Goal: Task Accomplishment & Management: Use online tool/utility

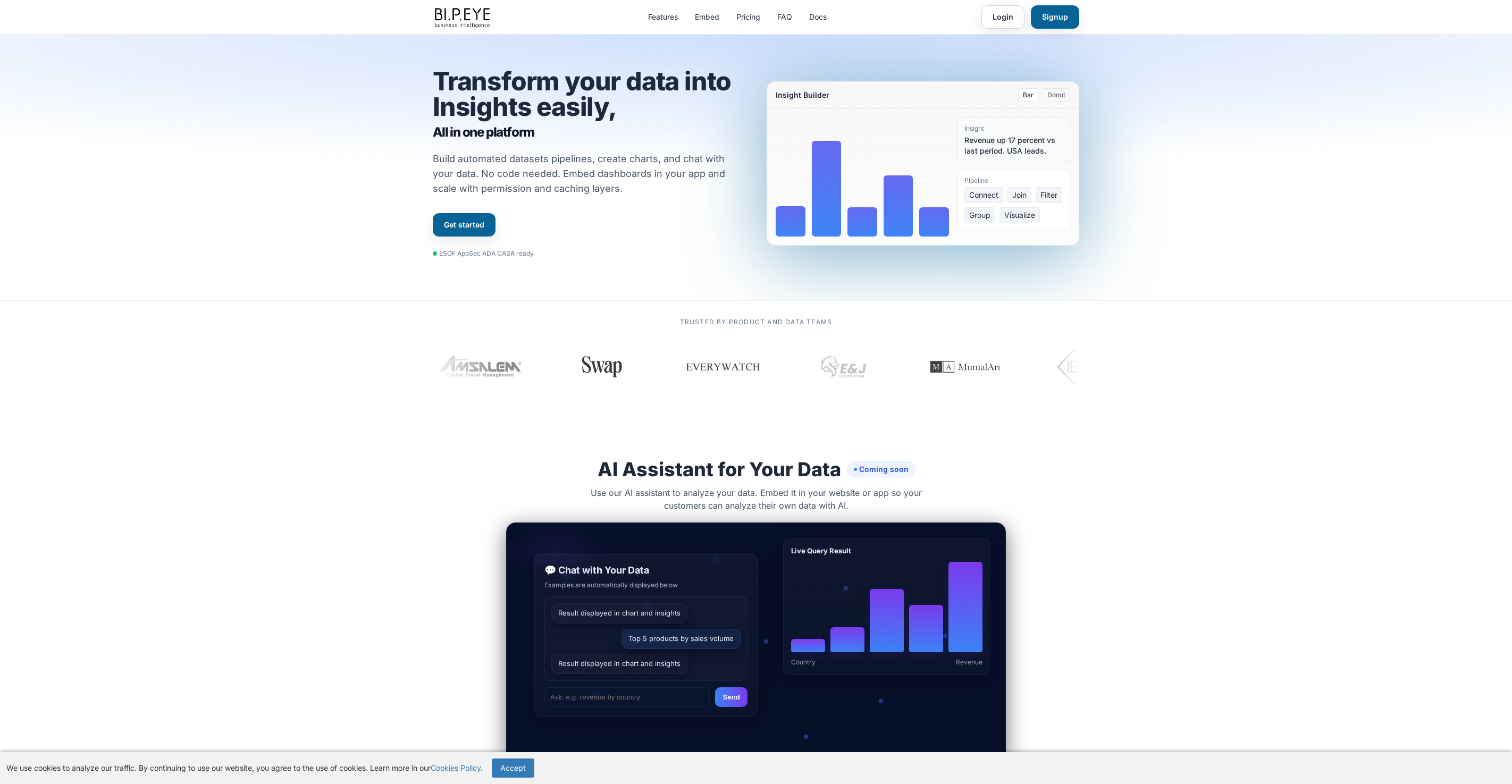
scroll to position [2641, 0]
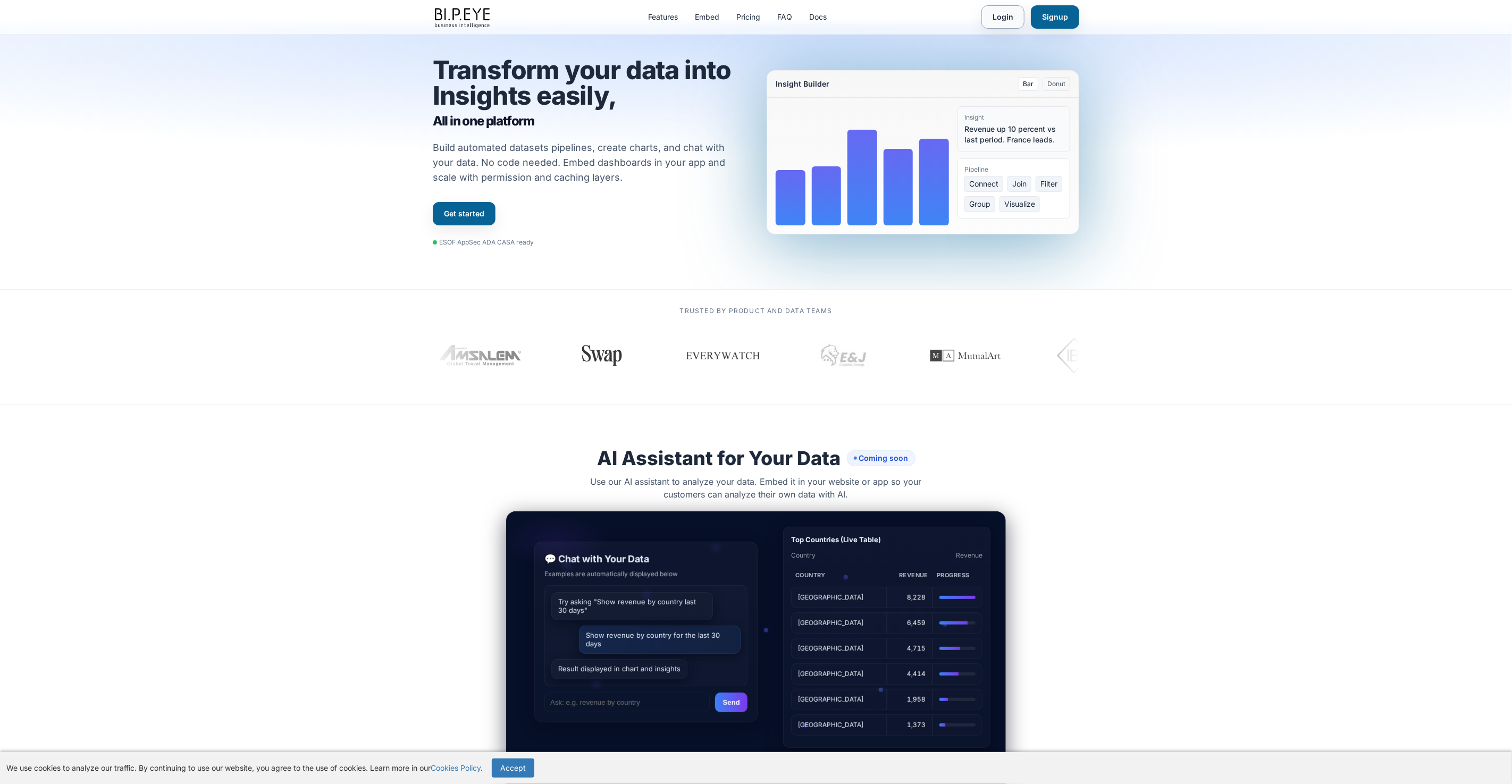
scroll to position [13, 0]
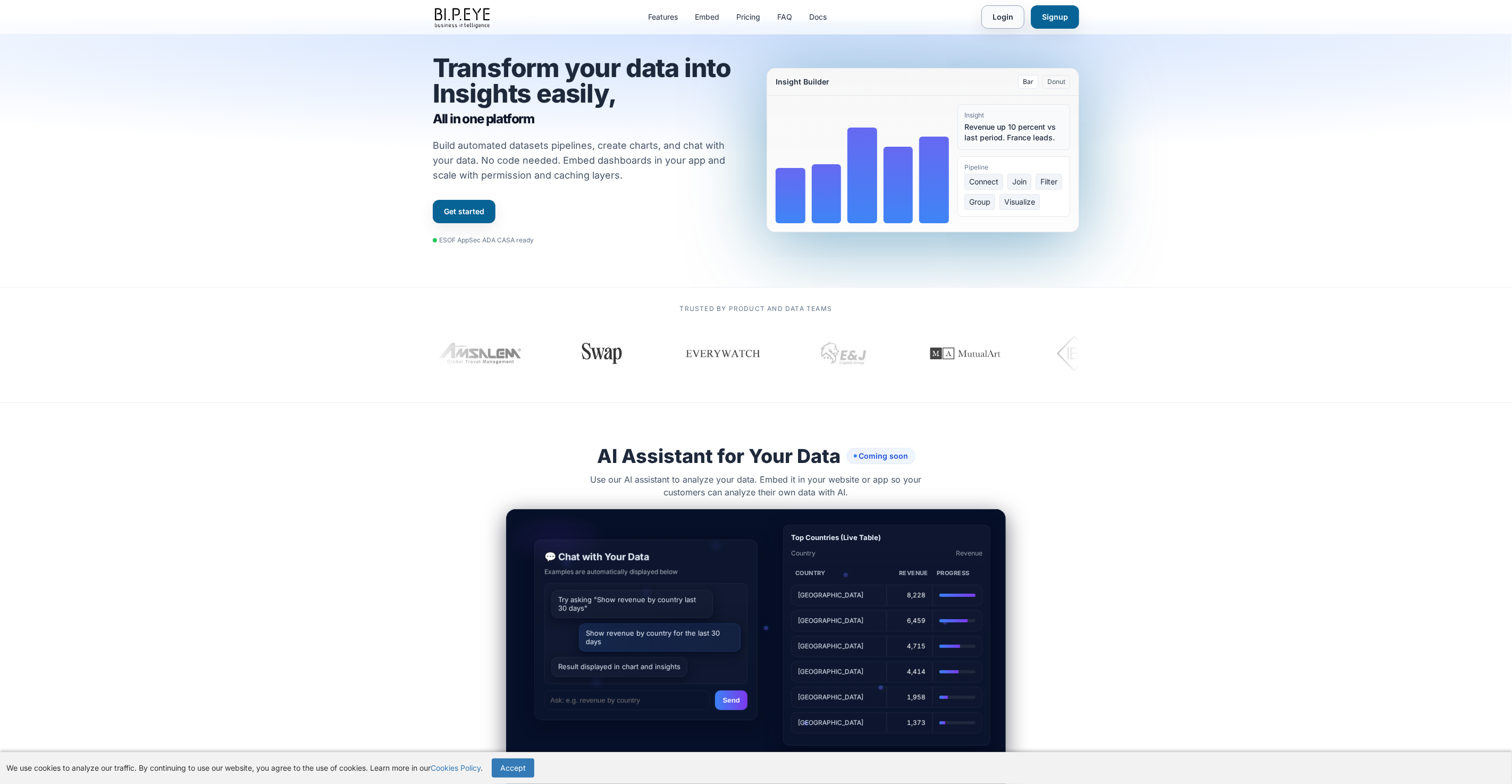
click at [1000, 19] on link "Login" at bounding box center [1003, 17] width 43 height 23
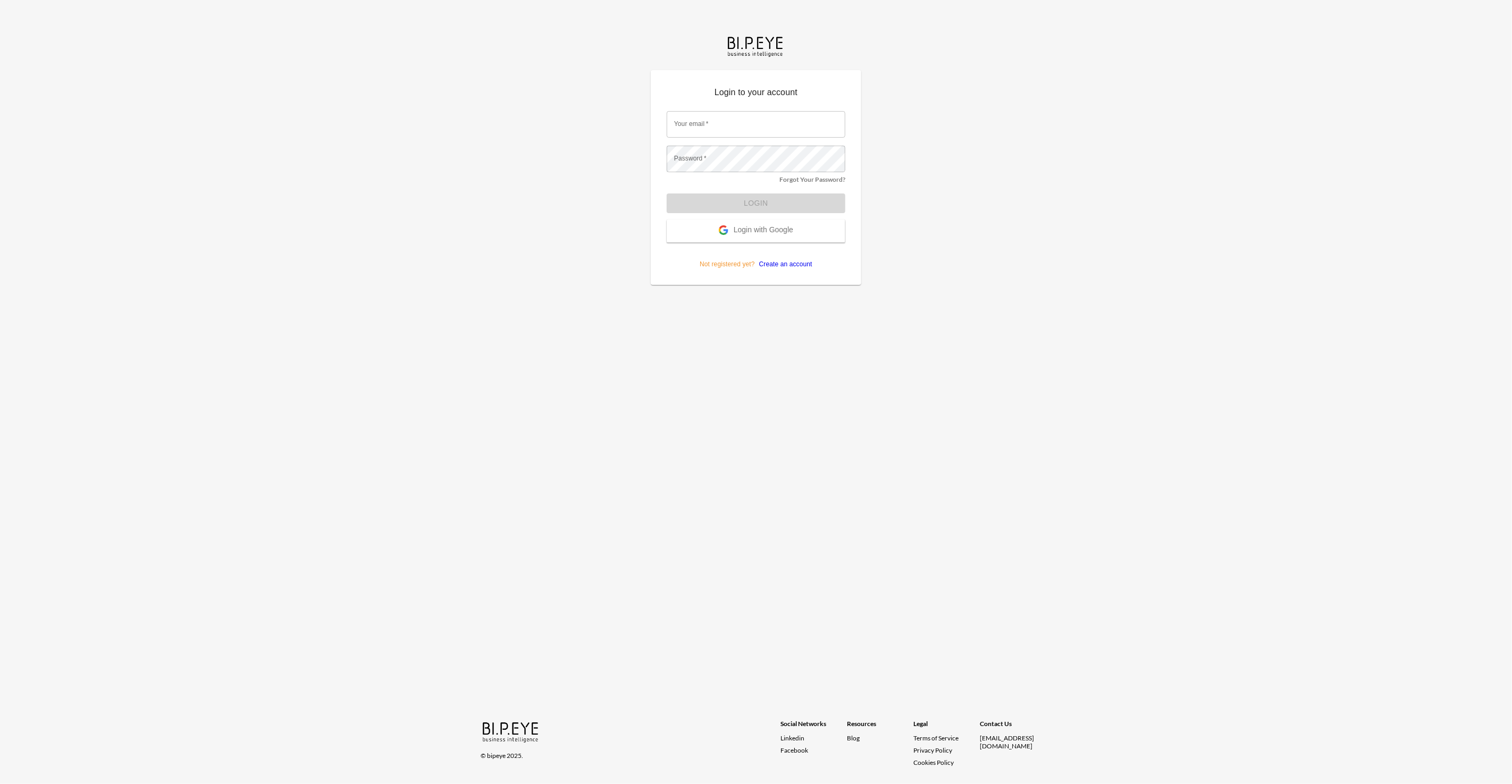
click at [783, 227] on span "Login with Google" at bounding box center [764, 230] width 59 height 10
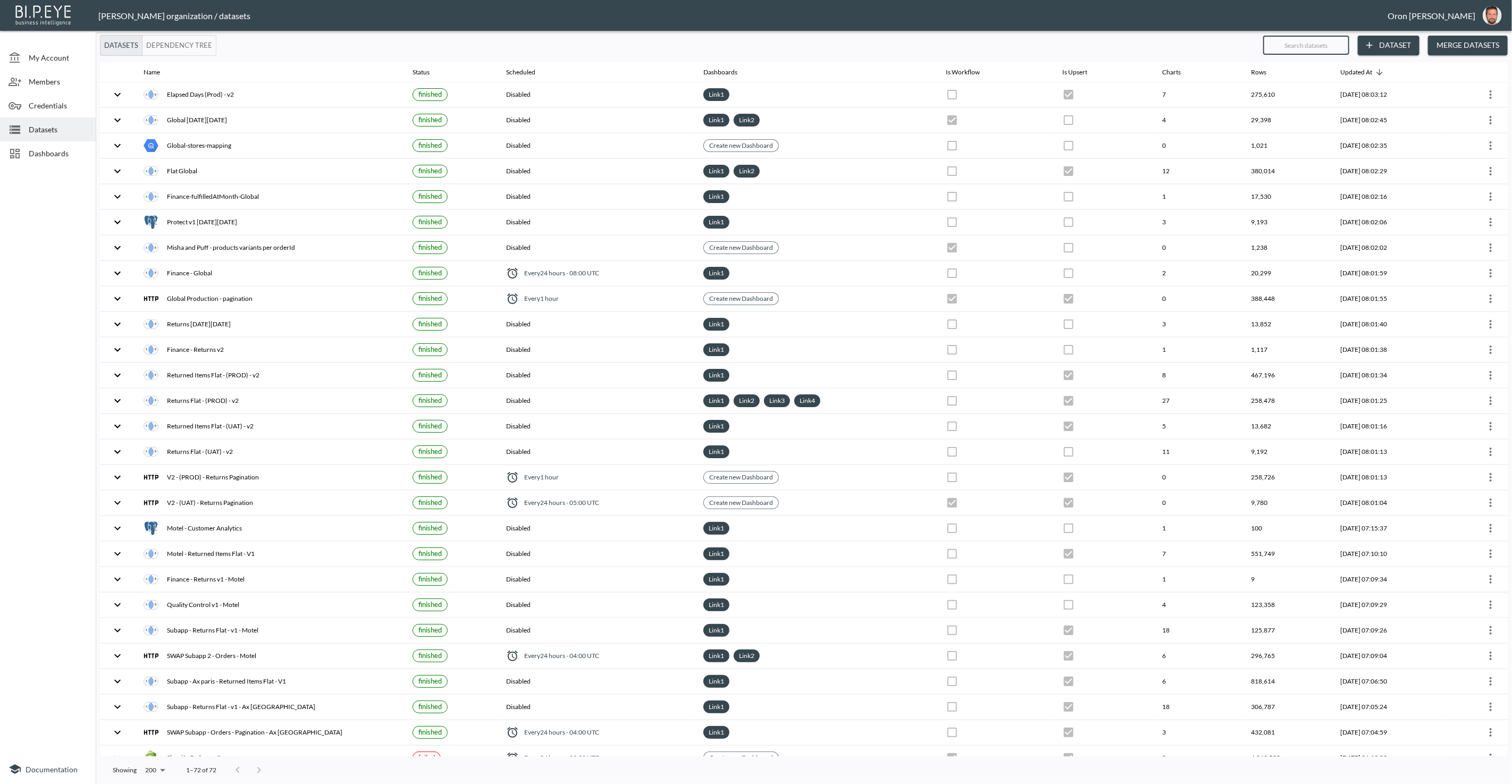
click at [1342, 50] on input "text" at bounding box center [1306, 45] width 86 height 27
type input "re"
checkbox input "false"
checkbox input "true"
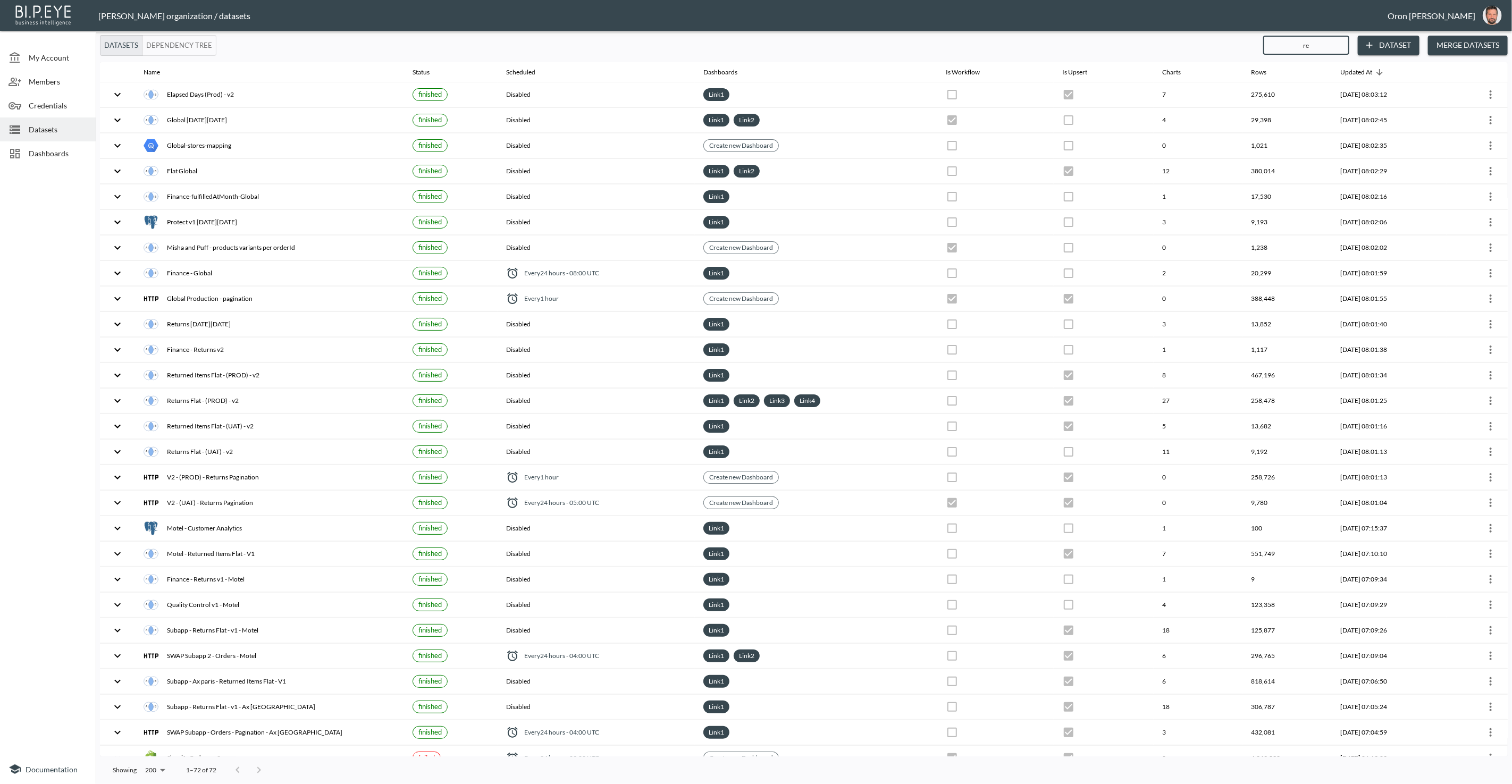
checkbox input "false"
checkbox input "true"
checkbox input "false"
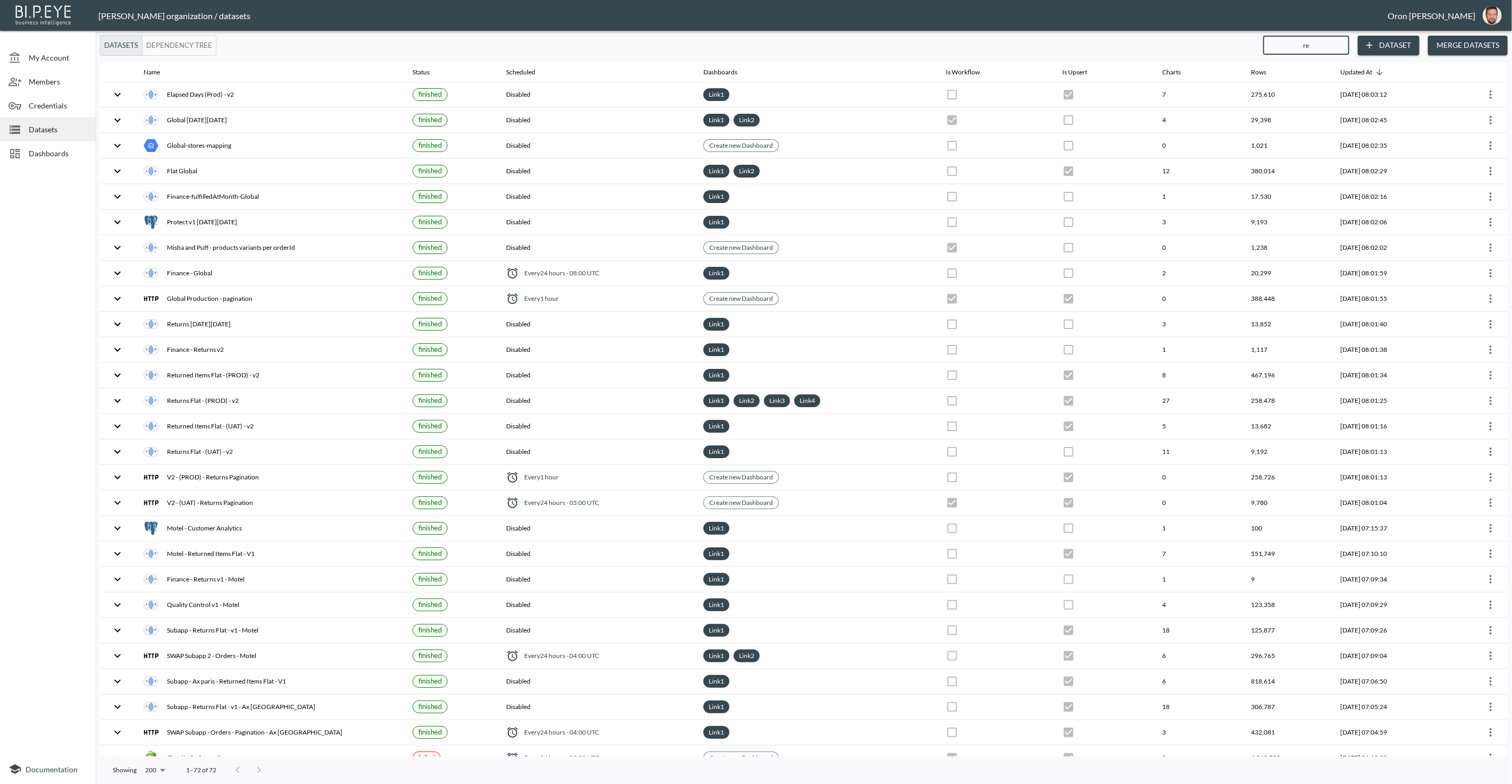
checkbox input "true"
checkbox input "false"
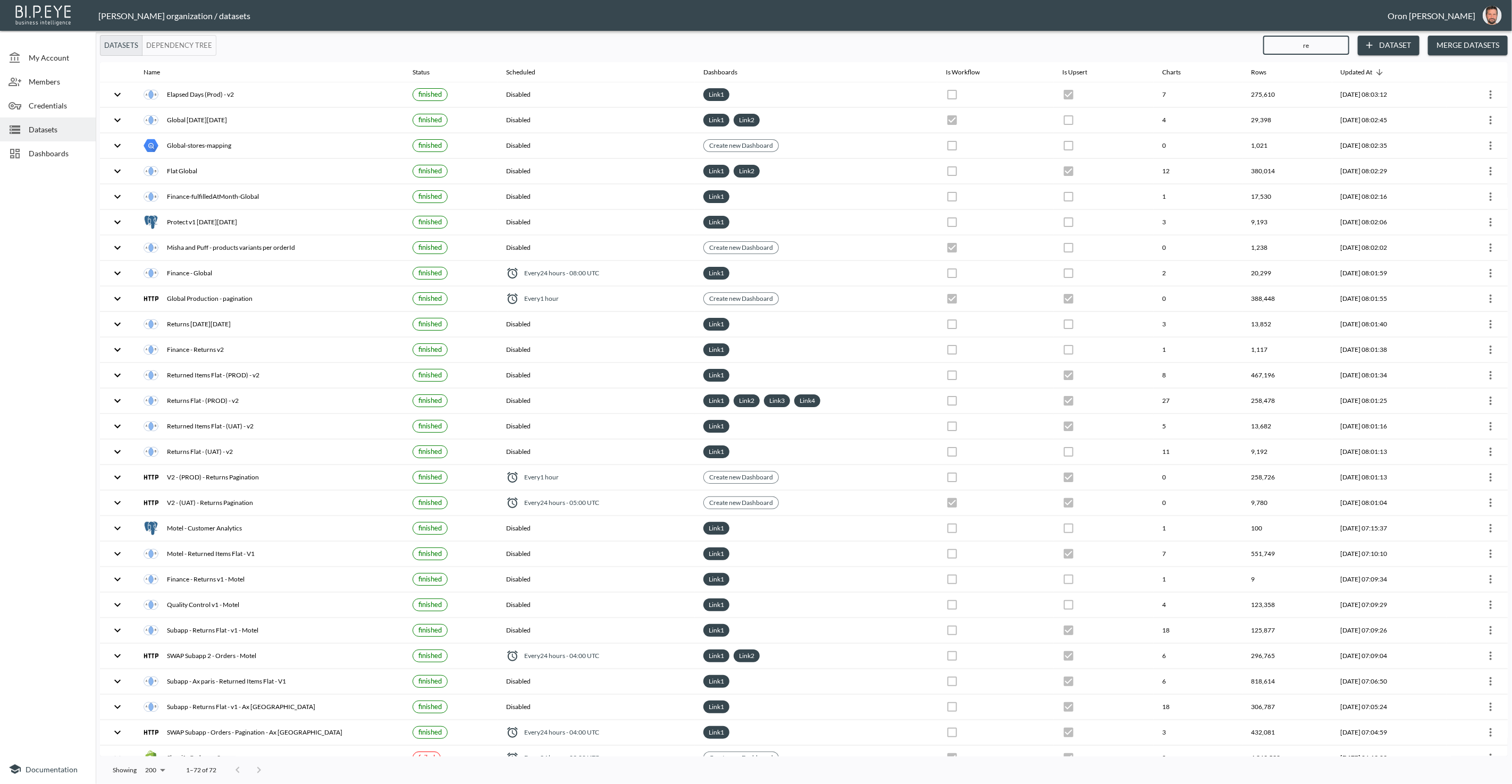
checkbox input "true"
checkbox input "false"
checkbox input "true"
checkbox input "false"
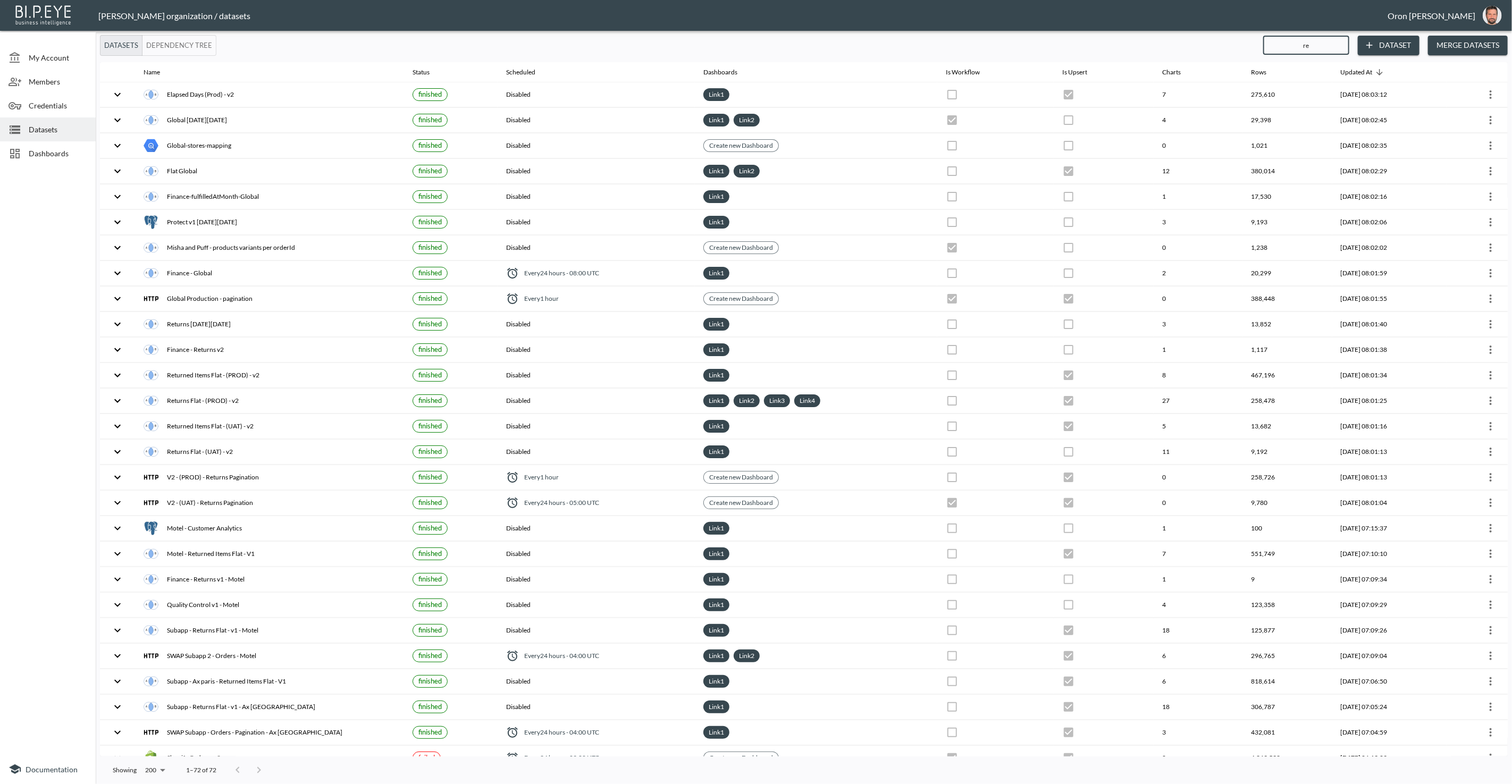
checkbox input "false"
checkbox input "true"
checkbox input "false"
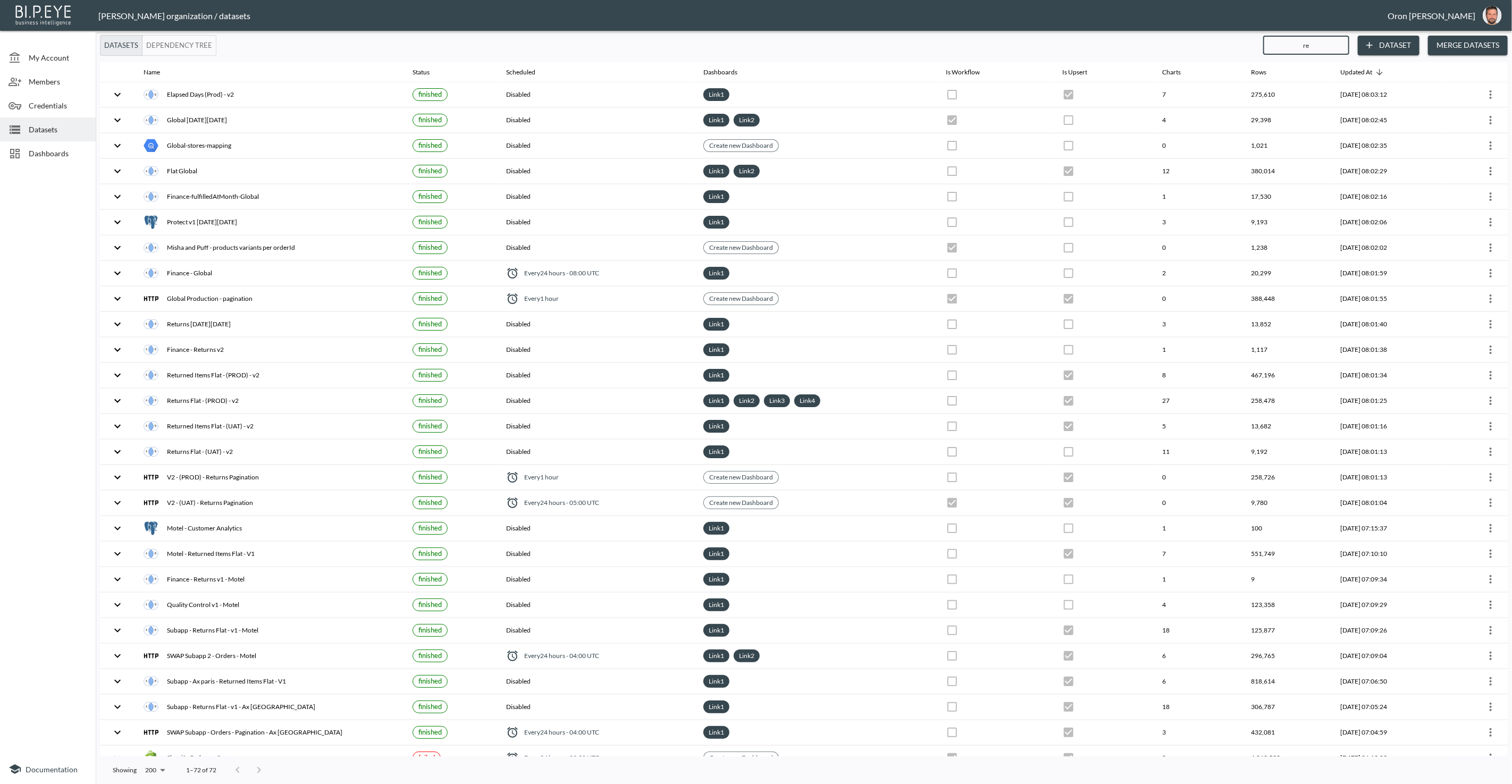
checkbox input "true"
checkbox input "false"
checkbox input "true"
checkbox input "false"
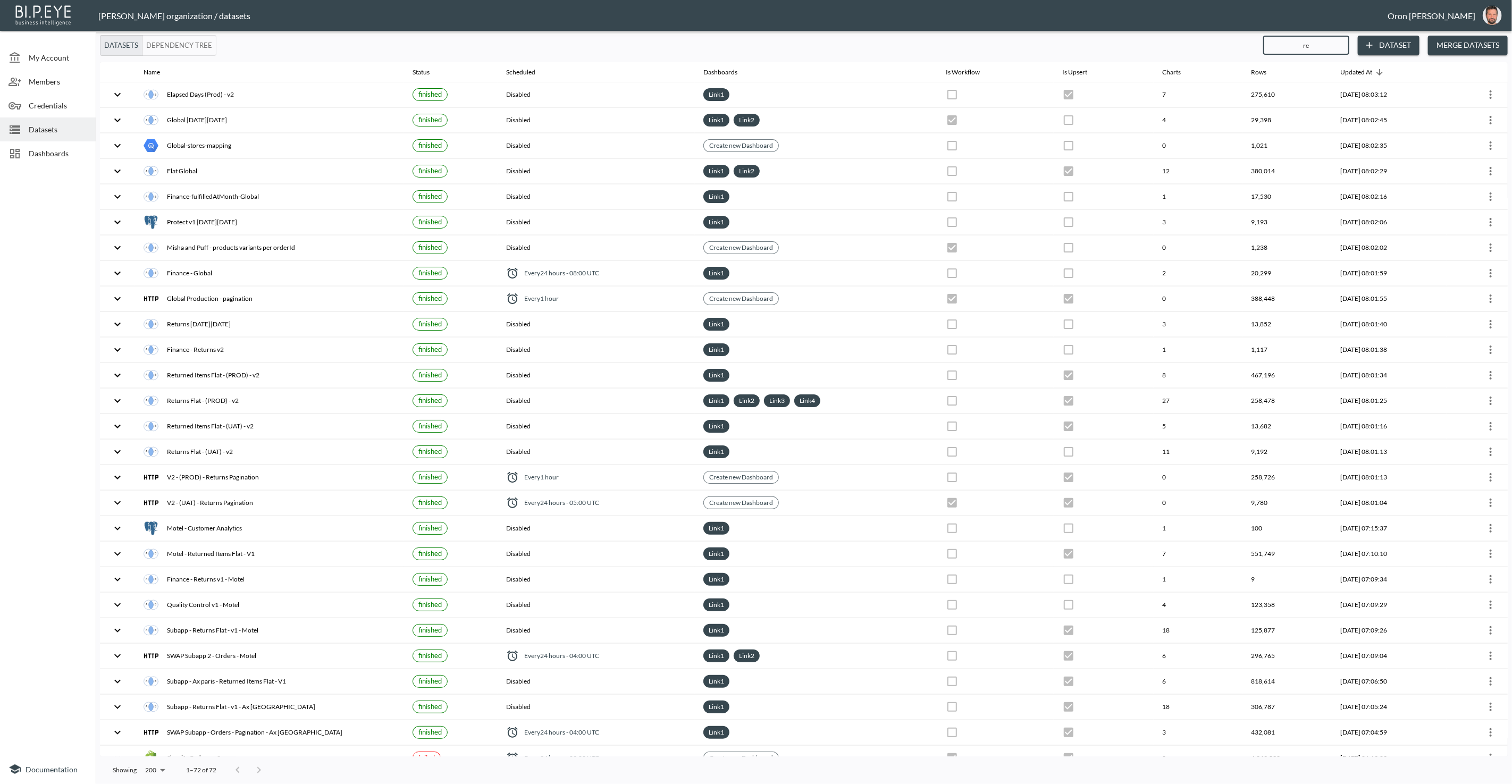
checkbox input "true"
checkbox input "false"
checkbox input "true"
checkbox input "false"
checkbox input "true"
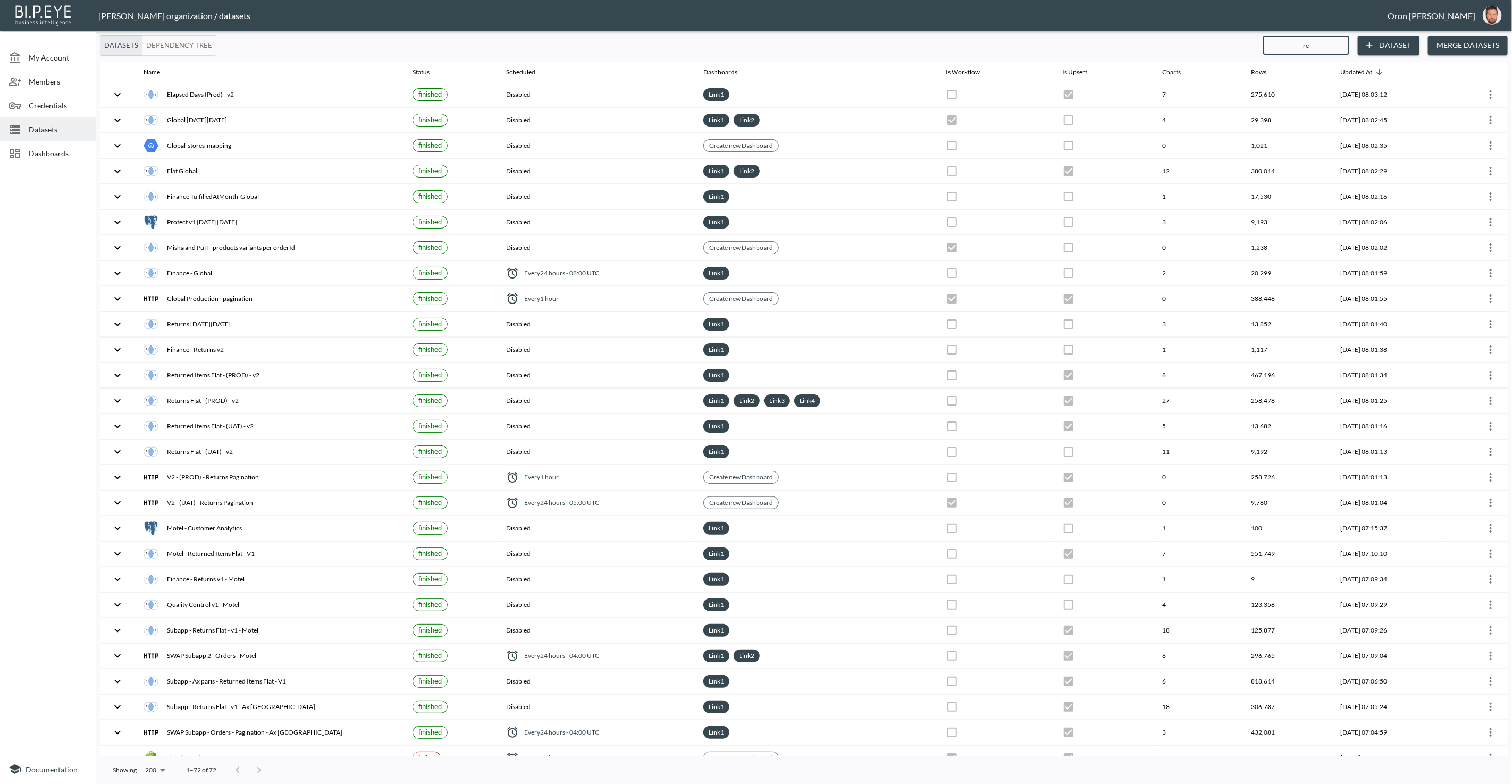
checkbox input "false"
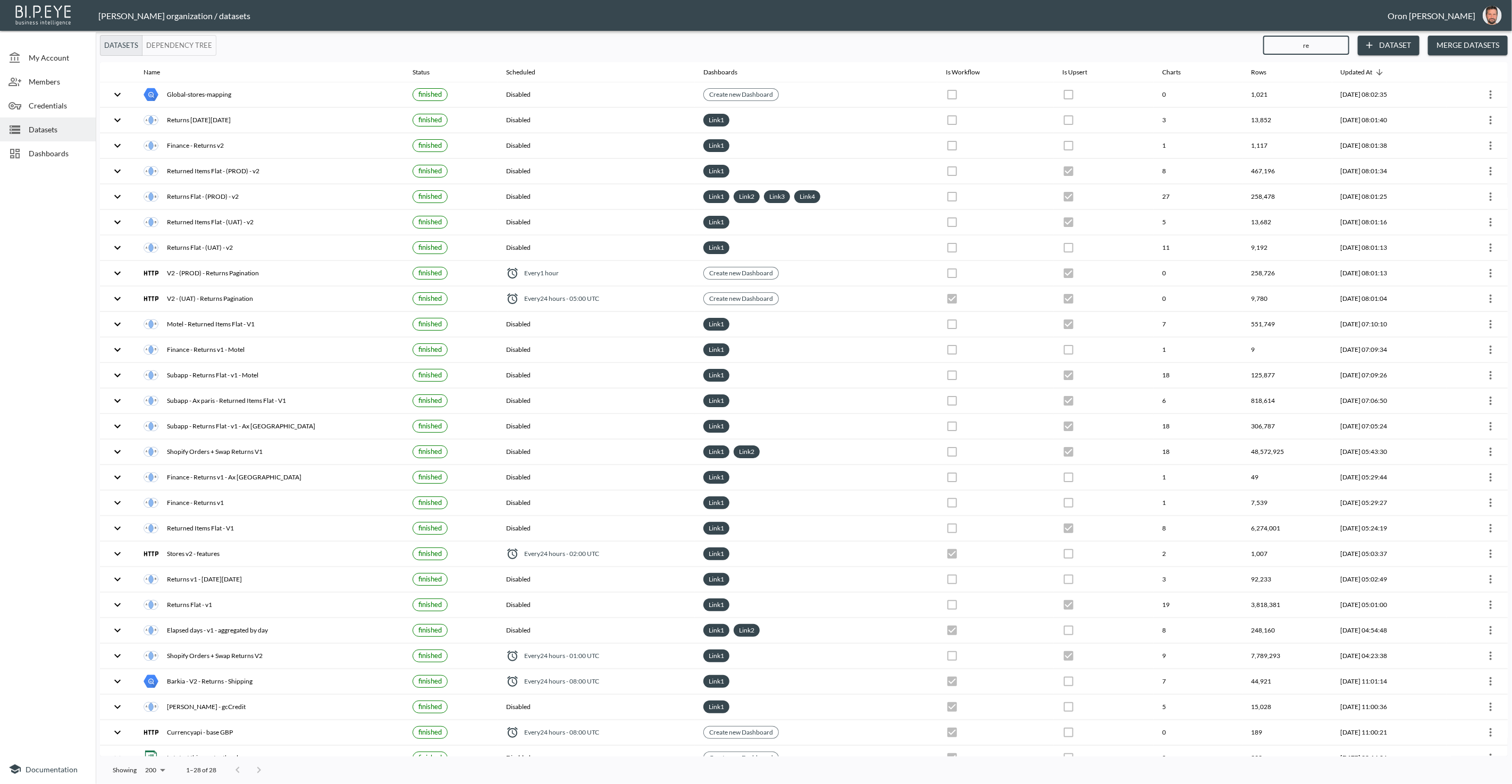
type input "ret"
checkbox input "true"
checkbox input "false"
checkbox input "true"
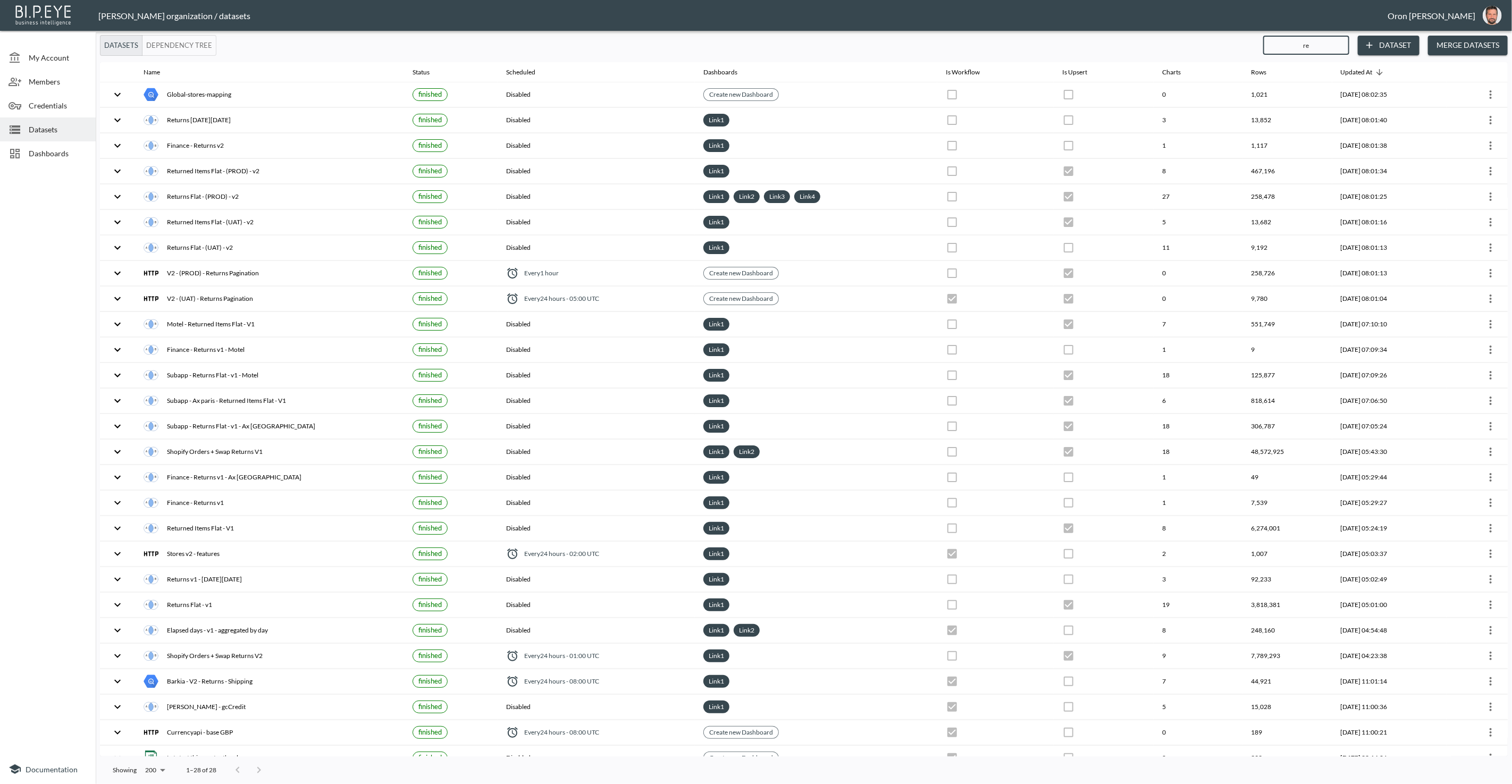
checkbox input "false"
checkbox input "true"
checkbox input "false"
checkbox input "true"
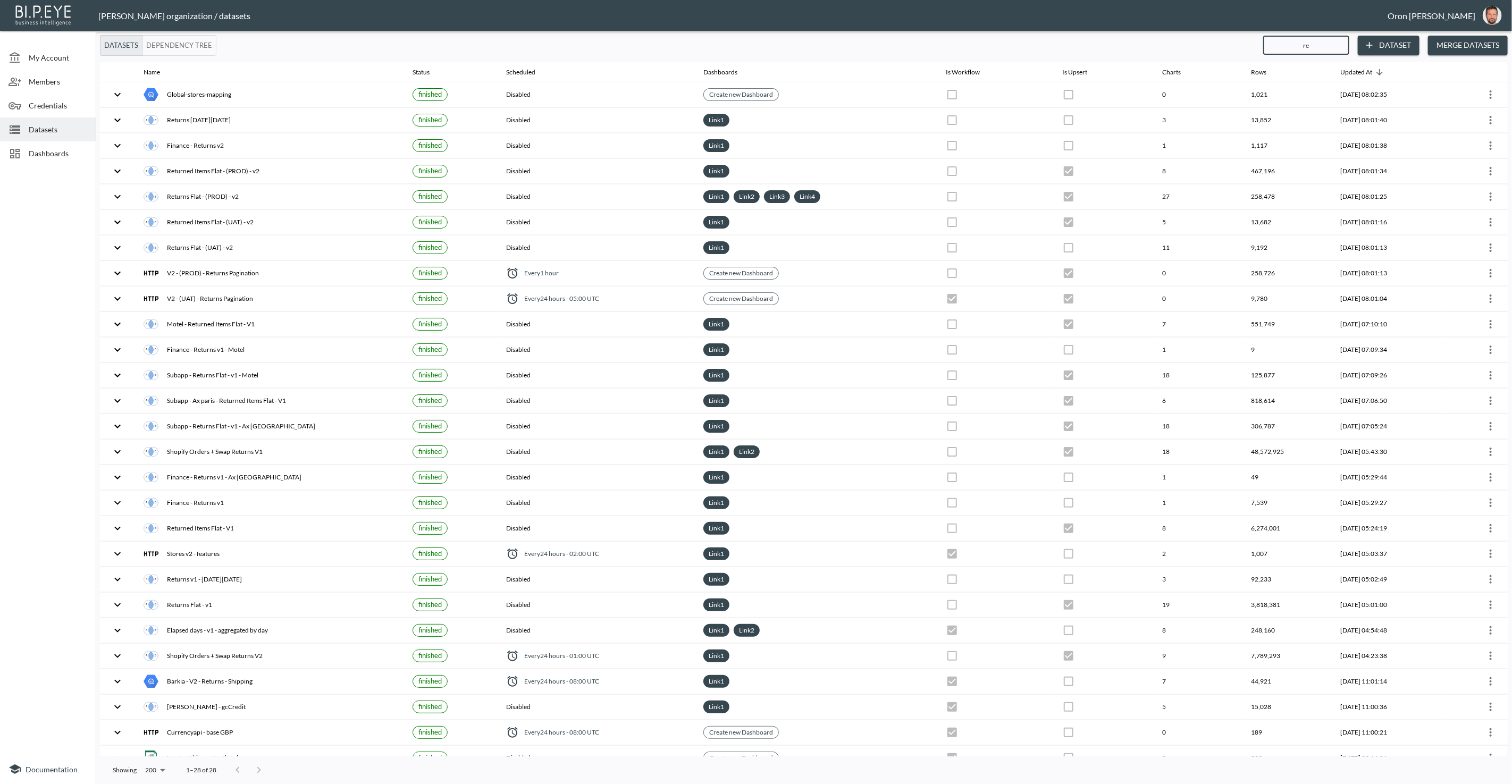
checkbox input "false"
checkbox input "true"
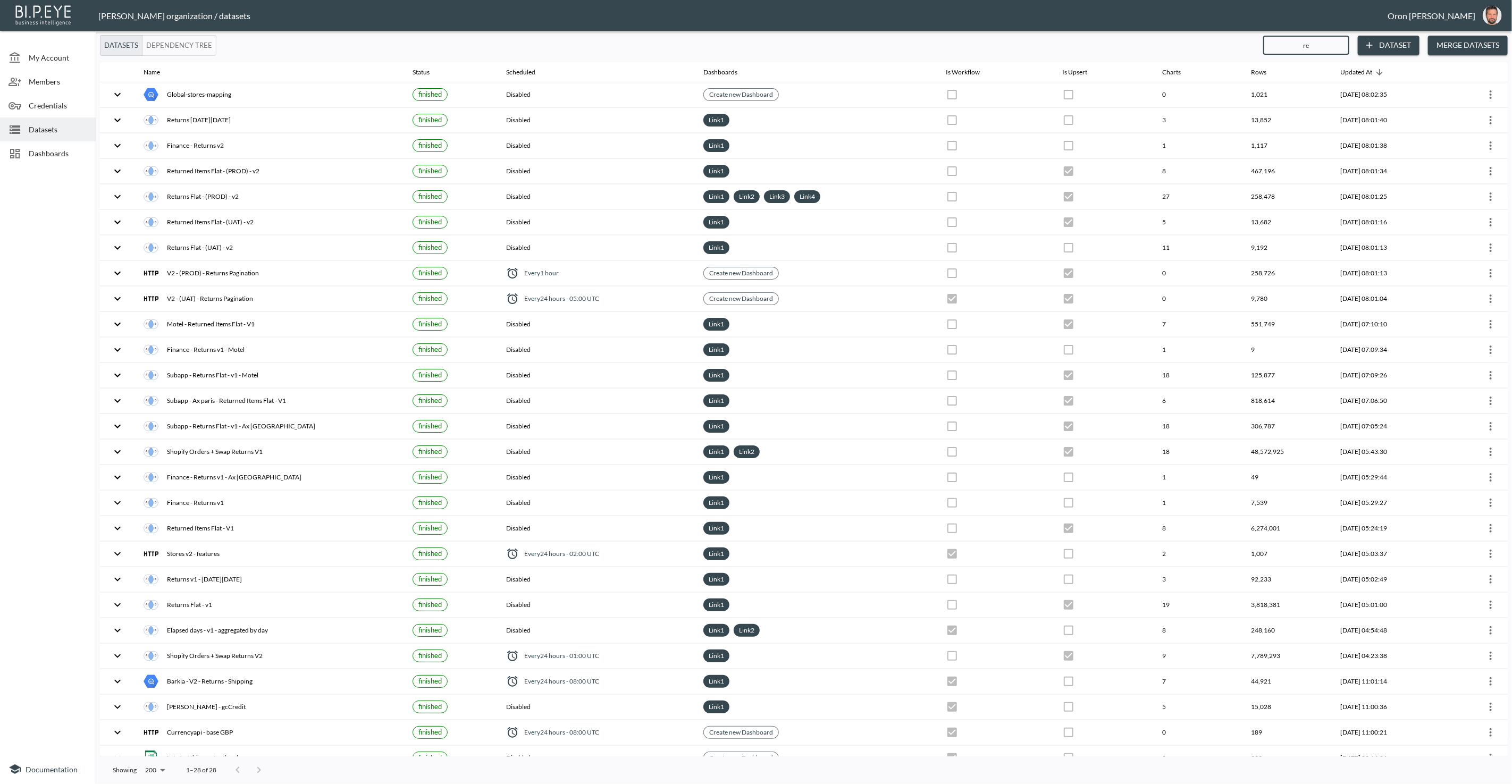
checkbox input "false"
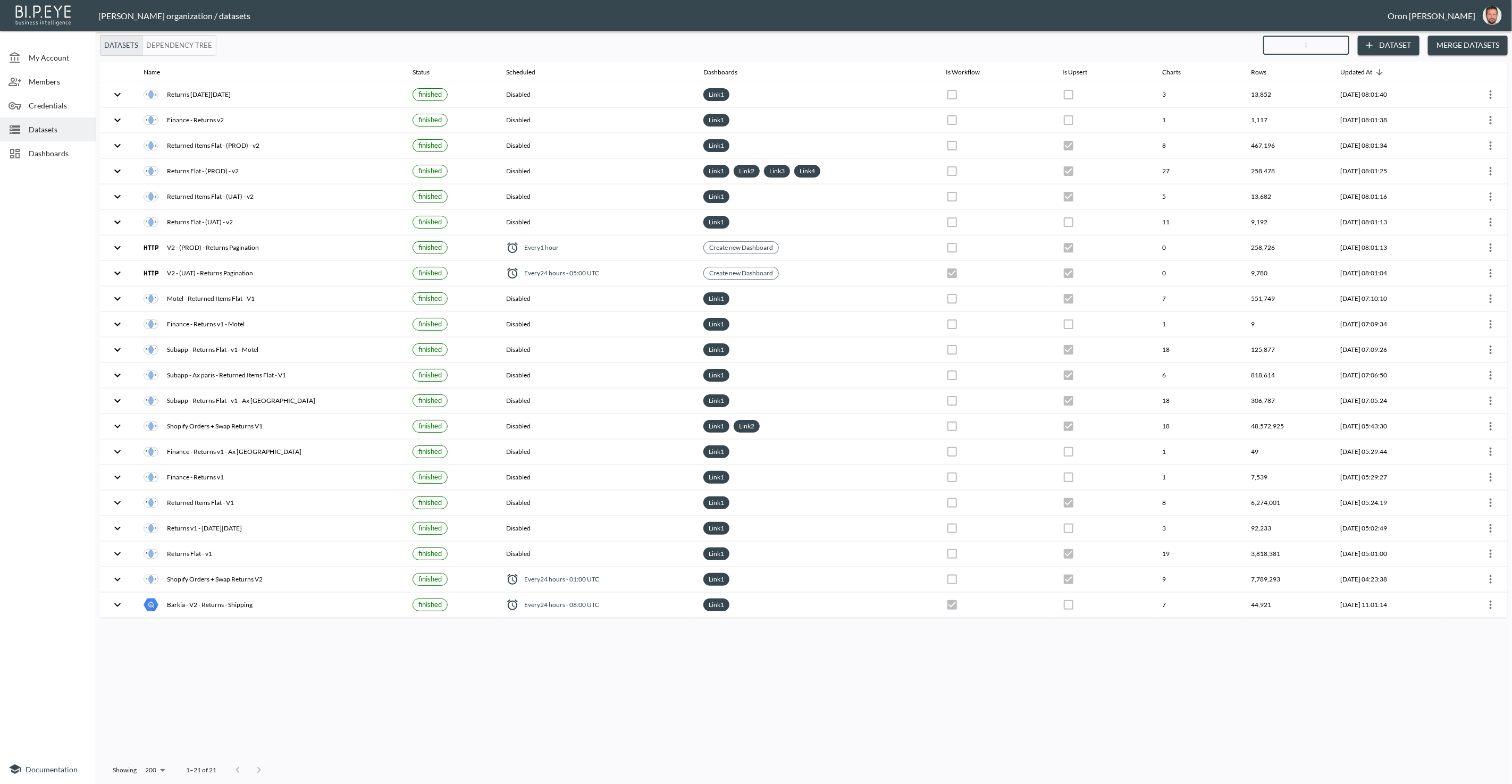
type input "it"
checkbox input "true"
checkbox input "false"
checkbox input "true"
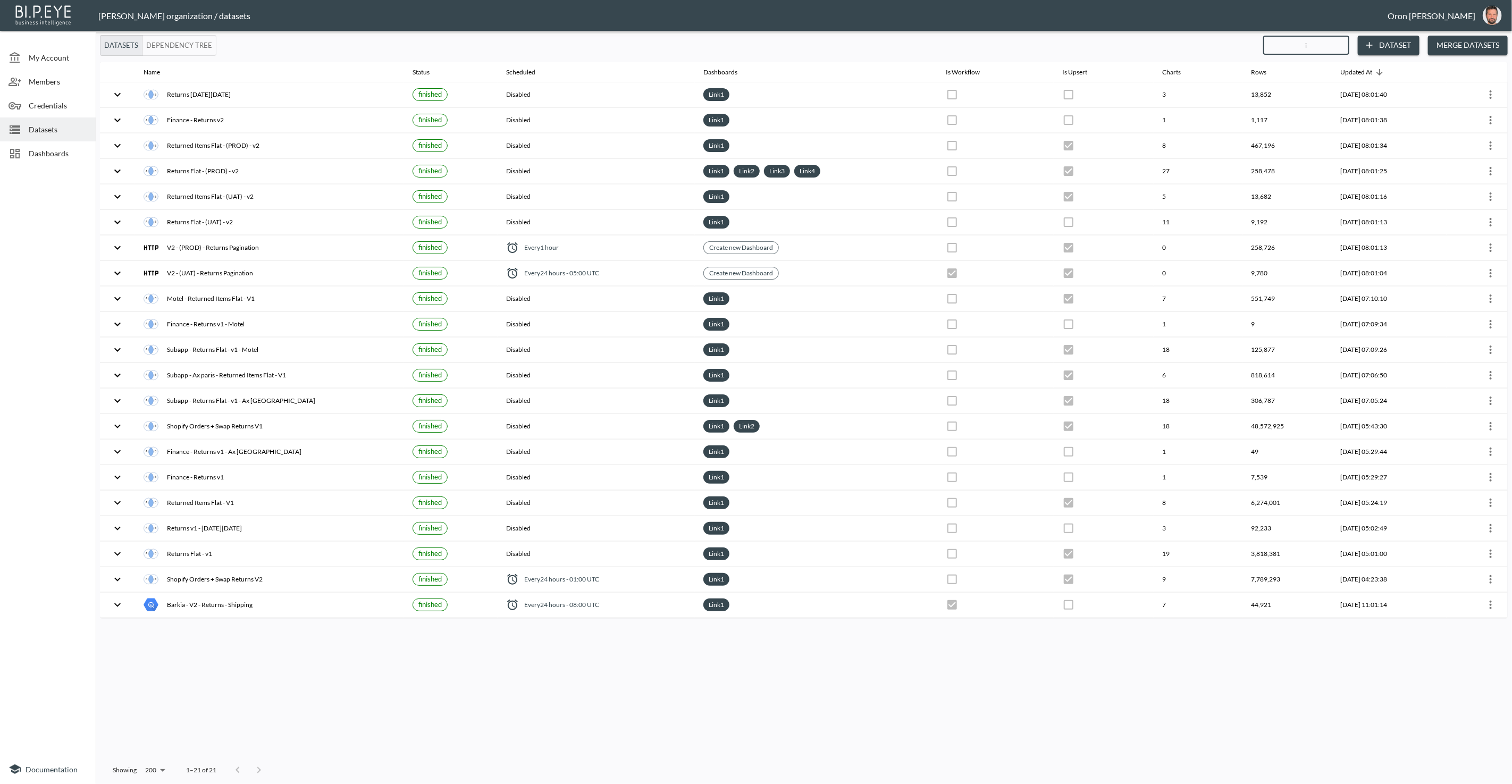
checkbox input "false"
checkbox input "true"
checkbox input "false"
checkbox input "true"
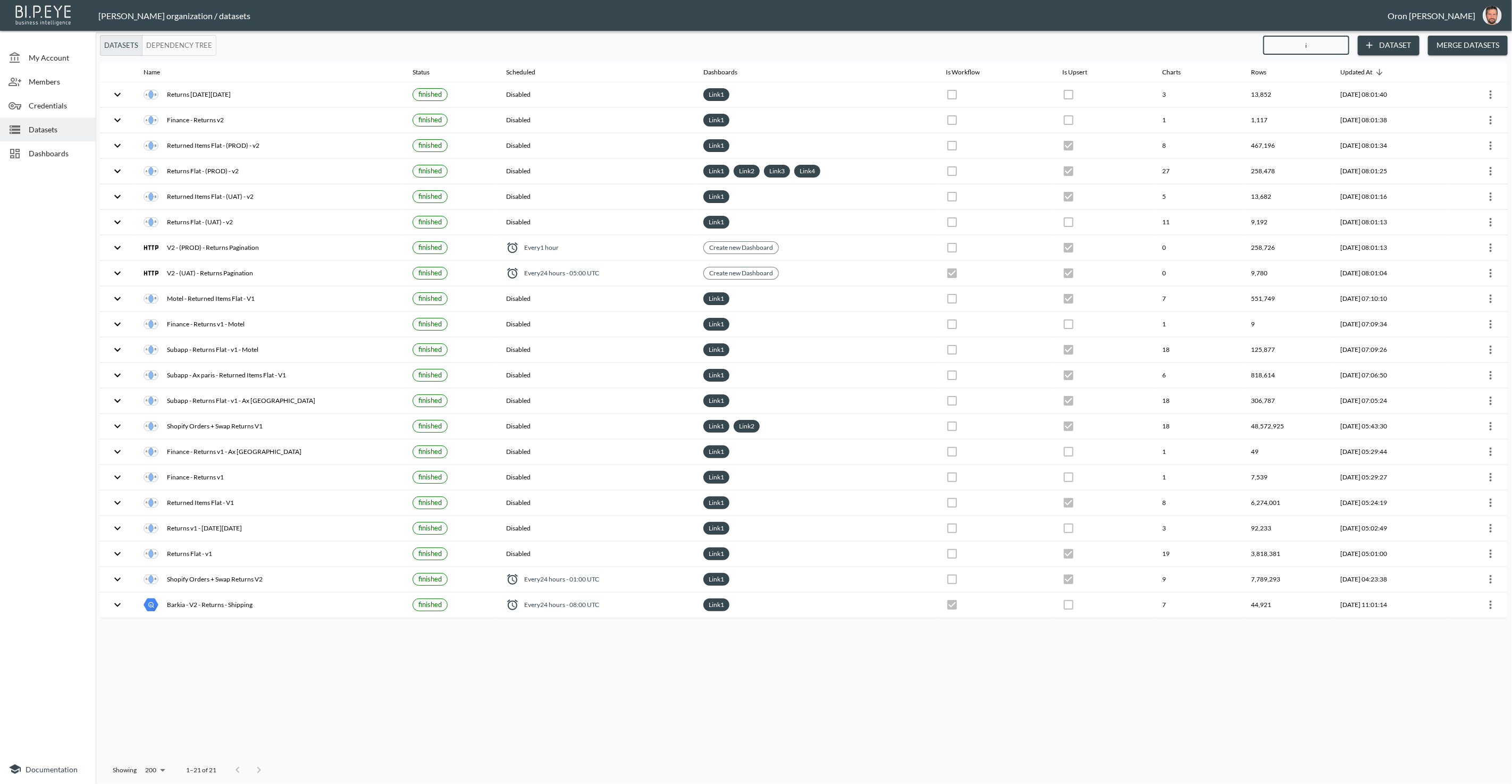
checkbox input "true"
checkbox input "false"
checkbox input "true"
checkbox input "false"
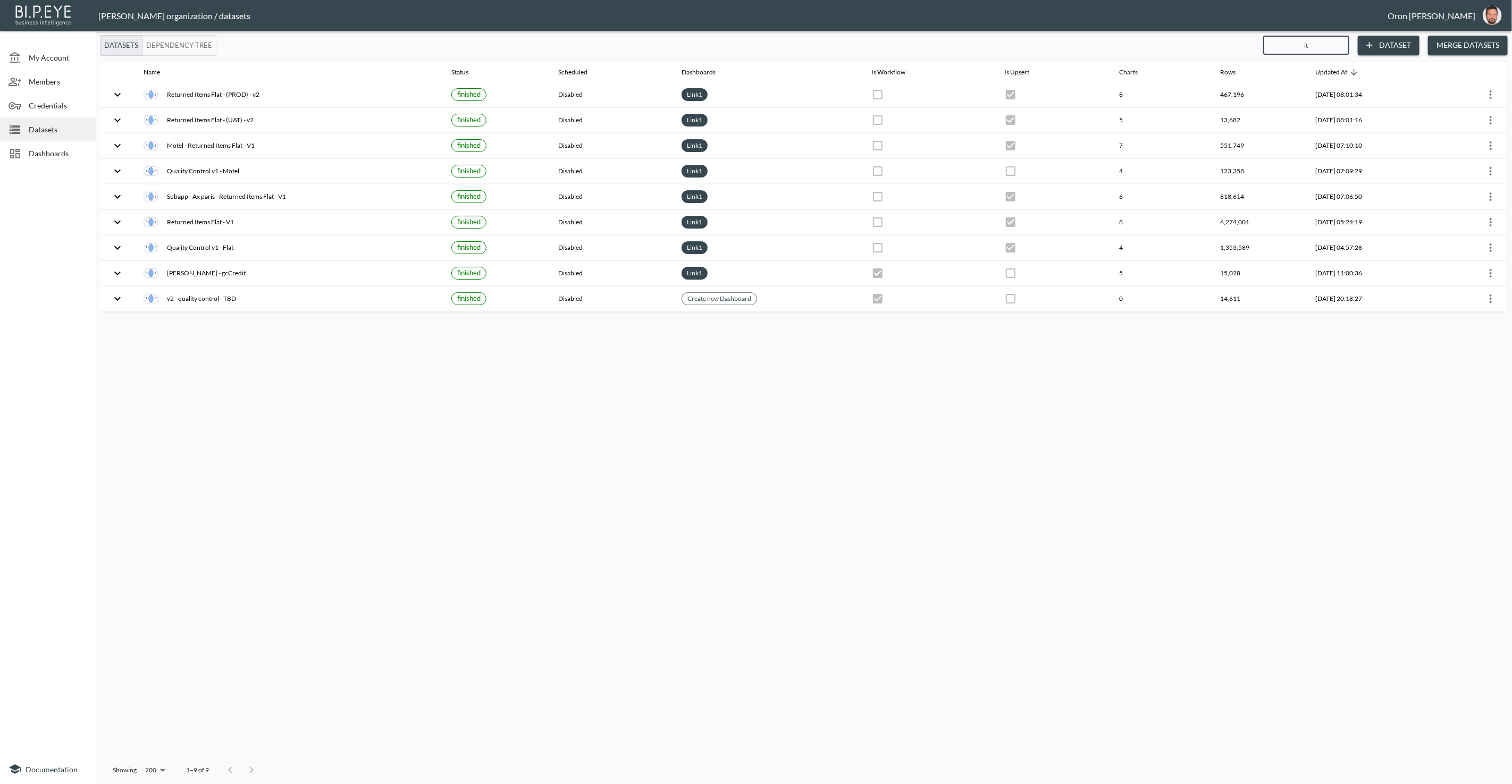
type input "ite"
checkbox input "true"
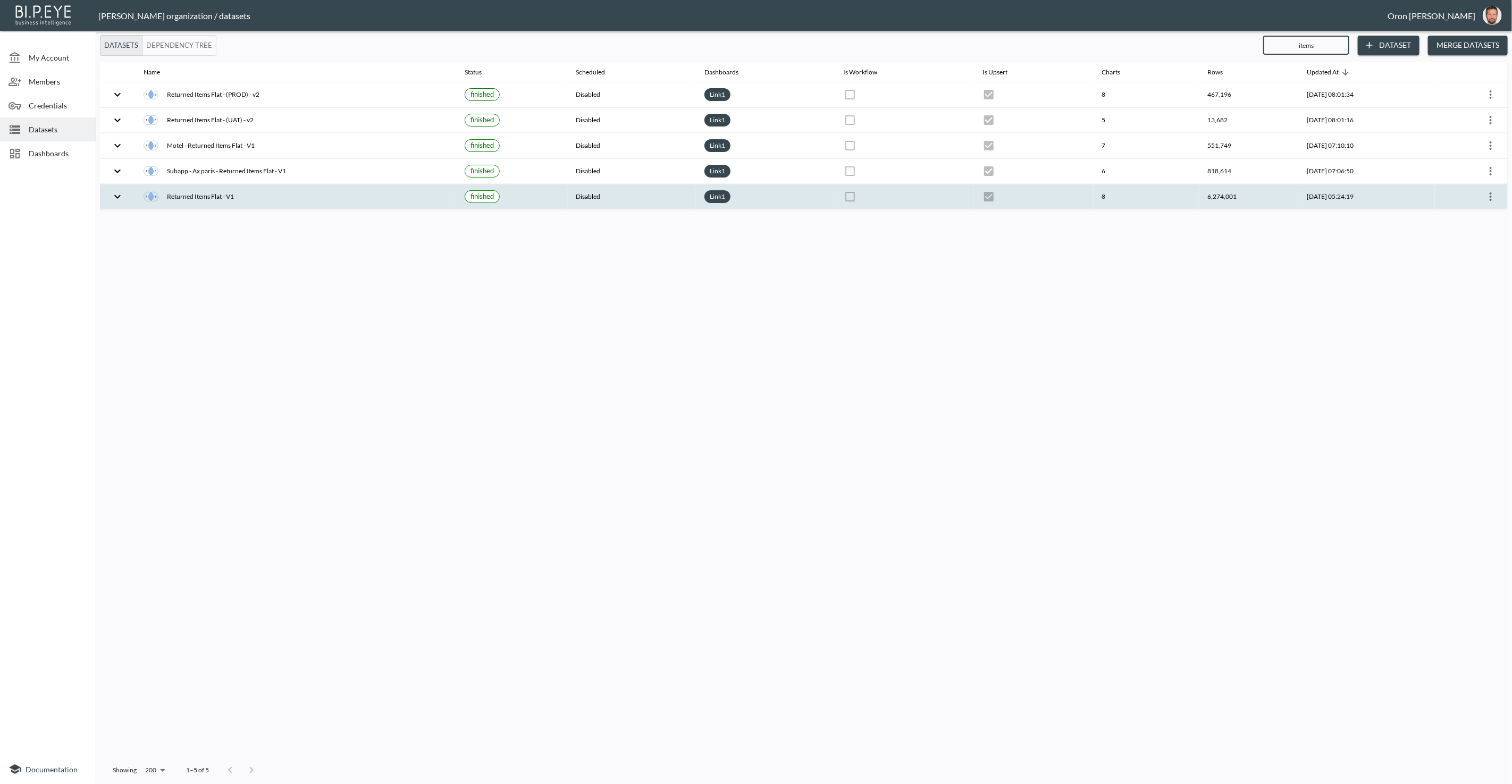
type input "items"
click at [1495, 191] on icon "more" at bounding box center [1491, 196] width 13 height 13
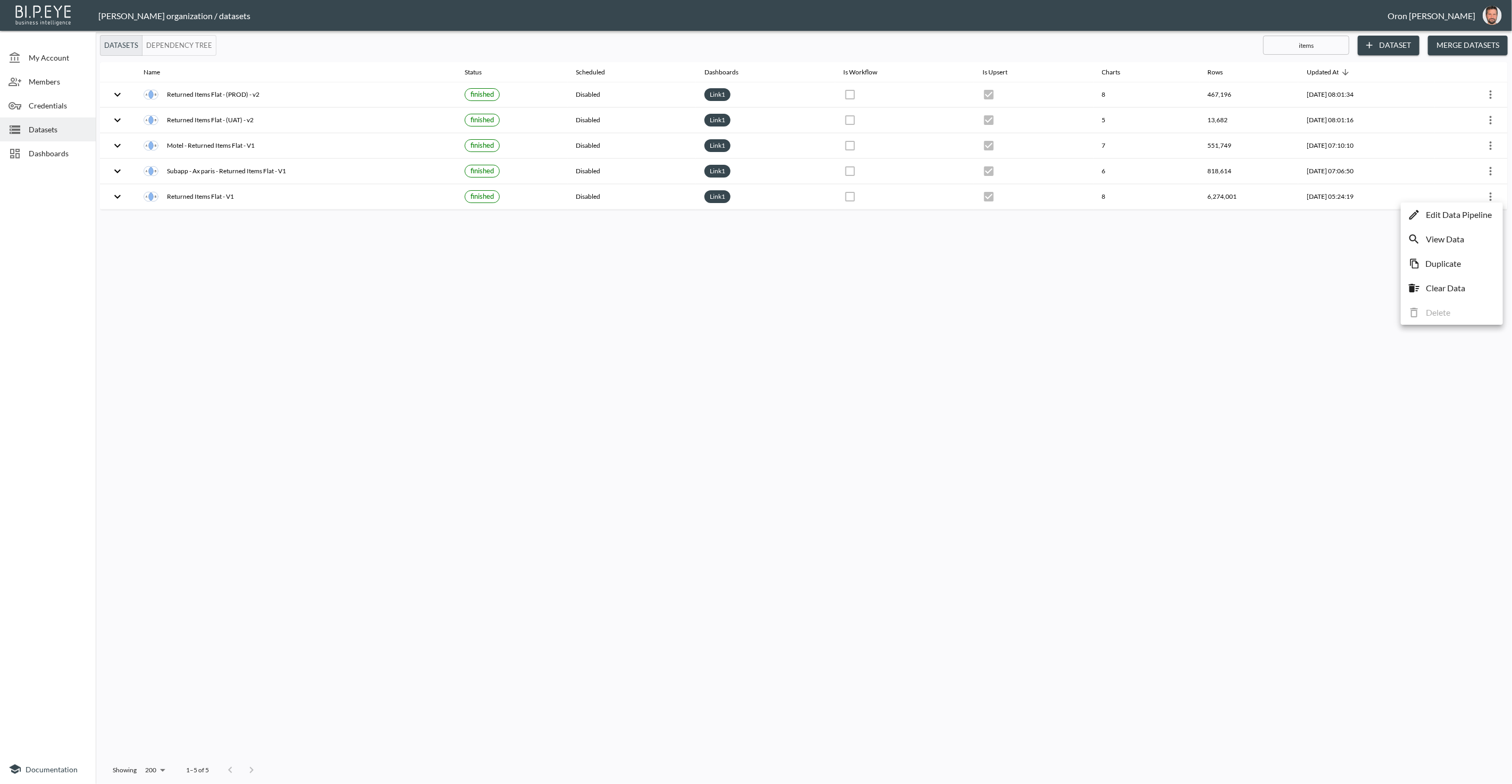
click at [1478, 212] on p "Edit Data Pipeline" at bounding box center [1459, 214] width 66 height 13
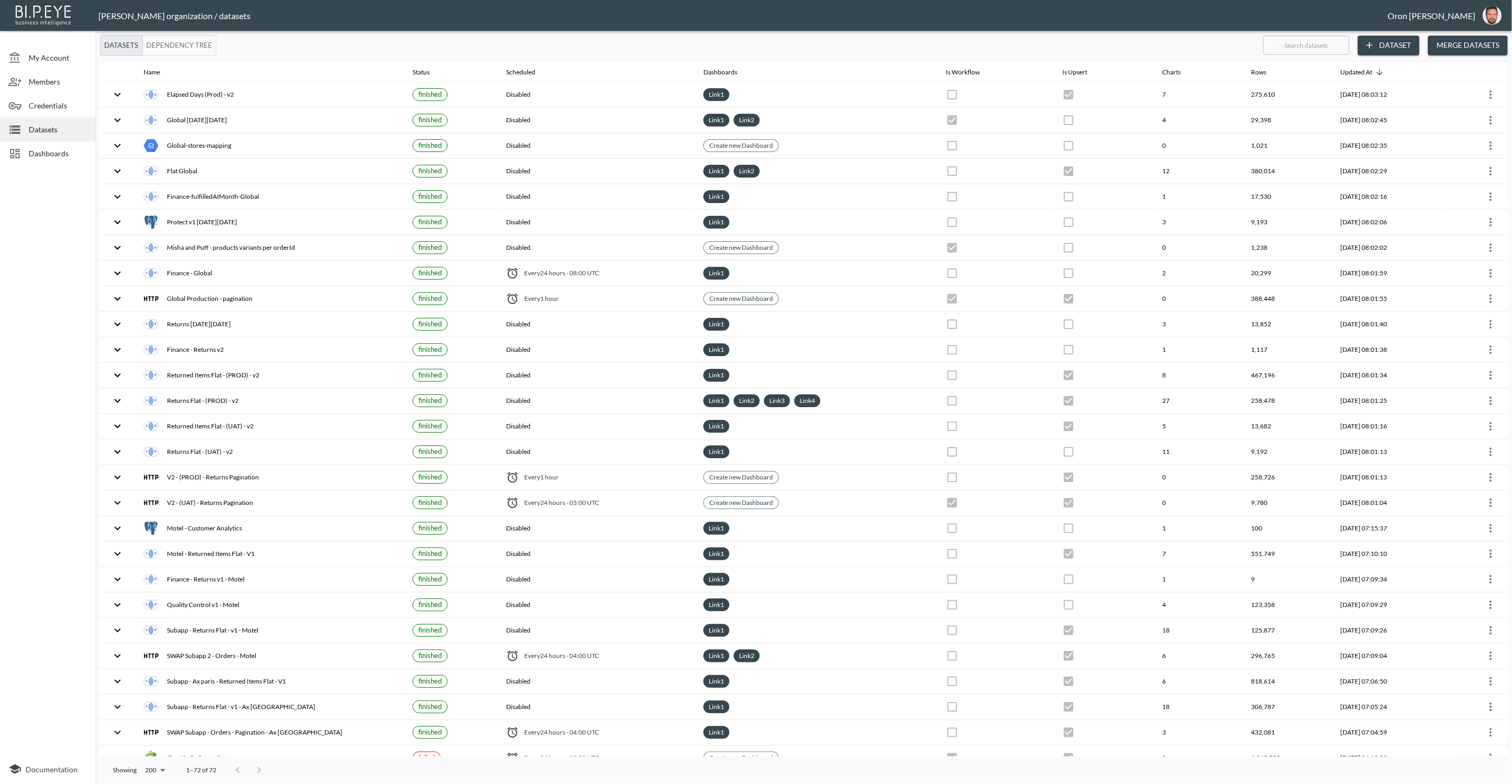
click at [1306, 45] on input "text" at bounding box center [1306, 45] width 86 height 27
type input "it"
checkbox input "false"
checkbox input "true"
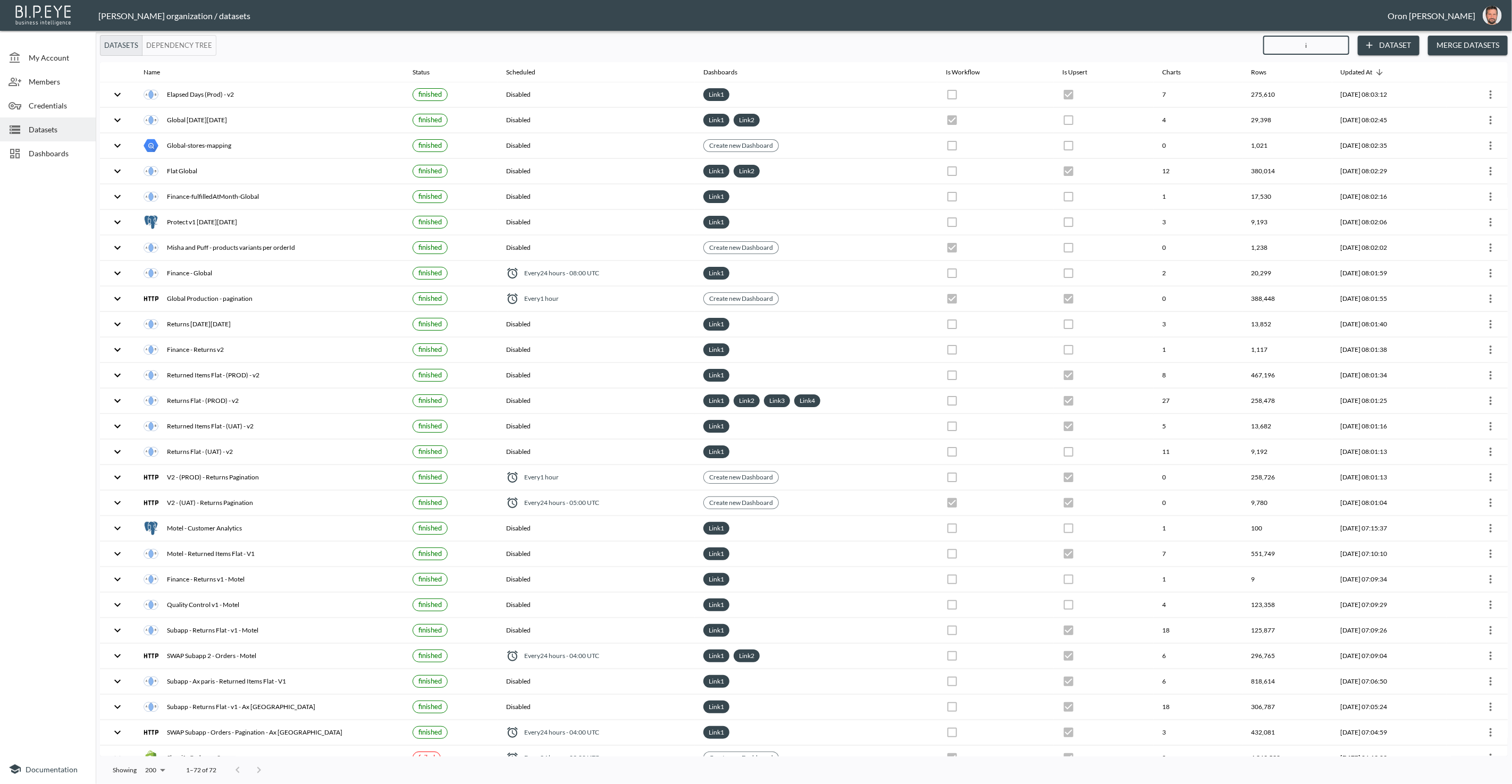
checkbox input "false"
checkbox input "true"
checkbox input "false"
checkbox input "true"
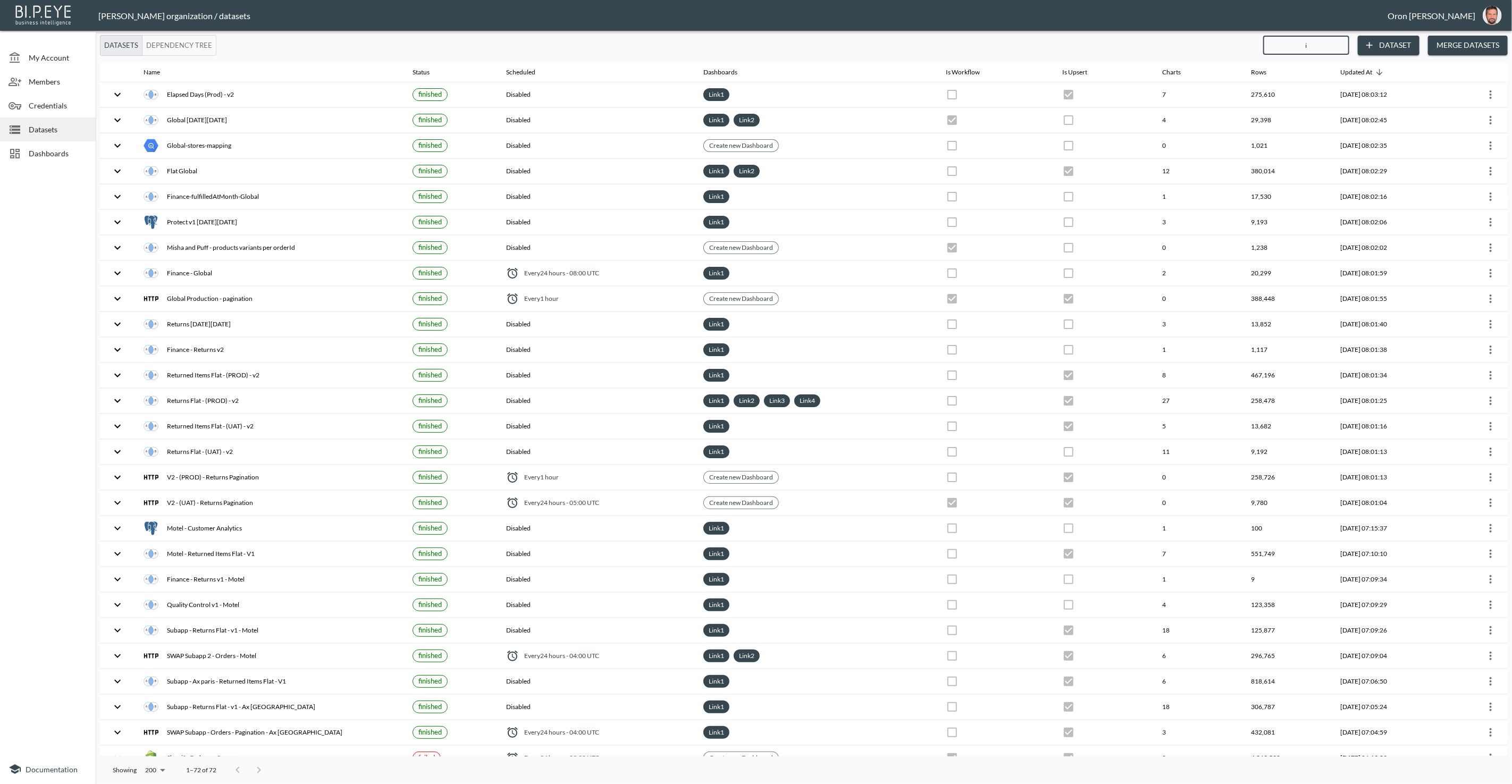
checkbox input "true"
checkbox input "false"
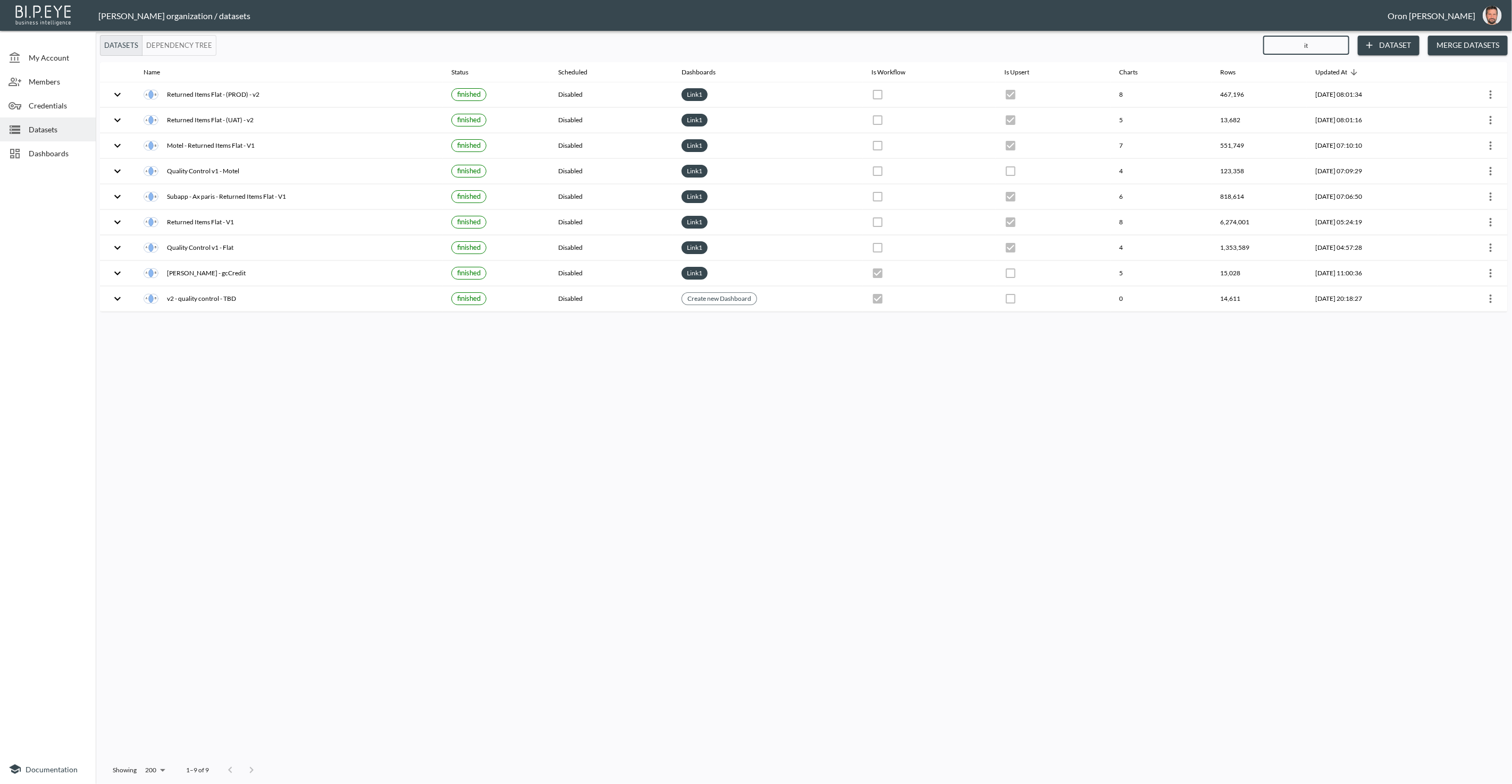
type input "ite"
checkbox input "true"
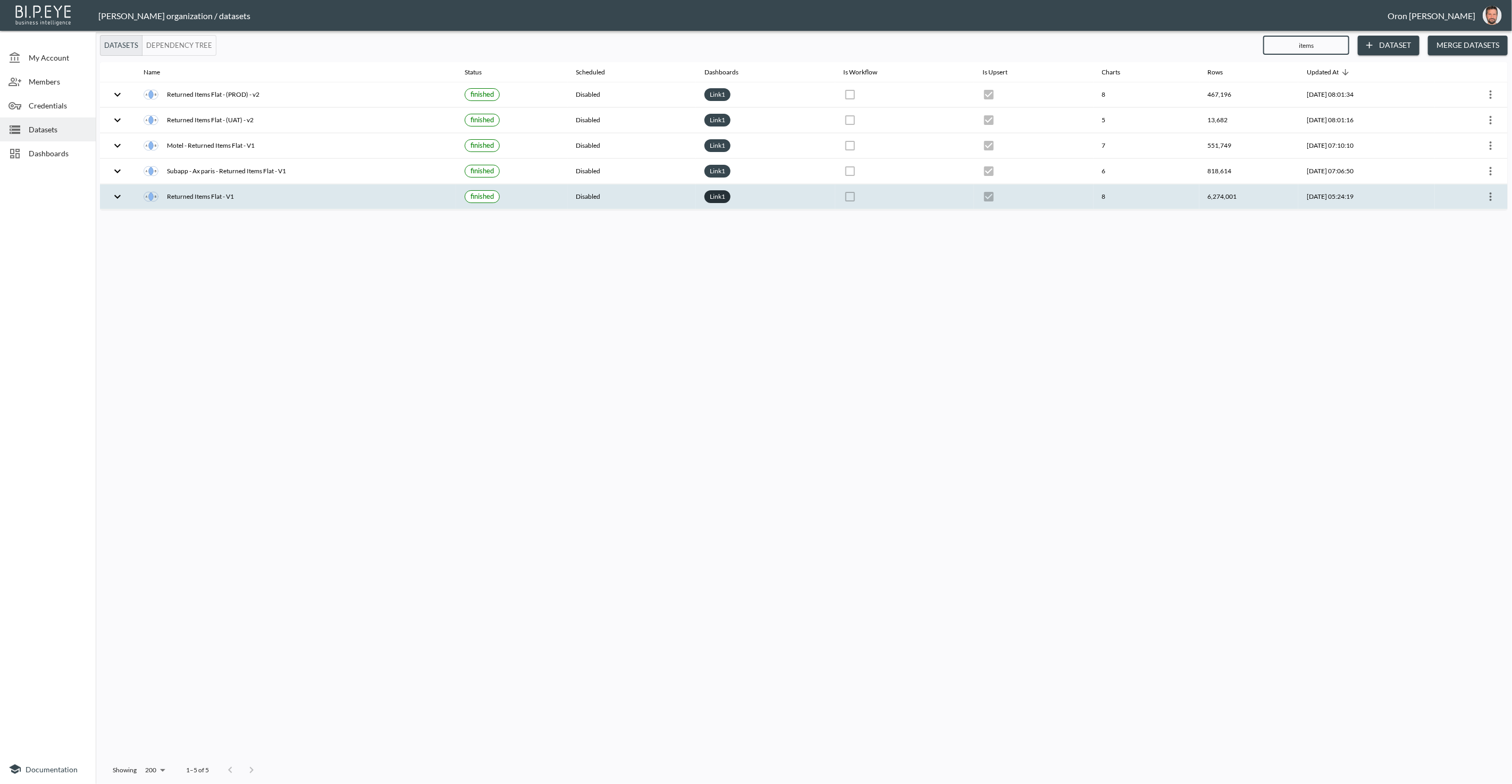
type input "items"
click at [708, 196] on link "Link 1" at bounding box center [717, 196] width 20 height 12
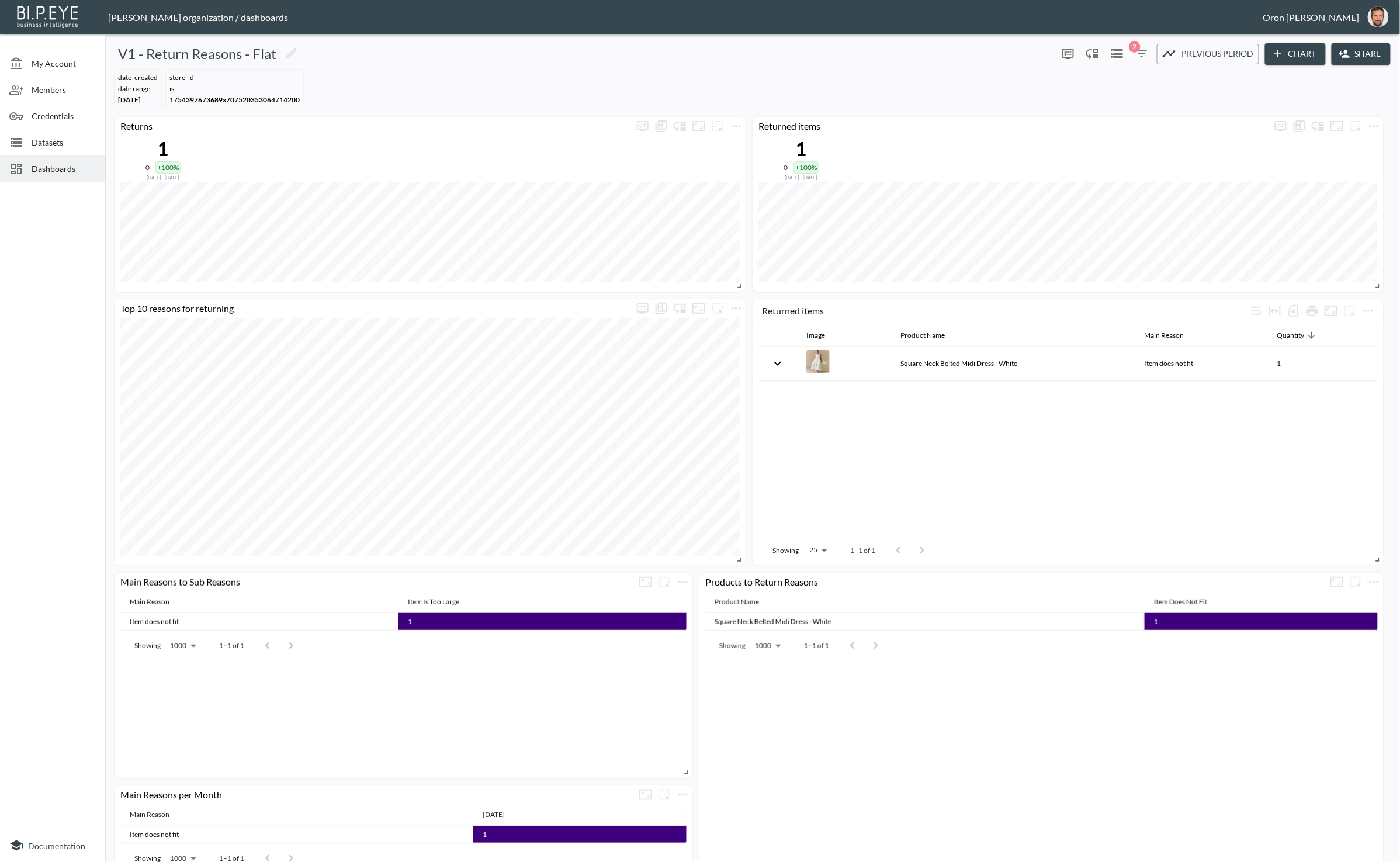
click at [1144, 59] on icon "button" at bounding box center [1141, 54] width 14 height 14
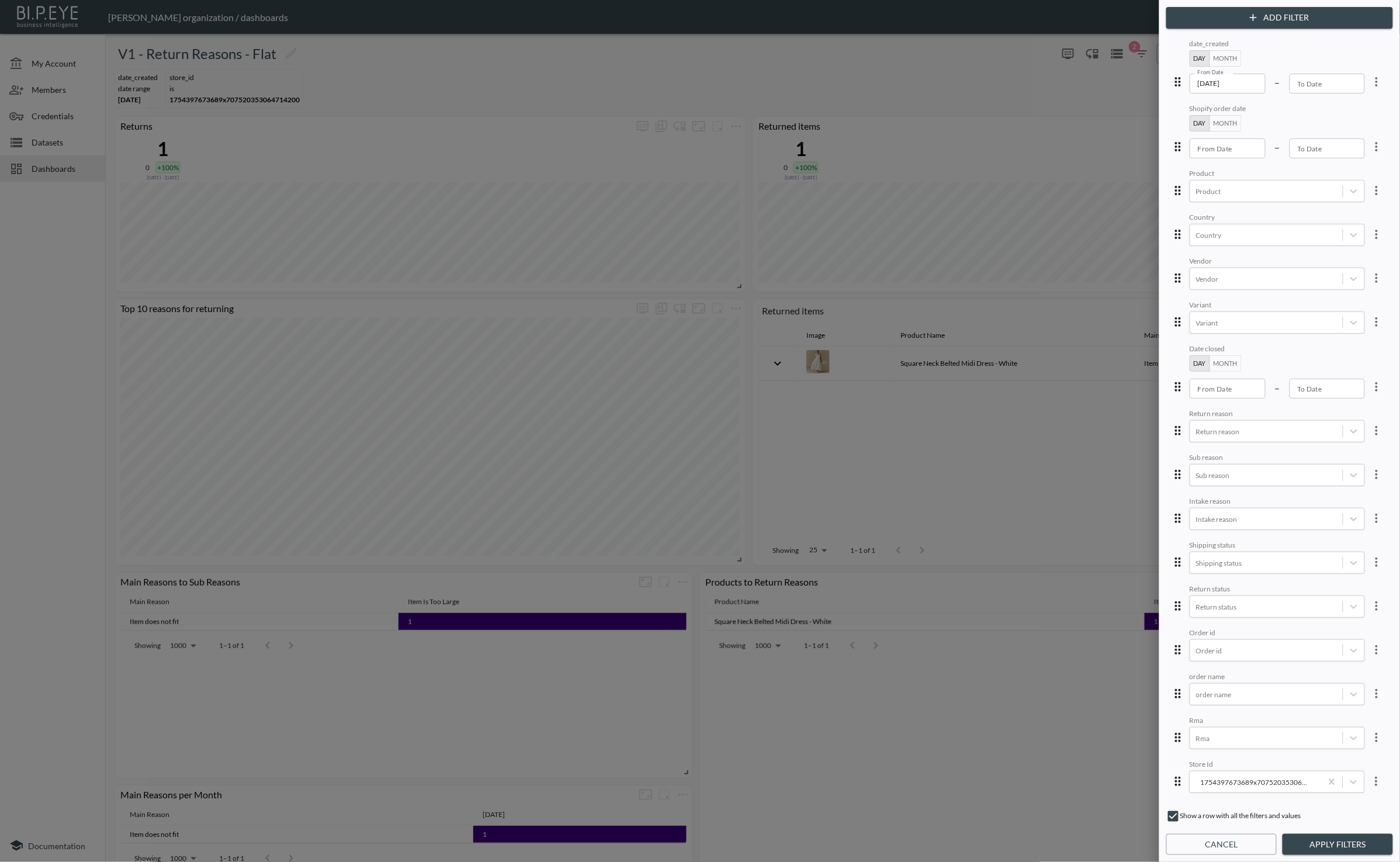
click at [1225, 839] on button "Cancel" at bounding box center [1221, 845] width 111 height 22
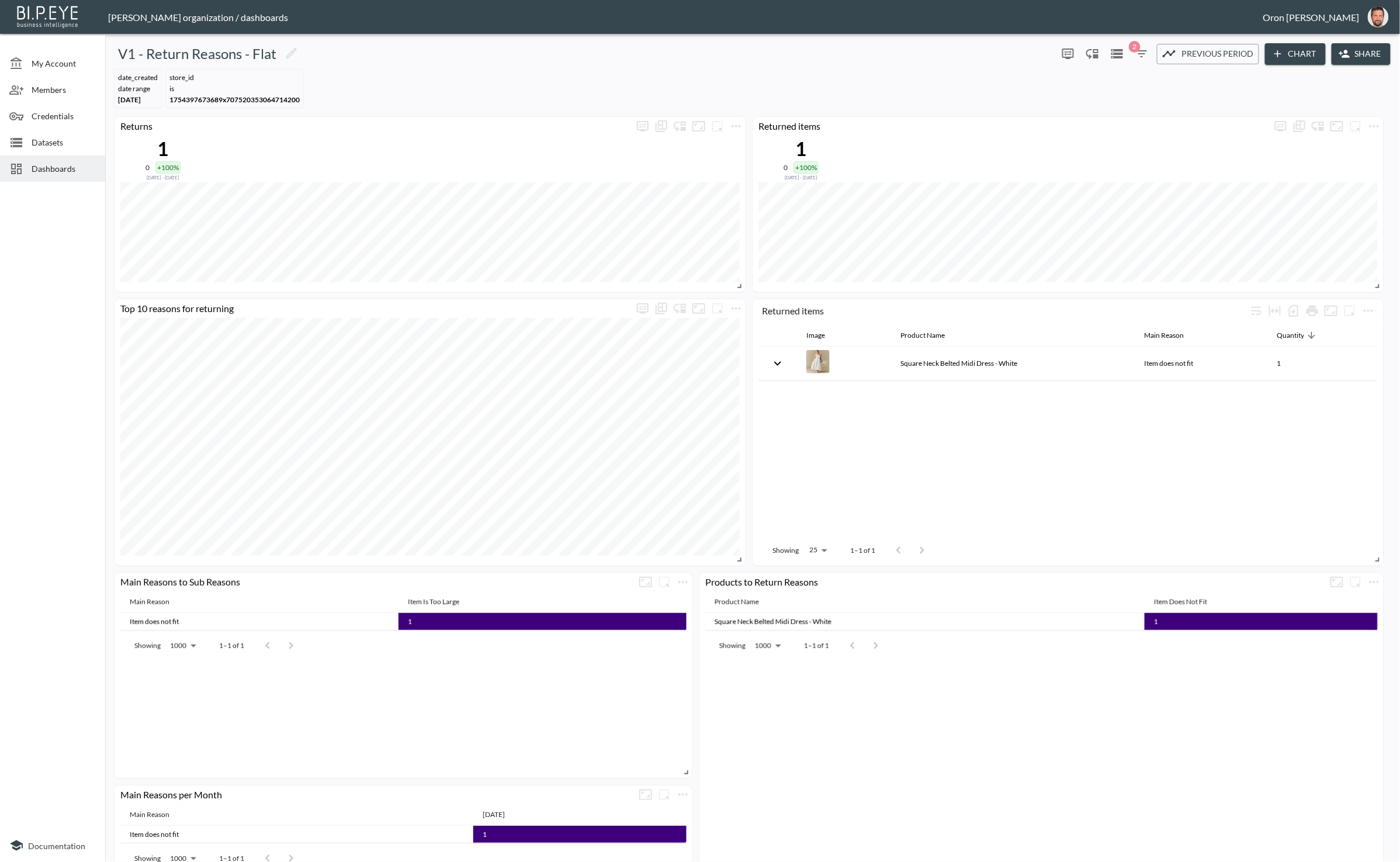
click at [1283, 58] on button "Chart" at bounding box center [1296, 54] width 61 height 22
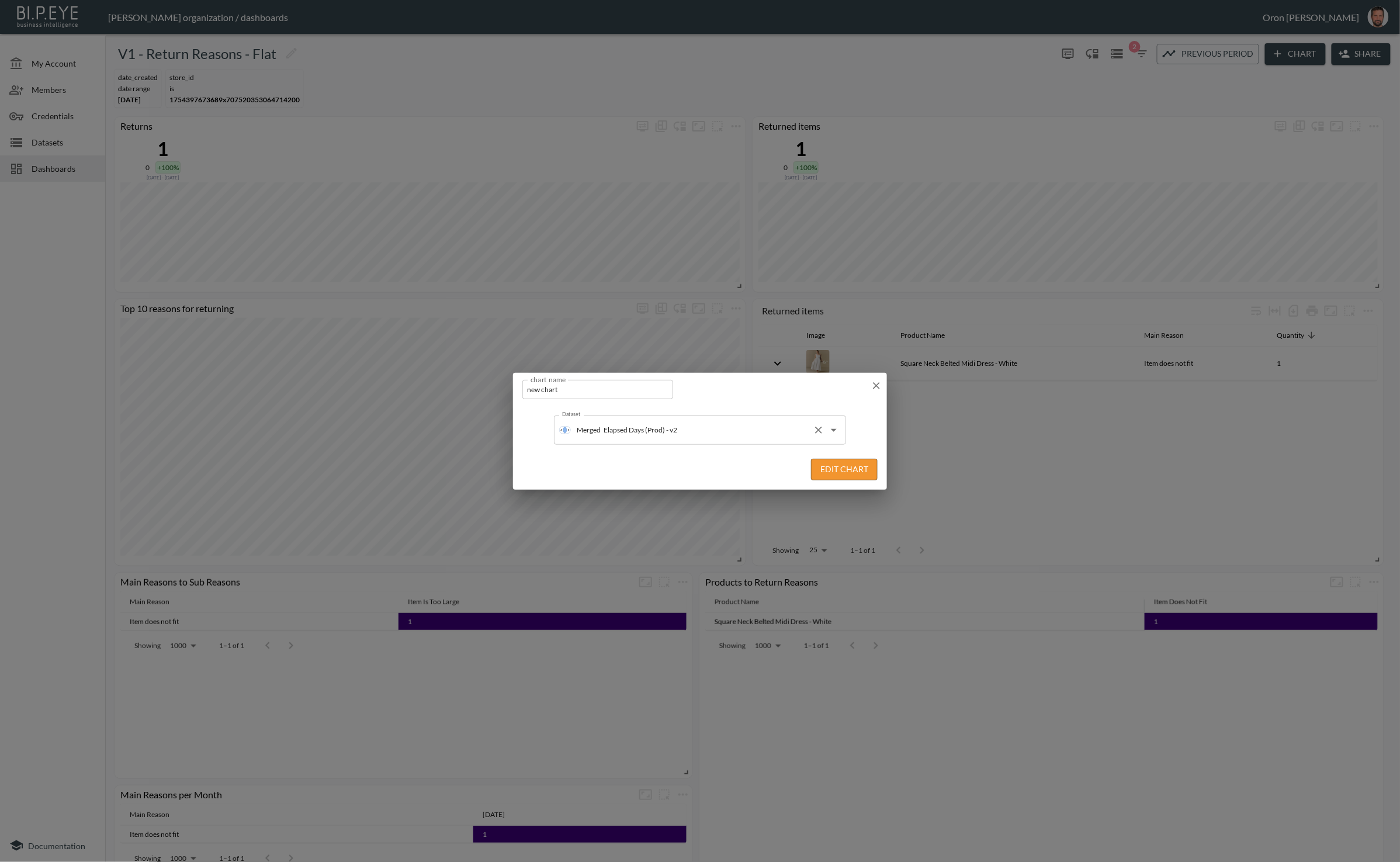
click at [685, 419] on div "Merged Elapsed Days (Prod) - v2 Dataset" at bounding box center [700, 430] width 292 height 30
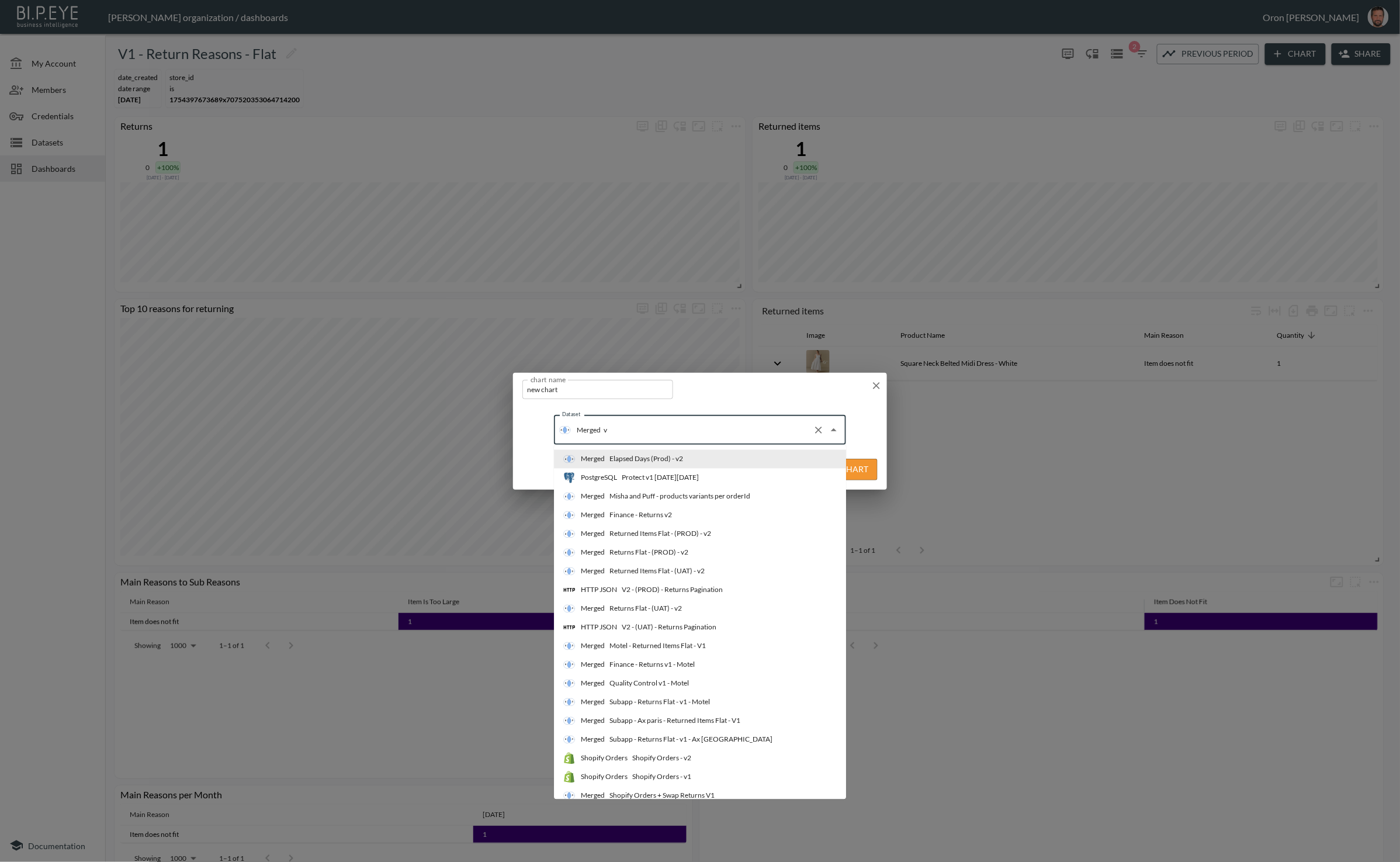
type input "v1"
click at [669, 666] on div "Returned Items Flat - V1" at bounding box center [646, 665] width 73 height 11
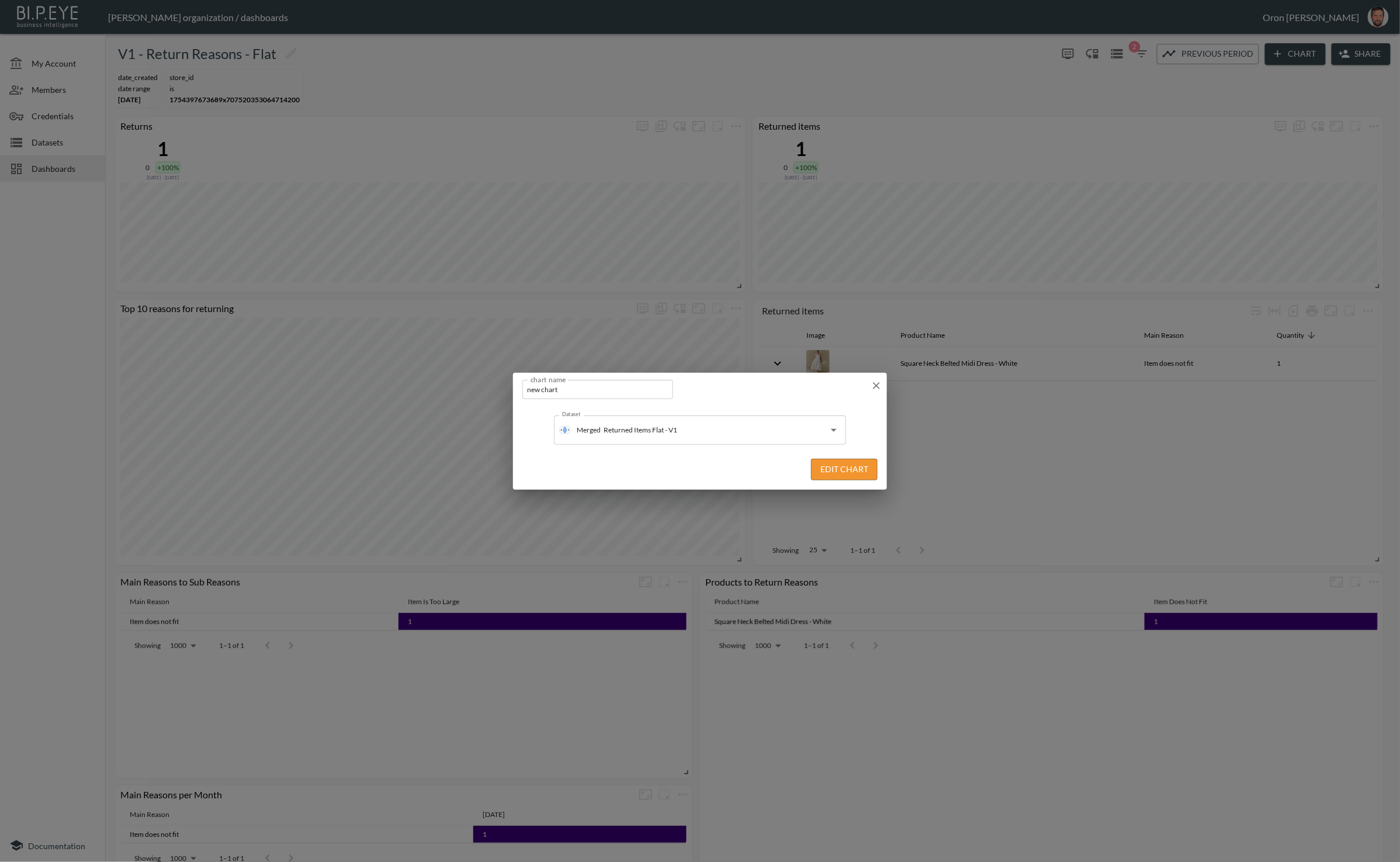
click at [834, 466] on button "Edit Chart" at bounding box center [844, 470] width 67 height 22
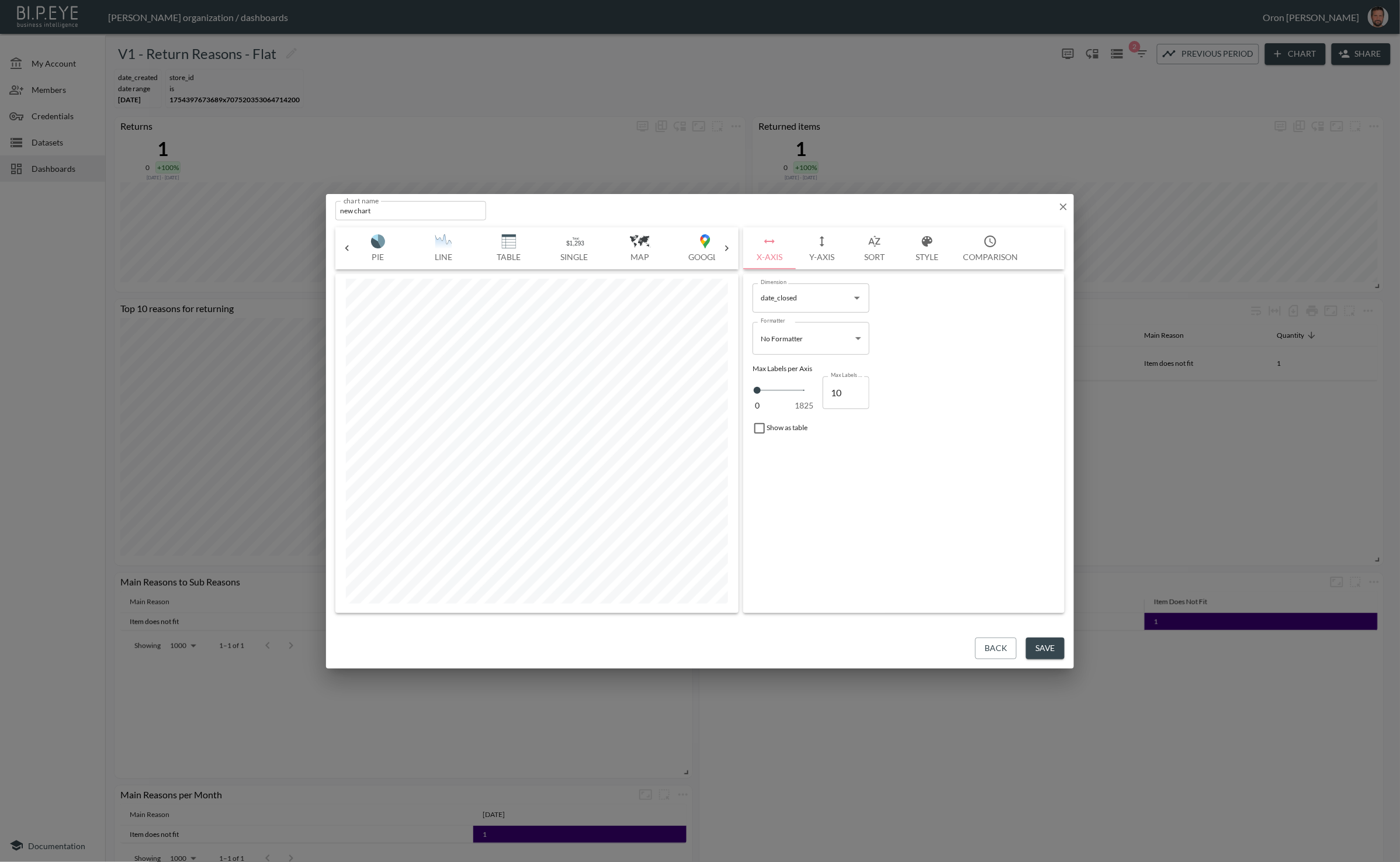
scroll to position [0, 220]
click at [560, 241] on img "button" at bounding box center [571, 241] width 47 height 14
click at [1065, 204] on icon "button" at bounding box center [1063, 206] width 11 height 11
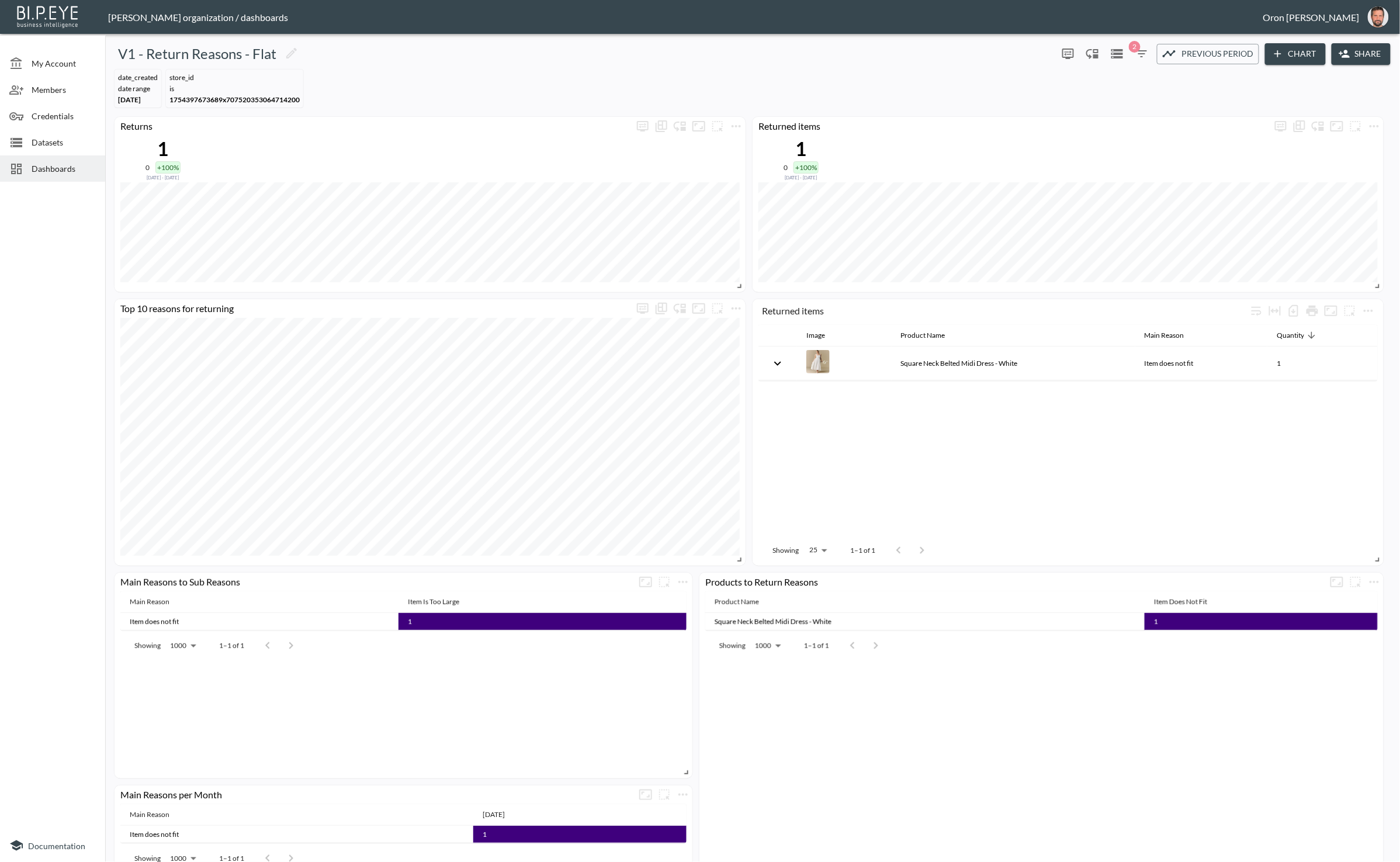
drag, startPoint x: 49, startPoint y: 167, endPoint x: 108, endPoint y: 164, distance: 59.1
click at [50, 167] on span "Dashboards" at bounding box center [64, 169] width 64 height 12
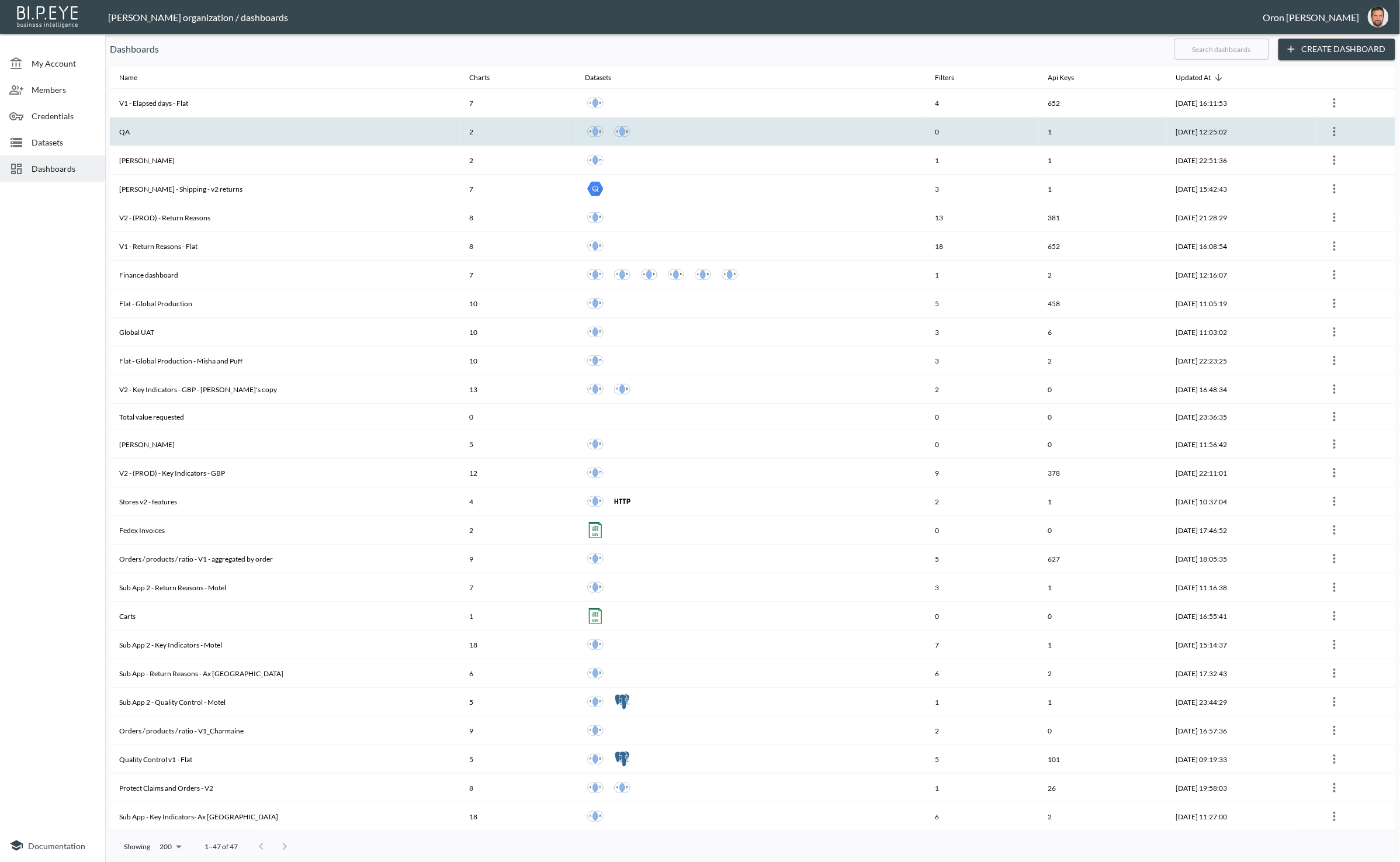
click at [1005, 134] on th "0" at bounding box center [981, 132] width 113 height 29
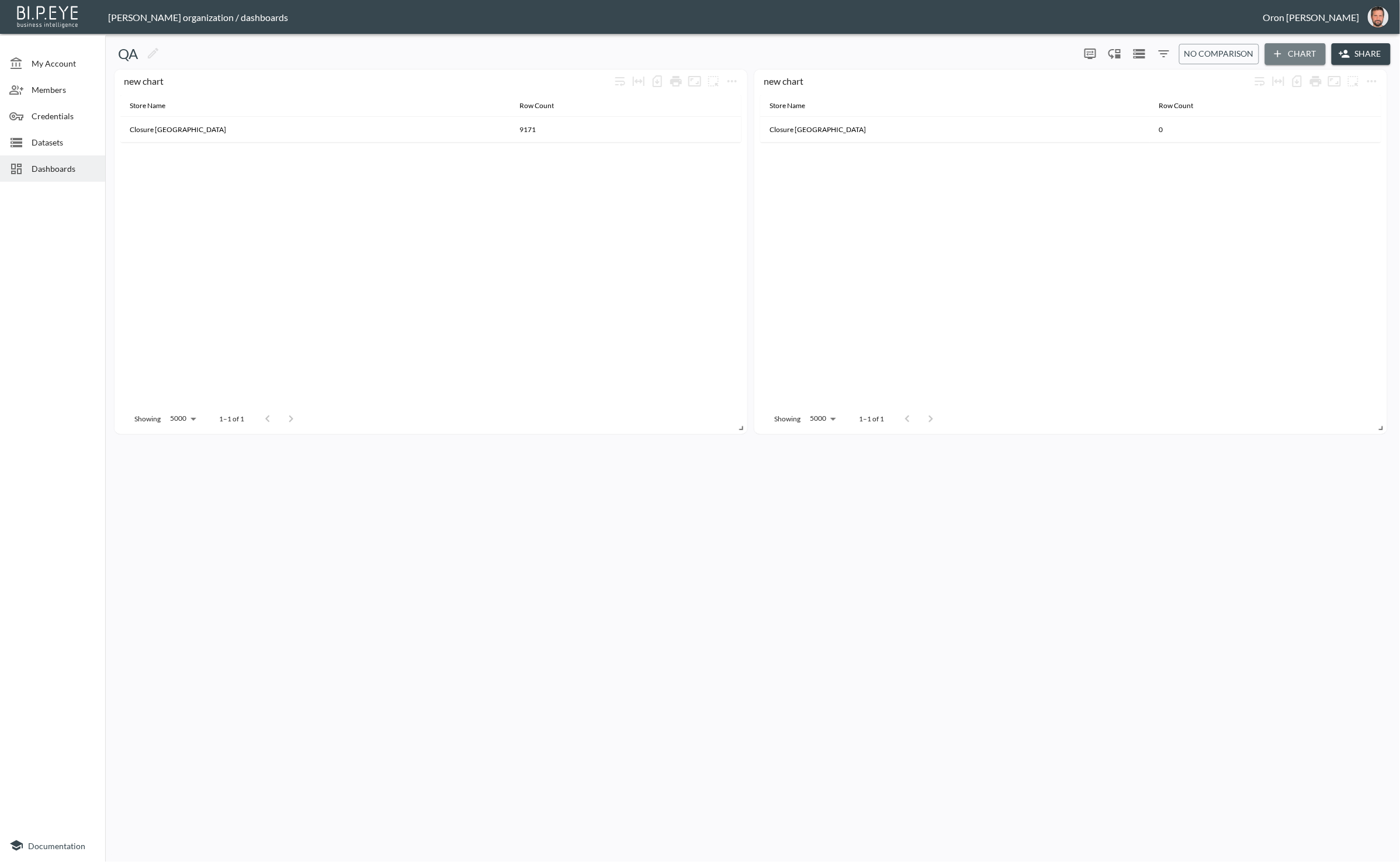
click at [1279, 50] on icon "button" at bounding box center [1277, 53] width 11 height 11
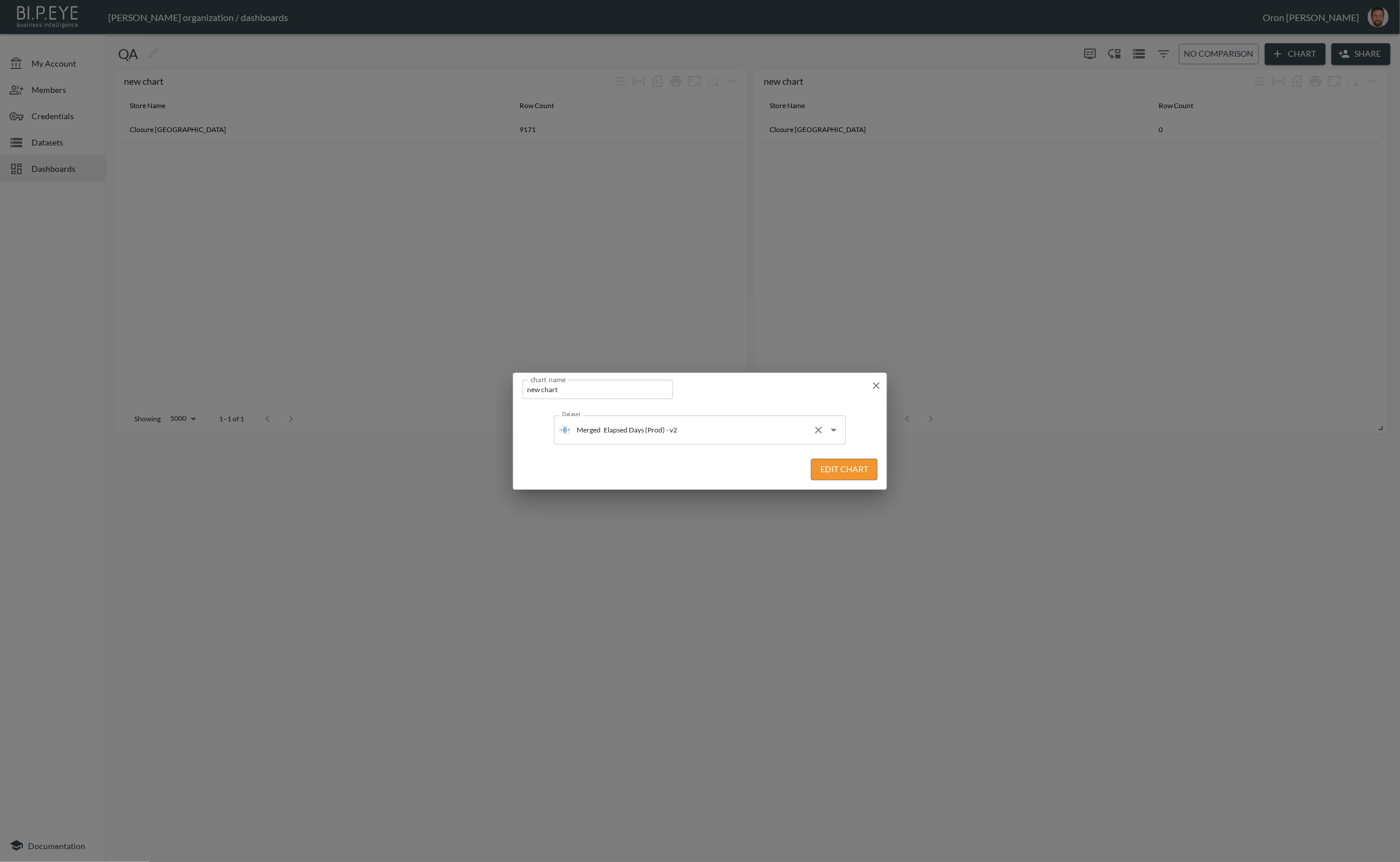
click at [669, 423] on input "Elapsed Days (Prod) - v2" at bounding box center [704, 430] width 207 height 19
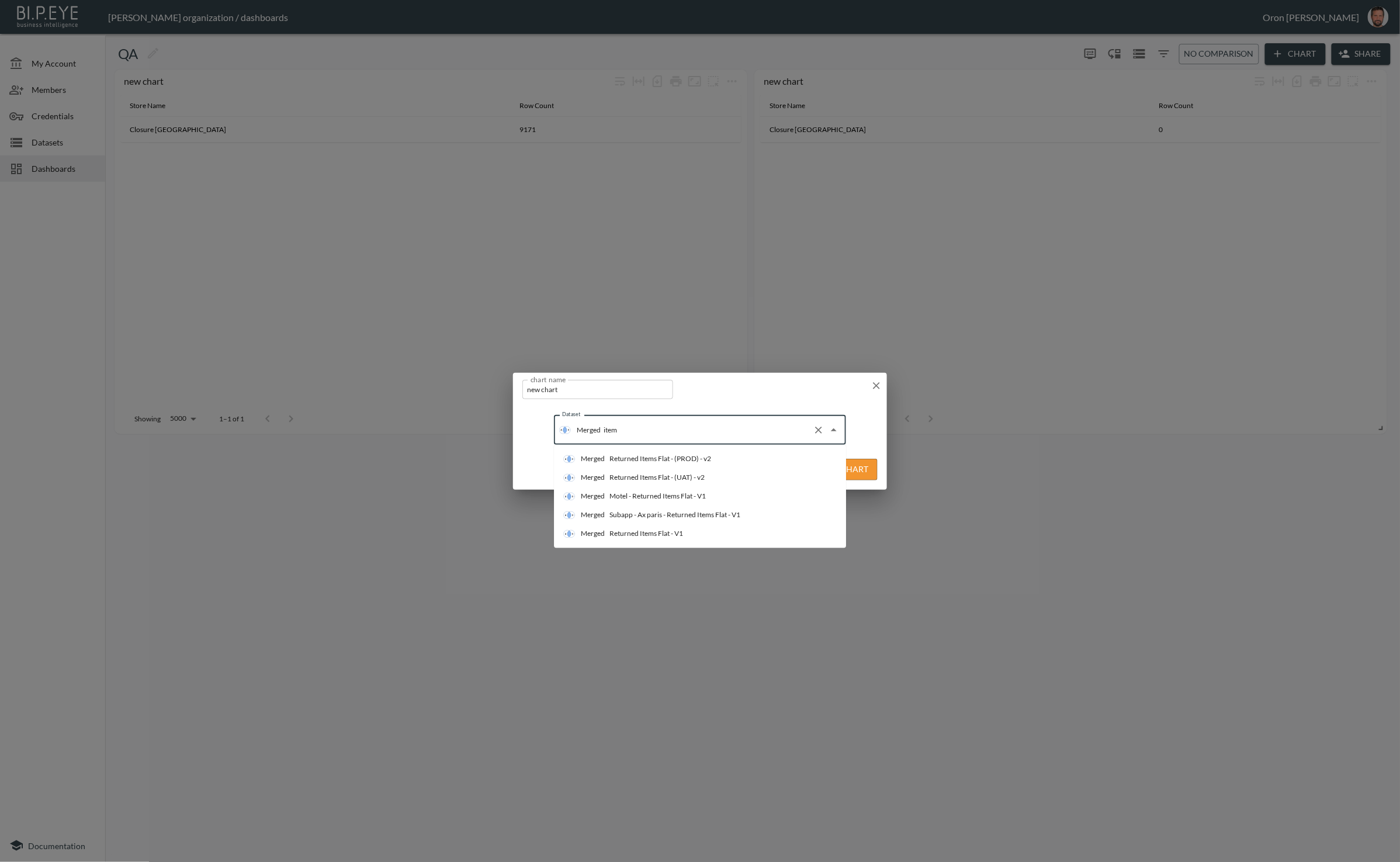
type input "items"
drag, startPoint x: 646, startPoint y: 500, endPoint x: 708, endPoint y: 489, distance: 63.0
click at [647, 499] on div "Motel - Returned Items Flat - V1" at bounding box center [657, 497] width 96 height 11
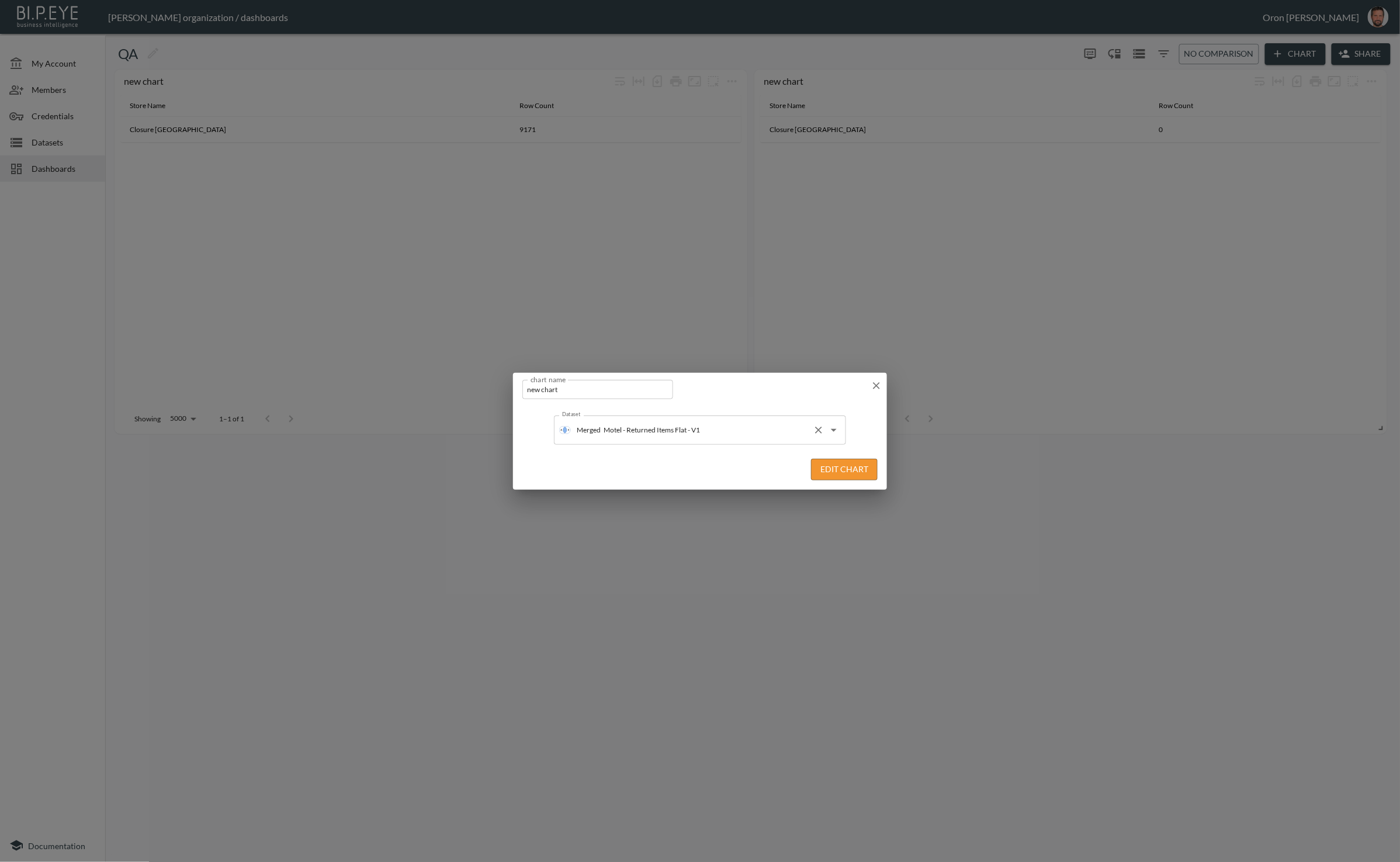
click at [728, 435] on input "Motel - Returned Items Flat - V1" at bounding box center [704, 430] width 207 height 19
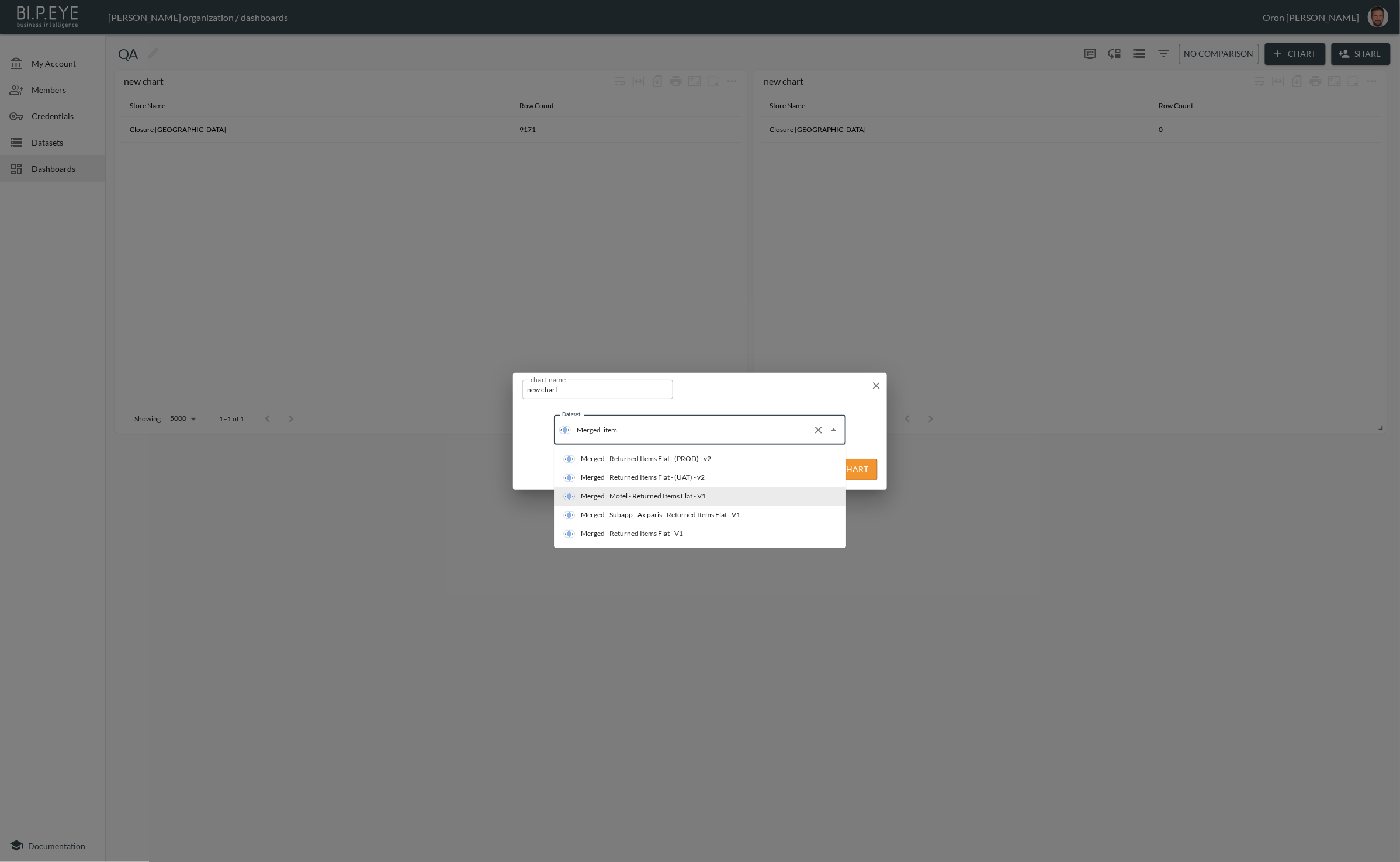
type input "items"
drag, startPoint x: 672, startPoint y: 539, endPoint x: 737, endPoint y: 521, distance: 67.4
click at [672, 539] on div "Returned Items Flat - V1" at bounding box center [646, 534] width 73 height 11
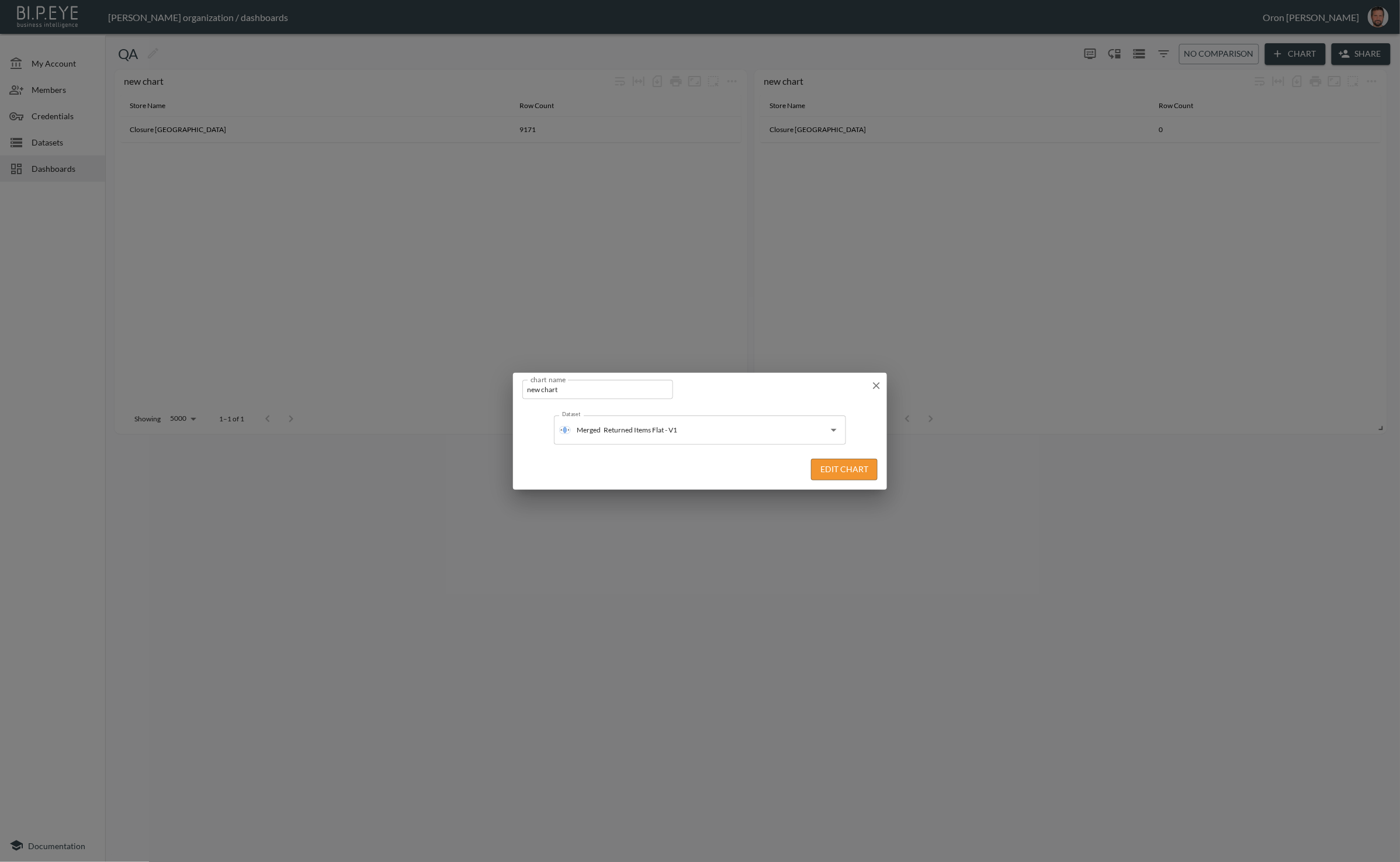
click at [840, 464] on button "Edit Chart" at bounding box center [844, 470] width 67 height 22
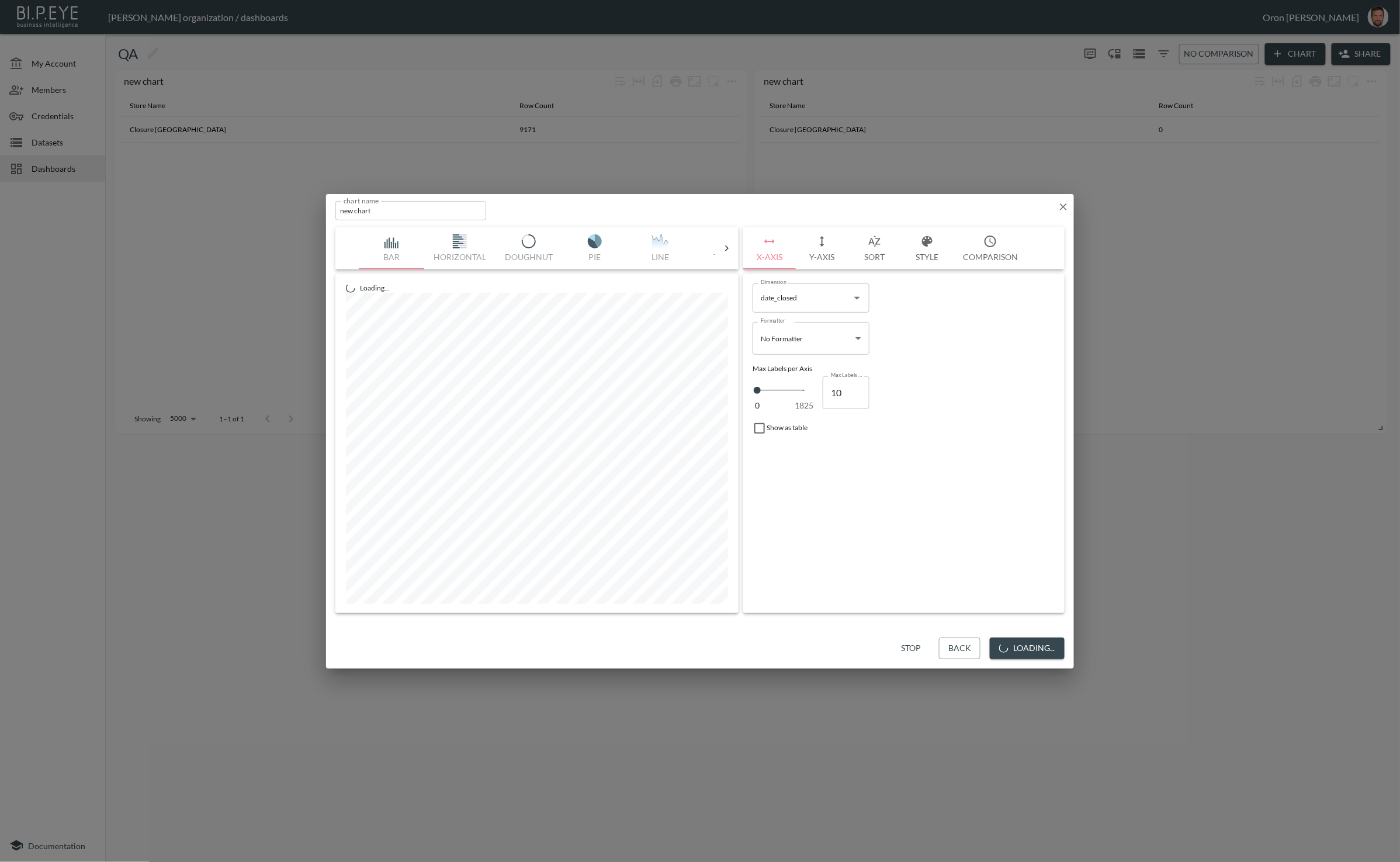
click at [906, 654] on button "Stop" at bounding box center [910, 648] width 37 height 22
click at [377, 251] on button "Single" at bounding box center [369, 248] width 65 height 42
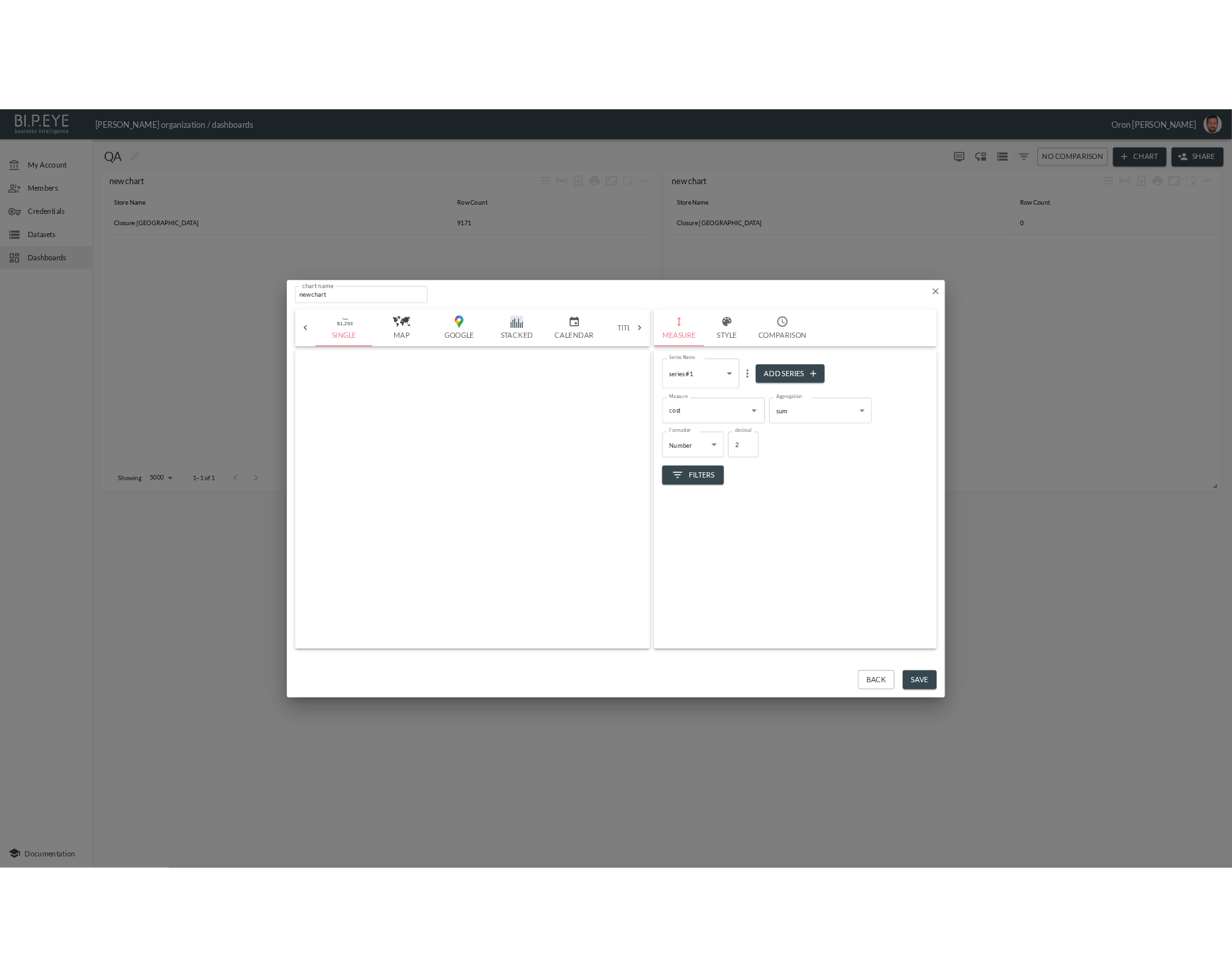
scroll to position [0, 452]
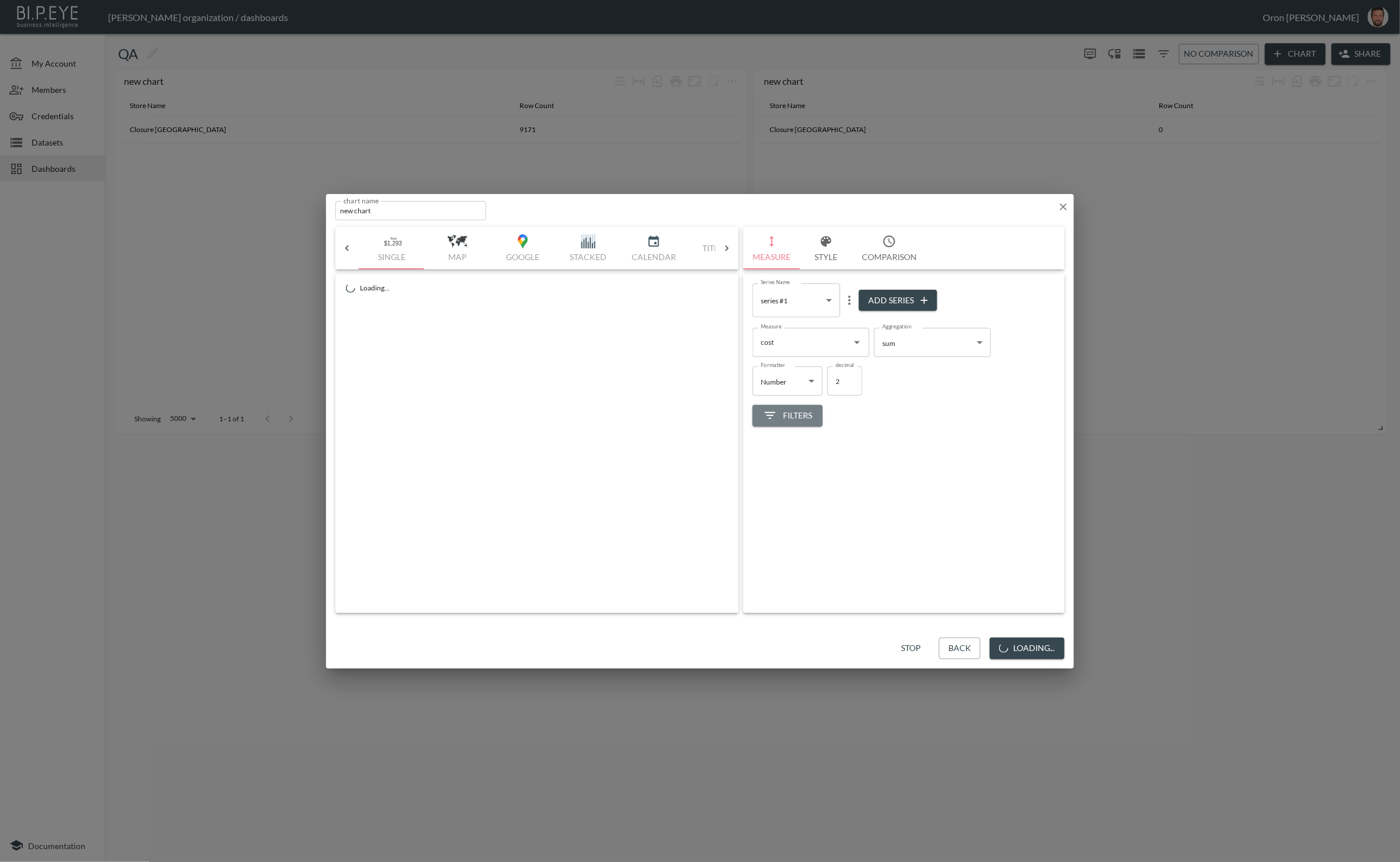
click at [805, 423] on button "Filters" at bounding box center [787, 416] width 70 height 22
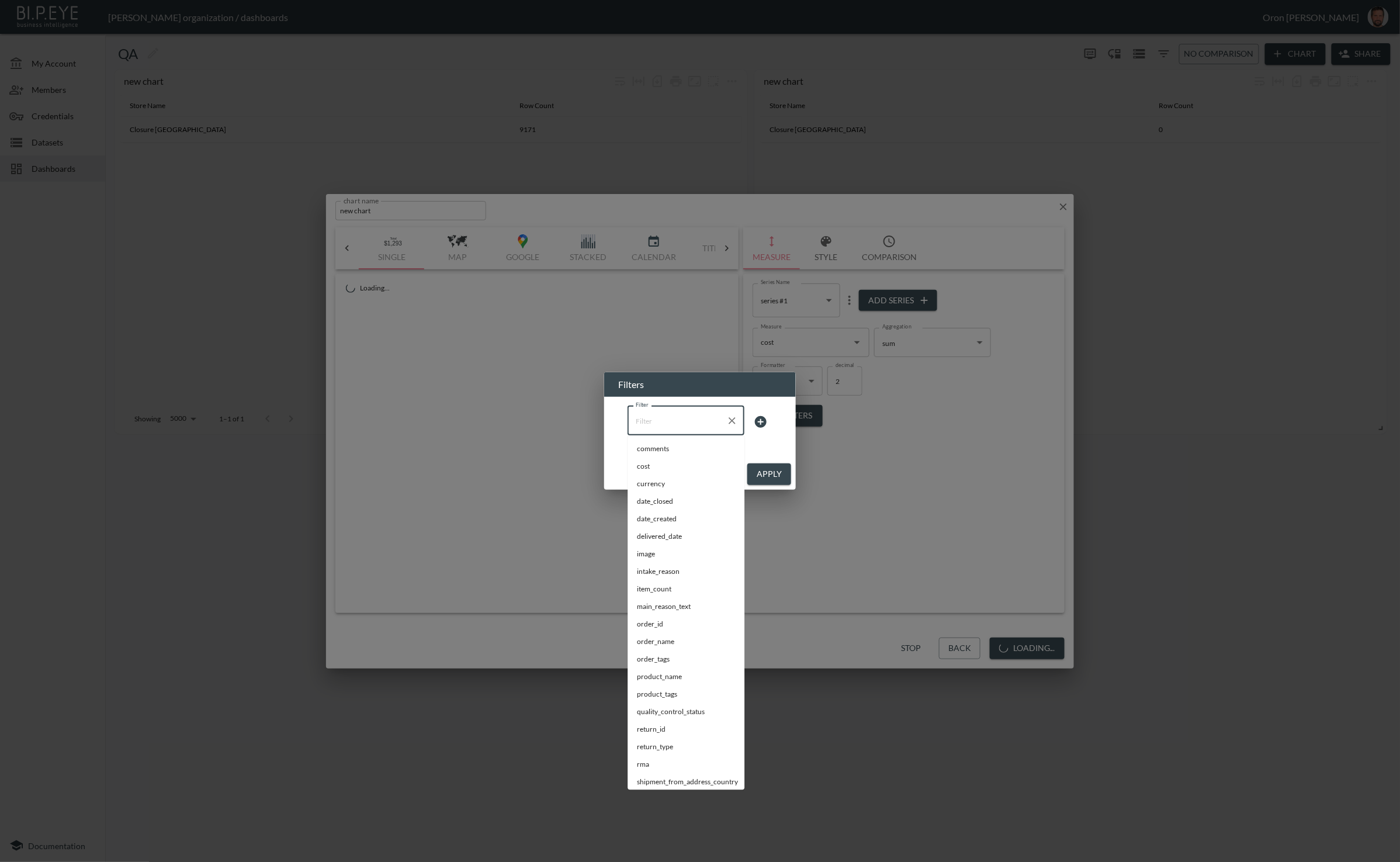
click at [671, 425] on input "Filter" at bounding box center [677, 420] width 89 height 19
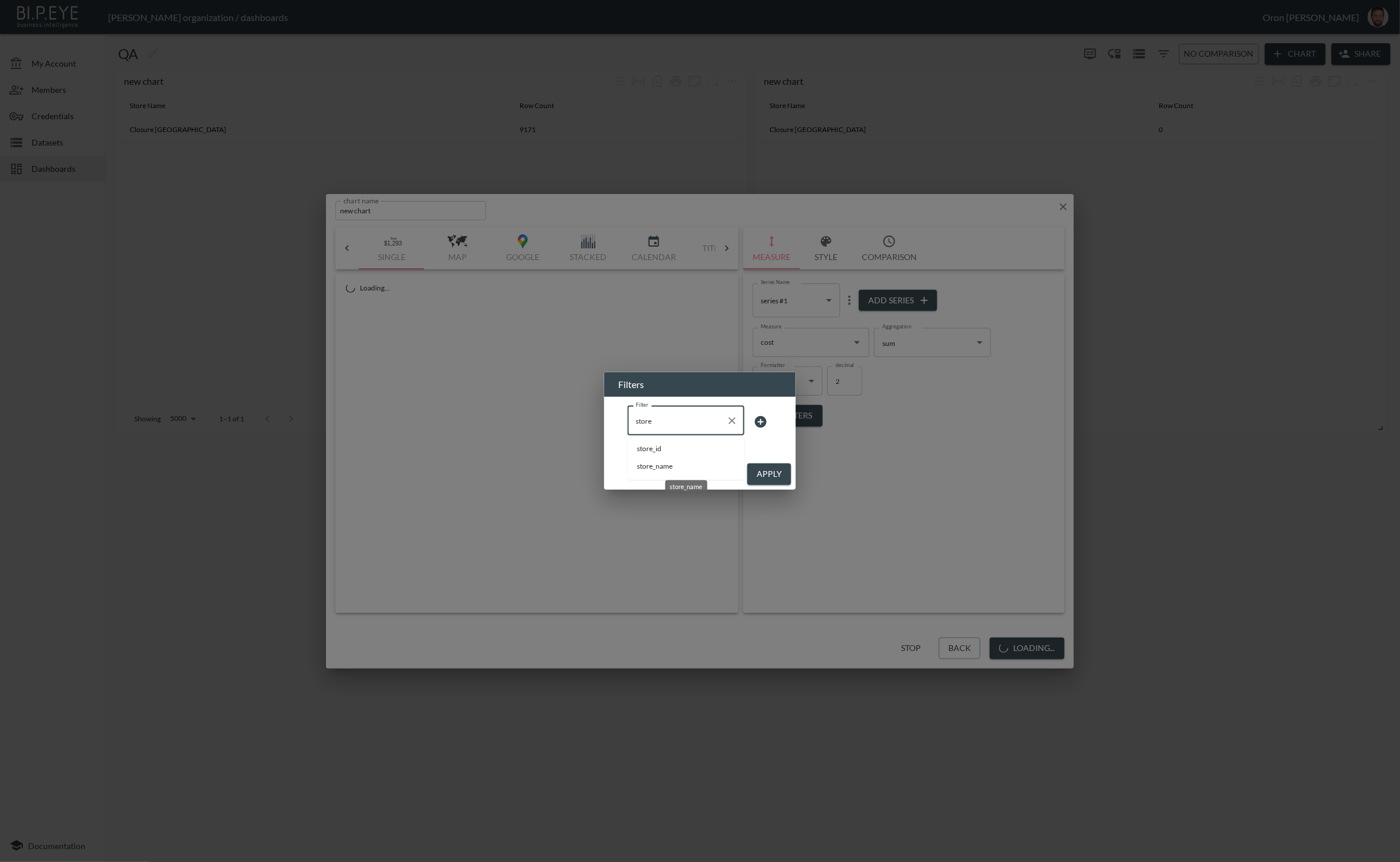
click at [653, 467] on span "store_name" at bounding box center [686, 467] width 98 height 11
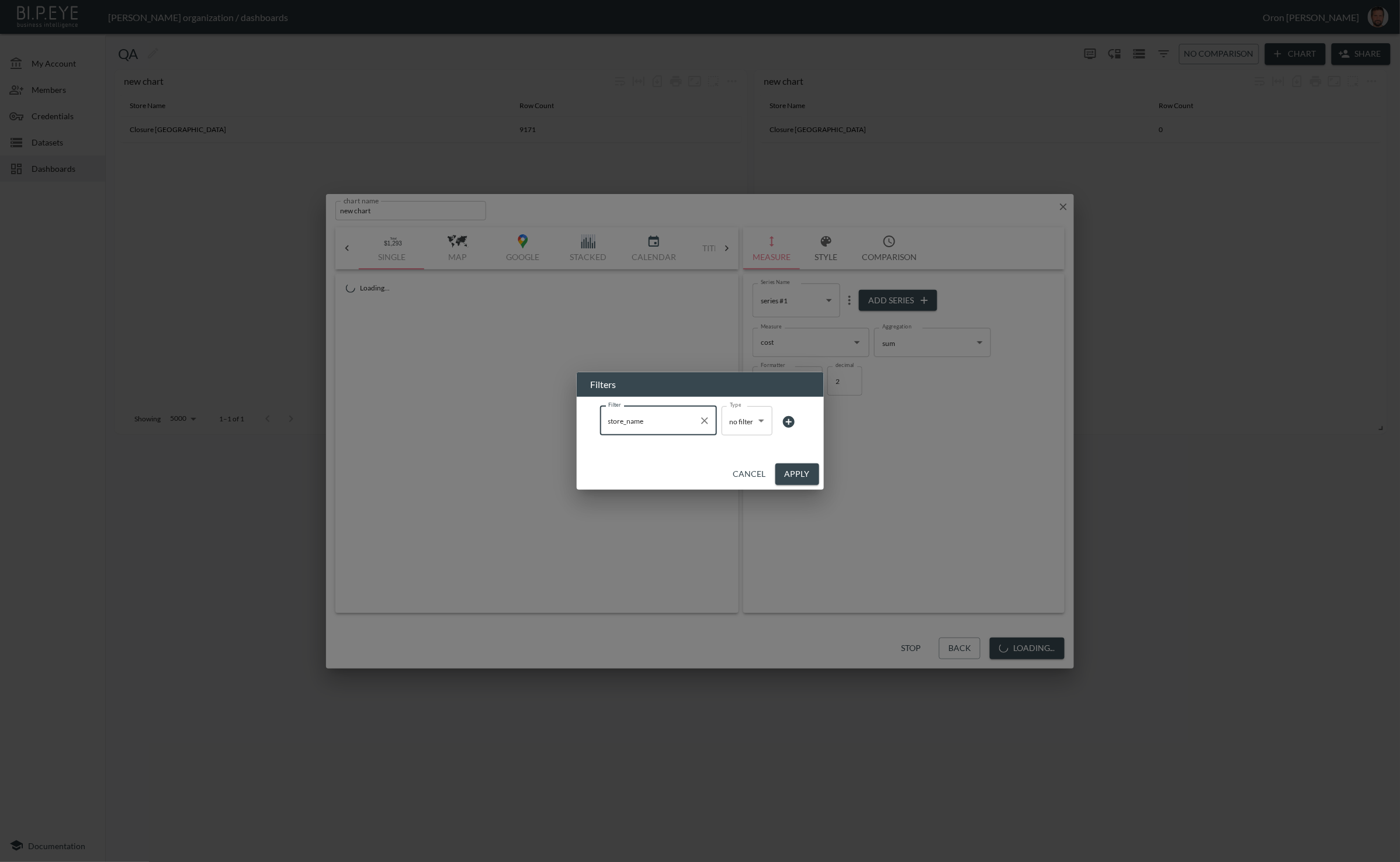
type input "store_name"
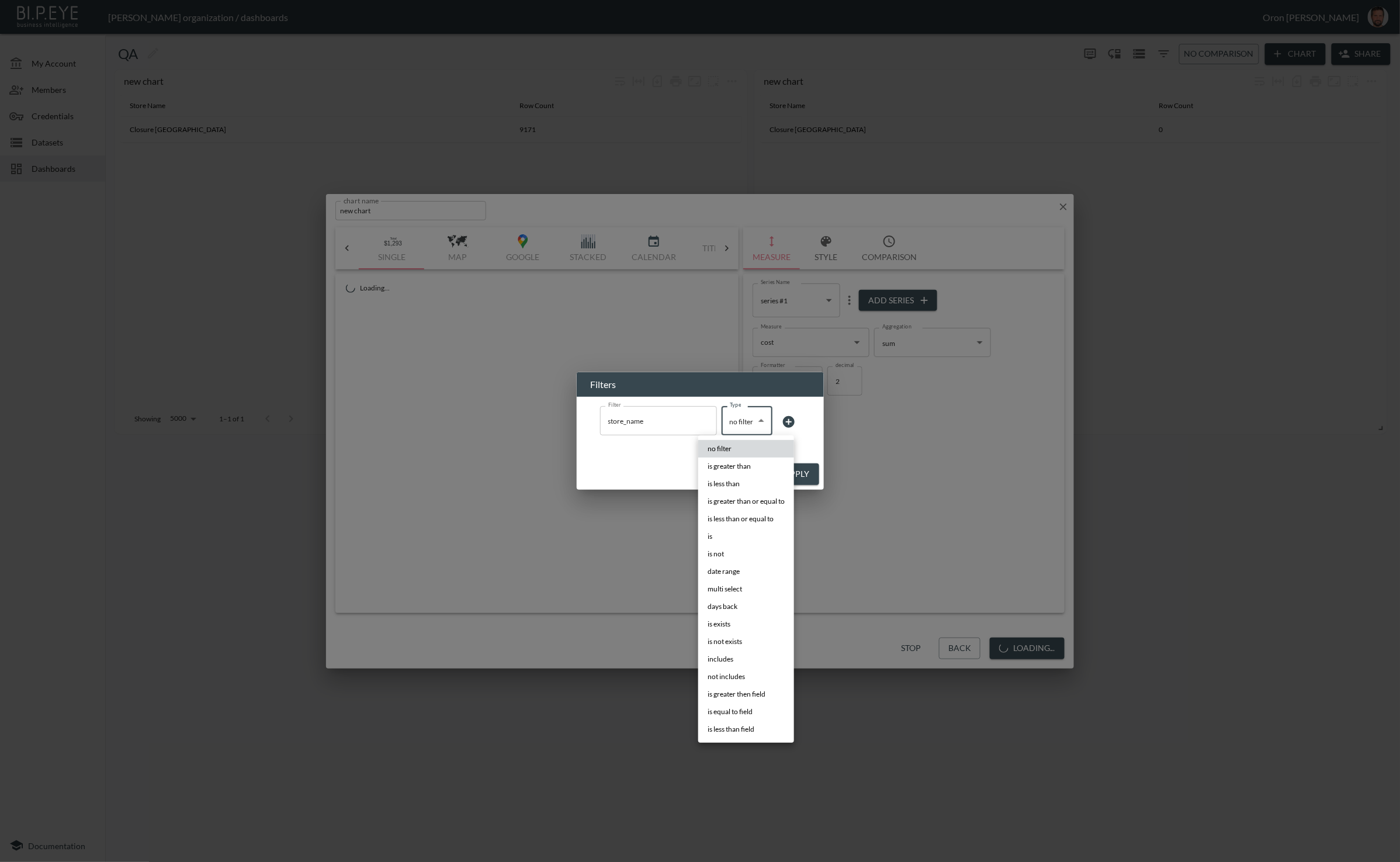
click at [746, 428] on body "BI.P.EYE, Interactive Analytics Dashboards - app Zach Bailet organization / das…" at bounding box center [700, 431] width 1400 height 862
click at [741, 539] on li "is" at bounding box center [746, 536] width 96 height 17
type input "is"
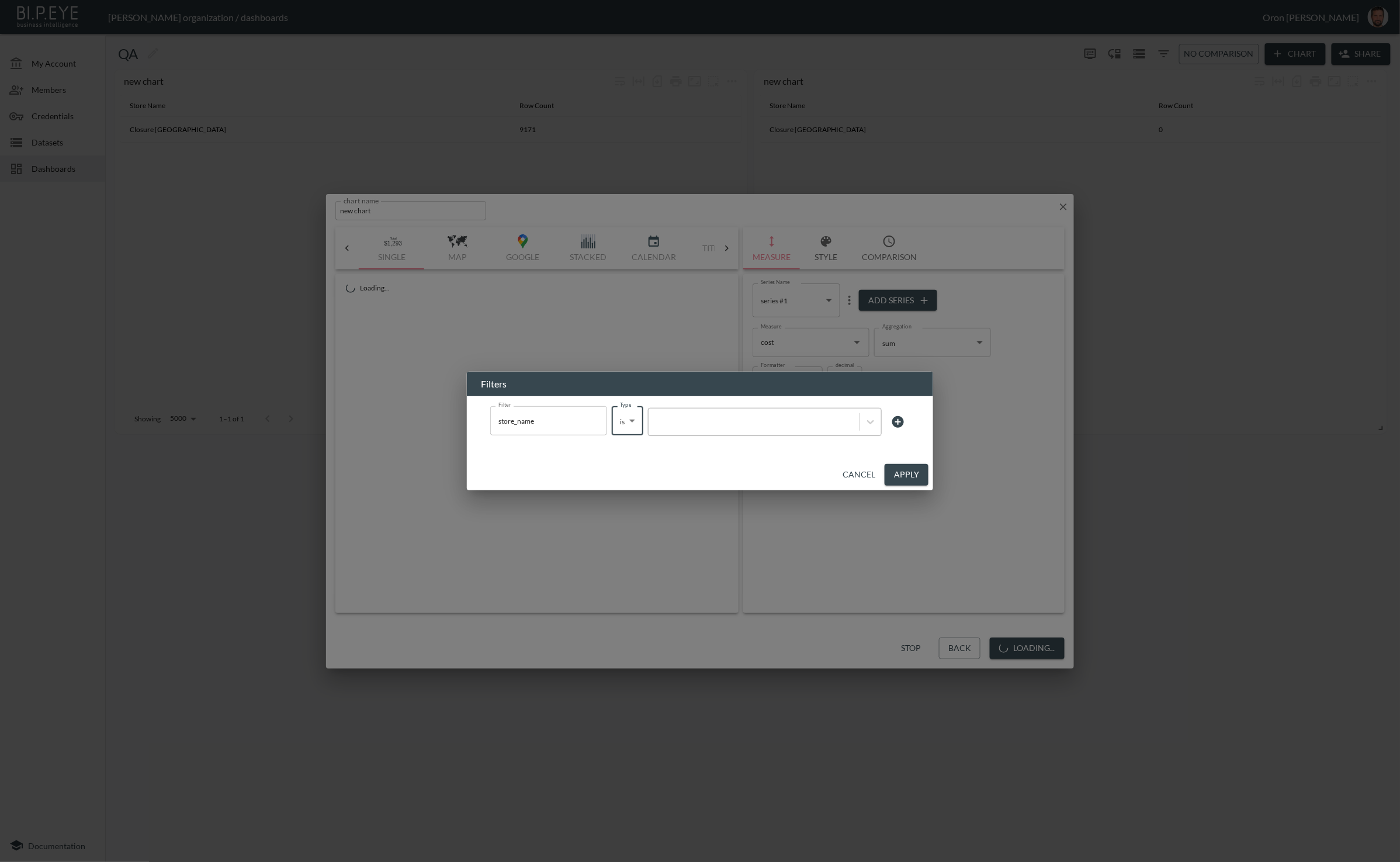
click at [804, 428] on div at bounding box center [753, 422] width 211 height 16
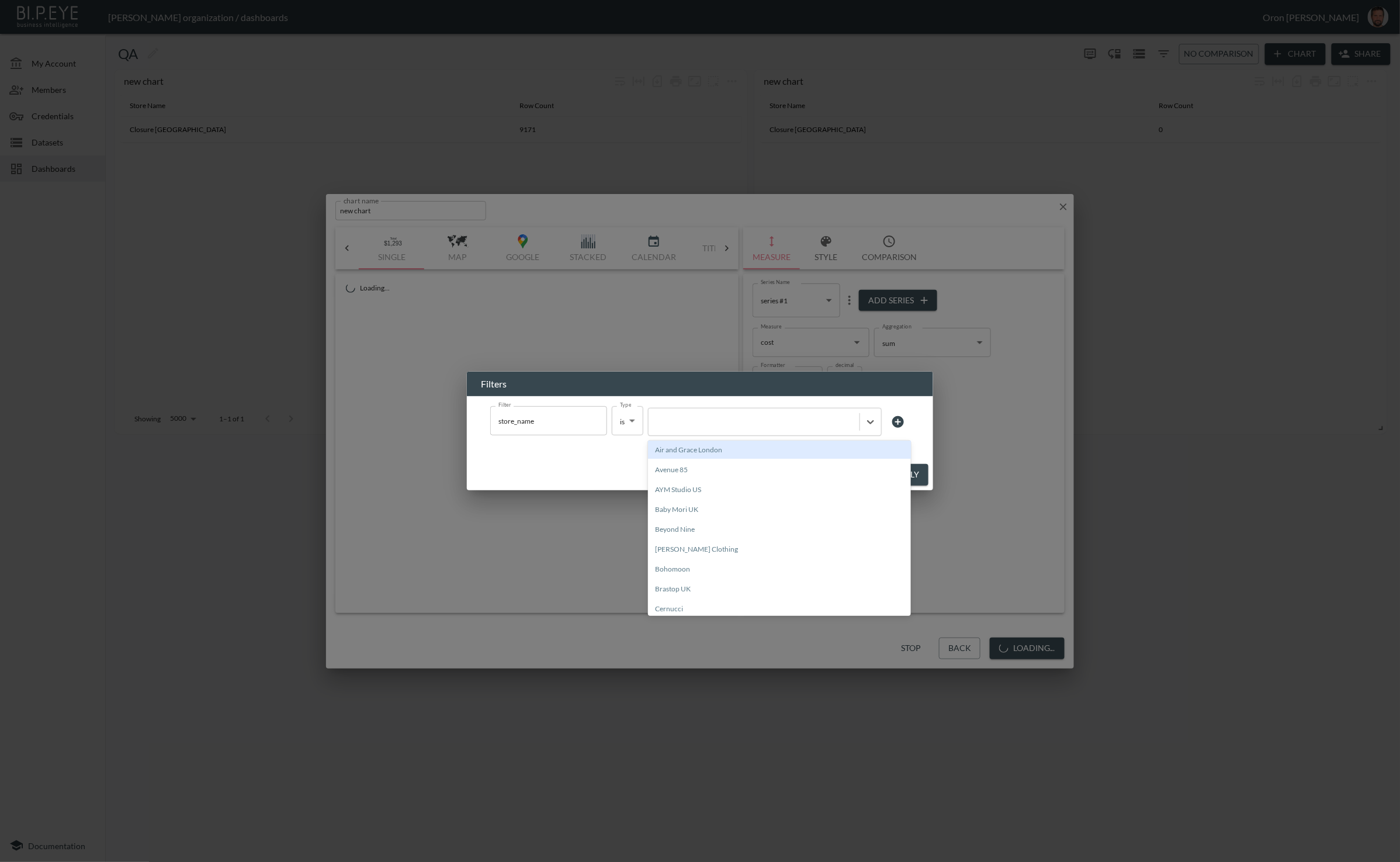
click at [762, 447] on div "Air and Grace London" at bounding box center [779, 450] width 263 height 18
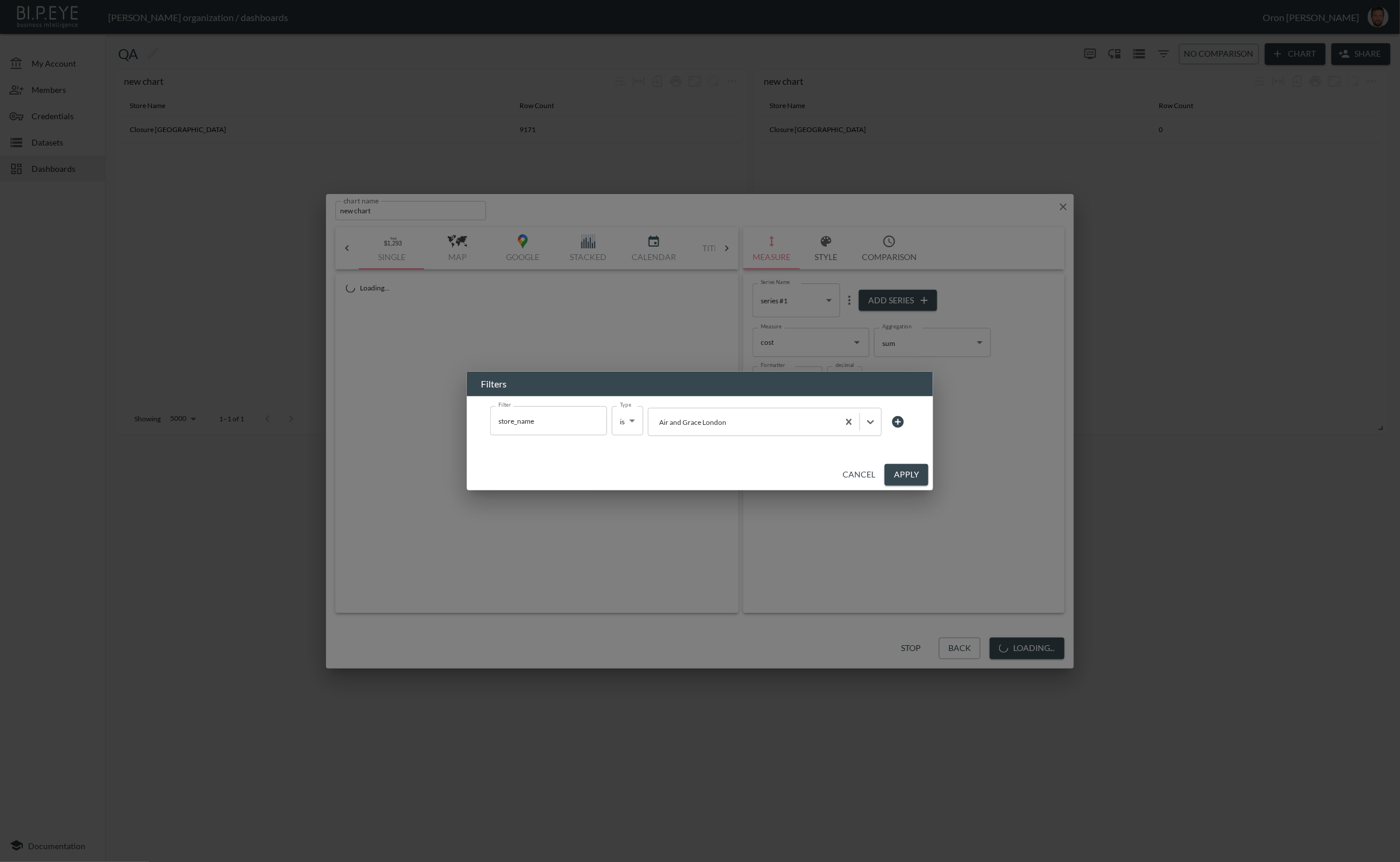
click at [895, 470] on button "Apply" at bounding box center [906, 475] width 44 height 22
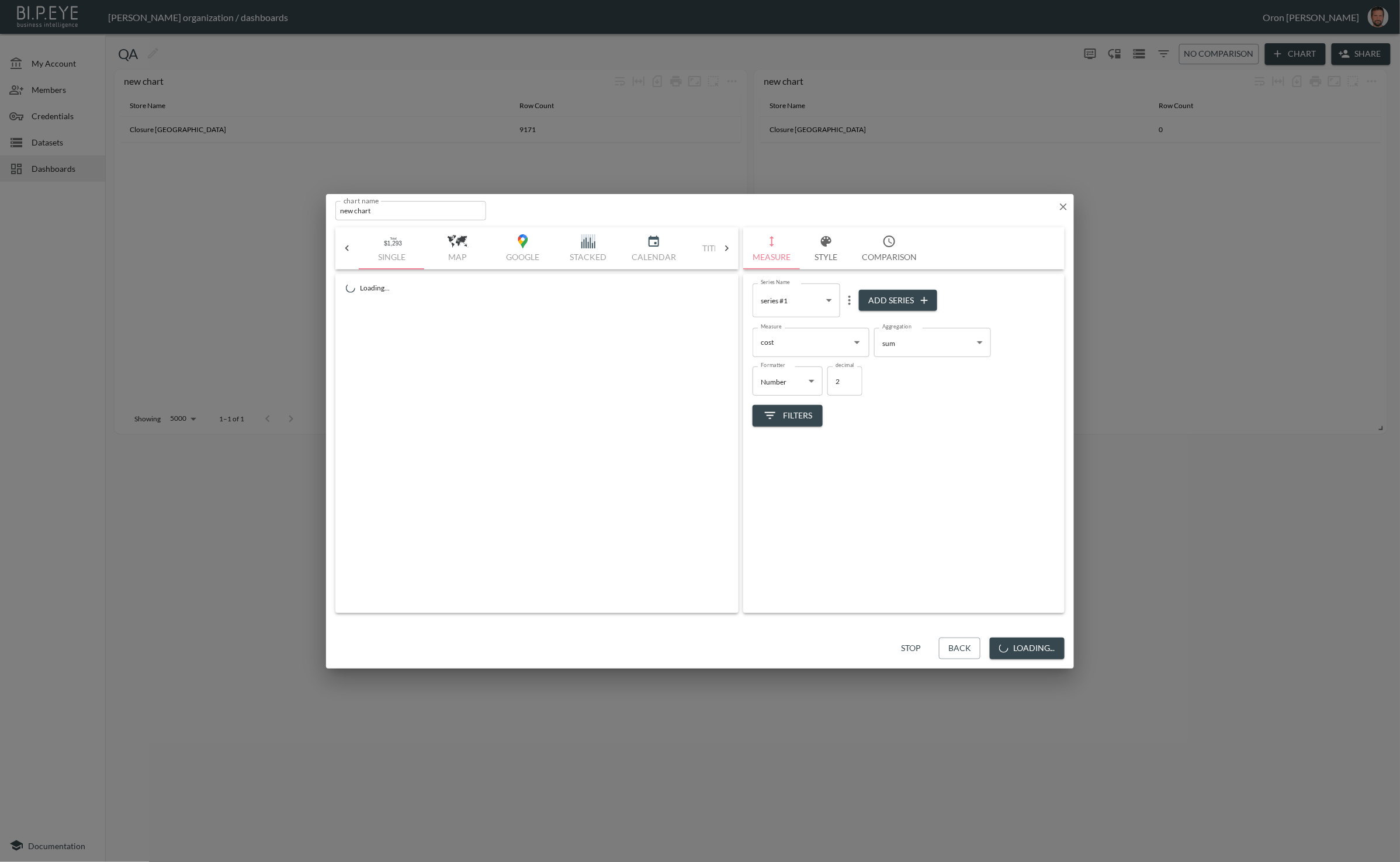
click at [939, 345] on body "BI.P.EYE, Interactive Analytics Dashboards - app Zach Bailet organization / das…" at bounding box center [700, 431] width 1400 height 862
click at [919, 389] on span "count(distinct)" at bounding box center [906, 388] width 45 height 11
type input "count(distinct)"
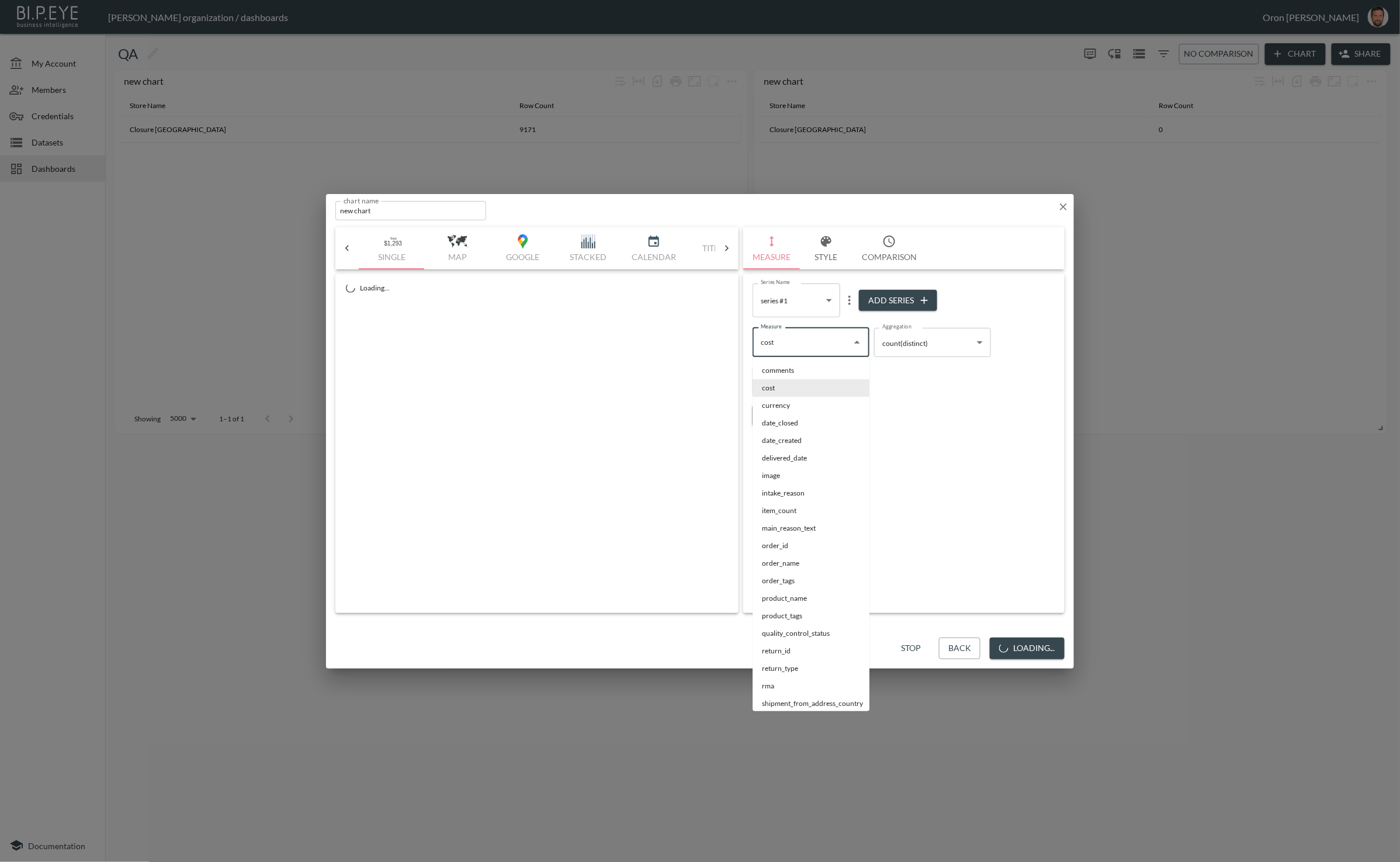
click at [825, 347] on input "cost" at bounding box center [802, 342] width 89 height 19
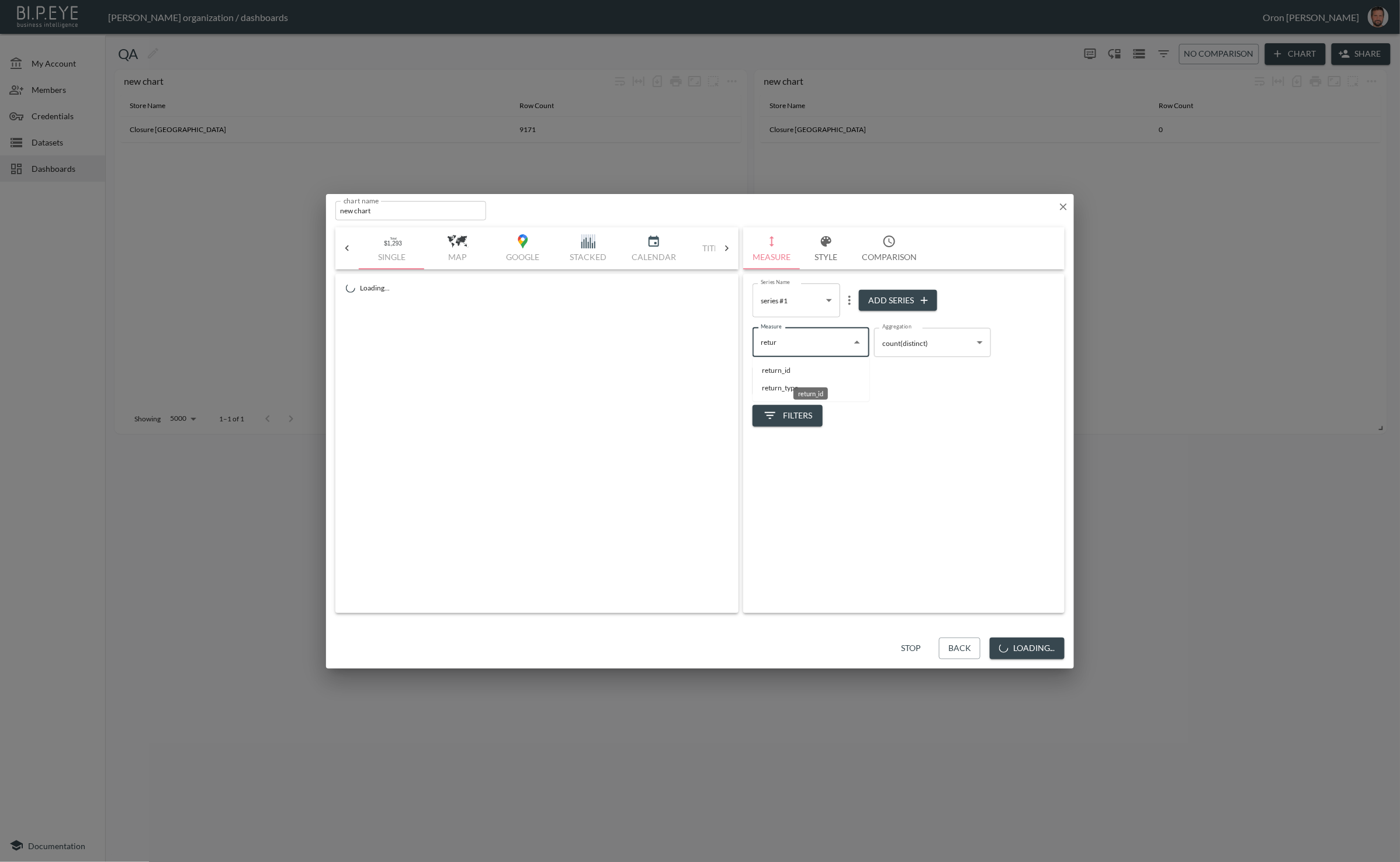
click at [794, 373] on li "return_id" at bounding box center [811, 370] width 117 height 17
type input "return_id"
click at [808, 418] on span "Filters" at bounding box center [787, 415] width 49 height 14
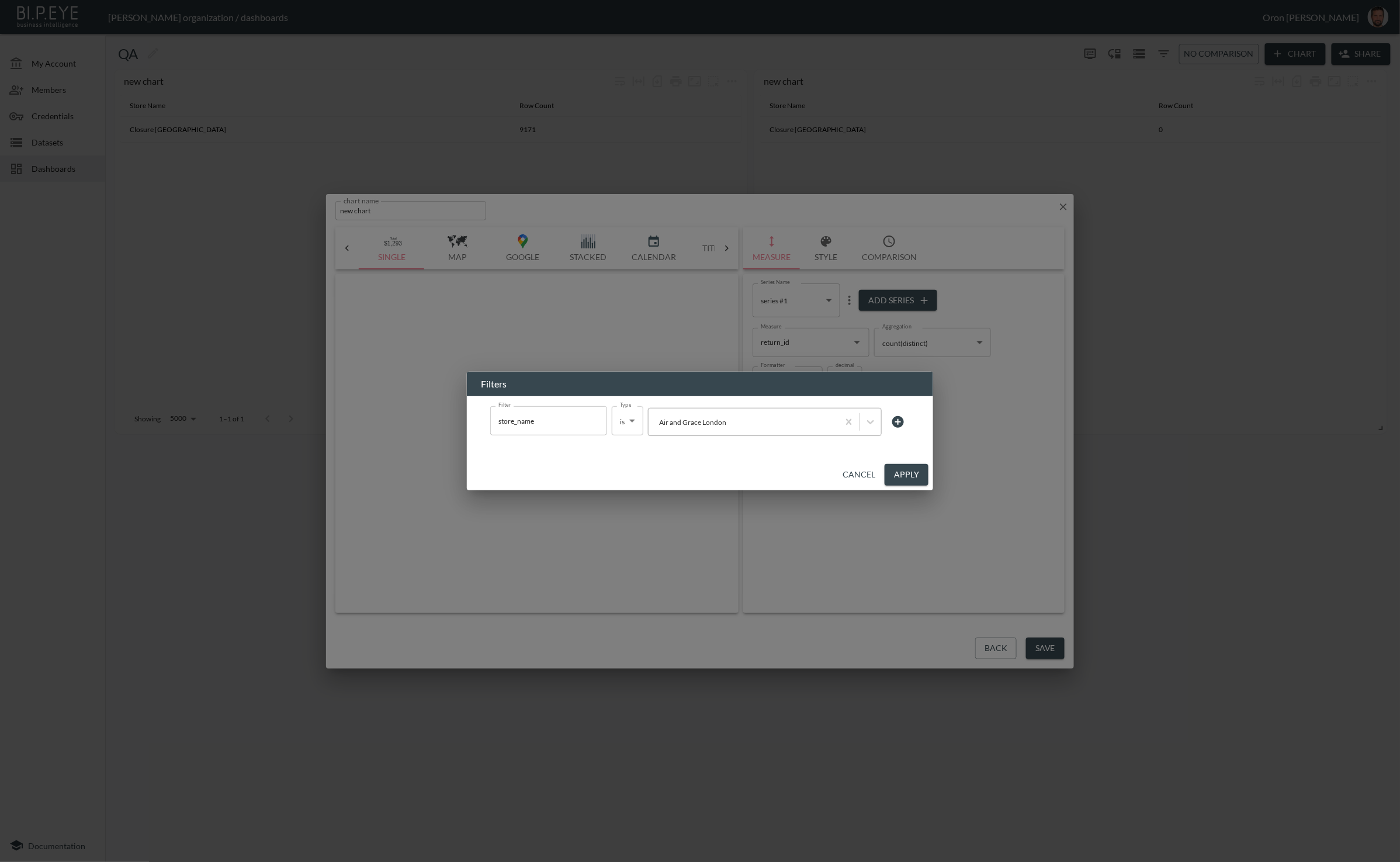
click at [682, 420] on div at bounding box center [743, 422] width 178 height 11
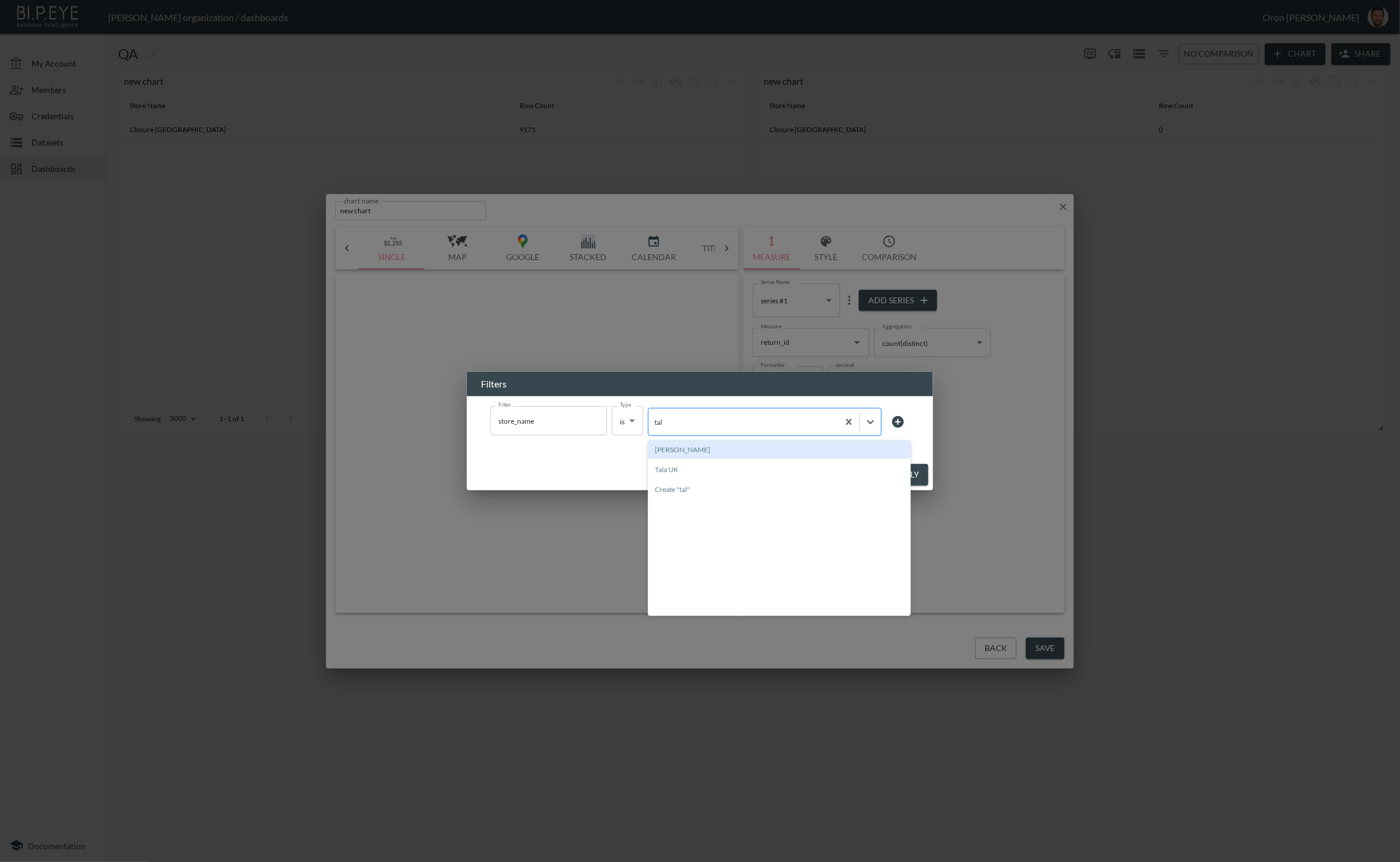
type input "tala"
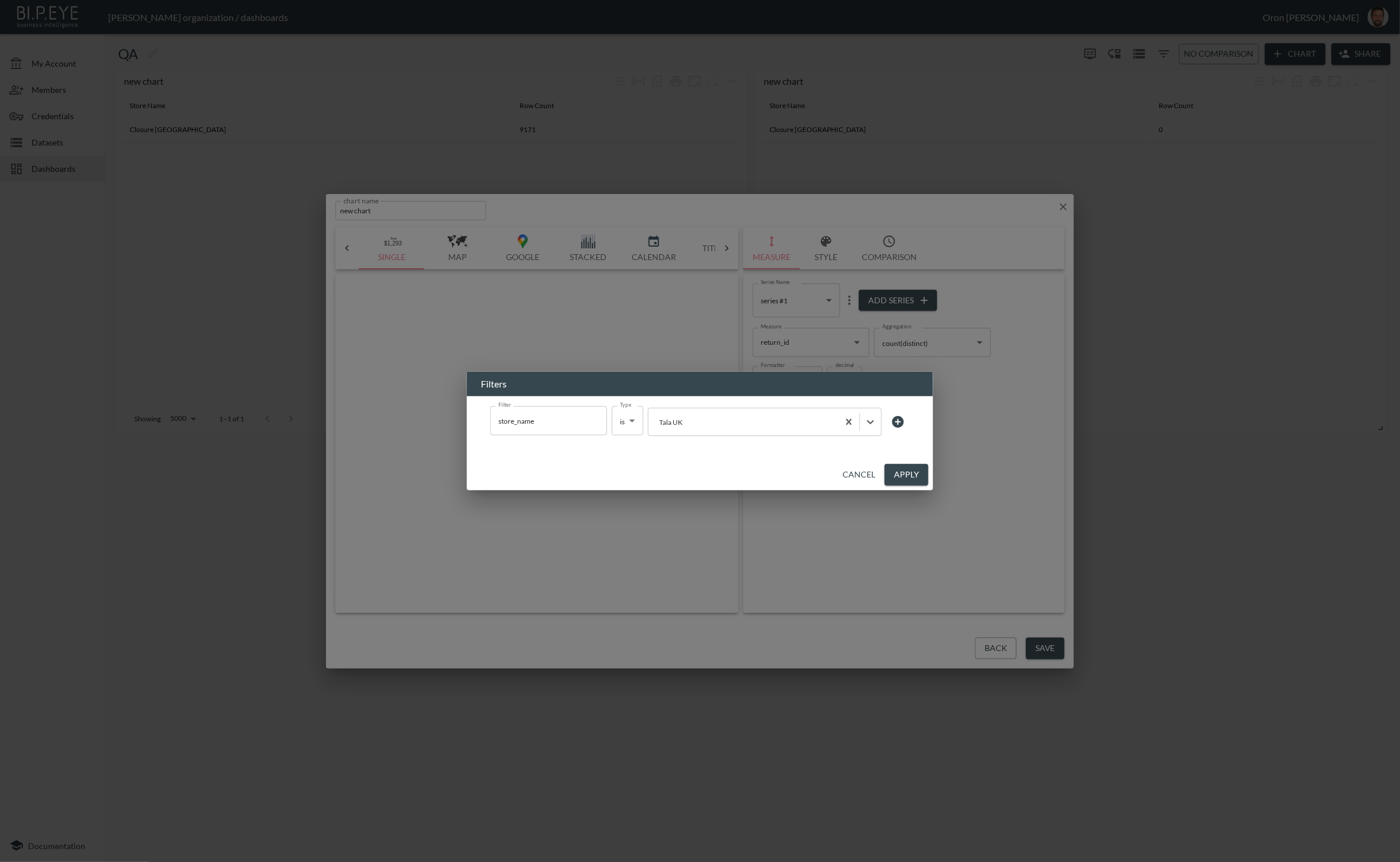
click at [896, 473] on button "Apply" at bounding box center [906, 475] width 44 height 22
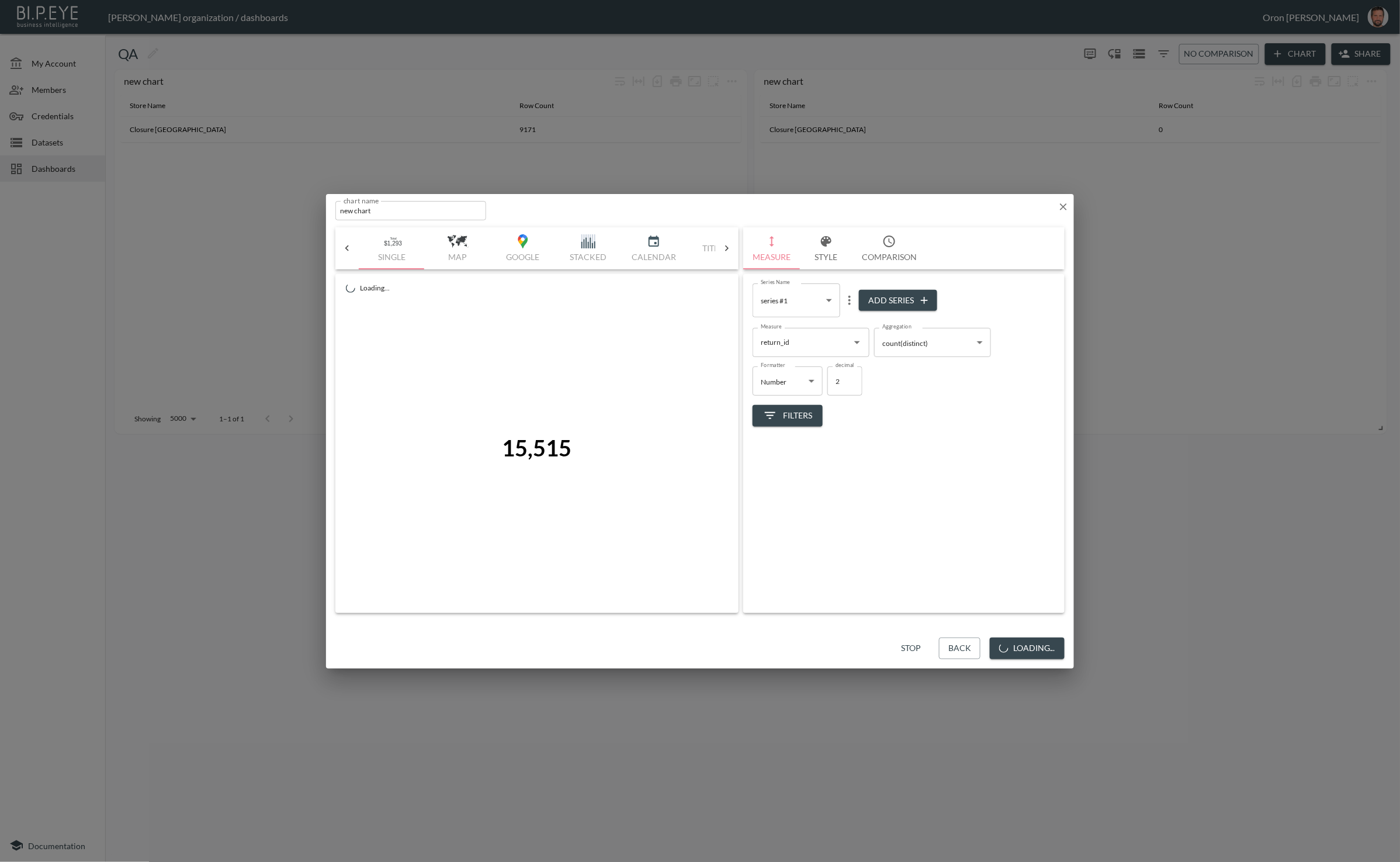
click at [382, 211] on input "new chart" at bounding box center [410, 210] width 151 height 19
type input "Tala UK Returns"
click at [1008, 646] on icon "button" at bounding box center [1003, 648] width 9 height 9
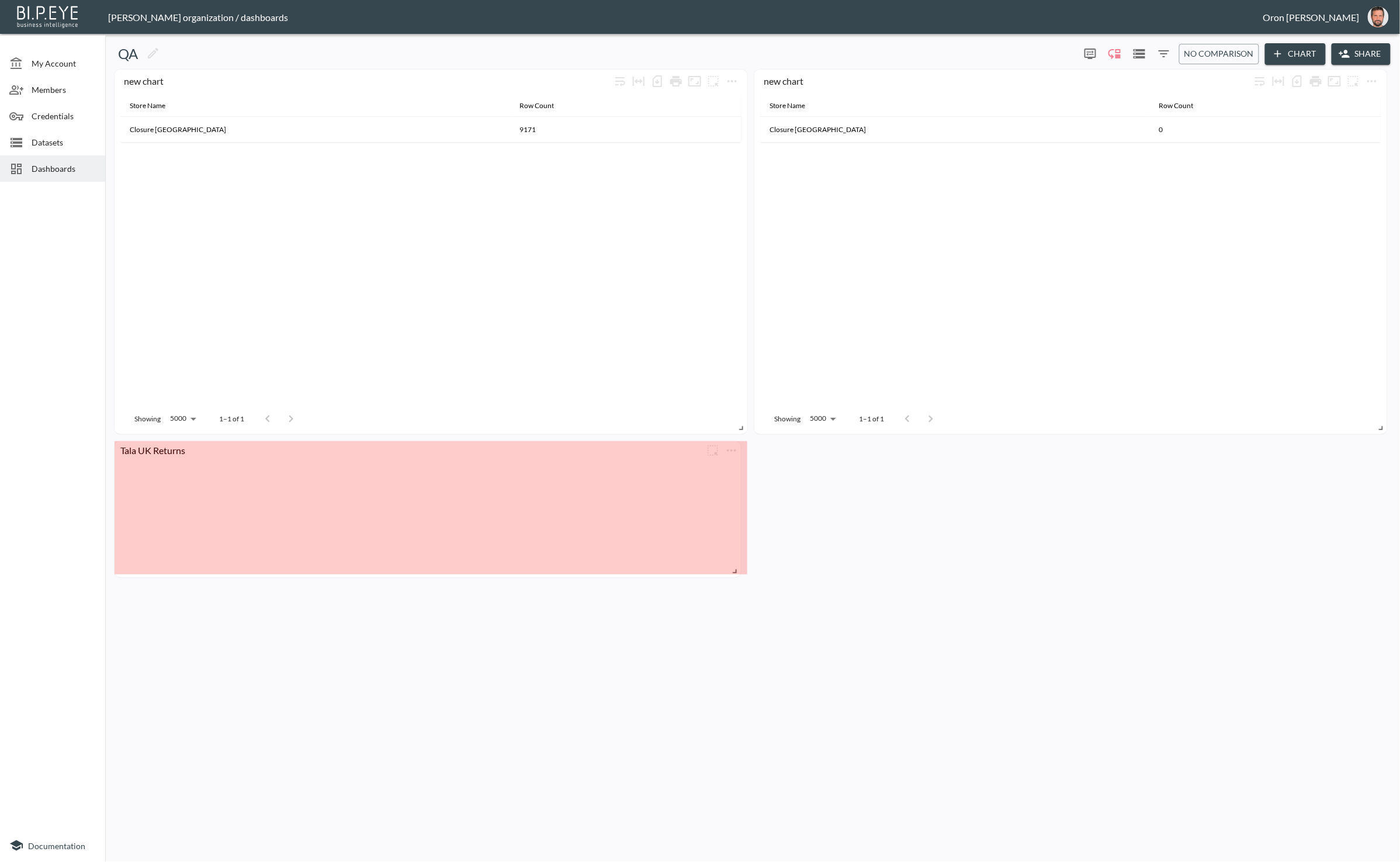
drag, startPoint x: 421, startPoint y: 511, endPoint x: 735, endPoint y: 570, distance: 319.5
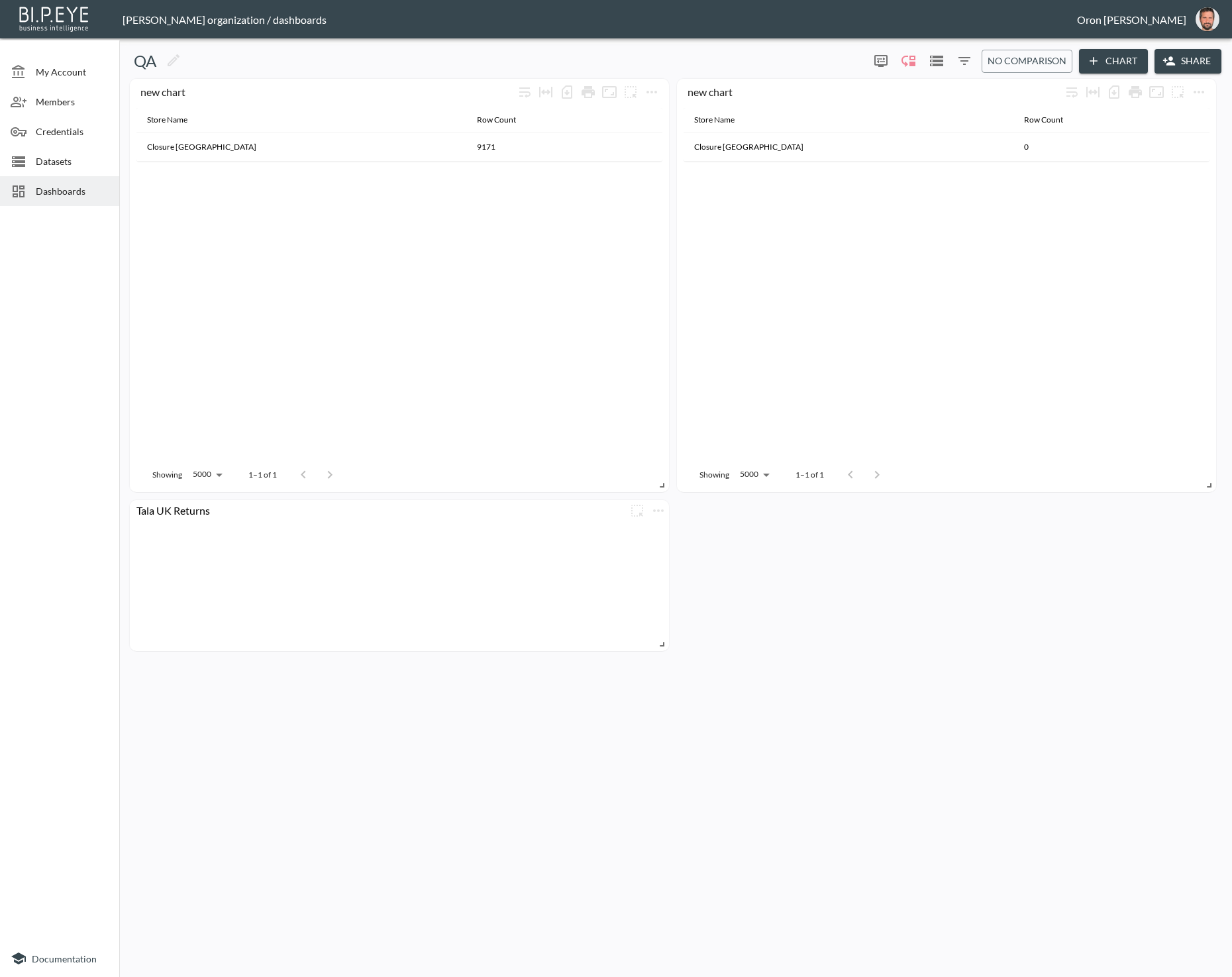
click at [1066, 555] on div "new chart Store Name Row Count Closure London 9171 Showing 5000 5000 1–1 of 1 n…" at bounding box center [673, 365] width 1097 height 573
click at [95, 161] on span "Datasets" at bounding box center [72, 161] width 73 height 14
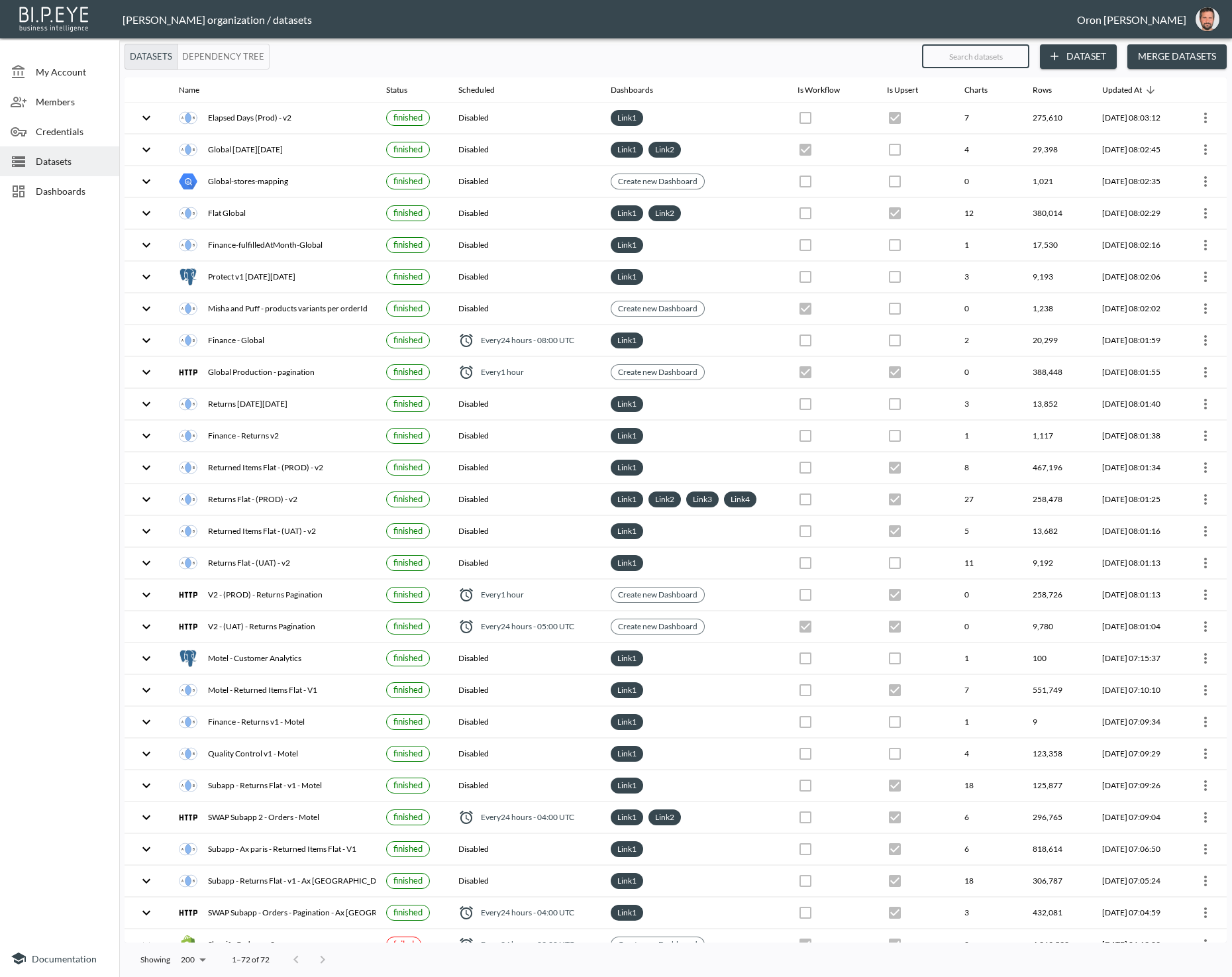
click at [1015, 59] on input "text" at bounding box center [975, 56] width 107 height 33
click at [1172, 61] on button "Merge Datasets" at bounding box center [1177, 57] width 100 height 25
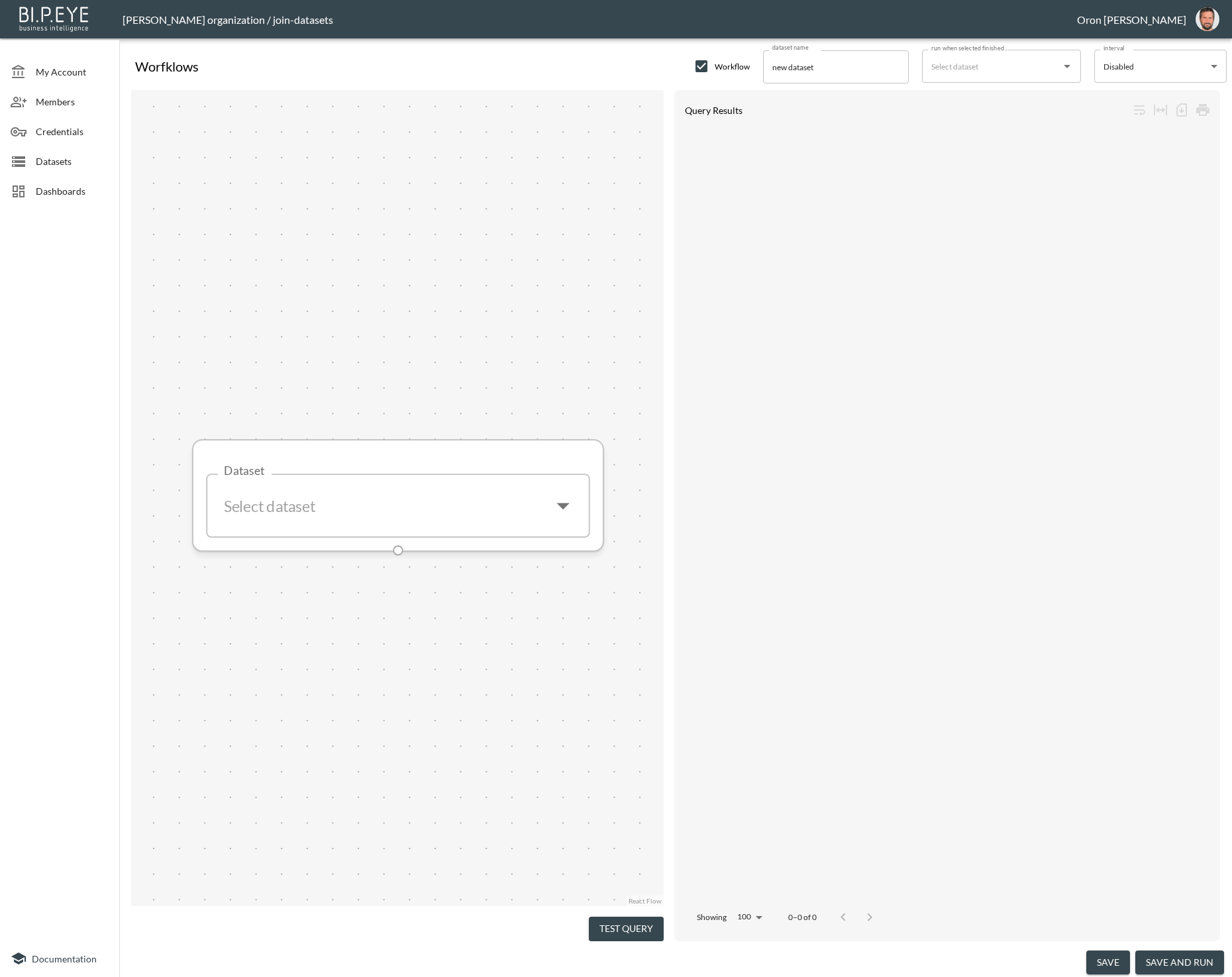
click at [427, 520] on input "Dataset" at bounding box center [379, 507] width 323 height 41
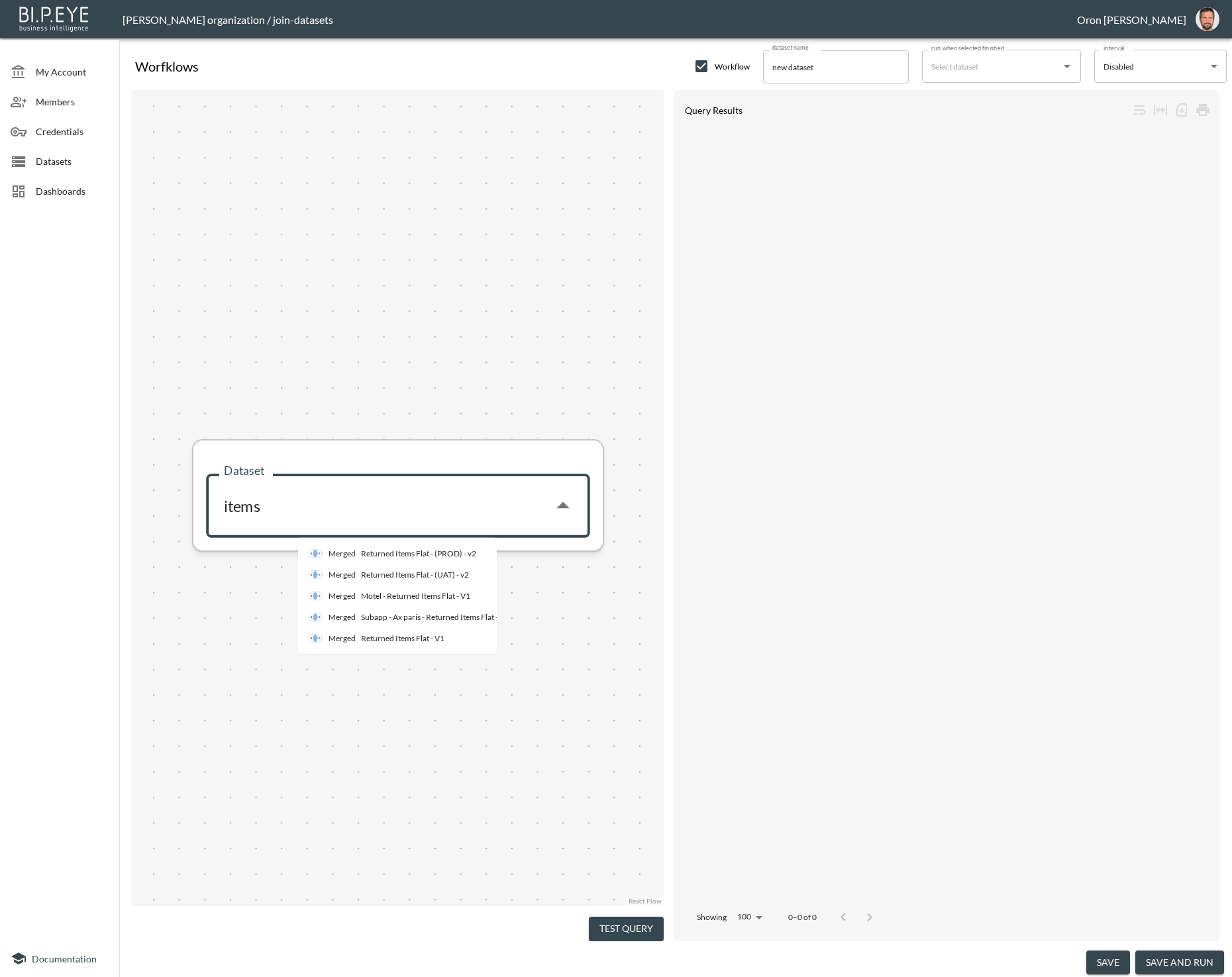
click at [399, 632] on div "Merged Returned Items Flat - V1" at bounding box center [377, 638] width 136 height 13
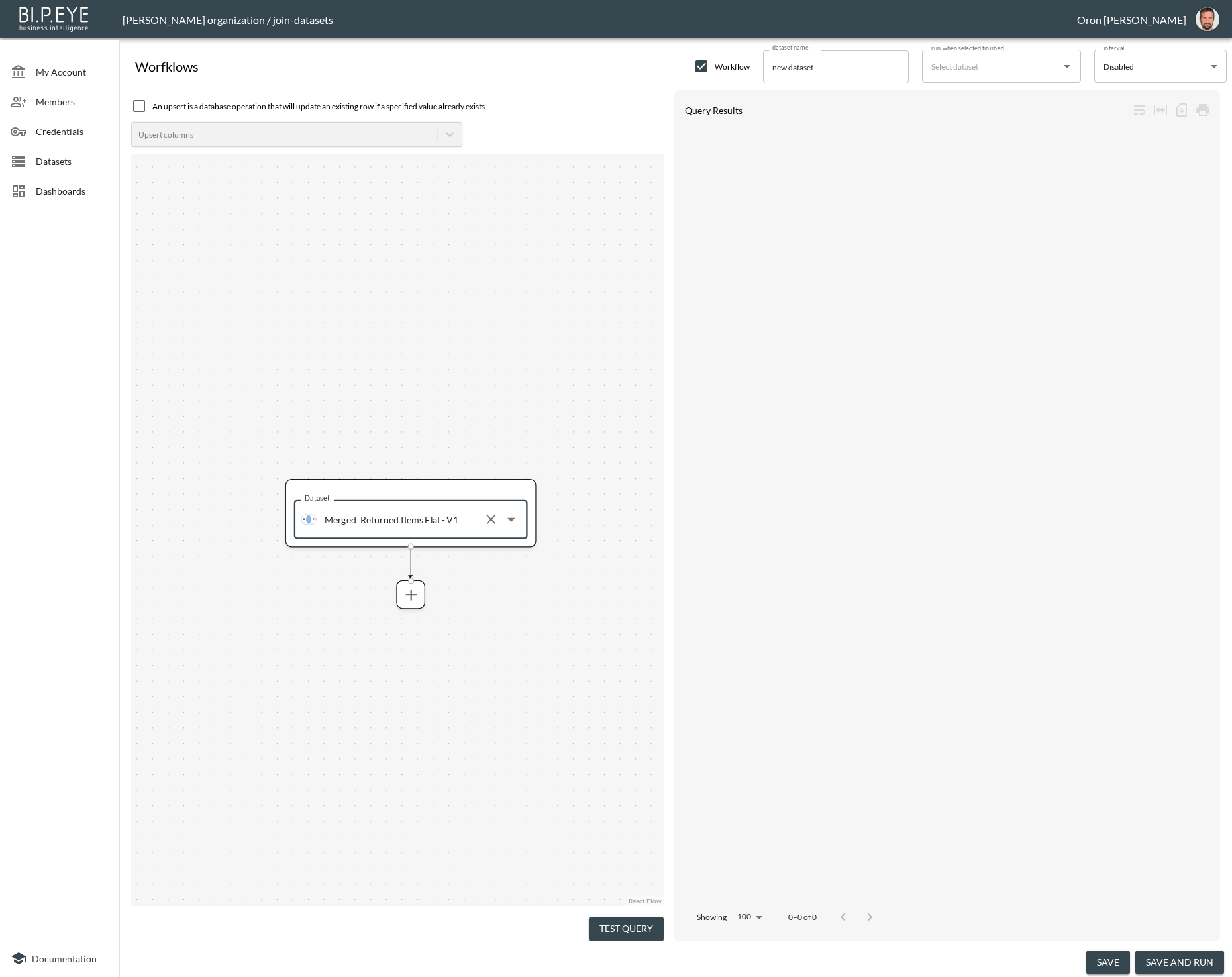
type input "Returned Items Flat - V1"
drag, startPoint x: 567, startPoint y: 673, endPoint x: 496, endPoint y: 374, distance: 307.3
click at [561, 460] on div "Dataset Merged Returned Items Flat - V1 Dataset" at bounding box center [398, 530] width 532 height 753
click at [400, 360] on icon "more" at bounding box center [401, 363] width 11 height 11
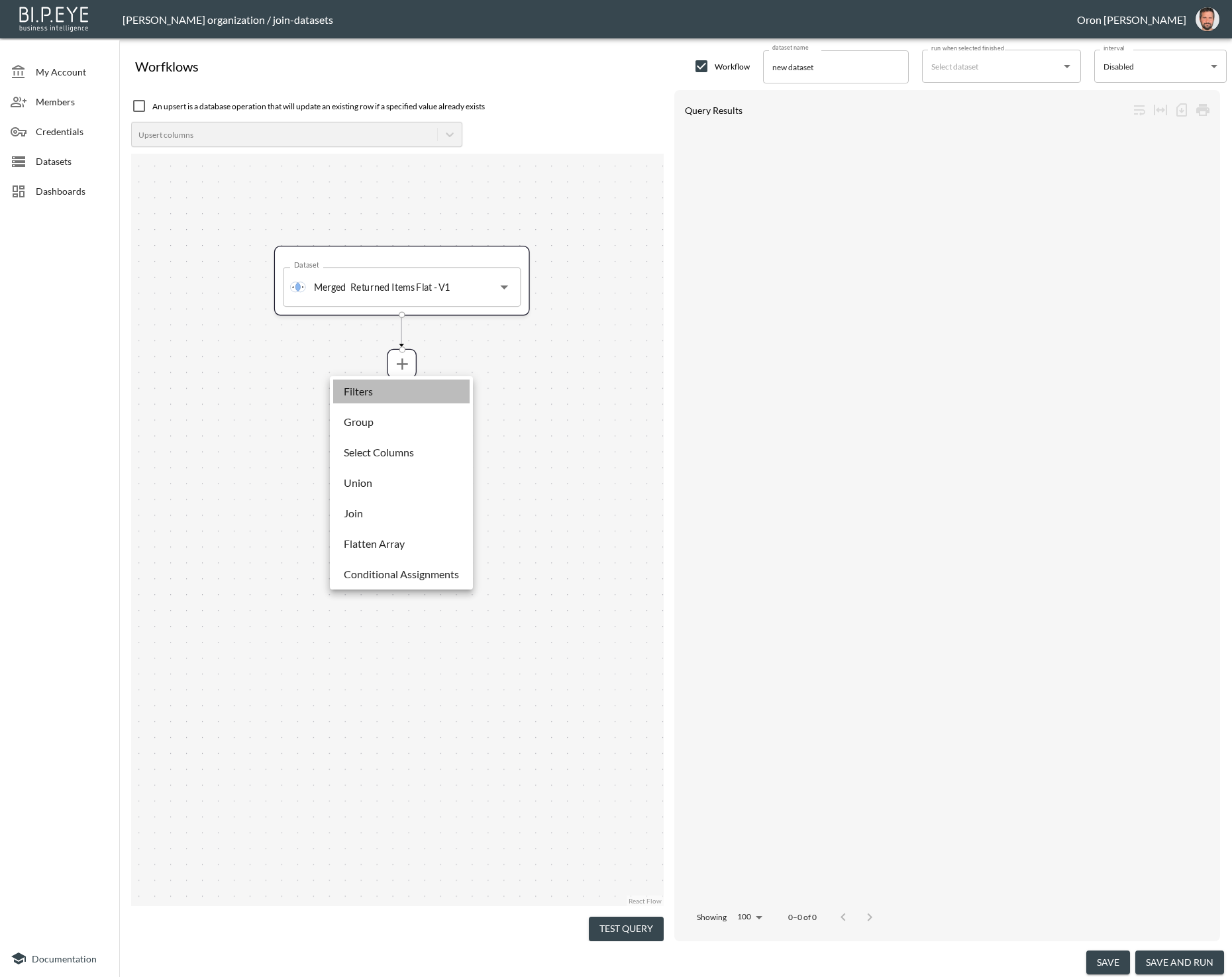
click at [394, 389] on li "Filters" at bounding box center [401, 391] width 137 height 24
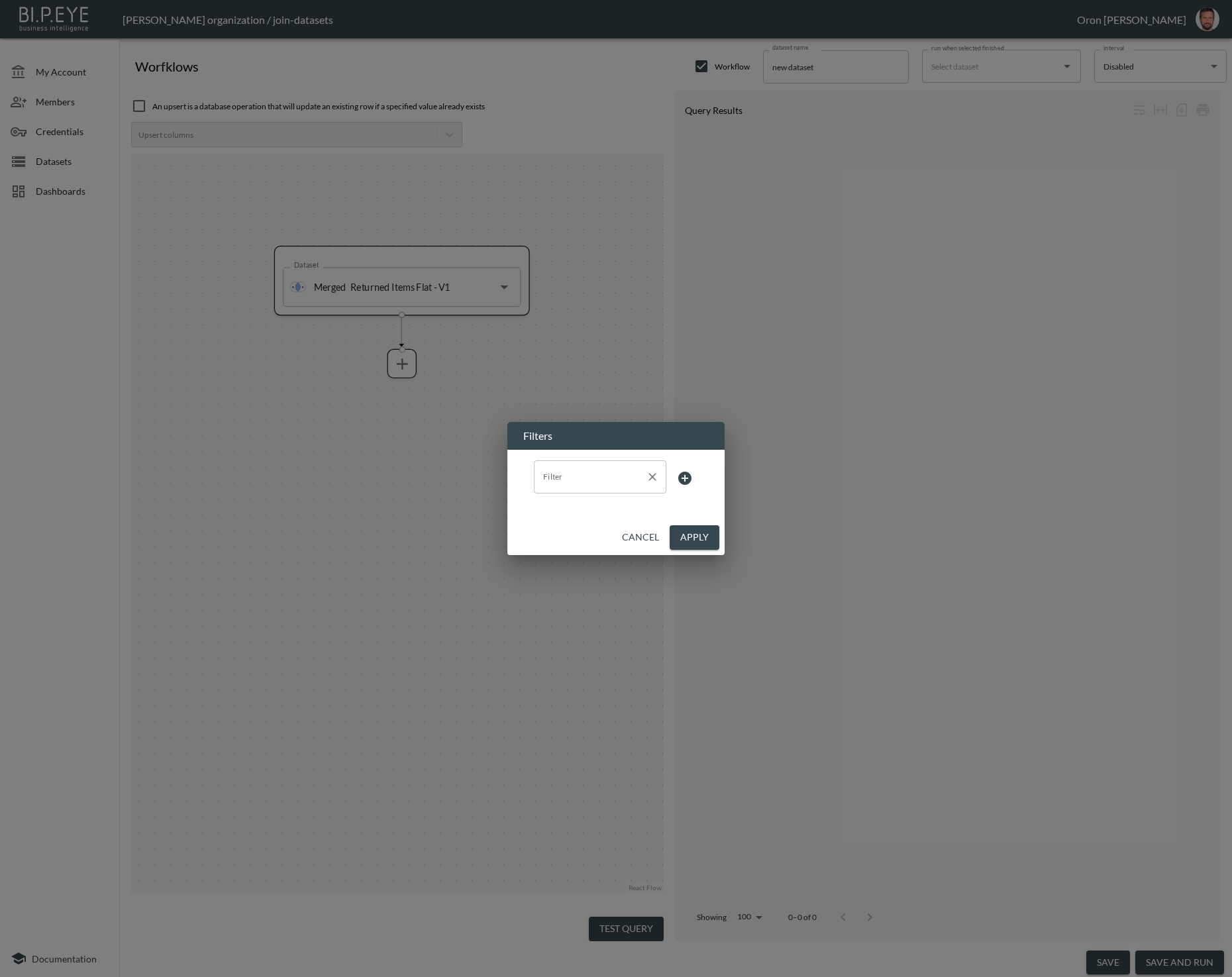
click at [581, 483] on input "Filter" at bounding box center [590, 476] width 100 height 21
drag, startPoint x: 558, startPoint y: 524, endPoint x: 566, endPoint y: 523, distance: 8.1
click at [557, 524] on span "store_name" at bounding box center [600, 530] width 112 height 12
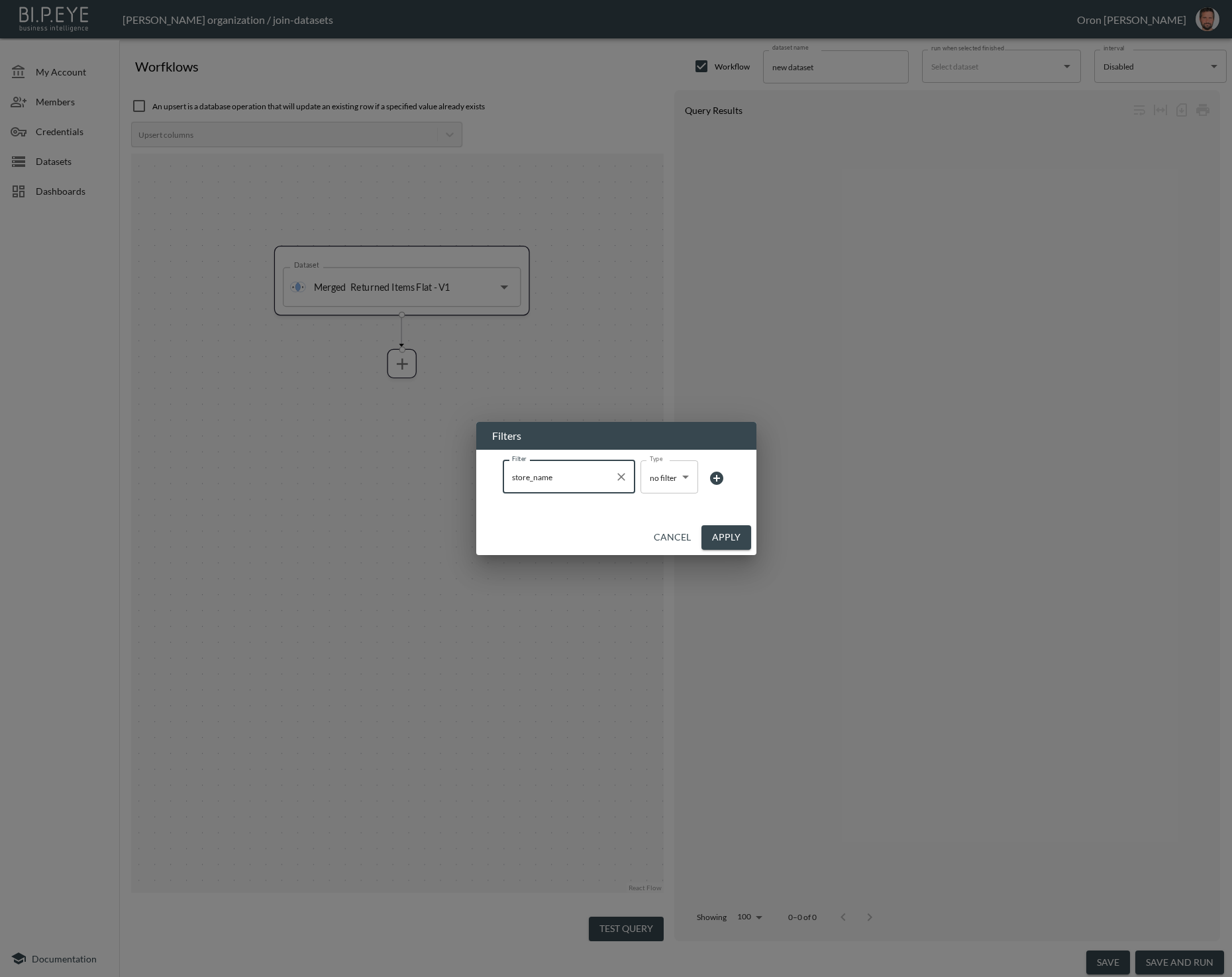
type input "store_name"
click at [649, 482] on body "BI.P.EYE, Interactive Analytics Dashboards - app [PERSON_NAME] organization / j…" at bounding box center [616, 488] width 1232 height 977
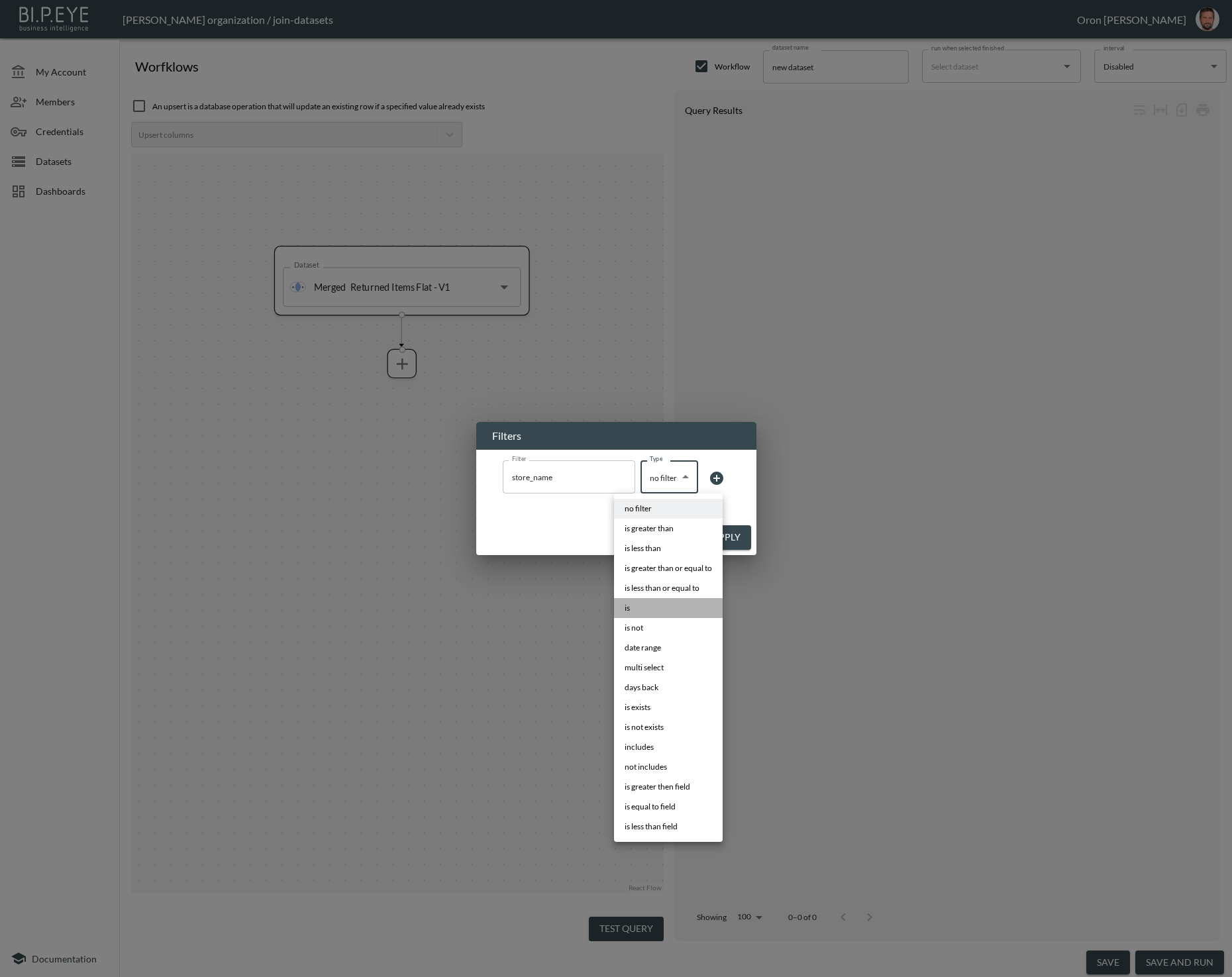
drag, startPoint x: 640, startPoint y: 610, endPoint x: 695, endPoint y: 558, distance: 75.7
click at [640, 610] on li "is" at bounding box center [668, 608] width 109 height 20
type input "is"
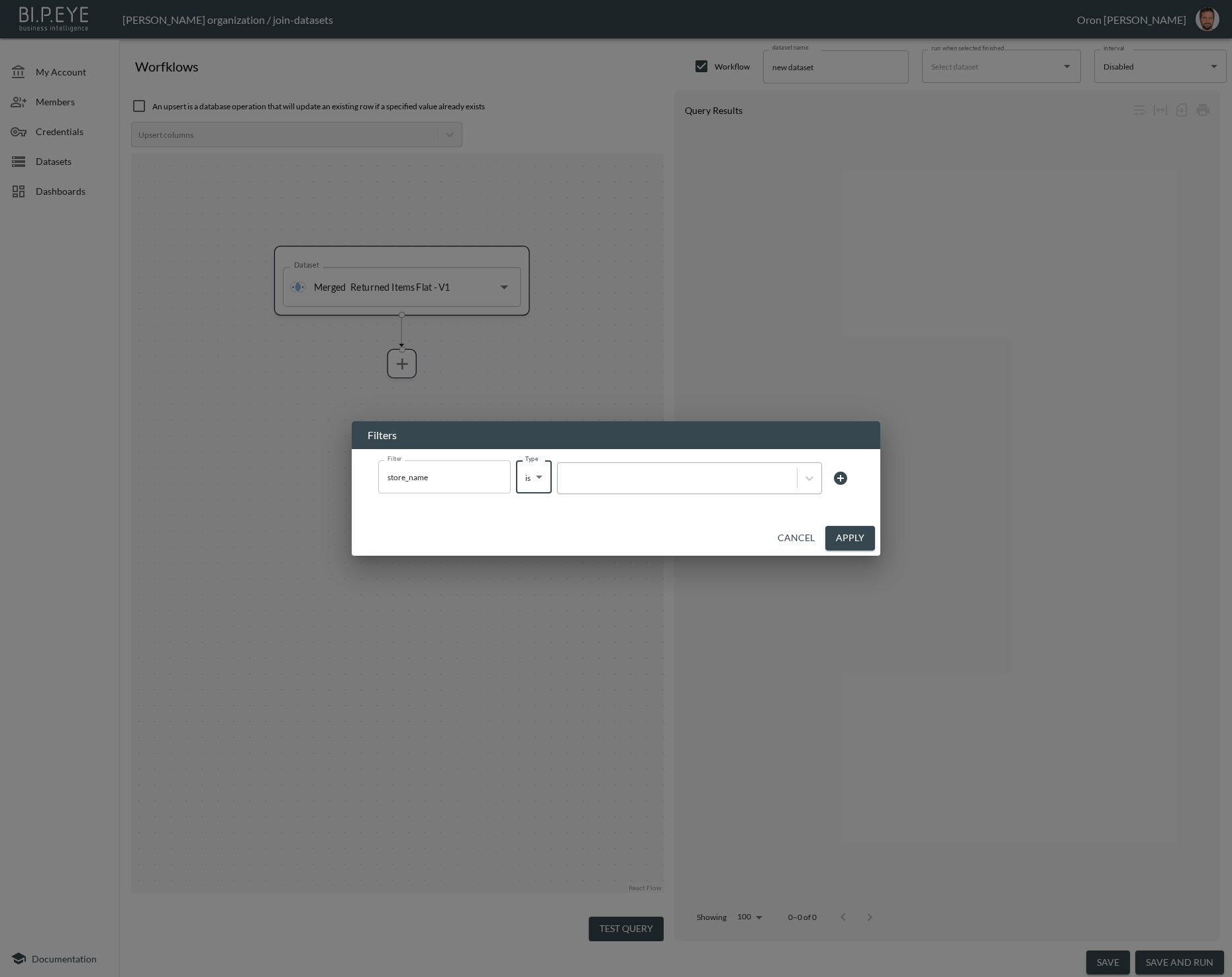
click at [721, 480] on div at bounding box center [677, 478] width 226 height 13
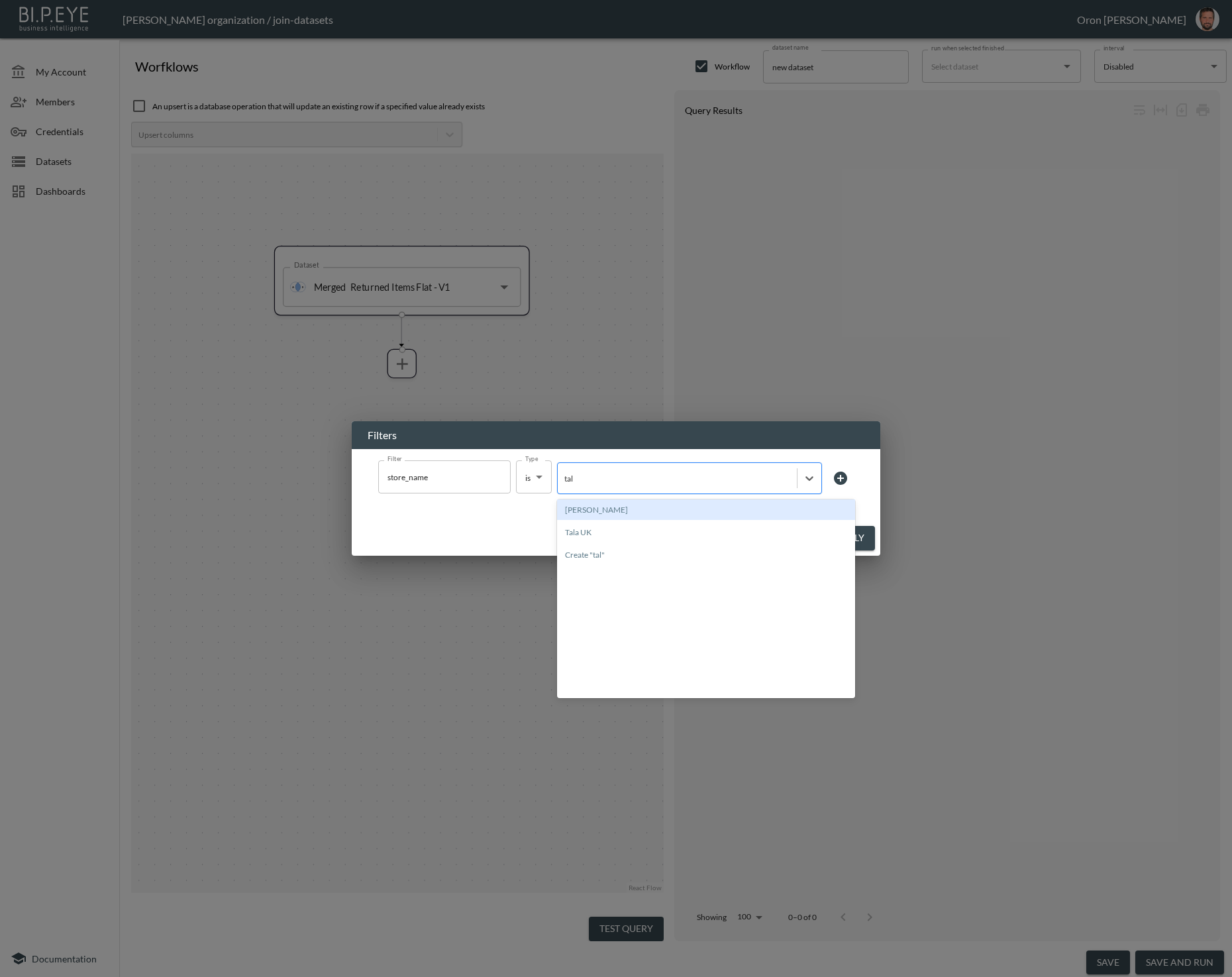
type input "tala"
click at [633, 530] on div "Tala UK" at bounding box center [706, 532] width 298 height 21
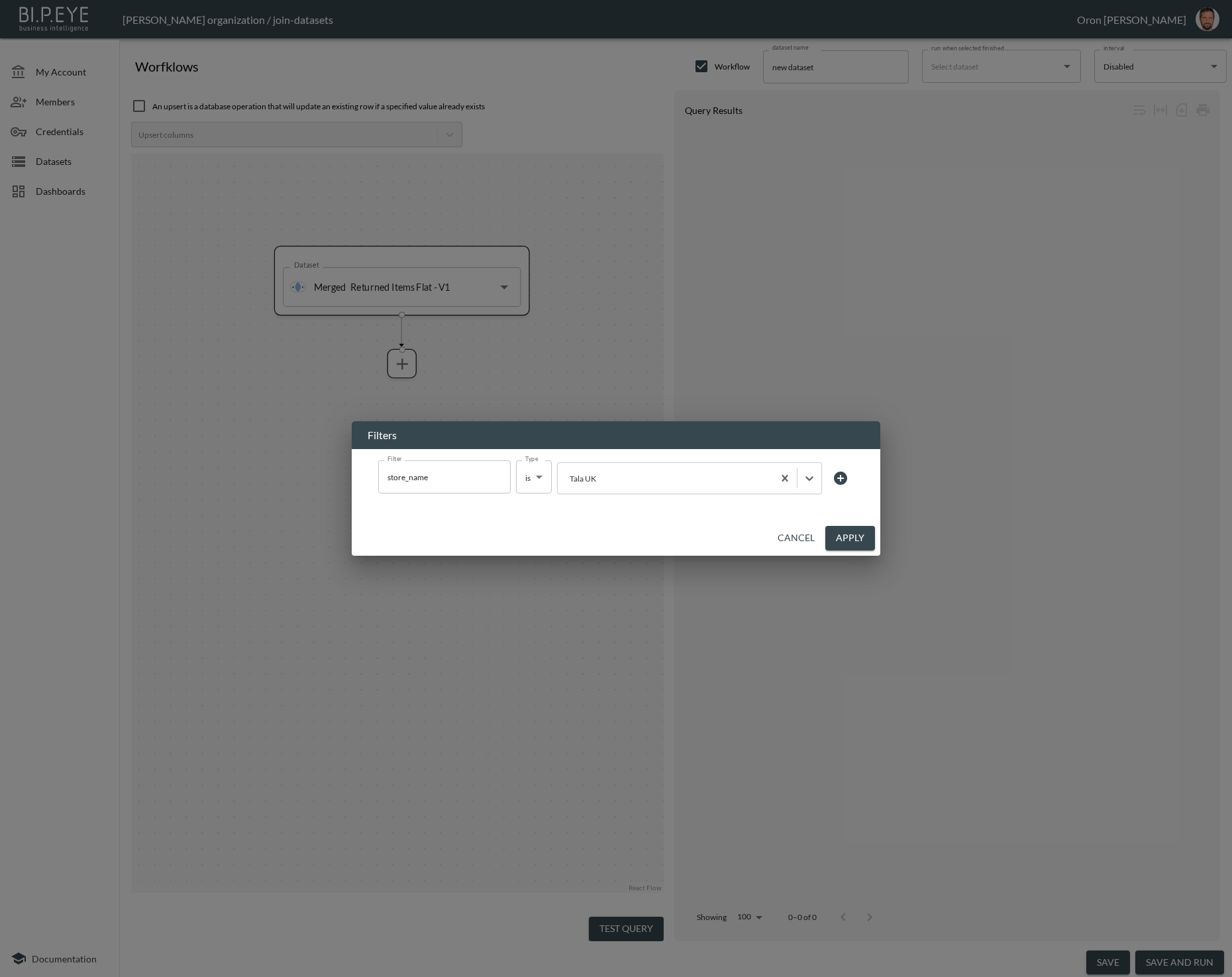
click at [848, 539] on button "Apply" at bounding box center [850, 538] width 50 height 25
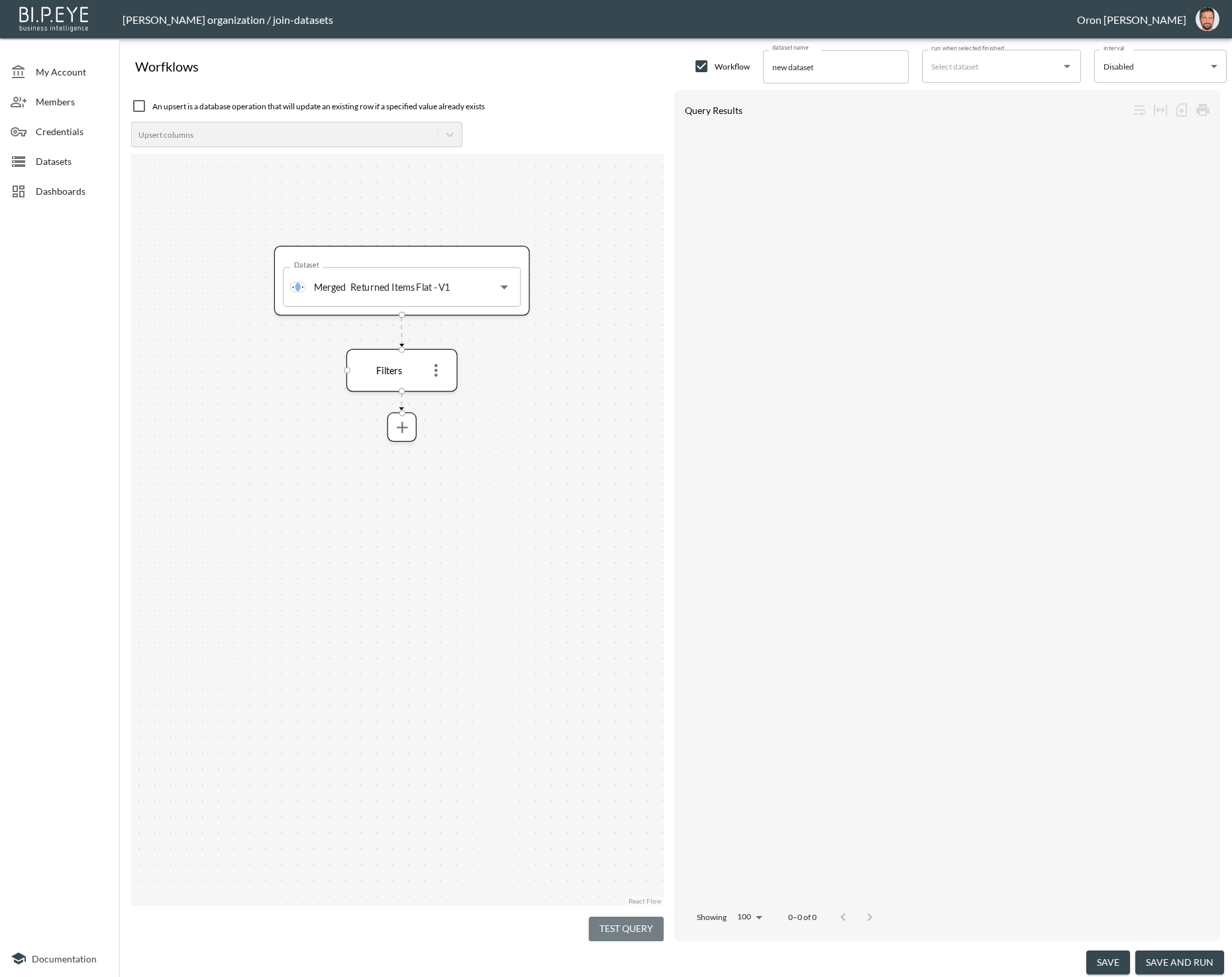
drag, startPoint x: 637, startPoint y: 925, endPoint x: 637, endPoint y: 902, distance: 23.0
click at [637, 925] on button "Test Query" at bounding box center [626, 929] width 75 height 25
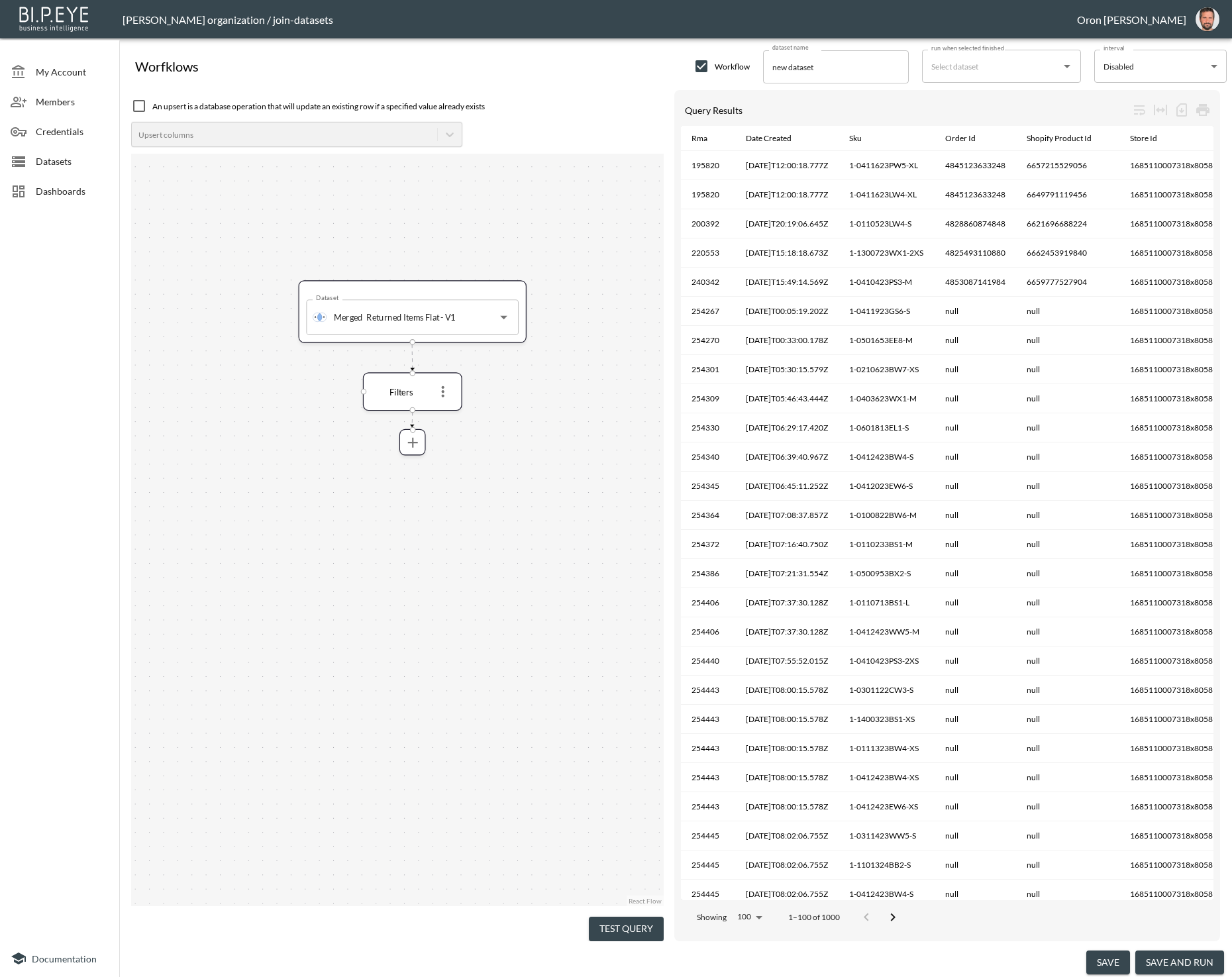
click at [827, 62] on input "new dataset" at bounding box center [836, 67] width 146 height 33
type input "Tala UK - returned items - v1"
click at [1177, 967] on button "save and run" at bounding box center [1180, 962] width 88 height 25
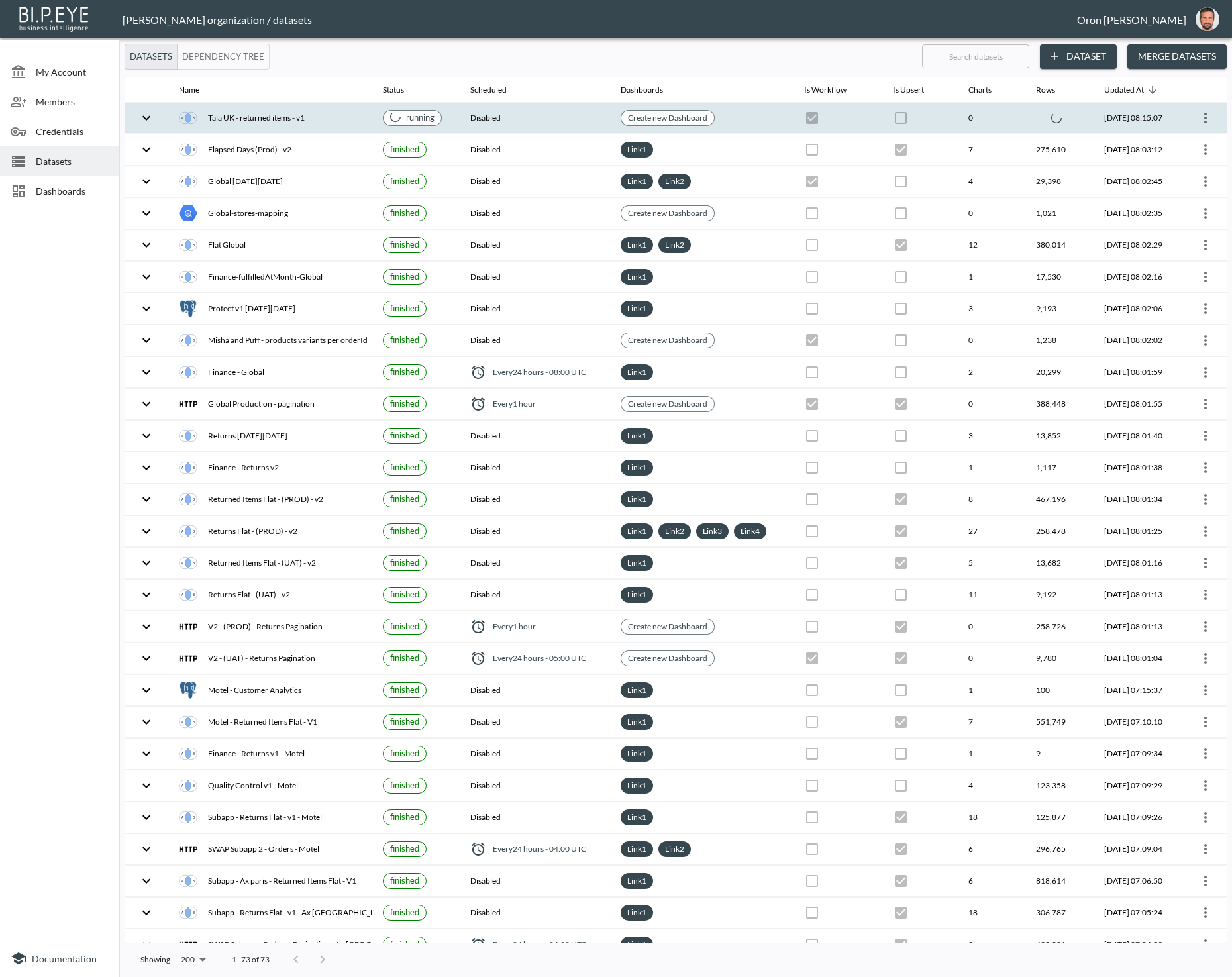
click at [525, 118] on th "Disabled" at bounding box center [534, 118] width 149 height 31
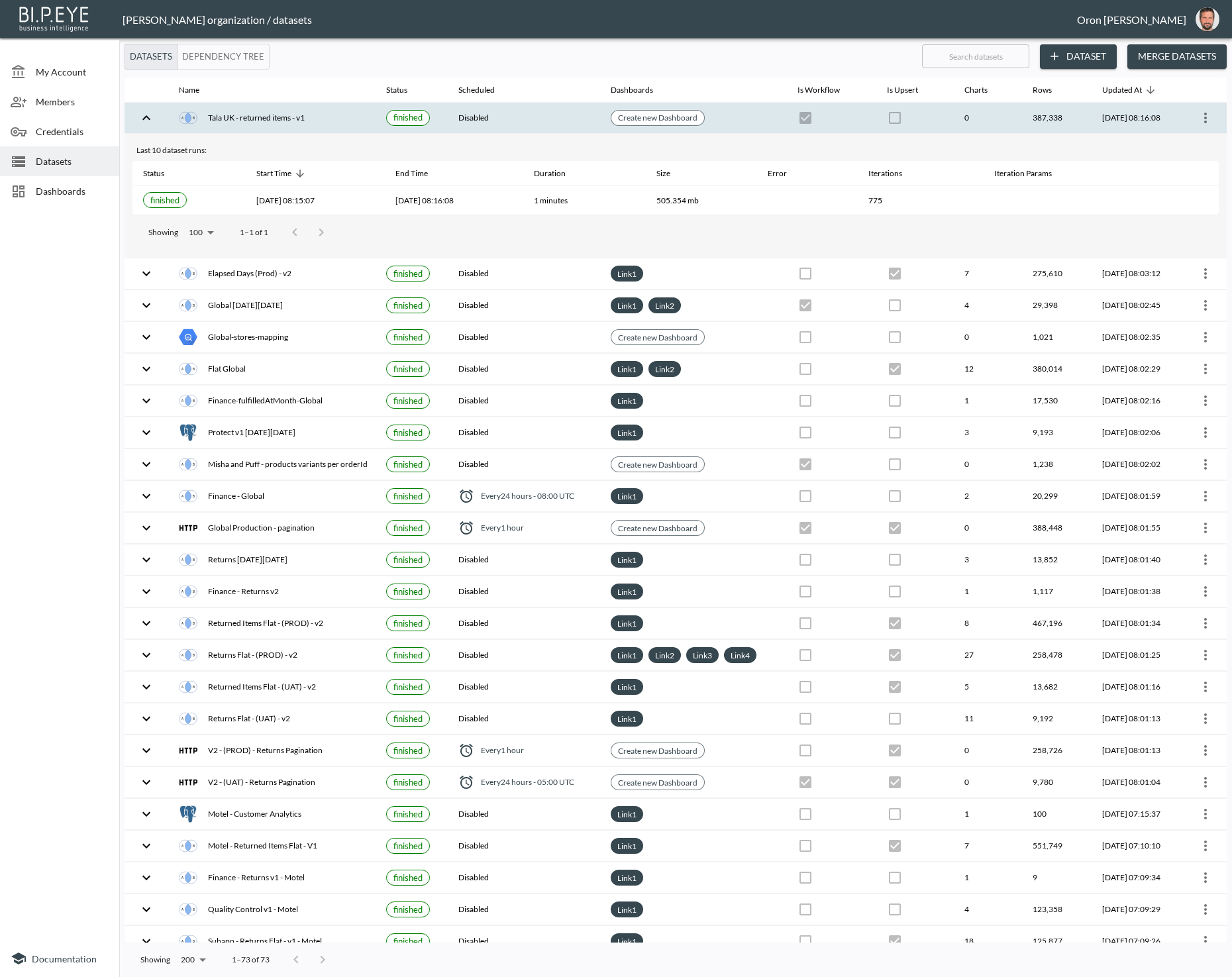
click at [60, 187] on span "Dashboards" at bounding box center [72, 191] width 73 height 14
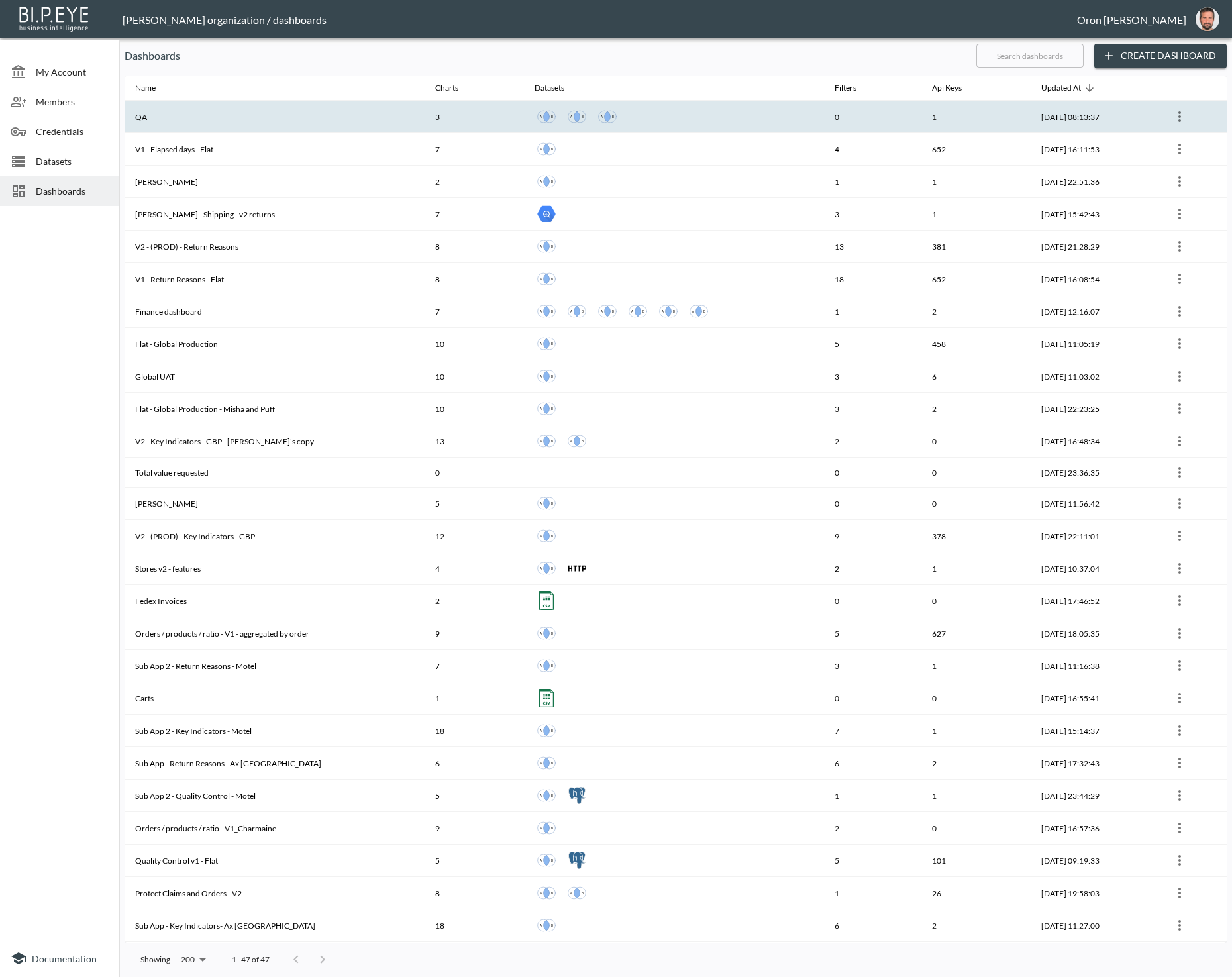
click at [285, 112] on th "QA" at bounding box center [275, 117] width 300 height 33
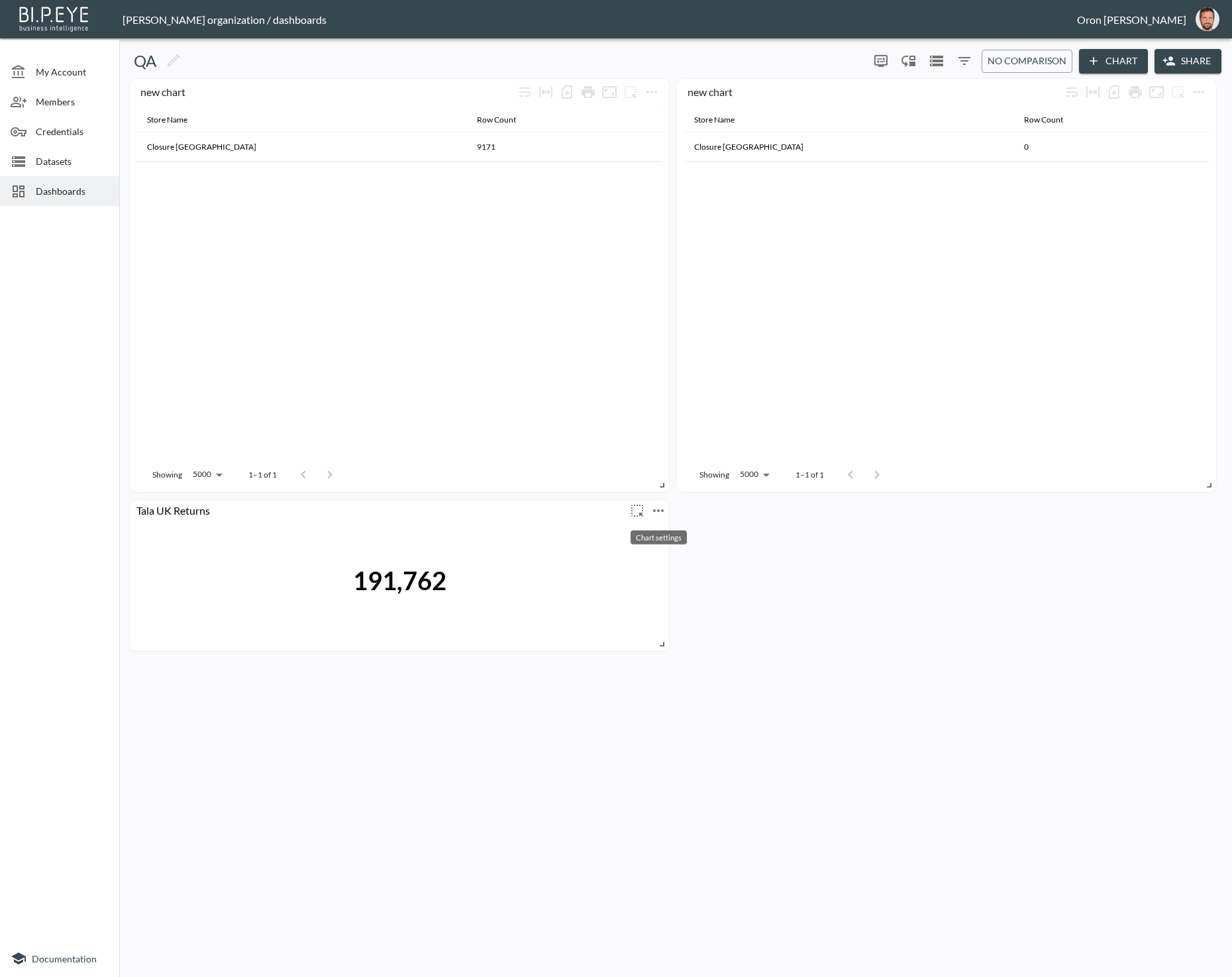
click at [656, 509] on icon "more" at bounding box center [658, 511] width 16 height 16
click at [1106, 52] on div at bounding box center [616, 488] width 1232 height 977
click at [1104, 58] on button "Chart" at bounding box center [1114, 61] width 69 height 25
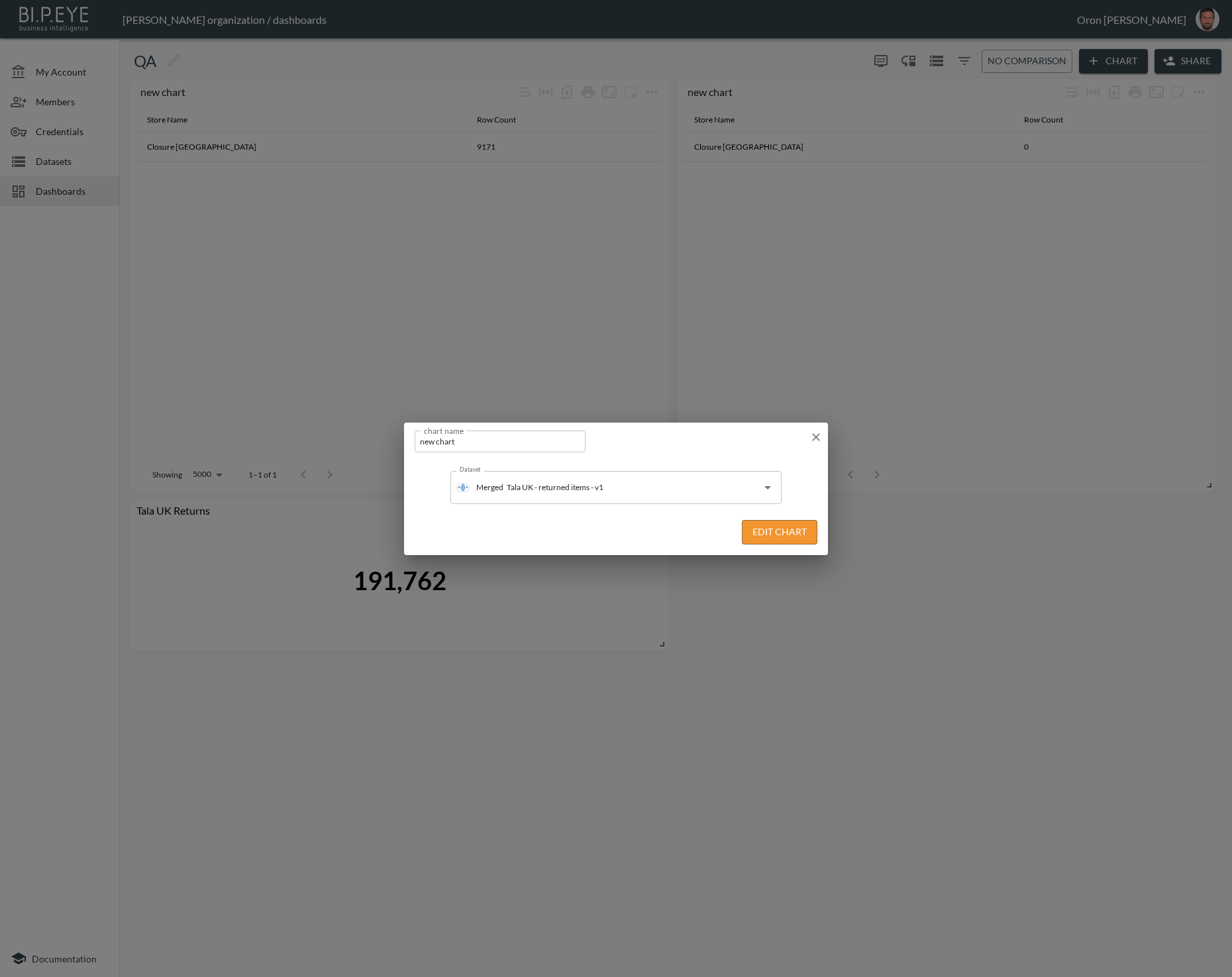
click at [799, 538] on button "Edit Chart" at bounding box center [780, 532] width 76 height 25
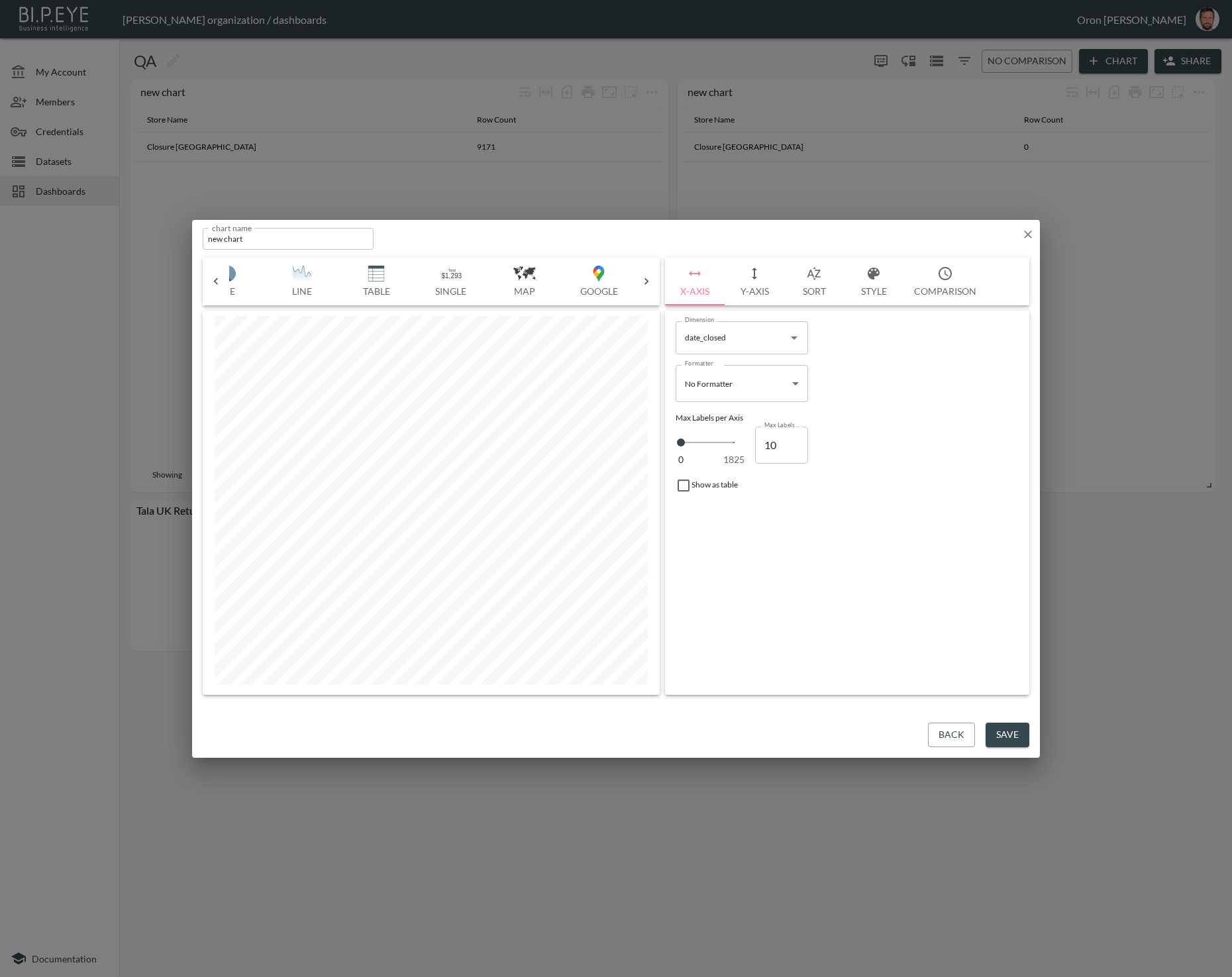
scroll to position [0, 275]
click at [457, 270] on img "button" at bounding box center [445, 273] width 53 height 16
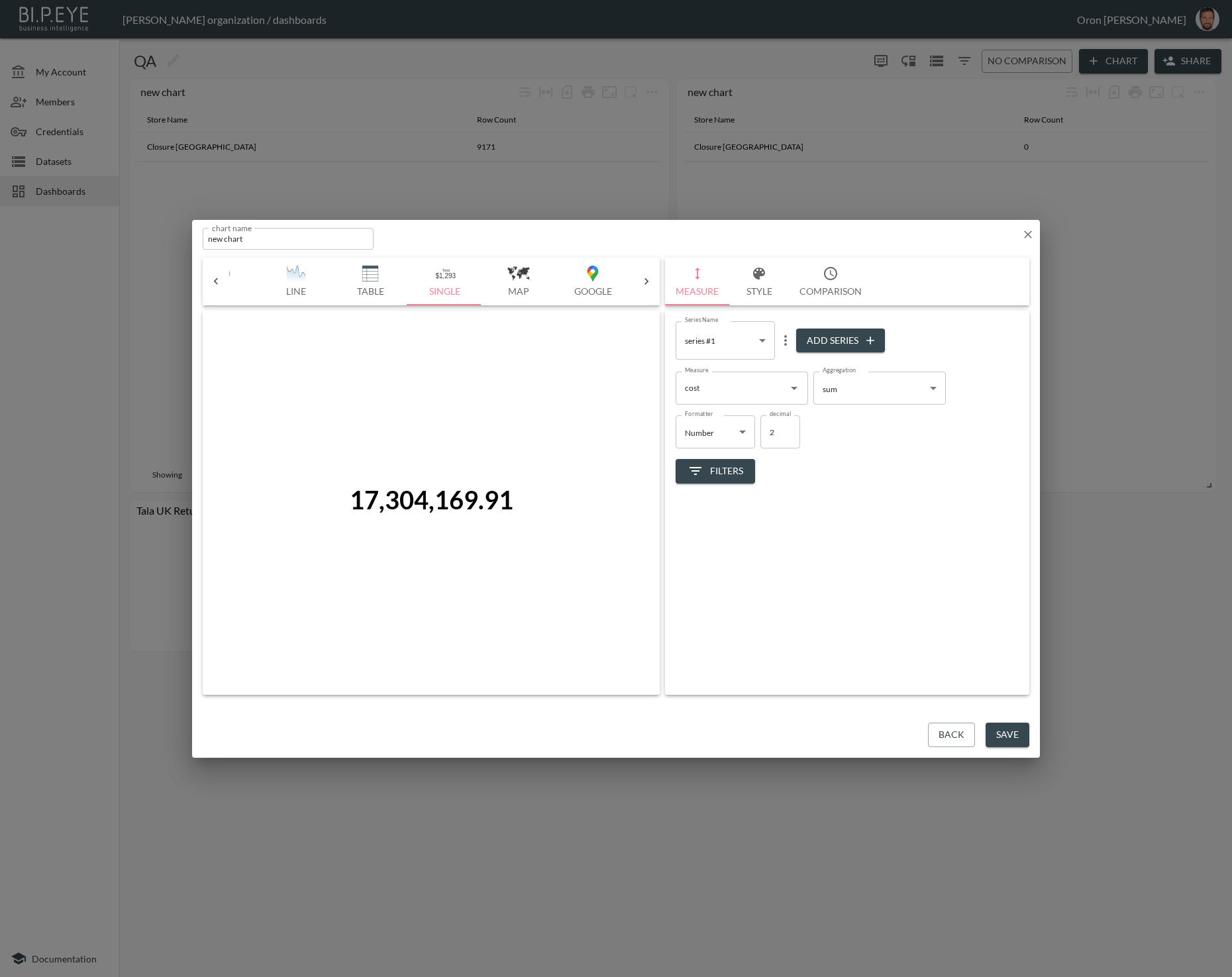
click at [743, 391] on input "cost" at bounding box center [731, 388] width 100 height 21
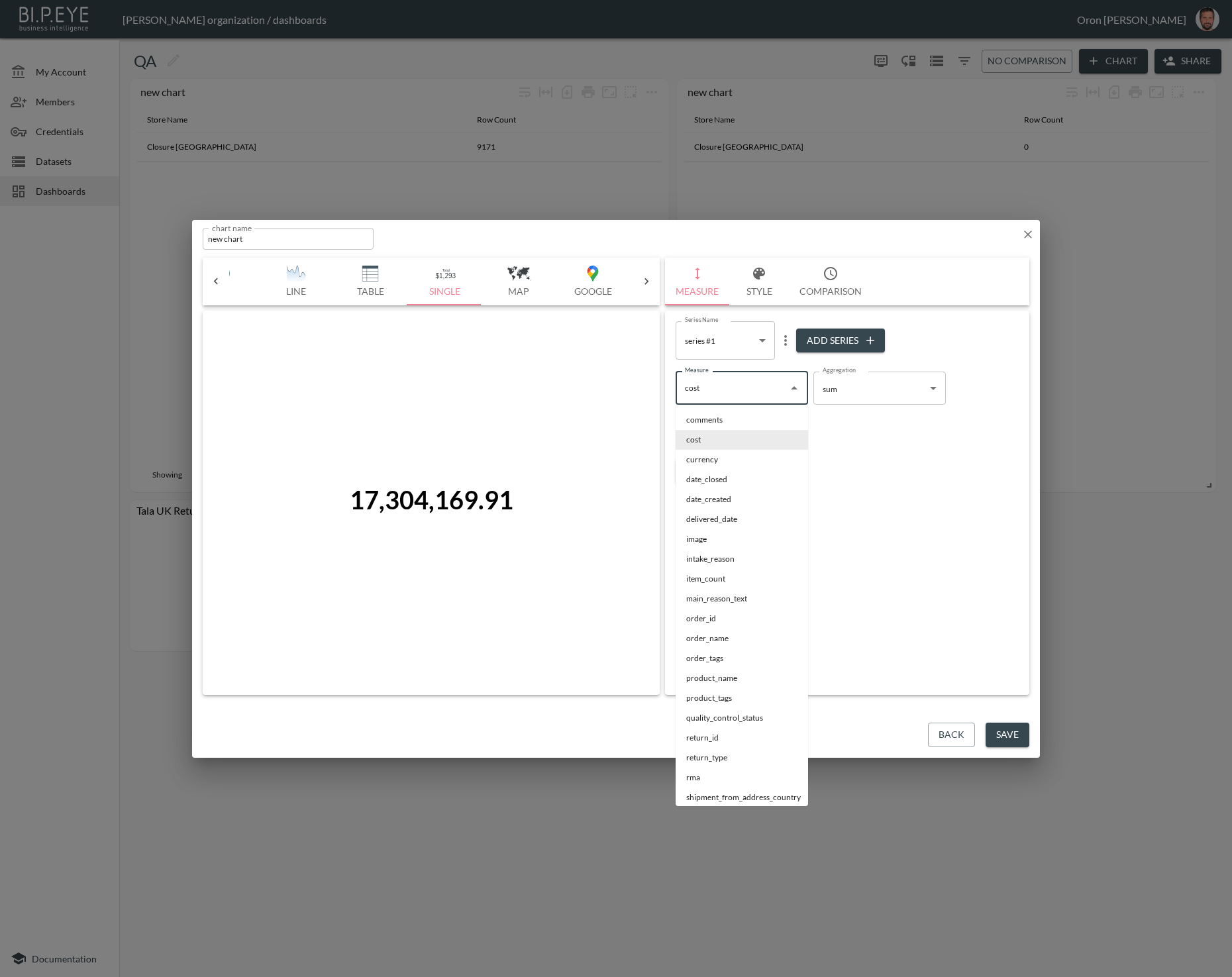
click at [743, 391] on input "cost" at bounding box center [731, 388] width 100 height 21
click at [841, 389] on body "BI.P.EYE, Interactive Analytics Dashboards - app [PERSON_NAME] organization / d…" at bounding box center [616, 488] width 1232 height 977
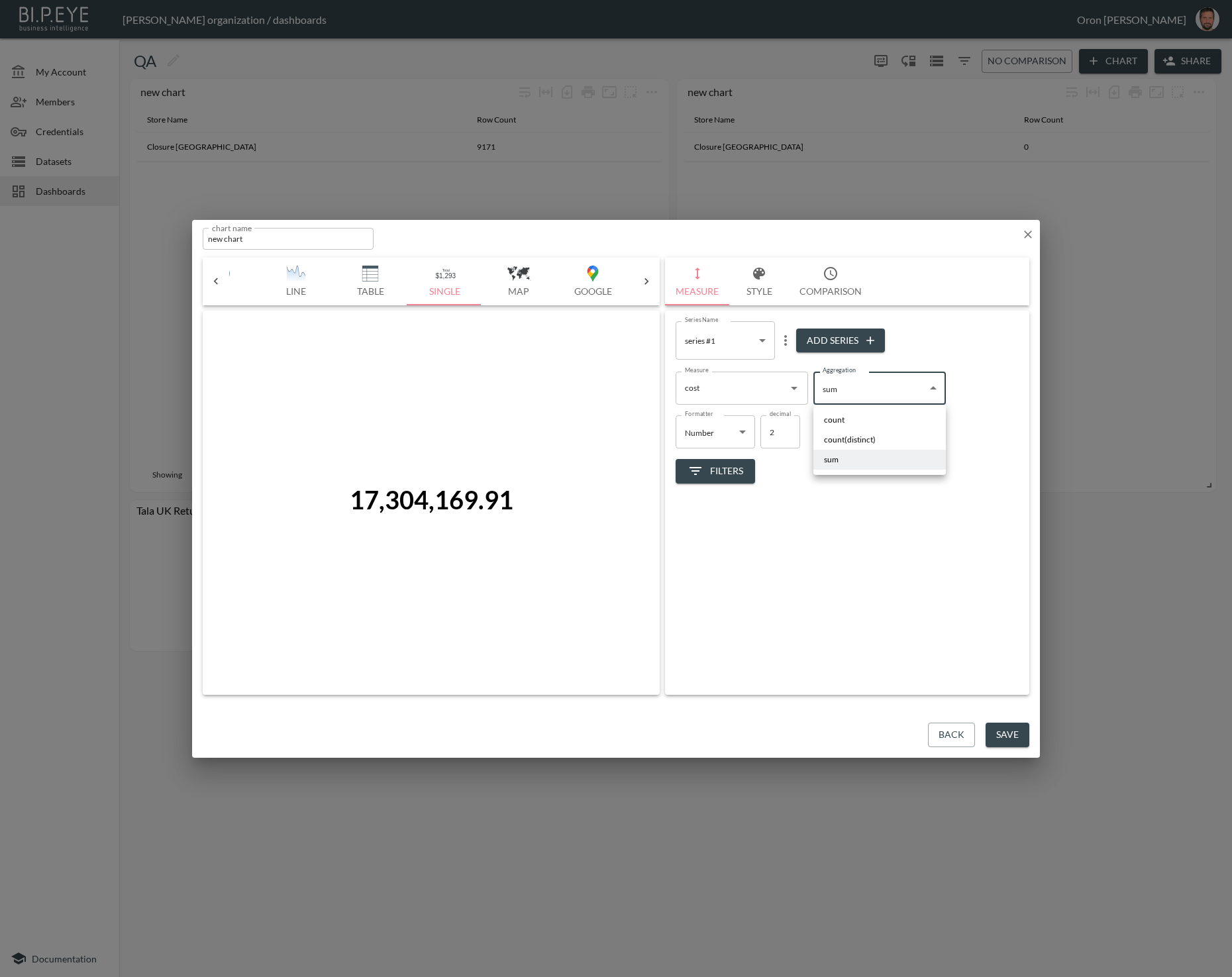
click at [837, 425] on span "count" at bounding box center [834, 420] width 21 height 12
click at [837, 401] on body "BI.P.EYE, Interactive Analytics Dashboards - app [PERSON_NAME] organization / d…" at bounding box center [616, 488] width 1232 height 977
drag, startPoint x: 834, startPoint y: 434, endPoint x: 742, endPoint y: 407, distance: 95.9
click at [832, 433] on li "count(distinct)" at bounding box center [880, 440] width 132 height 20
type input "count(distinct)"
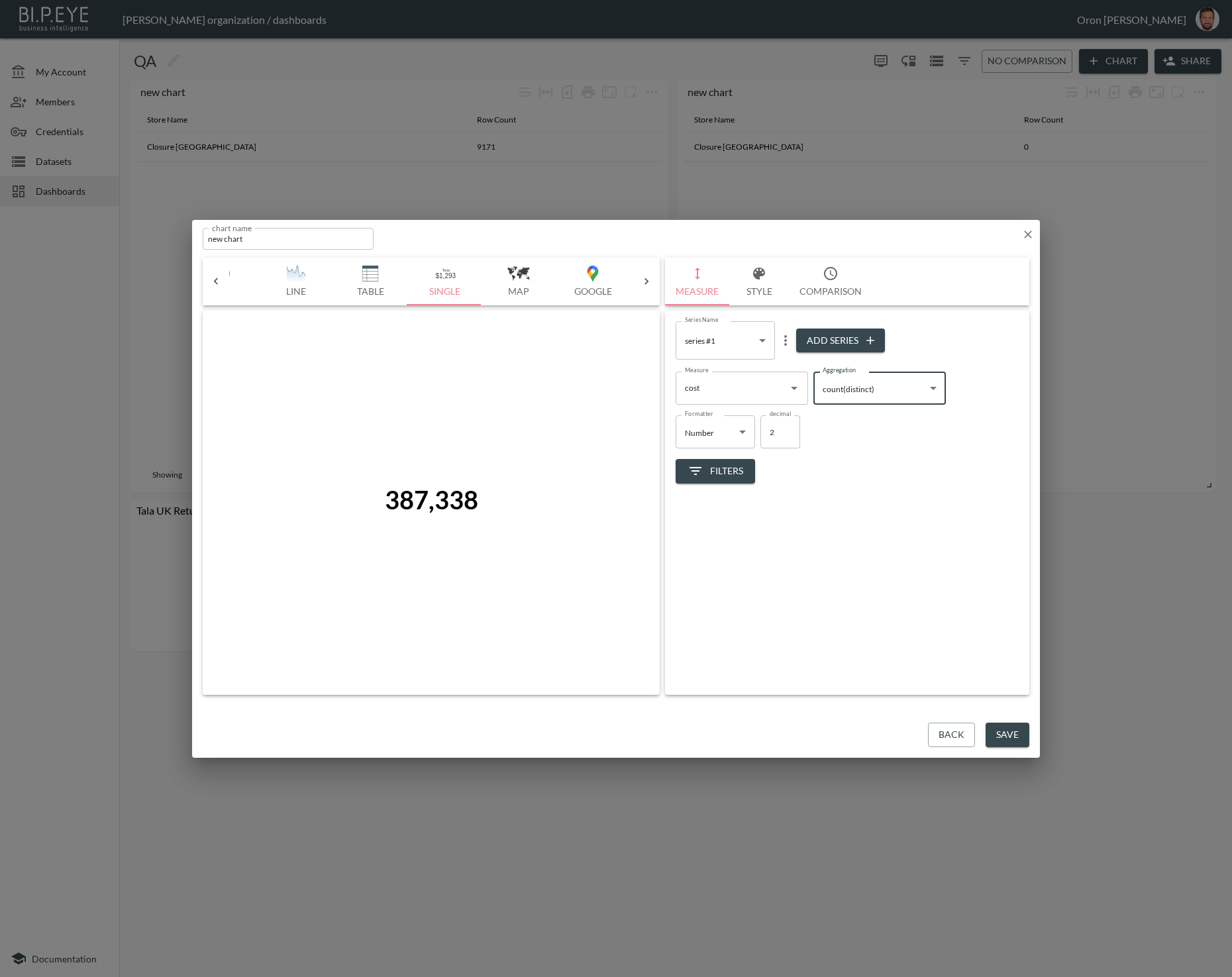
click at [710, 390] on input "cost" at bounding box center [731, 388] width 100 height 21
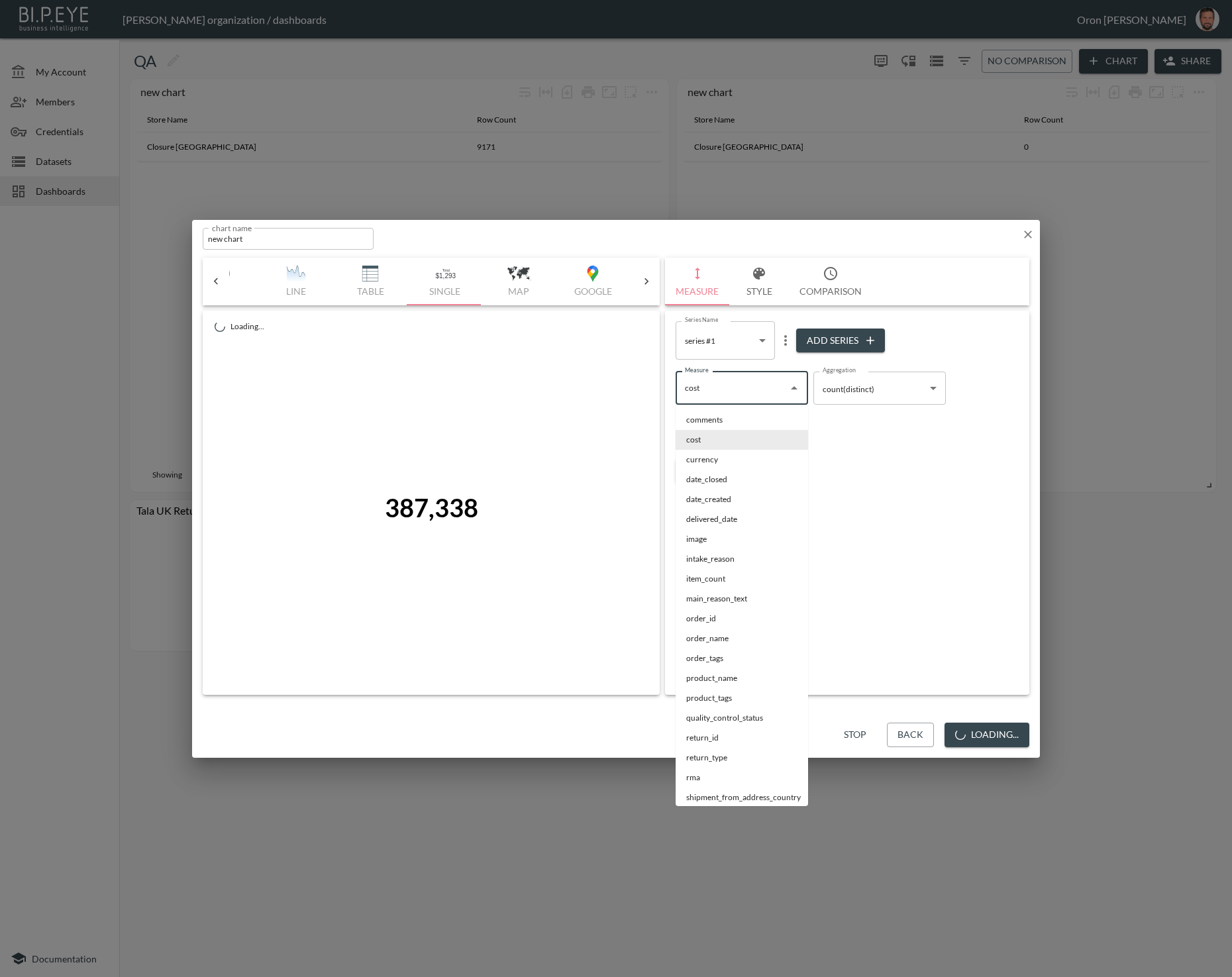
click at [710, 390] on input "cost" at bounding box center [731, 388] width 100 height 21
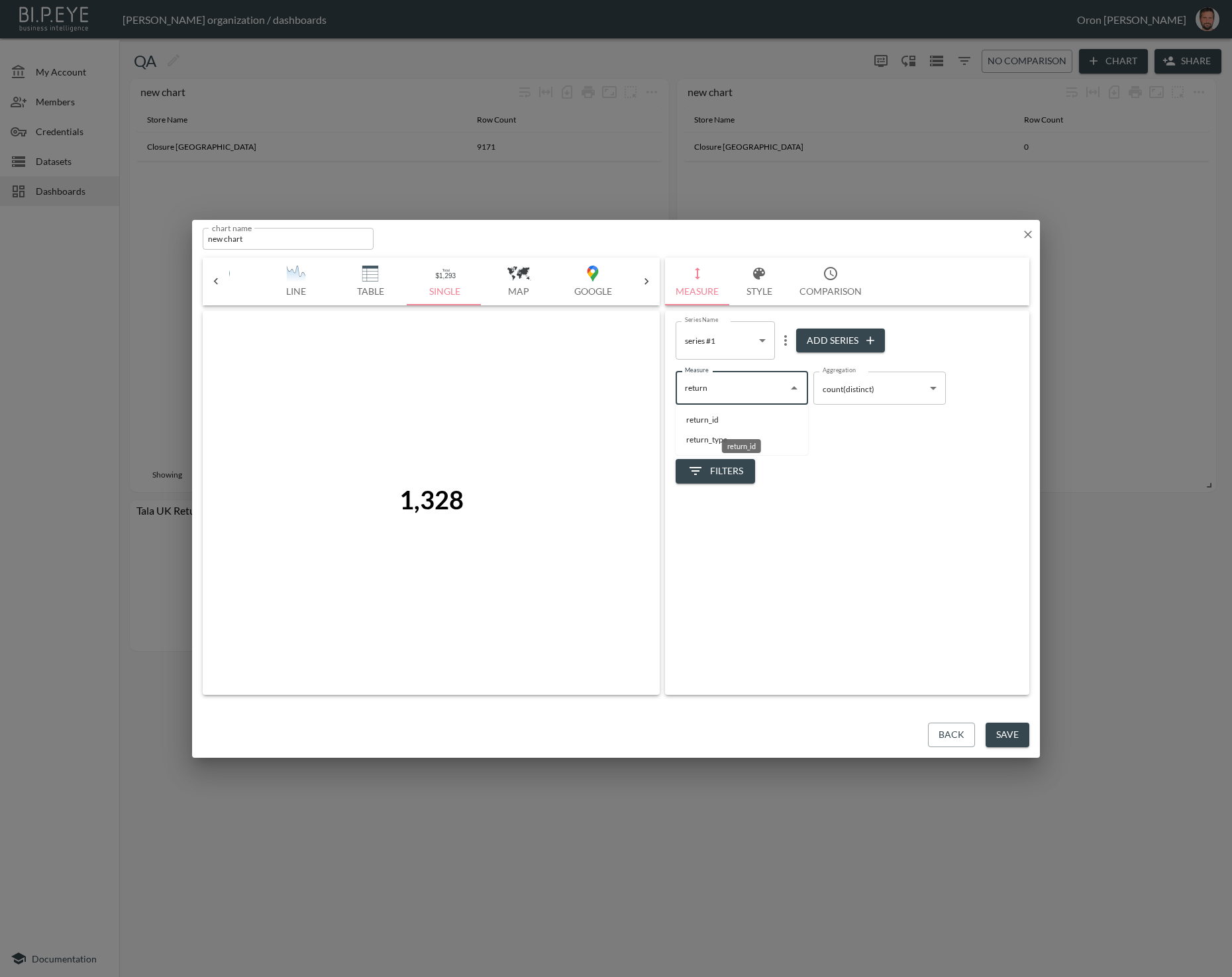
click at [706, 422] on li "return_id" at bounding box center [742, 420] width 132 height 20
type input "return_id"
click at [997, 730] on button "Save" at bounding box center [1007, 735] width 44 height 25
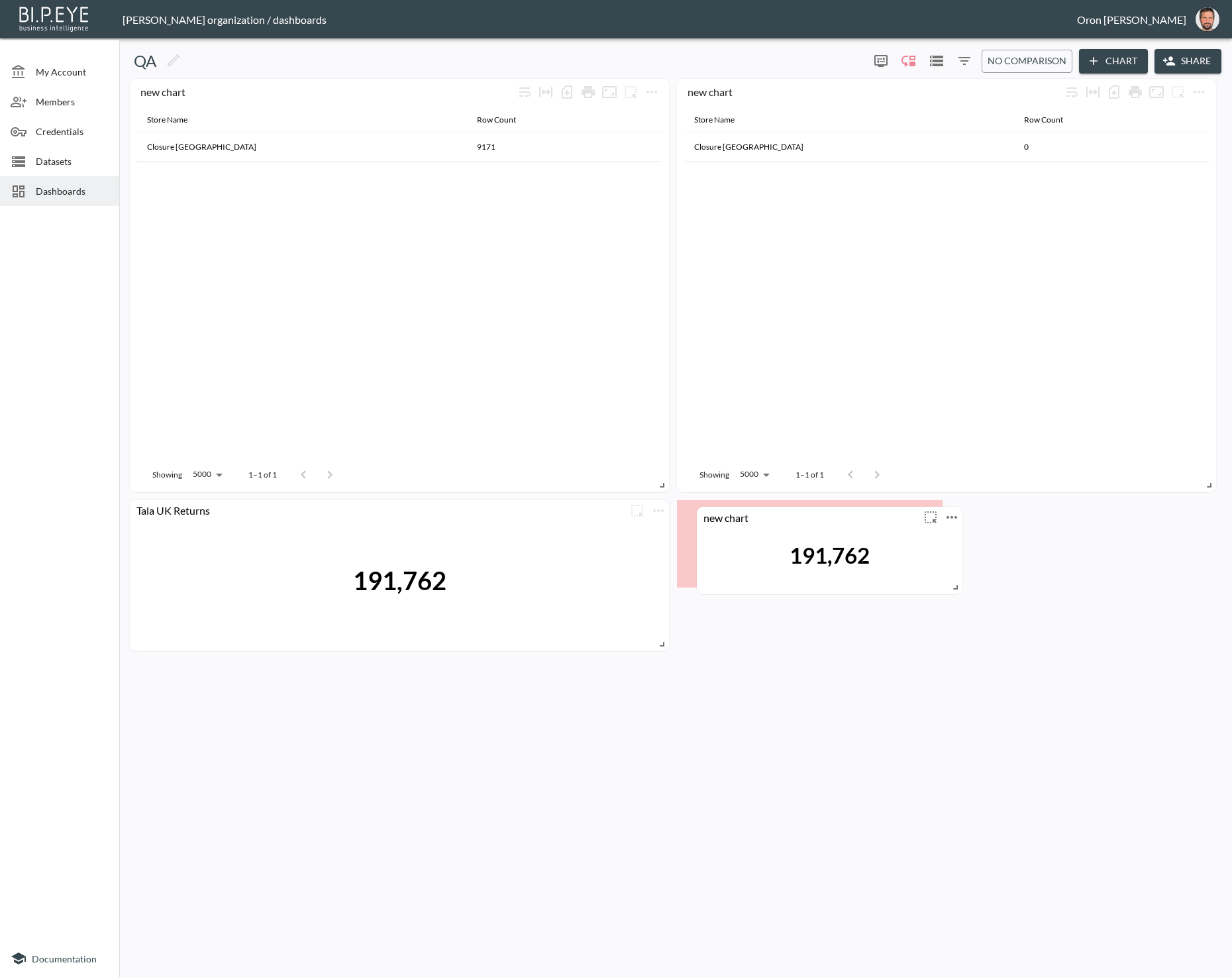
drag, startPoint x: 258, startPoint y: 518, endPoint x: 815, endPoint y: 520, distance: 557.0
click at [815, 520] on div "new chart" at bounding box center [829, 517] width 265 height 21
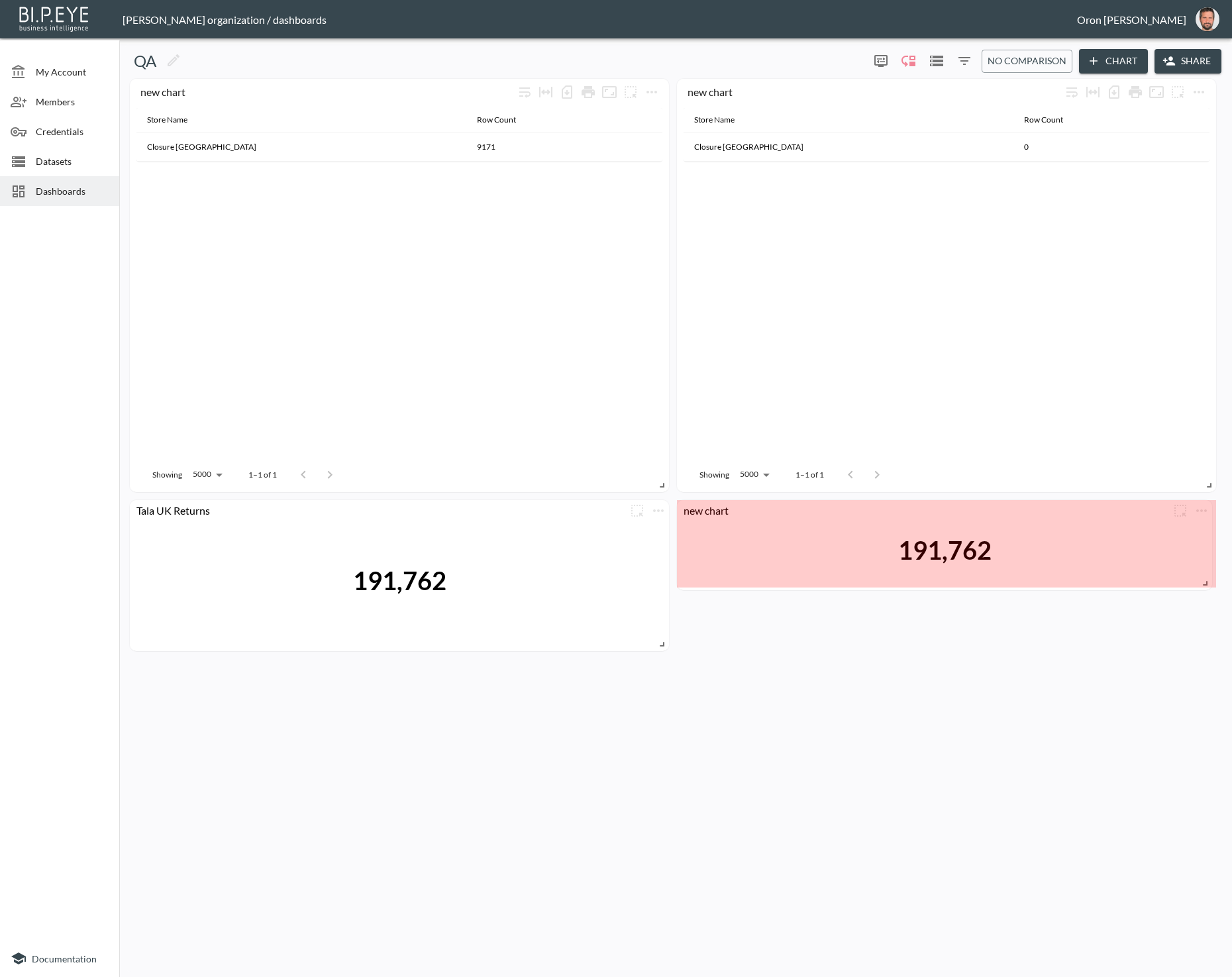
drag, startPoint x: 943, startPoint y: 580, endPoint x: 1120, endPoint y: 586, distance: 177.1
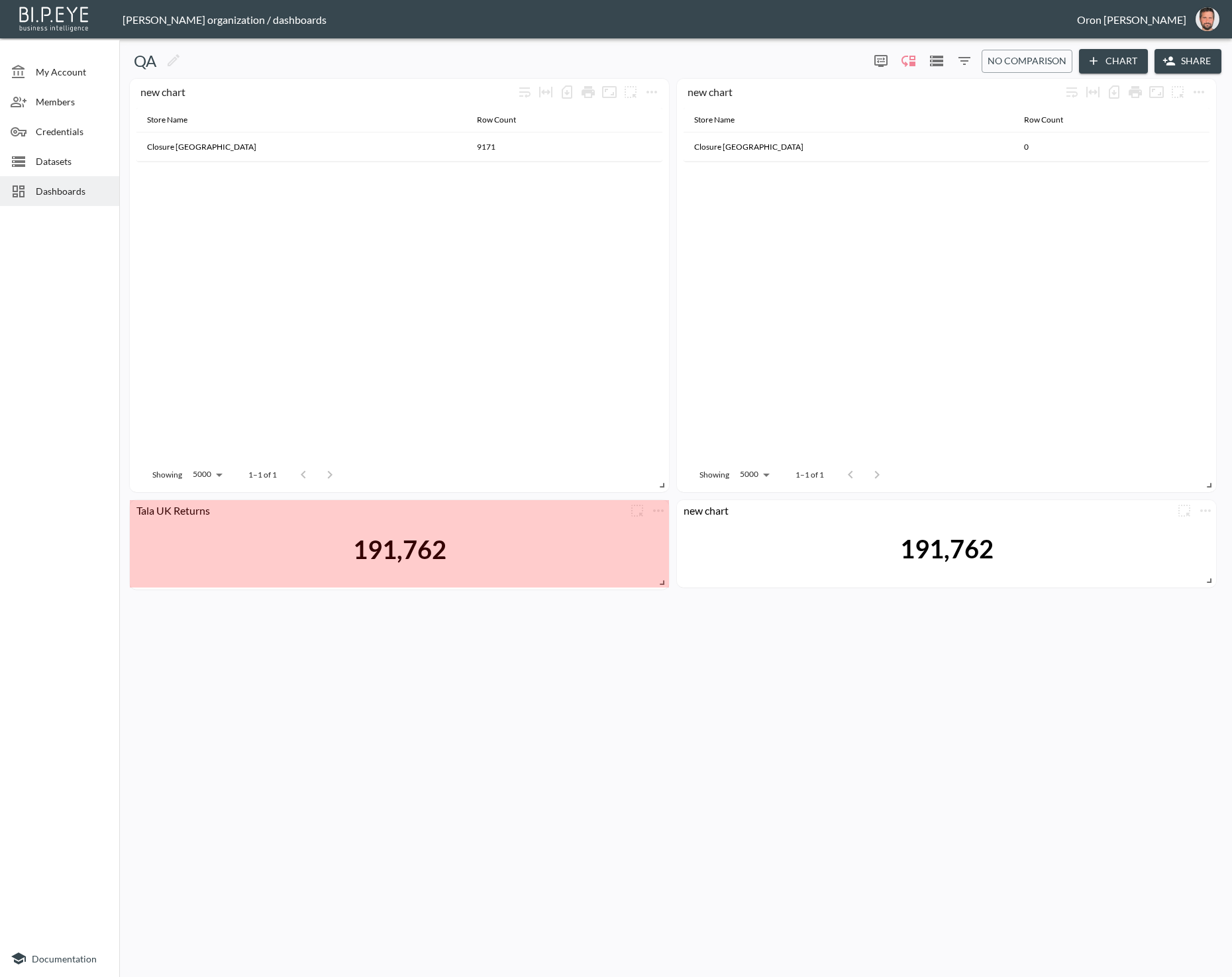
drag, startPoint x: 658, startPoint y: 640, endPoint x: 658, endPoint y: 578, distance: 62.0
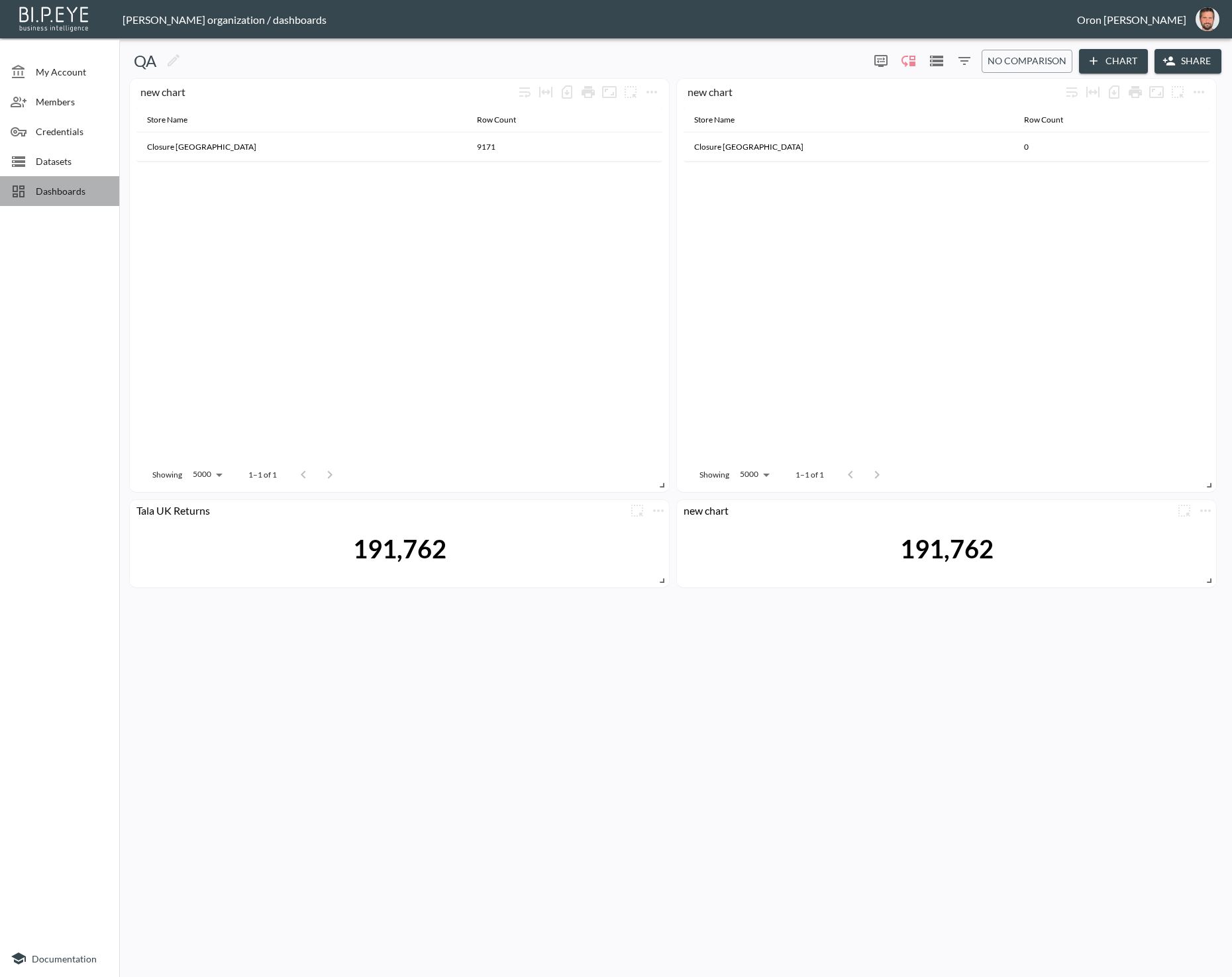
drag, startPoint x: 40, startPoint y: 185, endPoint x: 118, endPoint y: 7, distance: 194.3
click at [42, 185] on span "Dashboards" at bounding box center [72, 191] width 73 height 14
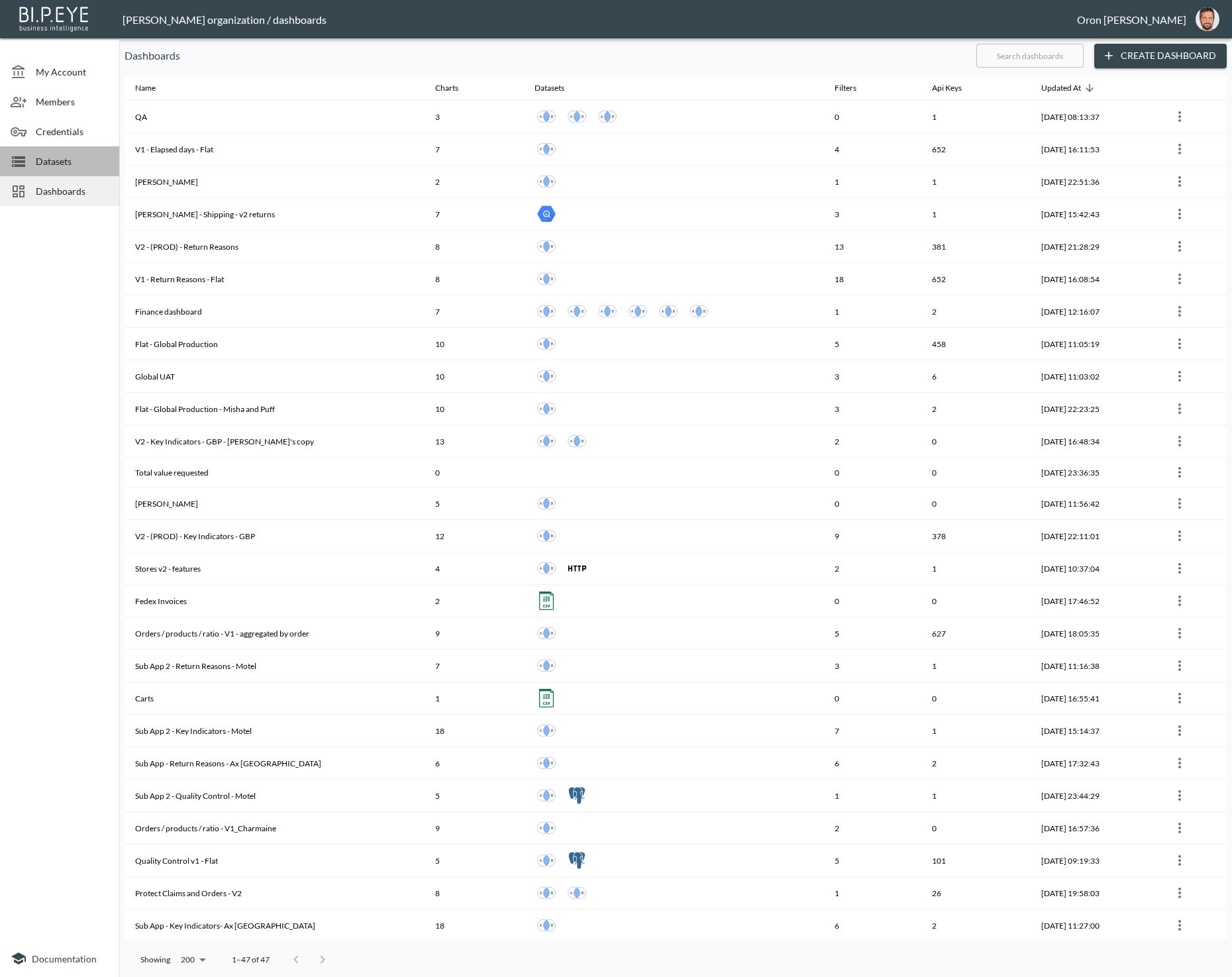
click at [69, 155] on span "Datasets" at bounding box center [72, 161] width 73 height 14
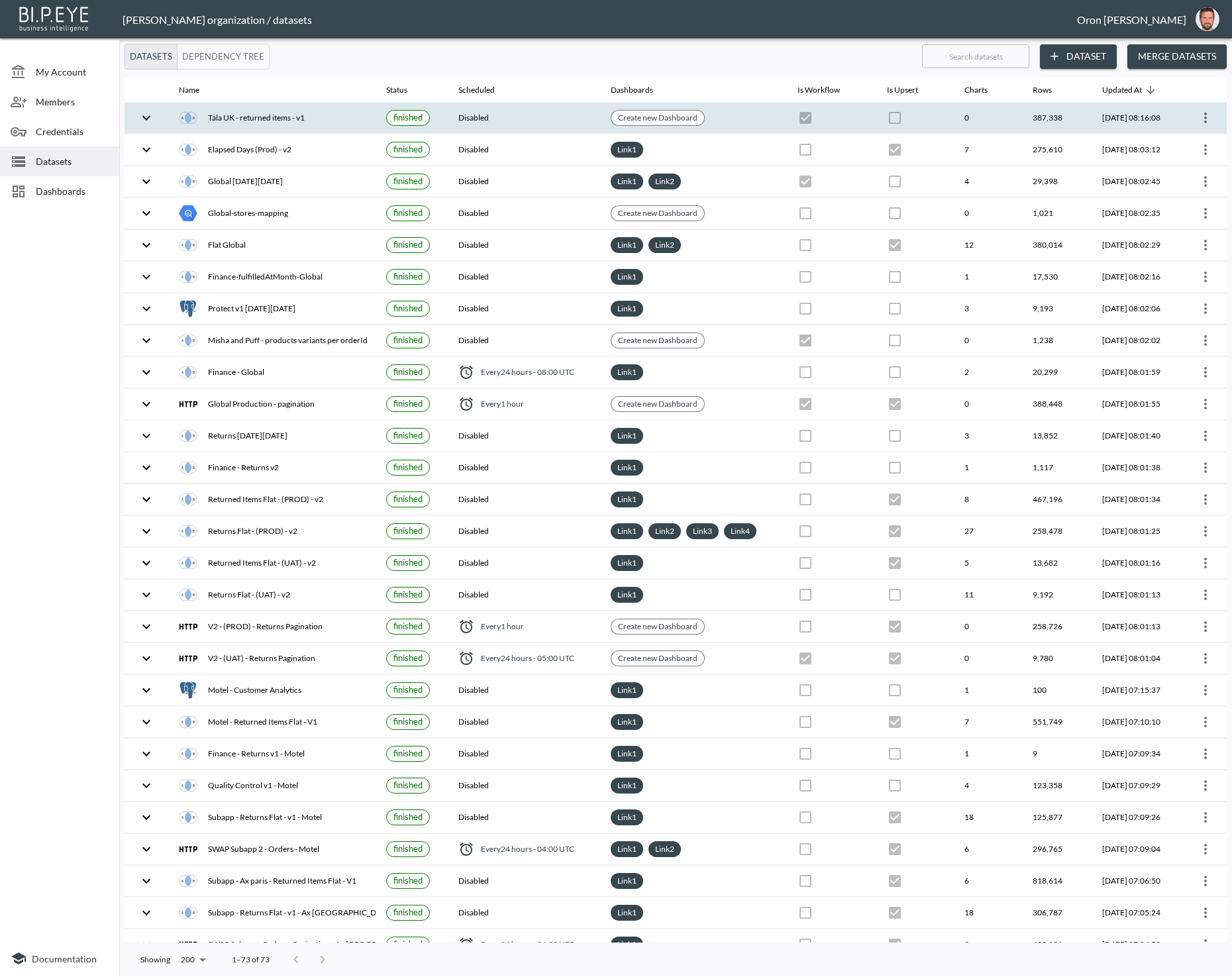
click at [1204, 112] on icon "more" at bounding box center [1205, 118] width 16 height 16
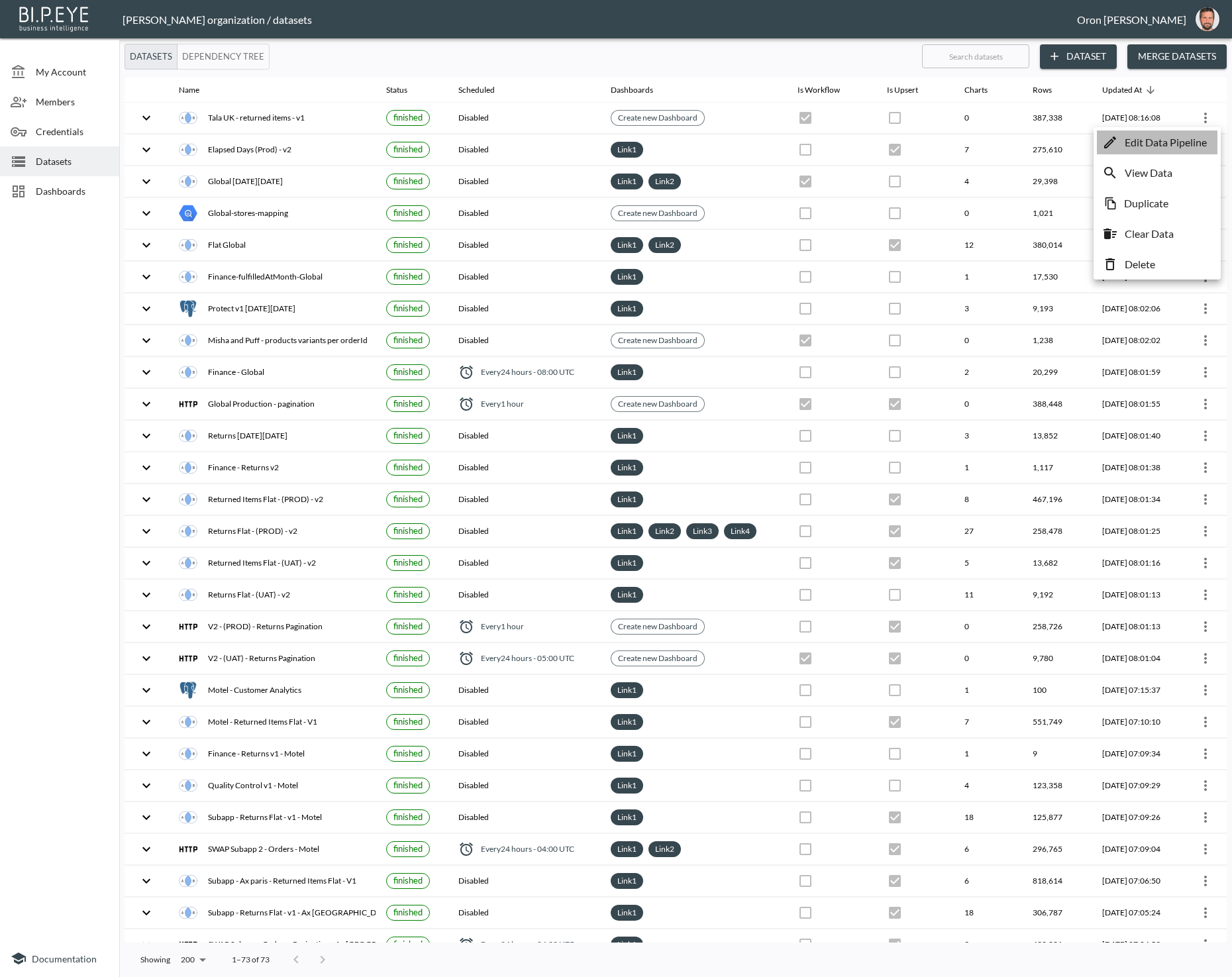
click at [1189, 136] on p "Edit Data Pipeline" at bounding box center [1166, 143] width 82 height 16
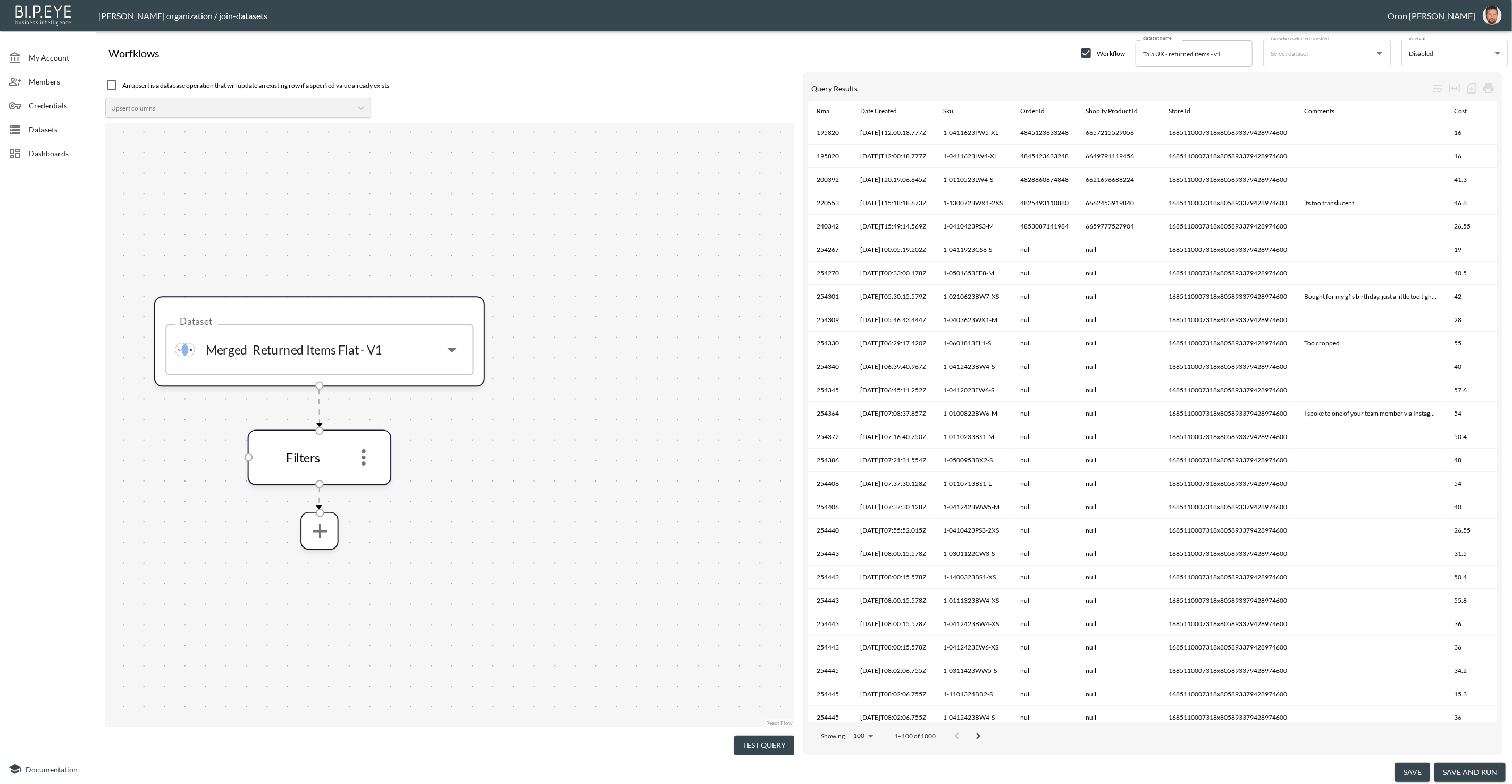
drag, startPoint x: 66, startPoint y: 136, endPoint x: 81, endPoint y: 136, distance: 15.0
click at [66, 136] on div "Datasets" at bounding box center [48, 130] width 96 height 24
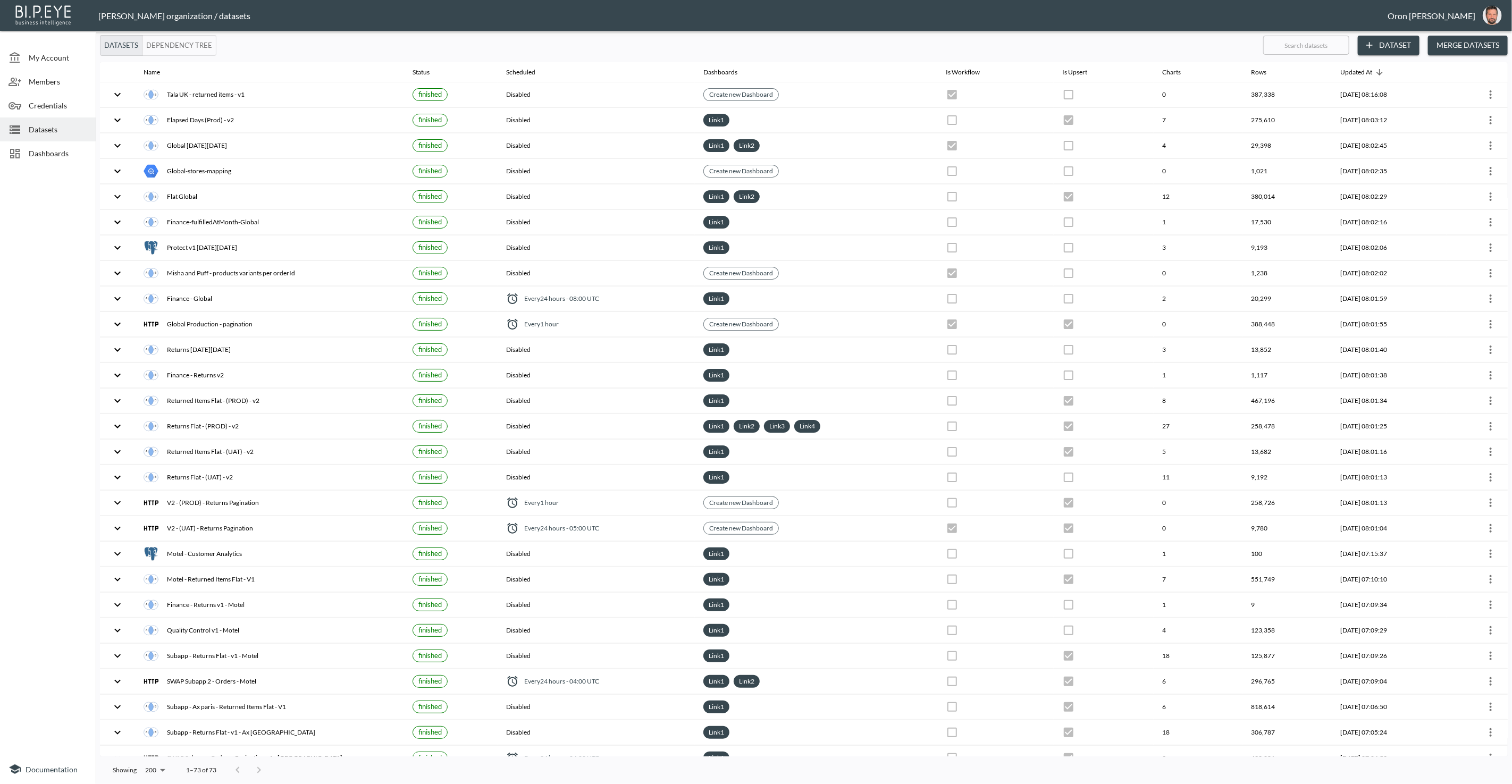
click at [988, 48] on input "text" at bounding box center [1306, 45] width 86 height 27
type input "it"
checkbox input "false"
checkbox input "true"
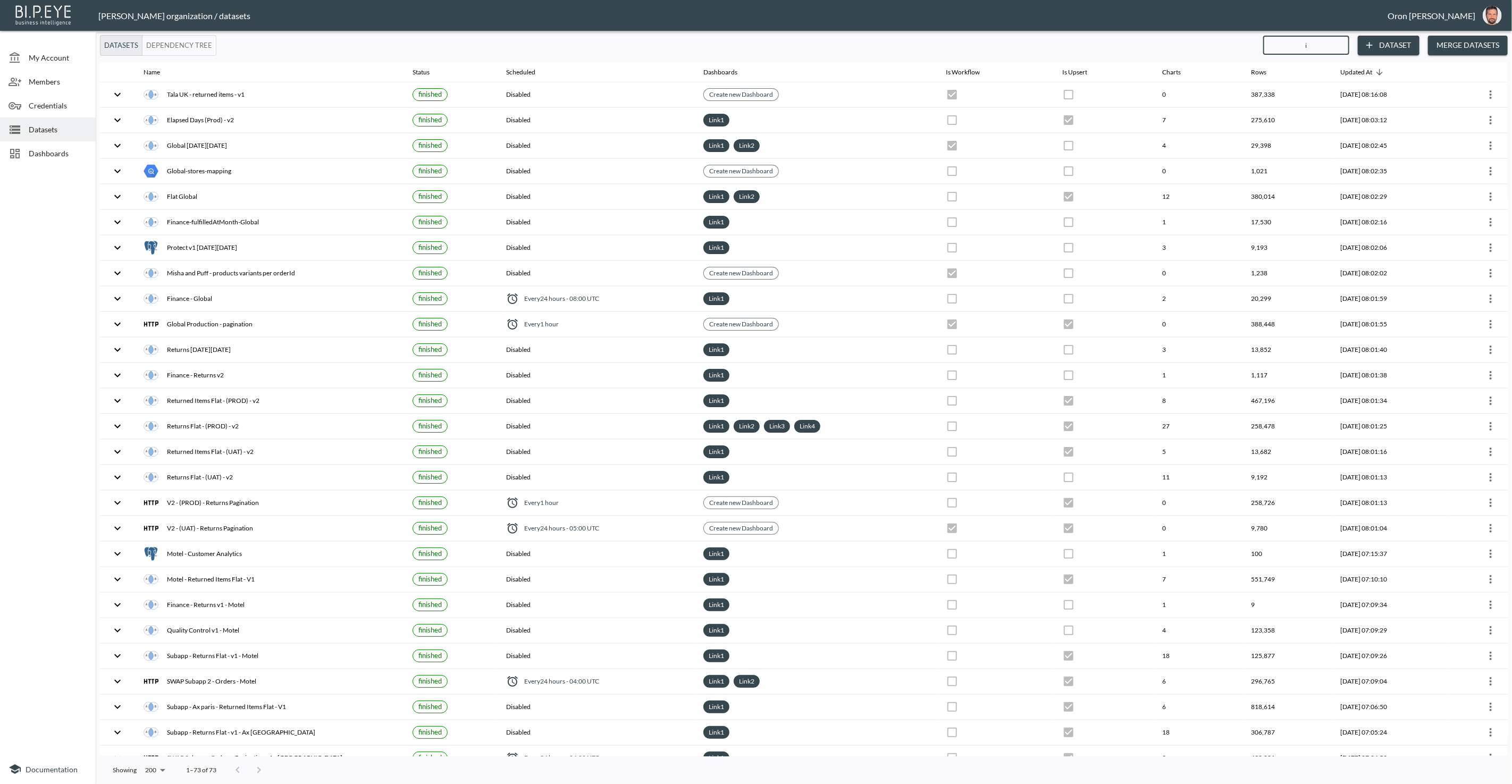
checkbox input "false"
checkbox input "true"
checkbox input "false"
checkbox input "true"
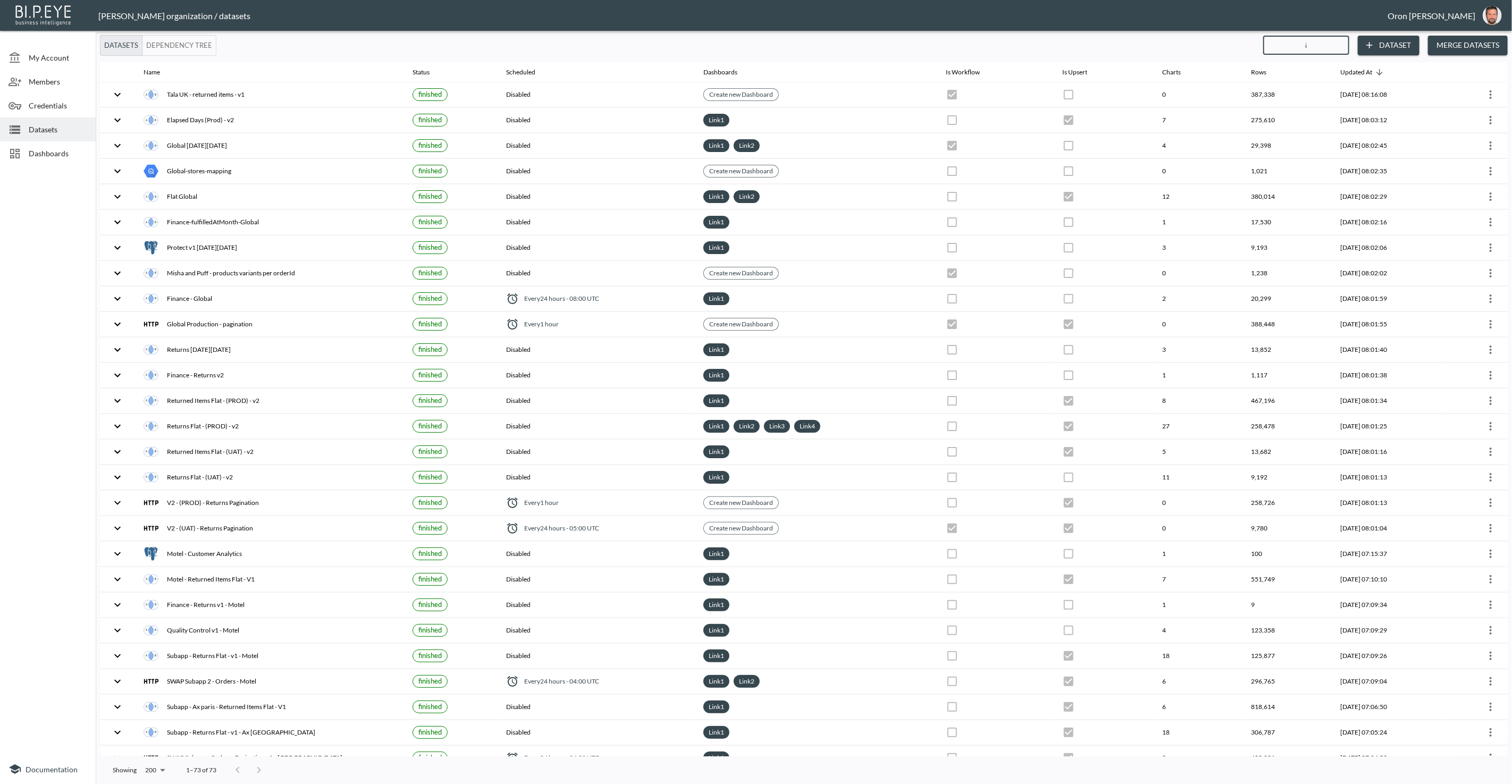
checkbox input "true"
checkbox input "false"
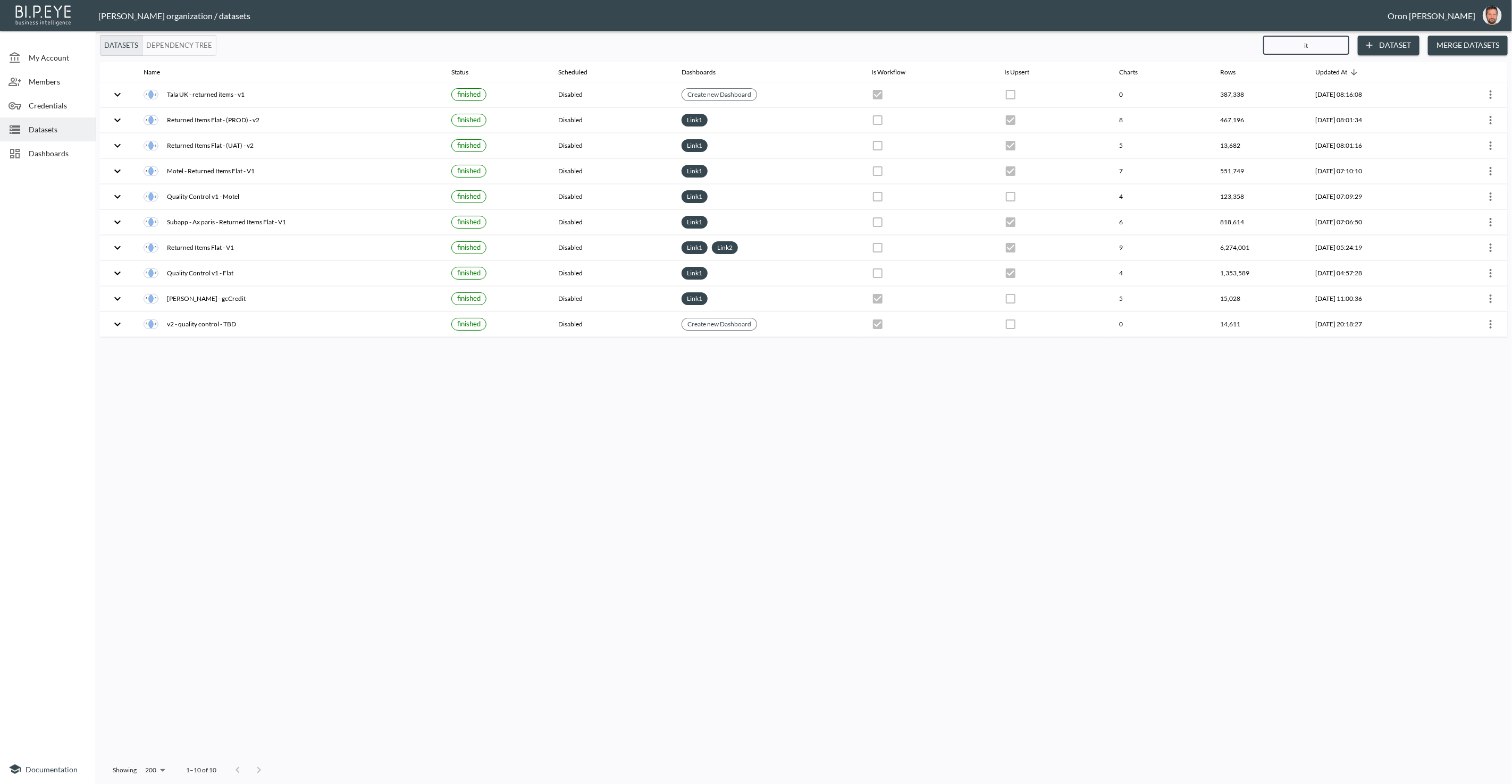
type input "ite"
checkbox input "true"
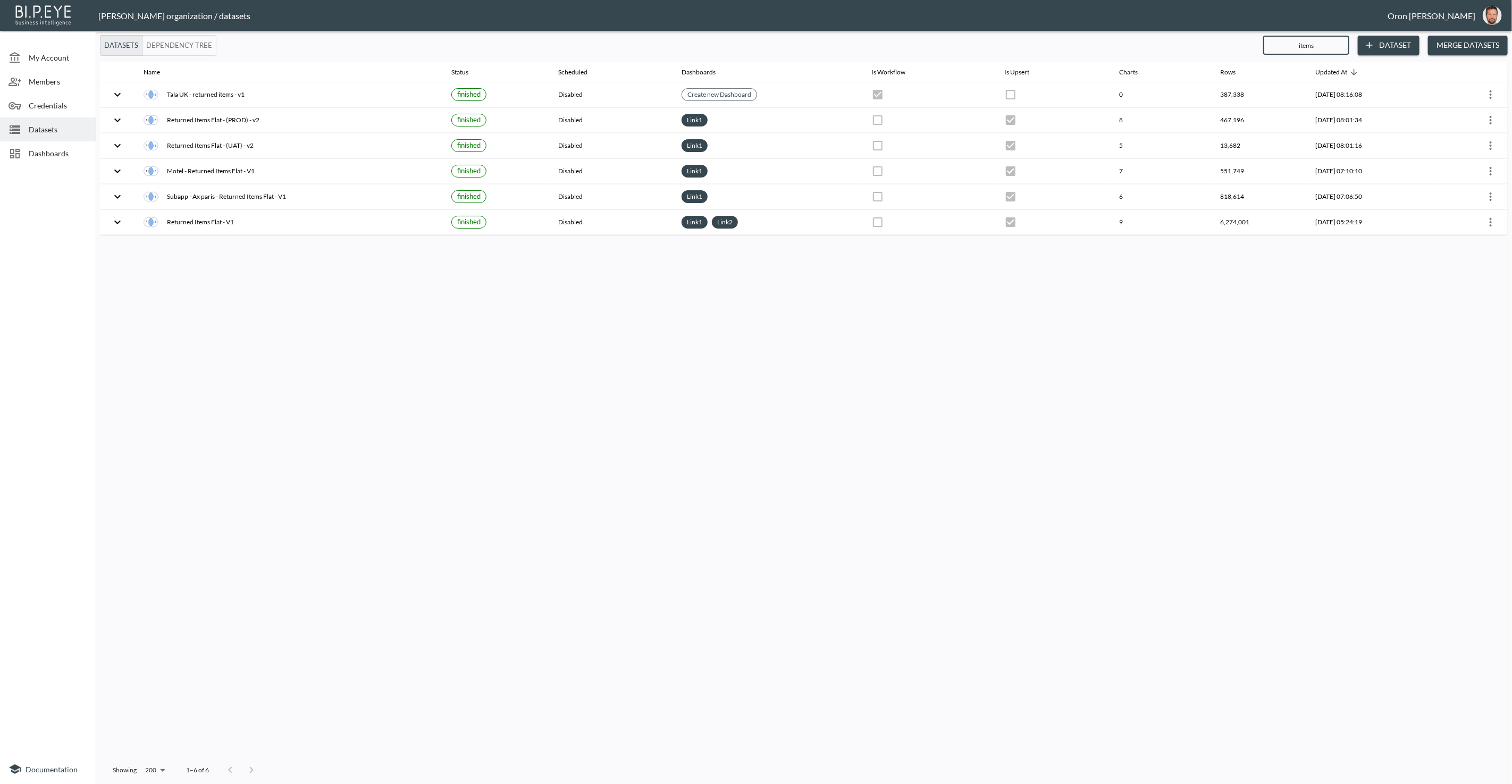
click at [988, 41] on input "items" at bounding box center [1306, 45] width 86 height 27
type input "blac"
checkbox input "false"
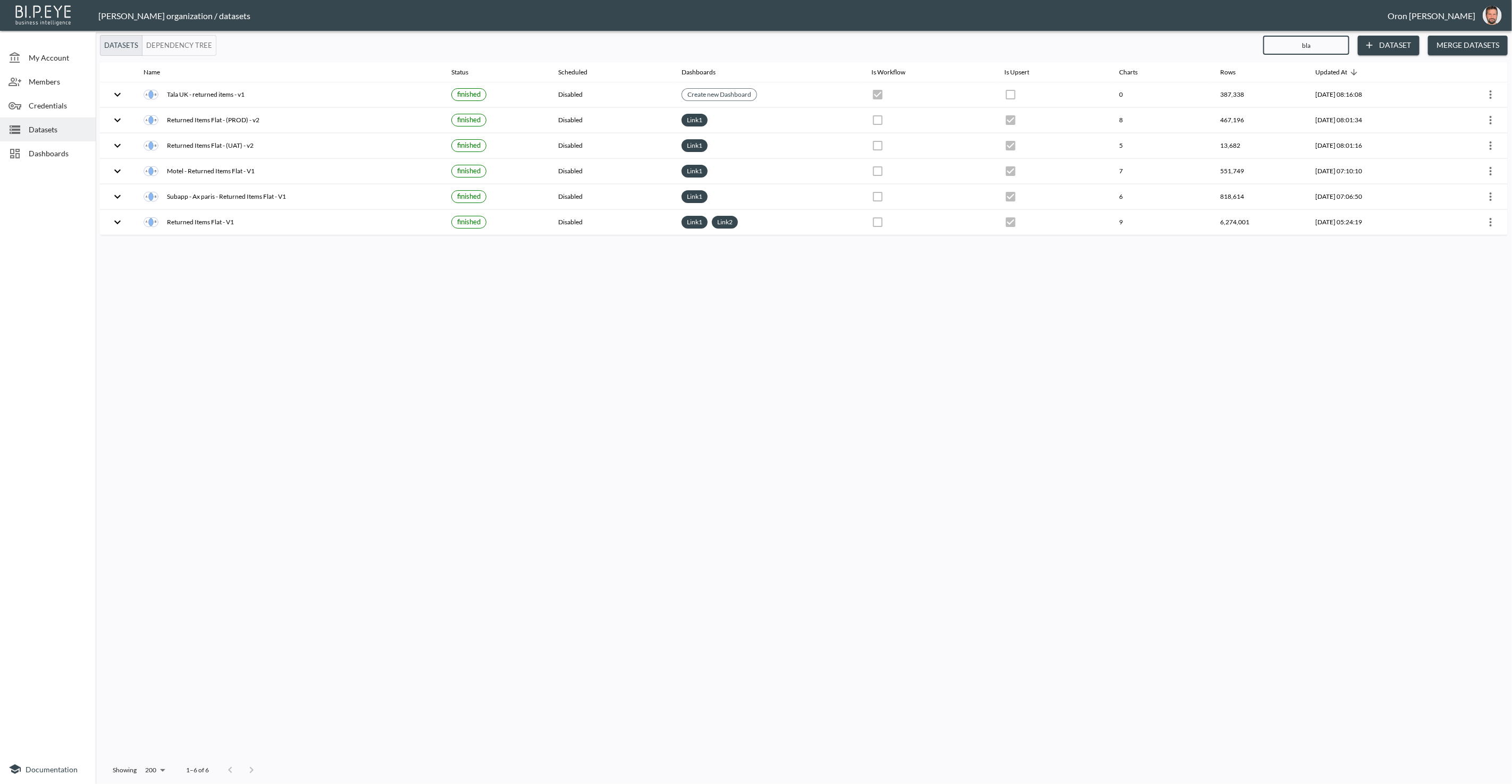
checkbox input "false"
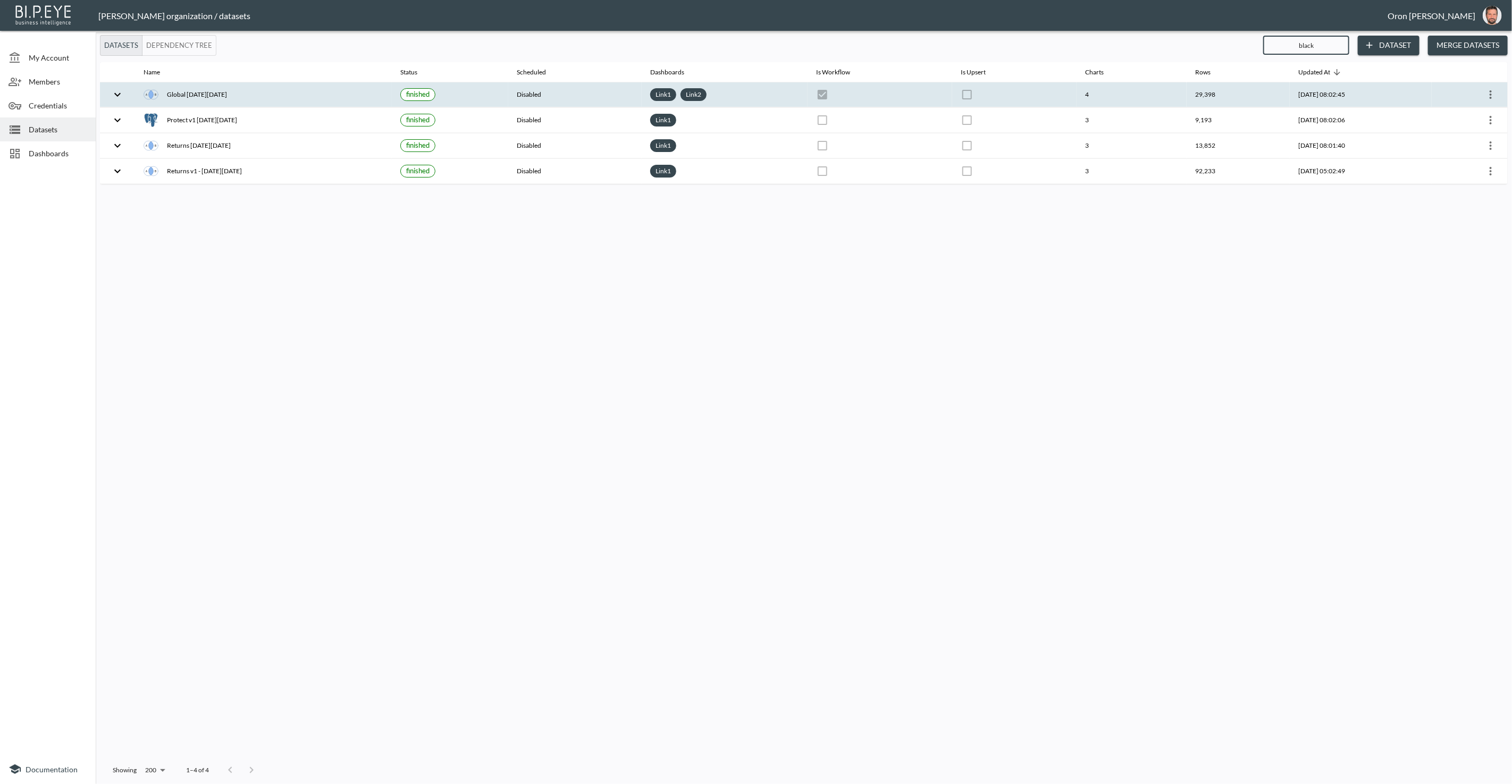
type input "black"
click at [988, 101] on th "4" at bounding box center [1132, 95] width 110 height 25
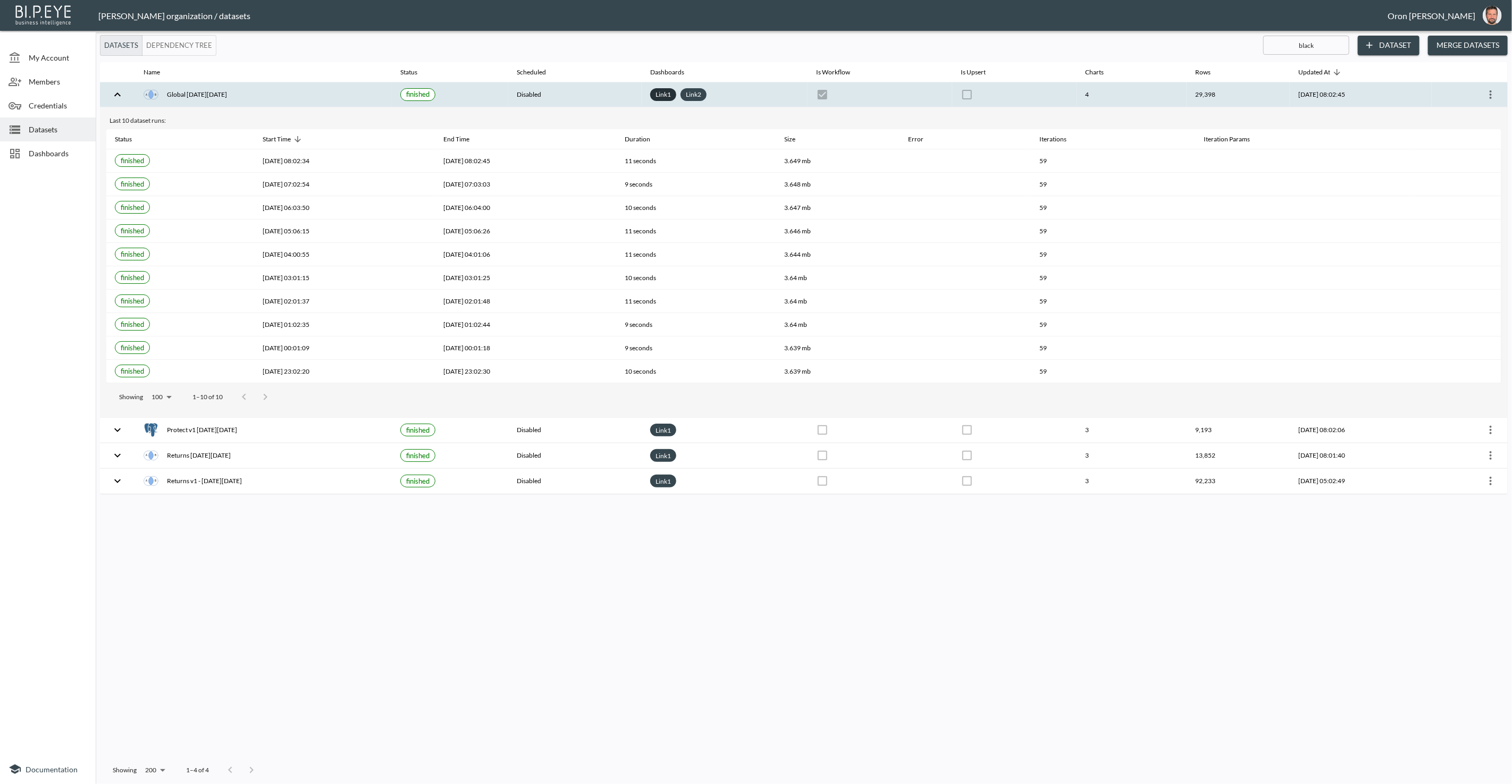
click at [653, 92] on link "Link 1" at bounding box center [663, 94] width 20 height 12
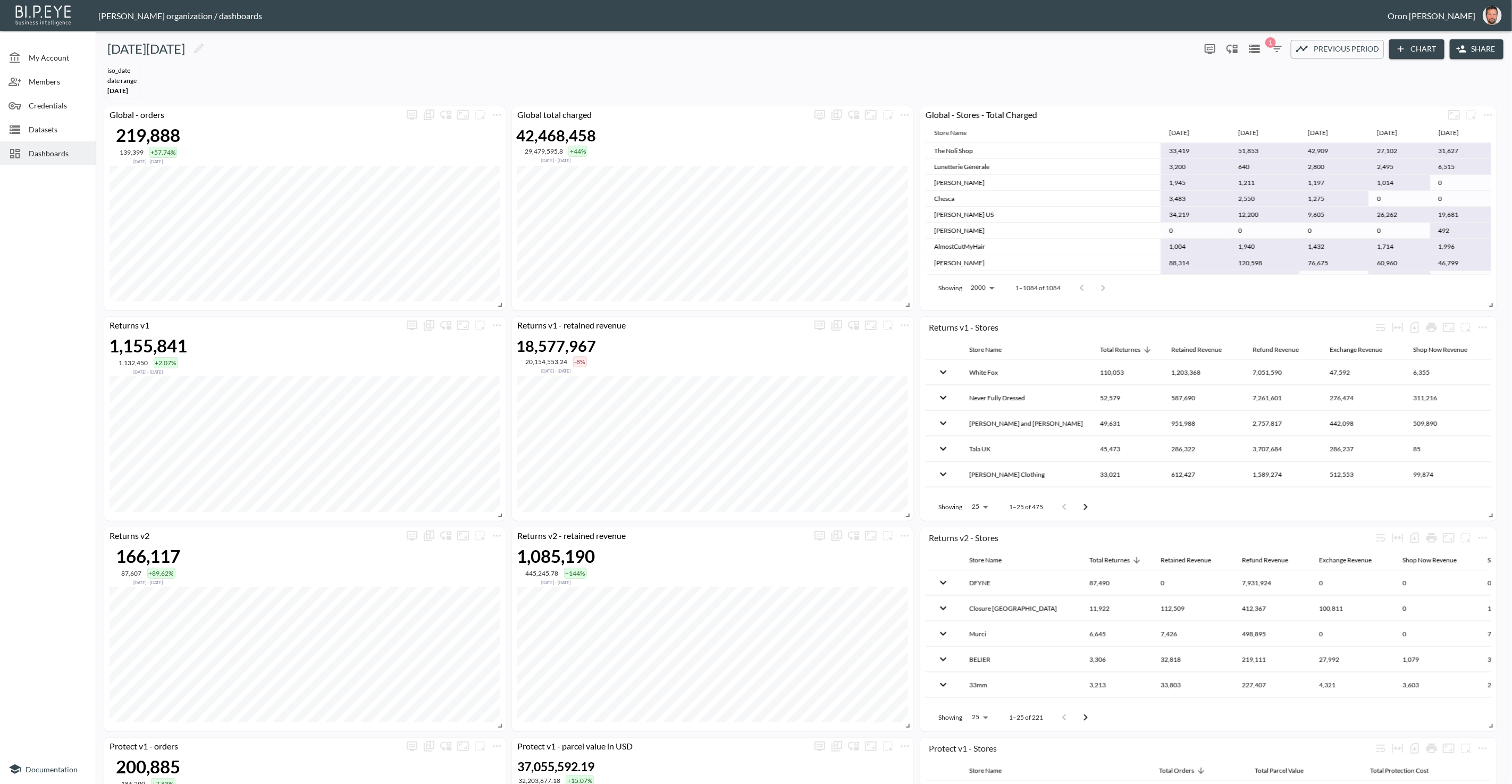
click at [988, 53] on icon "button" at bounding box center [1277, 49] width 13 height 13
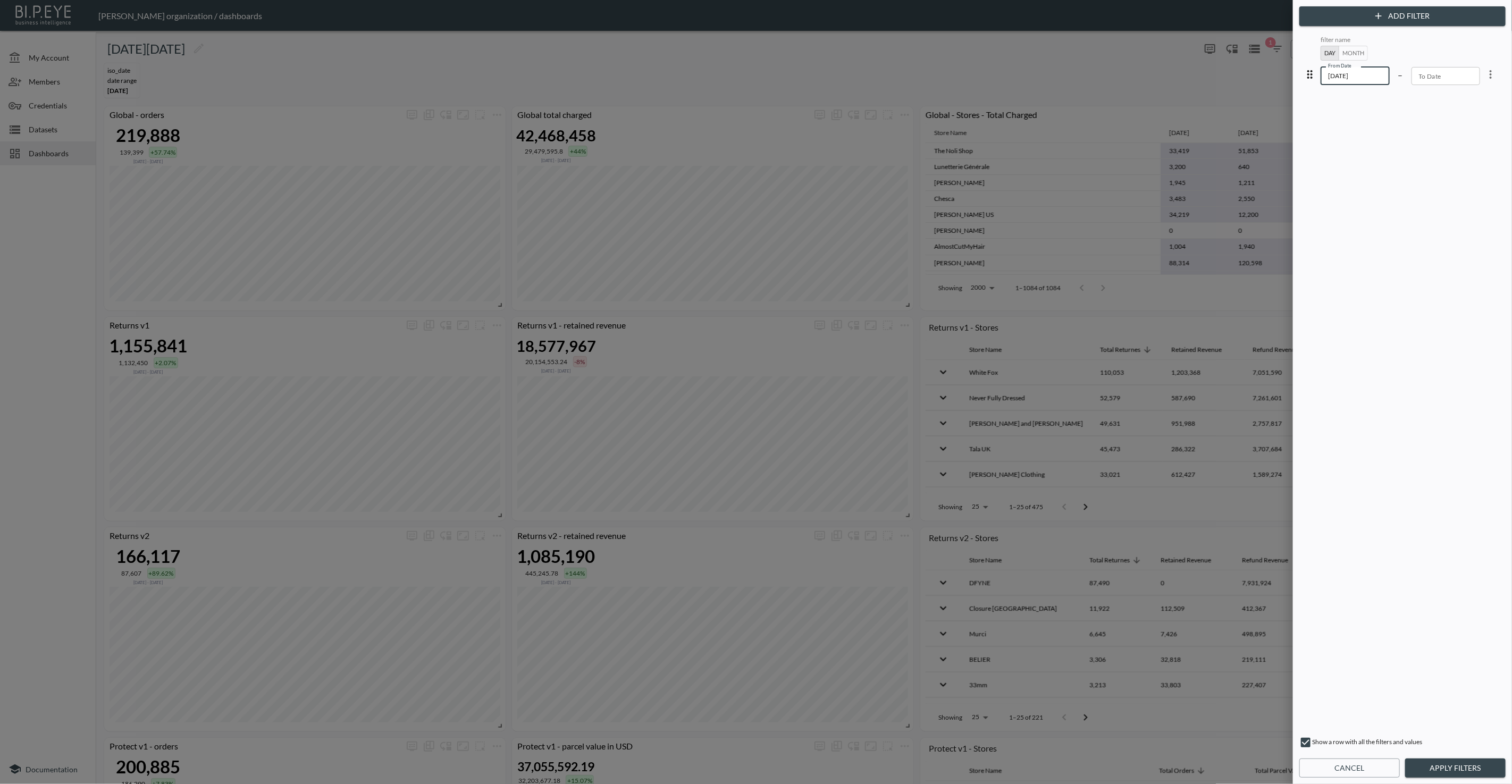
click at [988, 76] on input "[DATE]" at bounding box center [1356, 76] width 69 height 18
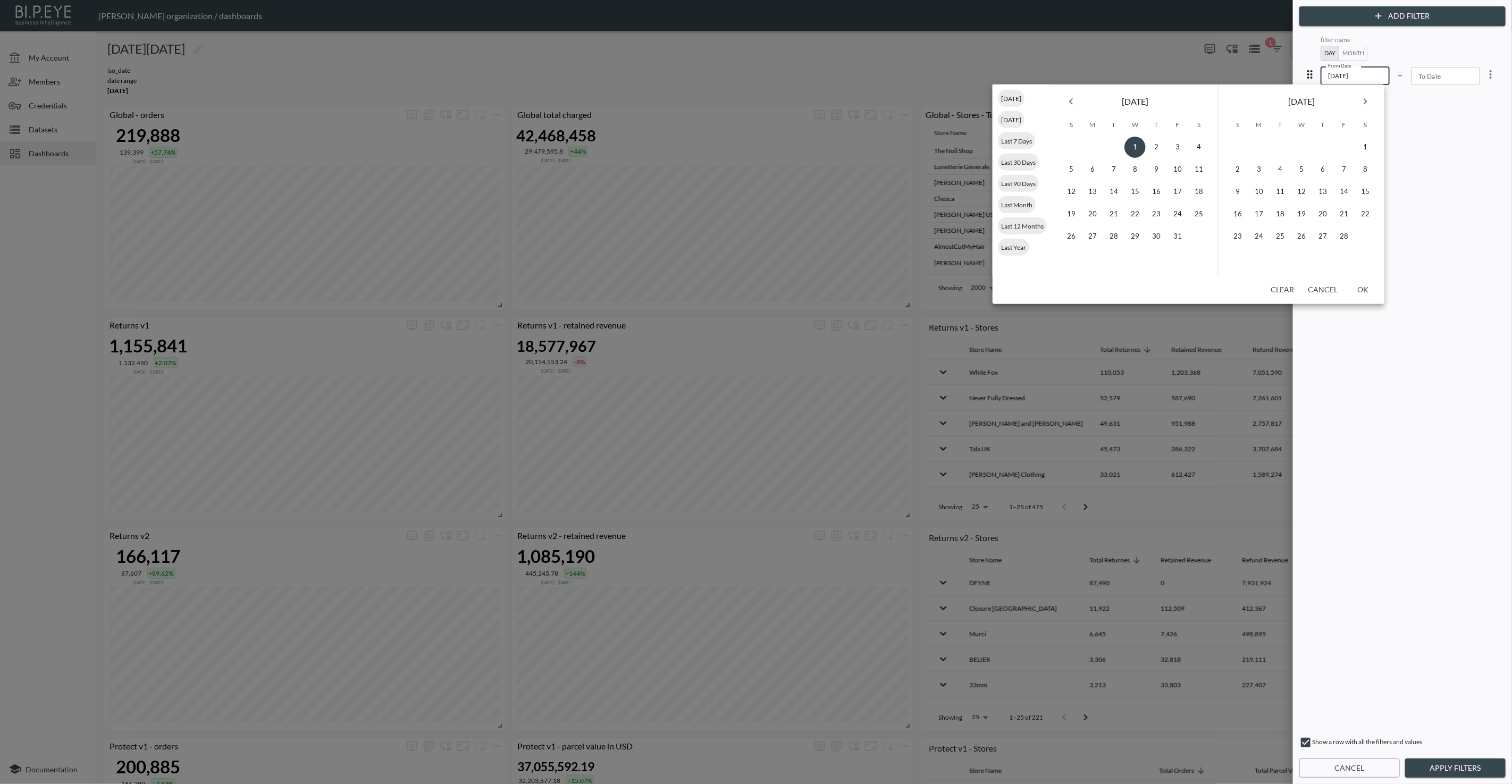
type input "[DATE]"
click at [988, 160] on div "filter name Day Month From Date [DATE] From Date – To Date To Date" at bounding box center [1402, 381] width 202 height 695
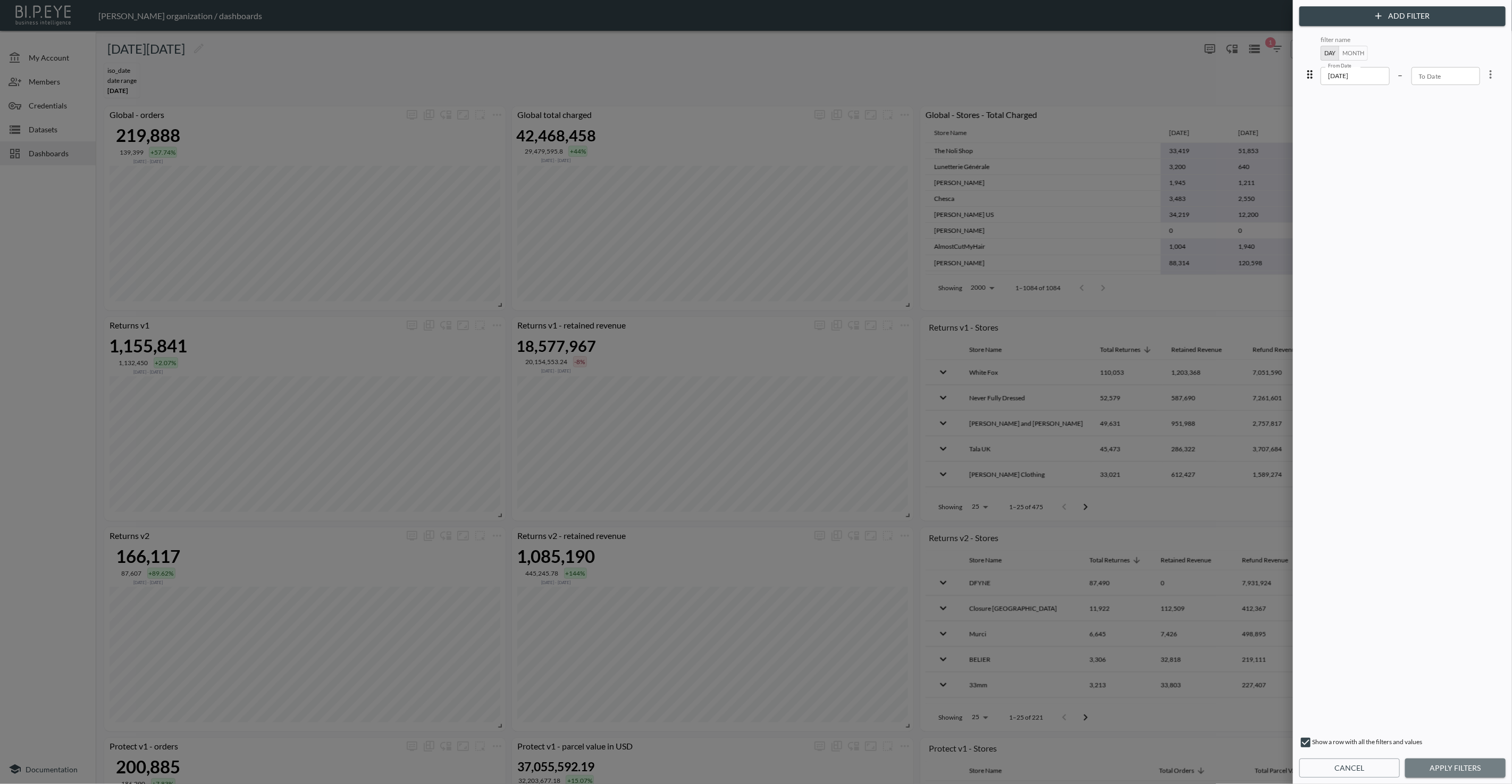
drag, startPoint x: 1422, startPoint y: 768, endPoint x: 1396, endPoint y: 709, distance: 64.5
click at [988, 767] on button "Apply Filters" at bounding box center [1455, 768] width 101 height 20
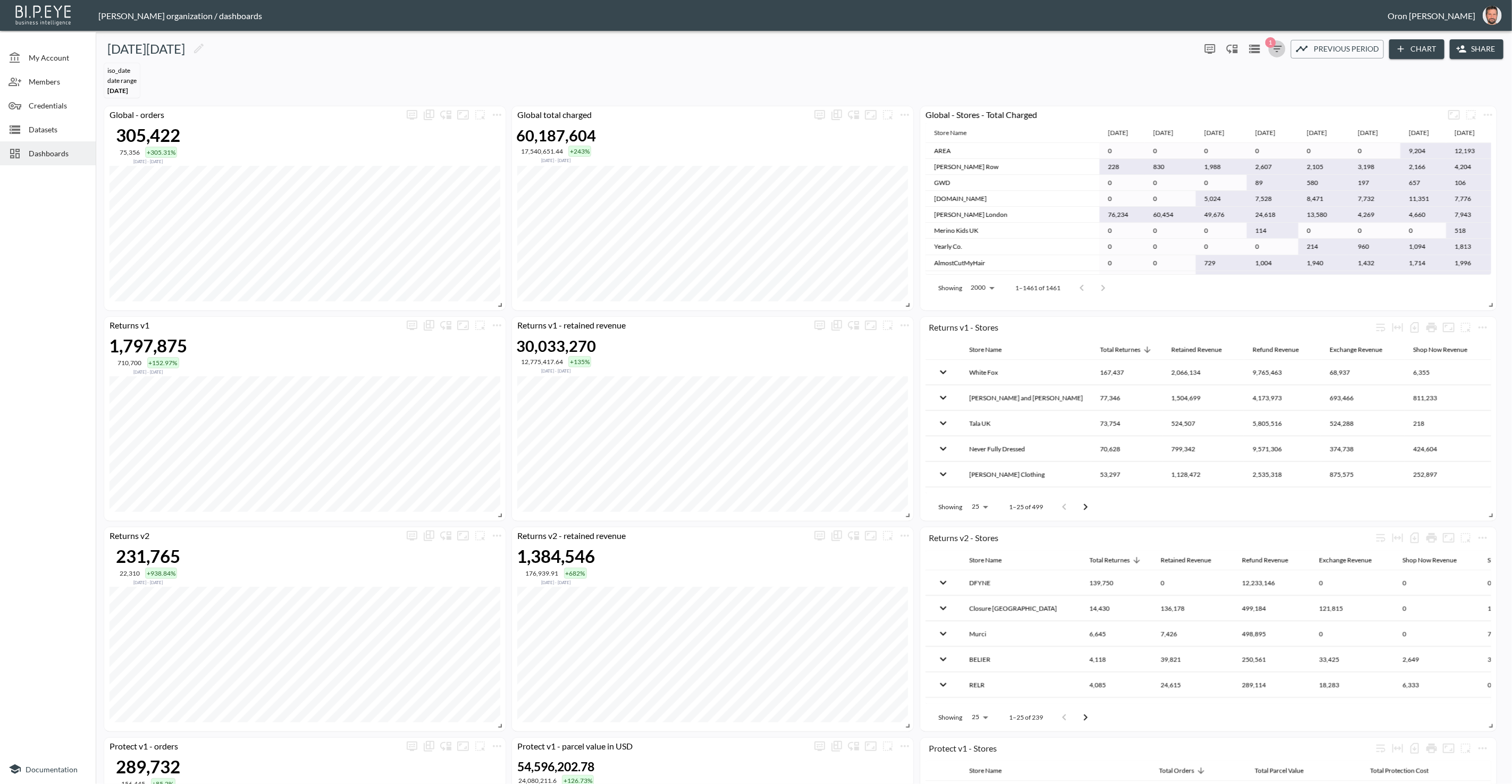
click at [988, 52] on icon "button" at bounding box center [1277, 49] width 13 height 13
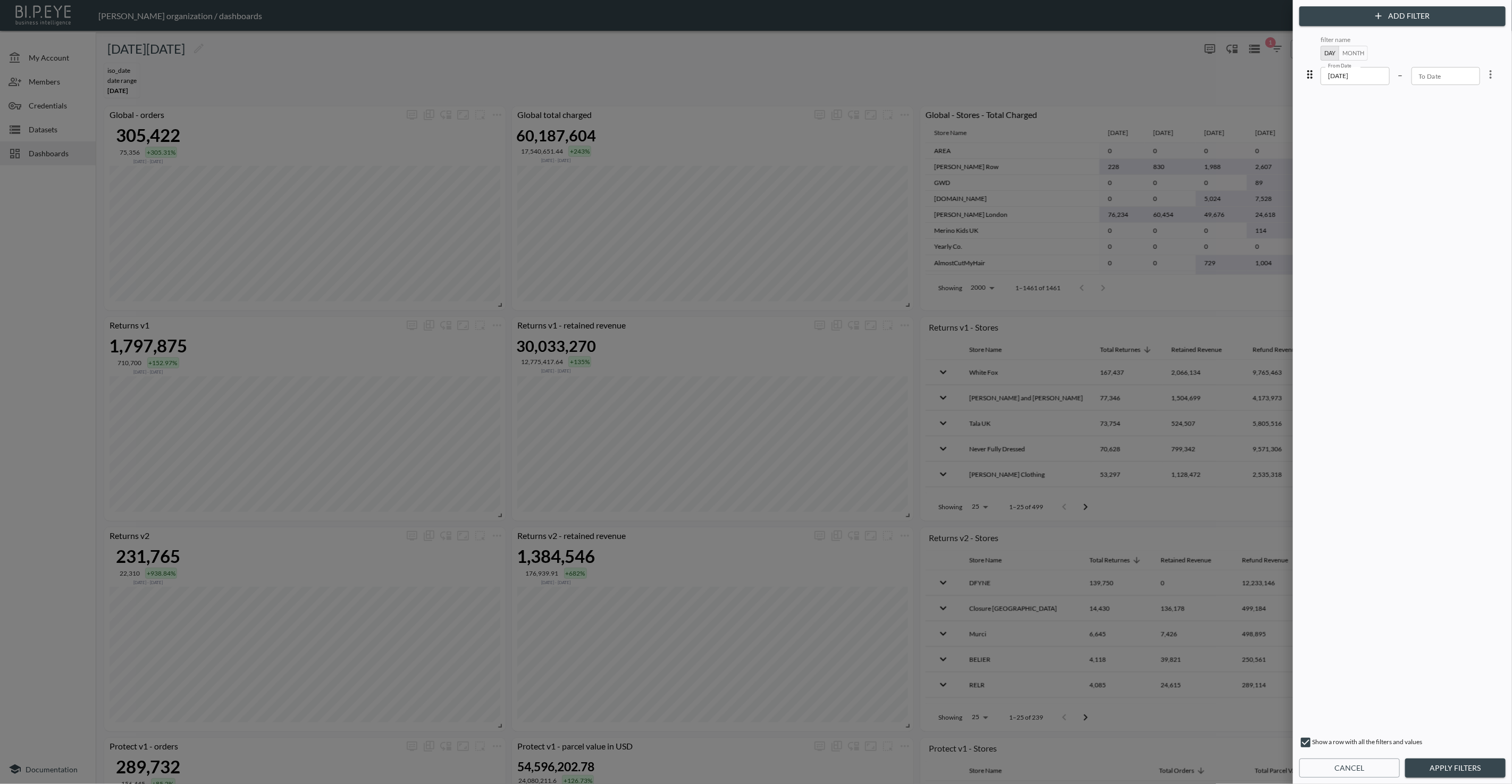
click at [988, 83] on div at bounding box center [756, 392] width 1512 height 784
click at [988, 762] on button "Cancel" at bounding box center [1350, 768] width 101 height 20
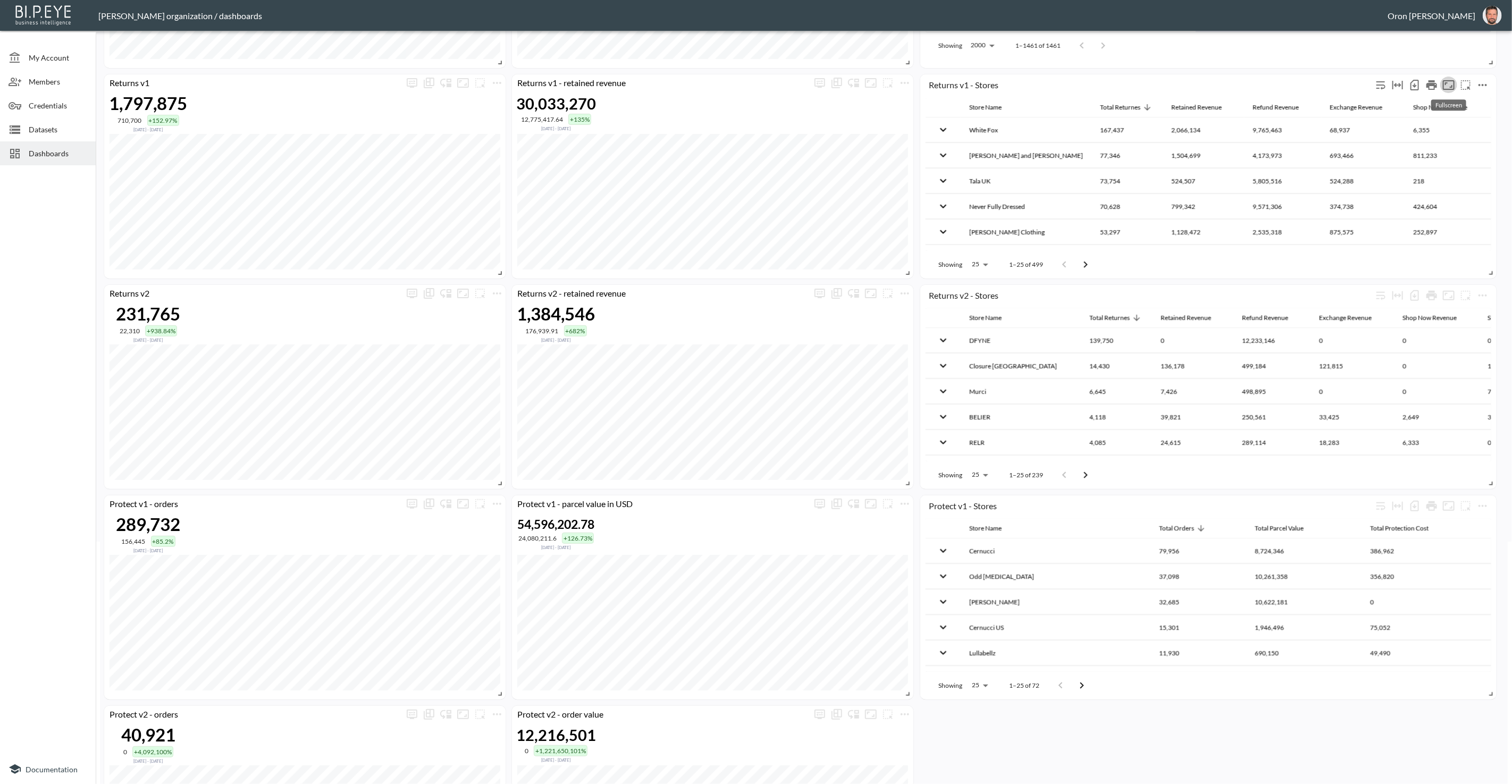
click at [988, 86] on icon "Fullscreen" at bounding box center [1449, 85] width 12 height 10
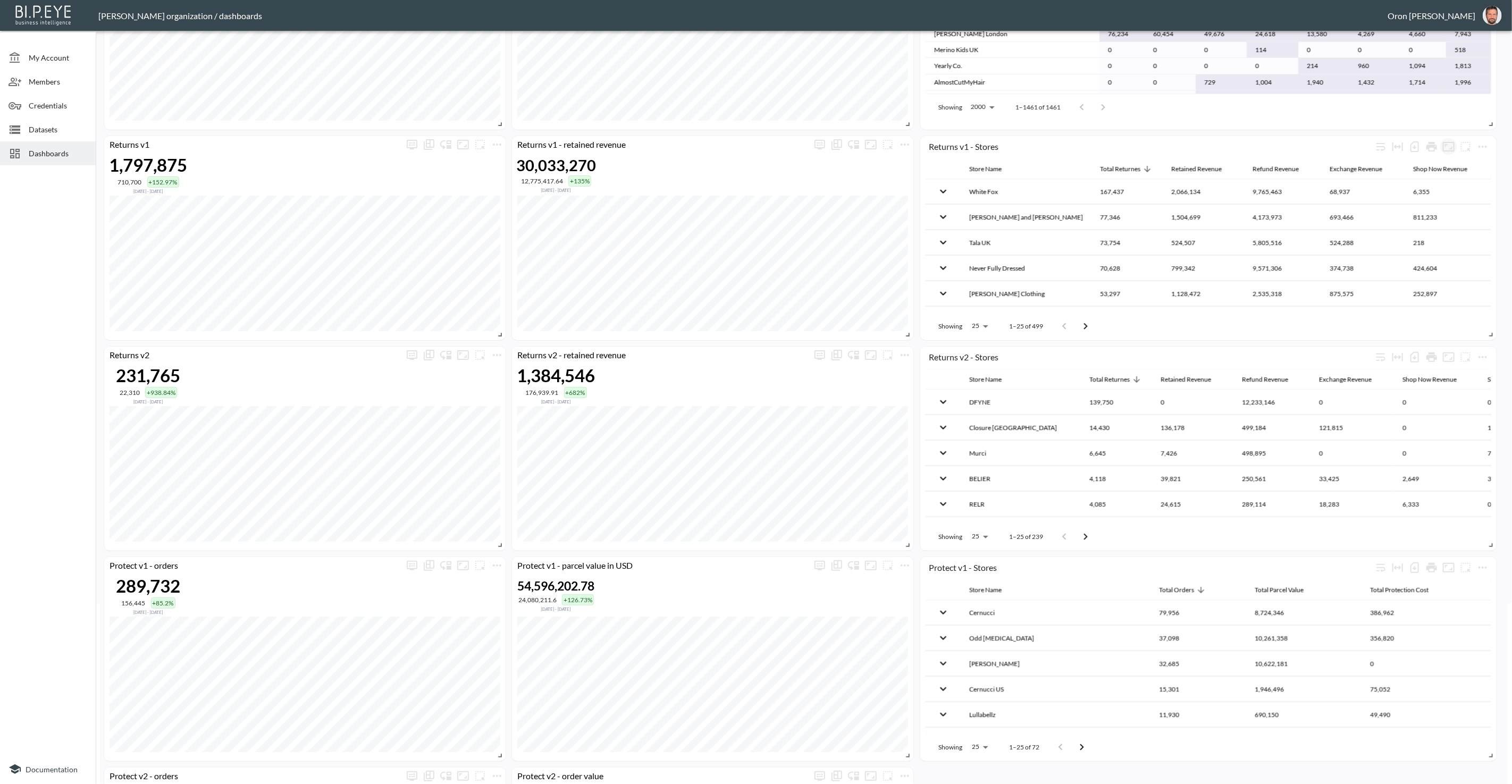
scroll to position [109, 0]
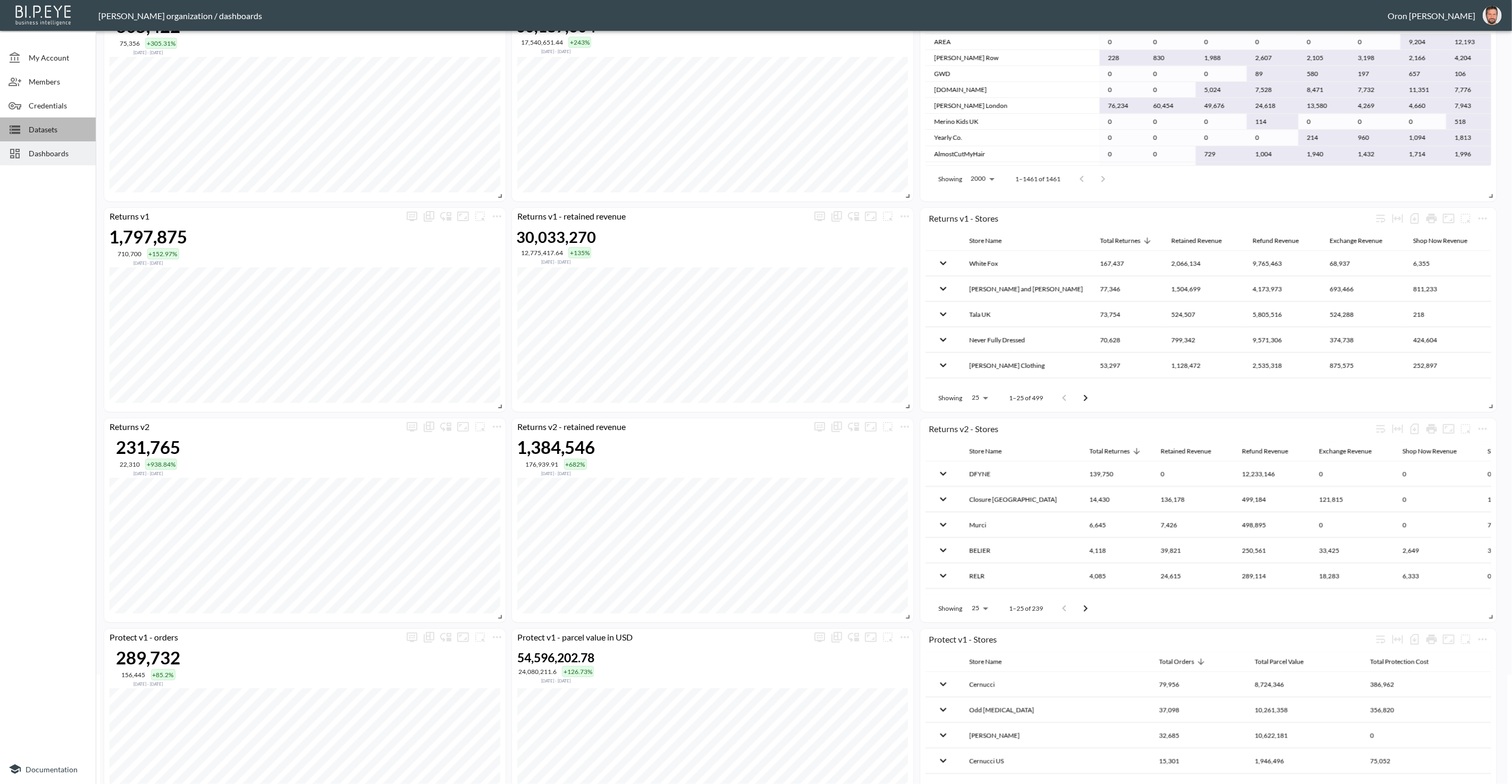
click at [55, 127] on span "Datasets" at bounding box center [58, 130] width 59 height 11
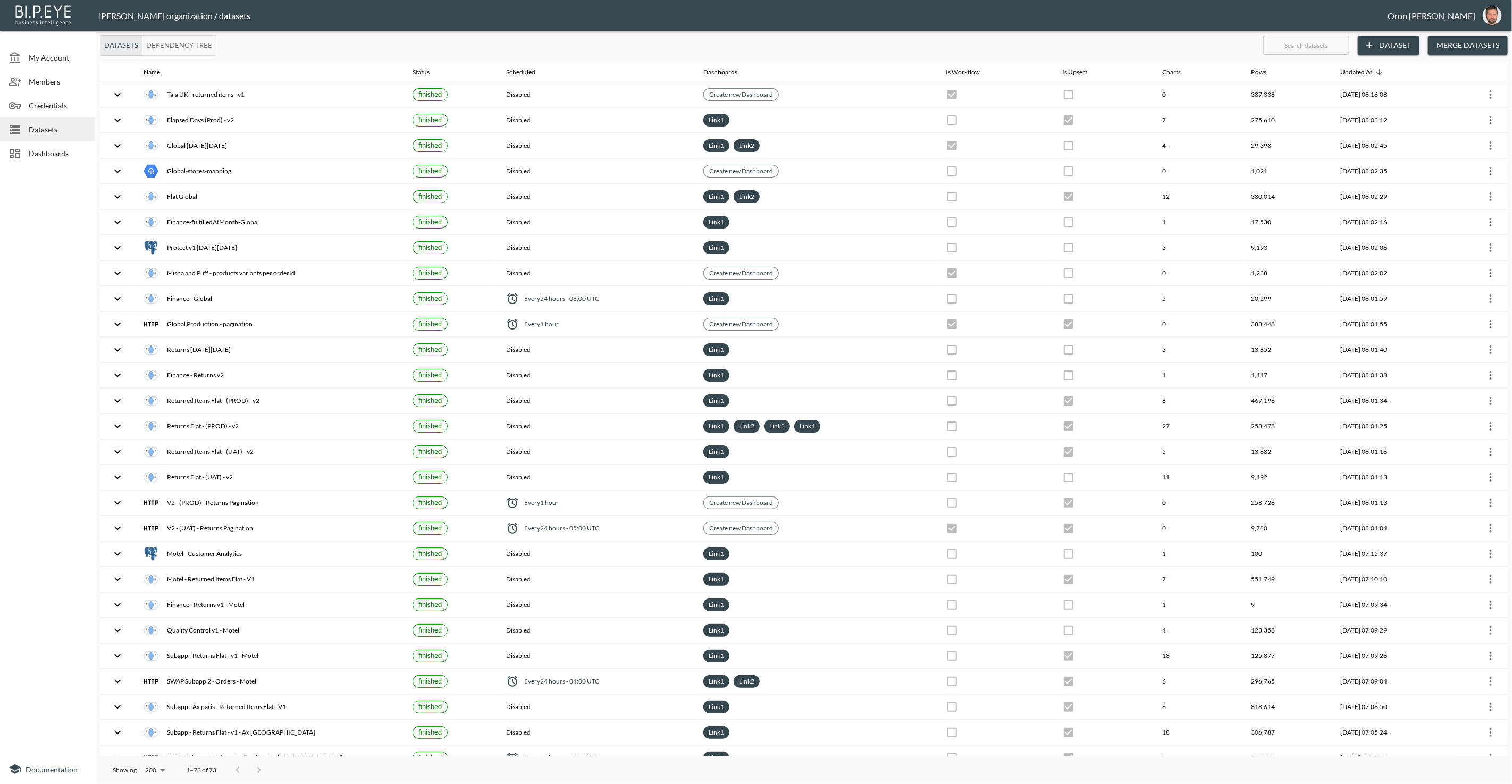
click at [81, 150] on span "Dashboards" at bounding box center [58, 154] width 59 height 11
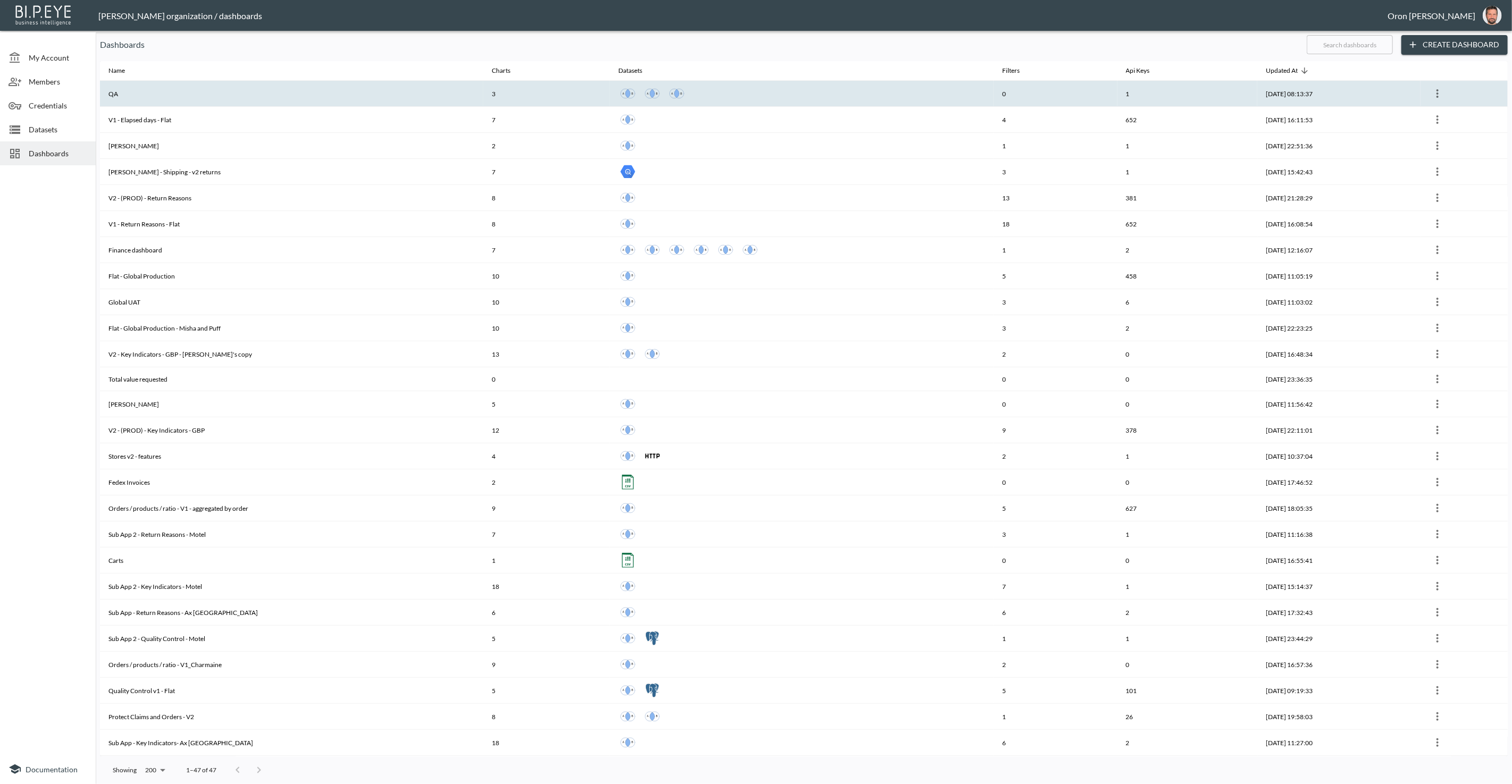
click at [187, 97] on th "QA" at bounding box center [292, 94] width 383 height 26
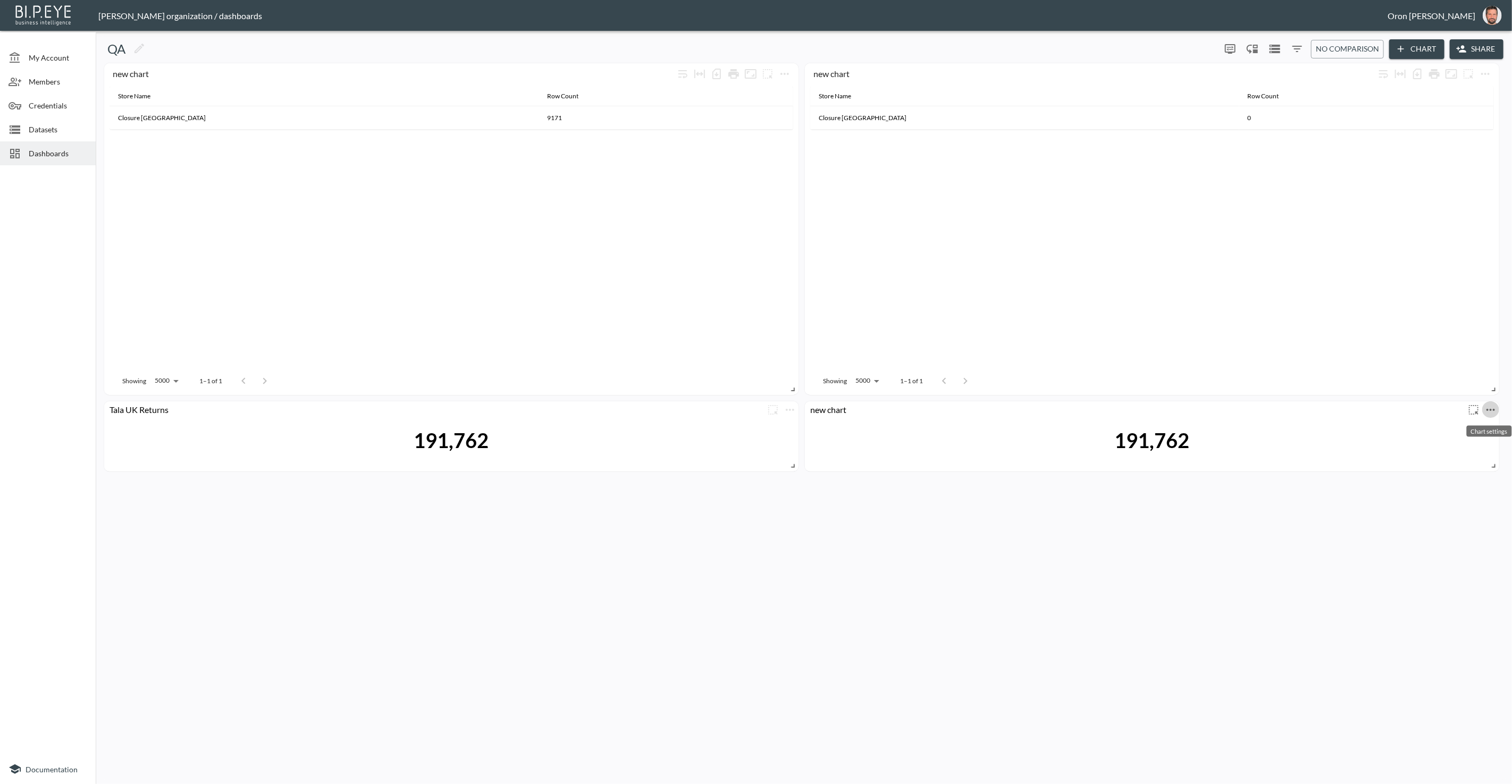
click at [988, 406] on icon "more" at bounding box center [1491, 410] width 13 height 13
click at [988, 425] on li "Edit" at bounding box center [1459, 430] width 83 height 19
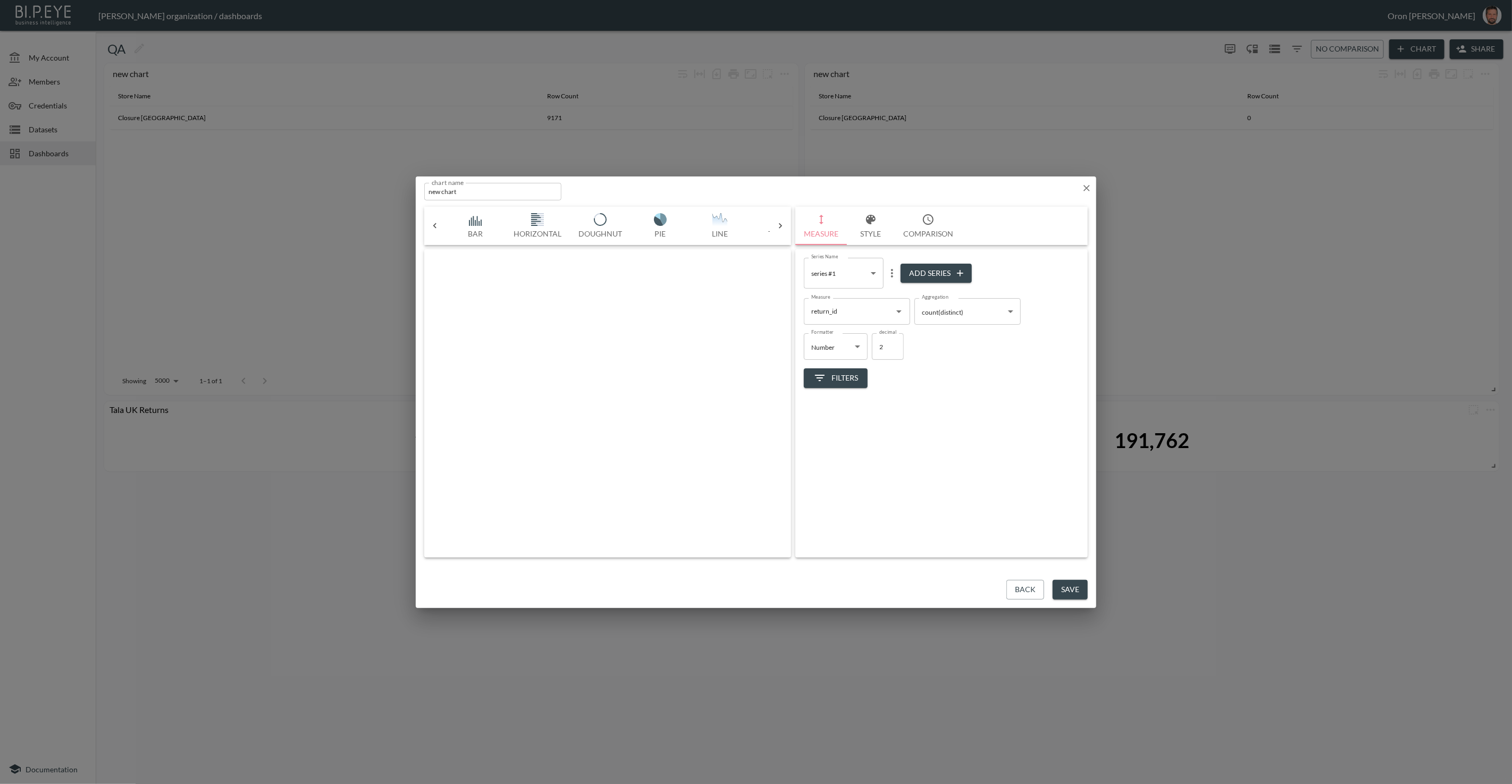
scroll to position [0, 56]
click at [845, 375] on span "Filters" at bounding box center [836, 378] width 45 height 13
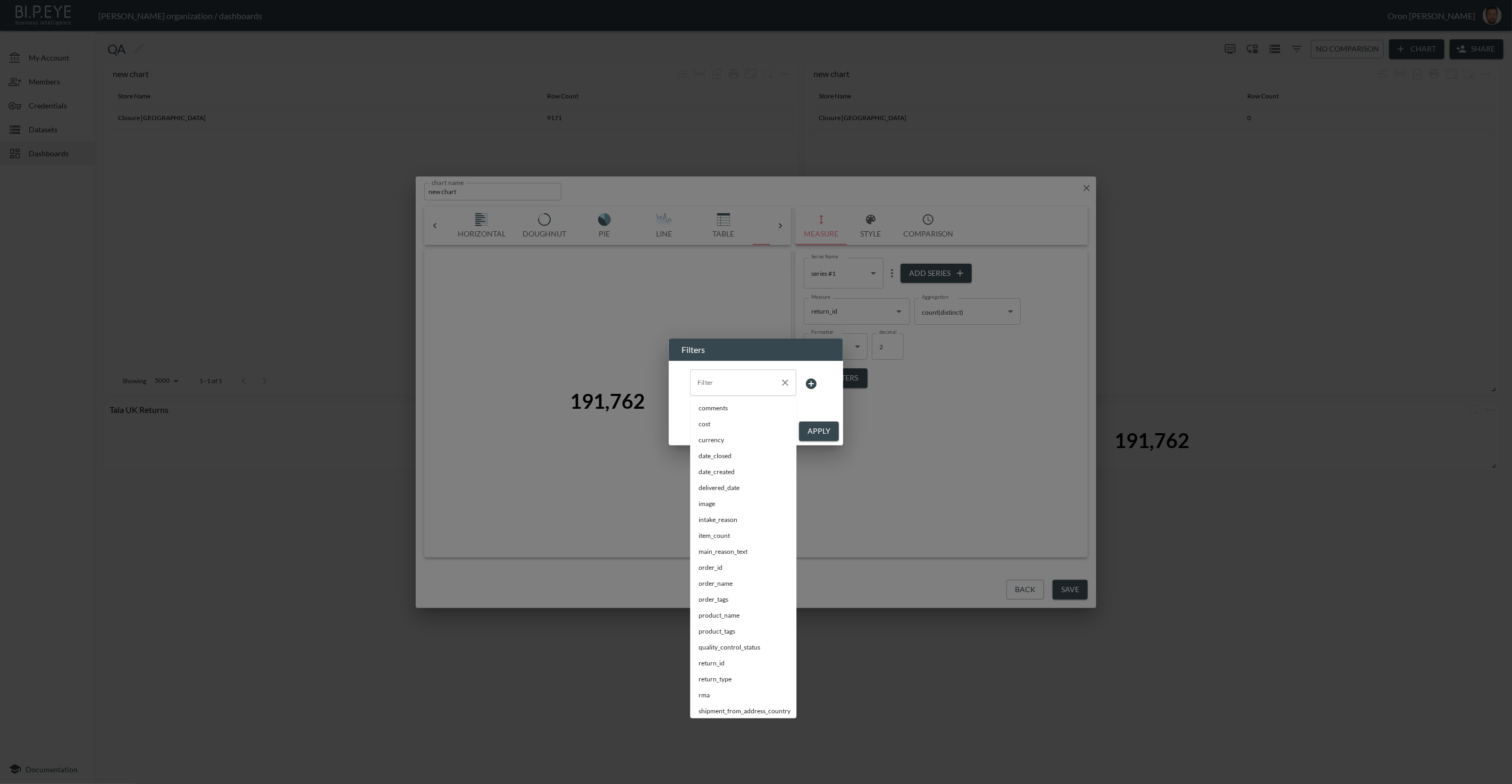
click at [716, 392] on div "Filter" at bounding box center [744, 382] width 106 height 27
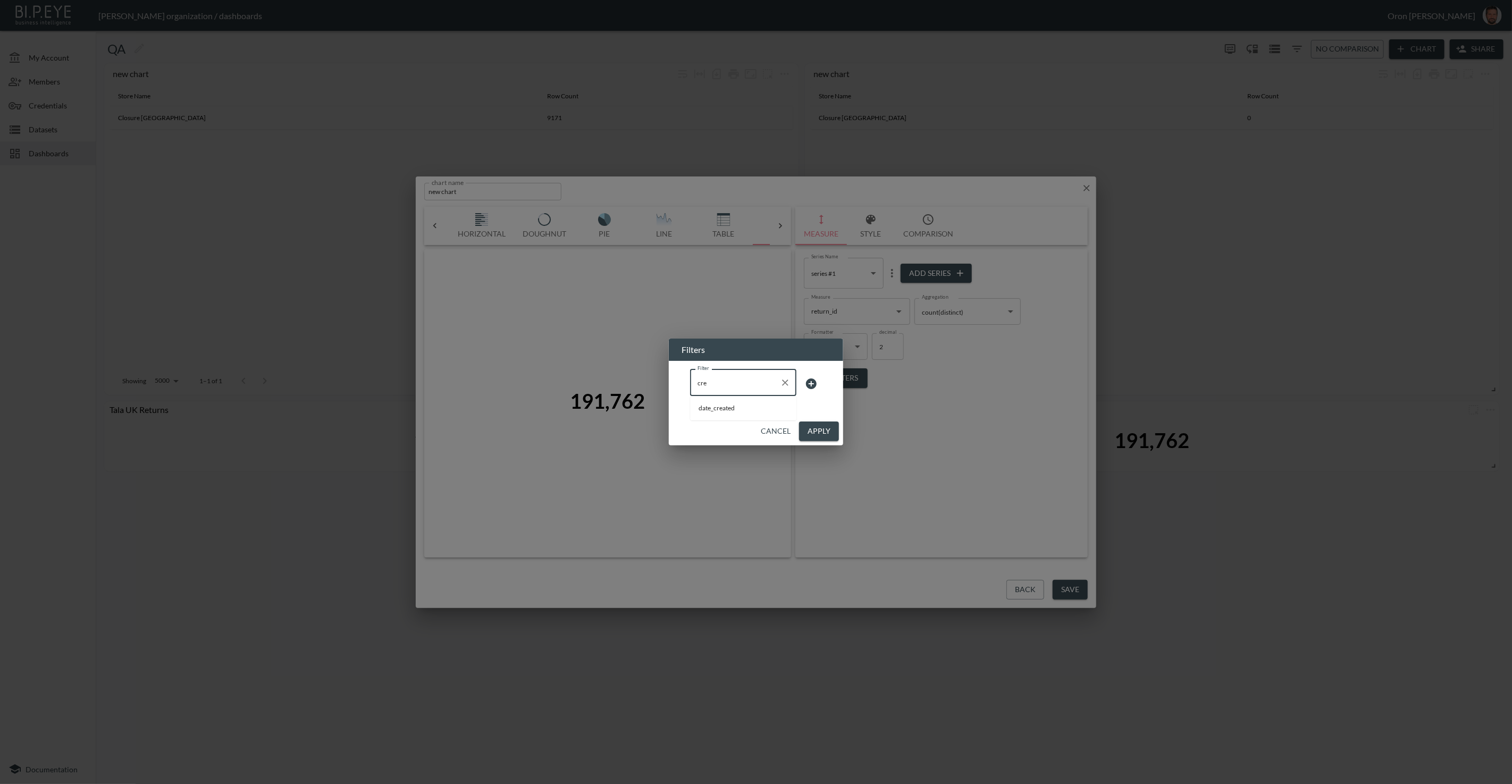
click at [721, 415] on li "date_created" at bounding box center [744, 409] width 106 height 16
type input "date_created"
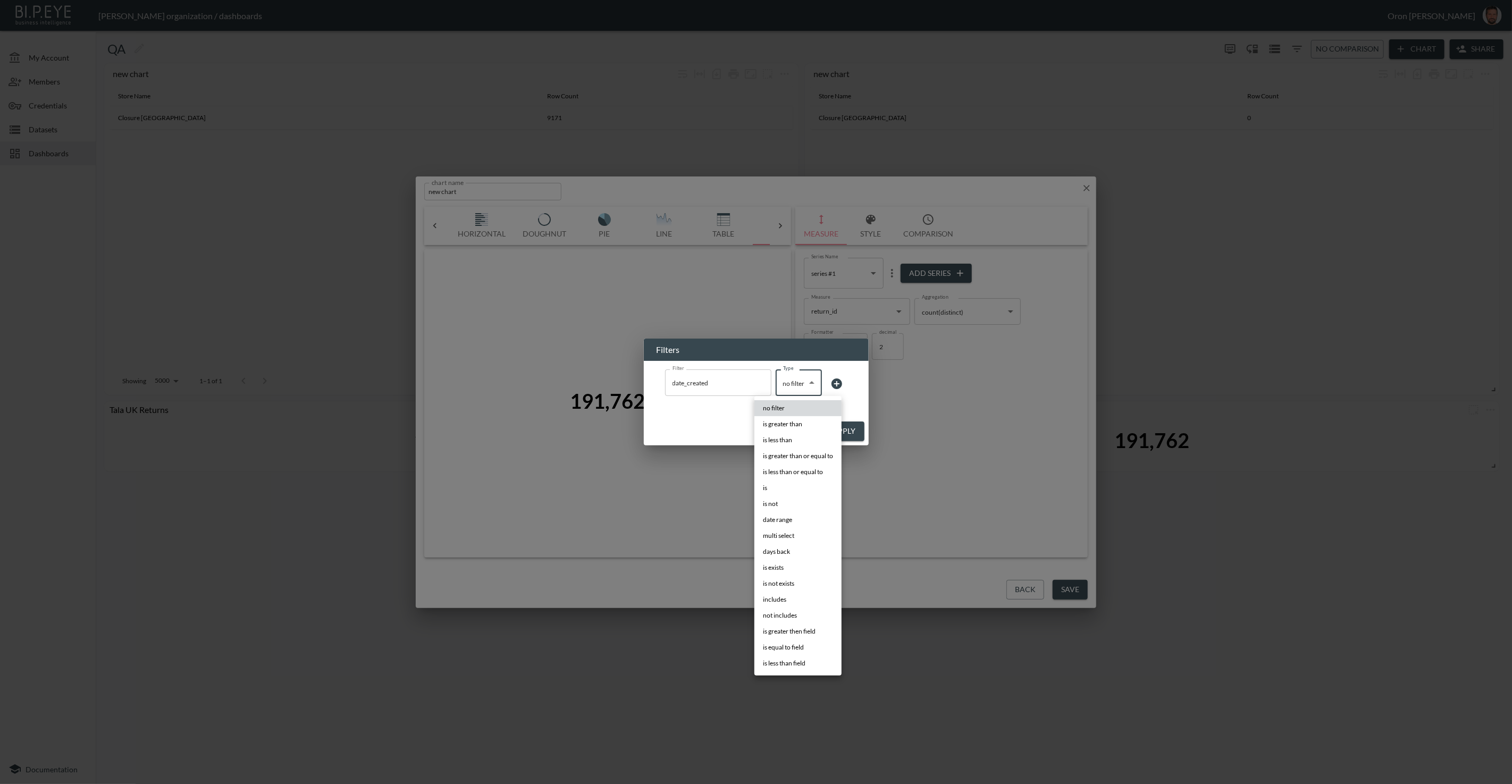
click at [795, 390] on body "BI.P.EYE, Interactive Analytics Dashboards - app Zach Bailet organization / das…" at bounding box center [756, 392] width 1512 height 784
click at [803, 520] on li "date range" at bounding box center [798, 519] width 88 height 16
type input "date range"
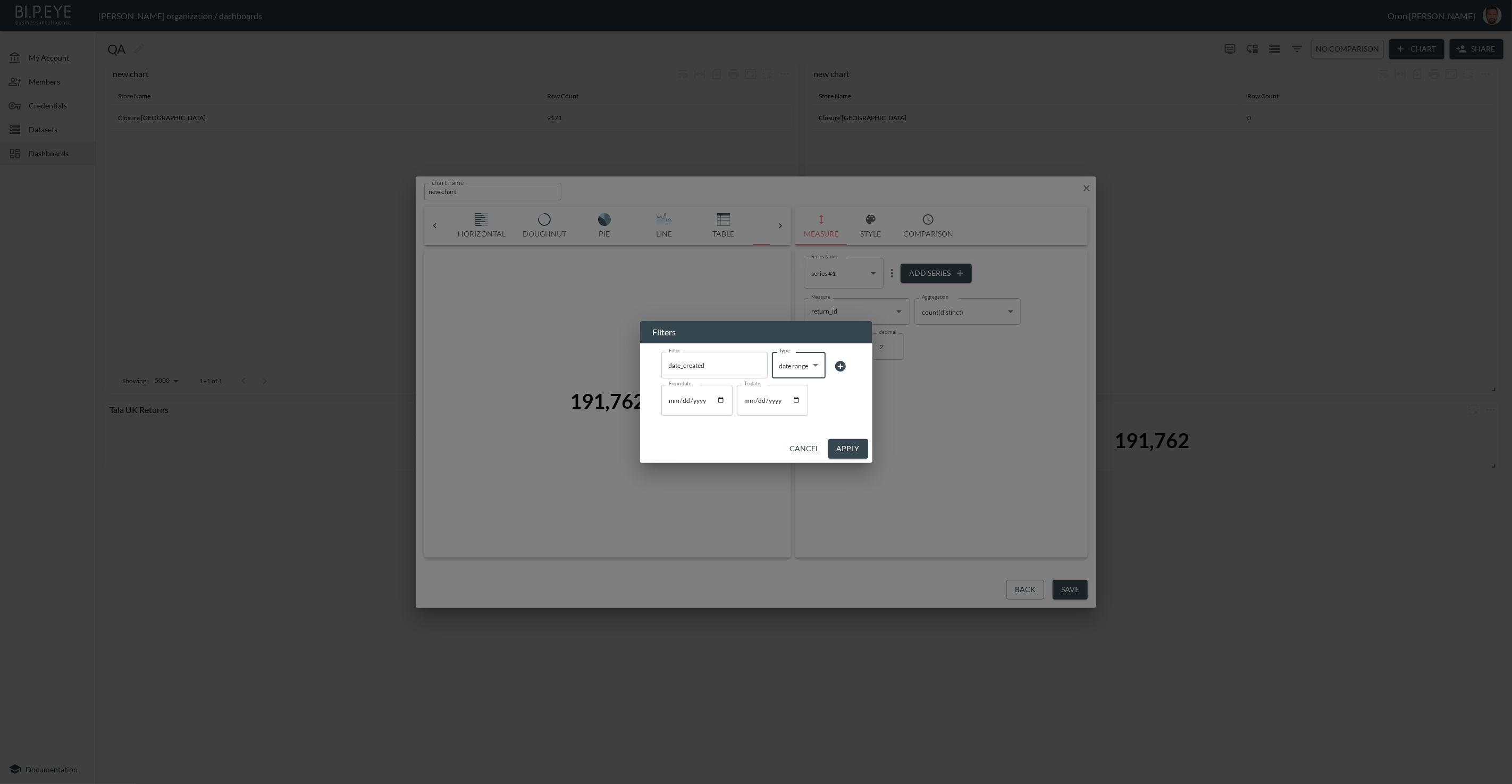
click at [723, 400] on input "From date" at bounding box center [697, 400] width 71 height 31
type input "2025-01-01"
click at [846, 448] on button "Apply" at bounding box center [848, 448] width 40 height 20
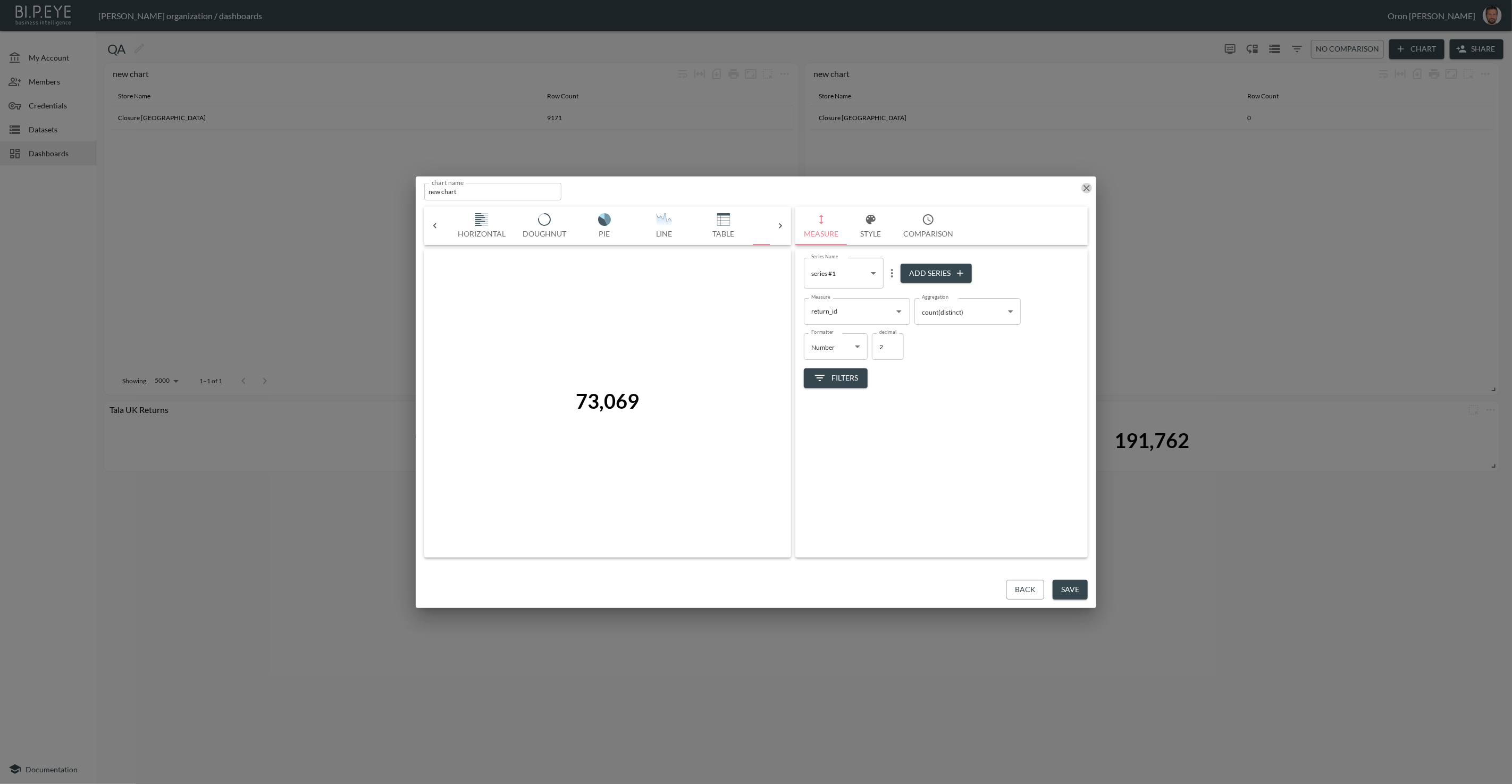
drag, startPoint x: 1085, startPoint y: 185, endPoint x: 605, endPoint y: 150, distance: 481.3
click at [988, 185] on icon "button" at bounding box center [1086, 187] width 10 height 10
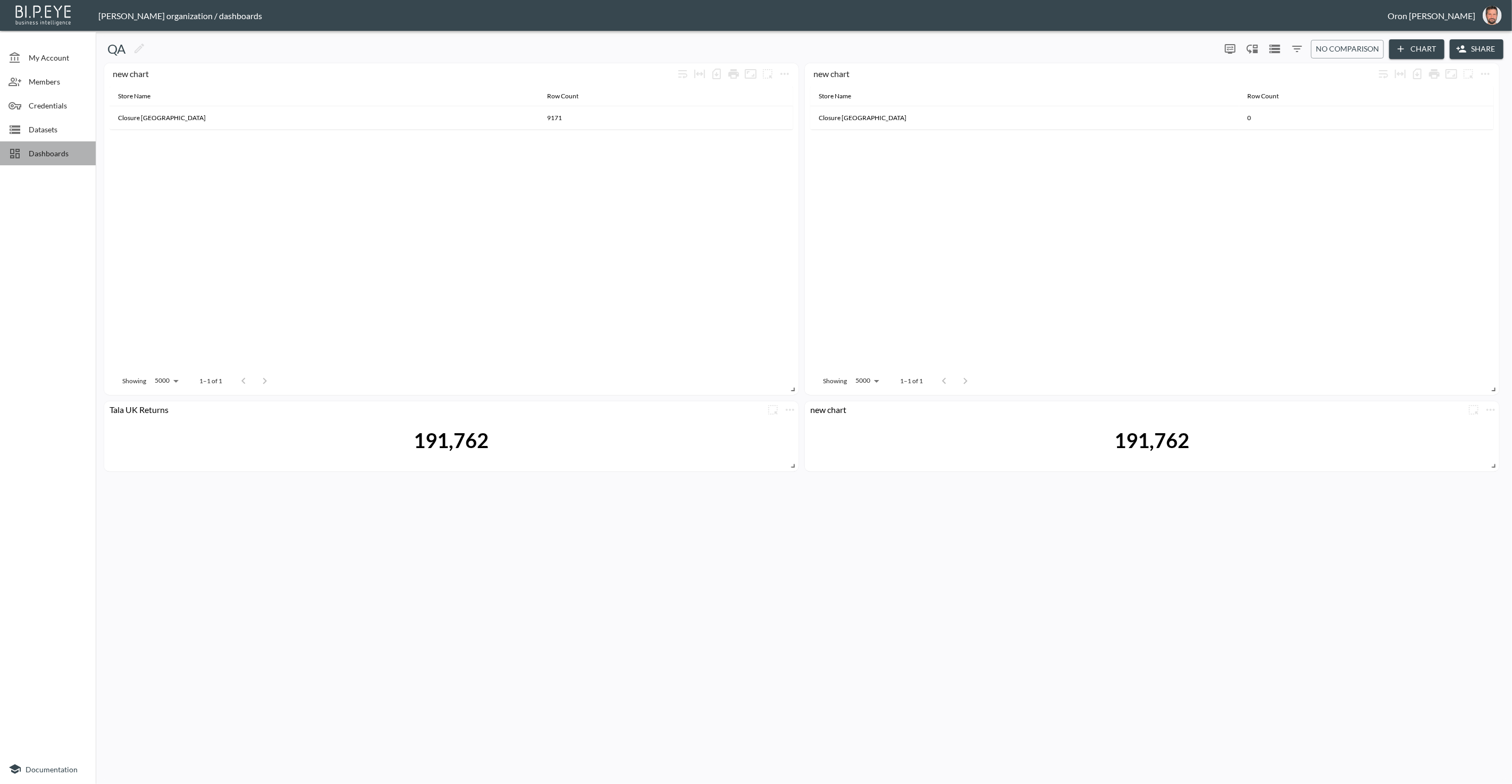
click at [59, 151] on span "Dashboards" at bounding box center [58, 154] width 59 height 11
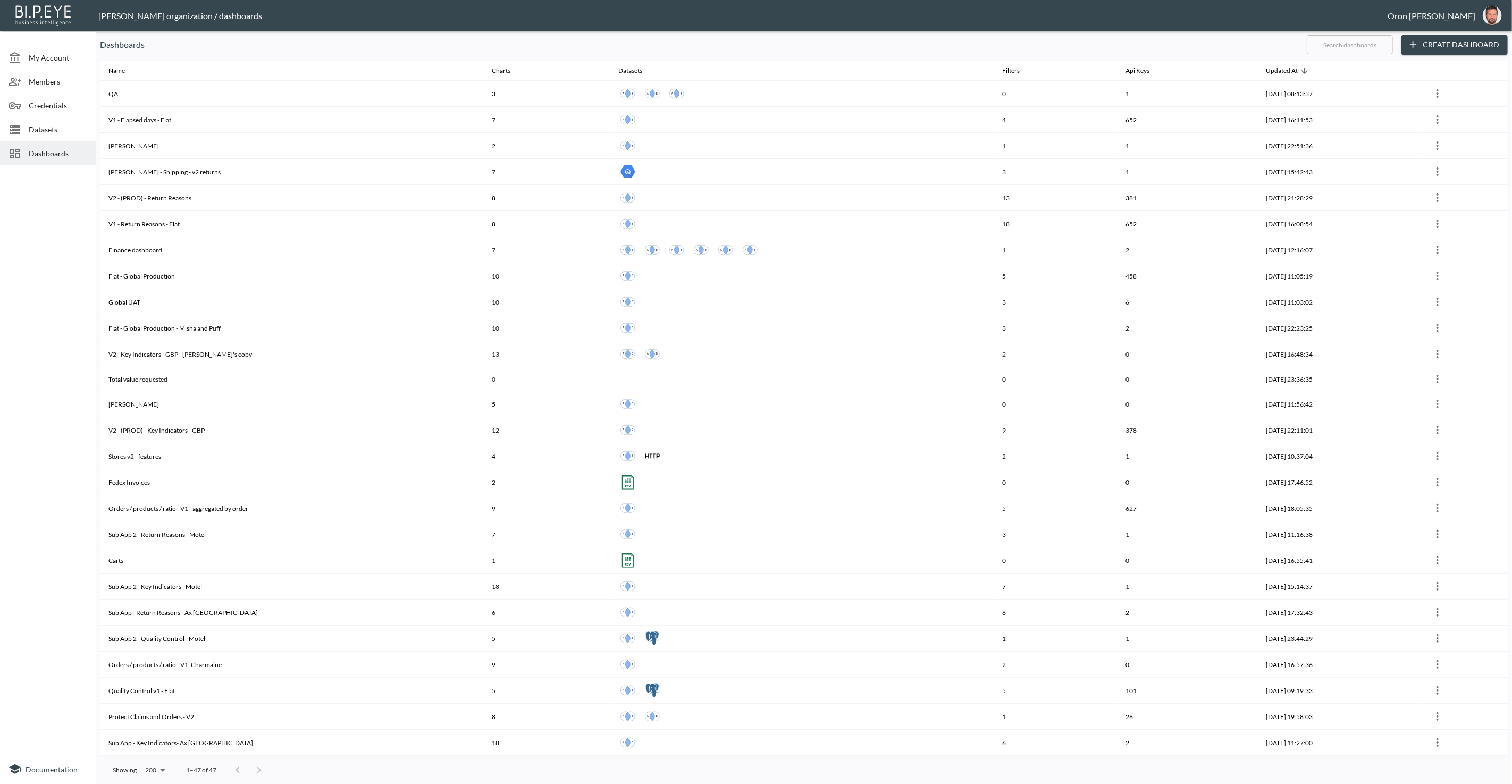
click at [988, 54] on input "text" at bounding box center [1350, 45] width 86 height 27
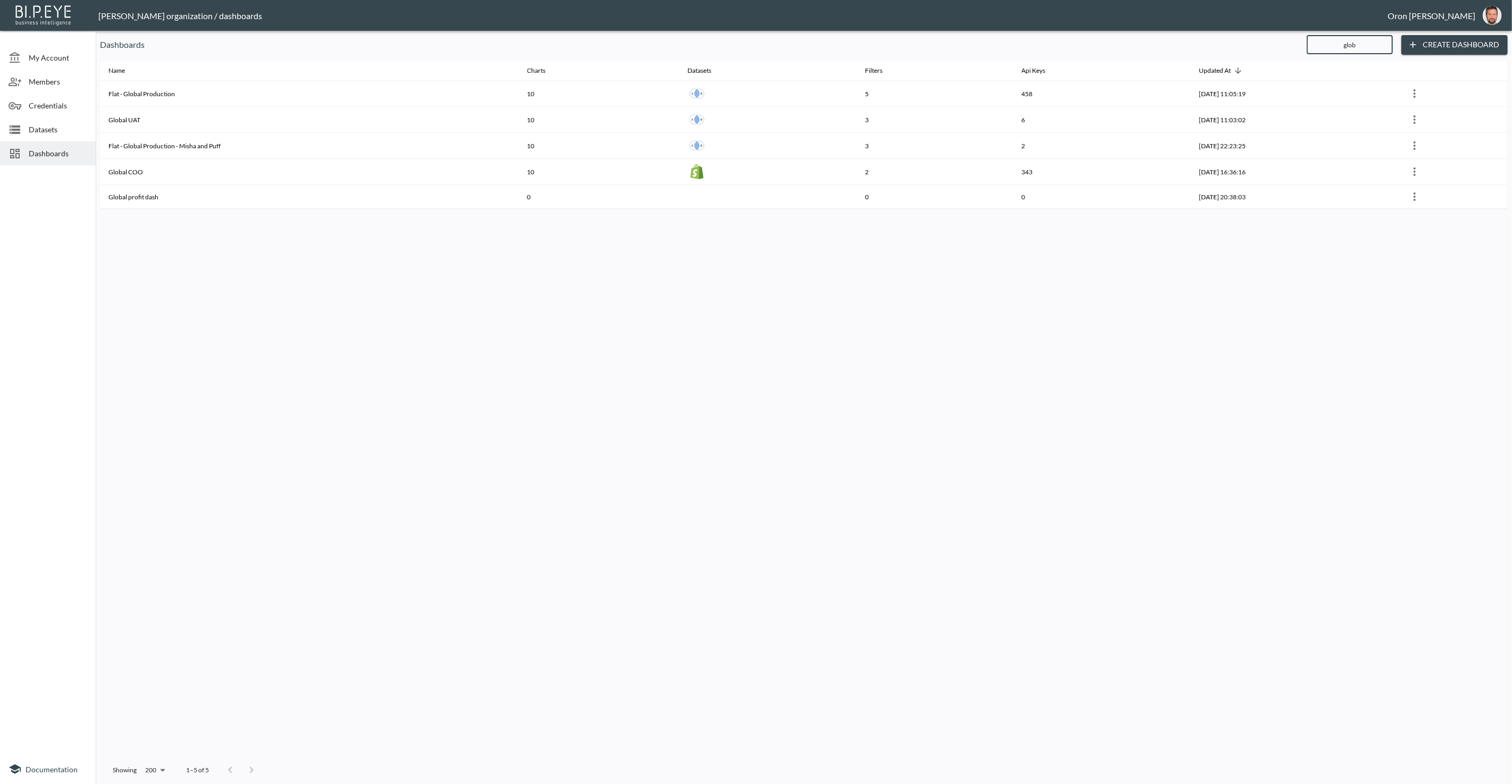
click at [988, 47] on input "glob" at bounding box center [1350, 45] width 86 height 27
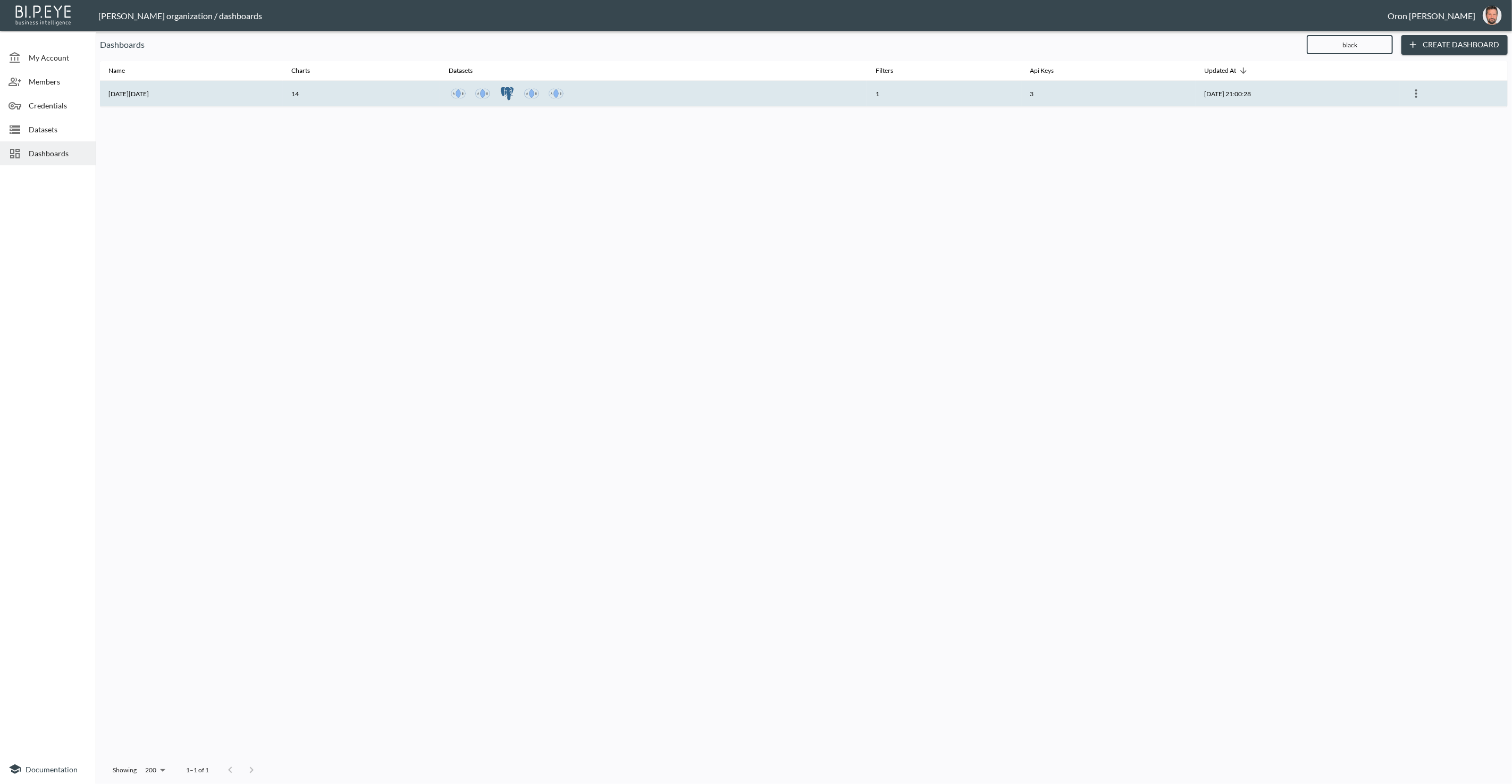
type input "black"
click at [877, 87] on th "1" at bounding box center [944, 94] width 154 height 26
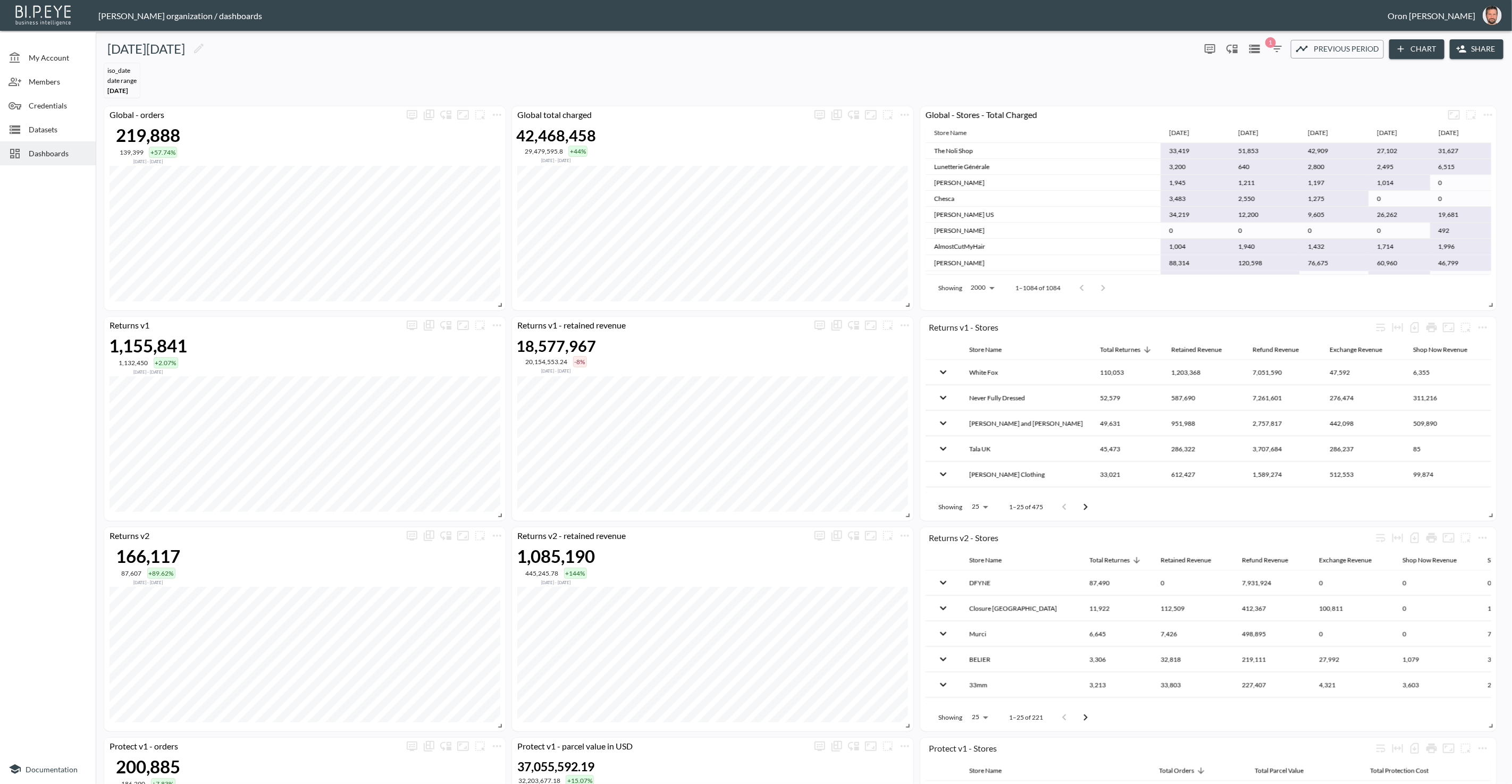
click at [988, 55] on button "1" at bounding box center [1277, 49] width 17 height 17
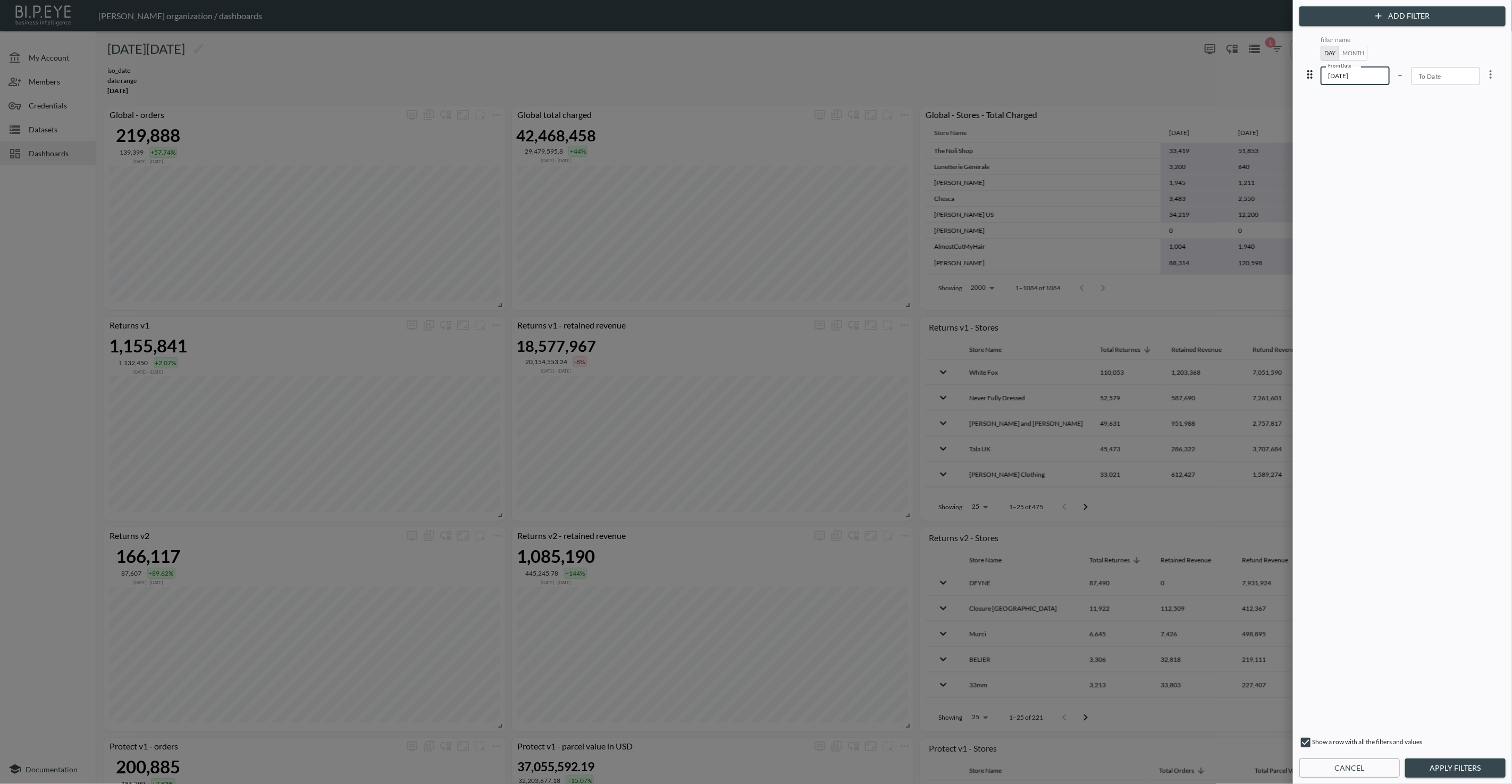
click at [988, 78] on input "2025-04-01" at bounding box center [1356, 76] width 69 height 18
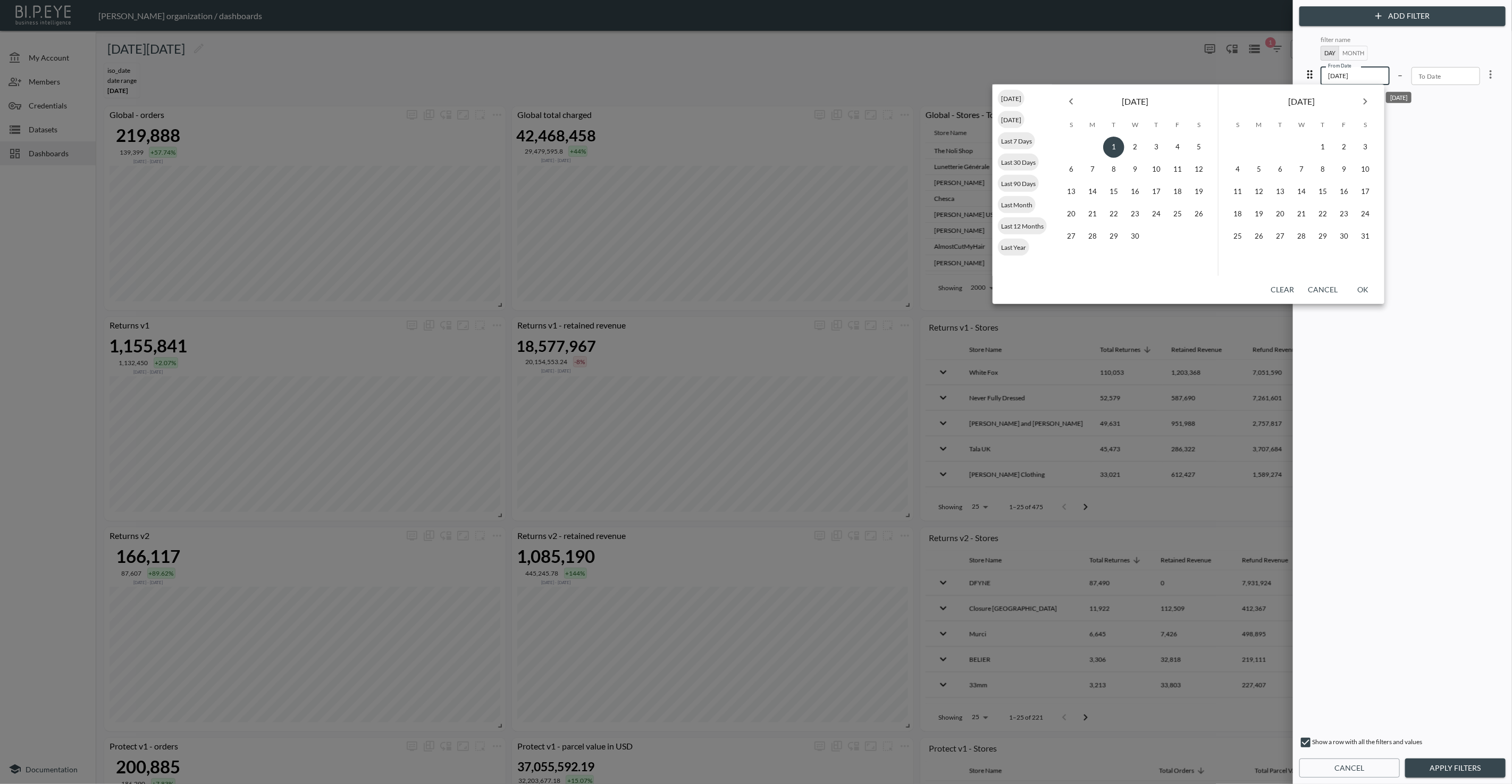
click at [988, 276] on div "1 2 3 4 5 6 7 8 9 10 11 12 13 14 15 16 17 18 19 20 21 22 23 24 25 26 27 28 29 3…" at bounding box center [1302, 206] width 166 height 141
click at [988, 284] on button "Cancel" at bounding box center [1323, 290] width 39 height 20
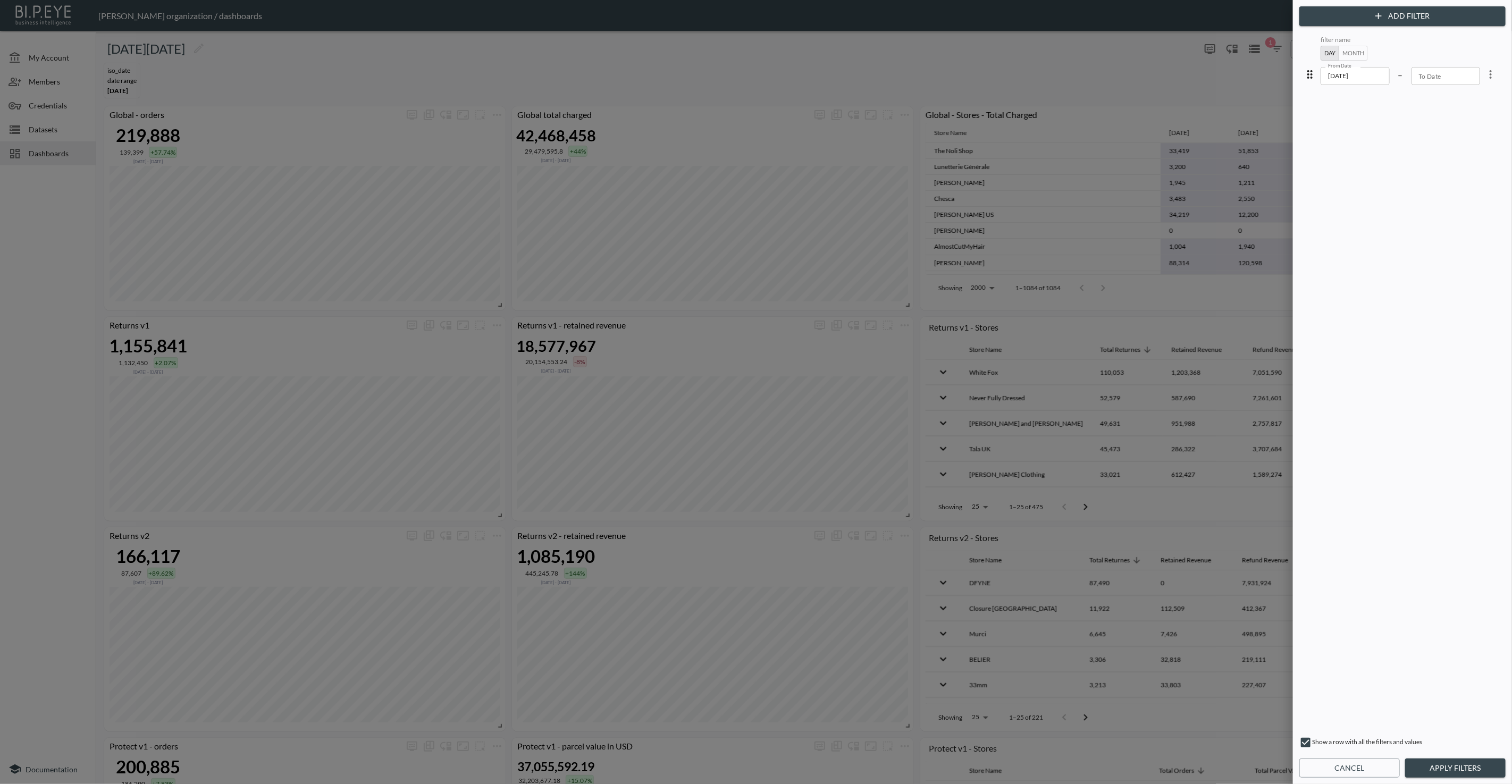
click at [988, 72] on input "2025-04-01" at bounding box center [1356, 76] width 69 height 18
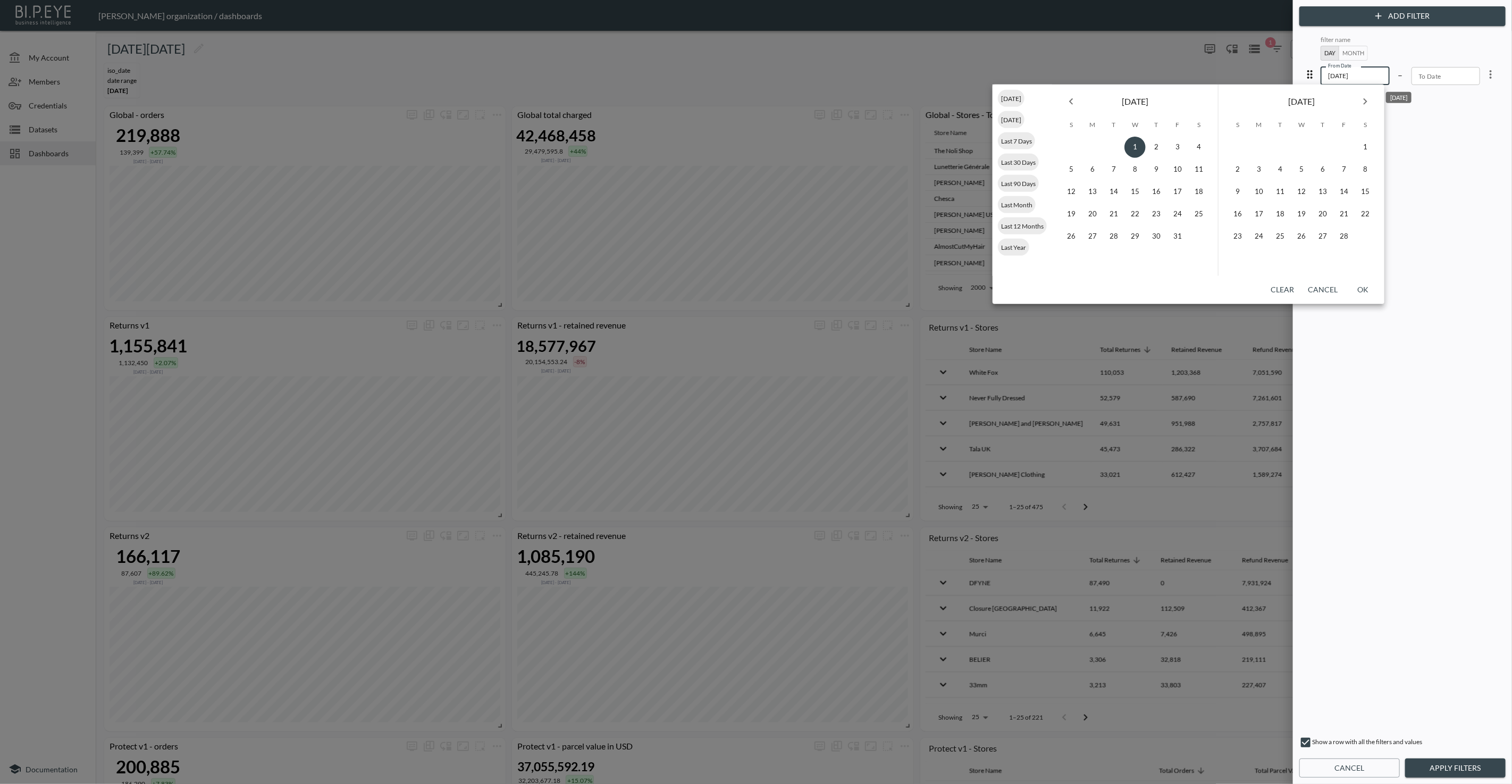
type input "2025-01-01"
click at [988, 289] on button "OK" at bounding box center [1363, 290] width 34 height 20
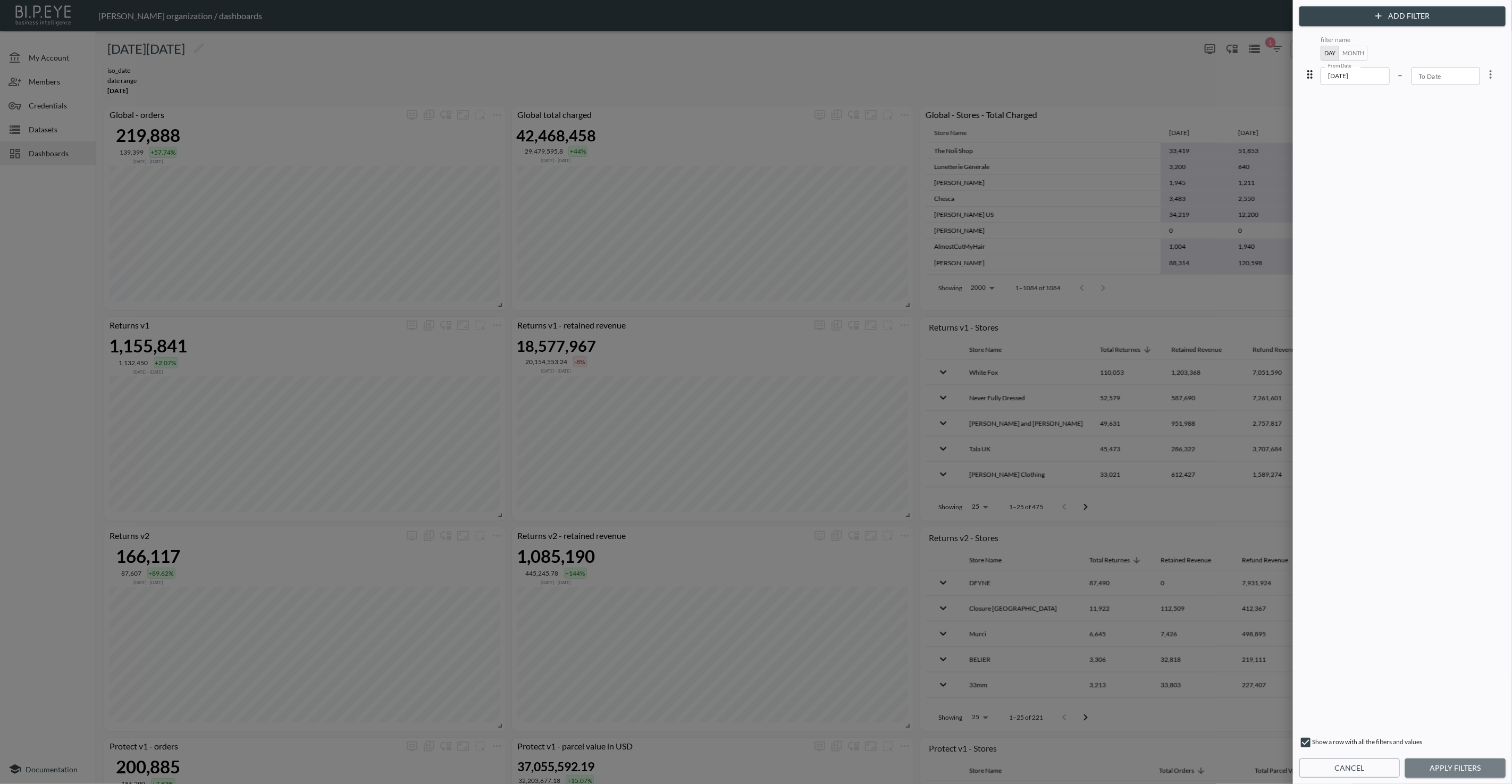
drag, startPoint x: 1484, startPoint y: 761, endPoint x: 1456, endPoint y: 658, distance: 106.7
click at [988, 761] on button "Apply Filters" at bounding box center [1455, 768] width 101 height 20
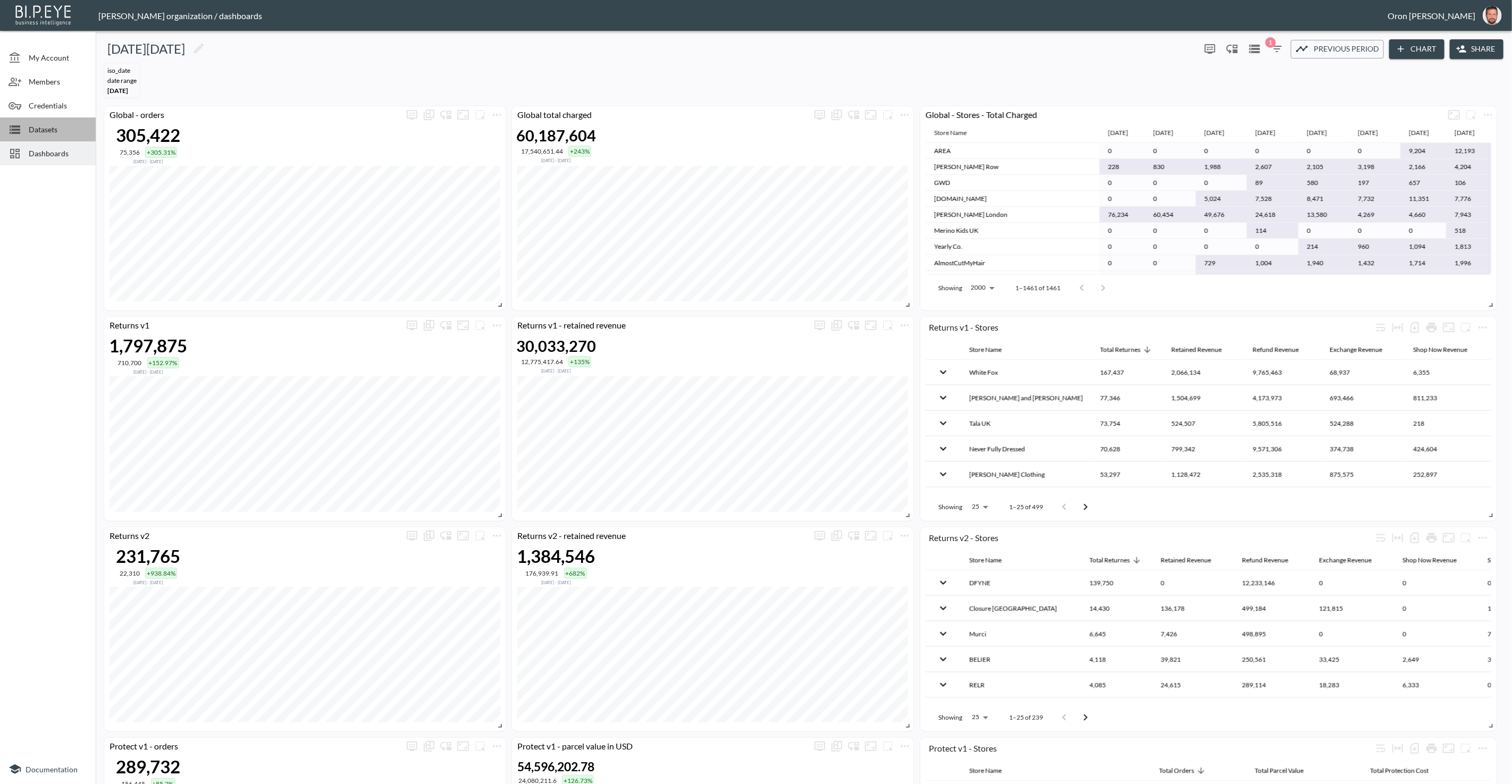
click at [48, 125] on span "Datasets" at bounding box center [58, 130] width 59 height 11
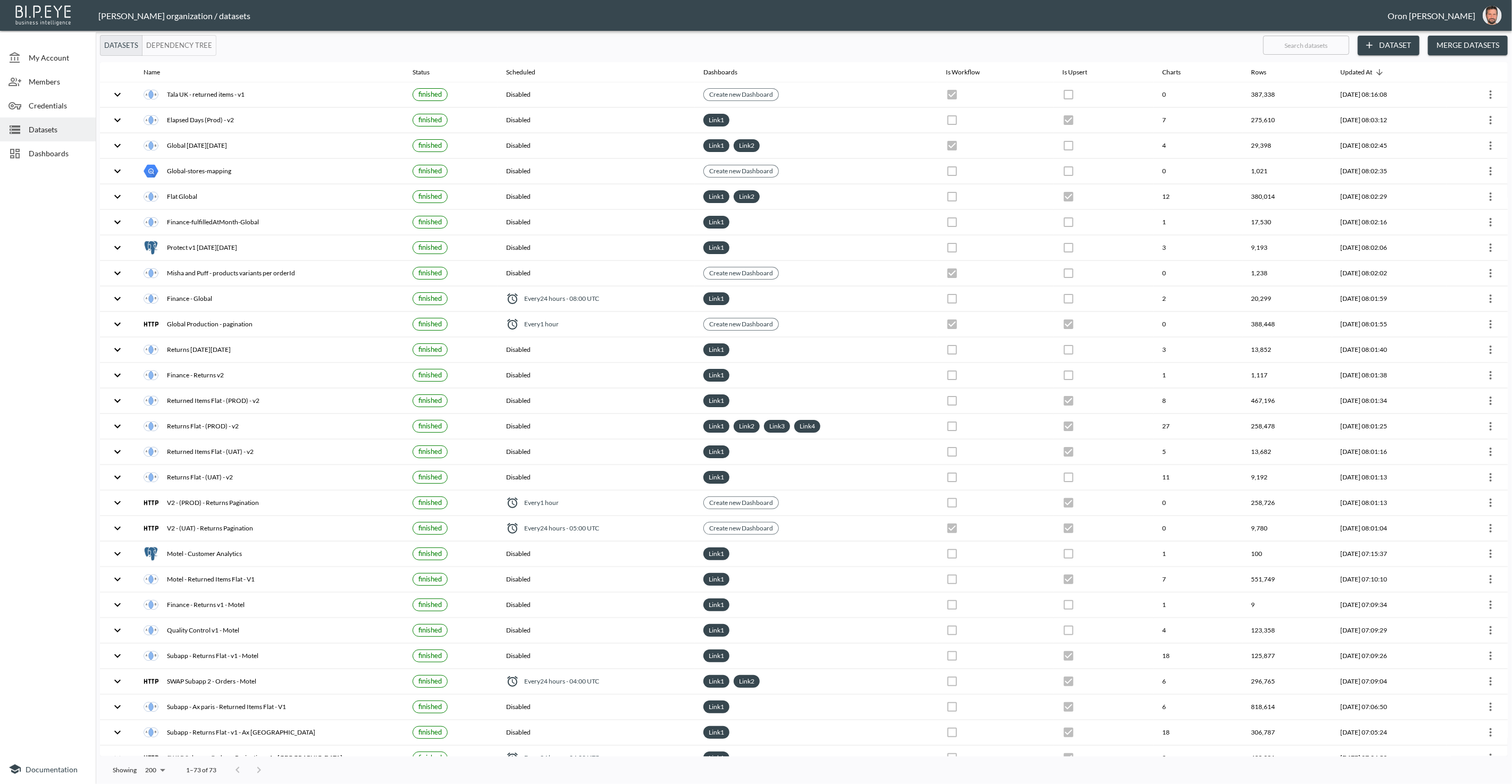
click at [988, 42] on input "text" at bounding box center [1306, 45] width 86 height 27
type input "bla"
checkbox input "false"
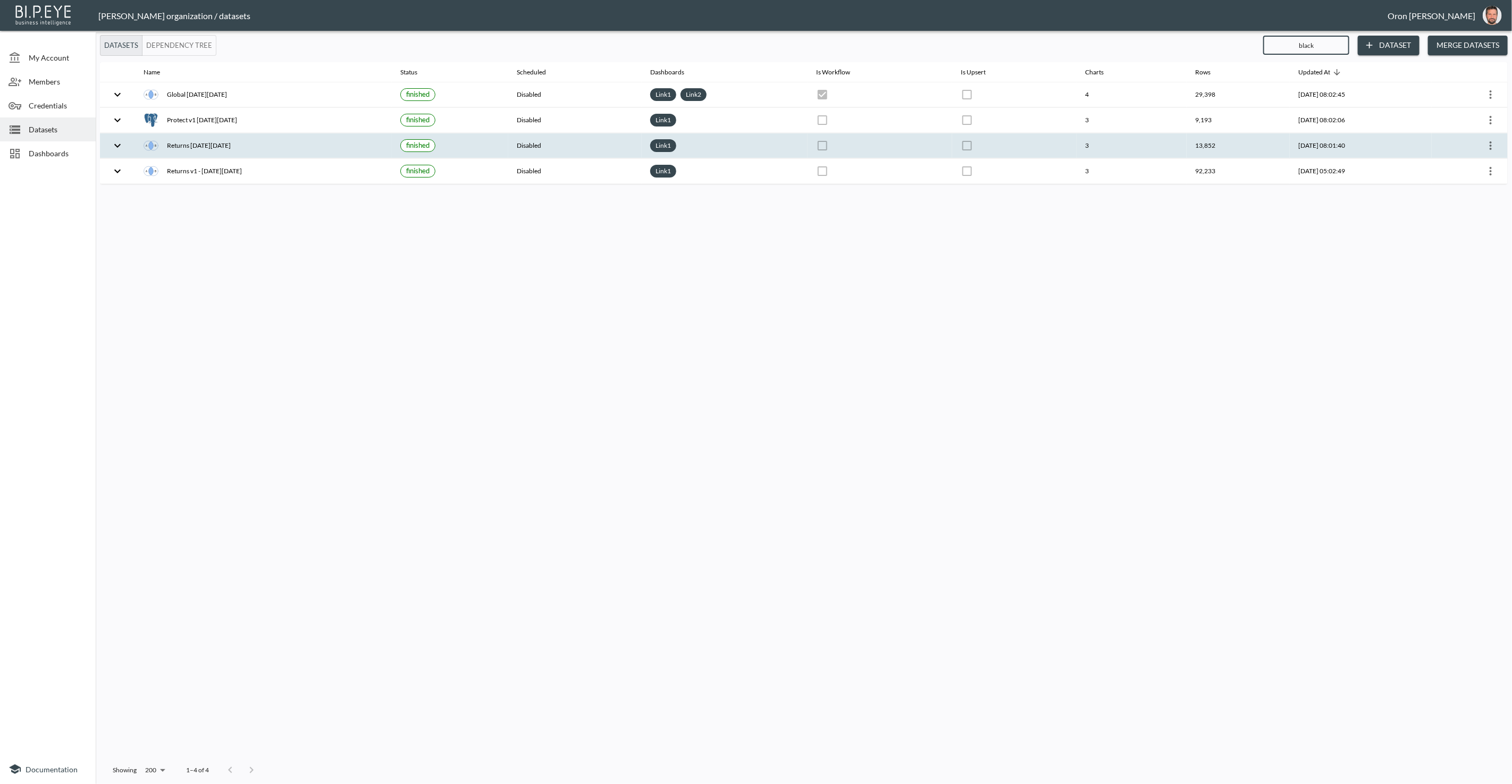
type input "black"
click at [988, 141] on icon "more" at bounding box center [1491, 145] width 13 height 13
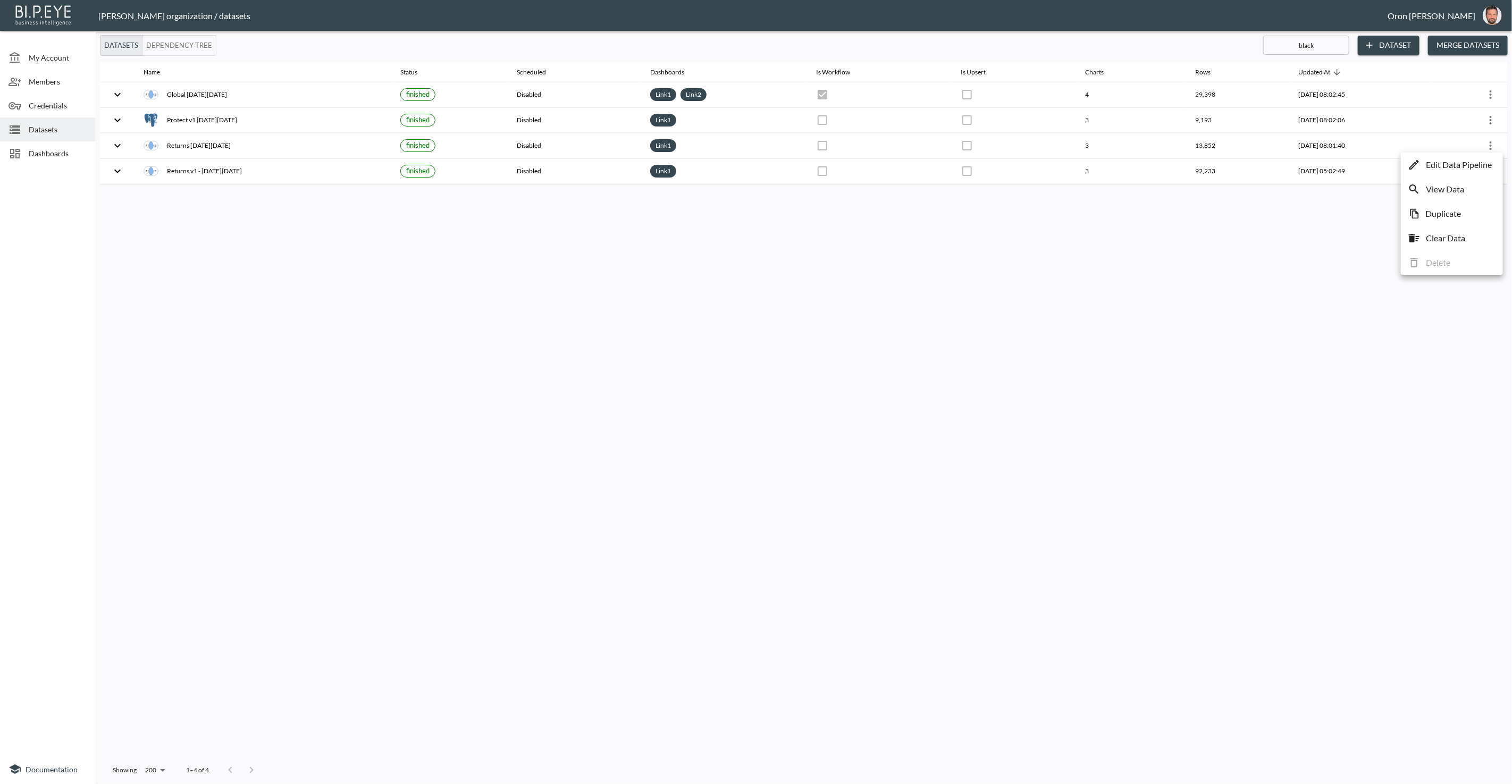
click at [988, 161] on p "Edit Data Pipeline" at bounding box center [1459, 165] width 66 height 13
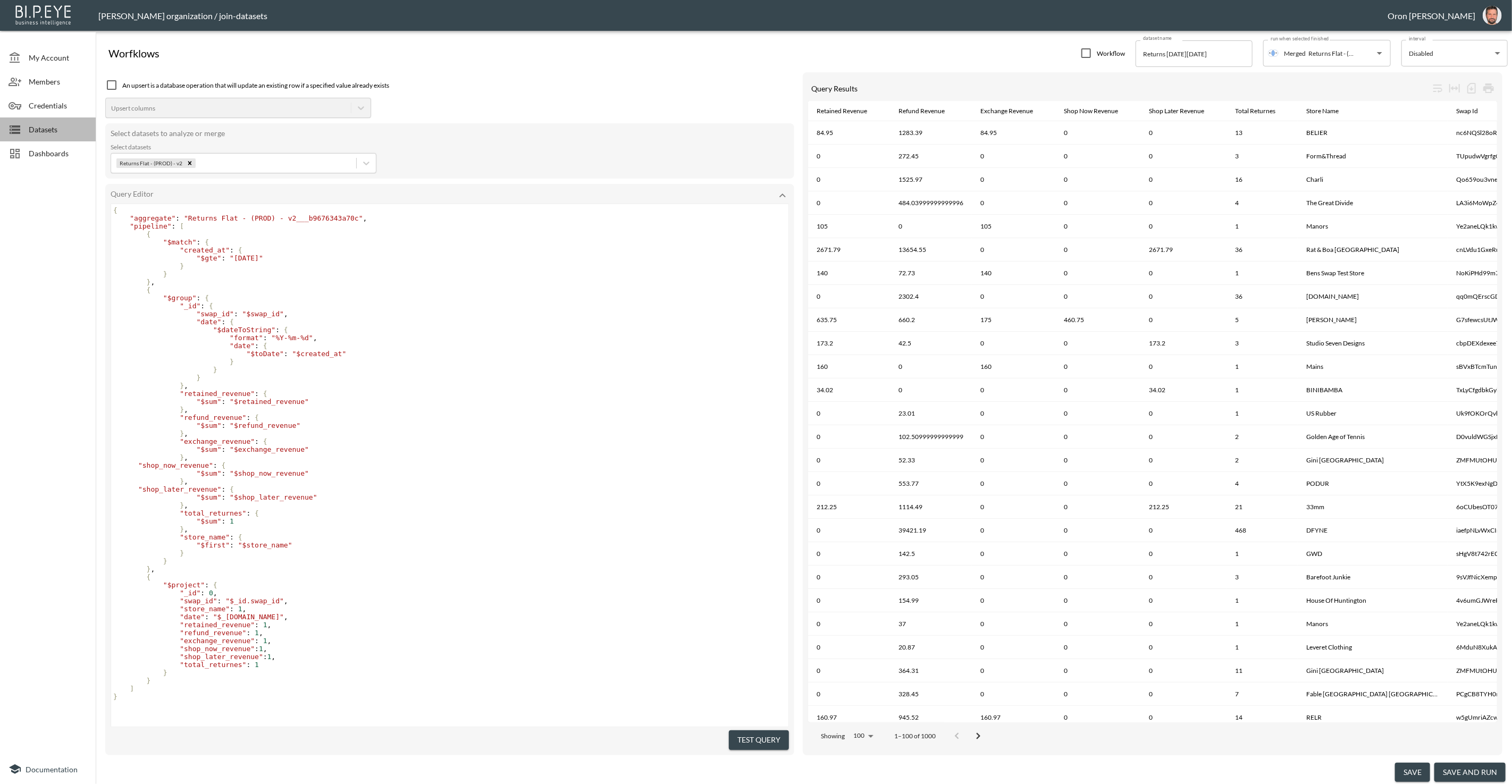
click at [72, 129] on span "Datasets" at bounding box center [58, 130] width 59 height 11
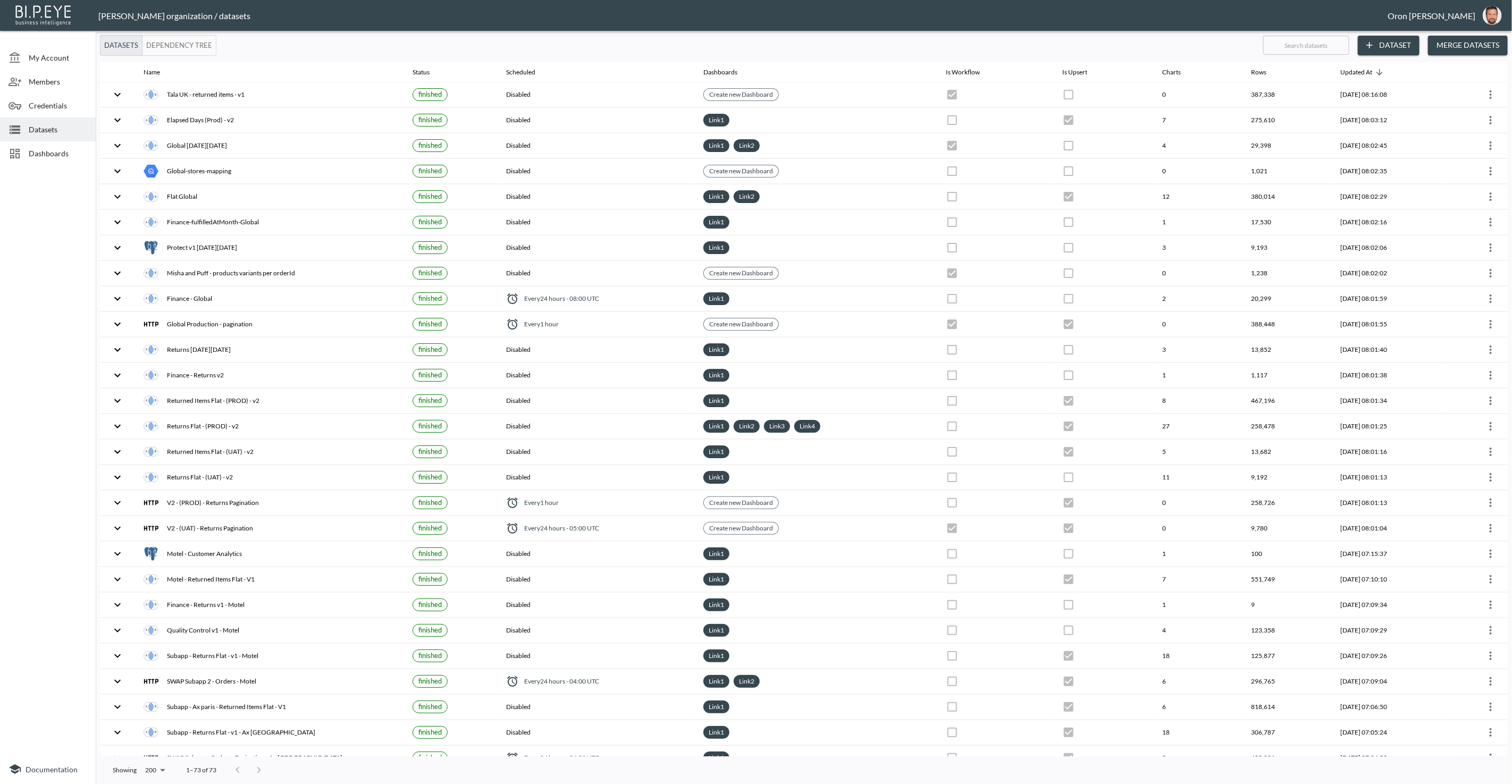
click at [988, 45] on input "text" at bounding box center [1306, 45] width 86 height 27
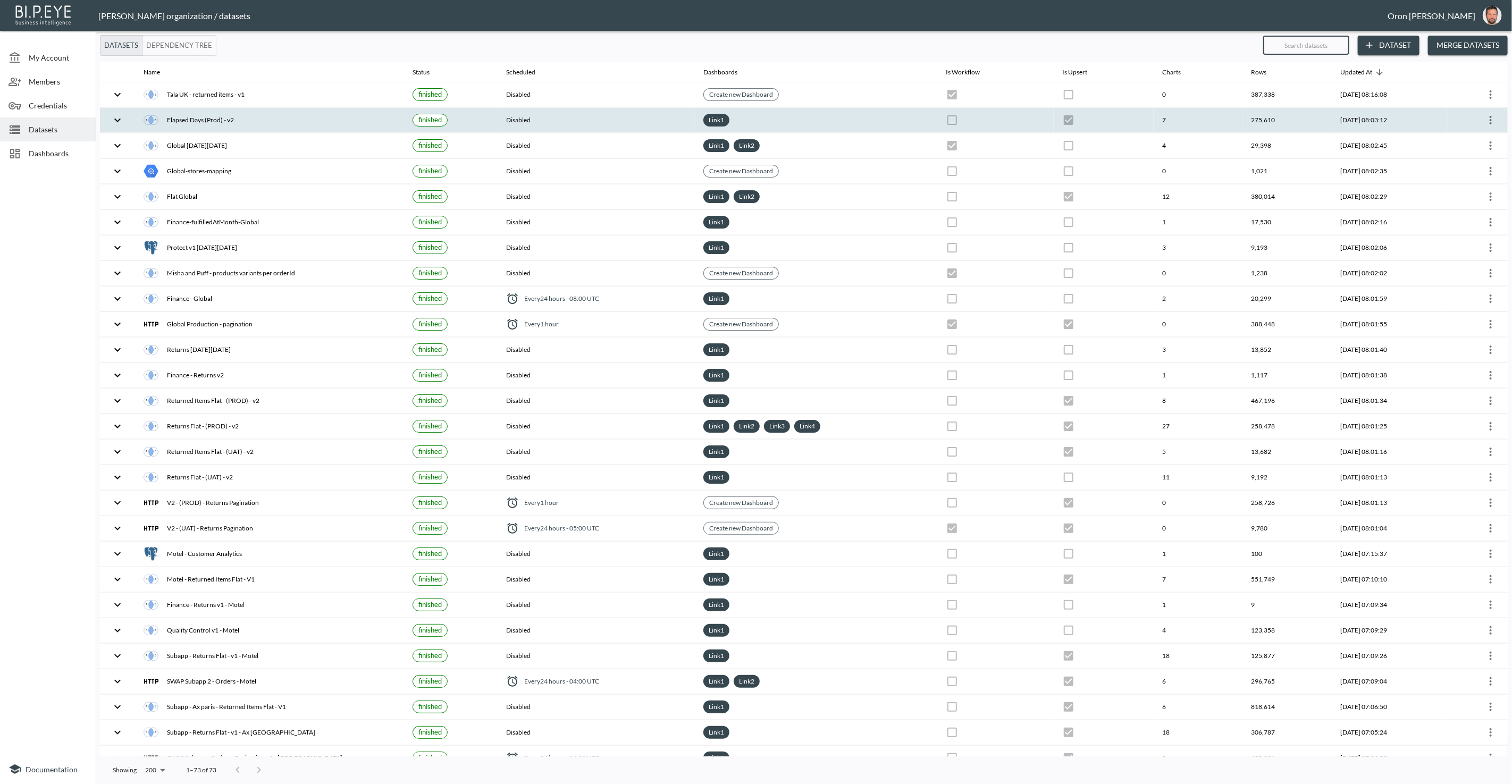
type input "v"
checkbox input "false"
checkbox input "true"
checkbox input "false"
checkbox input "true"
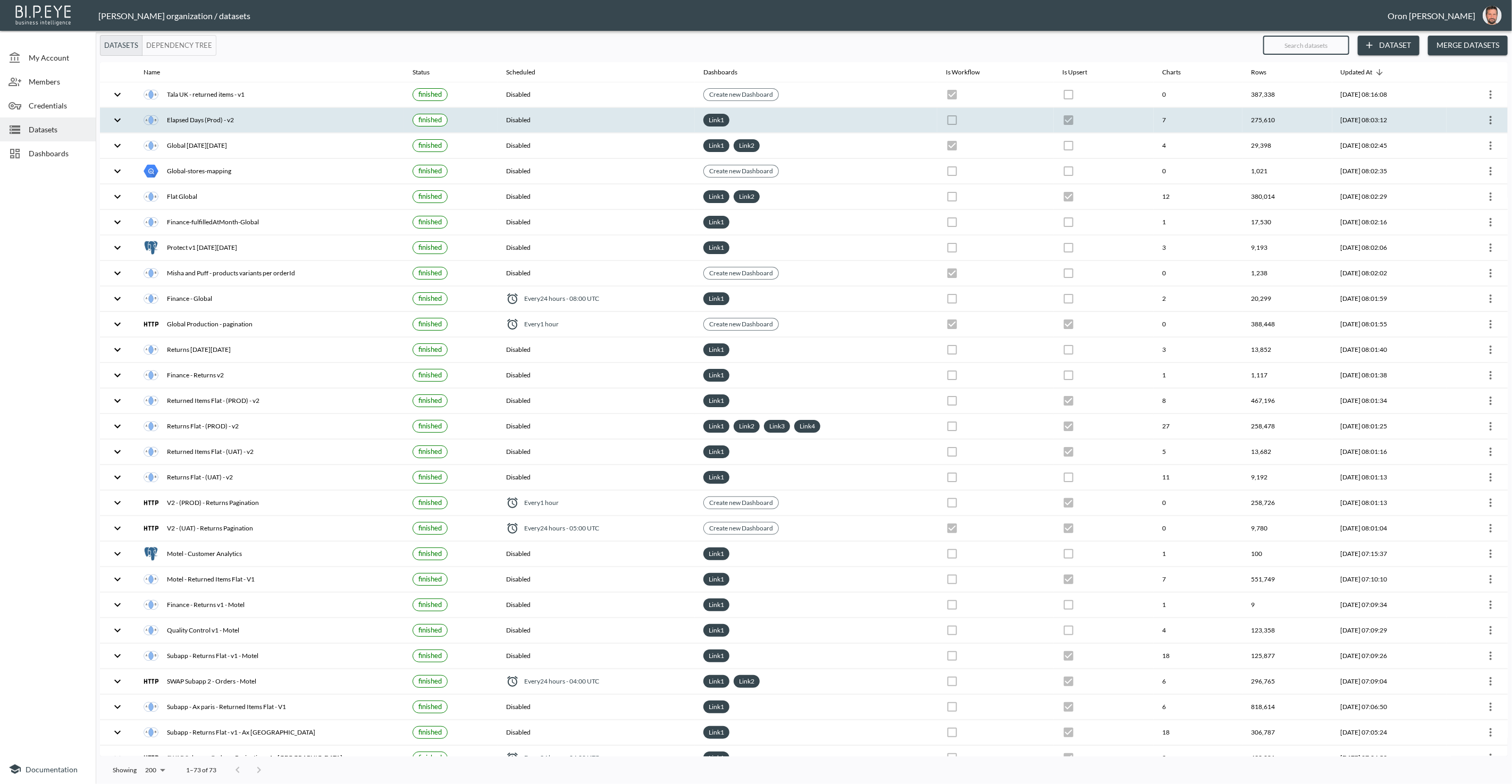
checkbox input "true"
checkbox input "false"
checkbox input "true"
checkbox input "false"
checkbox input "true"
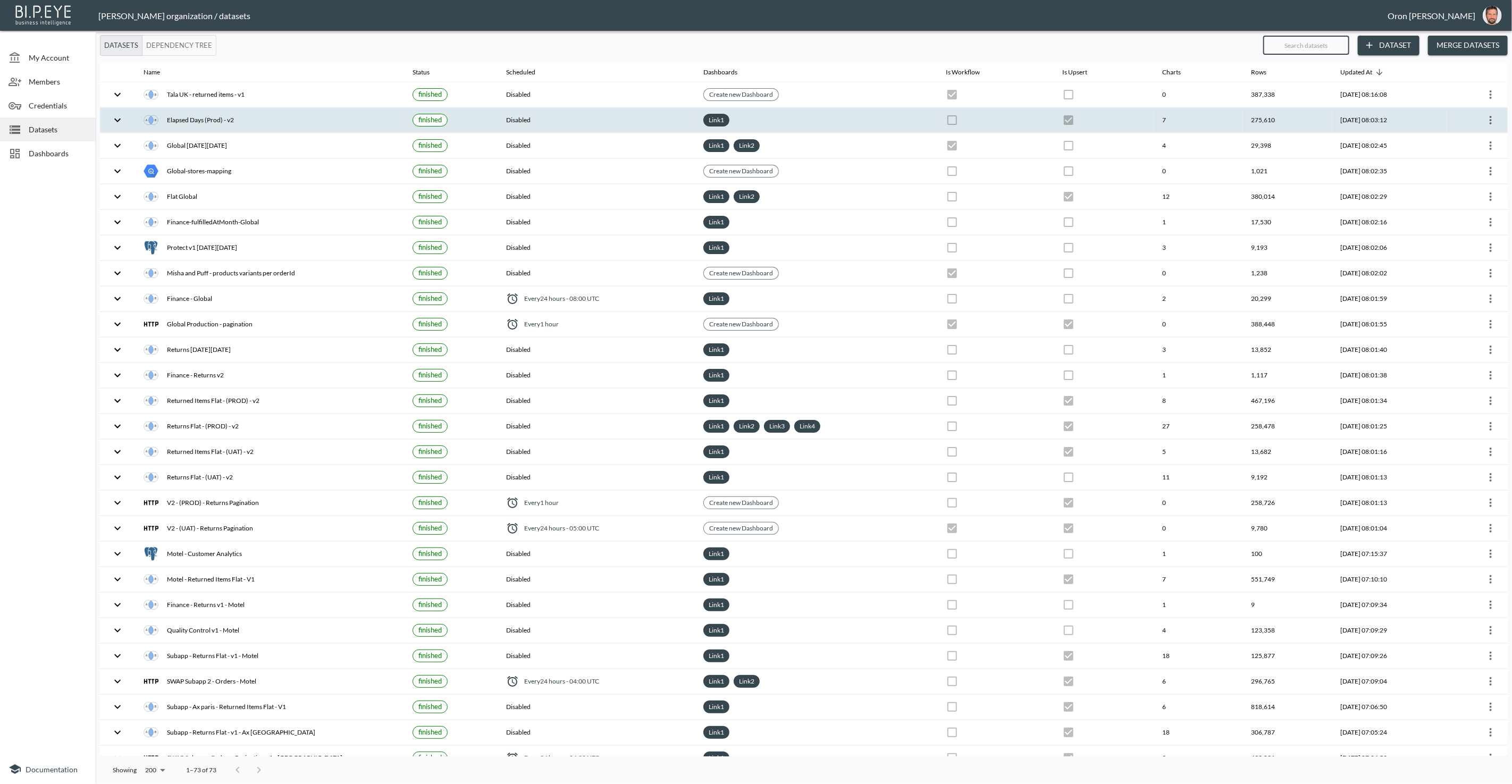
checkbox input "true"
checkbox input "false"
checkbox input "true"
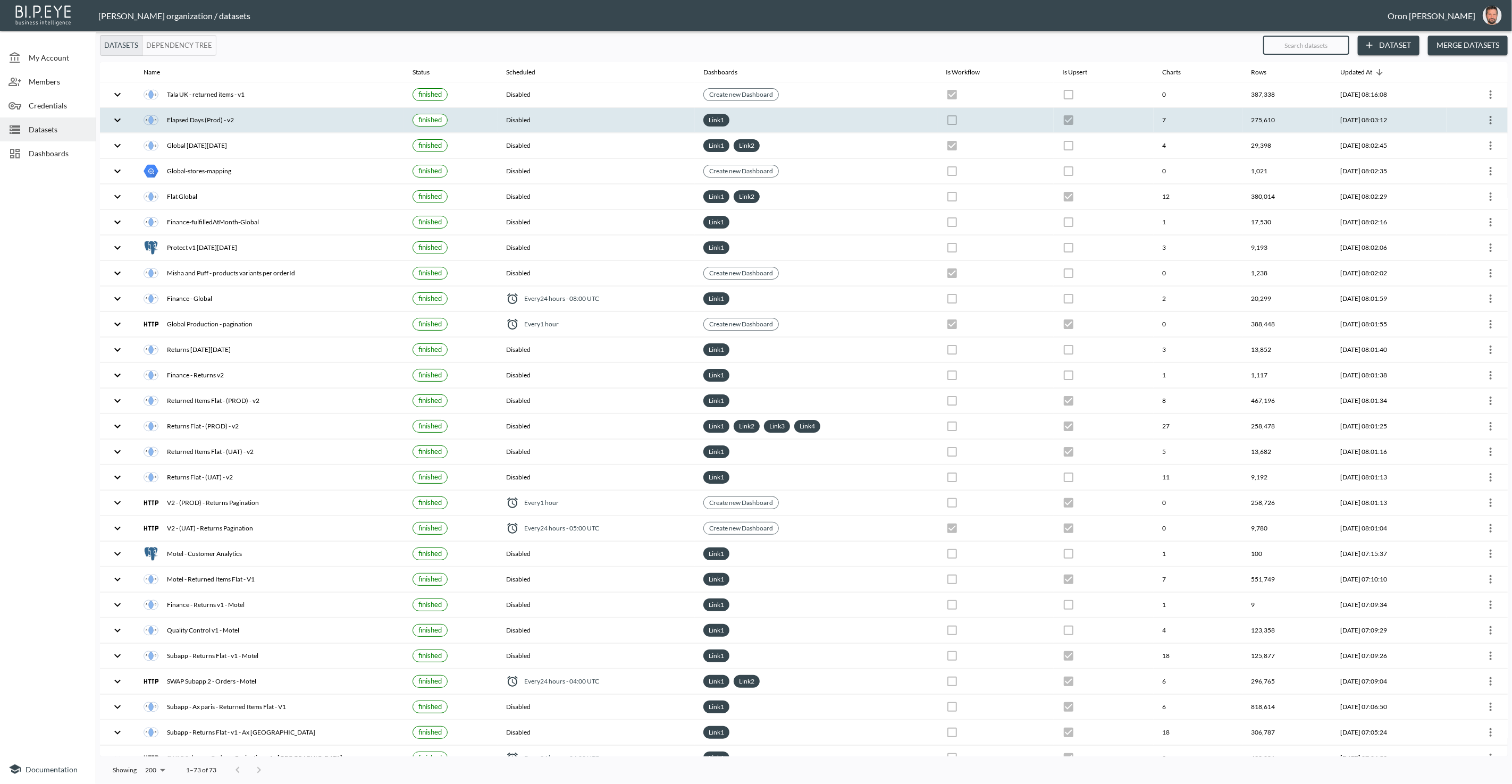
checkbox input "true"
checkbox input "false"
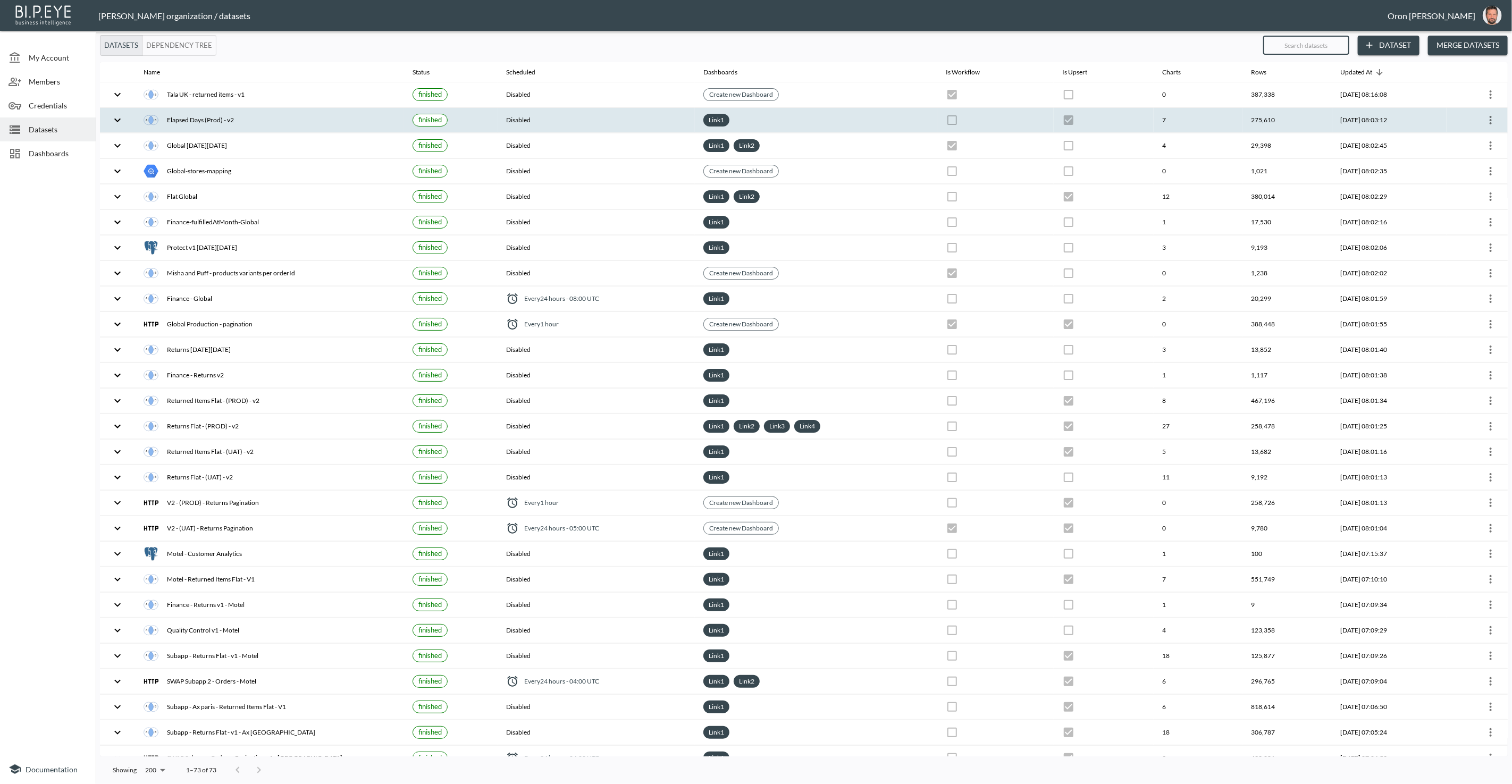
checkbox input "false"
checkbox input "true"
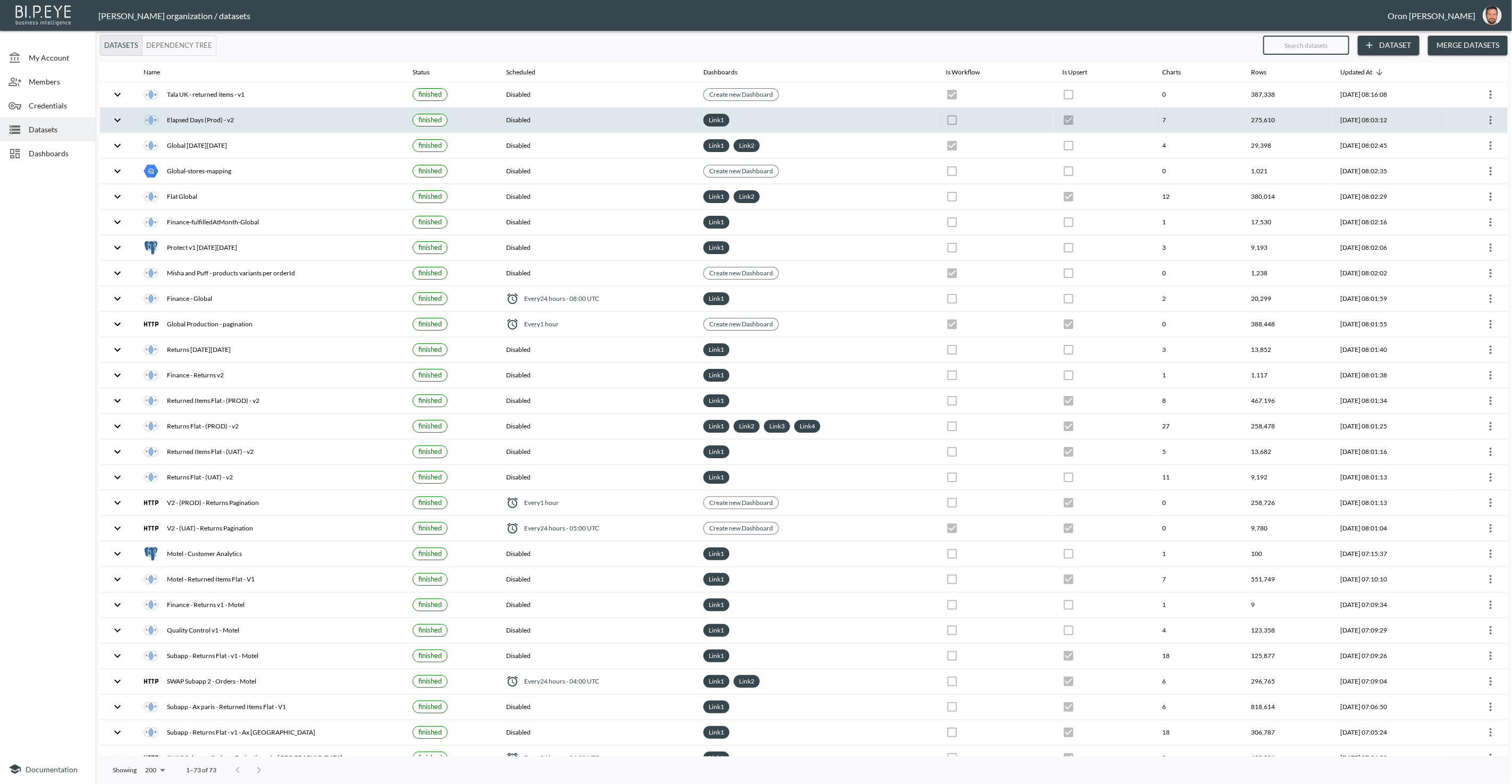
checkbox input "true"
checkbox input "false"
checkbox input "true"
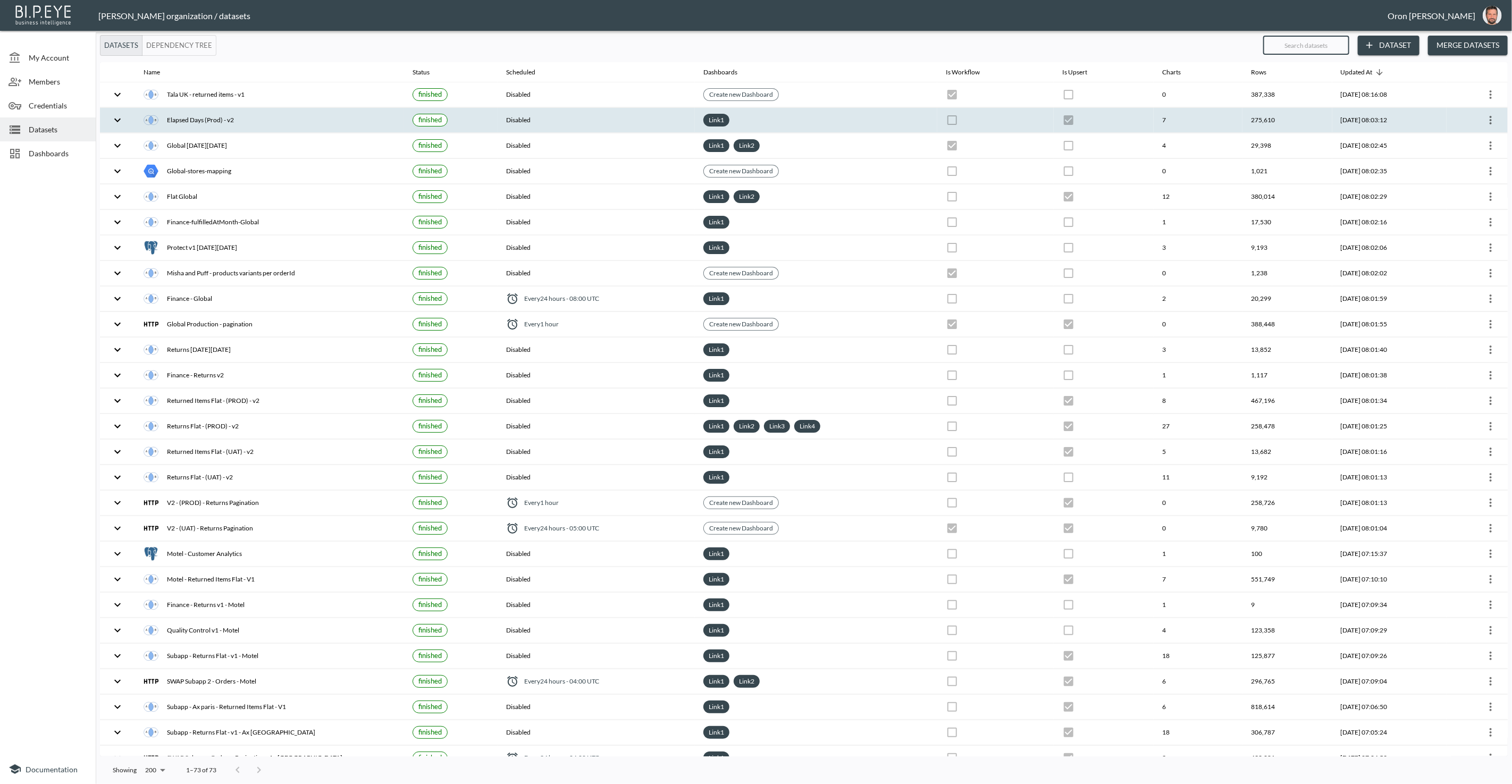
checkbox input "true"
checkbox input "false"
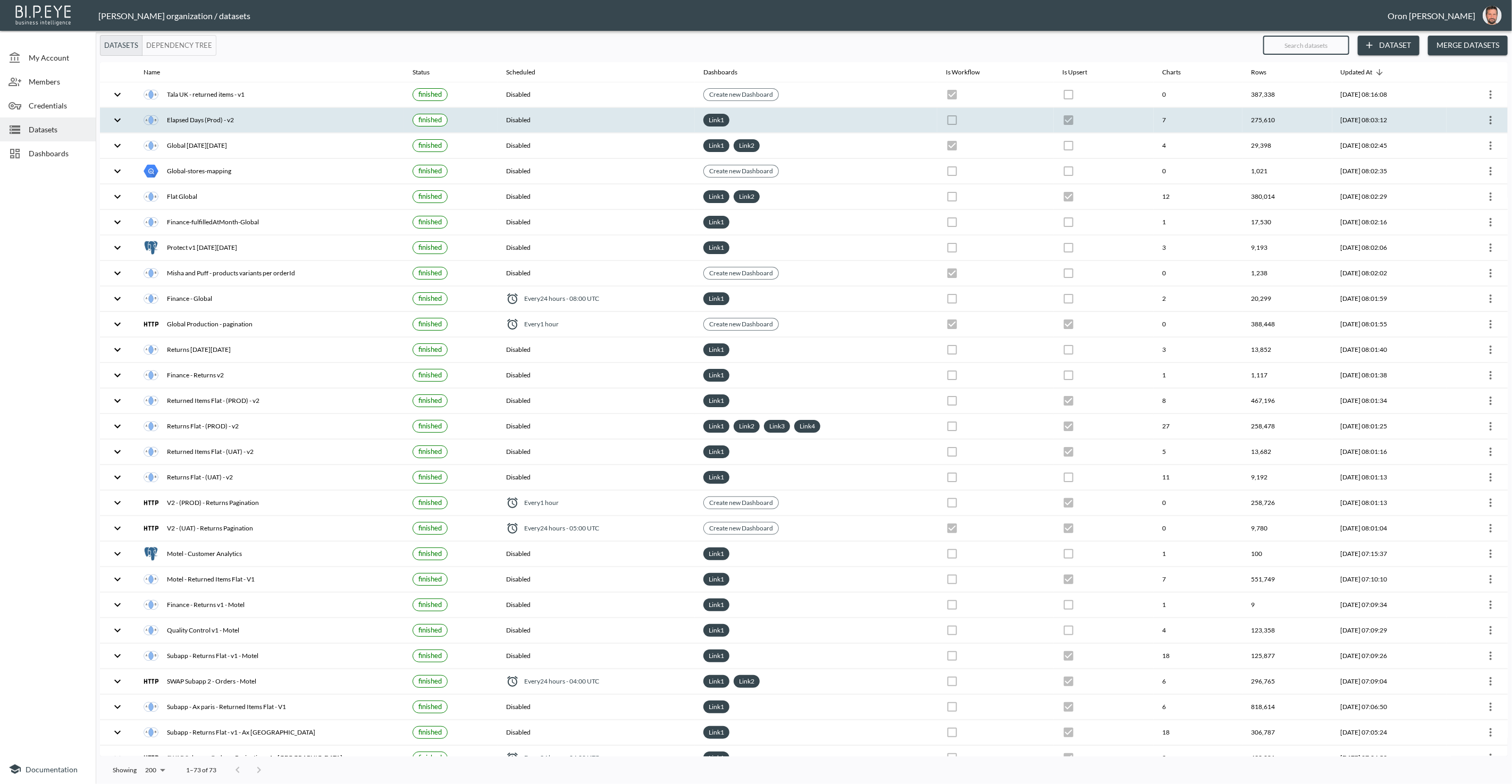
checkbox input "true"
checkbox input "false"
checkbox input "true"
checkbox input "false"
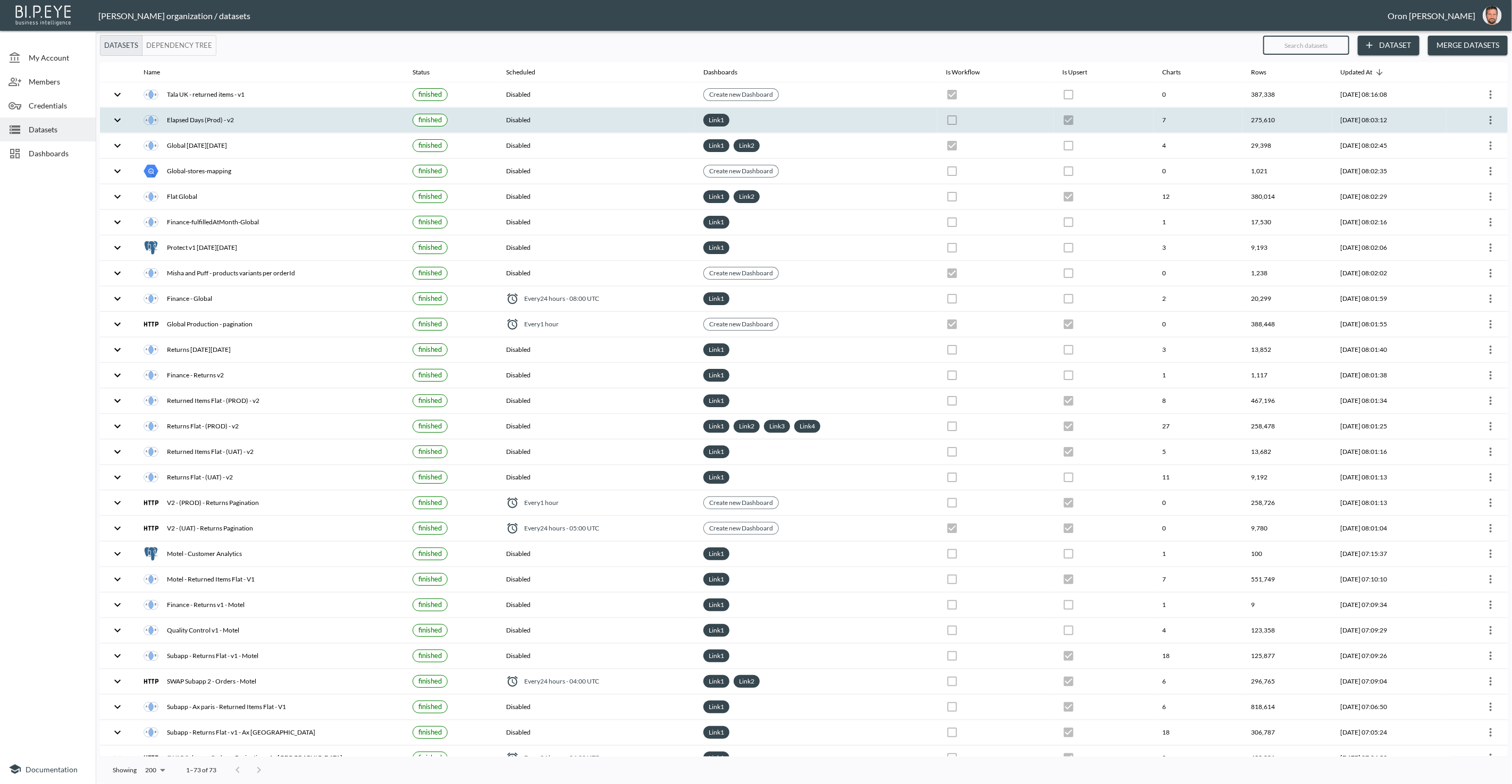
checkbox input "false"
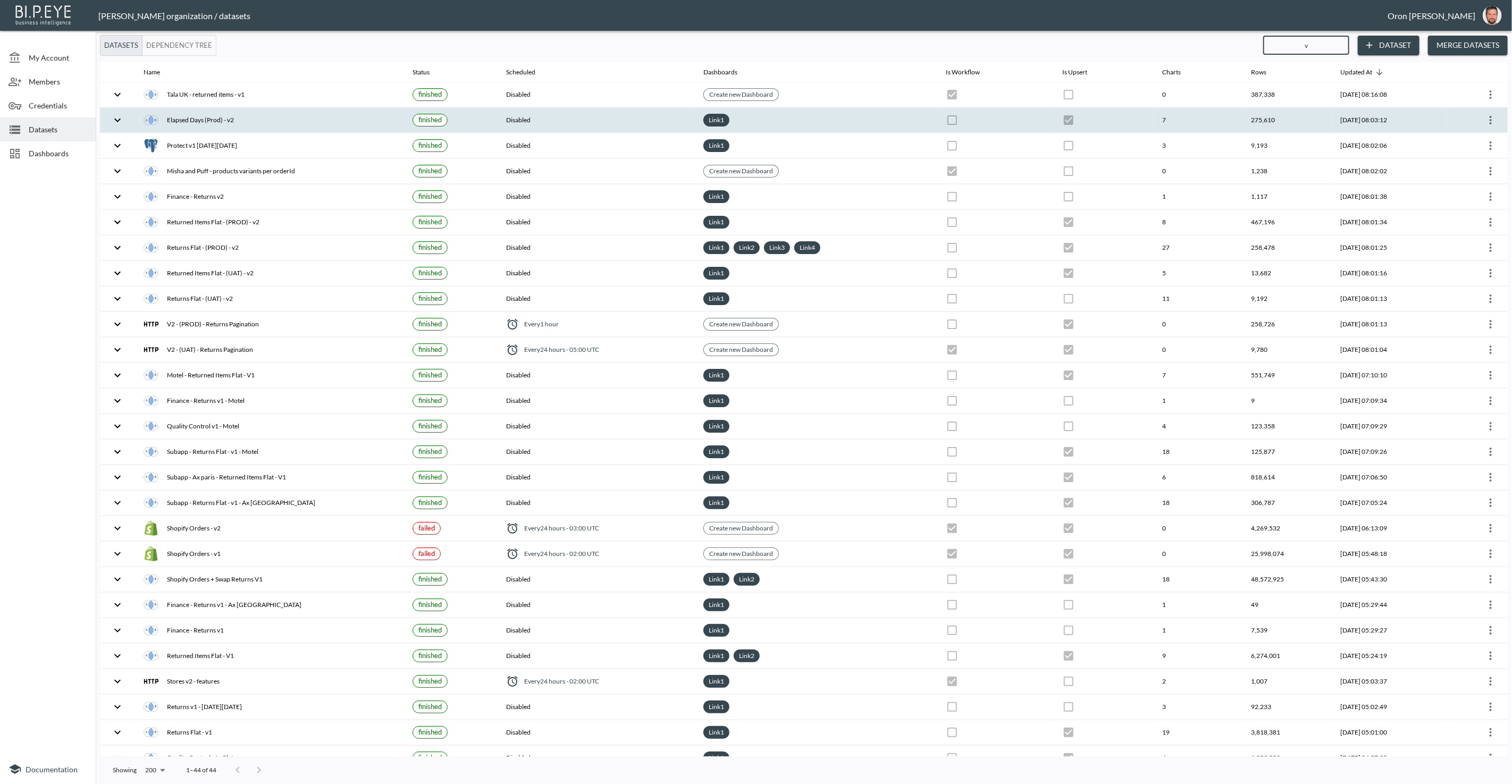
type input "v1"
checkbox input "false"
checkbox input "true"
checkbox input "false"
checkbox input "true"
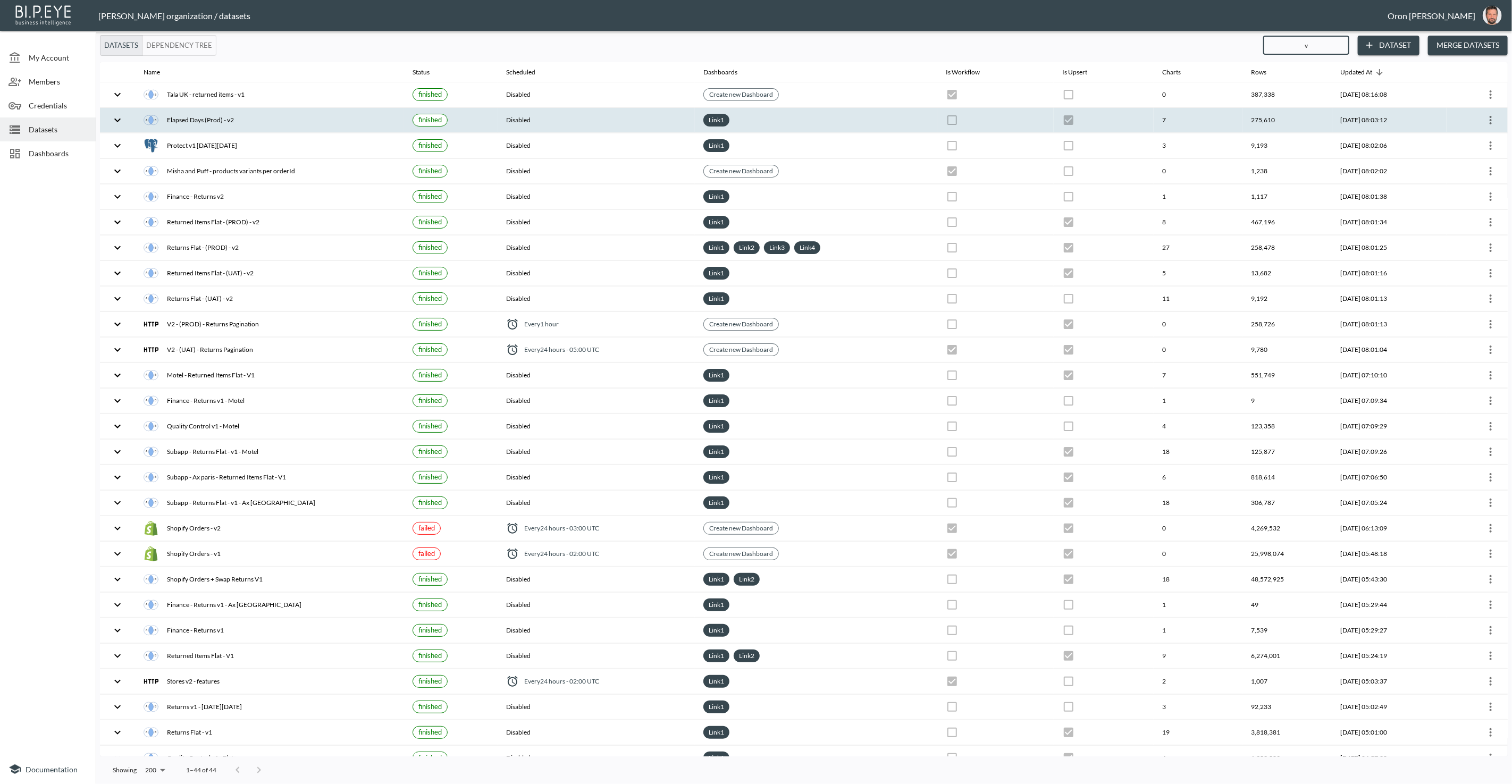
checkbox input "true"
checkbox input "false"
checkbox input "true"
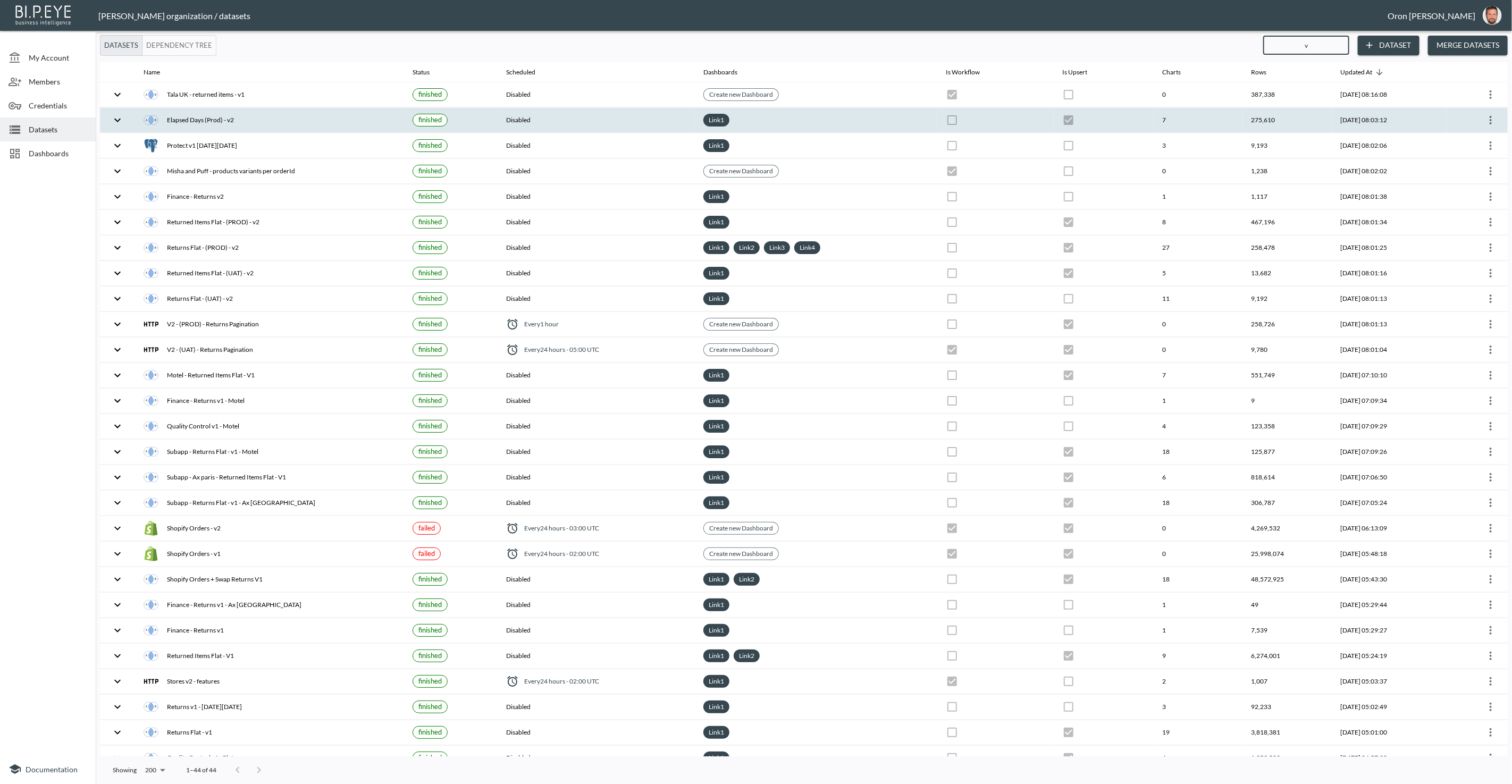
checkbox input "true"
checkbox input "false"
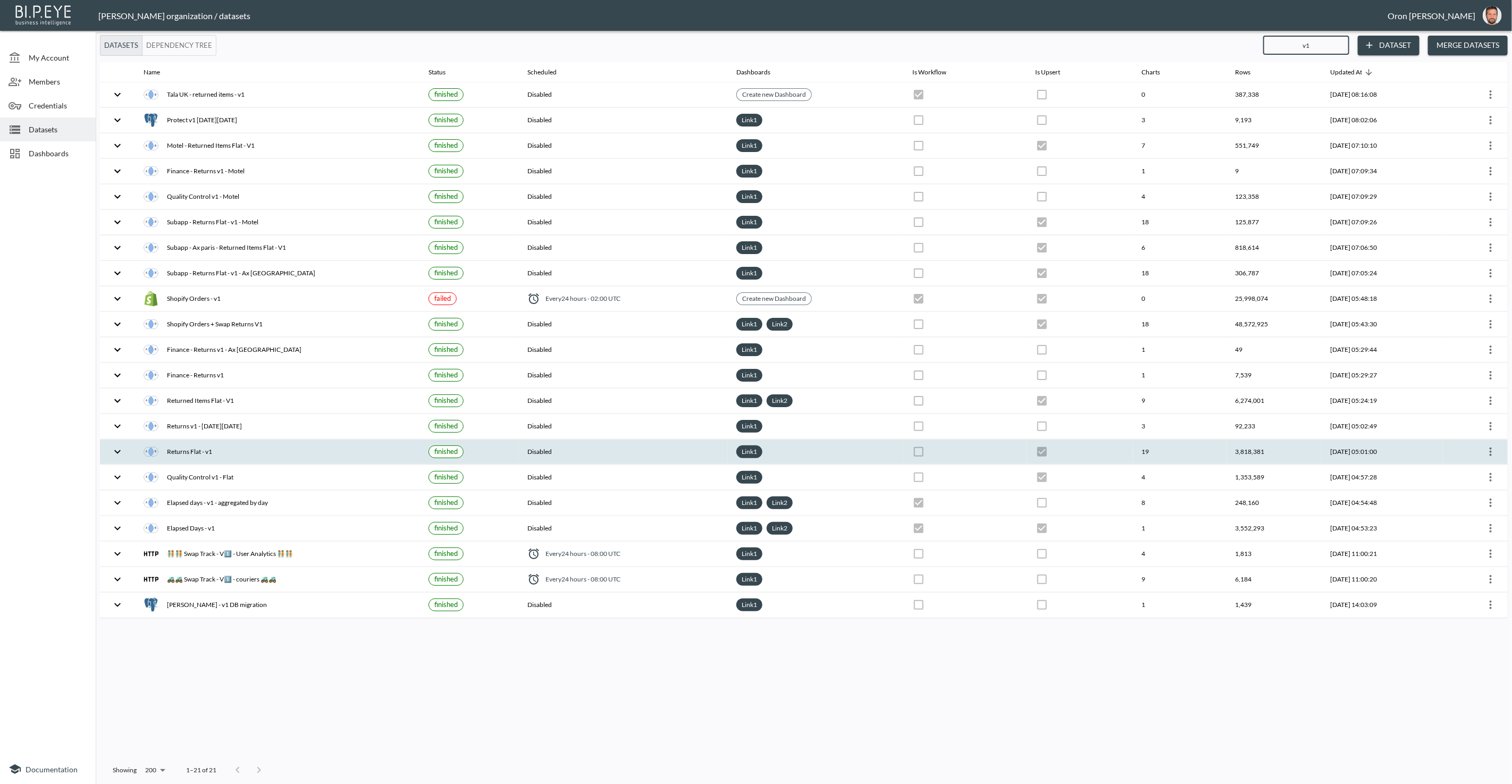
type input "v1"
click at [988, 448] on icon "more" at bounding box center [1491, 452] width 2 height 8
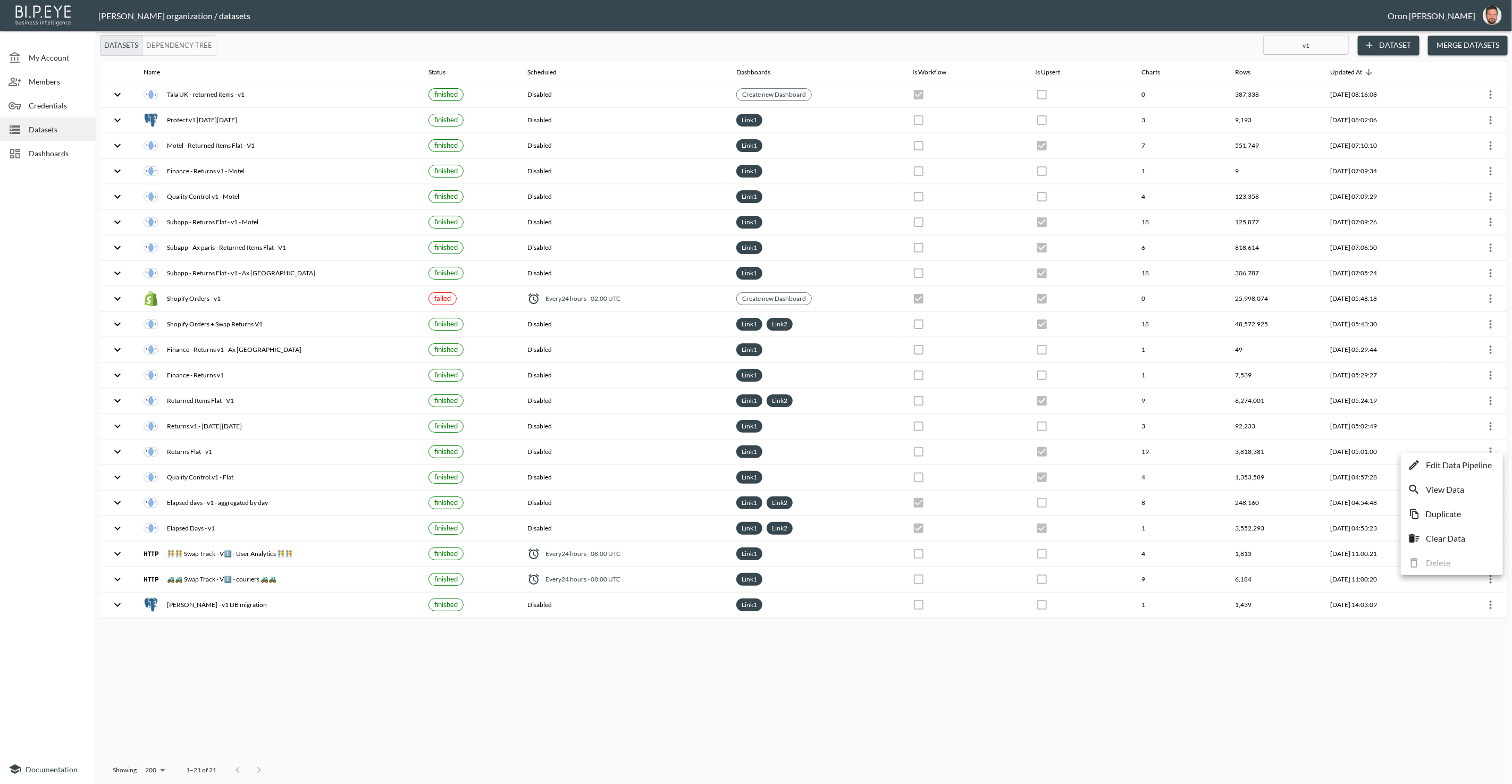
click at [988, 61] on div at bounding box center [756, 392] width 1512 height 784
click at [988, 52] on button "Merge Datasets" at bounding box center [1469, 45] width 80 height 20
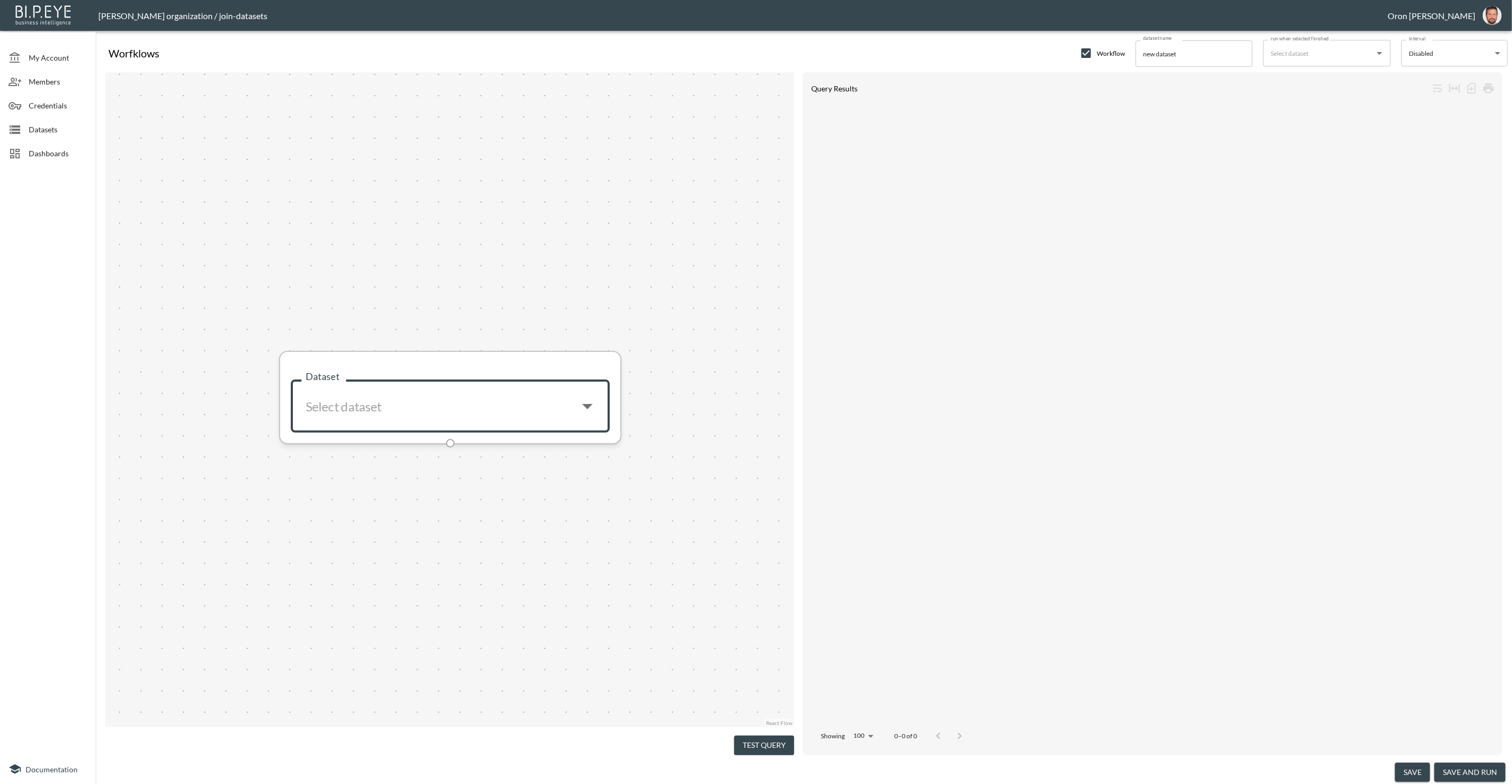
click at [520, 409] on input "Dataset" at bounding box center [434, 406] width 268 height 34
click at [460, 683] on div "Returns Flat - v1" at bounding box center [443, 683] width 45 height 10
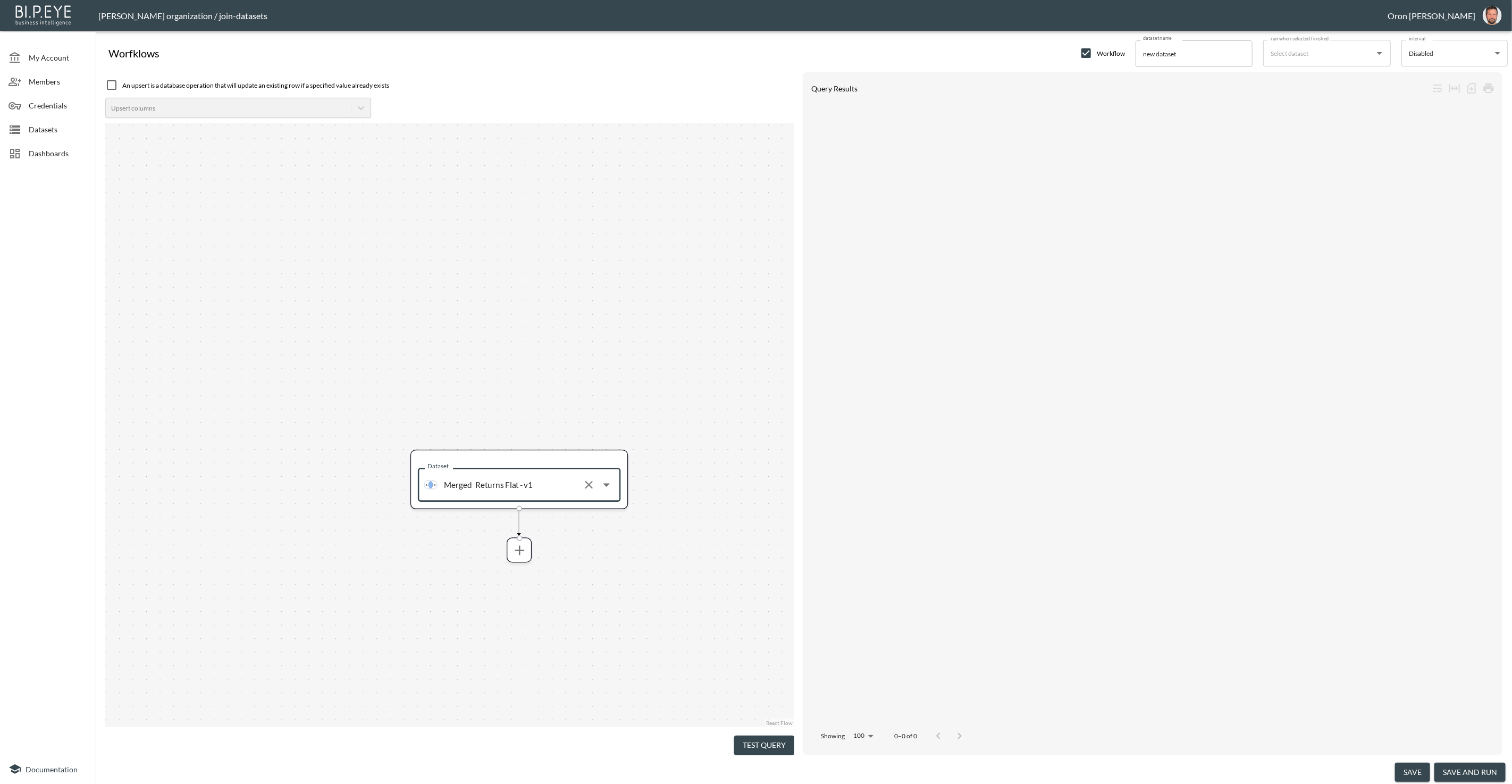
type input "Returns Flat - v1"
drag, startPoint x: 634, startPoint y: 560, endPoint x: 600, endPoint y: 406, distance: 157.7
click at [606, 406] on div "Dataset Merged Returns Flat - v1 Dataset" at bounding box center [450, 425] width 689 height 604
click at [482, 383] on icon "more" at bounding box center [490, 383] width 17 height 17
click at [488, 413] on li "Filters" at bounding box center [489, 406] width 110 height 19
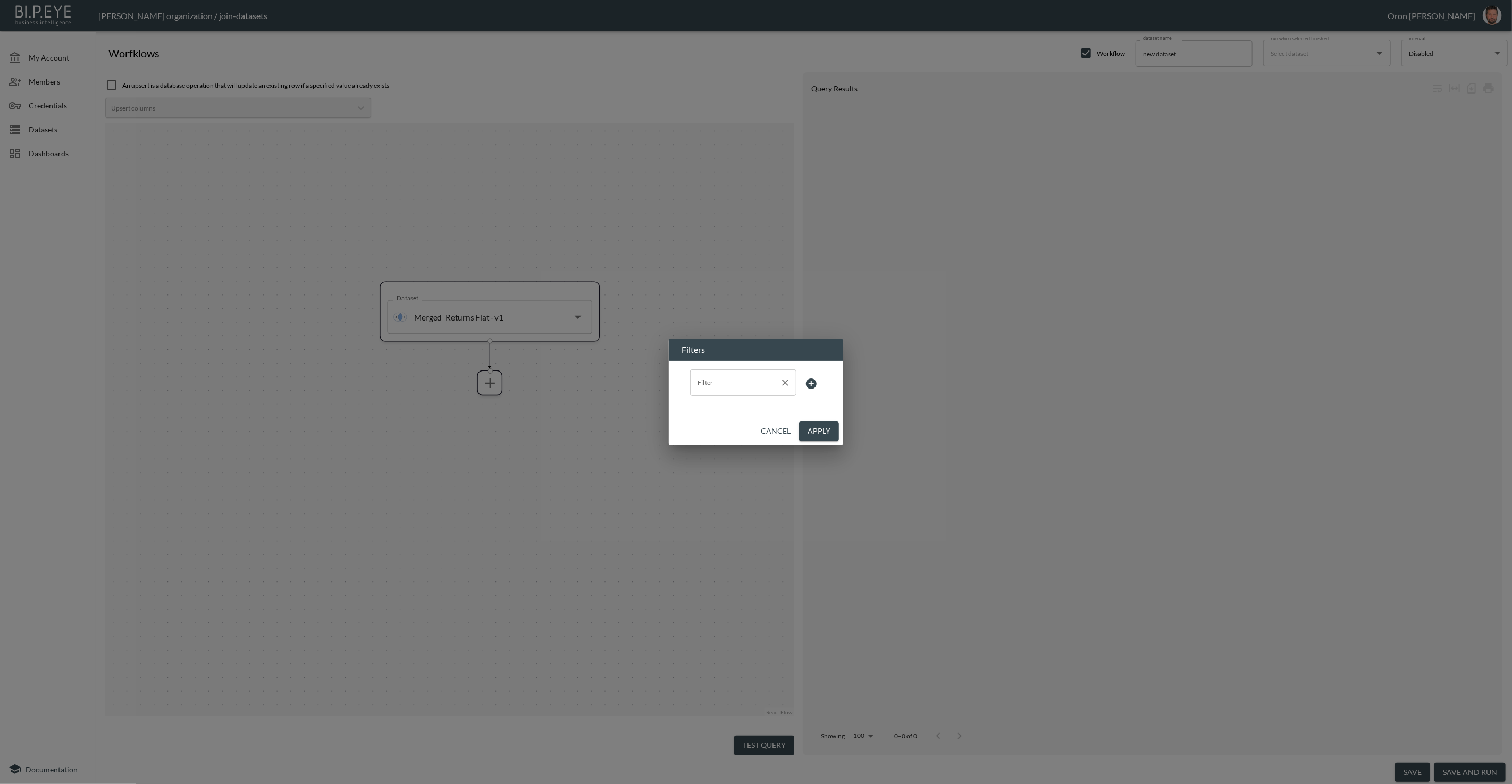
click at [720, 388] on input "Filter" at bounding box center [735, 382] width 81 height 17
type input "t"
click at [704, 446] on li "store_name" at bounding box center [744, 440] width 106 height 16
type input "store_name"
click at [786, 389] on body "BI.P.EYE, Interactive Analytics Dashboards - app Zach Bailet organization / joi…" at bounding box center [756, 392] width 1512 height 784
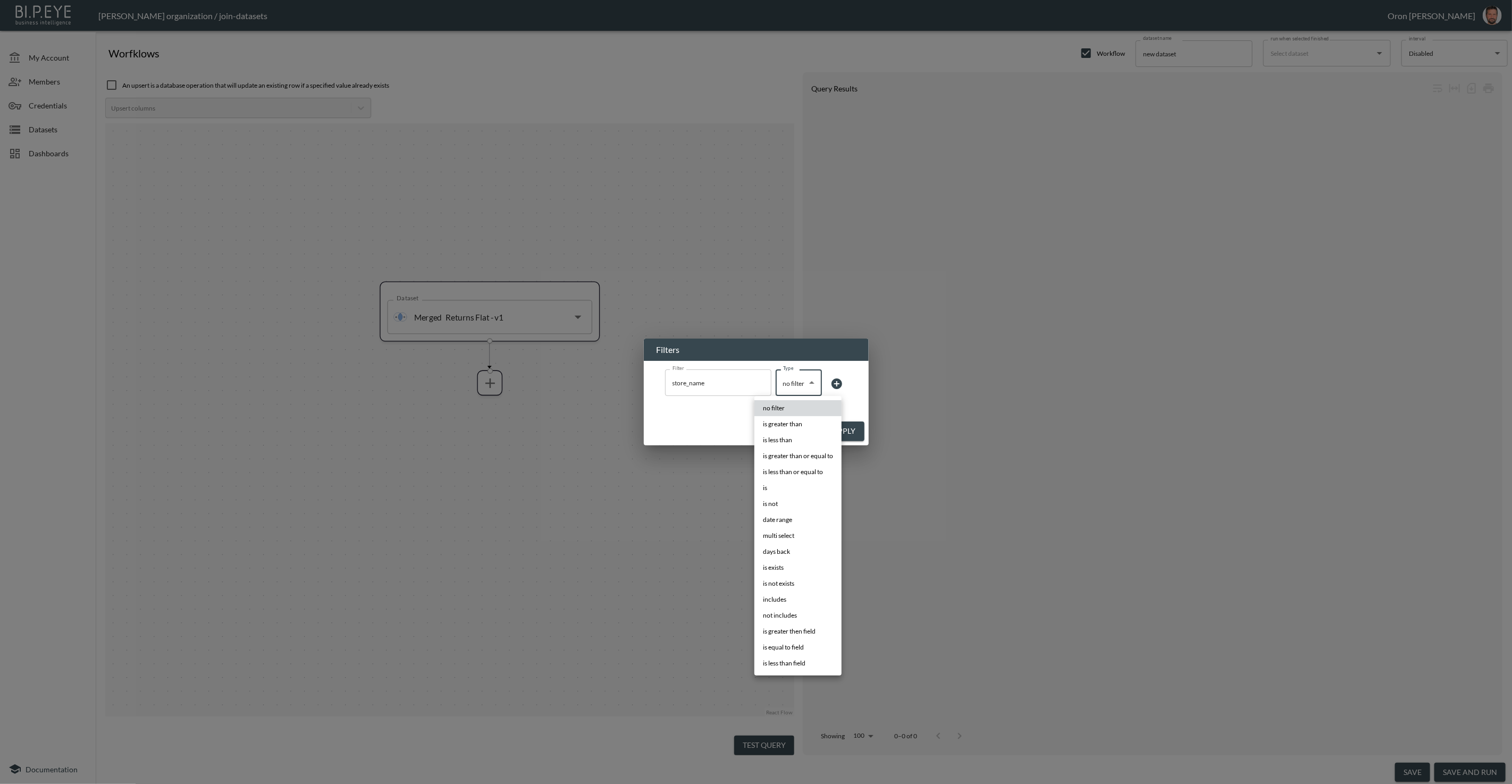
click at [784, 489] on li "is" at bounding box center [798, 488] width 88 height 16
type input "is"
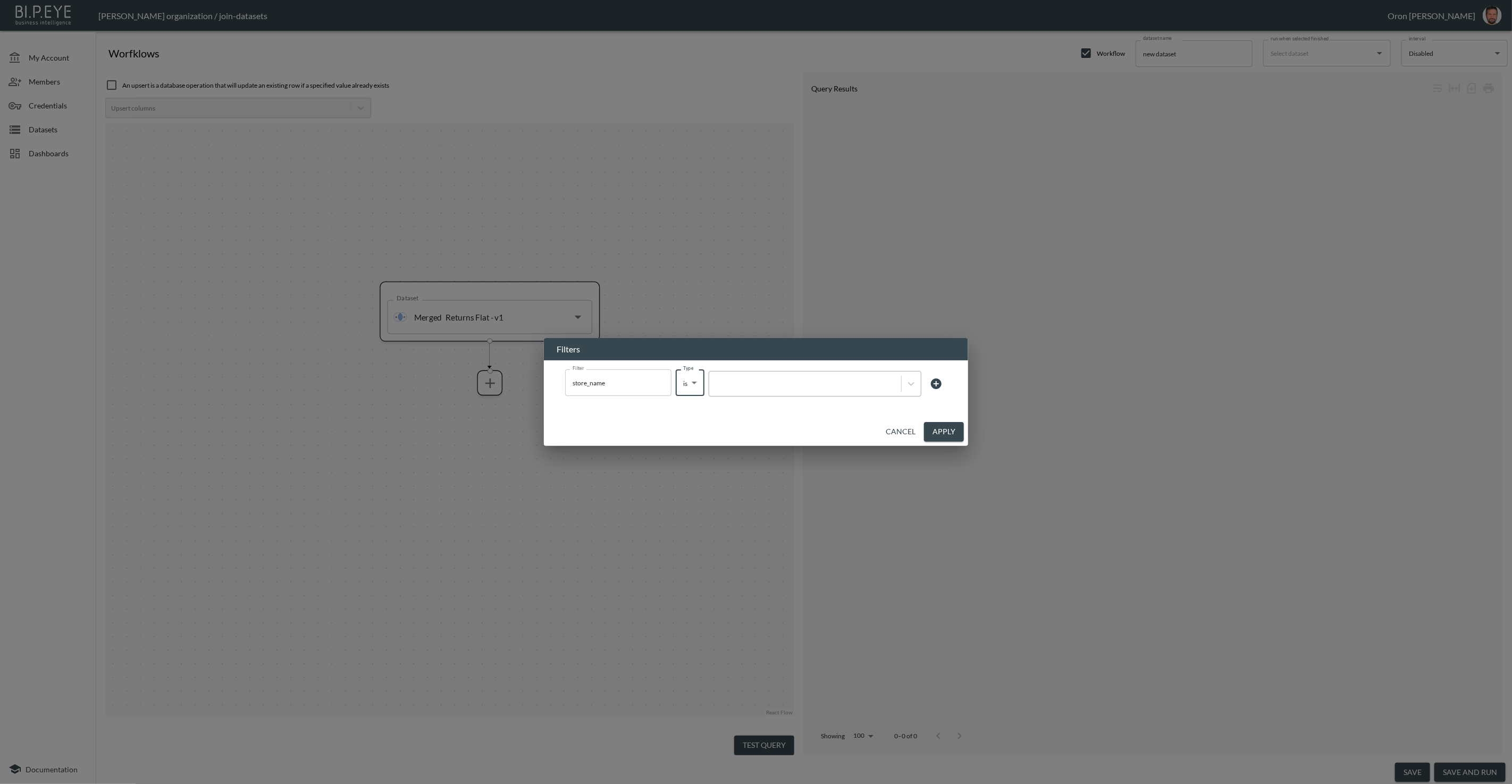
click at [846, 382] on div at bounding box center [805, 384] width 181 height 10
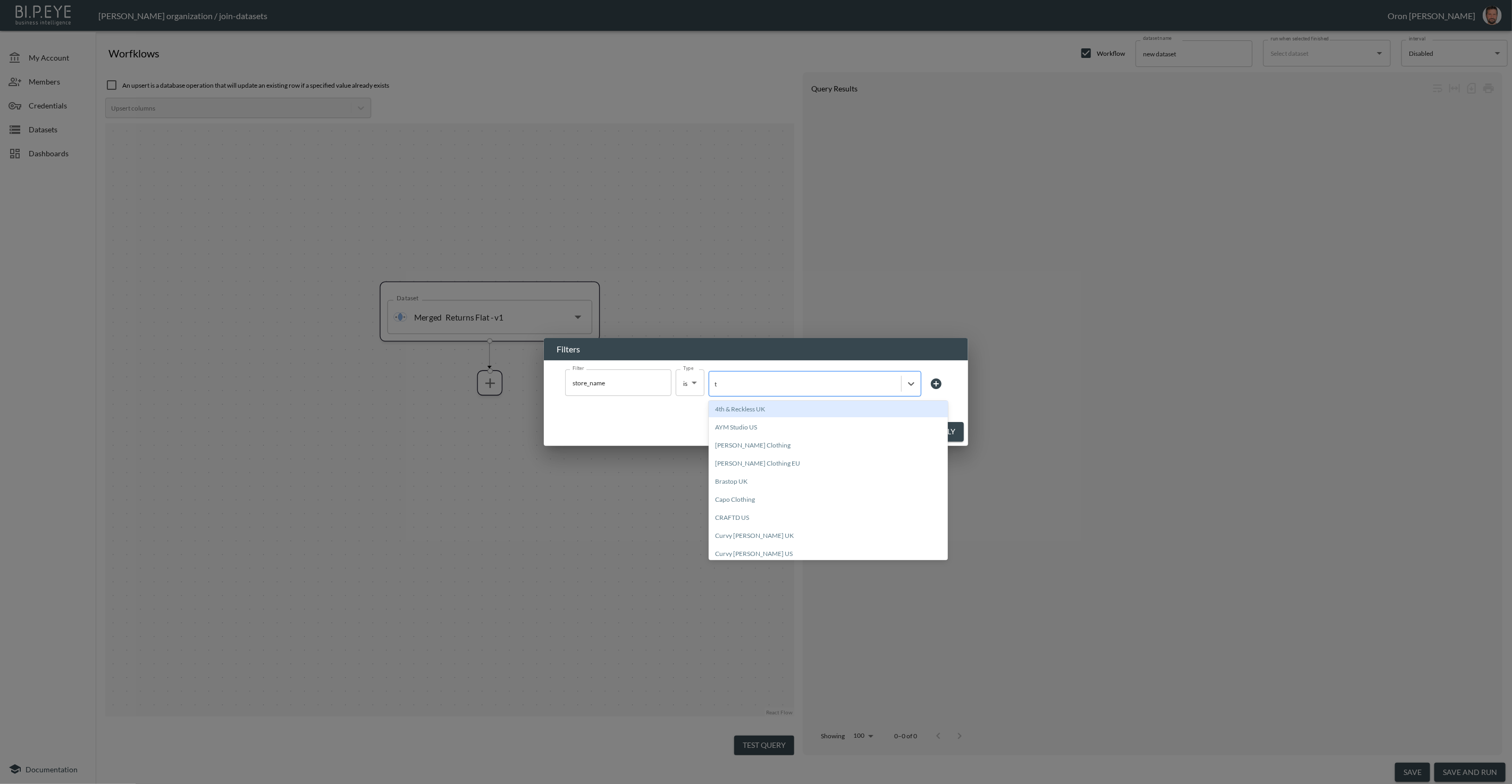
type input "ta"
click at [733, 479] on div "Tala UK" at bounding box center [828, 482] width 239 height 17
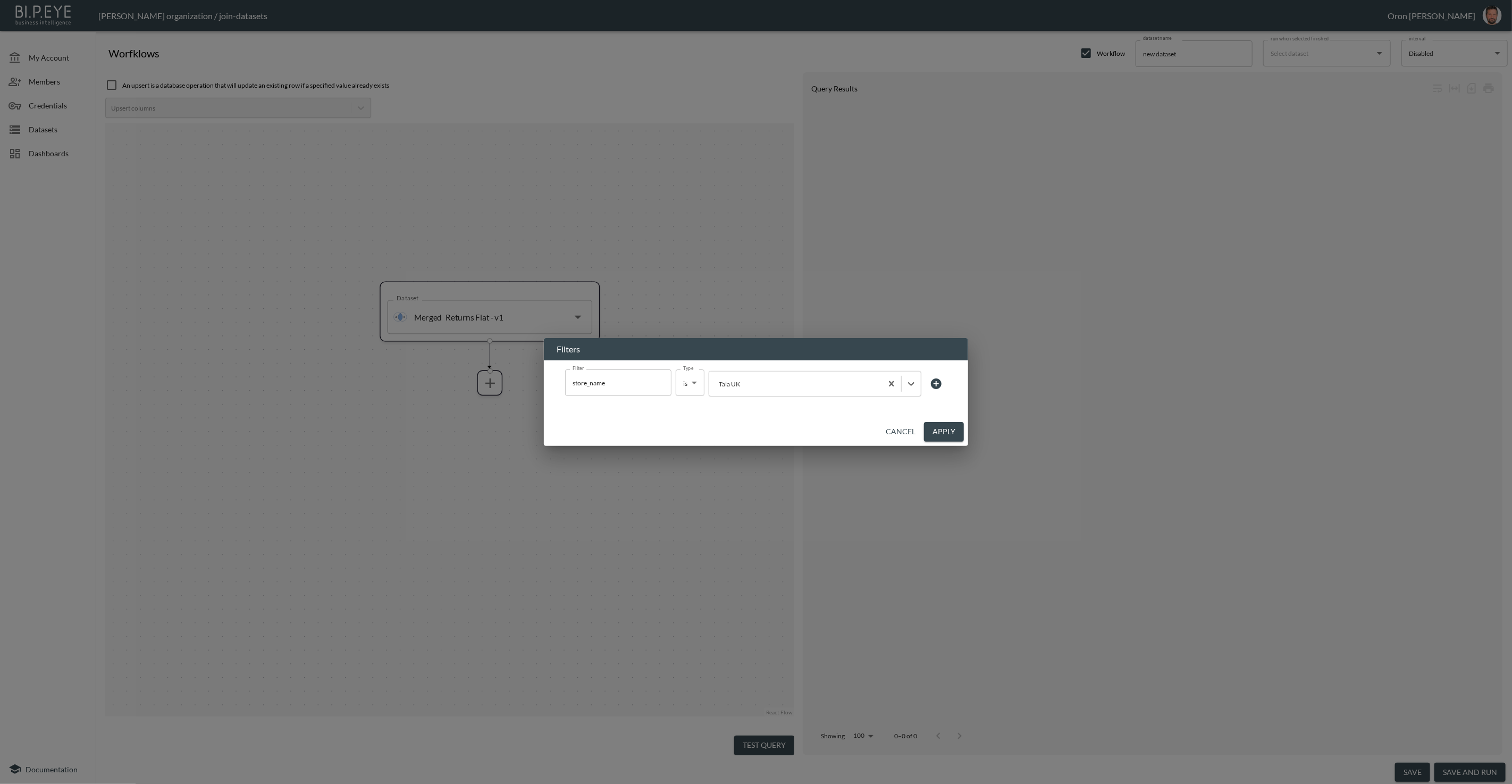
click at [955, 431] on button "Apply" at bounding box center [944, 432] width 40 height 20
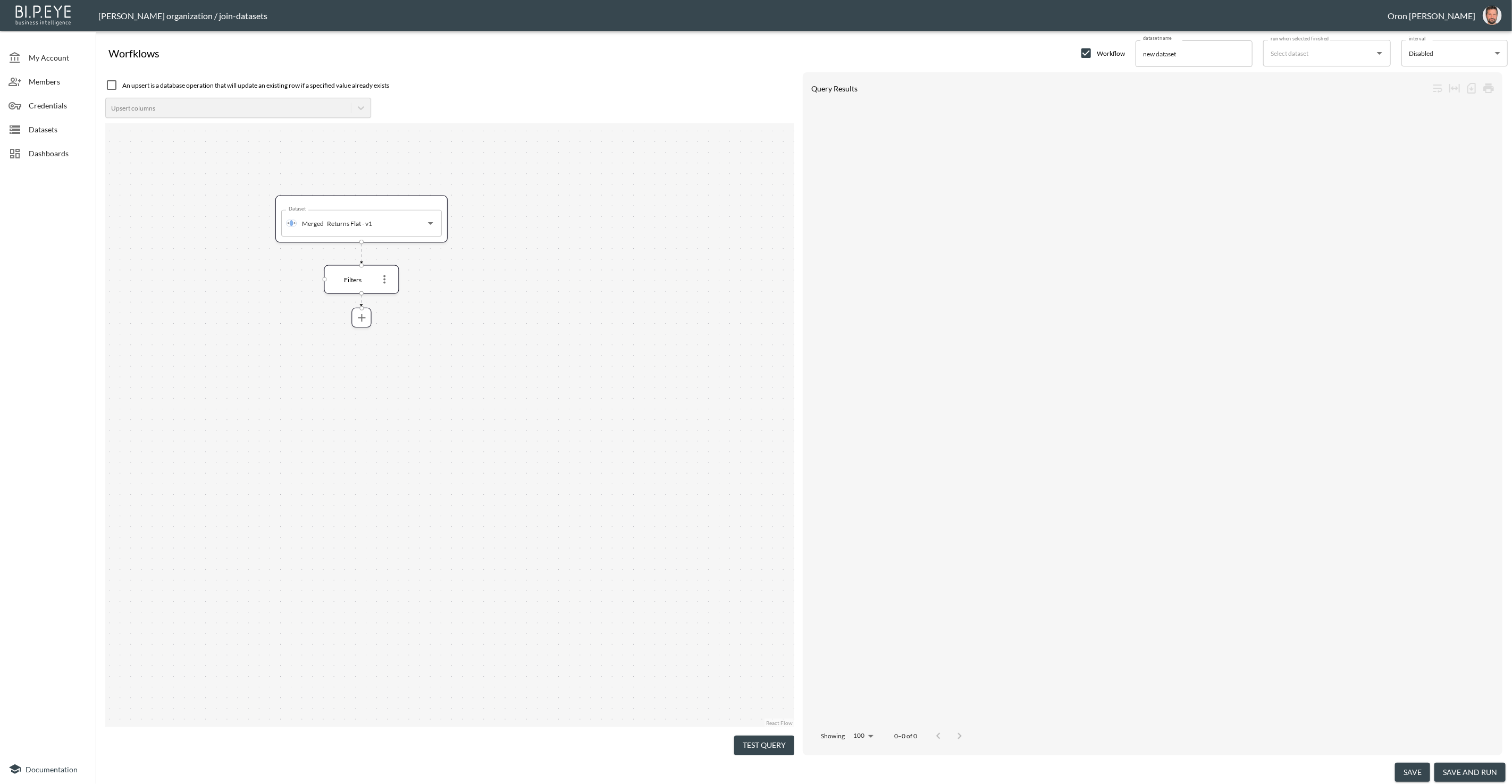
drag, startPoint x: 699, startPoint y: 444, endPoint x: 534, endPoint y: 333, distance: 198.9
click at [531, 324] on div "Dataset Merged Returns Flat - v1 Dataset Filters" at bounding box center [450, 425] width 689 height 604
click at [988, 53] on input "new dataset" at bounding box center [1194, 54] width 117 height 27
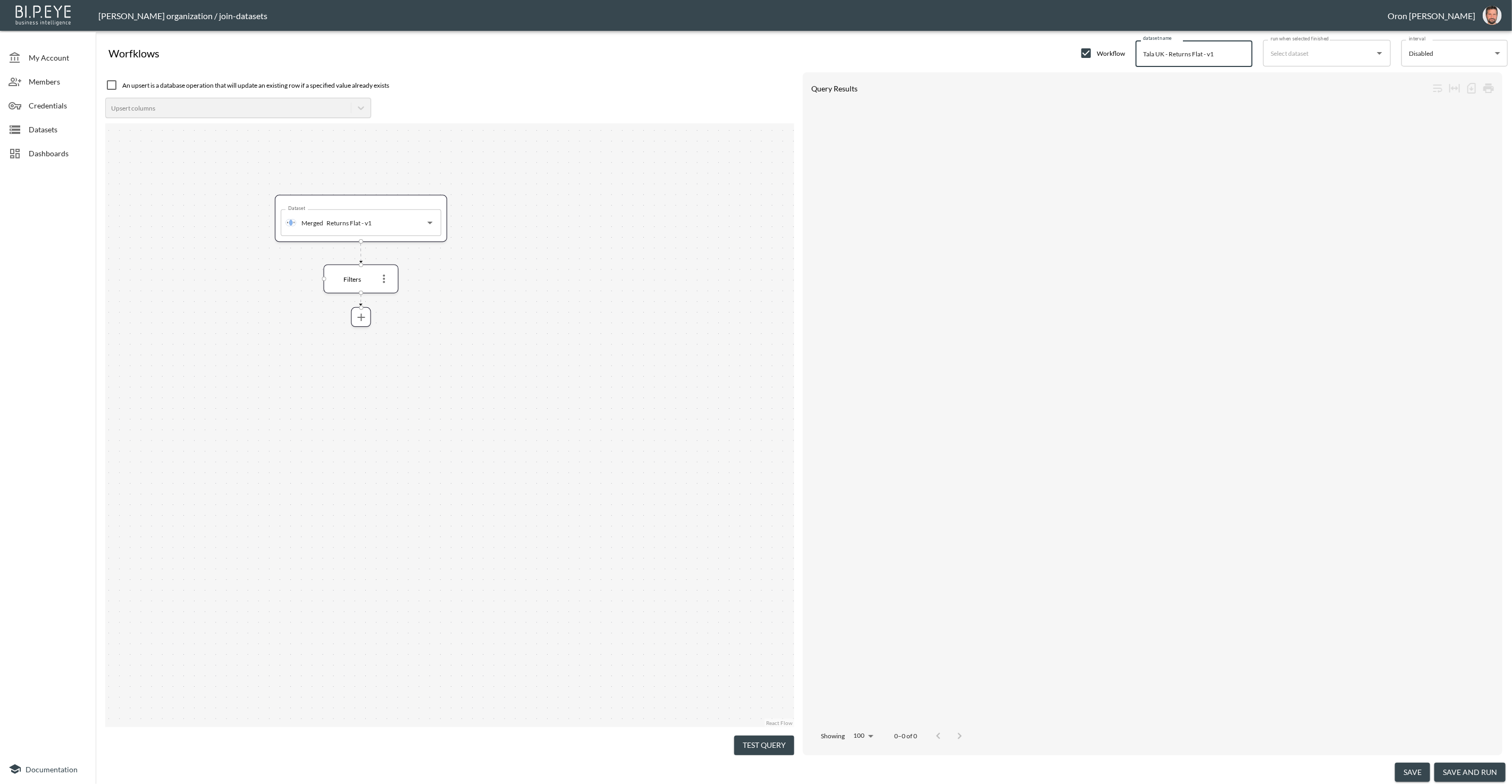
type input "Tala UK - Returns Flat - v1"
click at [777, 746] on button "Test Query" at bounding box center [764, 745] width 60 height 20
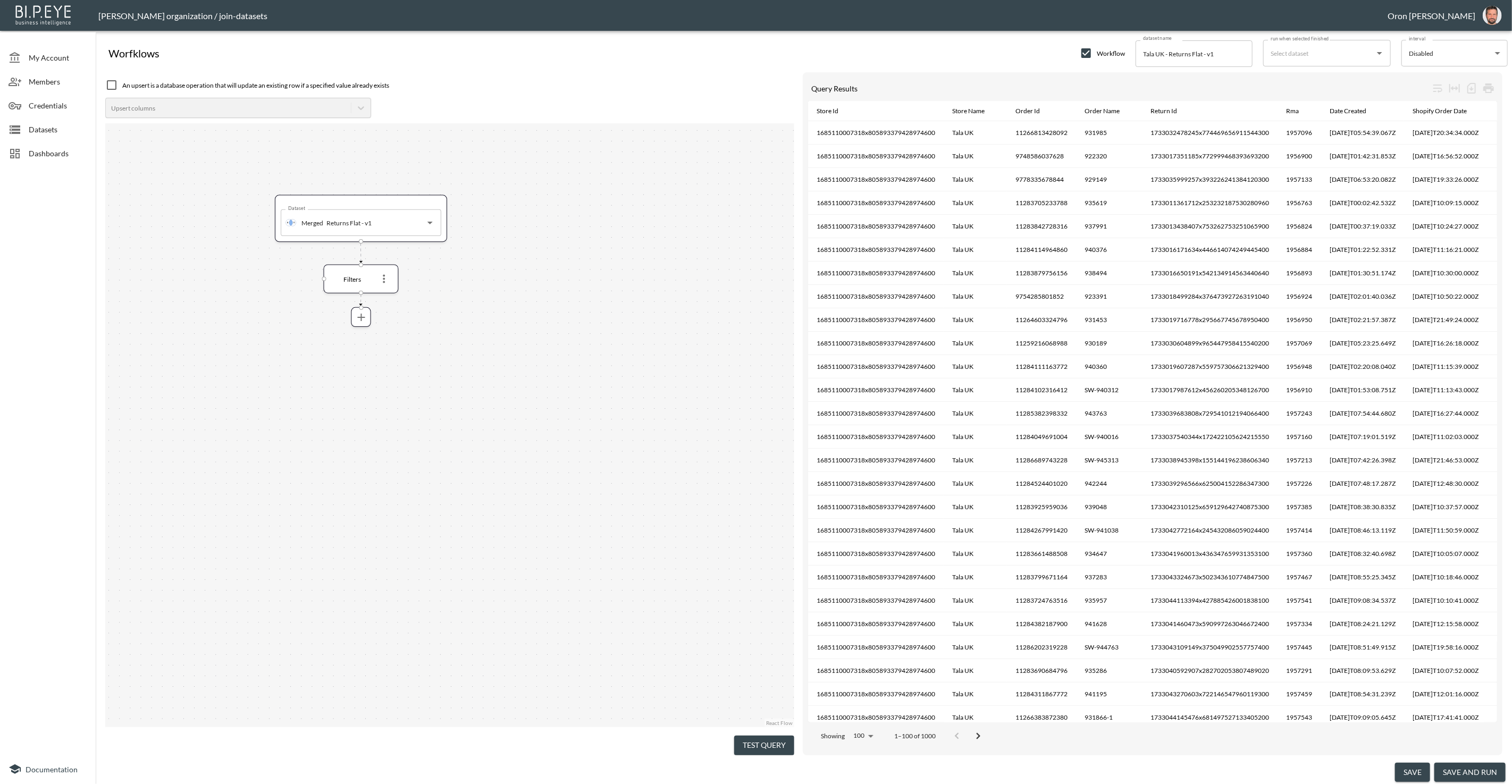
click at [988, 765] on button "save and run" at bounding box center [1470, 772] width 71 height 20
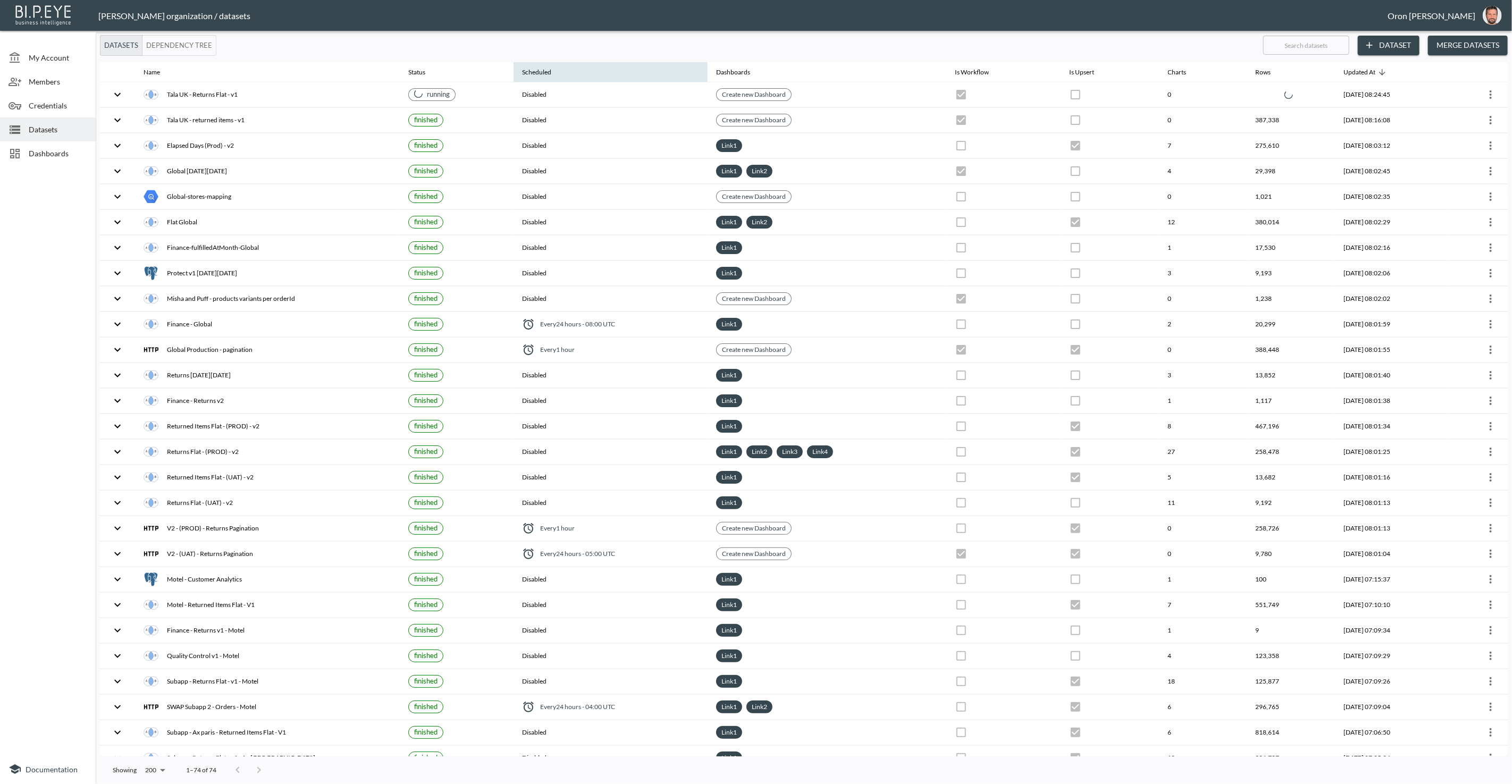
click at [669, 81] on th "Scheduled" at bounding box center [611, 72] width 194 height 20
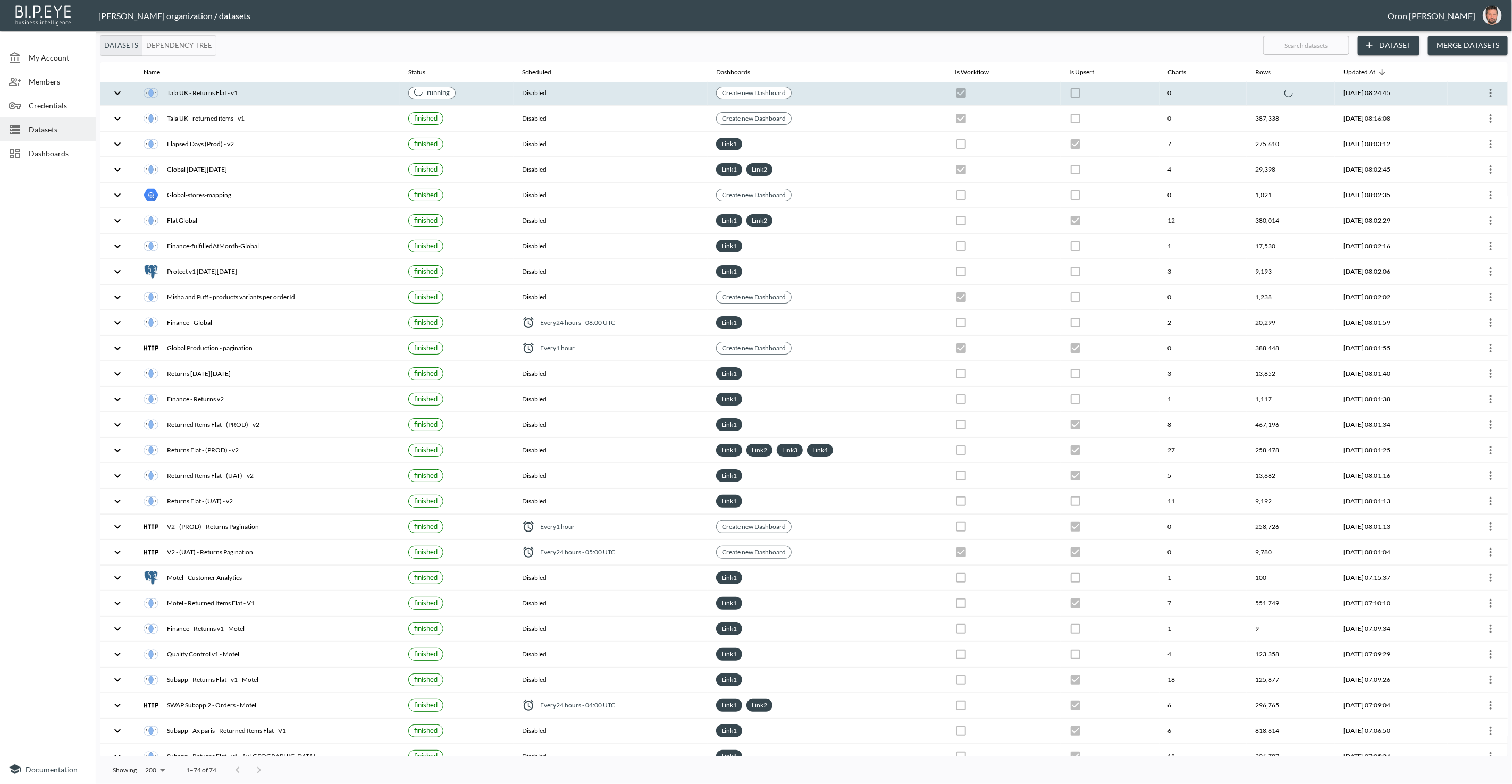
click at [660, 87] on th "Disabled" at bounding box center [611, 93] width 194 height 25
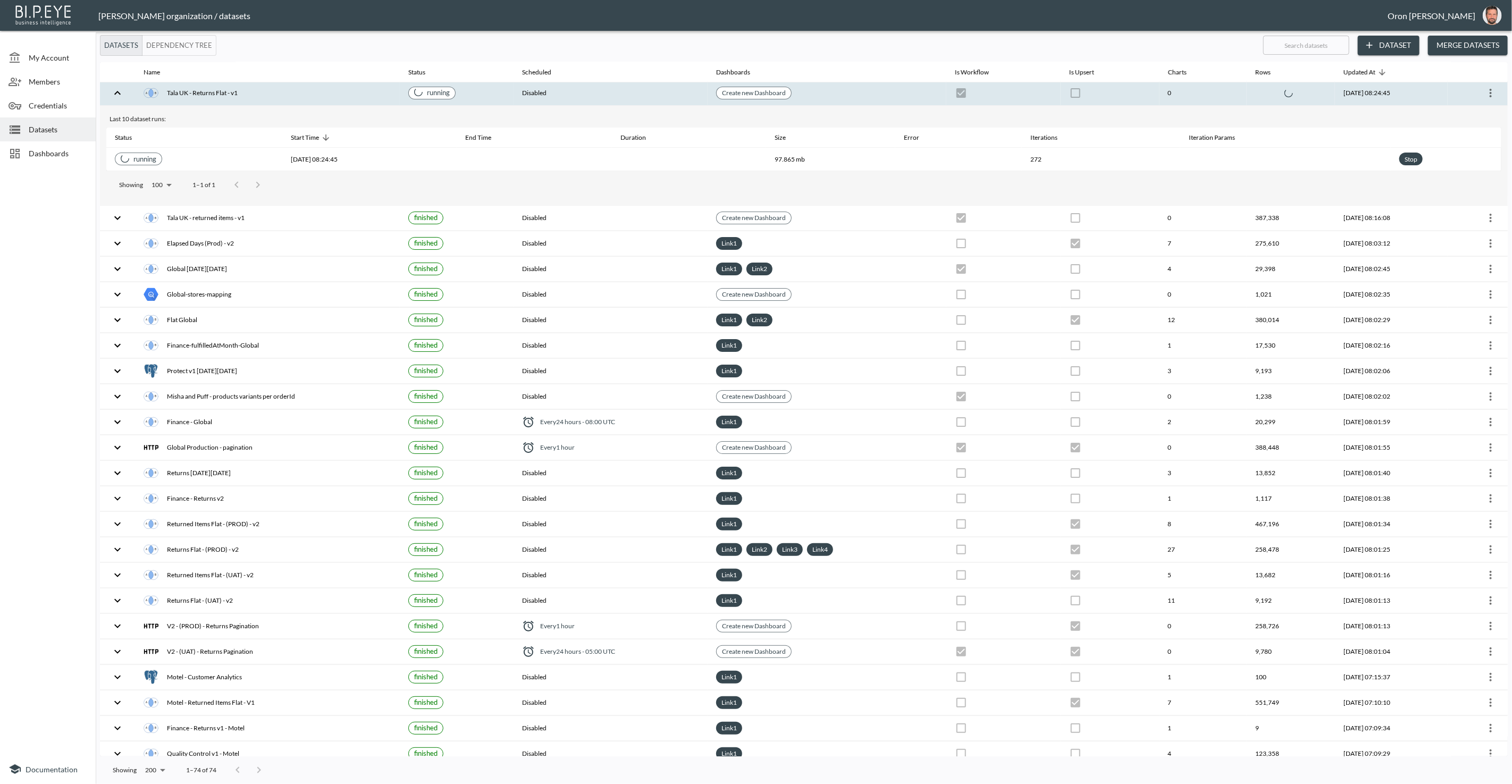
scroll to position [3, 0]
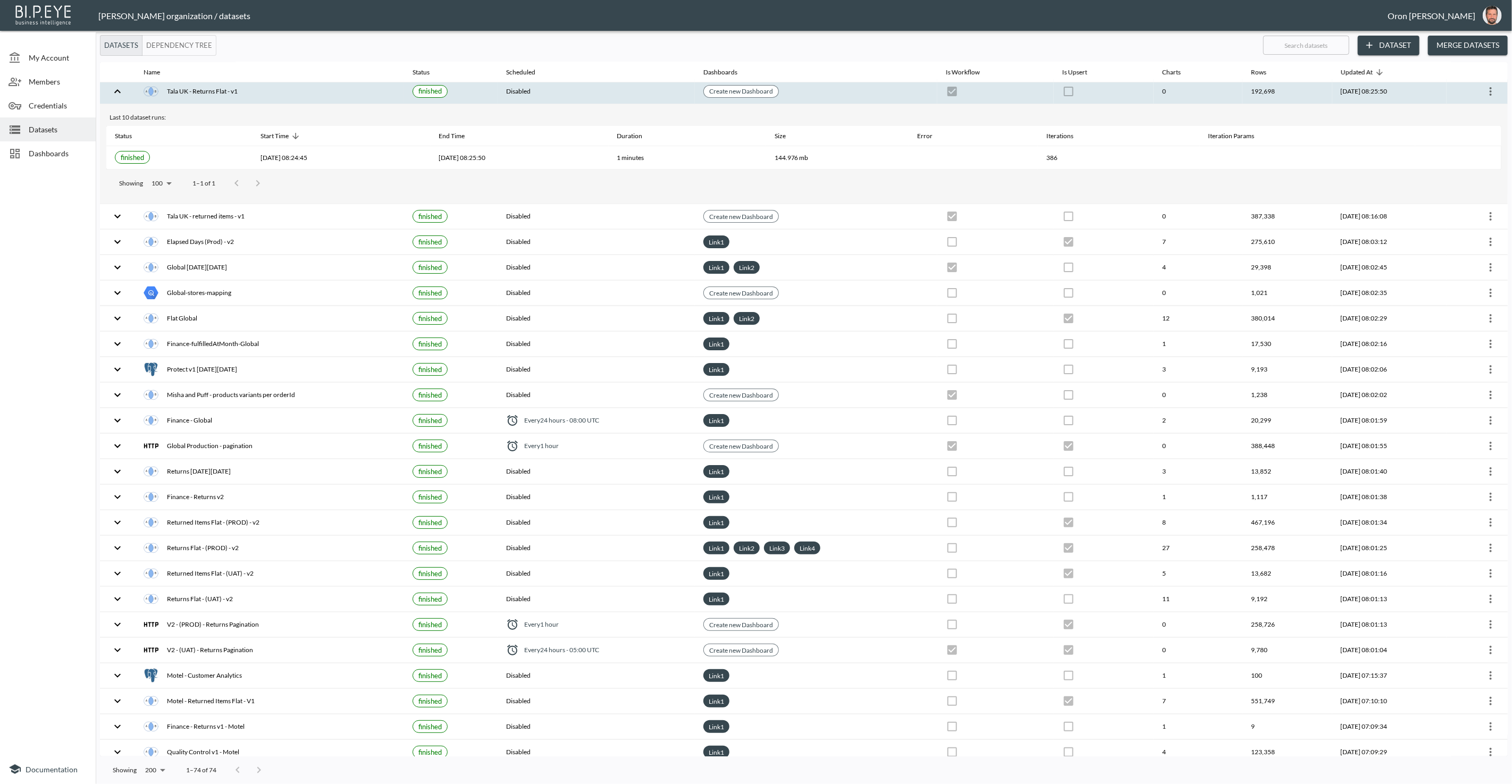
click at [628, 86] on th "Disabled" at bounding box center [596, 92] width 197 height 25
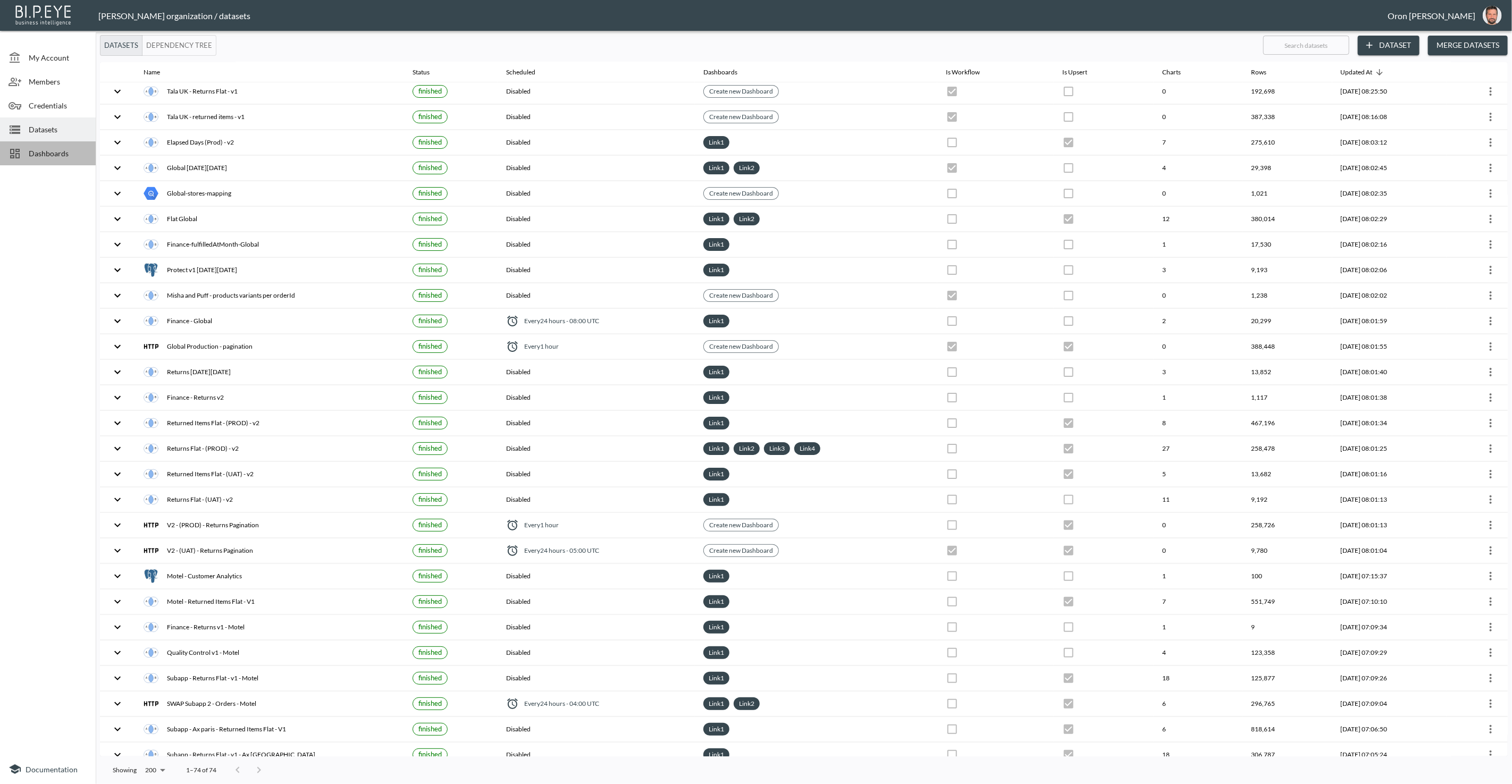
click at [78, 145] on div "Dashboards" at bounding box center [48, 153] width 96 height 24
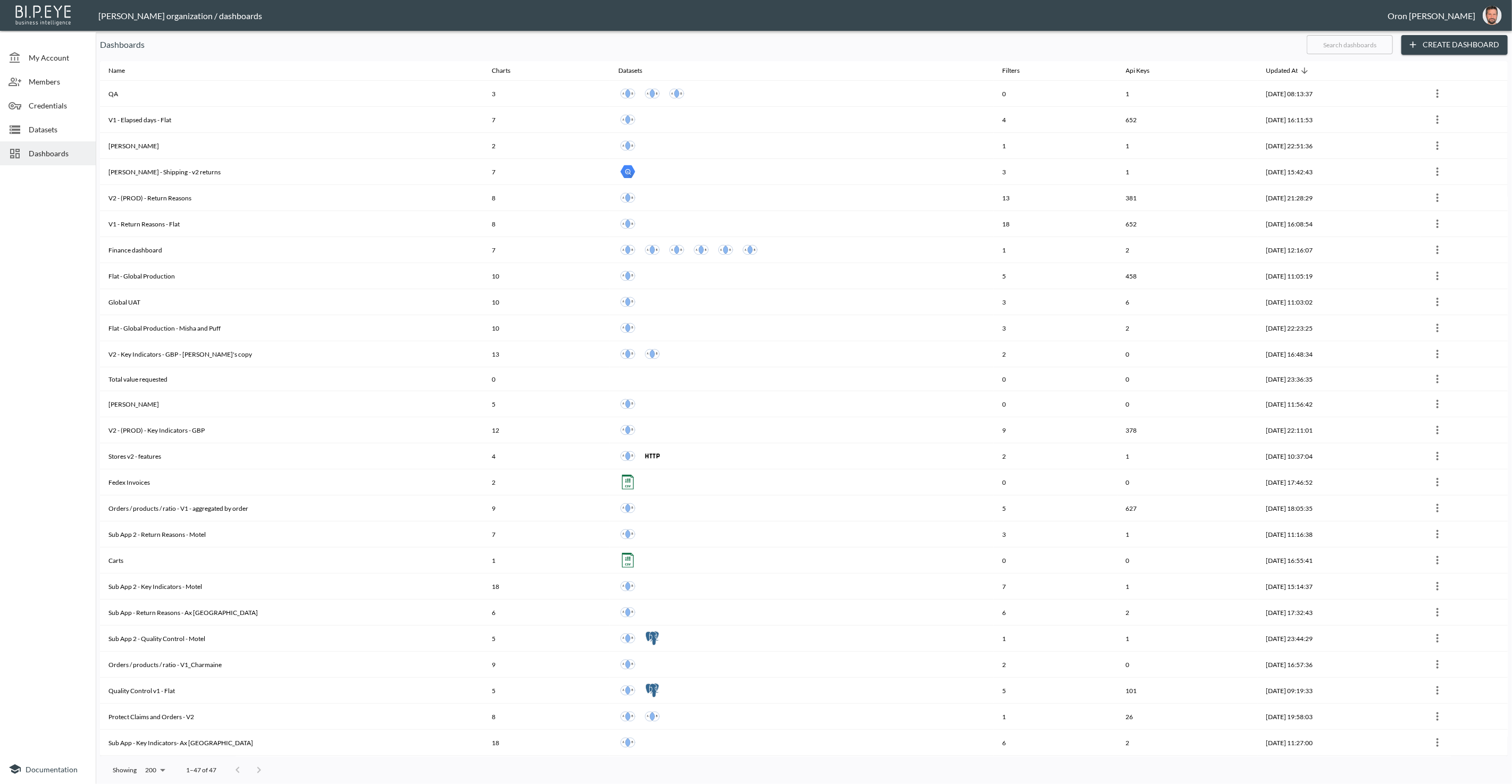
click at [988, 40] on input "text" at bounding box center [1350, 45] width 86 height 27
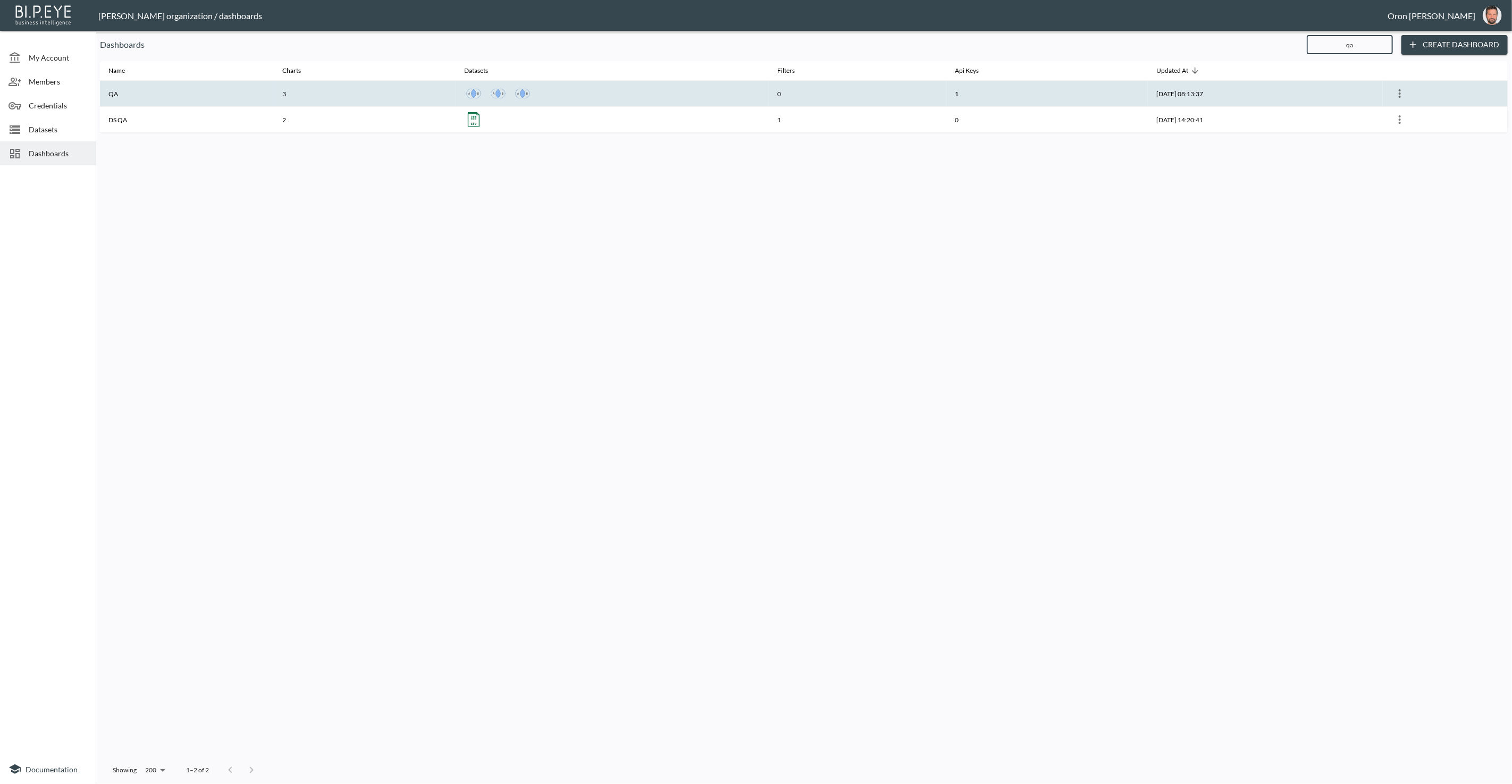
type input "qa"
click at [331, 90] on th "3" at bounding box center [365, 94] width 182 height 26
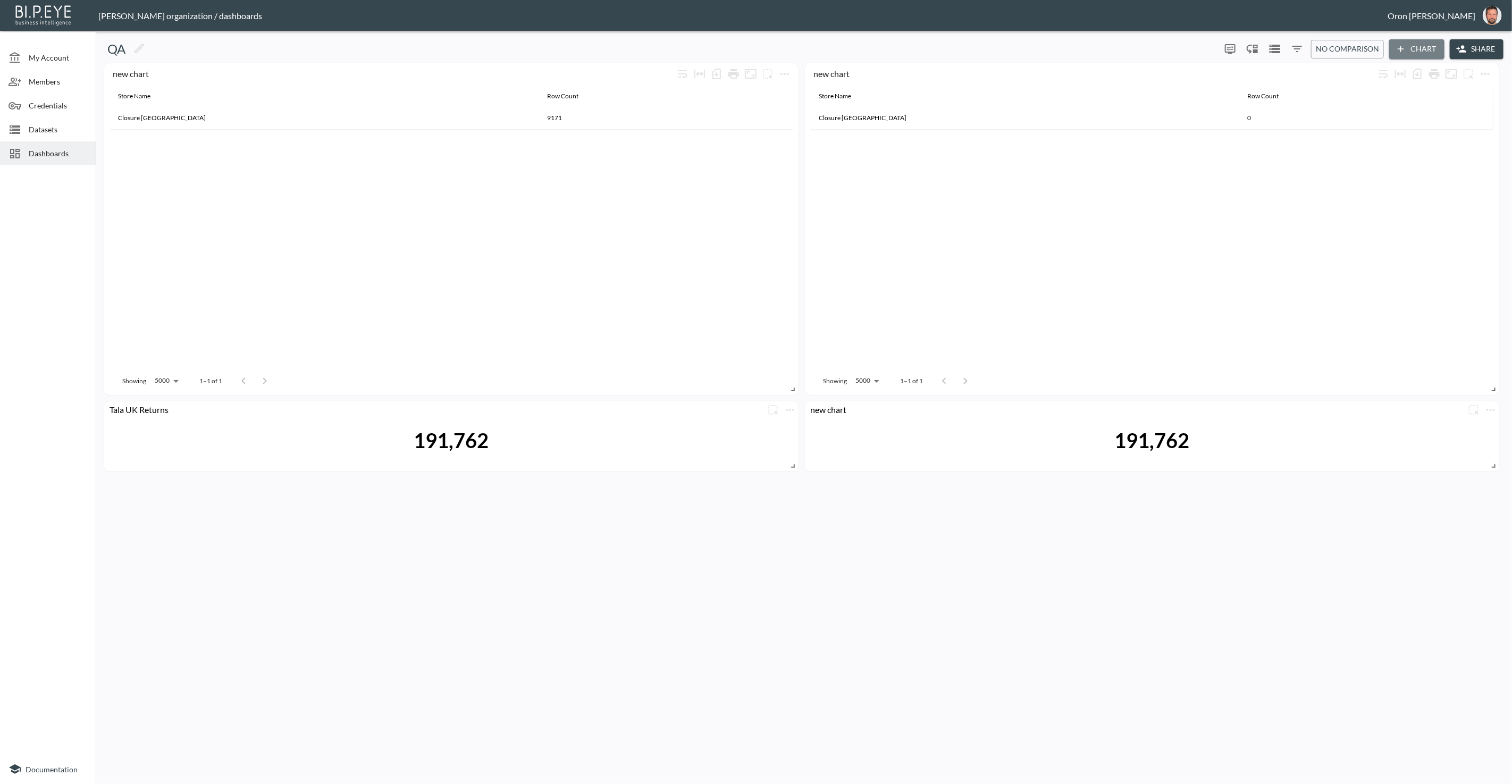
click at [988, 43] on button "Chart" at bounding box center [1417, 49] width 55 height 20
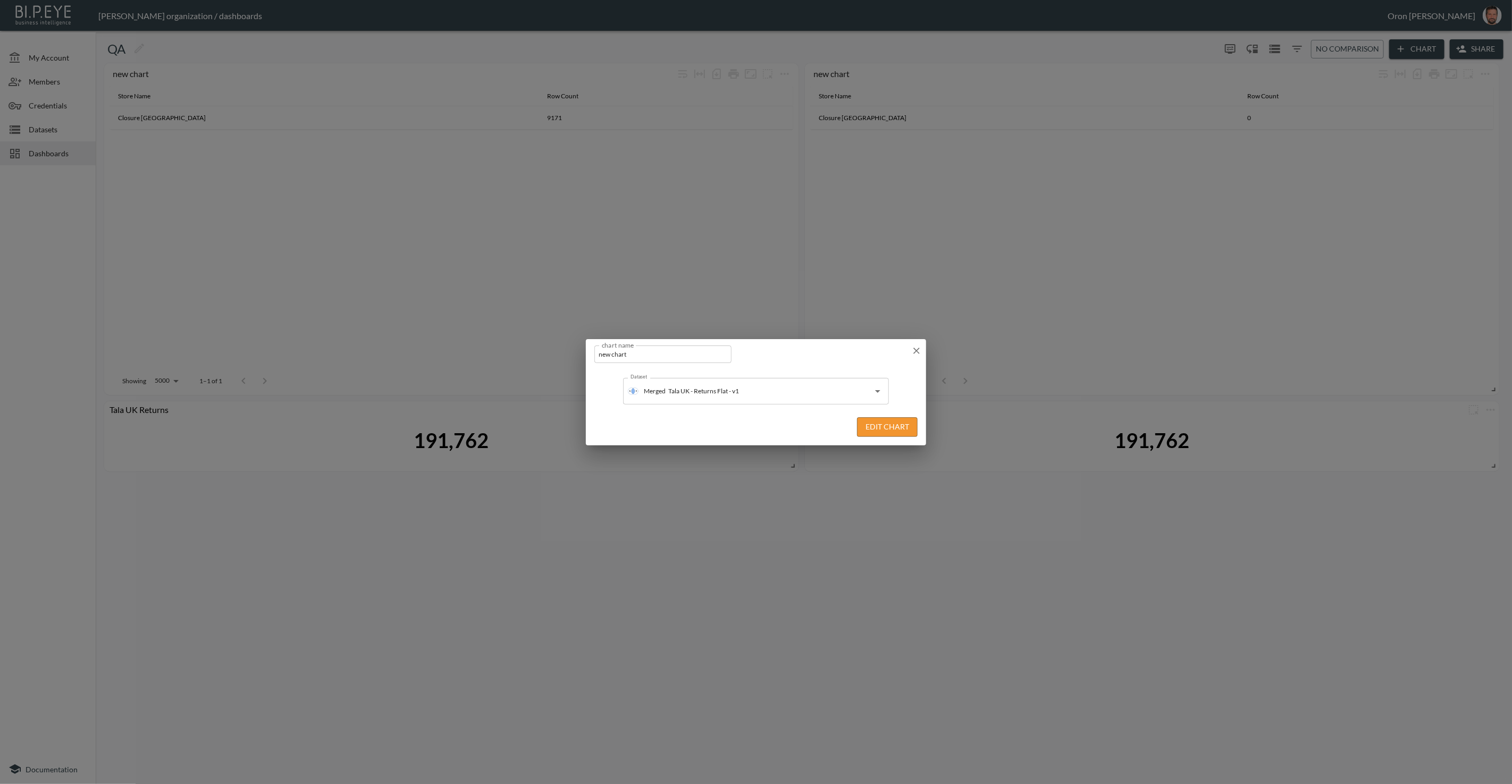
click at [886, 428] on button "Edit Chart" at bounding box center [888, 427] width 61 height 20
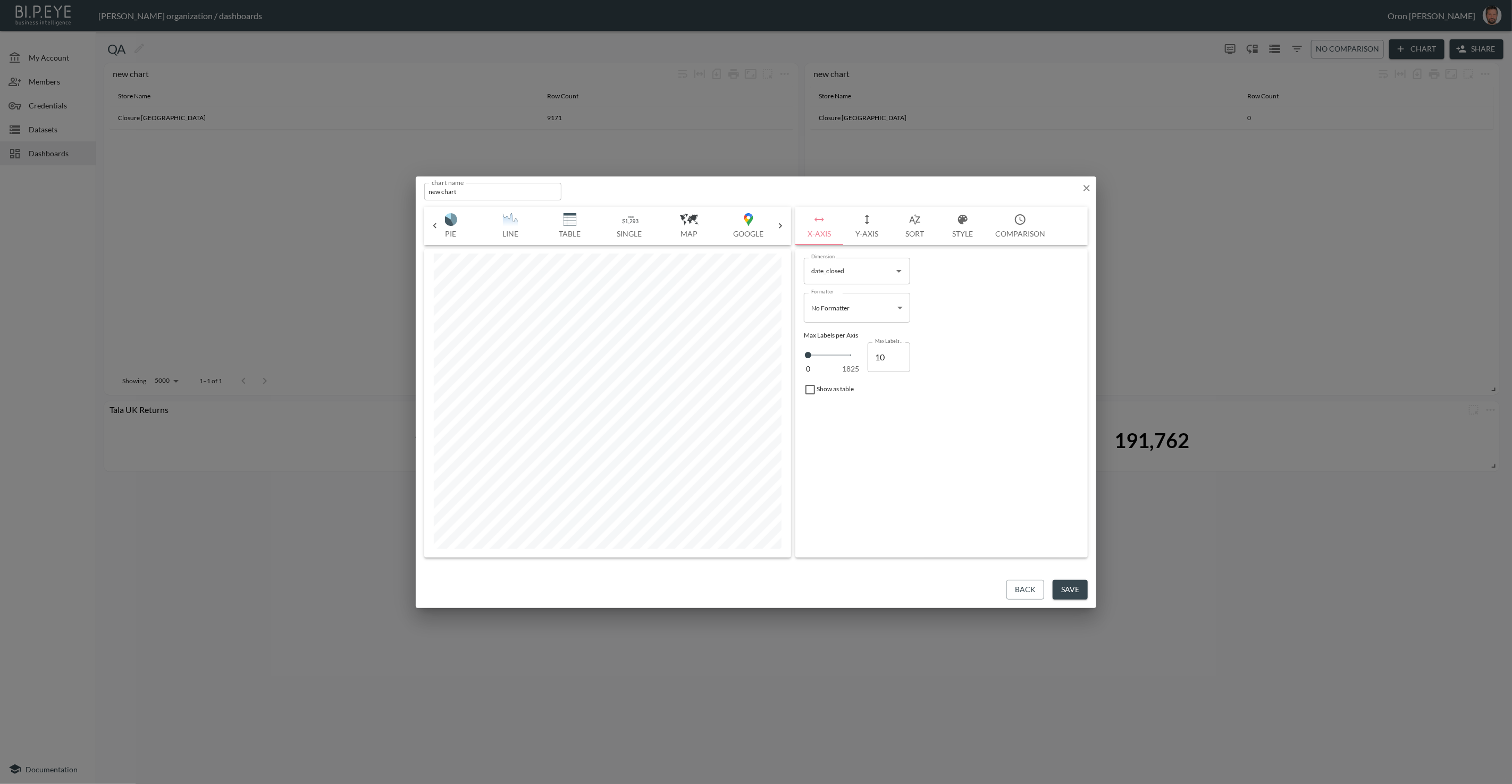
scroll to position [0, 218]
drag, startPoint x: 622, startPoint y: 220, endPoint x: 631, endPoint y: 220, distance: 9.0
click at [622, 220] on img "button" at bounding box center [621, 219] width 43 height 13
click at [826, 307] on input "exchange_revenue" at bounding box center [849, 311] width 81 height 17
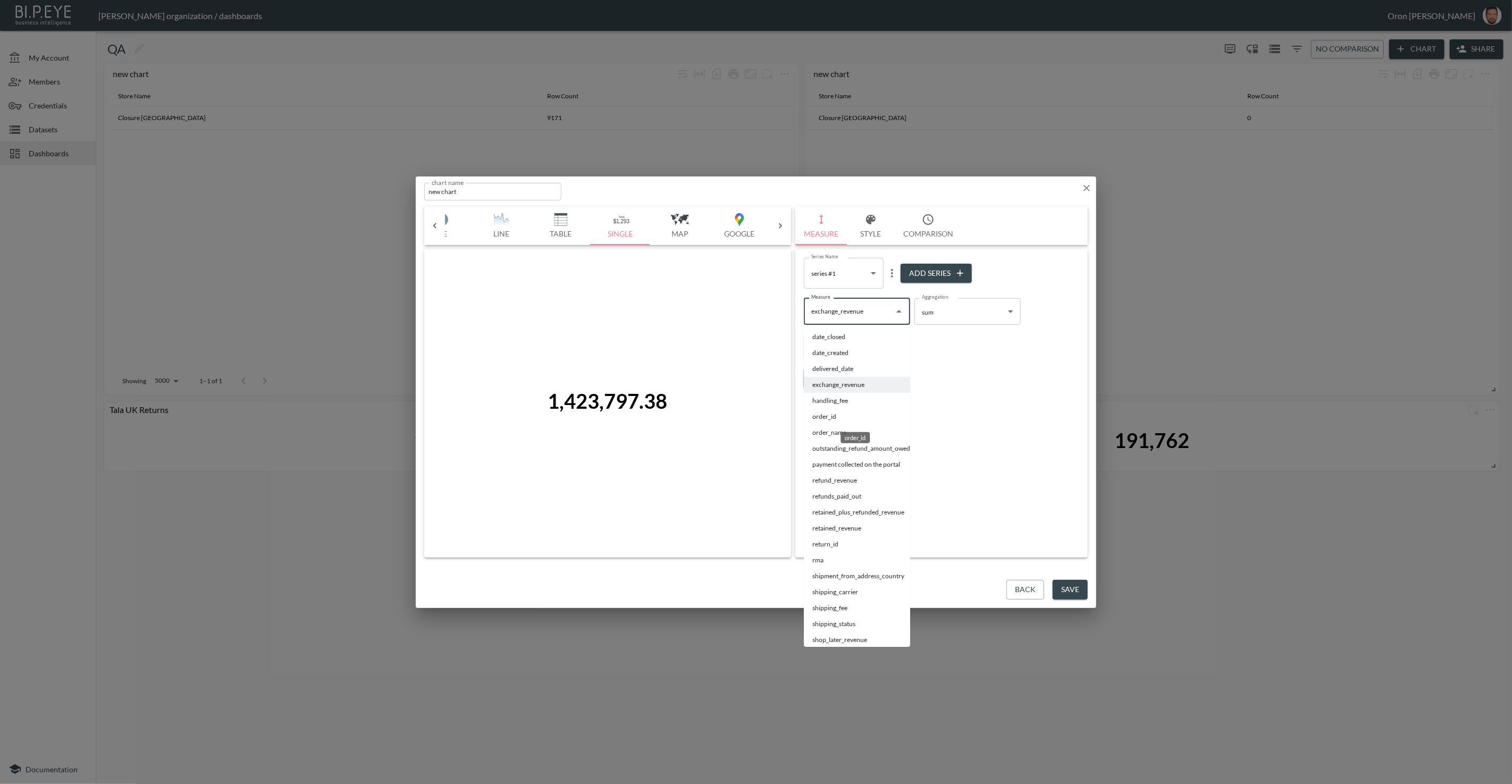
click at [835, 416] on li "order_id" at bounding box center [857, 416] width 106 height 16
type input "order_id"
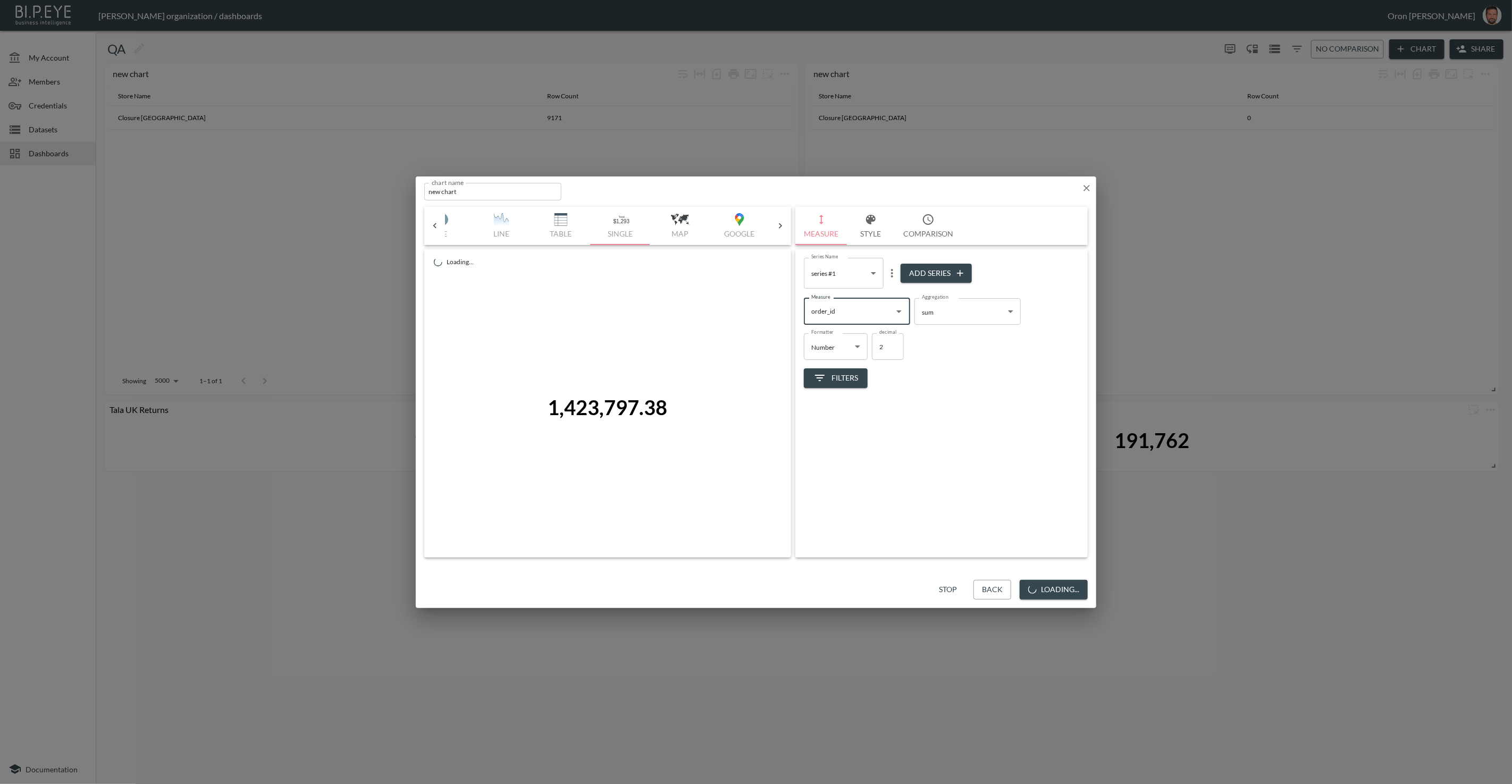
click at [930, 315] on body "BI.P.EYE, Interactive Analytics Dashboards - app Zach Bailet organization / das…" at bounding box center [756, 392] width 1512 height 784
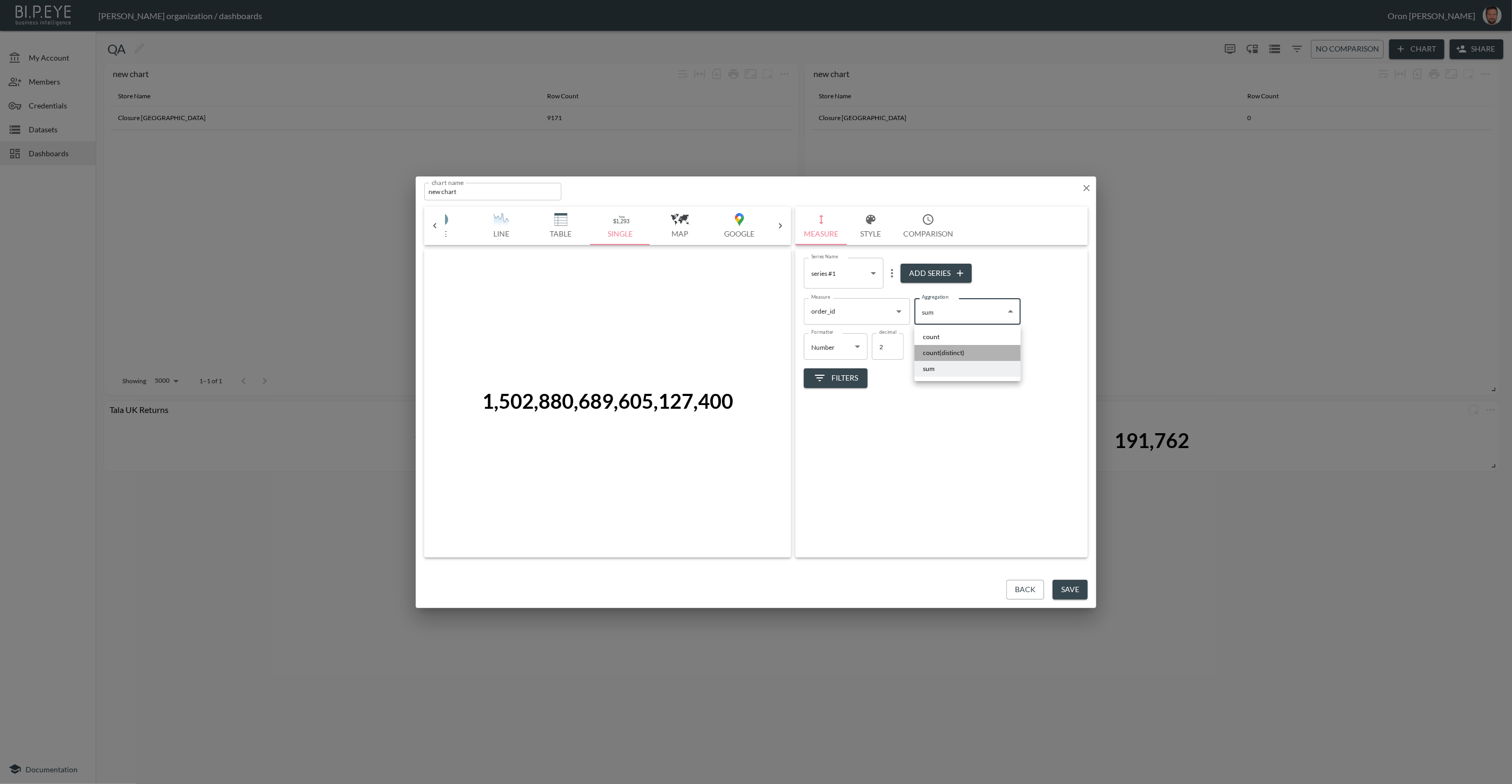
drag, startPoint x: 933, startPoint y: 353, endPoint x: 928, endPoint y: 350, distance: 5.8
click at [933, 353] on span "count(distinct)" at bounding box center [944, 353] width 41 height 10
type input "count(distinct)"
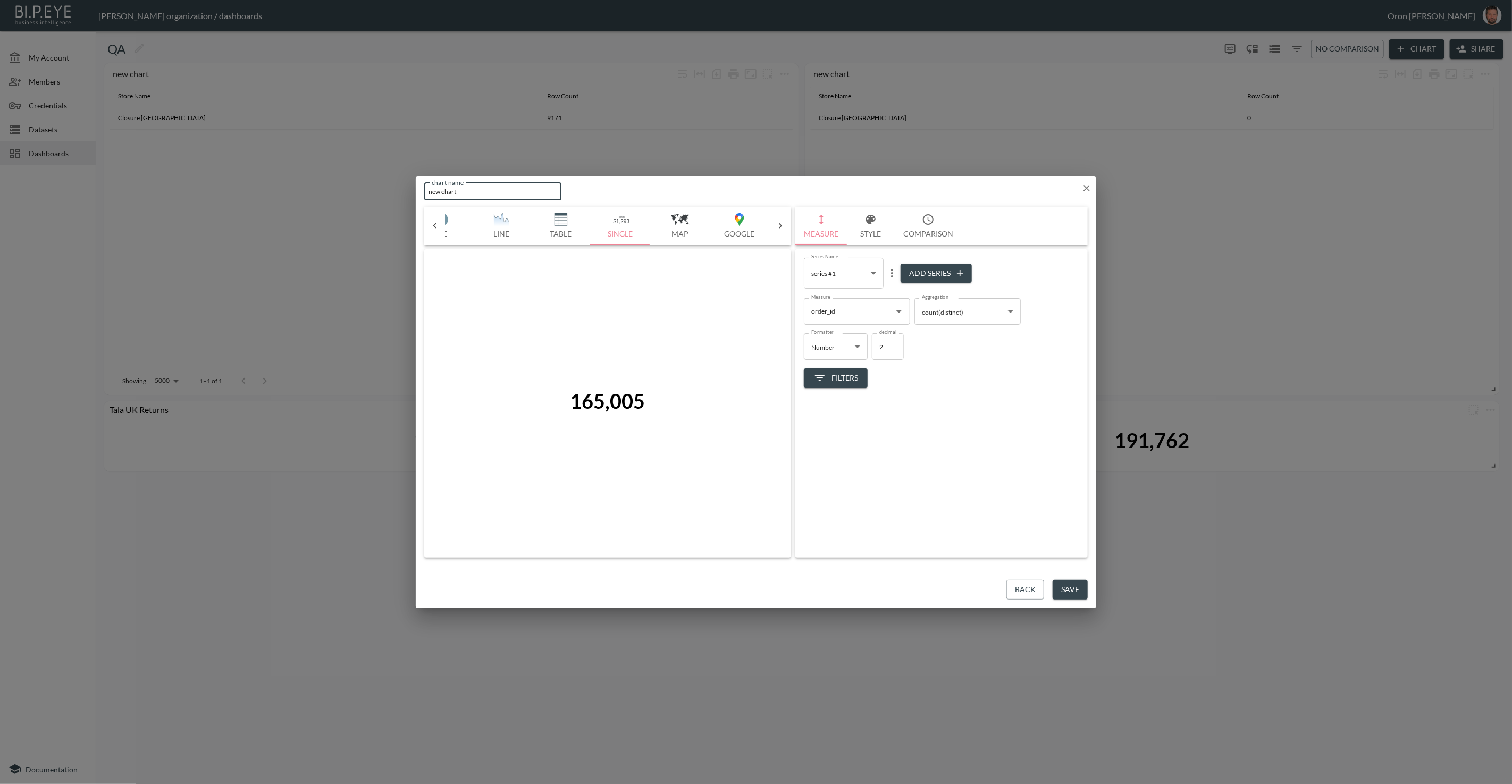
click at [489, 196] on input "new chart" at bounding box center [493, 191] width 137 height 17
type input "Returns flat - Tala UK"
click at [988, 589] on button "Save" at bounding box center [1070, 590] width 35 height 20
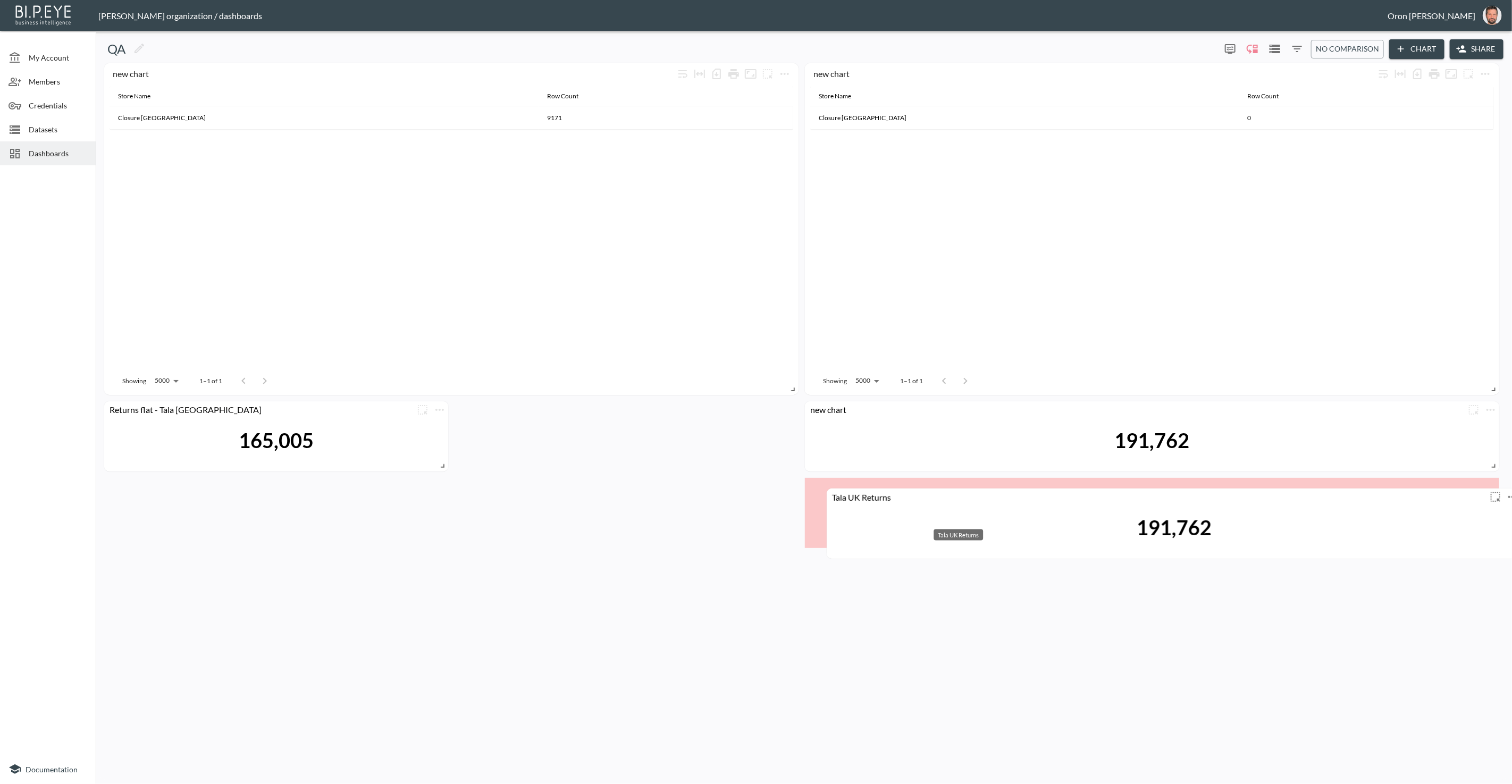
drag, startPoint x: 504, startPoint y: 487, endPoint x: 1160, endPoint y: 491, distance: 656.0
click at [988, 497] on div "Tala UK Returns" at bounding box center [1157, 497] width 660 height 10
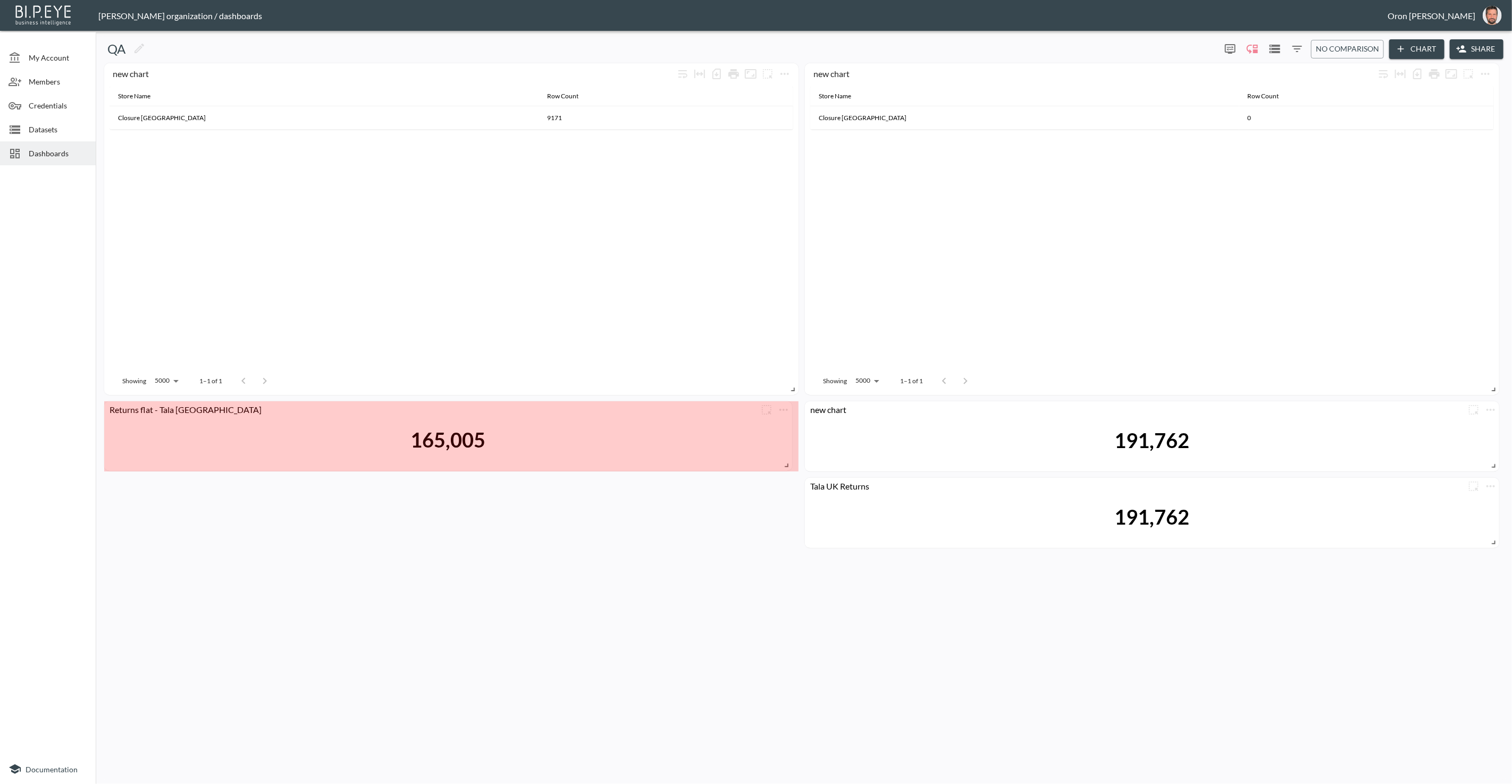
drag, startPoint x: 445, startPoint y: 463, endPoint x: 814, endPoint y: 471, distance: 369.1
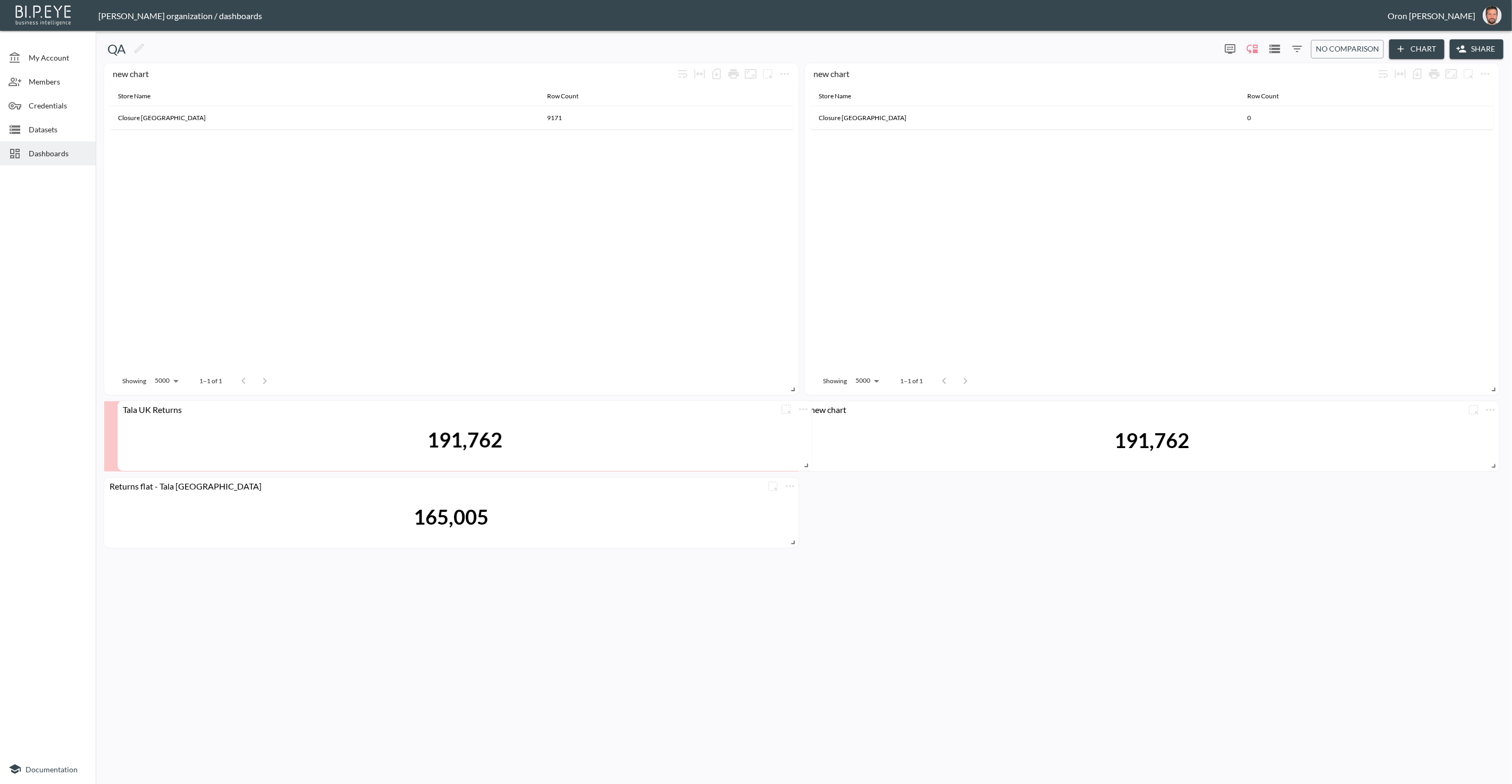
drag, startPoint x: 934, startPoint y: 502, endPoint x: 246, endPoint y: 424, distance: 692.4
click at [246, 424] on div "191,762" at bounding box center [464, 440] width 684 height 45
click at [790, 407] on icon "more" at bounding box center [790, 410] width 13 height 13
click at [774, 426] on p "Edit" at bounding box center [778, 430] width 15 height 13
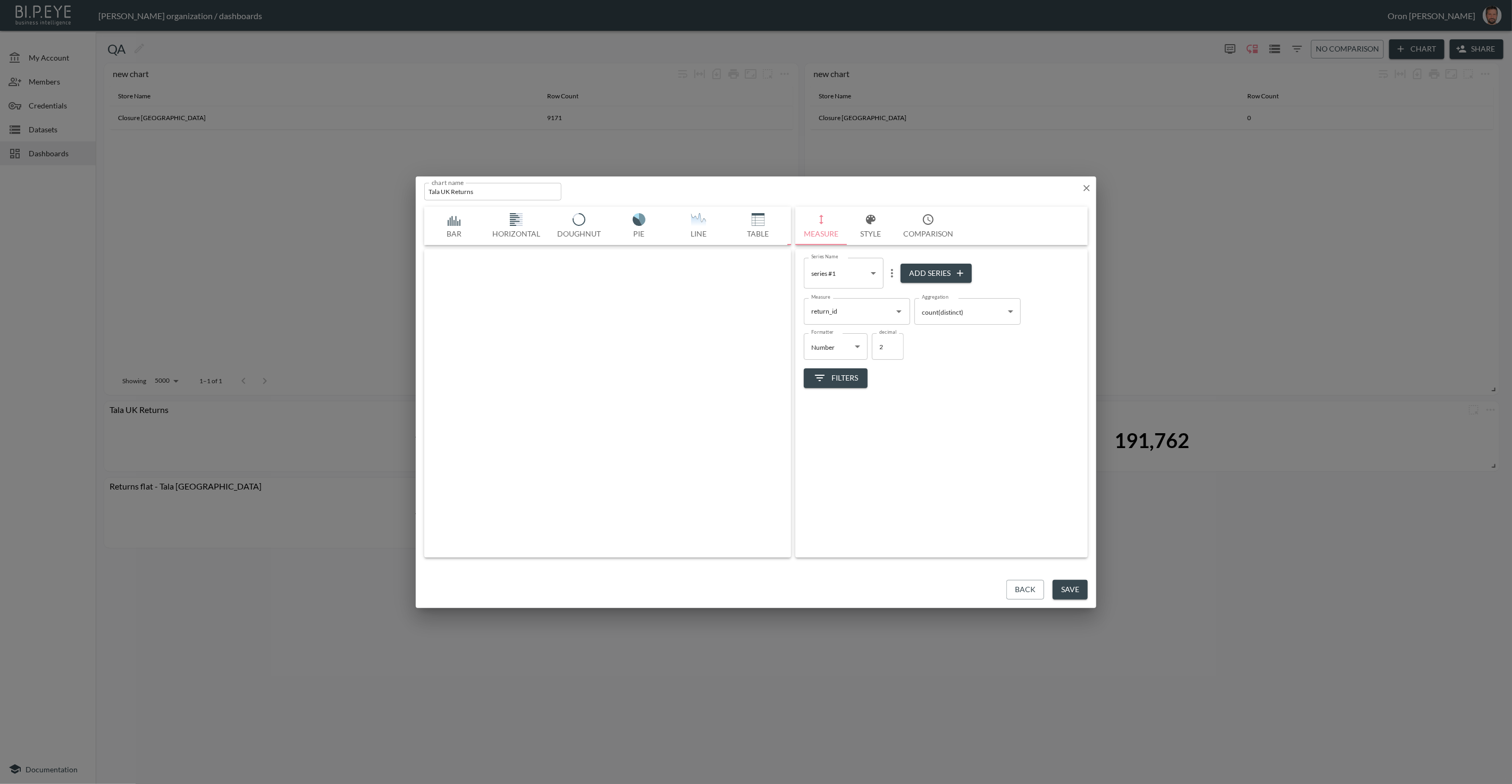
scroll to position [0, 56]
click at [528, 196] on input "Tala UK Returns" at bounding box center [493, 191] width 137 height 17
type input "Tala UK Returns - poor performance"
click at [988, 581] on button "Loading..." at bounding box center [1054, 590] width 68 height 20
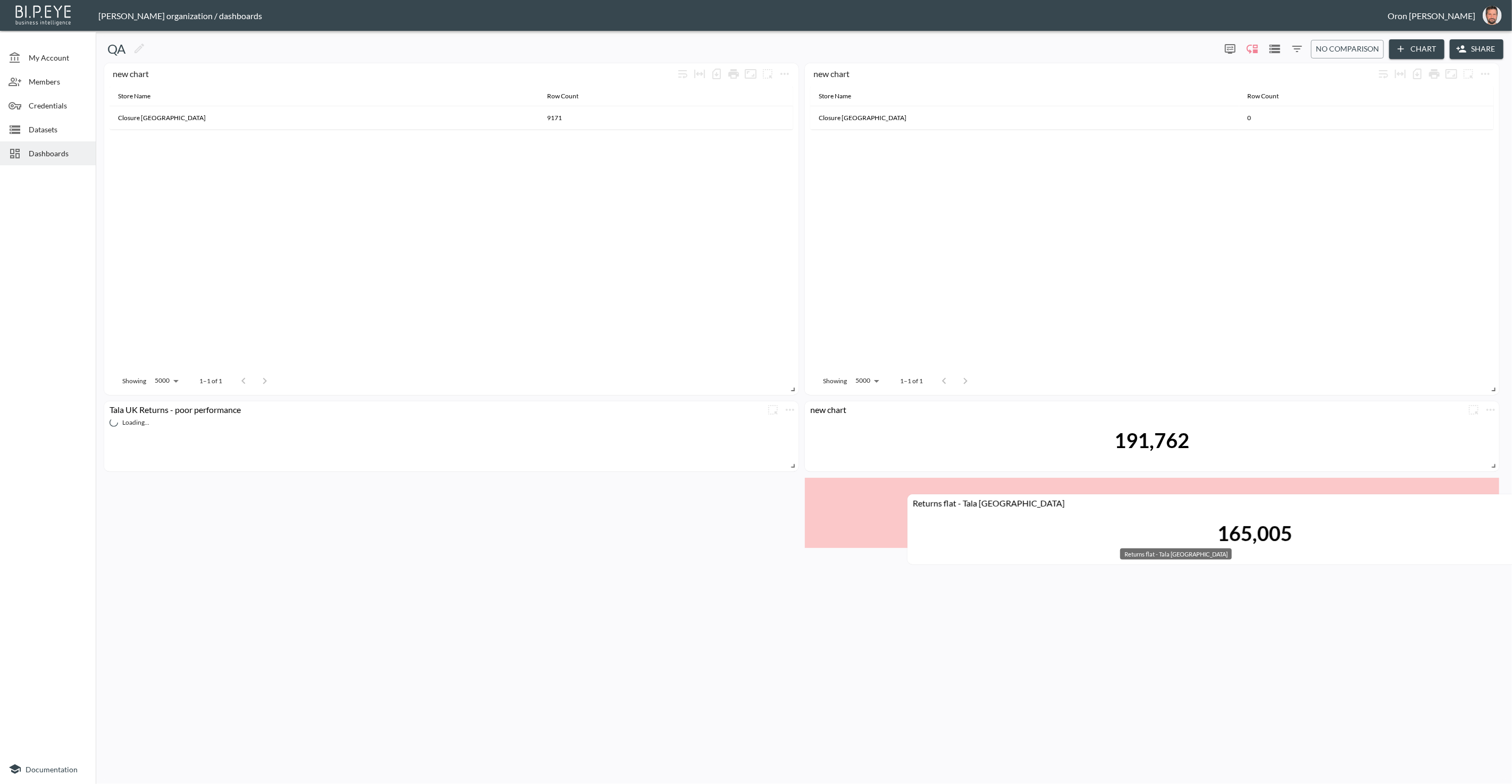
drag, startPoint x: 612, startPoint y: 489, endPoint x: 1380, endPoint y: 502, distance: 768.1
click at [988, 502] on div "Returns flat - Tala UK" at bounding box center [1238, 502] width 660 height 10
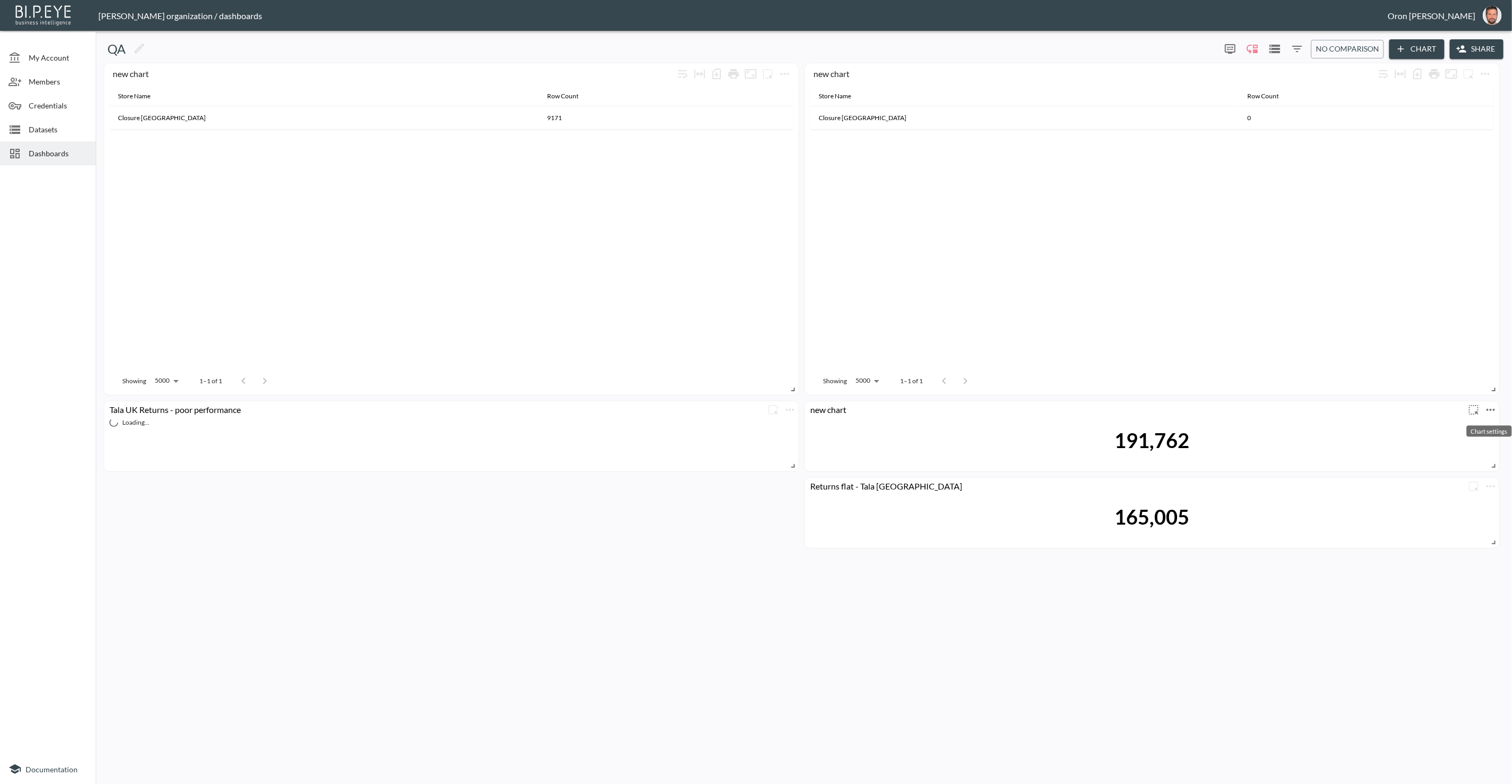
click at [988, 406] on icon "more" at bounding box center [1491, 410] width 13 height 13
click at [988, 425] on li "Edit" at bounding box center [1459, 430] width 83 height 19
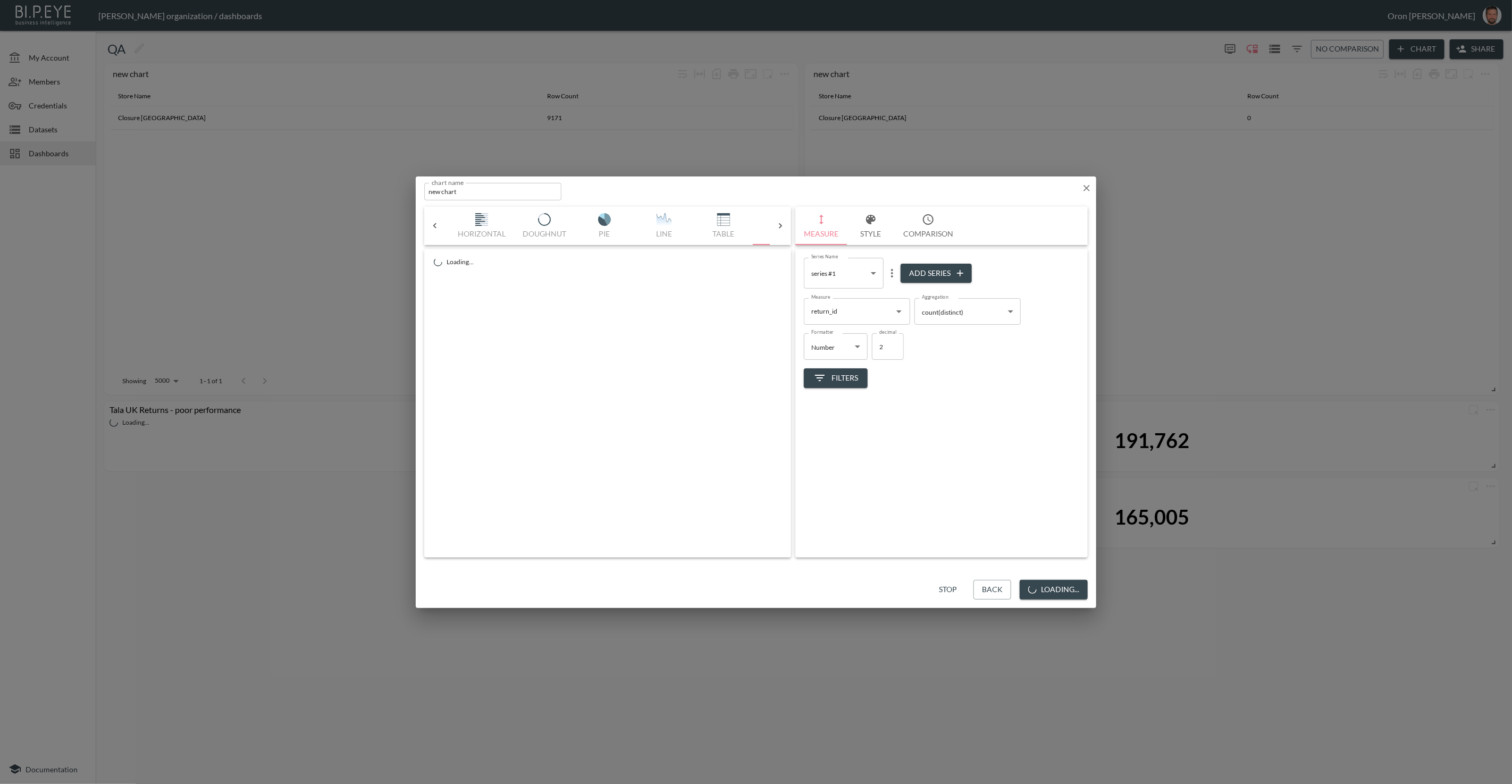
click at [500, 191] on input "new chart" at bounding box center [493, 191] width 137 height 17
type input "Tala UK Returns - dedicated dataset"
click at [988, 587] on button "Save" at bounding box center [1070, 590] width 35 height 20
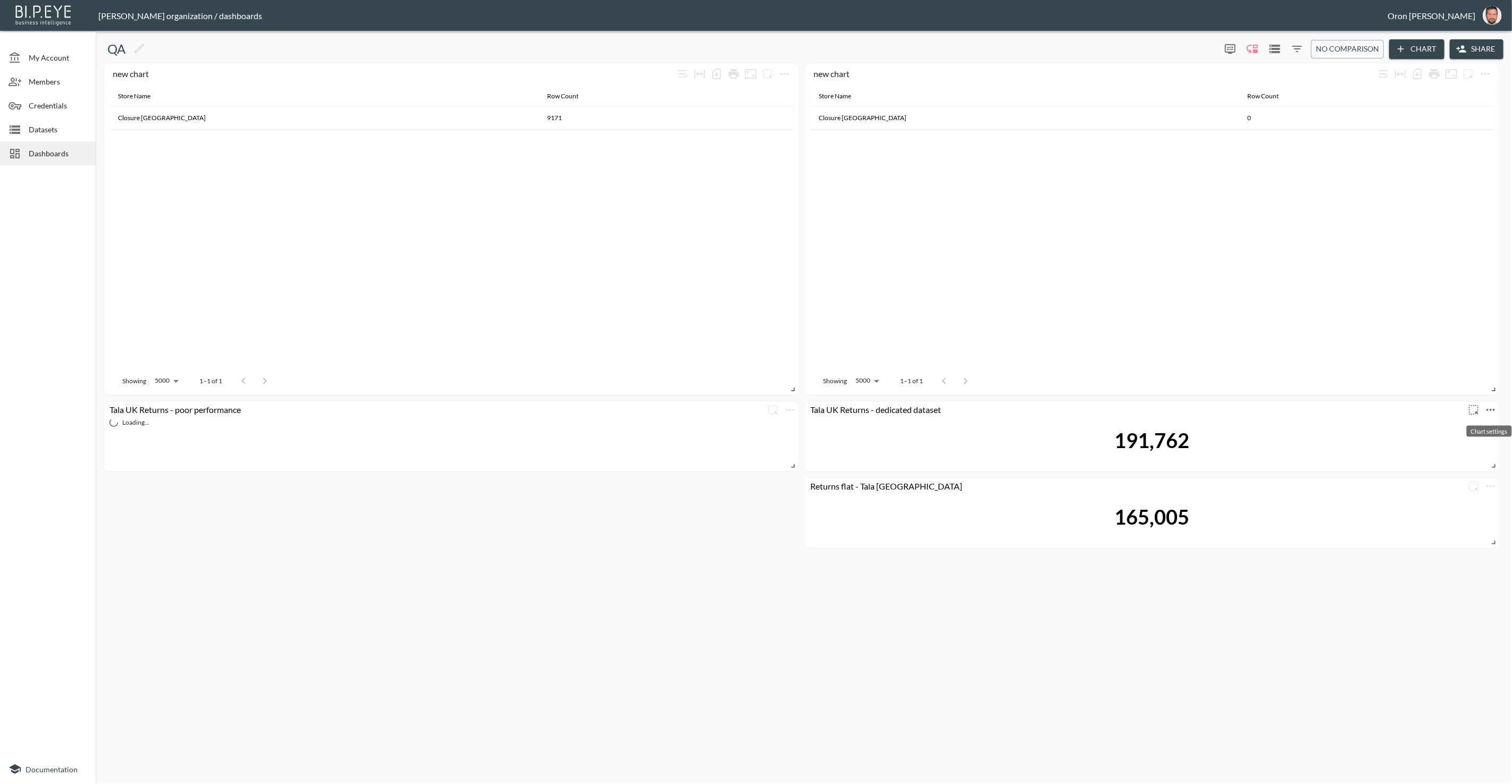
click at [988, 407] on icon "more" at bounding box center [1491, 410] width 13 height 13
click at [786, 76] on div at bounding box center [756, 392] width 1512 height 784
click at [787, 76] on icon "more" at bounding box center [785, 74] width 13 height 13
click at [790, 118] on li "Delete" at bounding box center [784, 118] width 83 height 19
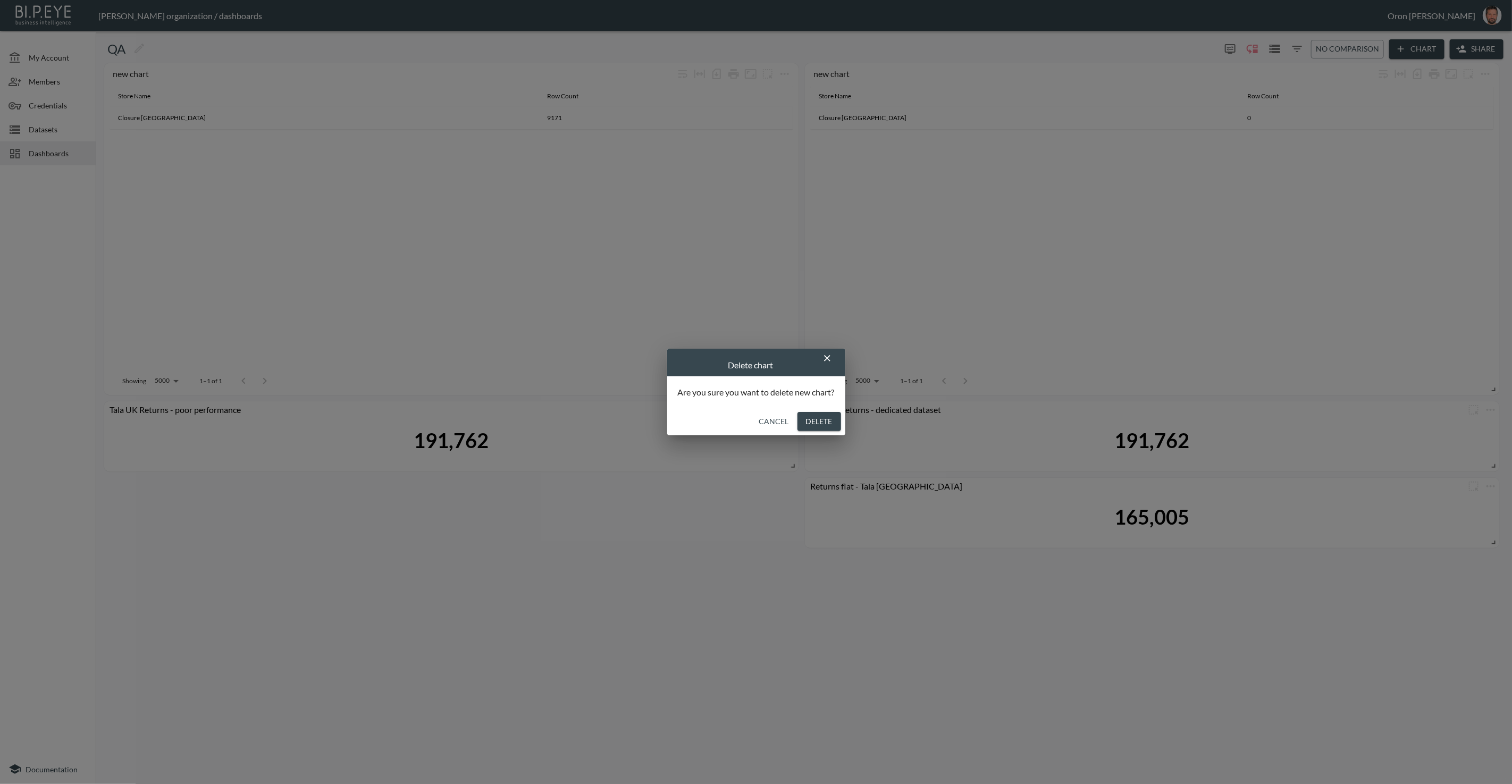
click at [819, 417] on button "Delete" at bounding box center [819, 422] width 43 height 20
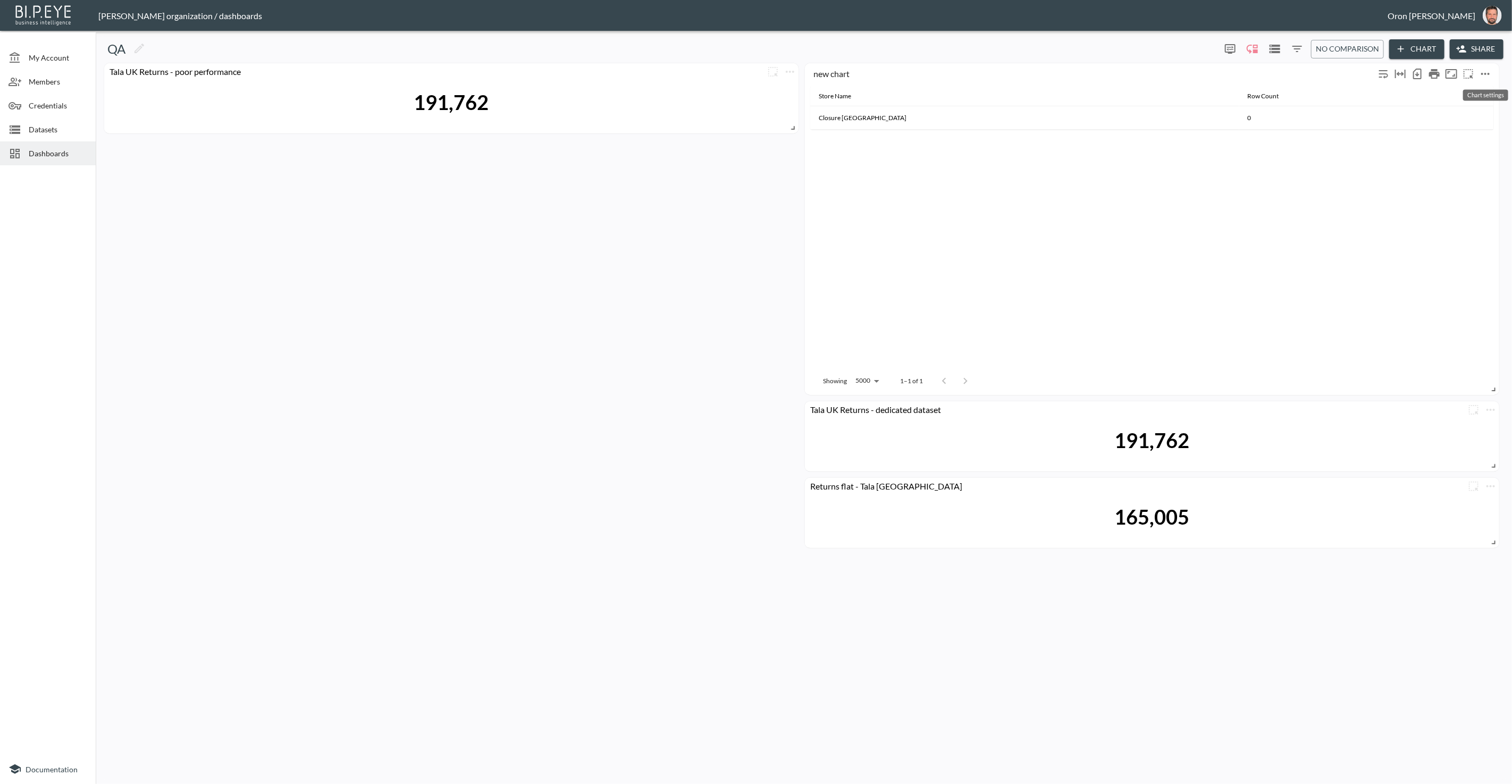
click at [988, 72] on icon "more" at bounding box center [1486, 74] width 13 height 13
click at [988, 113] on li "Delete" at bounding box center [1459, 118] width 83 height 19
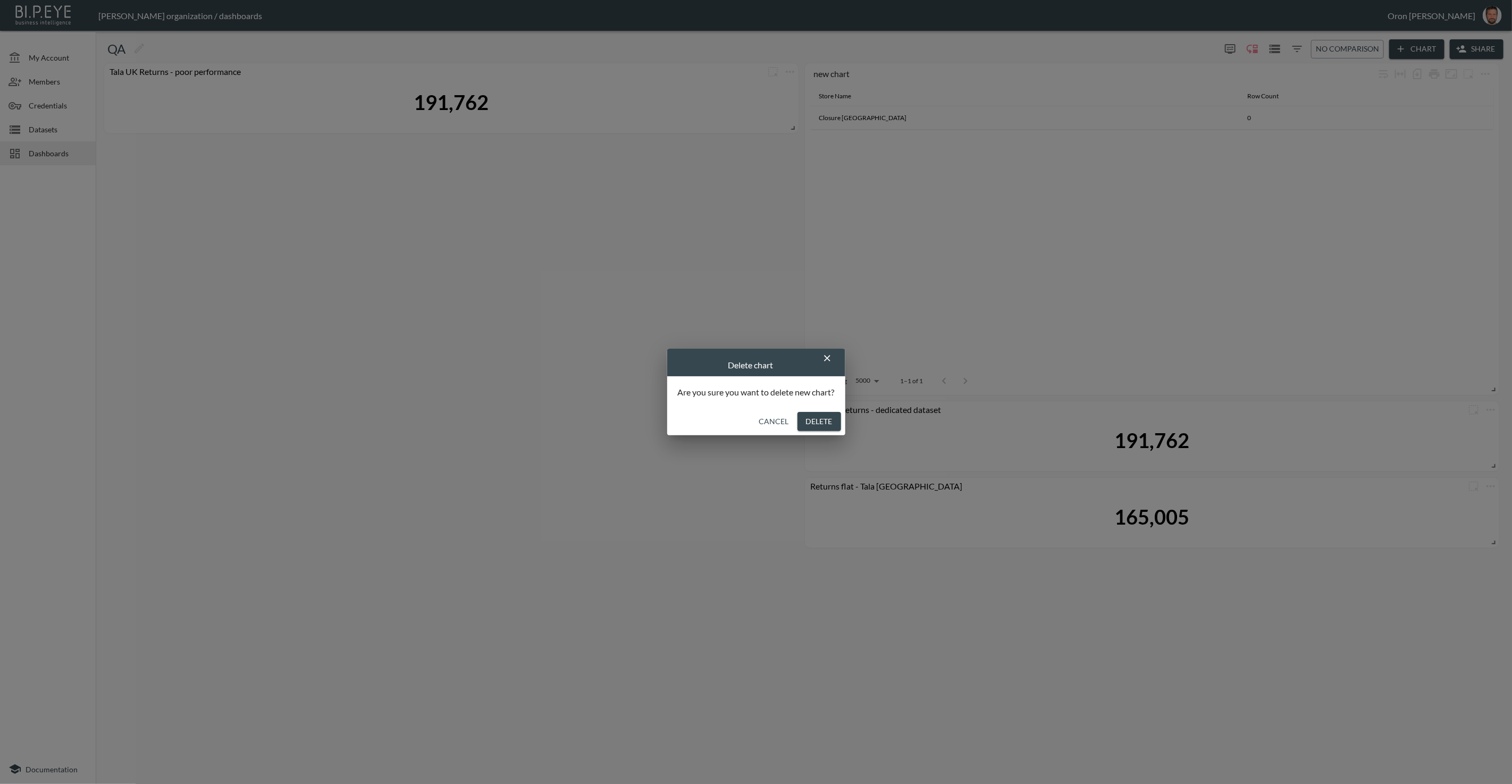
click at [822, 422] on button "Delete" at bounding box center [819, 422] width 43 height 20
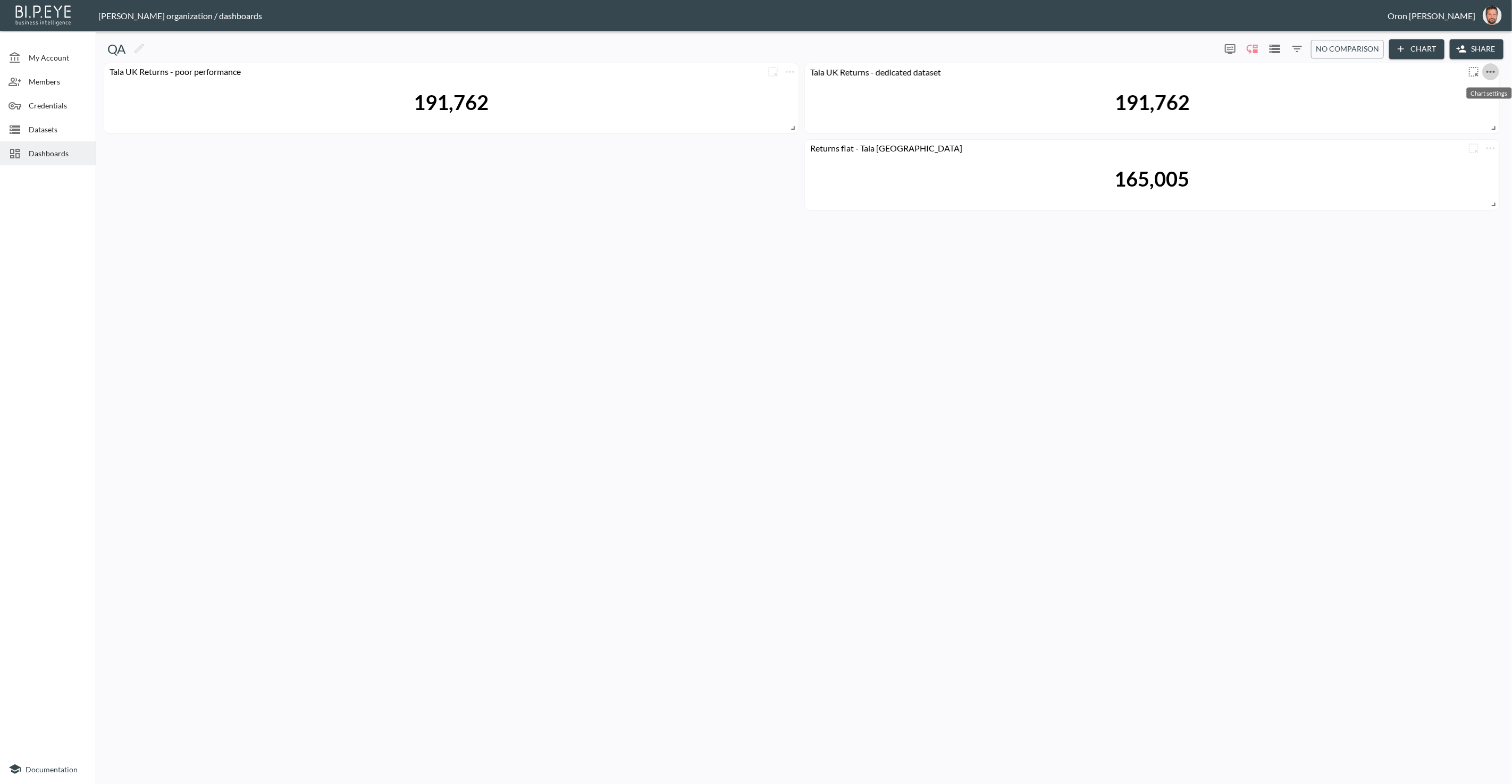
click at [988, 73] on icon "more" at bounding box center [1491, 72] width 13 height 13
click at [988, 142] on p "Duplicate" at bounding box center [1458, 141] width 36 height 13
click at [988, 150] on icon "more" at bounding box center [1491, 148] width 13 height 13
click at [988, 161] on li "Edit" at bounding box center [1459, 169] width 83 height 19
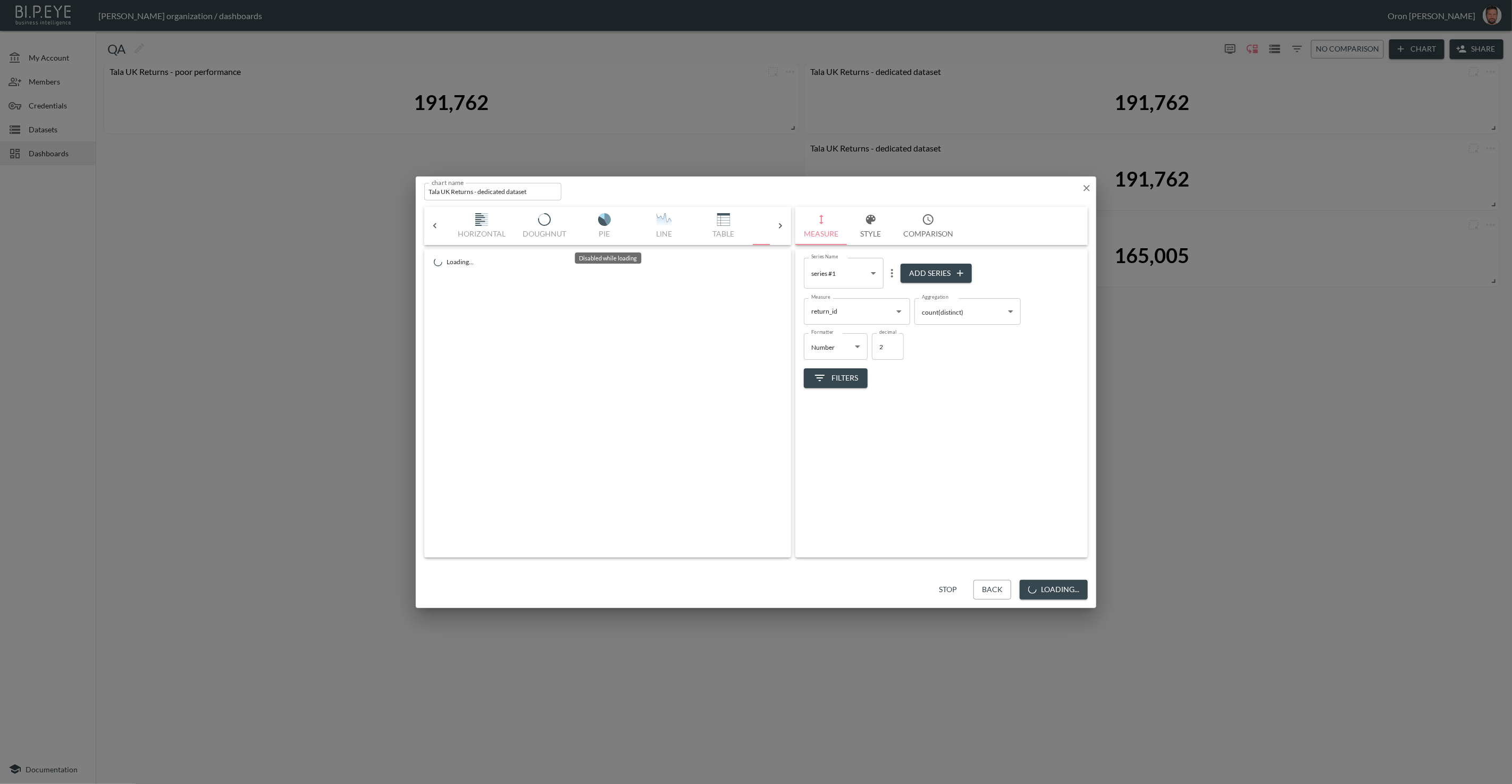
scroll to position [0, 0]
click at [471, 223] on img "button" at bounding box center [476, 219] width 43 height 13
click at [826, 217] on icon "button" at bounding box center [819, 219] width 13 height 13
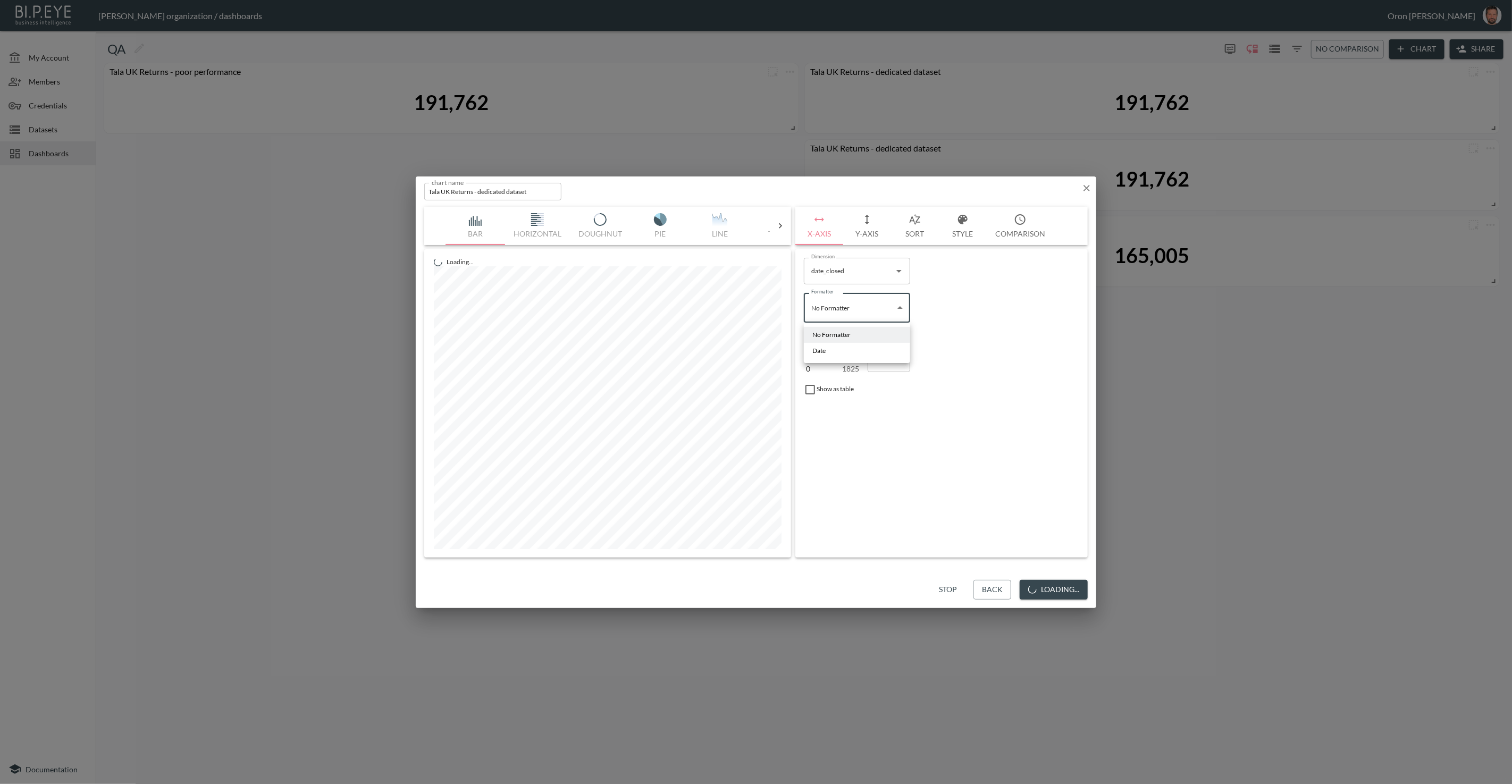
click at [839, 305] on body "BI.P.EYE, Interactive Analytics Dashboards - app Zach Bailet organization / das…" at bounding box center [756, 392] width 1512 height 784
click at [841, 271] on div at bounding box center [756, 392] width 1512 height 784
click at [841, 271] on input "date_closed" at bounding box center [849, 271] width 81 height 17
click at [839, 292] on li "date_created" at bounding box center [857, 296] width 106 height 16
type input "date_created"
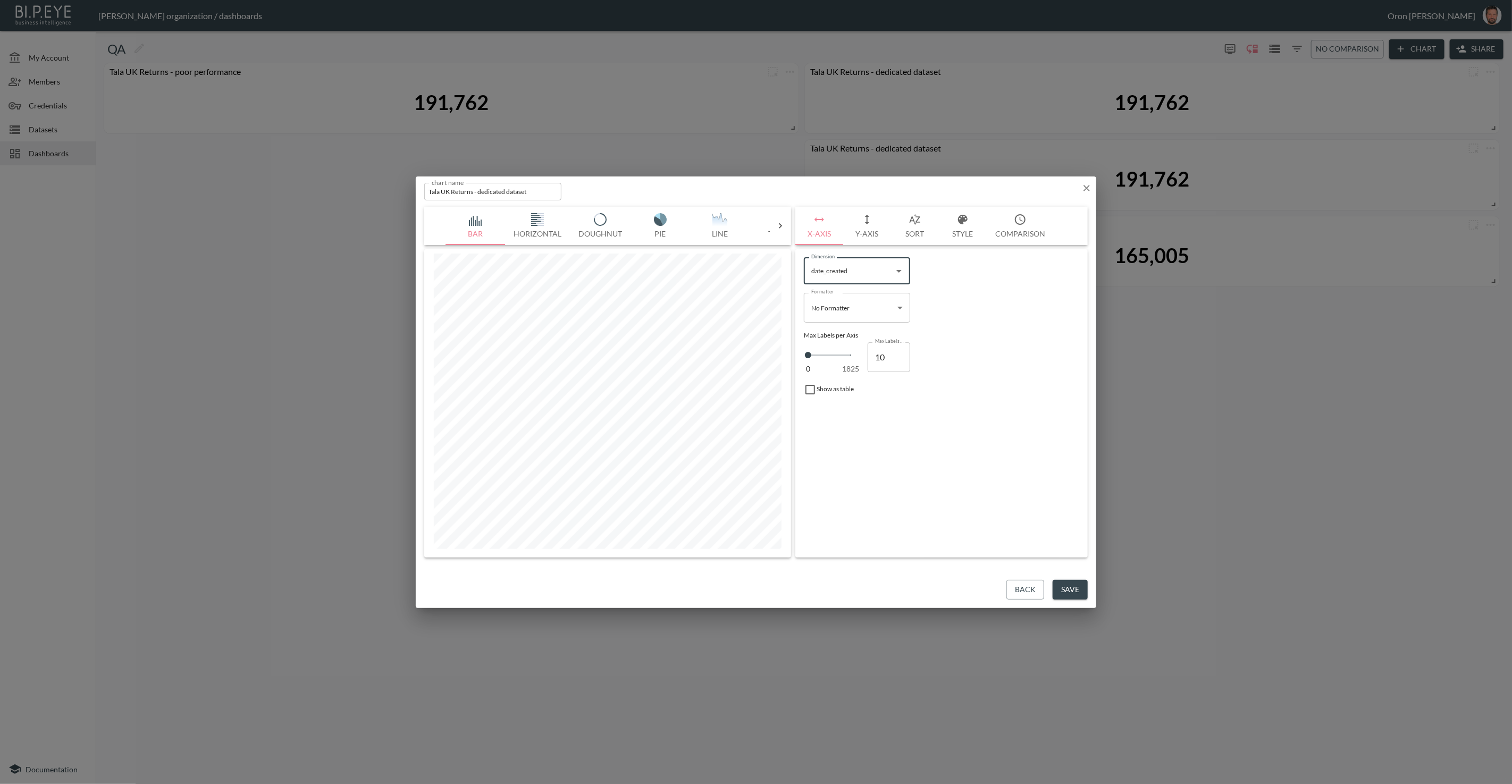
click at [835, 311] on body "BI.P.EYE, Interactive Analytics Dashboards - app Zach Bailet organization / das…" at bounding box center [756, 392] width 1512 height 784
drag, startPoint x: 830, startPoint y: 350, endPoint x: 856, endPoint y: 343, distance: 26.9
click at [830, 349] on li "Date" at bounding box center [857, 351] width 106 height 16
type input "Date"
click at [942, 311] on body "BI.P.EYE, Interactive Analytics Dashboards - app Zach Bailet organization / das…" at bounding box center [756, 392] width 1512 height 784
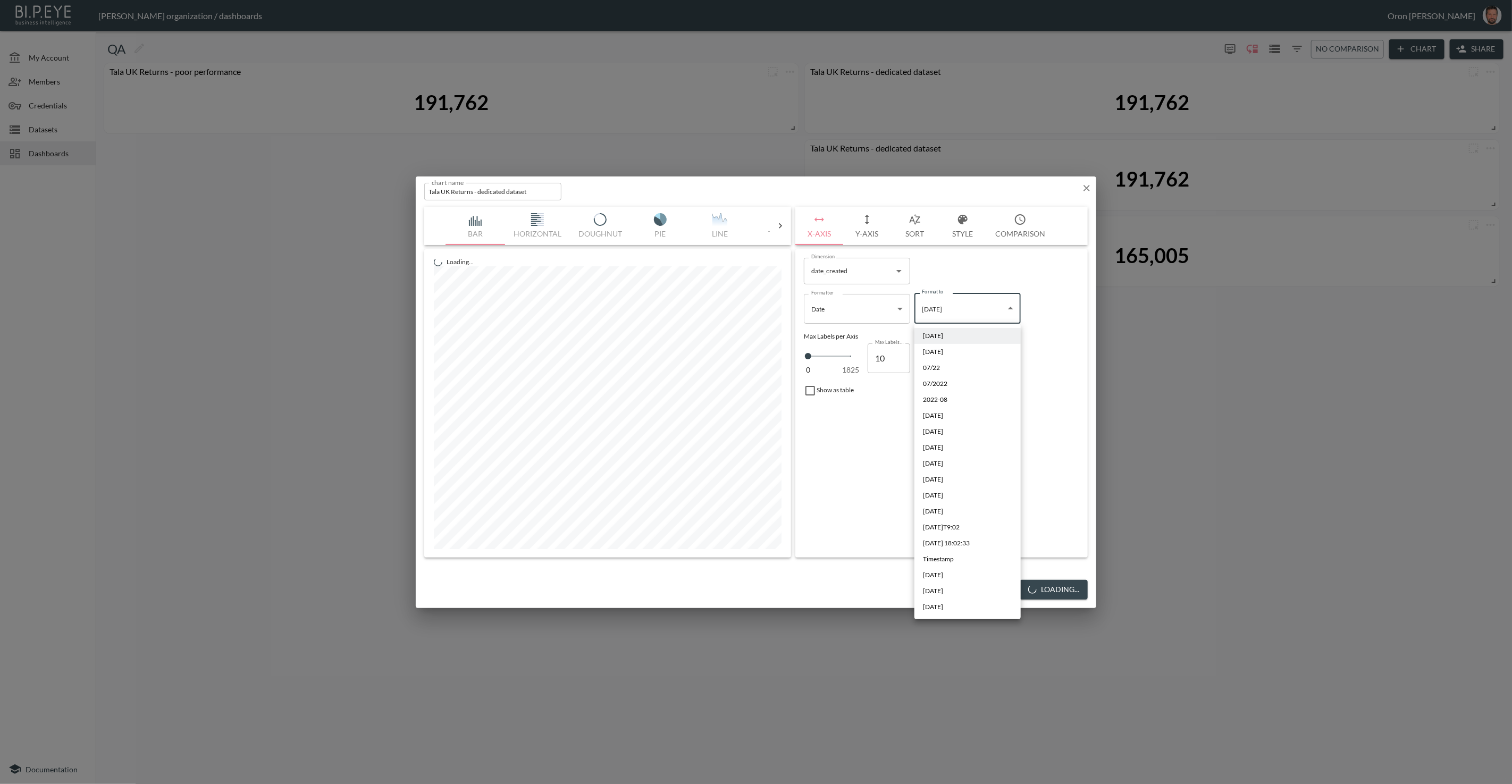
drag, startPoint x: 967, startPoint y: 590, endPoint x: 991, endPoint y: 446, distance: 146.0
click at [967, 590] on li "Sep 2019" at bounding box center [968, 590] width 106 height 16
type input "MMM YYYY"
click at [877, 231] on button "Y-Axis" at bounding box center [867, 226] width 48 height 39
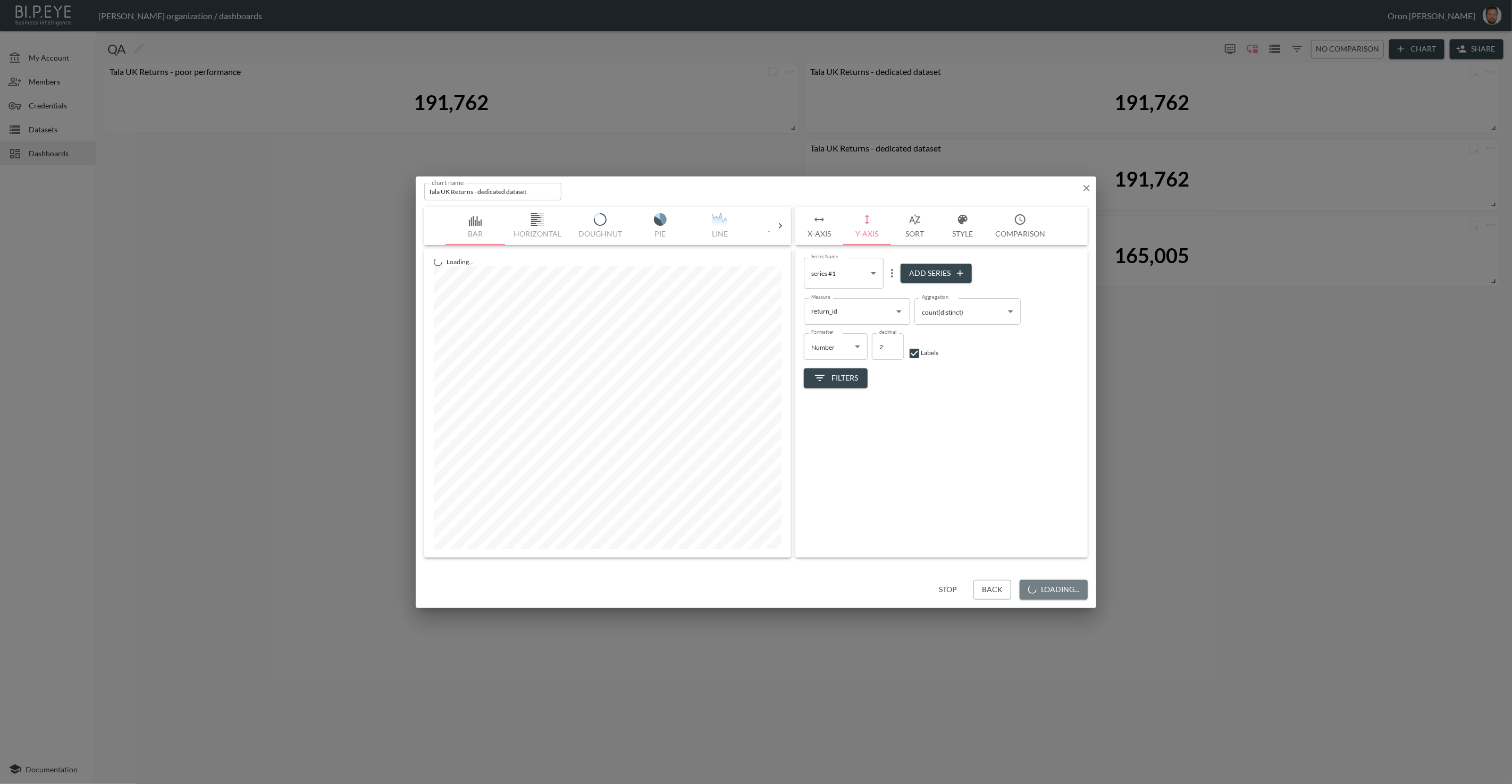
click at [988, 594] on button "Loading..." at bounding box center [1054, 590] width 68 height 20
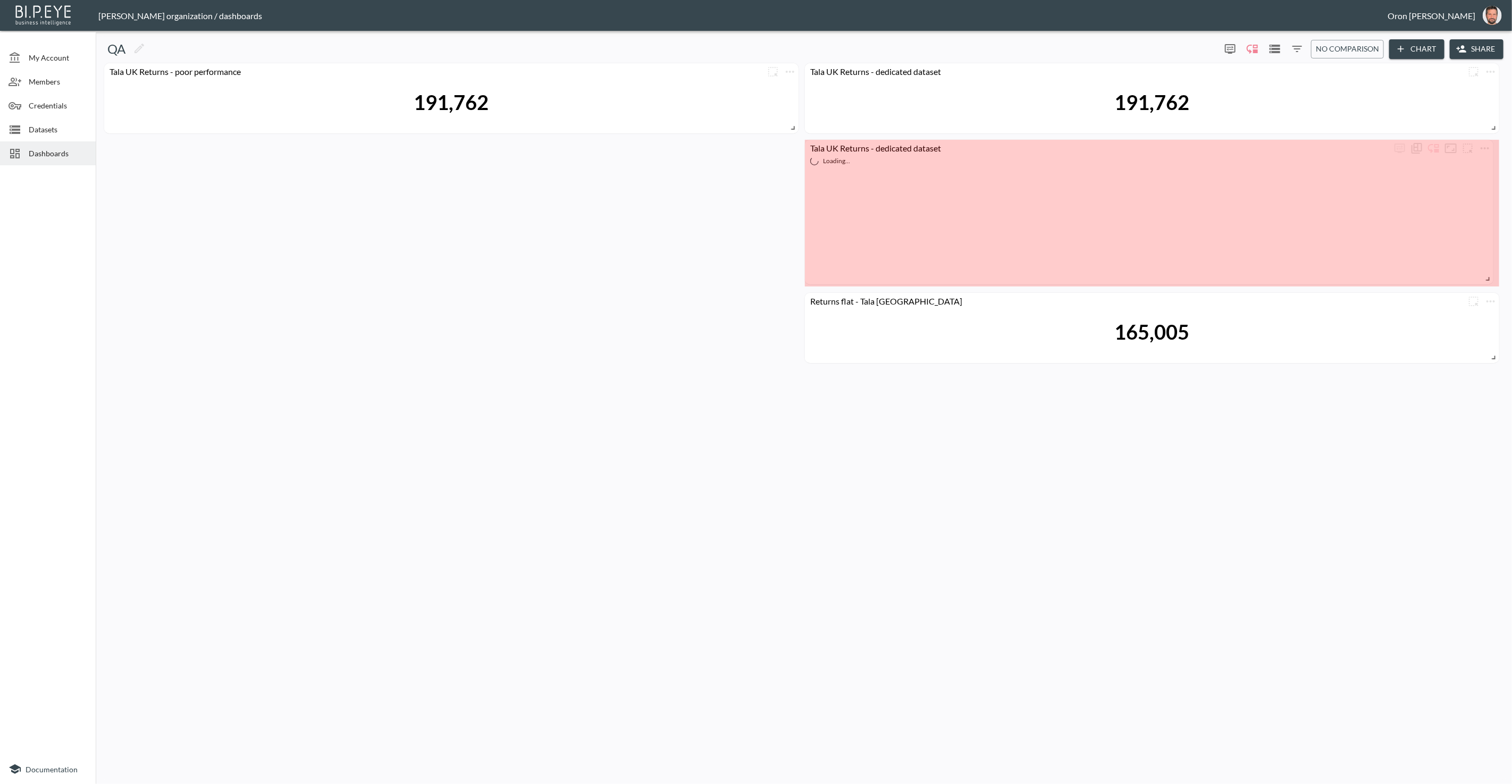
drag, startPoint x: 1494, startPoint y: 201, endPoint x: 1489, endPoint y: 276, distance: 75.2
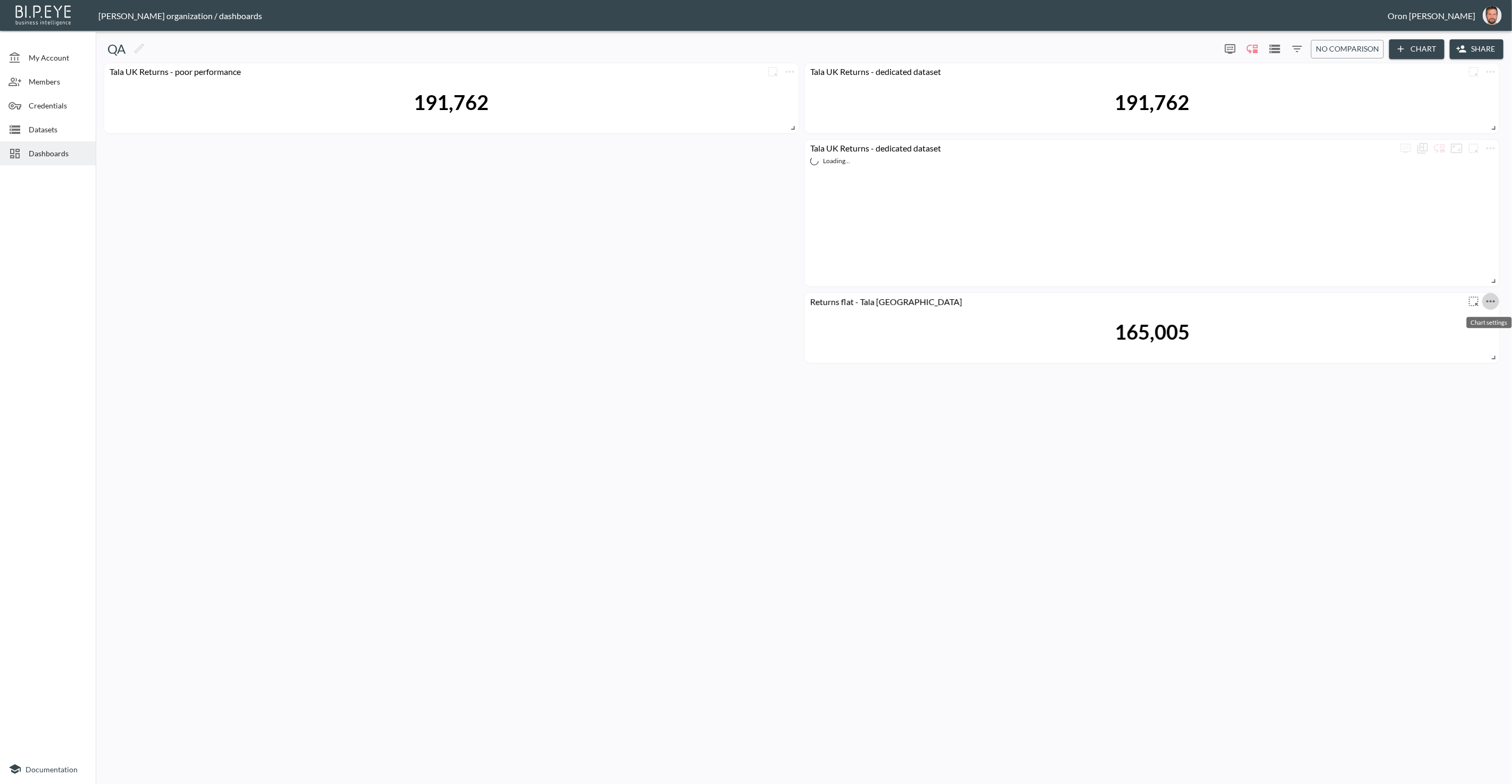
click at [988, 303] on icon "more" at bounding box center [1491, 301] width 13 height 13
click at [988, 320] on li "Edit" at bounding box center [1459, 322] width 83 height 19
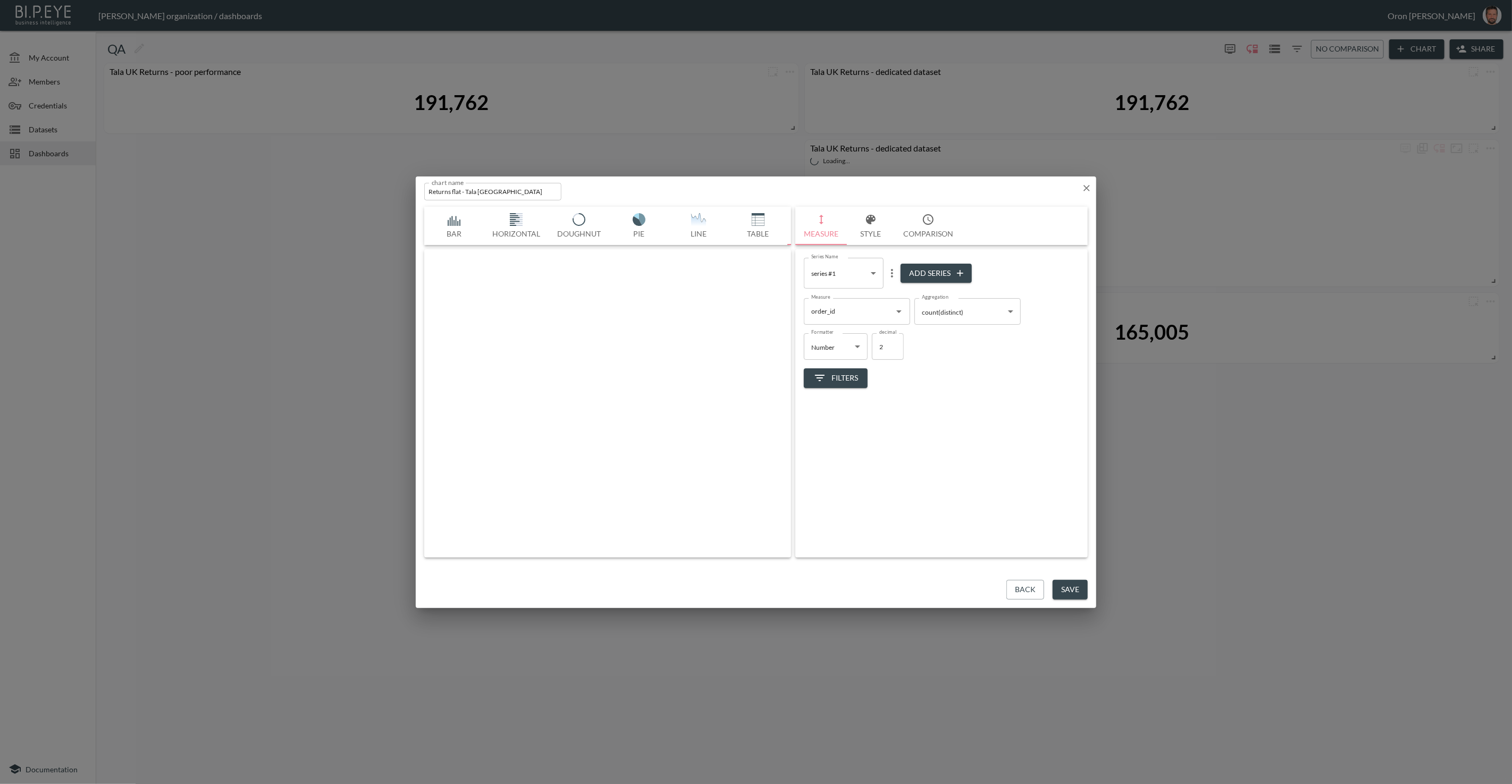
scroll to position [0, 56]
click at [988, 185] on icon "button" at bounding box center [1087, 188] width 6 height 6
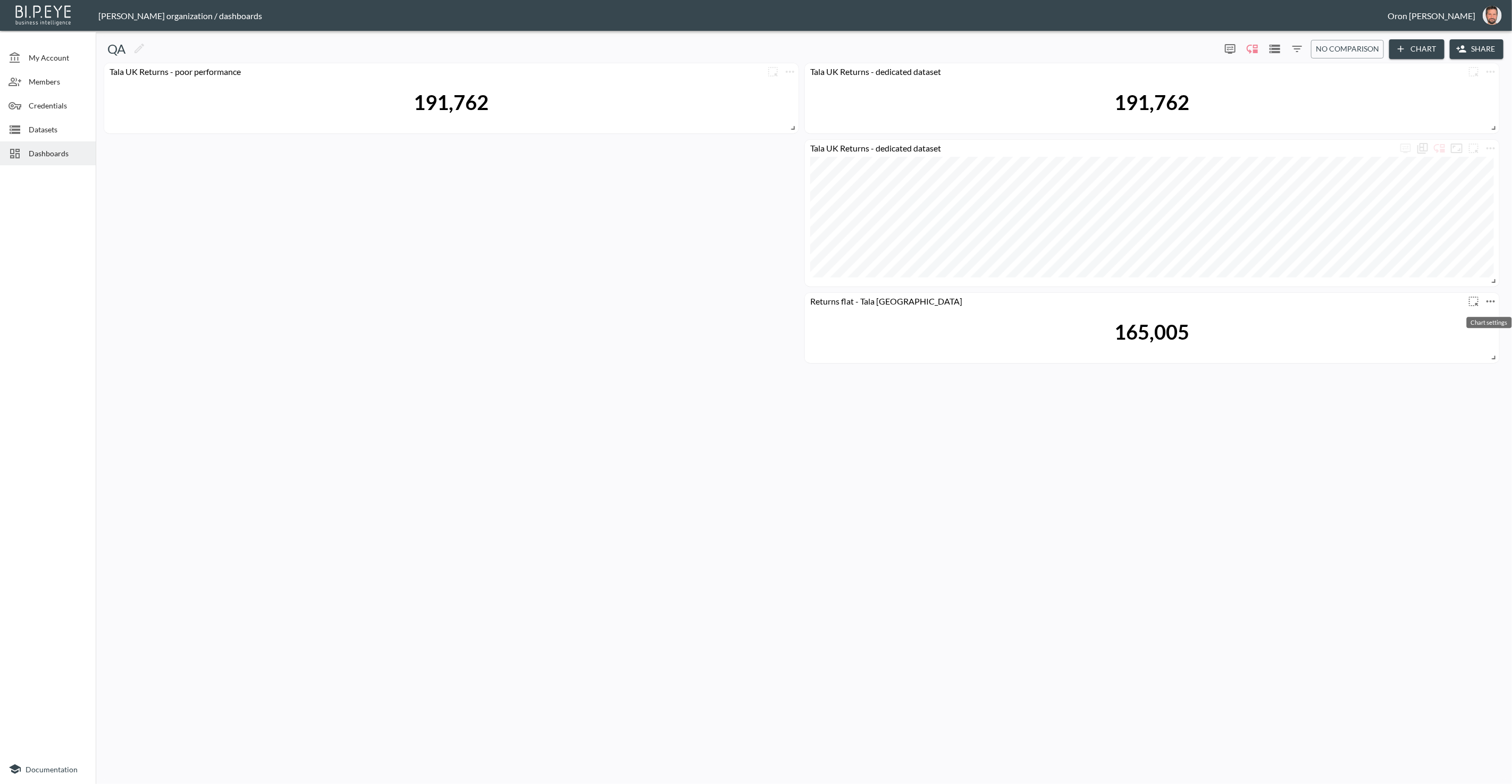
click at [988, 300] on icon "more" at bounding box center [1491, 301] width 13 height 13
click at [988, 369] on p "Duplicate" at bounding box center [1458, 371] width 36 height 13
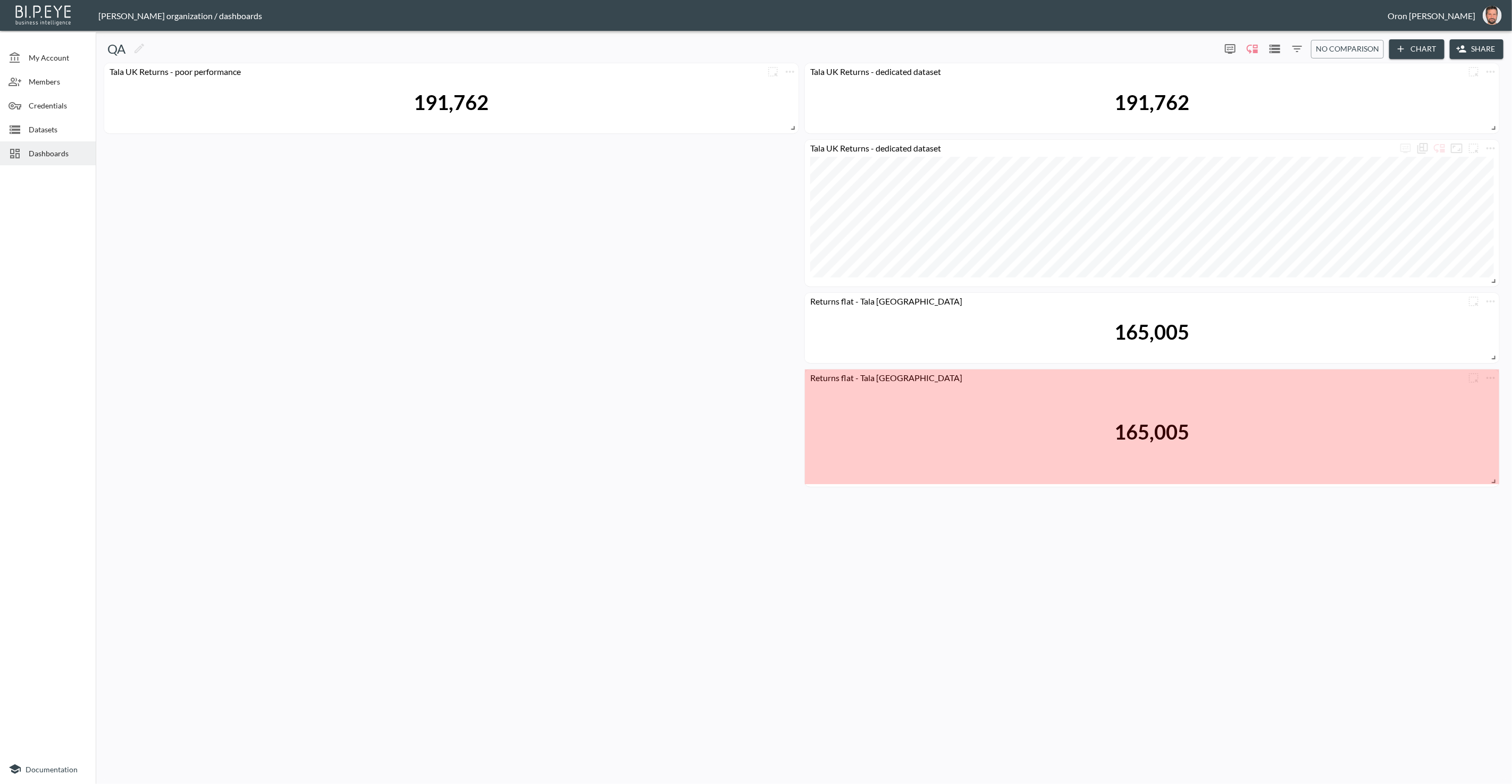
drag, startPoint x: 1491, startPoint y: 429, endPoint x: 1498, endPoint y: 475, distance: 46.5
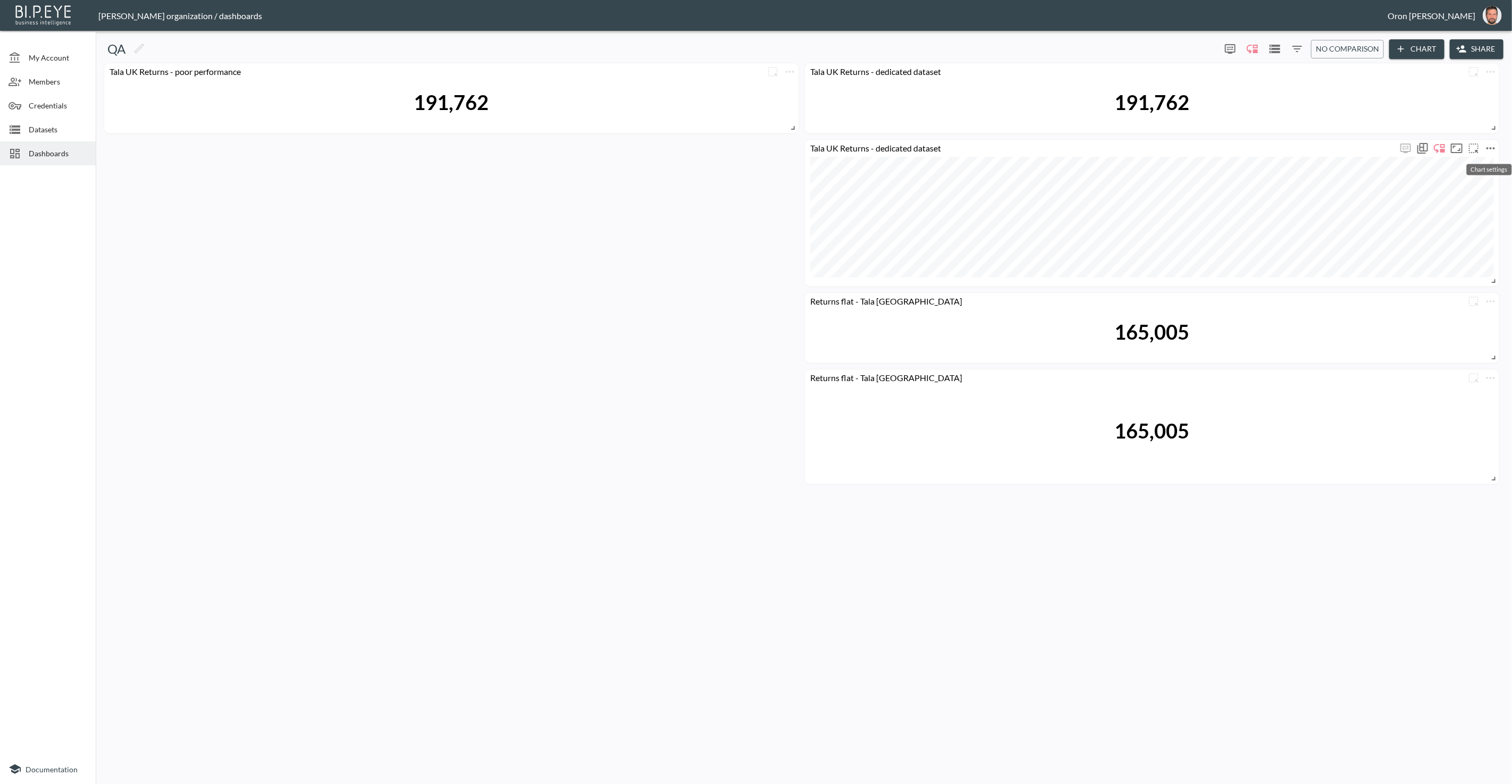
click at [988, 145] on icon "more" at bounding box center [1491, 148] width 13 height 13
click at [988, 166] on li "Edit" at bounding box center [1459, 169] width 83 height 19
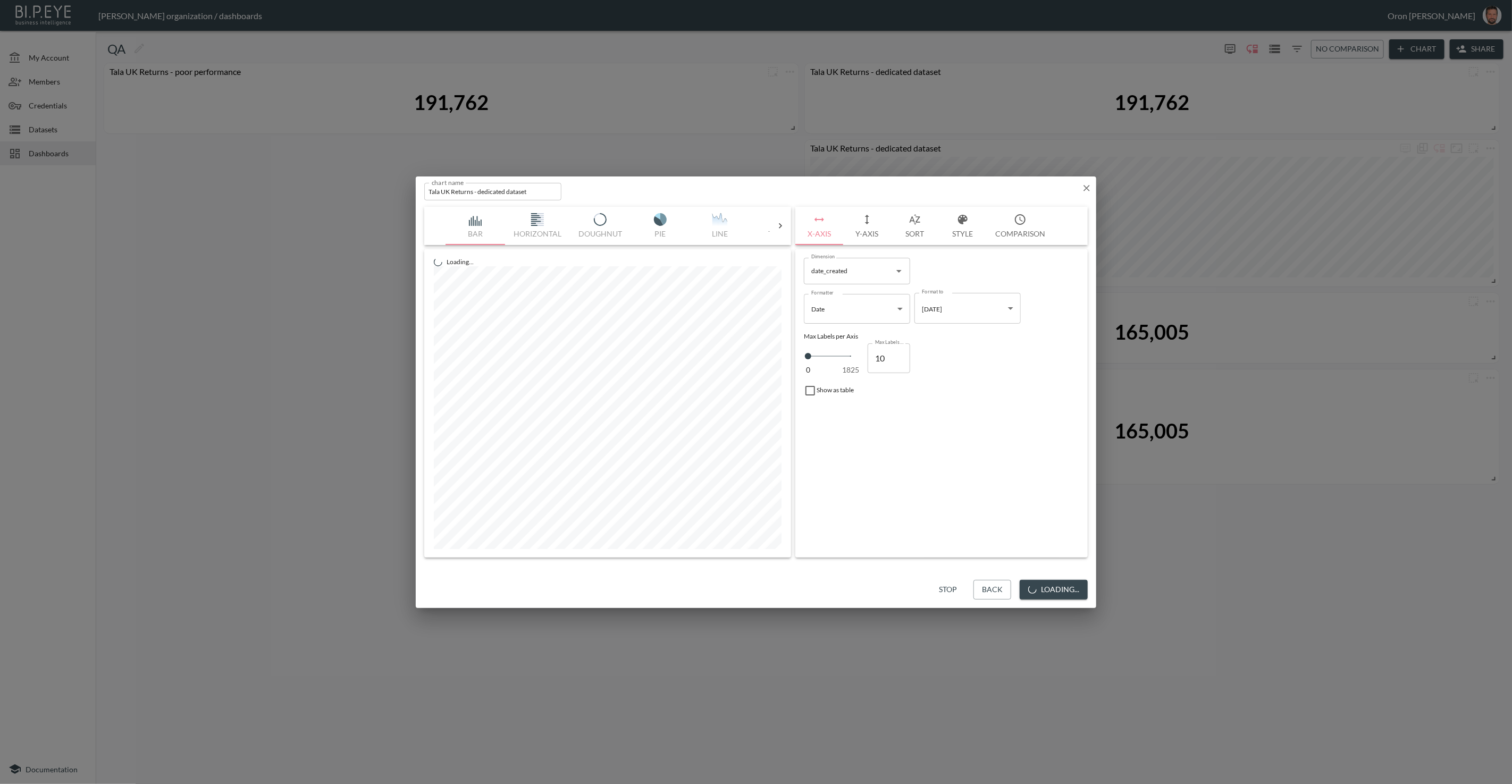
click at [988, 227] on button "Comparison" at bounding box center [1020, 226] width 67 height 39
click at [988, 269] on input "Show Summary" at bounding box center [1005, 273] width 61 height 20
checkbox input "true"
click at [988, 588] on button "Loading..." at bounding box center [1054, 590] width 68 height 20
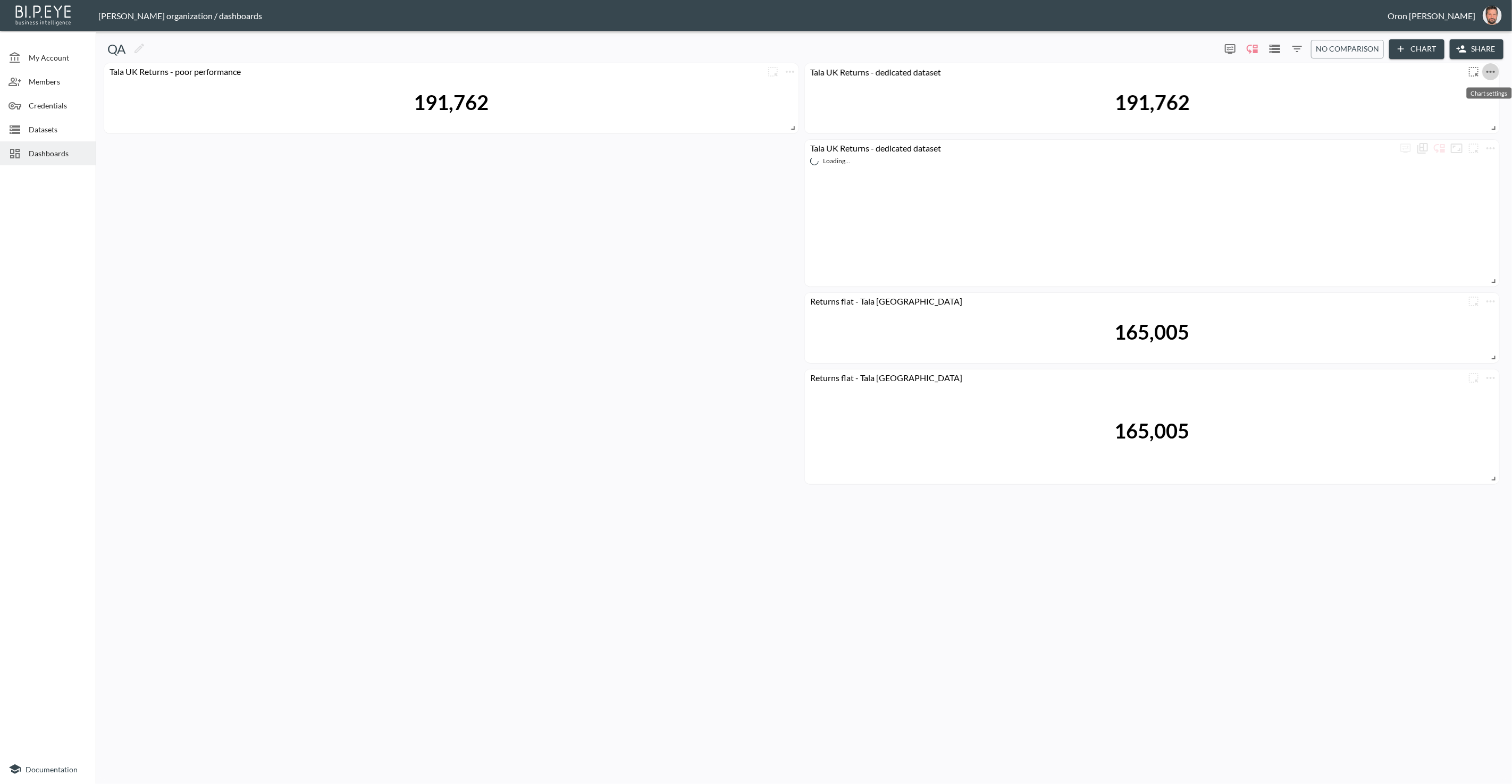
click at [988, 68] on icon "more" at bounding box center [1491, 72] width 13 height 13
click at [988, 84] on li "Edit" at bounding box center [1459, 92] width 83 height 19
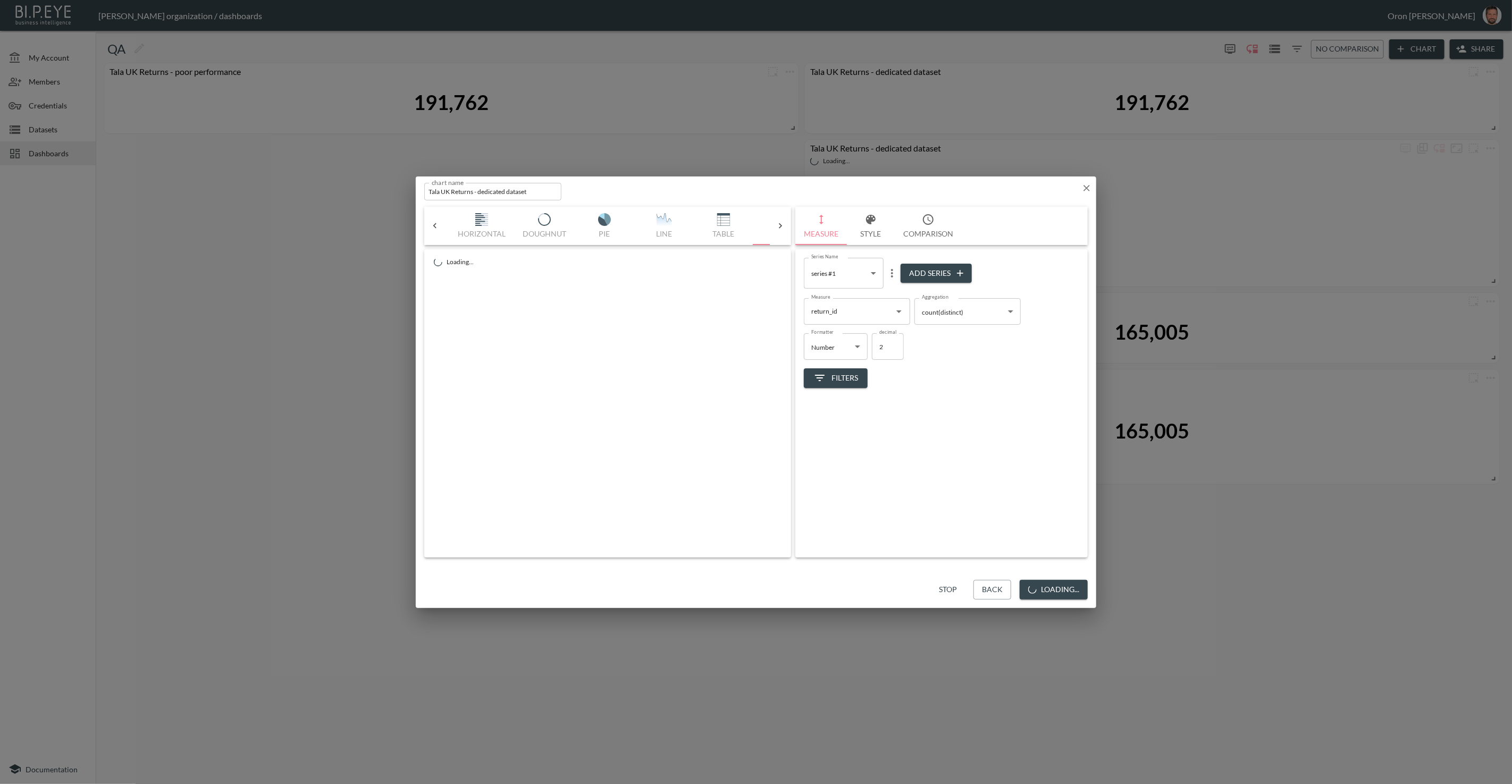
click at [862, 234] on button "Style" at bounding box center [870, 226] width 48 height 39
click at [810, 229] on button "Measure" at bounding box center [821, 226] width 52 height 39
click at [836, 378] on span "Filters" at bounding box center [836, 378] width 45 height 13
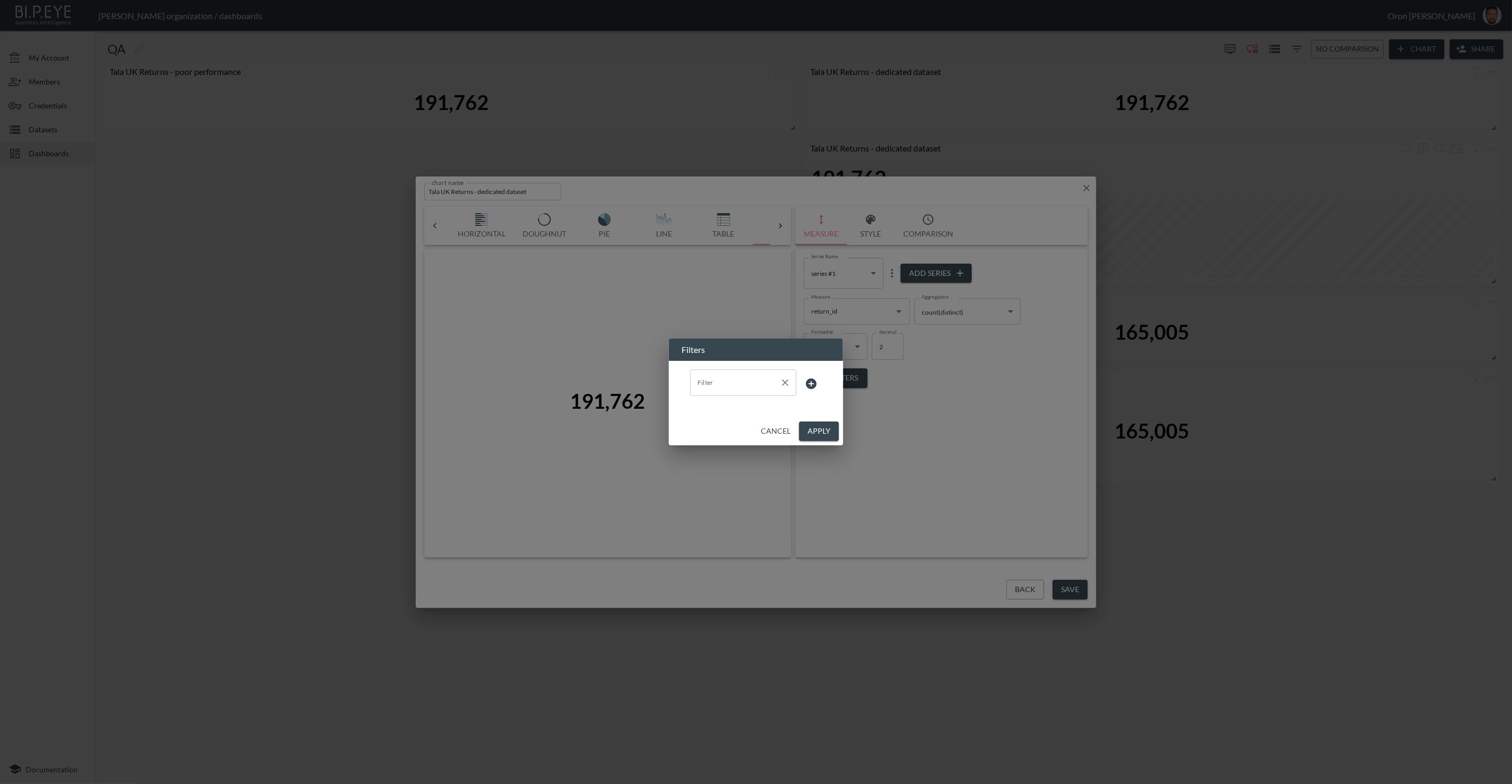
click at [742, 380] on input "Filter" at bounding box center [735, 382] width 81 height 17
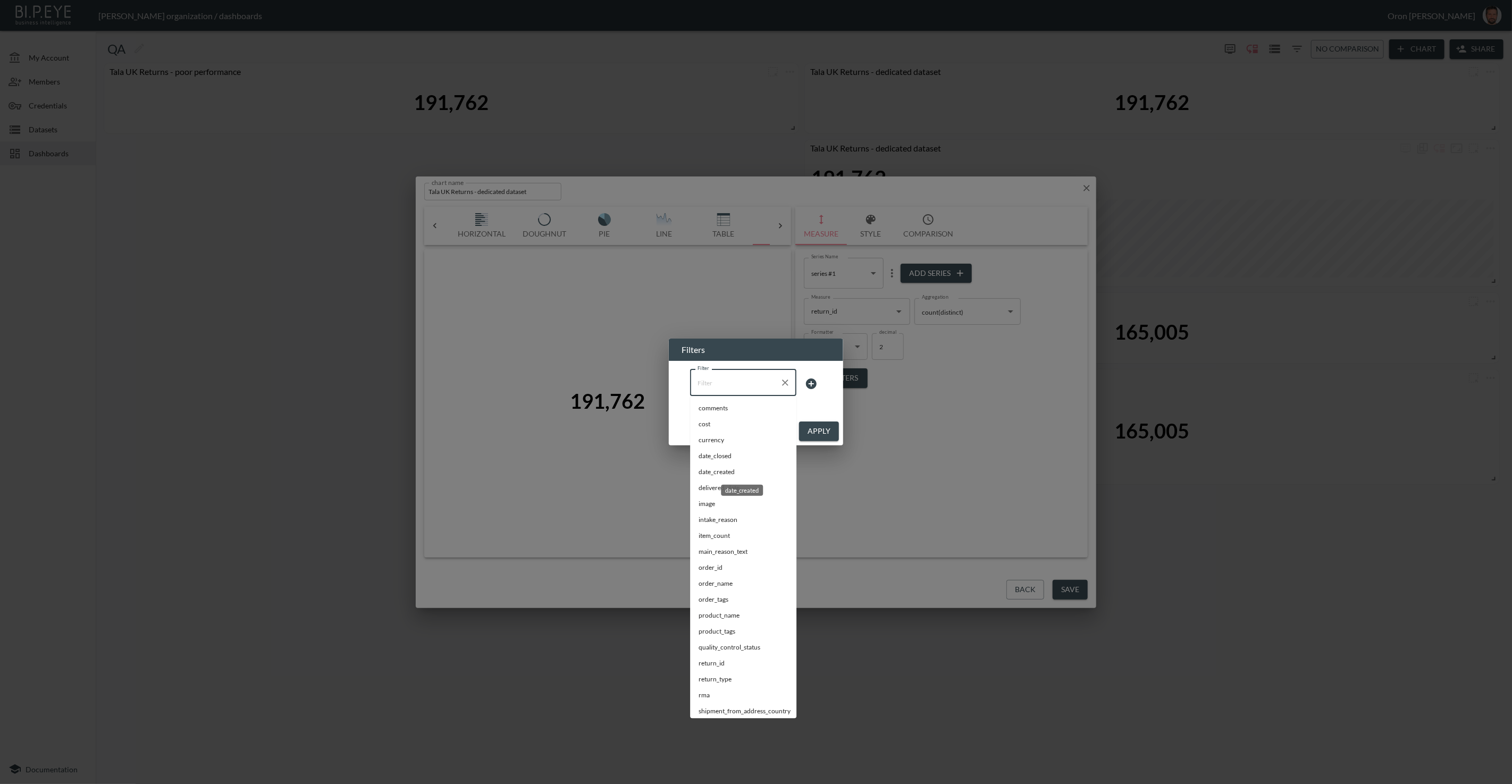
click at [700, 473] on span "date_created" at bounding box center [744, 473] width 90 height 10
type input "date_created"
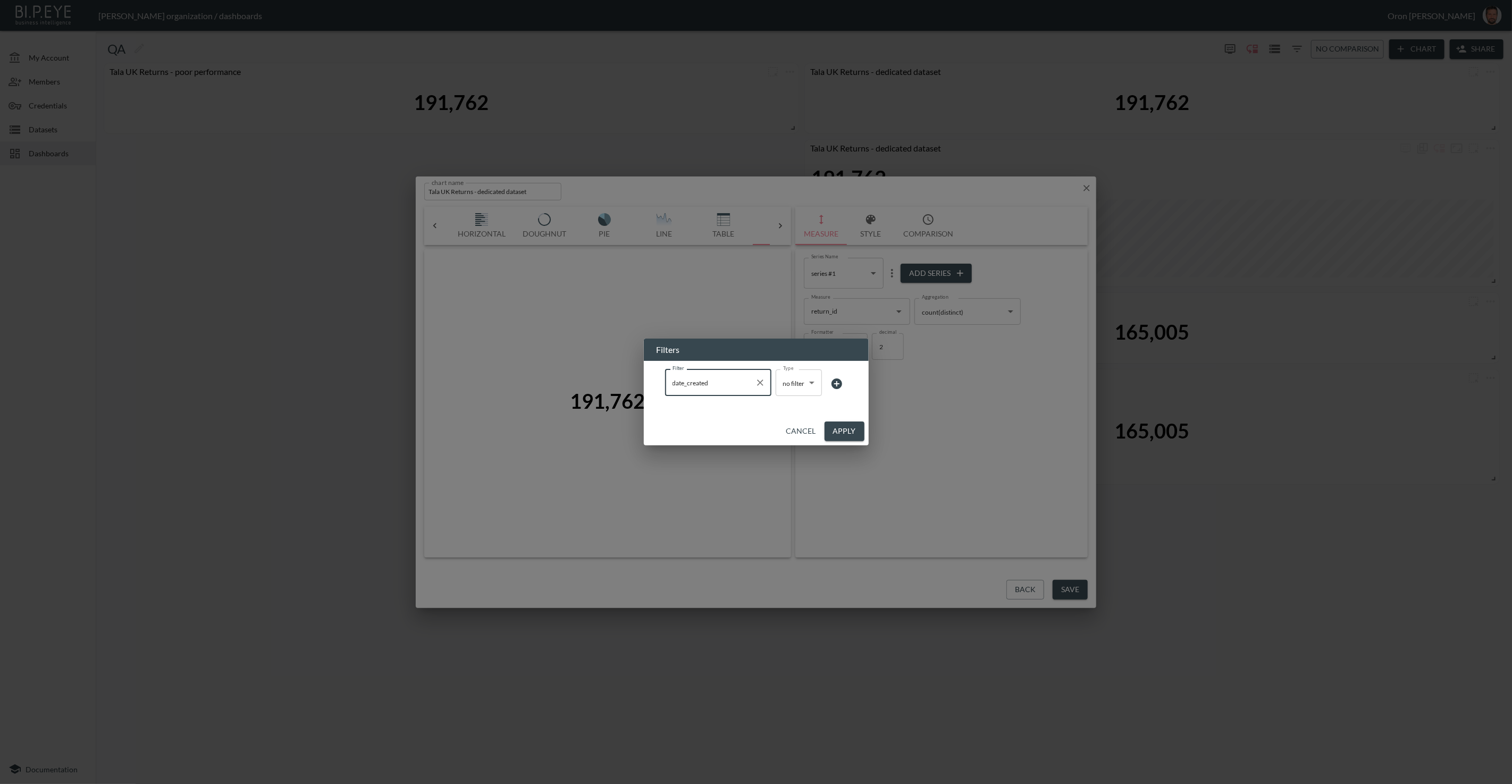
click at [806, 380] on body "BI.P.EYE, Interactive Analytics Dashboards - app Zach Bailet organization / das…" at bounding box center [756, 392] width 1512 height 784
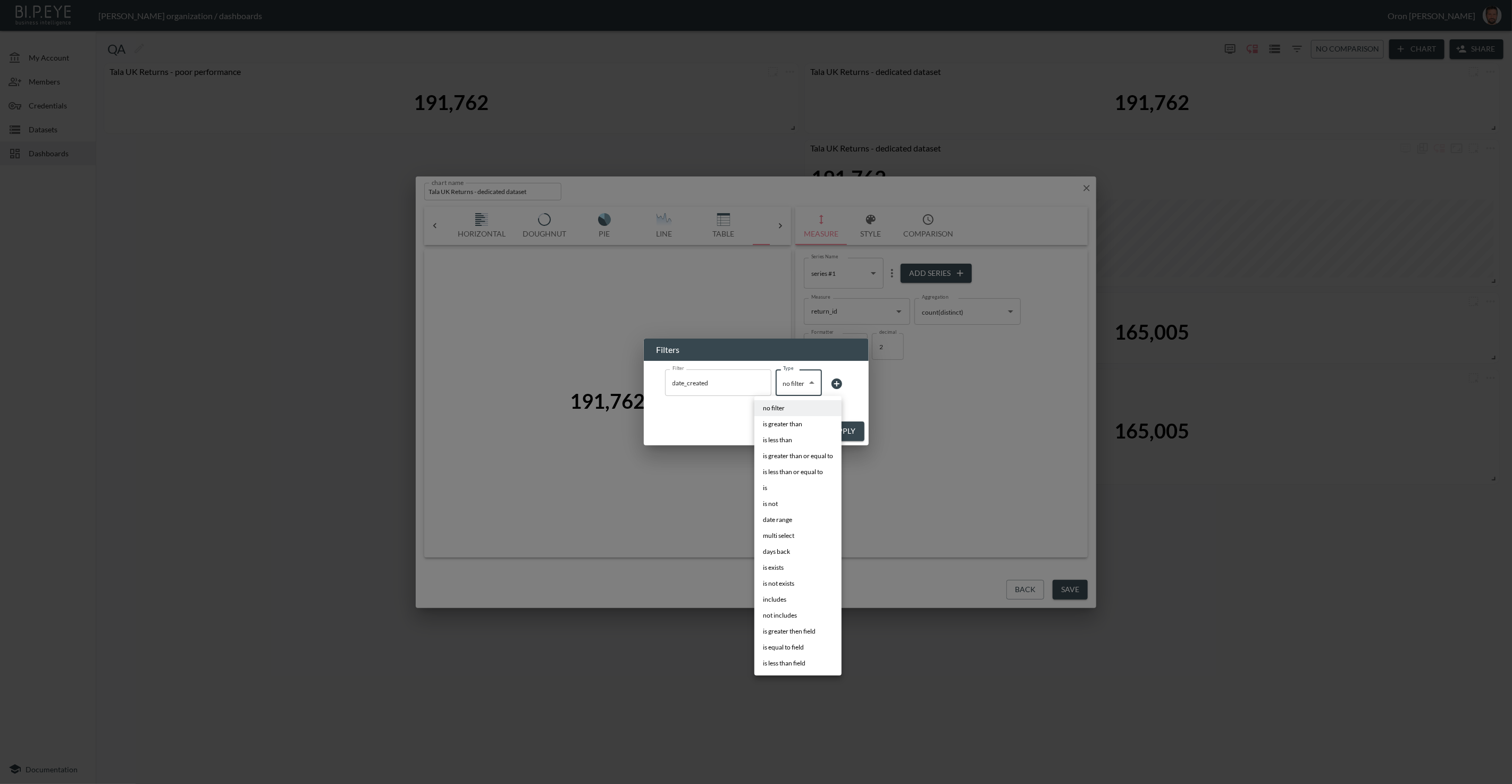
click at [792, 520] on span "date range" at bounding box center [777, 520] width 29 height 10
type input "date range"
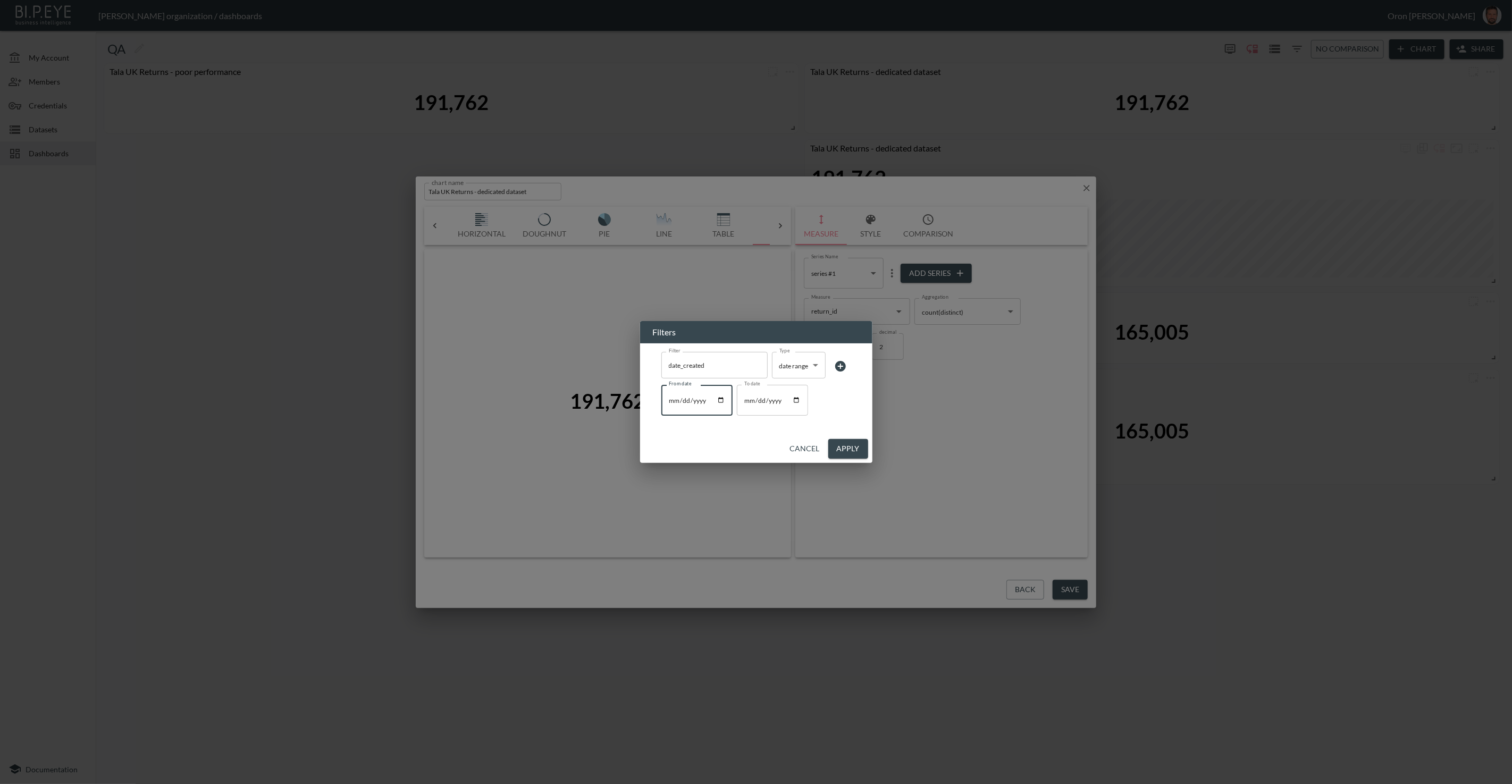
click at [675, 401] on input "From date" at bounding box center [697, 400] width 71 height 31
type input "2025-01-01"
drag, startPoint x: 852, startPoint y: 446, endPoint x: 905, endPoint y: 462, distance: 55.4
click at [851, 446] on button "Apply" at bounding box center [848, 448] width 40 height 20
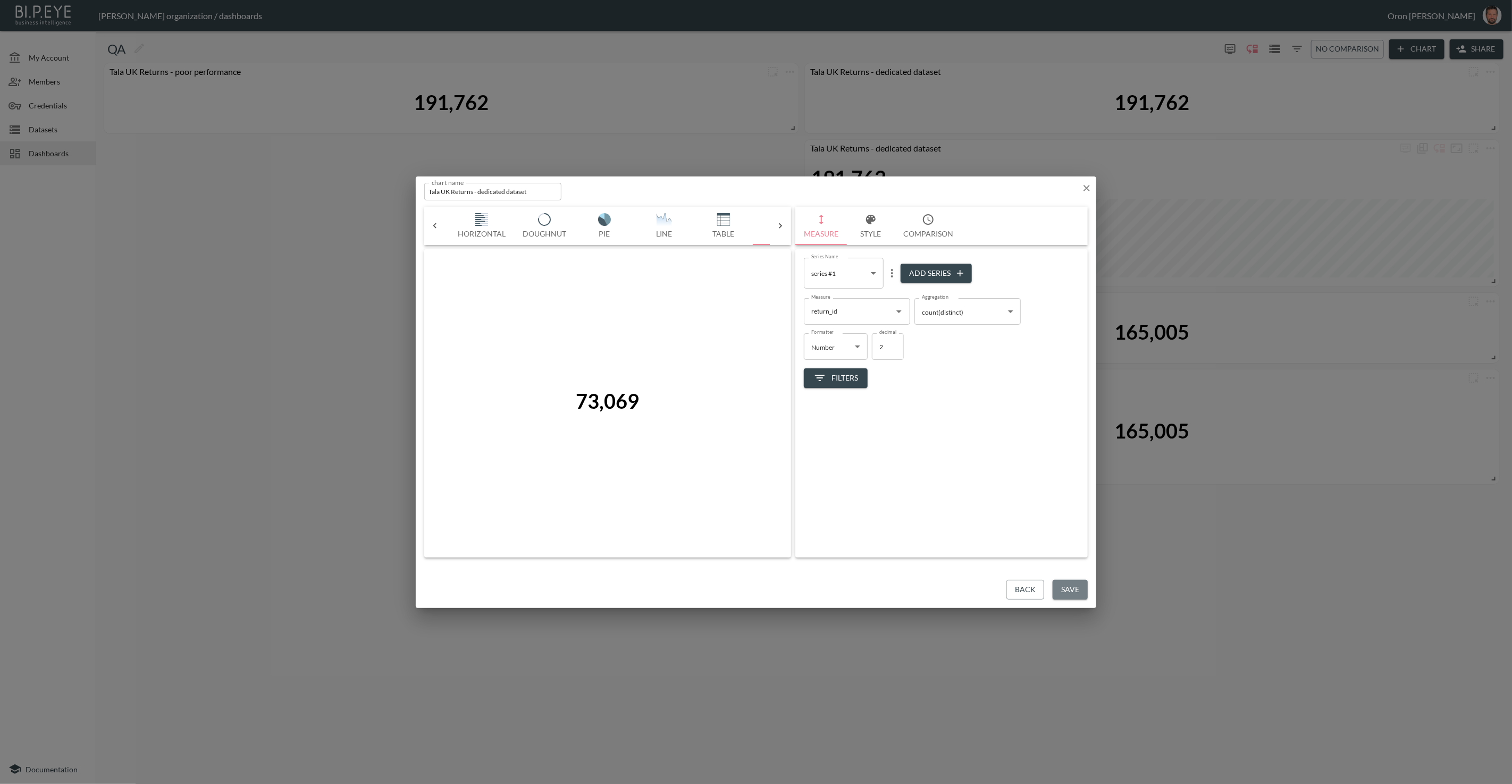
click at [988, 582] on button "Save" at bounding box center [1070, 590] width 35 height 20
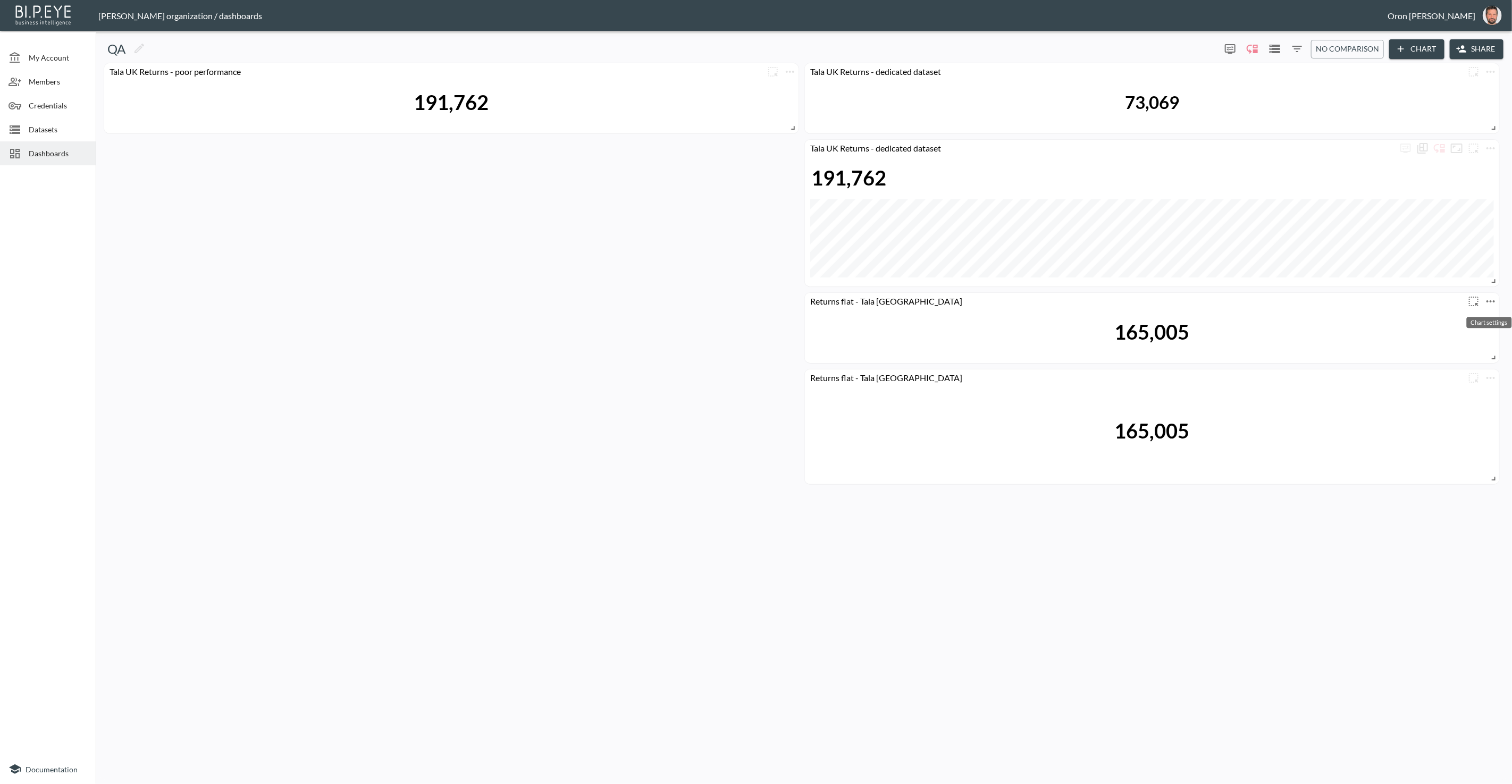
click at [988, 299] on icon "more" at bounding box center [1491, 301] width 13 height 13
click at [988, 316] on li "Edit" at bounding box center [1459, 322] width 83 height 19
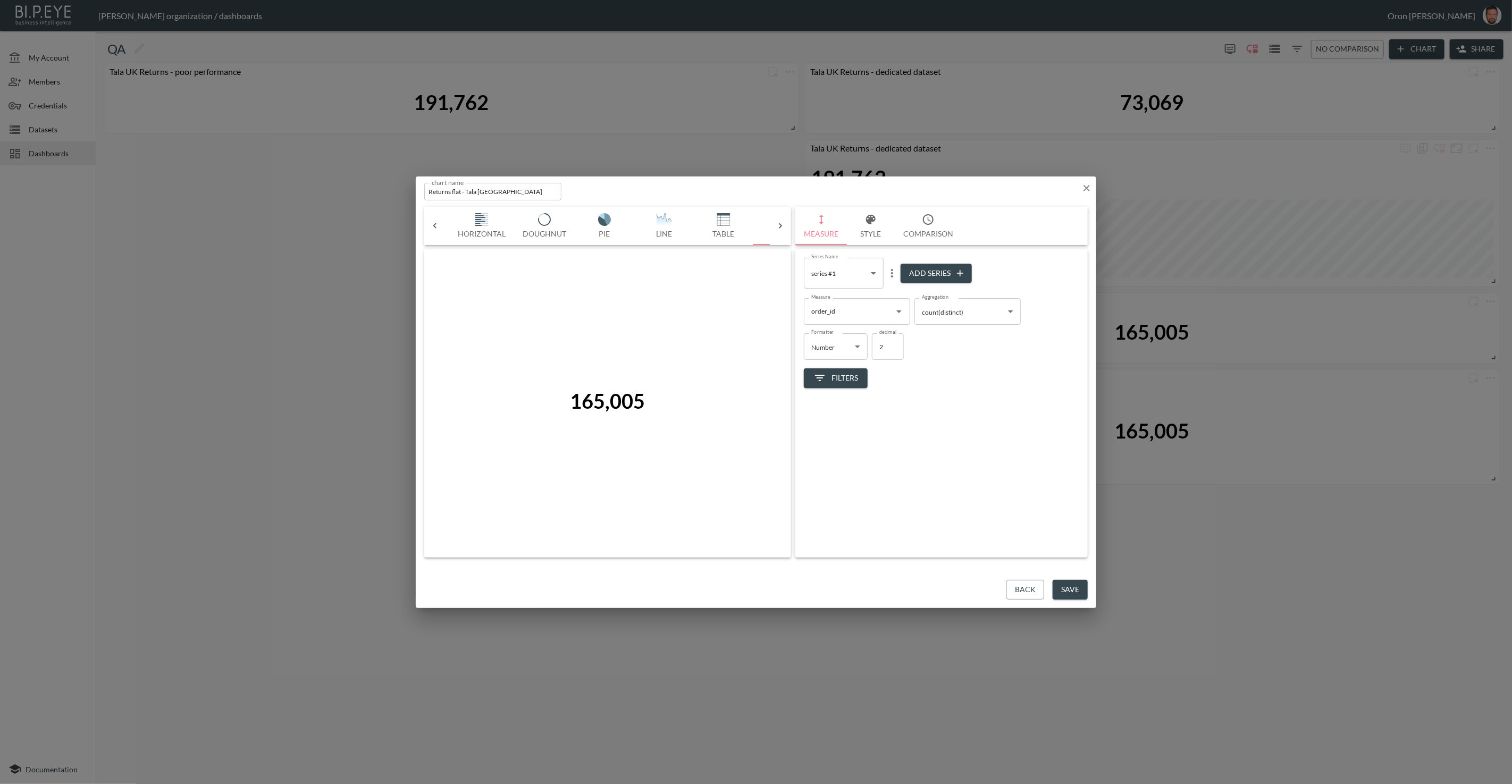
click at [846, 373] on span "Filters" at bounding box center [836, 378] width 45 height 13
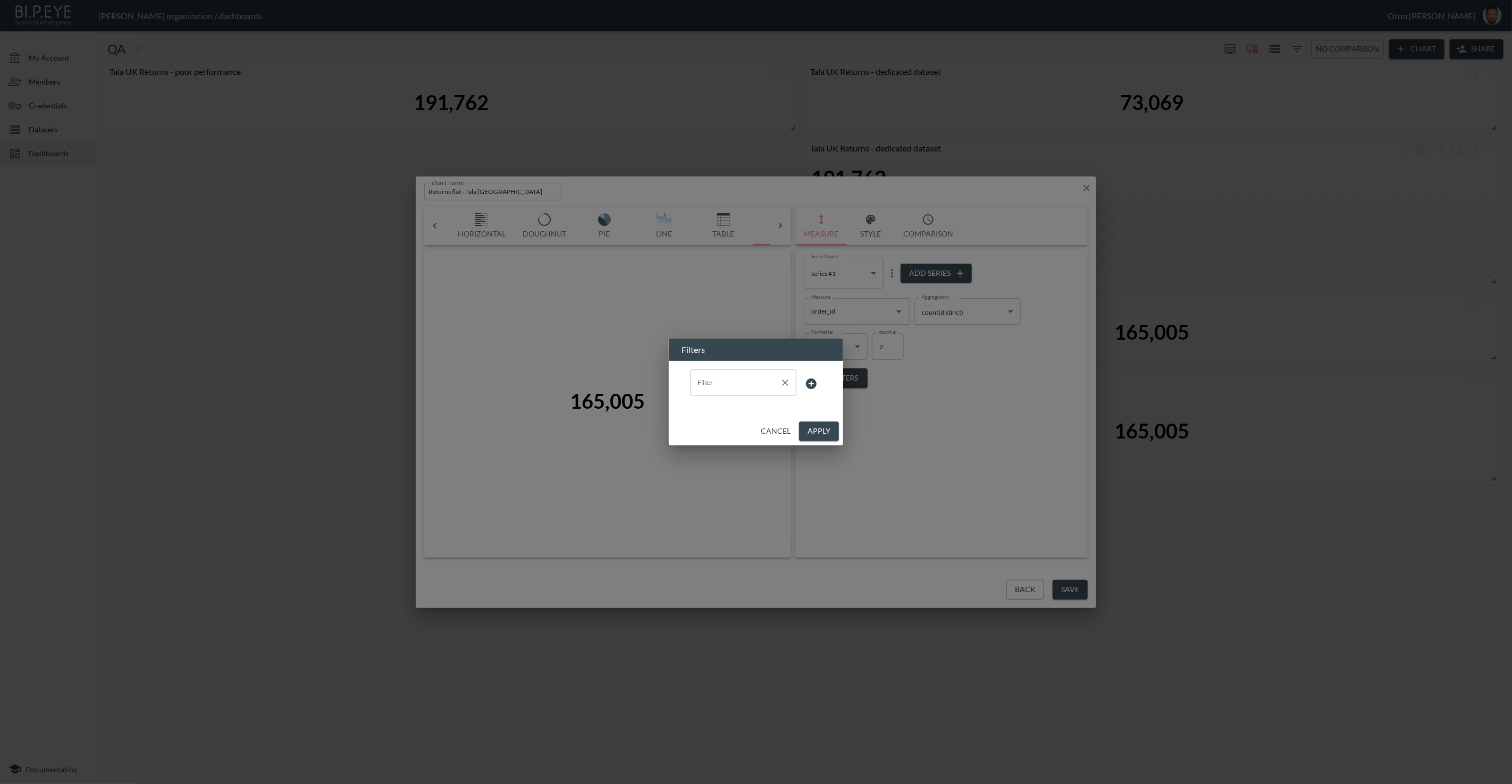
click at [772, 384] on input "Filter" at bounding box center [735, 382] width 81 height 17
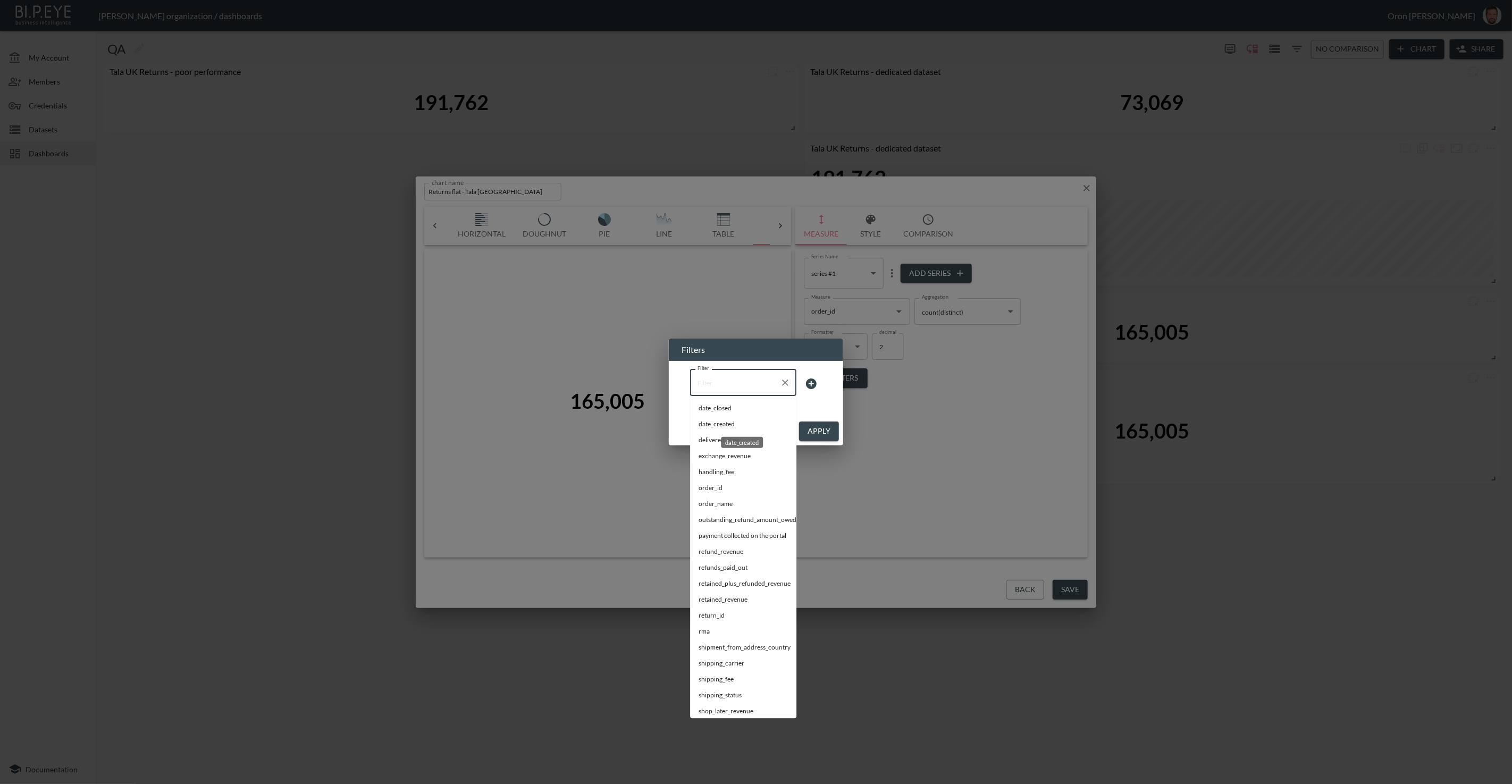
click at [726, 427] on span "date_created" at bounding box center [744, 425] width 90 height 10
type input "date_created"
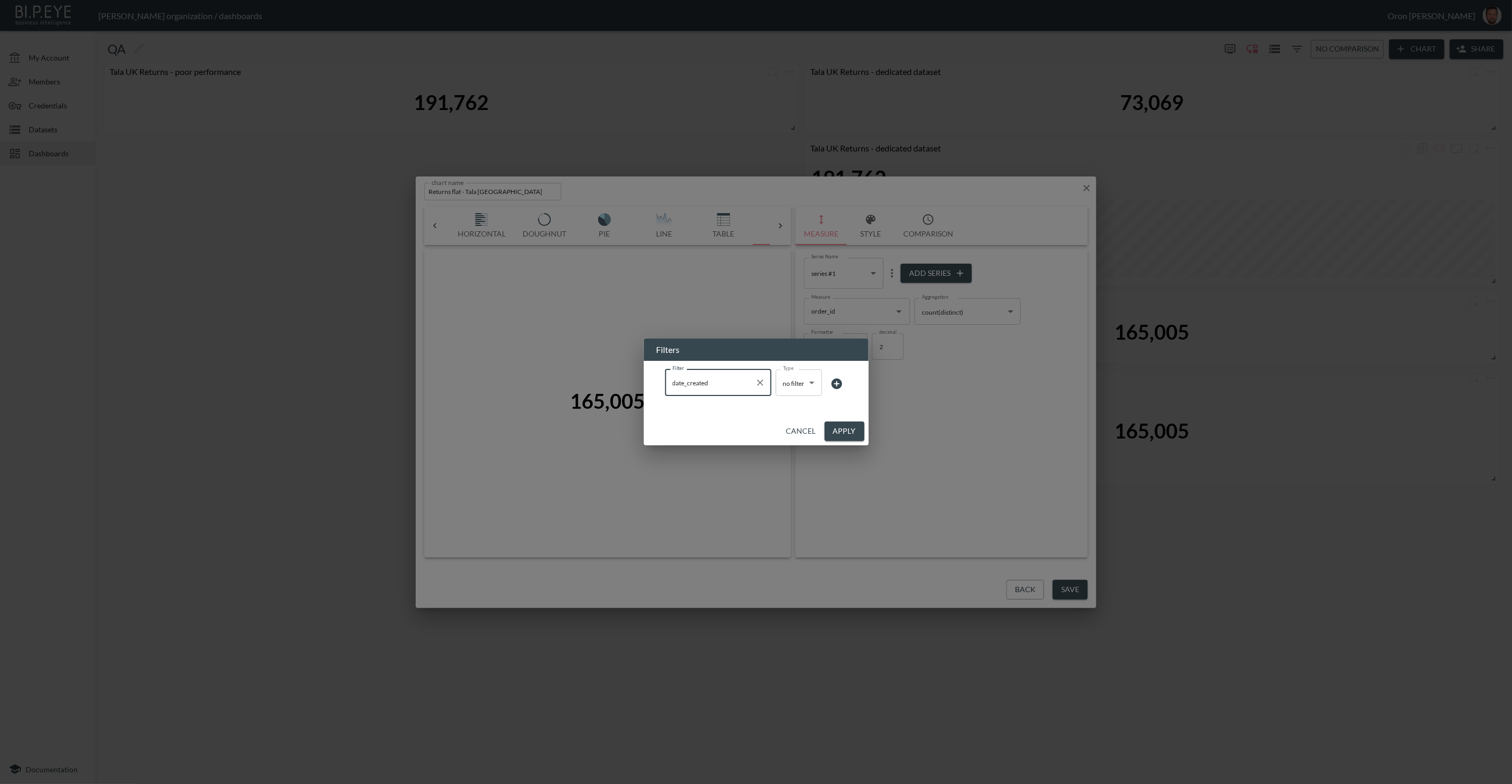
click at [798, 386] on body "BI.P.EYE, Interactive Analytics Dashboards - app Zach Bailet organization / das…" at bounding box center [756, 392] width 1512 height 784
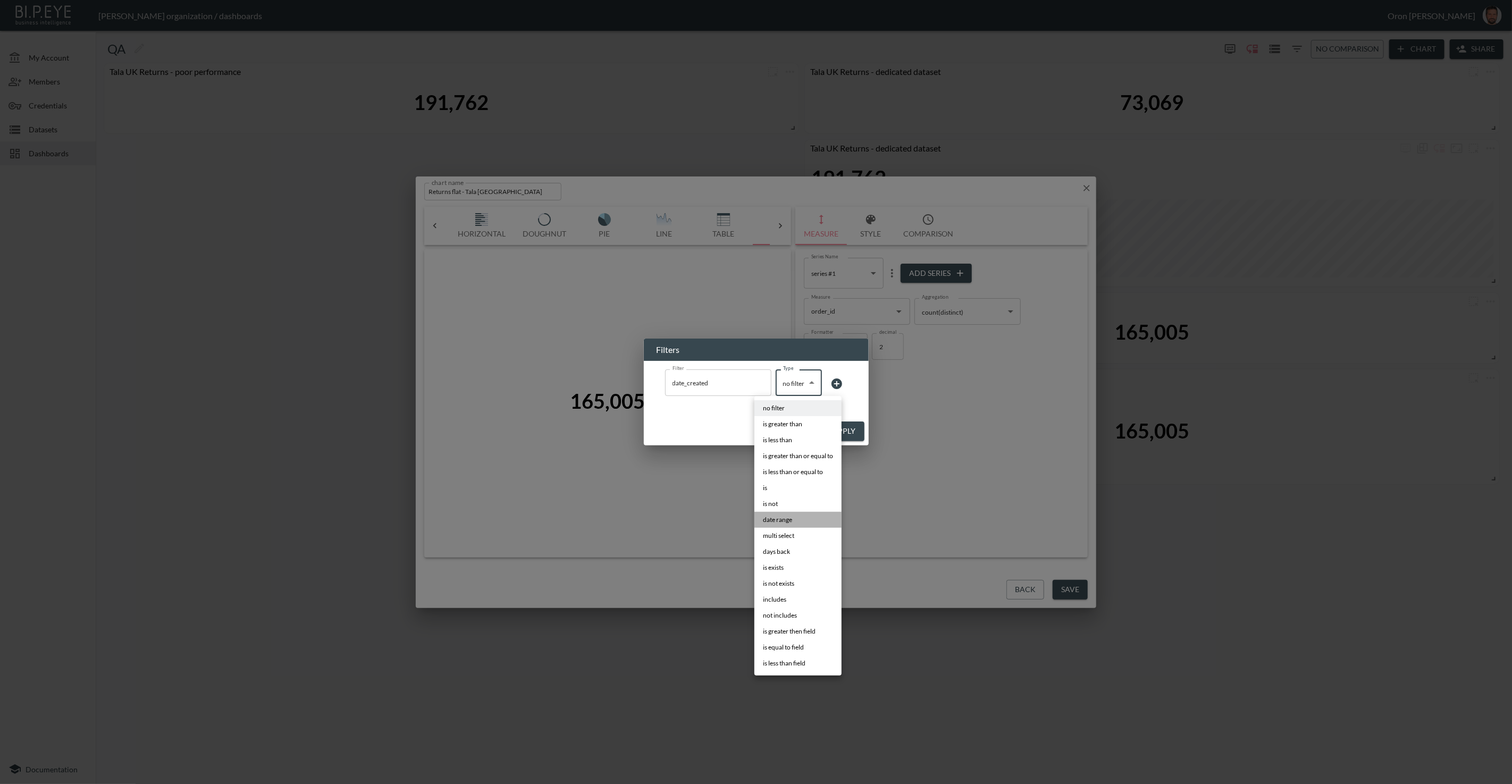
click at [787, 520] on span "date range" at bounding box center [777, 520] width 29 height 10
type input "date range"
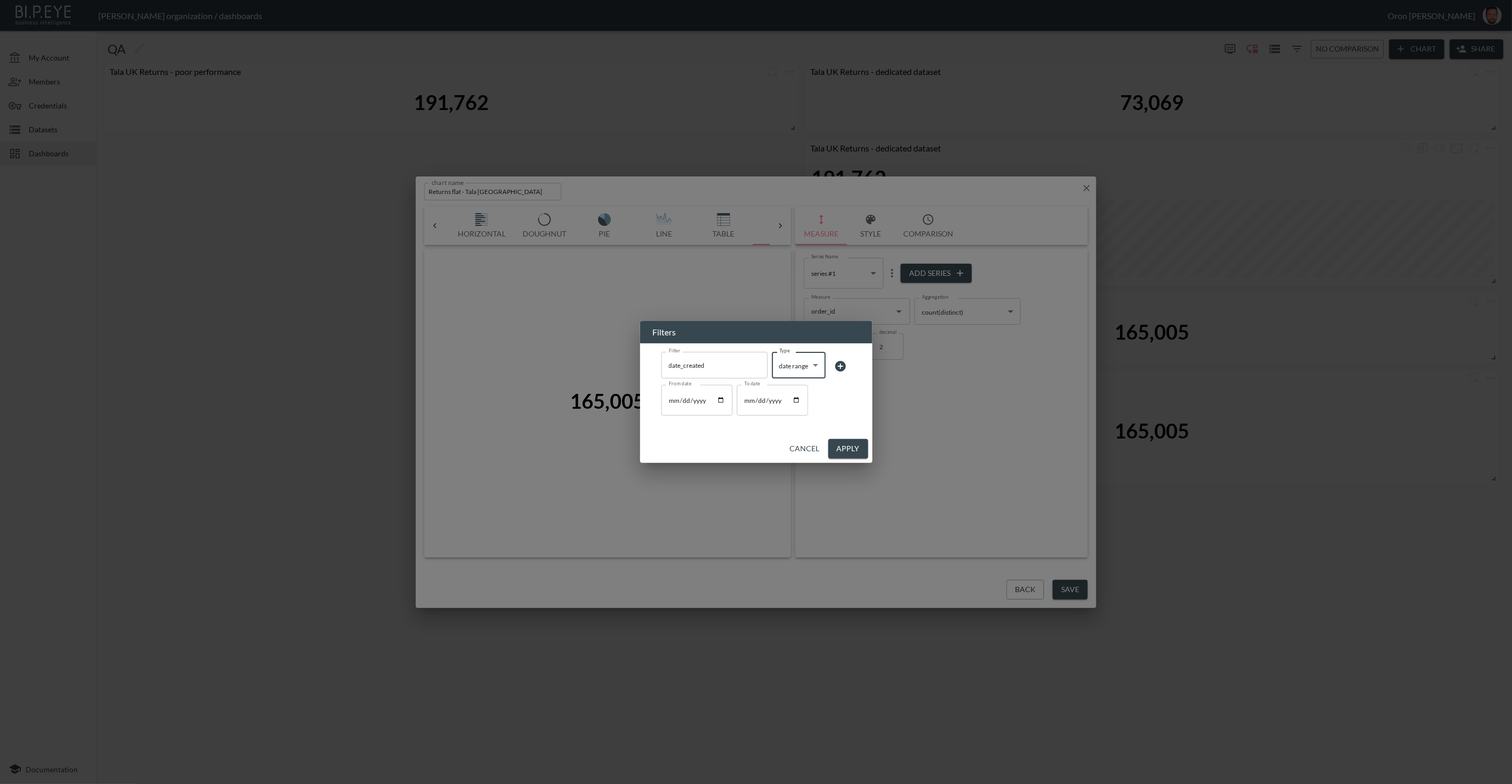
click at [671, 399] on input "From date" at bounding box center [697, 400] width 71 height 31
type input "2025-01-01"
click at [843, 446] on button "Apply" at bounding box center [848, 448] width 40 height 20
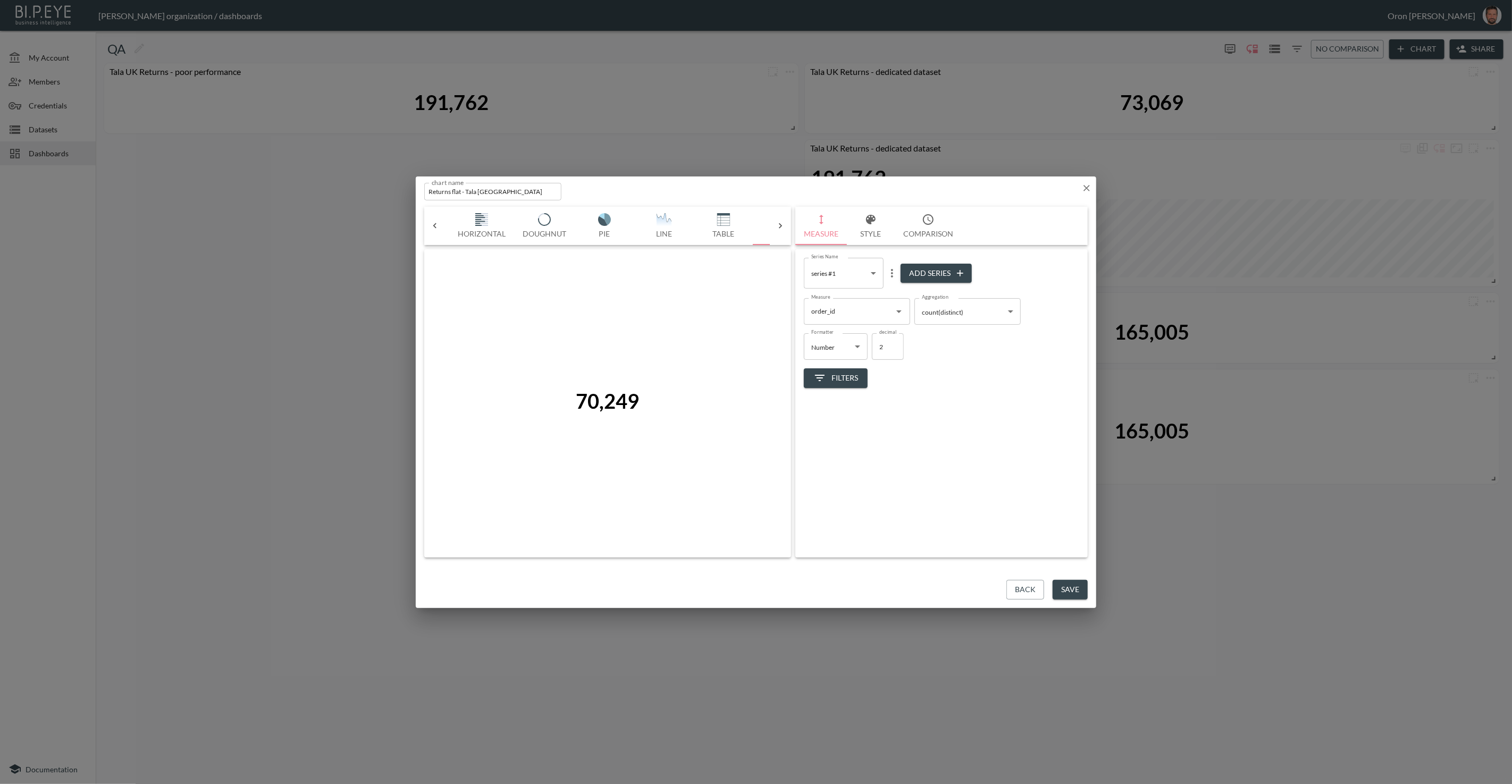
click at [988, 590] on button "Save" at bounding box center [1070, 590] width 35 height 20
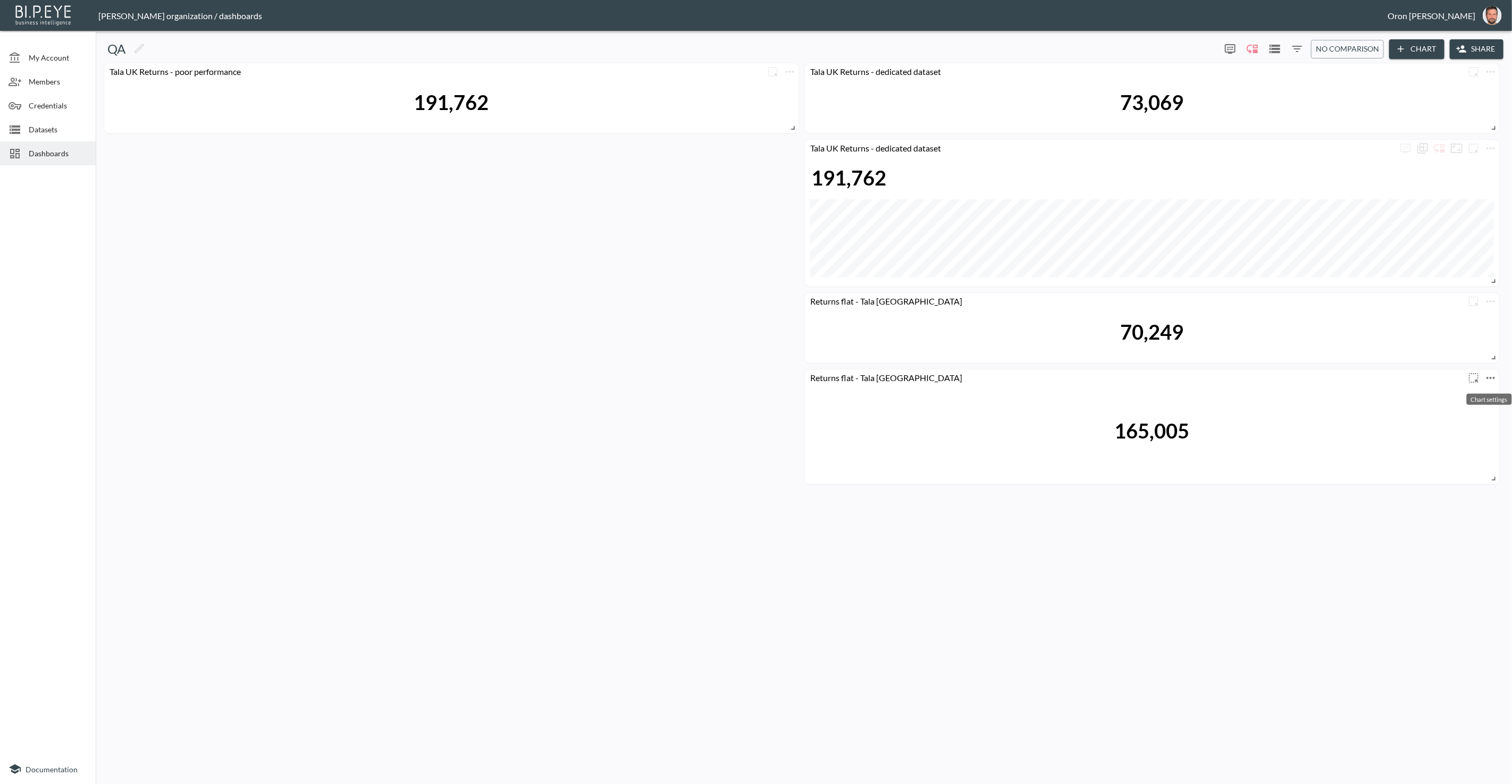
click at [988, 378] on icon "more" at bounding box center [1491, 378] width 13 height 13
click at [988, 393] on li "Edit" at bounding box center [1459, 398] width 83 height 19
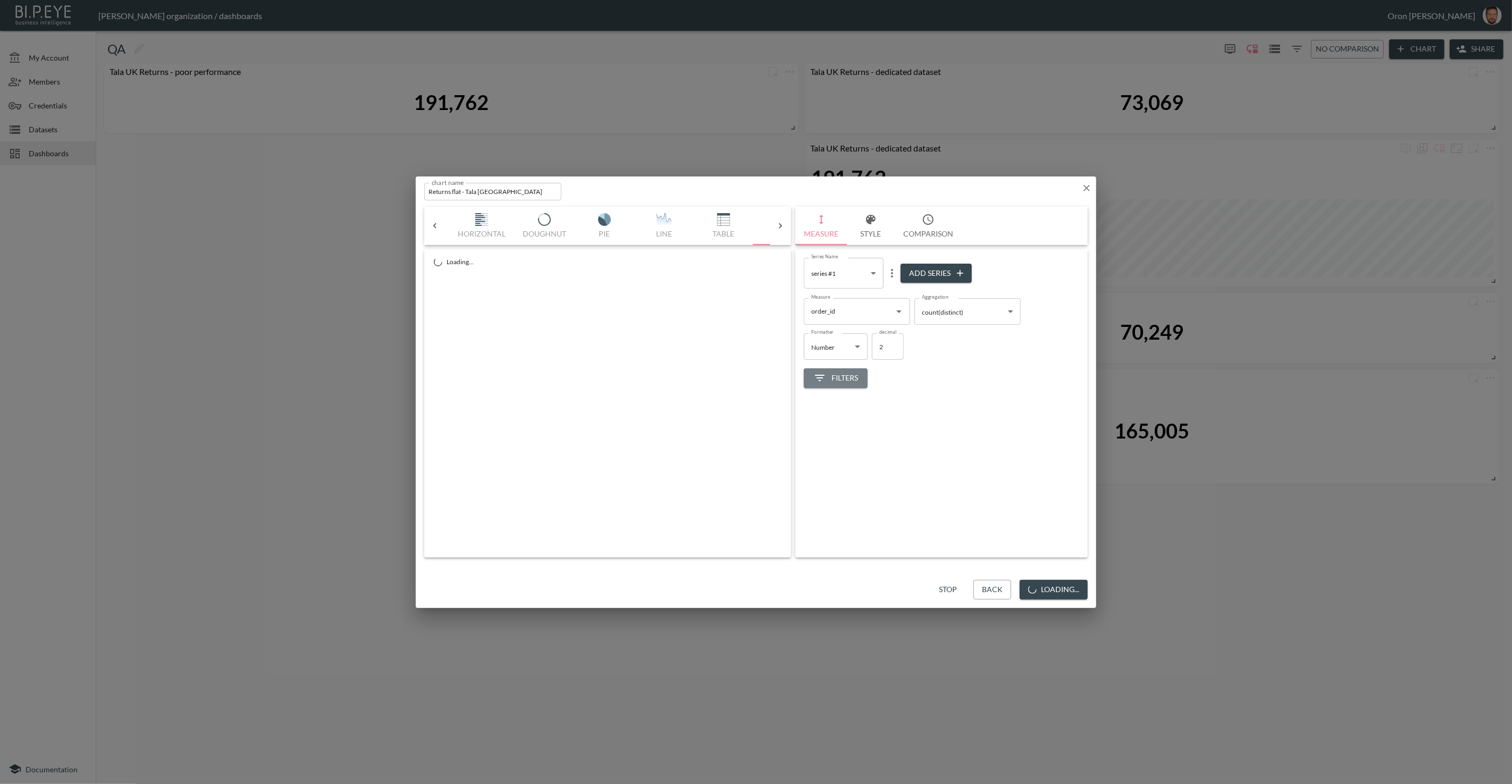
click at [827, 376] on span "Filters" at bounding box center [836, 378] width 45 height 13
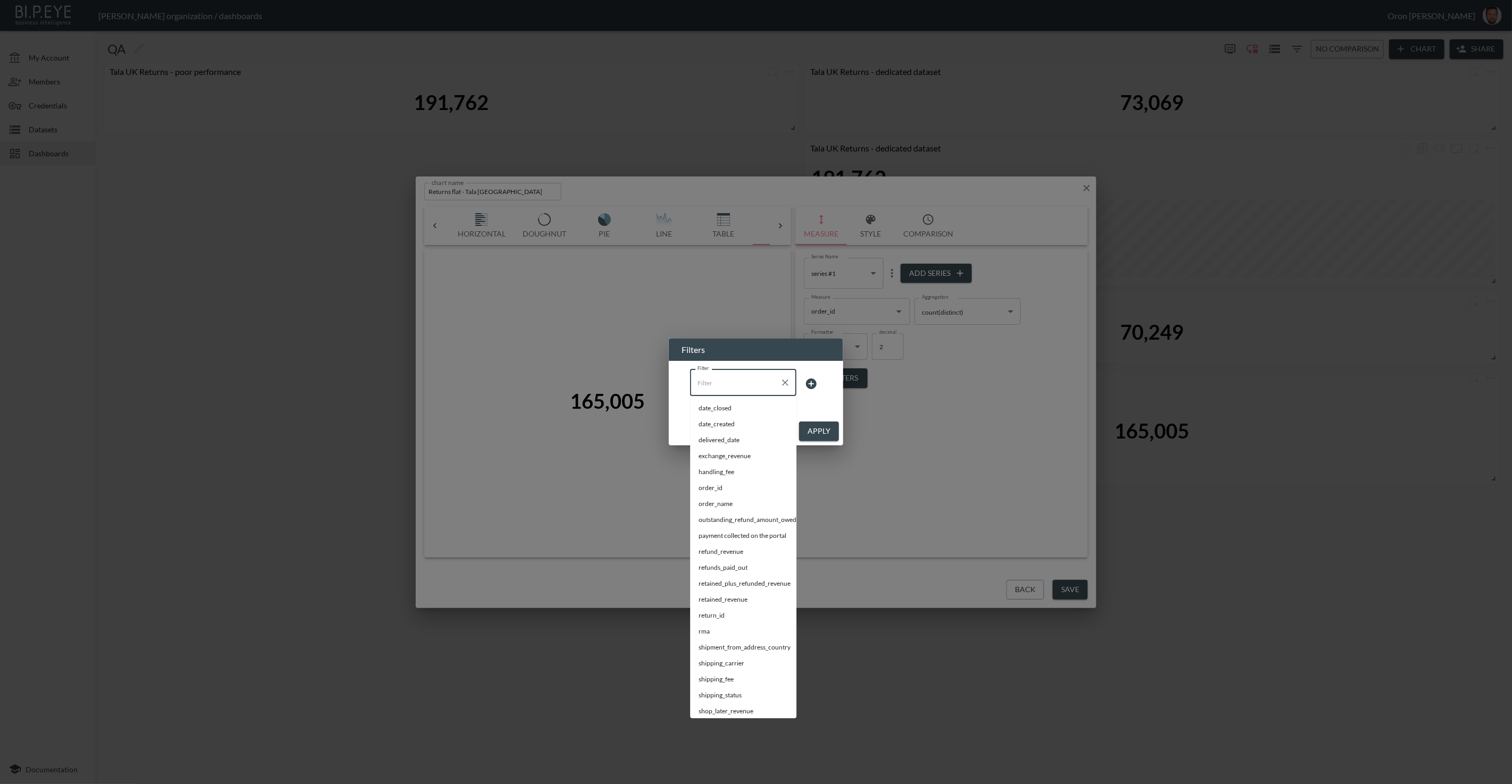
click at [755, 385] on input "Filter" at bounding box center [735, 382] width 81 height 17
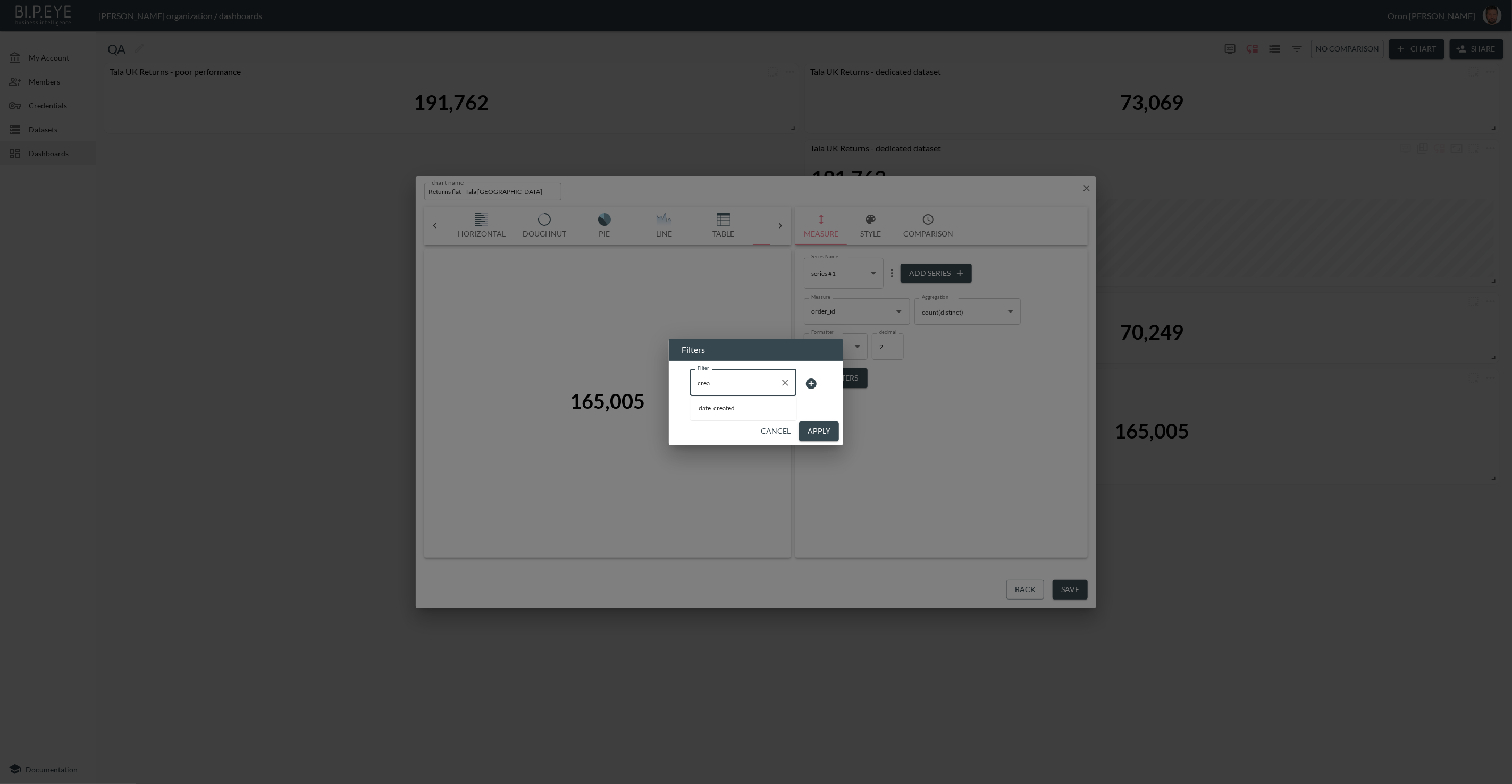
click at [724, 406] on span "date_created" at bounding box center [744, 409] width 90 height 10
type input "date_created"
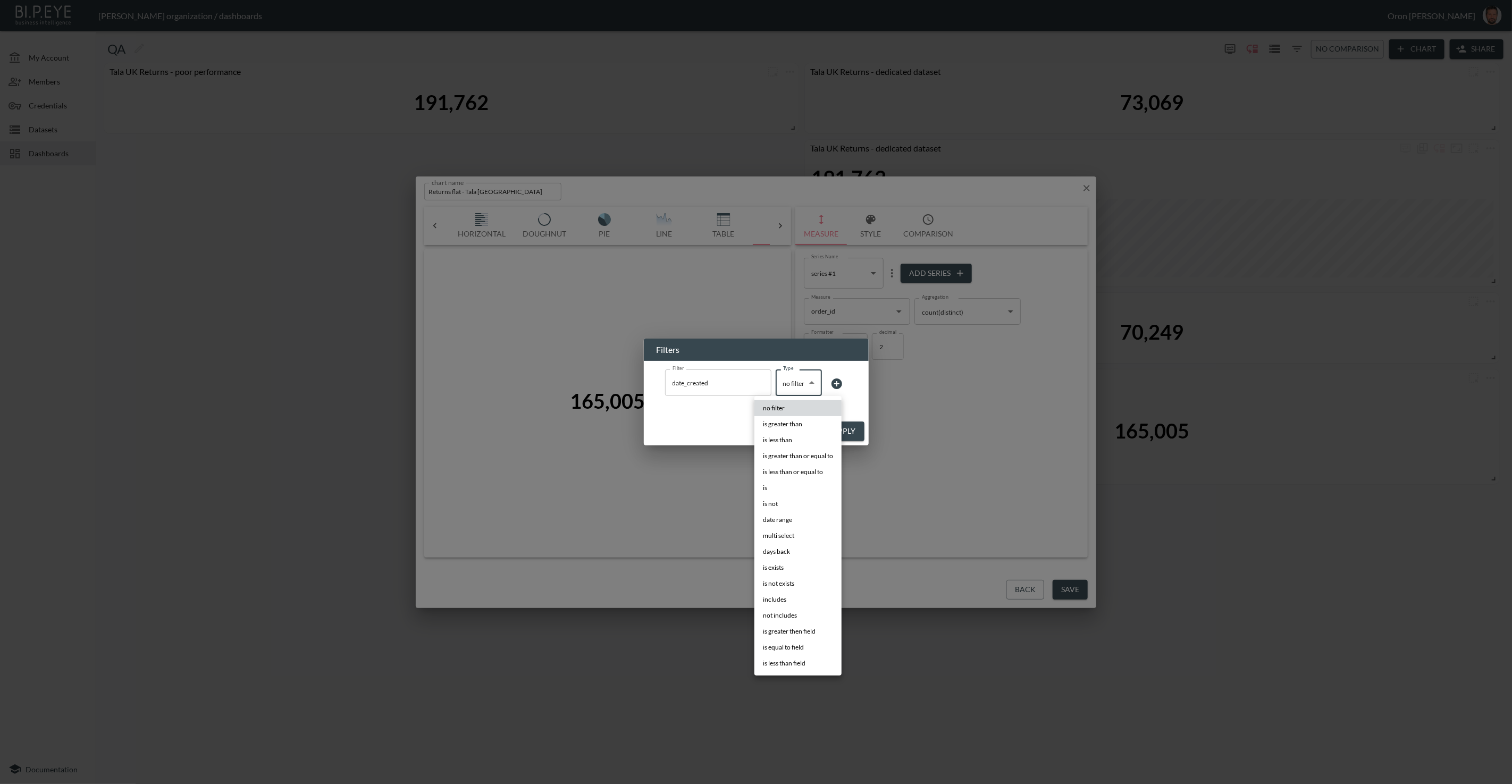
click at [793, 381] on body "BI.P.EYE, Interactive Analytics Dashboards - app Zach Bailet organization / das…" at bounding box center [756, 392] width 1512 height 784
click at [795, 517] on li "date range" at bounding box center [798, 519] width 88 height 16
type input "date range"
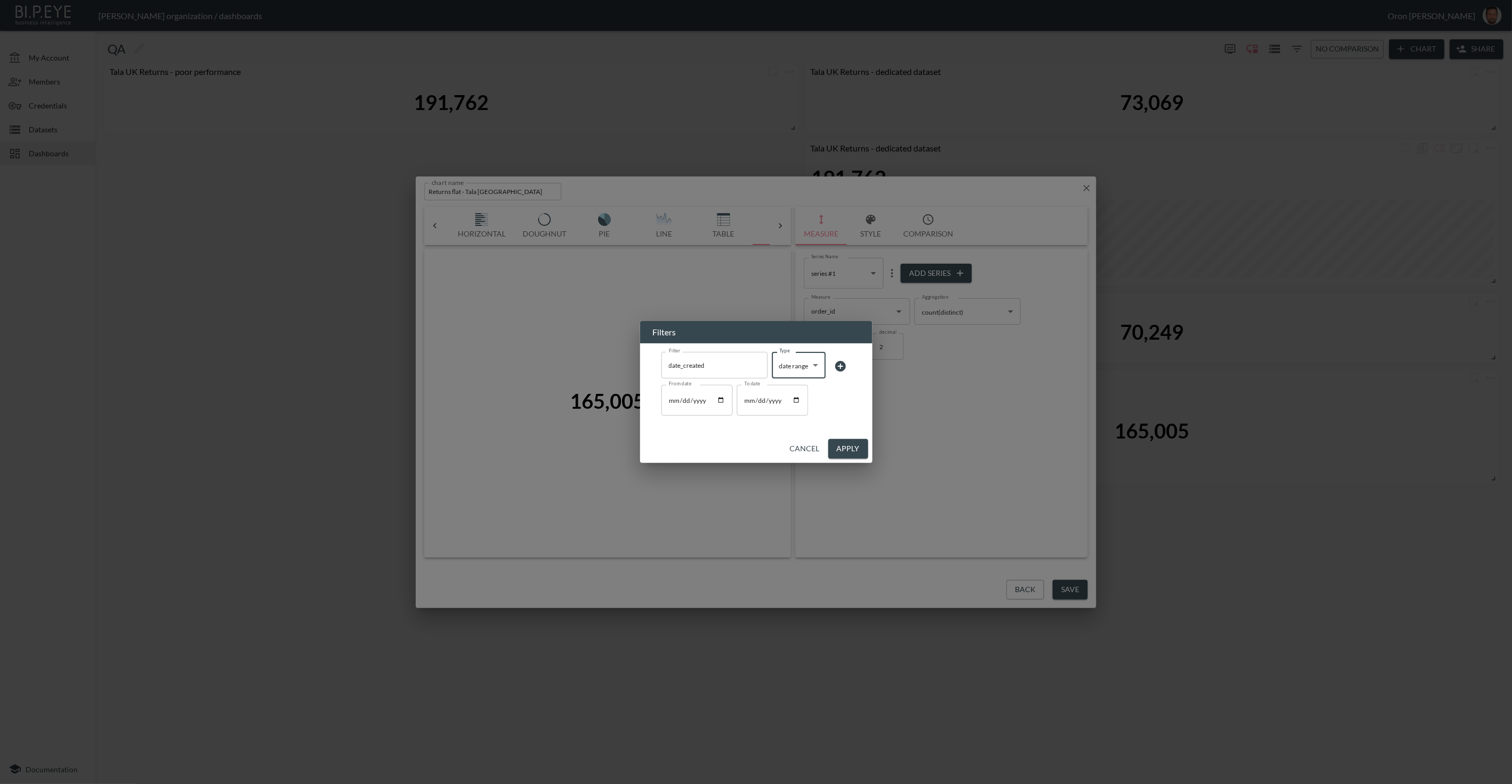
click at [669, 403] on input "From date" at bounding box center [697, 400] width 71 height 31
type input "2025-01-01"
drag, startPoint x: 852, startPoint y: 450, endPoint x: 683, endPoint y: 329, distance: 207.9
click at [852, 449] on button "Apply" at bounding box center [848, 448] width 40 height 20
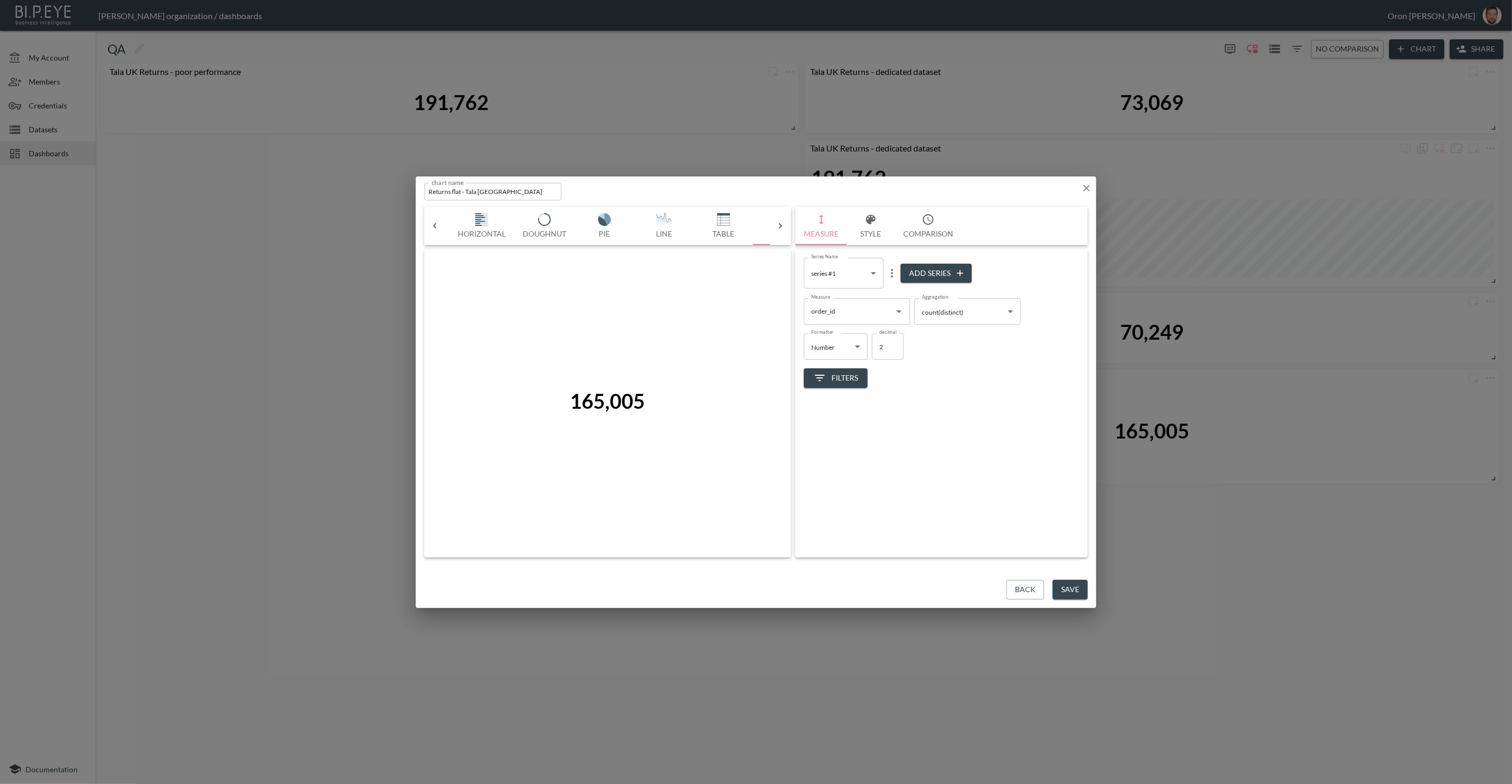
scroll to position [0, 0]
click at [478, 218] on div "Bar Horizontal Doughnut Pie Line Table Single Map Google Stacked Calendar Title" at bounding box center [608, 226] width 325 height 39
click at [476, 219] on img "button" at bounding box center [476, 219] width 43 height 13
click at [806, 222] on button "X-Axis" at bounding box center [819, 226] width 48 height 39
click at [832, 269] on input "date_closed" at bounding box center [849, 271] width 81 height 17
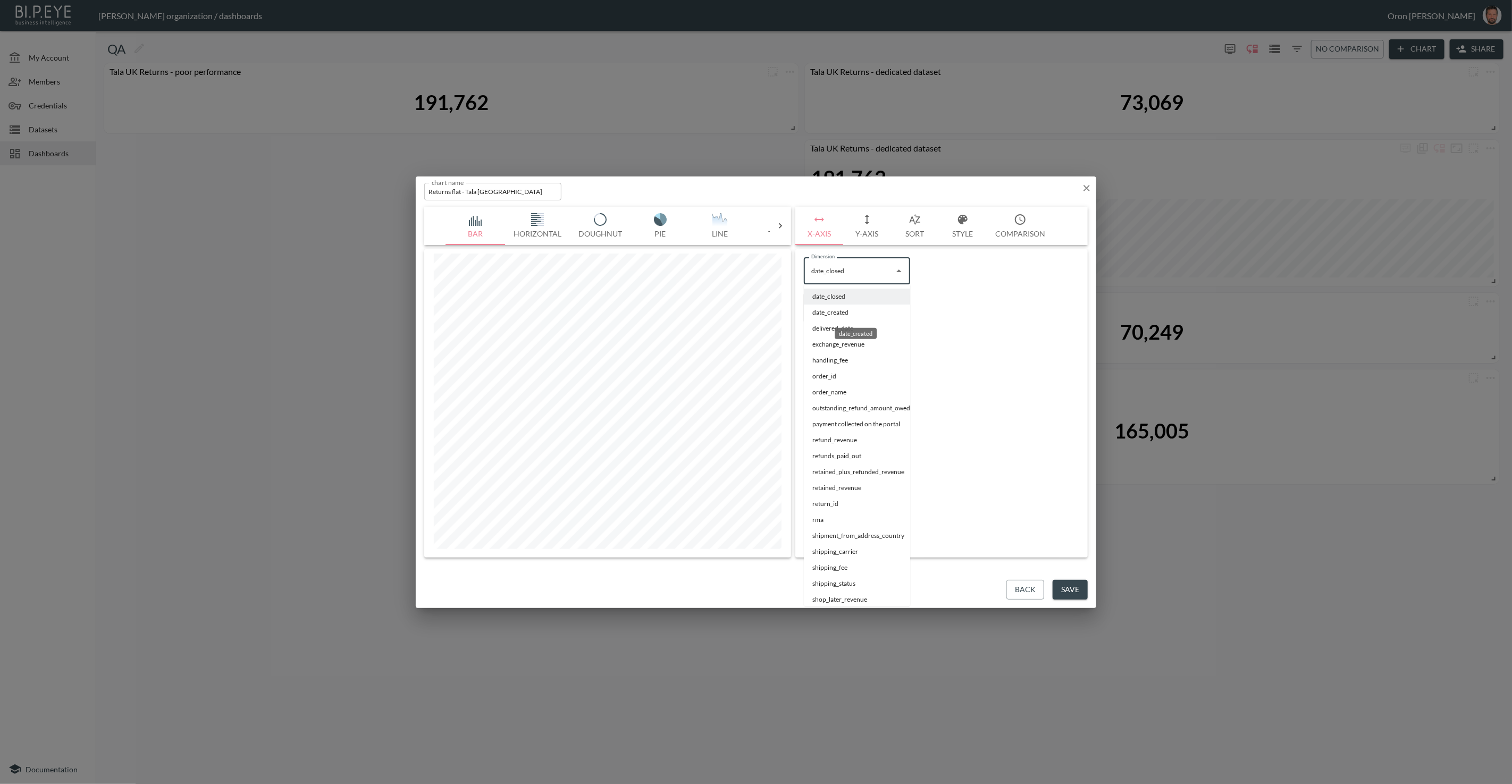
click at [832, 309] on li "date_created" at bounding box center [857, 312] width 106 height 16
type input "date_created"
click at [833, 315] on body "BI.P.EYE, Interactive Analytics Dashboards - app Zach Bailet organization / das…" at bounding box center [756, 392] width 1512 height 784
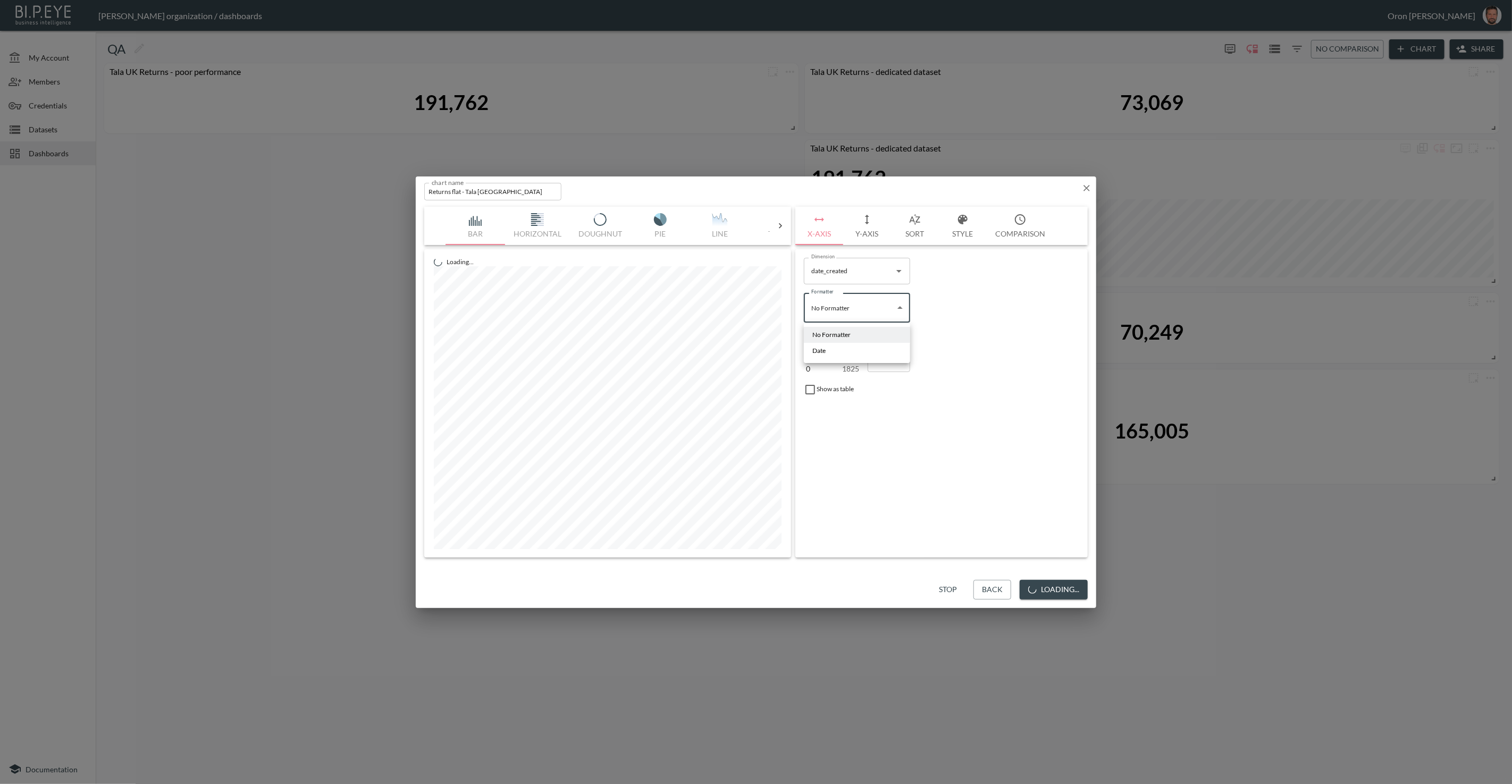
click at [832, 348] on li "Date" at bounding box center [857, 351] width 106 height 16
type input "Date"
click at [927, 310] on body "BI.P.EYE, Interactive Analytics Dashboards - app Zach Bailet organization / das…" at bounding box center [756, 392] width 1512 height 784
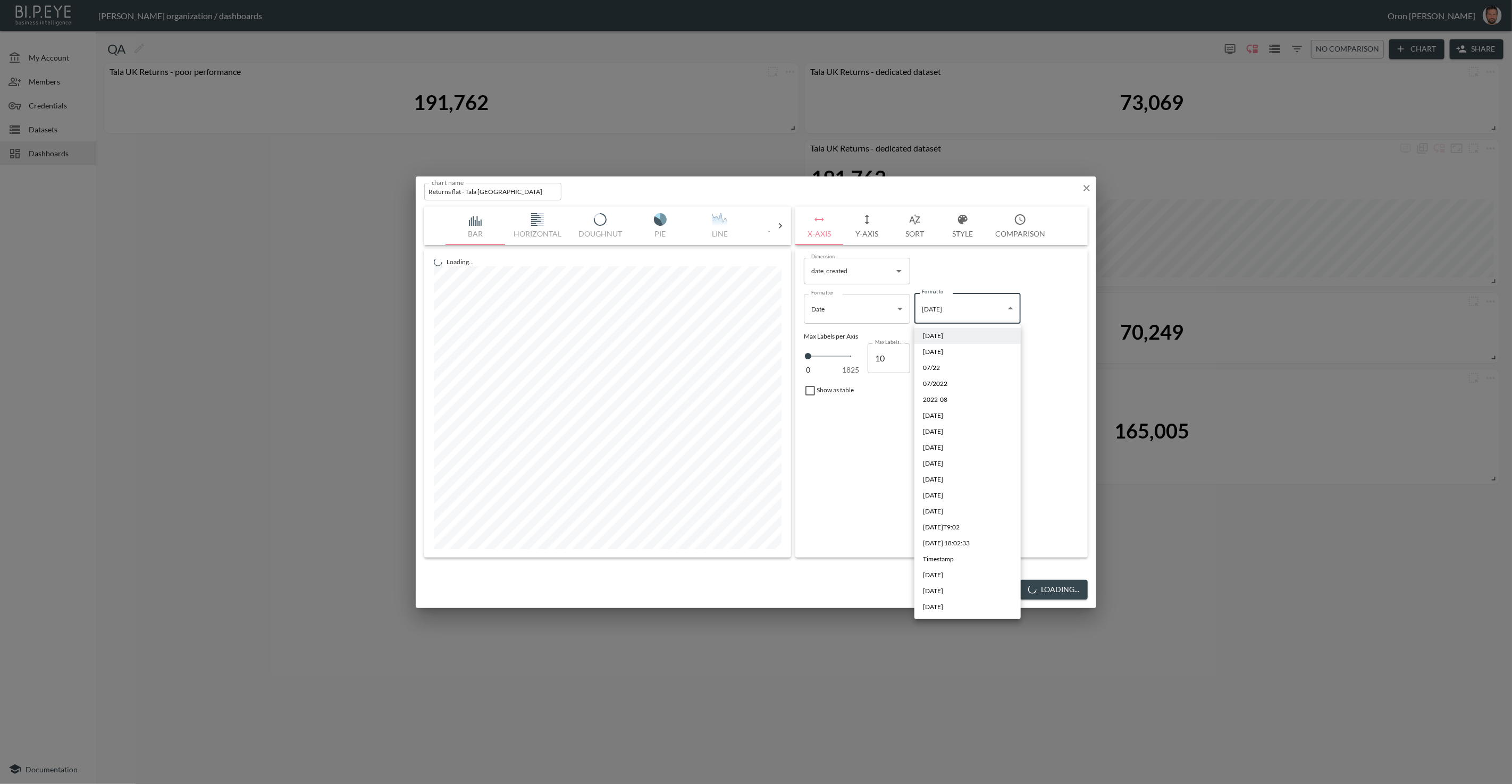
drag, startPoint x: 944, startPoint y: 593, endPoint x: 991, endPoint y: 455, distance: 145.8
click at [943, 592] on span "Sep 2019" at bounding box center [933, 591] width 20 height 10
type input "MMM YYYY"
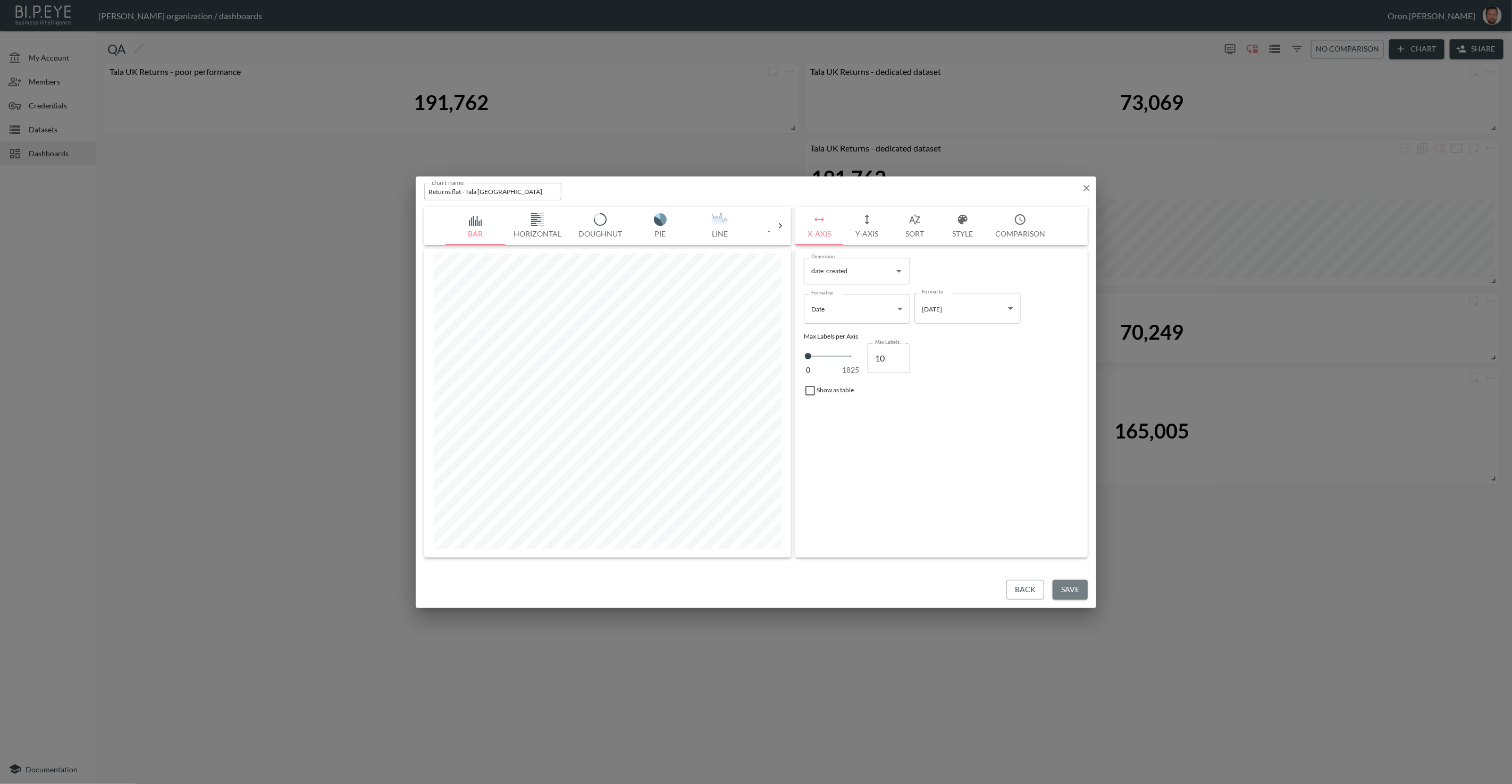
drag, startPoint x: 1077, startPoint y: 592, endPoint x: 1070, endPoint y: 588, distance: 8.1
click at [988, 592] on button "Save" at bounding box center [1070, 590] width 35 height 20
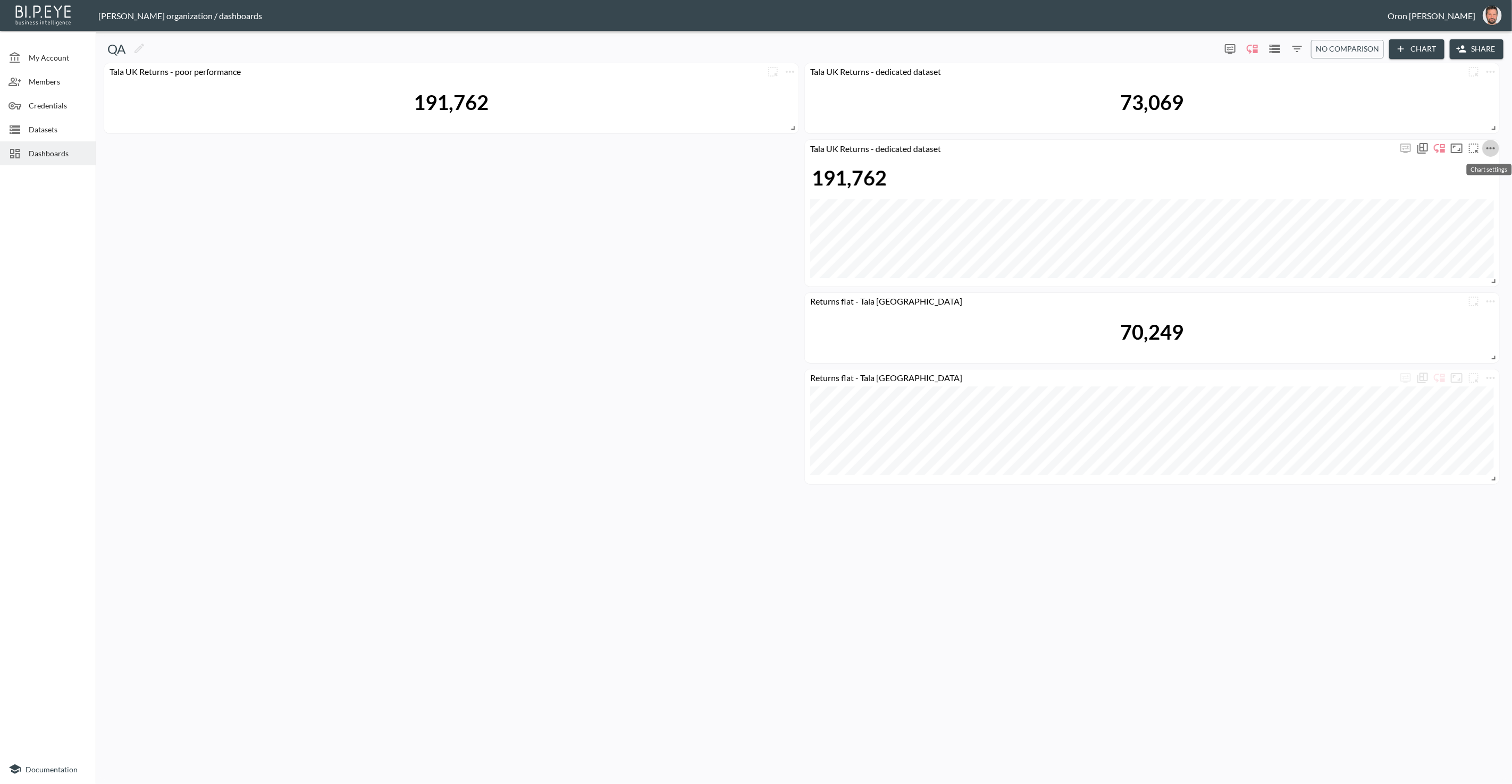
click at [988, 143] on icon "more" at bounding box center [1491, 148] width 13 height 13
click at [988, 163] on li "Edit" at bounding box center [1459, 169] width 83 height 19
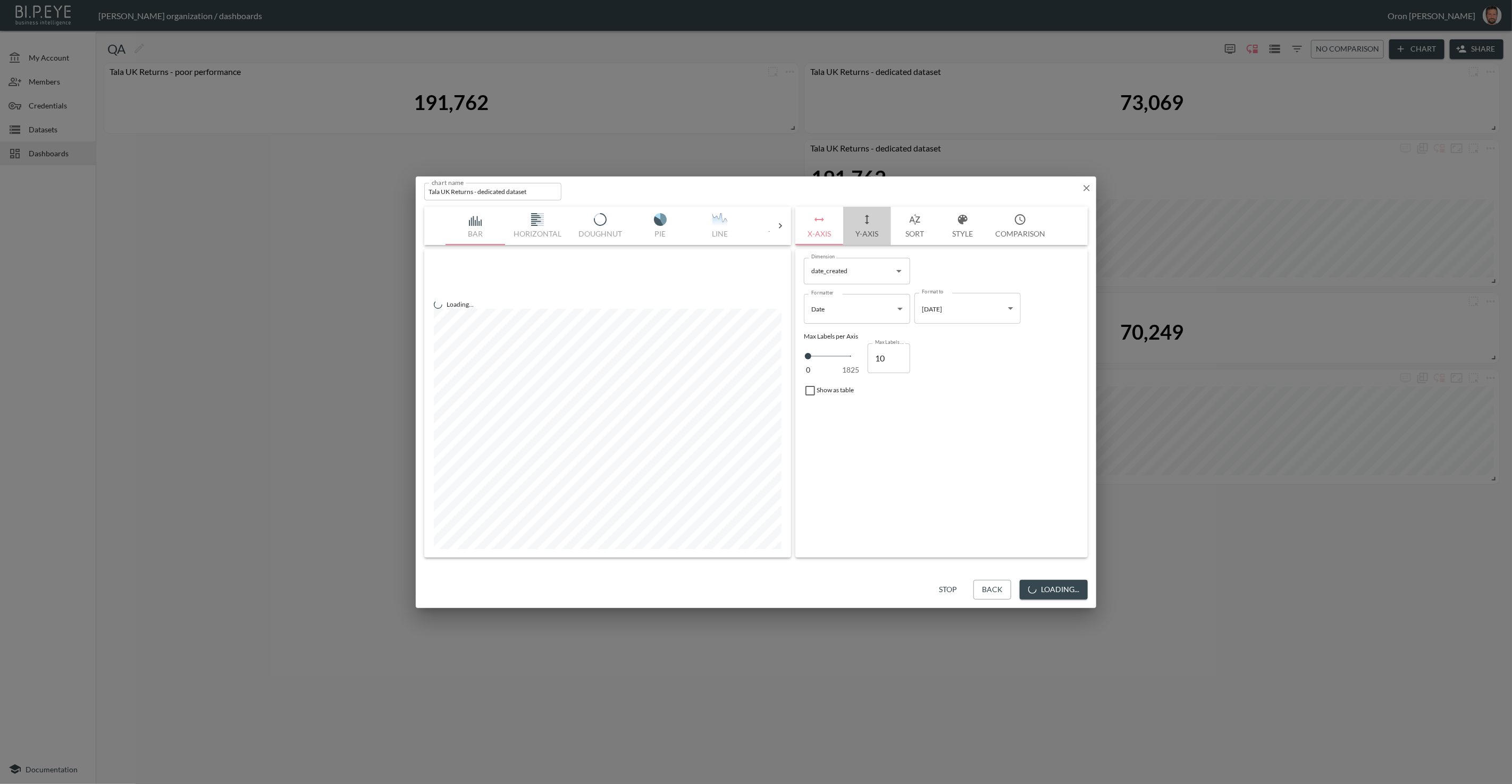
drag, startPoint x: 867, startPoint y: 225, endPoint x: 863, endPoint y: 234, distance: 9.8
click at [866, 227] on button "Y-Axis" at bounding box center [867, 226] width 48 height 39
click at [839, 376] on span "Filters" at bounding box center [836, 378] width 45 height 13
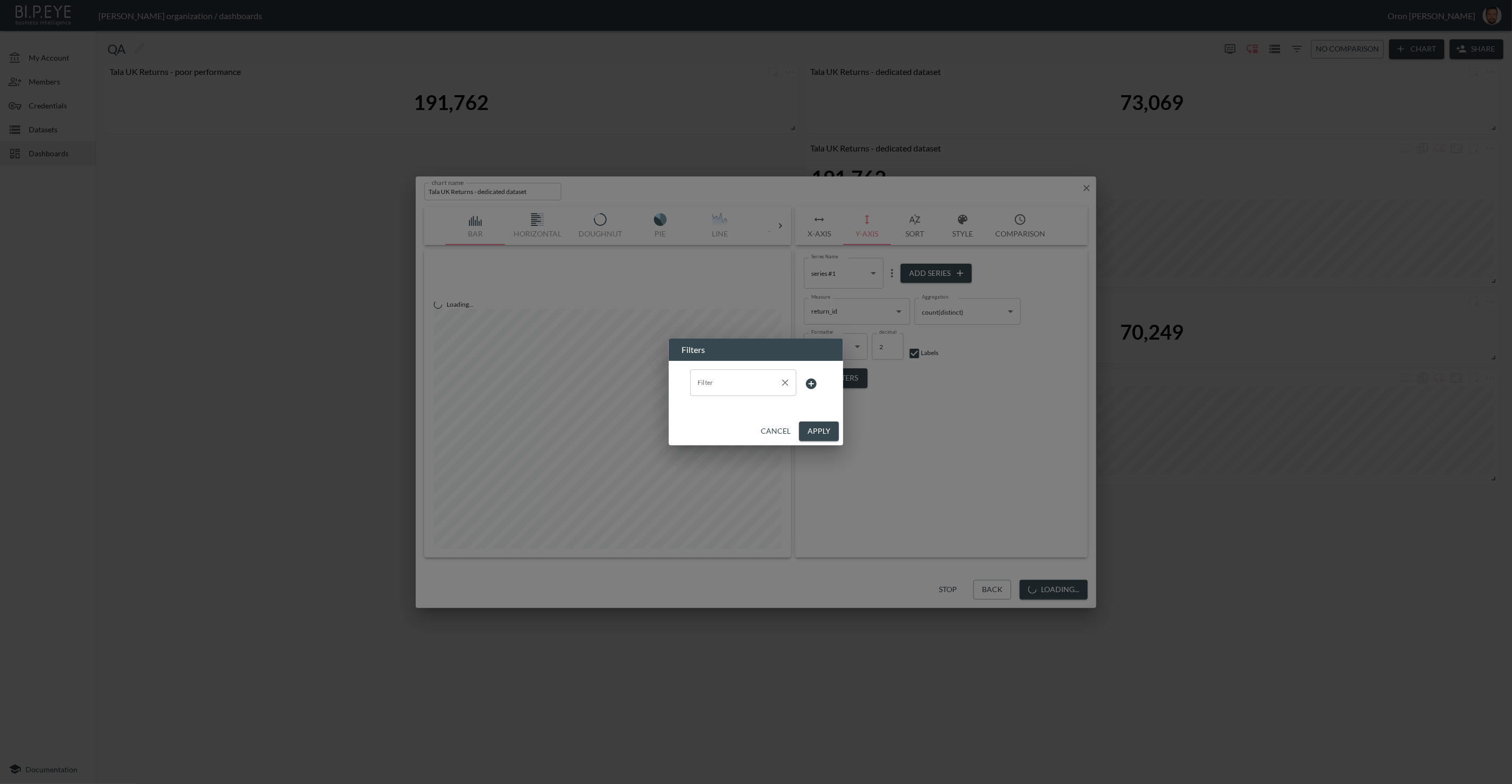
click at [742, 375] on input "Filter" at bounding box center [735, 382] width 81 height 17
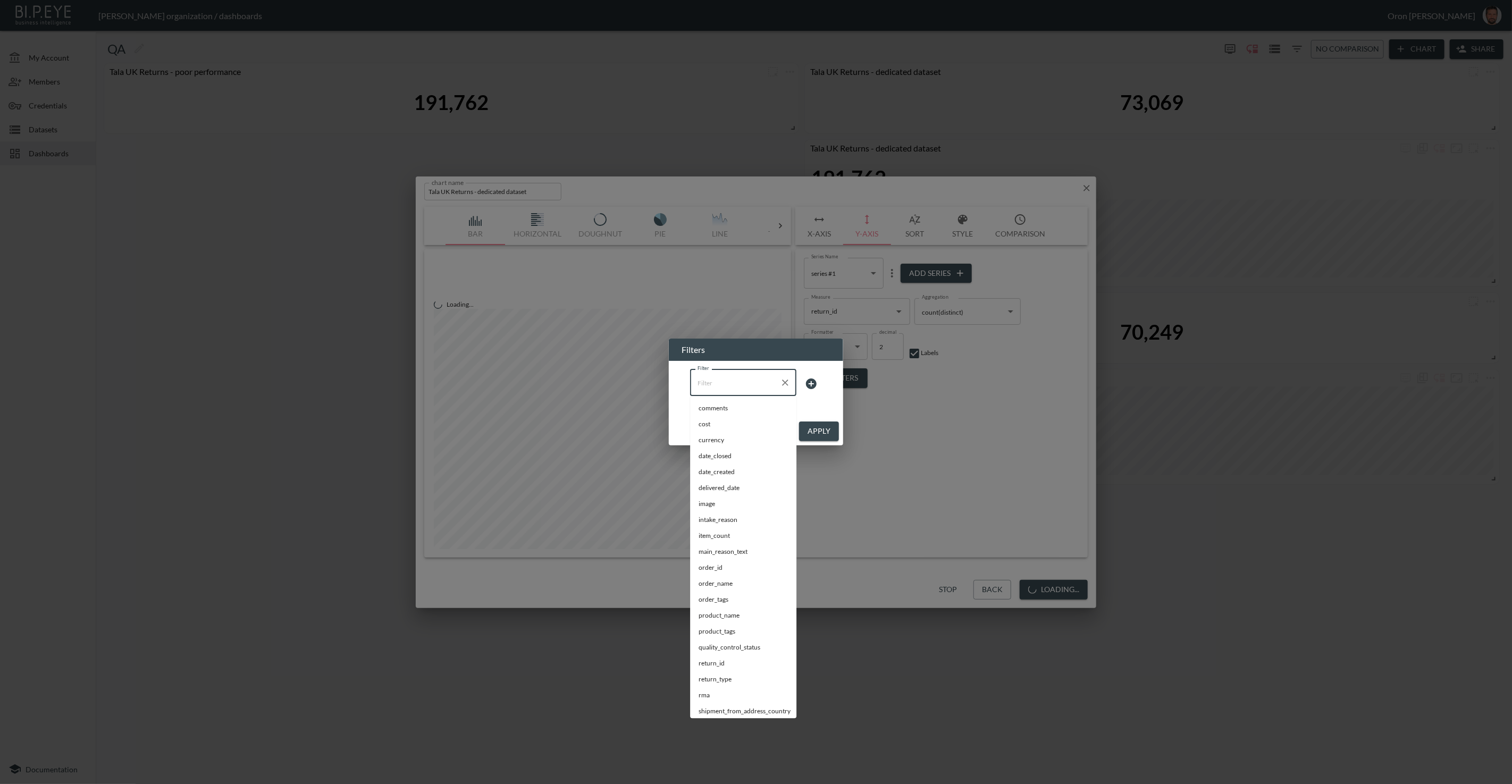
click at [720, 468] on span "date_created" at bounding box center [744, 473] width 90 height 10
type input "date_created"
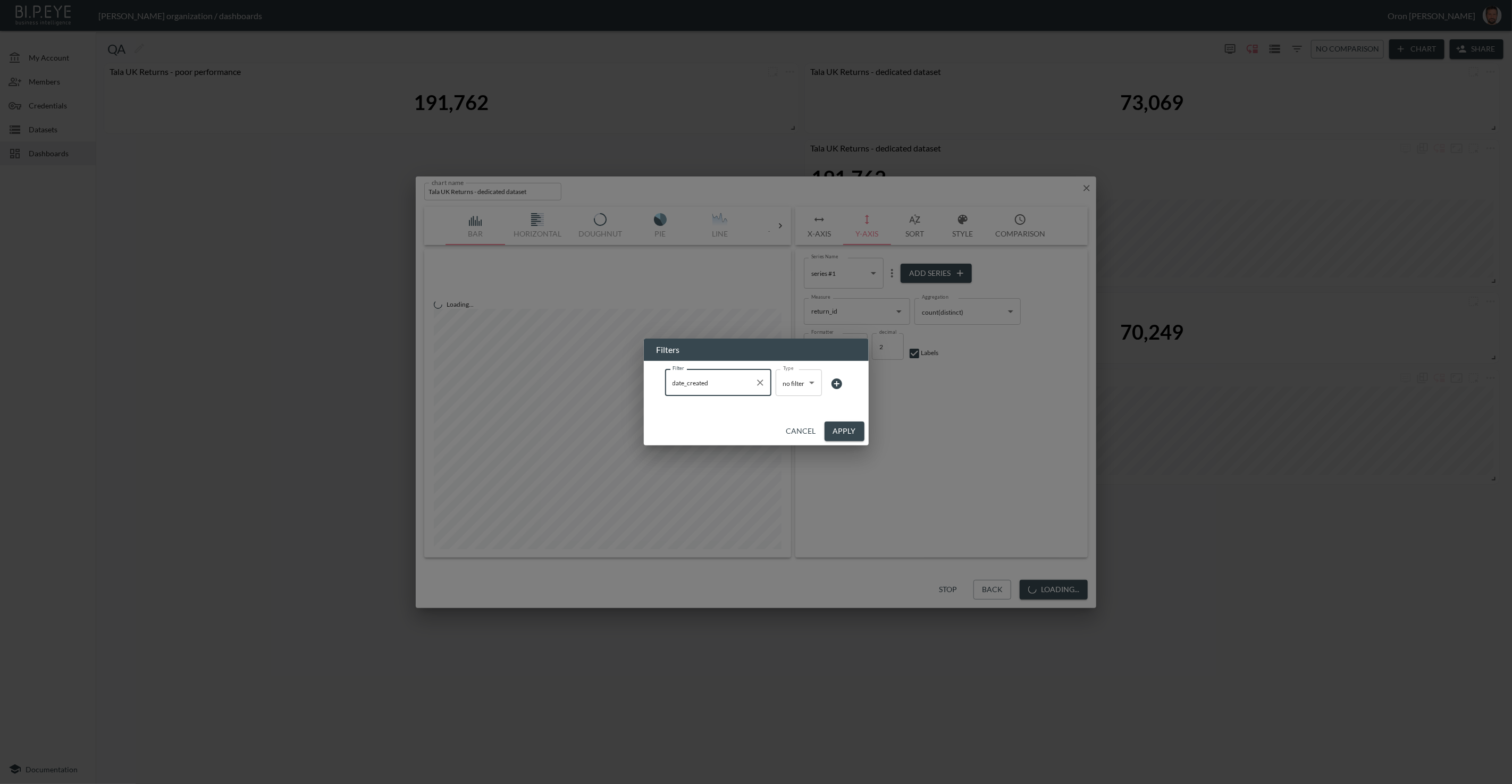
click at [793, 387] on body "BI.P.EYE, Interactive Analytics Dashboards - app Zach Bailet organization / das…" at bounding box center [756, 392] width 1512 height 784
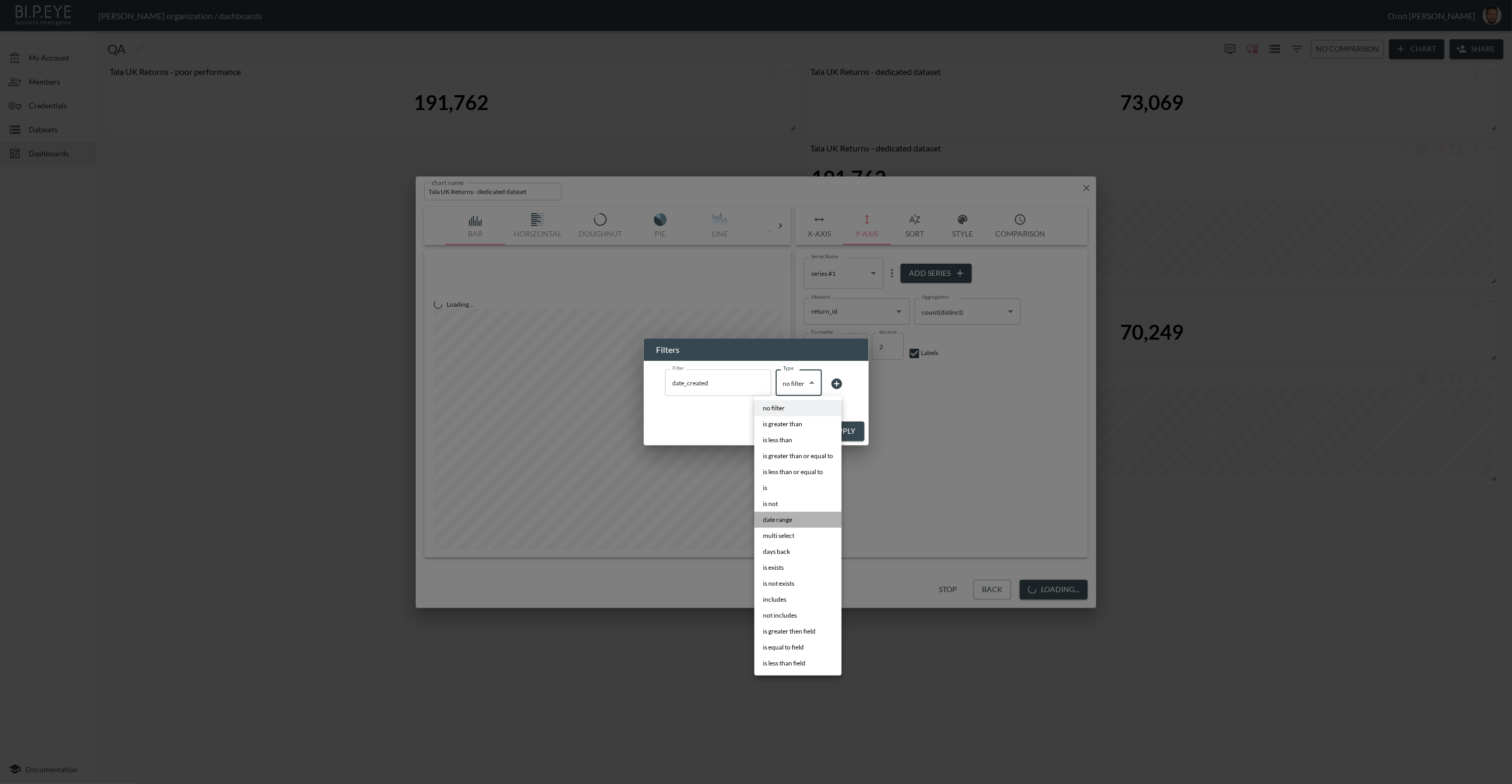
drag, startPoint x: 784, startPoint y: 522, endPoint x: 821, endPoint y: 445, distance: 85.4
click at [784, 520] on span "date range" at bounding box center [777, 520] width 29 height 10
type input "date range"
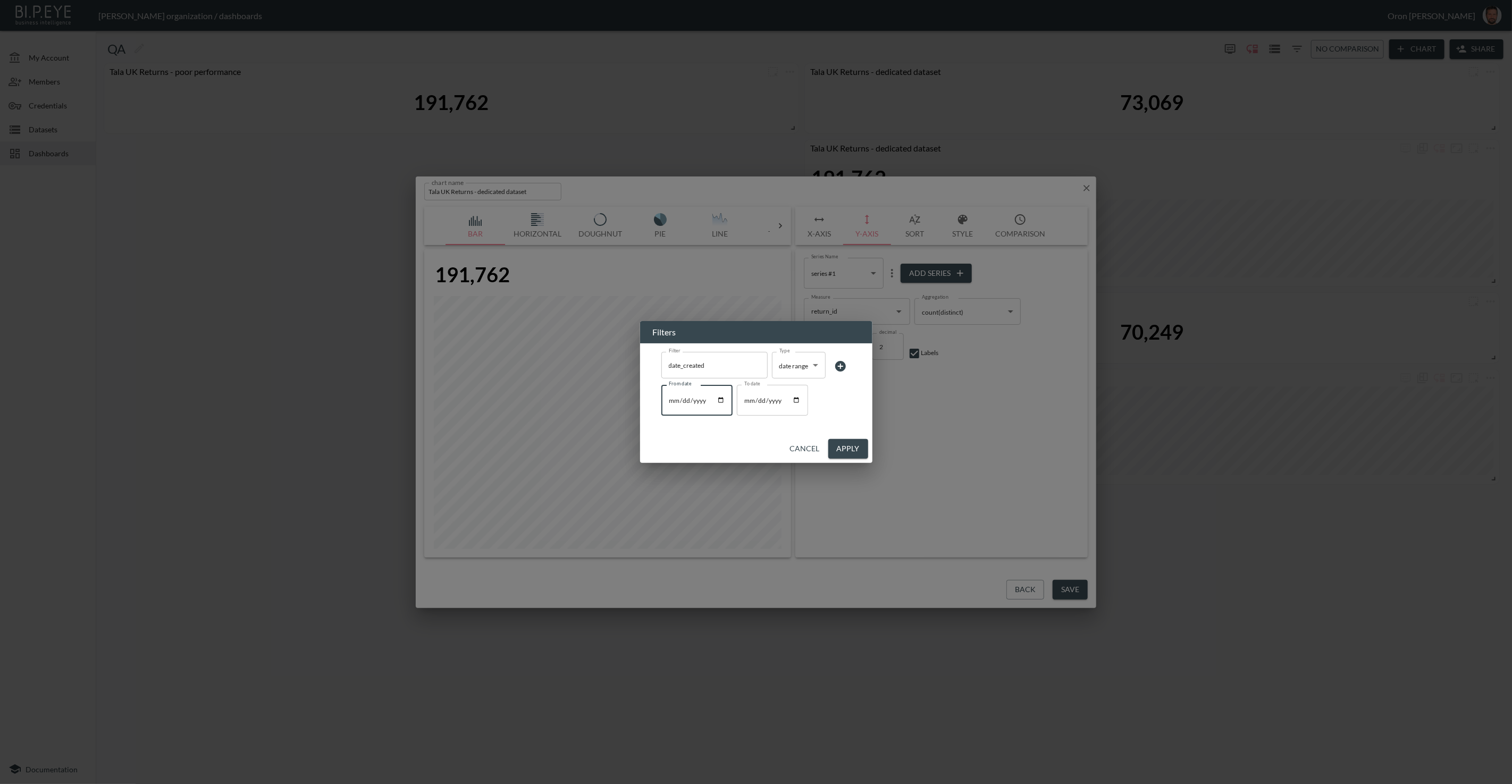
click at [674, 399] on input "From date" at bounding box center [697, 400] width 71 height 31
type input "2025-01-01"
drag, startPoint x: 859, startPoint y: 444, endPoint x: 875, endPoint y: 449, distance: 16.8
click at [859, 444] on button "Apply" at bounding box center [848, 448] width 40 height 20
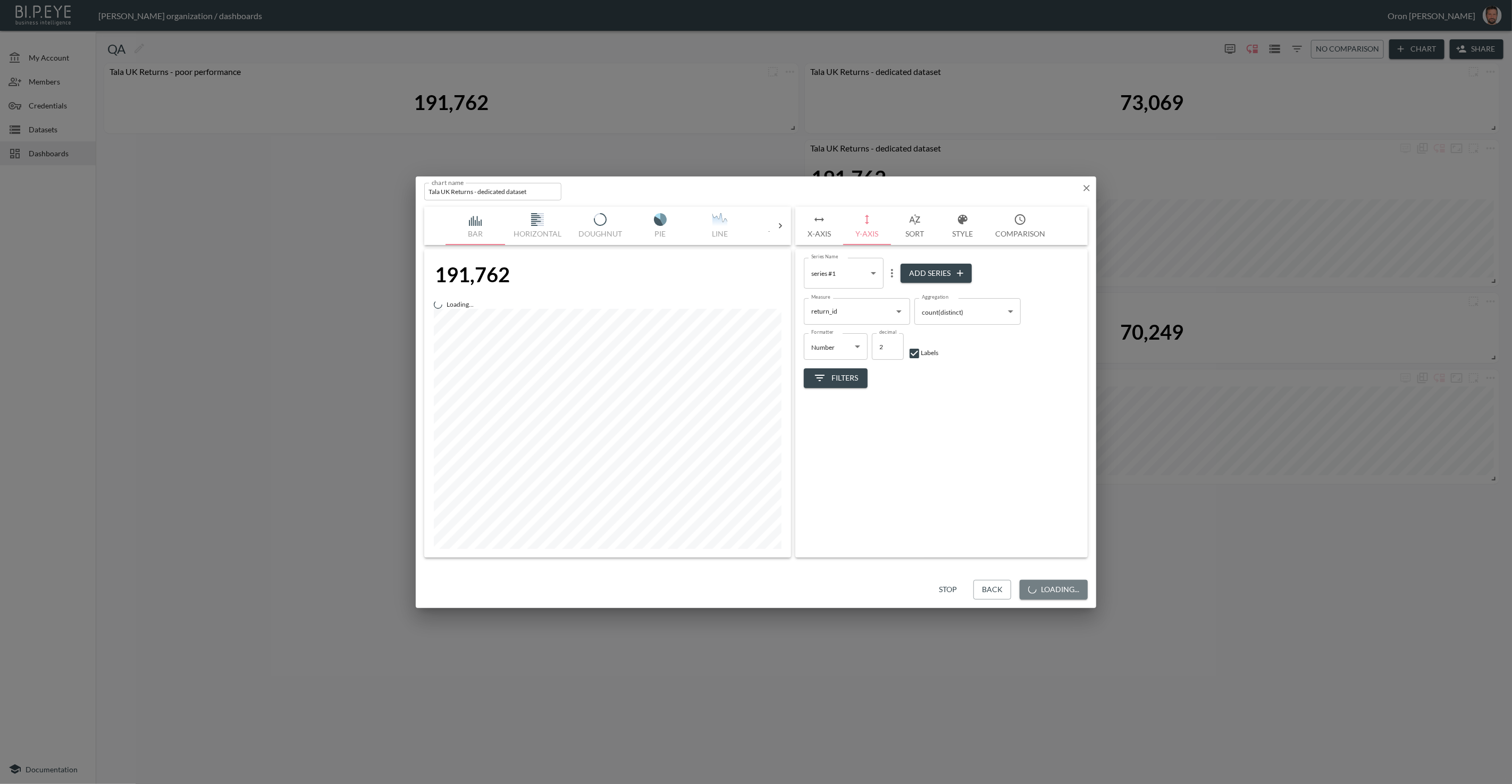
click at [988, 585] on button "Loading..." at bounding box center [1054, 590] width 68 height 20
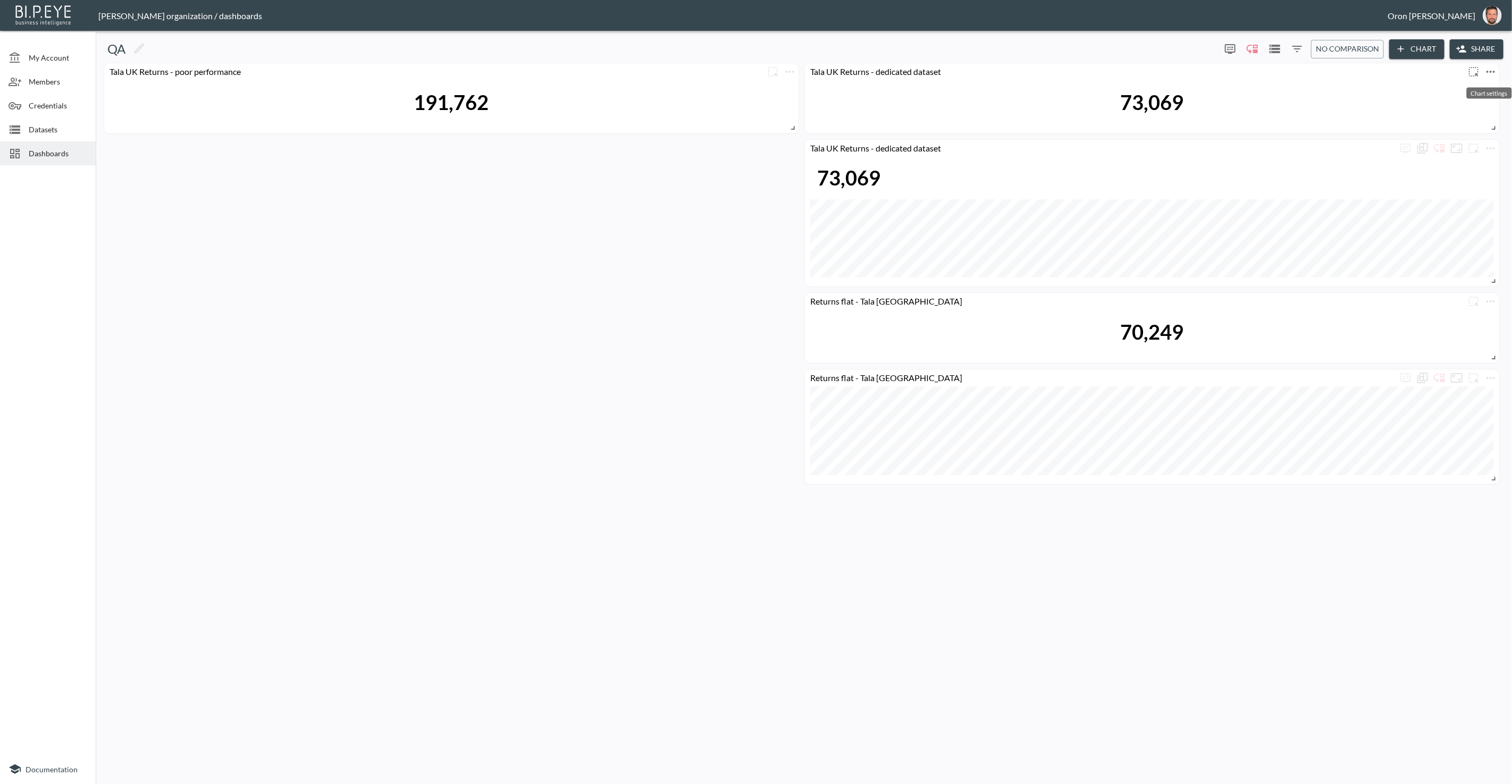
click at [988, 73] on icon "more" at bounding box center [1491, 72] width 13 height 13
click at [988, 85] on li "Edit" at bounding box center [1459, 92] width 83 height 19
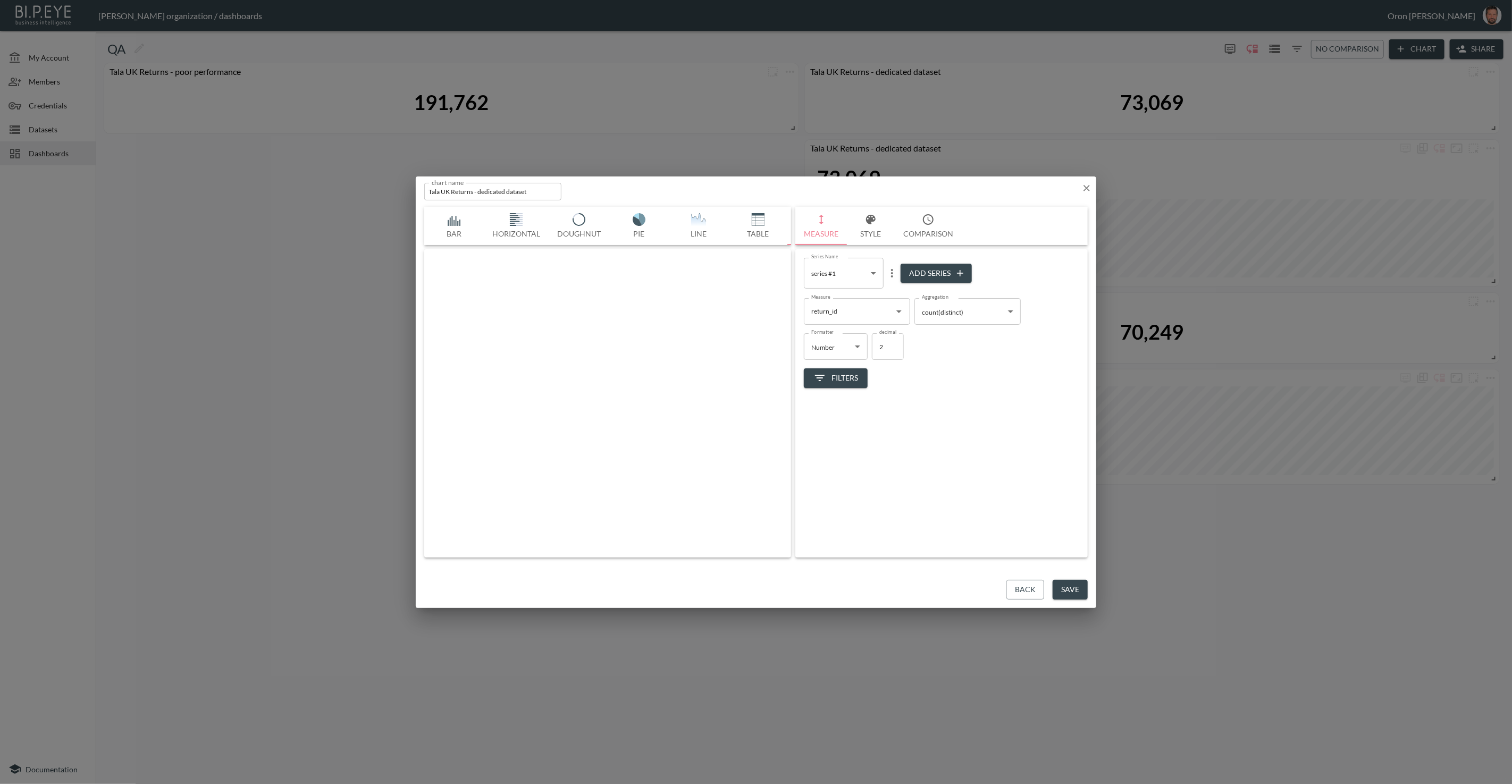
scroll to position [0, 56]
click at [546, 189] on input "Tala UK Returns - dedicated dataset" at bounding box center [493, 191] width 137 height 17
type input "Tala UK Returns - dedicated dataset (returned items)"
click at [988, 590] on button "Save" at bounding box center [1070, 590] width 35 height 20
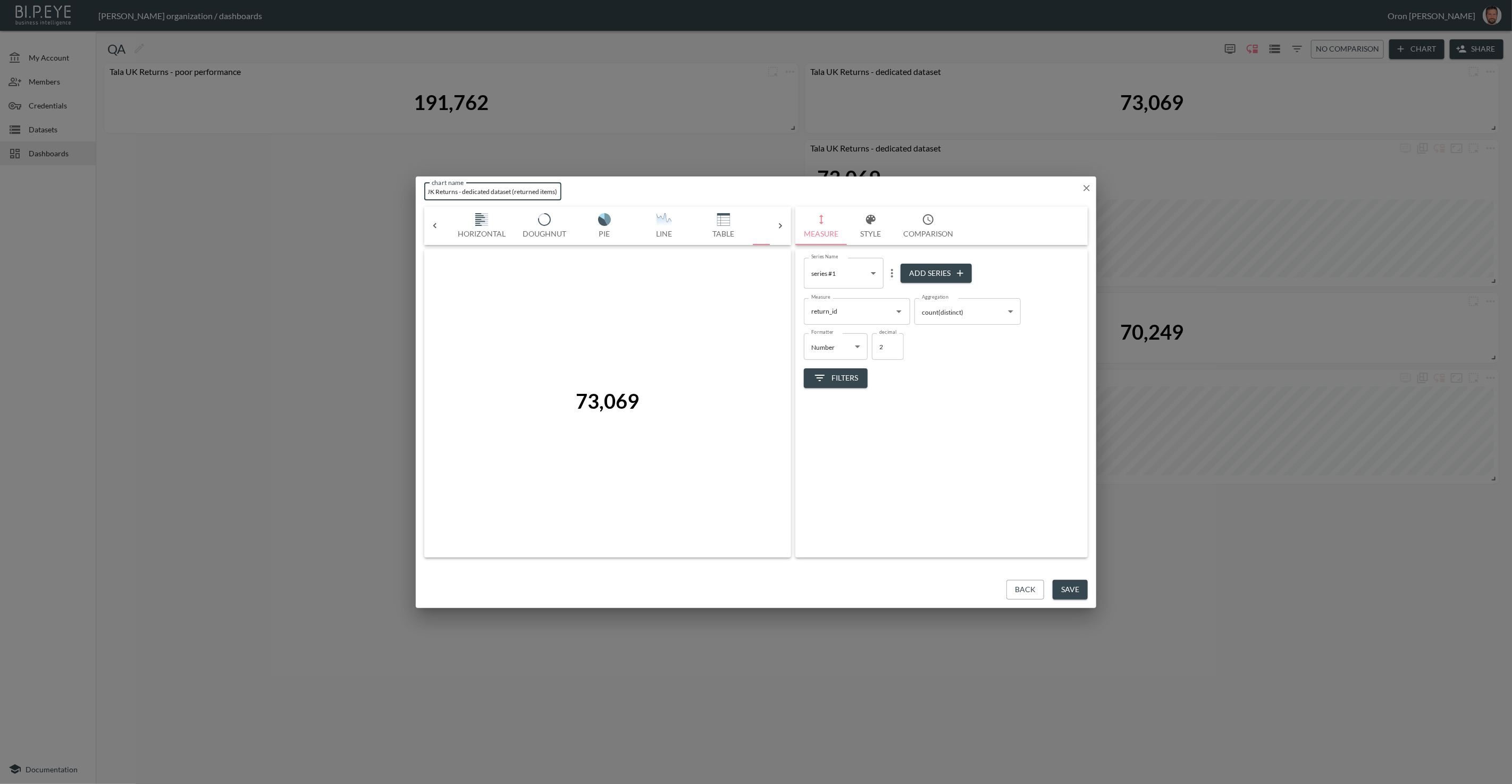
scroll to position [0, 0]
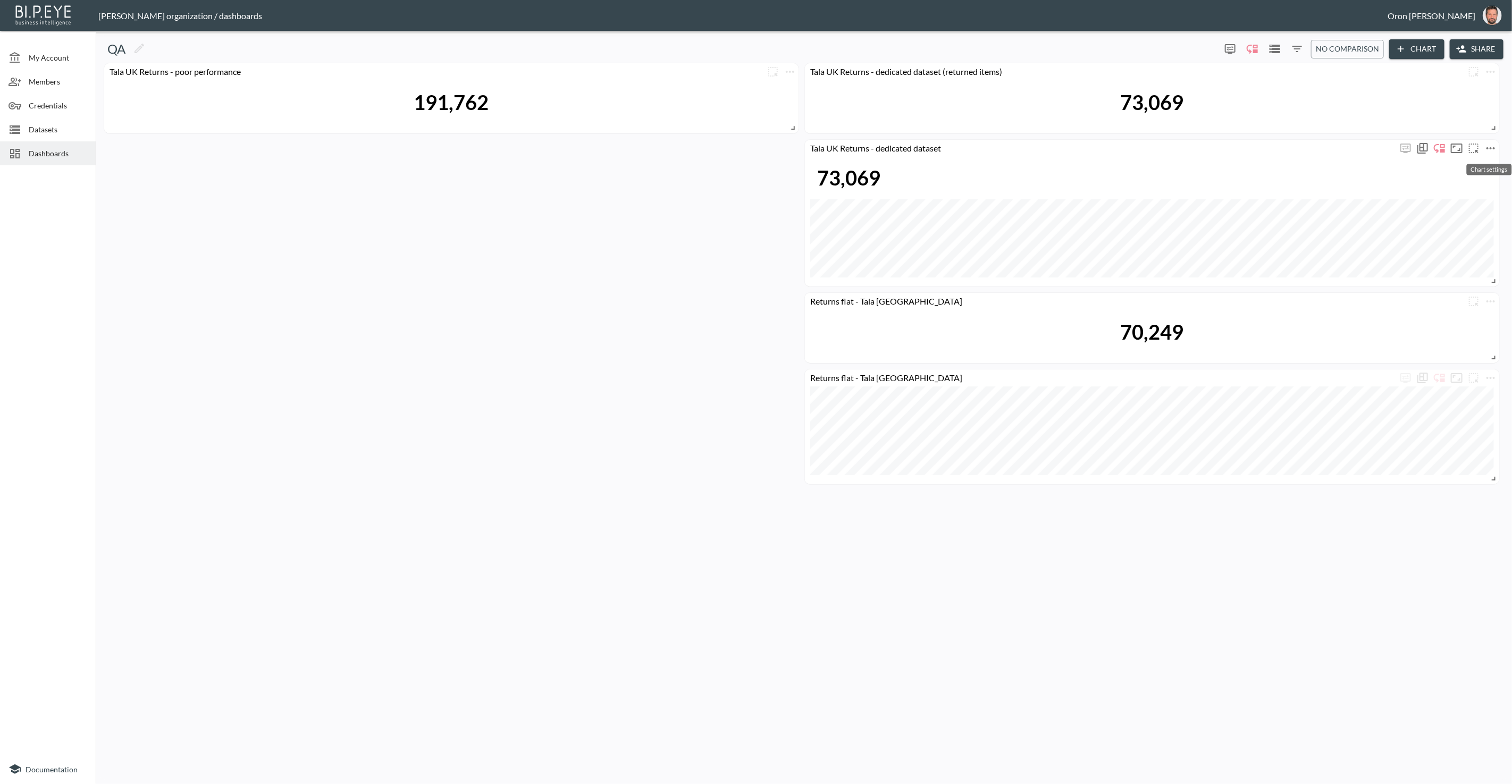
click at [988, 147] on icon "more" at bounding box center [1491, 148] width 13 height 13
click at [988, 163] on li "Edit" at bounding box center [1459, 169] width 83 height 19
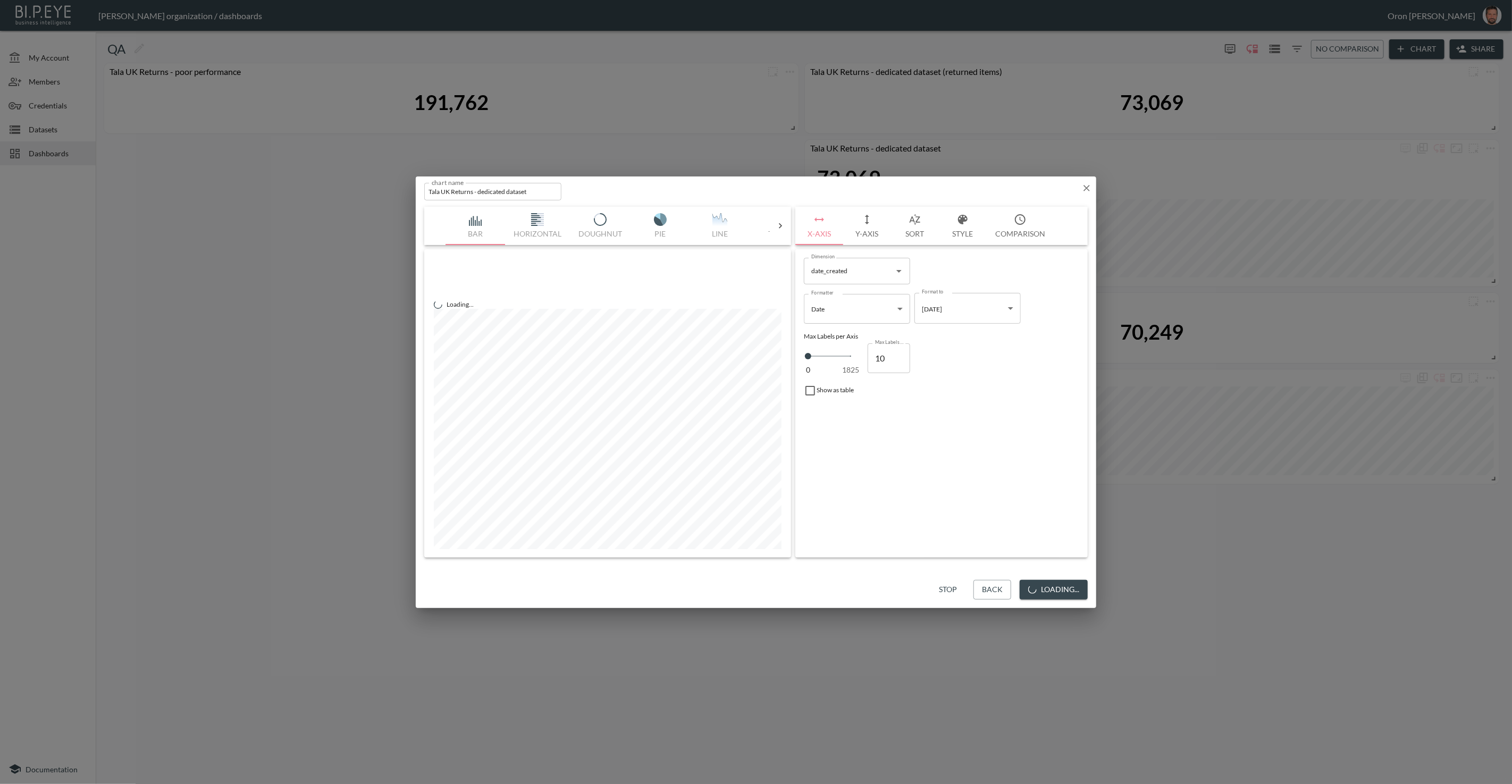
click at [538, 192] on input "Tala UK Returns - dedicated dataset" at bounding box center [493, 191] width 137 height 17
type input "Tala UK Returns - dedicated dataset (returned items)"
click at [988, 588] on button "Save" at bounding box center [1070, 590] width 35 height 20
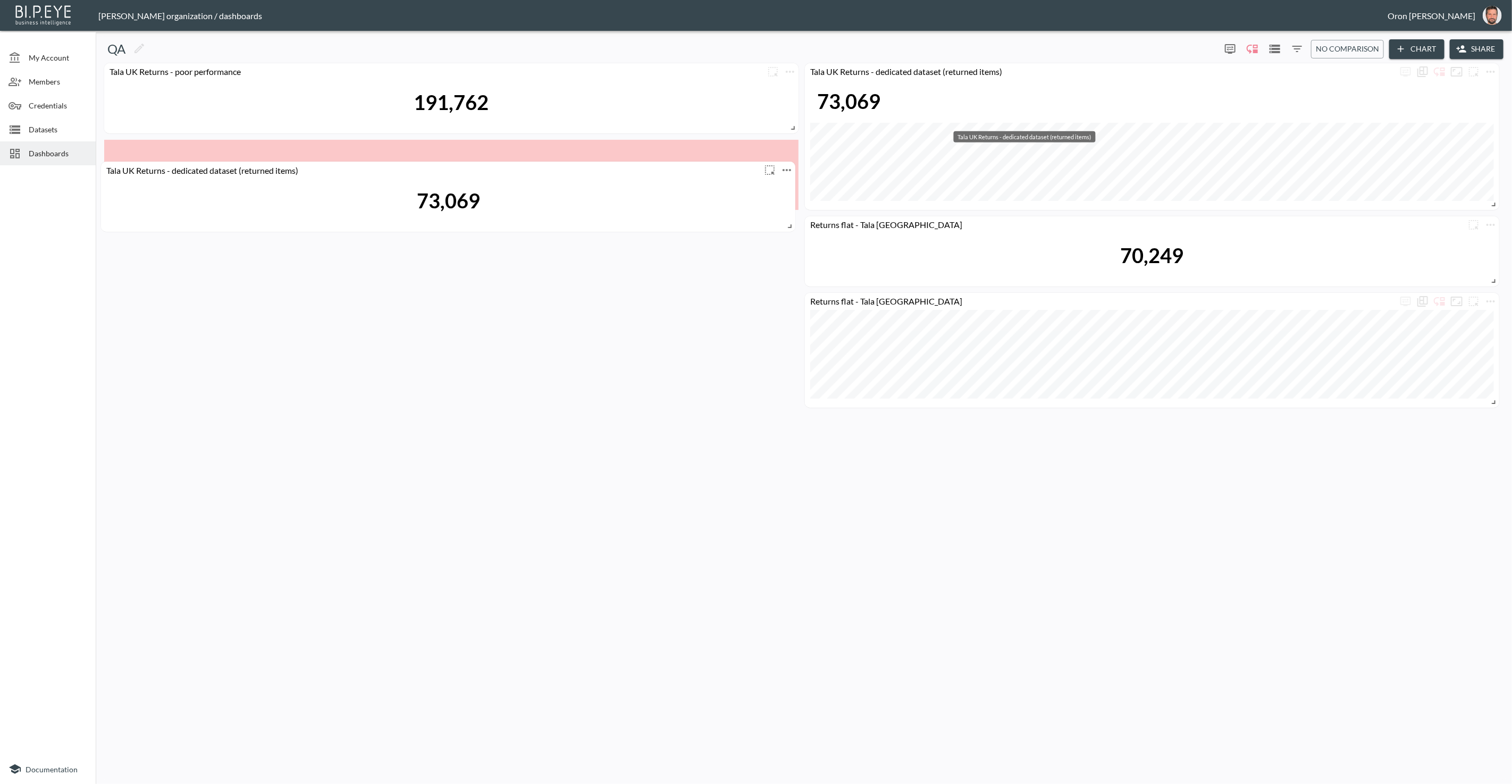
drag, startPoint x: 823, startPoint y: 122, endPoint x: 229, endPoint y: 173, distance: 596.2
click at [229, 173] on div "Tala UK Returns - dedicated dataset (returned items)" at bounding box center [431, 169] width 660 height 10
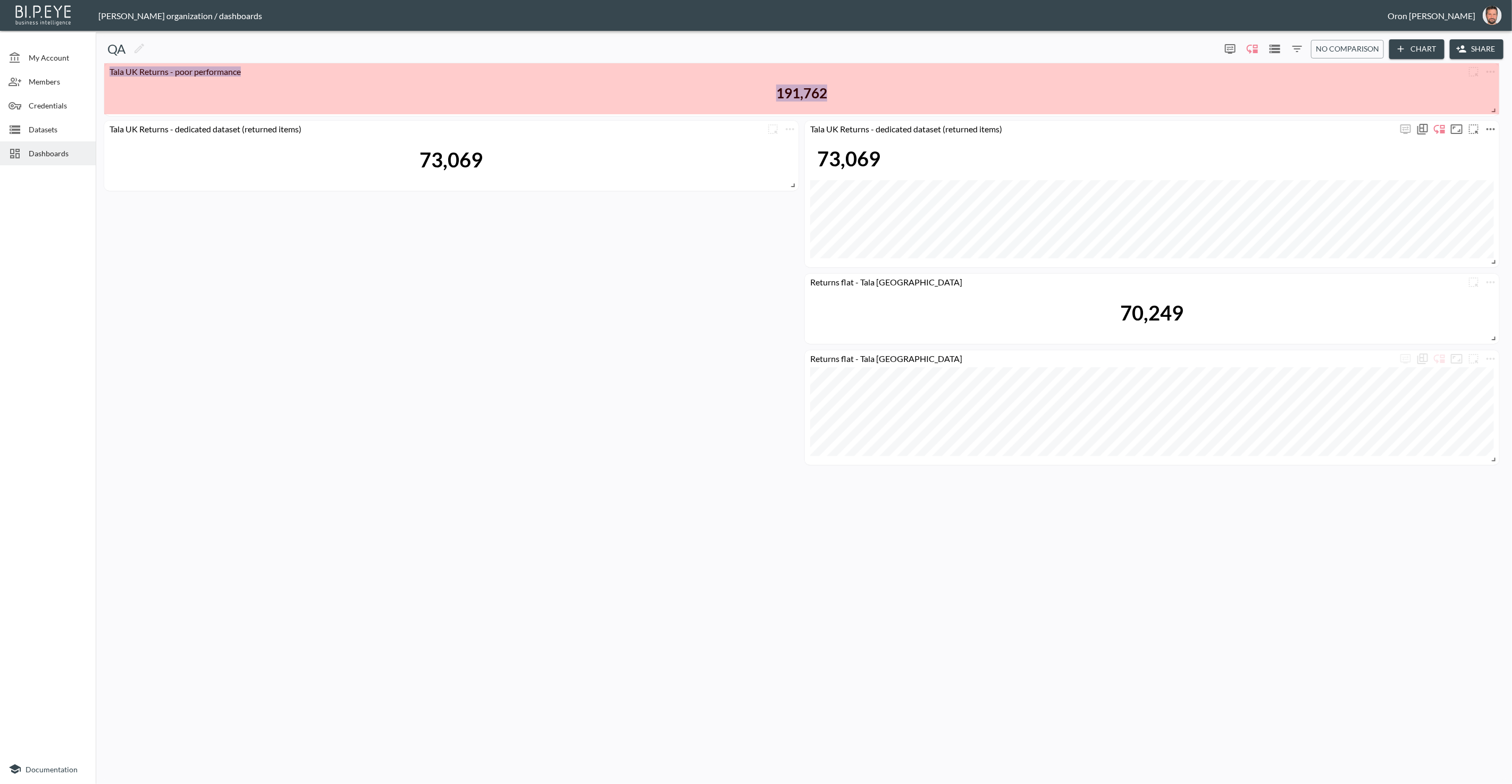
drag, startPoint x: 793, startPoint y: 125, endPoint x: 1418, endPoint y: 123, distance: 625.0
click at [988, 108] on div "QA 0 0 No comparison Chart Share Tala UK Returns - poor performance 191,762 Tal…" at bounding box center [804, 409] width 1417 height 749
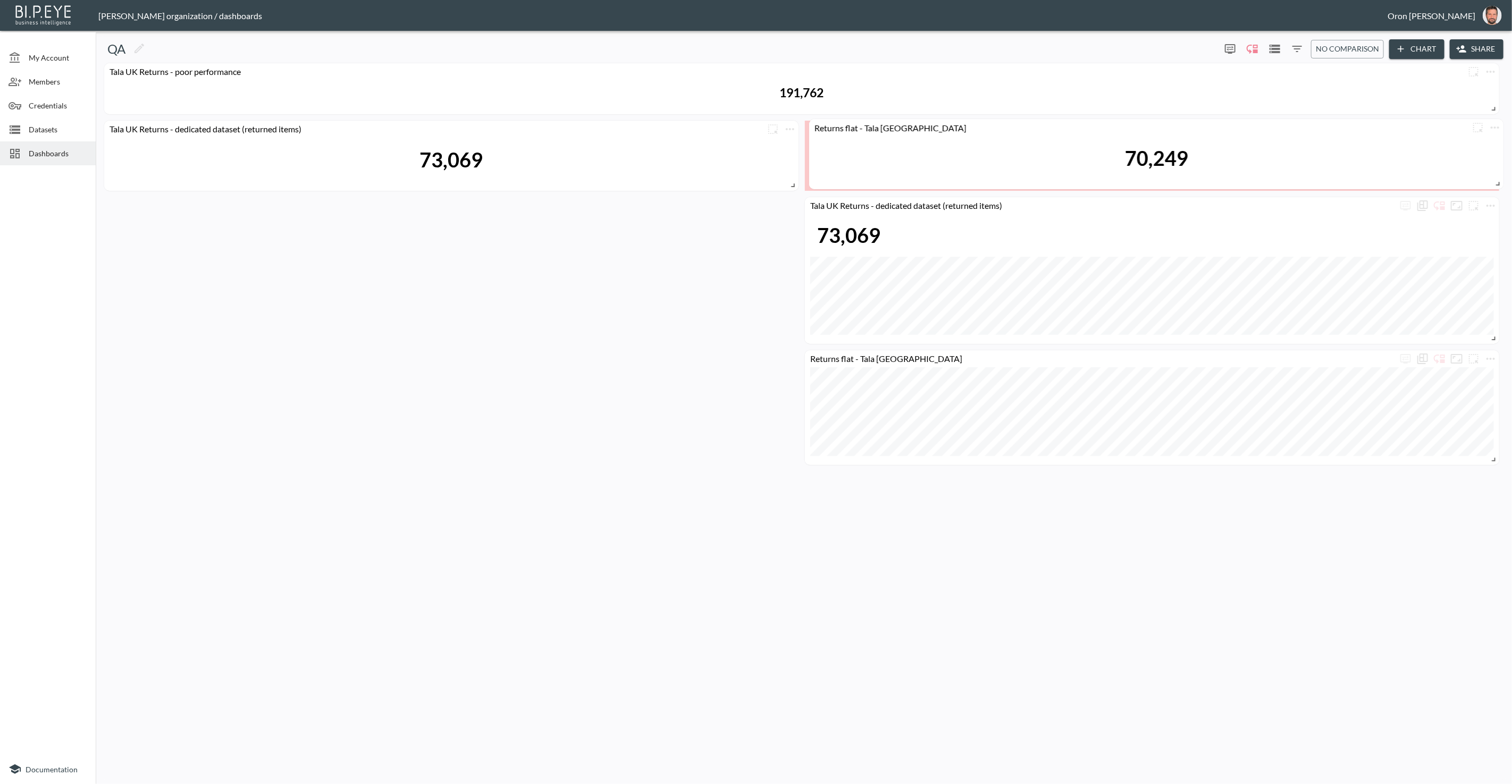
drag, startPoint x: 1223, startPoint y: 293, endPoint x: 1227, endPoint y: 138, distance: 155.1
click at [988, 138] on div "70,249" at bounding box center [1156, 158] width 684 height 45
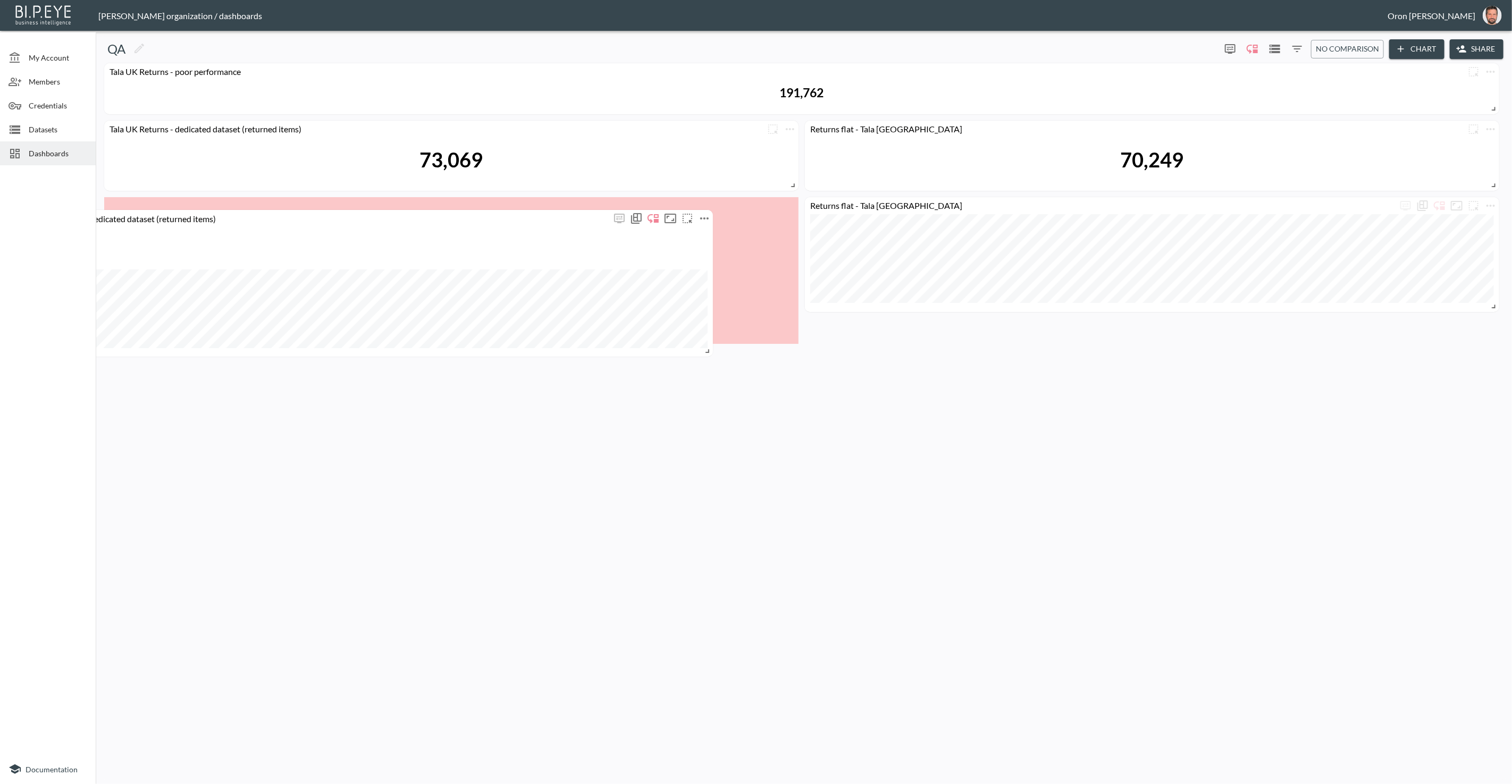
drag, startPoint x: 1176, startPoint y: 216, endPoint x: 407, endPoint y: 225, distance: 769.1
click at [403, 225] on div "Tala UK Returns - dedicated dataset (returned items)" at bounding box center [366, 218] width 695 height 17
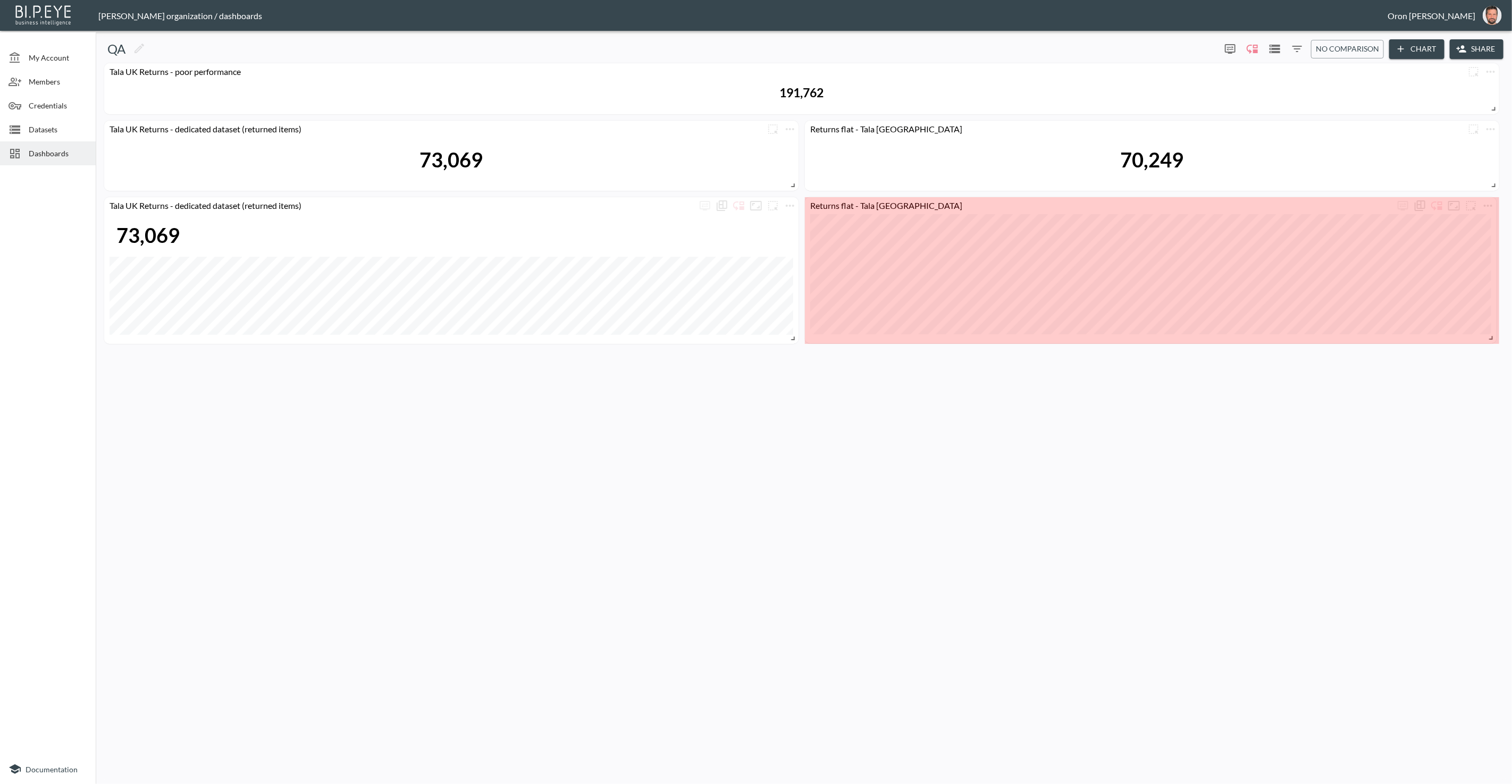
drag, startPoint x: 1491, startPoint y: 306, endPoint x: 1475, endPoint y: 353, distance: 49.6
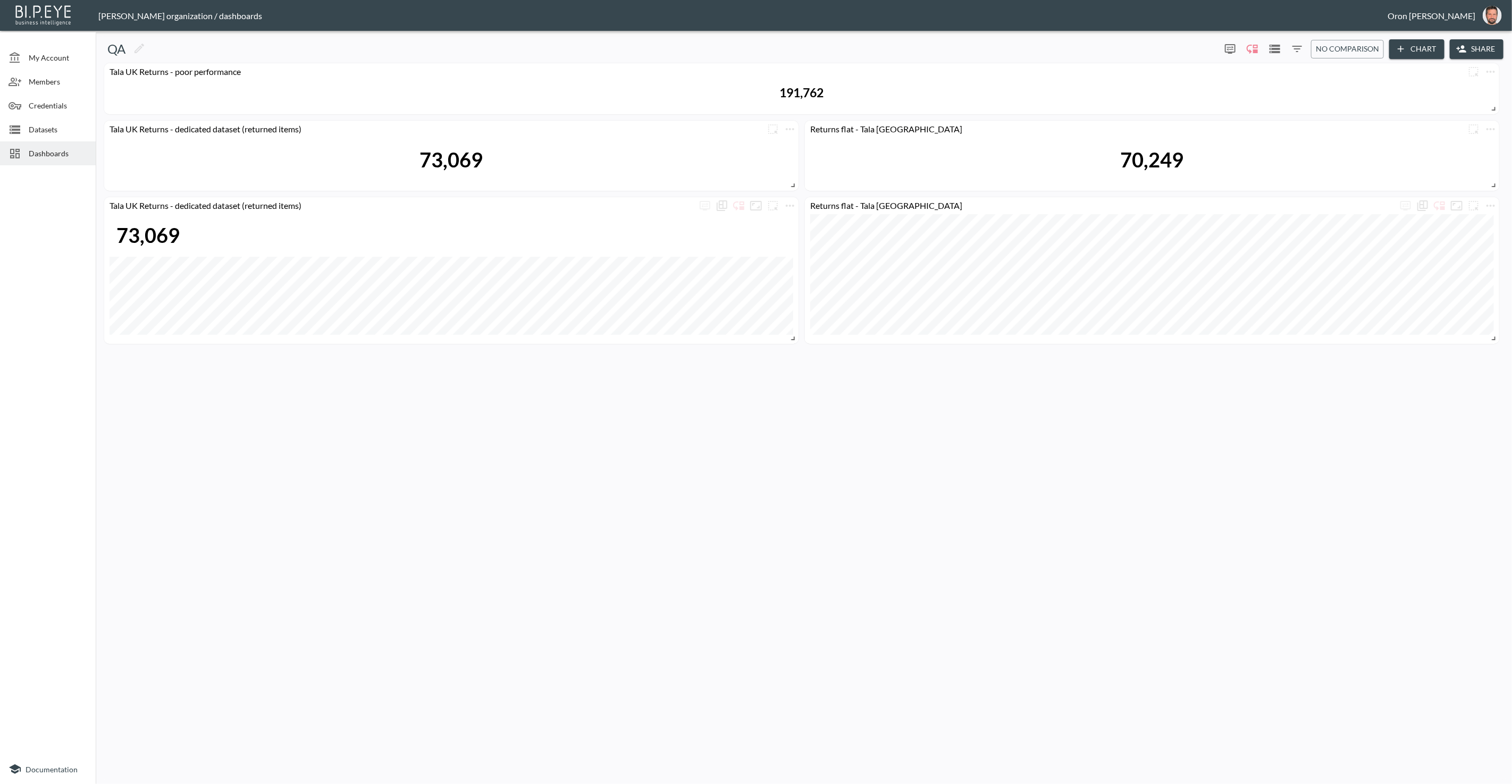
click at [27, 126] on div at bounding box center [18, 130] width 20 height 13
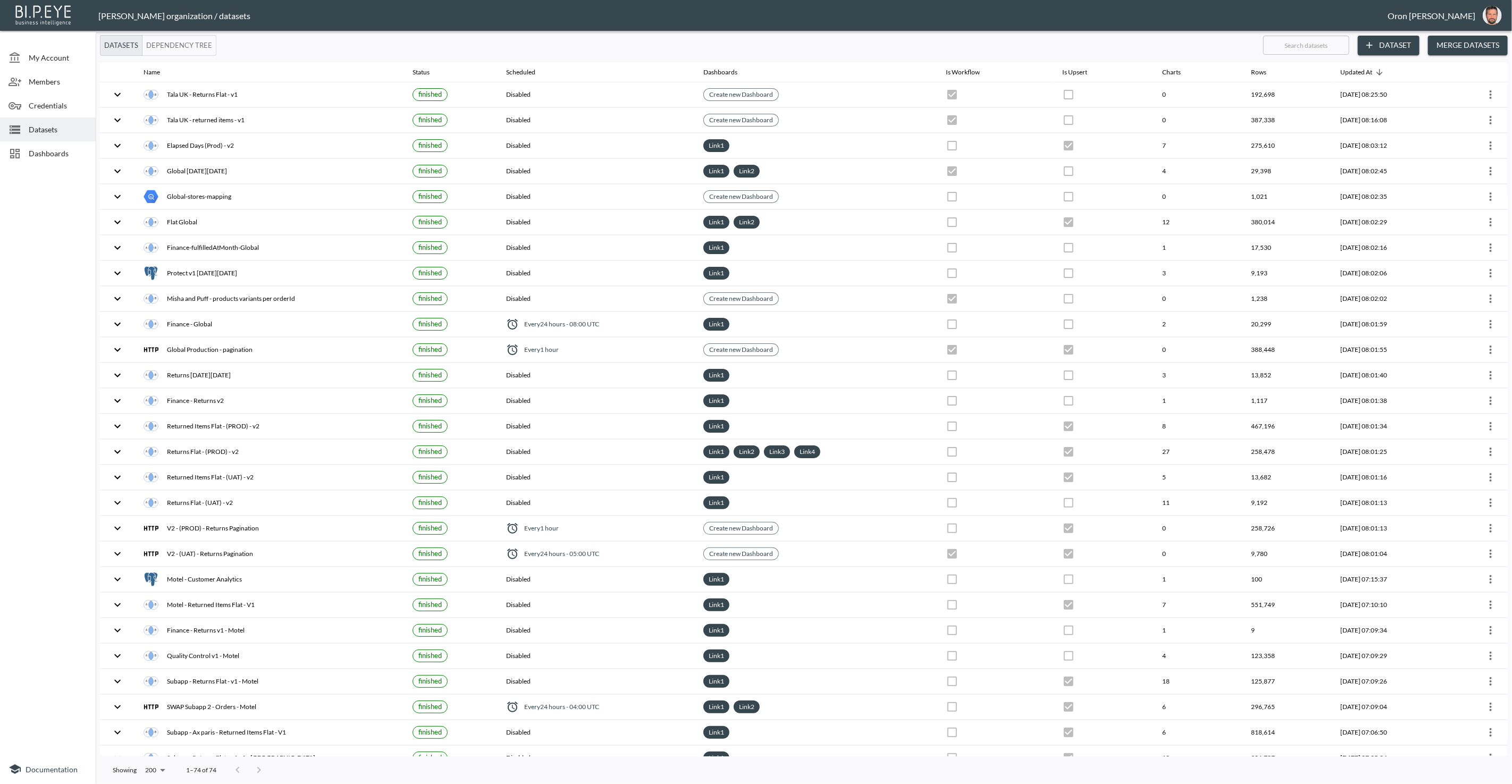
click at [988, 50] on input "text" at bounding box center [1306, 45] width 86 height 27
type input "v"
checkbox input "false"
checkbox input "true"
checkbox input "false"
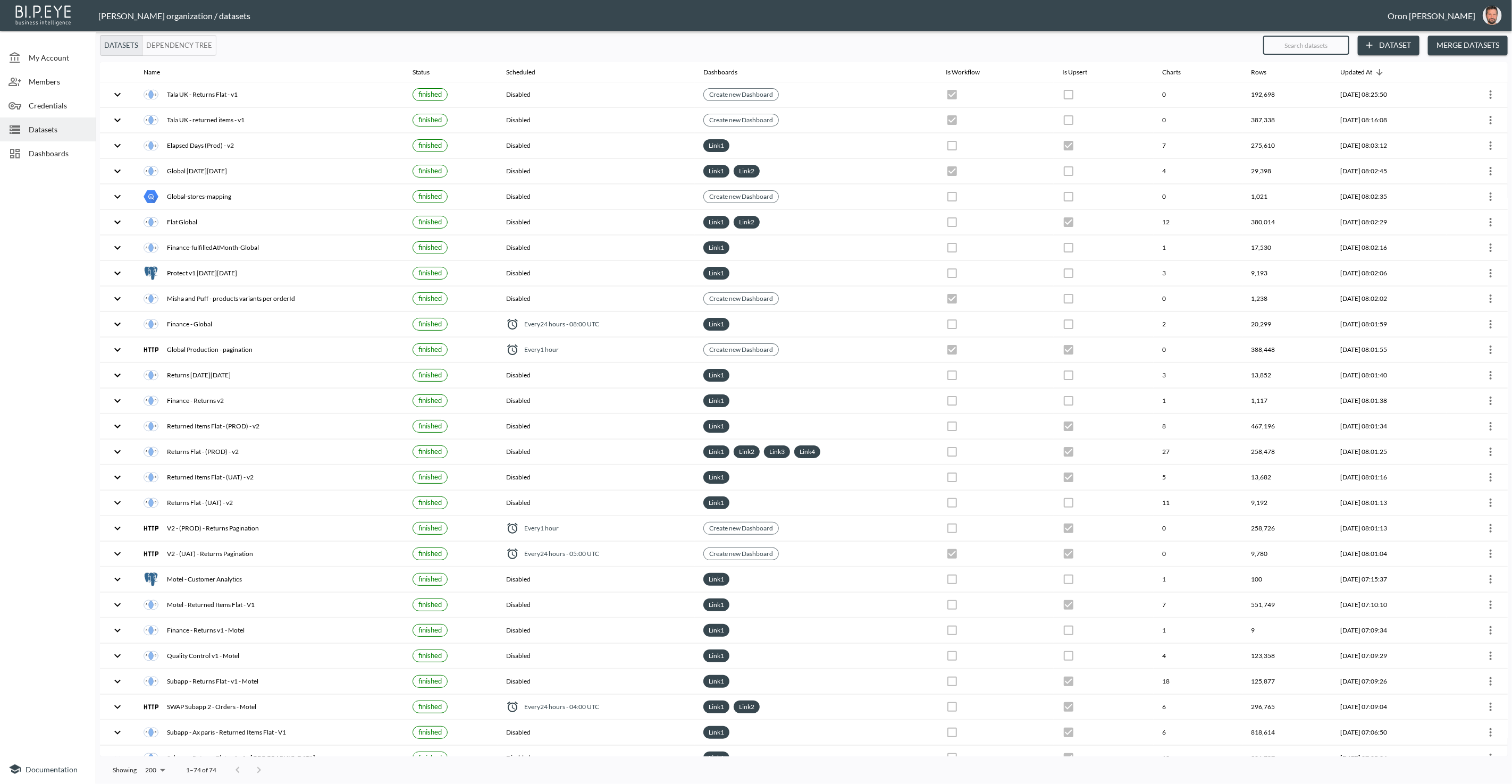
checkbox input "true"
checkbox input "false"
checkbox input "true"
checkbox input "false"
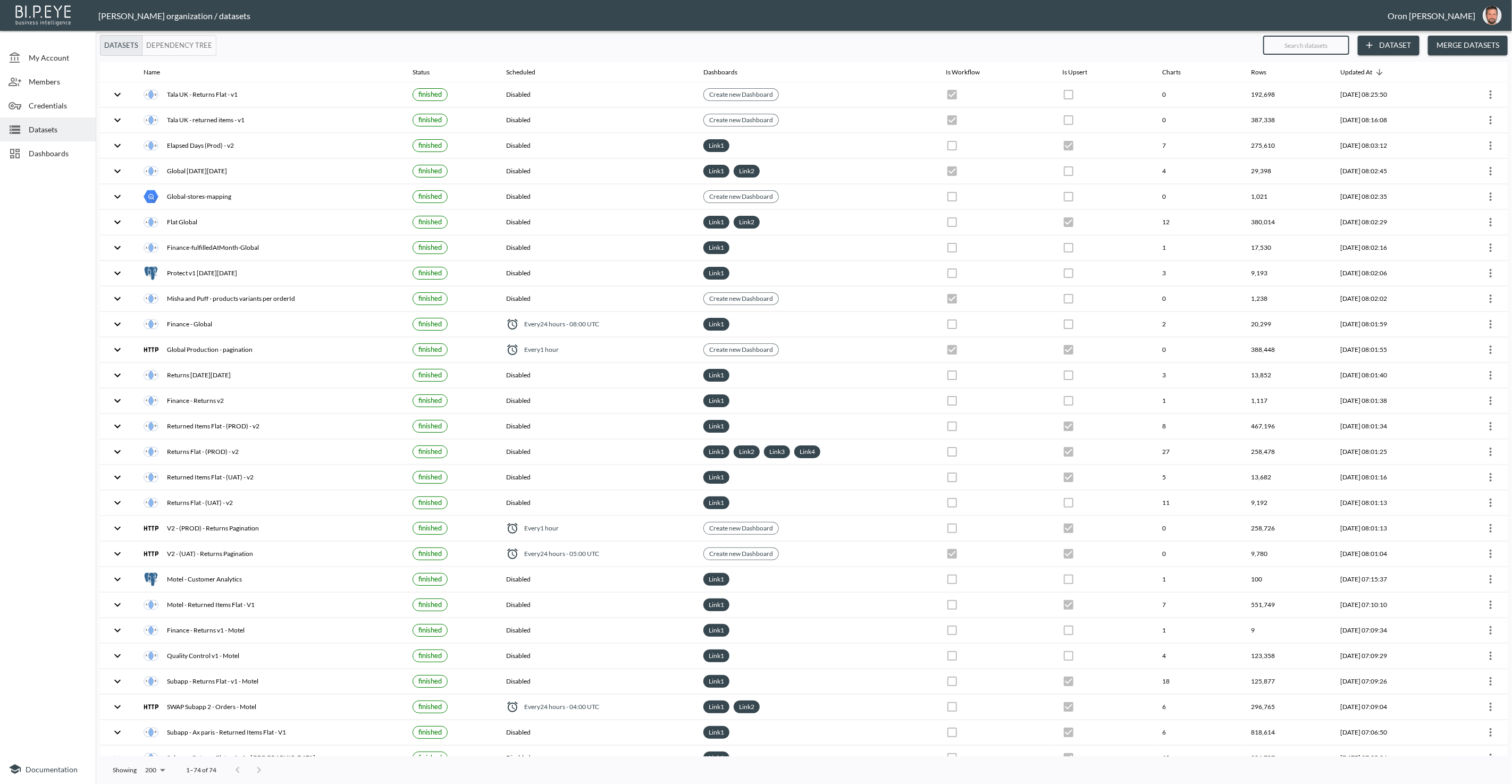
checkbox input "true"
checkbox input "false"
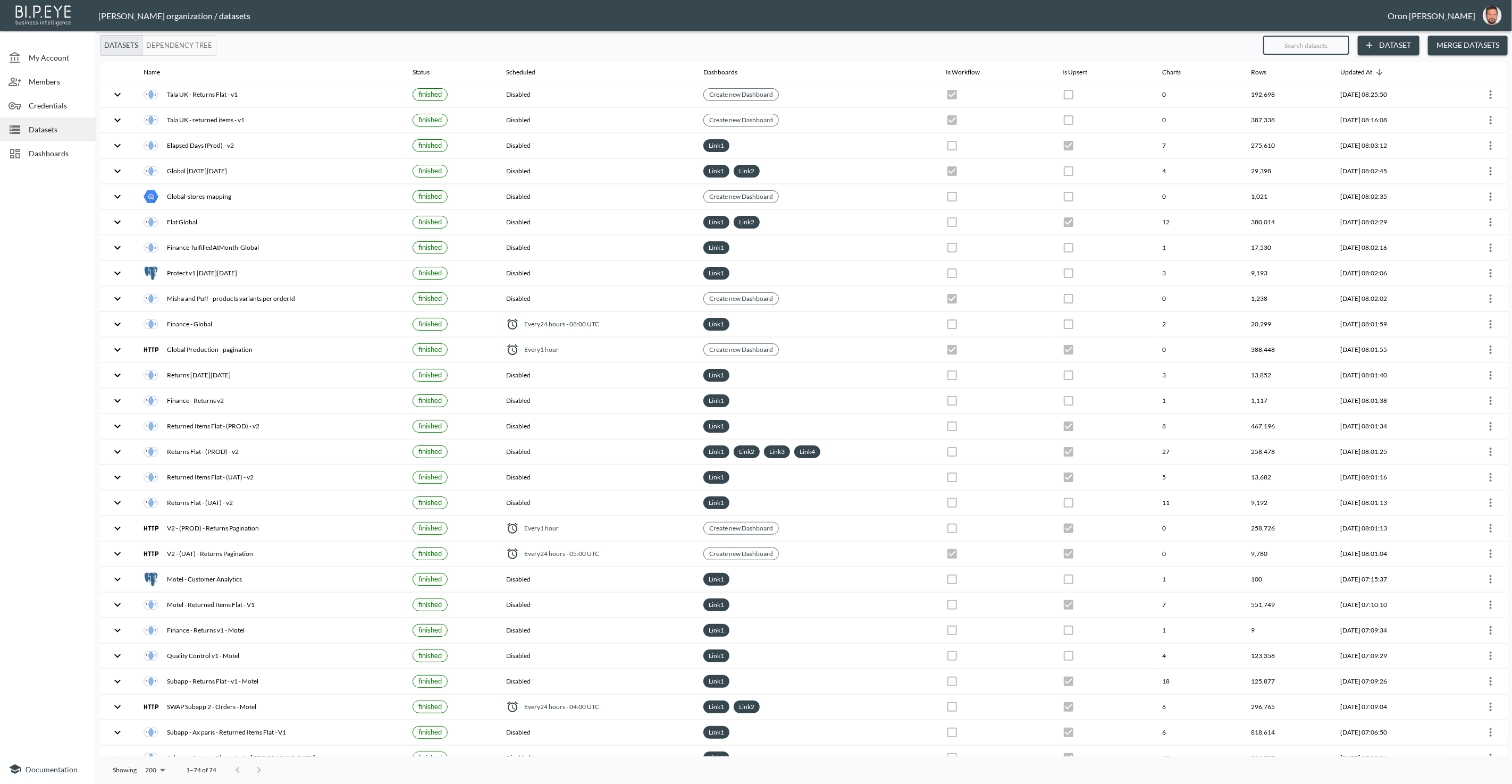
checkbox input "true"
checkbox input "false"
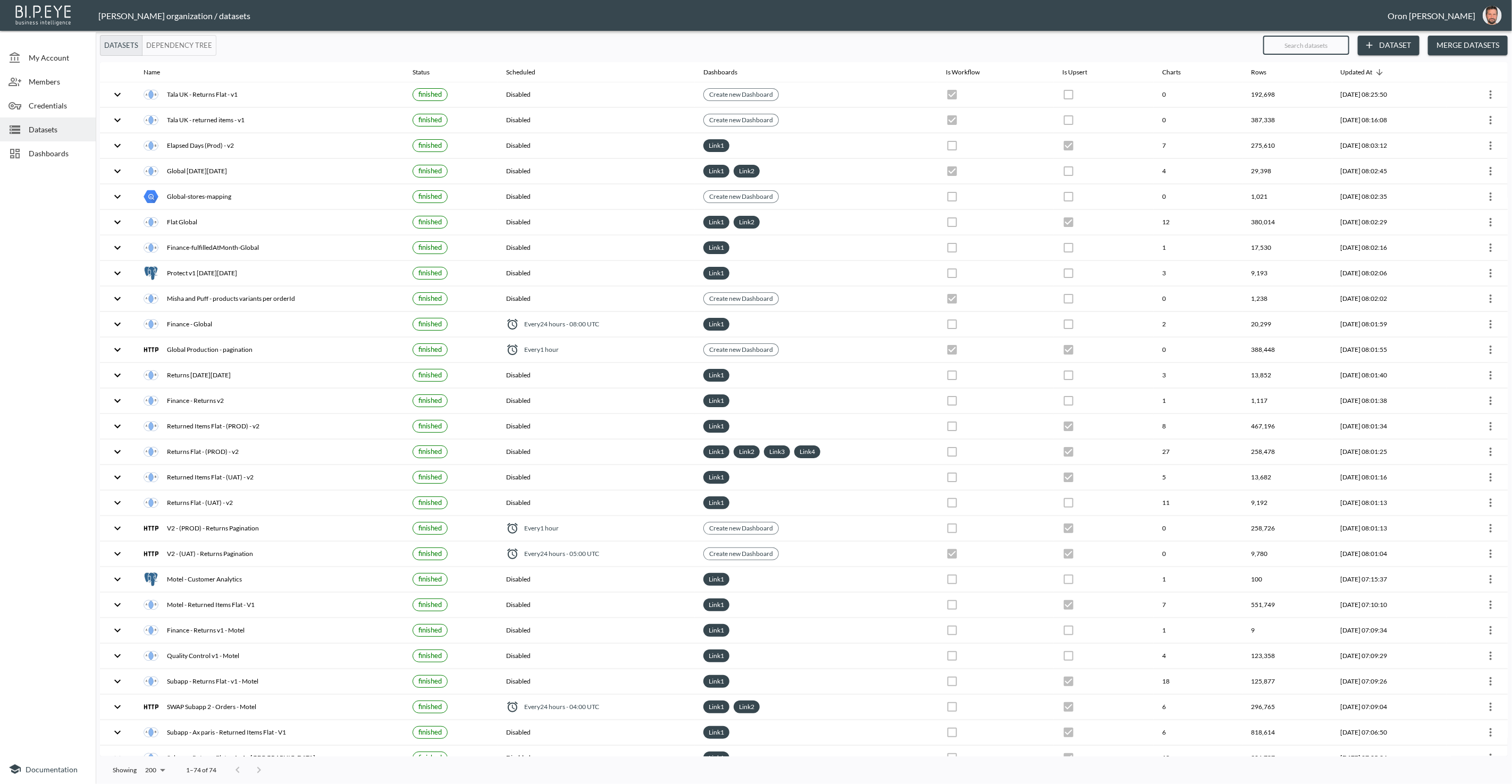
checkbox input "false"
checkbox input "true"
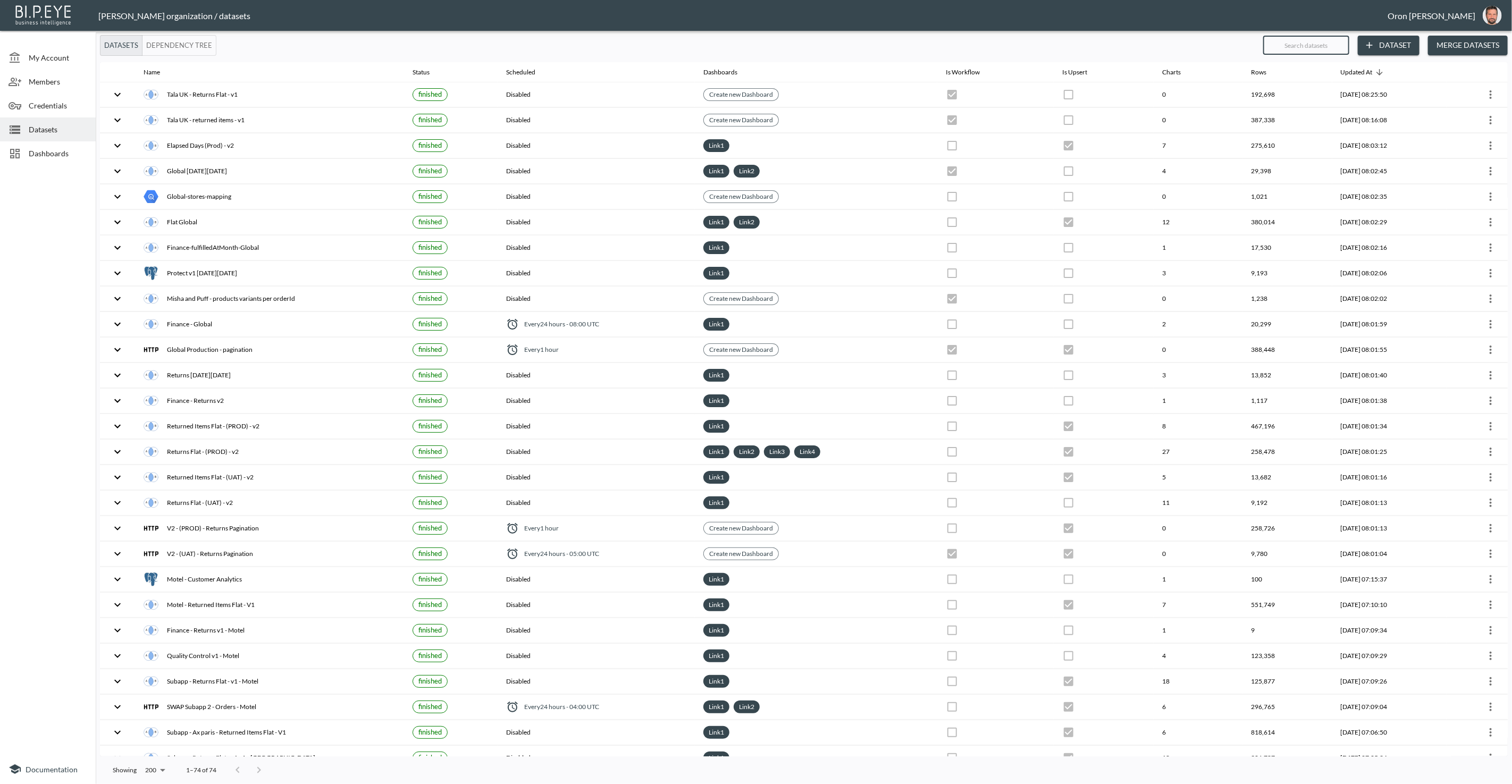
checkbox input "true"
checkbox input "false"
checkbox input "true"
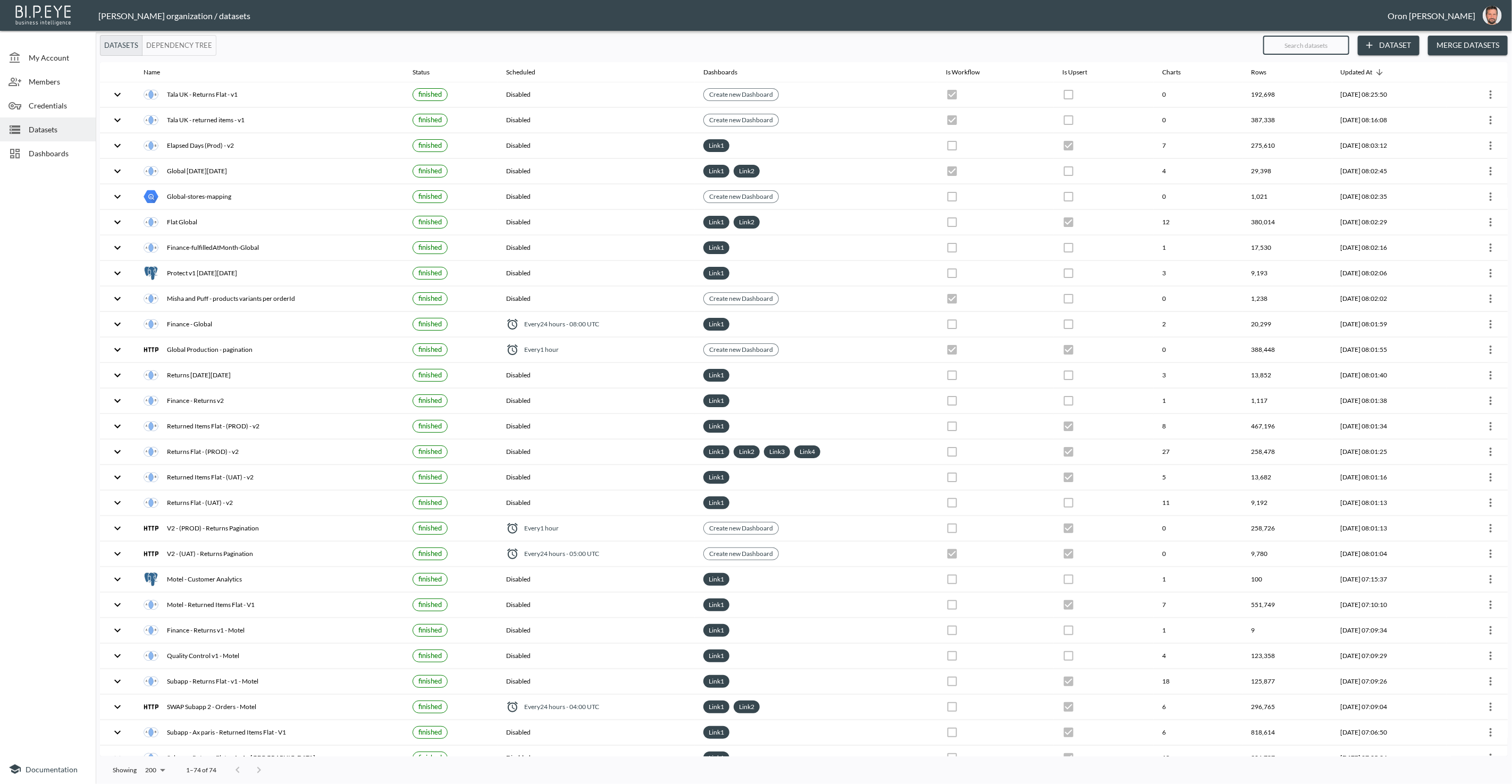
checkbox input "true"
checkbox input "false"
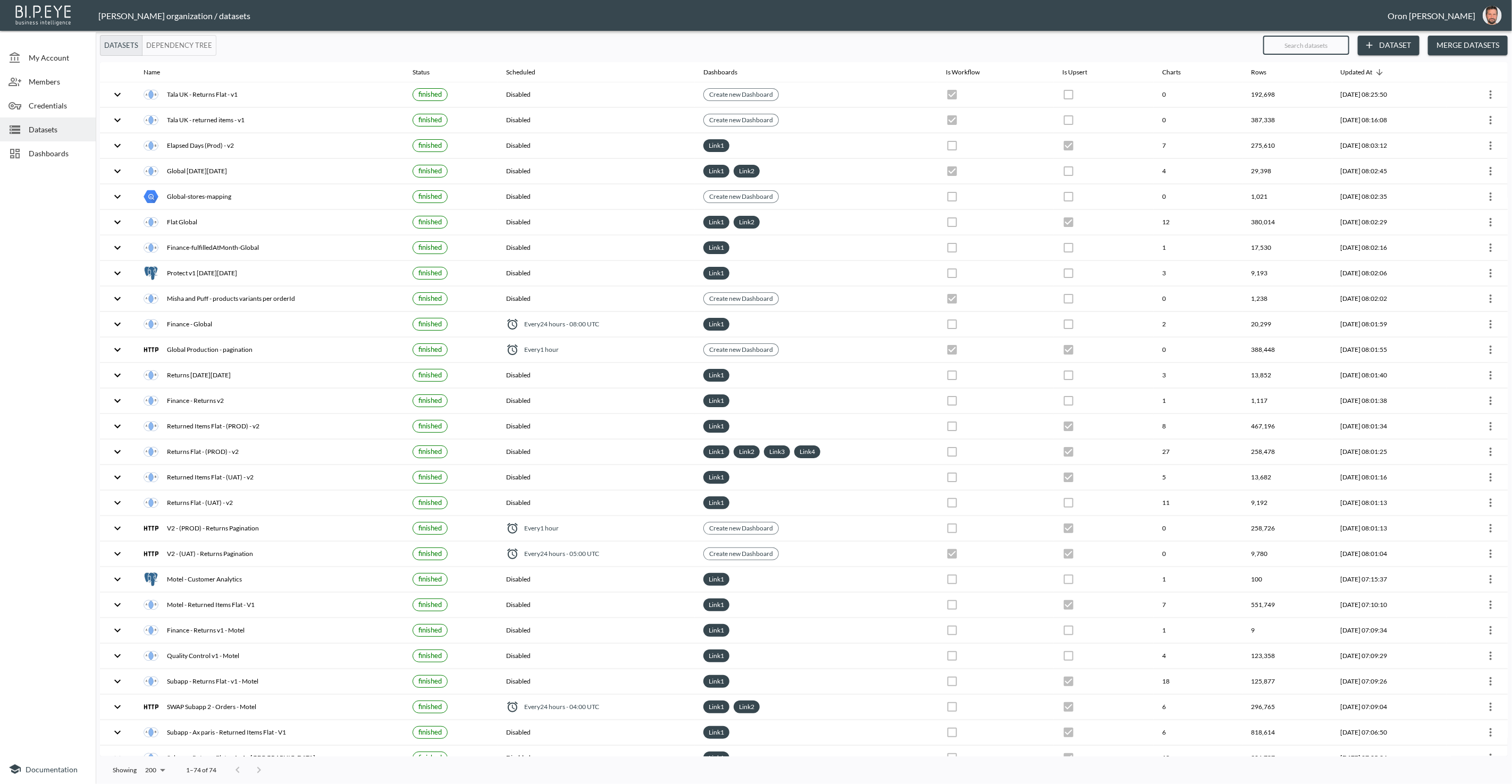
checkbox input "false"
checkbox input "true"
checkbox input "false"
checkbox input "true"
checkbox input "false"
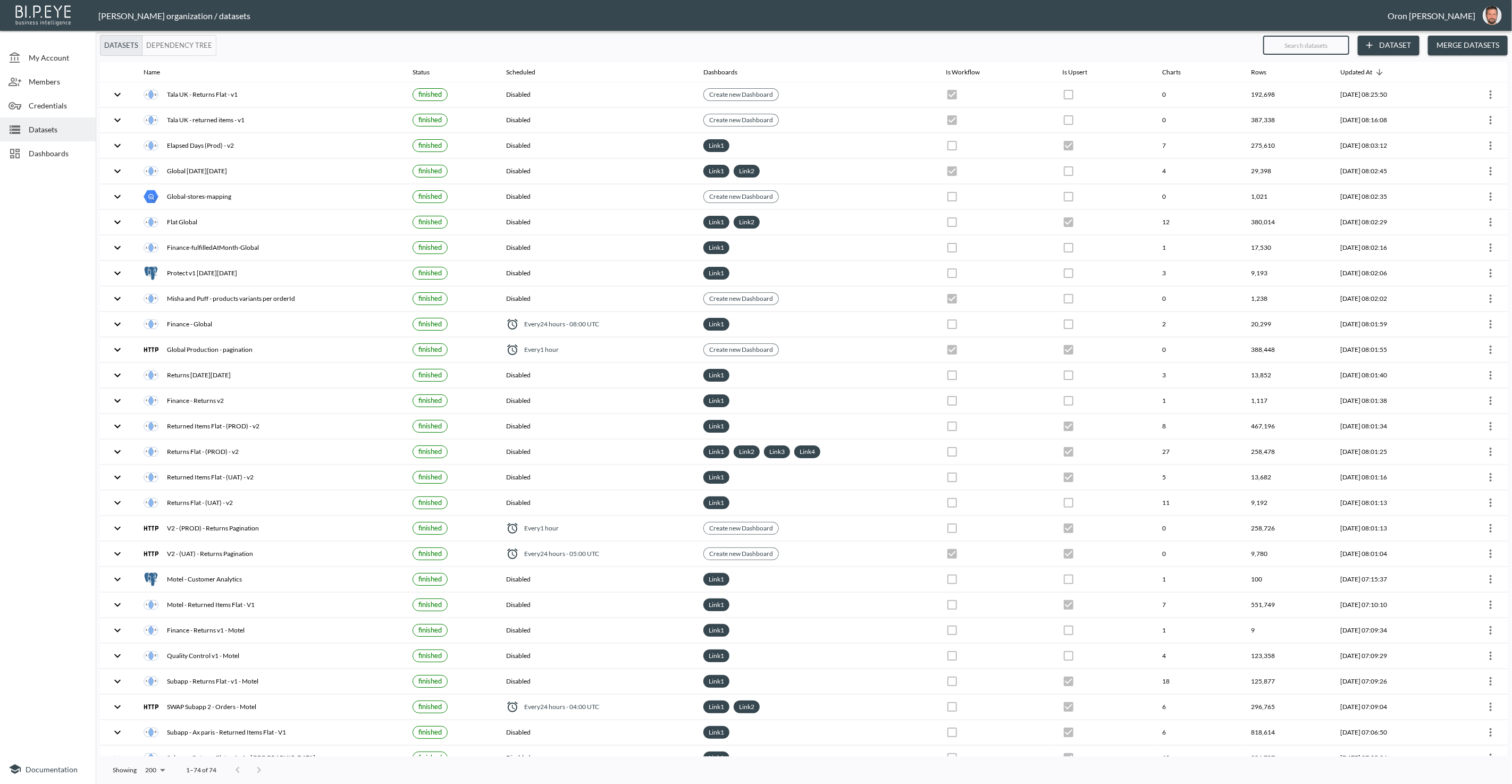
checkbox input "false"
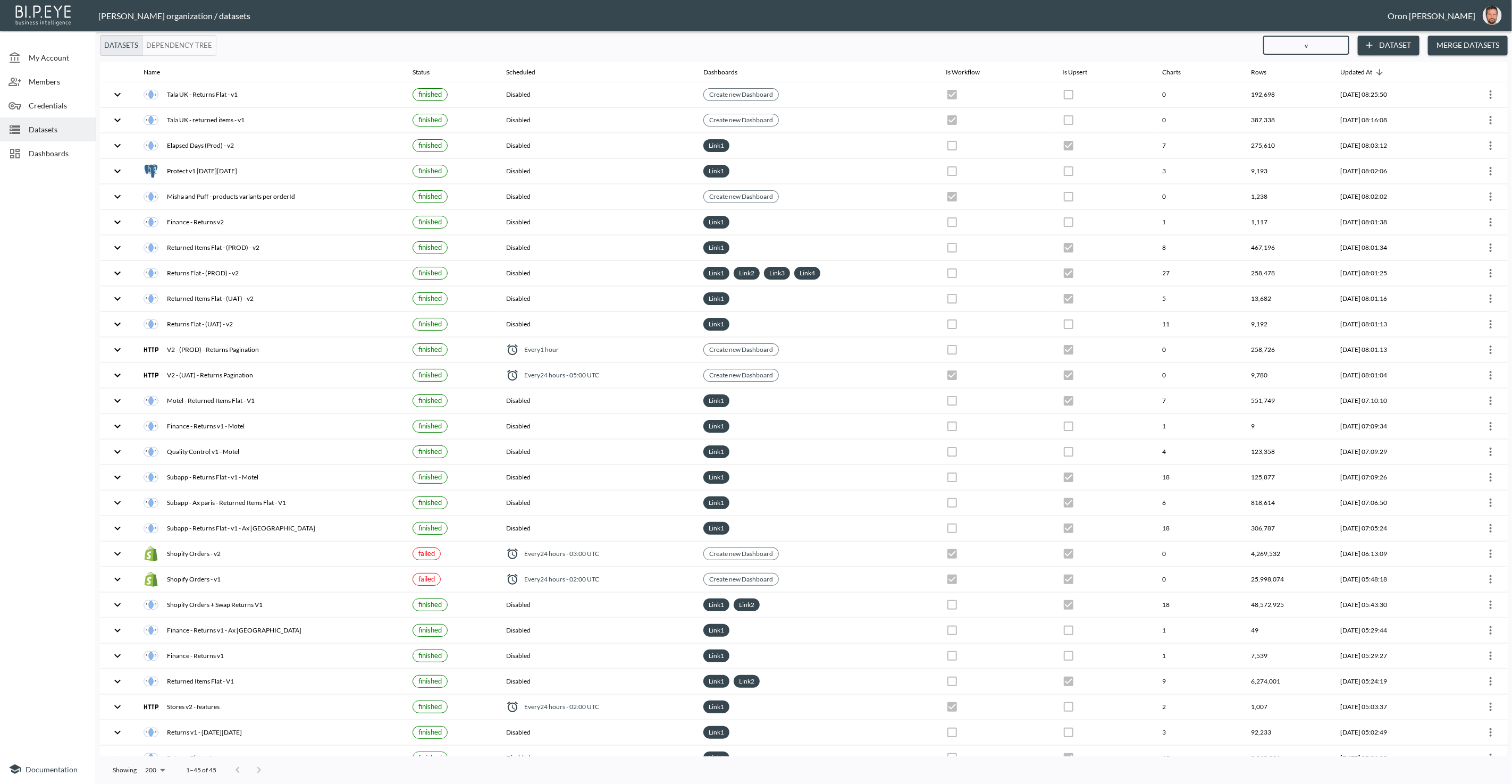
type input "v1"
checkbox input "false"
checkbox input "true"
checkbox input "false"
checkbox input "true"
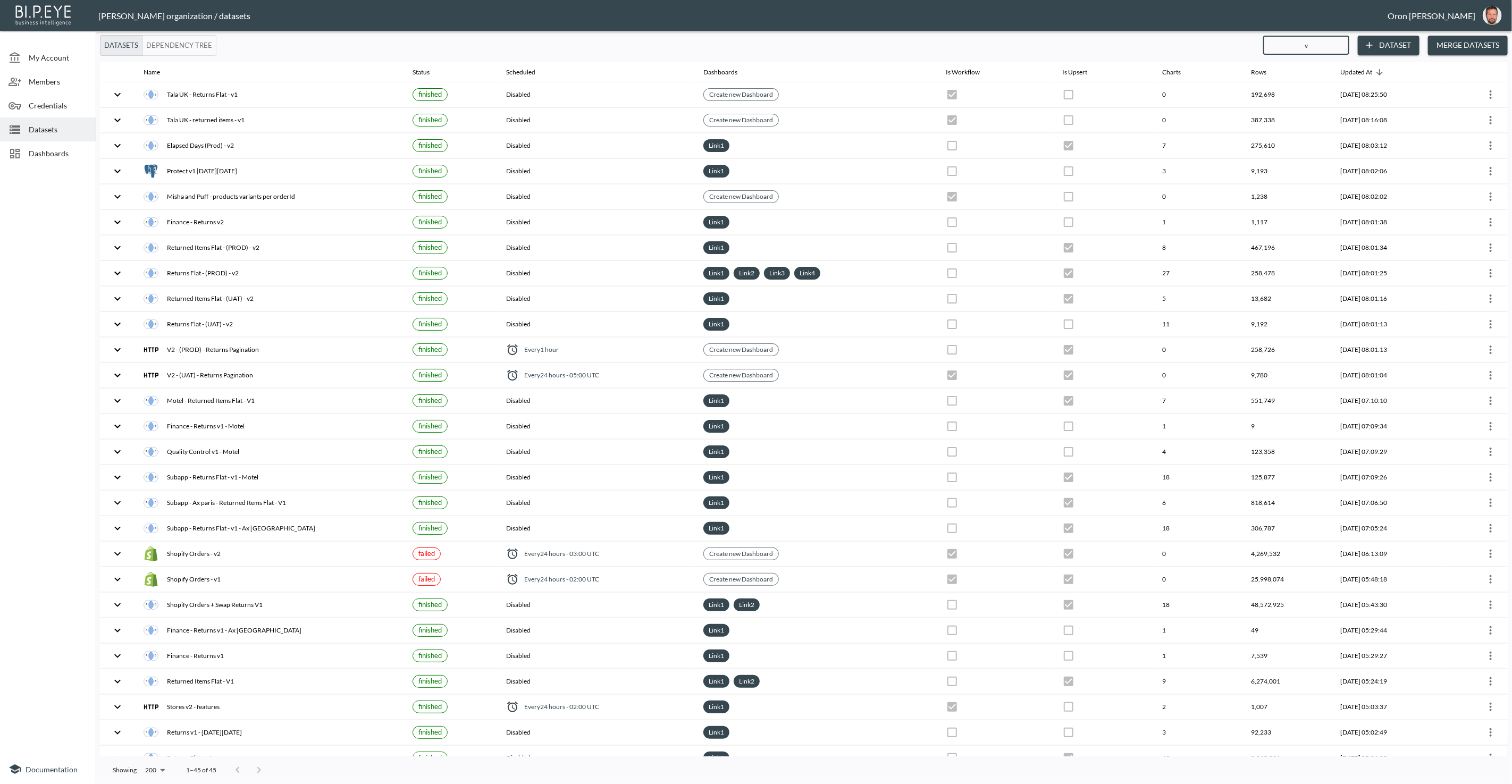
checkbox input "true"
checkbox input "false"
checkbox input "true"
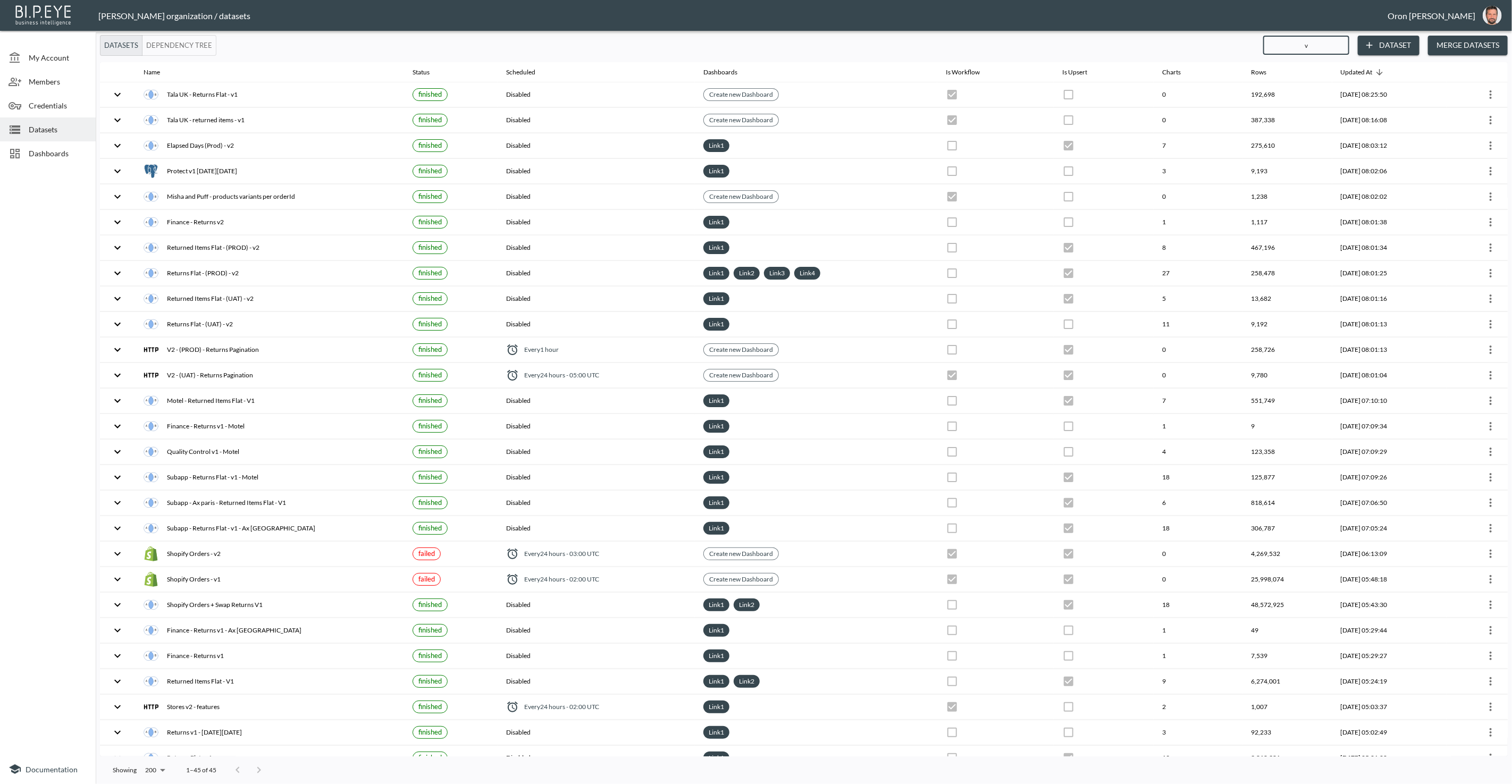
checkbox input "true"
checkbox input "false"
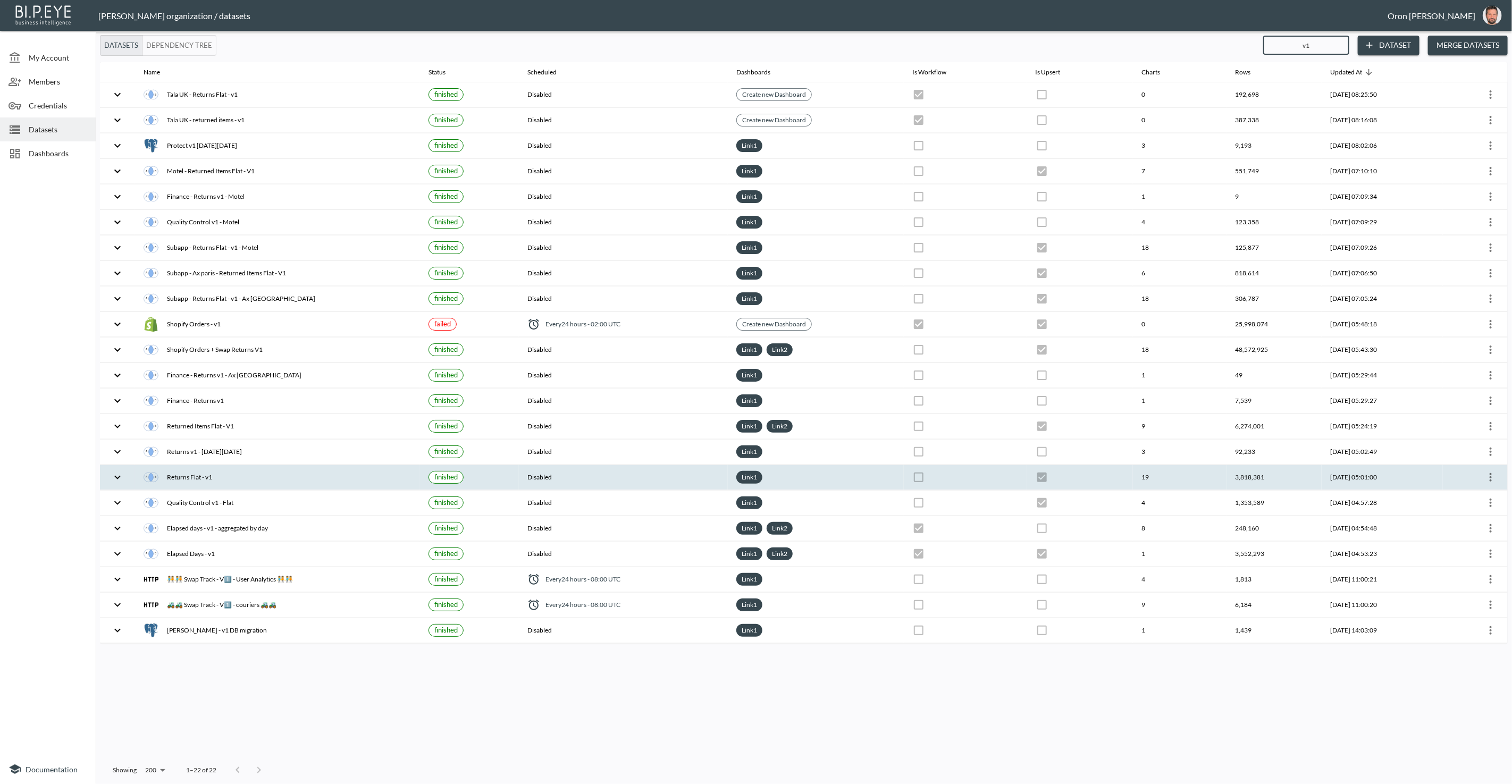
type input "v1"
click at [988, 471] on icon "more" at bounding box center [1491, 477] width 13 height 13
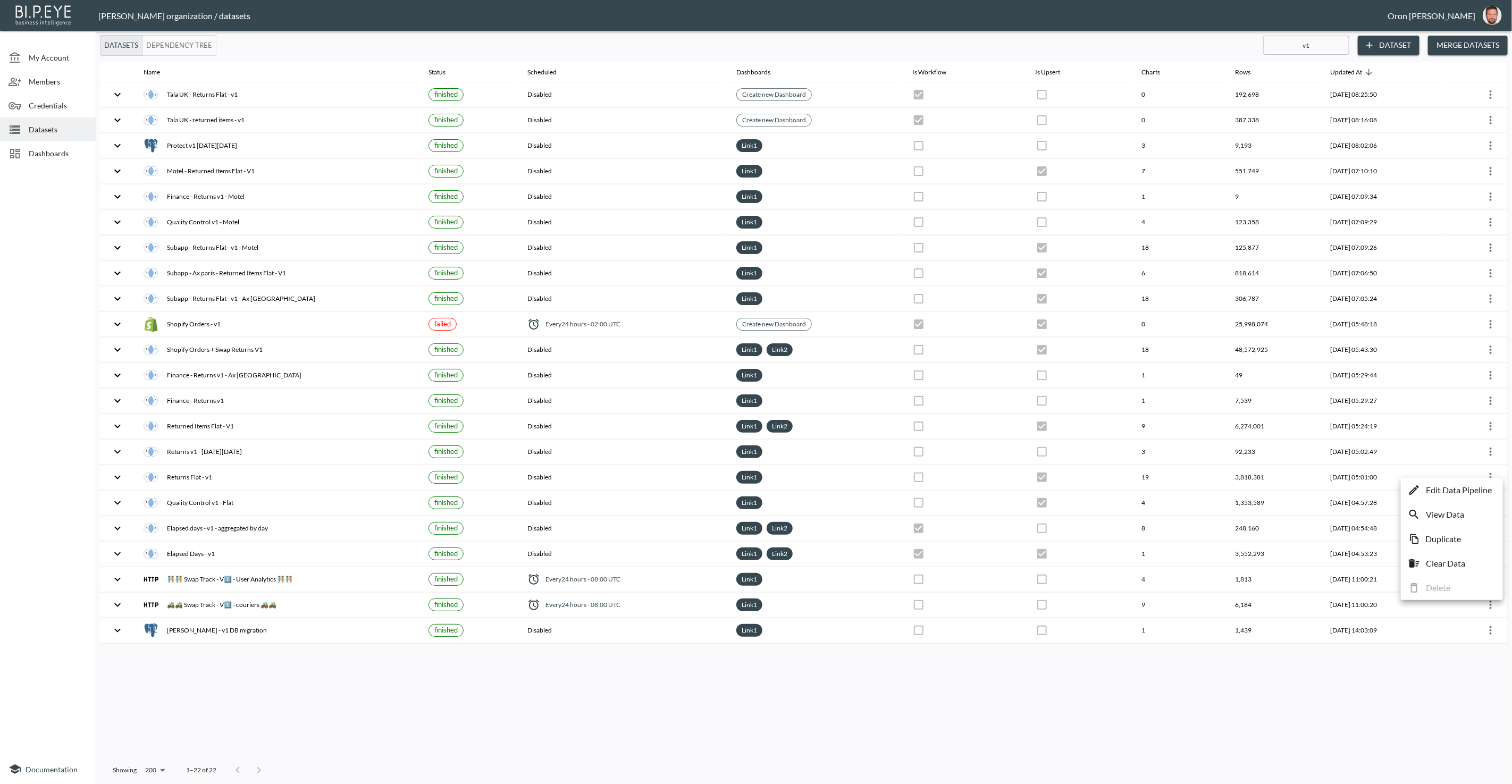
click at [988, 487] on p "Edit Data Pipeline" at bounding box center [1459, 490] width 66 height 13
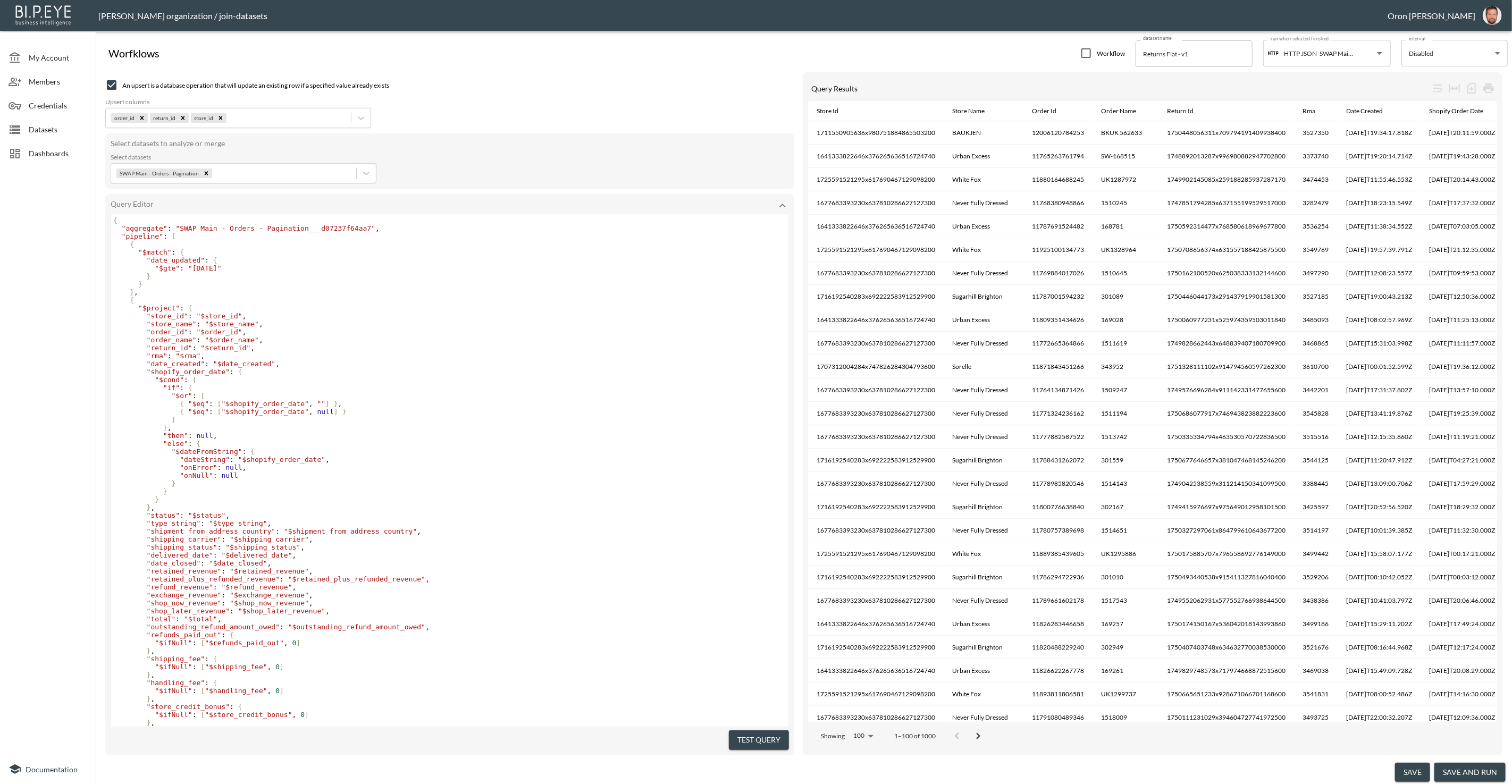
drag, startPoint x: 29, startPoint y: 125, endPoint x: 24, endPoint y: 129, distance: 6.4
click at [29, 125] on span "Datasets" at bounding box center [58, 130] width 59 height 11
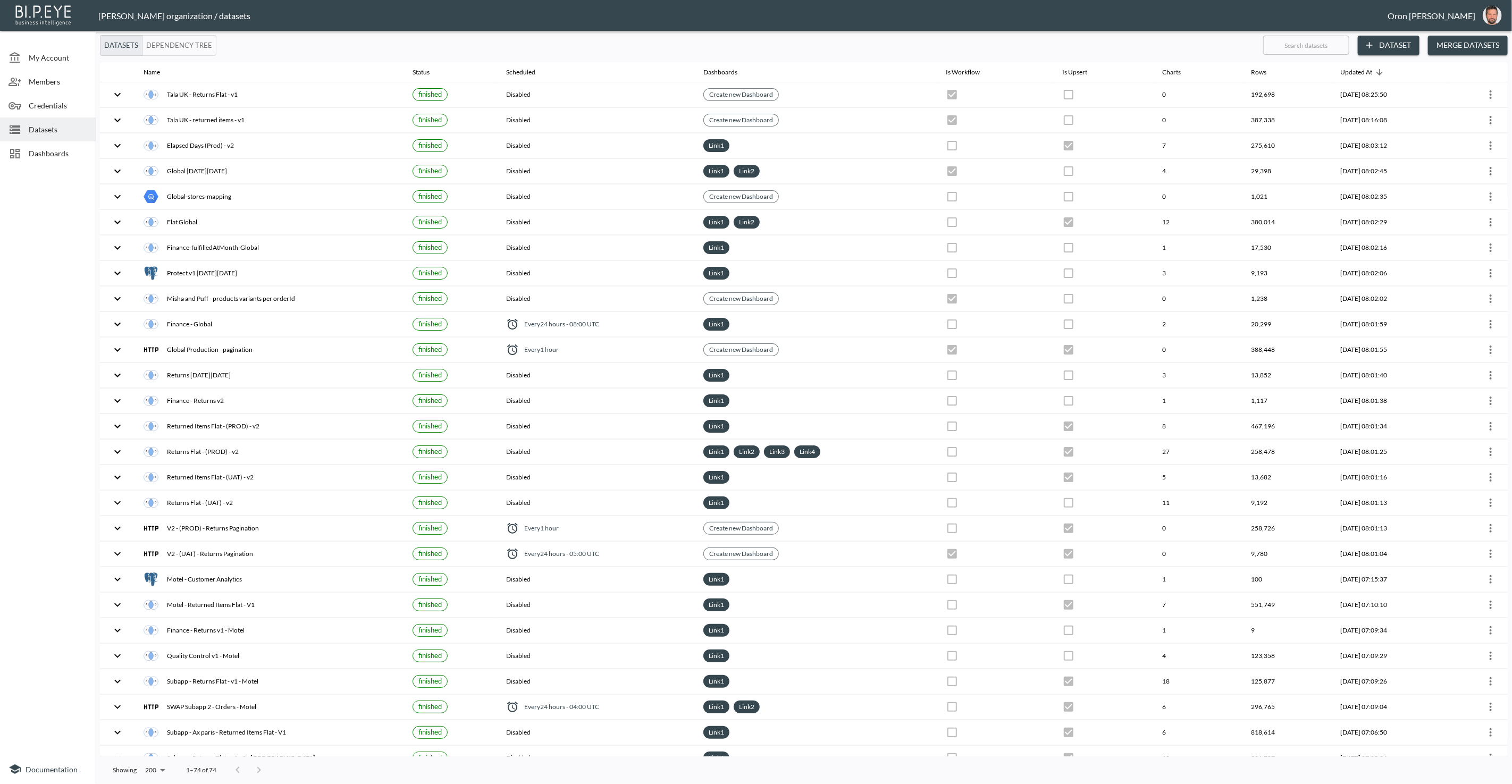
click at [988, 48] on input "text" at bounding box center [1306, 45] width 86 height 27
type input "fl"
checkbox input "false"
checkbox input "true"
checkbox input "false"
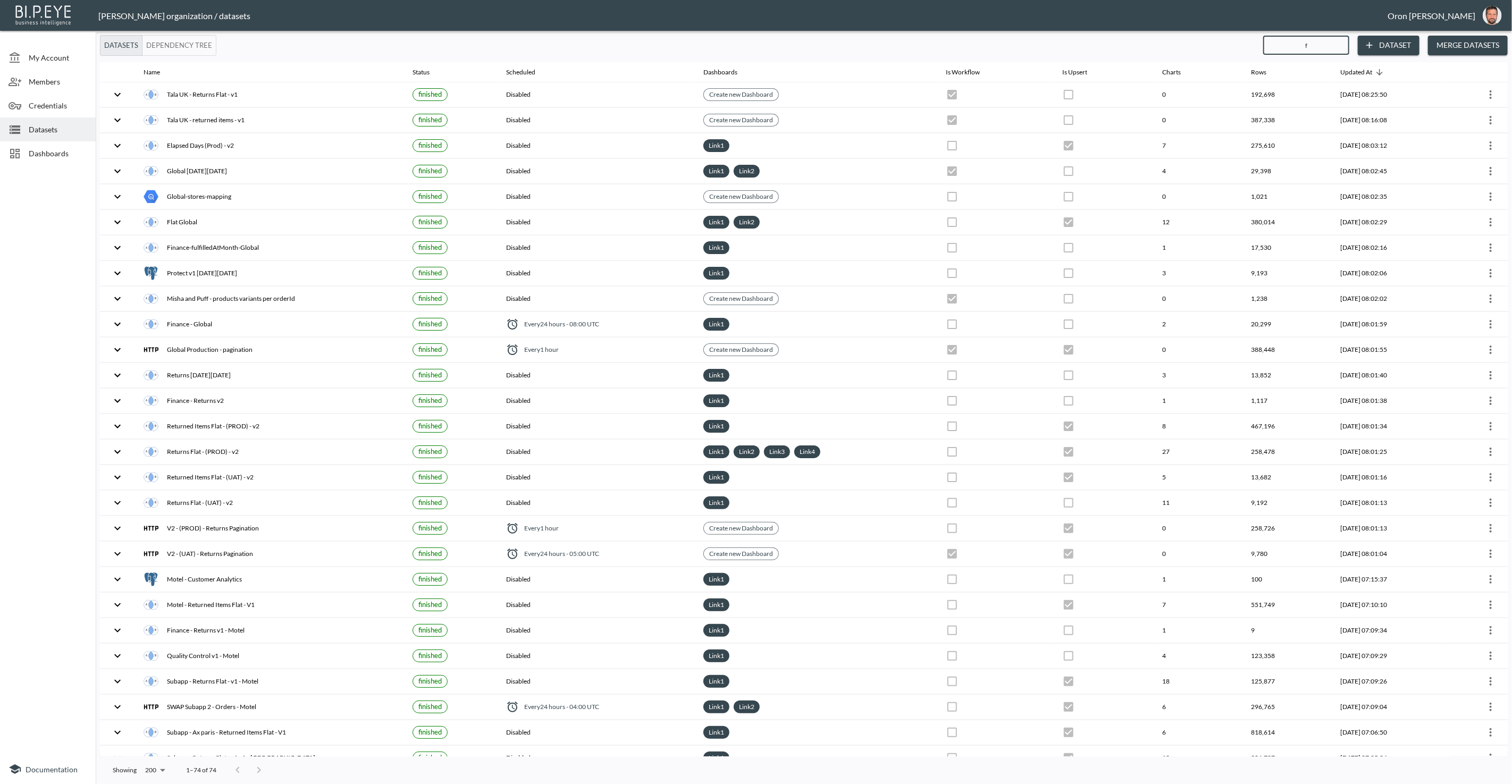
checkbox input "true"
checkbox input "false"
checkbox input "true"
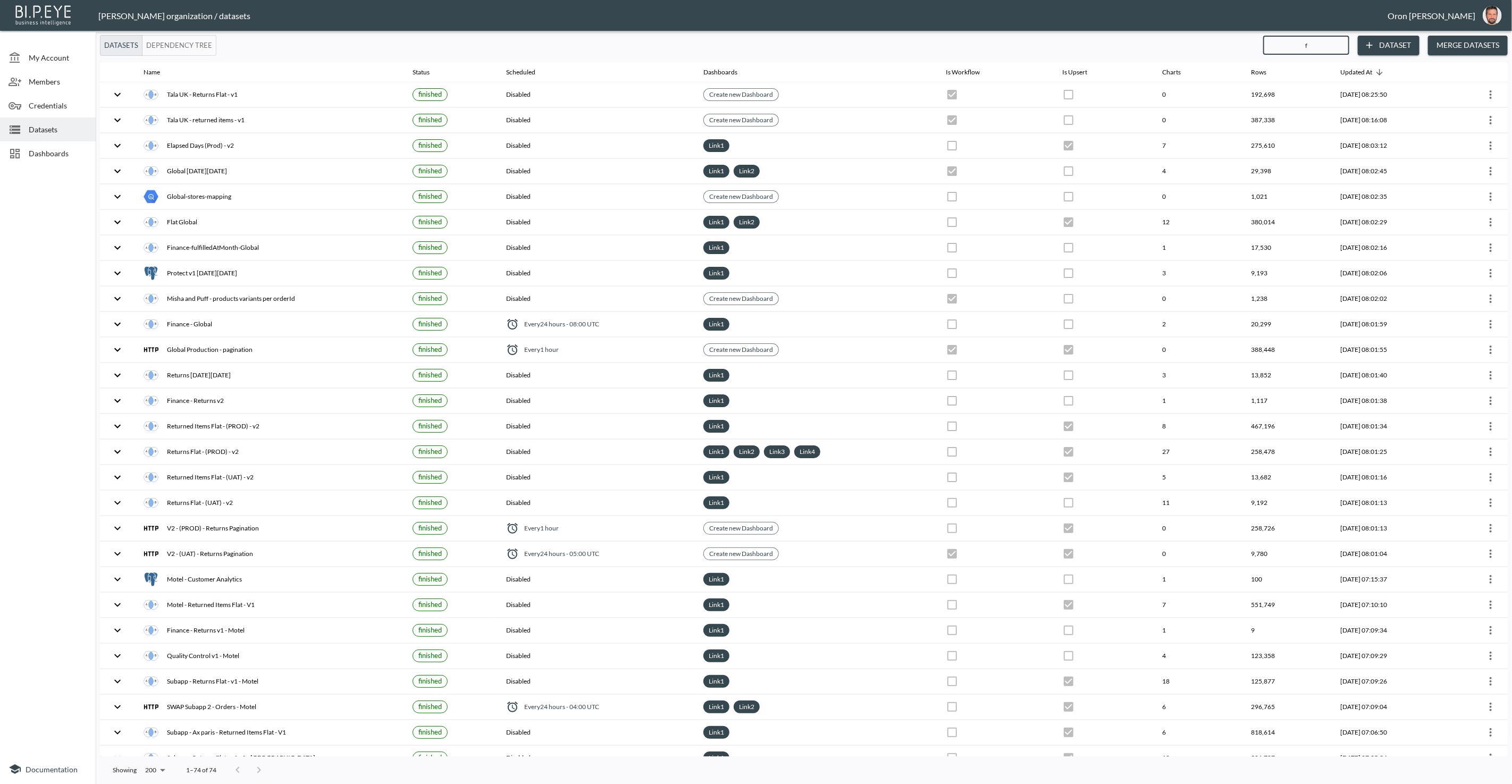
checkbox input "false"
checkbox input "true"
checkbox input "false"
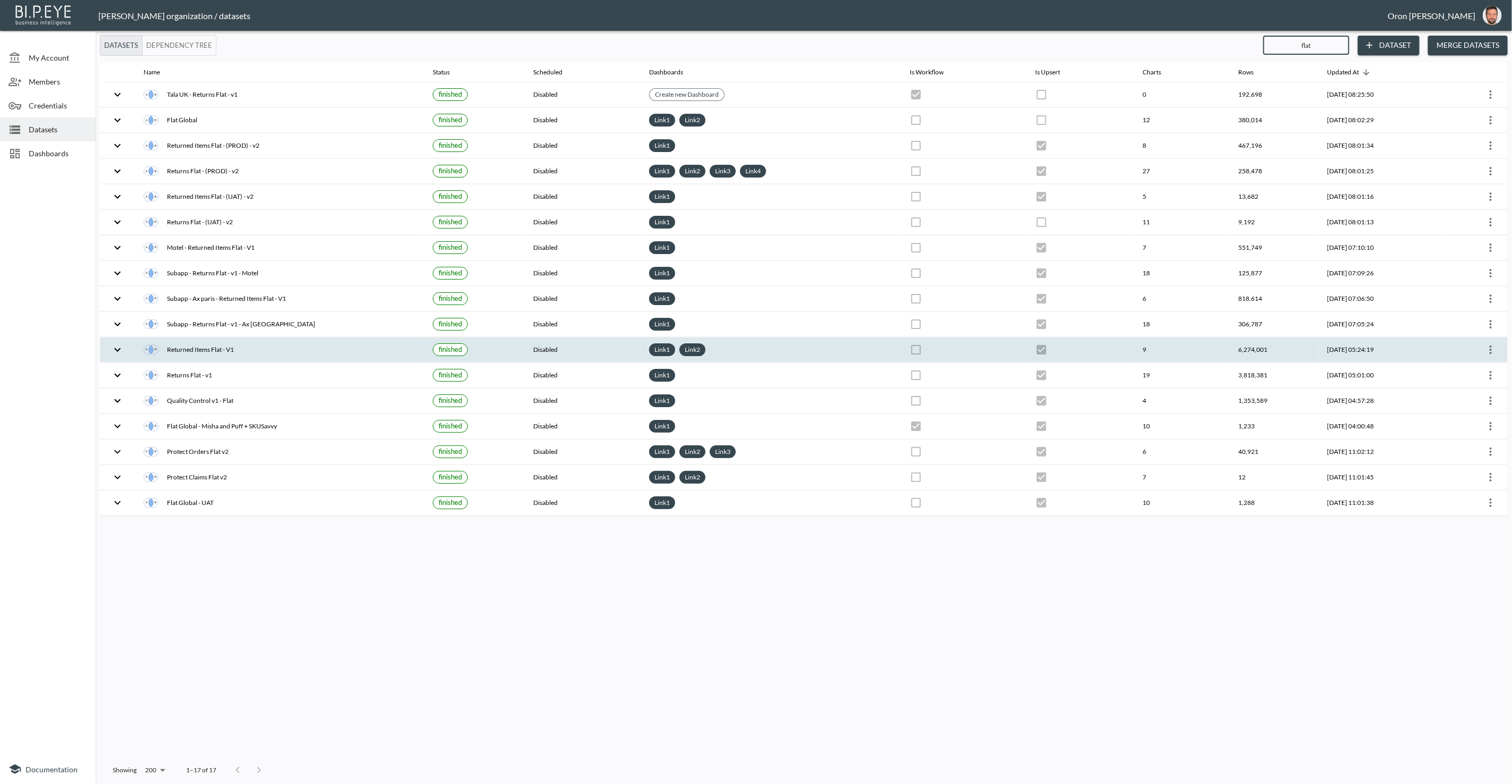
click at [988, 343] on icon "more" at bounding box center [1491, 349] width 13 height 13
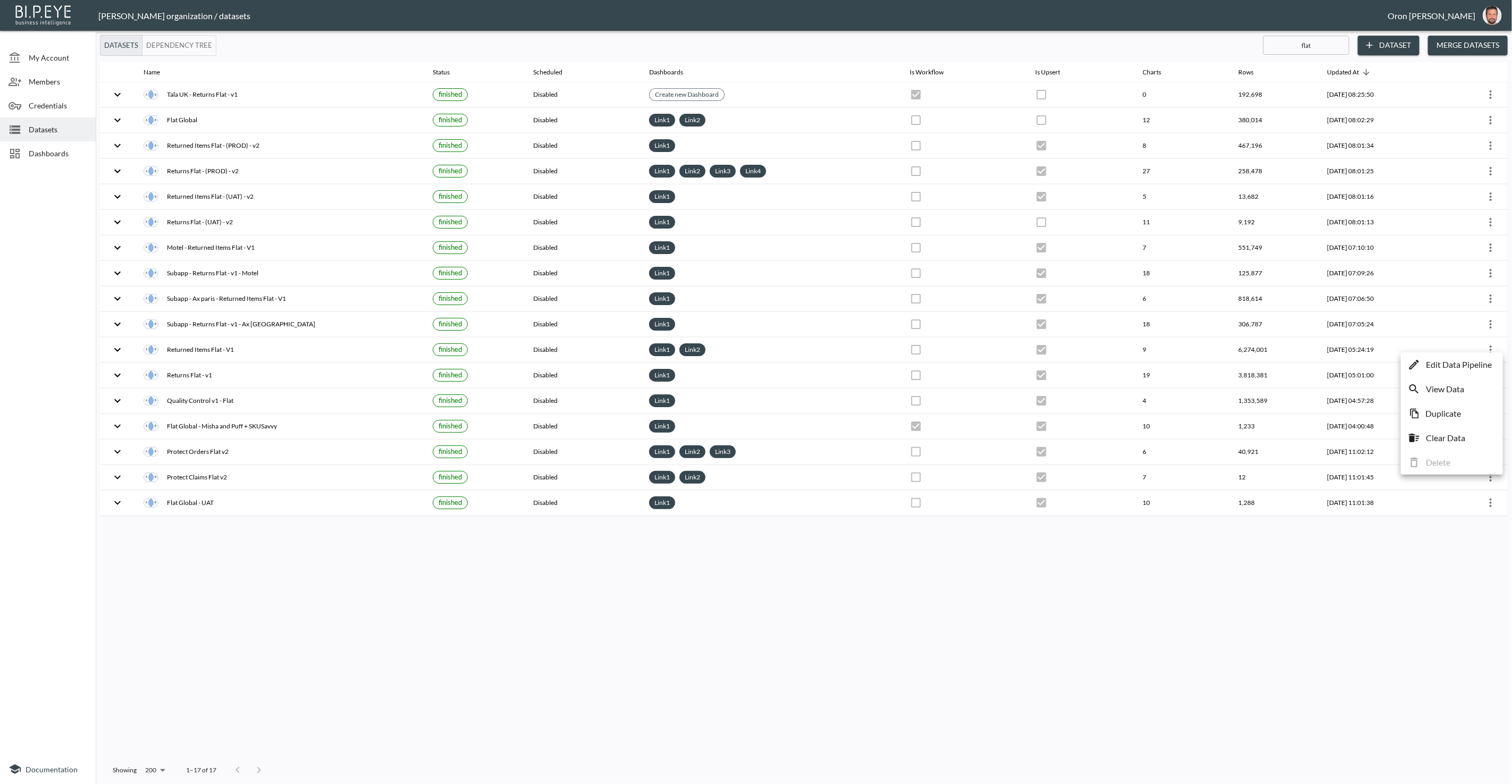
click at [988, 360] on p "Edit Data Pipeline" at bounding box center [1459, 364] width 66 height 13
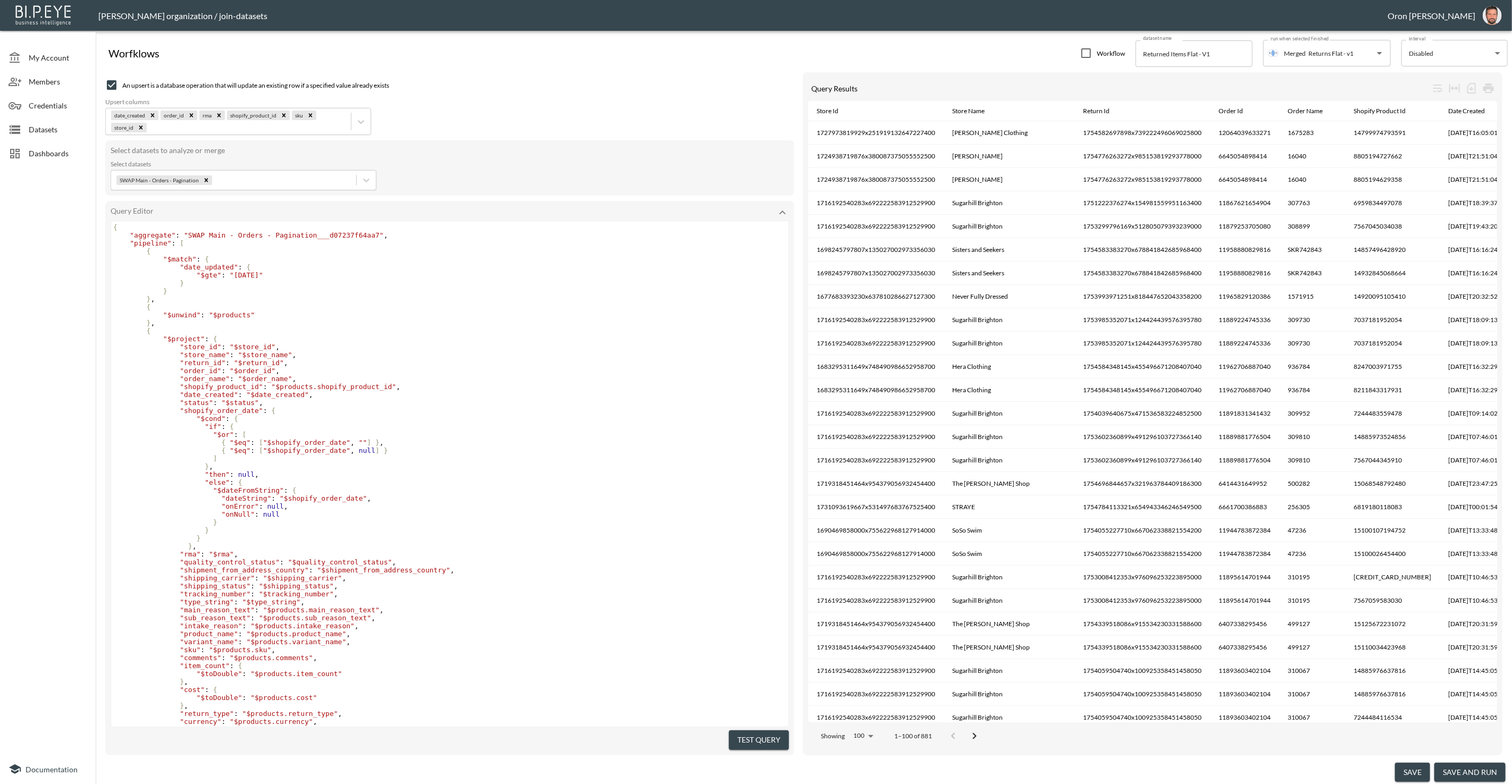
click at [59, 130] on span "Datasets" at bounding box center [58, 130] width 59 height 11
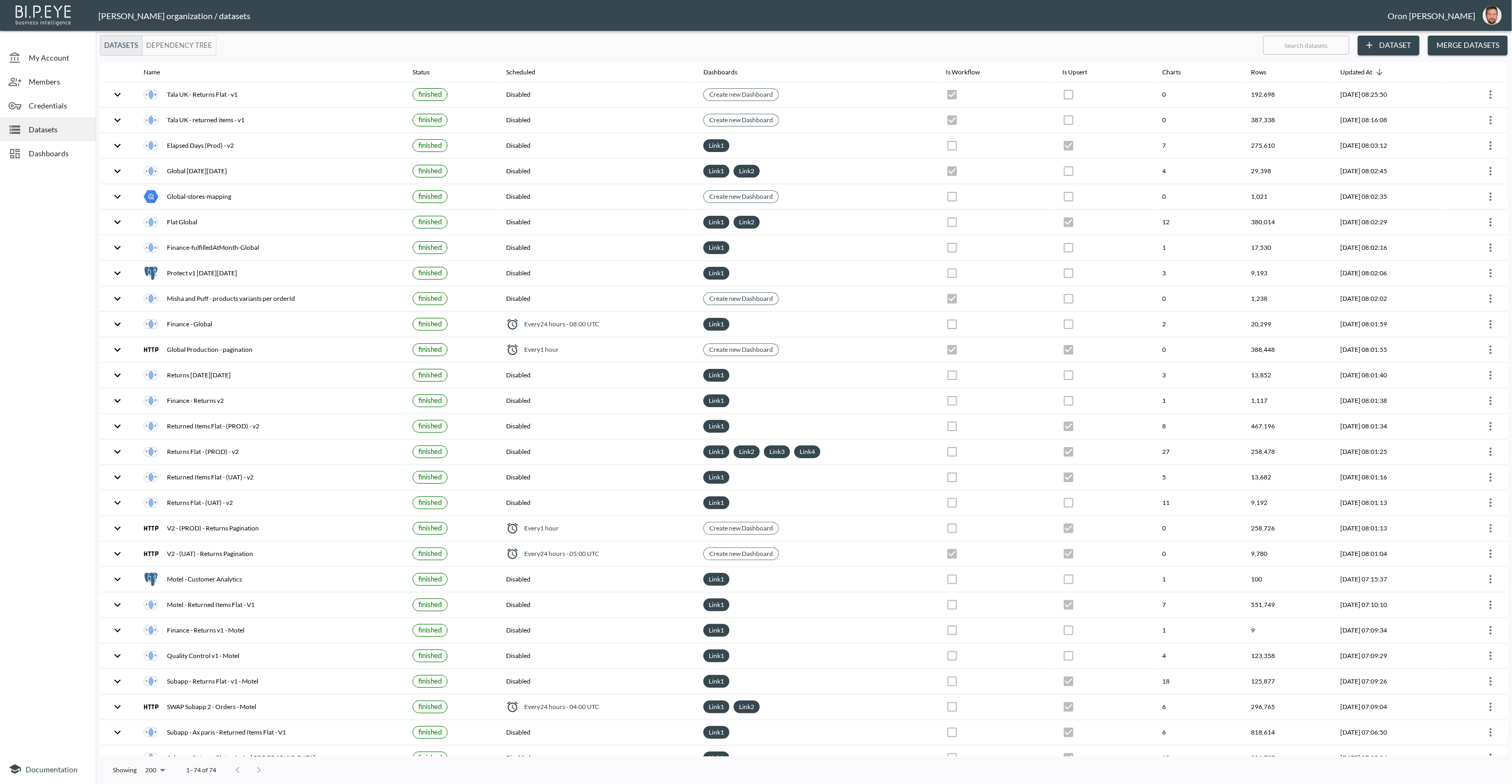
drag, startPoint x: 48, startPoint y: 152, endPoint x: 27, endPoint y: 154, distance: 21.1
click at [48, 152] on span "Dashboards" at bounding box center [58, 154] width 59 height 11
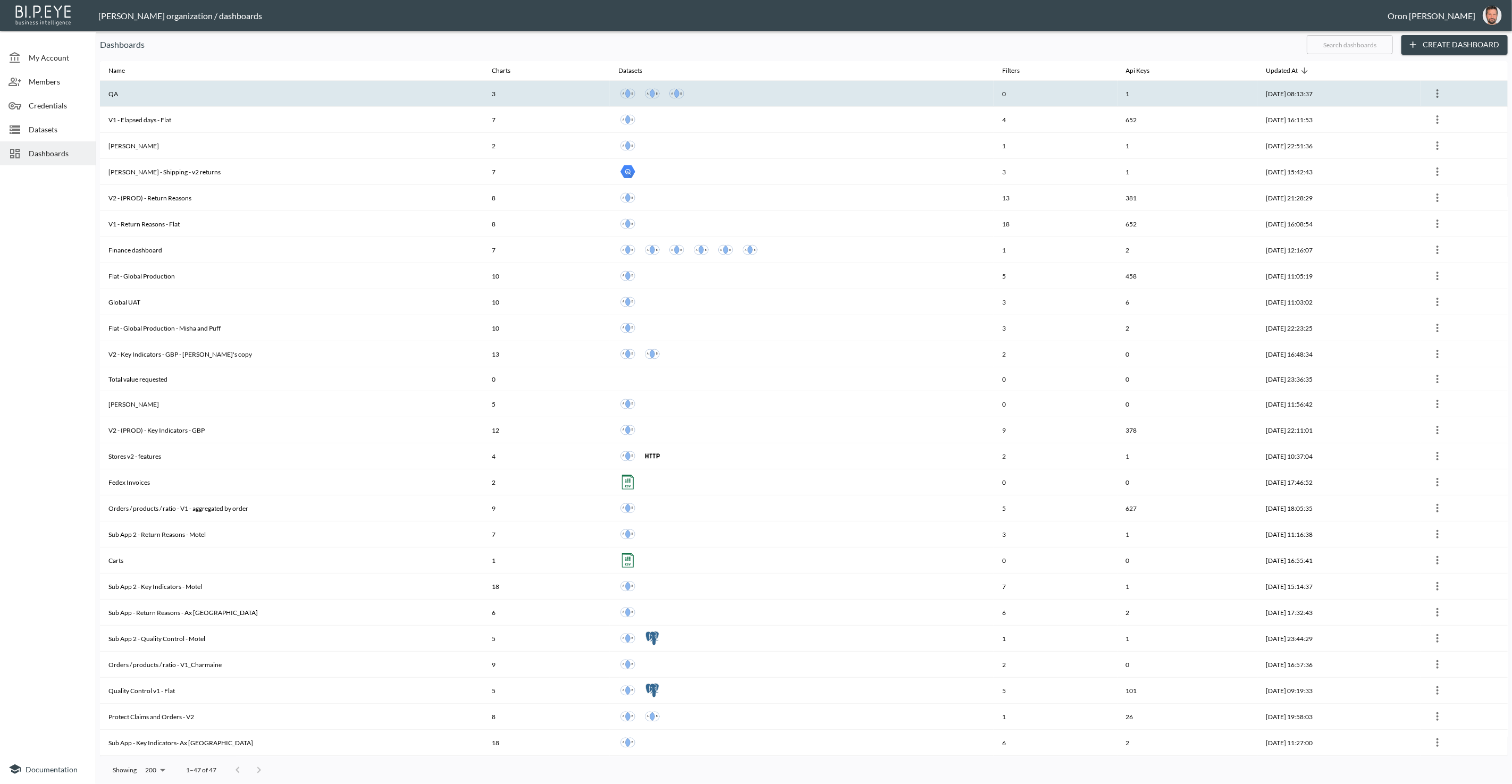
click at [260, 102] on th "QA" at bounding box center [292, 94] width 383 height 26
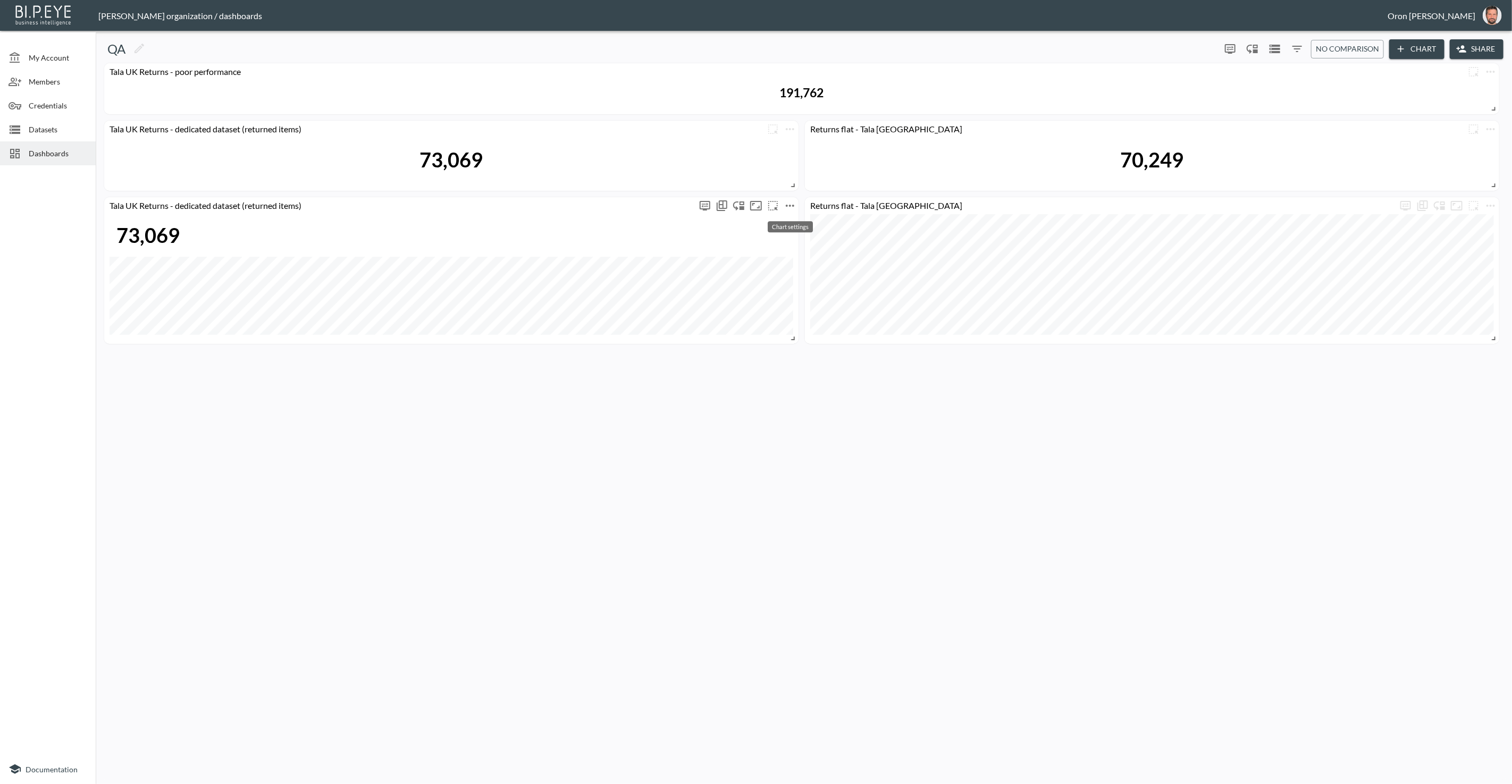
click at [793, 208] on icon "more" at bounding box center [790, 205] width 13 height 13
click at [777, 271] on p "Duplicate" at bounding box center [788, 275] width 36 height 13
click at [790, 360] on icon "more" at bounding box center [790, 359] width 13 height 13
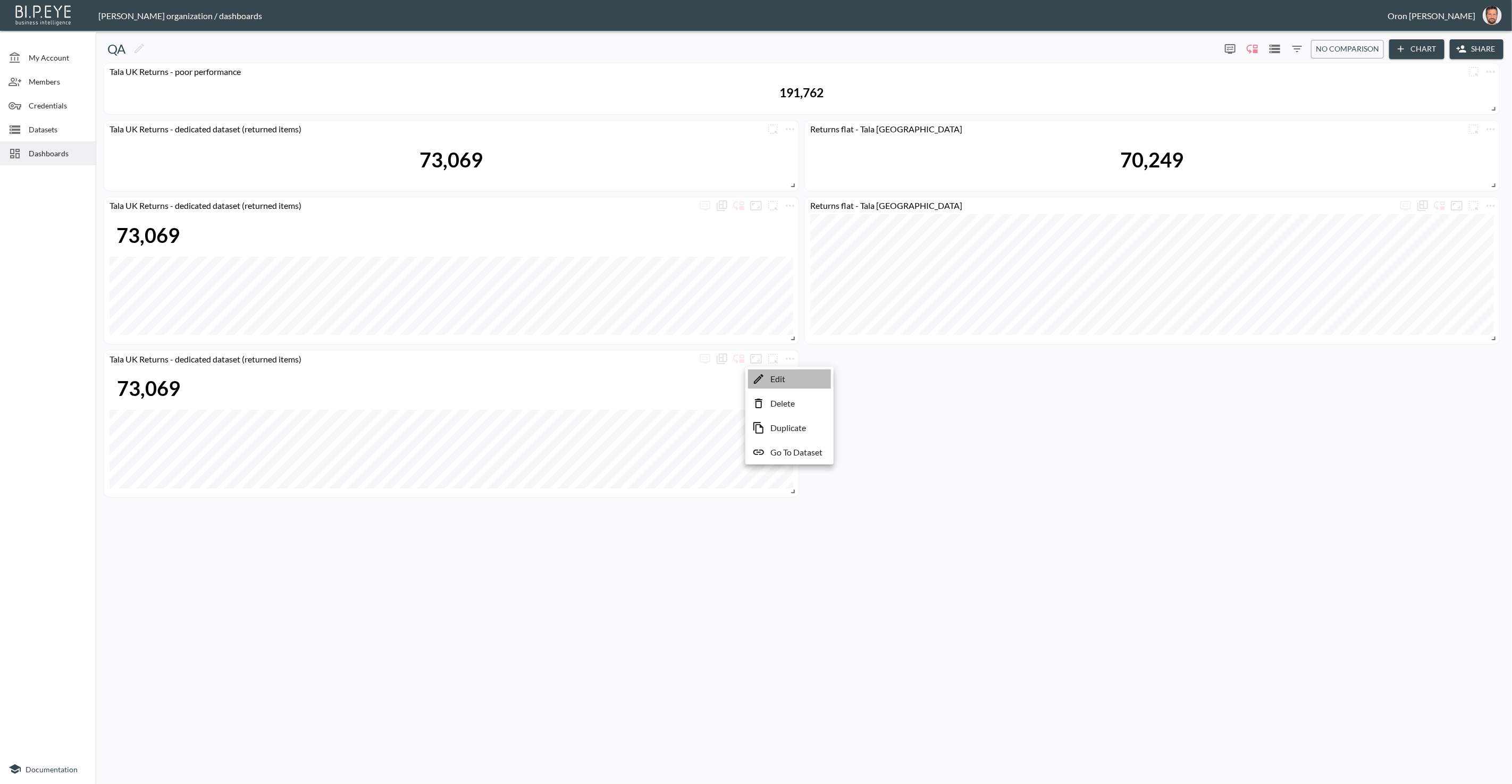
click at [772, 372] on li "Edit" at bounding box center [790, 379] width 83 height 19
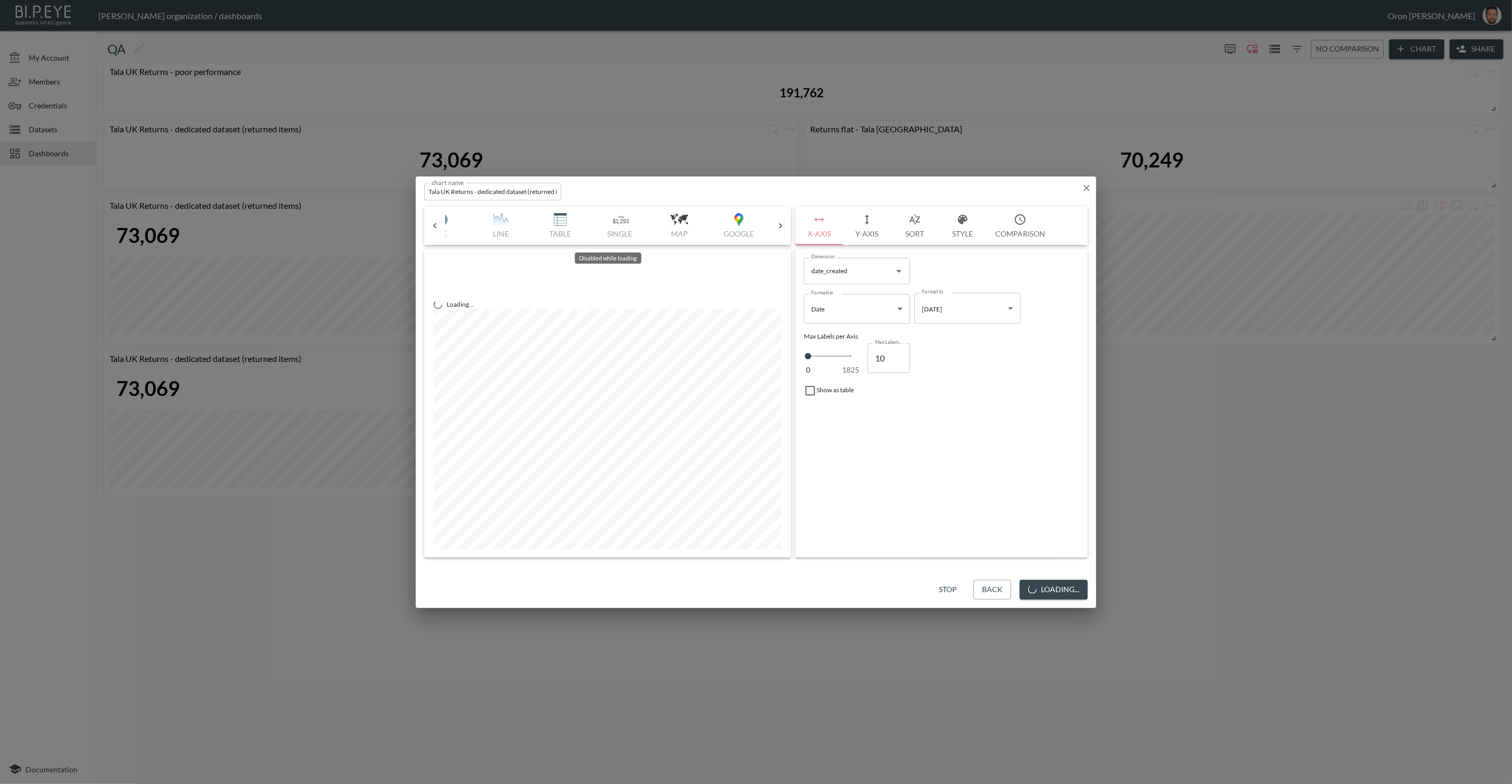
scroll to position [0, 222]
click at [564, 220] on div "Bar Horizontal Doughnut Pie Line Table Single Map Google Stacked Calendar Title" at bounding box center [608, 226] width 325 height 39
click at [564, 220] on img "button" at bounding box center [558, 219] width 43 height 13
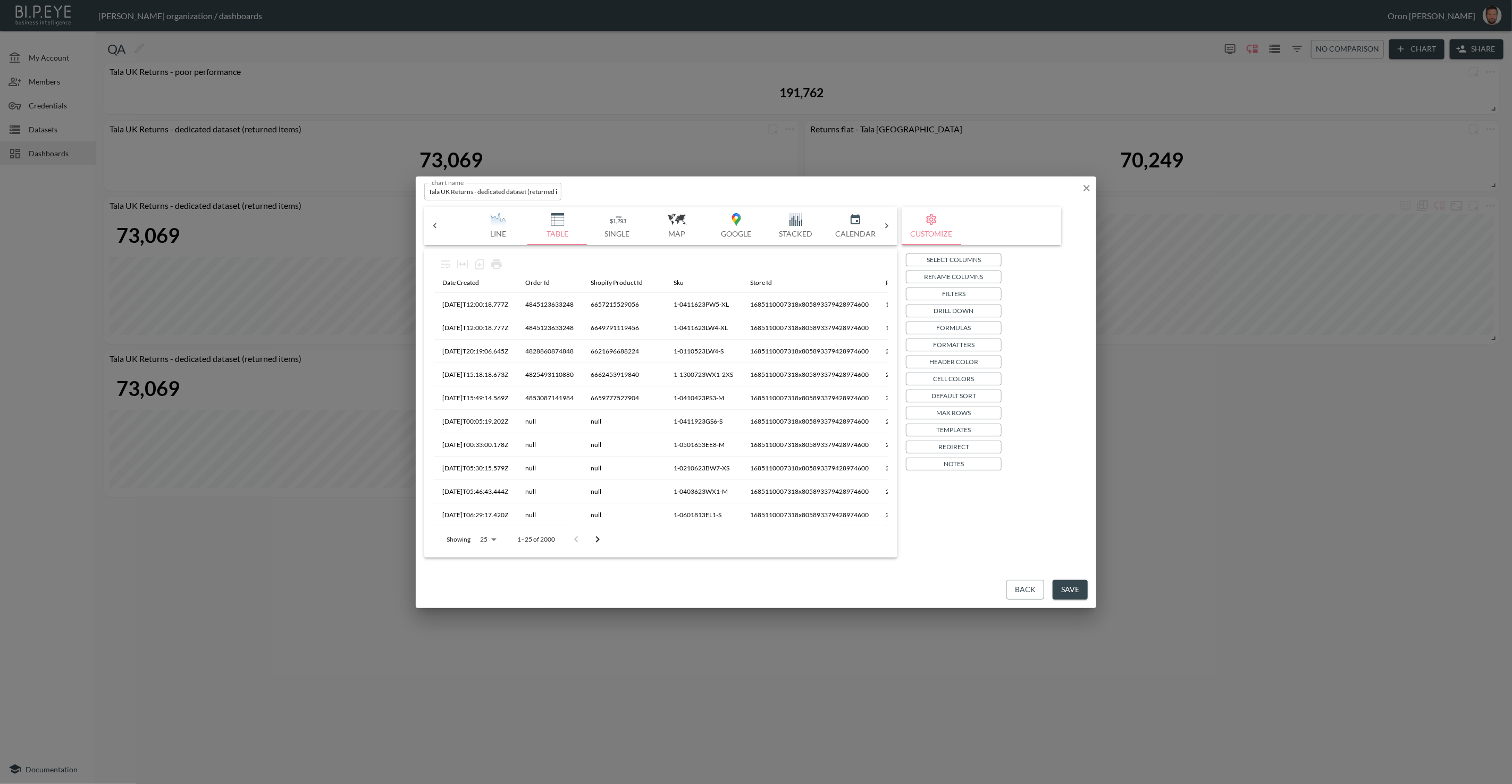
click at [949, 312] on p "Drill Down" at bounding box center [954, 311] width 40 height 11
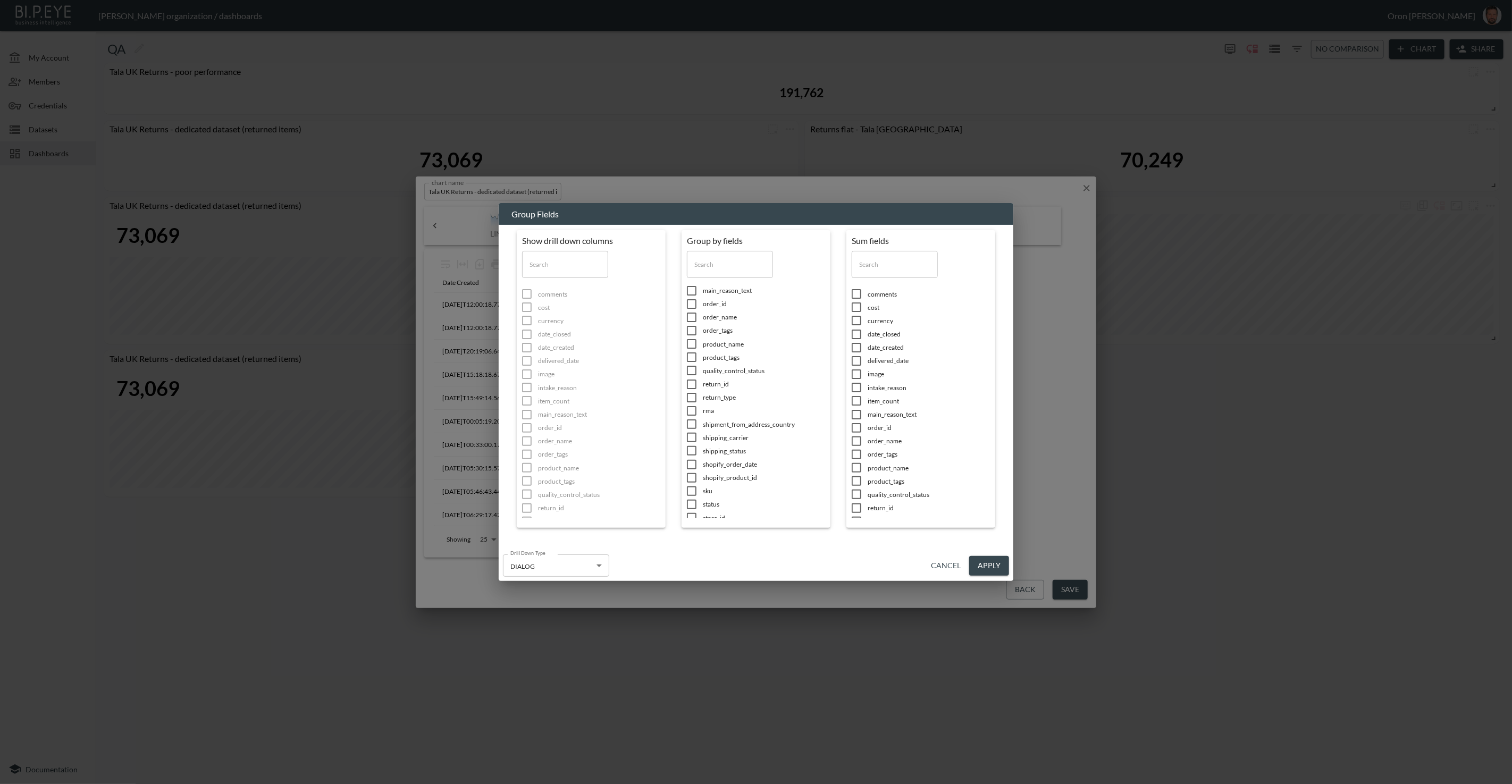
scroll to position [0, 0]
click at [723, 269] on input "text" at bounding box center [730, 264] width 86 height 27
click at [719, 290] on span "date_created" at bounding box center [764, 294] width 122 height 9
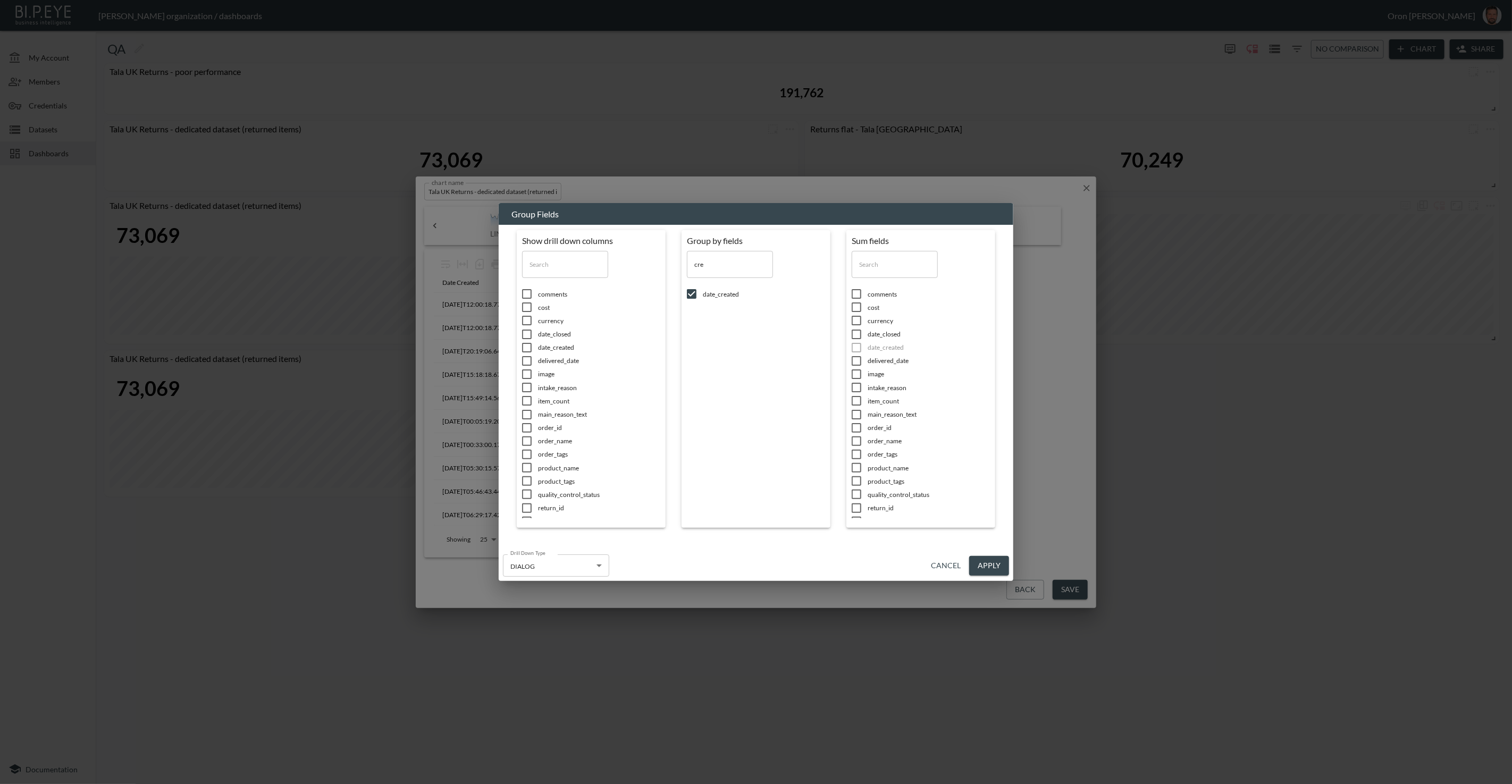
click at [934, 562] on button "Cancel" at bounding box center [946, 566] width 39 height 20
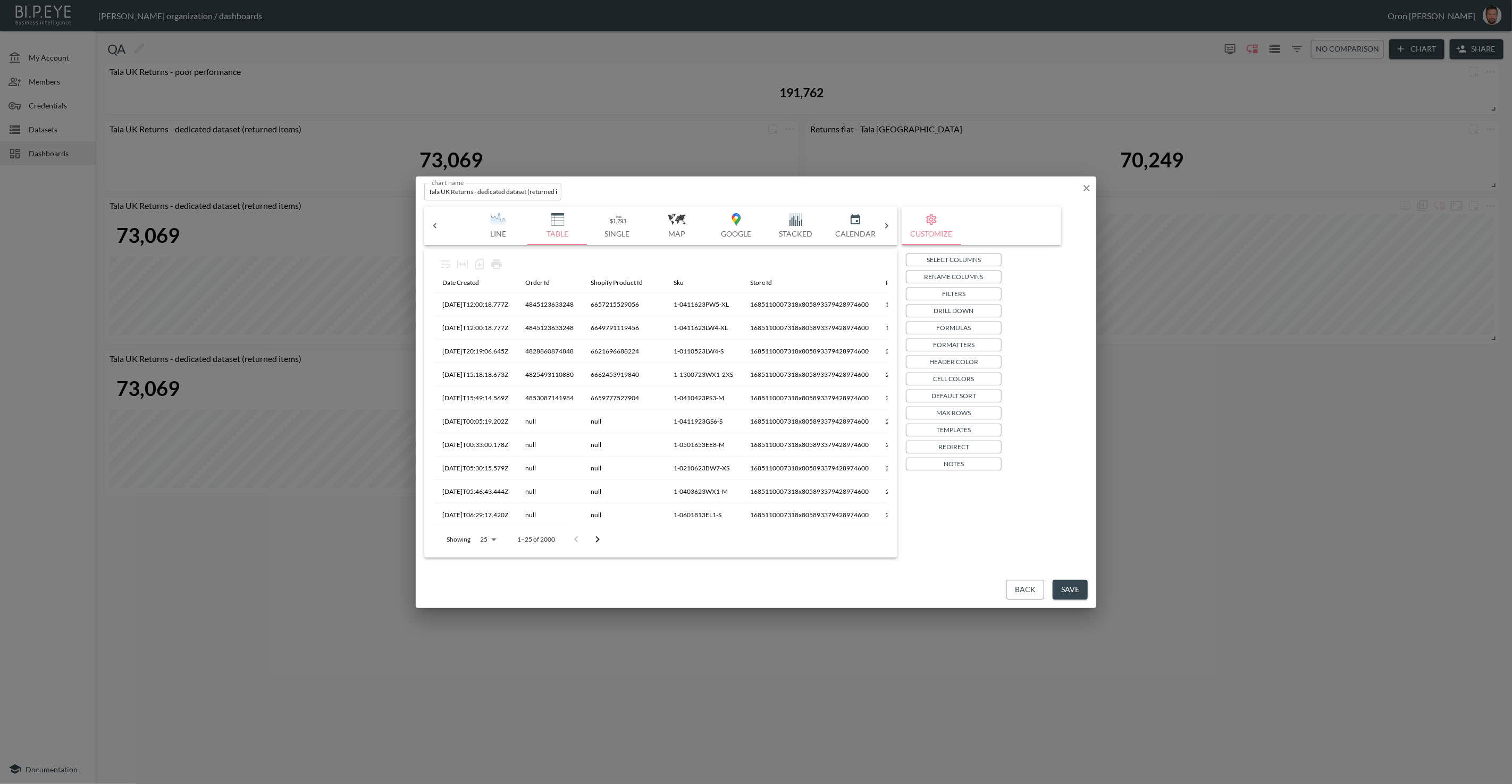
click at [974, 262] on p "Select Columns" at bounding box center [954, 260] width 54 height 11
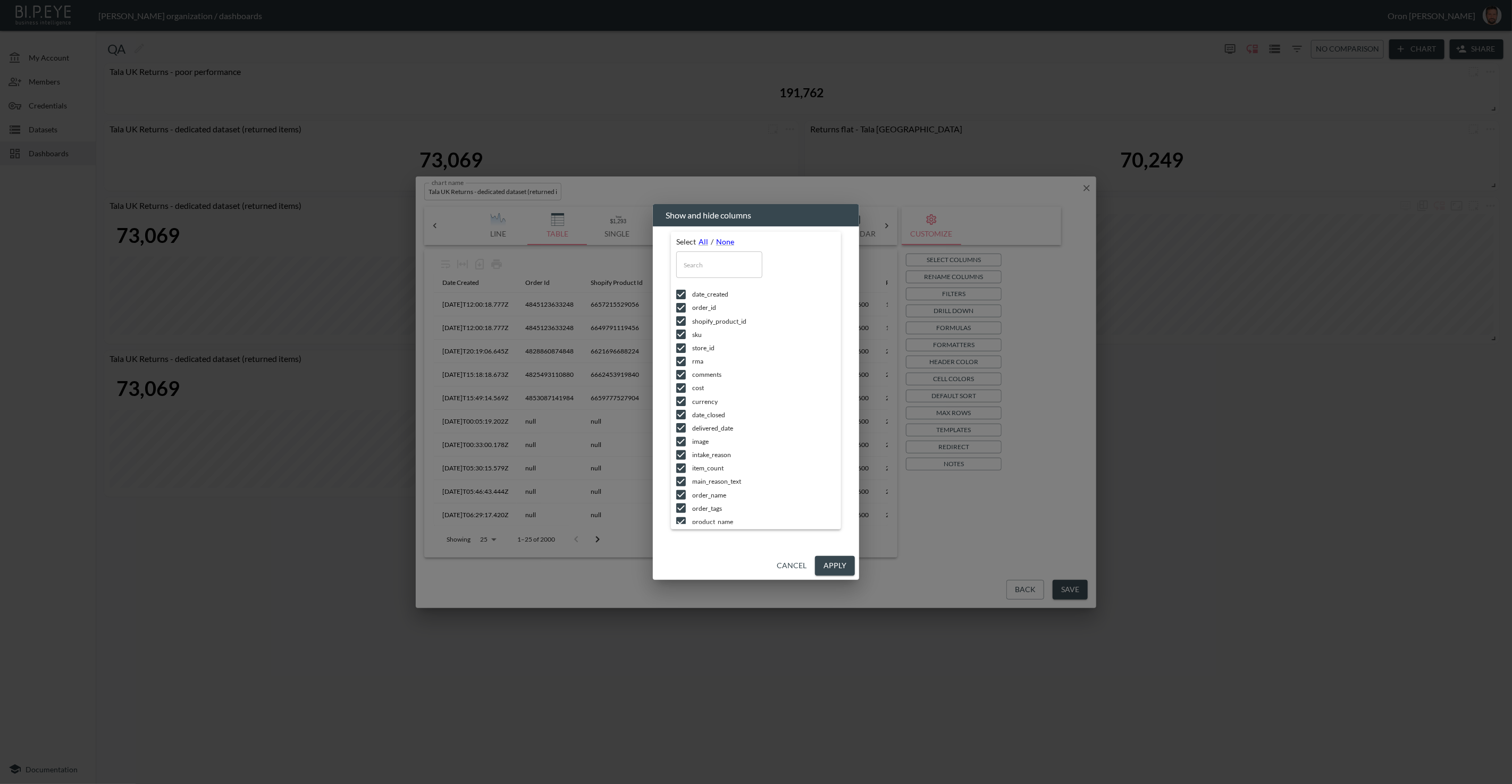
click at [733, 259] on input "text" at bounding box center [719, 265] width 86 height 27
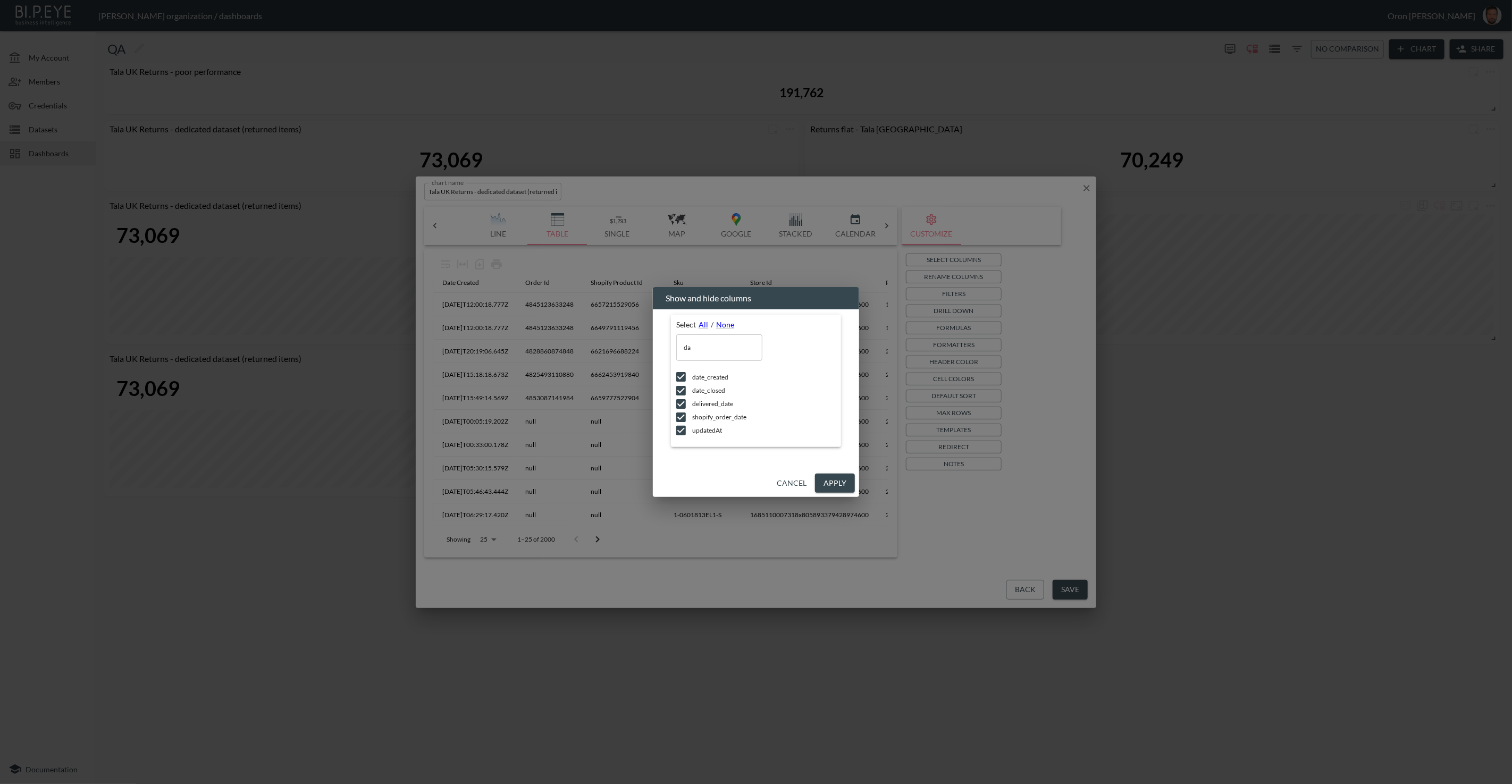
drag, startPoint x: 680, startPoint y: 396, endPoint x: 680, endPoint y: 404, distance: 8.0
click at [680, 397] on li "date_closed" at bounding box center [755, 390] width 159 height 13
click at [680, 407] on input "checkbox" at bounding box center [681, 404] width 22 height 10
click at [680, 417] on input "checkbox" at bounding box center [681, 417] width 22 height 10
click at [681, 430] on input "checkbox" at bounding box center [681, 430] width 22 height 10
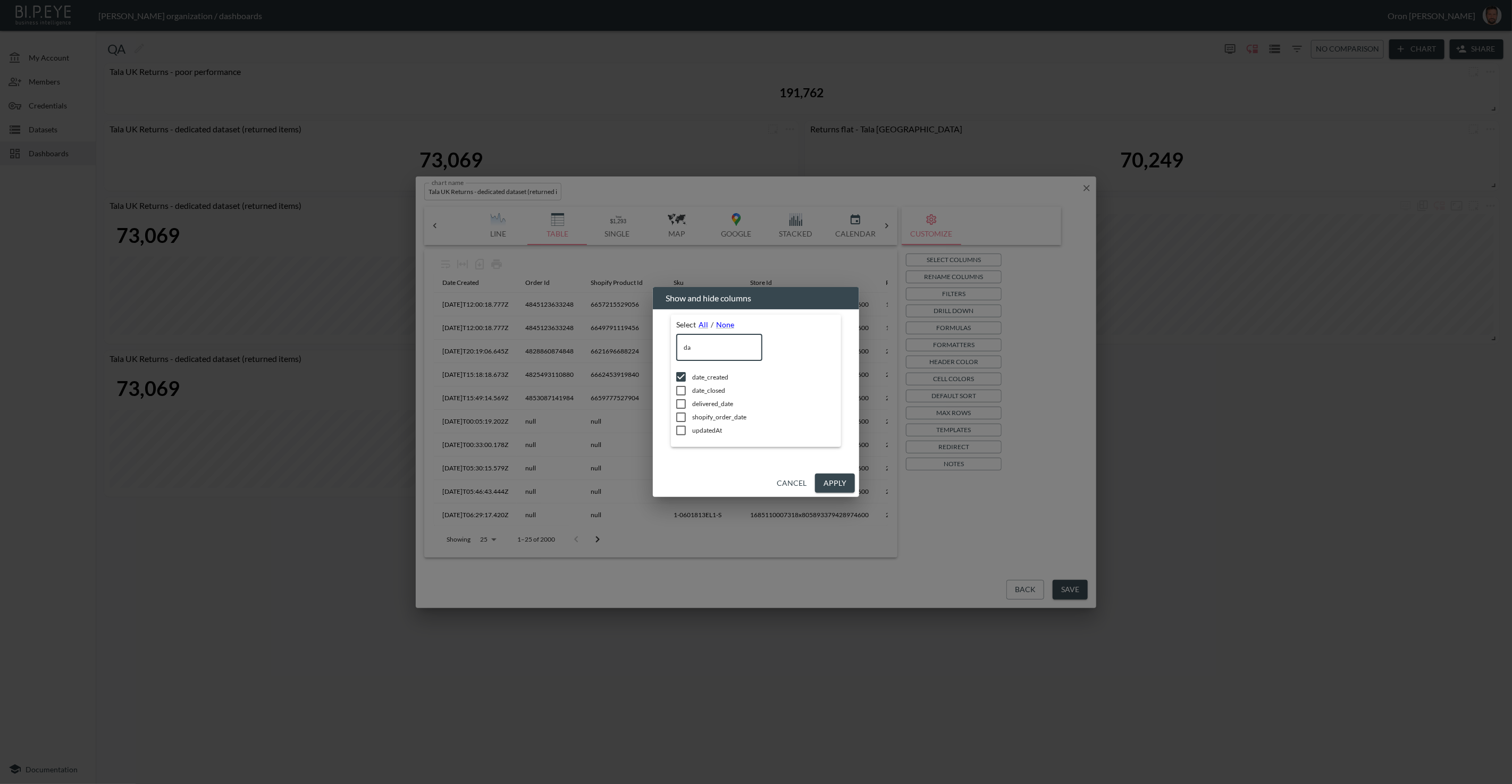
drag, startPoint x: 699, startPoint y: 351, endPoint x: 652, endPoint y: 353, distance: 47.0
click at [653, 353] on div "Show and hide columns Select All / None da ​ date_created date_closed delivered…" at bounding box center [756, 392] width 1512 height 784
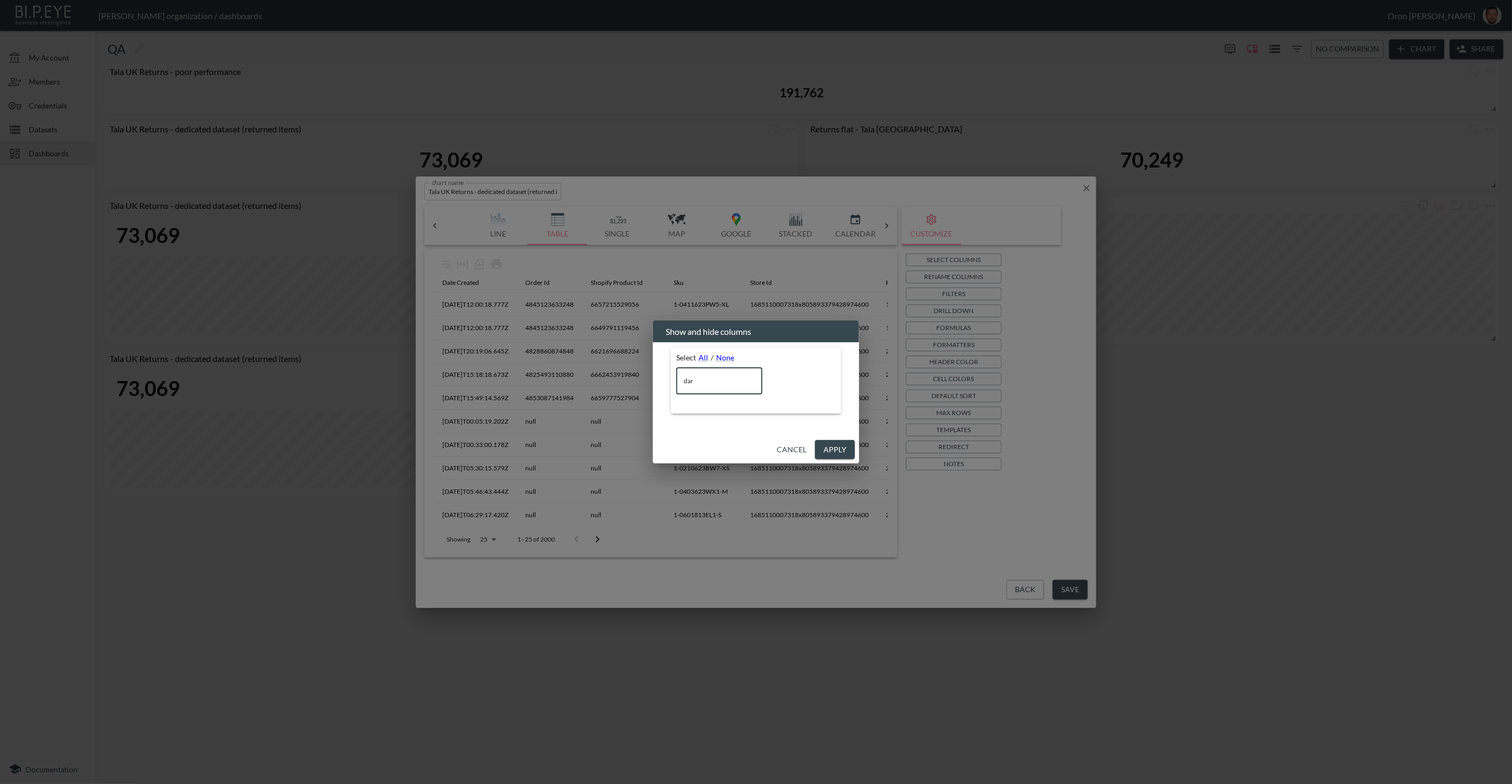
drag, startPoint x: 668, startPoint y: 380, endPoint x: 660, endPoint y: 380, distance: 8.0
click at [660, 380] on div "Select All / None dar ​" at bounding box center [756, 389] width 206 height 93
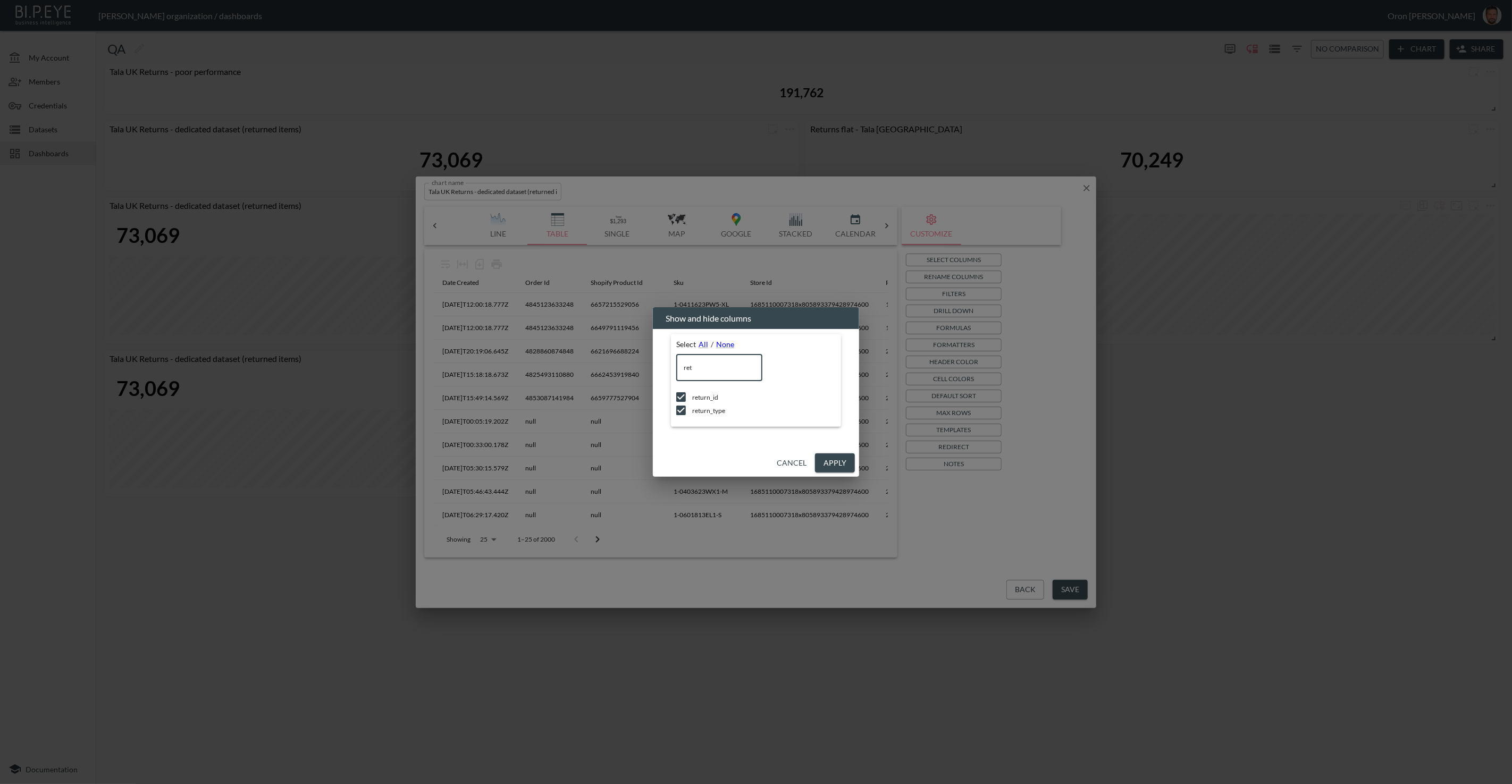
click at [681, 409] on input "checkbox" at bounding box center [681, 410] width 22 height 10
click at [839, 463] on button "Apply" at bounding box center [835, 463] width 40 height 20
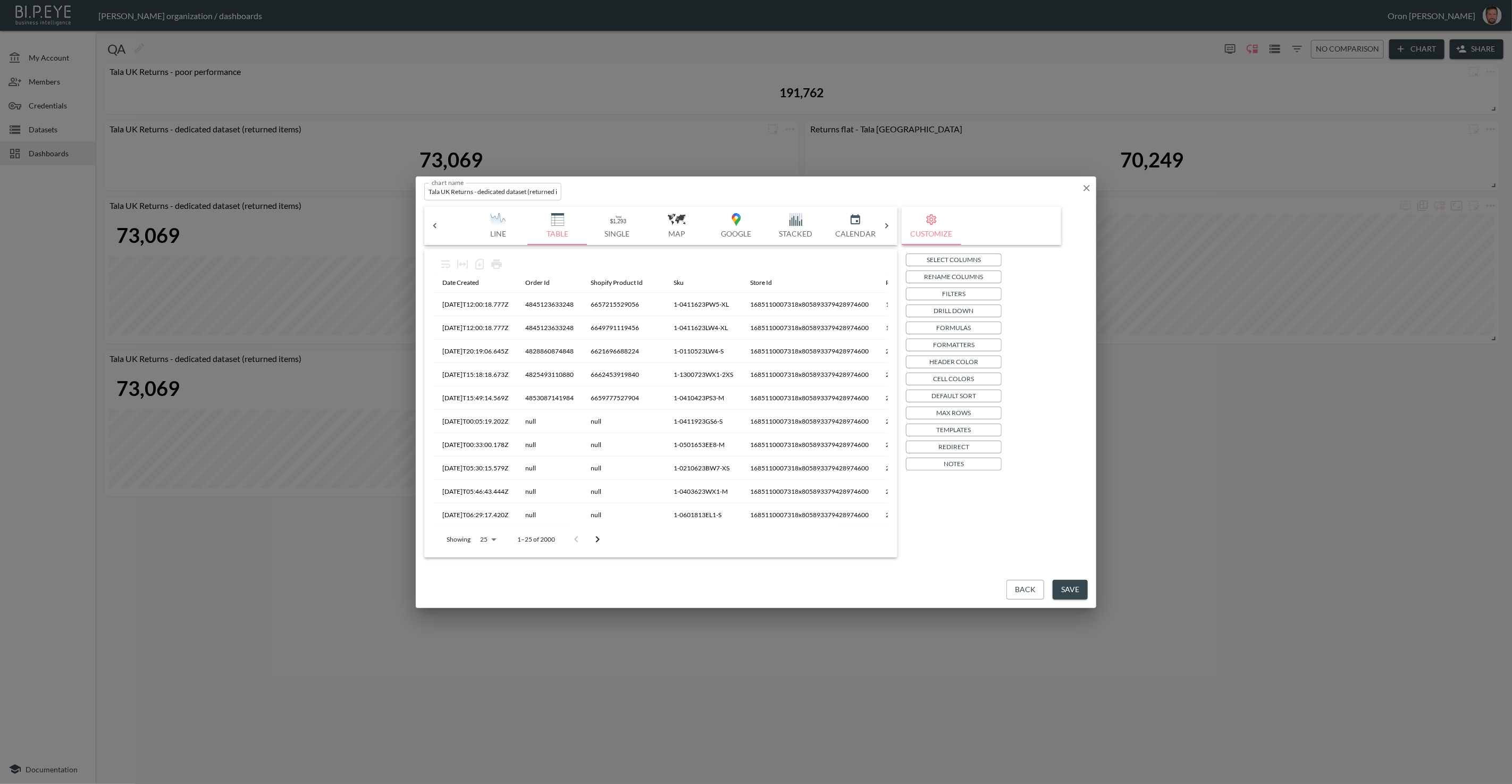
click at [958, 347] on p "Formatters" at bounding box center [954, 344] width 41 height 11
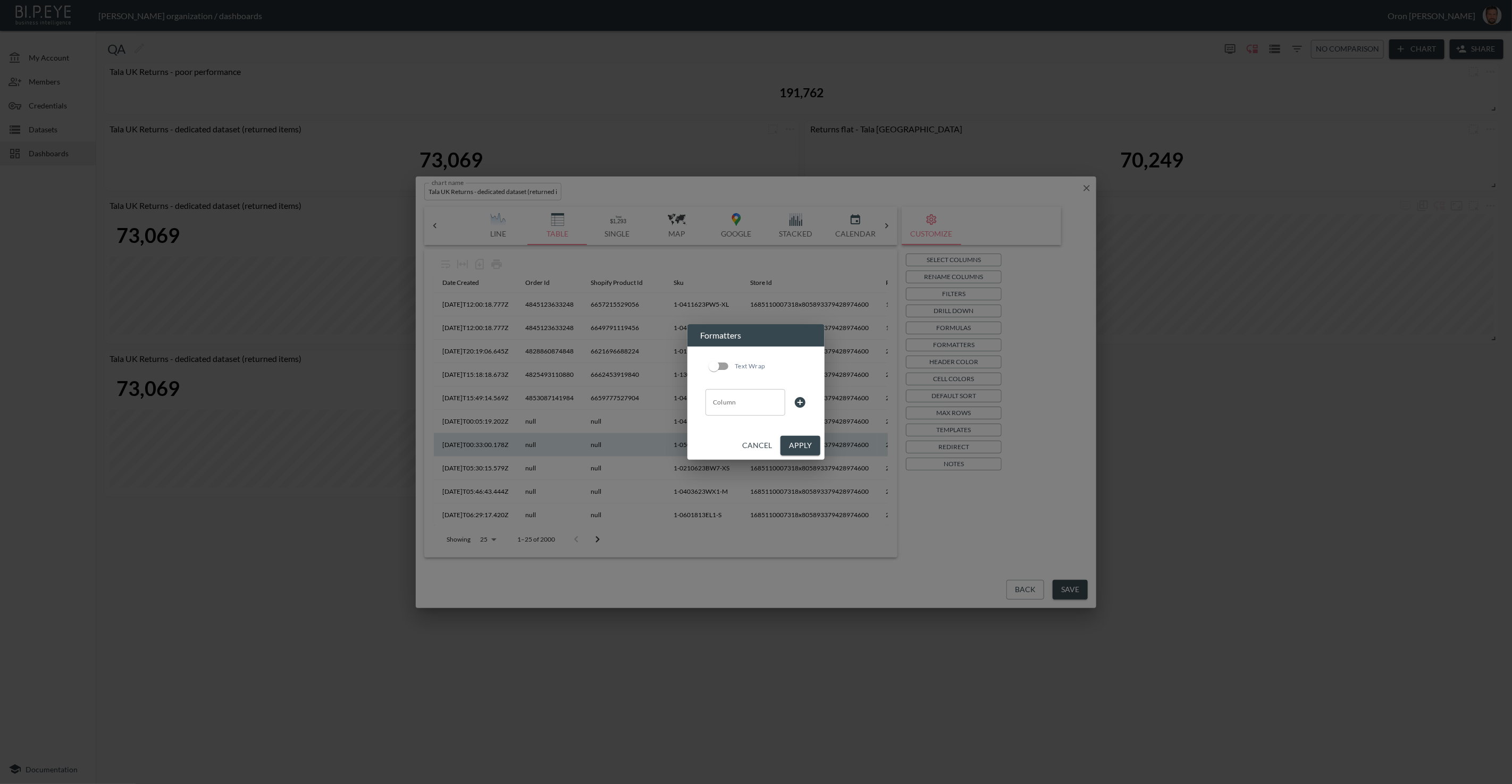
drag, startPoint x: 766, startPoint y: 441, endPoint x: 839, endPoint y: 439, distance: 73.0
click at [766, 441] on button "Cancel" at bounding box center [757, 446] width 39 height 20
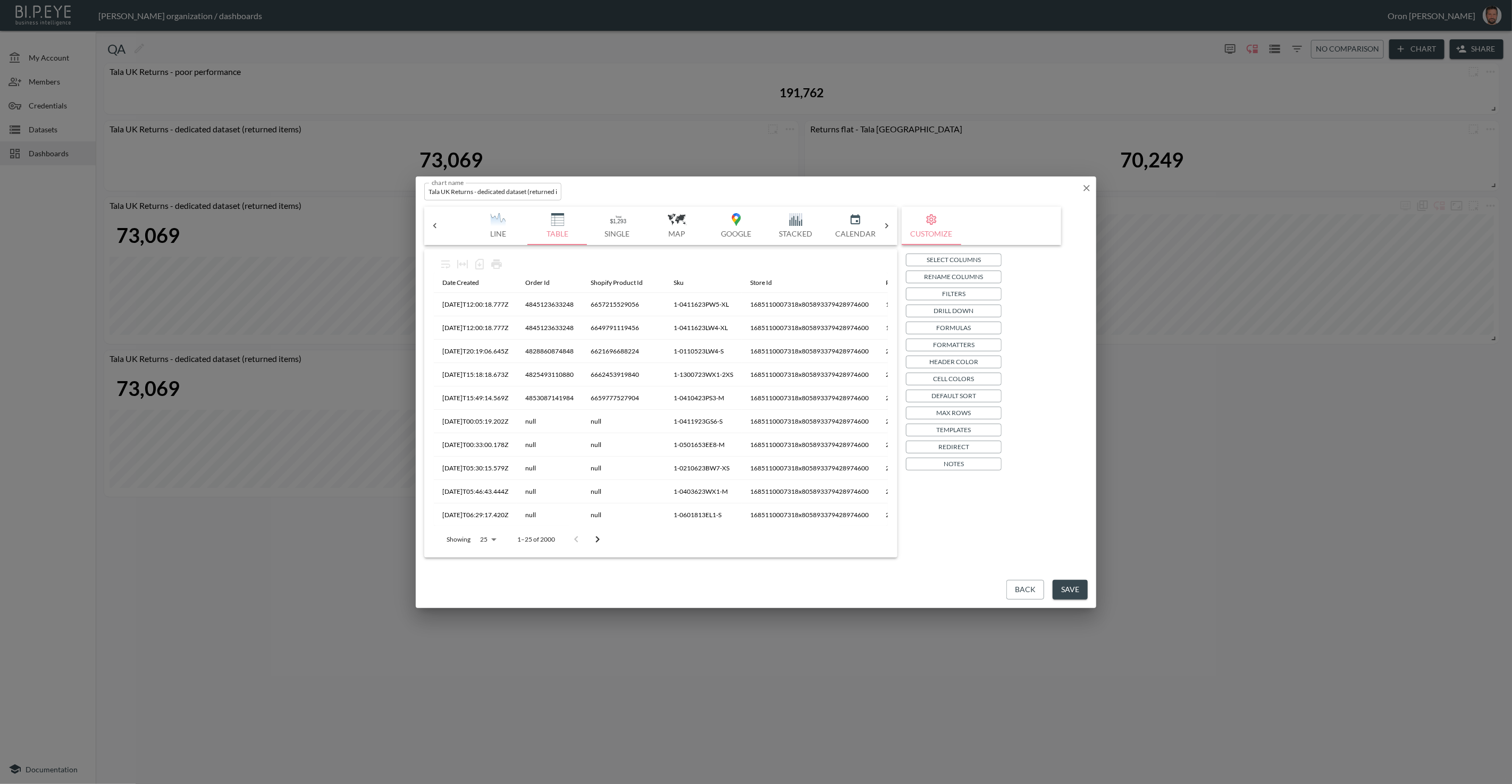
click at [960, 297] on p "Filters" at bounding box center [954, 293] width 23 height 11
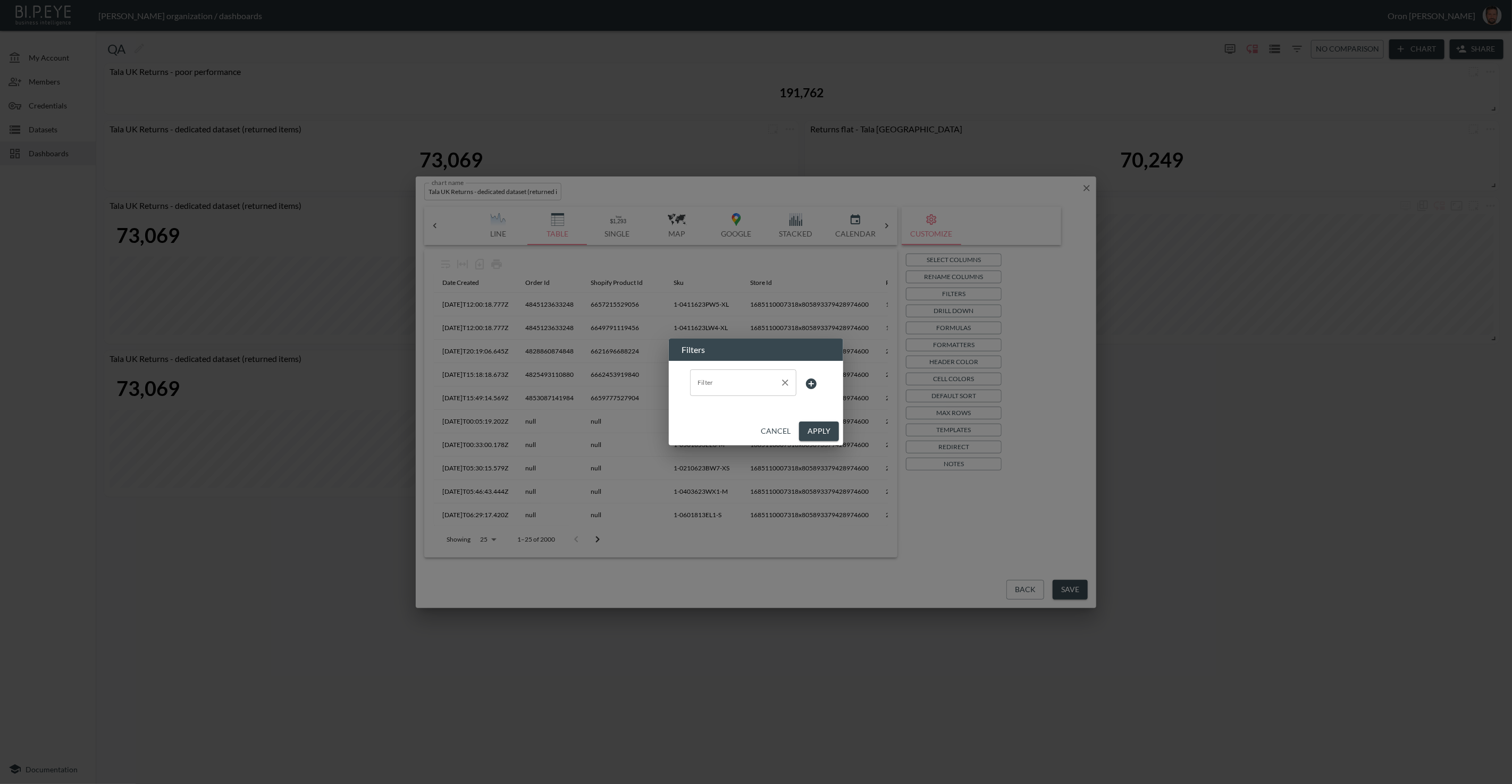
click at [711, 390] on input "Filter" at bounding box center [735, 382] width 81 height 17
drag, startPoint x: 665, startPoint y: 386, endPoint x: 651, endPoint y: 386, distance: 14.0
click at [652, 386] on div "Filters Filter jun Filter Cancel Apply" at bounding box center [756, 392] width 1512 height 784
drag, startPoint x: 719, startPoint y: 420, endPoint x: 767, endPoint y: 408, distance: 49.5
click at [720, 420] on span "date_created" at bounding box center [744, 425] width 90 height 10
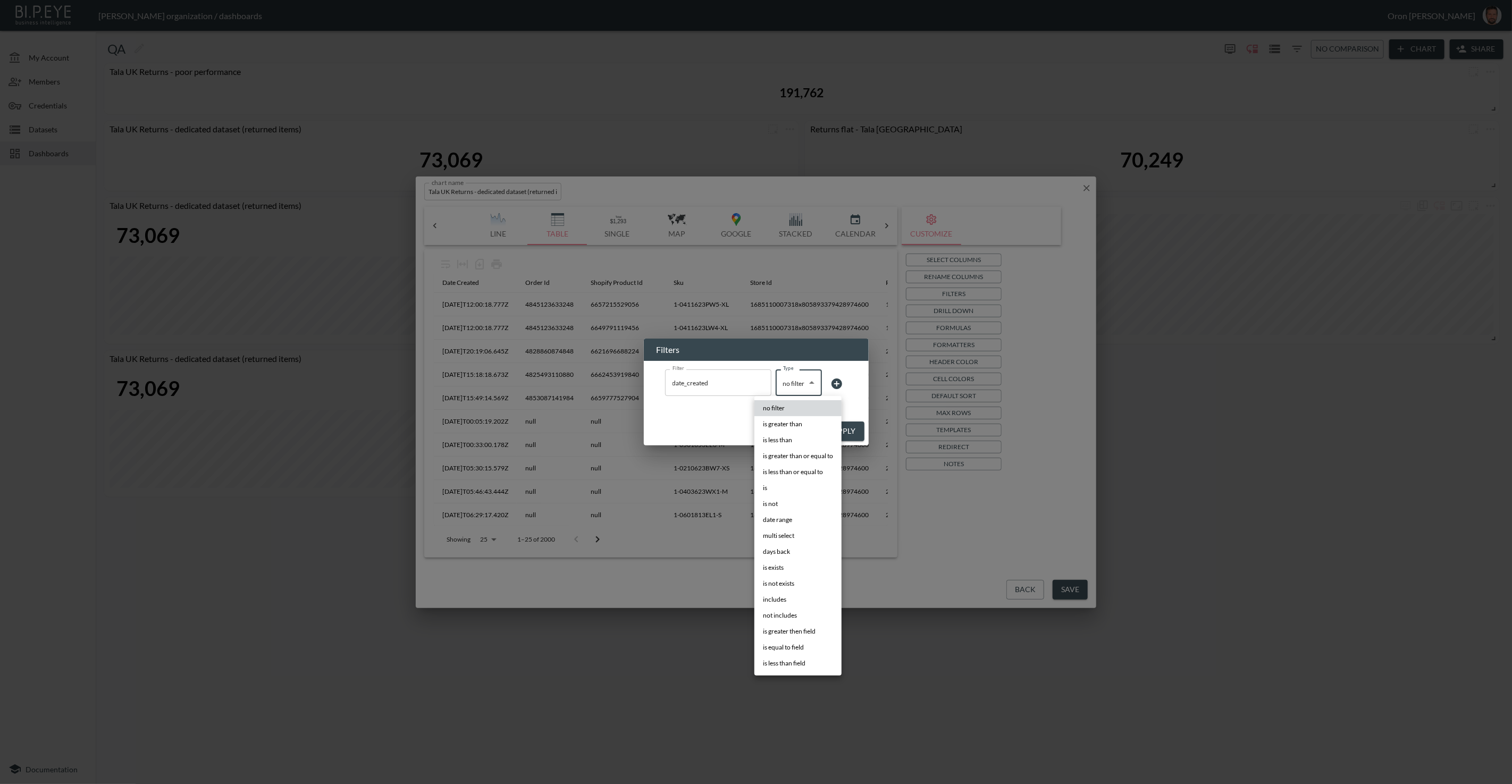
click at [809, 385] on body "BI.P.EYE, Interactive Analytics Dashboards - app Zach Bailet organization / das…" at bounding box center [756, 392] width 1512 height 784
click at [785, 517] on span "date range" at bounding box center [777, 520] width 29 height 10
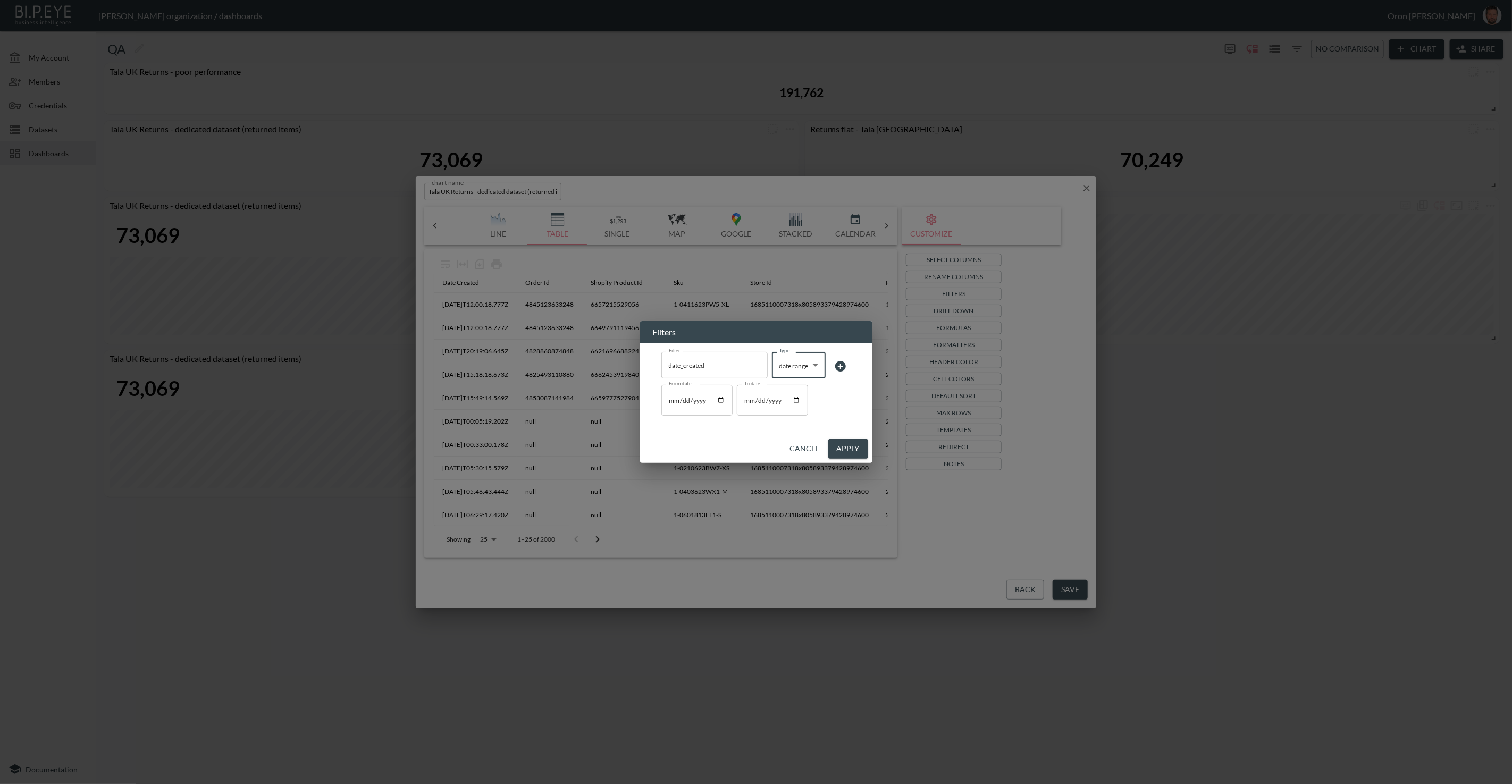
click at [721, 404] on input "From date" at bounding box center [697, 400] width 71 height 31
click at [800, 400] on input "To date" at bounding box center [772, 400] width 71 height 31
click at [837, 442] on button "Apply" at bounding box center [848, 448] width 40 height 20
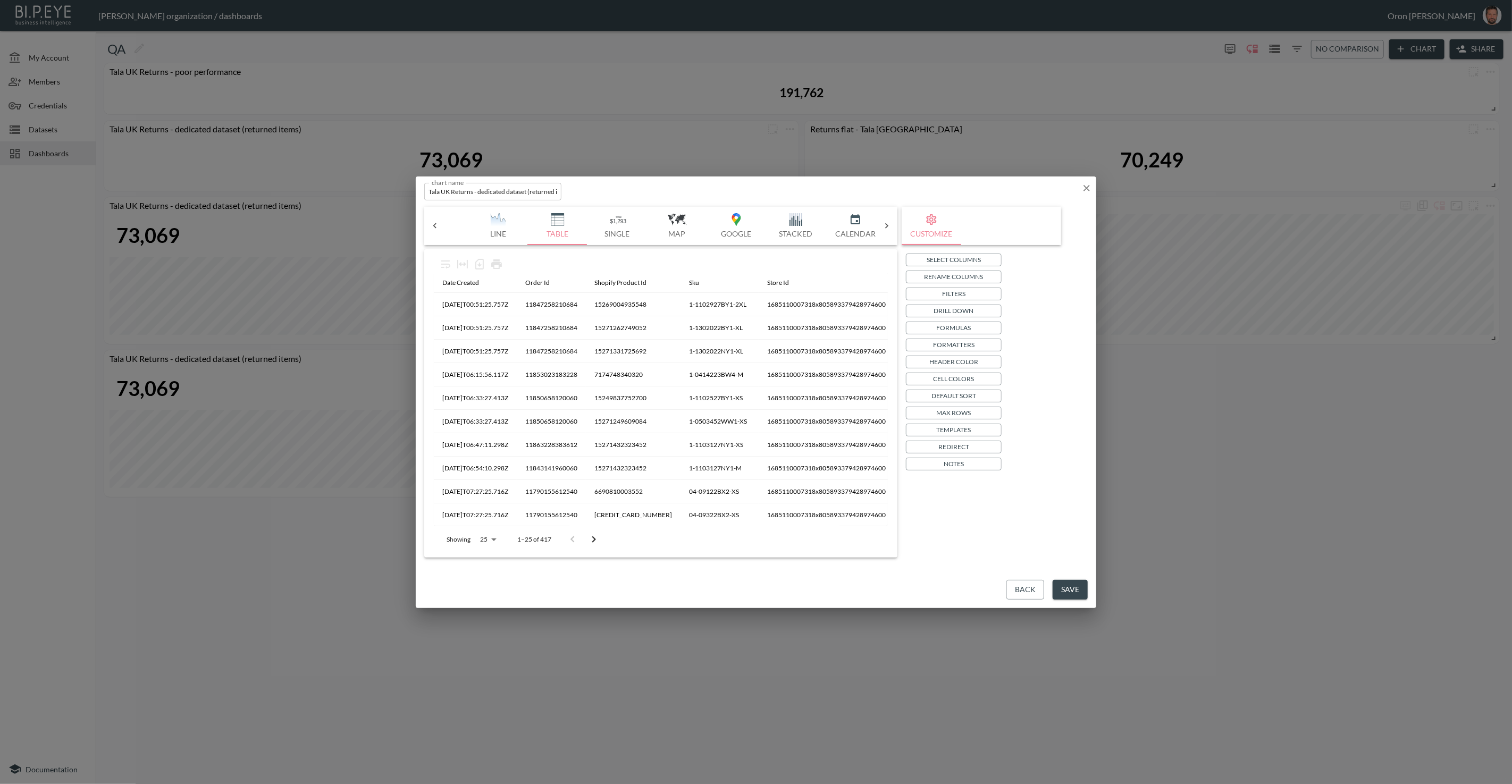
drag, startPoint x: 1077, startPoint y: 589, endPoint x: 1066, endPoint y: 581, distance: 13.6
click at [988, 588] on button "Save" at bounding box center [1070, 590] width 35 height 20
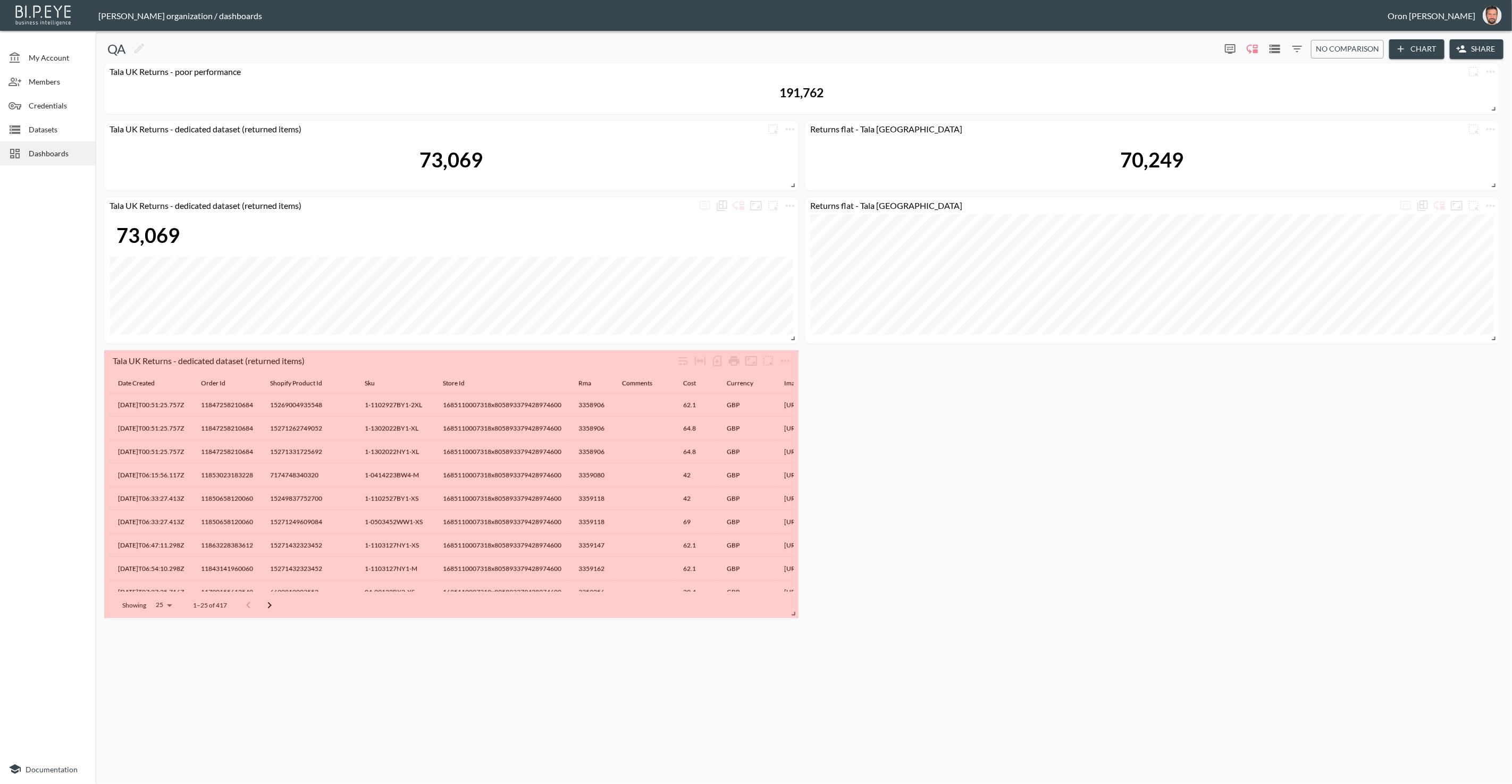
drag, startPoint x: 790, startPoint y: 543, endPoint x: 792, endPoint y: 608, distance: 65.0
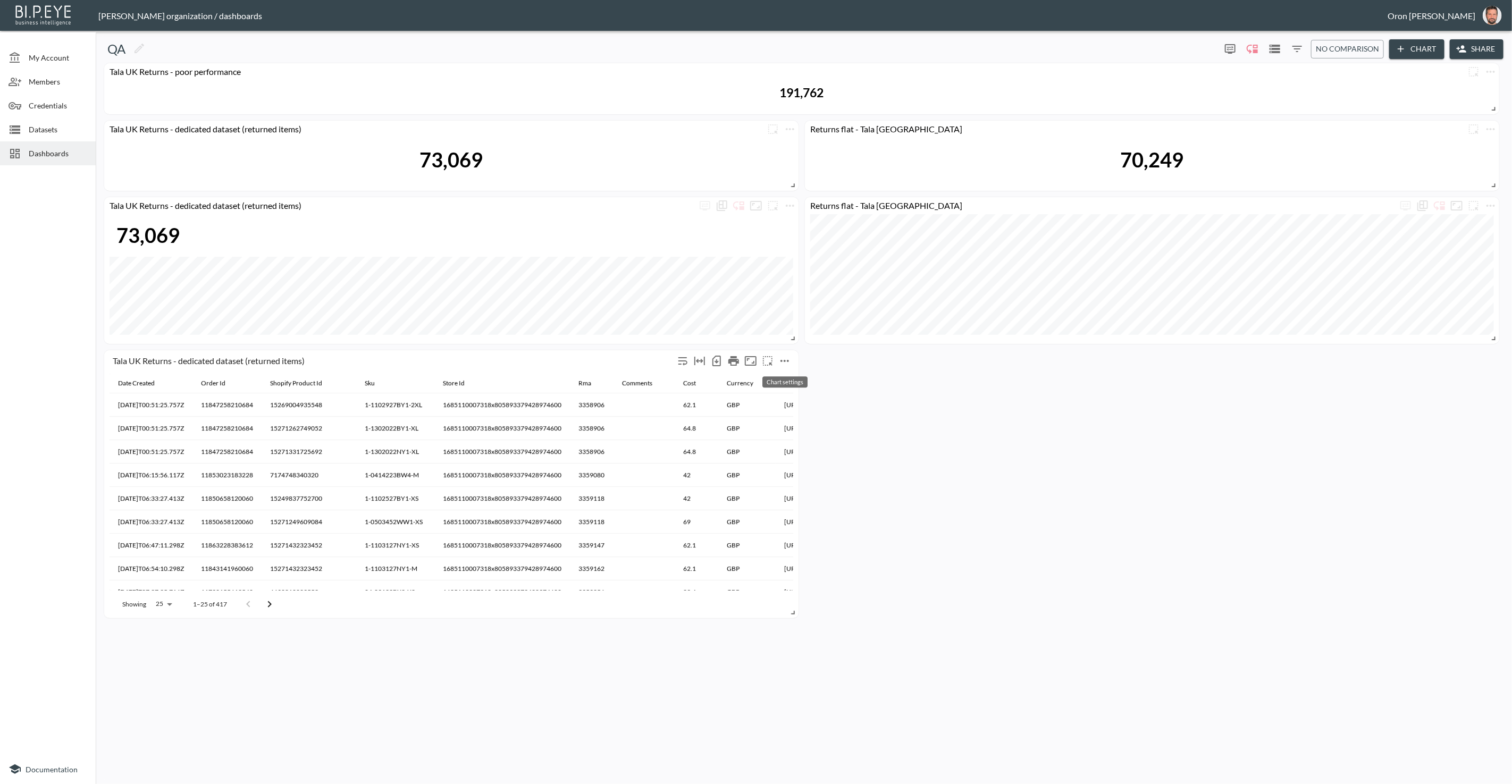
click at [786, 367] on button "more" at bounding box center [785, 361] width 17 height 17
click at [783, 378] on li "Edit" at bounding box center [784, 381] width 83 height 19
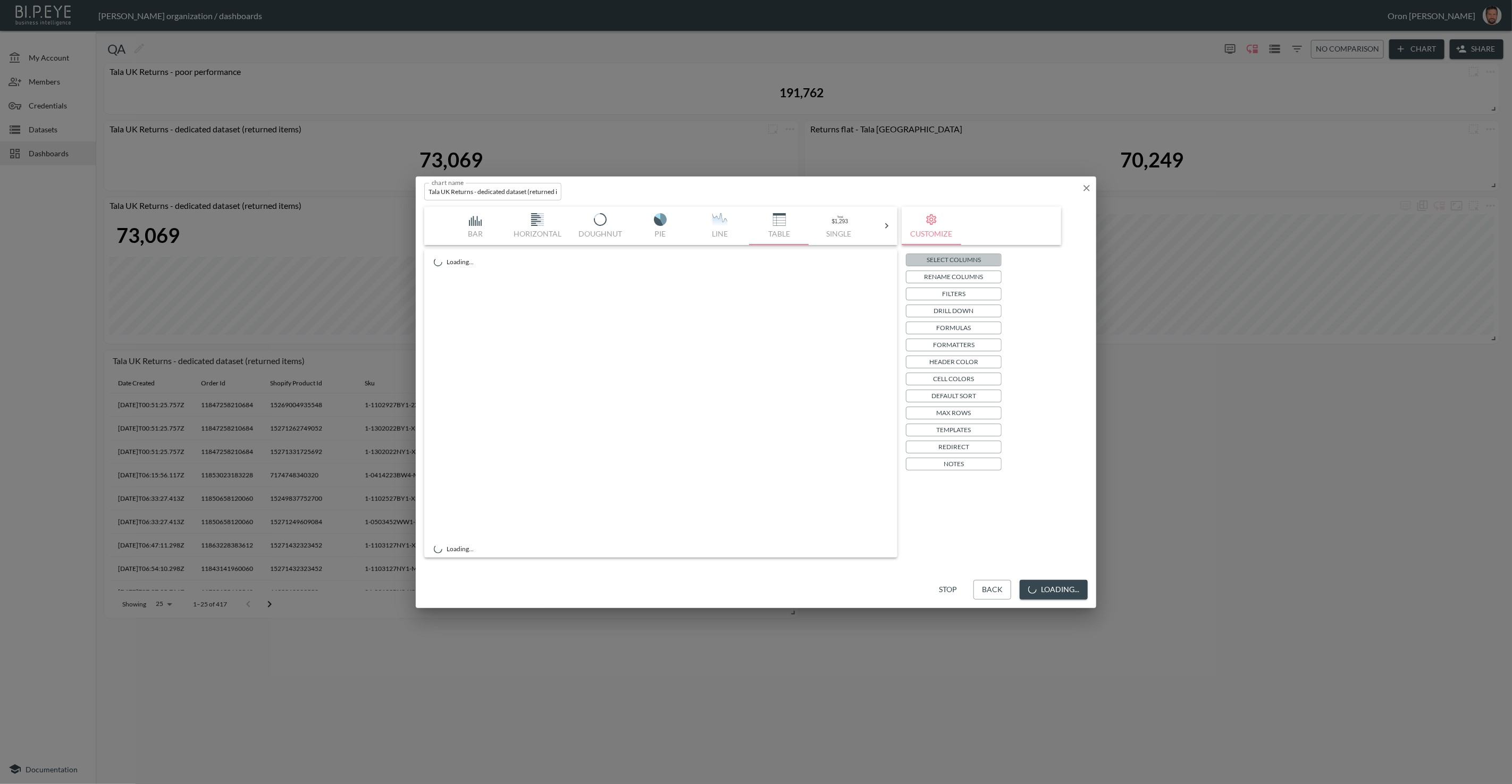
click at [961, 259] on p "Select Columns" at bounding box center [954, 260] width 54 height 11
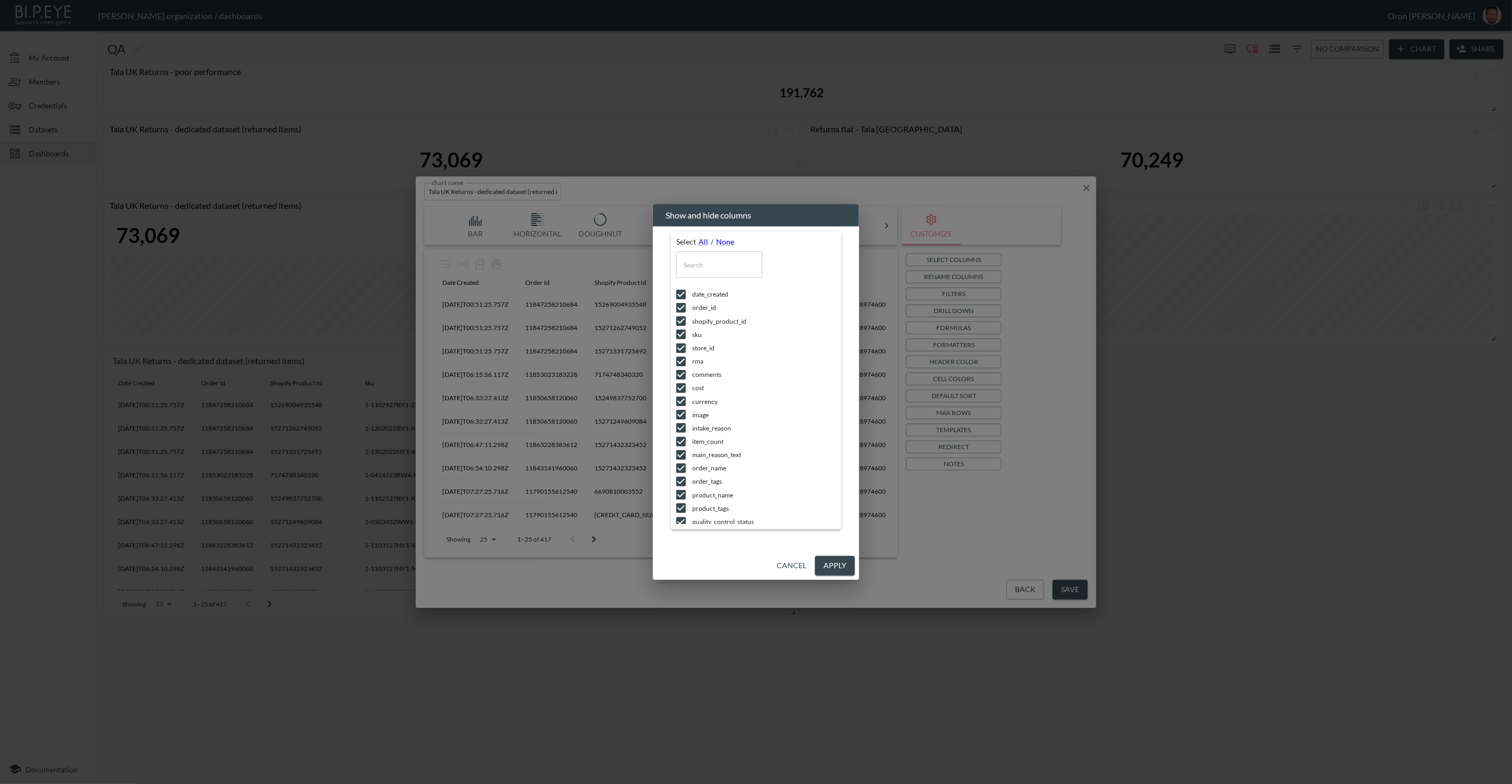
drag, startPoint x: 725, startPoint y: 238, endPoint x: 714, endPoint y: 260, distance: 24.6
click at [725, 238] on link "None" at bounding box center [725, 241] width 18 height 9
click at [685, 295] on input "checkbox" at bounding box center [681, 294] width 22 height 10
click at [711, 262] on input "text" at bounding box center [719, 265] width 86 height 27
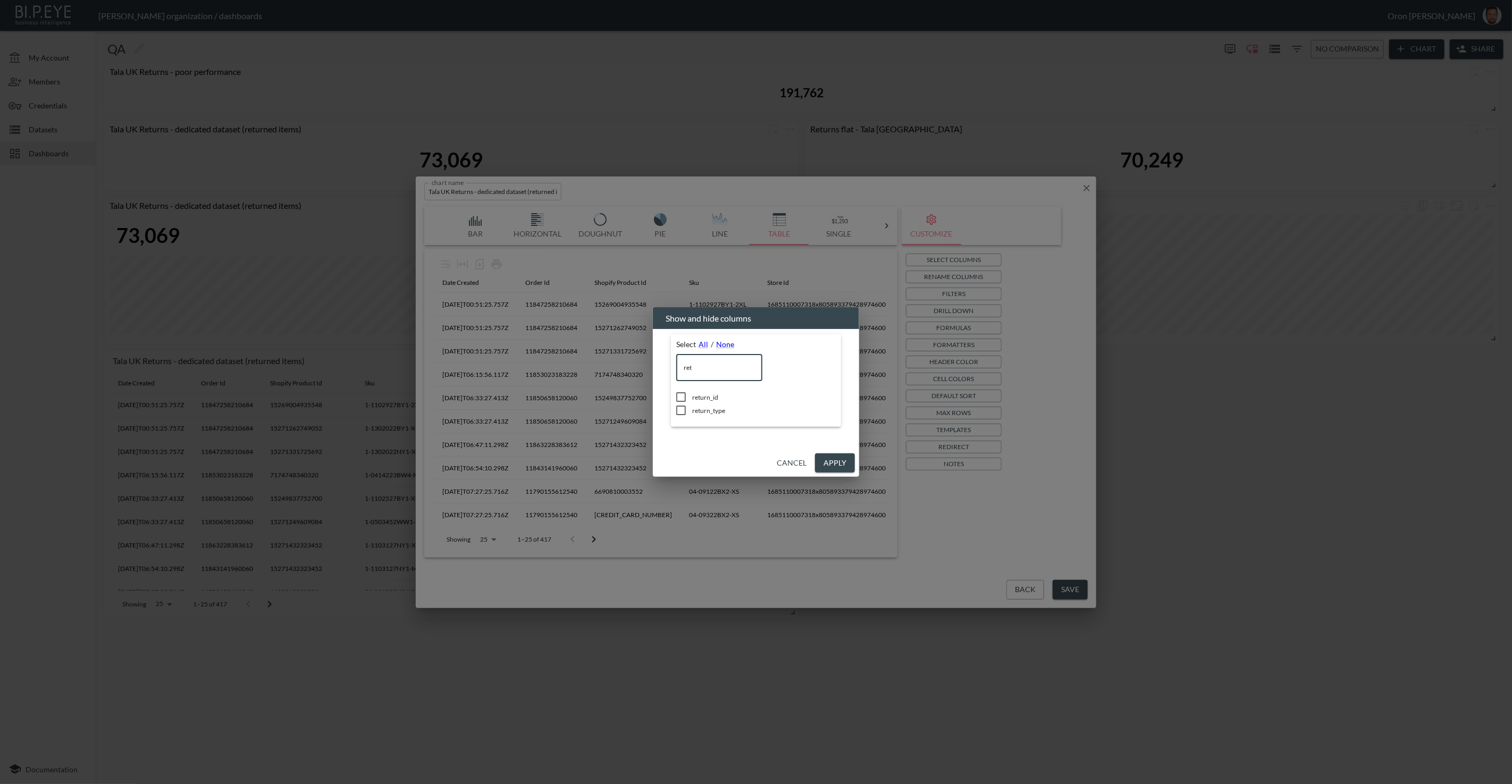
click at [704, 396] on span "return_id" at bounding box center [764, 397] width 143 height 9
click at [832, 466] on button "Apply" at bounding box center [835, 463] width 40 height 20
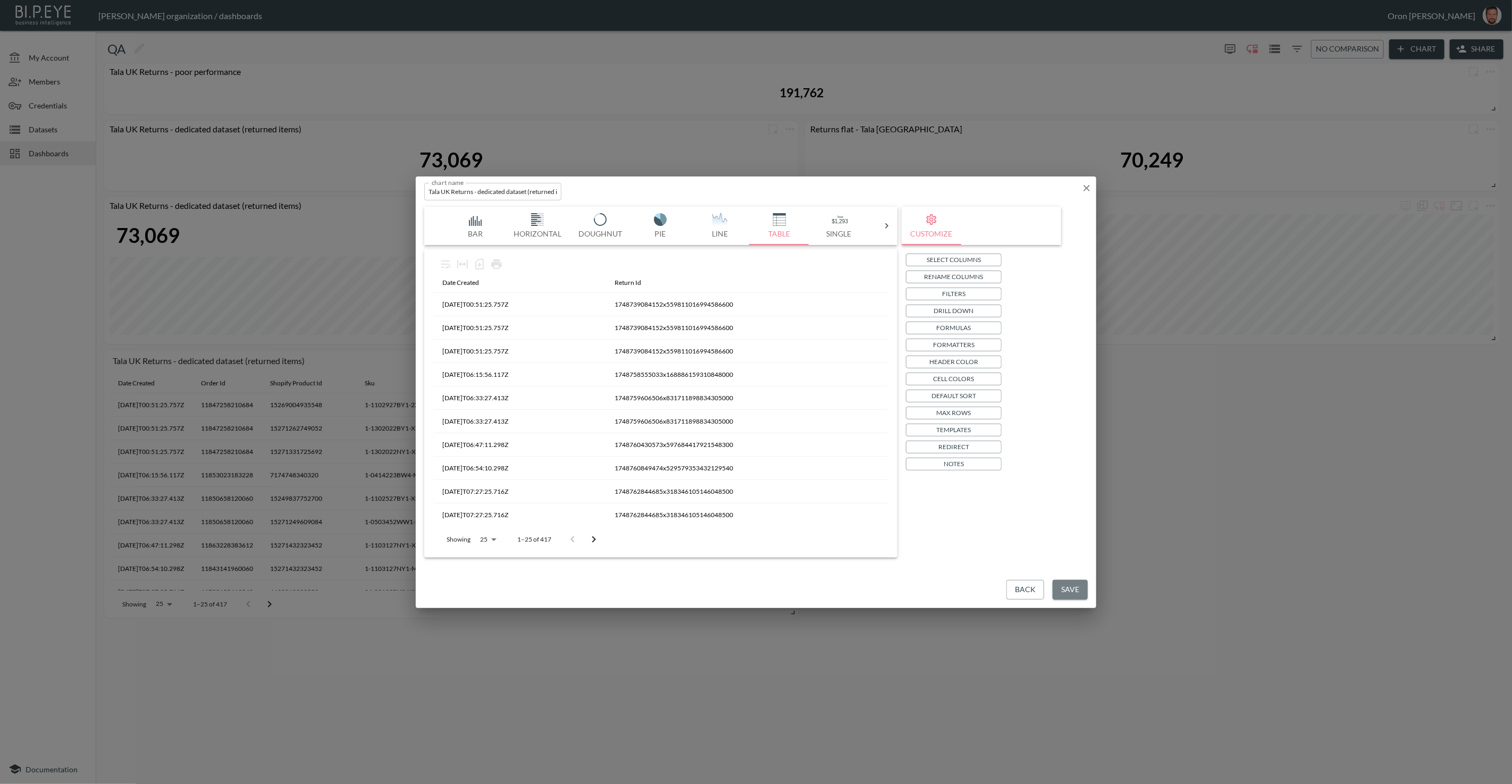
click at [988, 584] on button "Save" at bounding box center [1070, 590] width 35 height 20
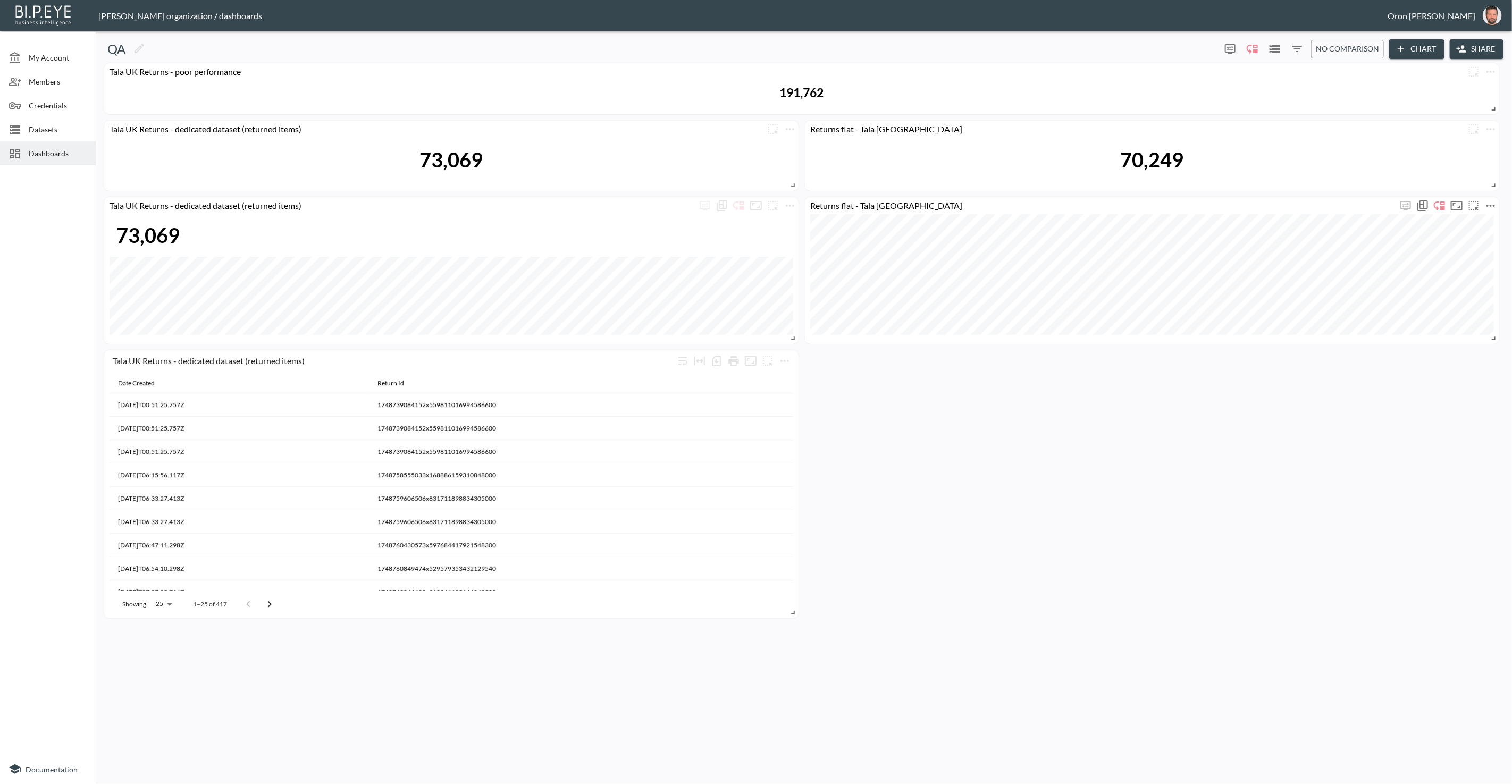
click at [988, 204] on icon "more" at bounding box center [1491, 205] width 13 height 13
click at [988, 278] on p "Duplicate" at bounding box center [1458, 275] width 36 height 13
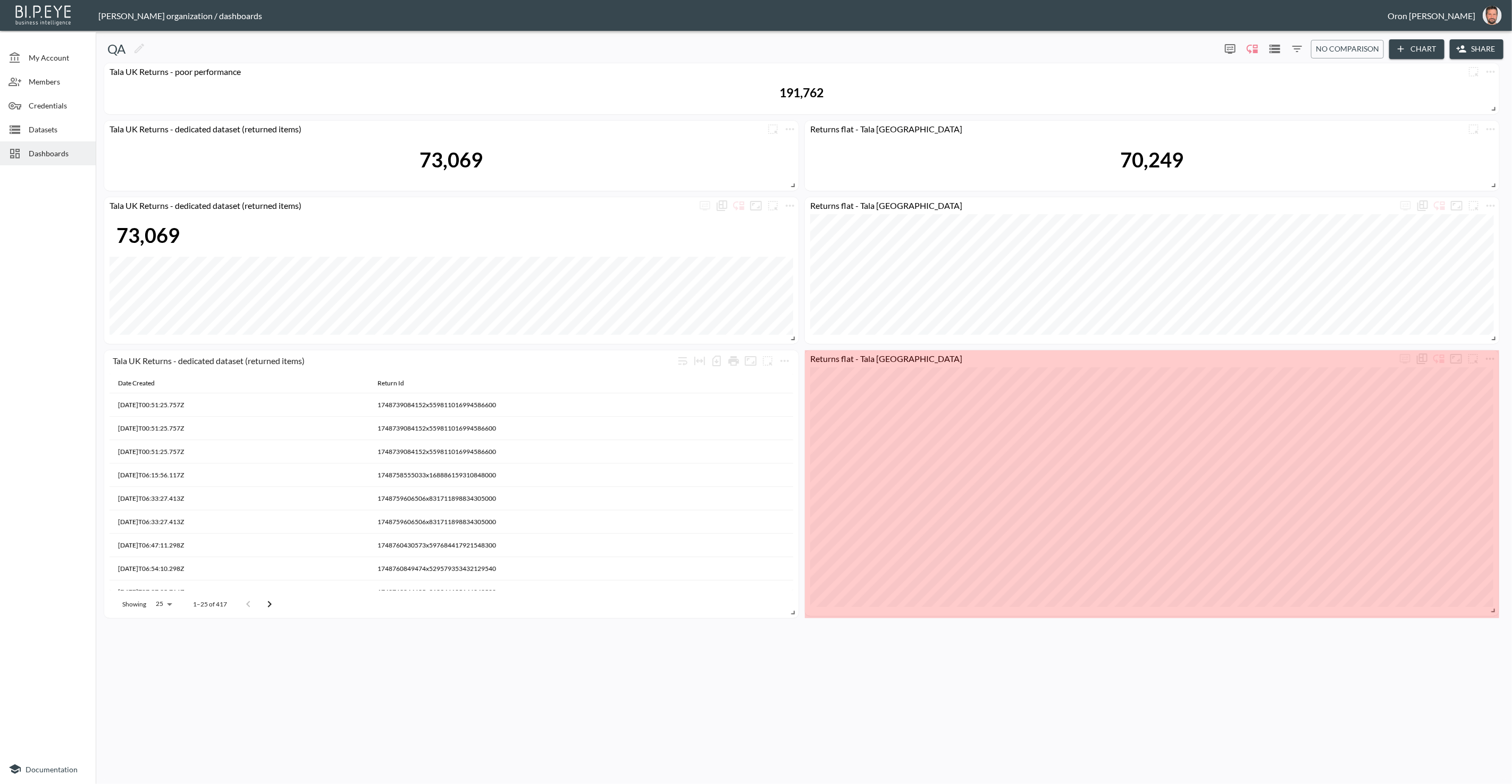
drag, startPoint x: 1494, startPoint y: 491, endPoint x: 1494, endPoint y: 595, distance: 104.0
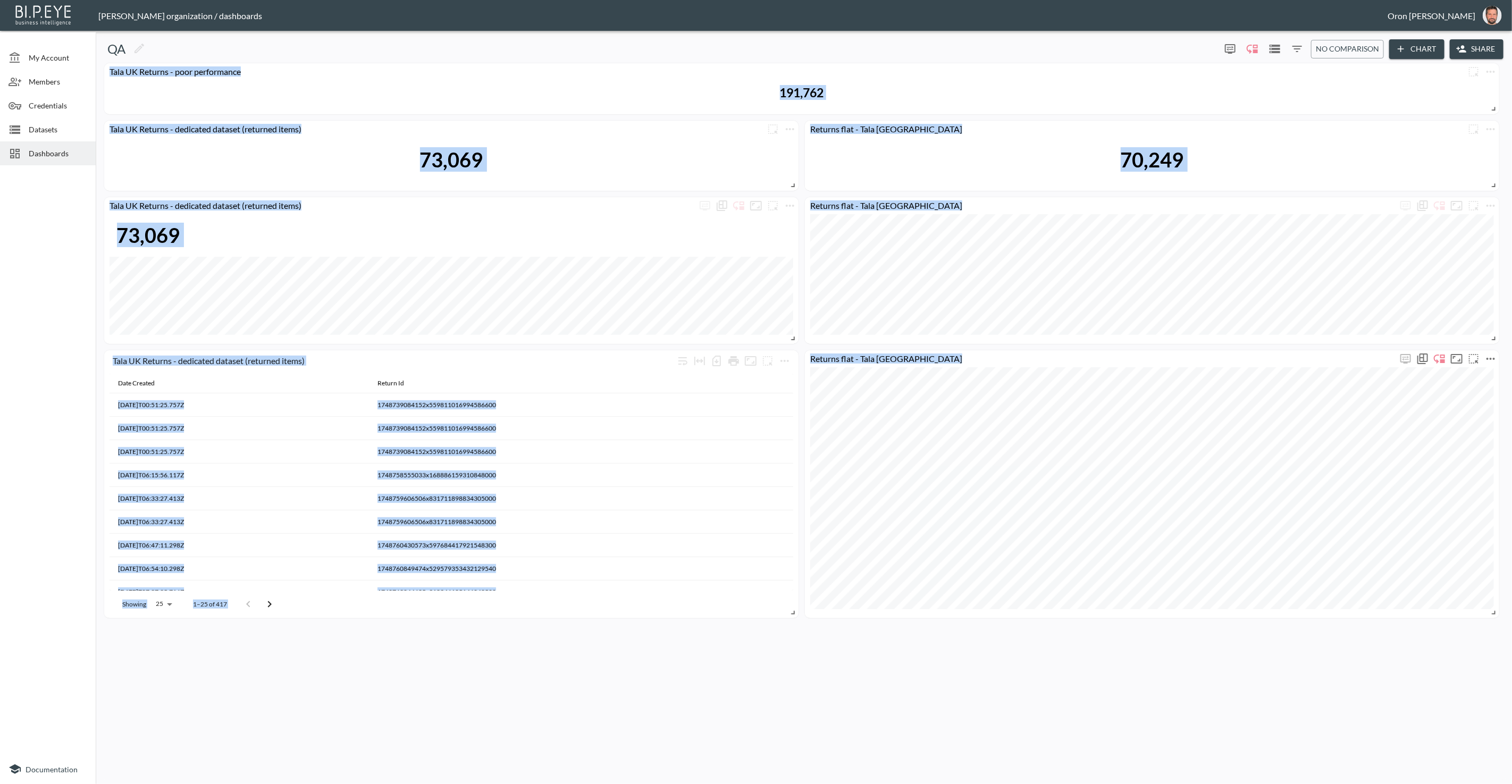
click at [988, 361] on div "Tala UK Returns - poor performance 191,762 Tala UK Returns - dedicated dataset …" at bounding box center [801, 341] width 1404 height 555
click at [988, 360] on button "more" at bounding box center [1491, 358] width 17 height 17
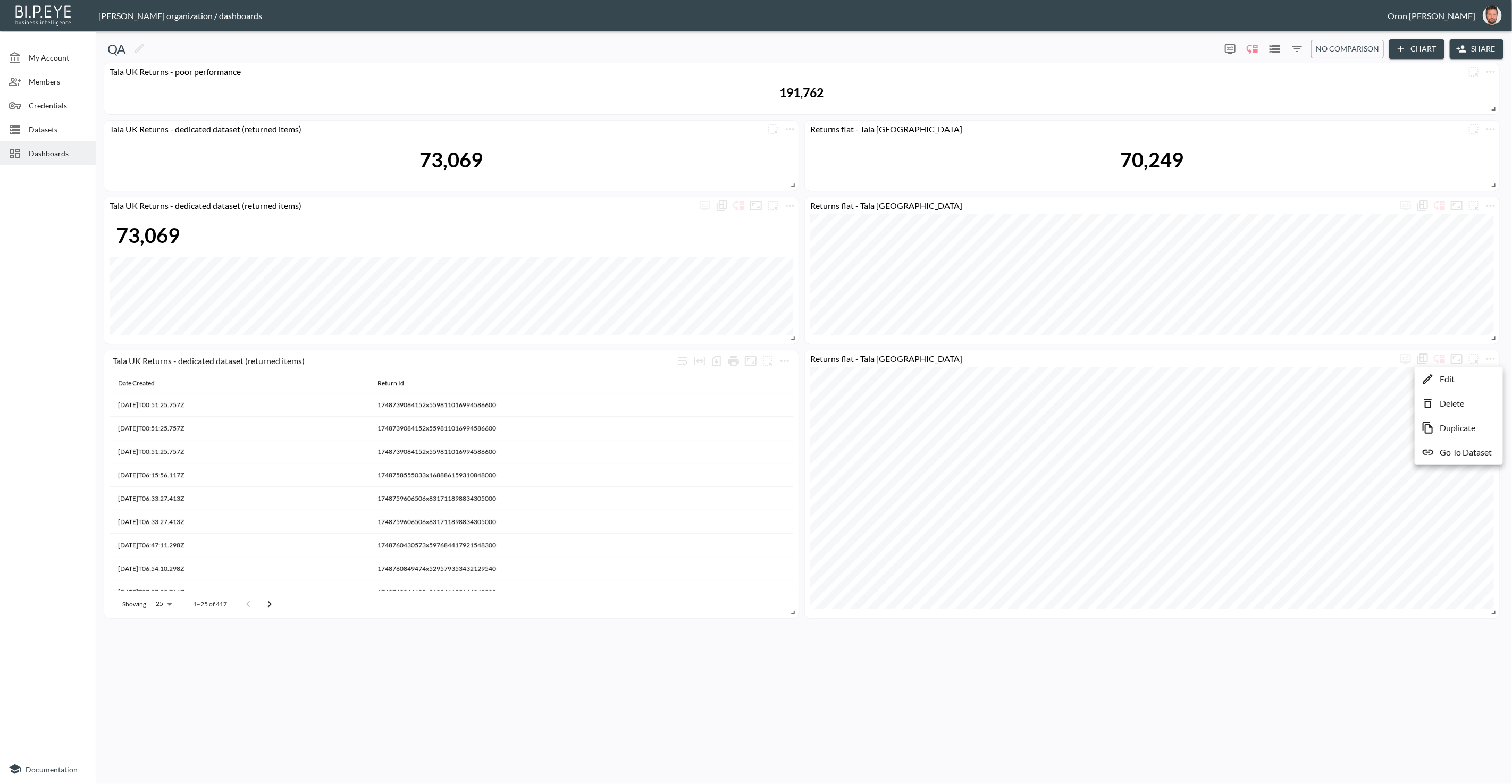
click at [988, 373] on li "Edit" at bounding box center [1459, 379] width 83 height 19
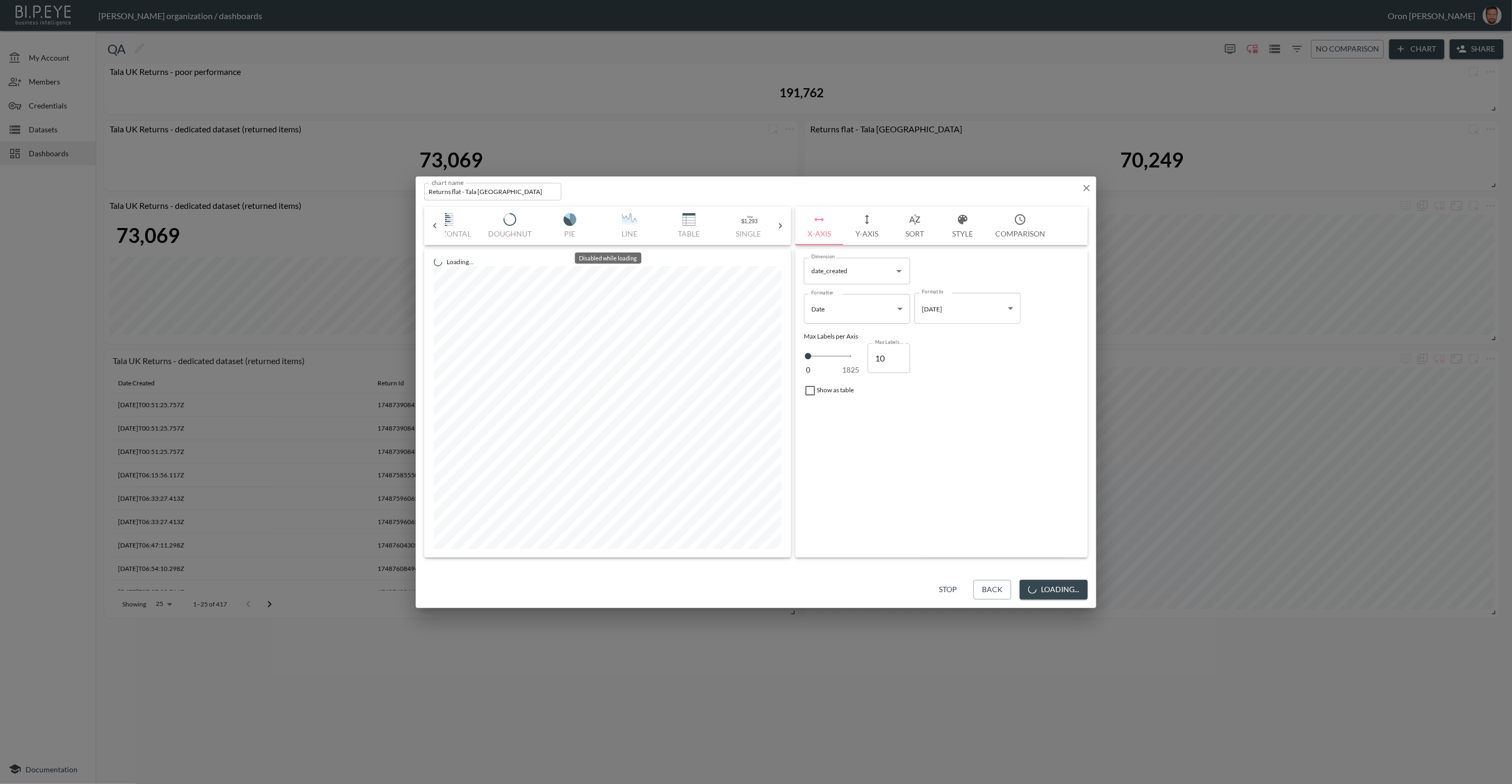
scroll to position [0, 90]
click at [682, 221] on img "button" at bounding box center [691, 219] width 43 height 13
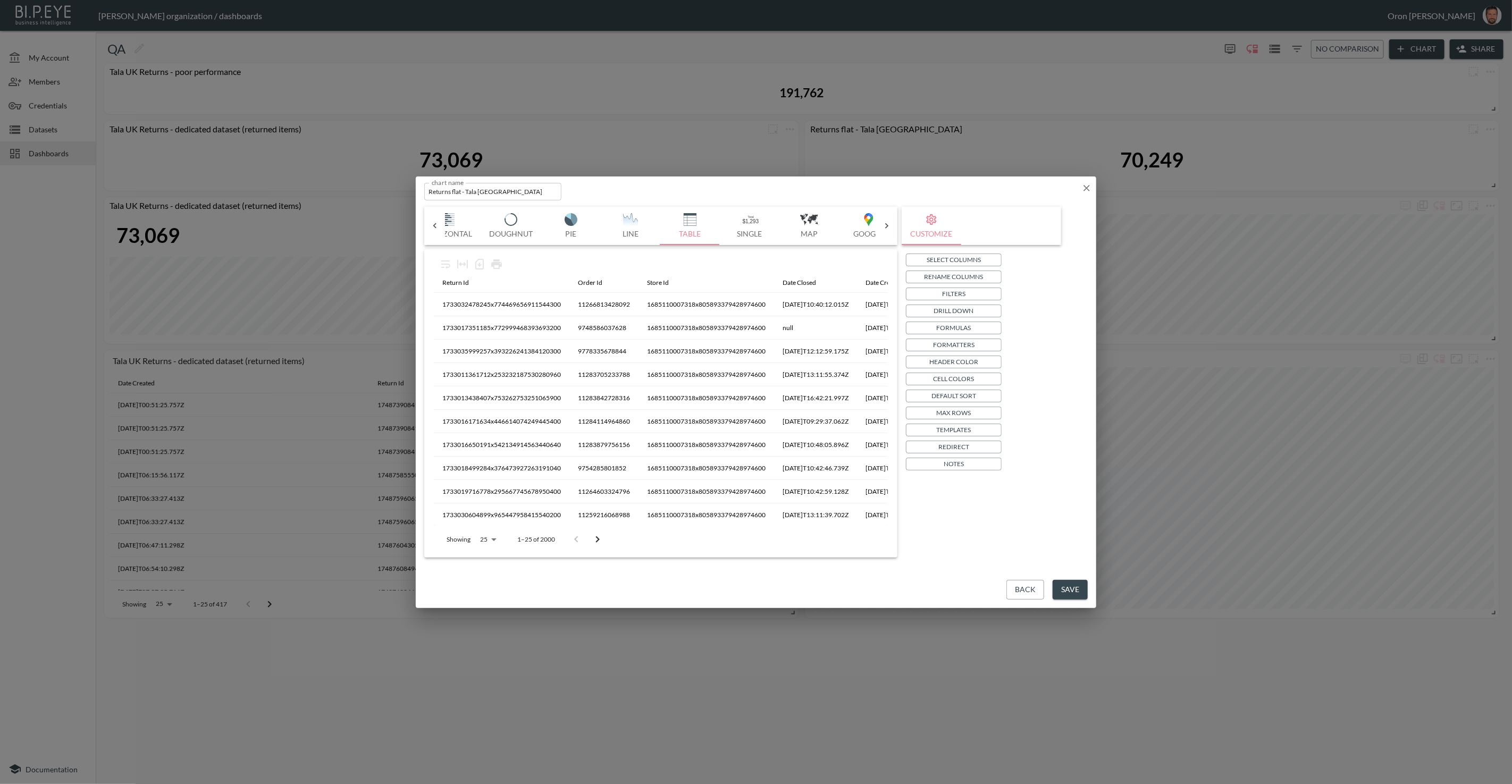
click at [951, 293] on p "Filters" at bounding box center [954, 293] width 23 height 11
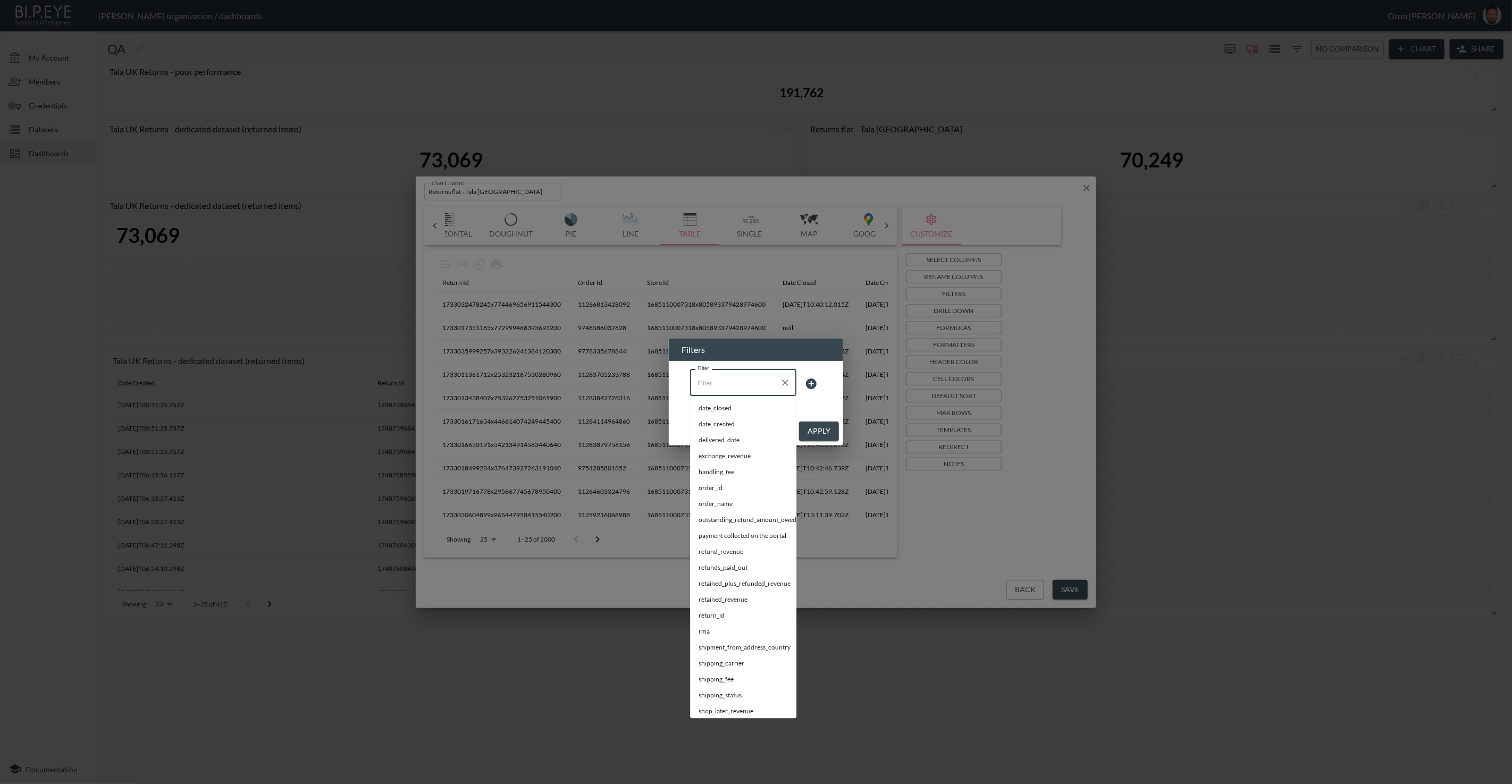
click at [713, 388] on input "Filter" at bounding box center [735, 382] width 81 height 17
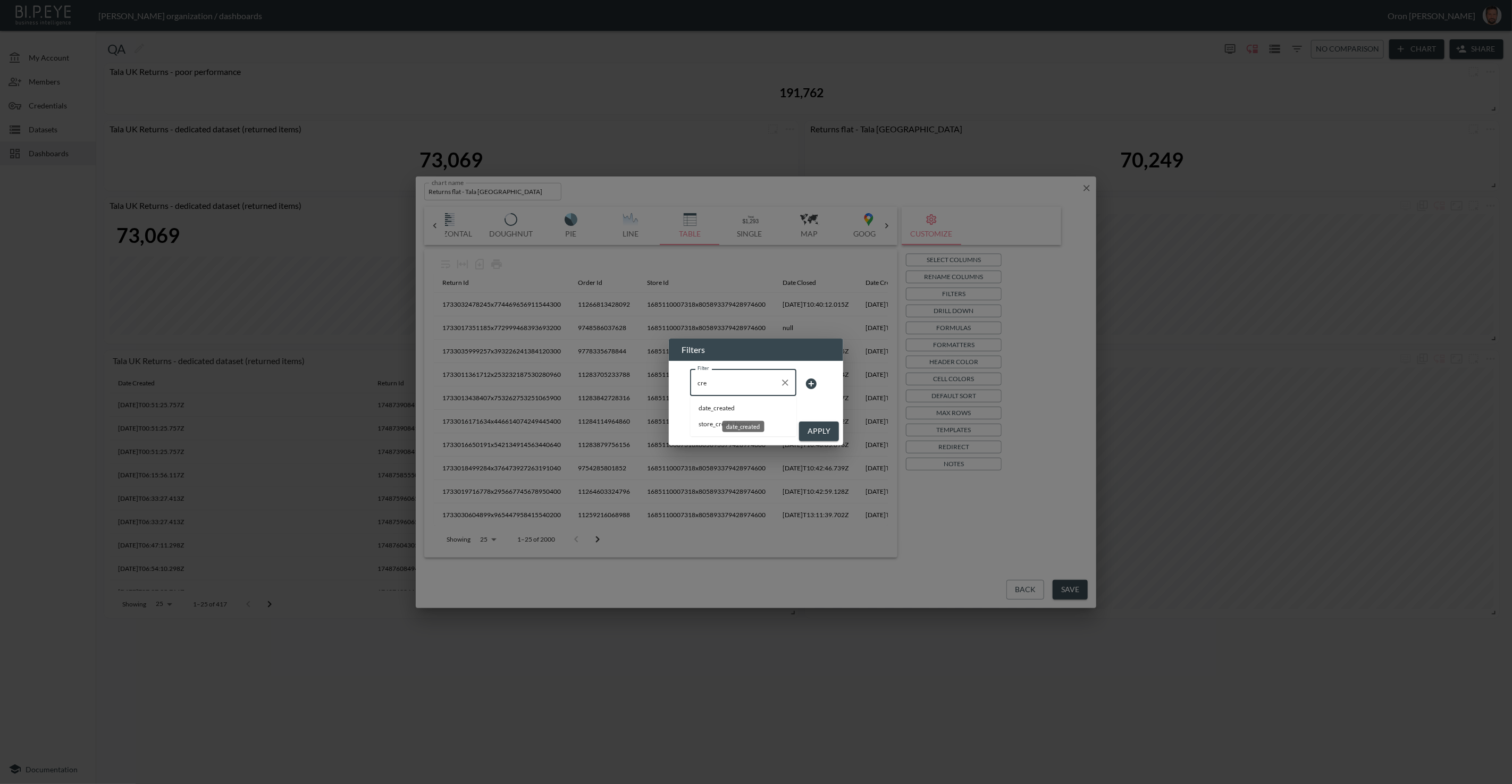
click at [727, 409] on span "date_created" at bounding box center [744, 409] width 90 height 10
click at [788, 388] on body "BI.P.EYE, Interactive Analytics Dashboards - app Zach Bailet organization / das…" at bounding box center [756, 392] width 1512 height 784
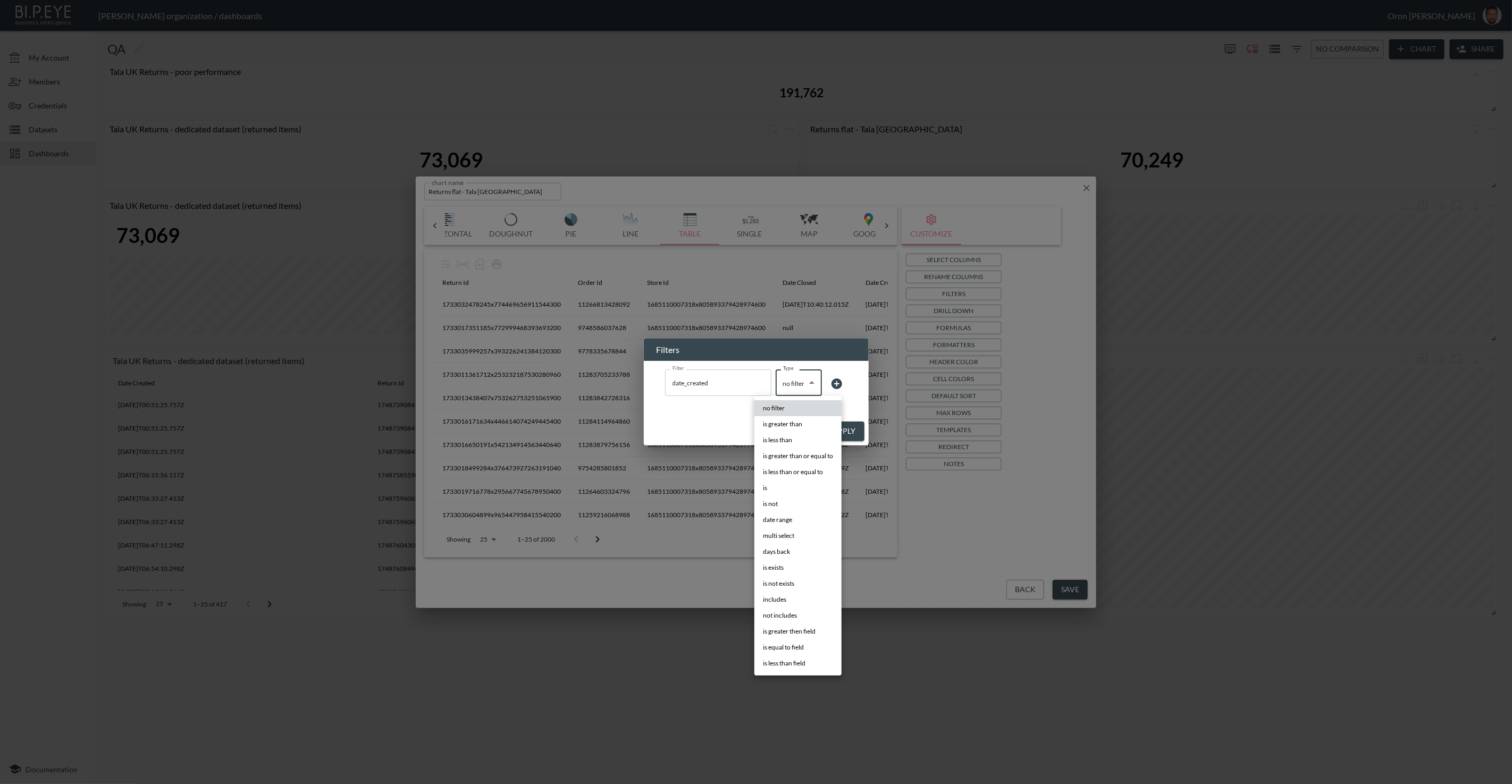
click at [799, 521] on li "date range" at bounding box center [798, 519] width 88 height 16
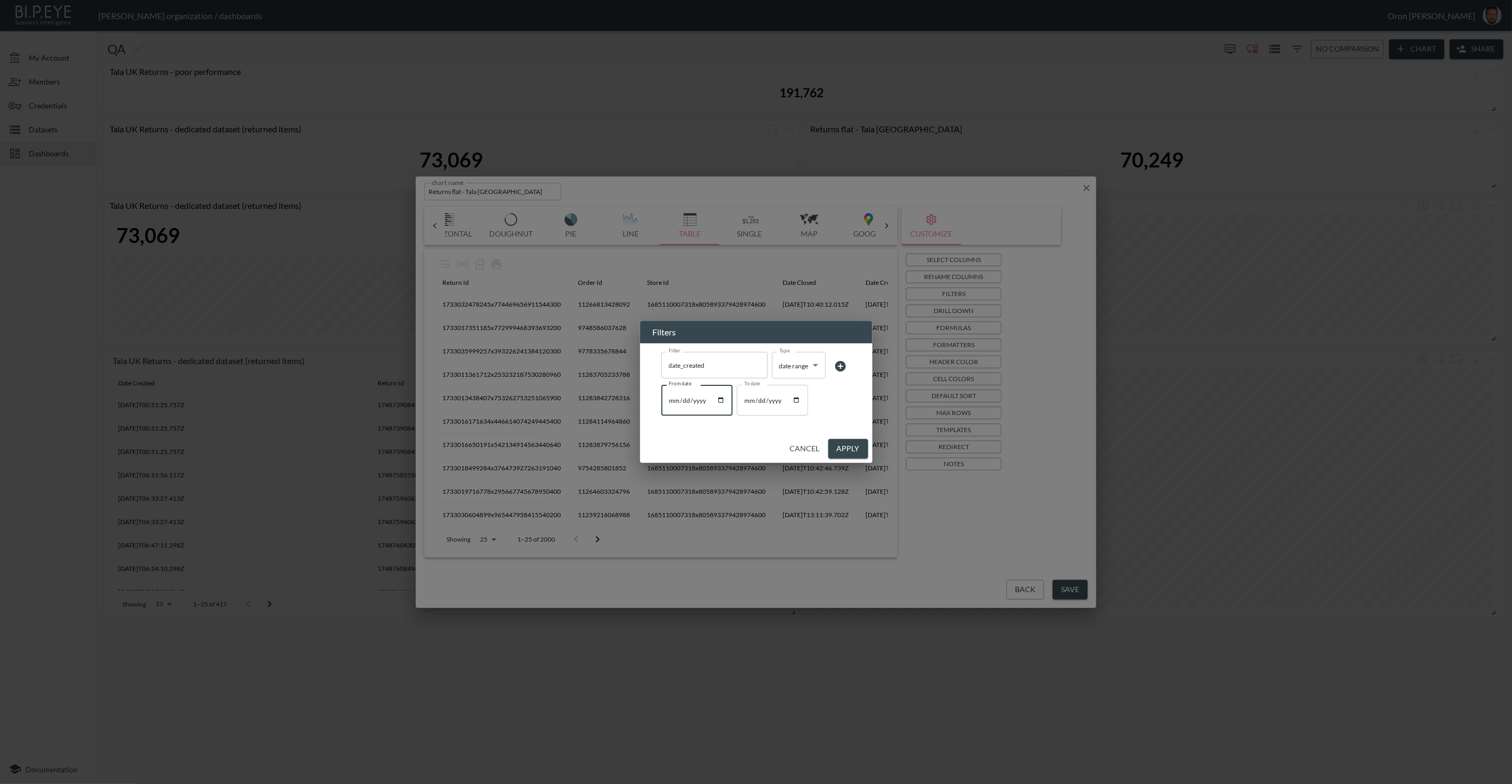
click at [725, 402] on input "From date" at bounding box center [697, 400] width 71 height 31
click at [798, 404] on input "To date" at bounding box center [772, 400] width 71 height 31
click at [856, 446] on button "Apply" at bounding box center [848, 448] width 40 height 20
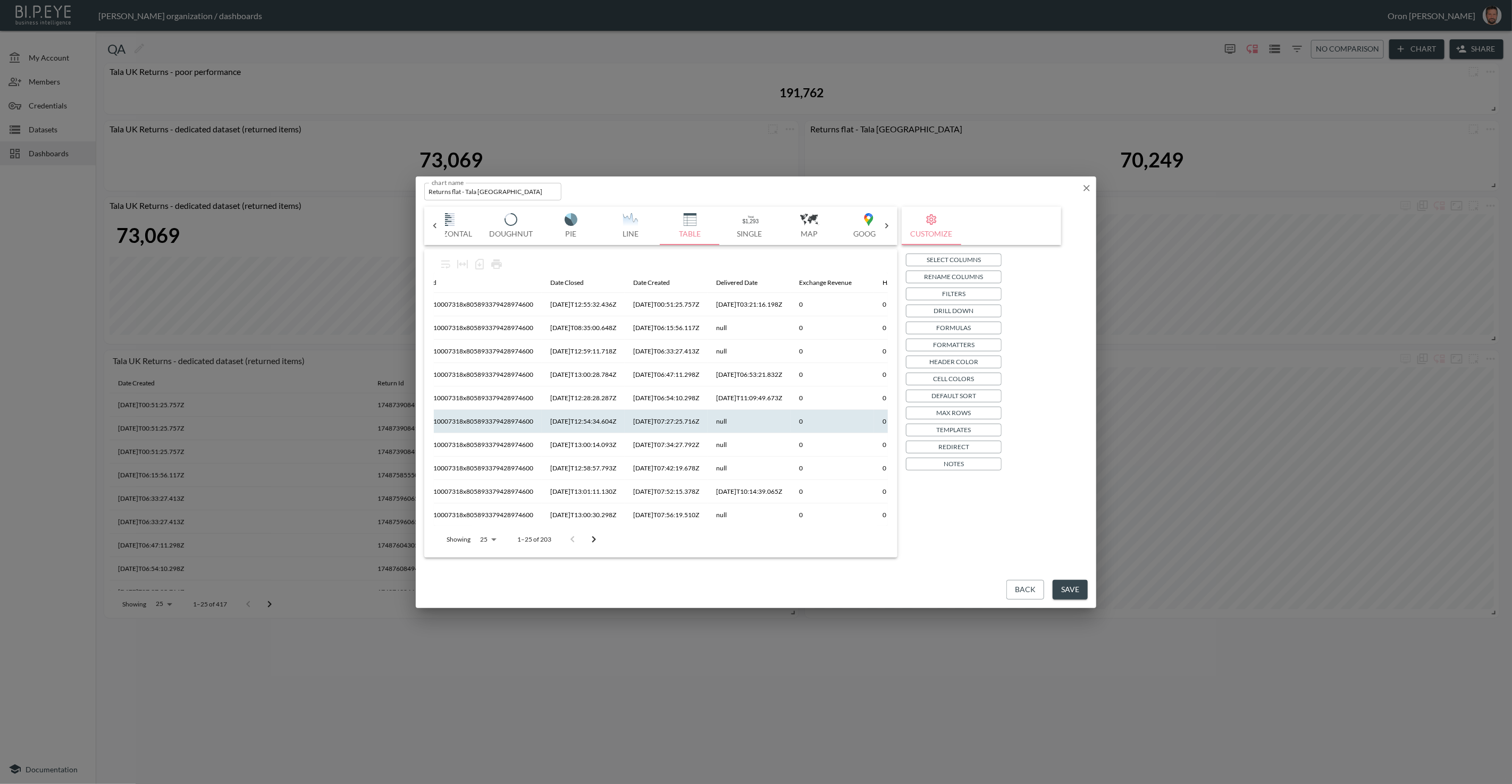
scroll to position [0, 0]
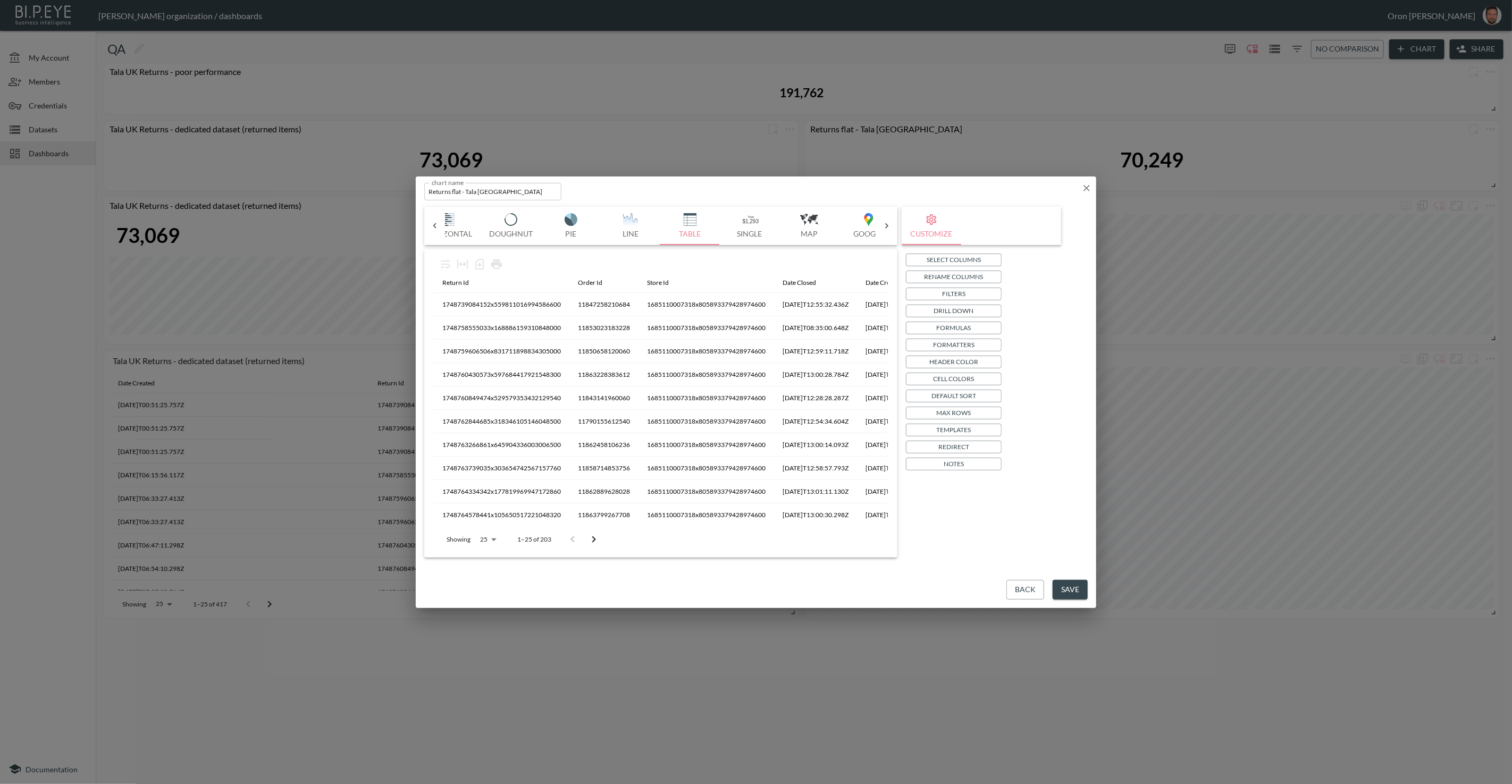
click at [957, 256] on p "Select Columns" at bounding box center [954, 260] width 54 height 11
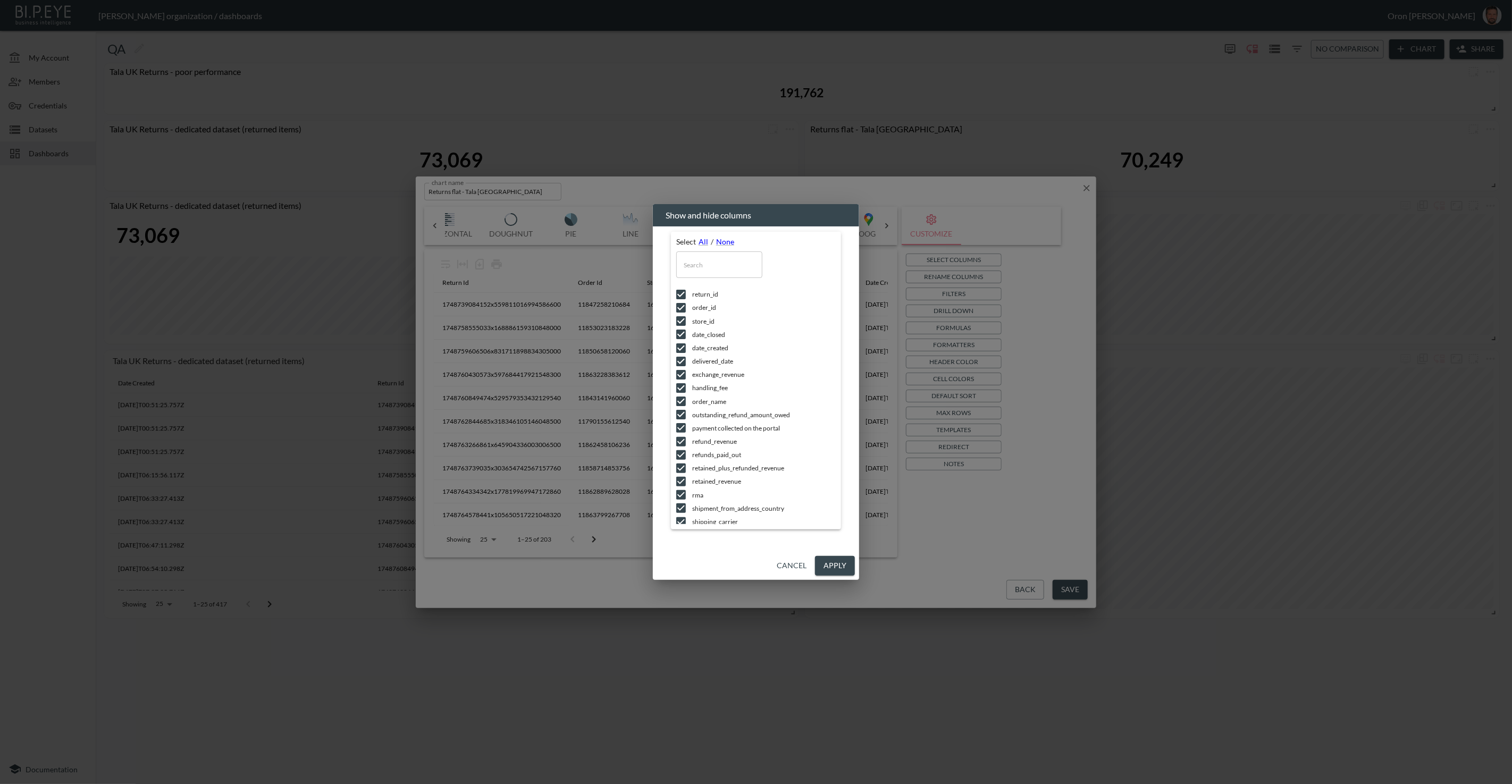
drag, startPoint x: 722, startPoint y: 240, endPoint x: 718, endPoint y: 248, distance: 8.9
click at [722, 240] on link "None" at bounding box center [725, 241] width 18 height 9
click at [708, 262] on input "text" at bounding box center [719, 265] width 86 height 27
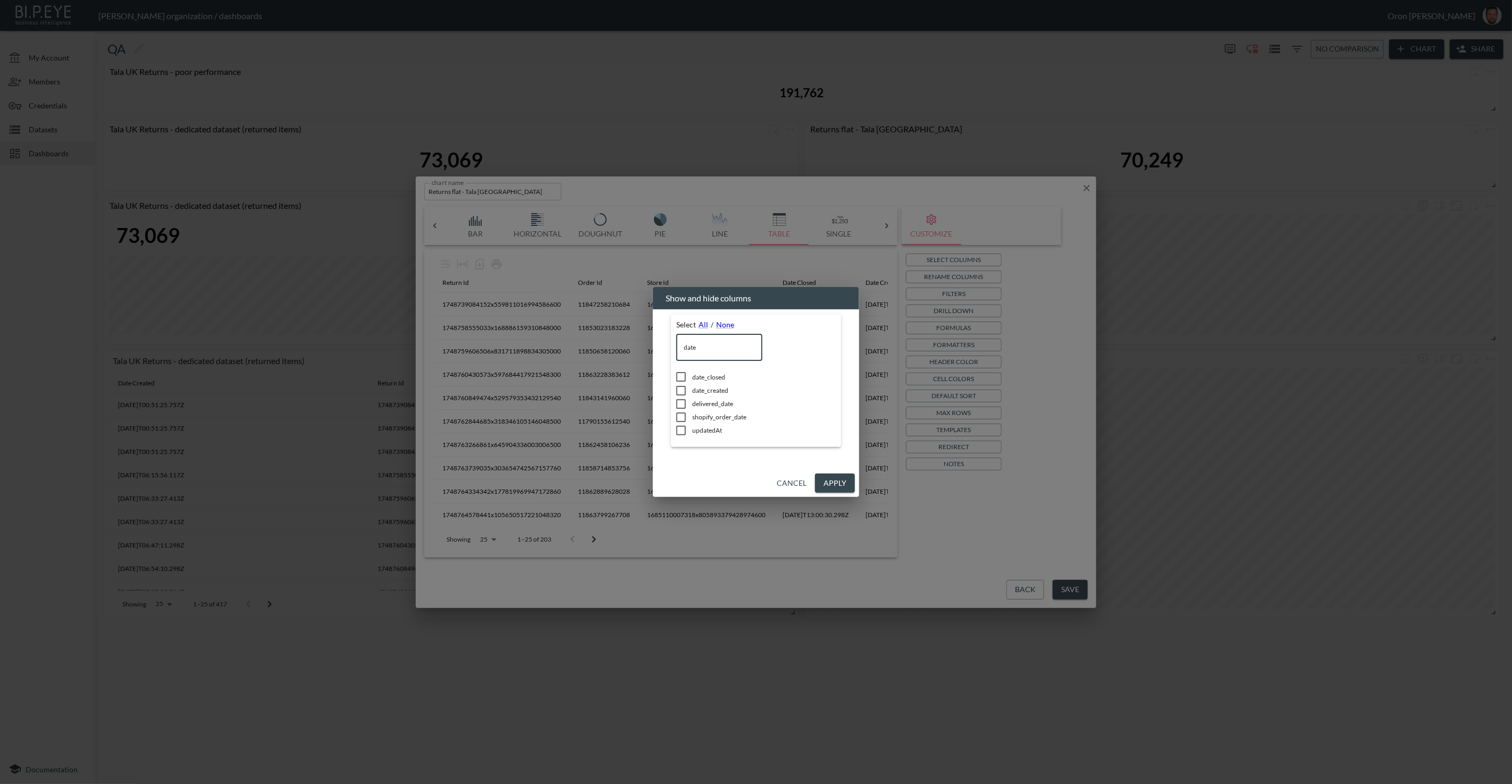
scroll to position [0, 90]
type input "date"
drag, startPoint x: 711, startPoint y: 392, endPoint x: 715, endPoint y: 362, distance: 30.3
click at [713, 390] on span "date_created" at bounding box center [764, 390] width 143 height 9
checkbox input "true"
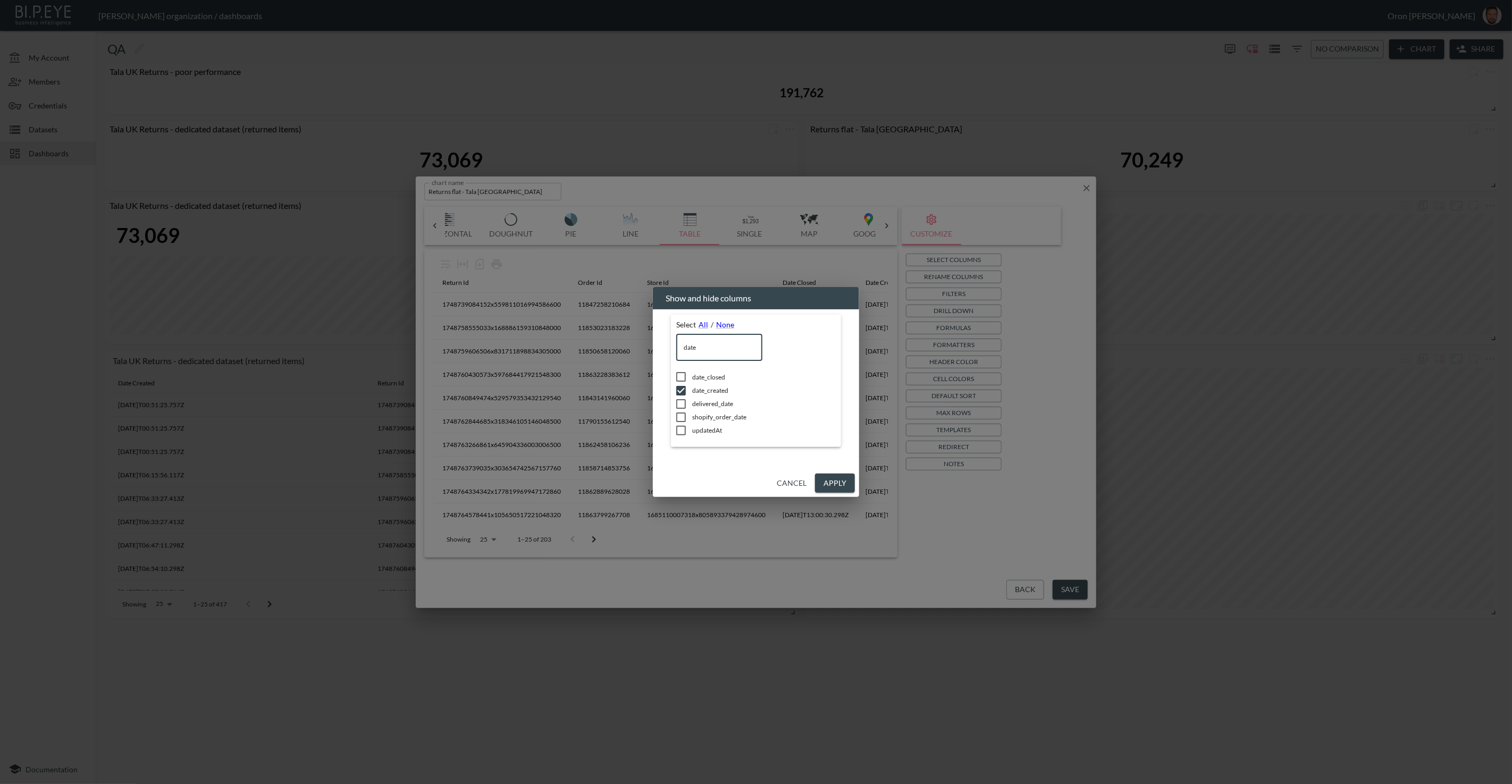
click at [716, 349] on input "date" at bounding box center [719, 347] width 86 height 27
type input "r"
checkbox input "false"
checkbox input "true"
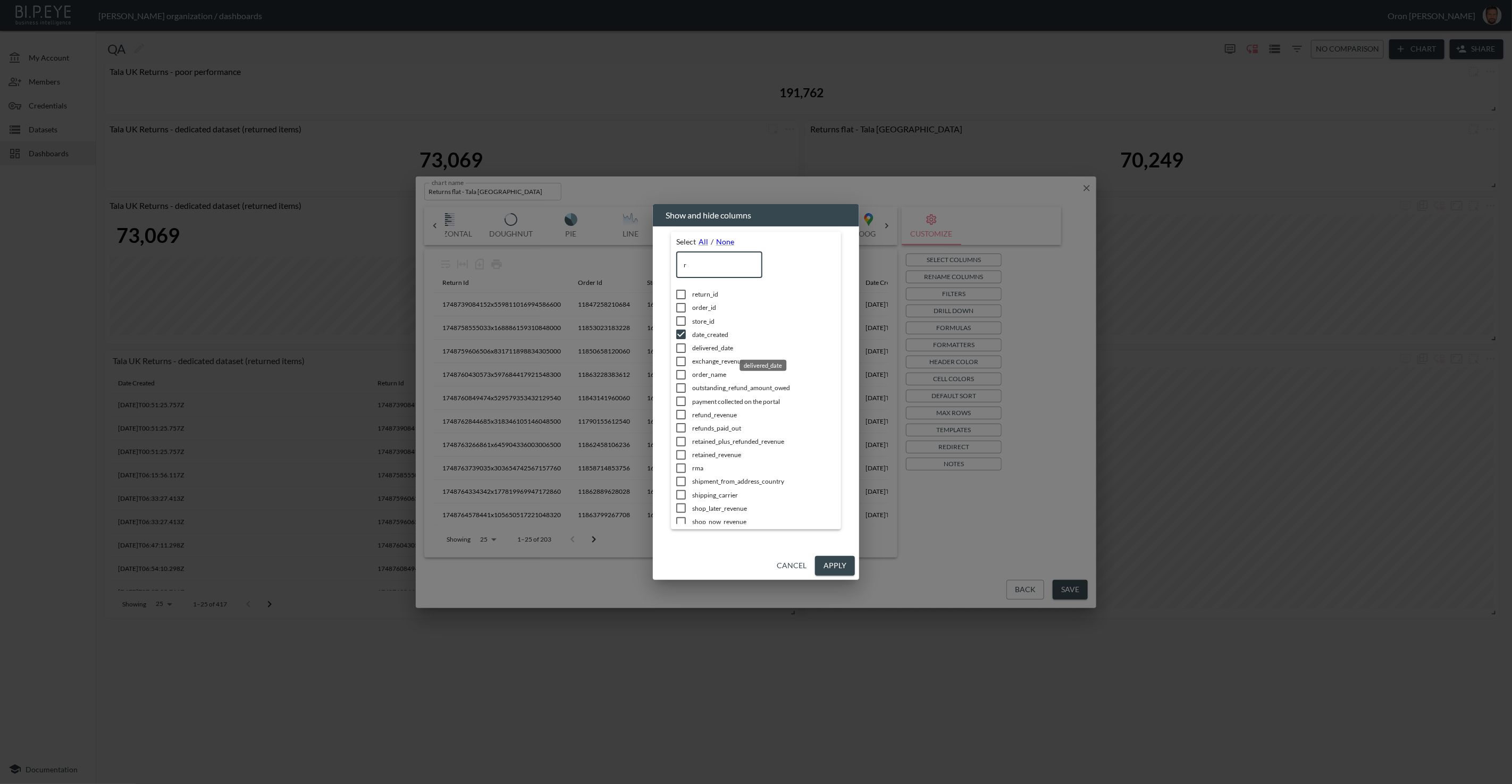
type input "re"
checkbox input "true"
checkbox input "false"
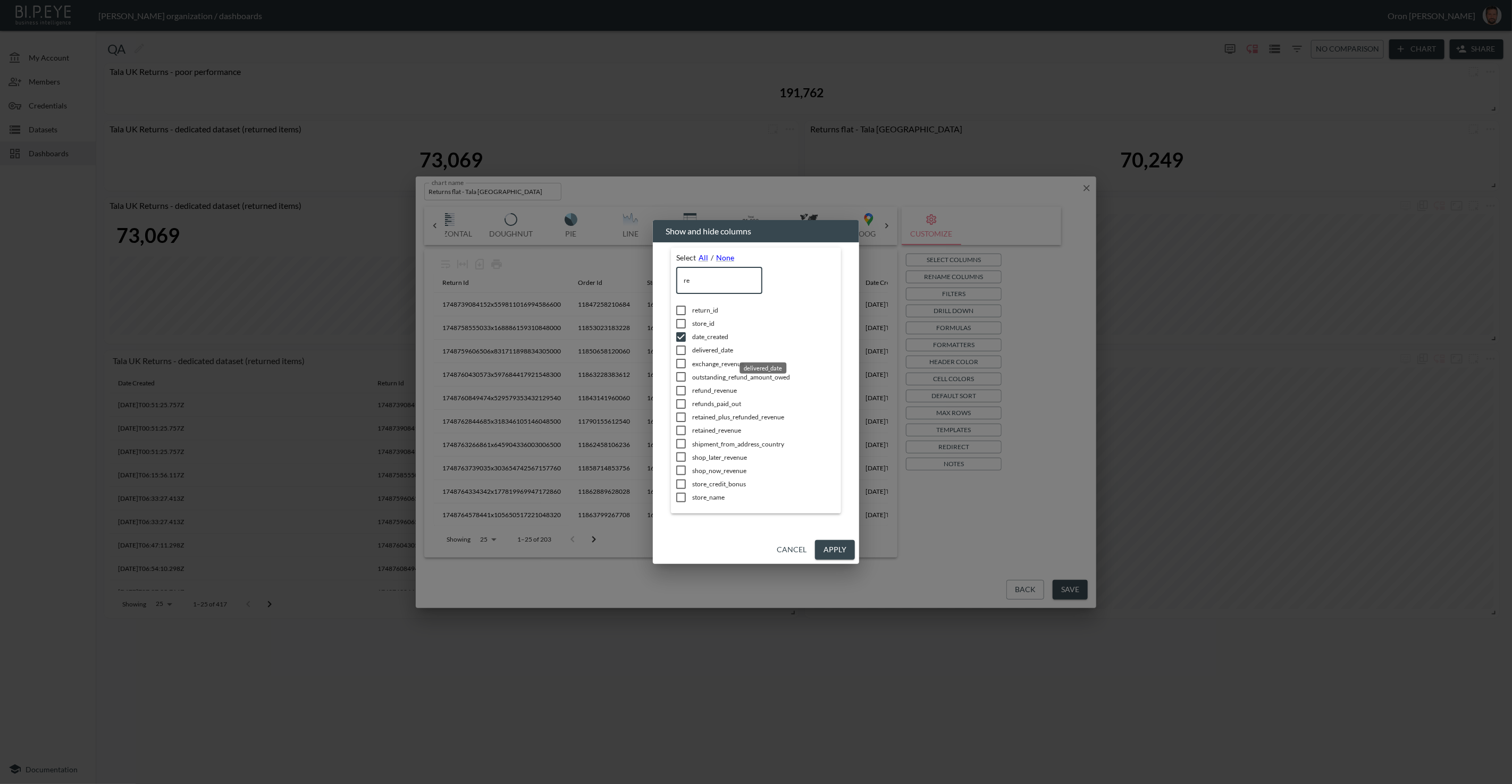
type input "ret"
checkbox input "false"
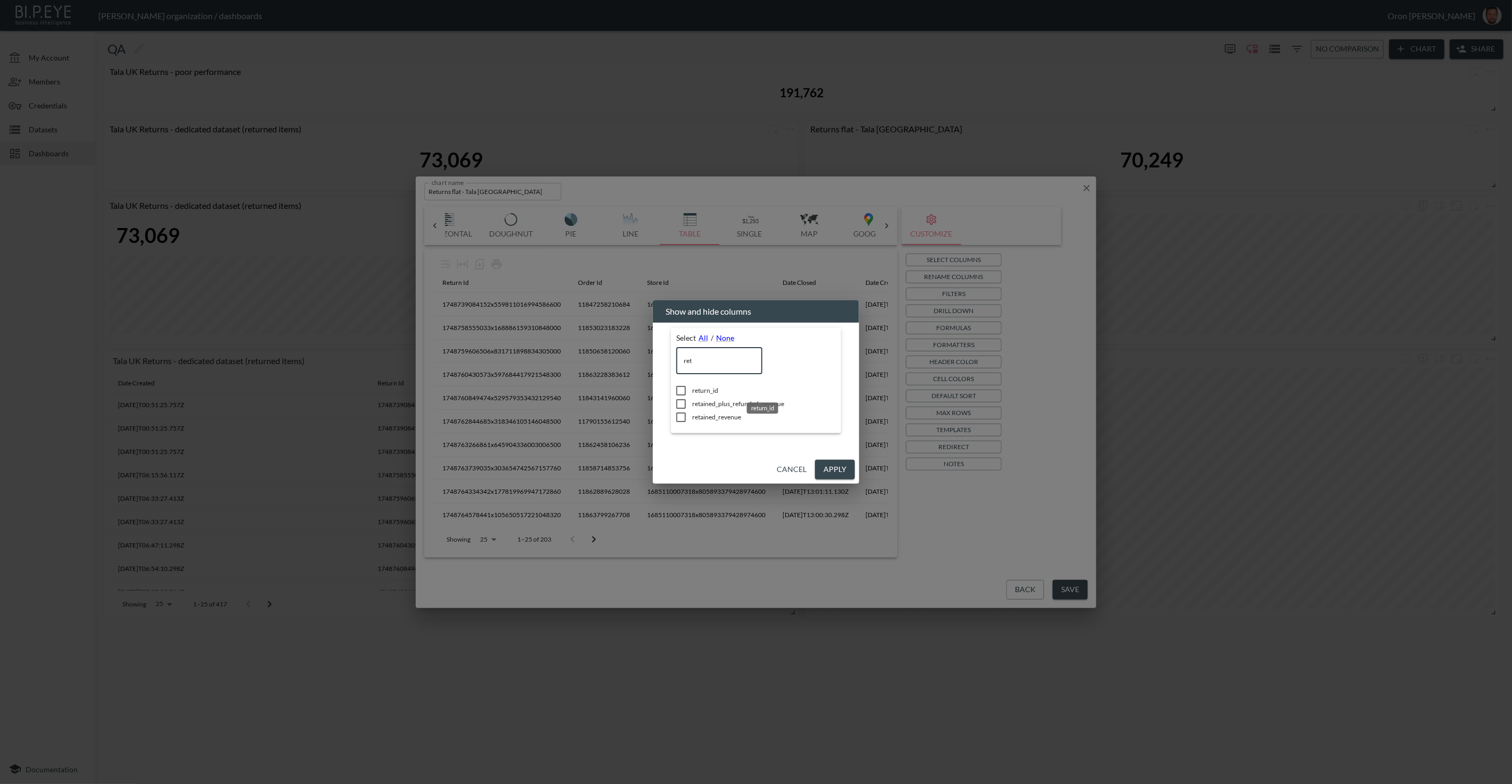
type input "ret"
click at [708, 392] on span "return_id" at bounding box center [764, 390] width 143 height 9
checkbox input "true"
click at [844, 472] on button "Apply" at bounding box center [835, 469] width 40 height 20
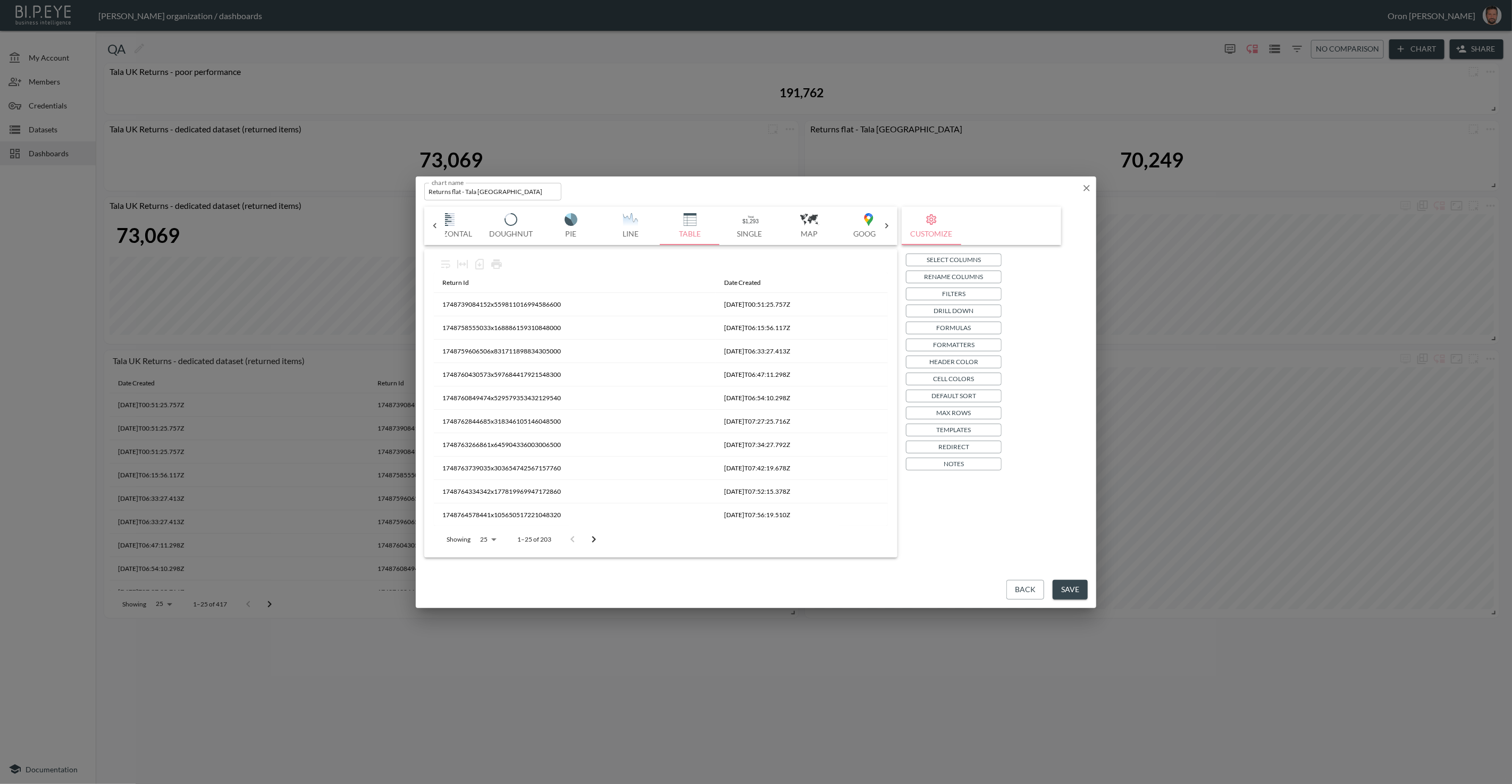
click at [1067, 586] on button "Save" at bounding box center [1070, 590] width 35 height 20
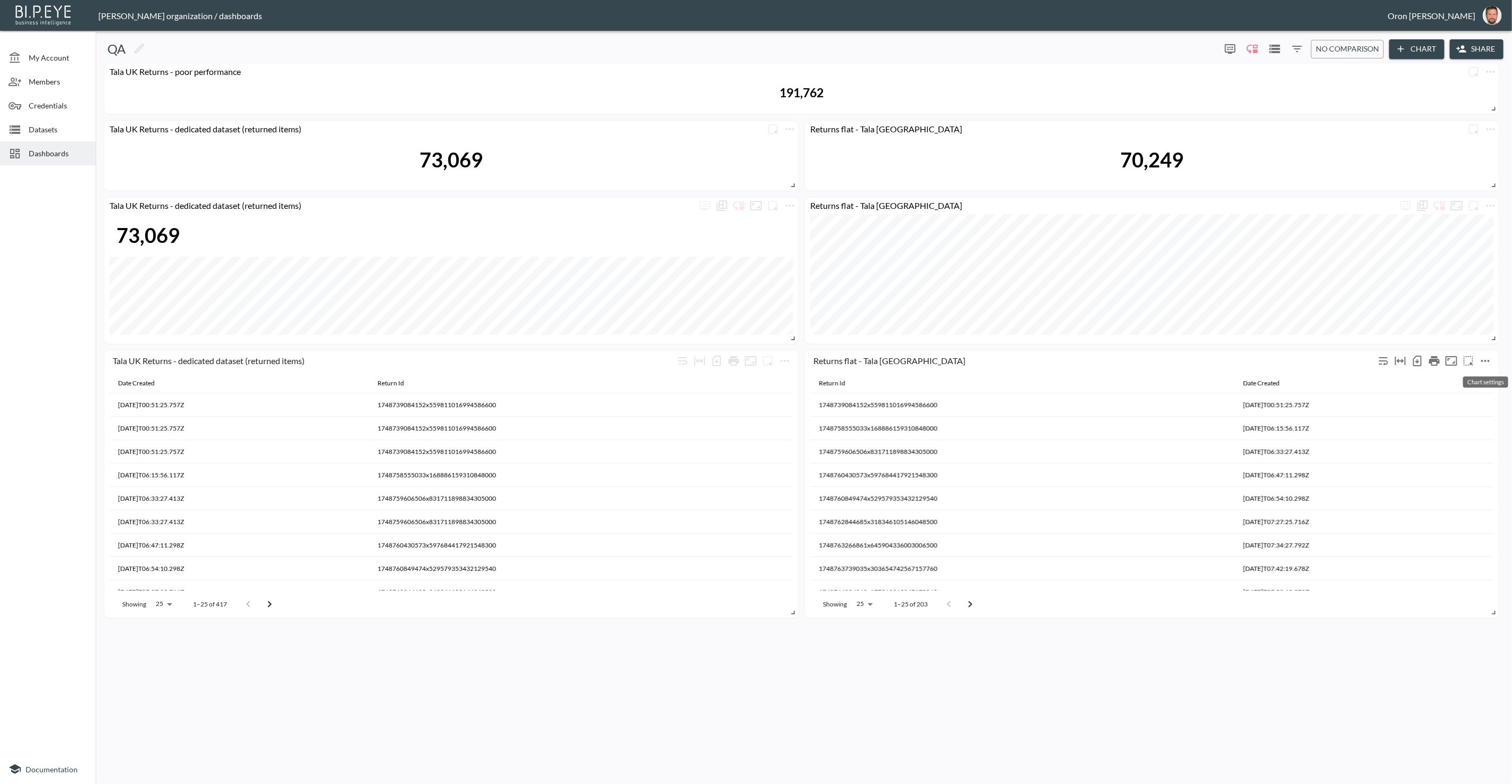
click at [1484, 362] on icon "more" at bounding box center [1486, 361] width 13 height 13
click at [1466, 376] on li "Edit" at bounding box center [1459, 381] width 83 height 19
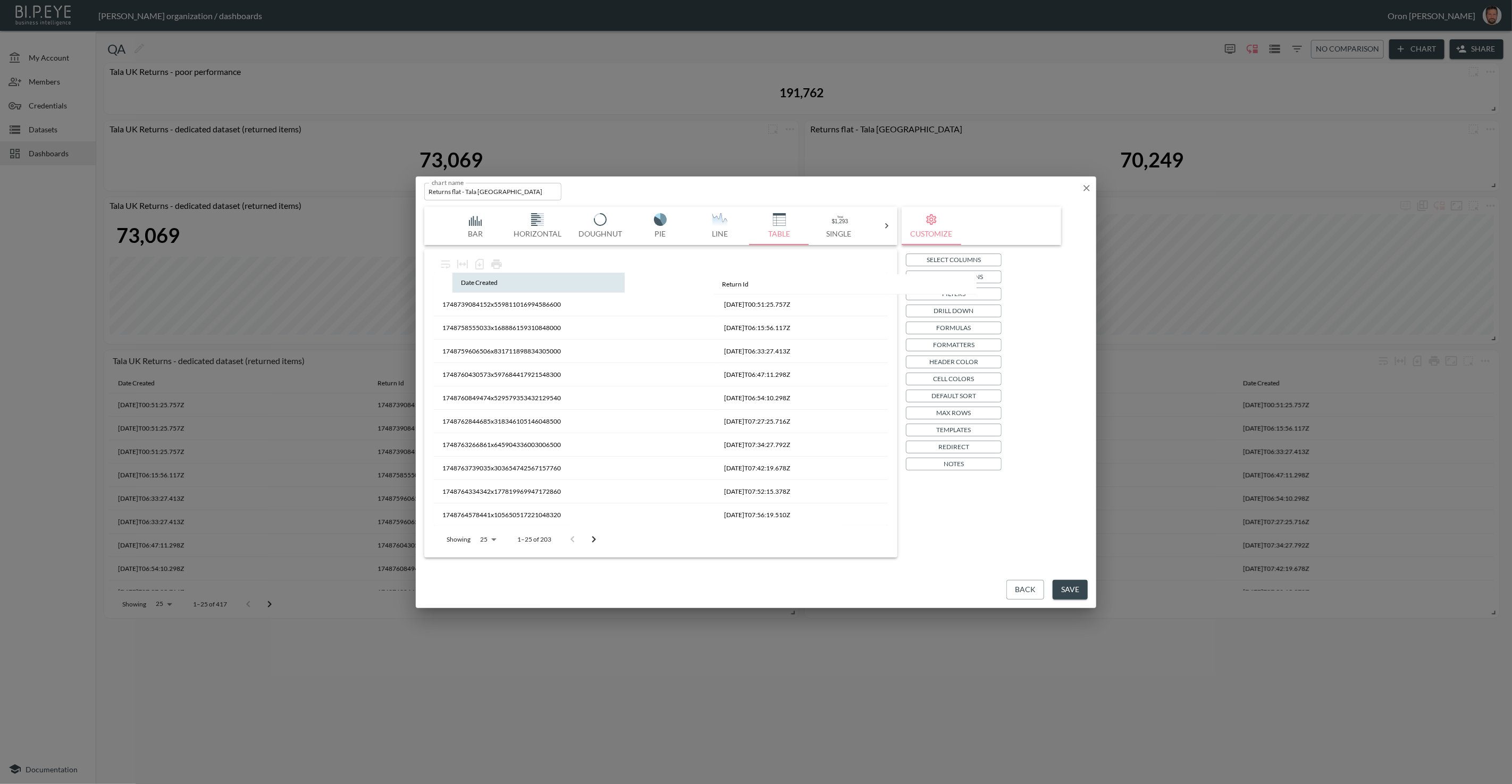
drag, startPoint x: 451, startPoint y: 280, endPoint x: 733, endPoint y: 282, distance: 282.0
click at [733, 282] on table "Return Id Date Created 1748739084152x559811016994586600 2025-06-01T00:51:25.757…" at bounding box center [661, 575] width 454 height 605
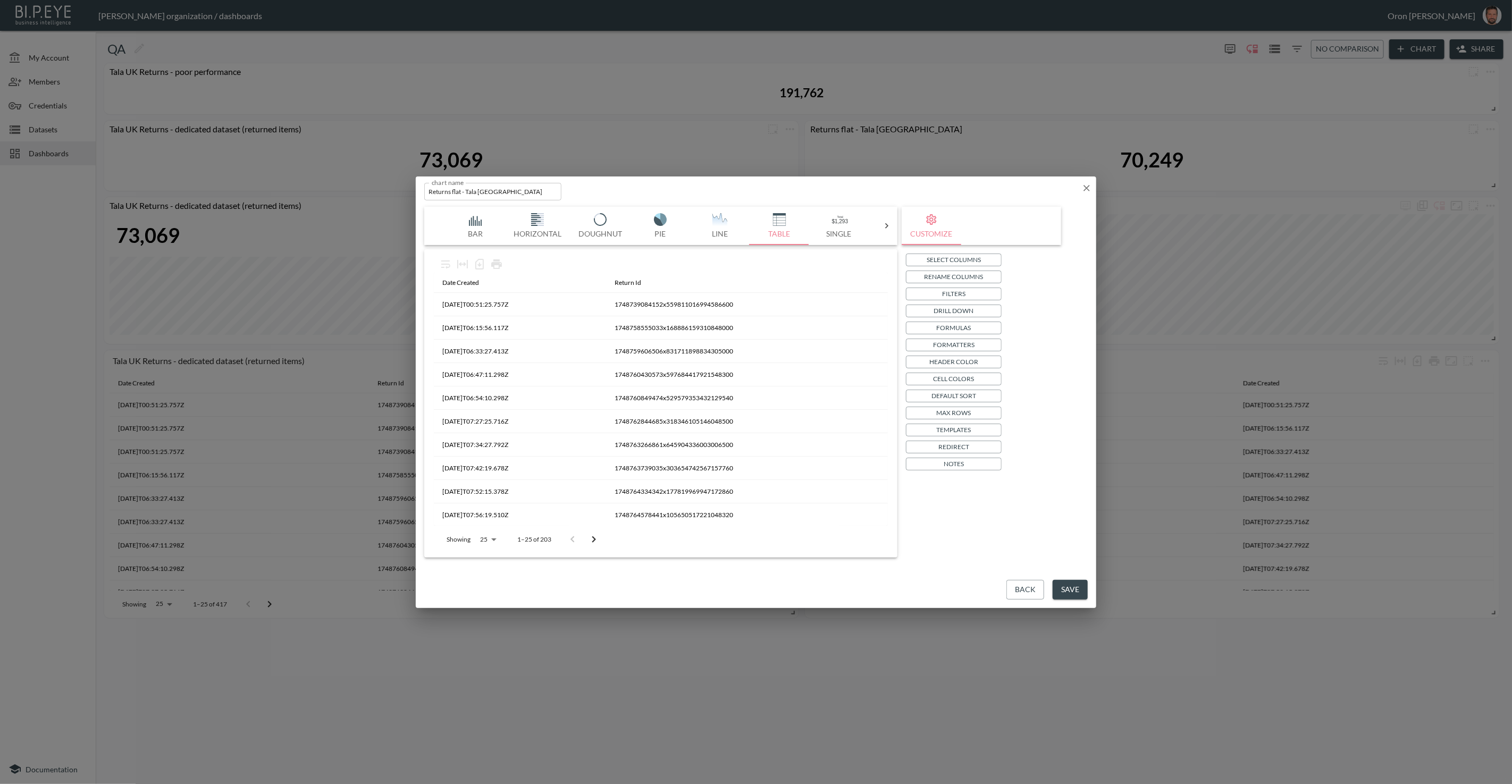
click at [1065, 586] on button "Save" at bounding box center [1070, 590] width 35 height 20
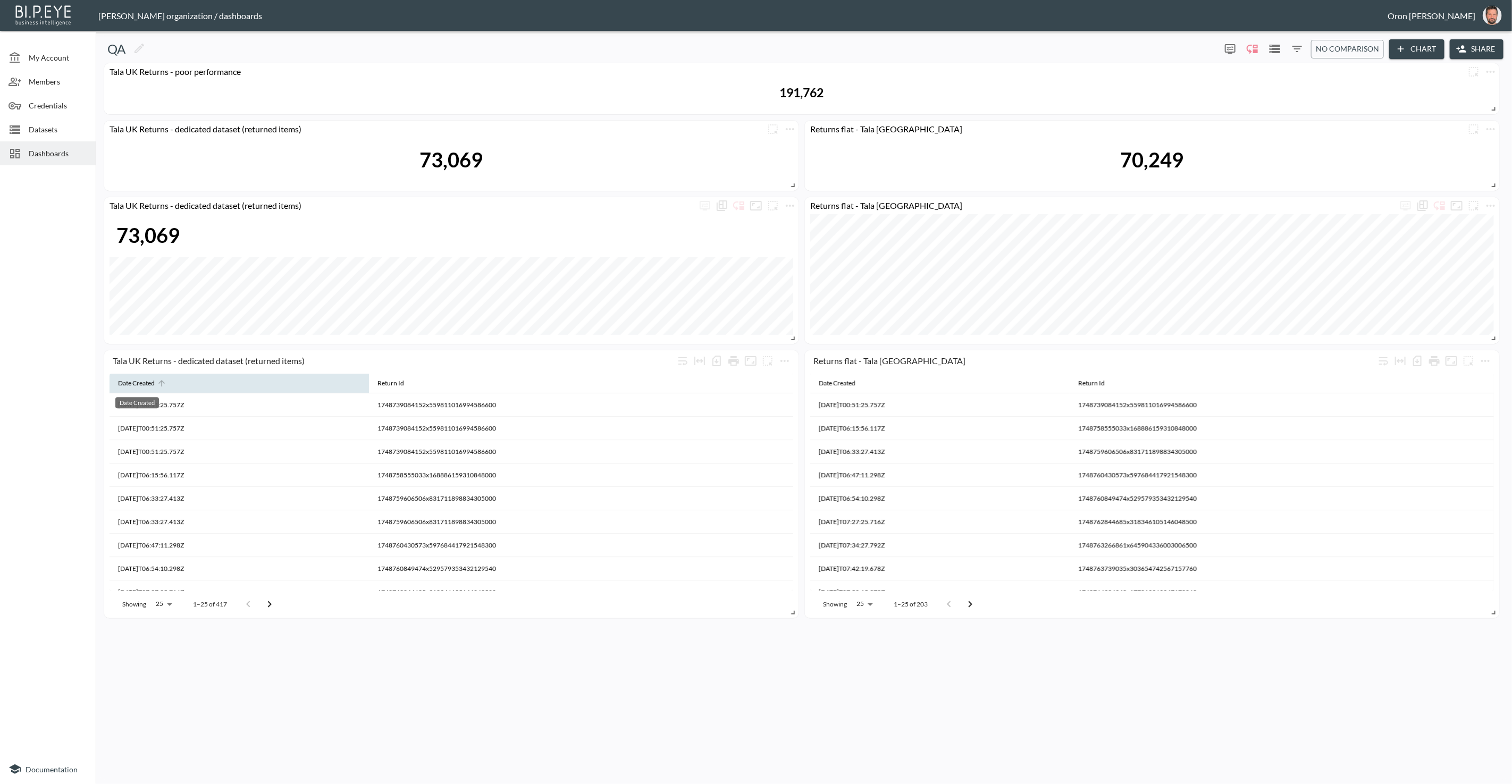
click at [144, 380] on div "Date Created" at bounding box center [136, 383] width 37 height 13
click at [846, 382] on div "Date Created" at bounding box center [837, 383] width 37 height 13
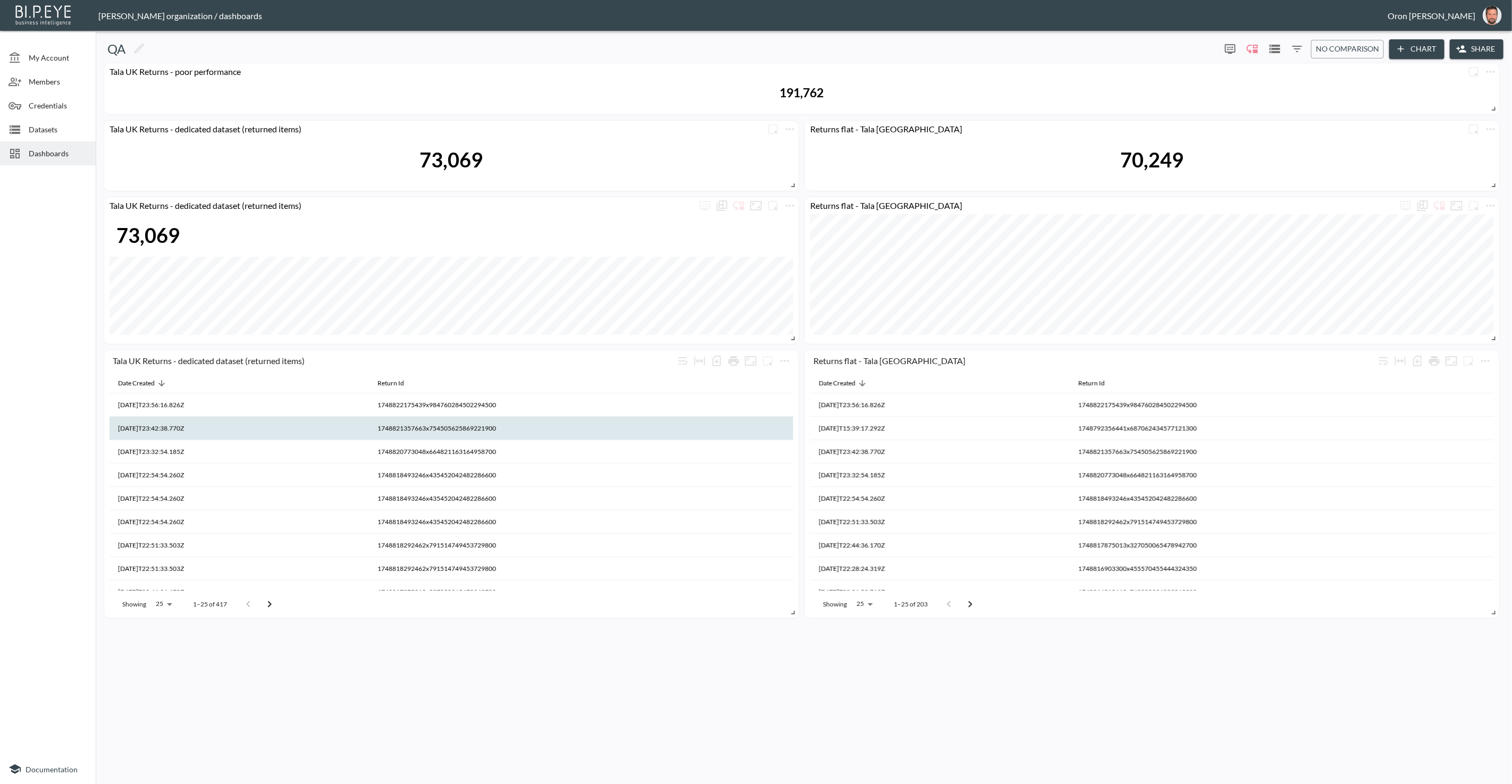
click at [540, 433] on th "1748821357663x754505625869221900" at bounding box center [581, 429] width 425 height 23
click at [788, 362] on icon "more" at bounding box center [785, 361] width 13 height 13
click at [785, 376] on li "Edit" at bounding box center [784, 381] width 83 height 19
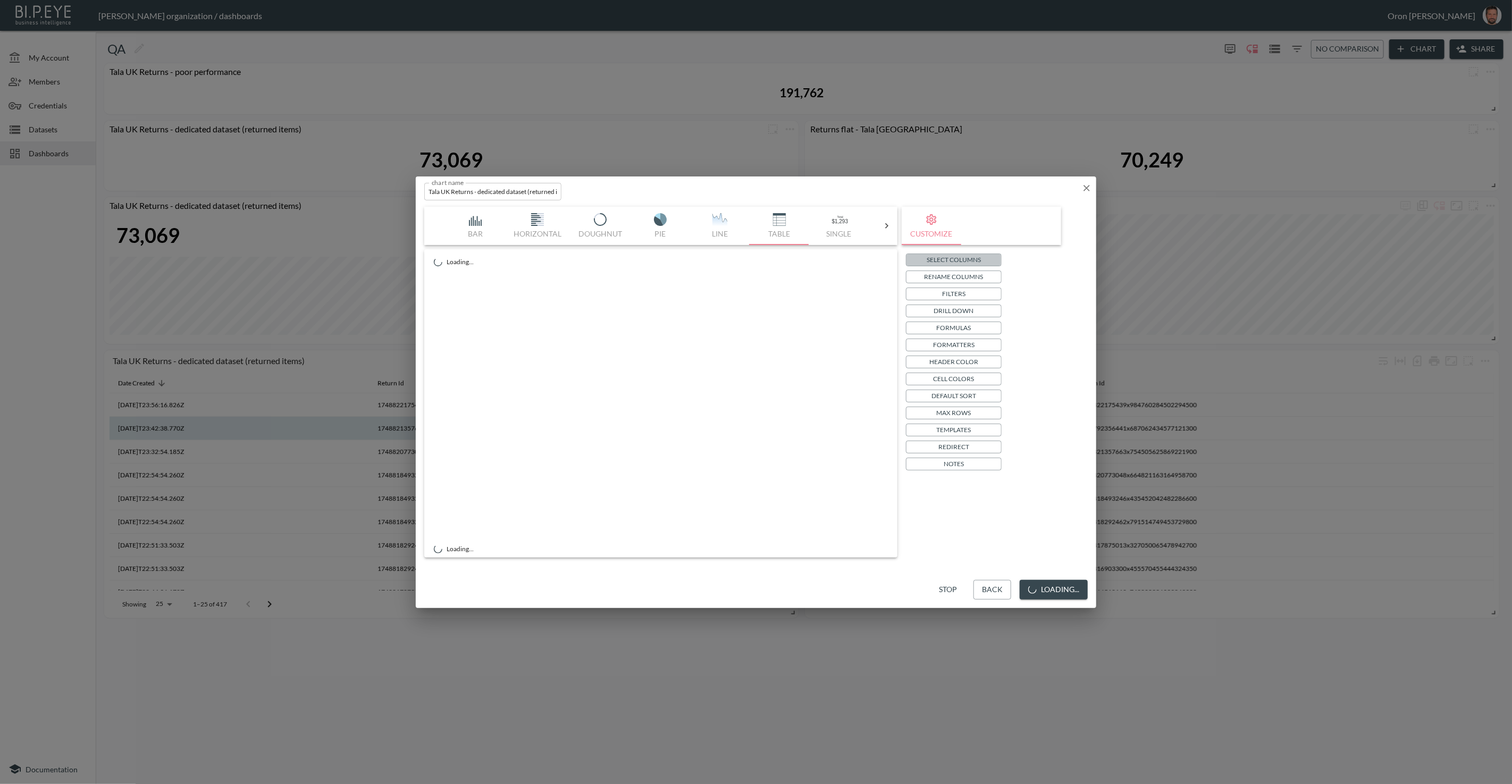
click at [959, 260] on p "Select Columns" at bounding box center [954, 260] width 54 height 11
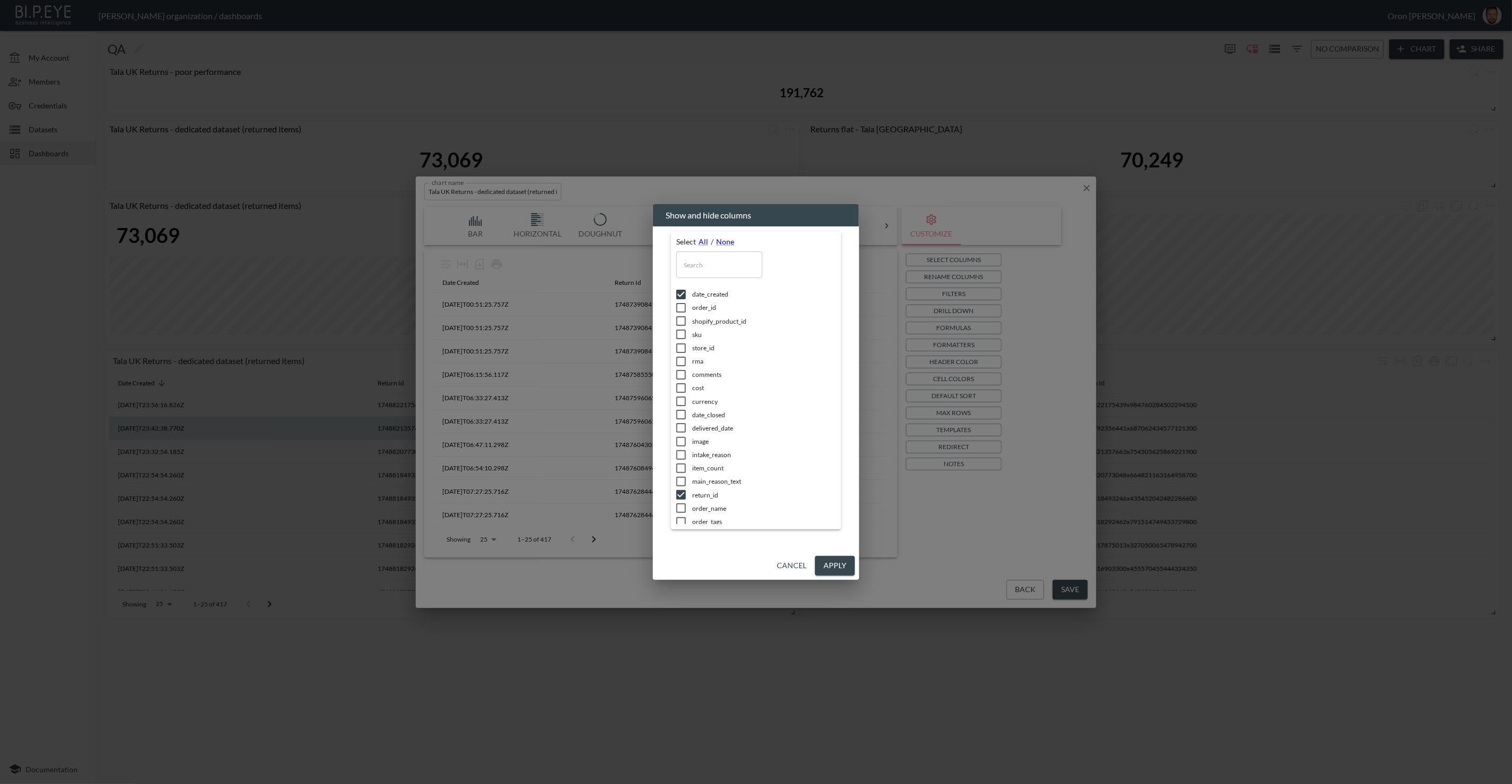
click at [686, 309] on input "checkbox" at bounding box center [681, 307] width 22 height 10
checkbox input "true"
click at [718, 356] on span "order_name" at bounding box center [764, 354] width 143 height 9
checkbox input "true"
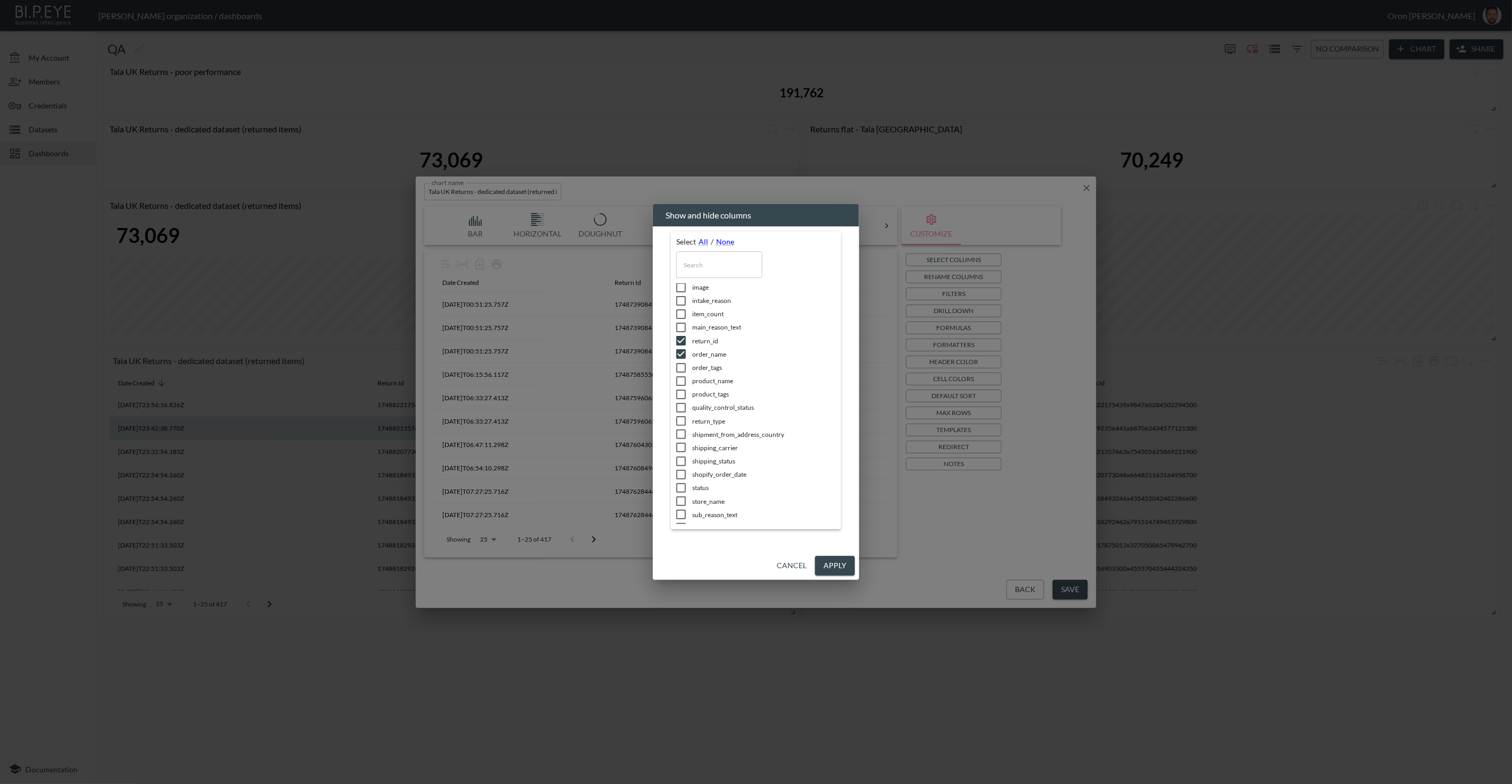
click at [841, 564] on button "Apply" at bounding box center [835, 566] width 40 height 20
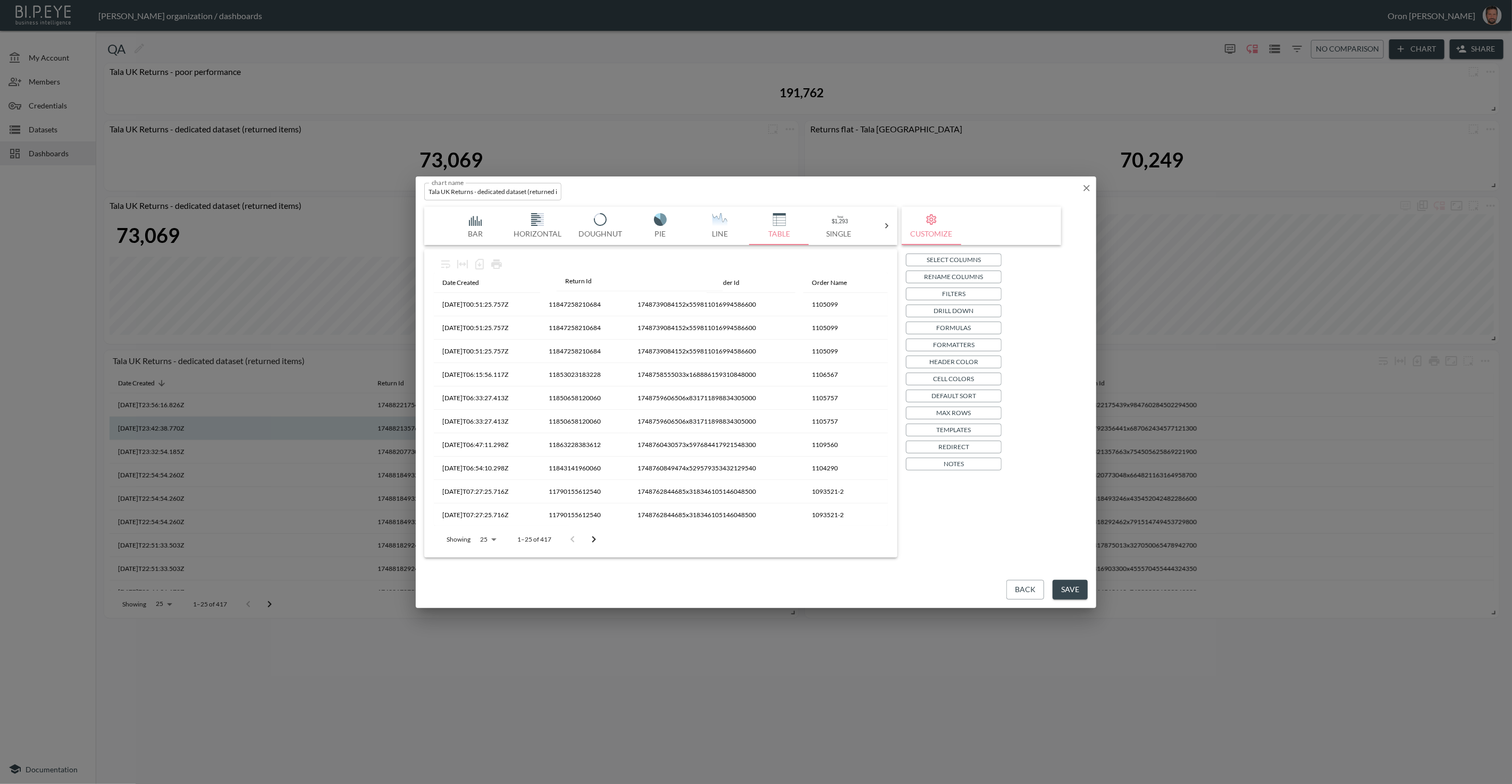
drag, startPoint x: 662, startPoint y: 285, endPoint x: 577, endPoint y: 284, distance: 85.0
click at [577, 284] on table "Date Created Order Id Return Id Order Name 2025-06-01T00:51:25.757Z 11847258210…" at bounding box center [661, 575] width 454 height 605
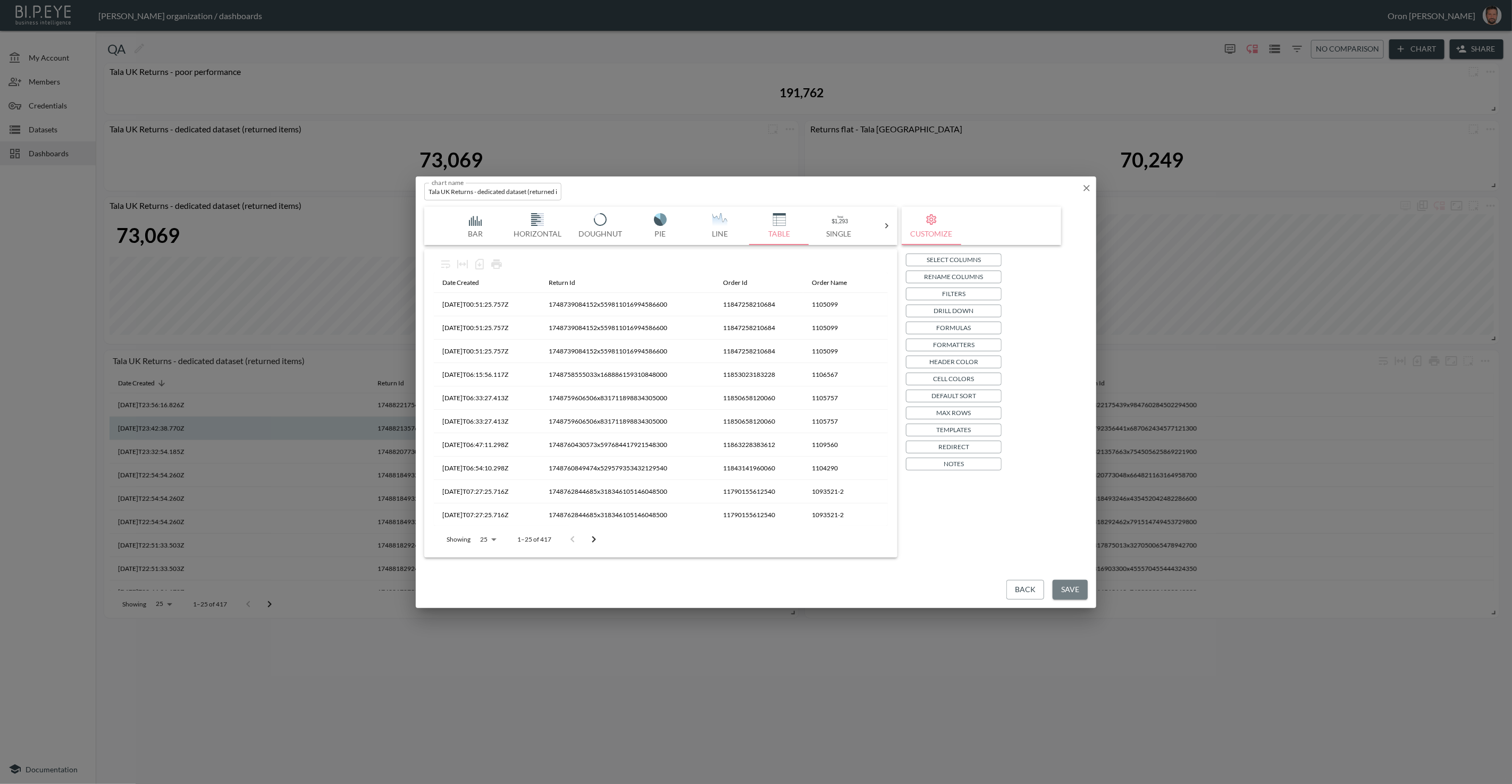
click at [1072, 583] on button "Save" at bounding box center [1070, 590] width 35 height 20
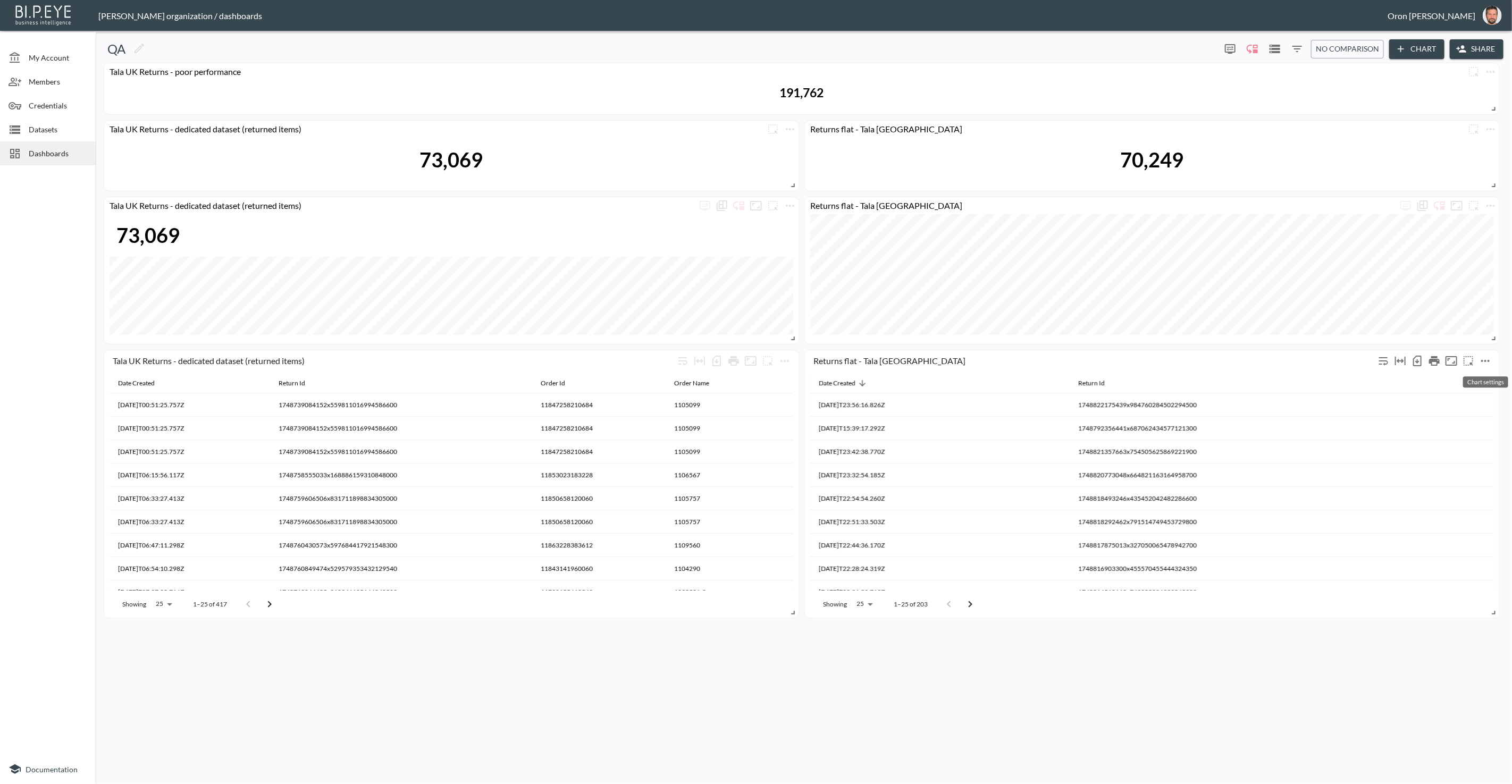
click at [1489, 361] on icon "more" at bounding box center [1486, 360] width 8 height 2
click at [1473, 380] on li "Edit" at bounding box center [1459, 381] width 83 height 19
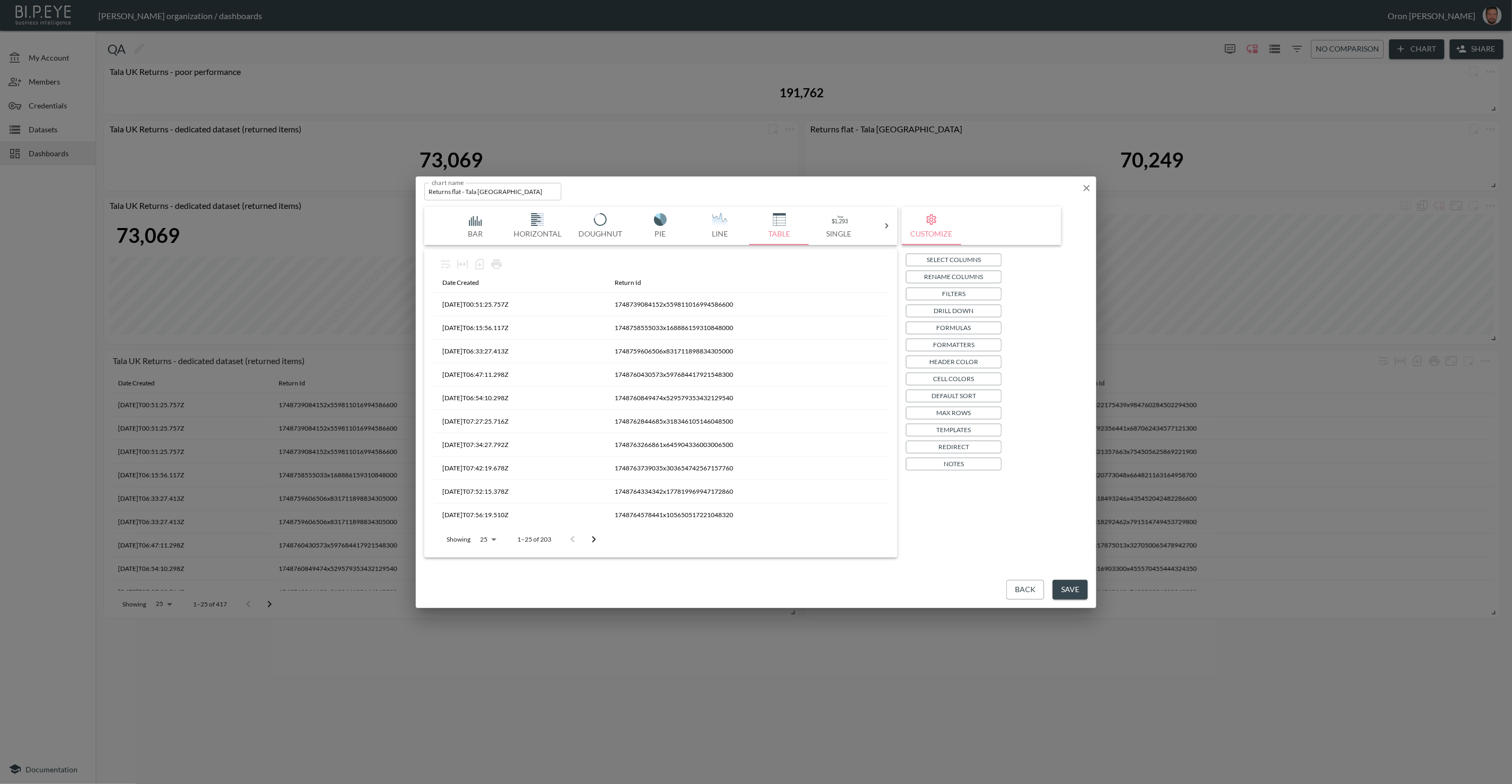
click at [970, 264] on p "Select Columns" at bounding box center [954, 260] width 54 height 11
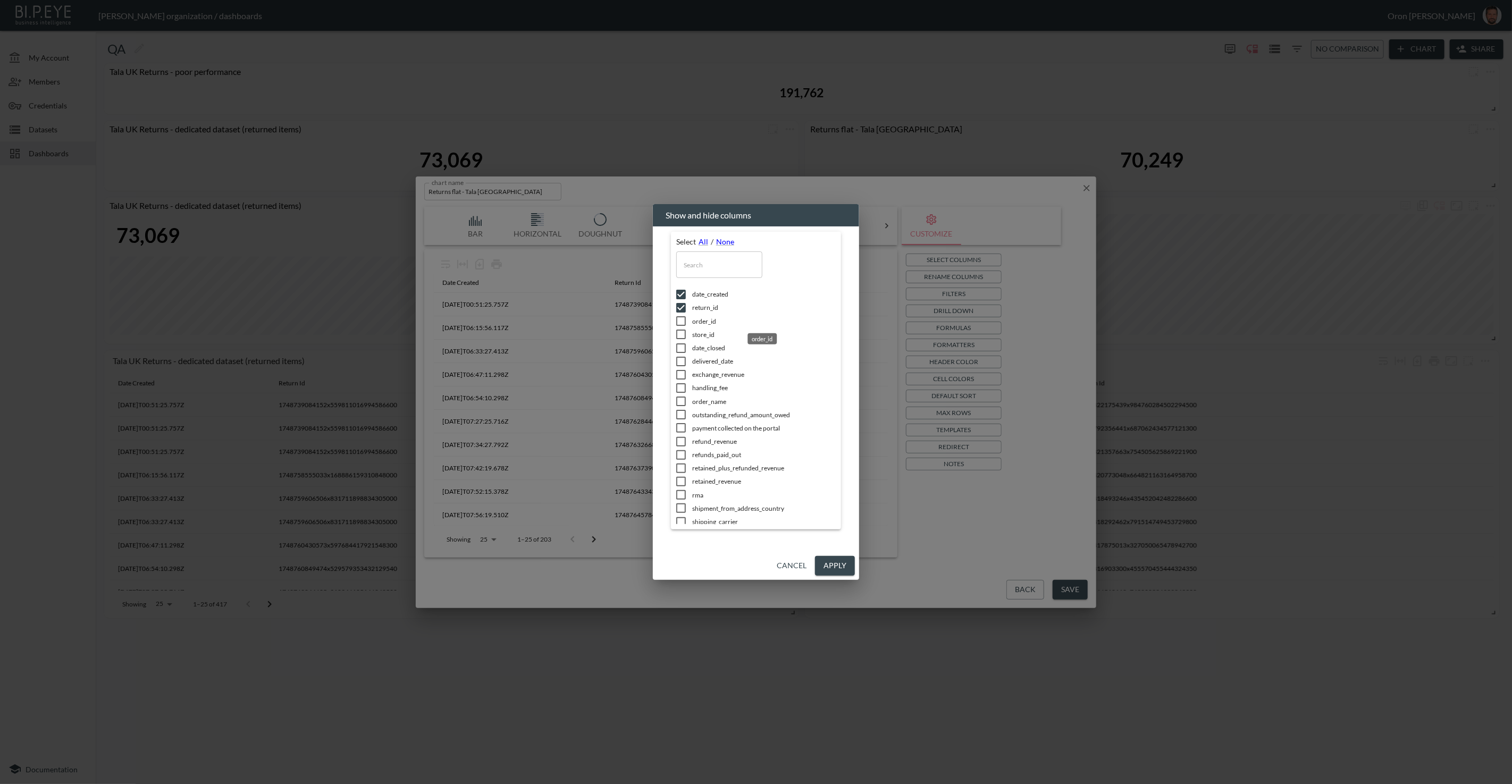
click at [716, 323] on span "order_id" at bounding box center [764, 321] width 143 height 9
checkbox input "true"
click at [718, 396] on span "order_name" at bounding box center [764, 398] width 143 height 9
checkbox input "true"
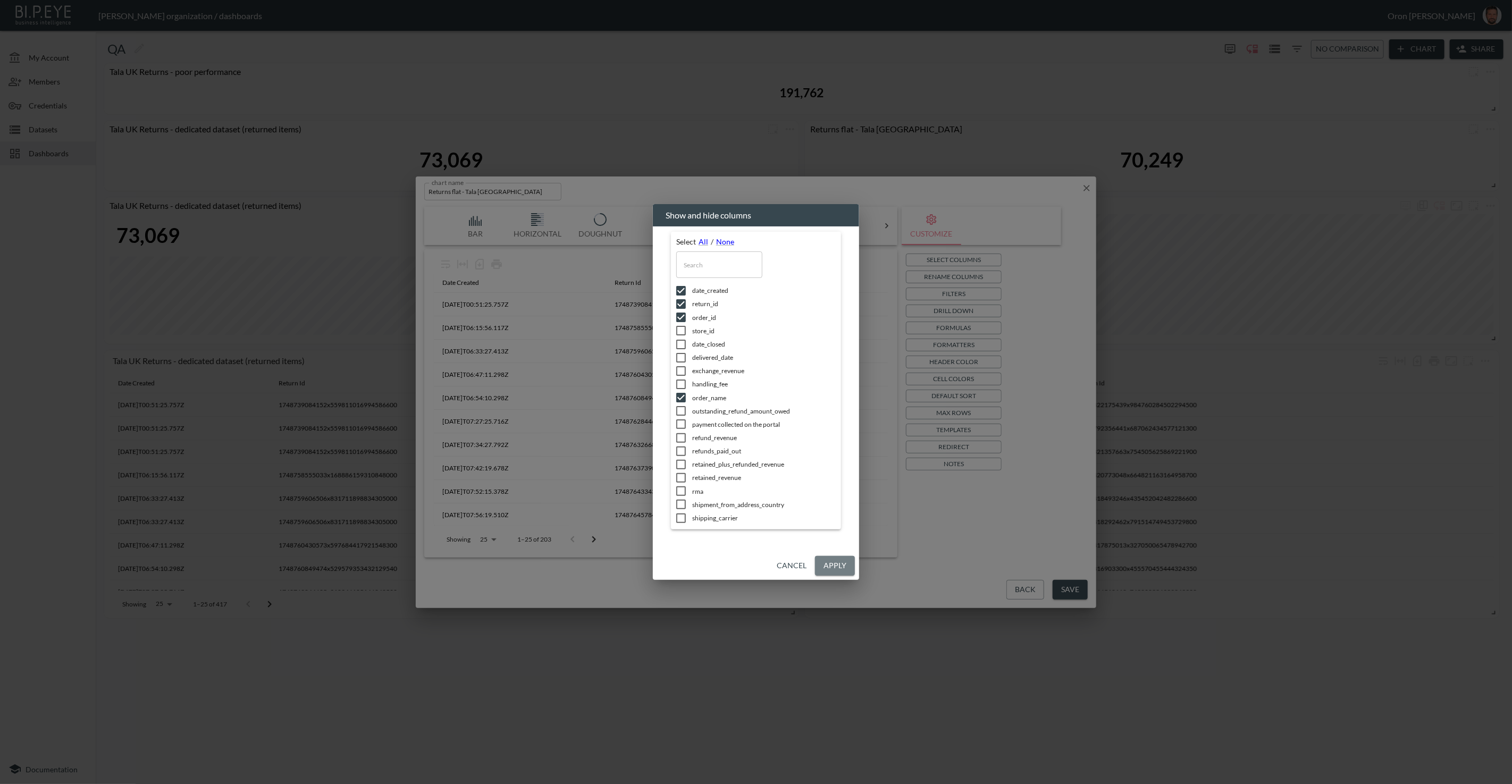
click at [837, 569] on button "Apply" at bounding box center [835, 566] width 40 height 20
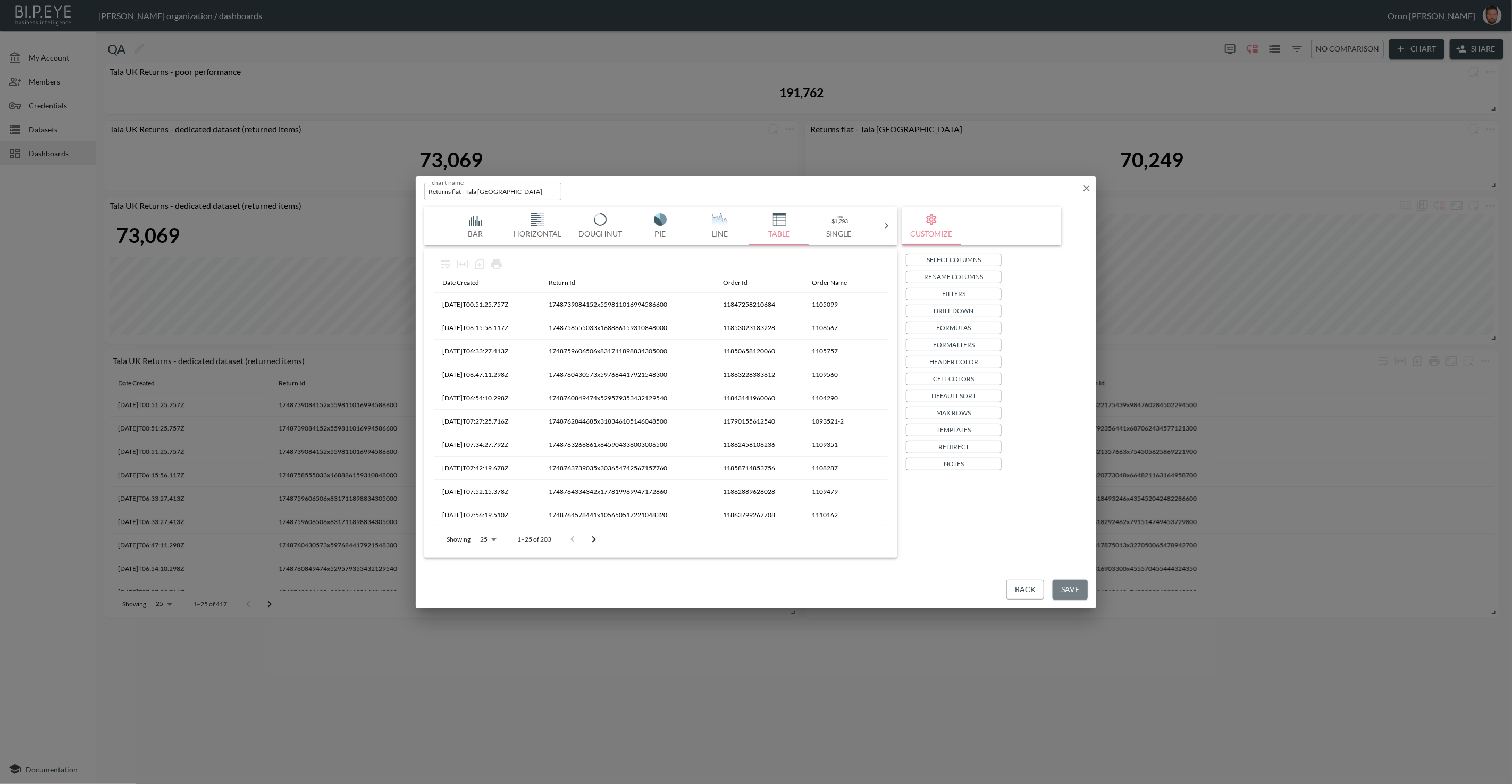
click at [1074, 597] on button "Save" at bounding box center [1070, 590] width 35 height 20
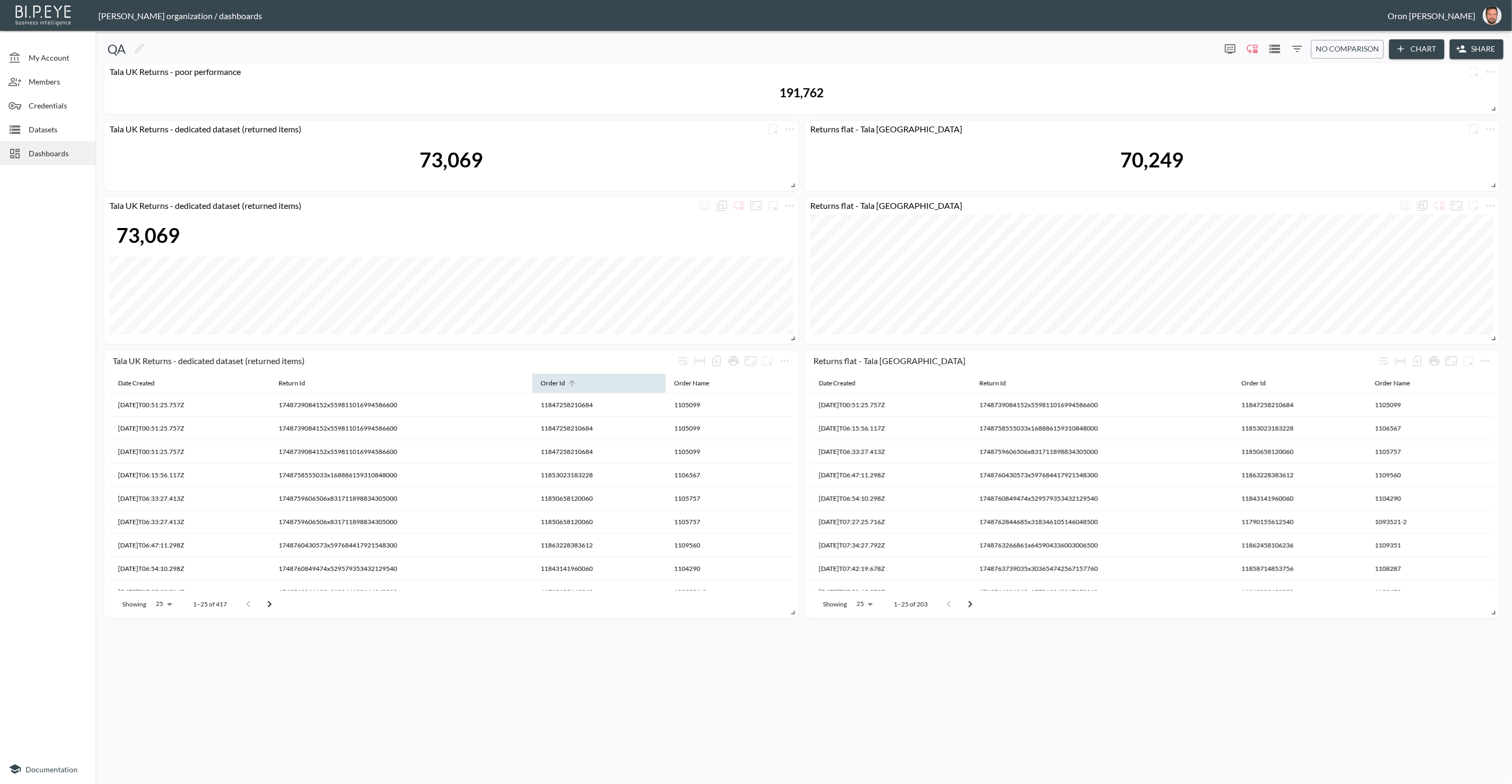
click at [576, 384] on icon at bounding box center [572, 383] width 10 height 10
click at [1260, 383] on div "Order Id" at bounding box center [1254, 383] width 24 height 13
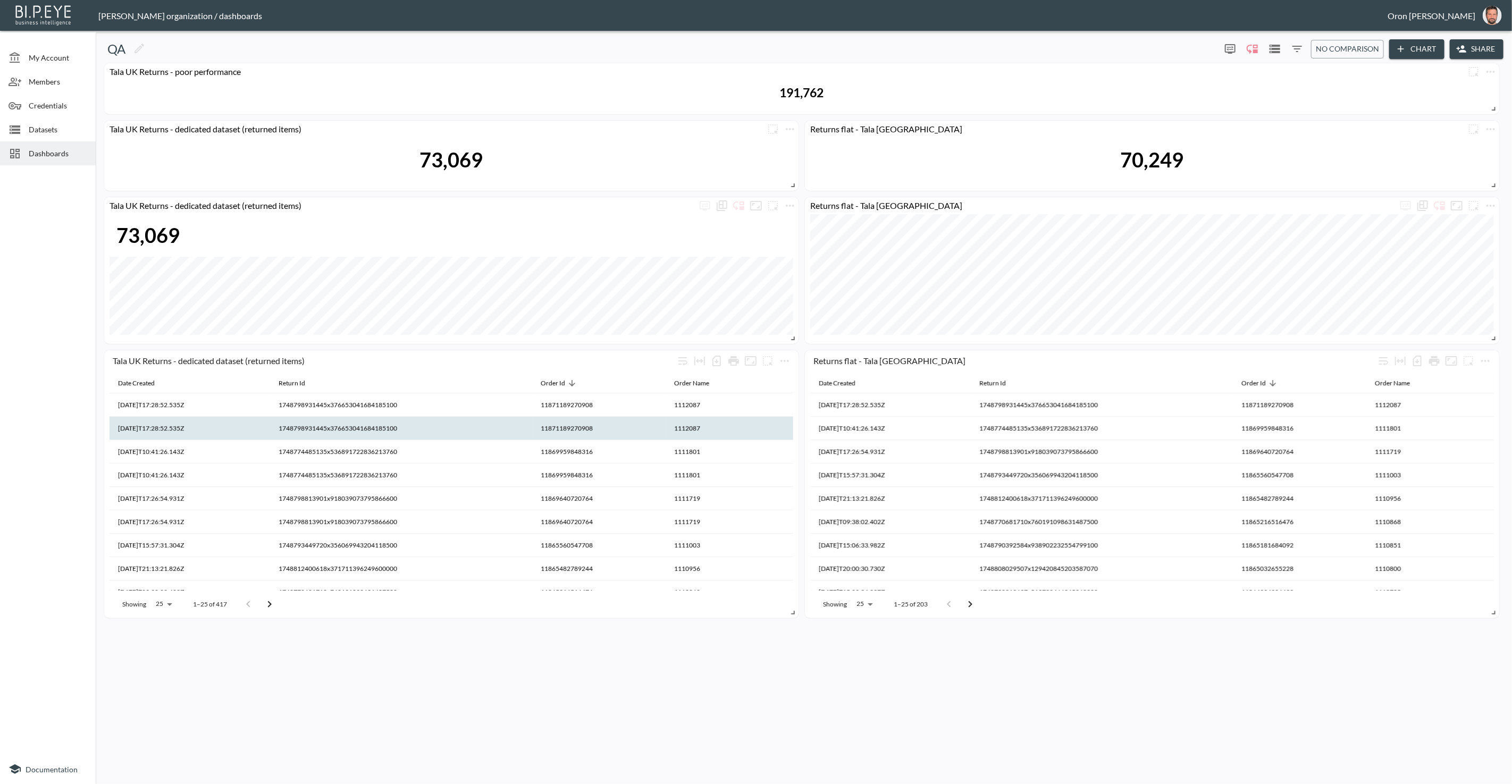
click at [593, 432] on th "11871189270908" at bounding box center [599, 429] width 134 height 23
copy th "11871189270908"
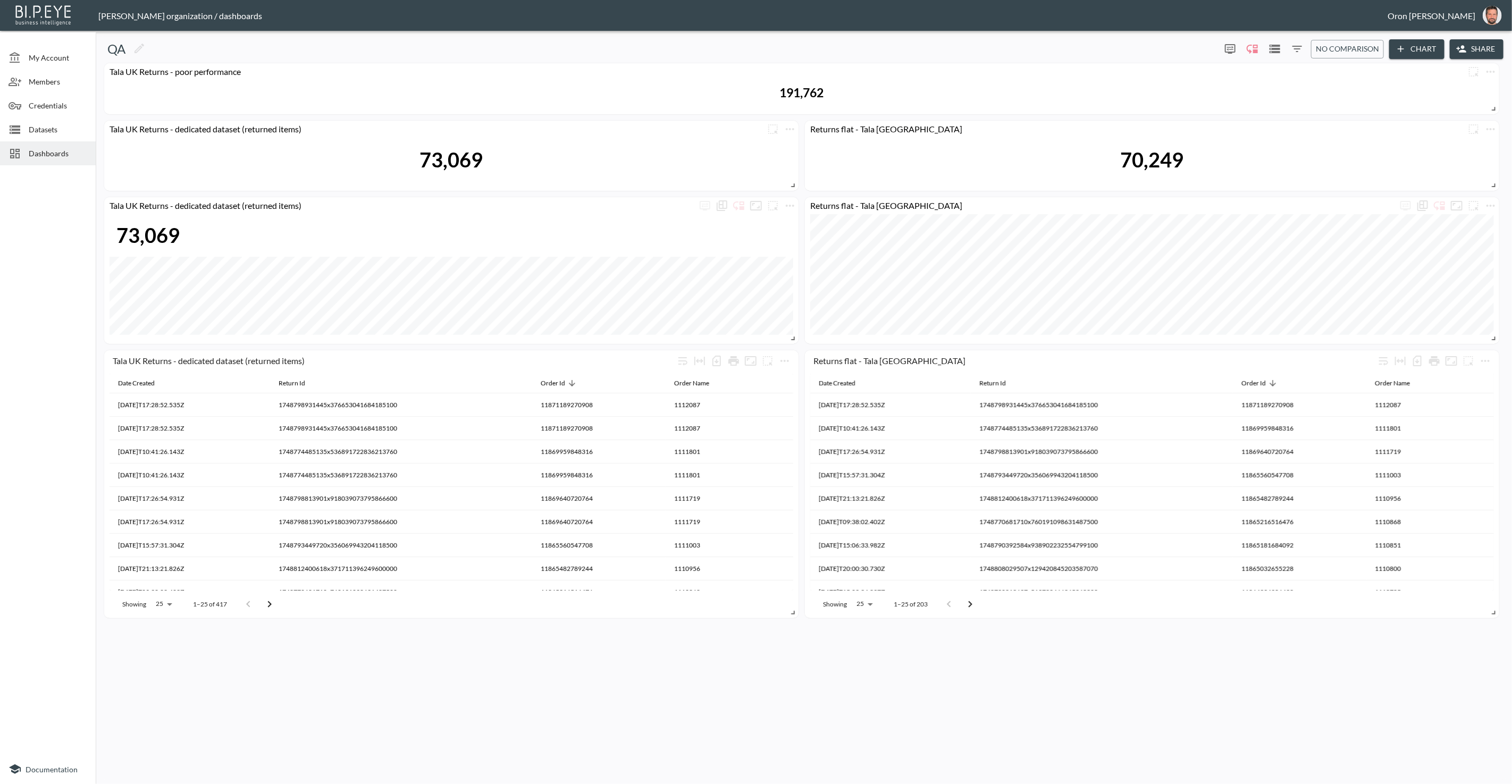
click at [1324, 688] on div "QA 0 0 No comparison Chart Share Tala UK Returns - poor performance 191,762 Tal…" at bounding box center [804, 407] width 1408 height 745
click at [788, 209] on icon "more" at bounding box center [790, 205] width 13 height 13
click at [788, 223] on li "Edit" at bounding box center [790, 226] width 83 height 19
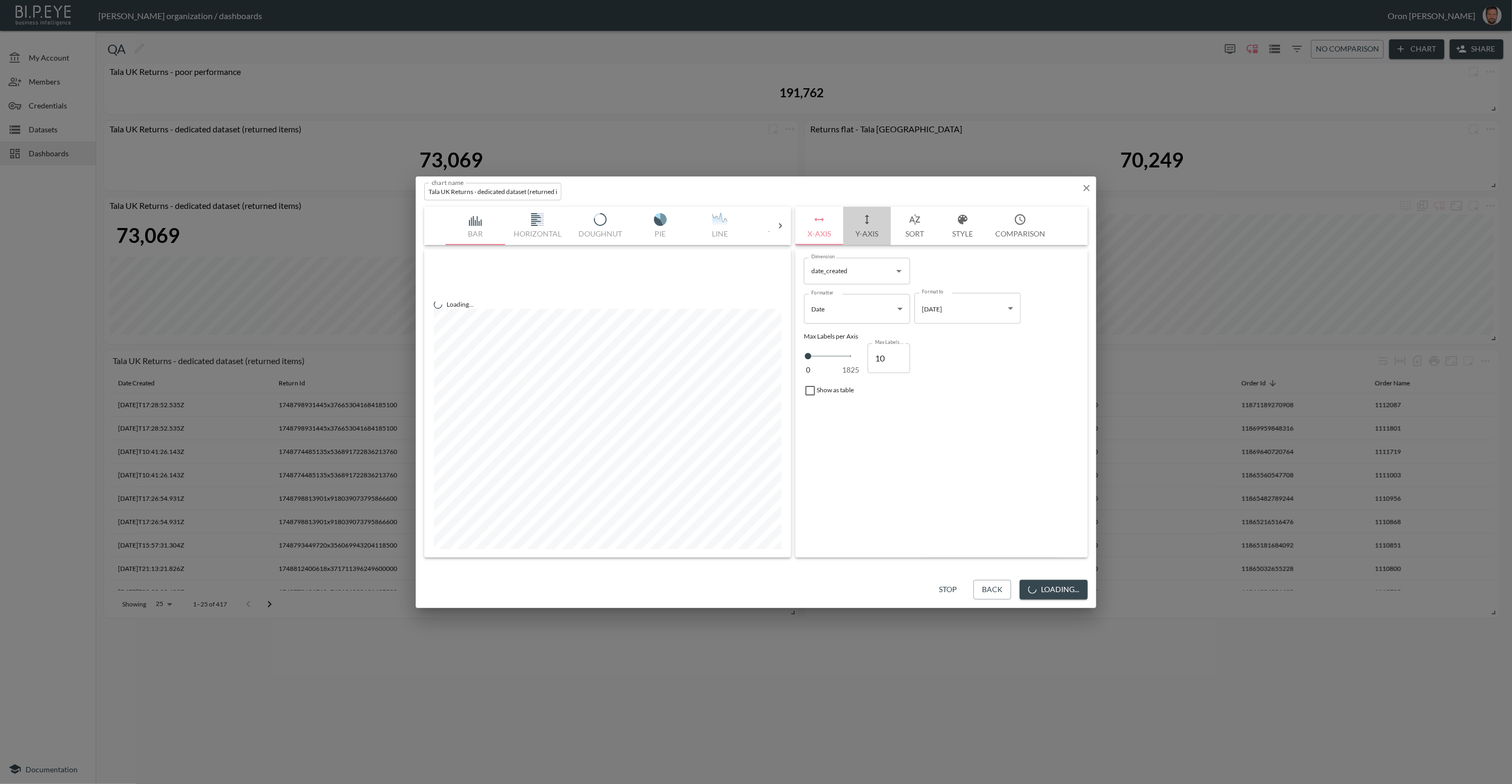
click at [871, 221] on icon "button" at bounding box center [867, 219] width 13 height 13
click at [835, 383] on span "Filters" at bounding box center [836, 378] width 45 height 13
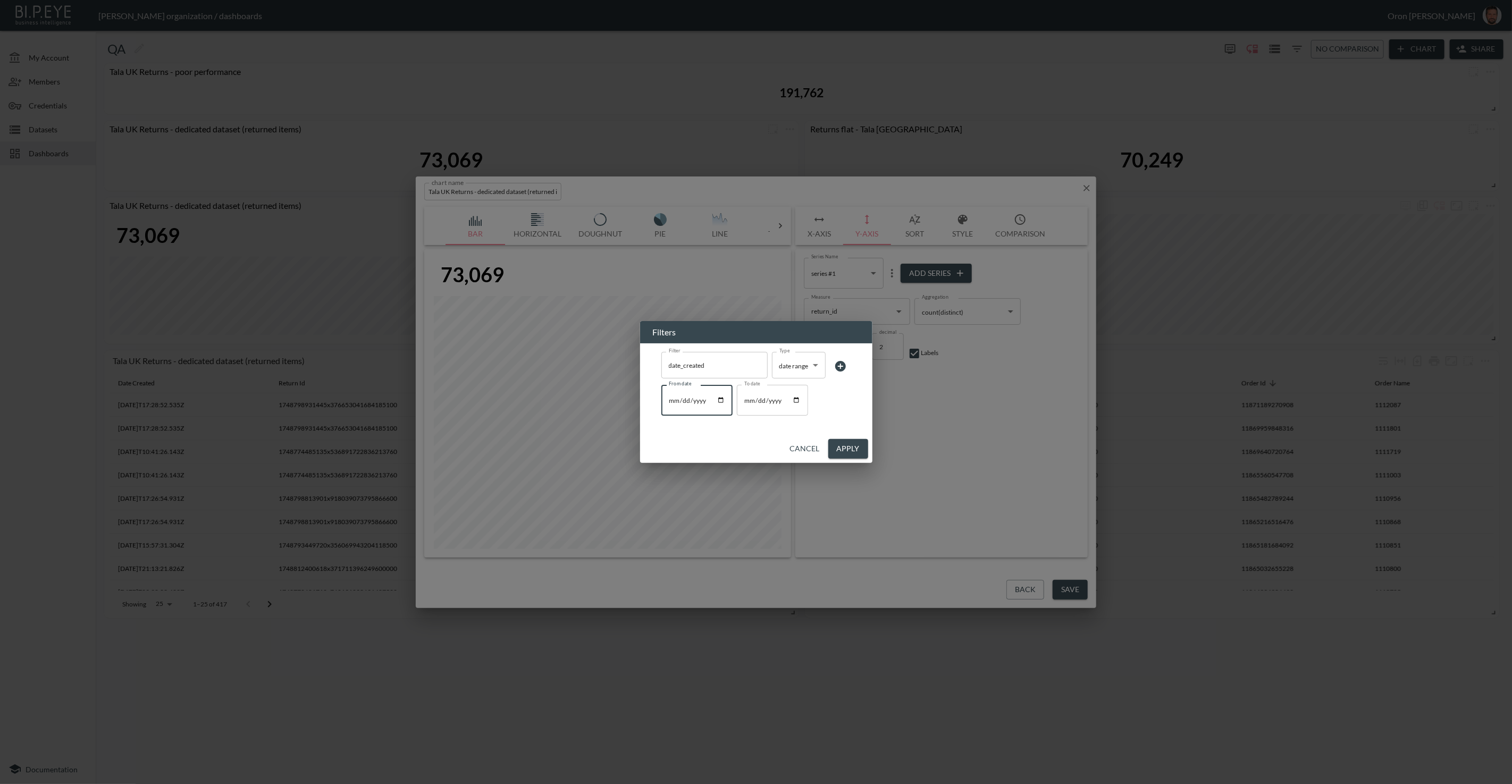
click at [721, 402] on input "[DATE]" at bounding box center [697, 400] width 71 height 31
type input "[DATE]"
click at [795, 400] on input "To date" at bounding box center [772, 400] width 71 height 31
type input "[DATE]"
click at [848, 448] on button "Apply" at bounding box center [848, 448] width 40 height 20
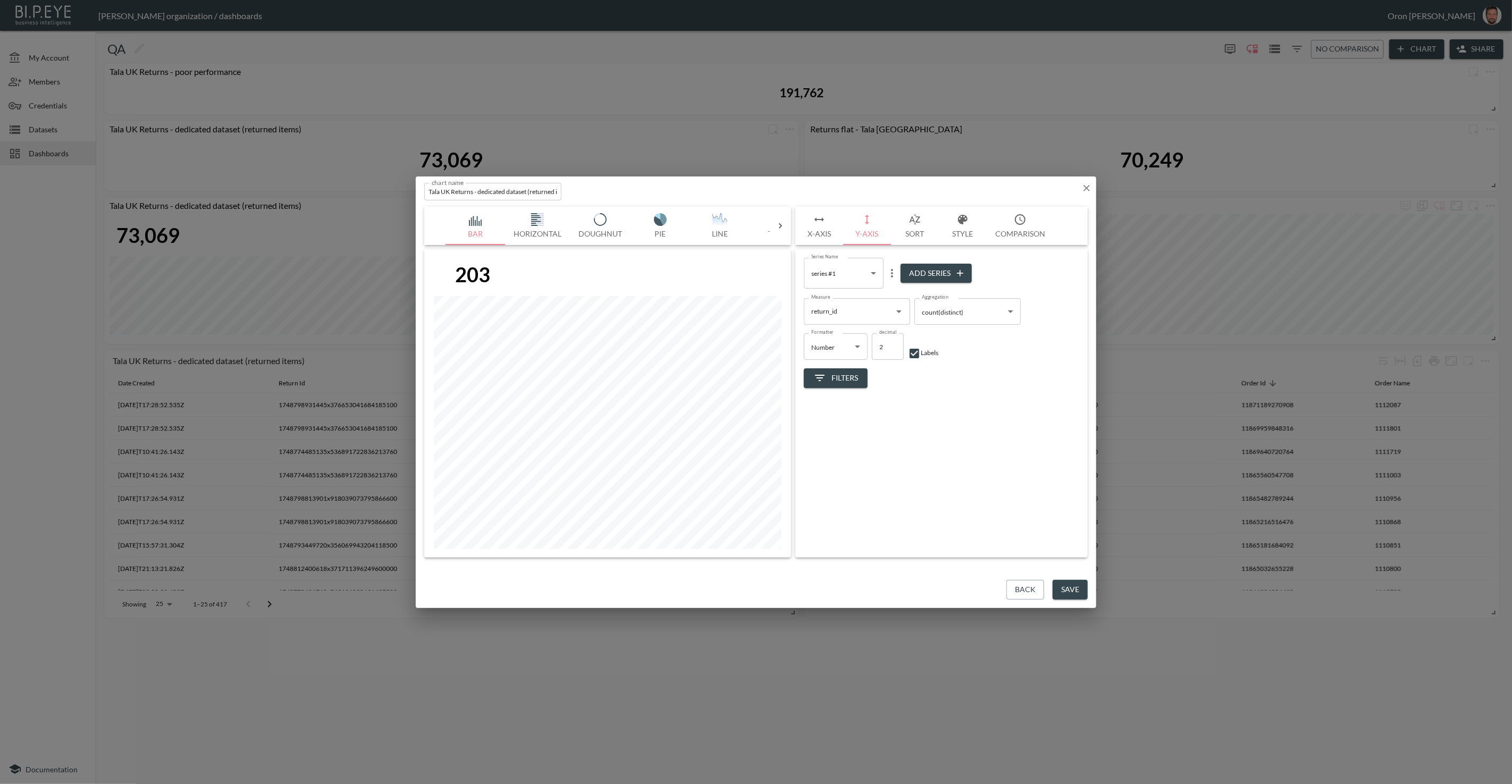
click at [1058, 590] on button "Save" at bounding box center [1070, 590] width 35 height 20
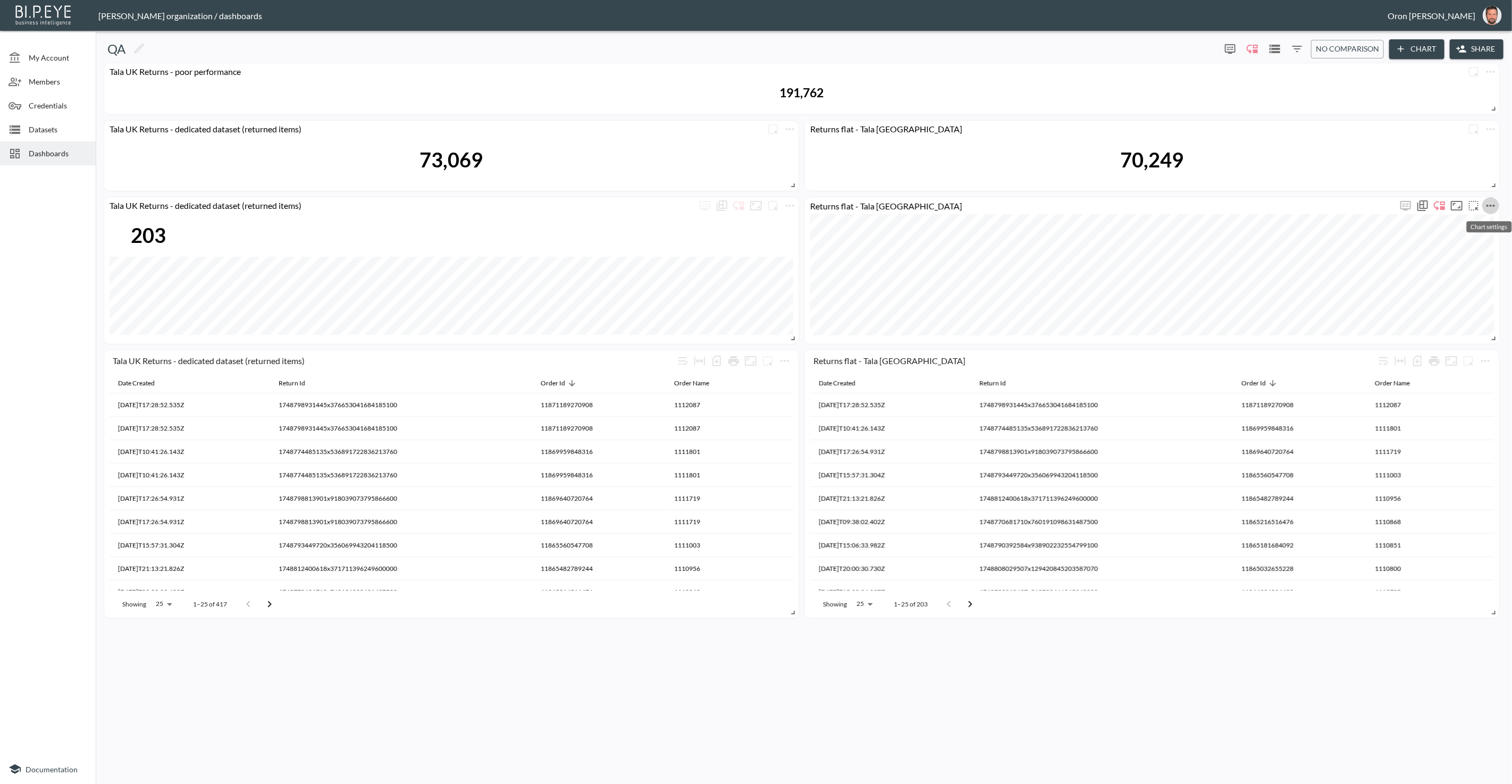
click at [1496, 201] on icon "more" at bounding box center [1491, 205] width 13 height 13
click at [1483, 218] on li "Edit" at bounding box center [1459, 226] width 83 height 19
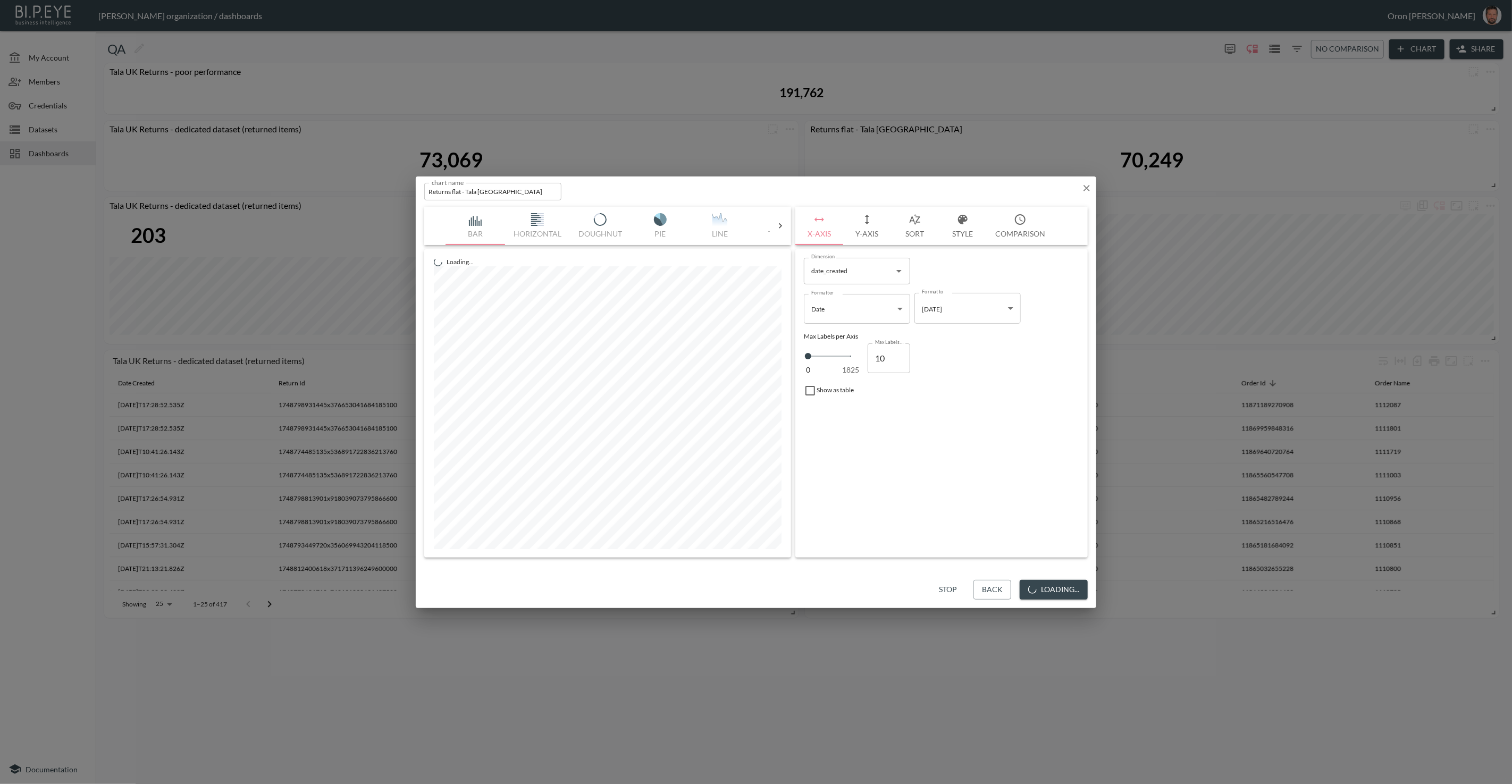
click at [867, 233] on button "Y-Axis" at bounding box center [867, 226] width 48 height 39
click at [836, 380] on span "Filters" at bounding box center [836, 378] width 45 height 13
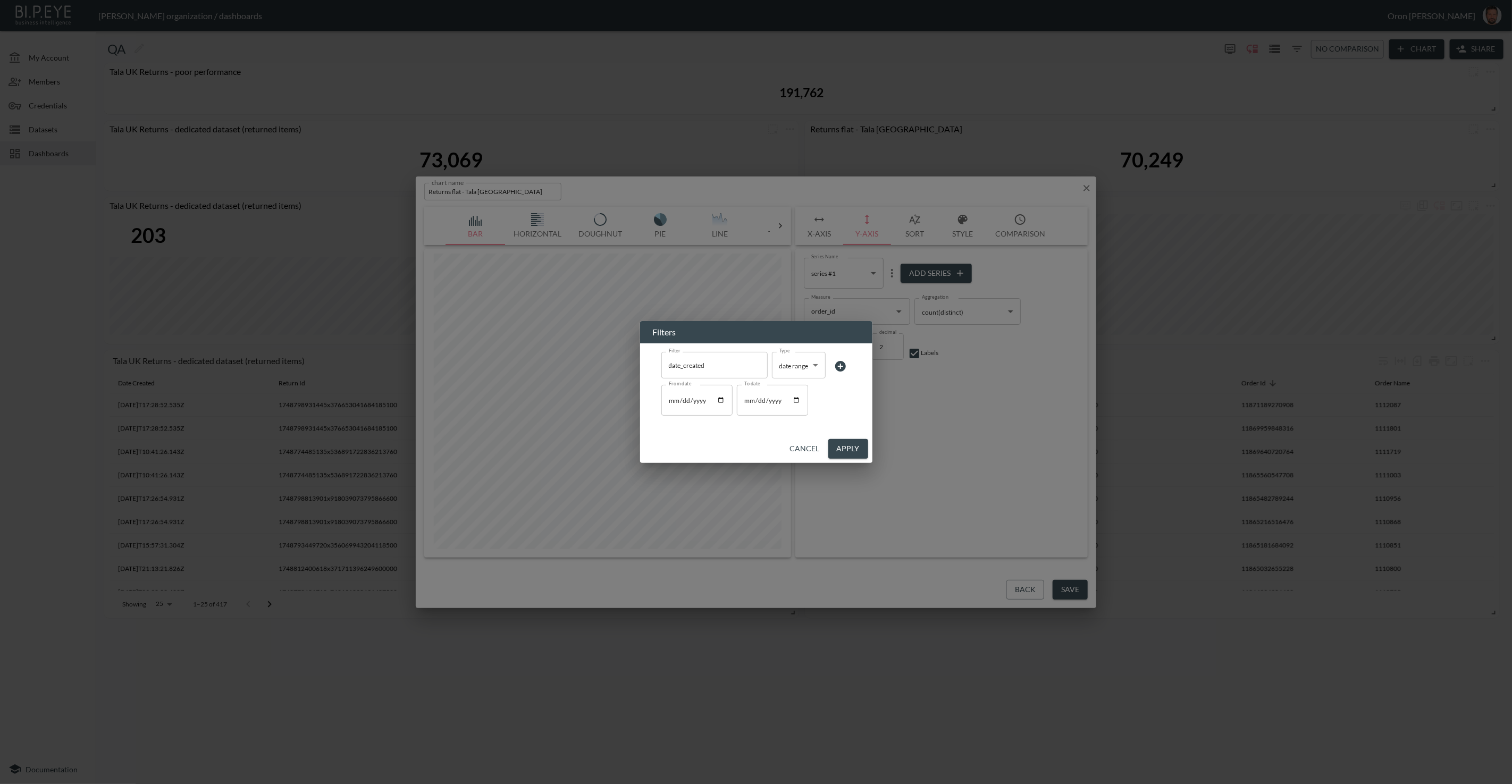
drag, startPoint x: 804, startPoint y: 451, endPoint x: 873, endPoint y: 398, distance: 87.0
click at [804, 451] on button "Cancel" at bounding box center [805, 448] width 39 height 20
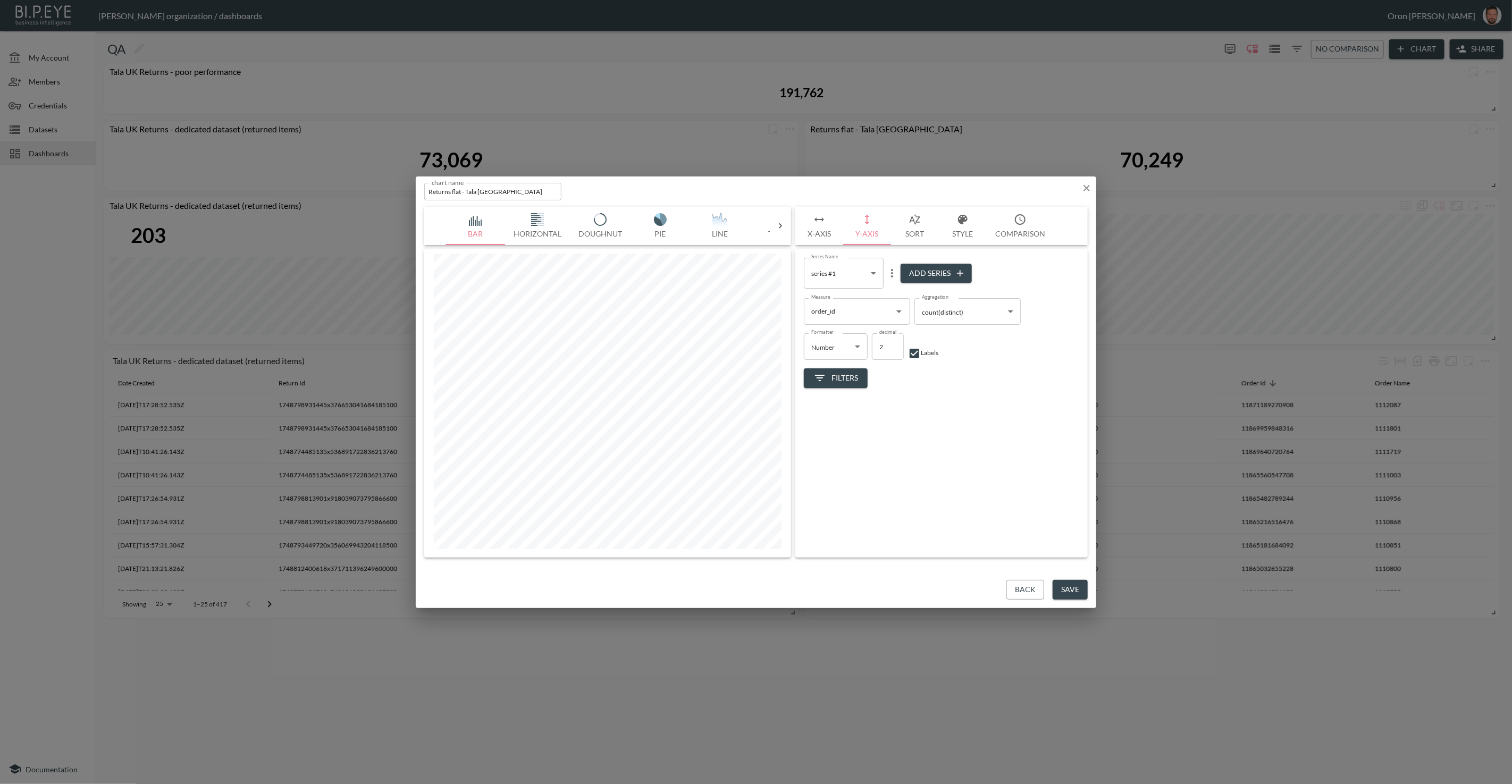
drag, startPoint x: 1090, startPoint y: 186, endPoint x: 1057, endPoint y: 187, distance: 33.0
click at [1090, 186] on icon "button" at bounding box center [1086, 187] width 10 height 10
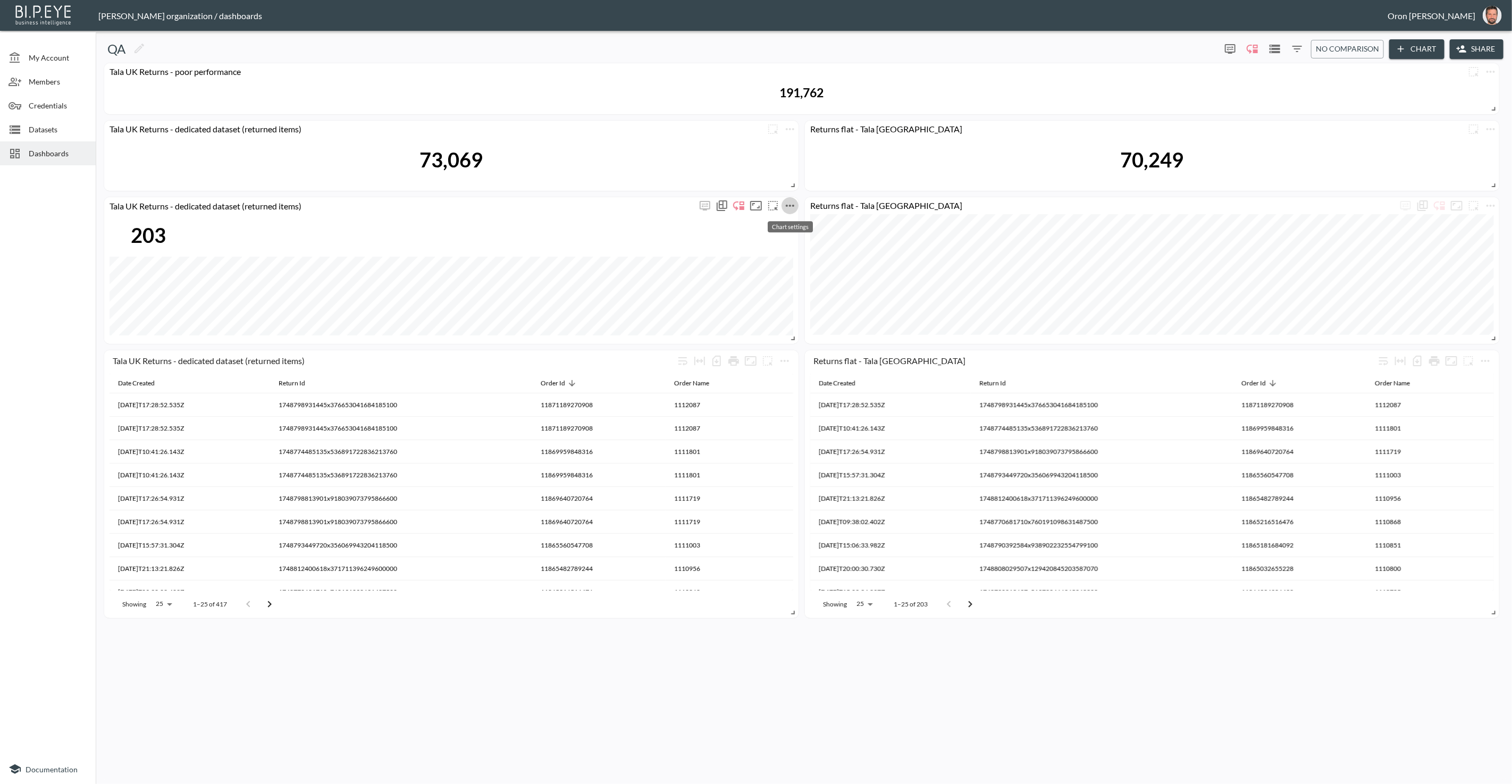
click at [792, 200] on icon "more" at bounding box center [790, 205] width 13 height 13
click at [795, 223] on li "Edit" at bounding box center [790, 226] width 83 height 19
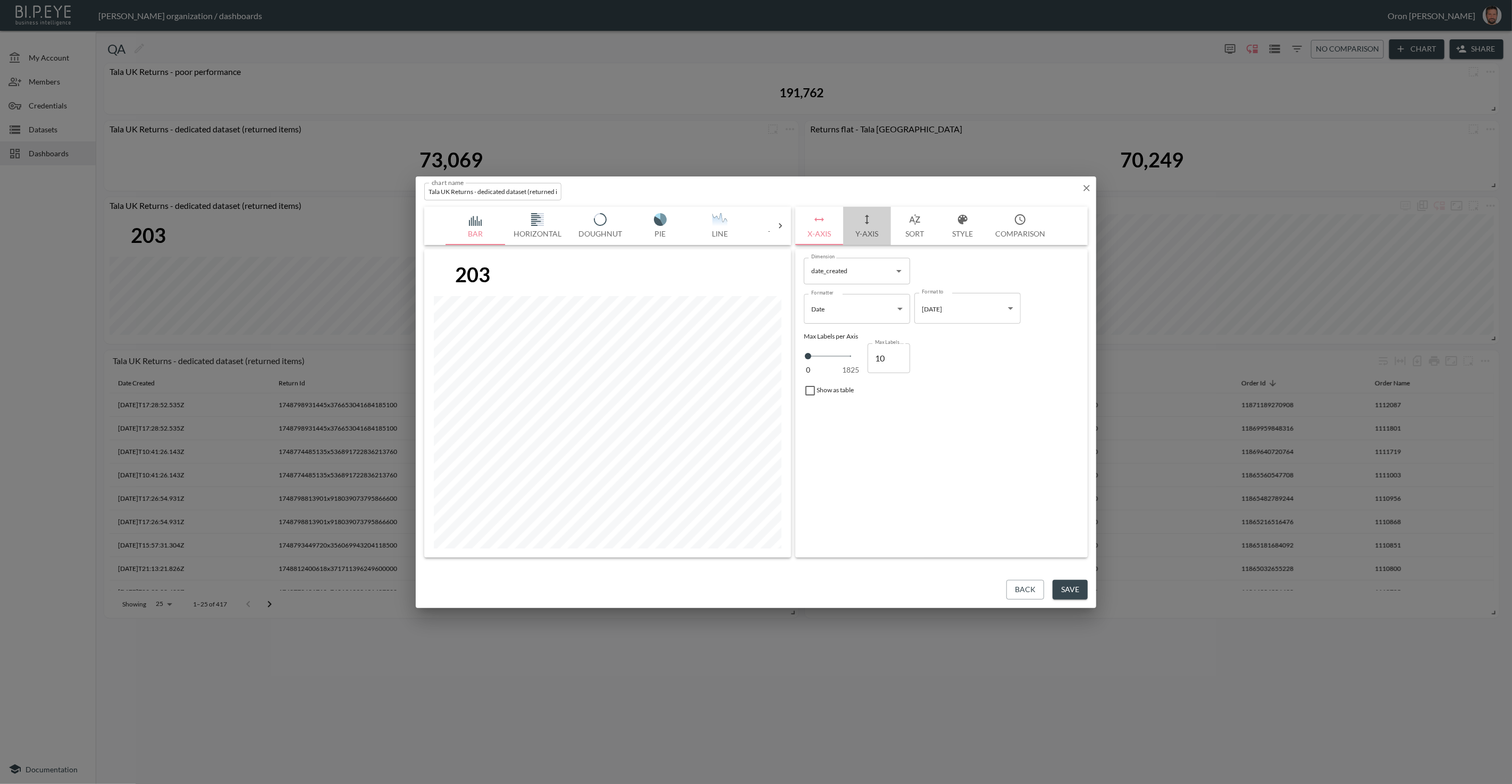
click at [870, 218] on icon "button" at bounding box center [867, 219] width 13 height 13
click at [1088, 187] on icon "button" at bounding box center [1087, 188] width 6 height 6
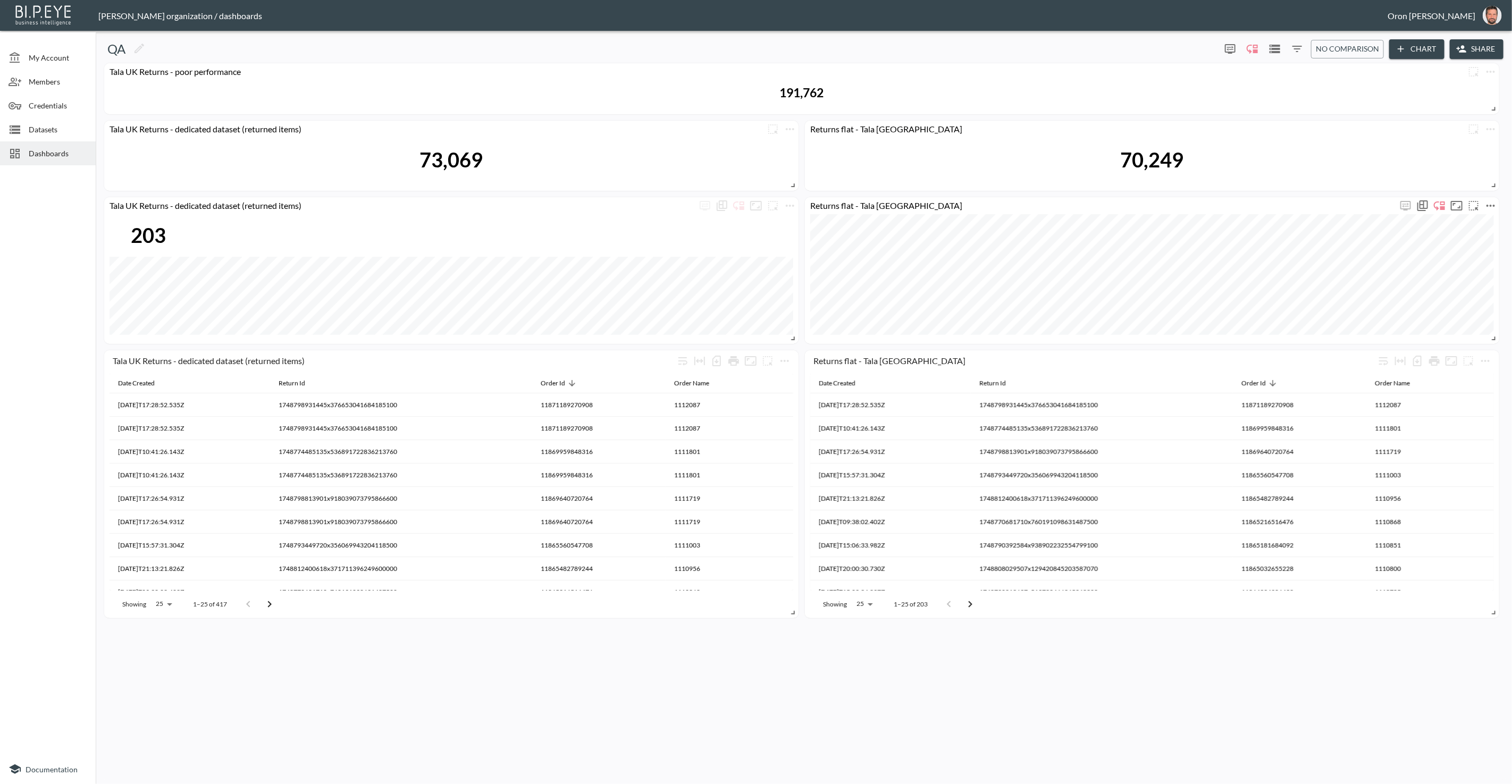
click at [1499, 203] on button "more" at bounding box center [1491, 205] width 17 height 17
click at [1478, 218] on li "Edit" at bounding box center [1459, 226] width 83 height 19
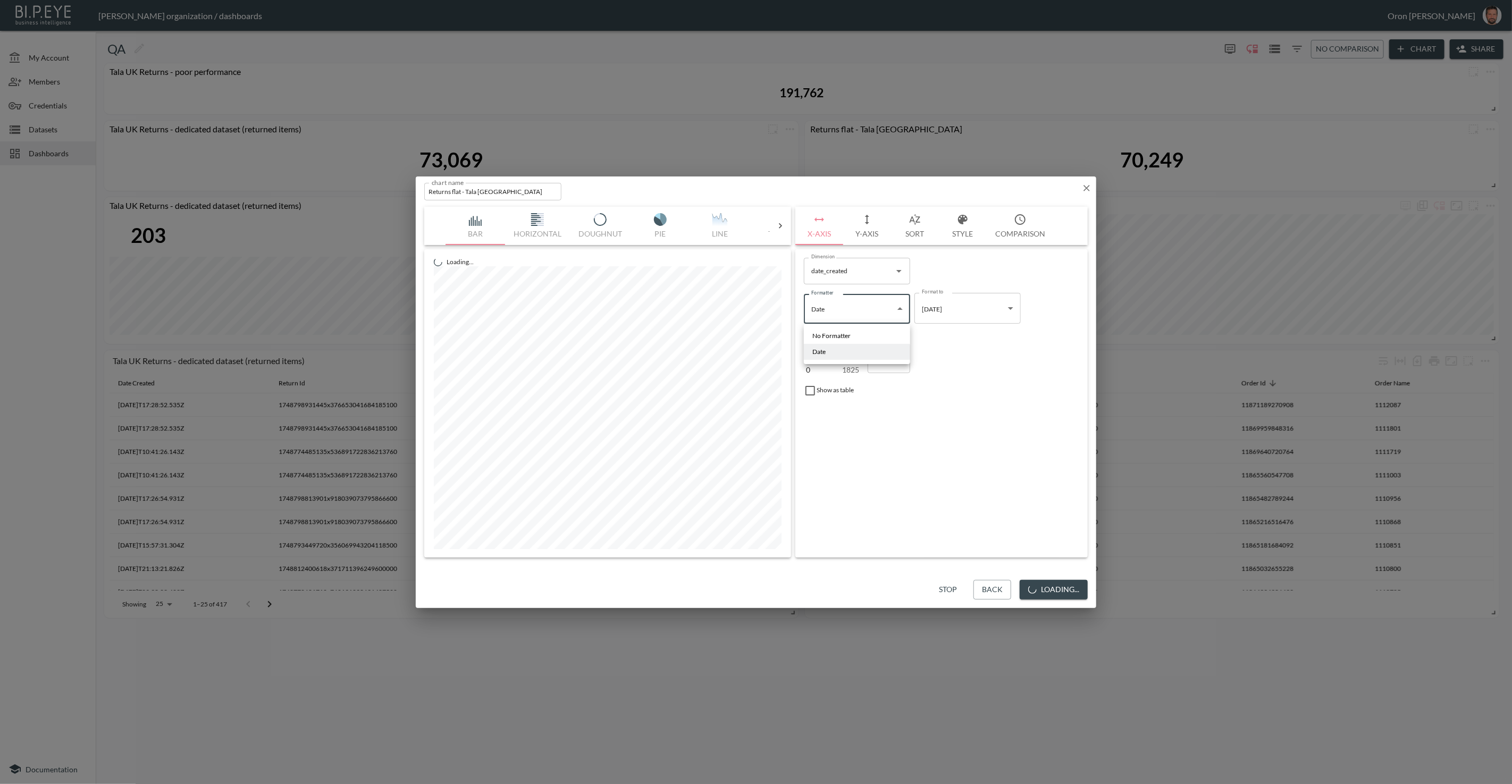
click at [858, 307] on body "BI.P.EYE, Interactive Analytics Dashboards - app Zach Bailet organization / das…" at bounding box center [756, 392] width 1512 height 784
click at [876, 243] on div at bounding box center [756, 392] width 1512 height 784
click at [872, 238] on button "Y-Axis" at bounding box center [867, 226] width 48 height 39
click at [858, 319] on input "order_id" at bounding box center [849, 311] width 81 height 17
click at [825, 370] on li "return_id" at bounding box center [857, 369] width 106 height 16
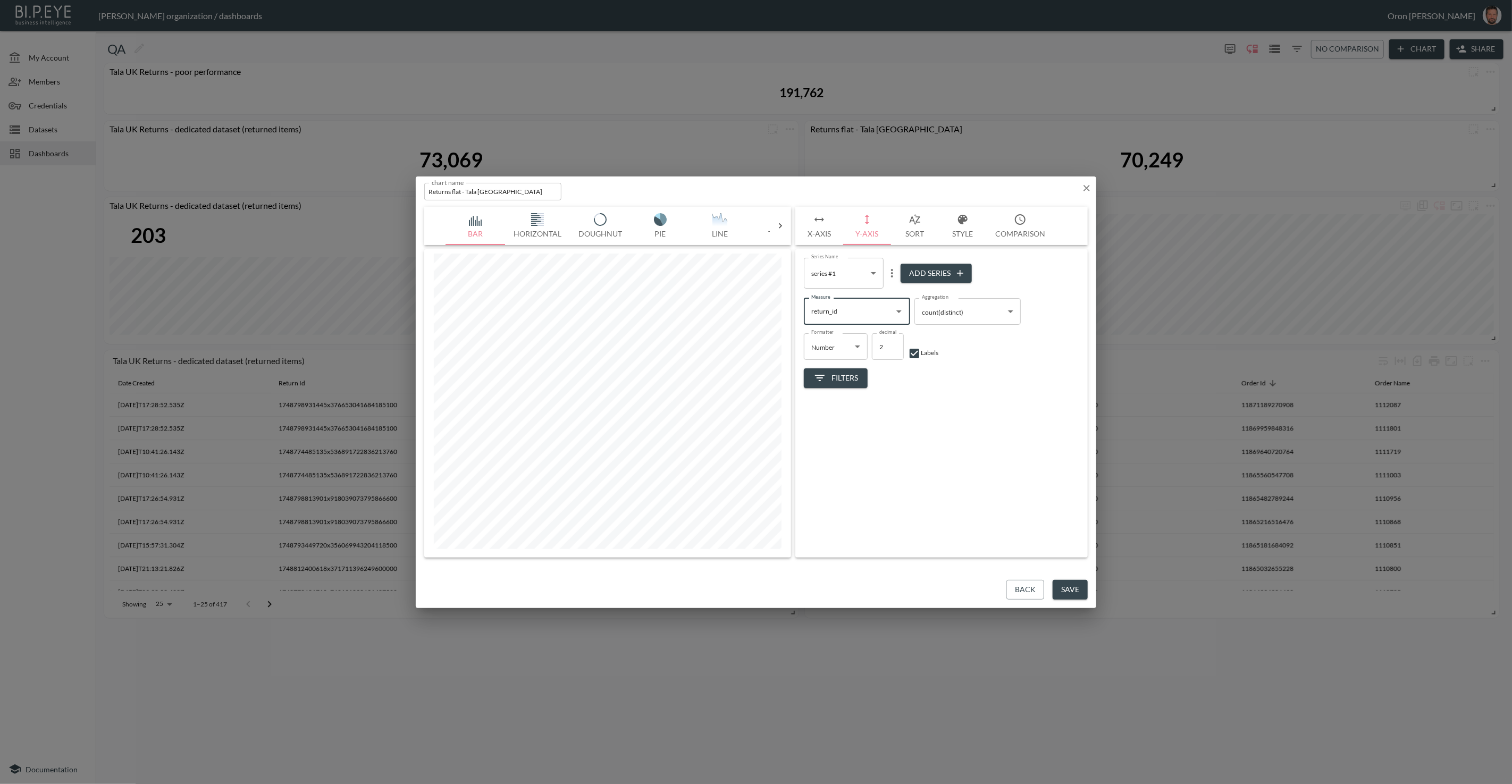
type input "return_id"
click at [1070, 586] on button "Save" at bounding box center [1070, 590] width 35 height 20
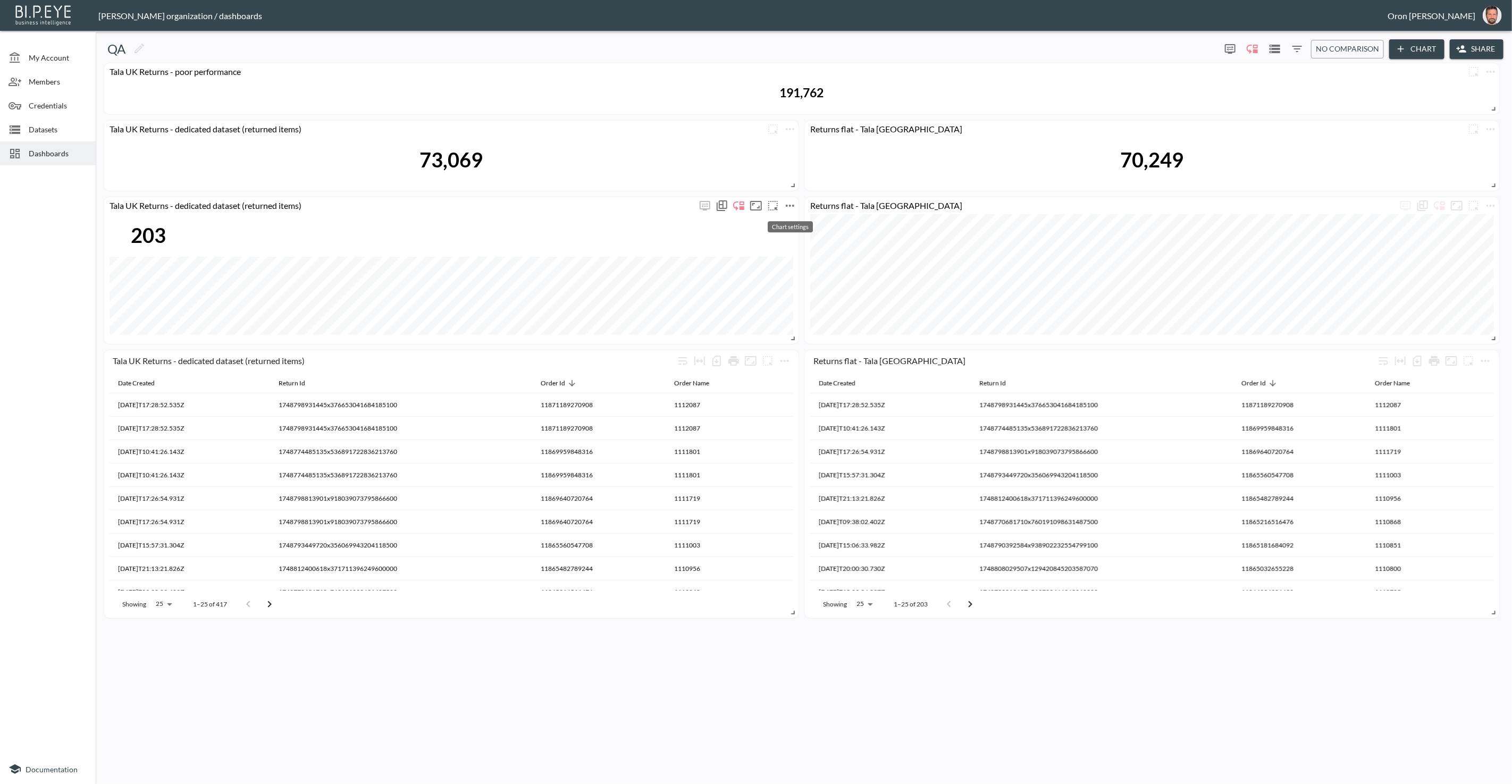
click at [793, 207] on icon "more" at bounding box center [790, 205] width 13 height 13
click at [785, 223] on p "Edit" at bounding box center [778, 226] width 15 height 13
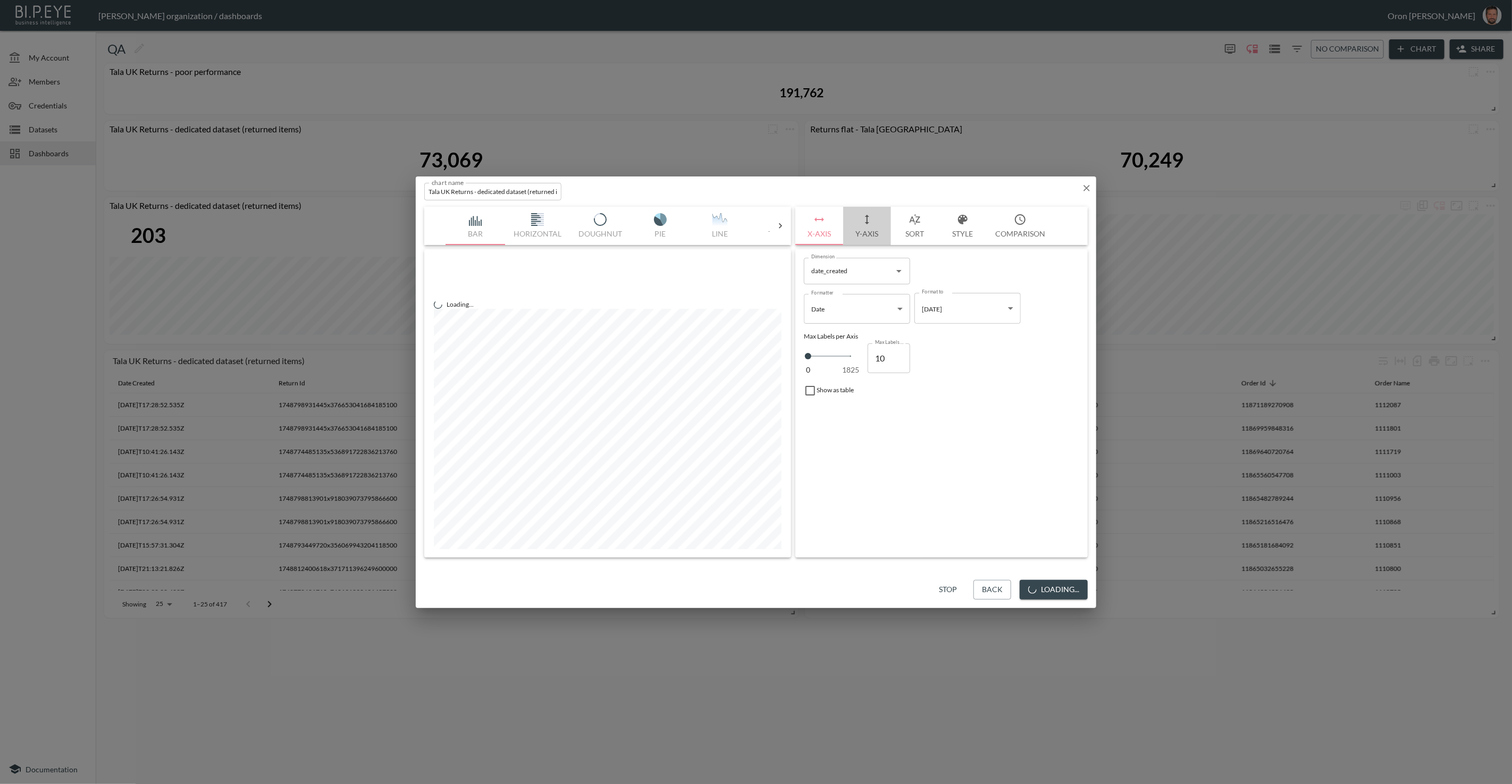
click at [858, 227] on button "Y-Axis" at bounding box center [867, 226] width 48 height 39
click at [837, 378] on span "Filters" at bounding box center [836, 378] width 45 height 13
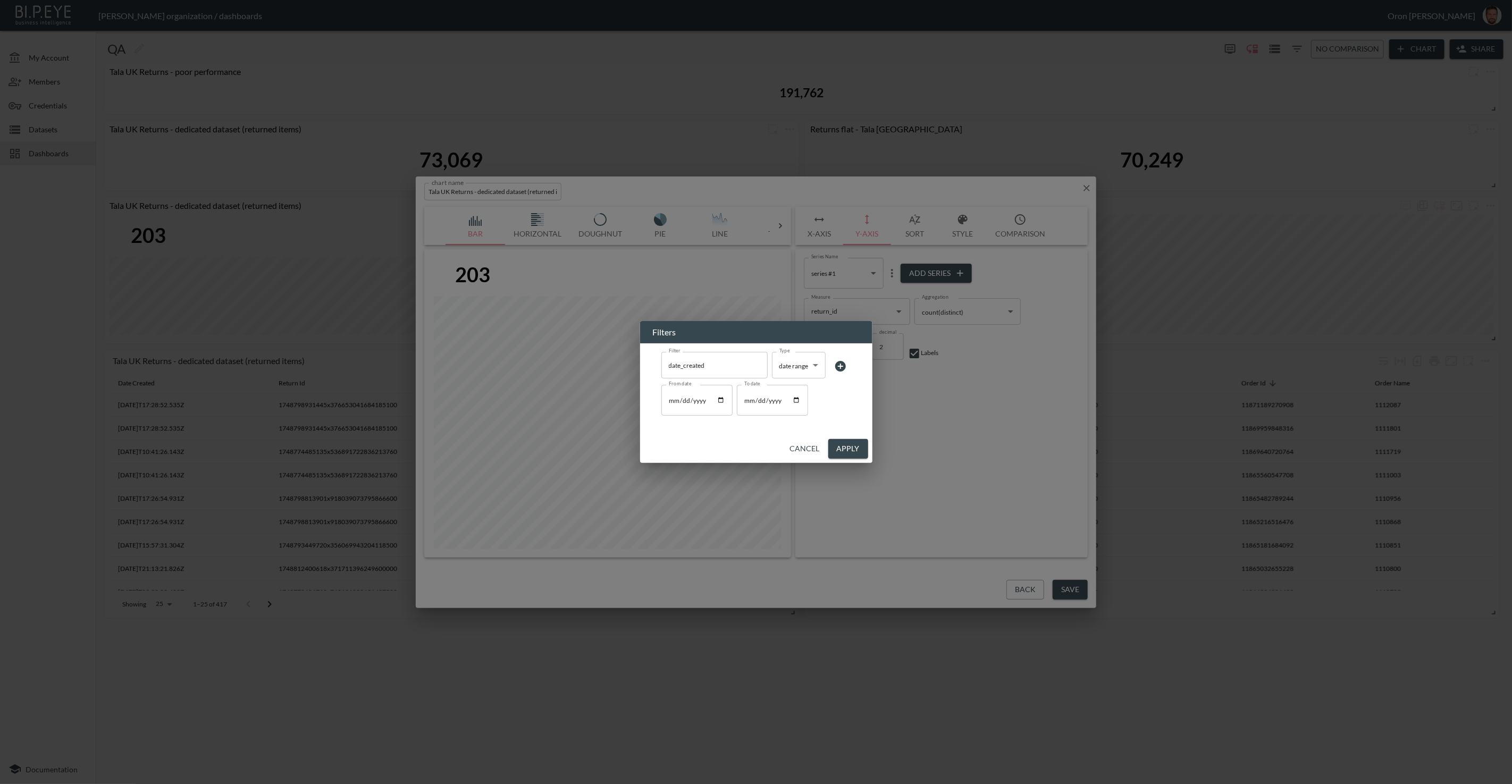
click at [685, 398] on input "[DATE]" at bounding box center [697, 400] width 71 height 31
type input "[DATE]"
click at [768, 400] on input "[DATE]" at bounding box center [772, 400] width 71 height 31
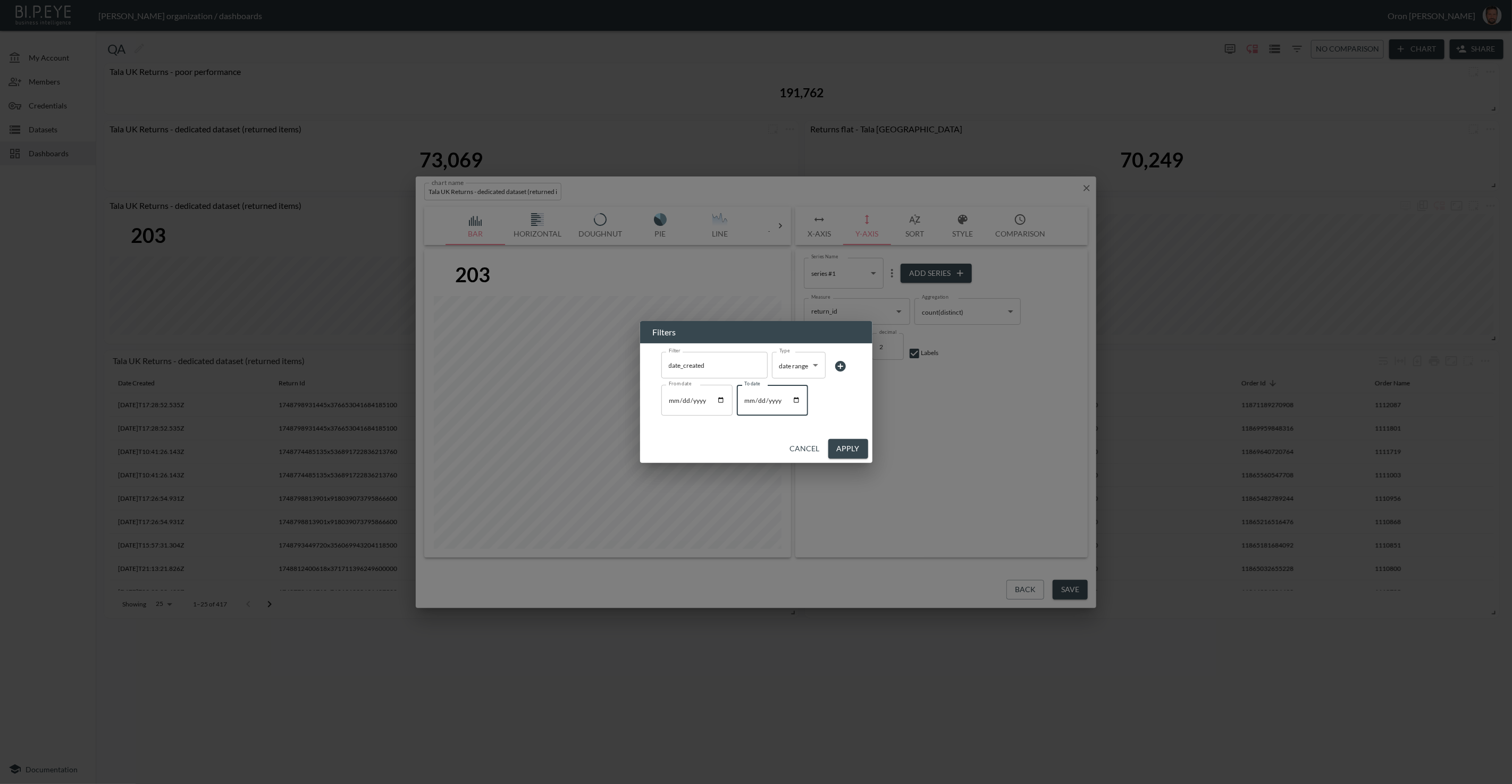
click at [768, 400] on input "[DATE]" at bounding box center [772, 400] width 71 height 31
click at [840, 444] on button "Apply" at bounding box center [848, 448] width 40 height 20
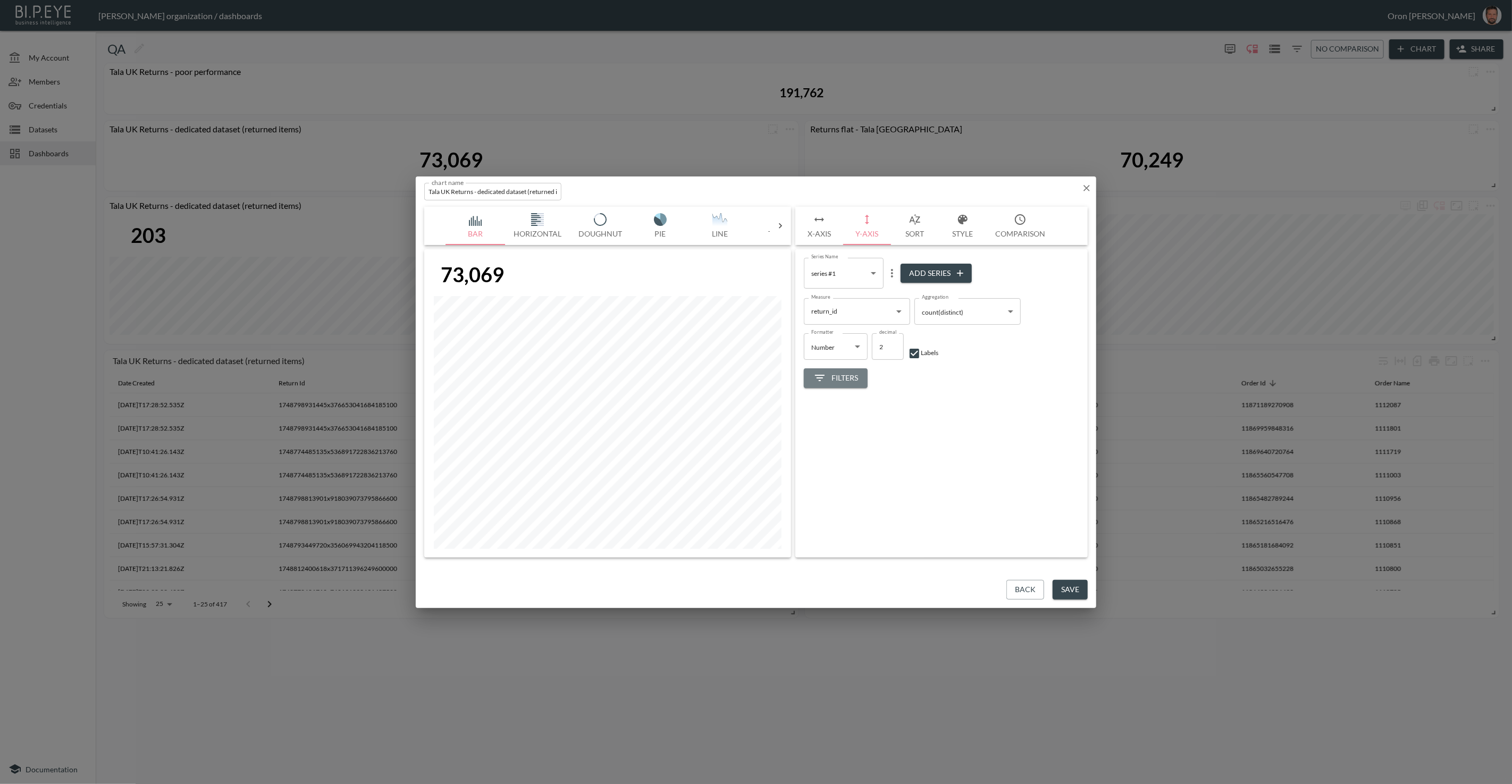
click at [828, 381] on span "Filters" at bounding box center [836, 378] width 45 height 13
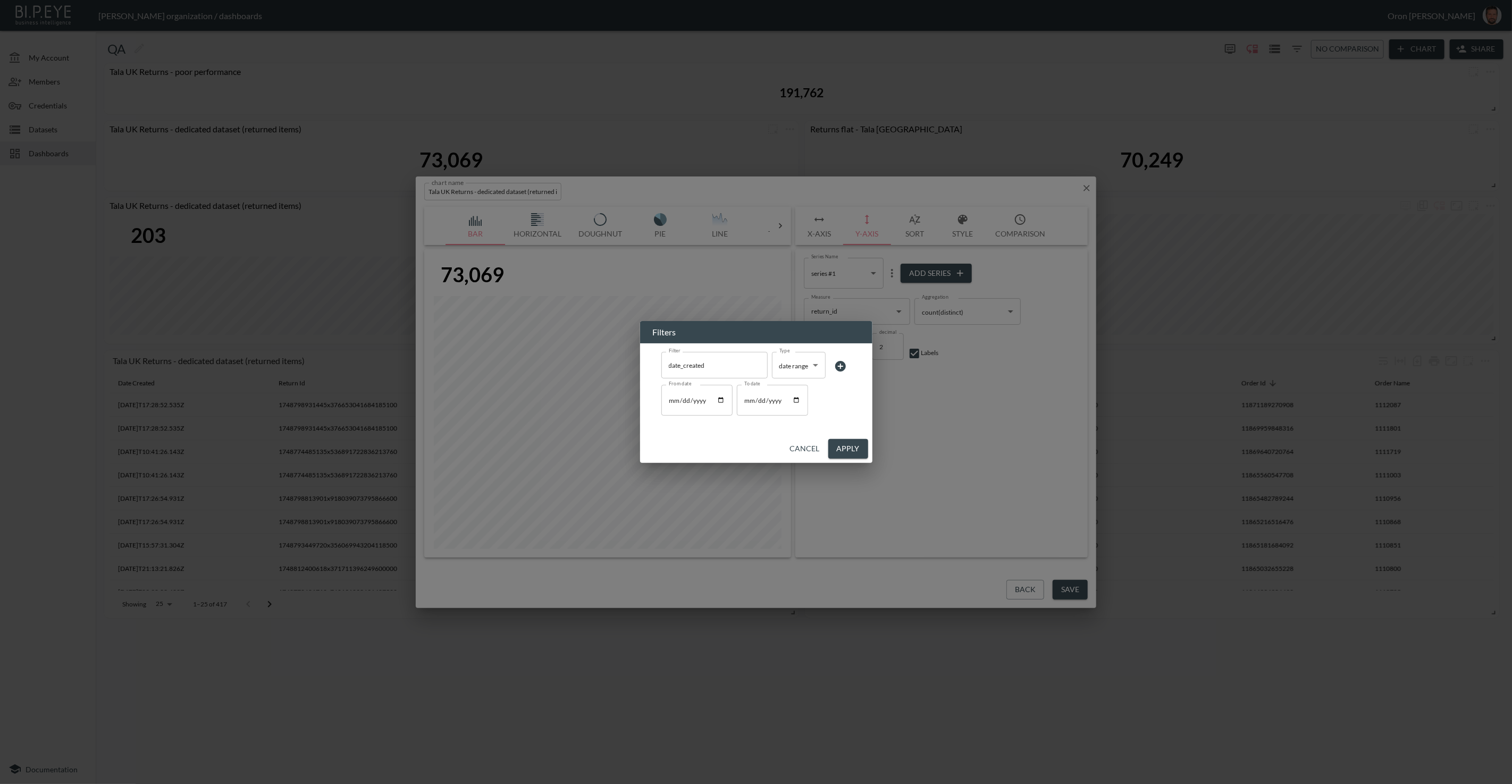
click at [685, 400] on input "[DATE]" at bounding box center [697, 400] width 71 height 31
type input "[DATE]"
click at [748, 403] on input "To date" at bounding box center [772, 400] width 71 height 31
type input "[DATE]"
click at [853, 448] on button "Apply" at bounding box center [848, 448] width 40 height 20
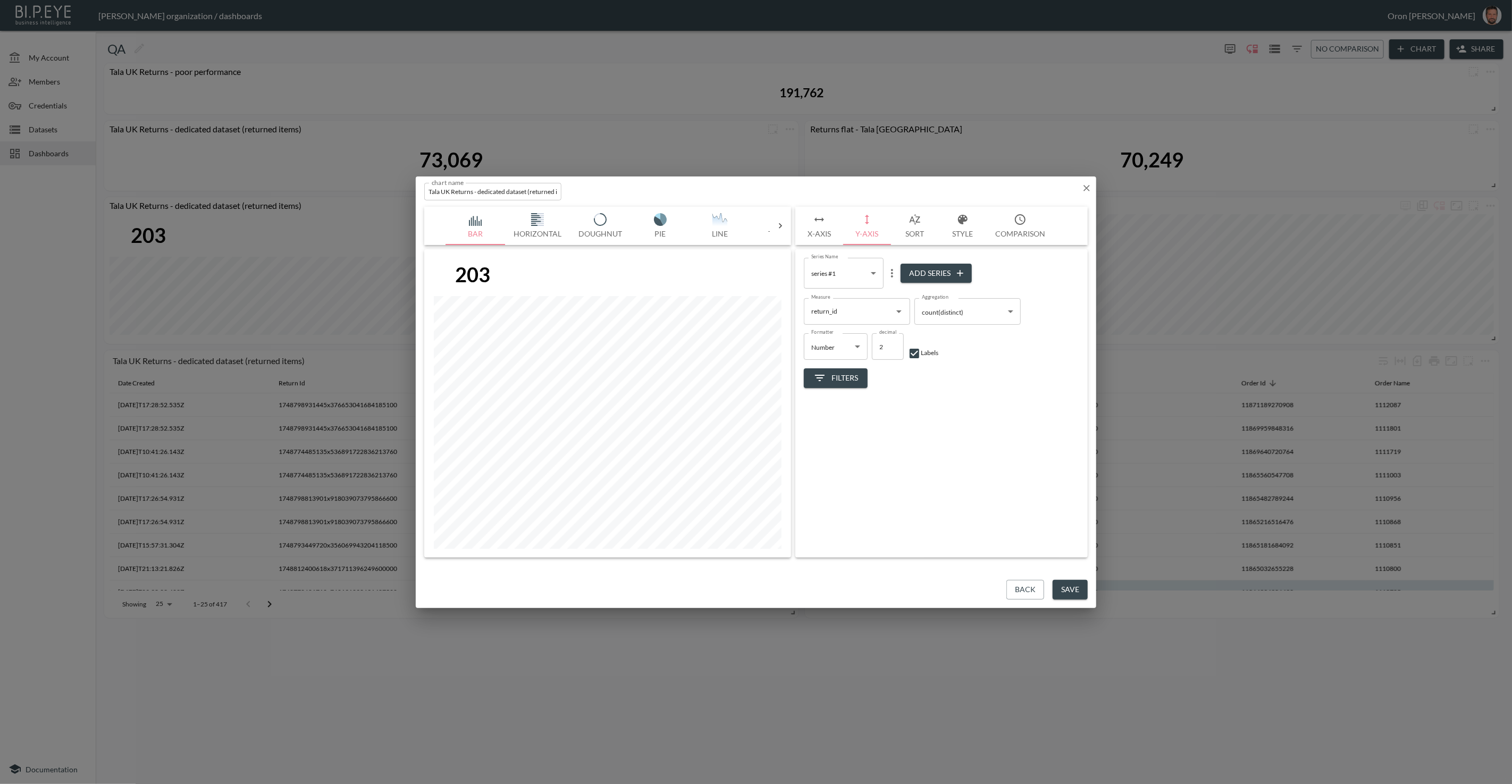
click at [1061, 589] on button "Save" at bounding box center [1070, 590] width 35 height 20
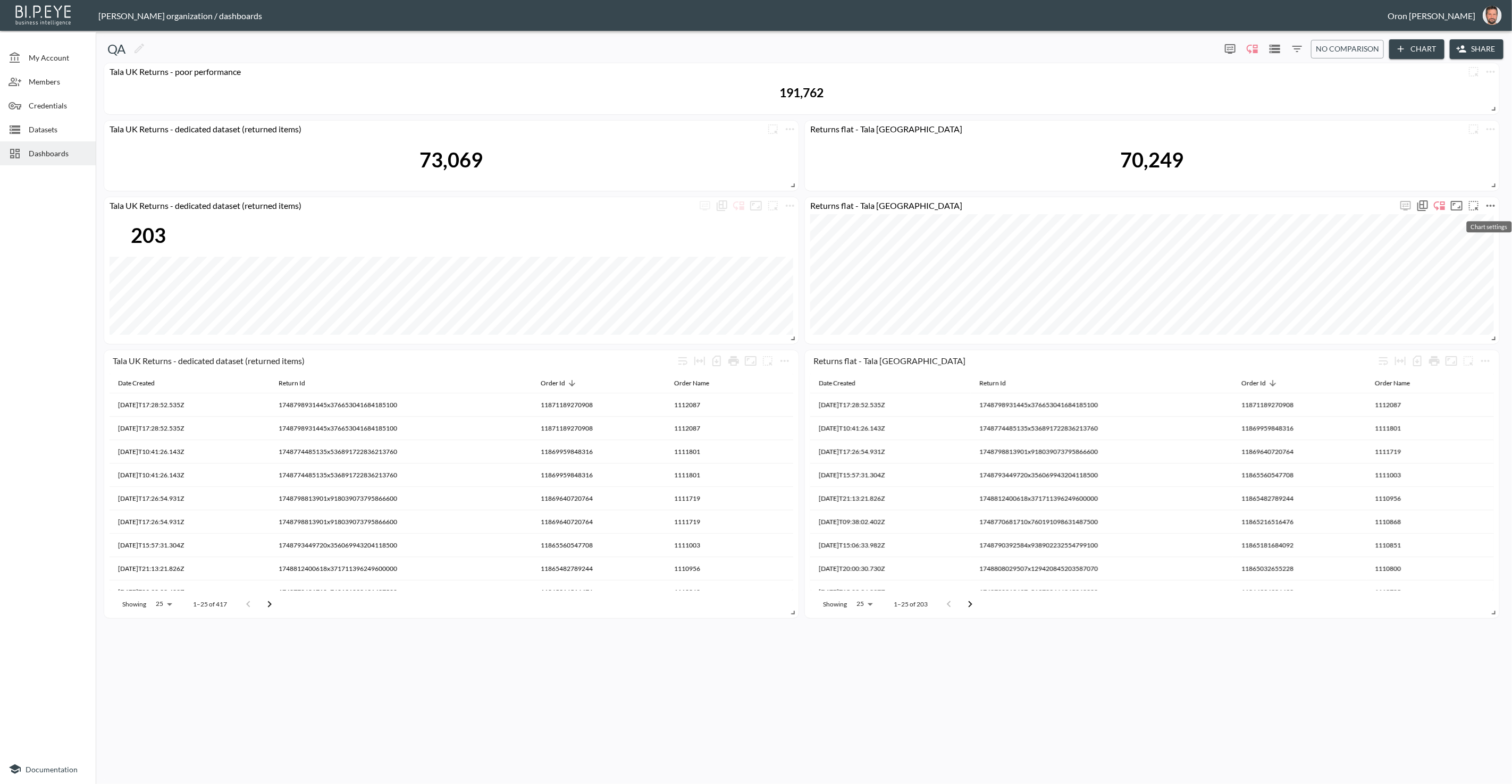
click at [1489, 206] on icon "more" at bounding box center [1491, 205] width 13 height 13
click at [1480, 223] on li "Edit" at bounding box center [1459, 226] width 83 height 19
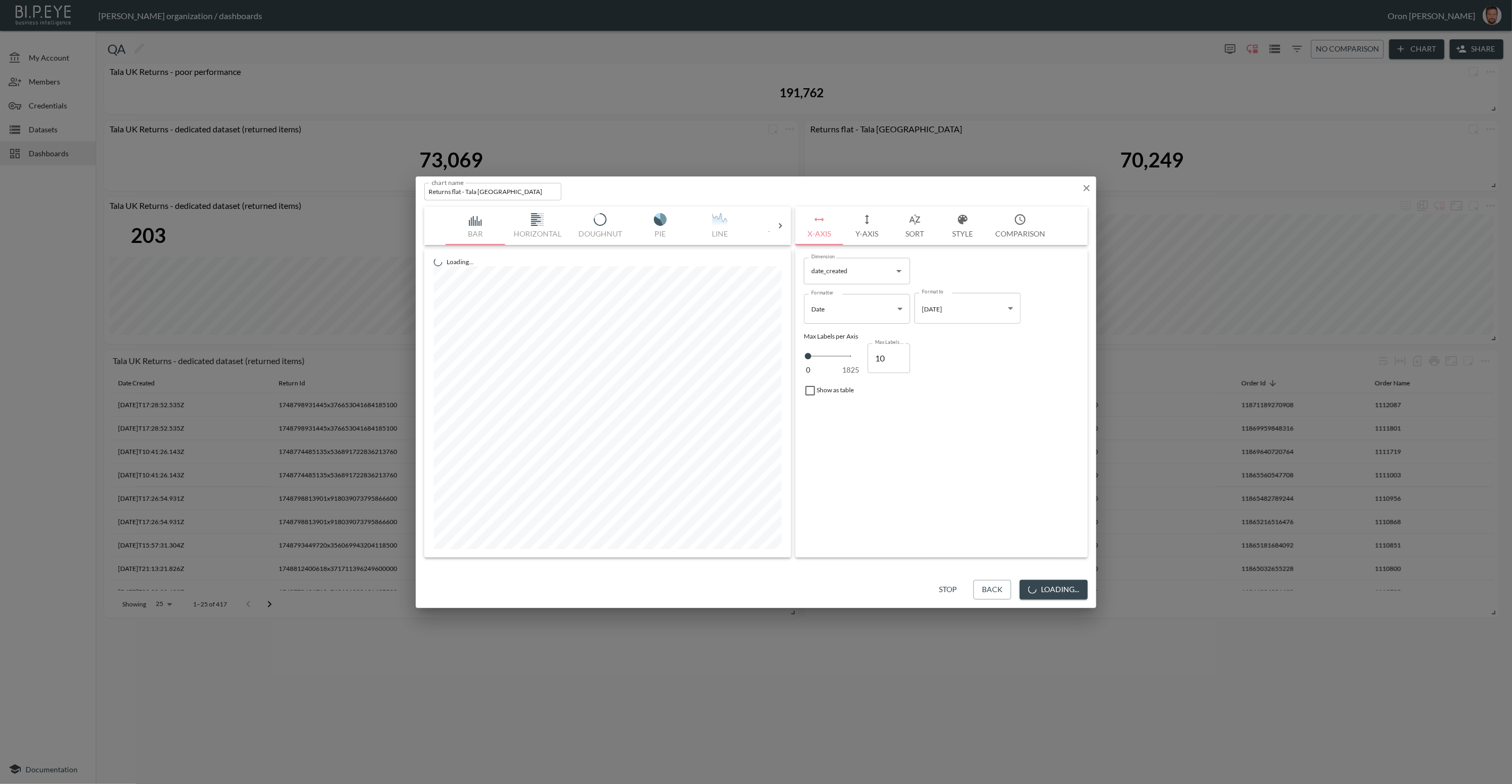
click at [860, 228] on button "Y-Axis" at bounding box center [867, 226] width 48 height 39
click at [844, 377] on span "Filters" at bounding box center [836, 378] width 45 height 13
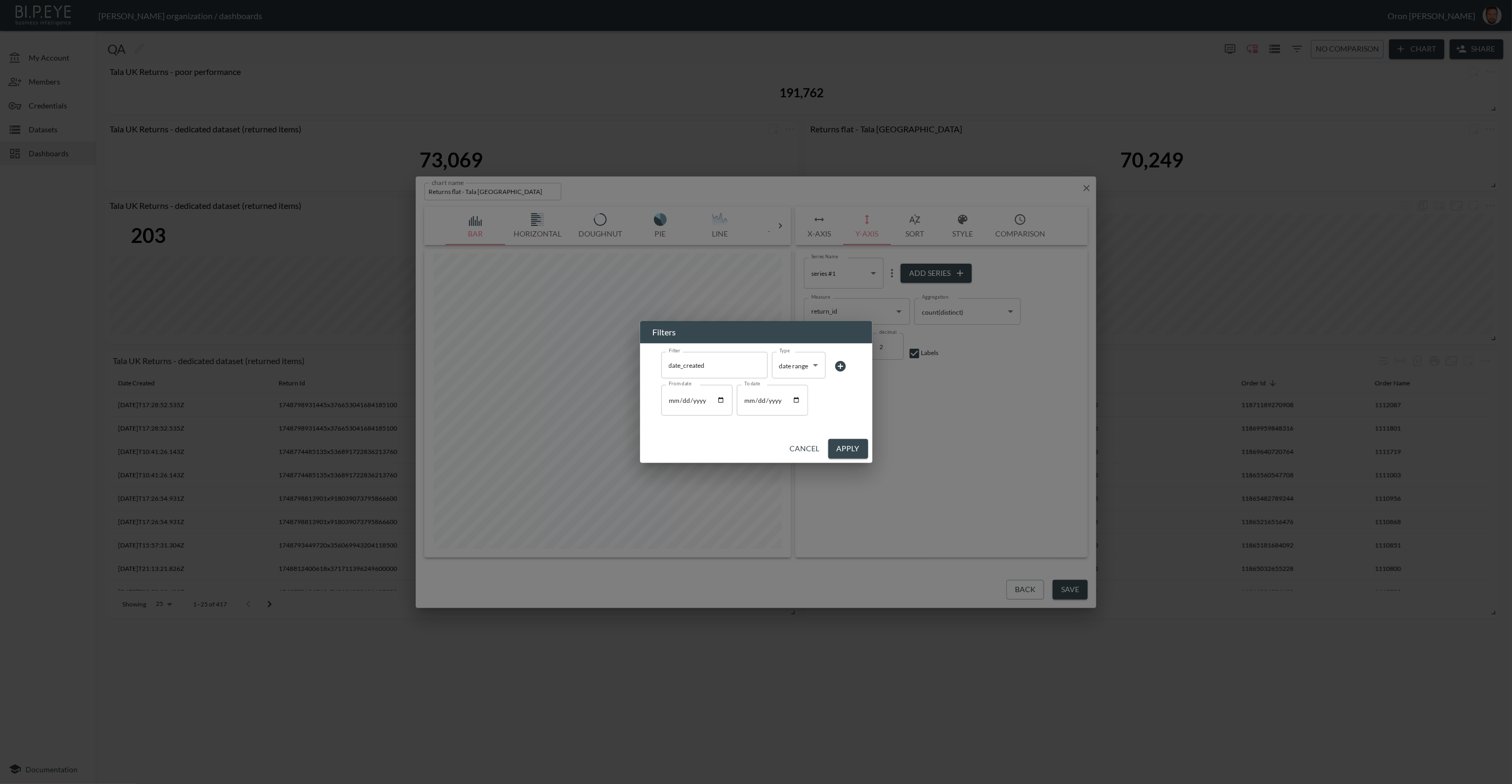
click at [683, 402] on input "[DATE]" at bounding box center [697, 400] width 71 height 31
type input "[DATE]"
click at [748, 399] on input "To date" at bounding box center [772, 400] width 71 height 31
type input "[DATE]"
click at [843, 444] on button "Apply" at bounding box center [848, 448] width 40 height 20
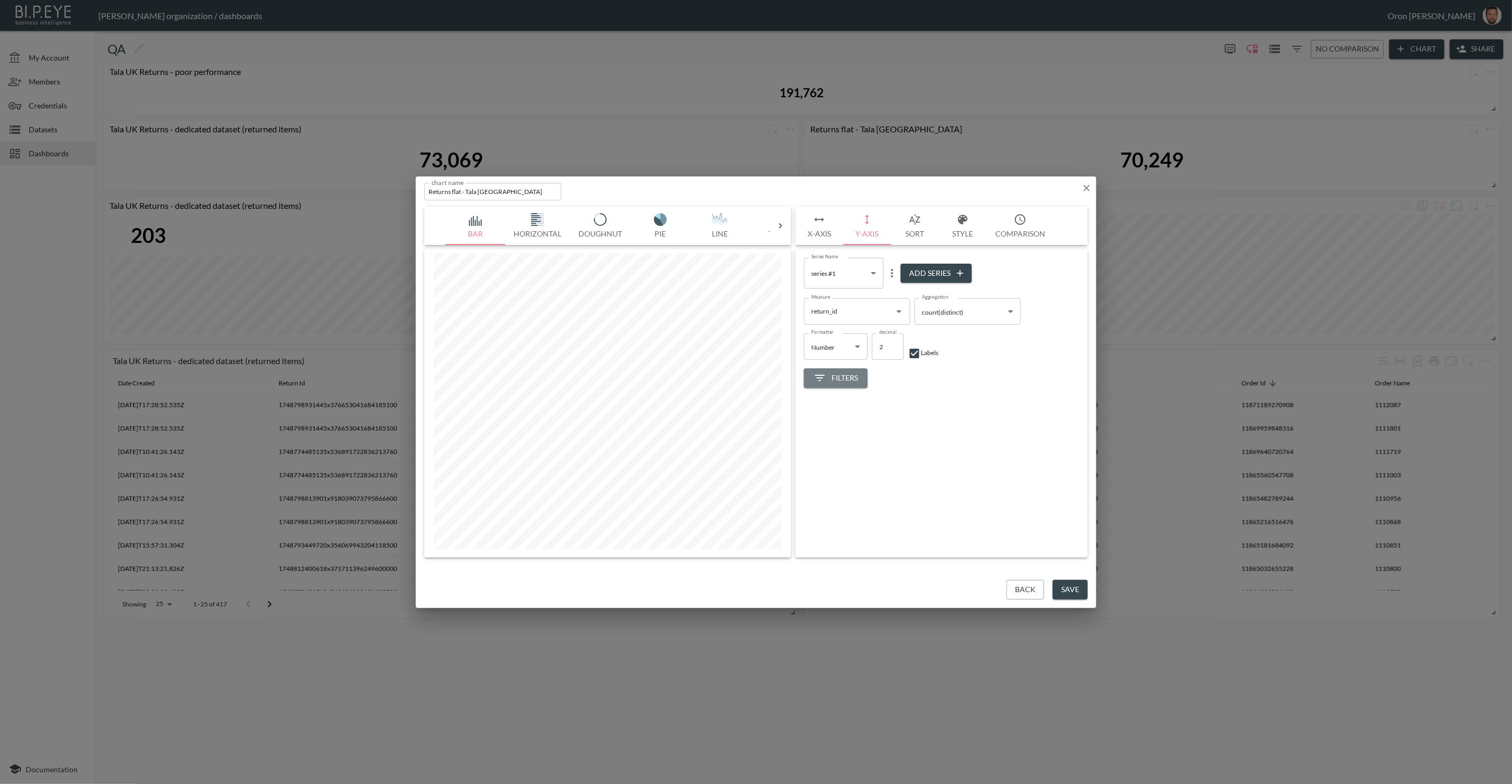
click at [826, 375] on icon "button" at bounding box center [820, 378] width 13 height 13
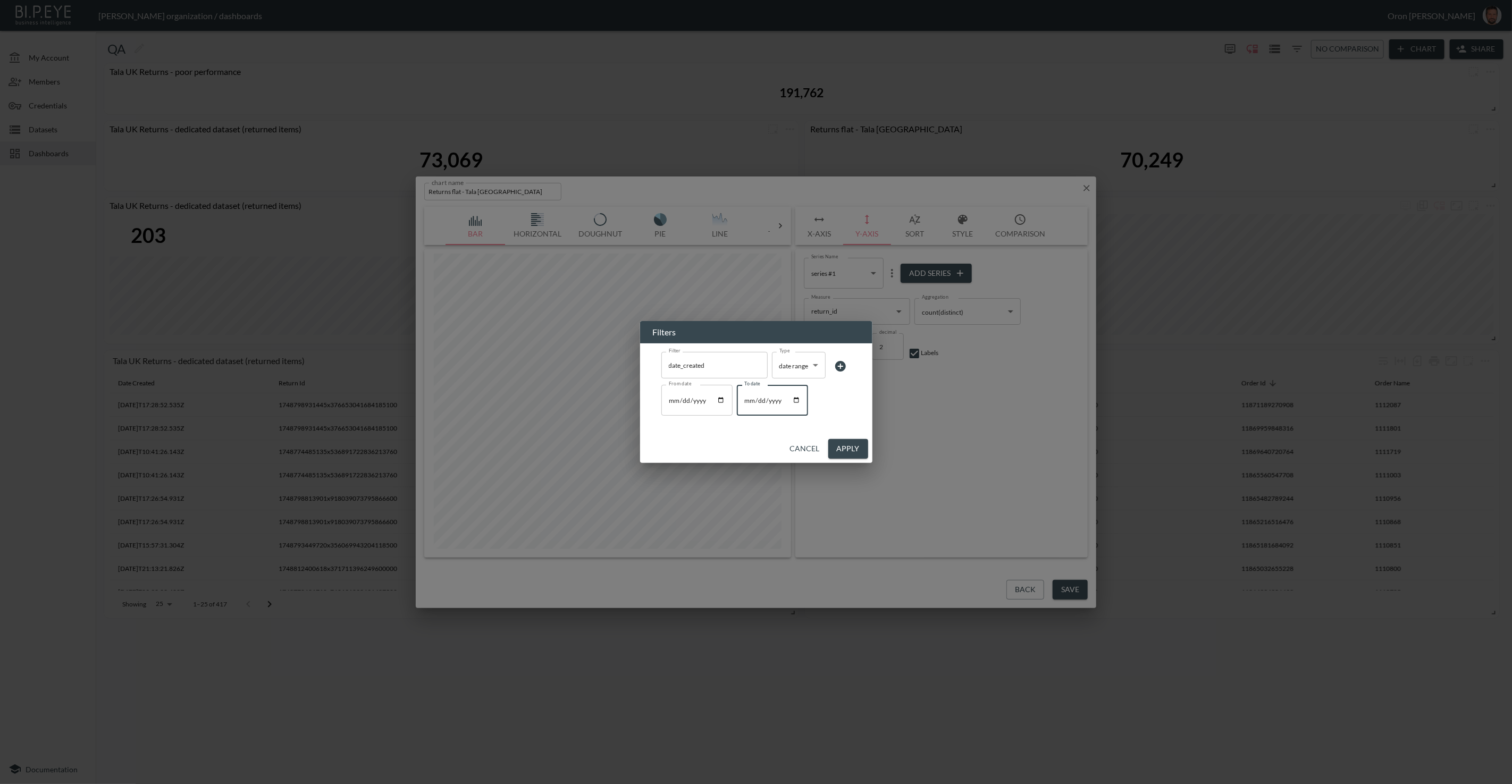
click at [748, 400] on input "[DATE]" at bounding box center [772, 400] width 71 height 31
type input "2025-06-02"
click at [846, 446] on button "Apply" at bounding box center [848, 448] width 40 height 20
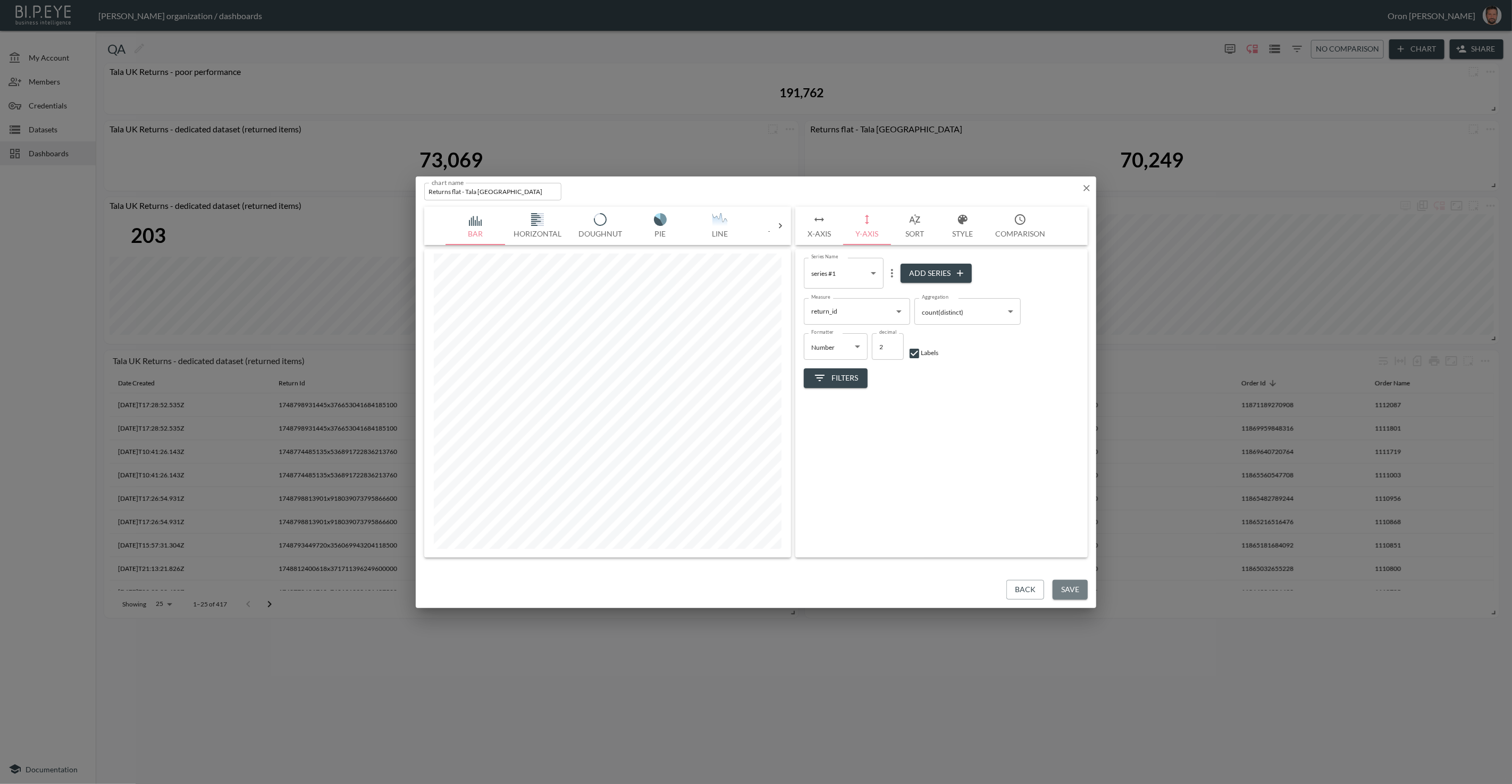
click at [1073, 585] on button "Save" at bounding box center [1070, 590] width 35 height 20
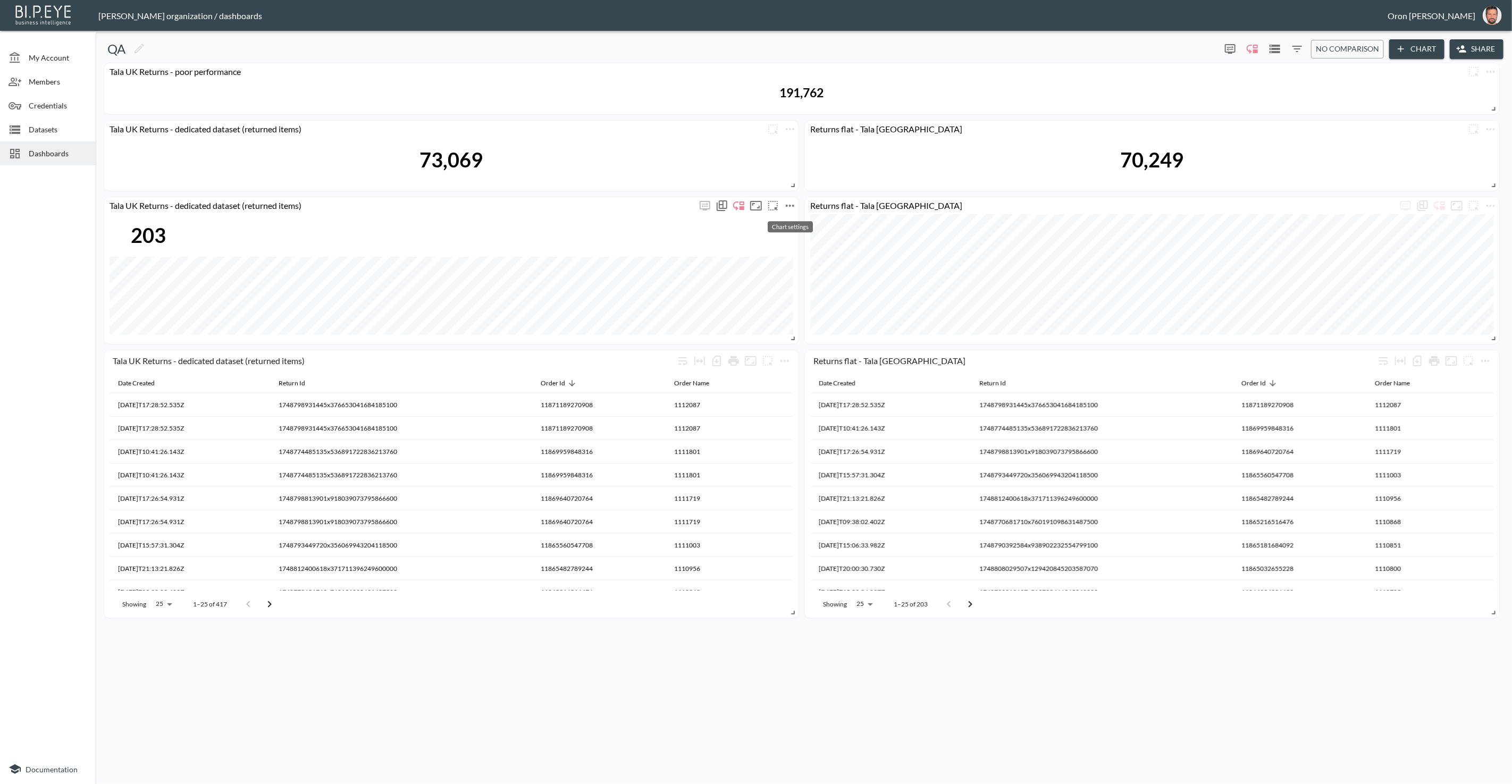
click at [793, 207] on icon "more" at bounding box center [790, 205] width 13 height 13
click at [788, 223] on li "Edit" at bounding box center [790, 226] width 83 height 19
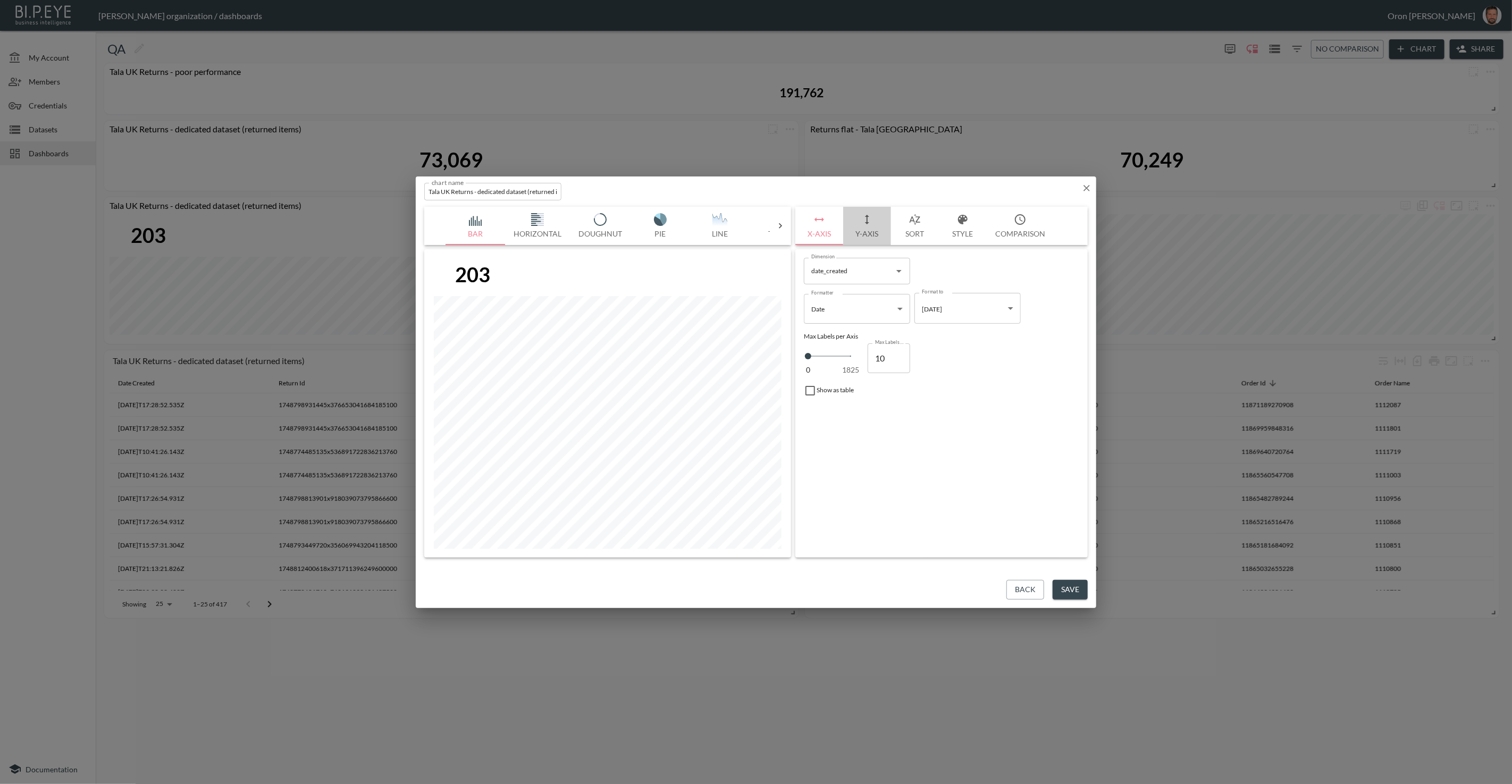
drag, startPoint x: 859, startPoint y: 225, endPoint x: 857, endPoint y: 230, distance: 5.4
click at [858, 225] on button "Y-Axis" at bounding box center [867, 226] width 48 height 39
click at [844, 373] on span "Filters" at bounding box center [836, 378] width 45 height 13
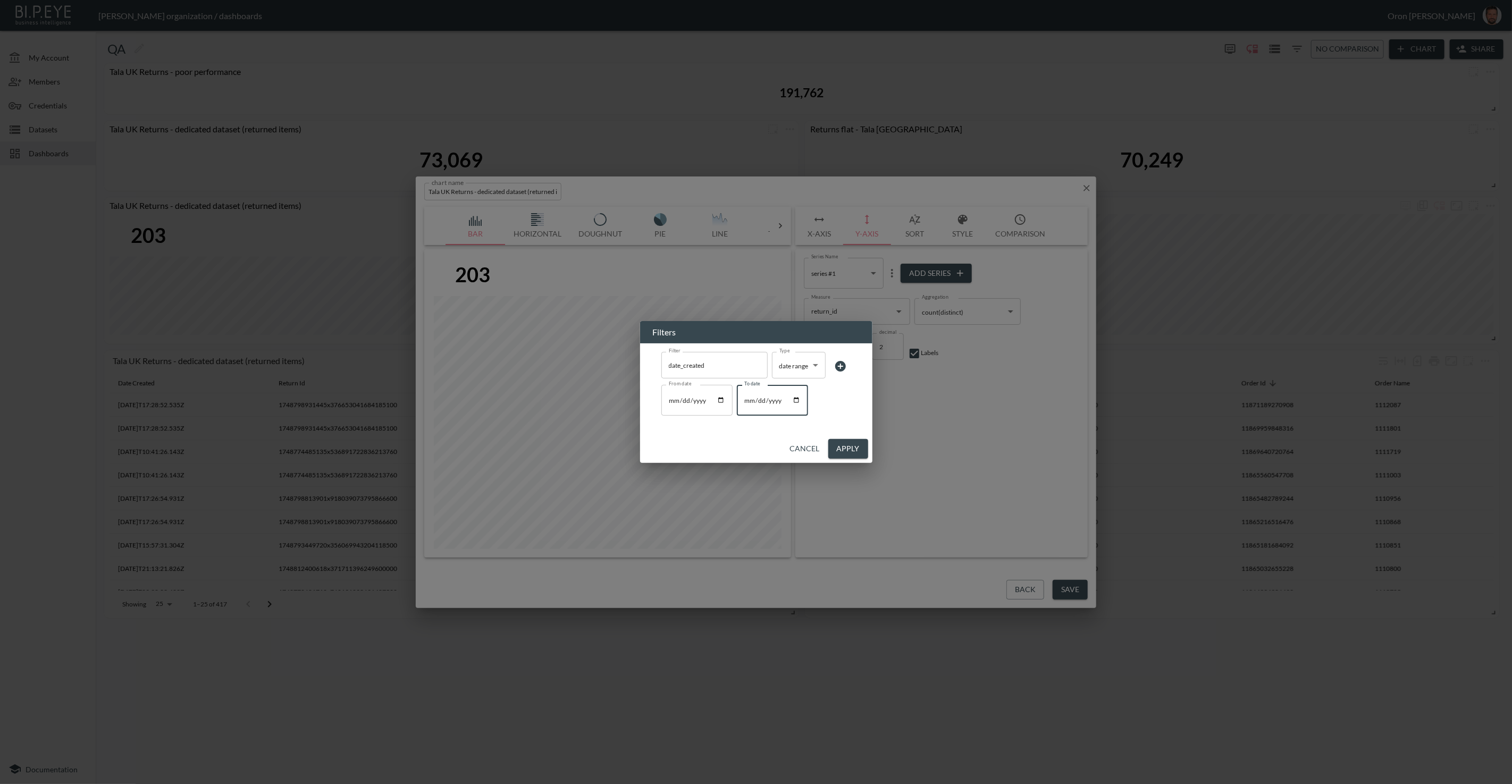
click at [748, 401] on input "[DATE]" at bounding box center [772, 400] width 71 height 31
type input "2025-06-02"
click at [844, 444] on button "Apply" at bounding box center [848, 448] width 40 height 20
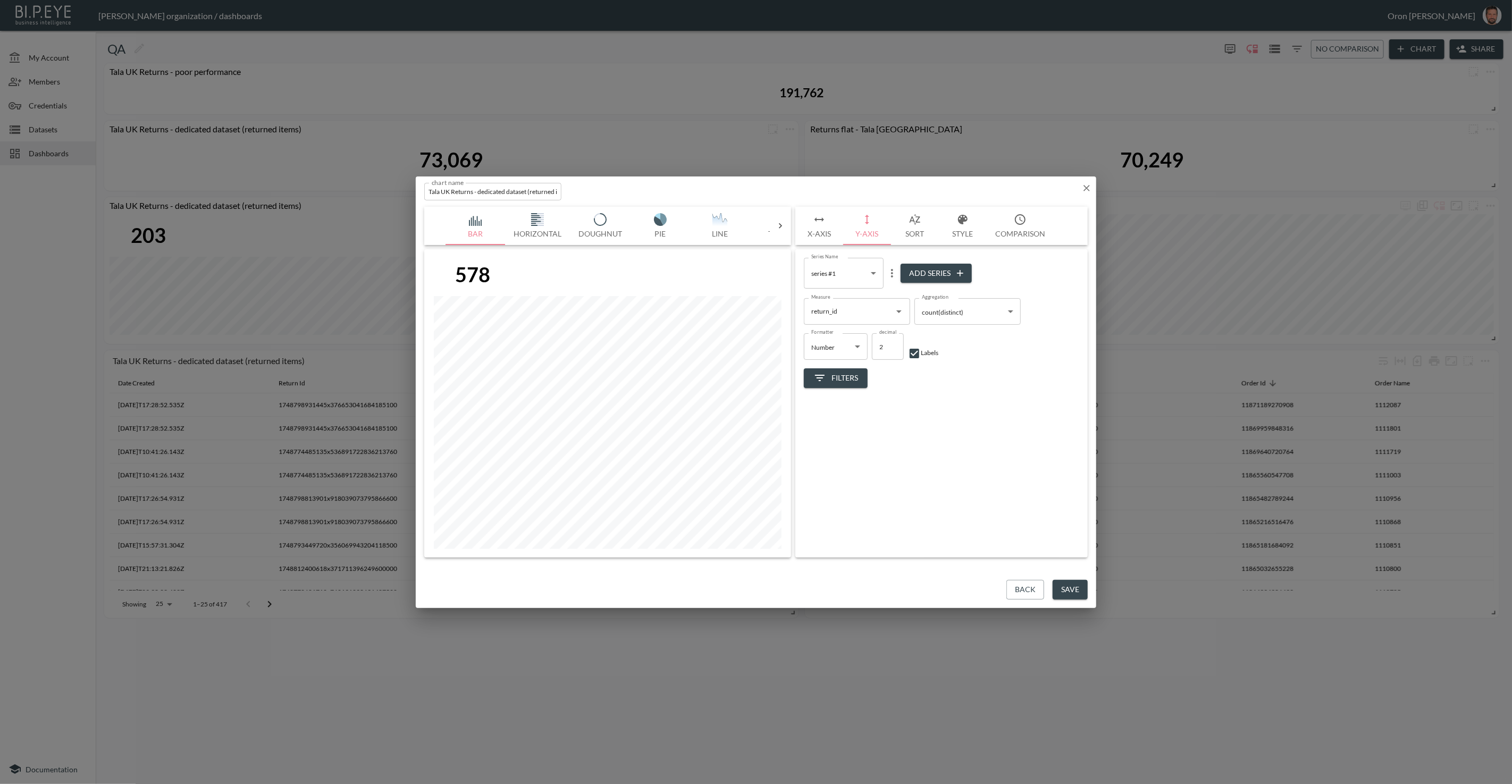
click at [1079, 586] on button "Save" at bounding box center [1070, 590] width 35 height 20
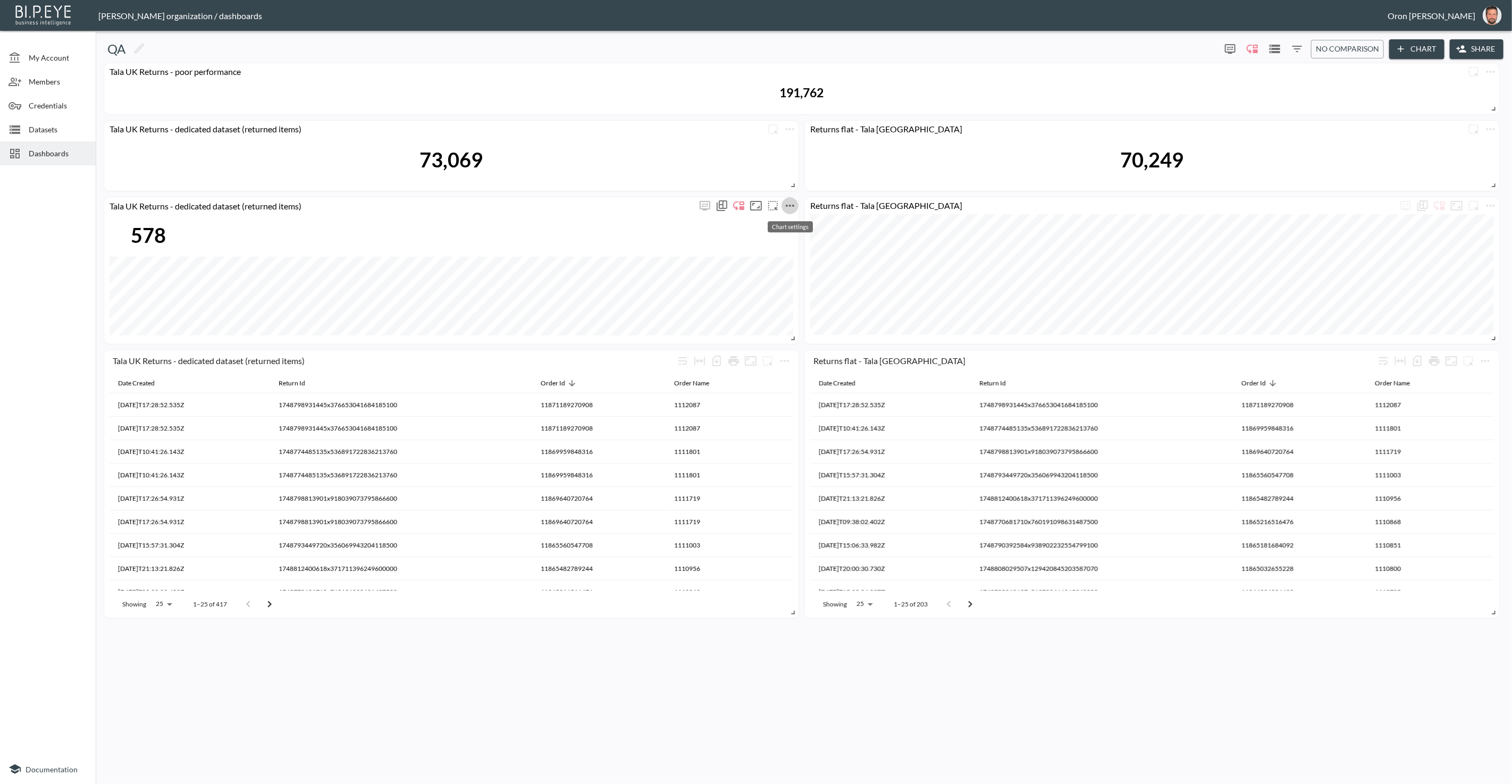
click at [790, 205] on icon "more" at bounding box center [790, 205] width 8 height 2
click at [786, 219] on li "Edit" at bounding box center [790, 226] width 83 height 19
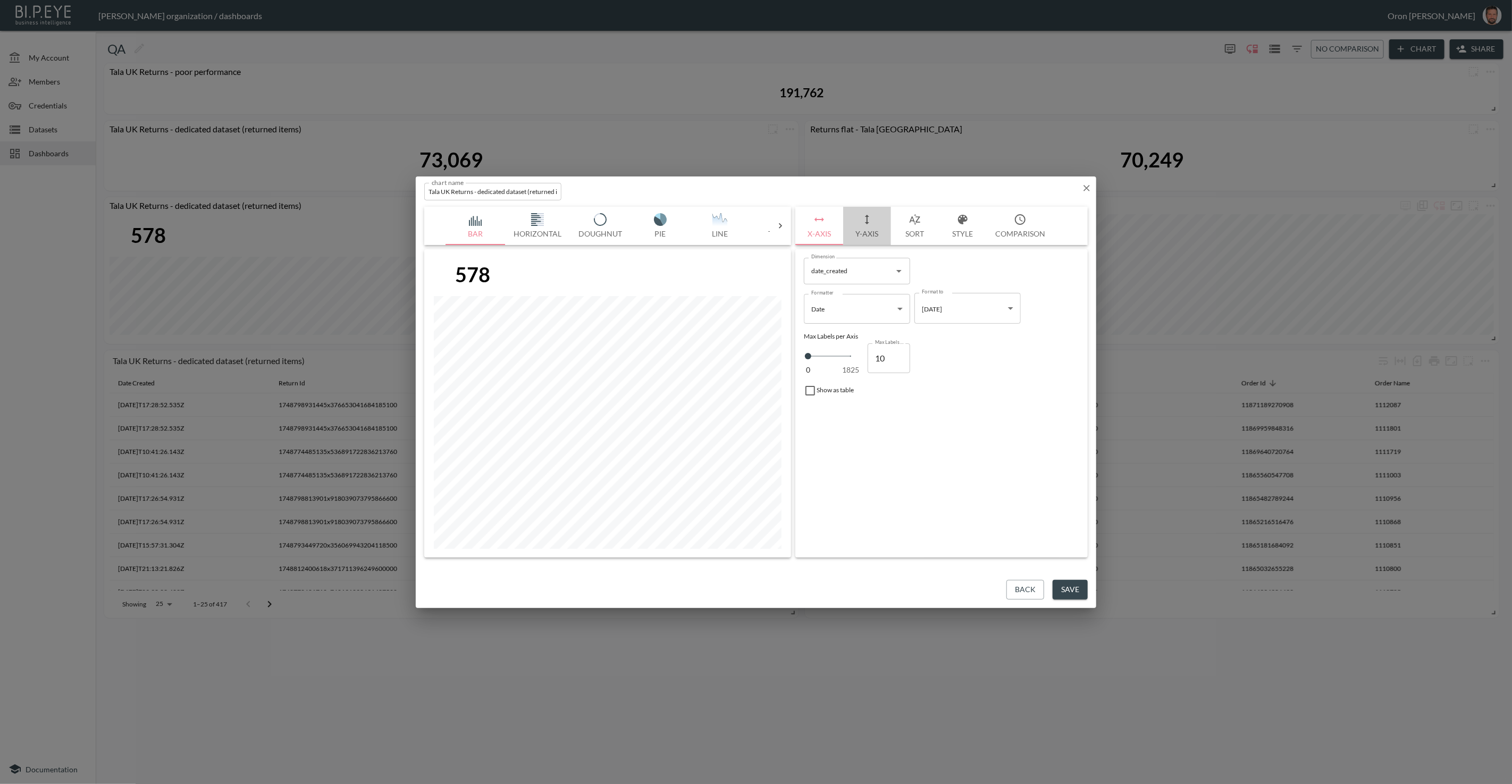
click at [866, 214] on icon "button" at bounding box center [867, 219] width 13 height 13
click at [836, 376] on span "Filters" at bounding box center [836, 378] width 45 height 13
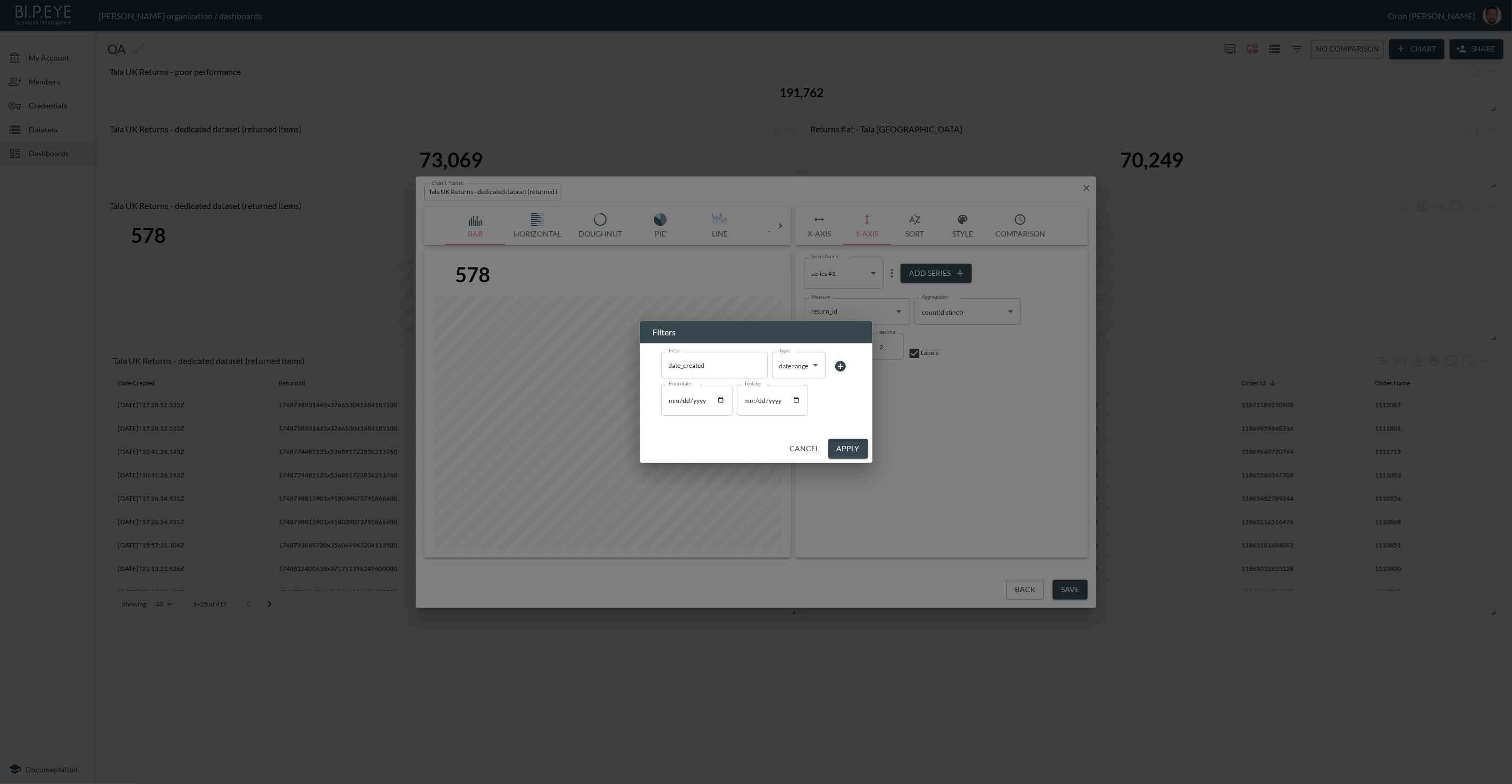
click at [744, 399] on input "2025-06-02" at bounding box center [772, 400] width 71 height 31
type input "[DATE]"
click at [857, 453] on button "Apply" at bounding box center [848, 448] width 40 height 20
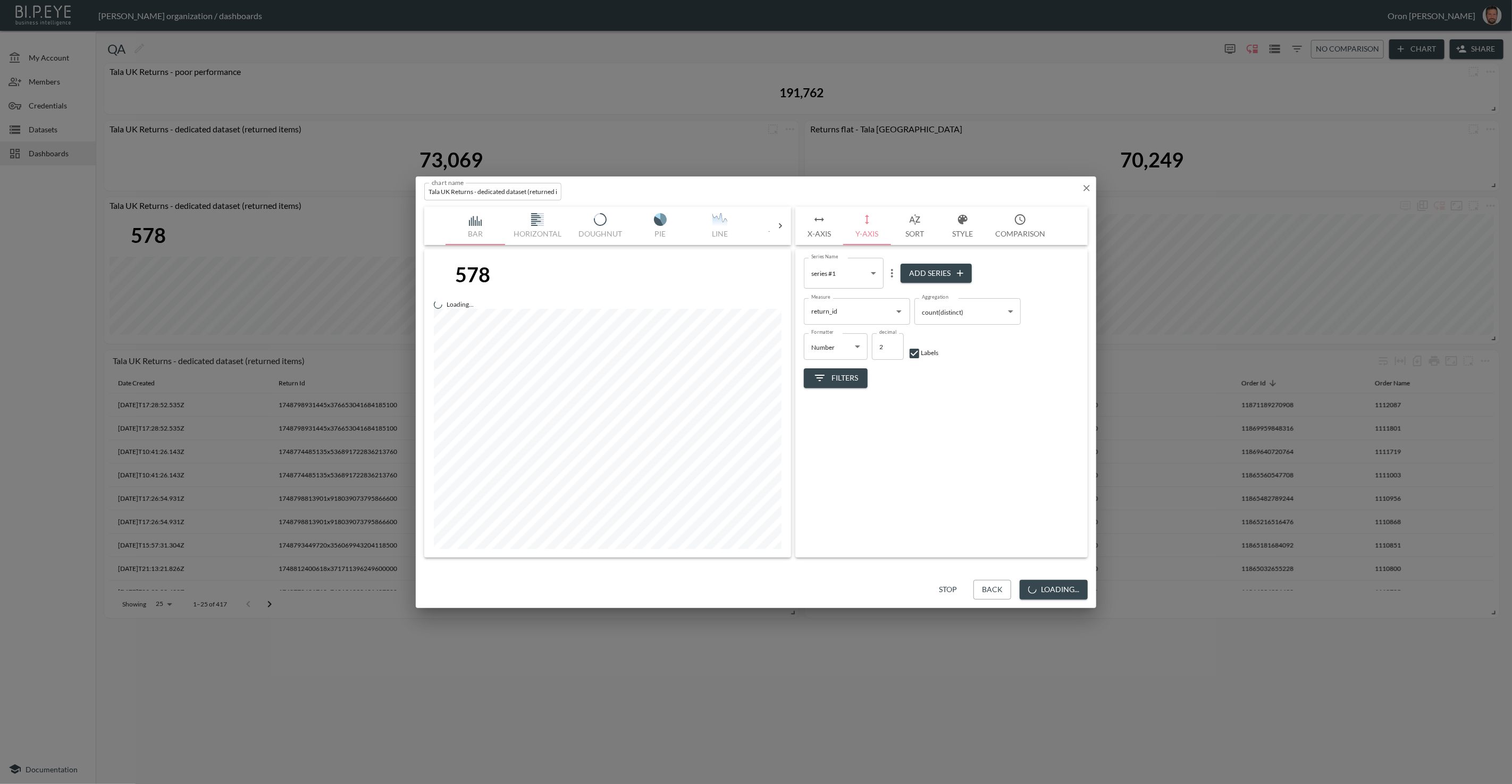
click at [1071, 586] on button "Loading..." at bounding box center [1054, 590] width 68 height 20
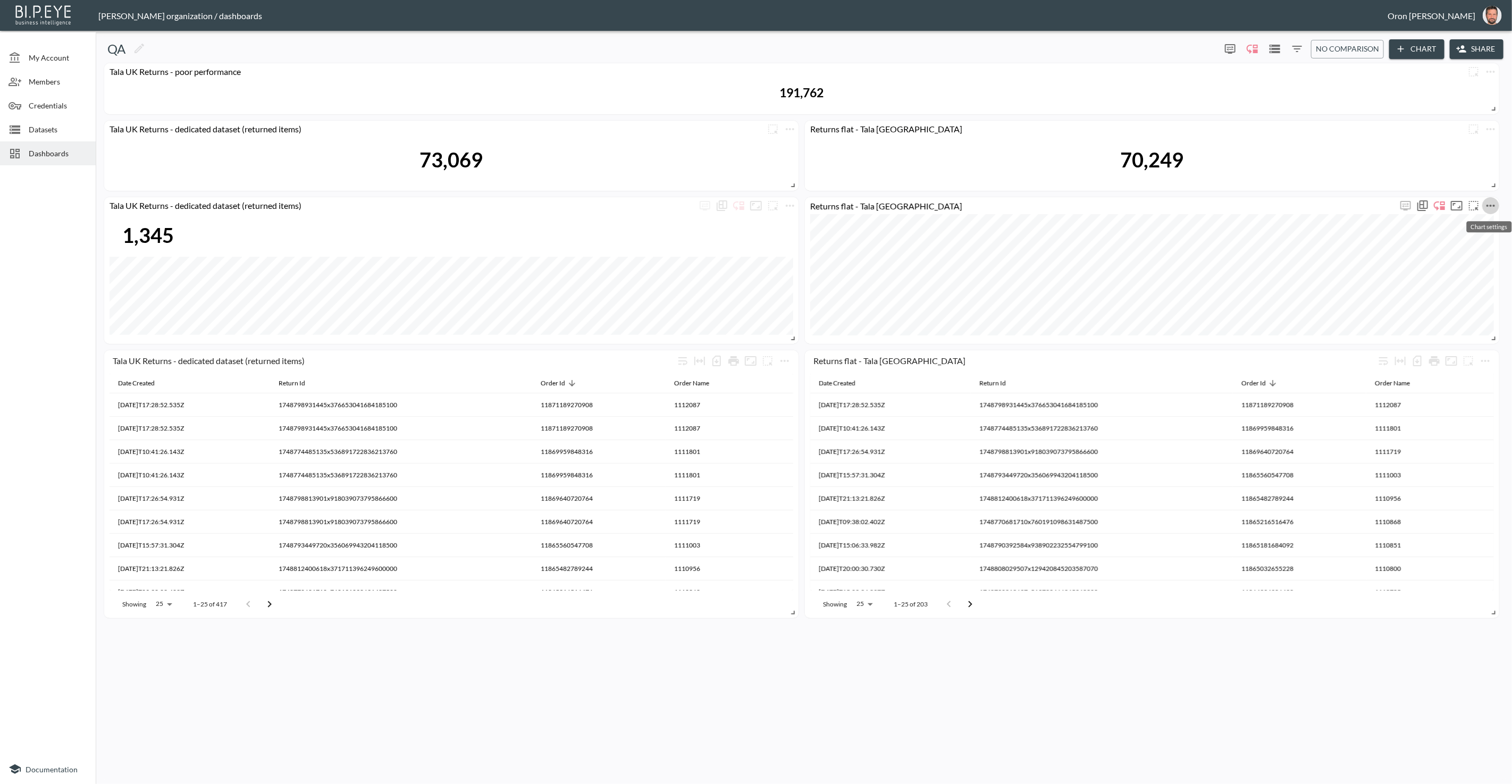
click at [1489, 207] on icon "more" at bounding box center [1491, 205] width 13 height 13
click at [1475, 223] on li "Edit" at bounding box center [1459, 226] width 83 height 19
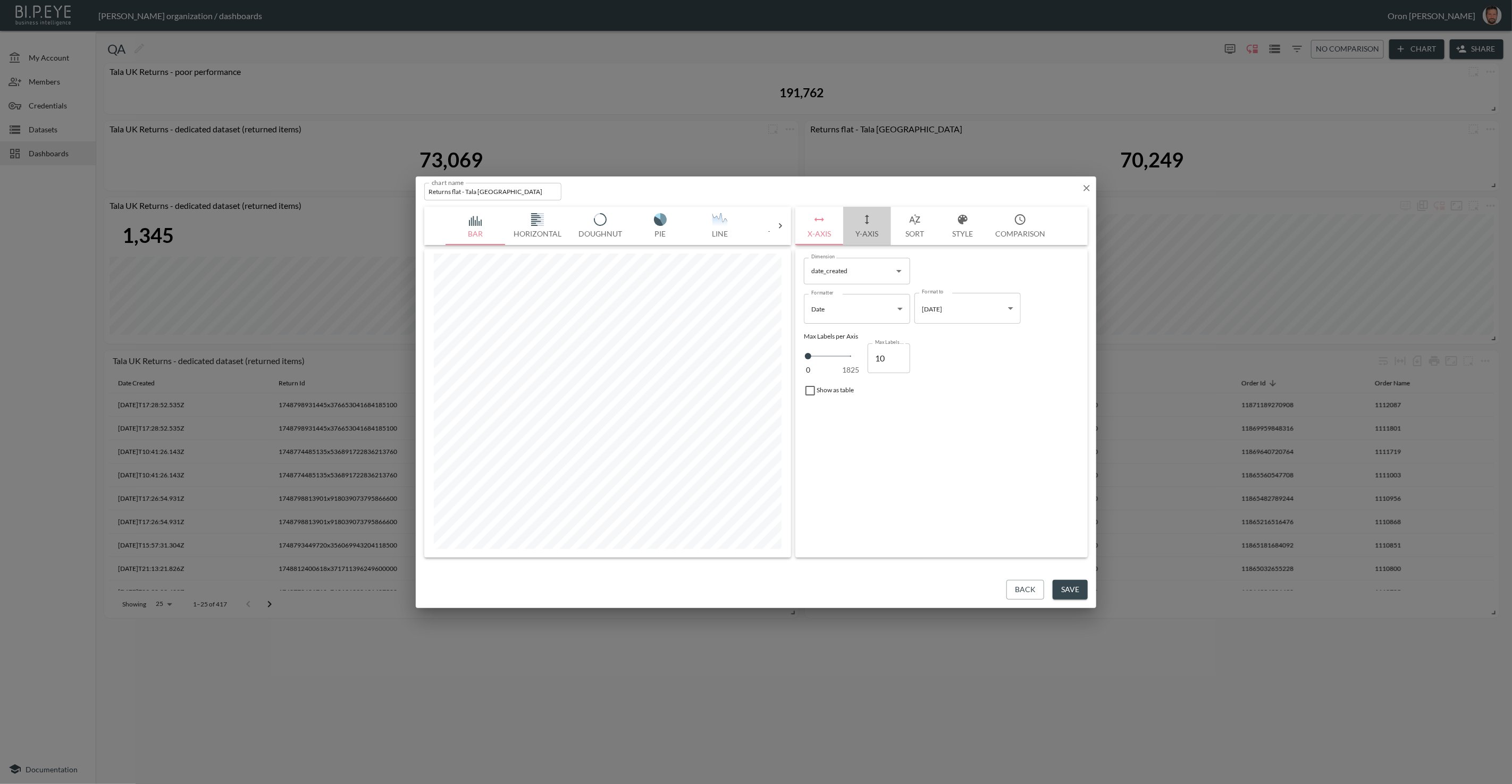
click at [866, 225] on icon "button" at bounding box center [867, 219] width 13 height 13
click at [819, 380] on icon "button" at bounding box center [820, 378] width 10 height 6
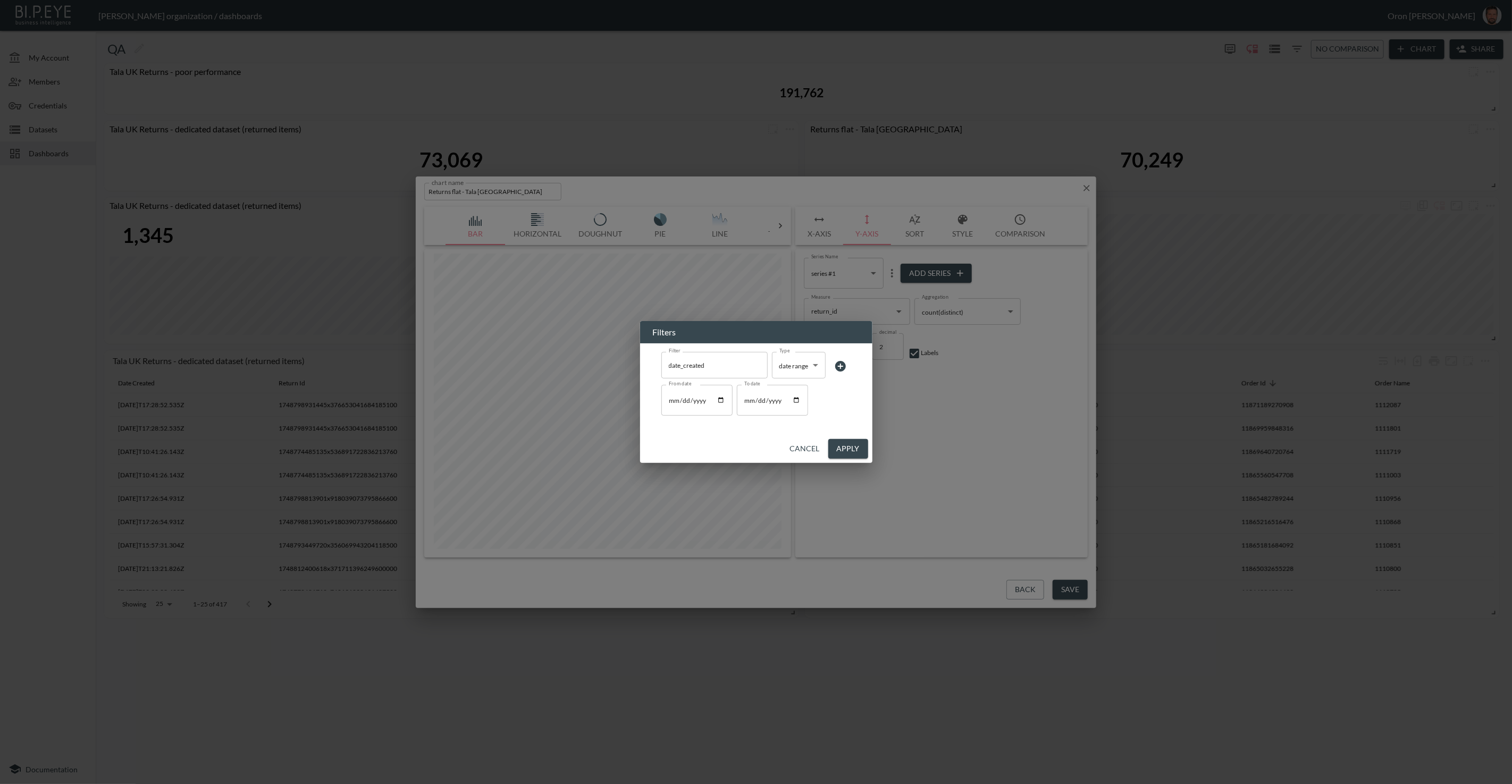
click at [748, 401] on input "2025-06-02" at bounding box center [772, 400] width 71 height 31
type input "[DATE]"
click at [848, 448] on button "Apply" at bounding box center [848, 448] width 40 height 20
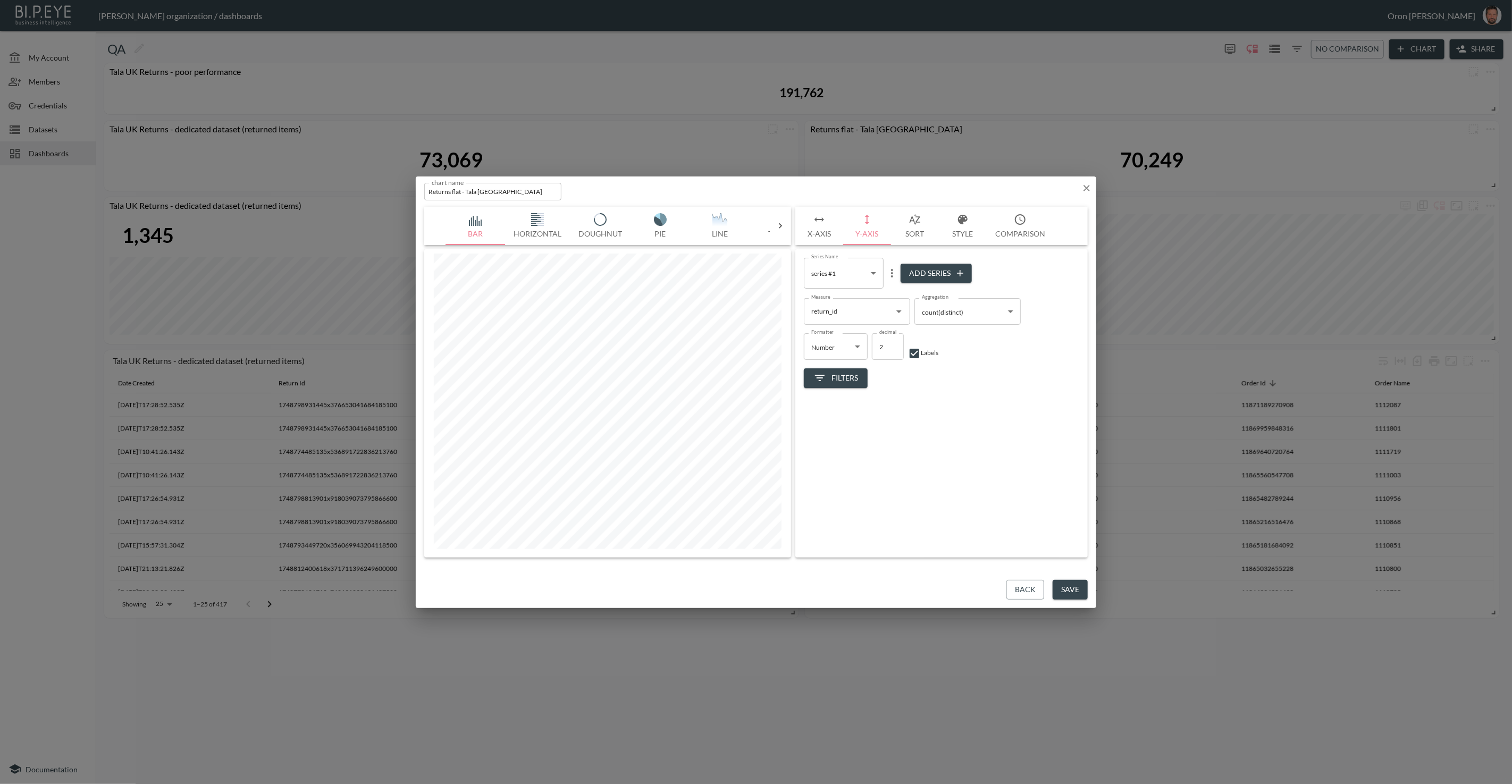
click at [1070, 586] on button "Save" at bounding box center [1070, 590] width 35 height 20
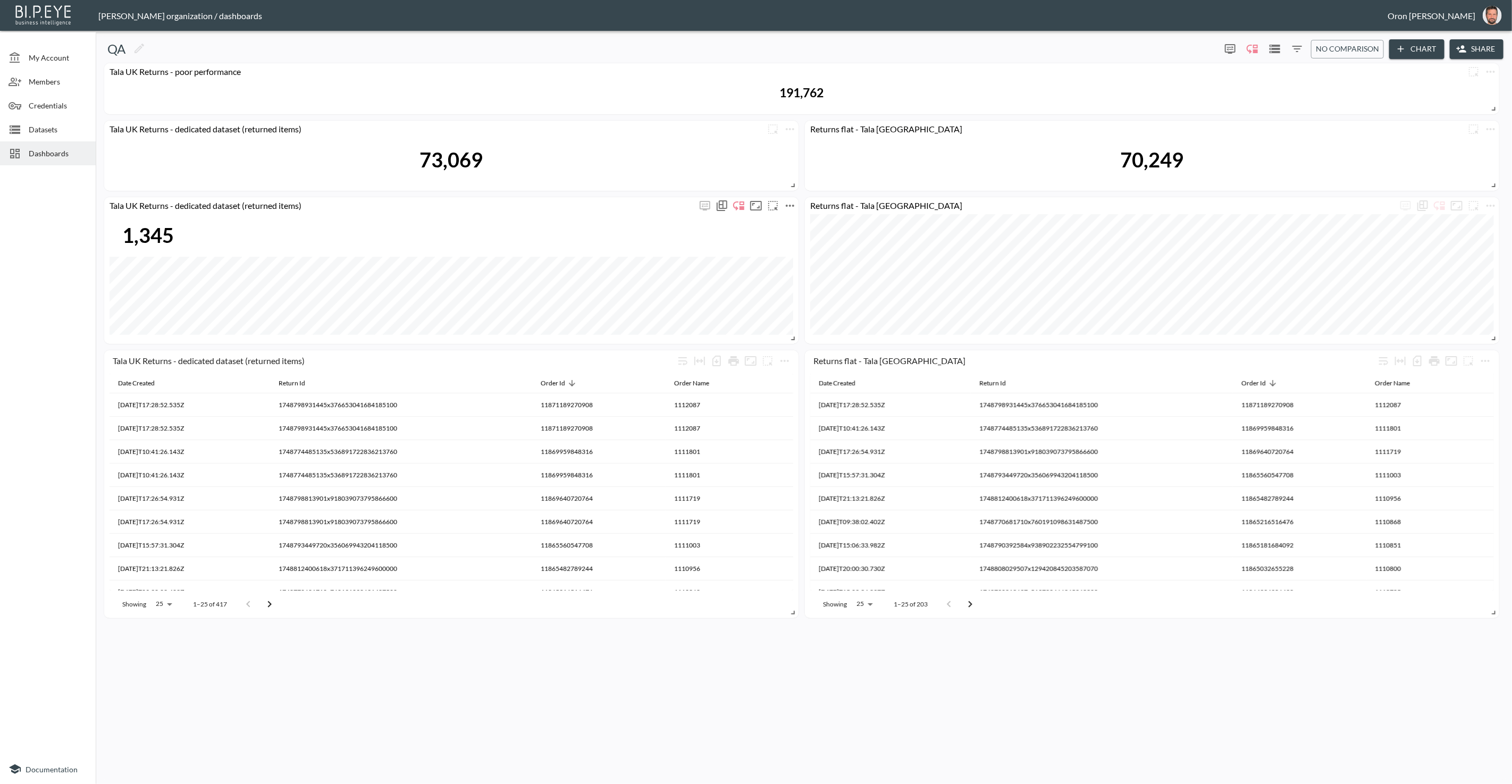
click at [783, 204] on button "more" at bounding box center [790, 205] width 17 height 17
click at [787, 220] on li "Edit" at bounding box center [790, 226] width 83 height 19
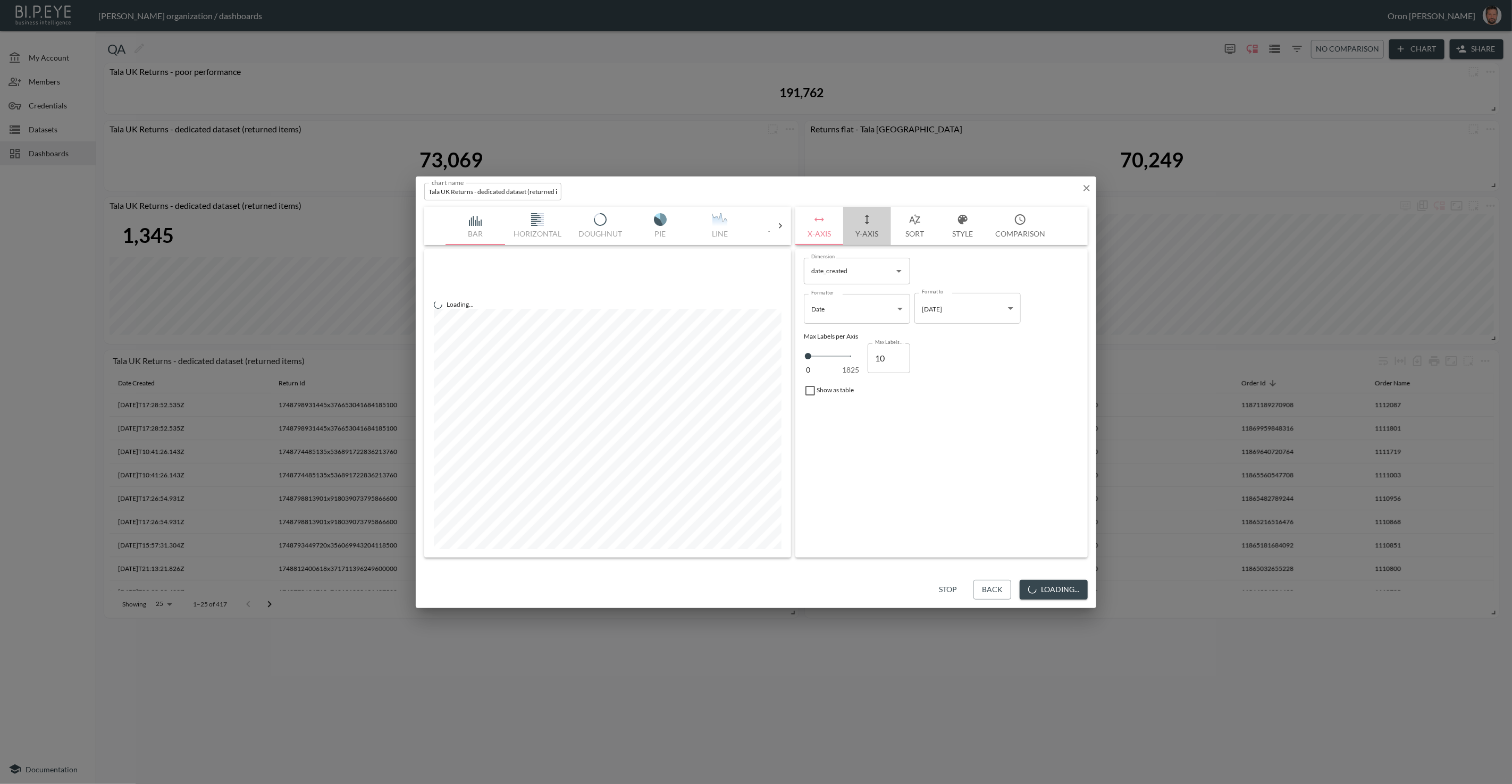
drag, startPoint x: 884, startPoint y: 230, endPoint x: 880, endPoint y: 244, distance: 14.6
click at [884, 230] on button "Y-Axis" at bounding box center [867, 226] width 48 height 39
click at [846, 376] on span "Filters" at bounding box center [836, 378] width 45 height 13
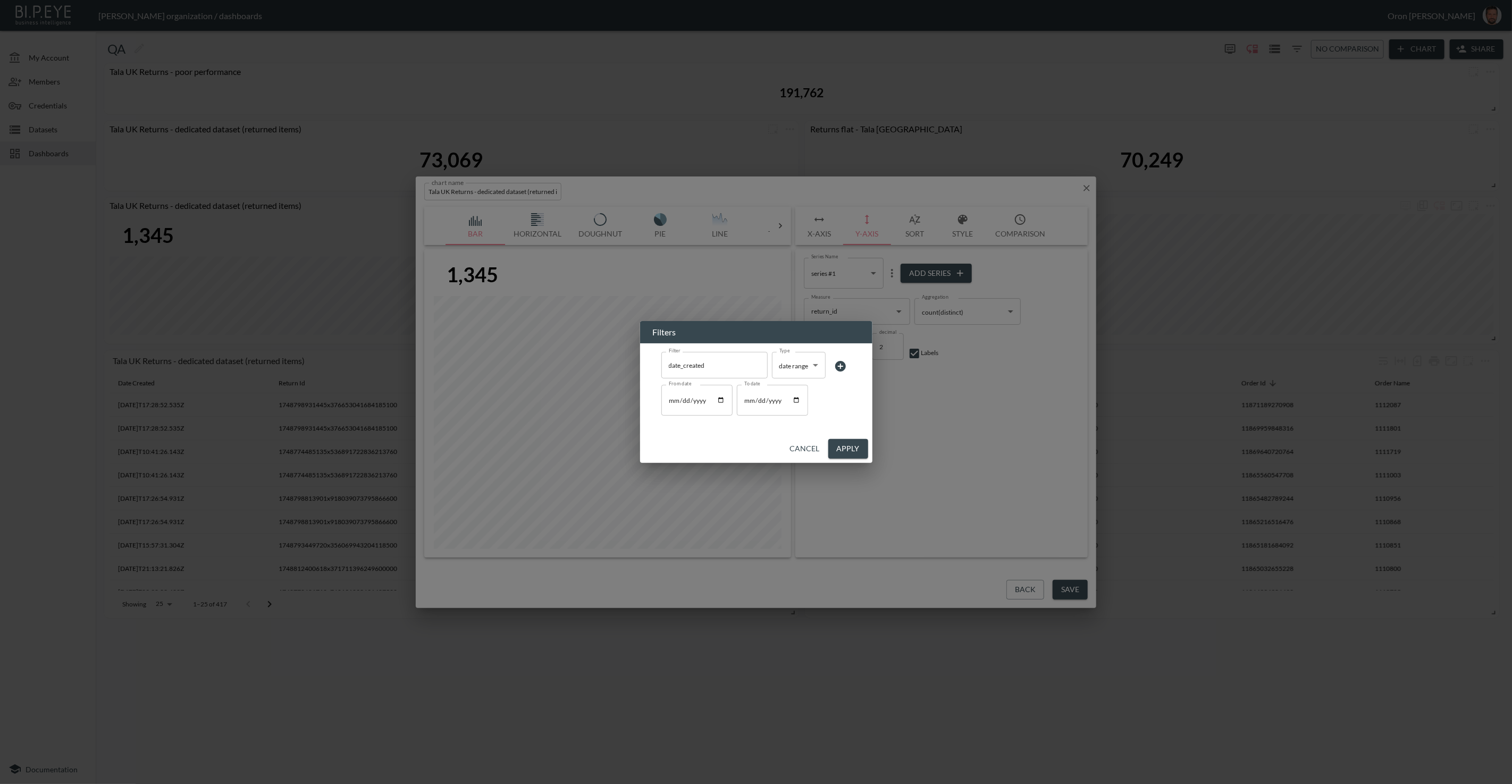
click at [671, 401] on input "[DATE]" at bounding box center [697, 400] width 71 height 31
type input "[DATE]"
click at [858, 445] on button "Apply" at bounding box center [848, 448] width 40 height 20
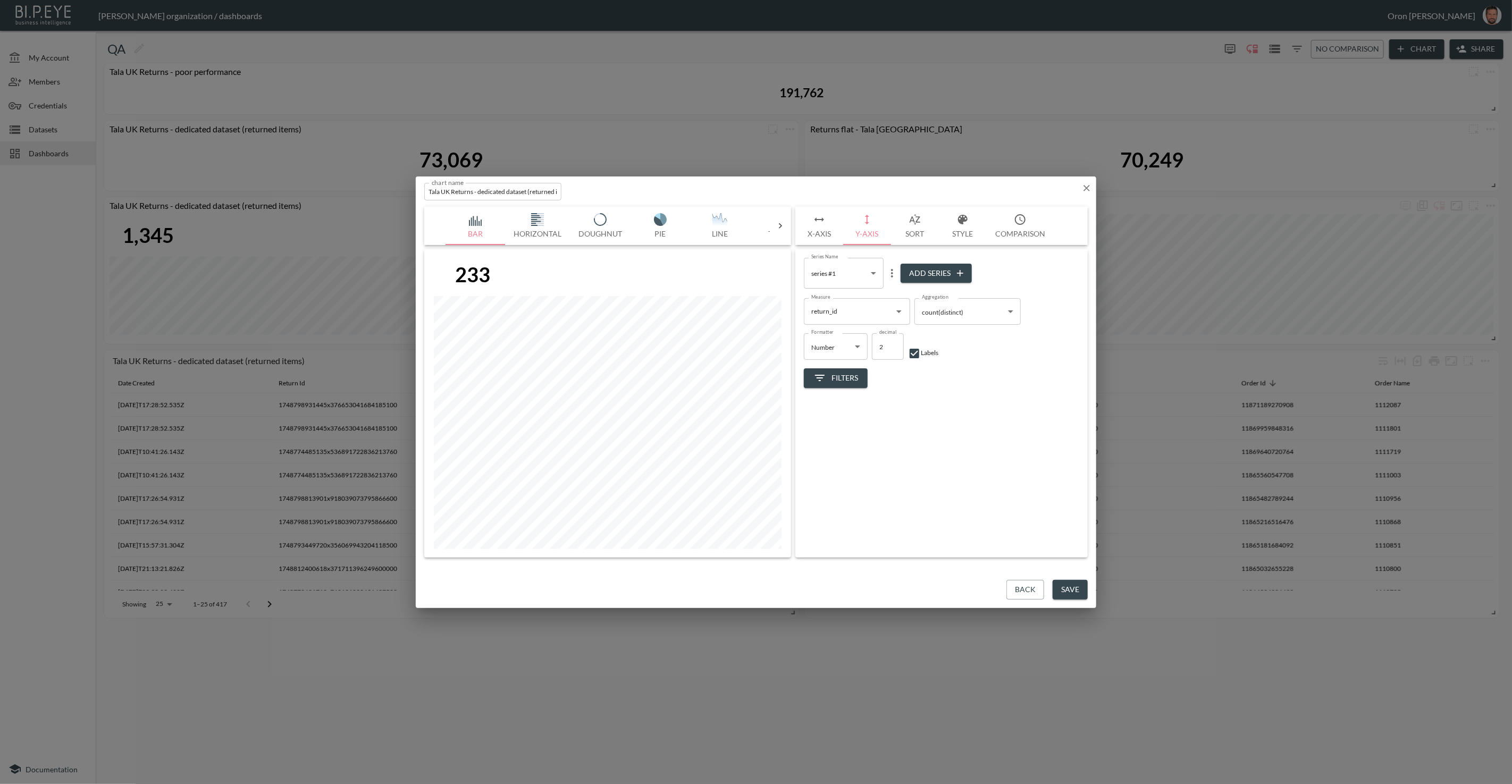
click at [1064, 583] on button "Save" at bounding box center [1070, 590] width 35 height 20
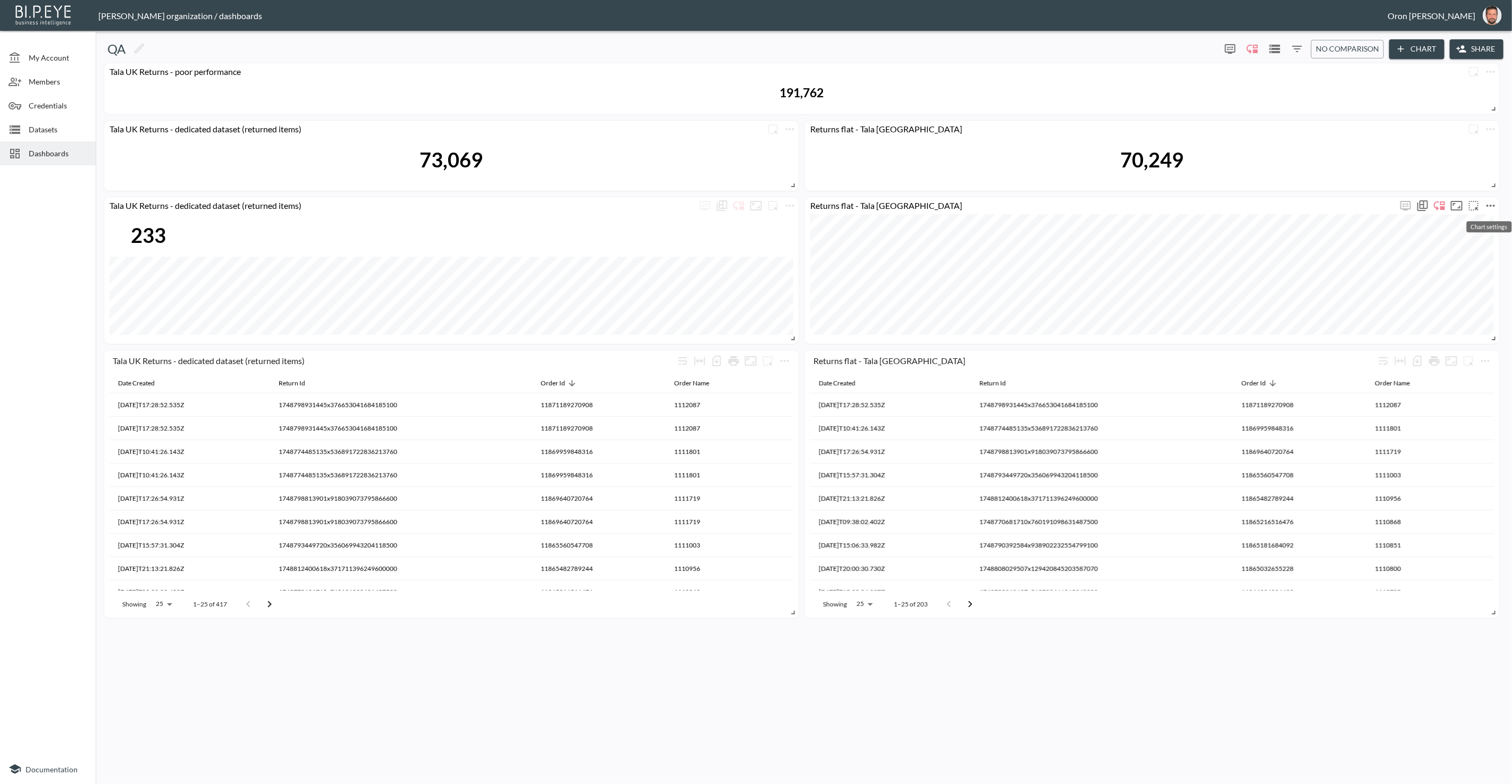
click at [1491, 201] on icon "more" at bounding box center [1491, 205] width 13 height 13
click at [1482, 218] on li "Edit" at bounding box center [1459, 226] width 83 height 19
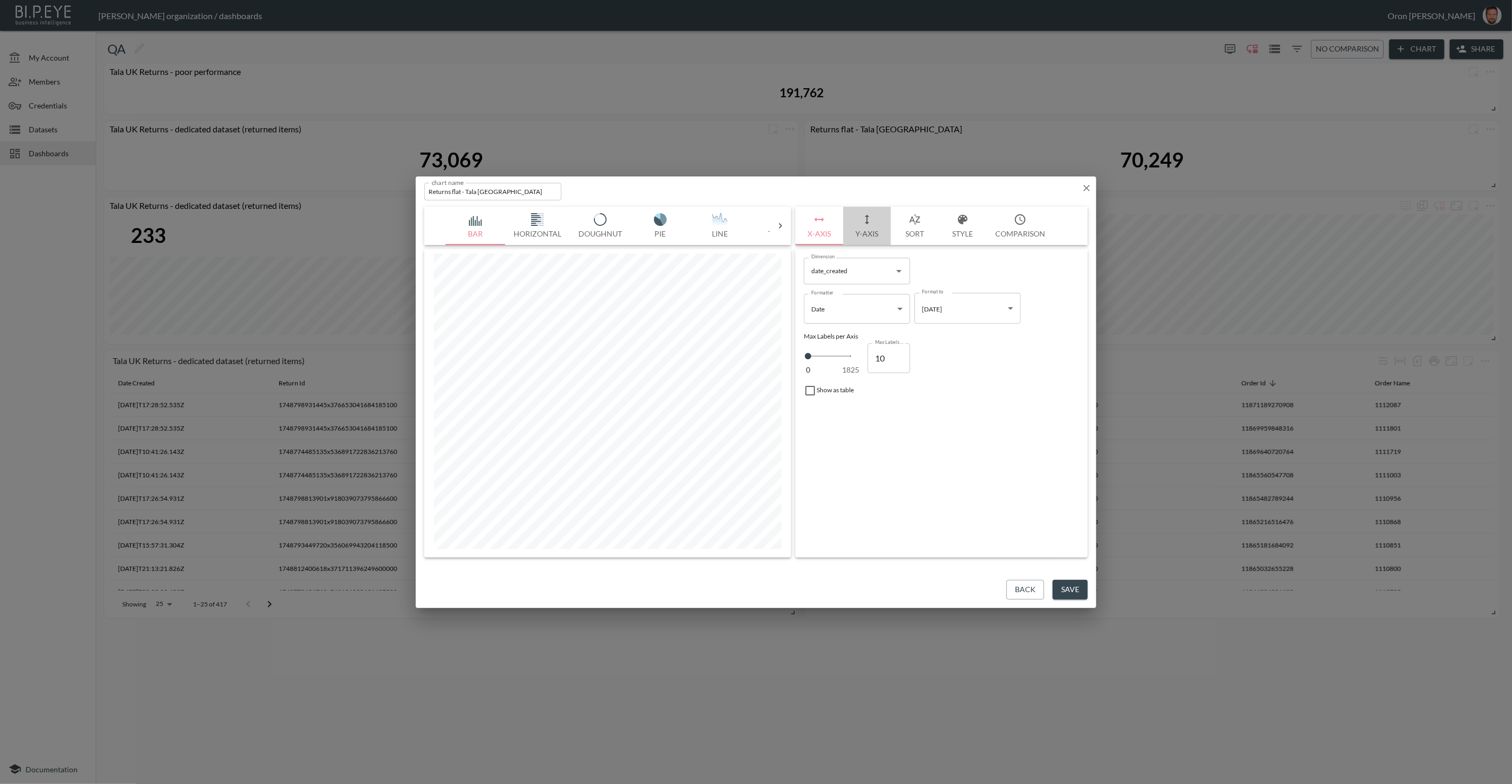
drag, startPoint x: 860, startPoint y: 231, endPoint x: 852, endPoint y: 247, distance: 17.9
click at [860, 231] on button "Y-Axis" at bounding box center [867, 226] width 48 height 39
click at [816, 378] on icon "button" at bounding box center [820, 378] width 10 height 6
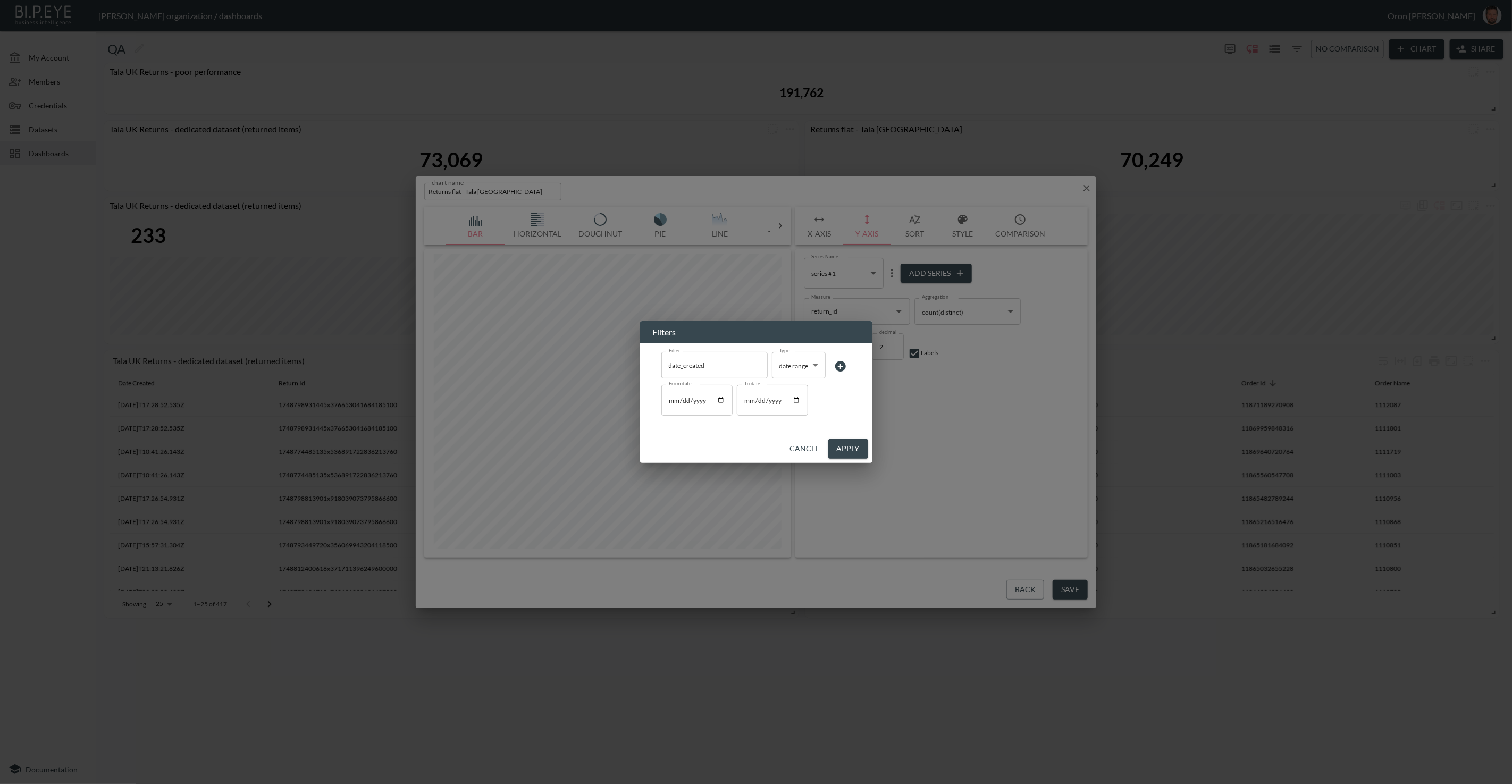
click at [670, 397] on input "[DATE]" at bounding box center [697, 400] width 71 height 31
type input "[DATE]"
click at [860, 448] on button "Apply" at bounding box center [848, 448] width 40 height 20
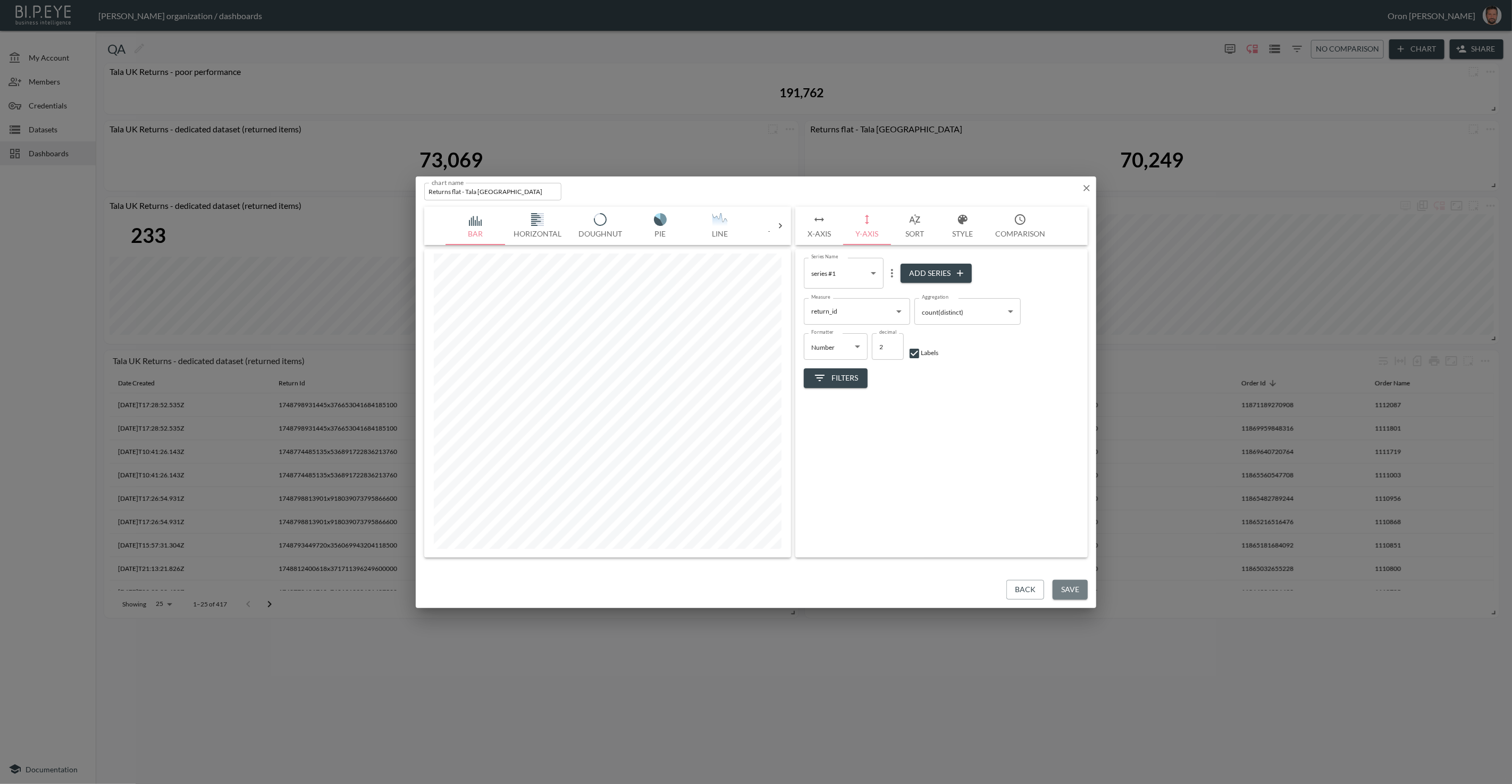
click at [1065, 589] on button "Save" at bounding box center [1070, 590] width 35 height 20
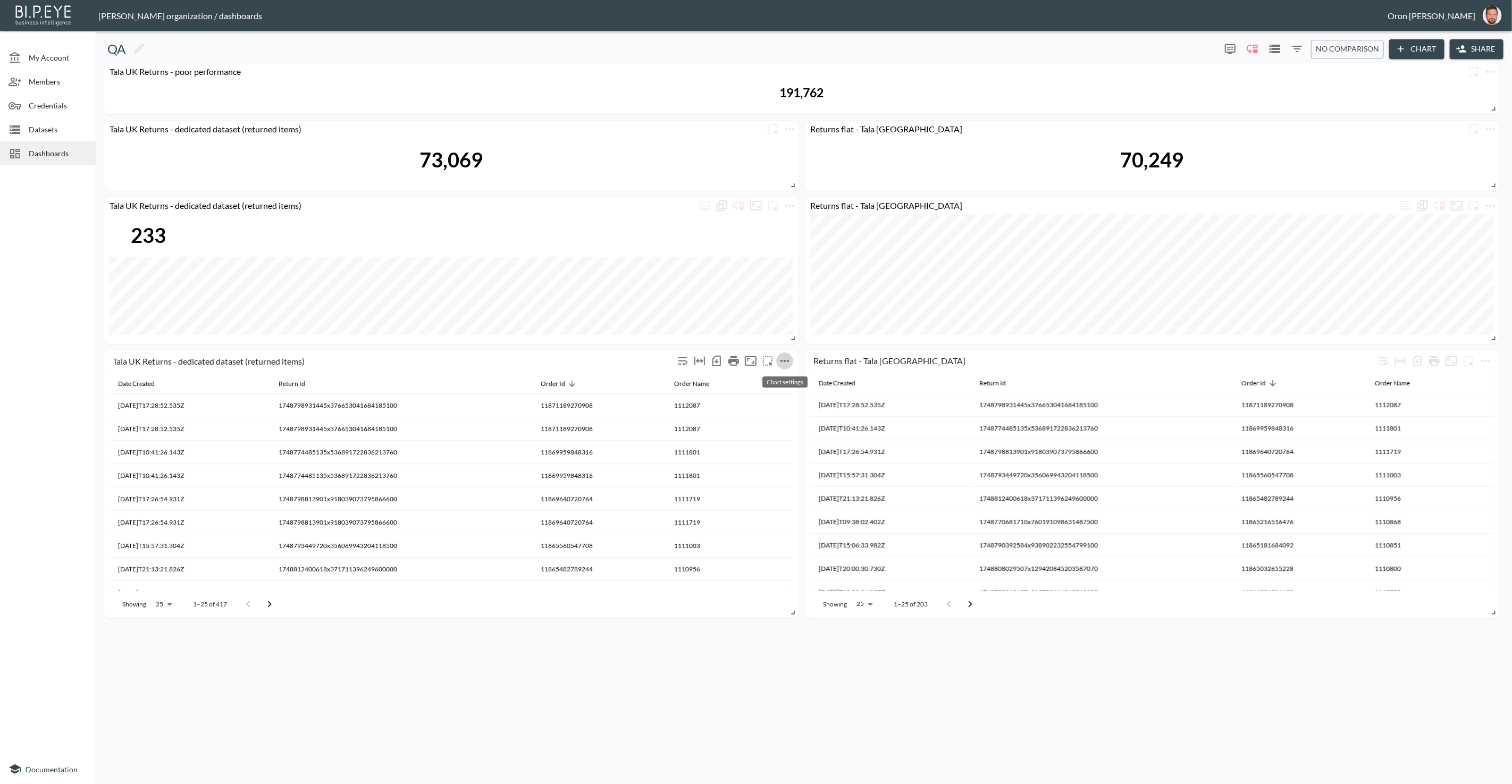
click at [782, 361] on icon "more" at bounding box center [785, 361] width 13 height 13
click at [779, 378] on p "Edit" at bounding box center [773, 381] width 15 height 13
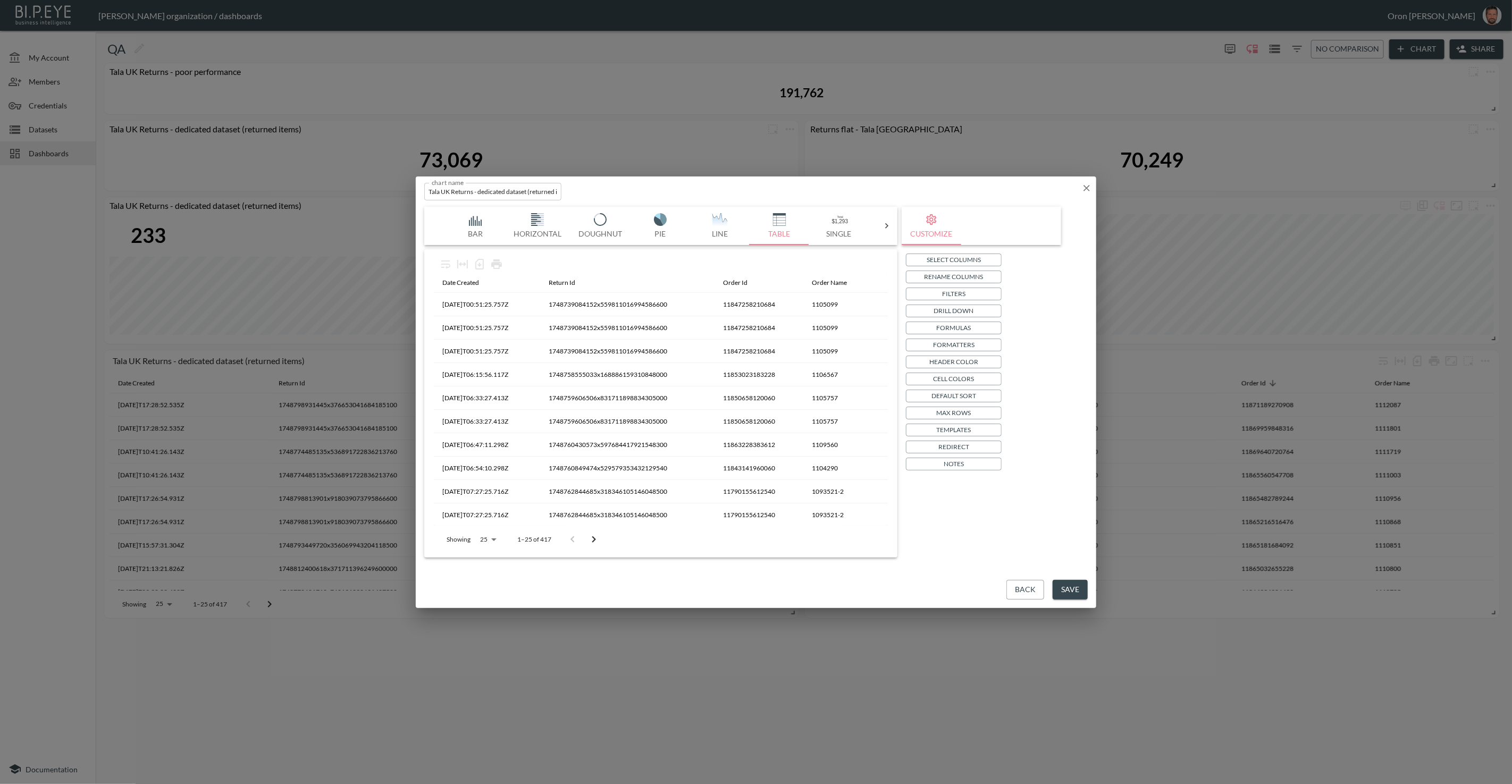
click at [968, 307] on p "Drill Down" at bounding box center [954, 311] width 40 height 11
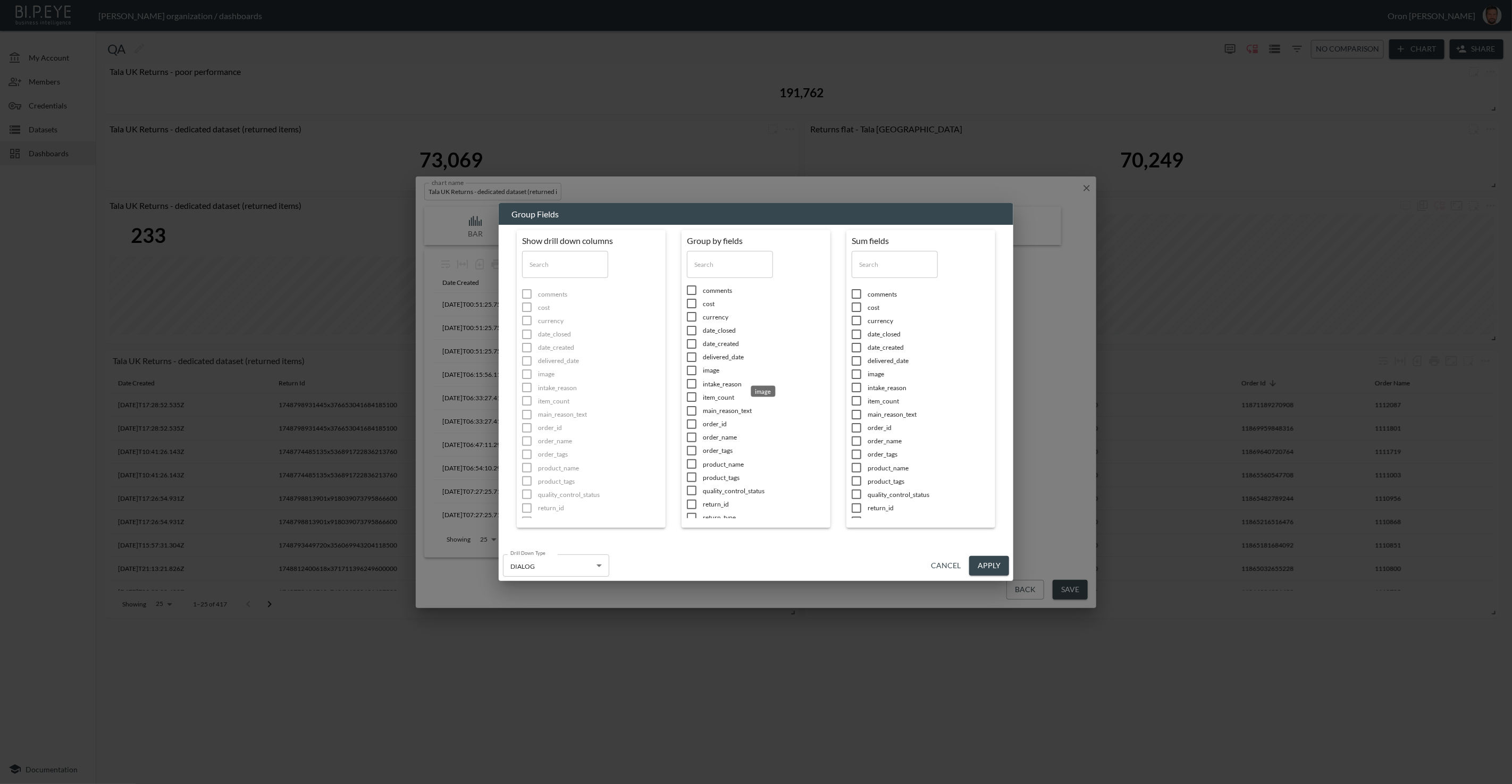
scroll to position [1, 0]
click at [730, 348] on span "date_created" at bounding box center [764, 347] width 122 height 9
checkbox input "true"
click at [660, 504] on span "return_id" at bounding box center [599, 508] width 122 height 9
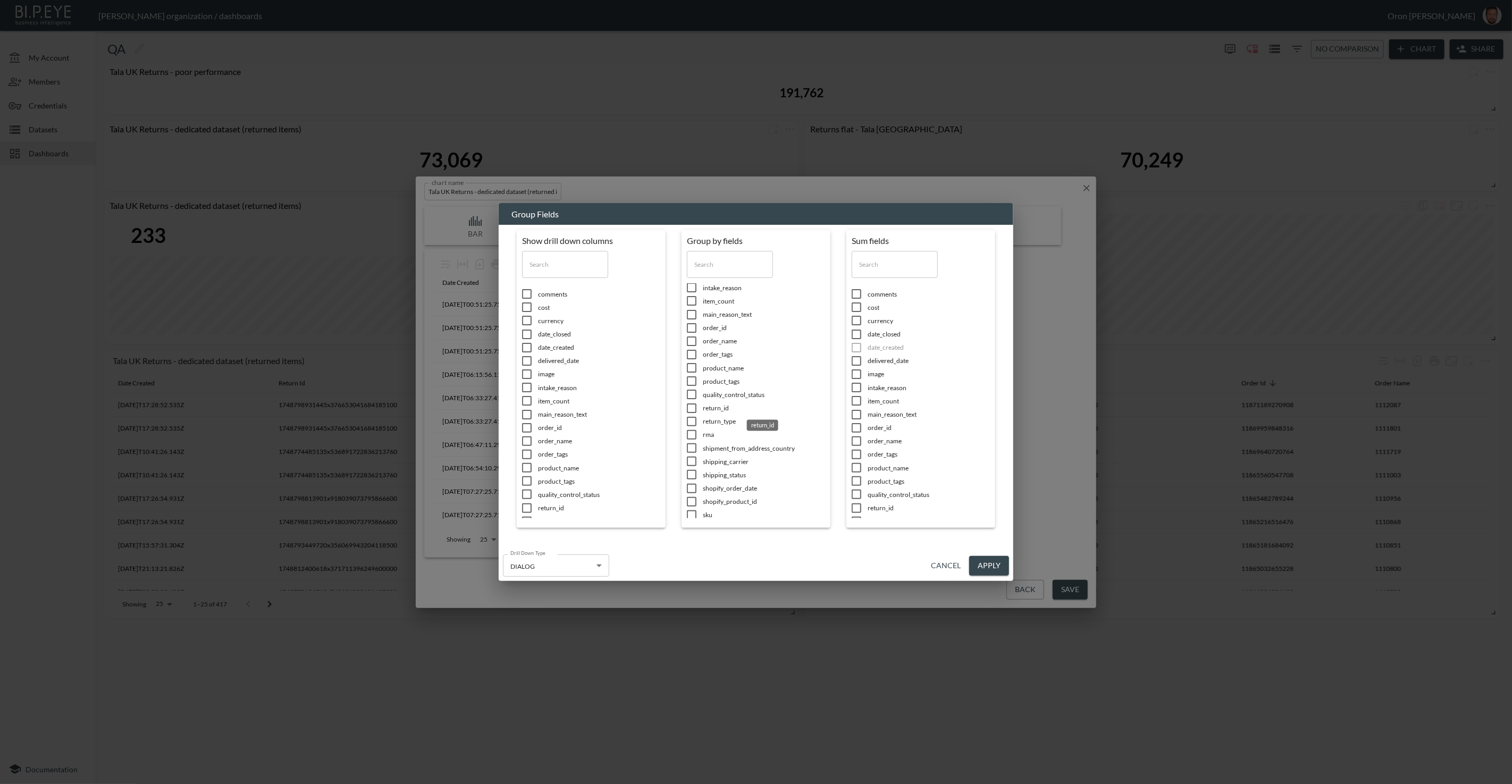
checkbox input "true"
click at [975, 561] on button "Apply" at bounding box center [990, 566] width 40 height 20
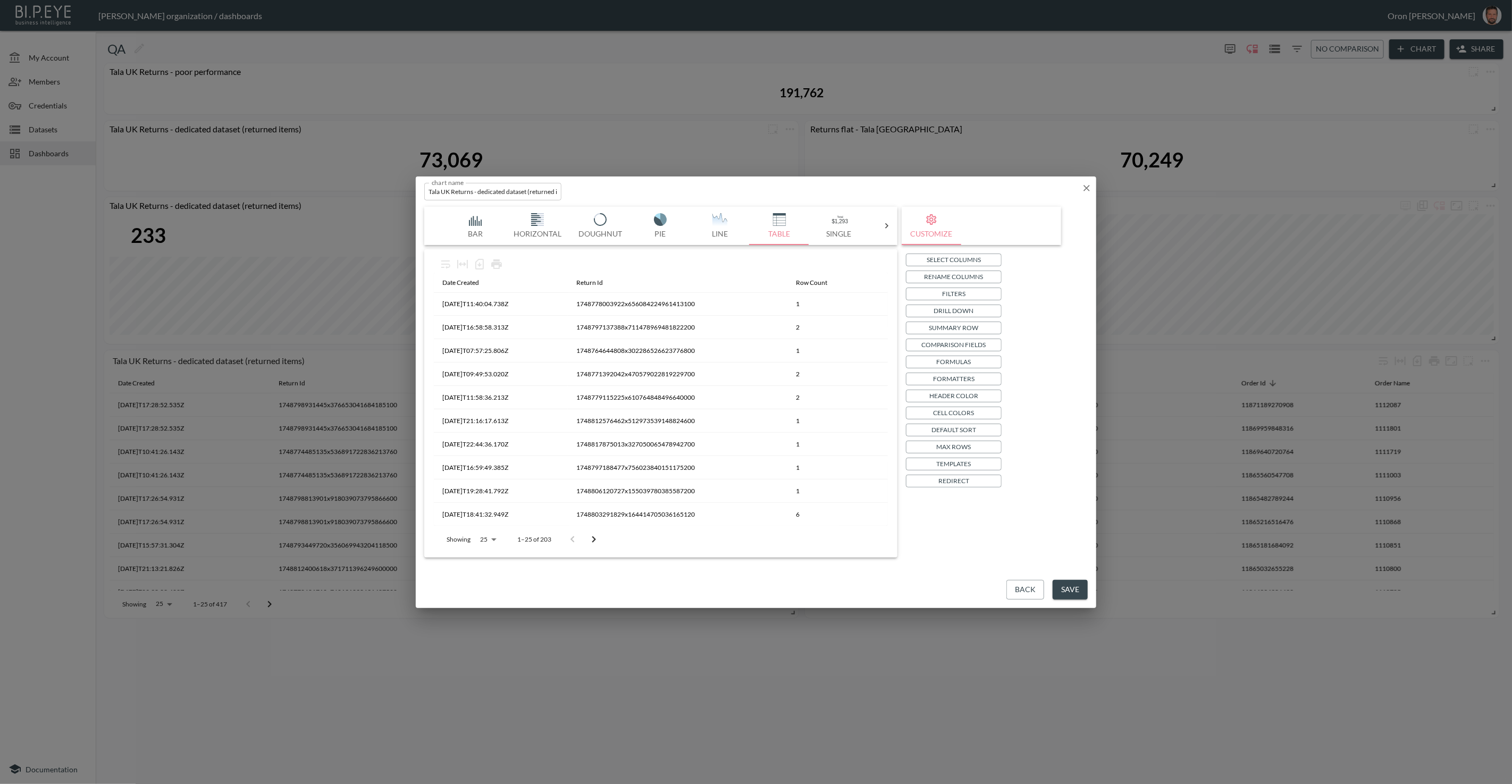
scroll to position [0, 0]
click at [972, 324] on p "Summary Row" at bounding box center [954, 328] width 50 height 11
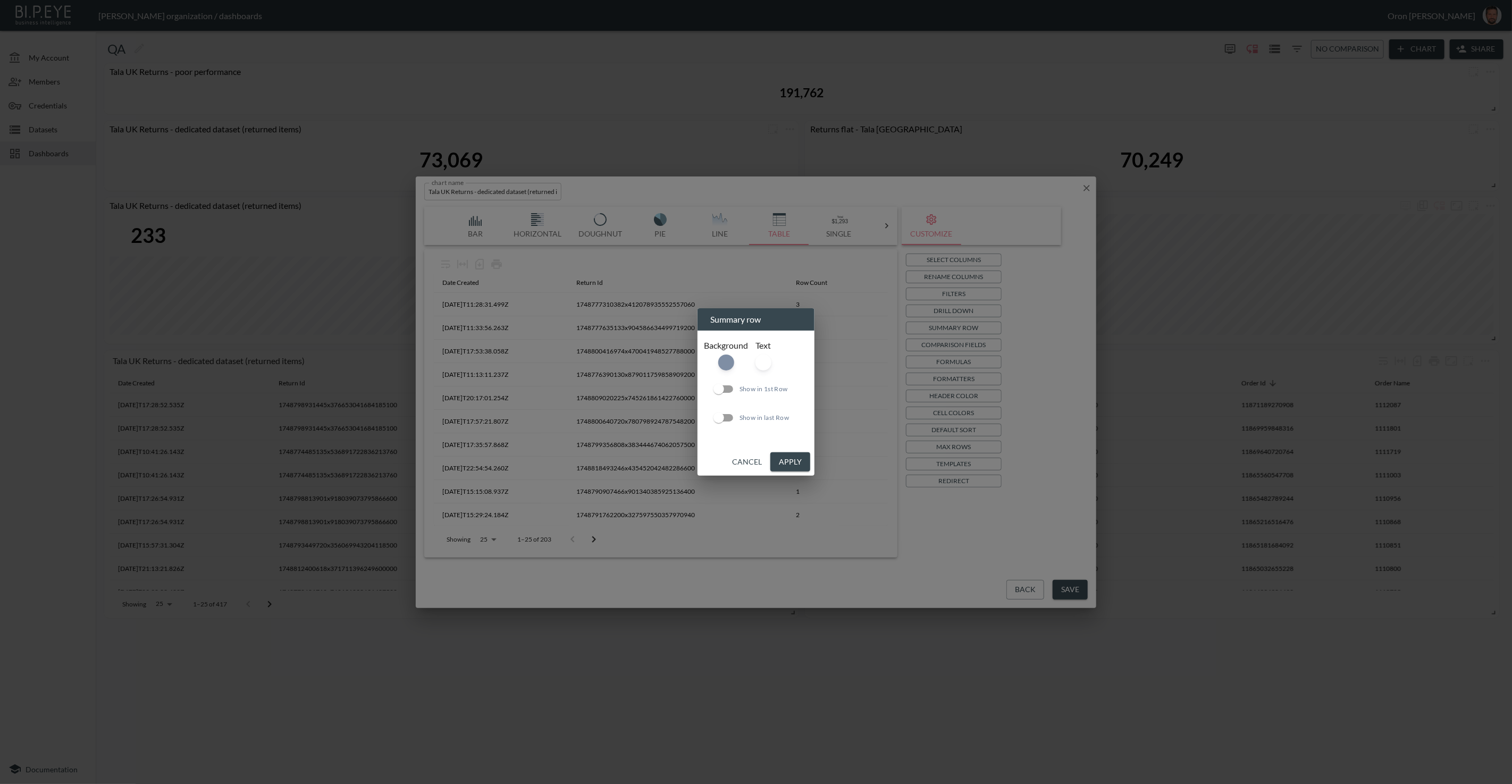
click at [731, 392] on input "Show in 1st Row" at bounding box center [719, 389] width 61 height 20
checkbox input "true"
click at [796, 468] on button "Apply" at bounding box center [790, 462] width 40 height 20
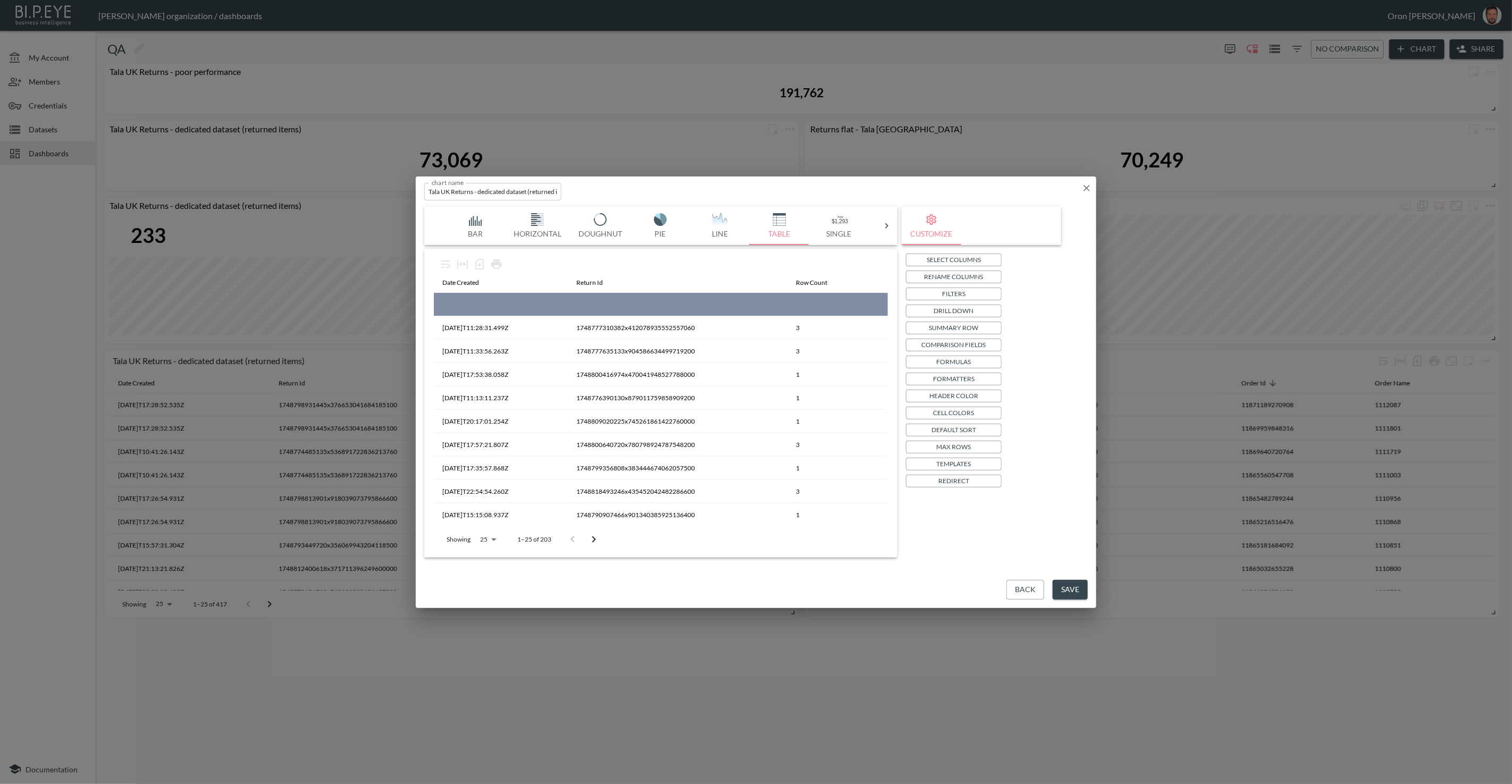
click at [926, 329] on button "Summary Row" at bounding box center [954, 328] width 96 height 13
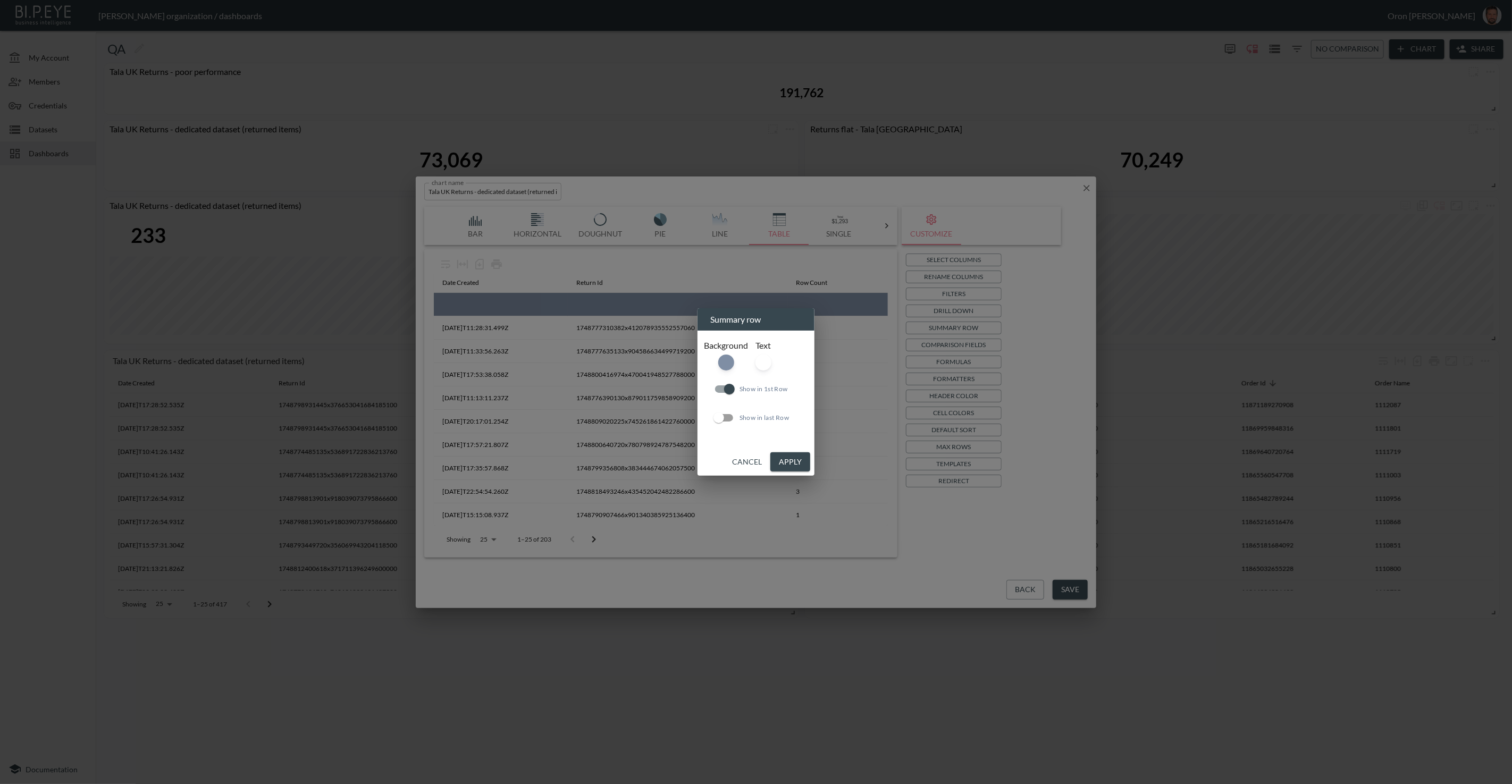
click at [726, 388] on input "Show in 1st Row" at bounding box center [730, 389] width 61 height 20
checkbox input "false"
click at [793, 465] on button "Apply" at bounding box center [790, 462] width 40 height 20
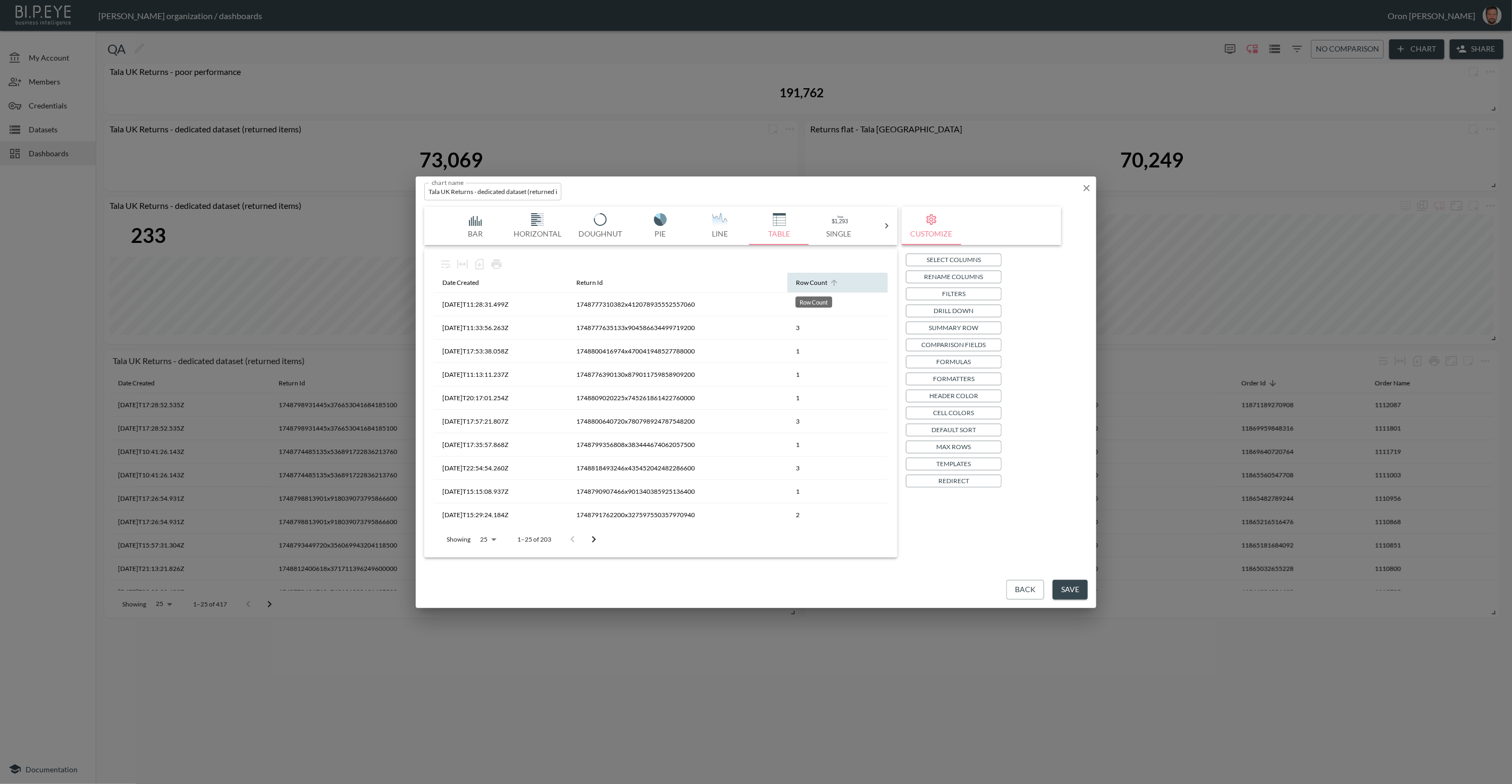
click at [811, 281] on div "Row Count" at bounding box center [812, 282] width 32 height 13
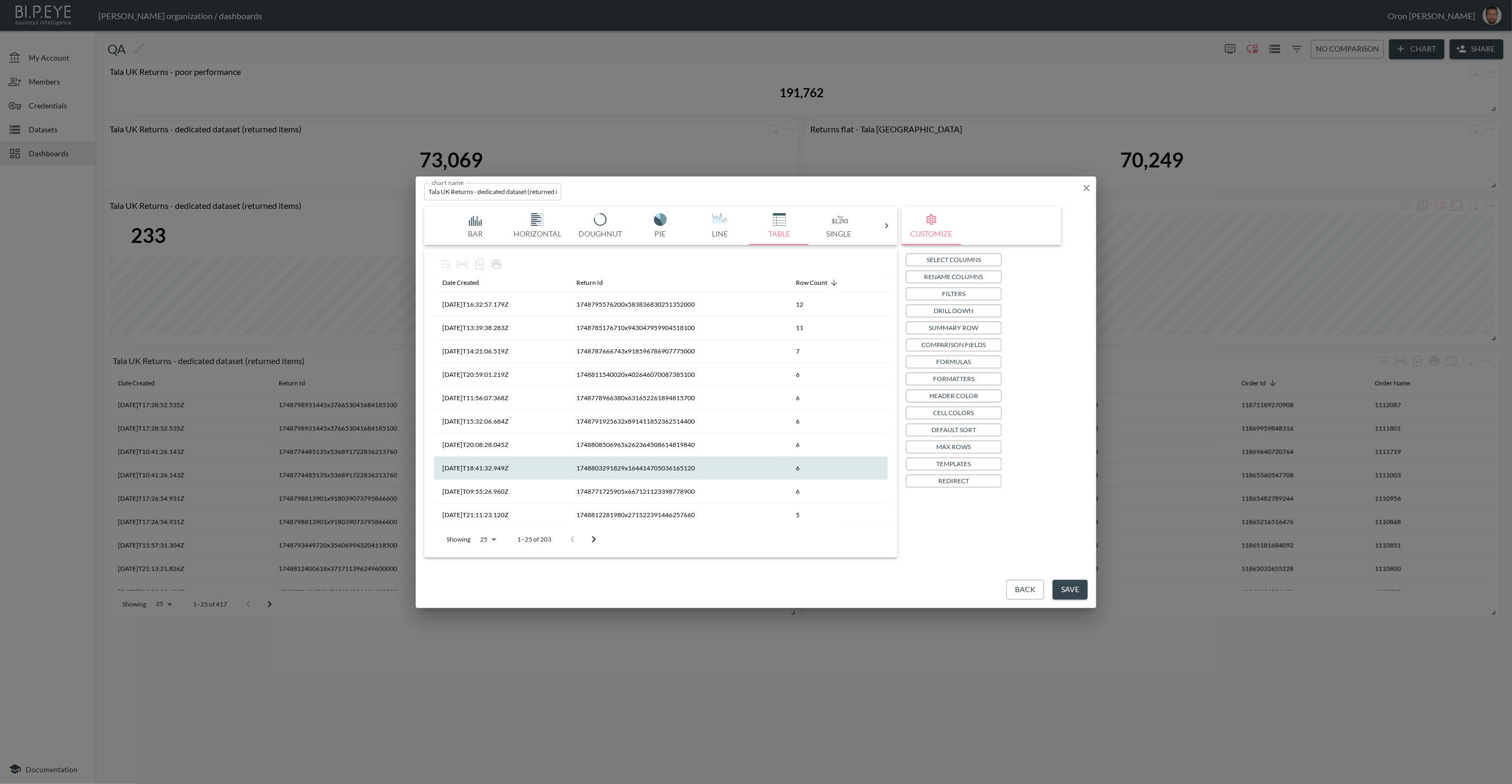
scroll to position [351, 0]
drag, startPoint x: 1084, startPoint y: 185, endPoint x: 1071, endPoint y: 196, distance: 17.0
click at [1084, 185] on icon "button" at bounding box center [1087, 188] width 6 height 6
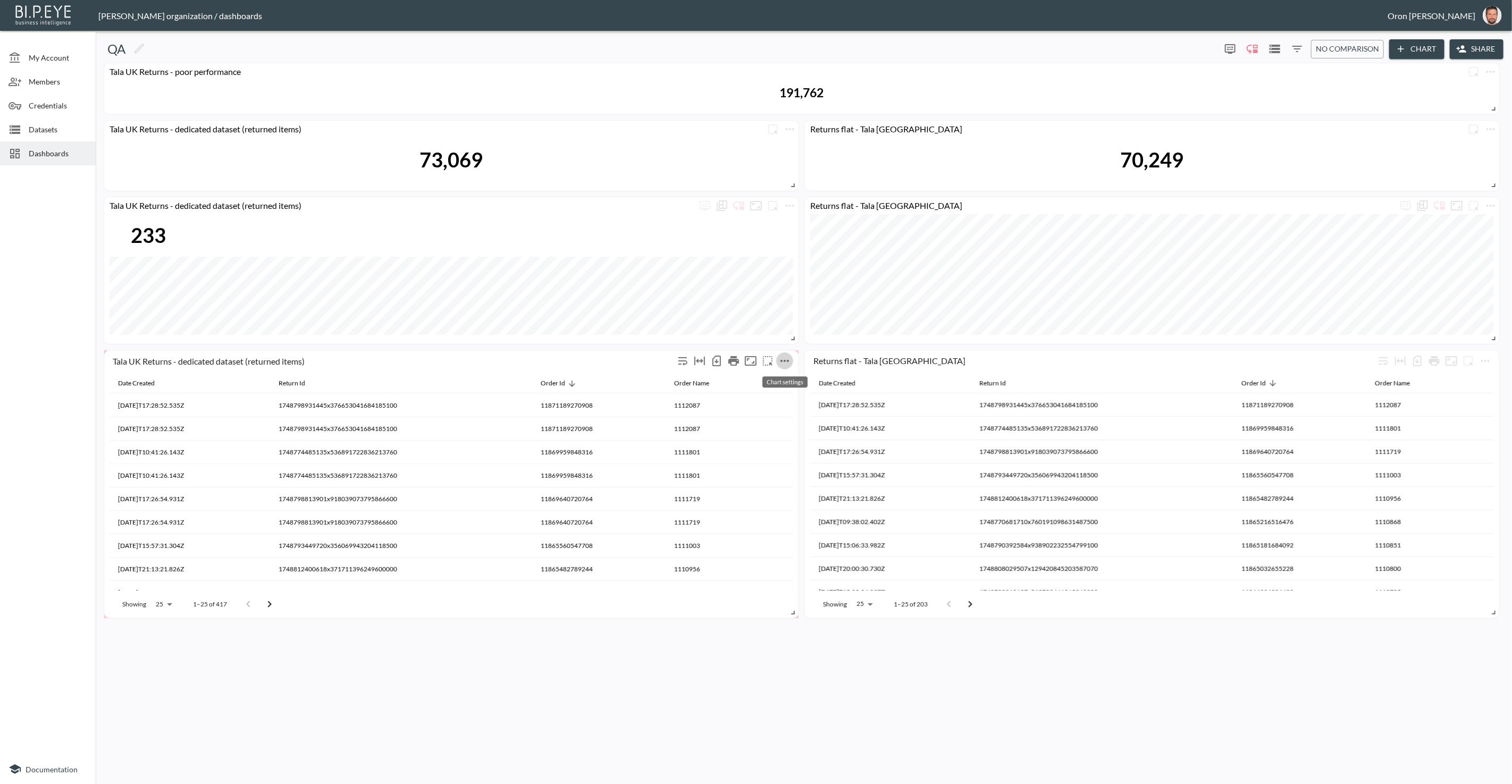
click at [792, 358] on button "more" at bounding box center [785, 361] width 17 height 17
click at [784, 378] on li "Edit" at bounding box center [784, 381] width 83 height 19
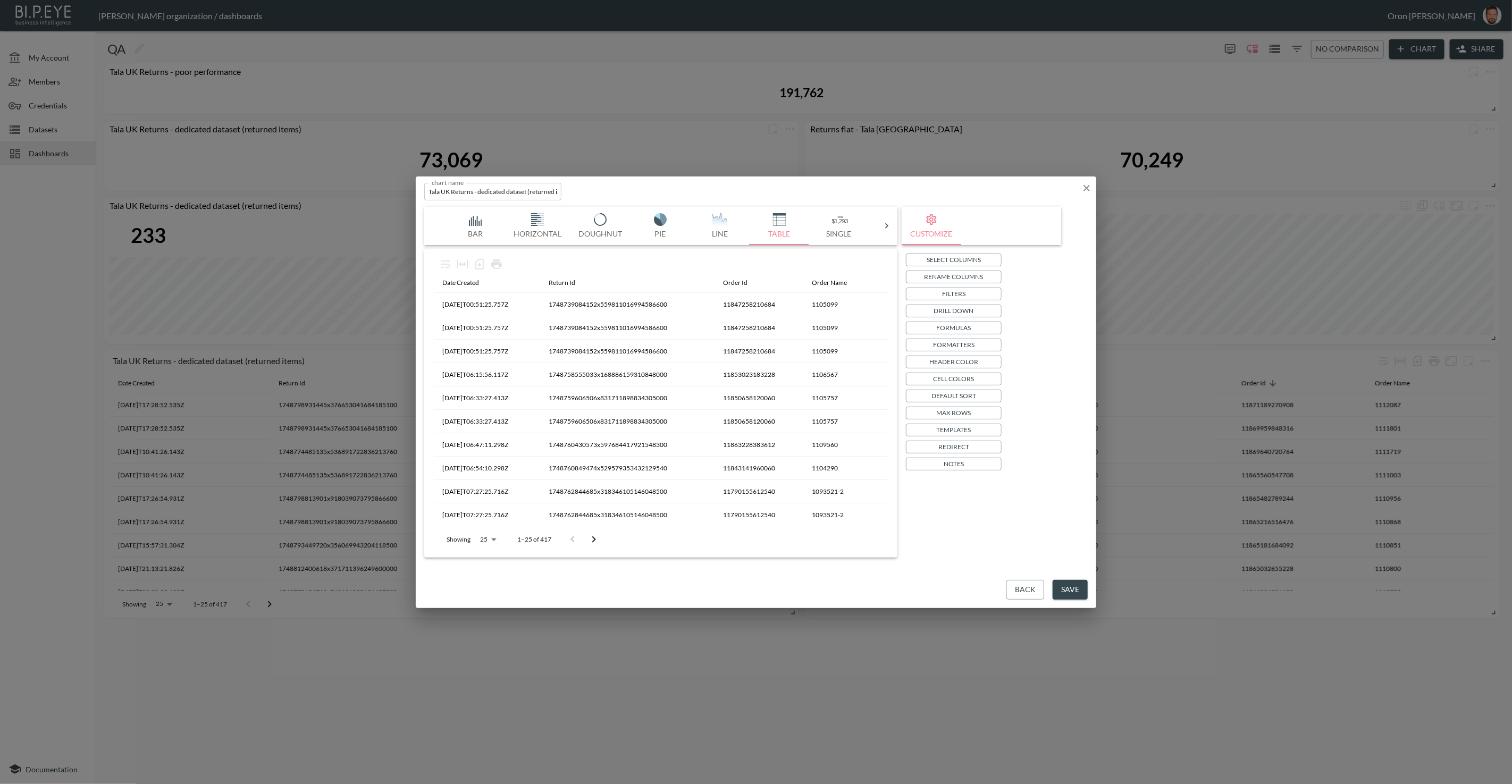
click at [957, 343] on p "Formatters" at bounding box center [954, 344] width 41 height 11
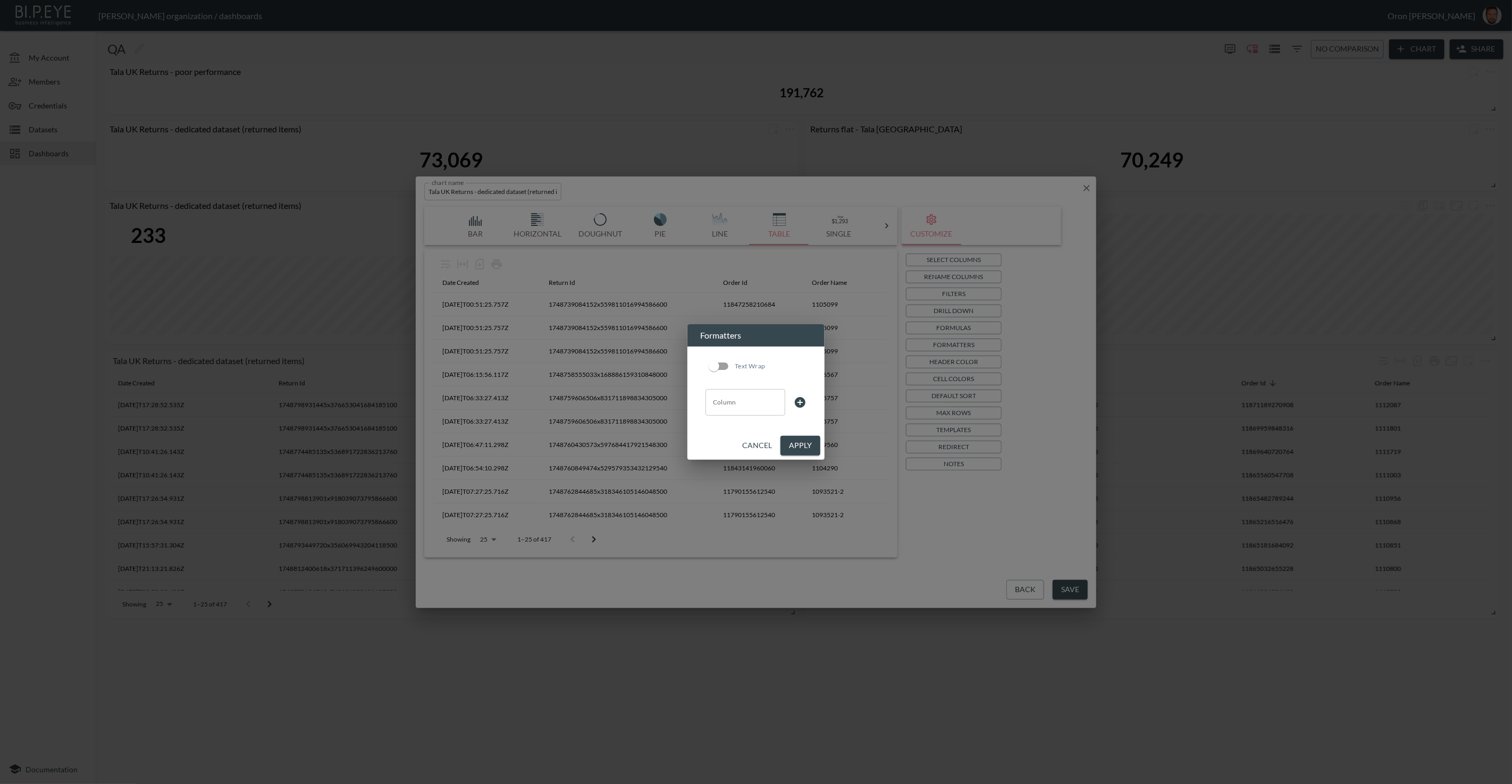
click at [737, 403] on input "Column" at bounding box center [746, 402] width 70 height 17
click at [734, 433] on li "date_created" at bounding box center [746, 428] width 80 height 16
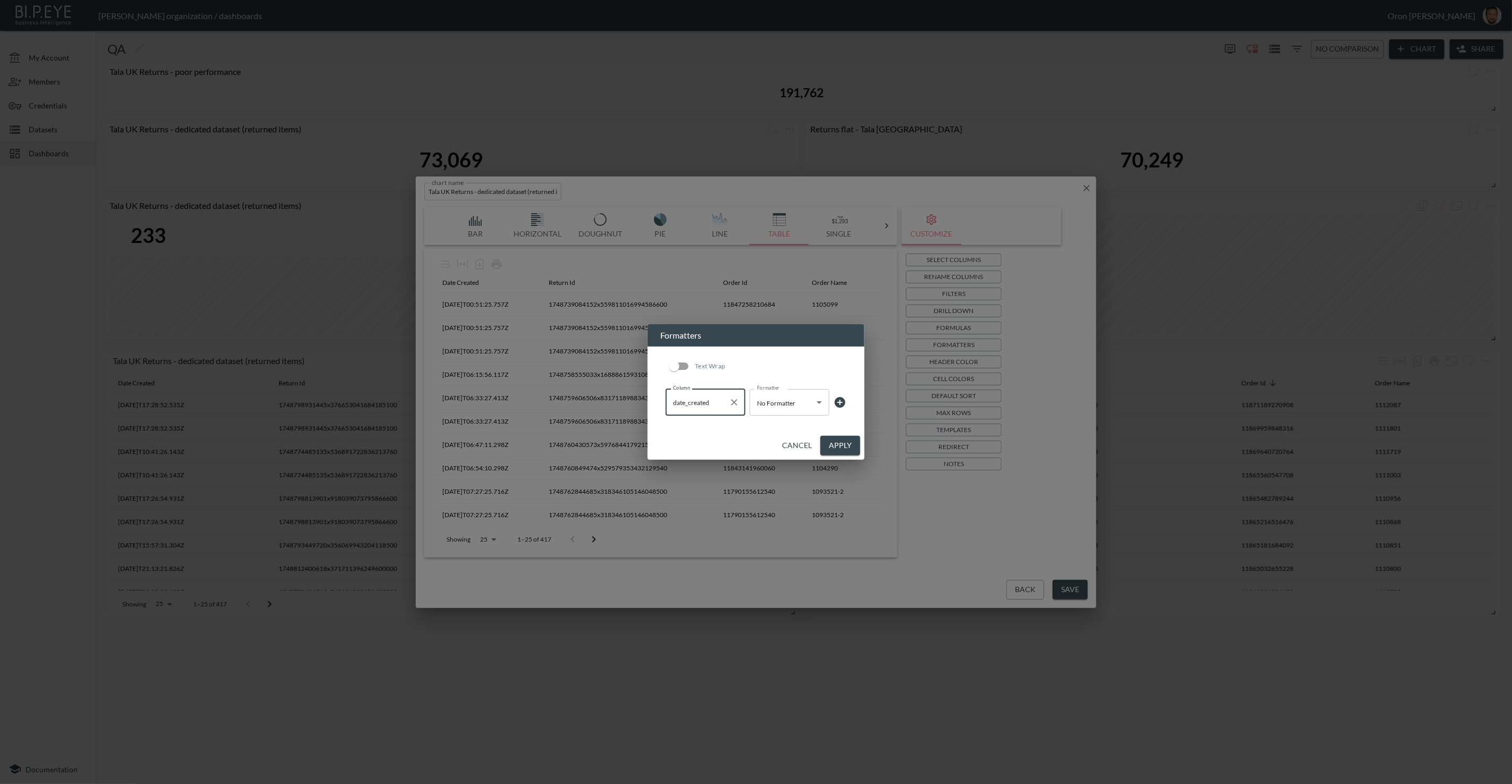
type input "date_created"
click at [786, 406] on body "BI.P.EYE, Interactive Analytics Dashboards - app Zach Bailet organization / das…" at bounding box center [756, 392] width 1512 height 784
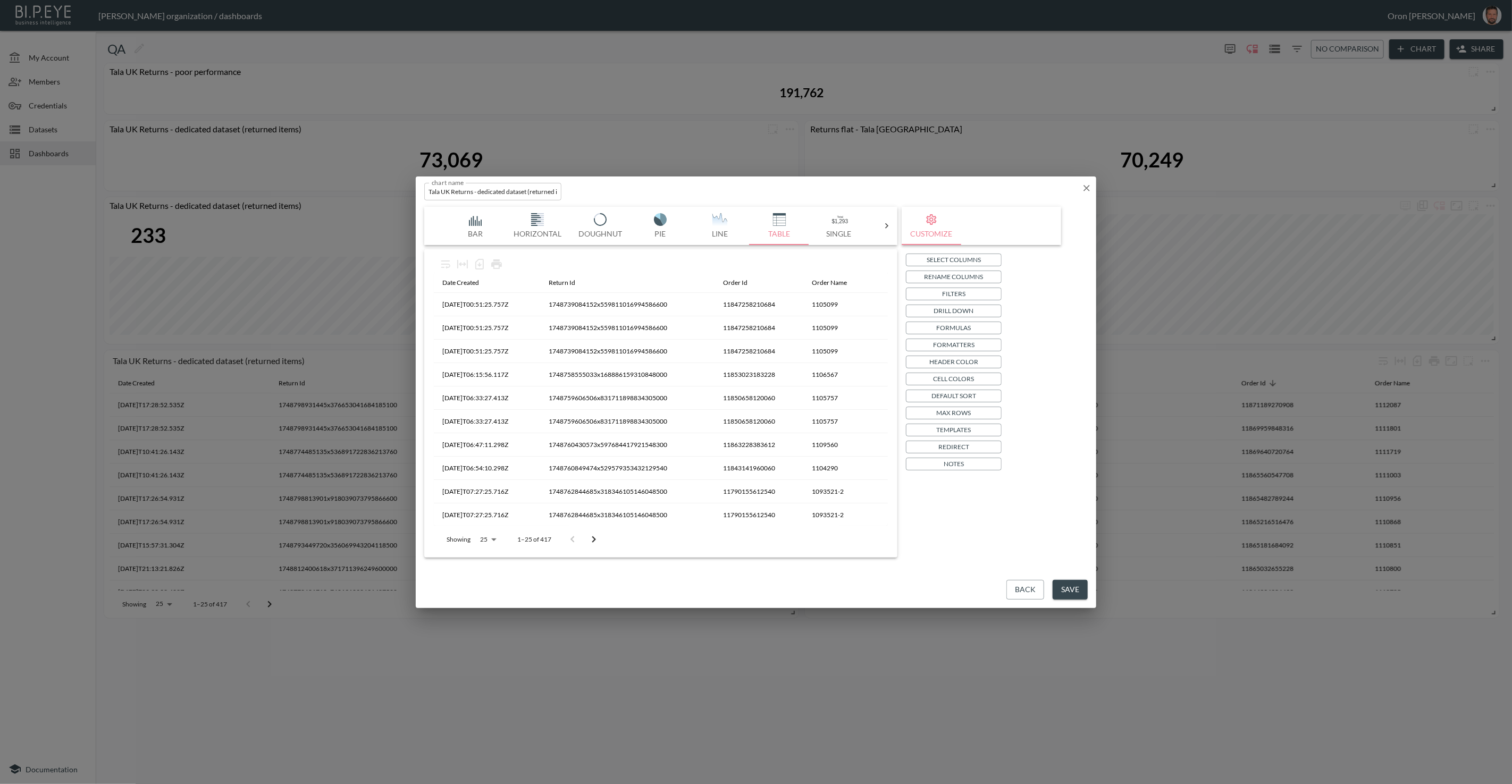
click at [961, 292] on p "Filters" at bounding box center [954, 293] width 23 height 11
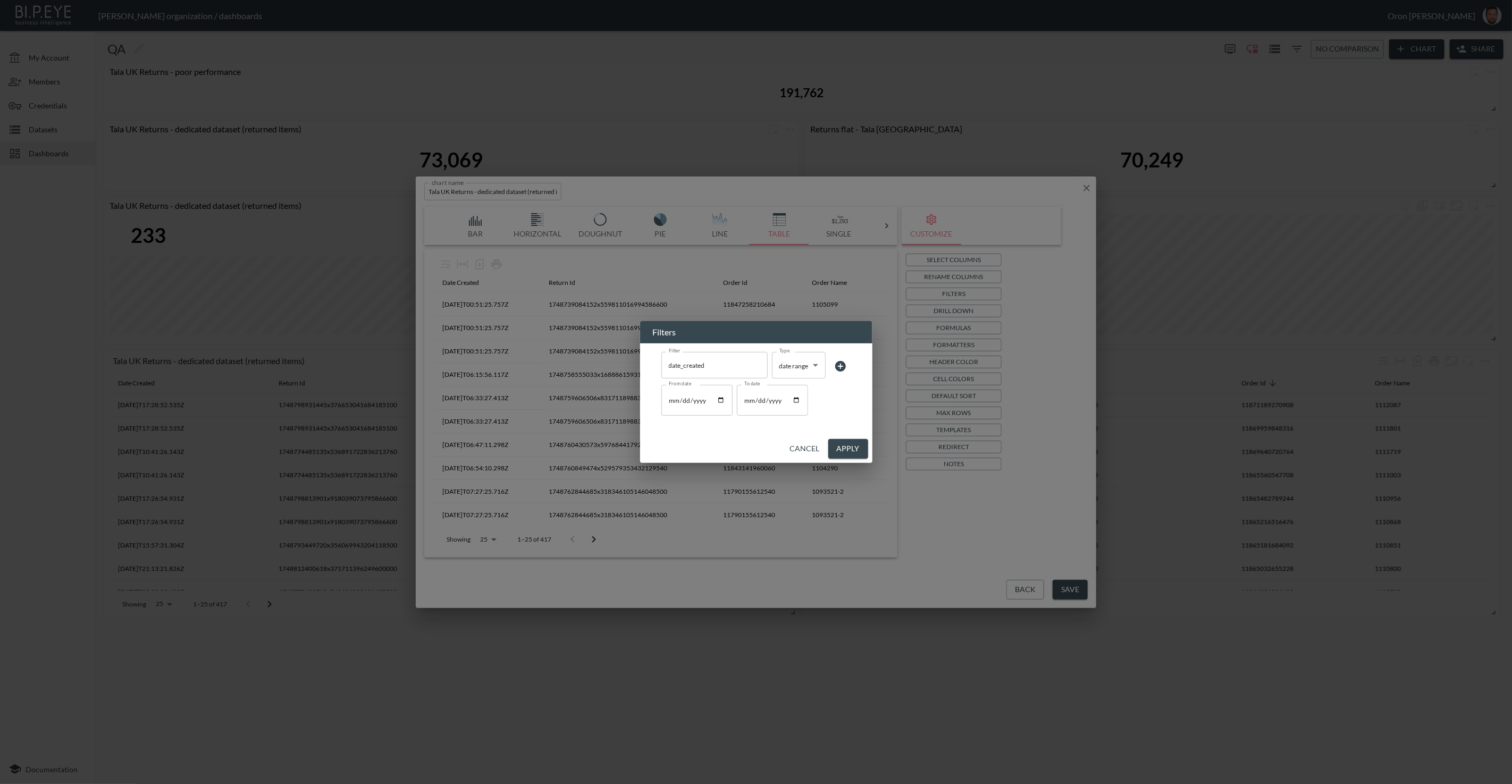
click at [674, 402] on input "2025-06-01" at bounding box center [697, 400] width 71 height 31
type input "2025-06-05"
click at [745, 402] on input "2025-06-01" at bounding box center [772, 400] width 71 height 31
type input "2025-06-05"
click at [853, 444] on button "Apply" at bounding box center [848, 448] width 40 height 20
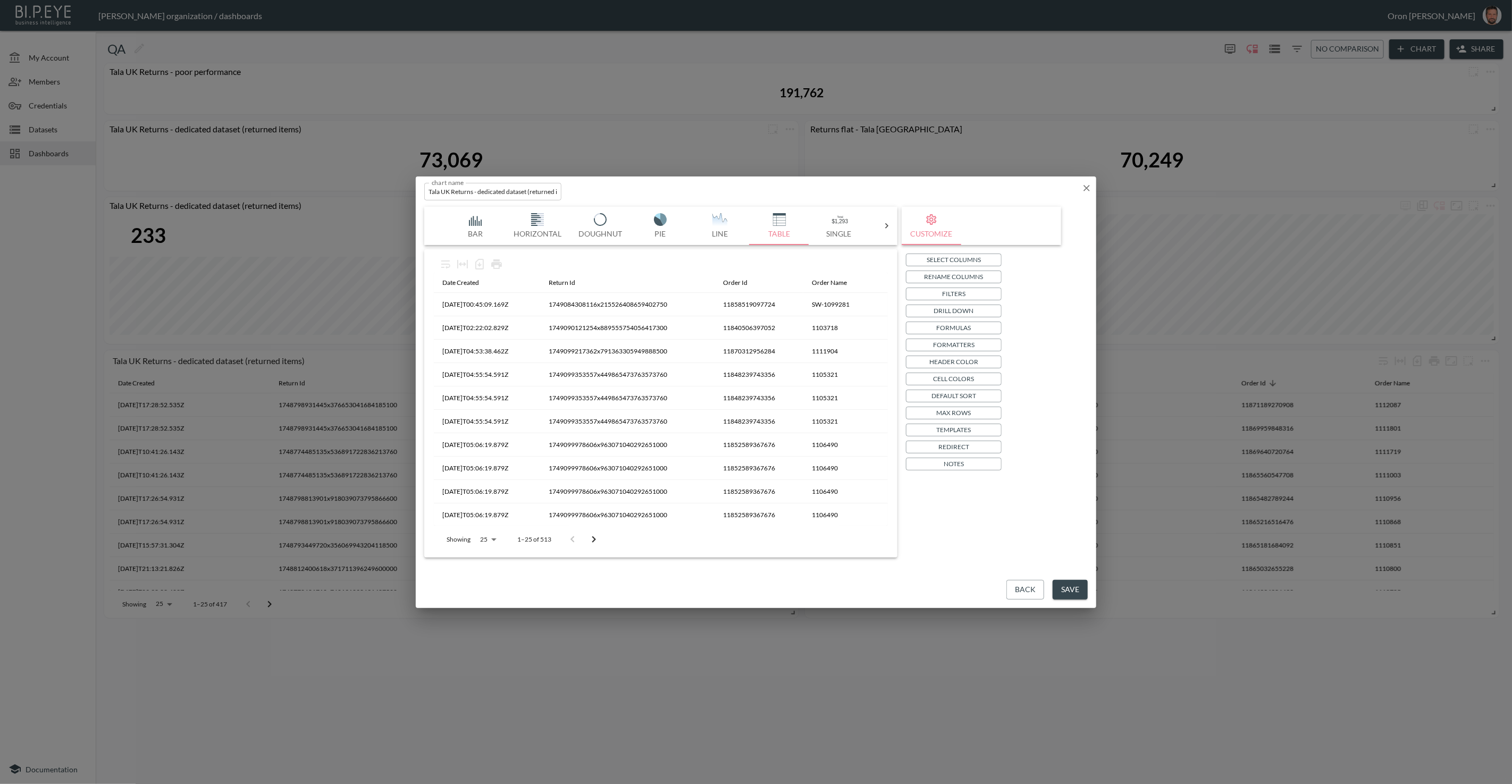
click at [1065, 585] on button "Save" at bounding box center [1070, 590] width 35 height 20
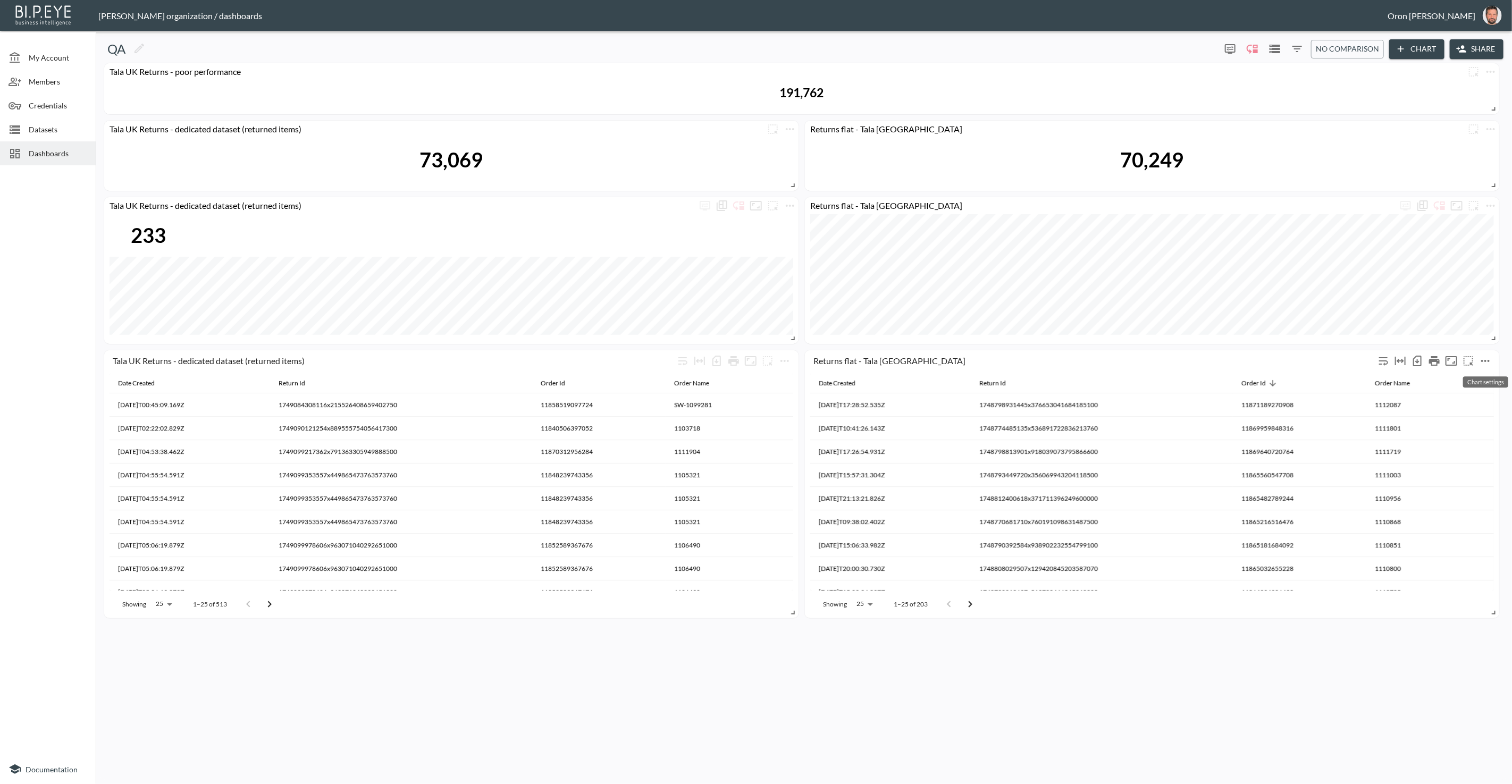
click at [1491, 364] on button "more" at bounding box center [1486, 361] width 17 height 17
click at [1471, 378] on li "Edit" at bounding box center [1459, 381] width 83 height 19
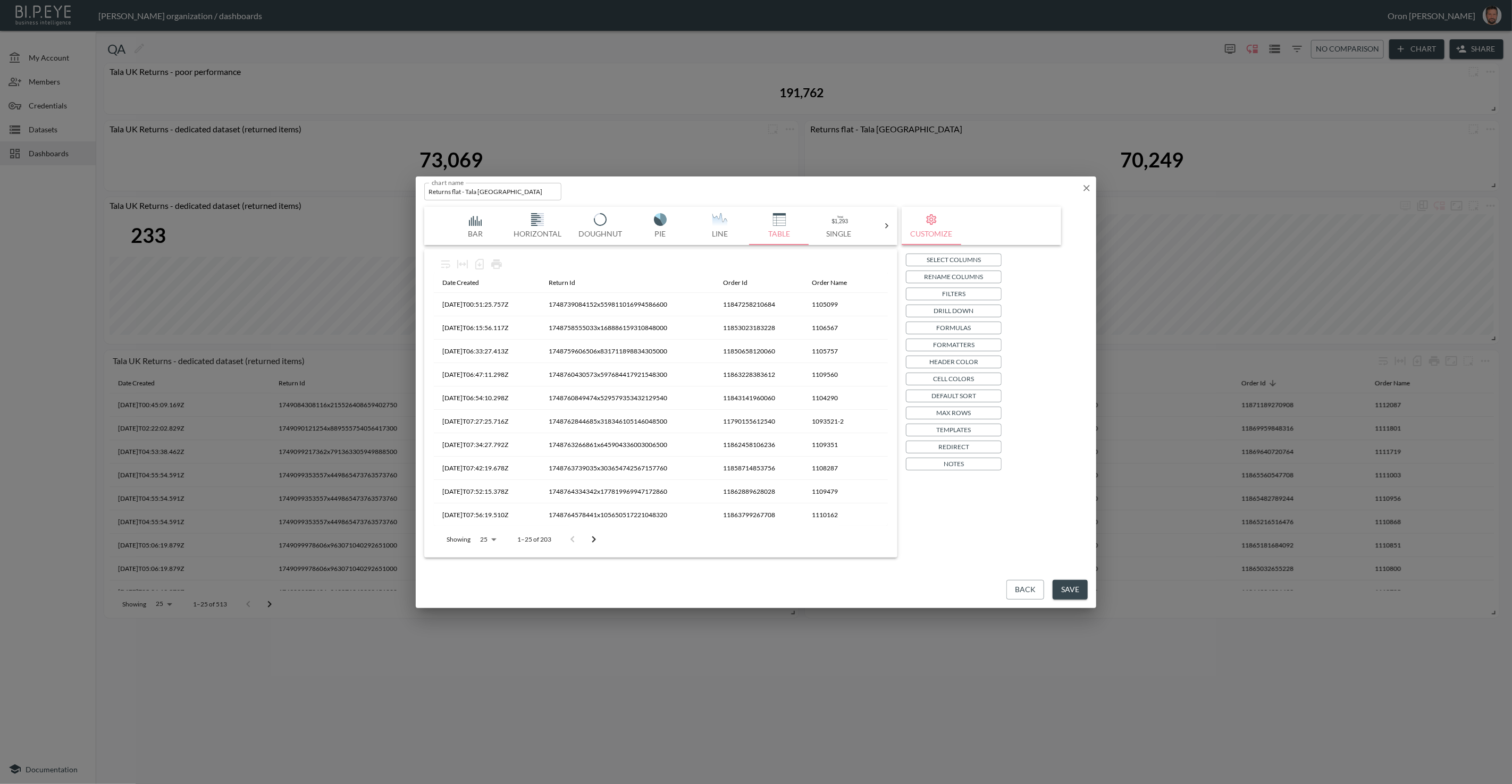
click at [965, 299] on p "Filters" at bounding box center [954, 293] width 23 height 11
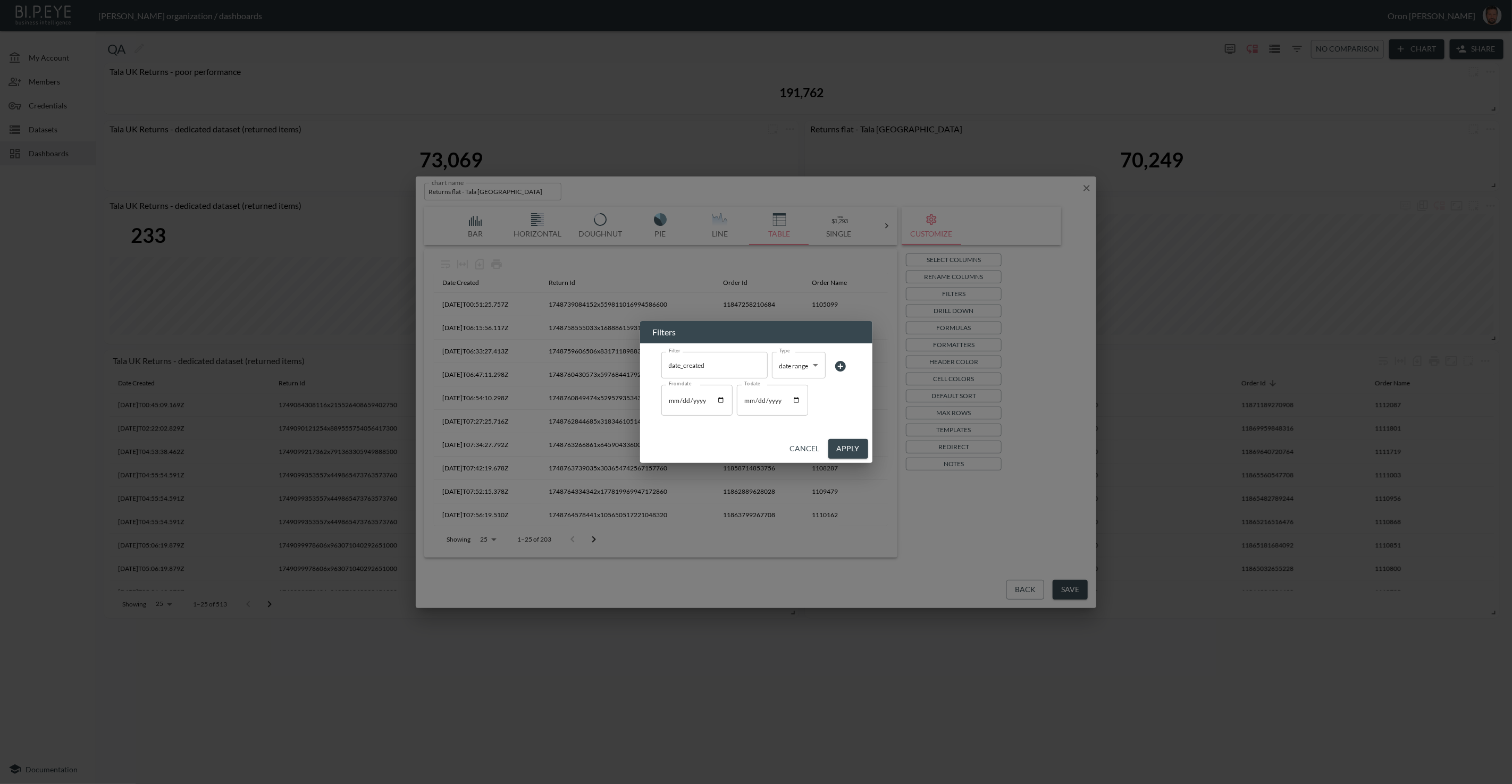
click at [672, 399] on input "2025-06-01" at bounding box center [697, 400] width 71 height 31
type input "2025-06-05"
click at [745, 400] on input "2025-06-01" at bounding box center [772, 400] width 71 height 31
type input "2025-06-04"
click at [745, 400] on input "2025-06-04" at bounding box center [772, 400] width 71 height 31
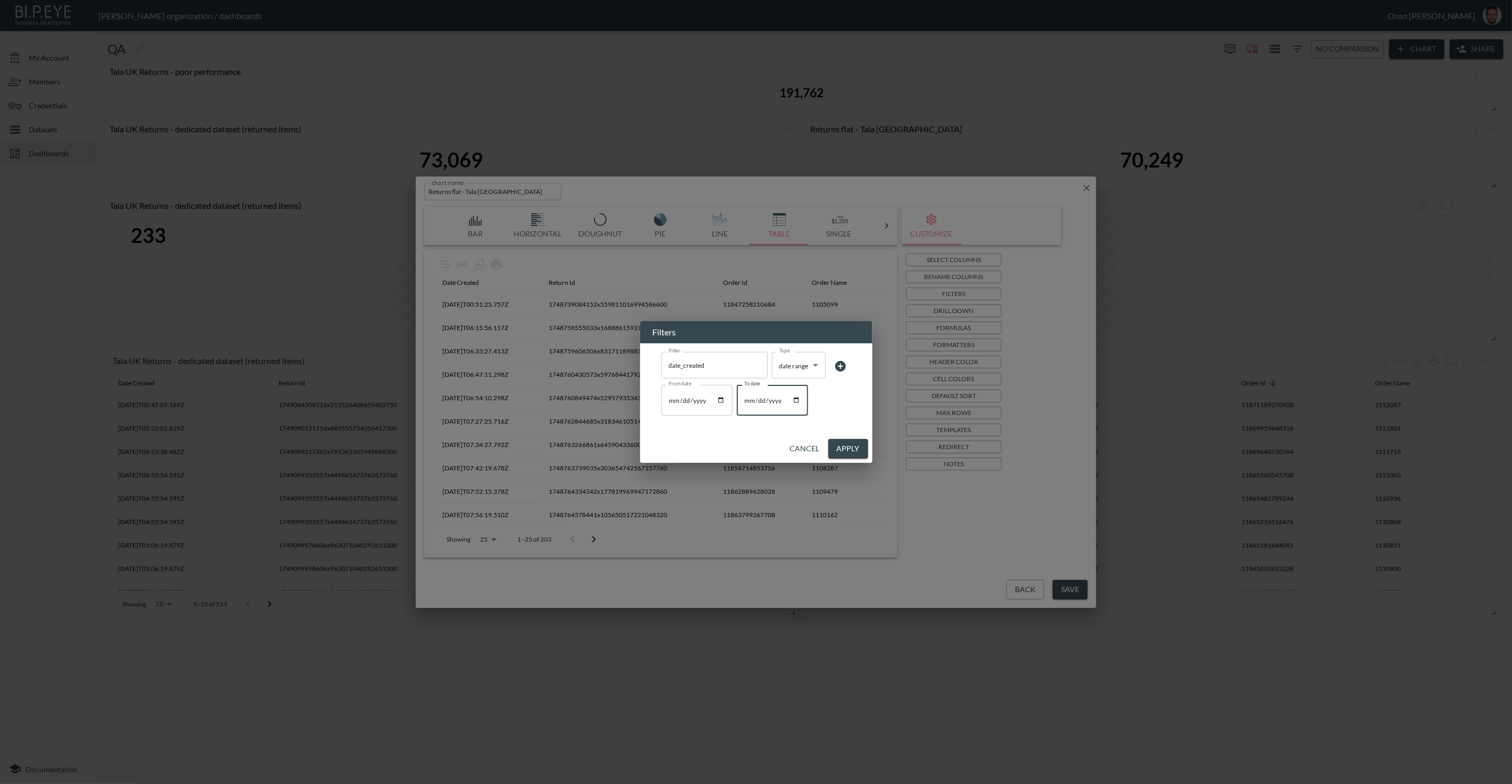
type input "2025-06-05"
click at [859, 445] on button "Apply" at bounding box center [848, 448] width 40 height 20
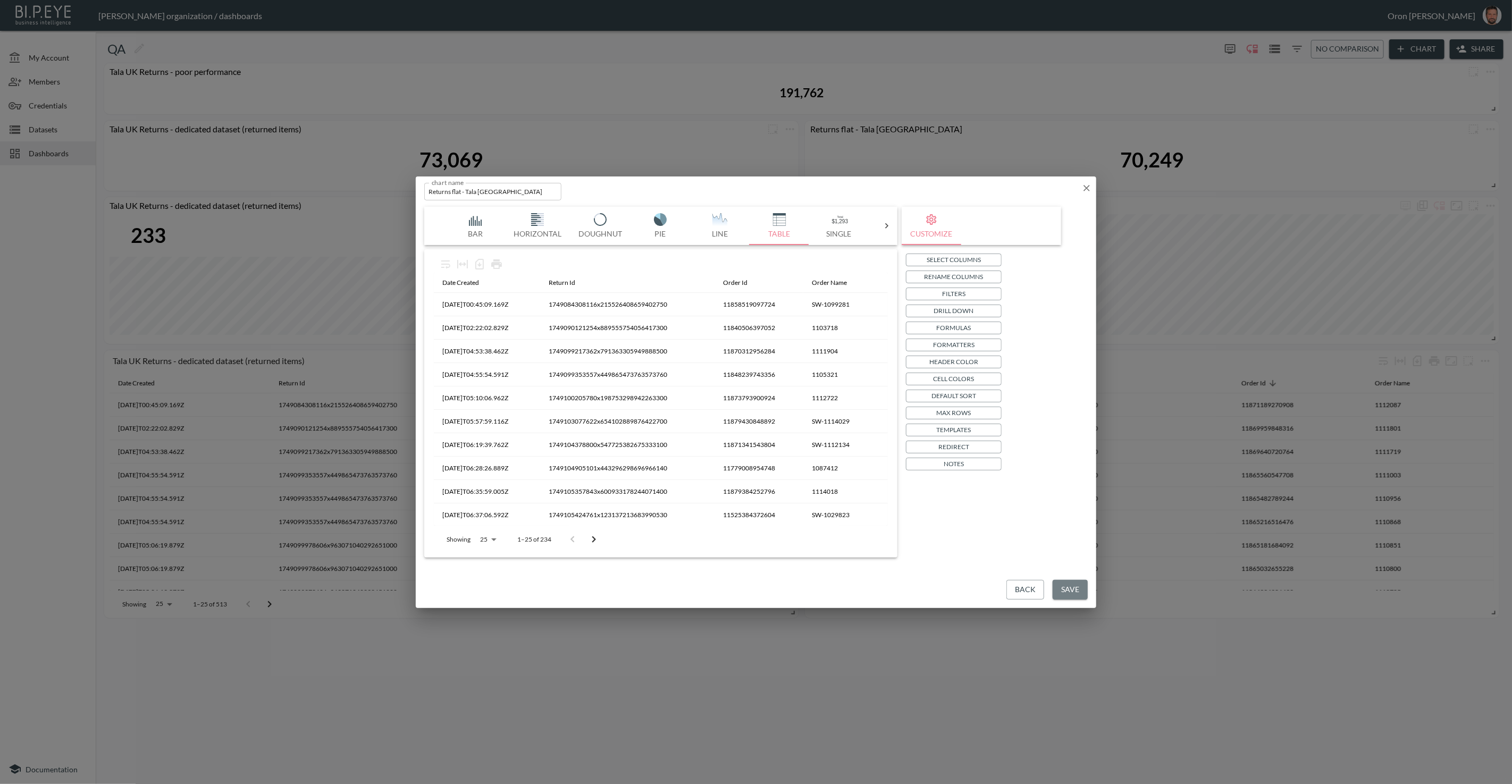
click at [1069, 588] on button "Save" at bounding box center [1070, 590] width 35 height 20
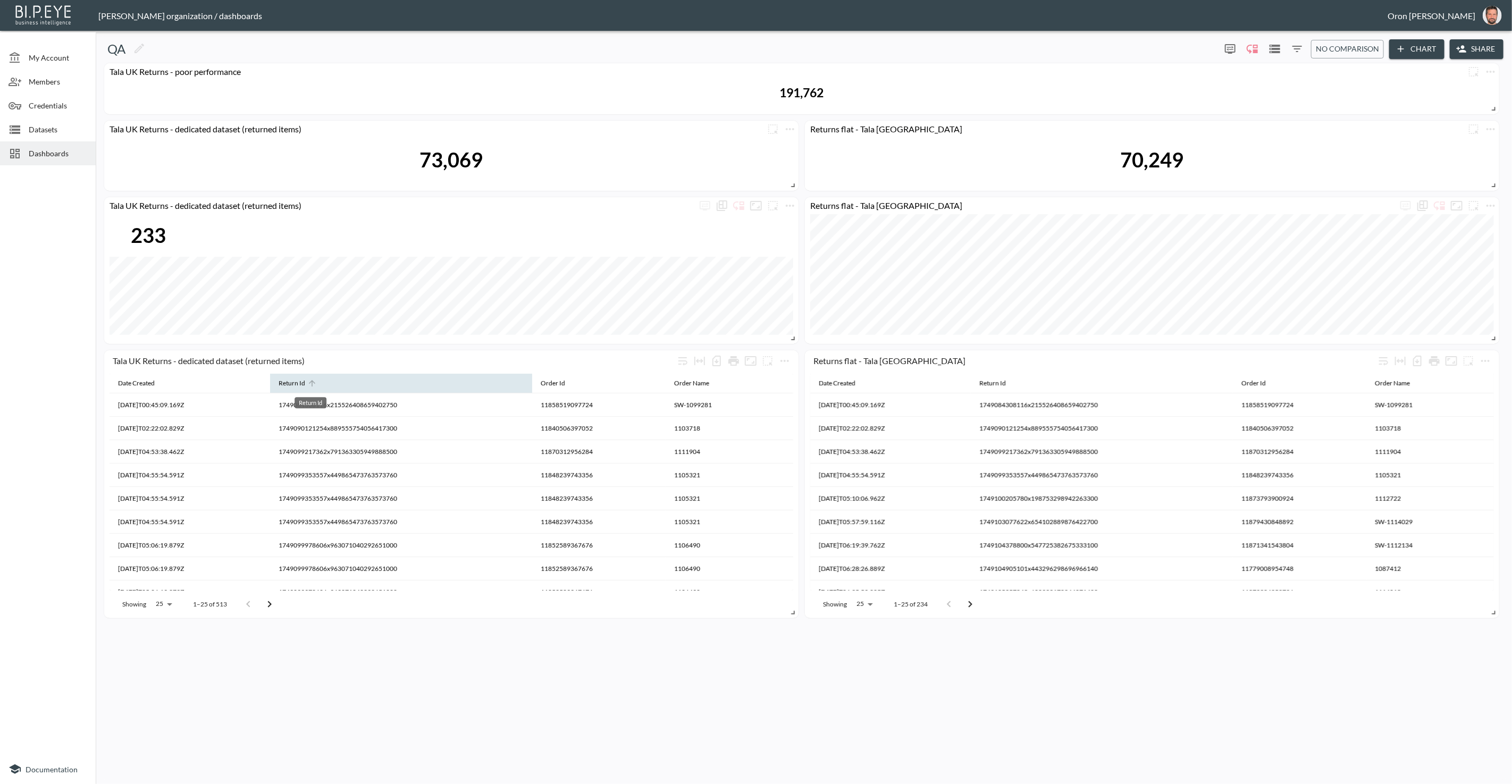
click at [305, 385] on div "Return Id" at bounding box center [292, 383] width 27 height 13
click at [1006, 381] on div "Return Id" at bounding box center [992, 383] width 27 height 13
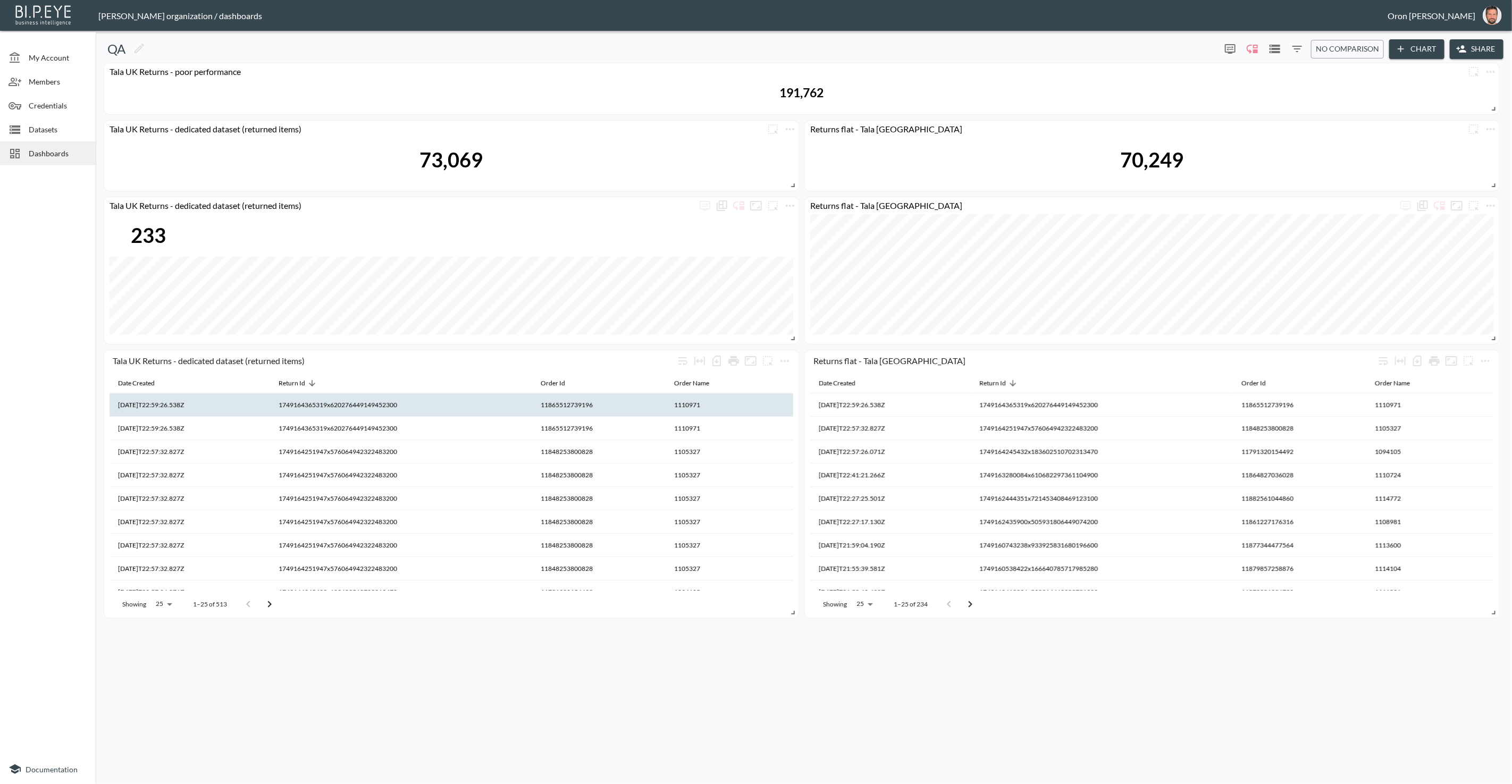
click at [408, 407] on th "1749164365319x620276449149452300" at bounding box center [401, 405] width 262 height 23
click at [409, 407] on th "1749164365319x620276449149452300" at bounding box center [401, 405] width 262 height 23
click at [408, 408] on th "1749164365319x620276449149452300" at bounding box center [401, 405] width 262 height 23
copy th "1749164365319x620276449149452300"
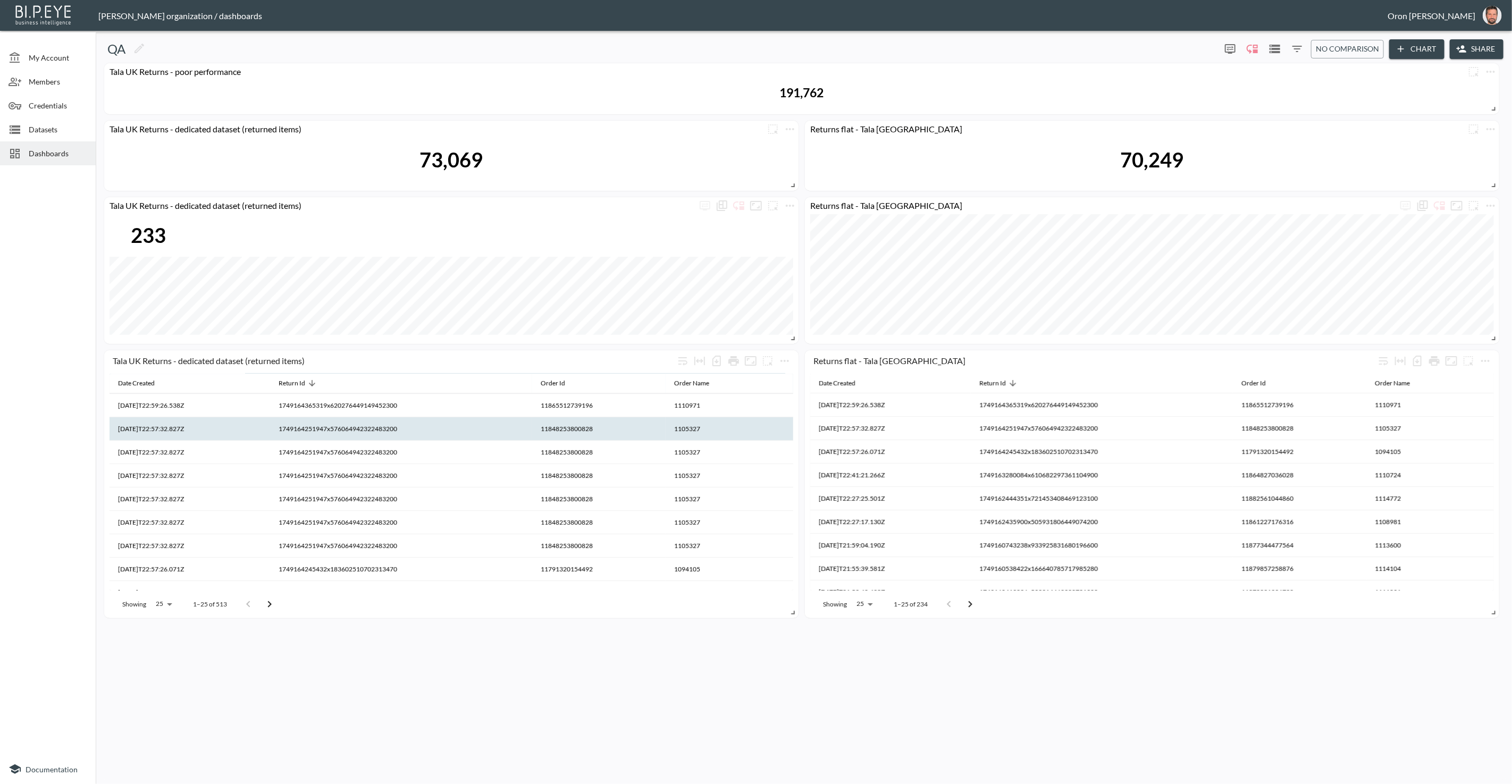
click at [398, 423] on th "1749164251947x576064942322483200" at bounding box center [401, 429] width 262 height 23
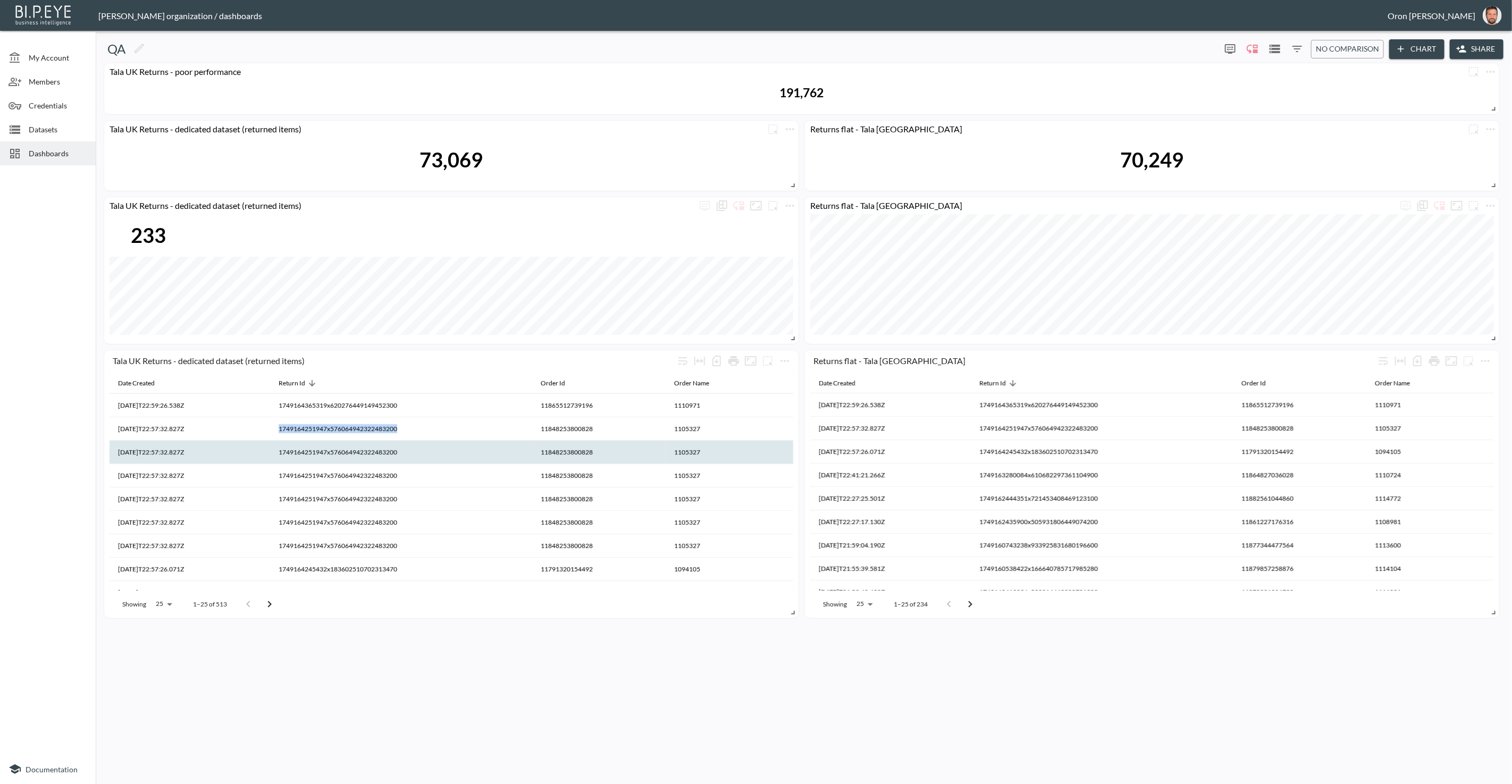
copy th "1749164251947x576064942322483200"
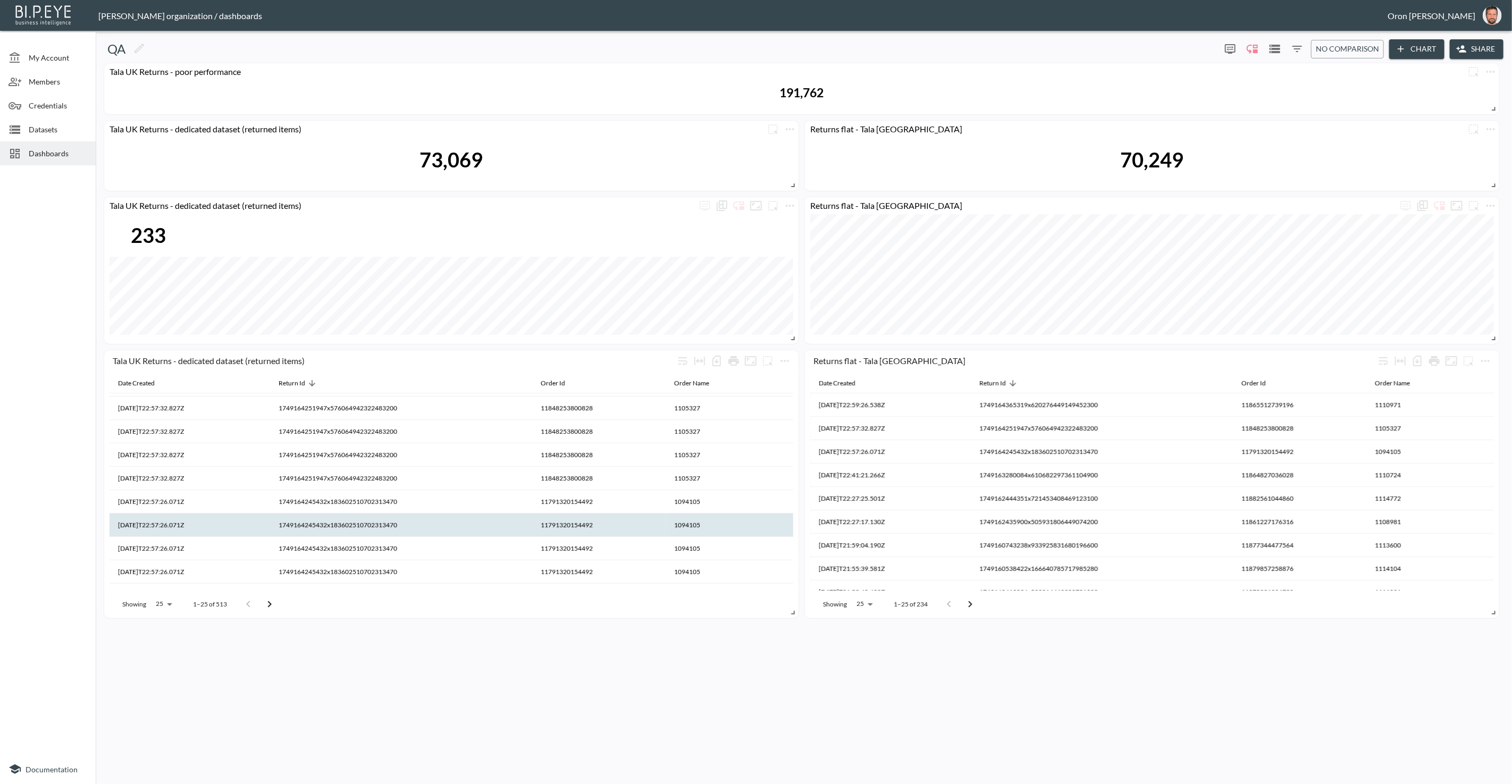
scroll to position [93, 0]
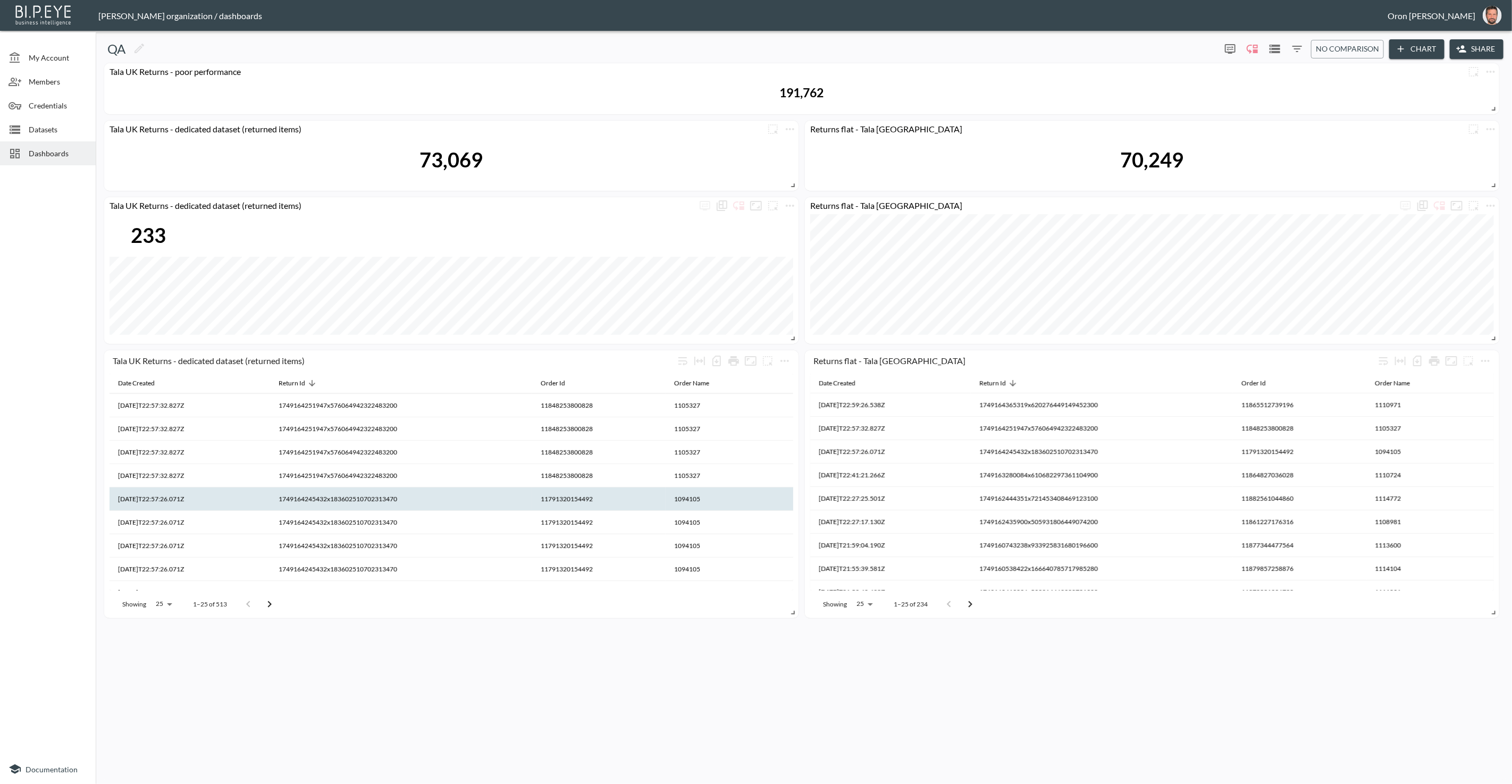
click at [398, 499] on th "1749164245432x183602510702313470" at bounding box center [401, 499] width 262 height 23
click at [398, 497] on th "1749164245432x183602510702313470" at bounding box center [401, 499] width 262 height 23
copy th "1749164245432x183602510702313470"
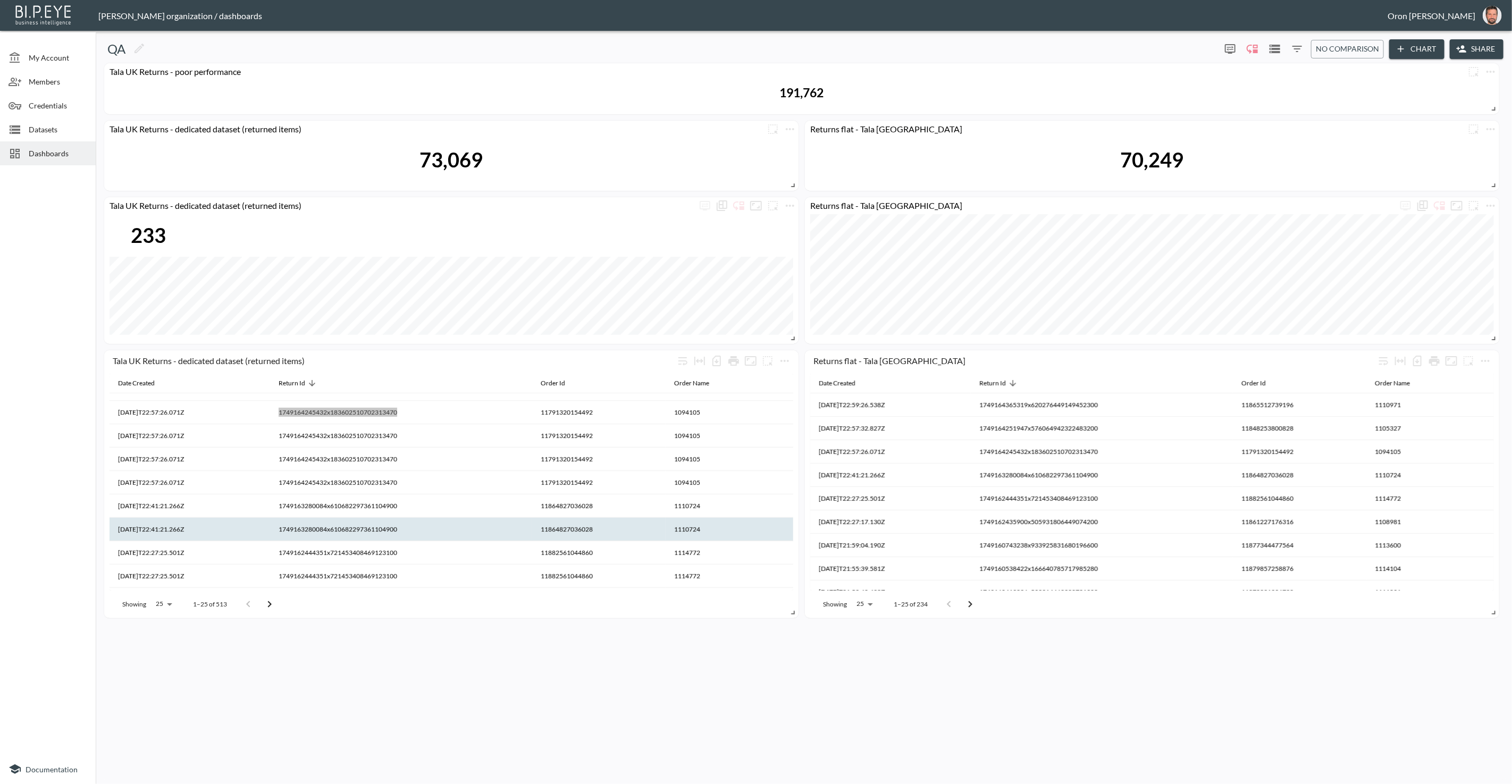
scroll to position [220, 0]
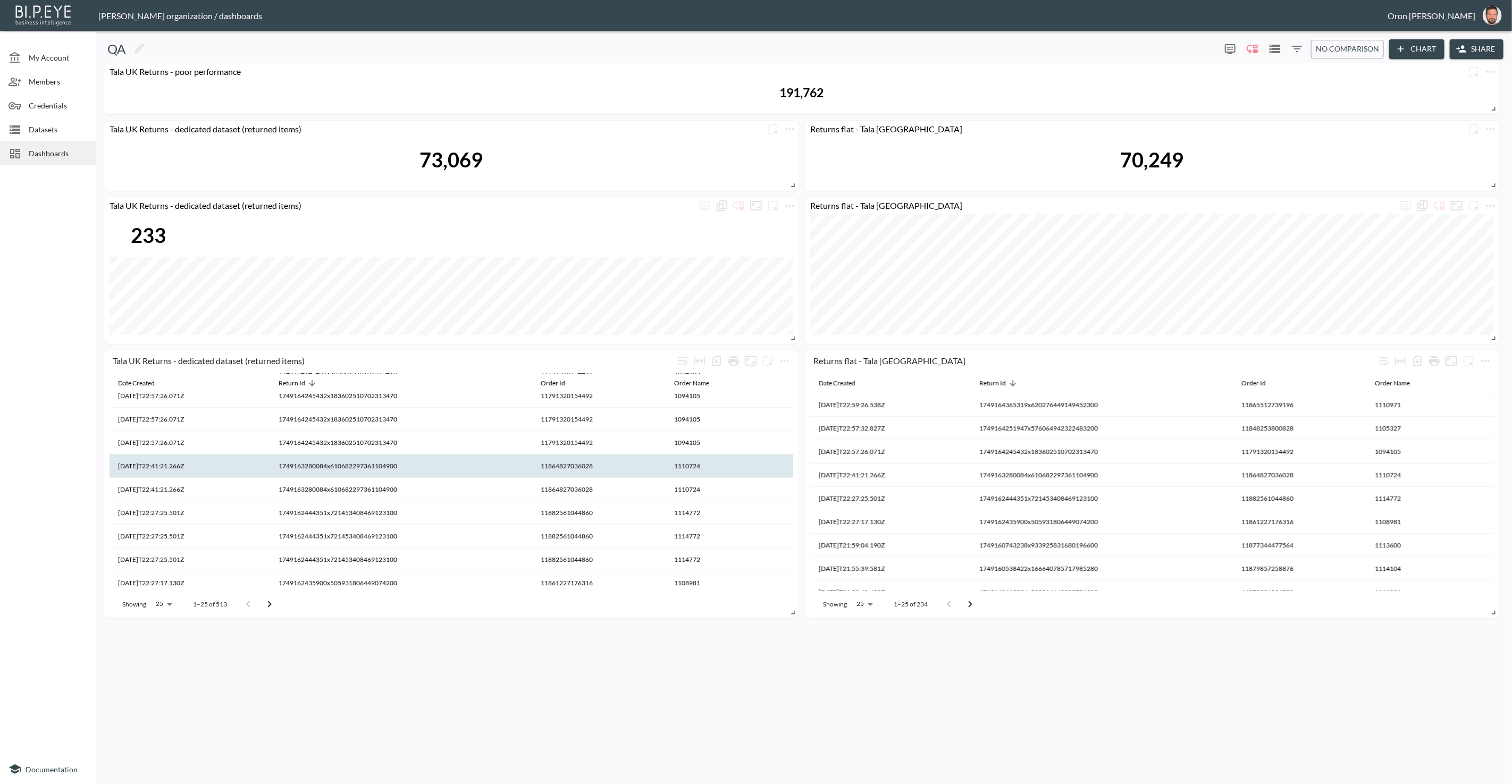
click at [391, 468] on th "1749163280084x610682297361104900" at bounding box center [401, 466] width 262 height 23
copy th "1749163280084x610682297361104900"
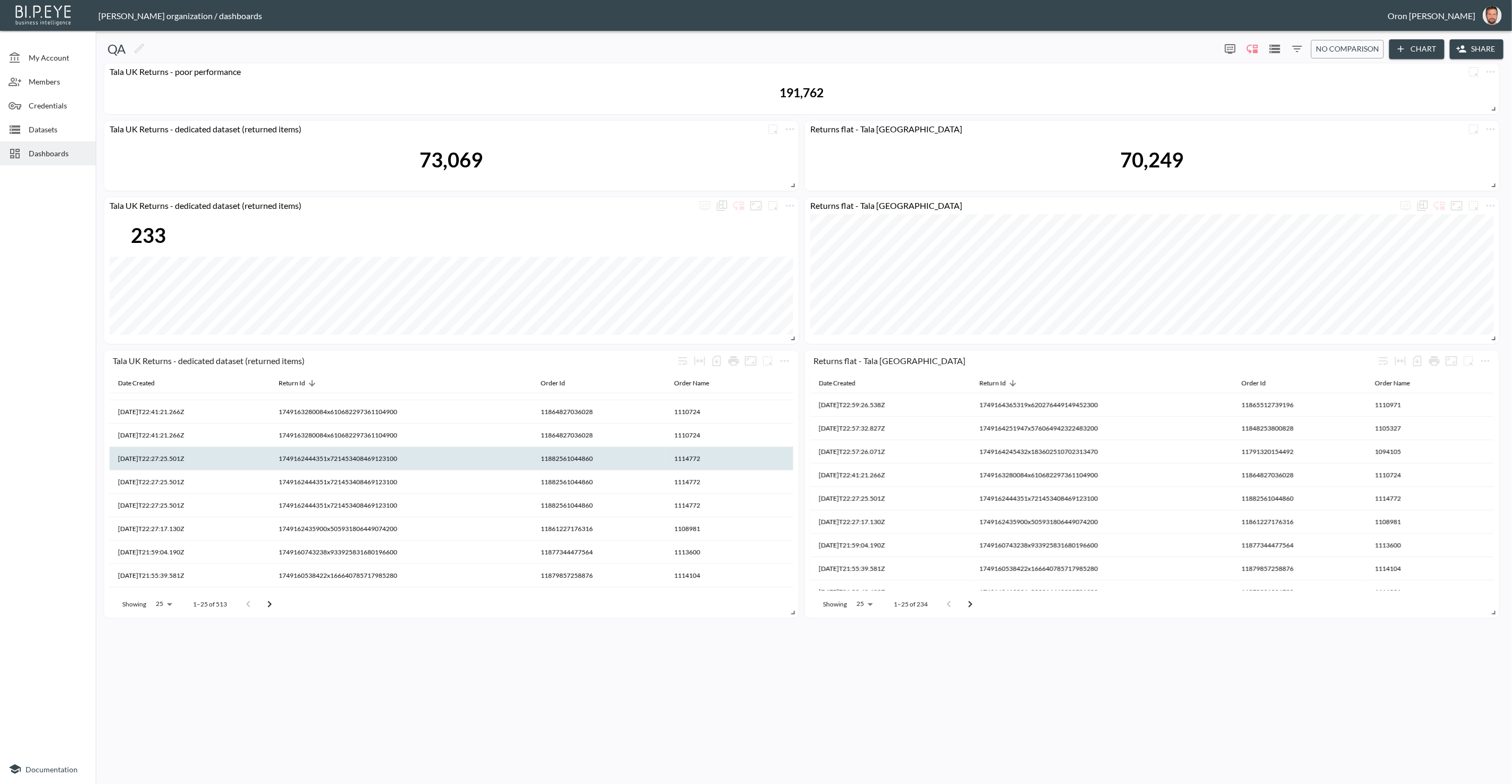
click at [396, 462] on th "1749162444351x721453408469123100" at bounding box center [401, 459] width 262 height 23
copy th "1749162444351x721453408469123100"
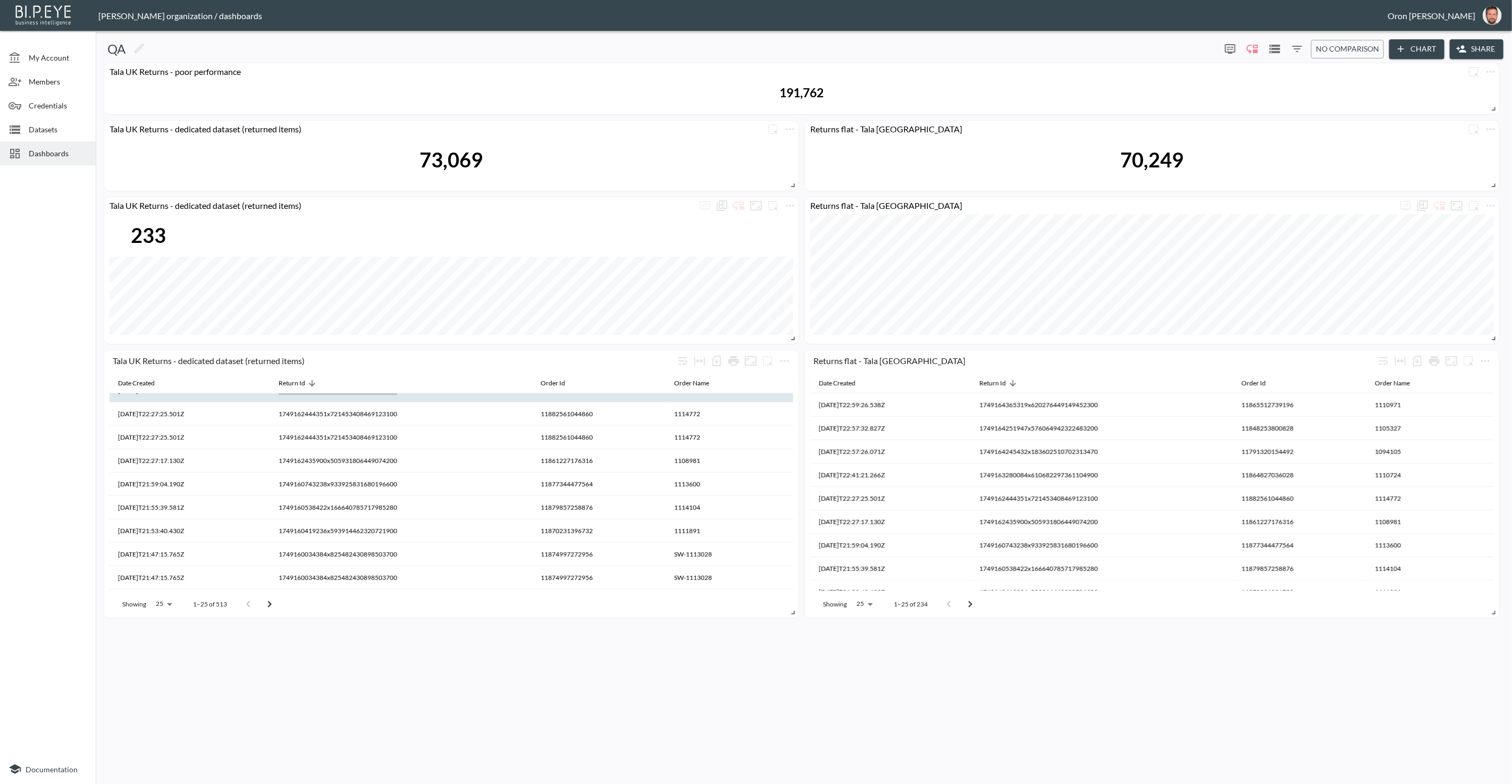
scroll to position [353, 0]
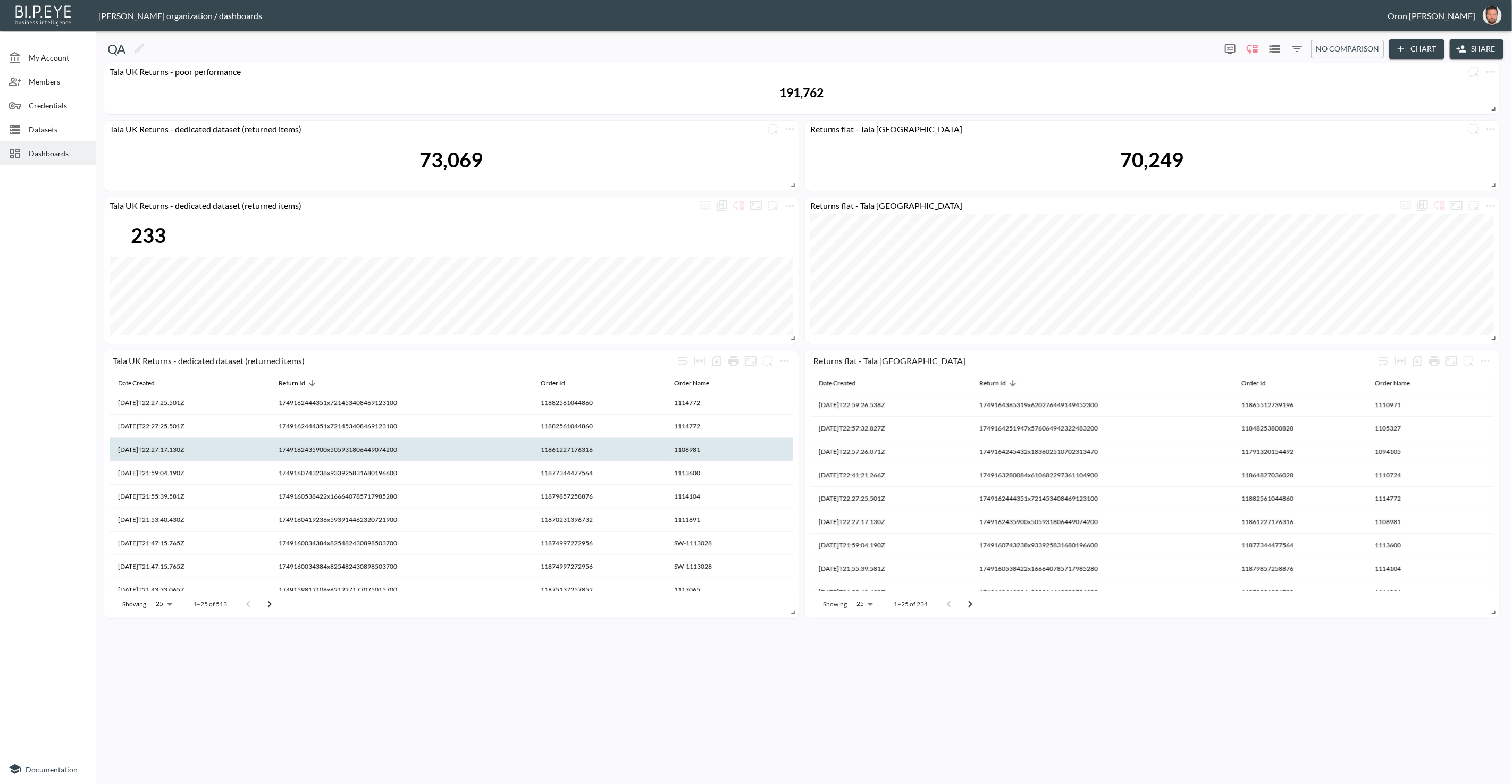
click at [395, 451] on th "1749162435900x505931806449074200" at bounding box center [401, 450] width 262 height 23
copy th "1749162435900x505931806449074200"
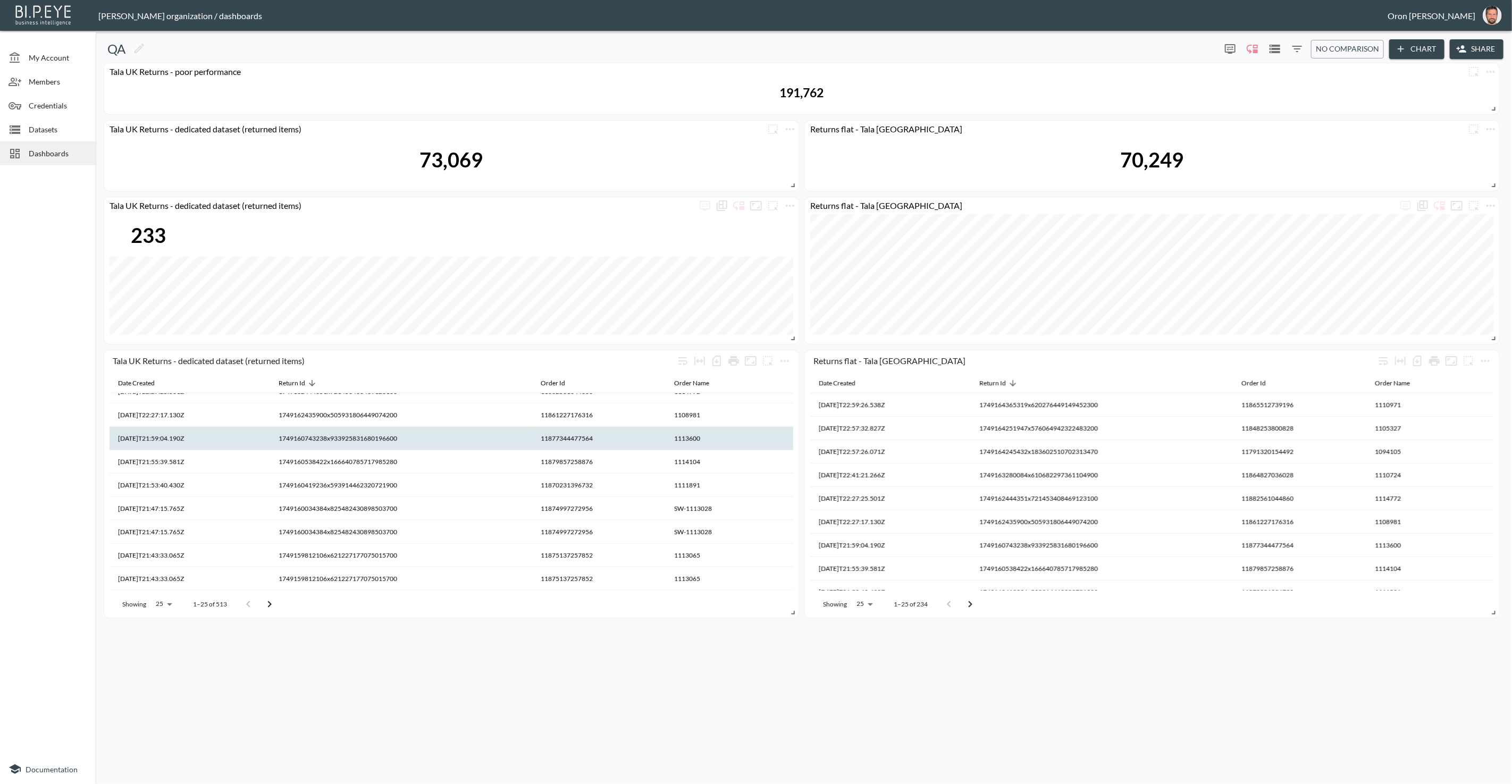
click at [394, 440] on th "1749160743238x933925831680196600" at bounding box center [401, 439] width 262 height 23
copy th "1749160743238x933925831680196600"
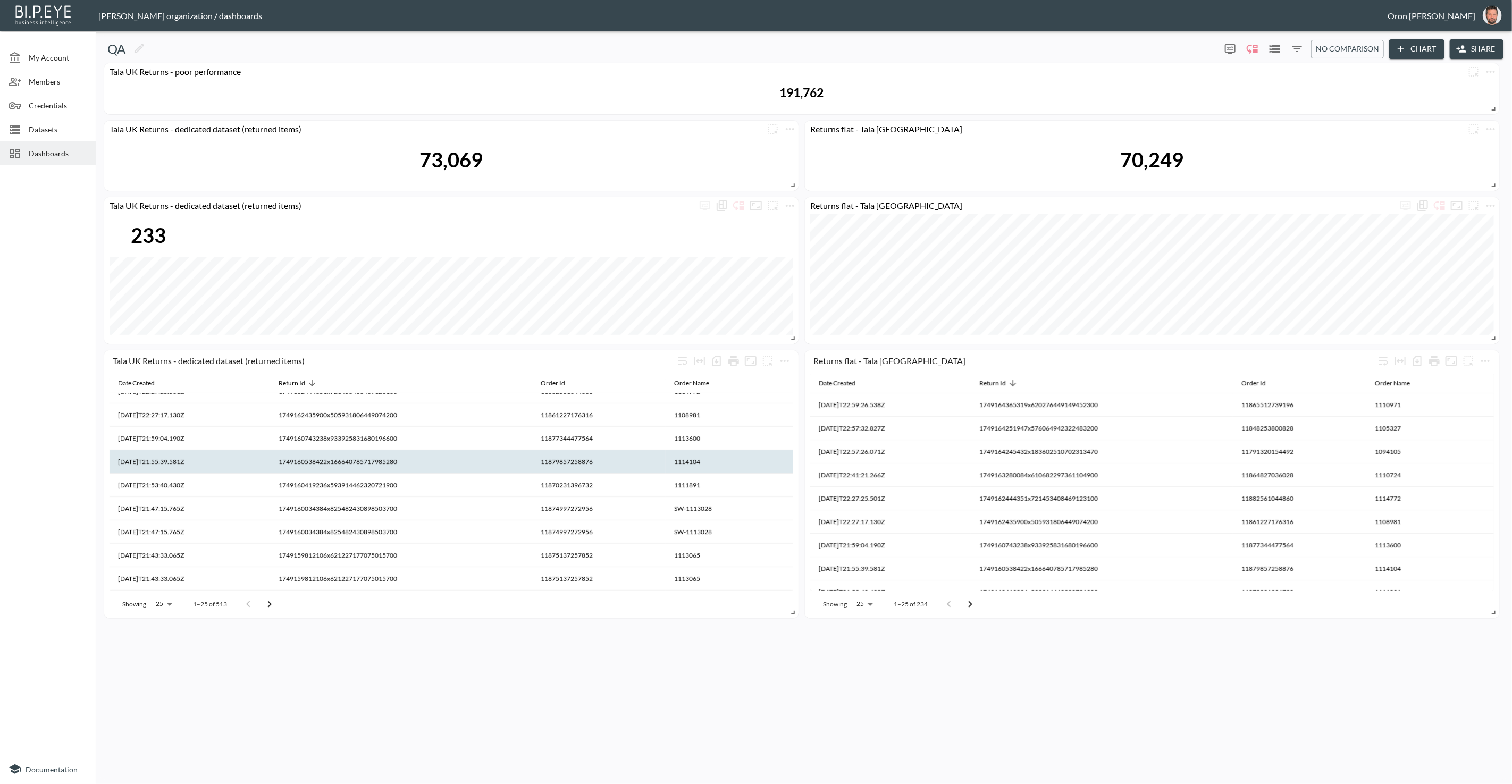
click at [387, 460] on th "1749160538422x166640785717985280" at bounding box center [401, 462] width 262 height 23
copy th "1749160538422x166640785717985280"
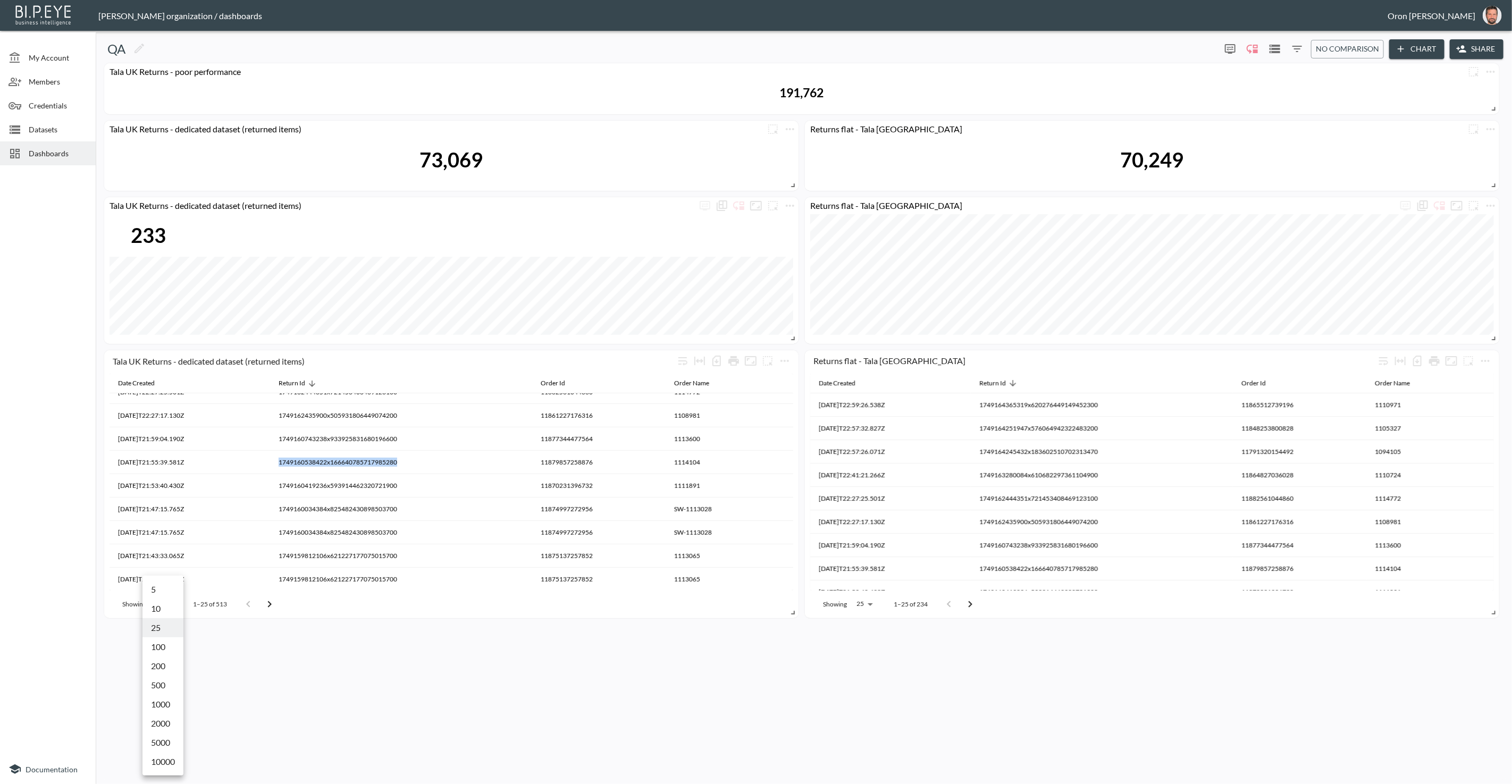
click at [170, 604] on body "BI.P.EYE, Interactive Analytics Dashboards - app Zach Bailet organization / das…" at bounding box center [756, 392] width 1512 height 784
click at [168, 681] on li "500" at bounding box center [163, 685] width 41 height 19
type input "500"
click at [870, 606] on body "BI.P.EYE, Interactive Analytics Dashboards - app Zach Bailet organization / das…" at bounding box center [756, 392] width 1512 height 784
click at [867, 685] on li "500" at bounding box center [864, 685] width 41 height 19
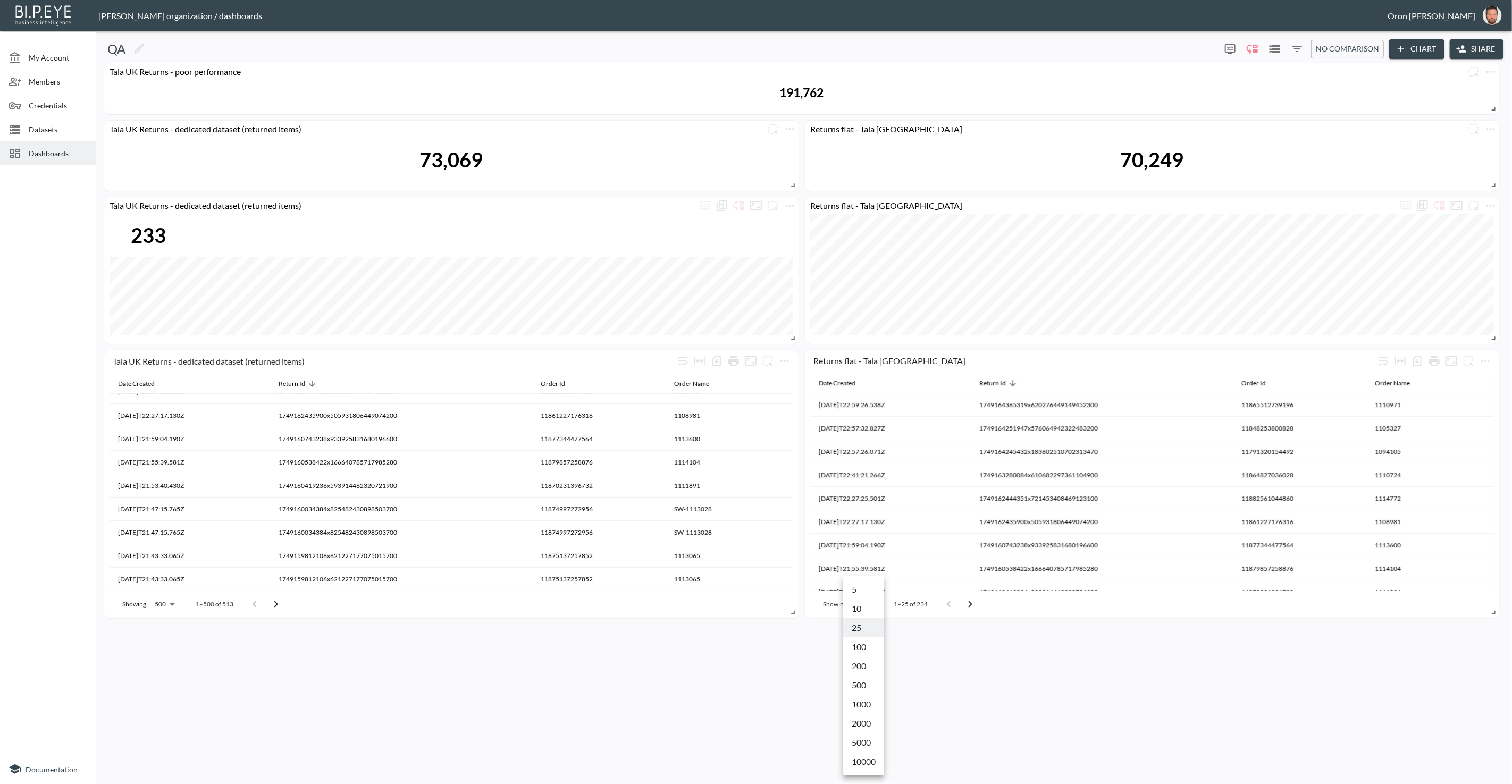
type input "500"
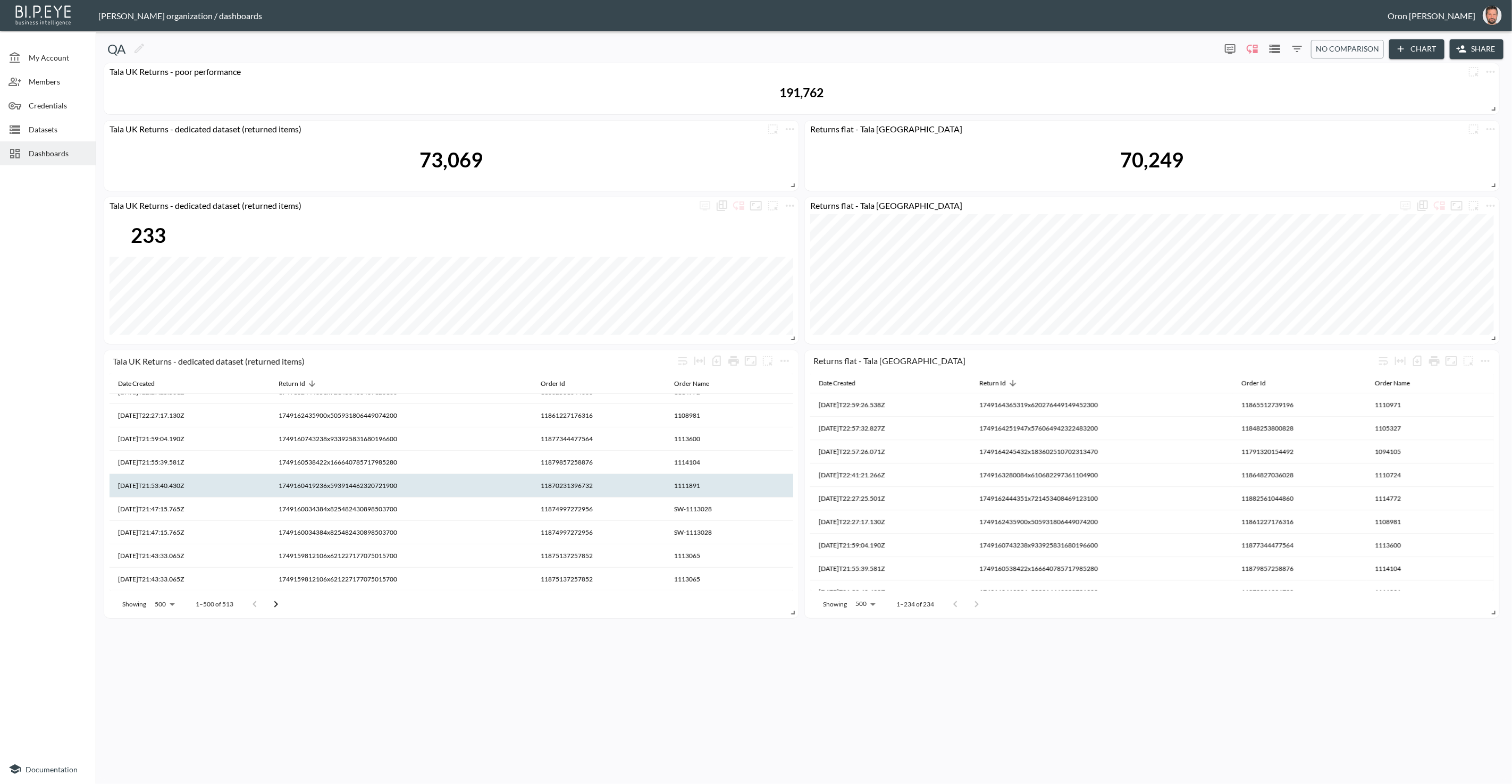
click at [381, 488] on th "1749160419236x593914462320721900" at bounding box center [401, 486] width 262 height 23
click at [382, 488] on th "1749160419236x593914462320721900" at bounding box center [401, 486] width 262 height 23
copy th "1749160419236x593914462320721900"
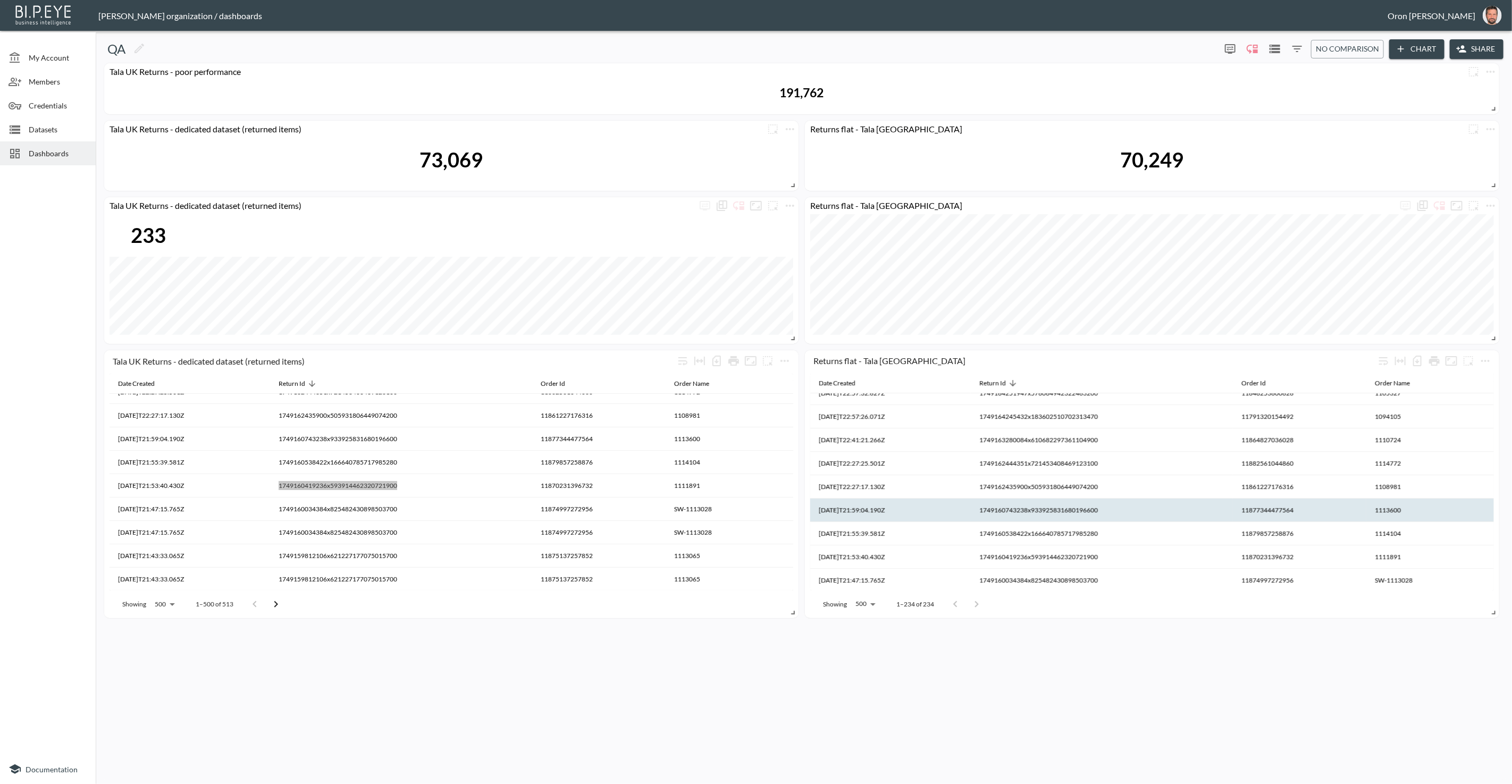
scroll to position [39, 0]
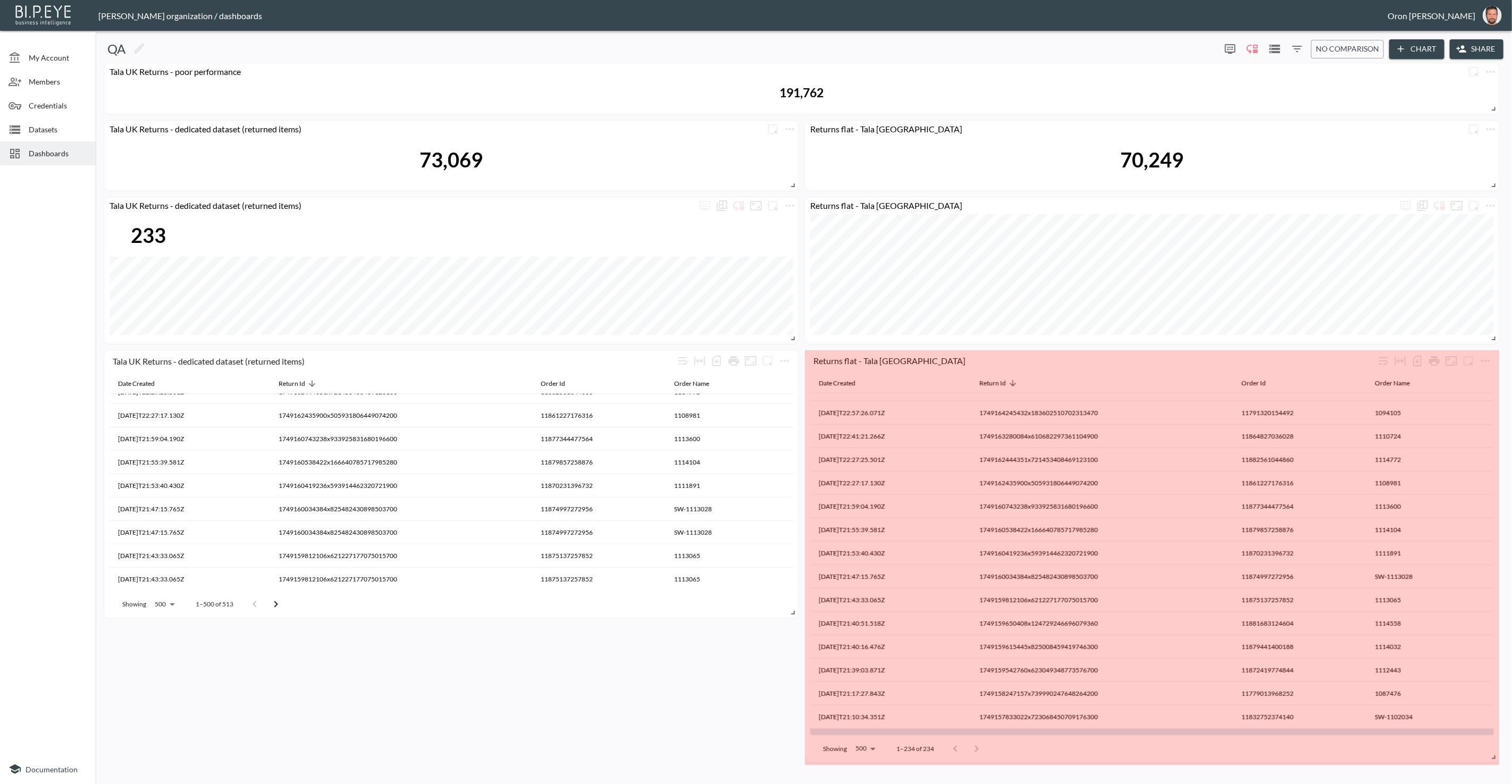
drag, startPoint x: 1494, startPoint y: 611, endPoint x: 1471, endPoint y: 734, distance: 125.1
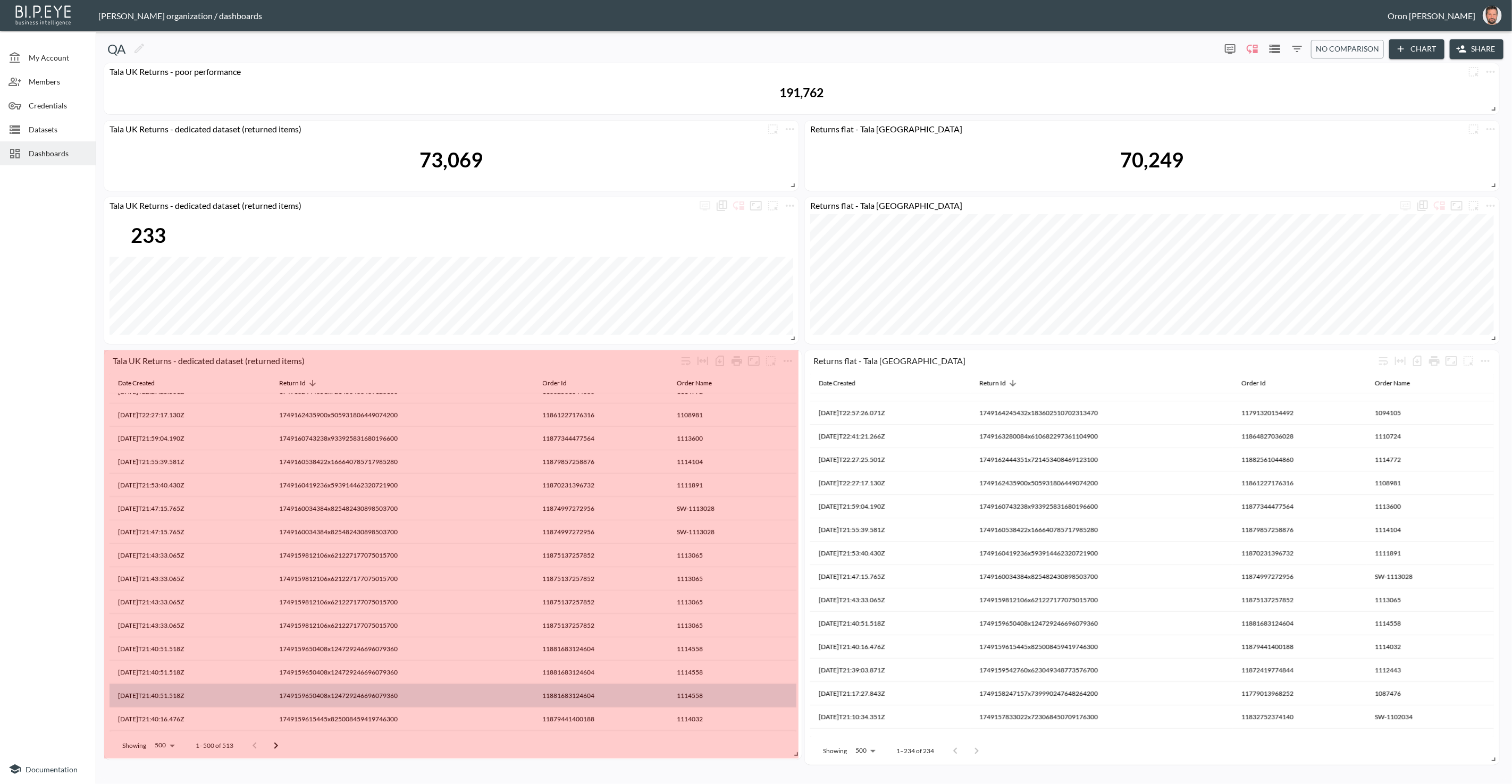
drag, startPoint x: 790, startPoint y: 648, endPoint x: 755, endPoint y: 696, distance: 59.4
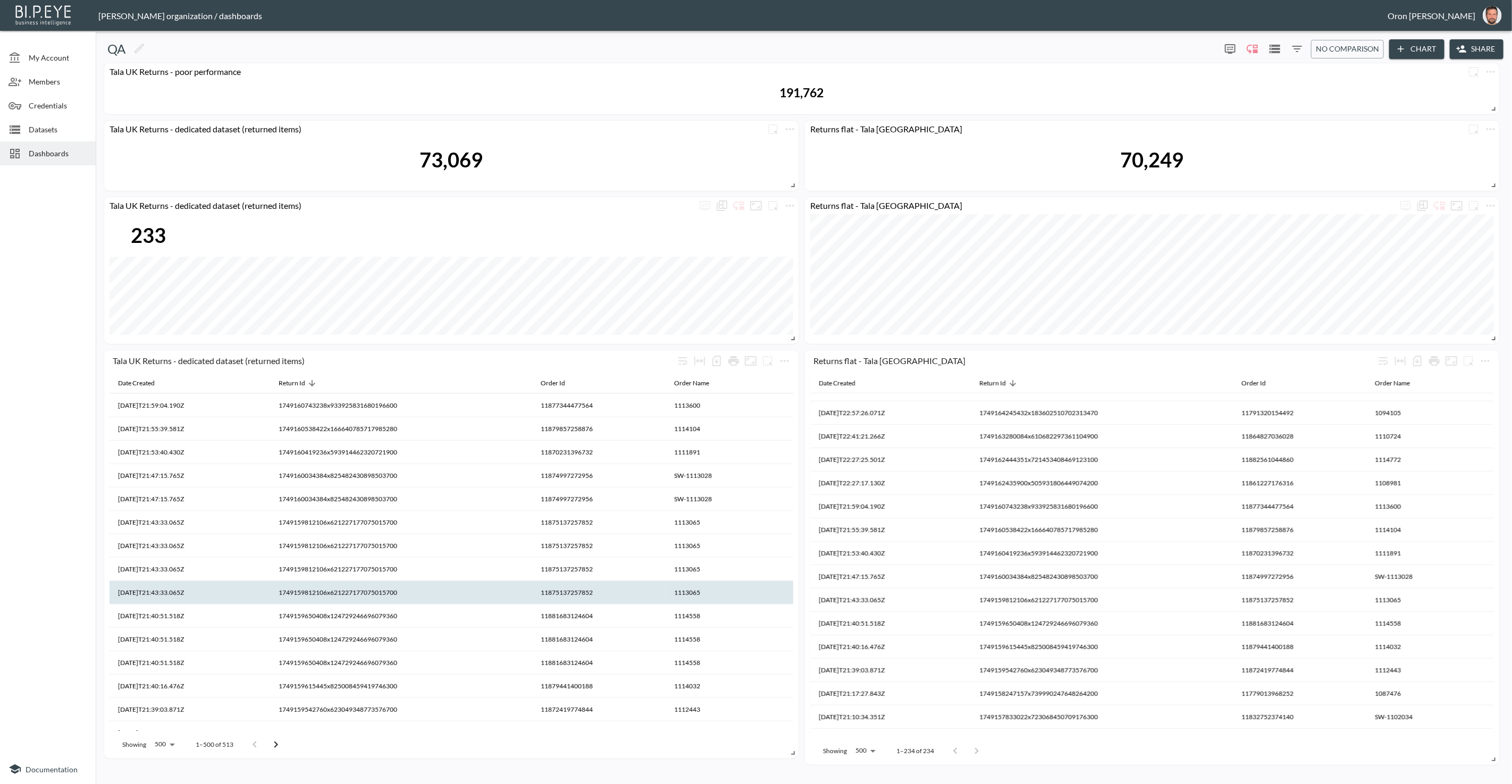
scroll to position [425, 0]
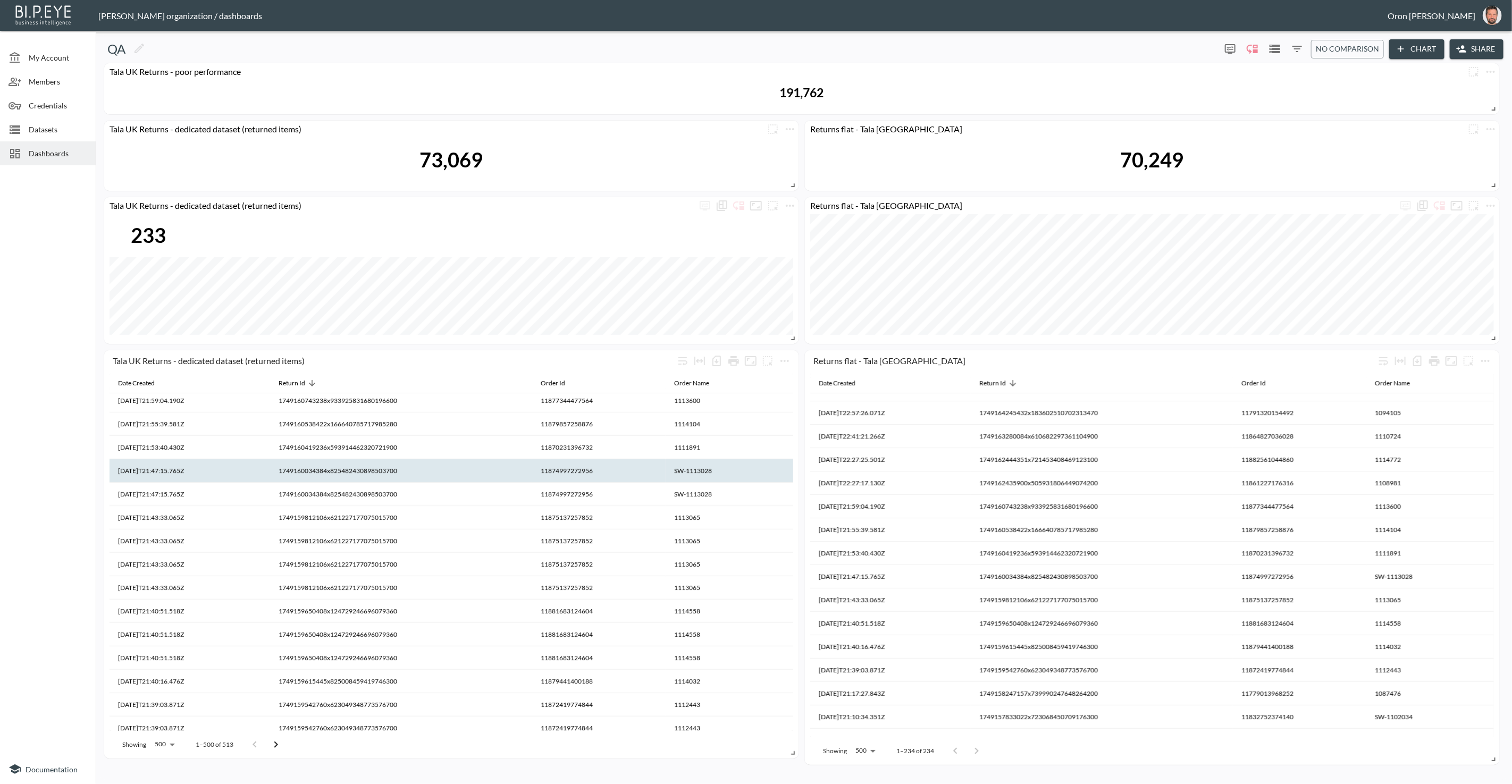
click at [397, 471] on th "1749160034384x825482430898503700" at bounding box center [401, 471] width 262 height 23
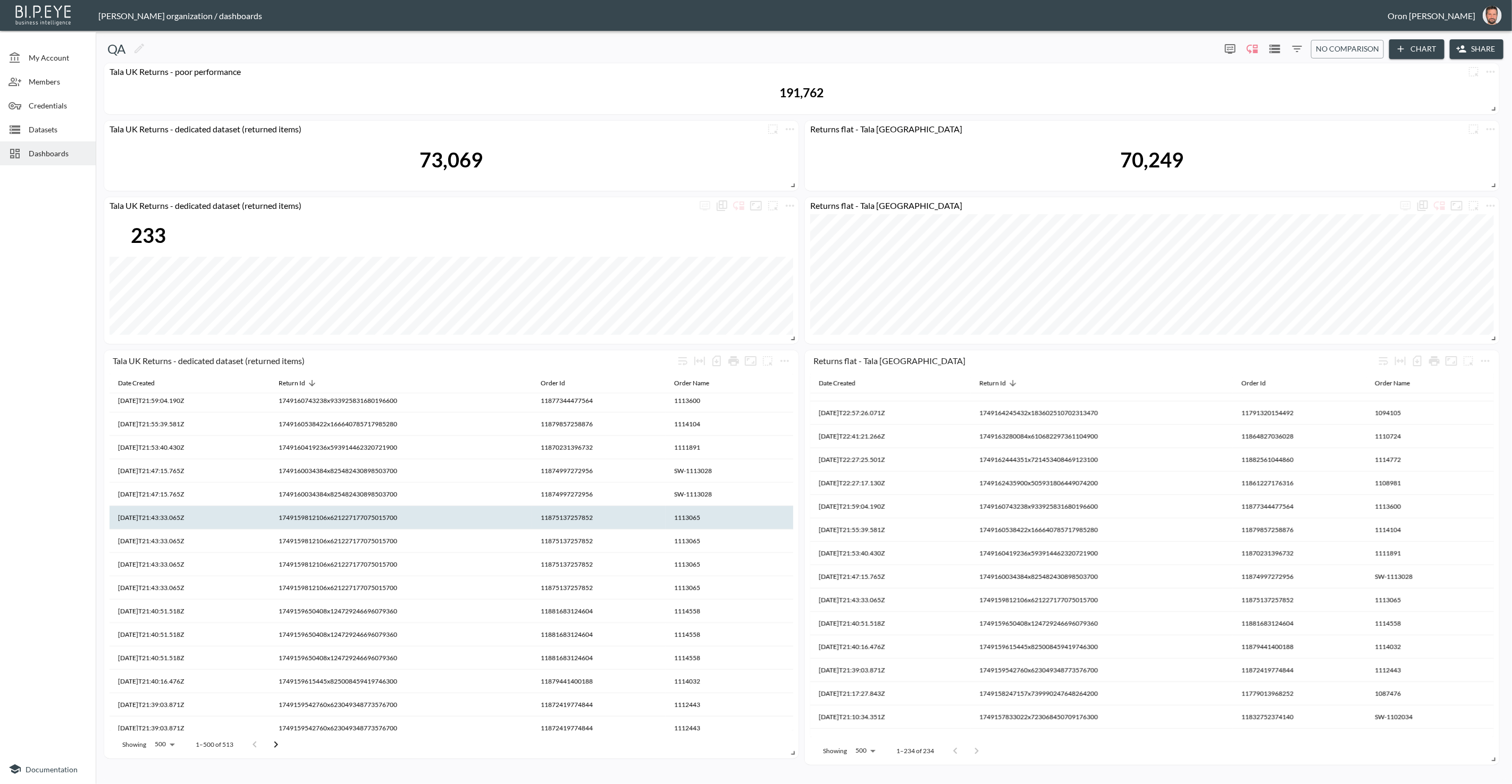
click at [390, 514] on th "1749159812106x621227177075015700" at bounding box center [401, 518] width 262 height 23
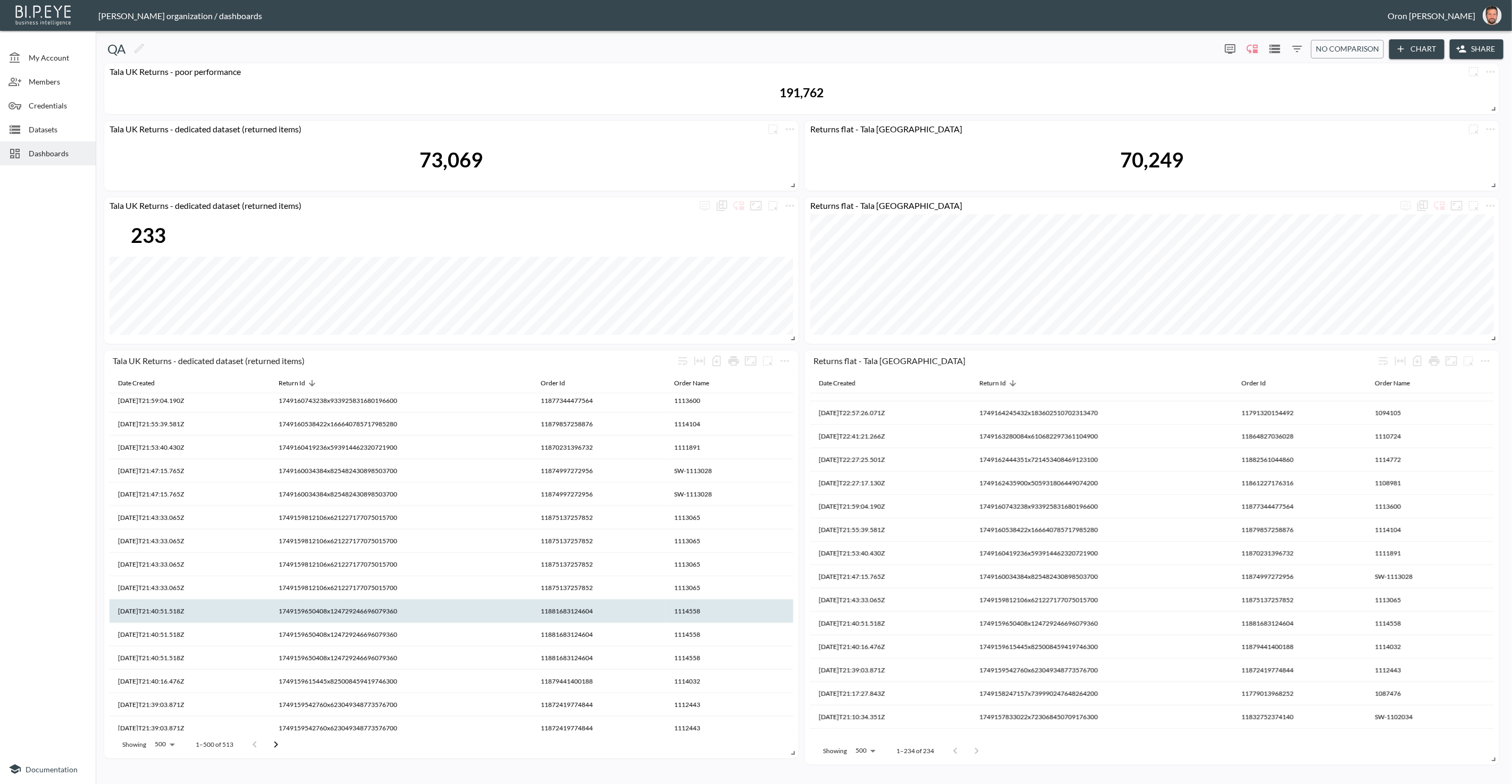
click at [385, 612] on th "1749159650408x124729246696079360" at bounding box center [401, 611] width 262 height 23
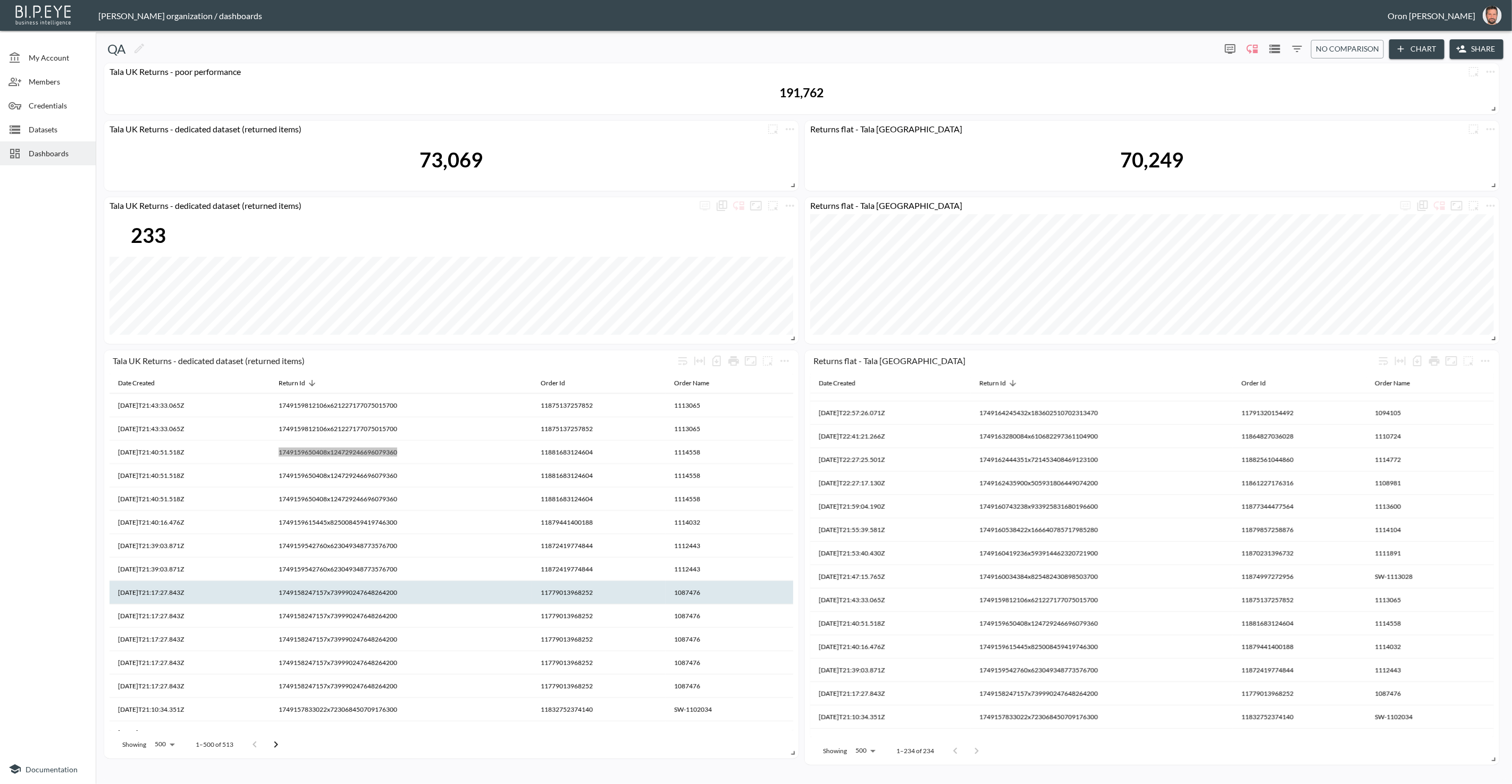
scroll to position [588, 0]
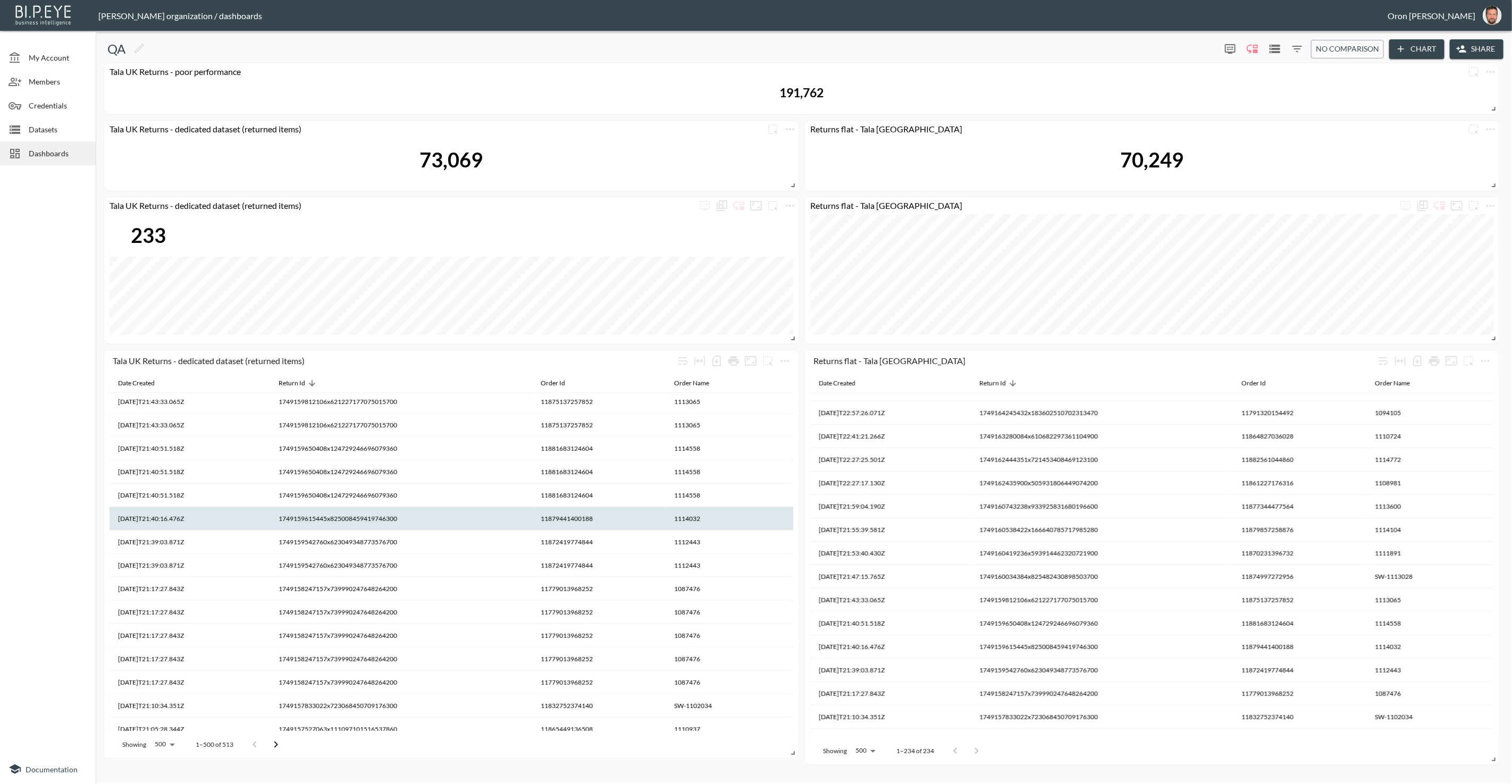
click at [391, 518] on th "1749159615445x825008459419746300" at bounding box center [401, 519] width 262 height 23
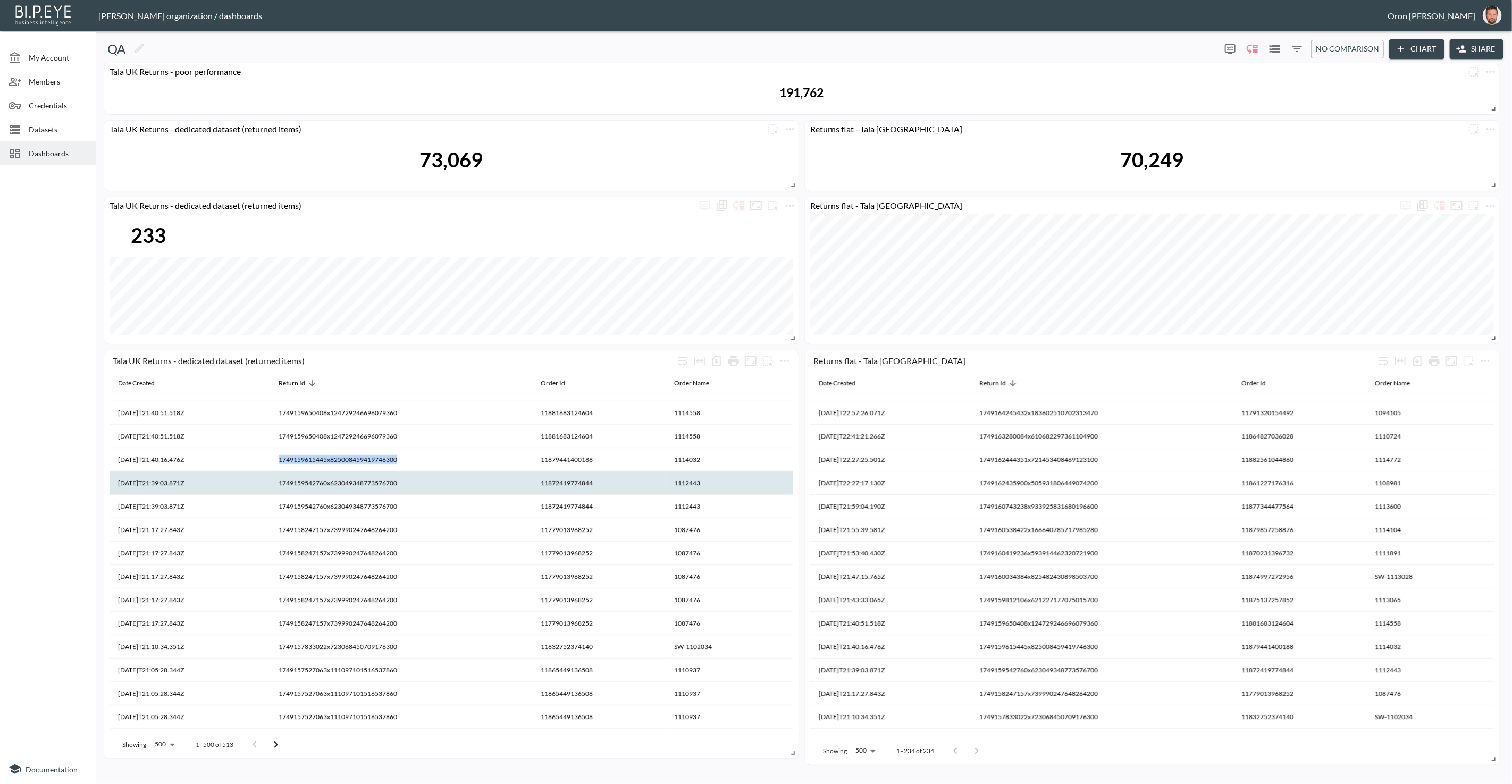
click at [387, 486] on th "1749159542760x623049348773576700" at bounding box center [401, 483] width 262 height 23
click at [387, 486] on th "1749159542760x623049348773576700" at bounding box center [401, 486] width 262 height 23
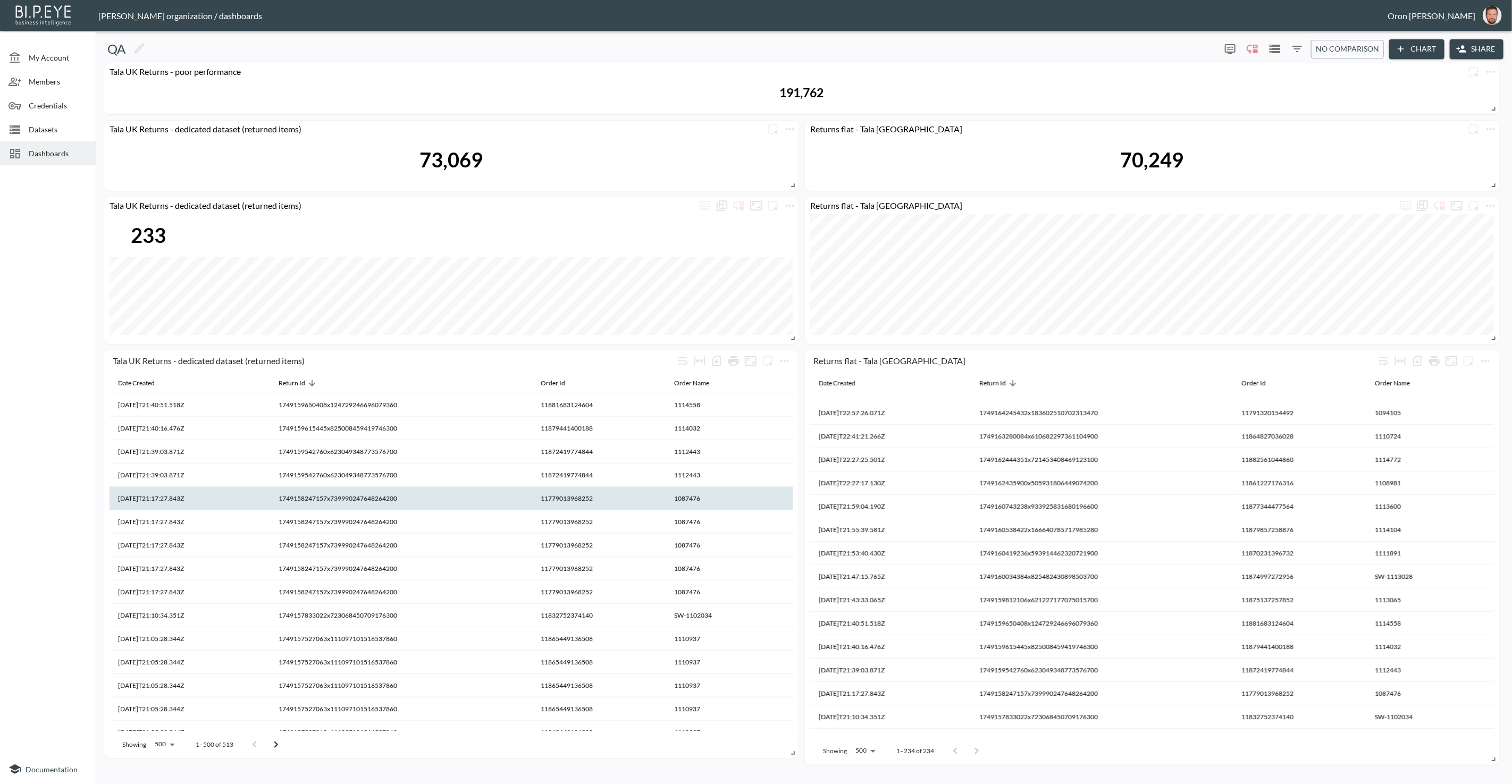
click at [384, 499] on th "1749158247157x739990247648264200" at bounding box center [401, 499] width 262 height 23
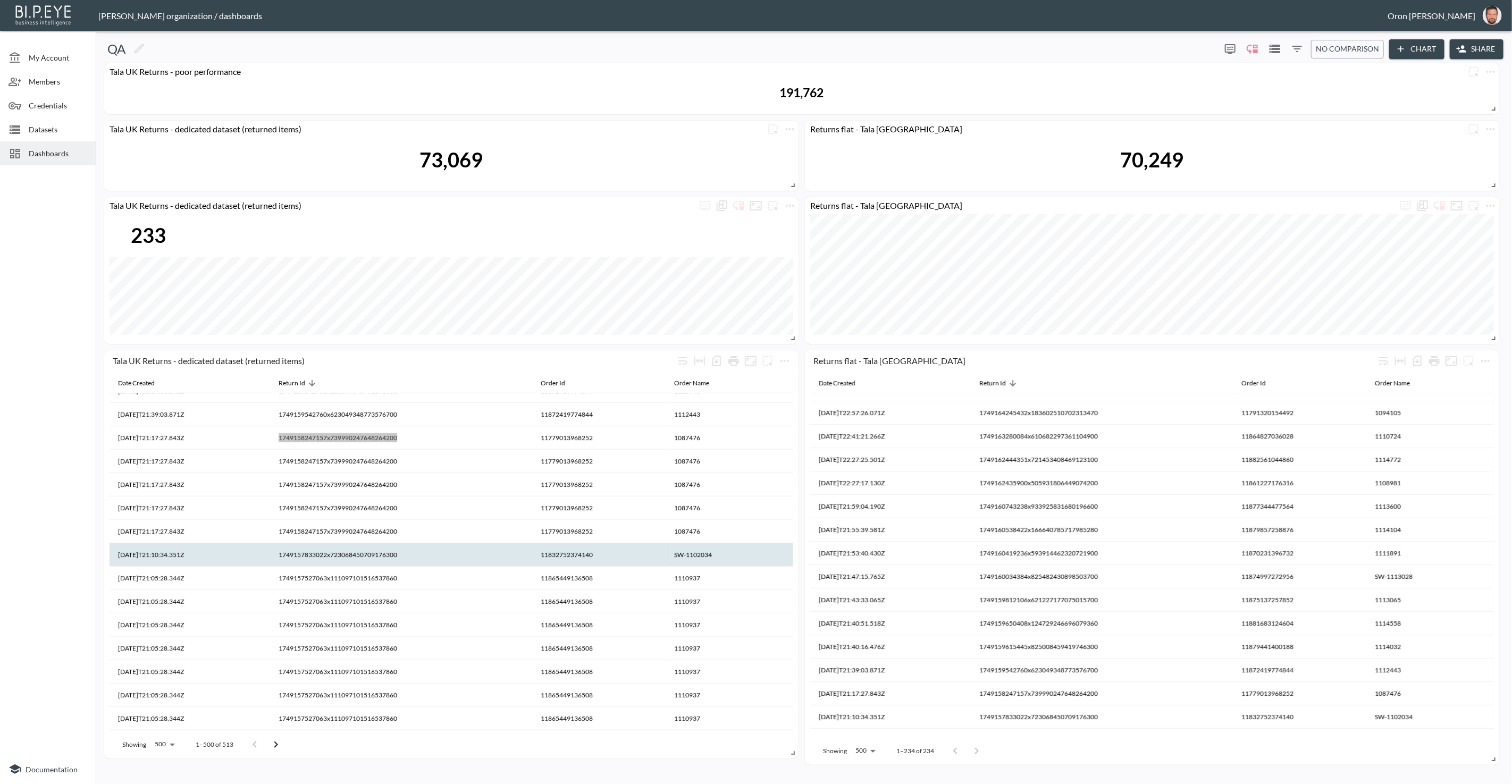
scroll to position [742, 0]
click at [382, 555] on th "1749157833022x723068450709176300" at bounding box center [401, 552] width 262 height 23
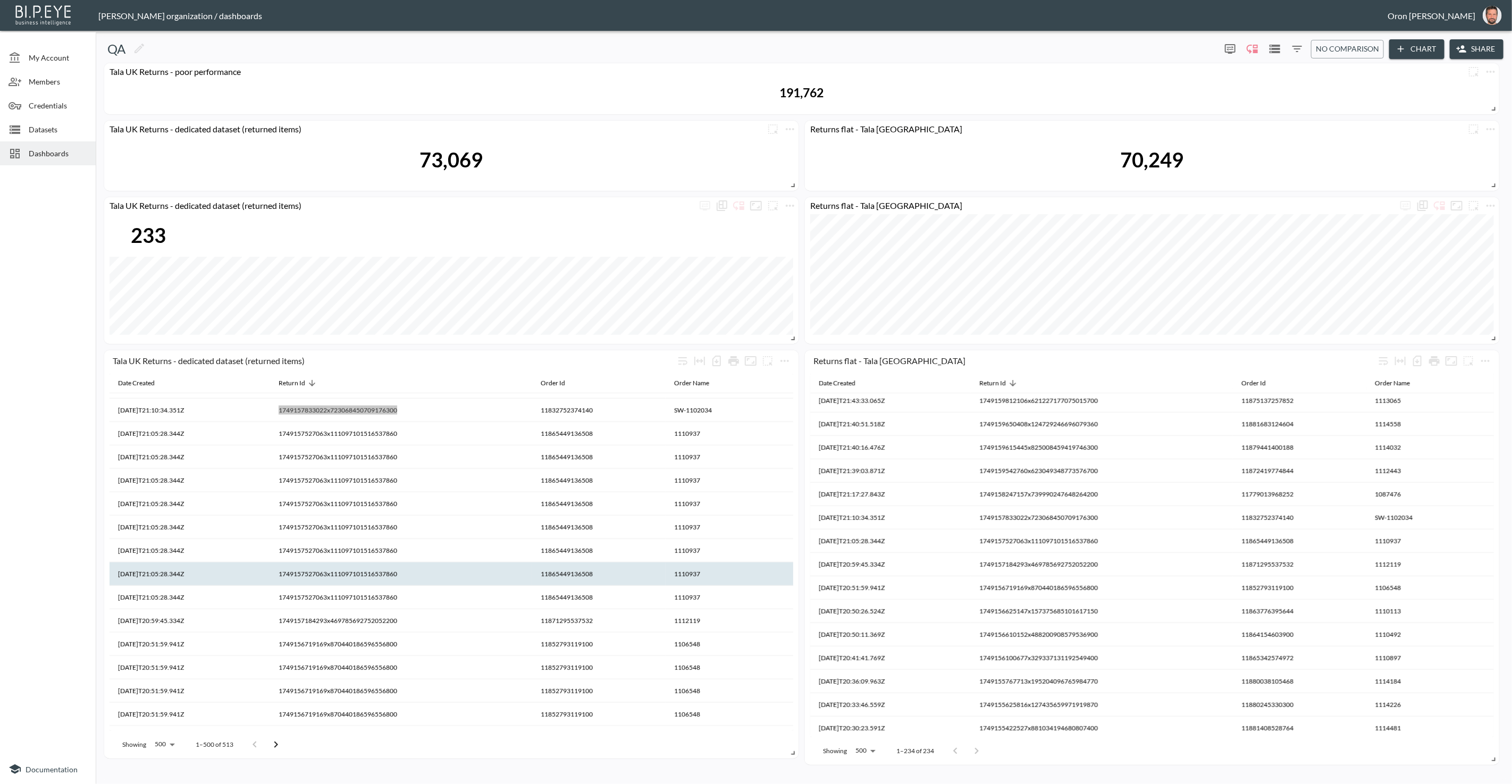
scroll to position [886, 0]
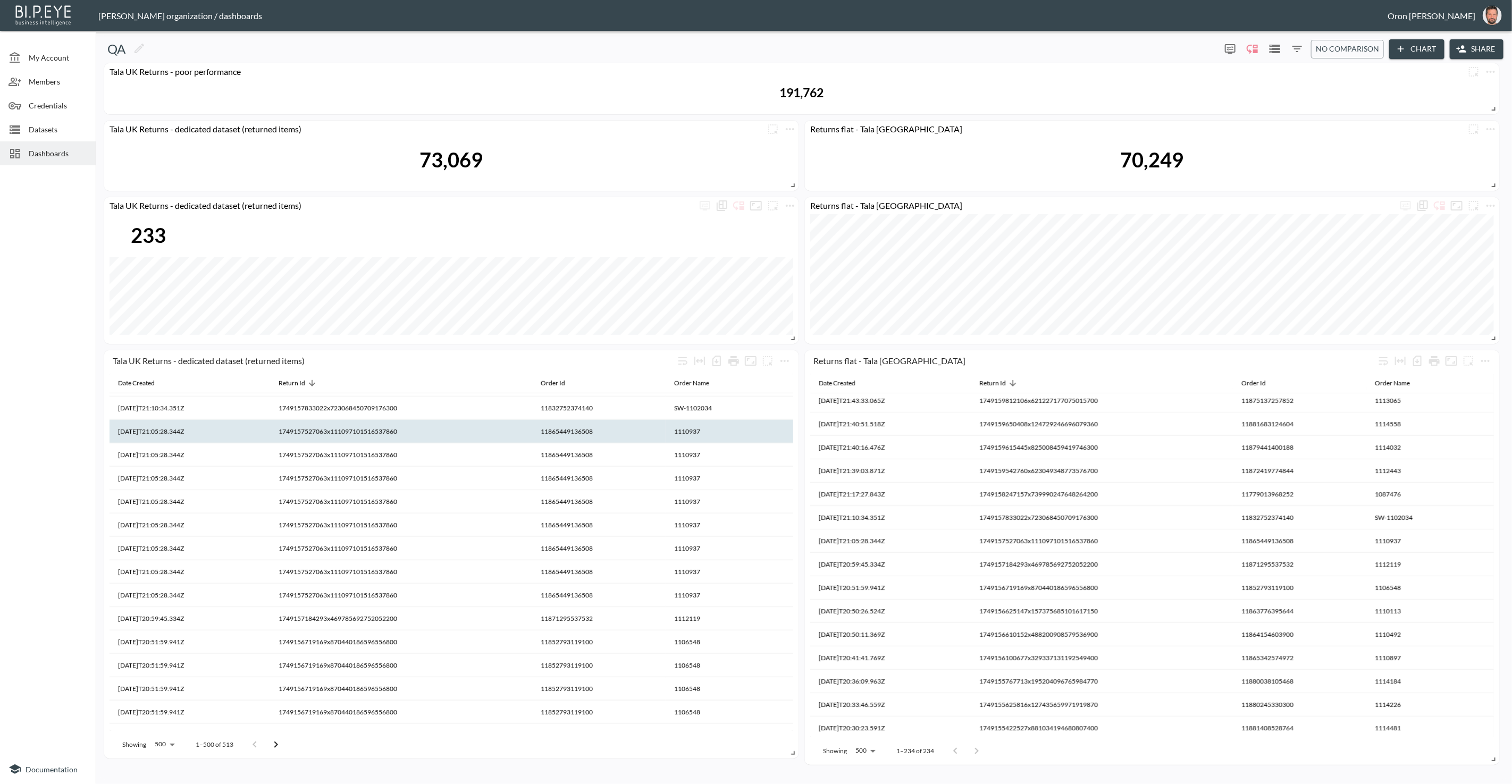
click at [402, 435] on th "1749157527063x111097101516537860" at bounding box center [401, 432] width 262 height 23
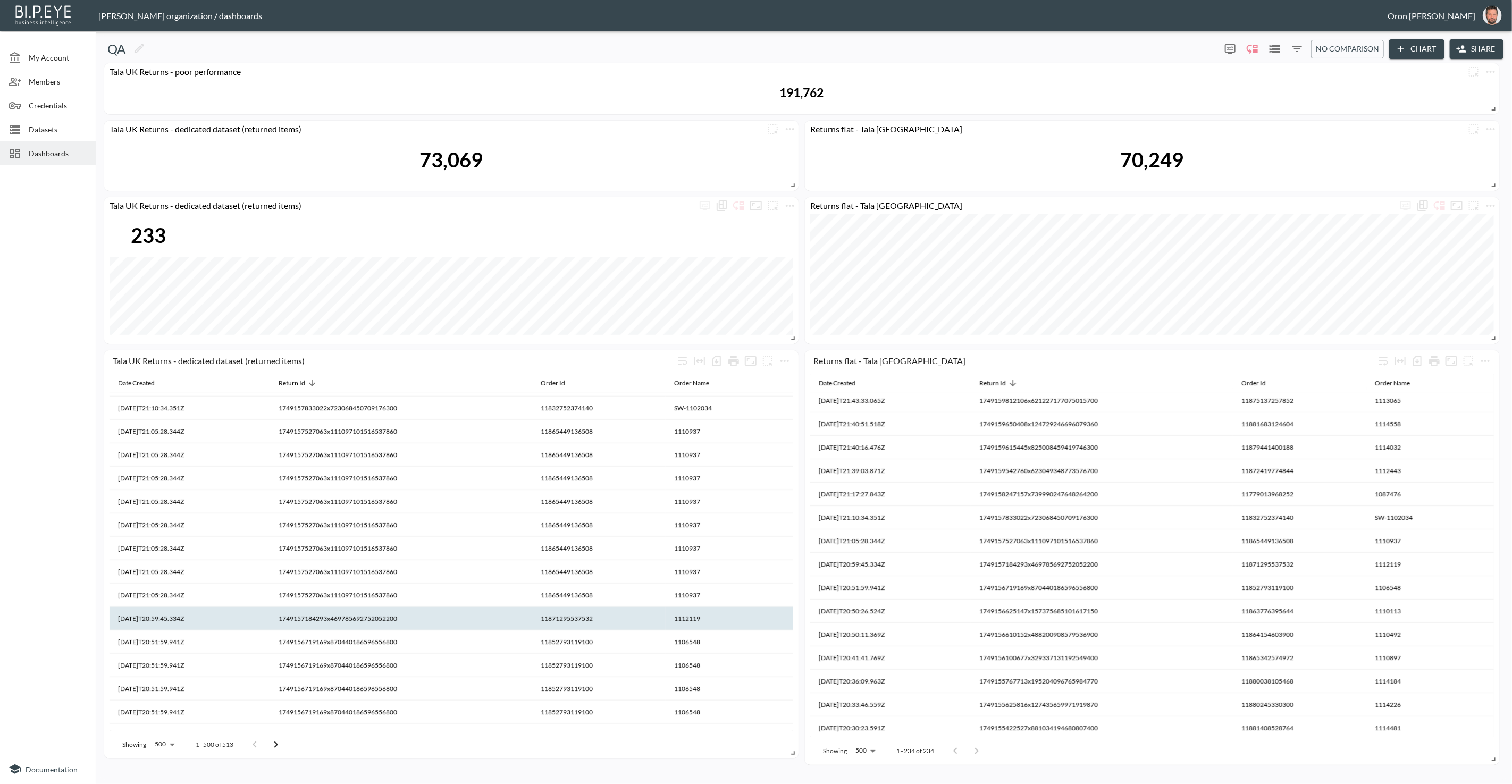
click at [377, 618] on th "1749157184293x469785692752052200" at bounding box center [401, 619] width 262 height 23
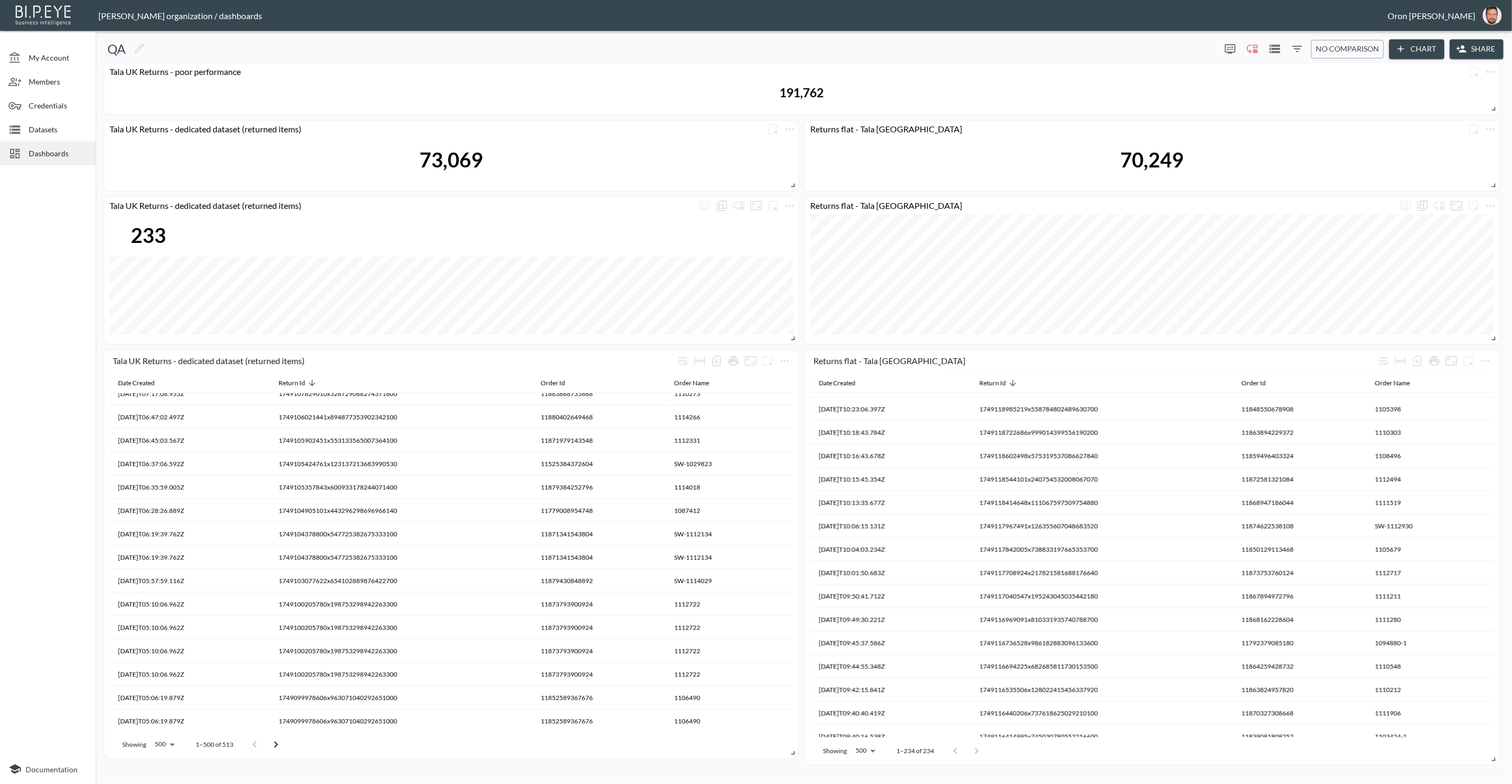
scroll to position [5128, 0]
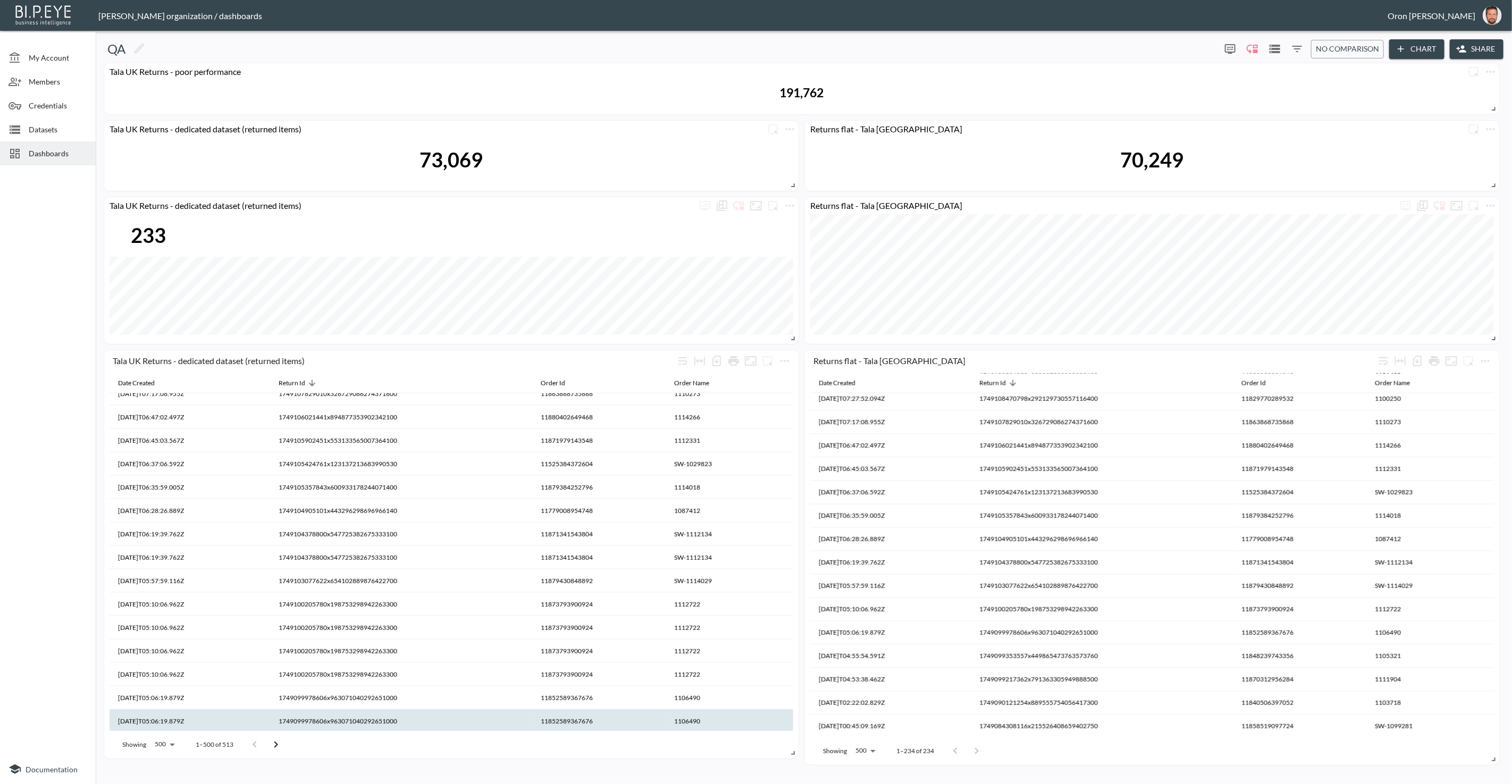
click at [402, 716] on th "1749099978606x963071040292651000" at bounding box center [401, 721] width 262 height 23
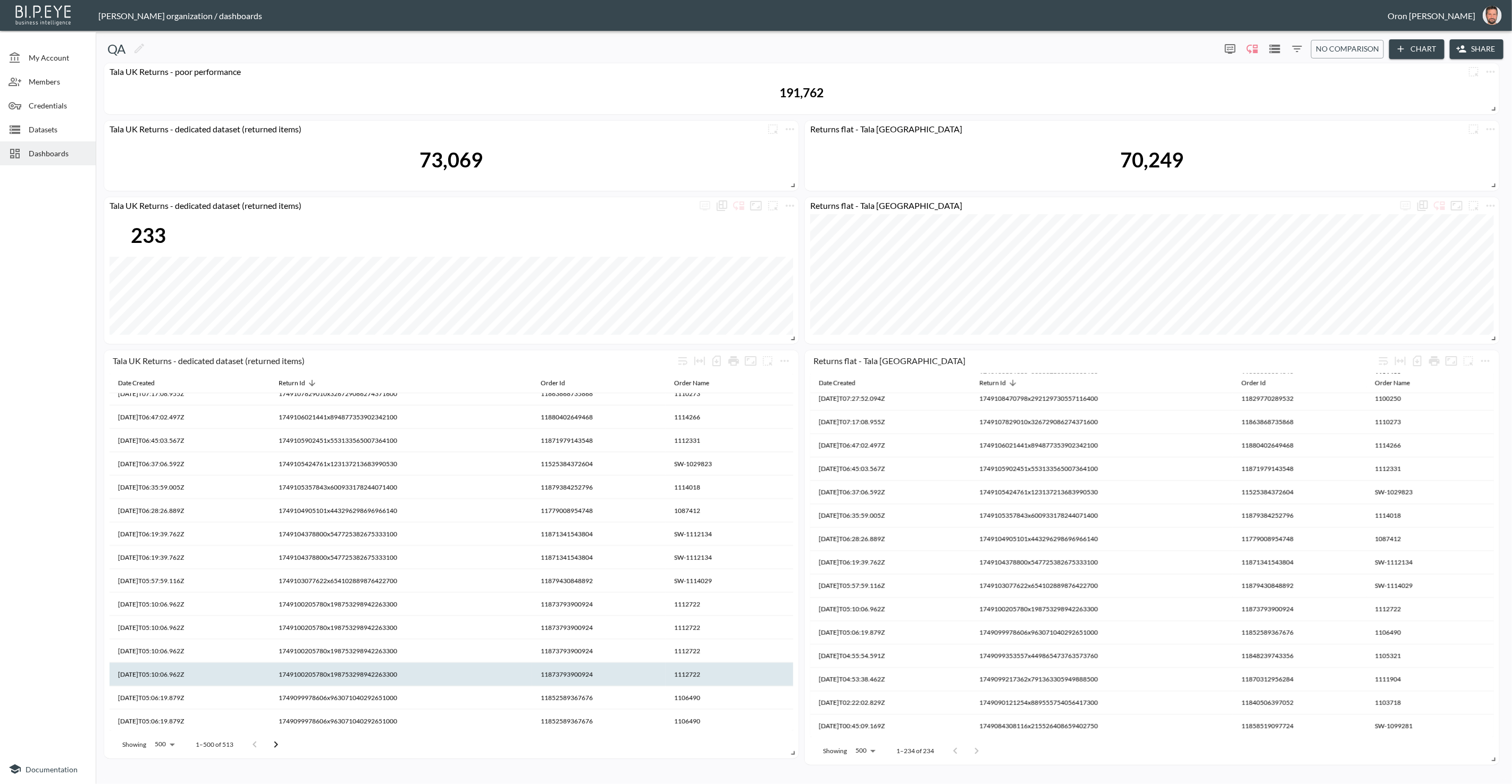
click at [403, 675] on th "1749100205780x198753298942263300" at bounding box center [401, 674] width 262 height 23
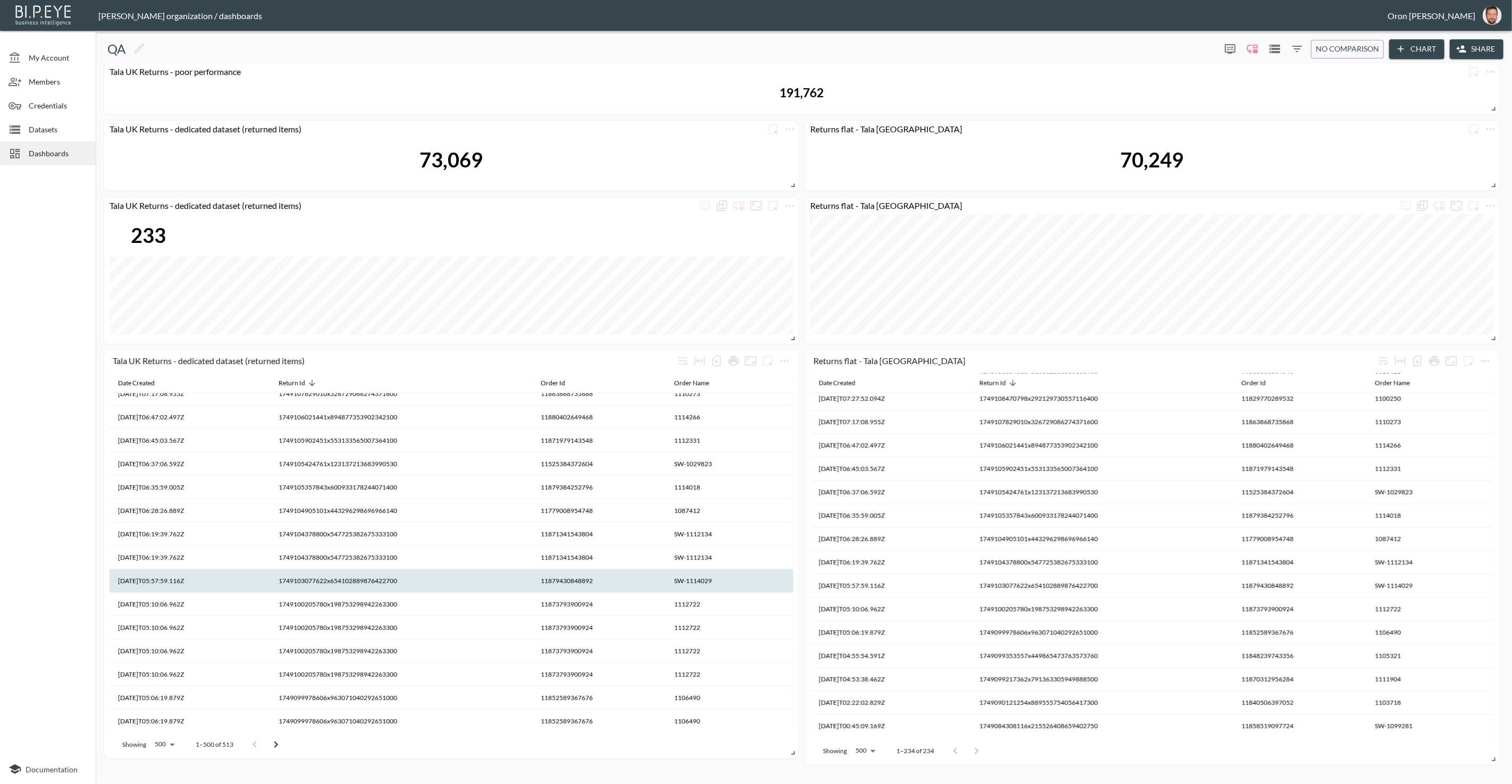
click at [400, 579] on th "1749103077622x654102889876422700" at bounding box center [401, 581] width 262 height 23
click at [400, 579] on th "1749103077622x654102889876422700" at bounding box center [401, 582] width 262 height 23
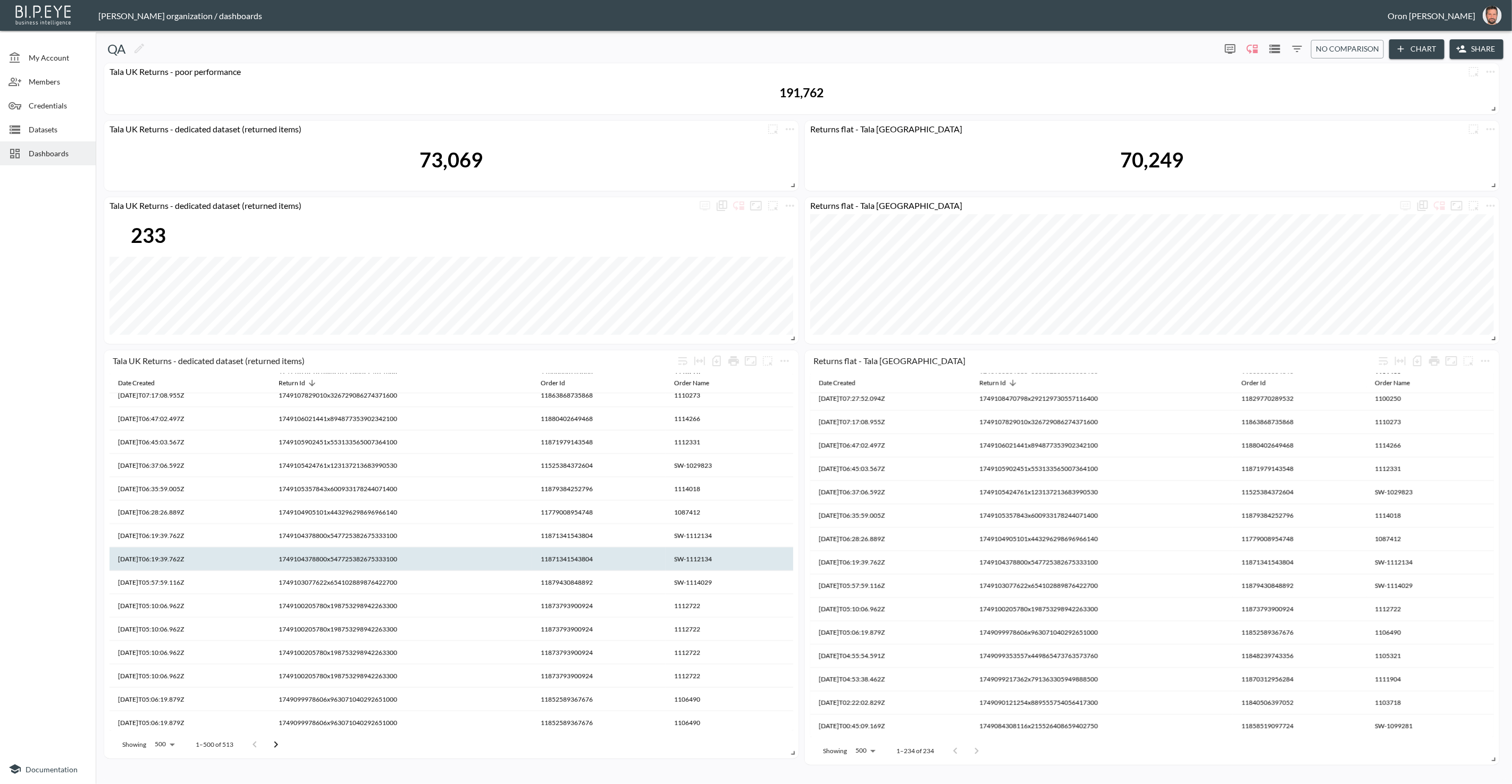
click at [397, 561] on th "1749104378800x547725382675333100" at bounding box center [401, 559] width 262 height 23
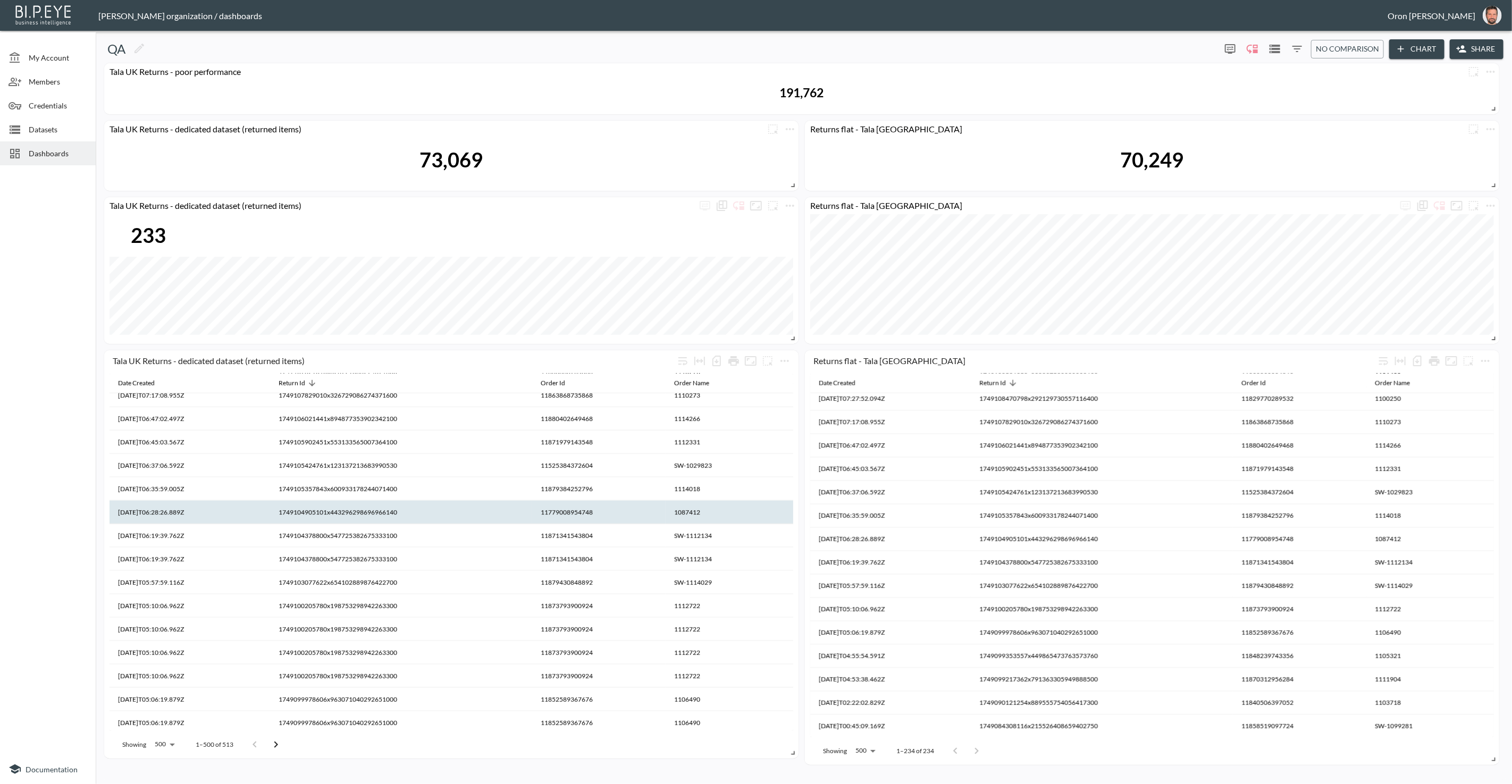
click at [389, 511] on th "1749104905101x443296298696966140" at bounding box center [401, 513] width 262 height 23
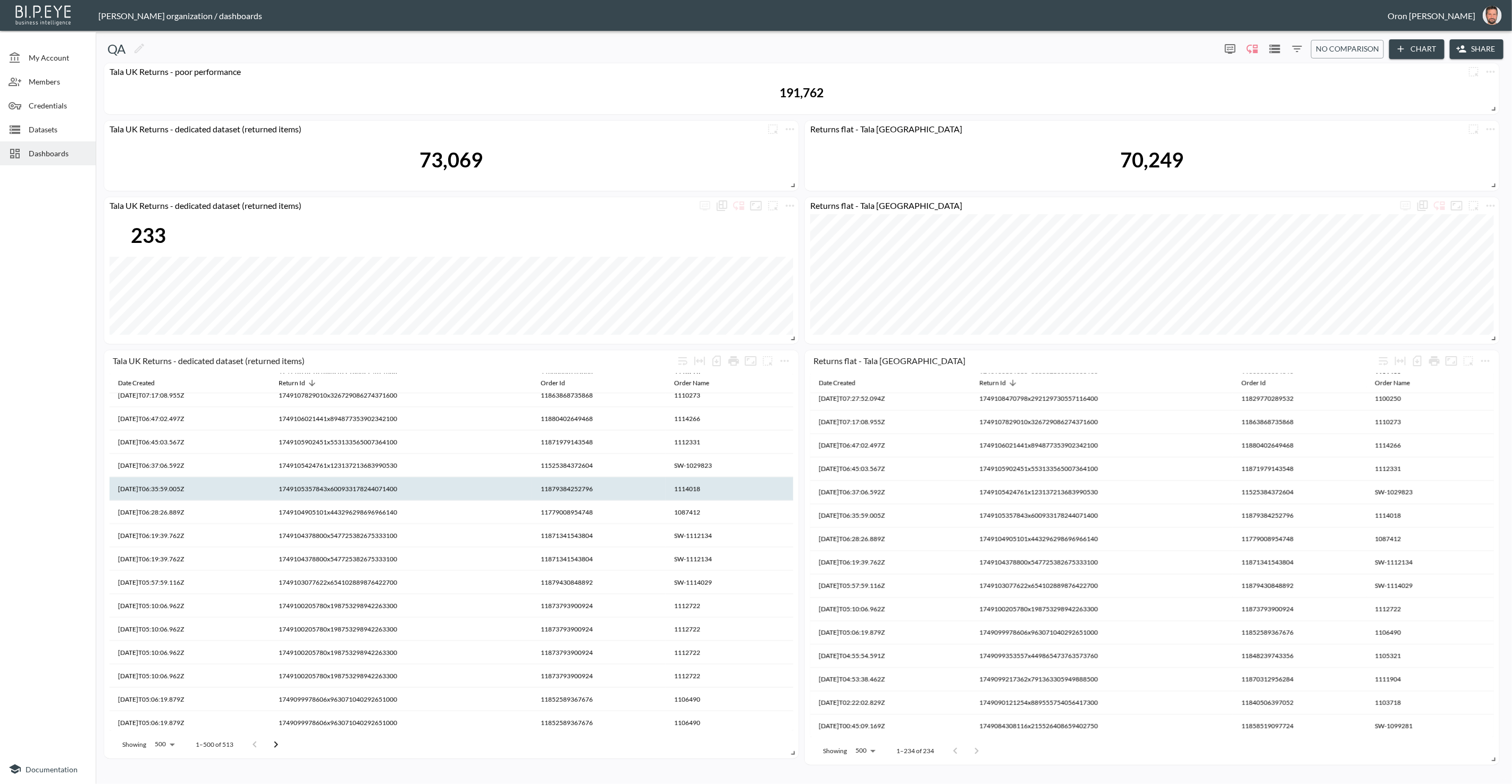
click at [385, 487] on th "1749105357843x600933178244071400" at bounding box center [401, 489] width 262 height 23
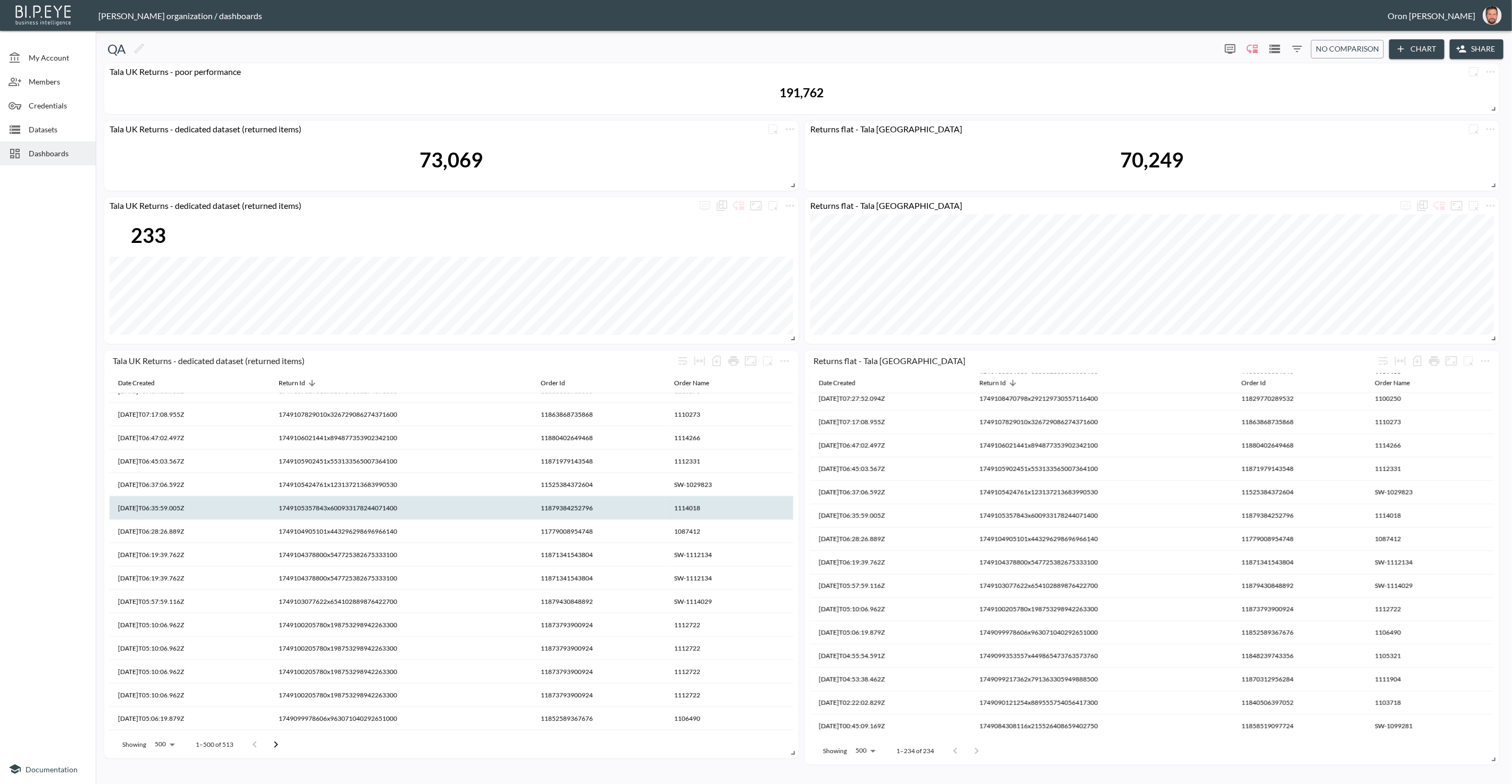
scroll to position [11329, 0]
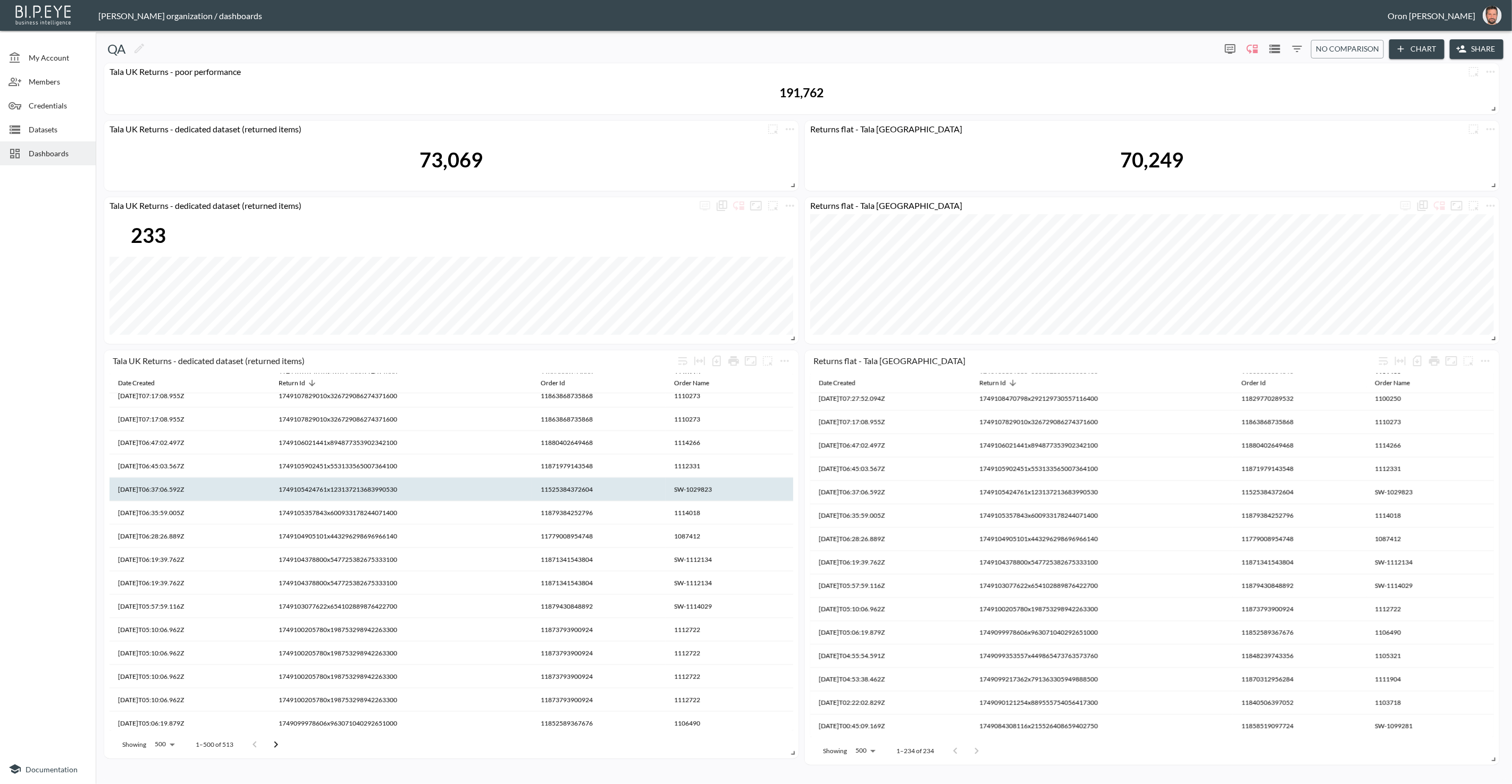
click at [385, 490] on th "1749105424761x123137213683990530" at bounding box center [401, 490] width 262 height 23
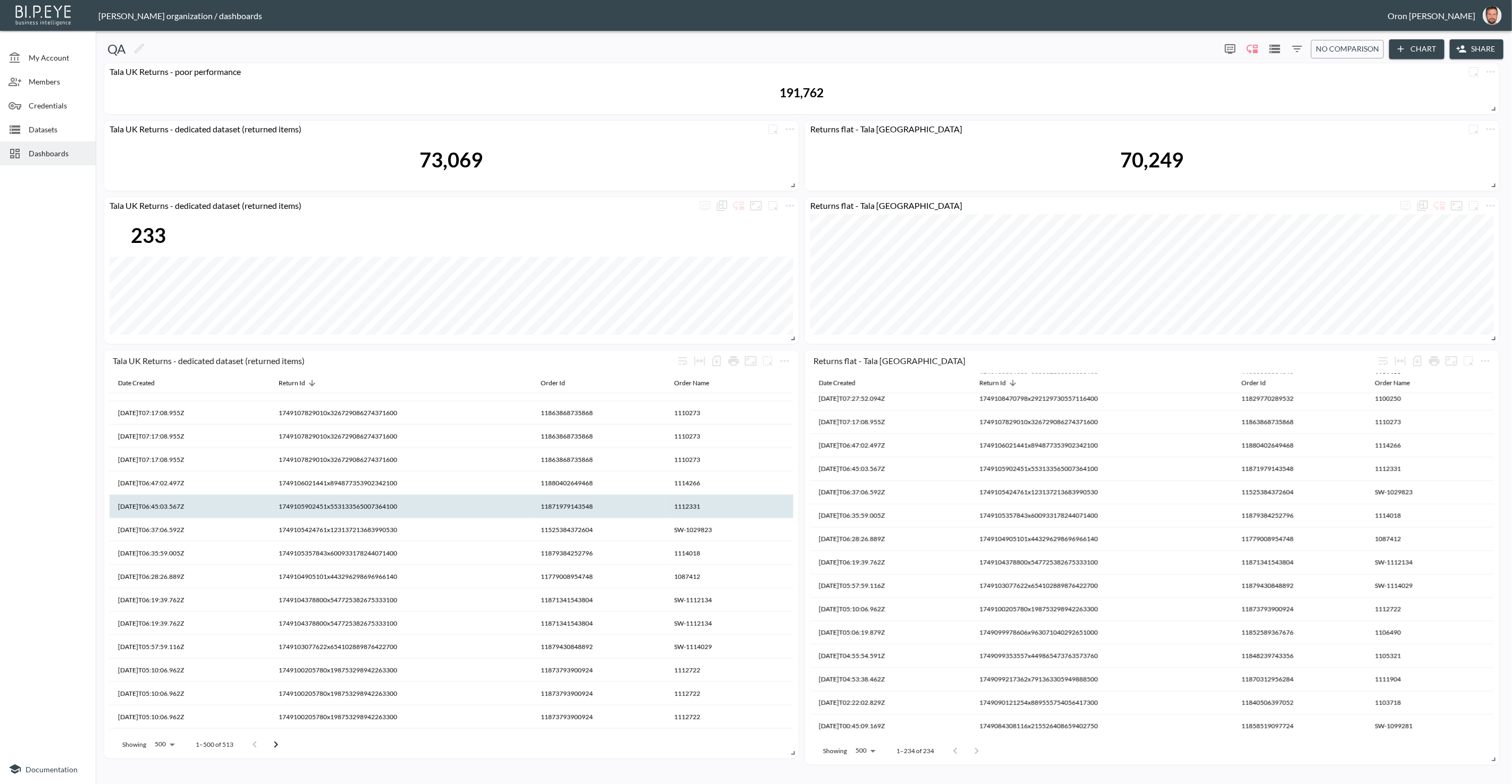
click at [380, 504] on th "1749105902451x553133565007364100" at bounding box center [401, 506] width 262 height 23
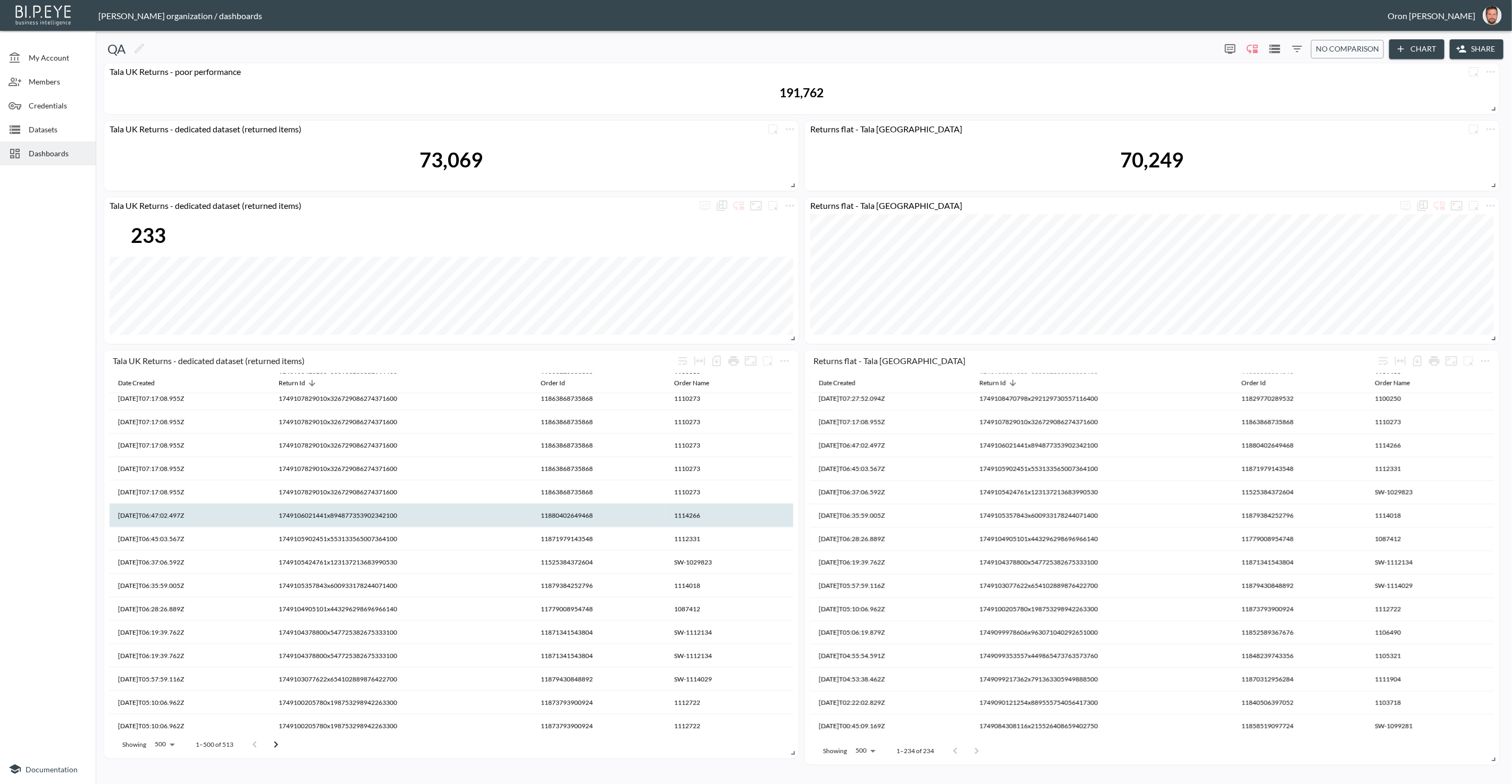
click at [379, 508] on th "1749106021441x894877353902342100" at bounding box center [401, 515] width 262 height 23
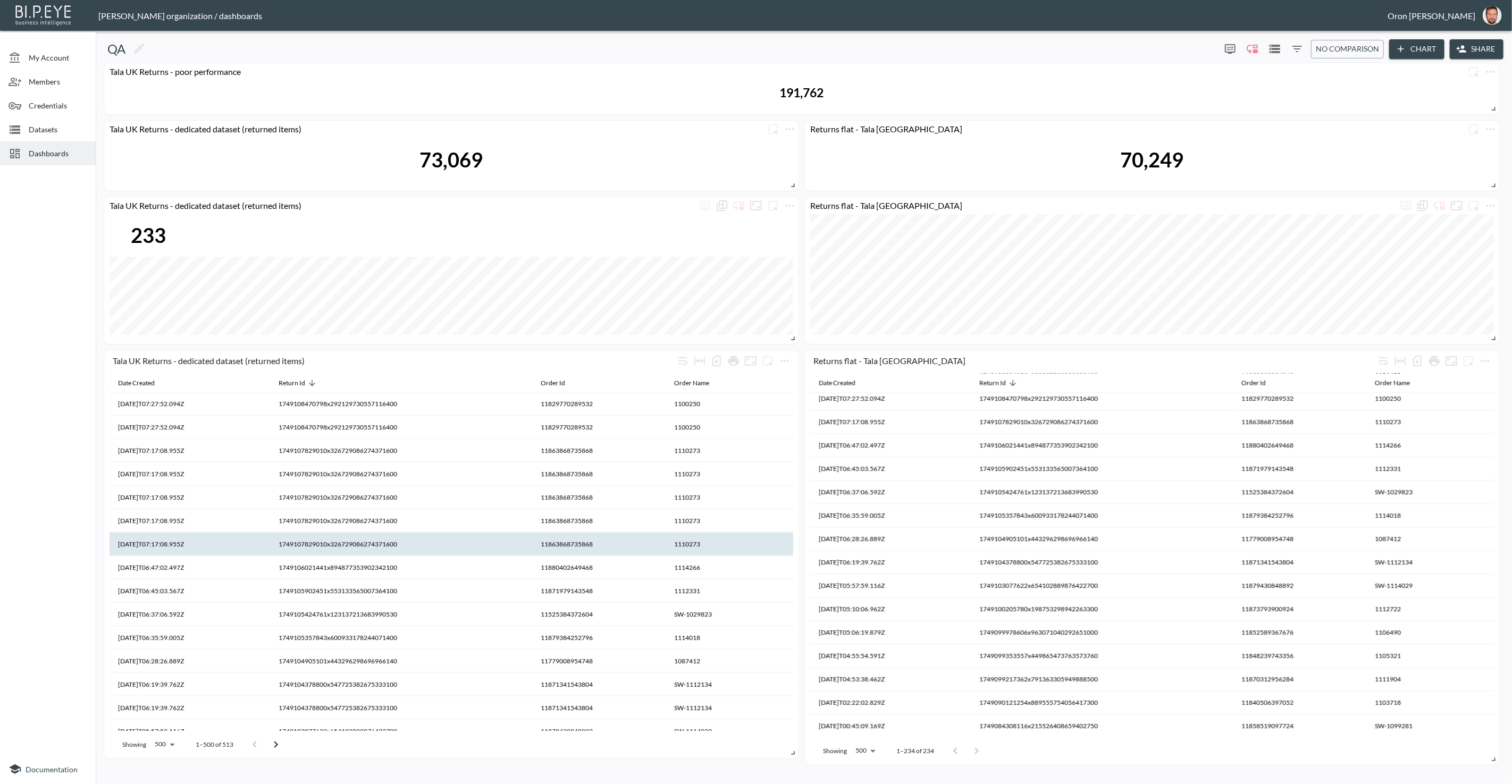
click at [374, 542] on th "1749107829010x326729086274371600" at bounding box center [401, 544] width 262 height 23
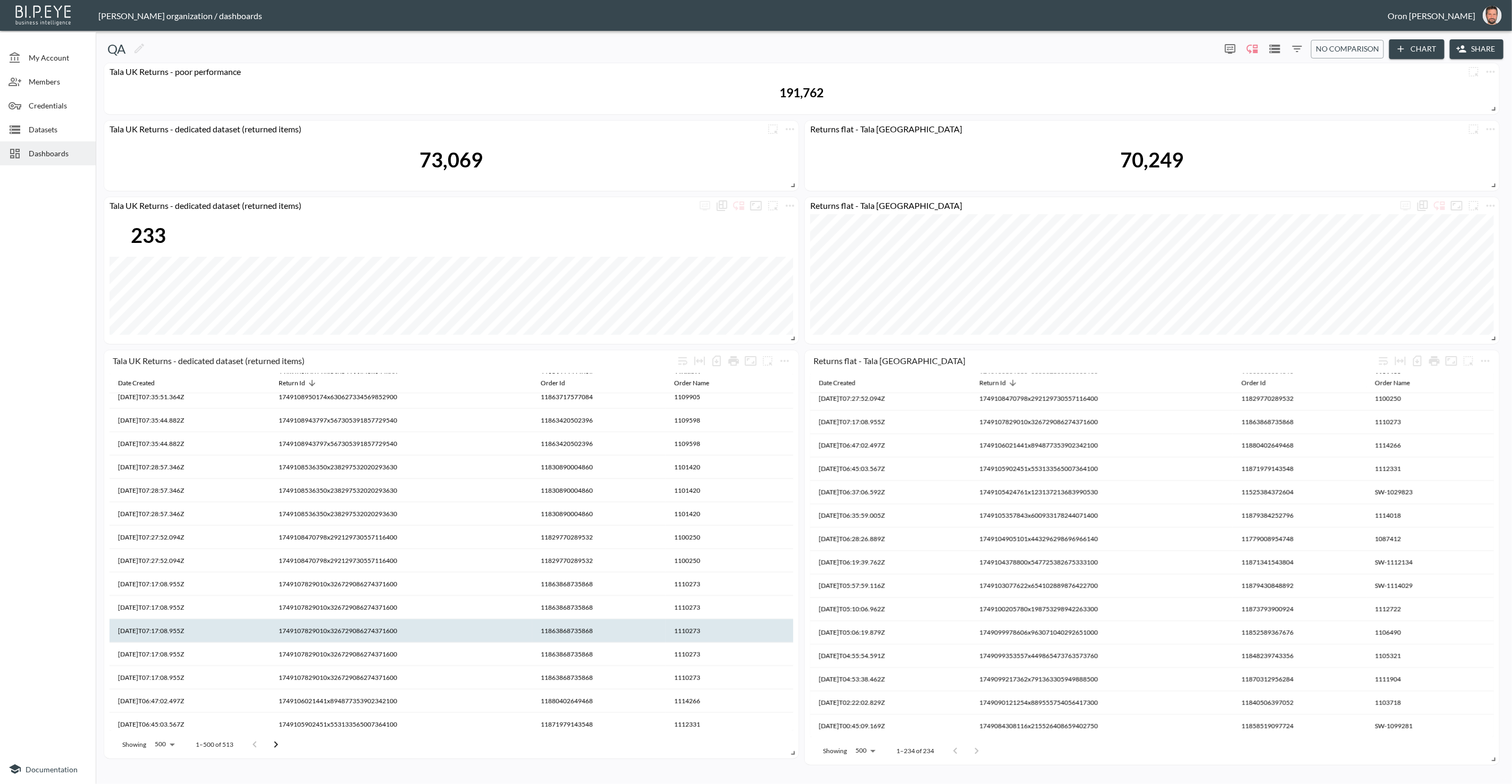
scroll to position [11069, 0]
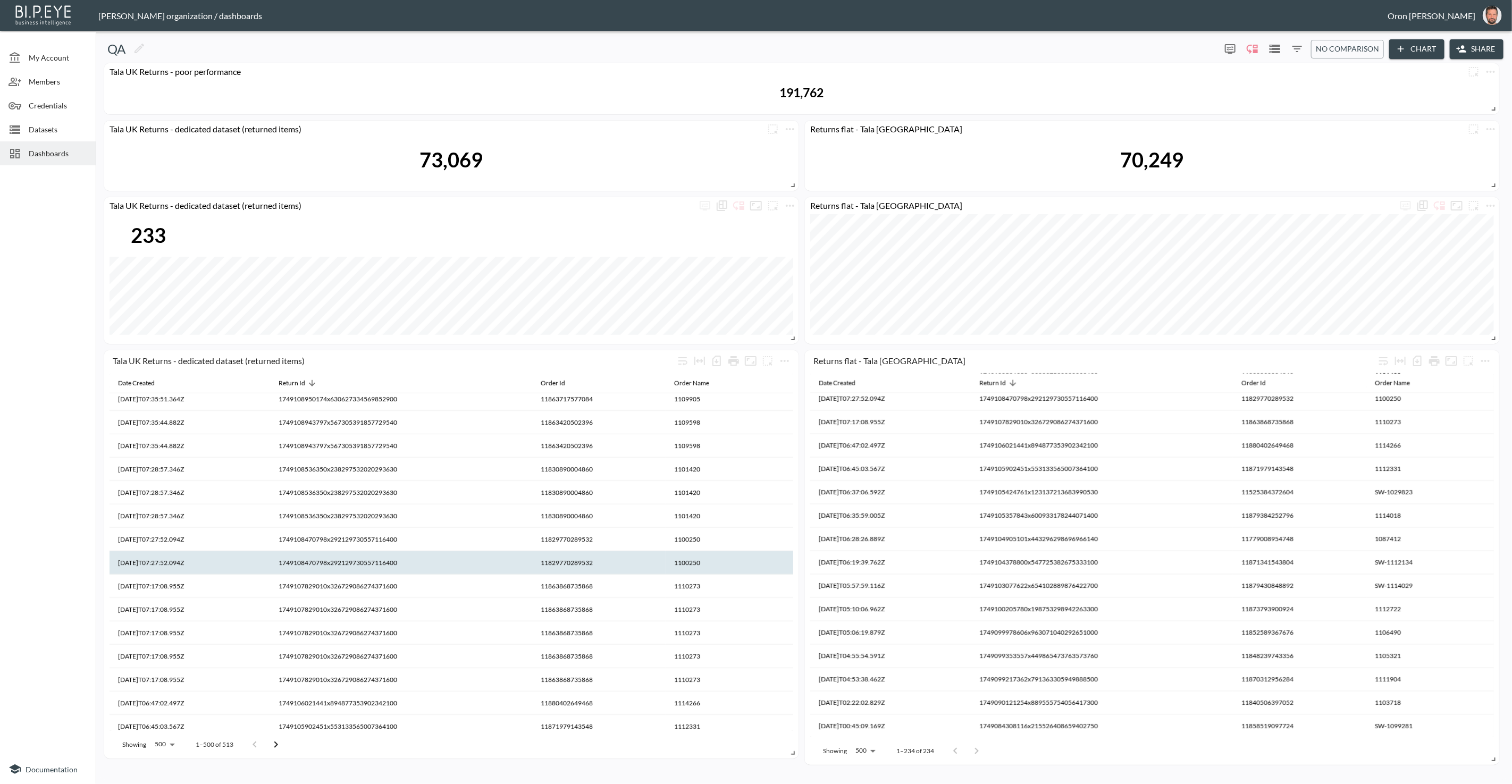
click at [376, 551] on th "1749108470798x292129730557116400" at bounding box center [401, 563] width 262 height 23
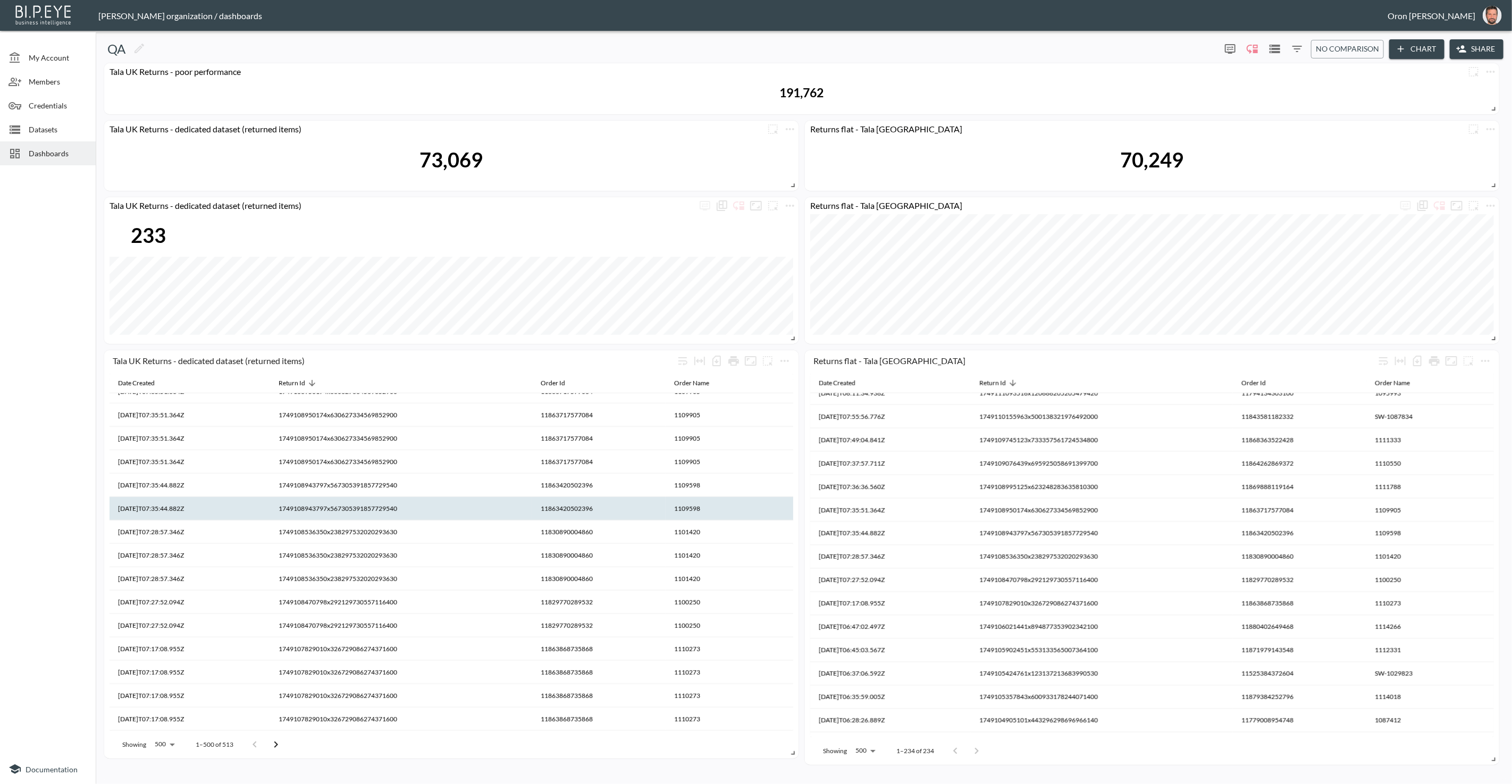
scroll to position [11007, 0]
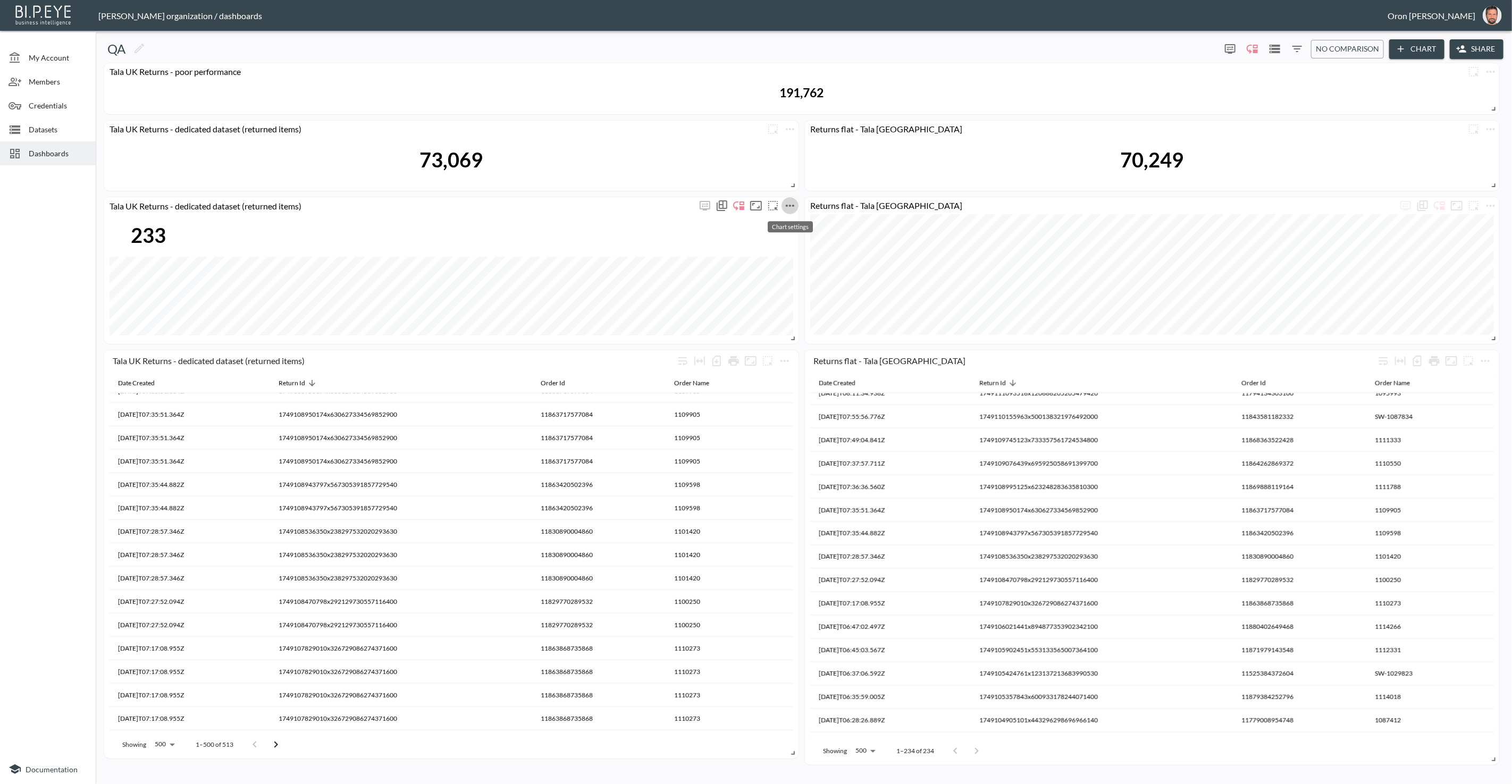
click at [790, 209] on icon "more" at bounding box center [790, 205] width 13 height 13
click at [790, 271] on p "Duplicate" at bounding box center [788, 275] width 36 height 13
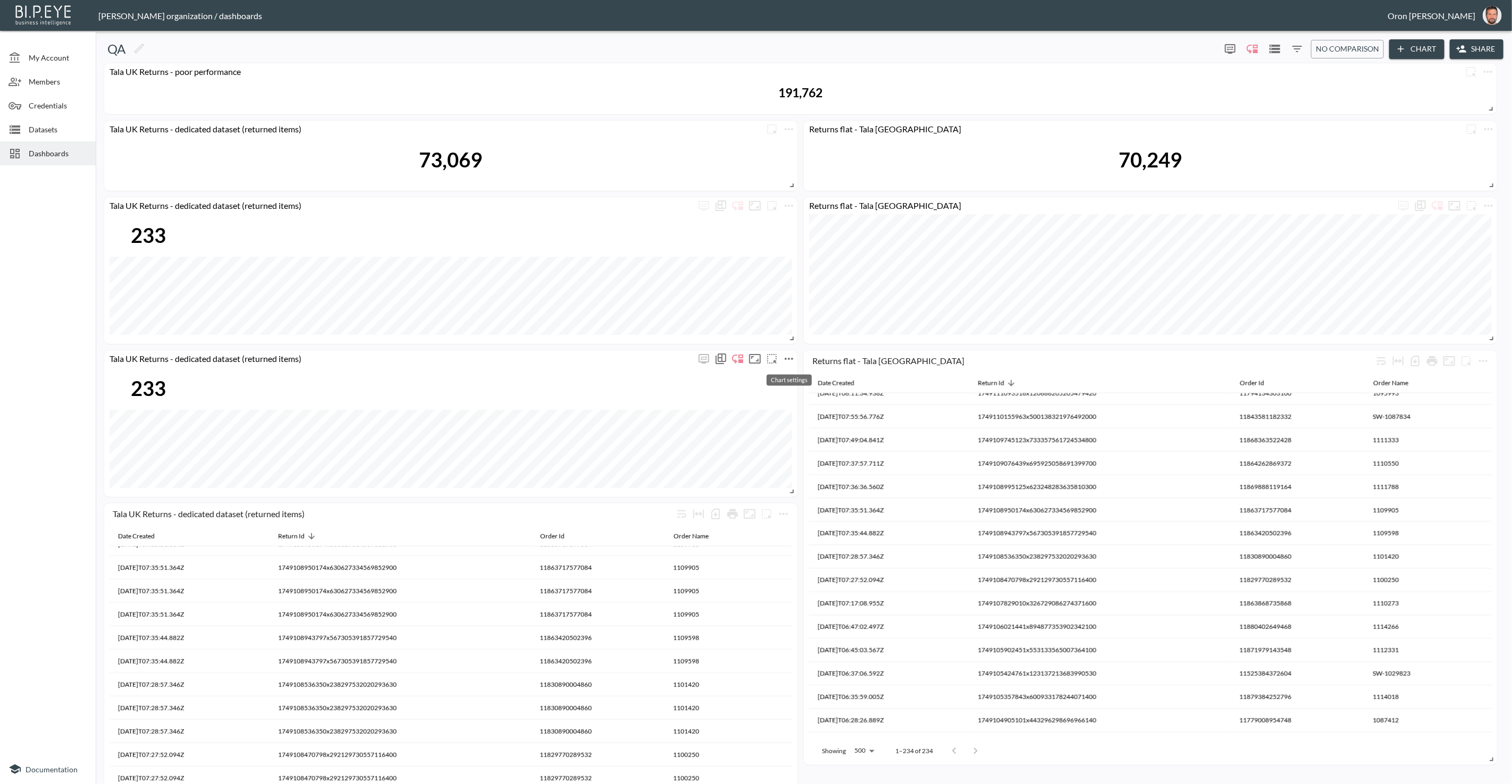
click at [793, 358] on icon "more" at bounding box center [789, 358] width 8 height 2
click at [788, 377] on li "Edit" at bounding box center [788, 379] width 83 height 19
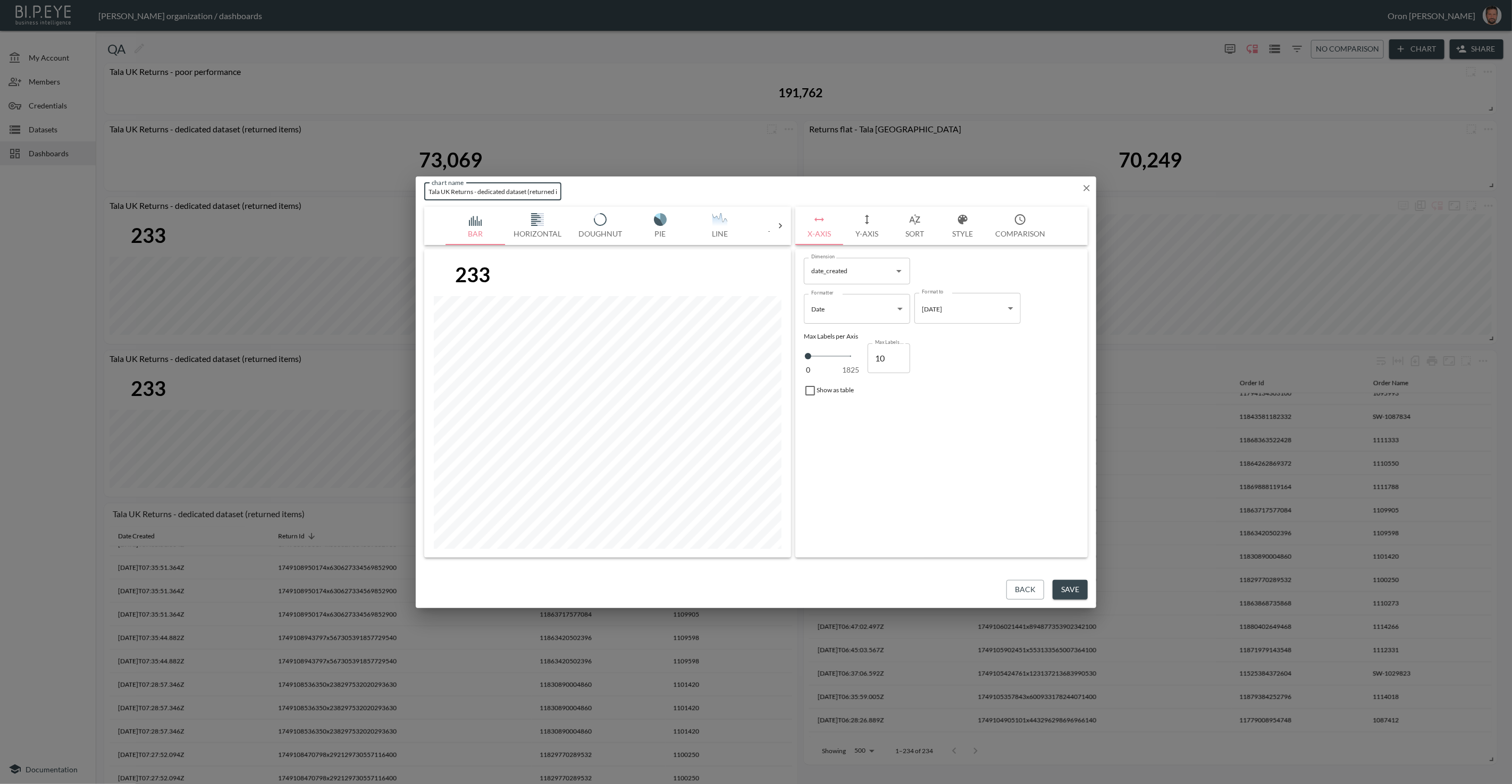
click at [464, 192] on input "Tala UK Returns - dedicated dataset (returned items)" at bounding box center [493, 191] width 137 height 17
type input "Tala UK orders - dedicated dataset (returned items)"
click at [867, 224] on icon "button" at bounding box center [867, 220] width 4 height 10
click at [958, 307] on body "BI.P.EYE, Interactive Analytics Dashboards - app Zach Bailet organization / das…" at bounding box center [756, 392] width 1512 height 784
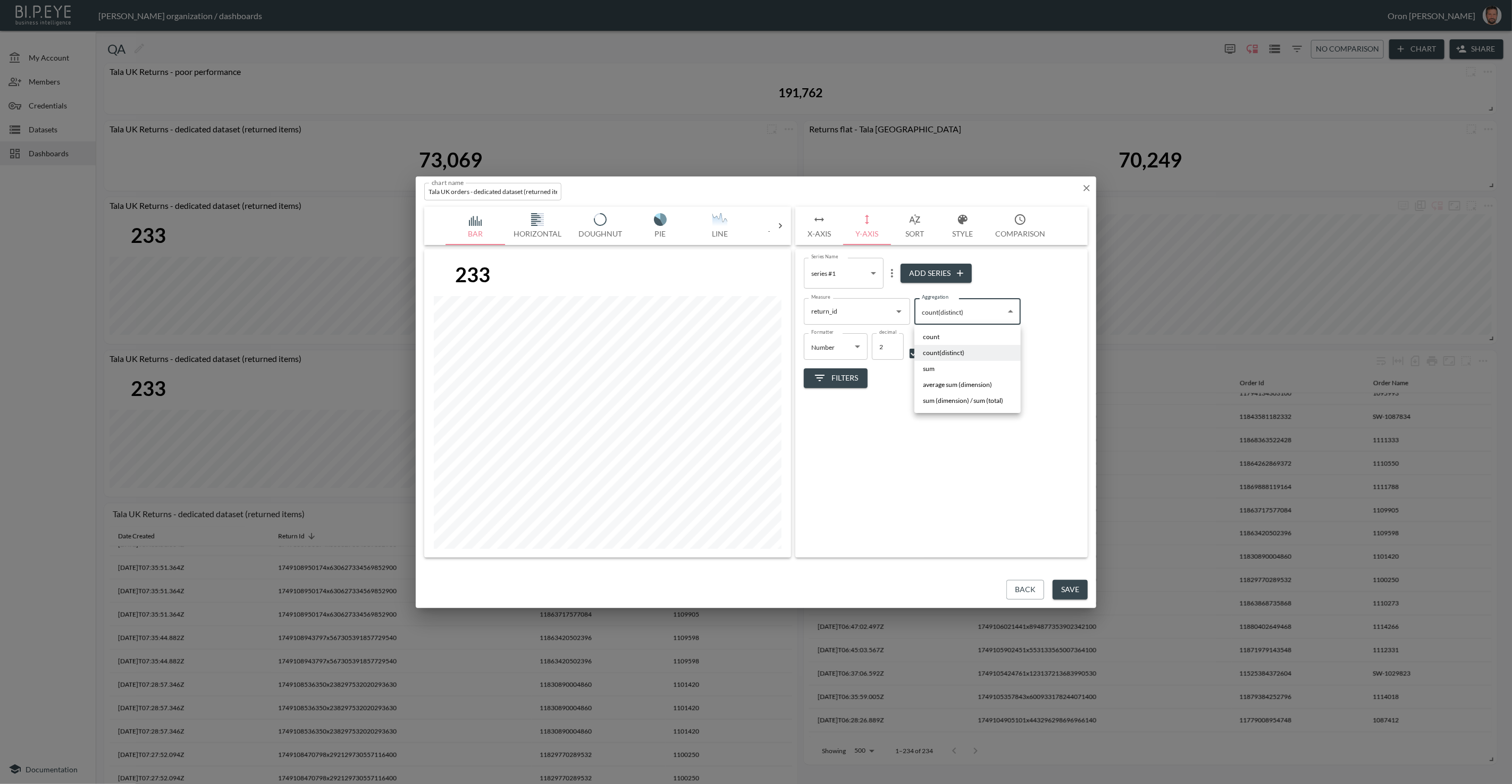
click at [846, 308] on div at bounding box center [756, 392] width 1512 height 784
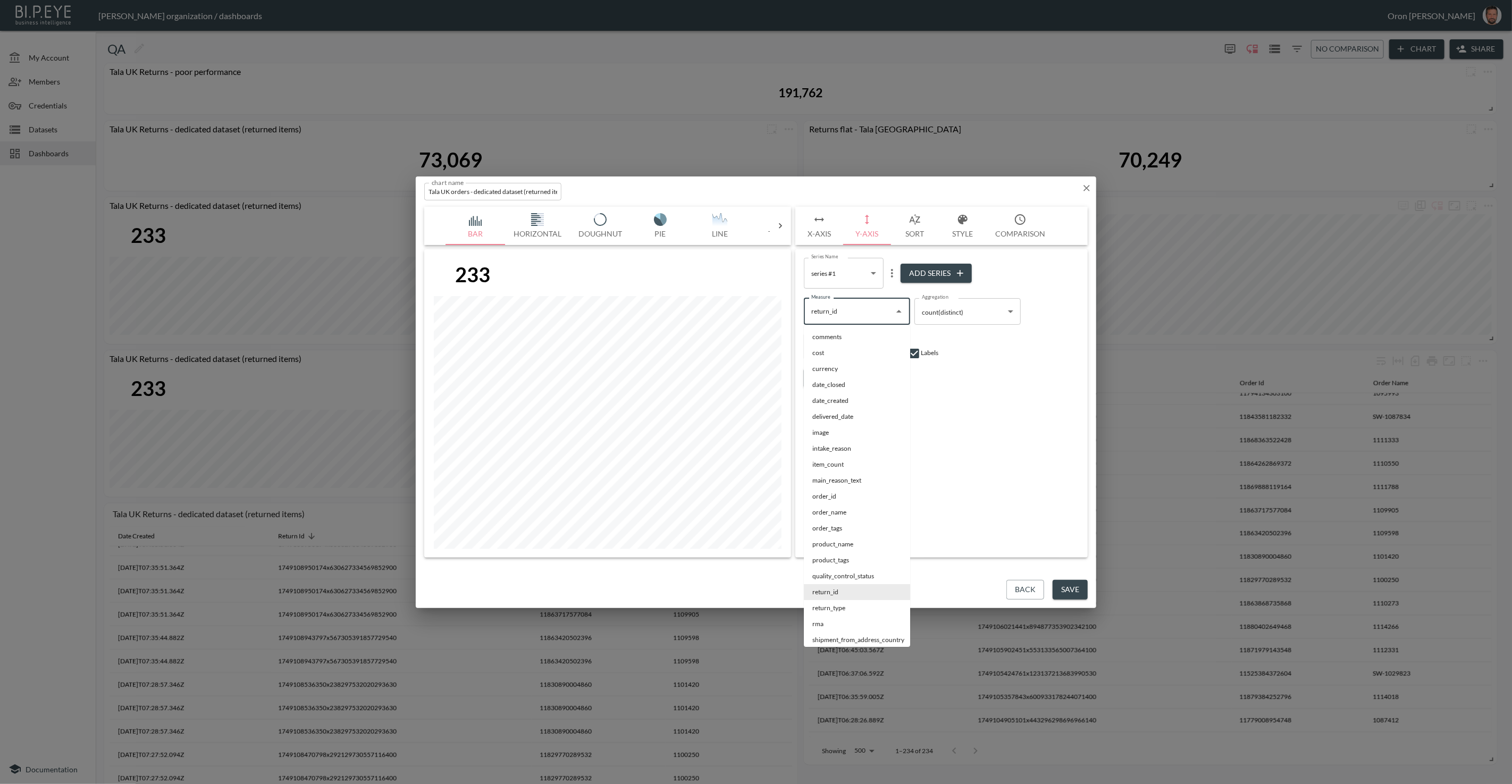
click at [846, 308] on input "return_id" at bounding box center [849, 311] width 81 height 17
click at [839, 331] on li "order_id" at bounding box center [857, 337] width 106 height 16
type input "order_id"
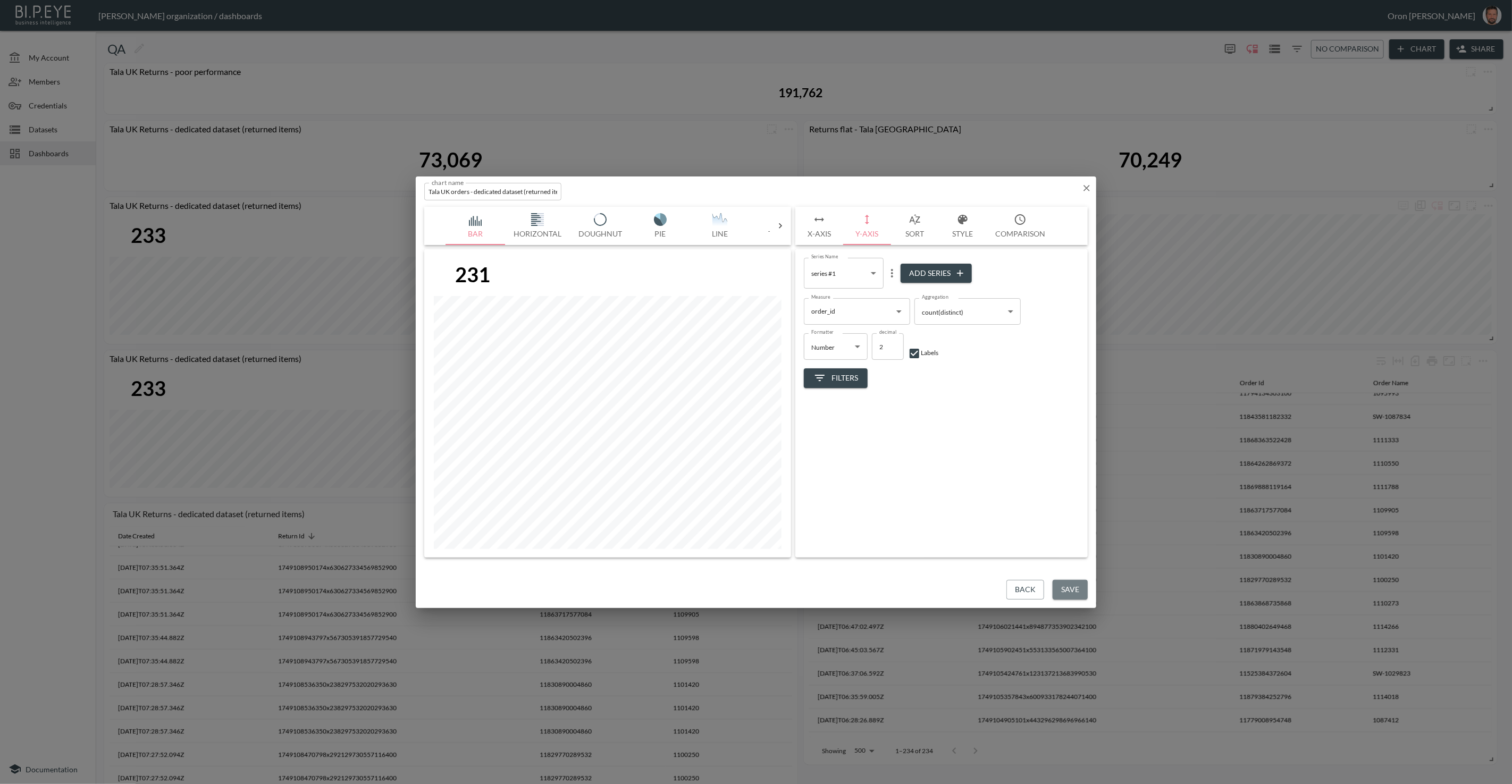
click at [1067, 592] on button "Save" at bounding box center [1070, 590] width 35 height 20
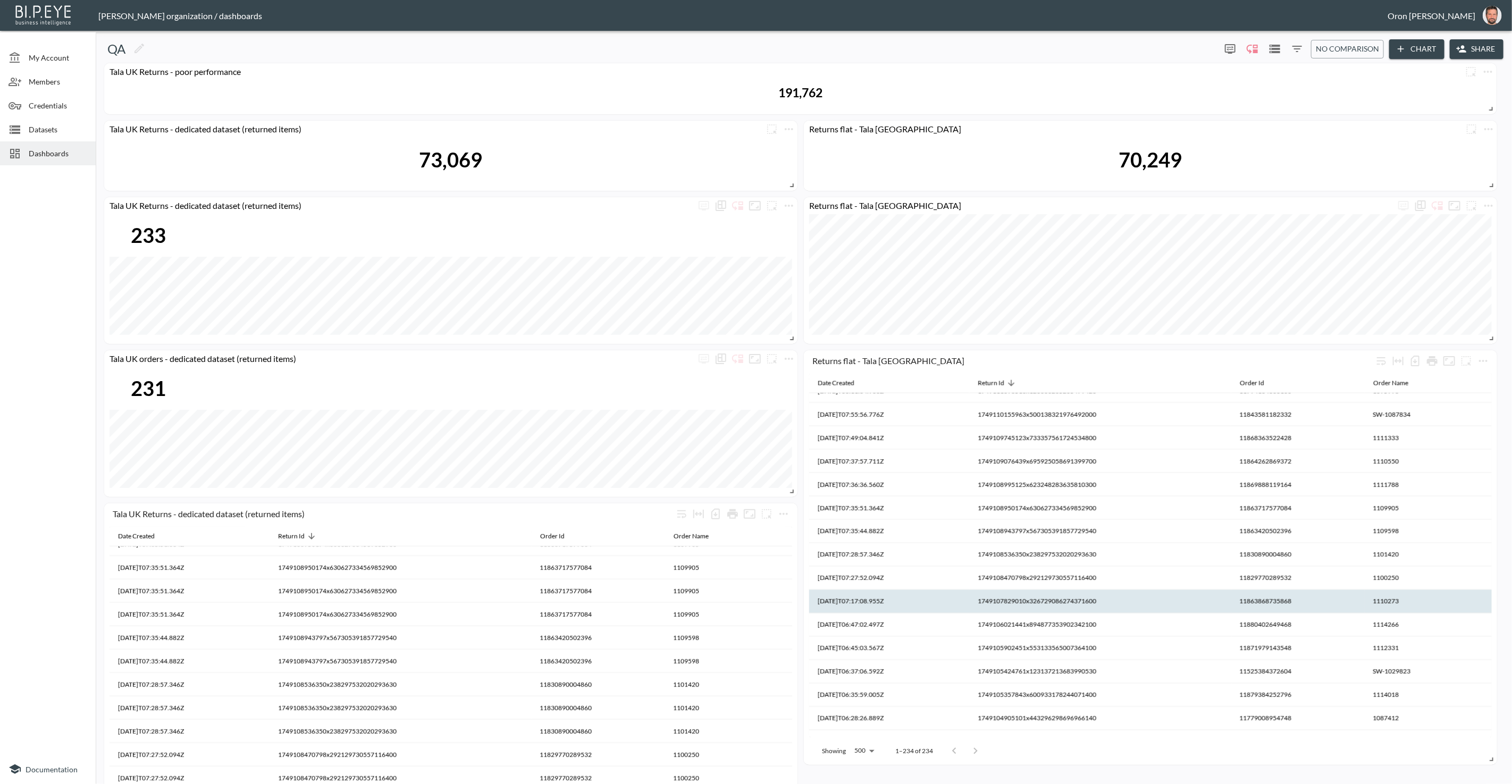
scroll to position [4950, 0]
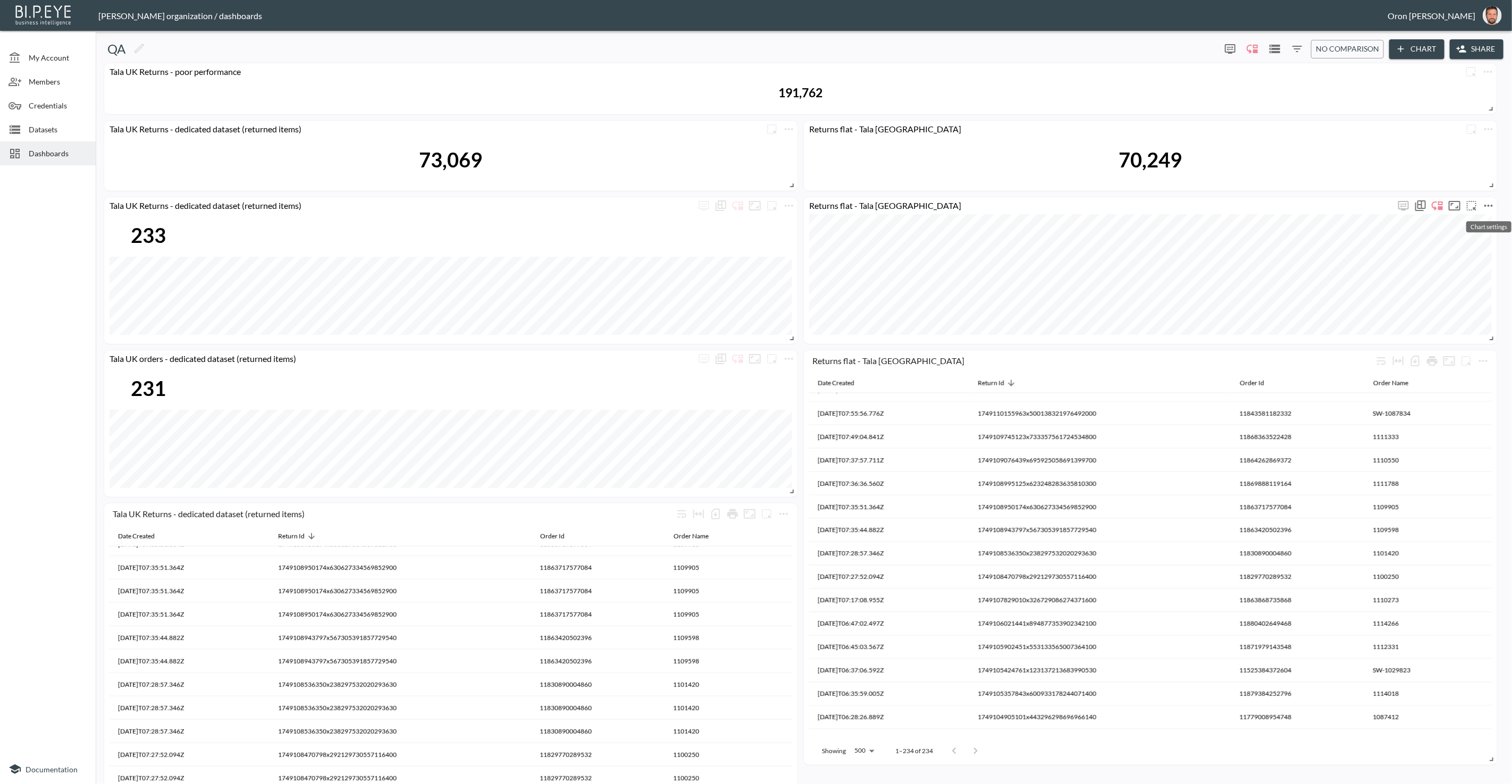
click at [1494, 203] on icon "more" at bounding box center [1489, 205] width 13 height 13
click at [1463, 269] on p "Duplicate" at bounding box center [1458, 275] width 36 height 13
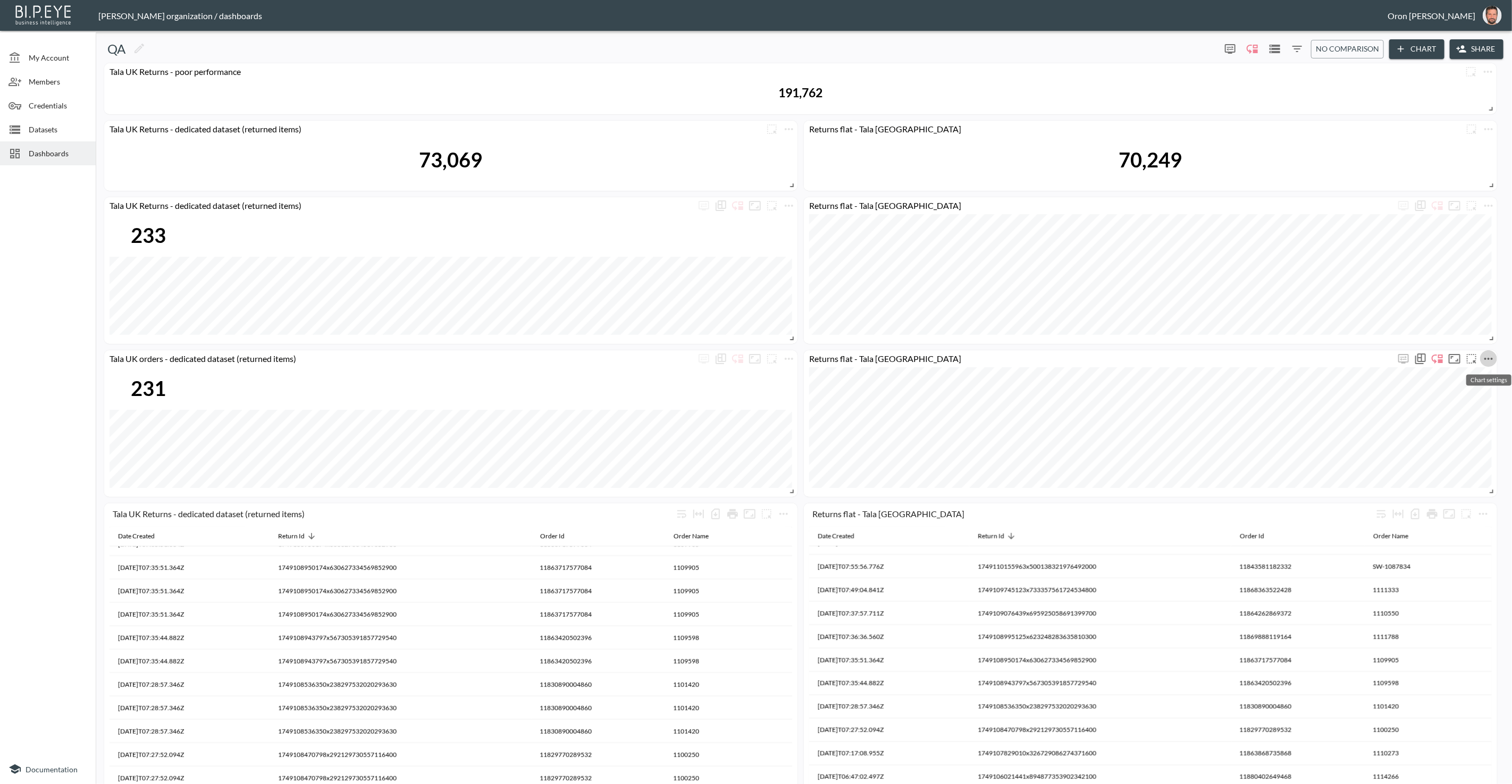
click at [1486, 358] on icon "more" at bounding box center [1489, 358] width 8 height 2
click at [1475, 373] on li "Edit" at bounding box center [1459, 379] width 83 height 19
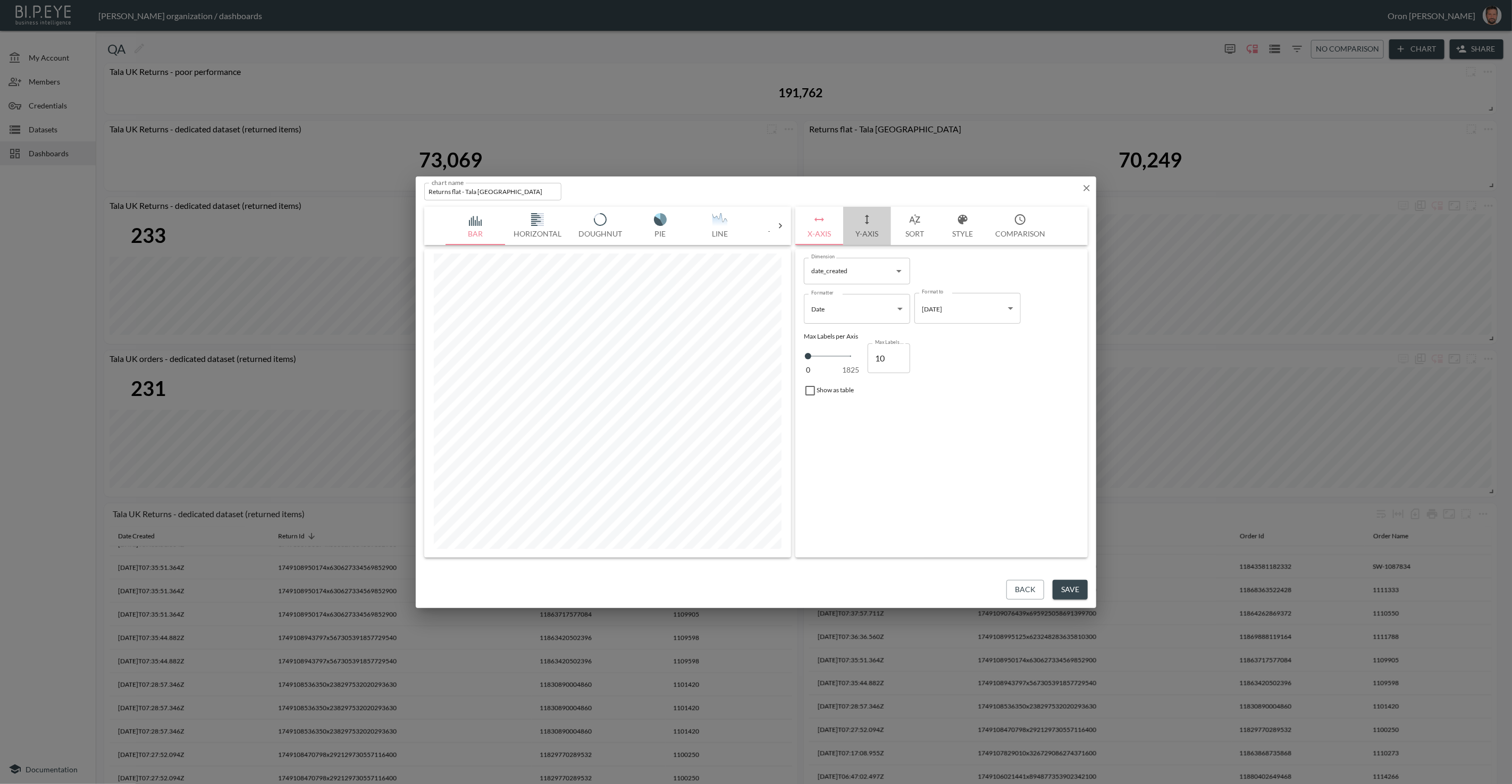
click at [870, 220] on icon "button" at bounding box center [867, 219] width 13 height 13
click at [837, 309] on input "return_id" at bounding box center [849, 311] width 81 height 17
drag, startPoint x: 832, startPoint y: 335, endPoint x: 928, endPoint y: 411, distance: 122.4
click at [832, 335] on li "order_id" at bounding box center [857, 337] width 106 height 16
type input "order_id"
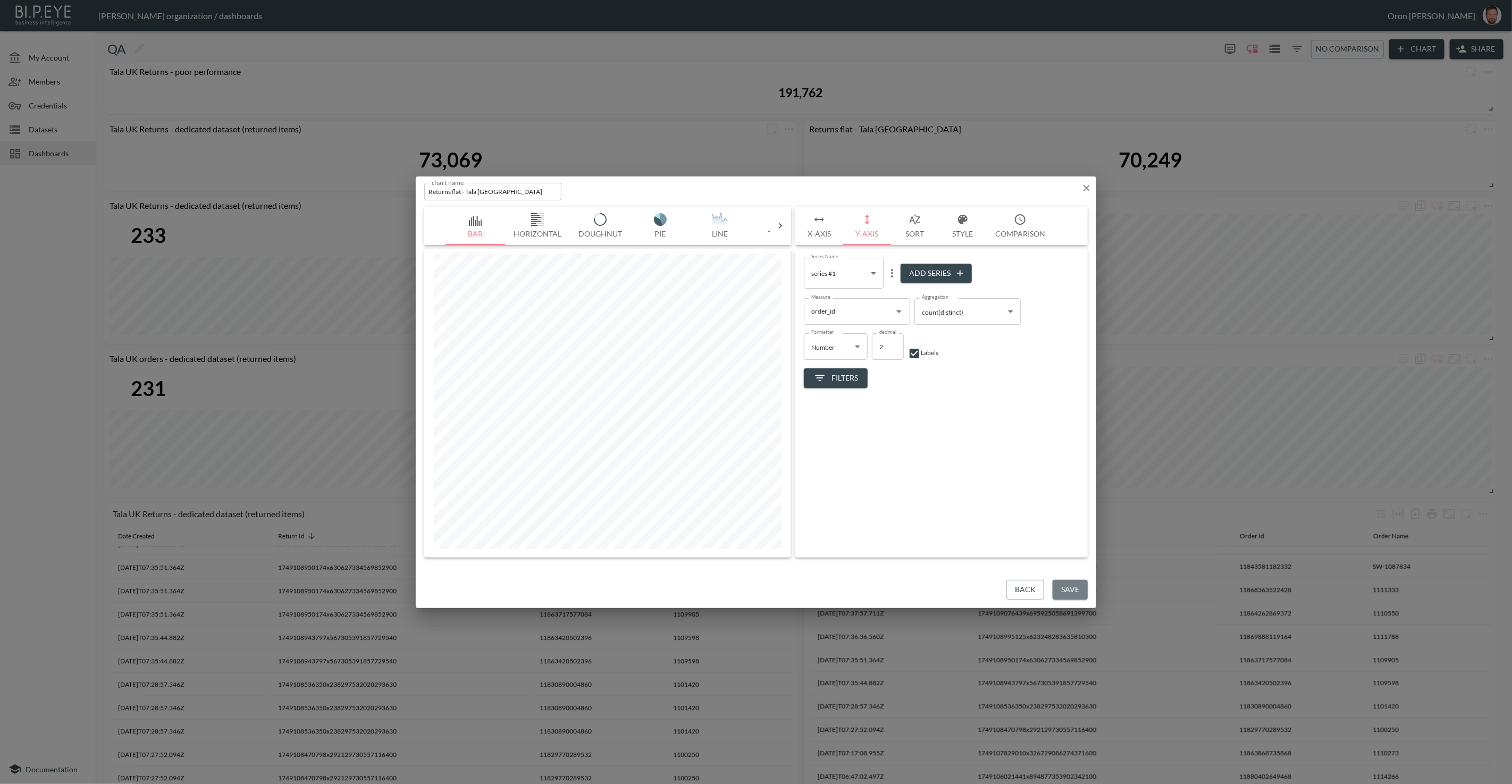
click at [1065, 586] on button "Save" at bounding box center [1070, 590] width 35 height 20
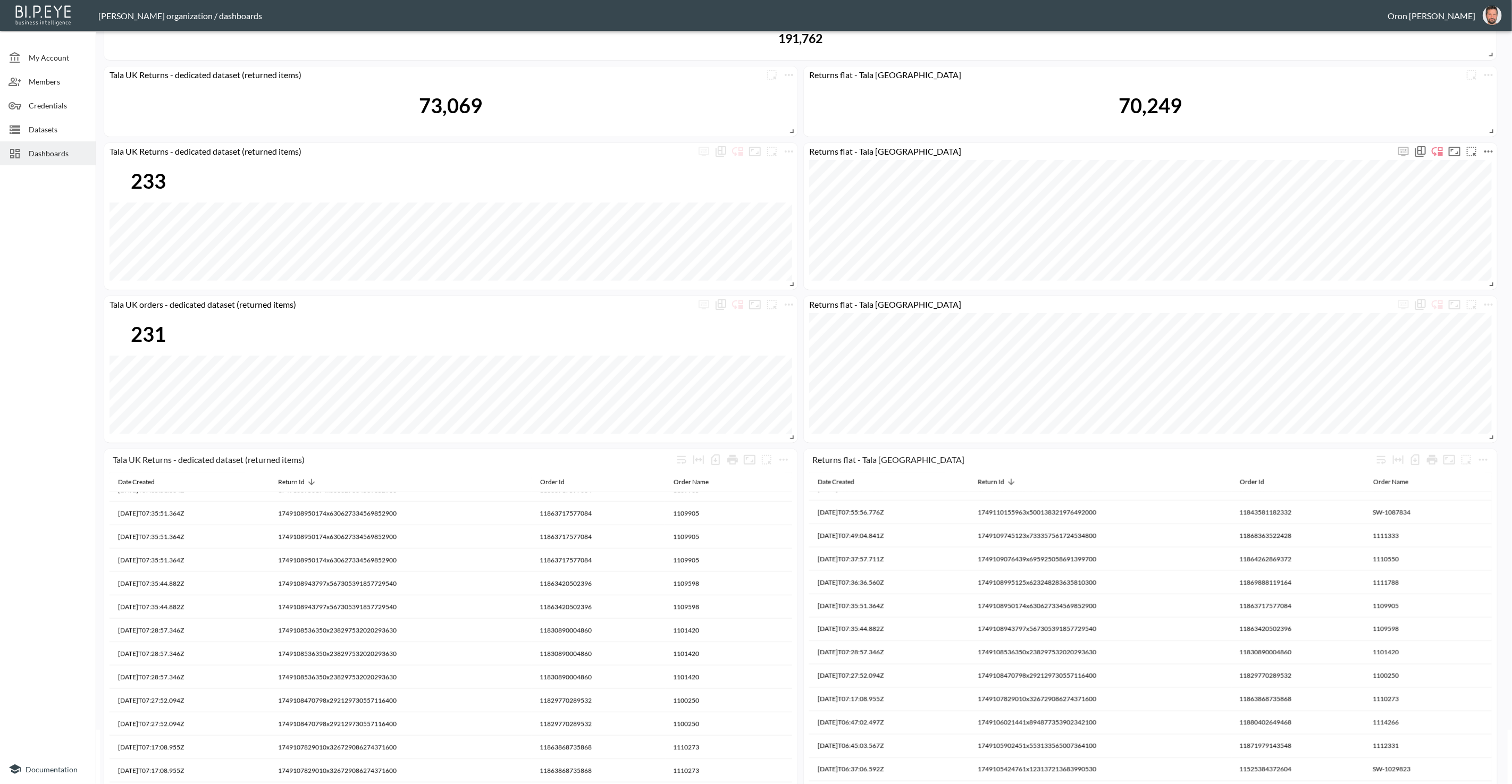
scroll to position [54, 0]
click at [793, 153] on icon "more" at bounding box center [789, 152] width 13 height 13
click at [788, 172] on li "Edit" at bounding box center [788, 172] width 83 height 19
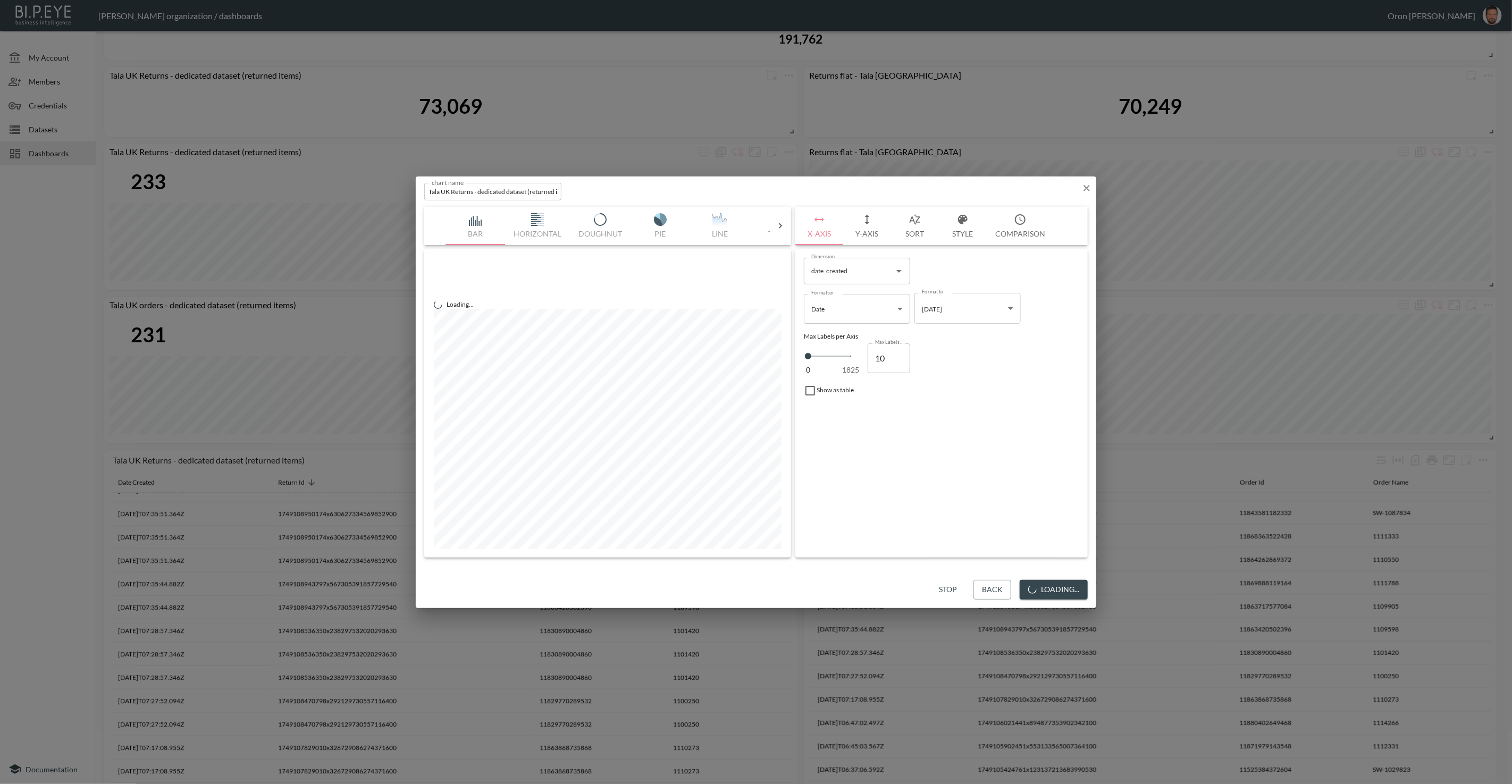
click at [875, 220] on button "Y-Axis" at bounding box center [867, 226] width 48 height 39
click at [844, 376] on span "Filters" at bounding box center [836, 378] width 45 height 13
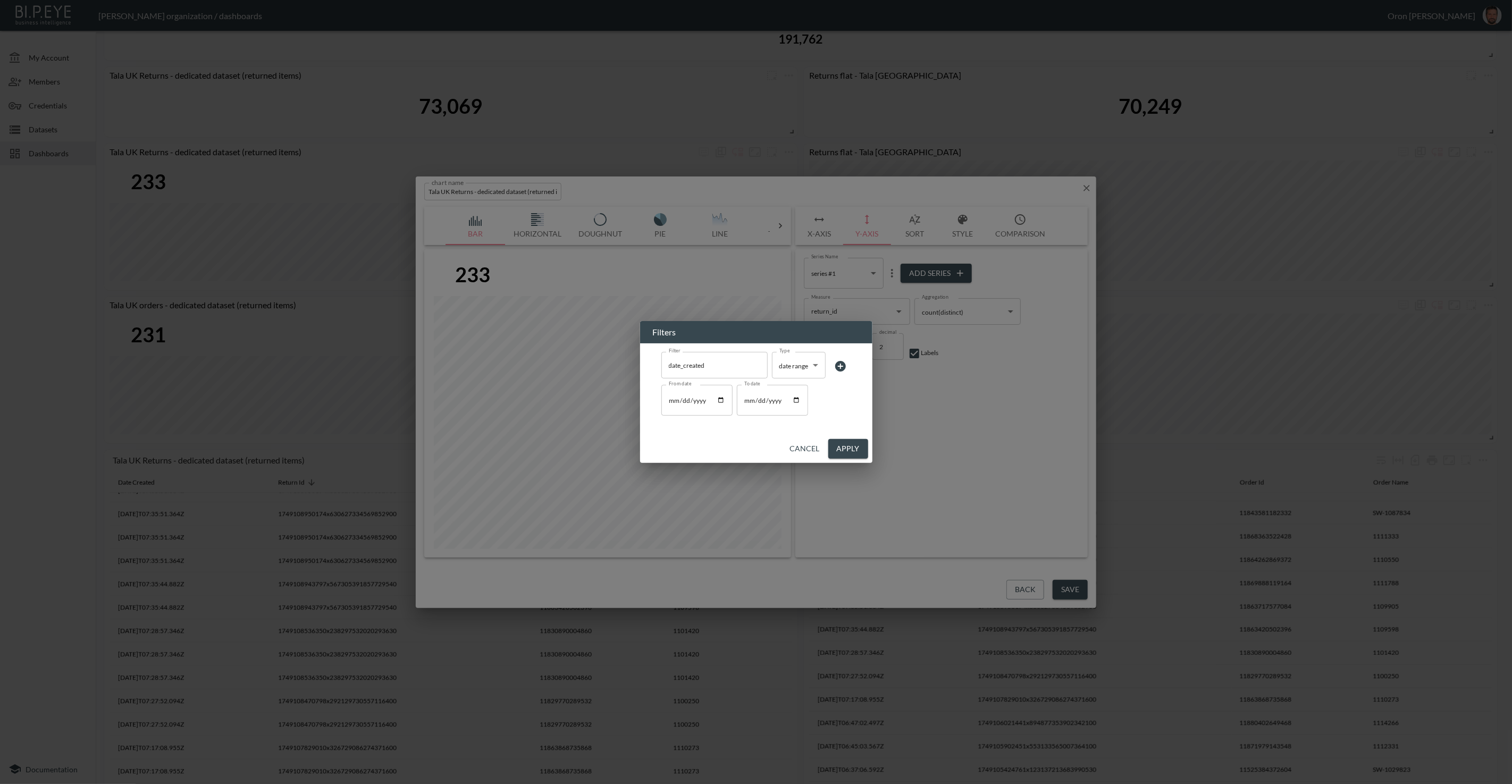
click at [748, 402] on input "2025-06-05" at bounding box center [772, 400] width 71 height 31
type input "2025-06-07"
click at [864, 451] on button "Apply" at bounding box center [848, 448] width 40 height 20
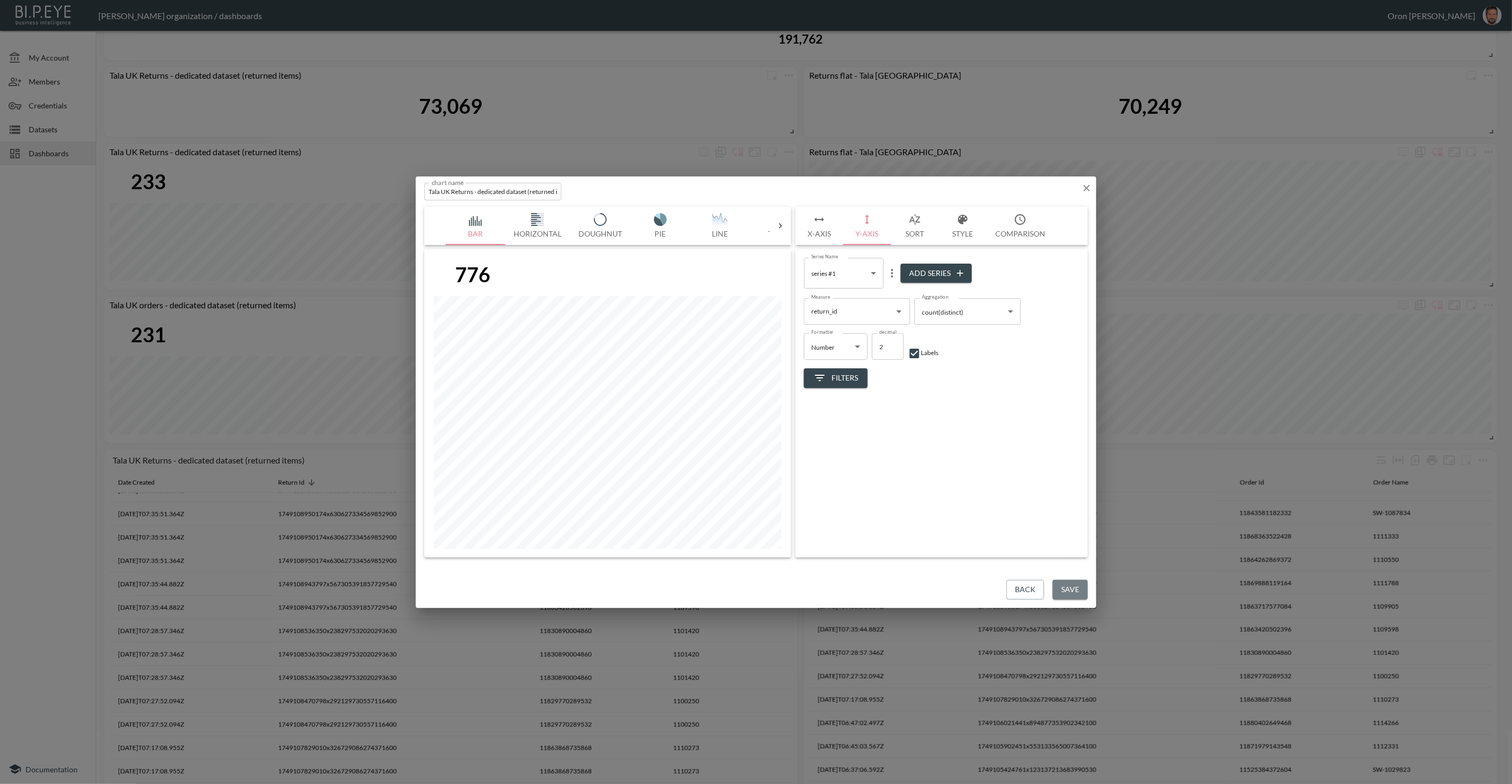
click at [1068, 586] on button "Save" at bounding box center [1070, 590] width 35 height 20
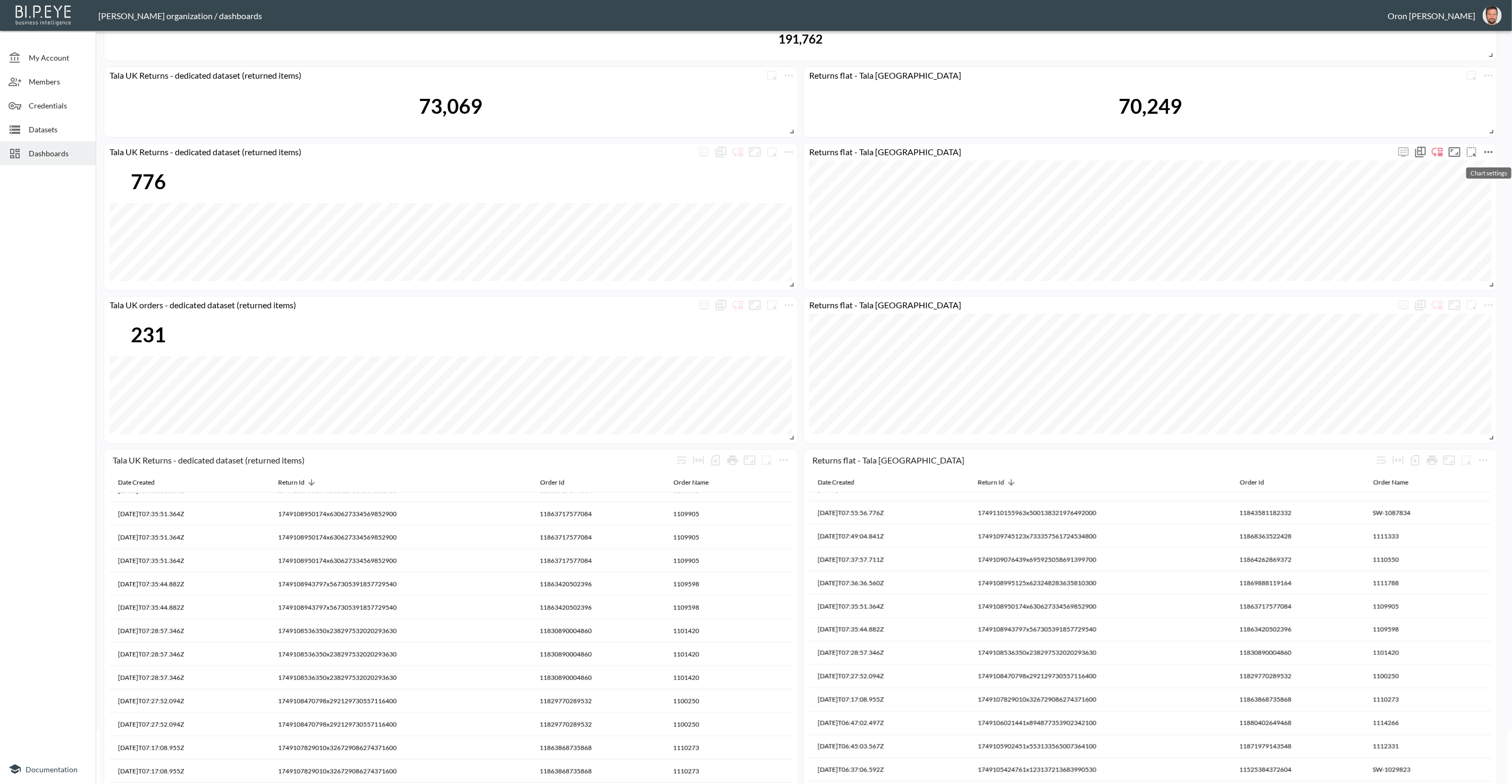
click at [1493, 150] on icon "more" at bounding box center [1489, 152] width 13 height 13
click at [1484, 163] on li "Edit" at bounding box center [1459, 172] width 83 height 19
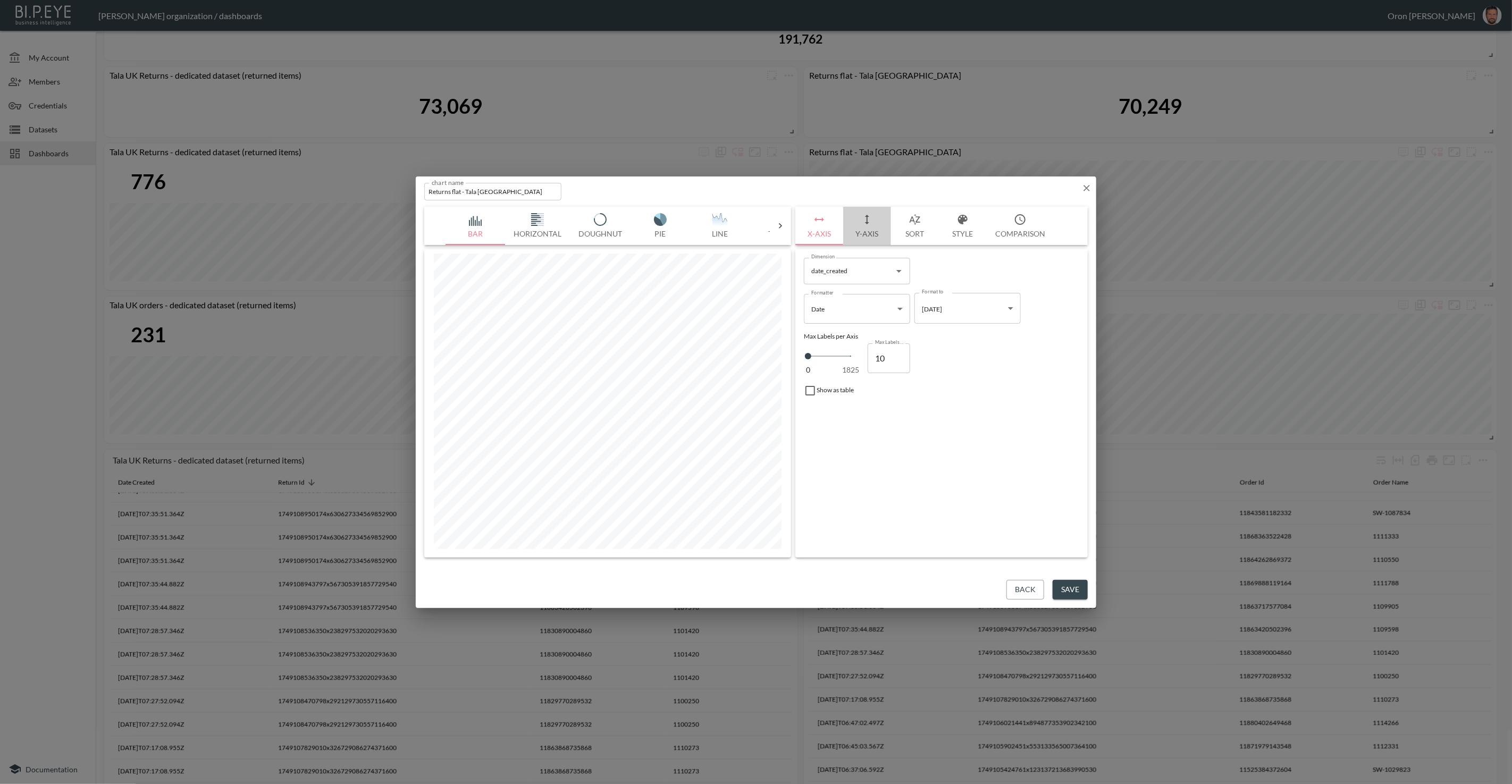
click at [861, 220] on icon "button" at bounding box center [867, 219] width 13 height 13
click at [826, 375] on span "Filters" at bounding box center [836, 378] width 45 height 13
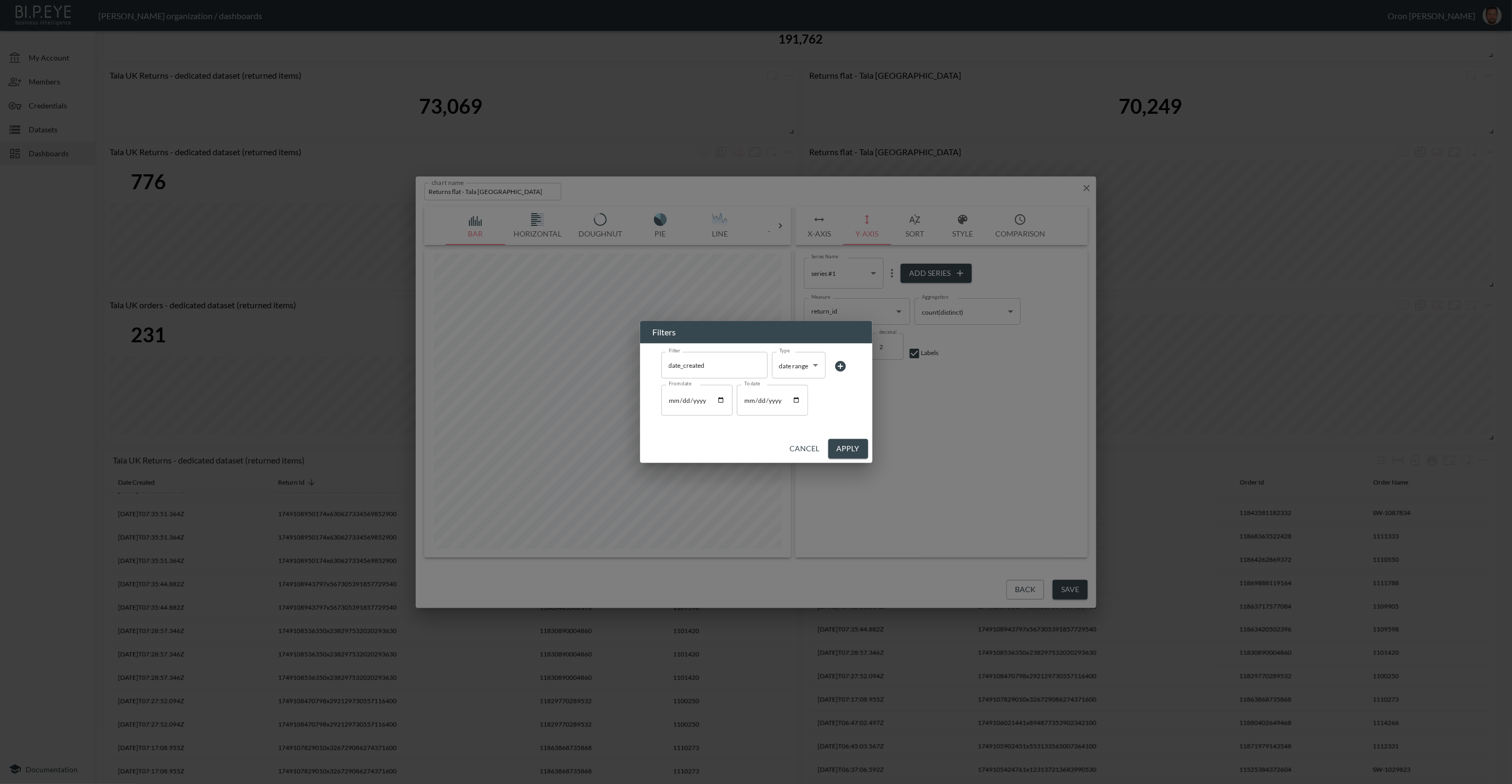
click at [746, 400] on input "2025-06-05" at bounding box center [772, 400] width 71 height 31
type input "2025-06-07"
click at [844, 449] on button "Apply" at bounding box center [848, 448] width 40 height 20
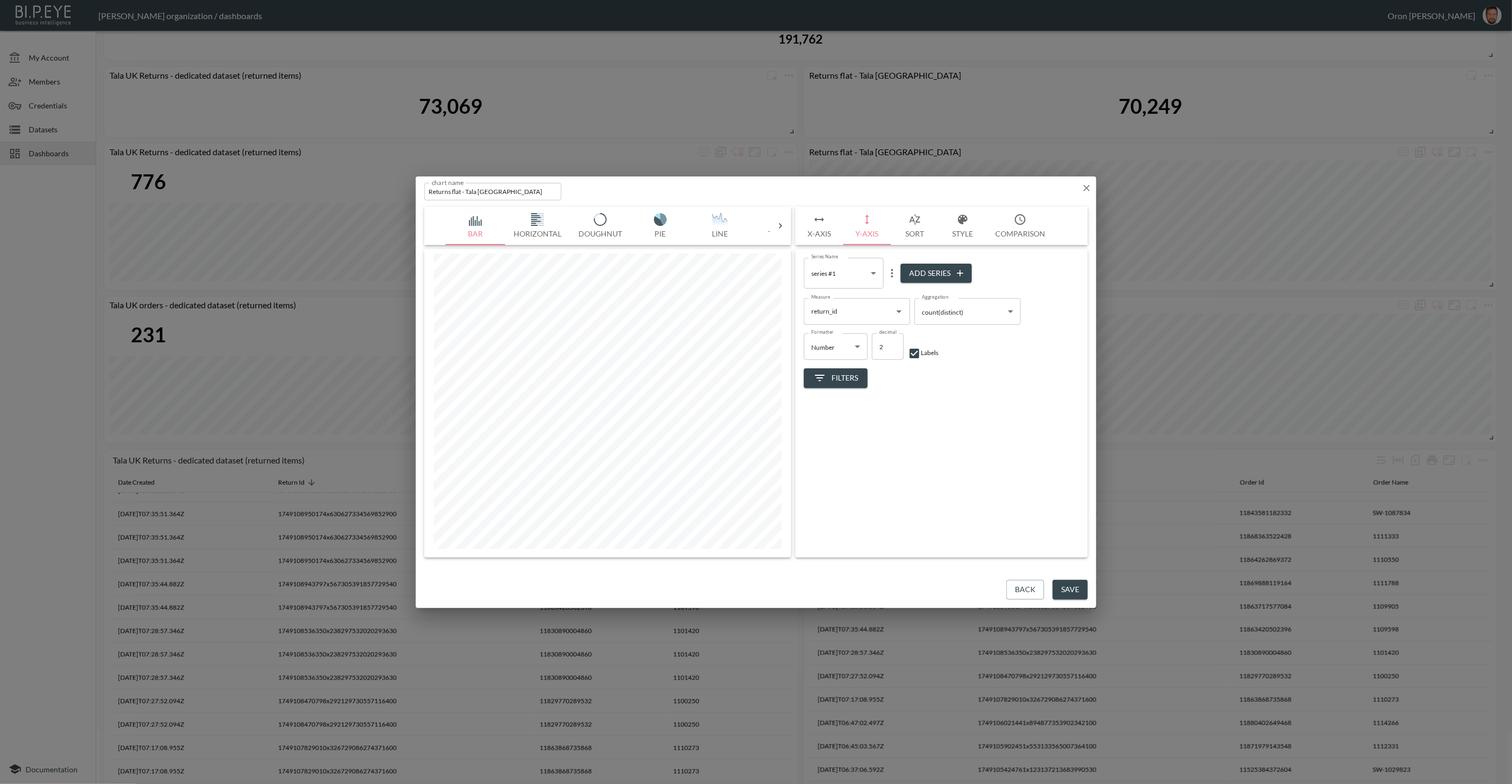
click at [1065, 581] on button "Save" at bounding box center [1070, 590] width 35 height 20
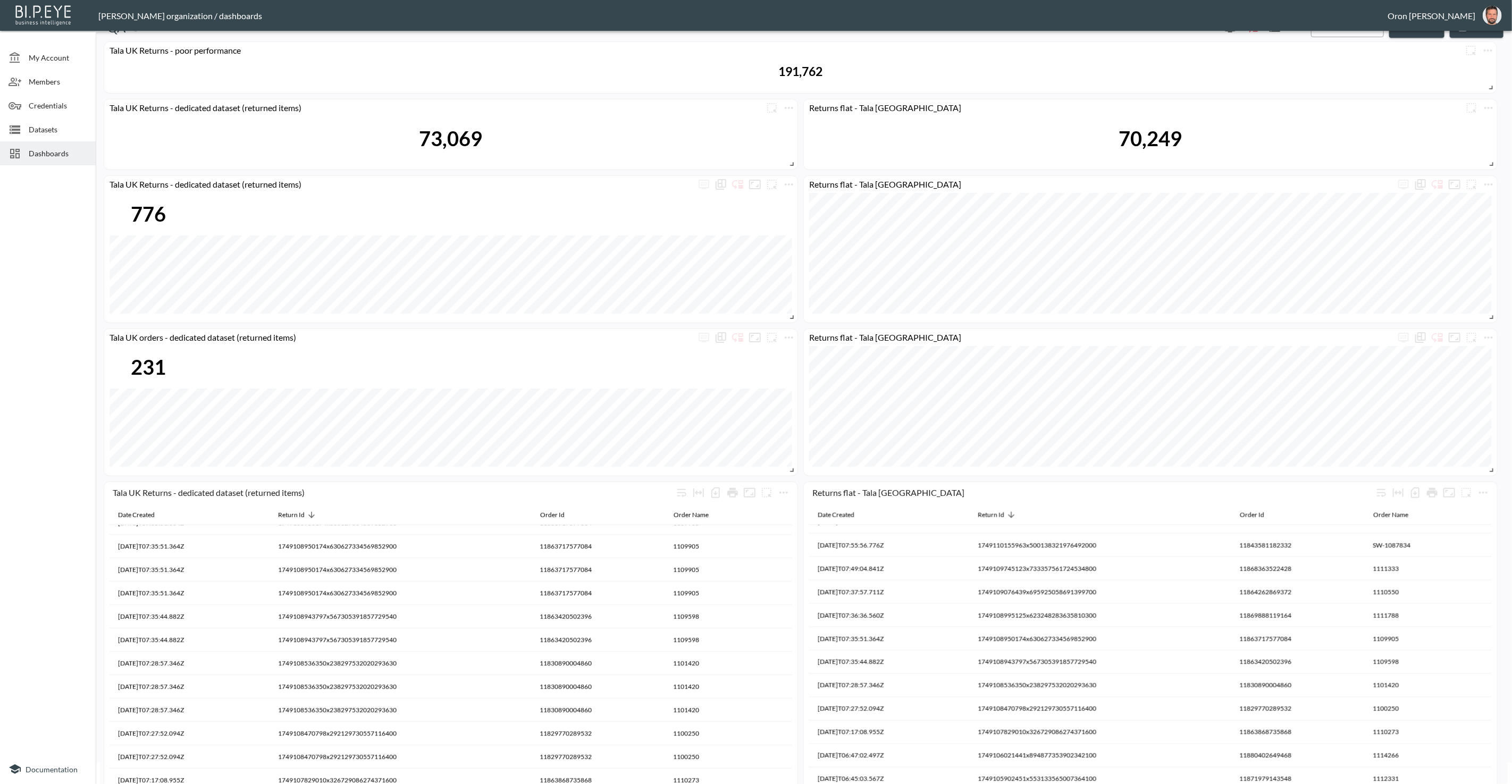
scroll to position [10, 0]
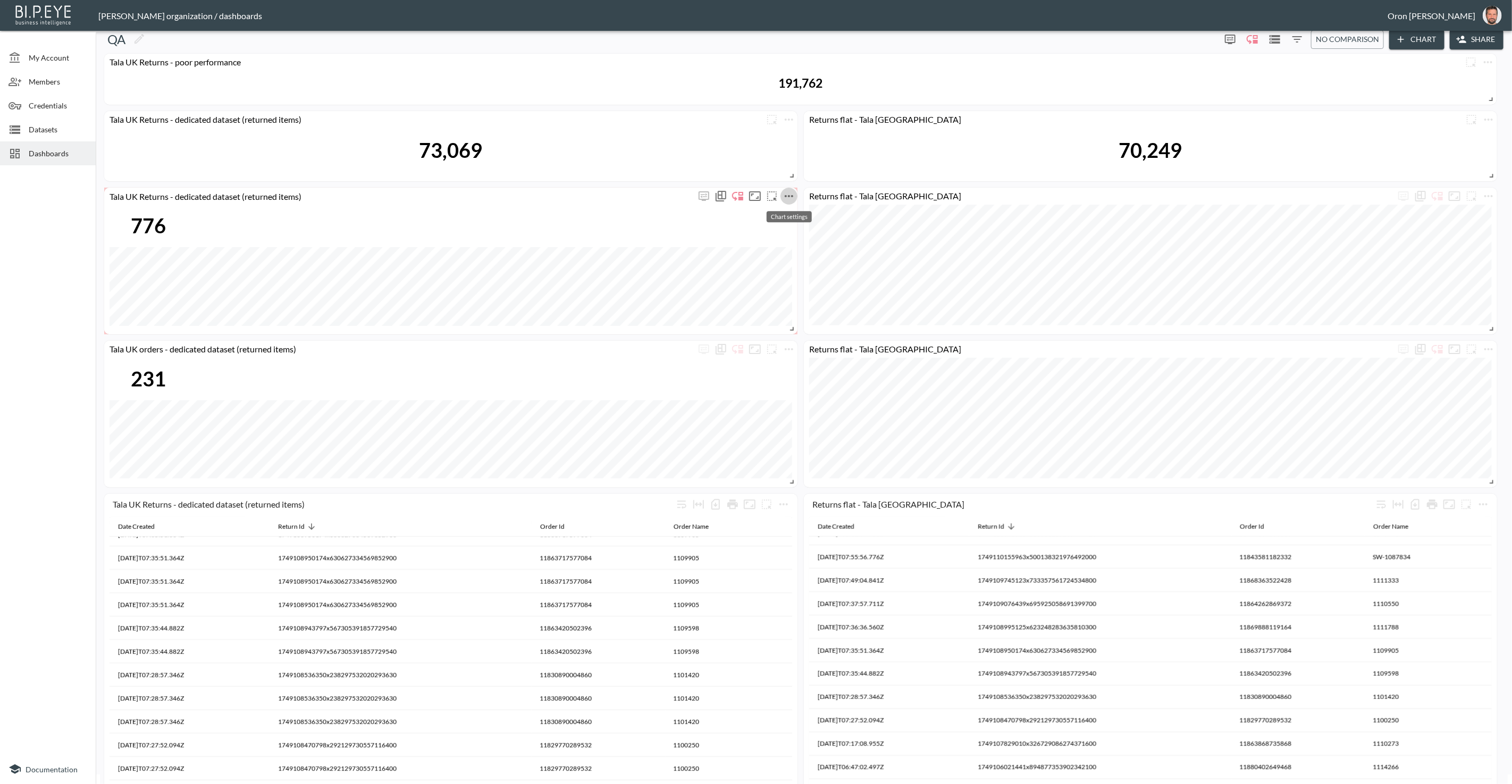
click at [793, 195] on icon "more" at bounding box center [789, 196] width 13 height 13
click at [787, 213] on li "Edit" at bounding box center [788, 216] width 83 height 19
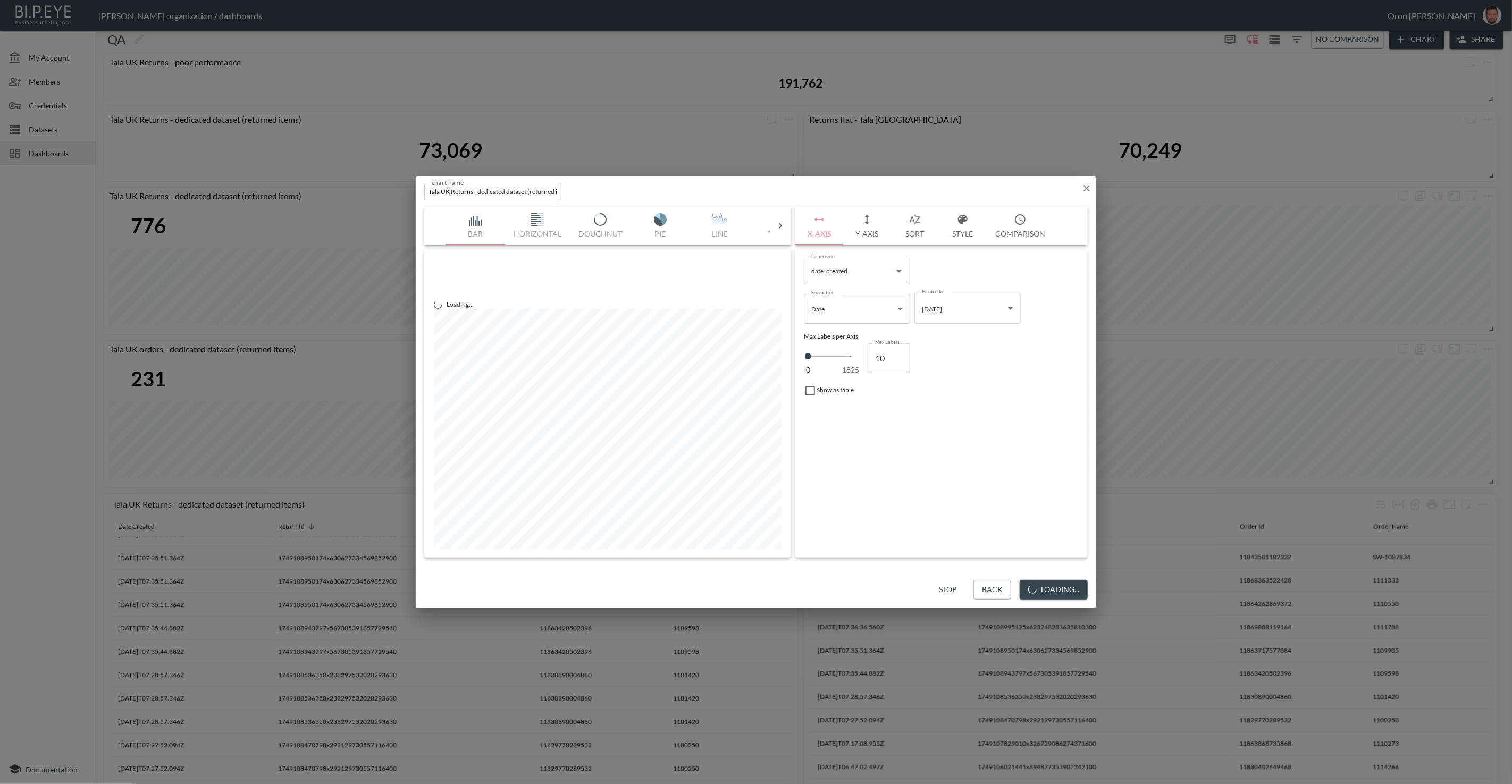
click at [879, 218] on button "Y-Axis" at bounding box center [867, 226] width 48 height 39
click at [842, 377] on span "Filters" at bounding box center [836, 378] width 45 height 13
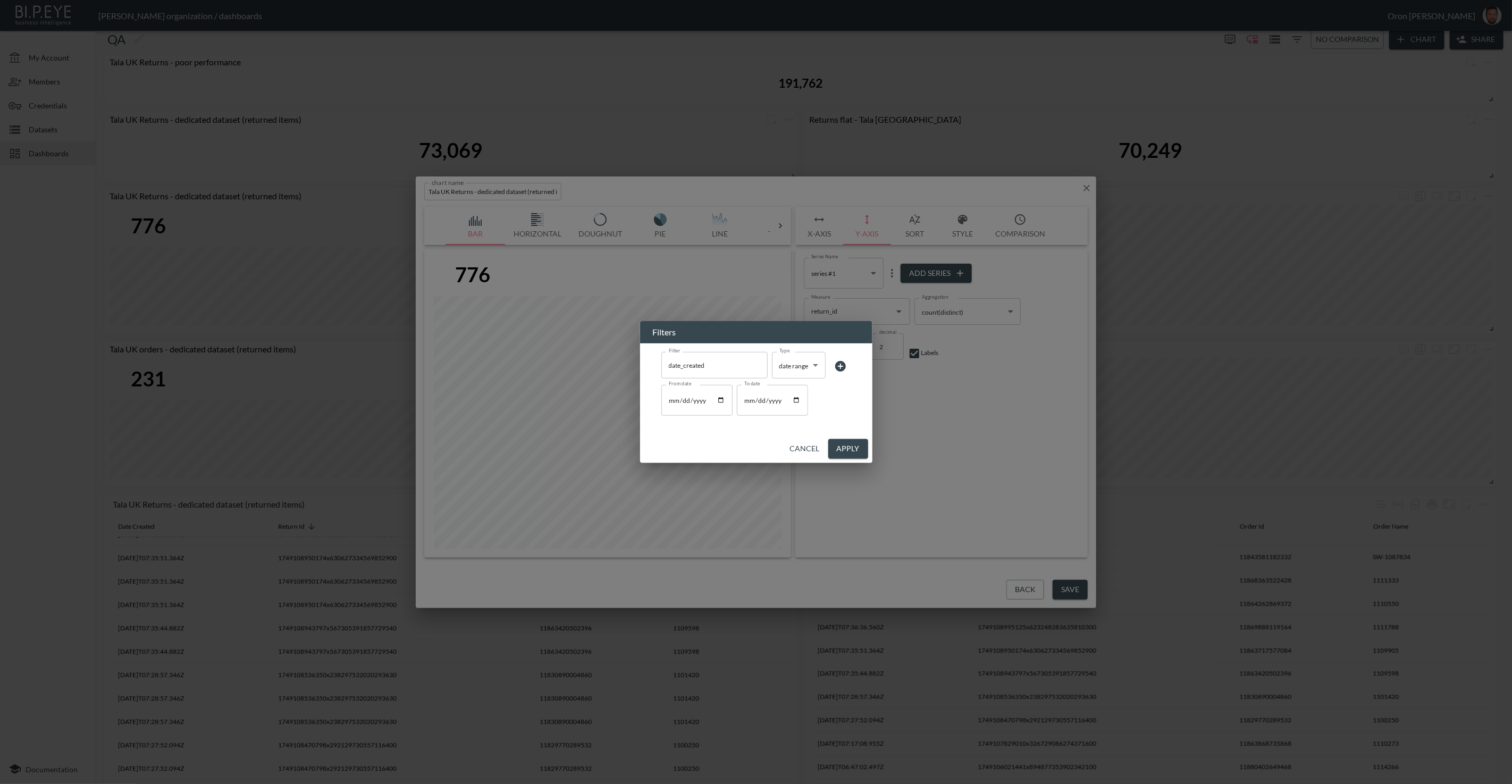
click at [759, 402] on input "2025-06-07" at bounding box center [772, 400] width 71 height 31
type input "2025-07-07"
click at [846, 448] on button "Apply" at bounding box center [848, 448] width 40 height 20
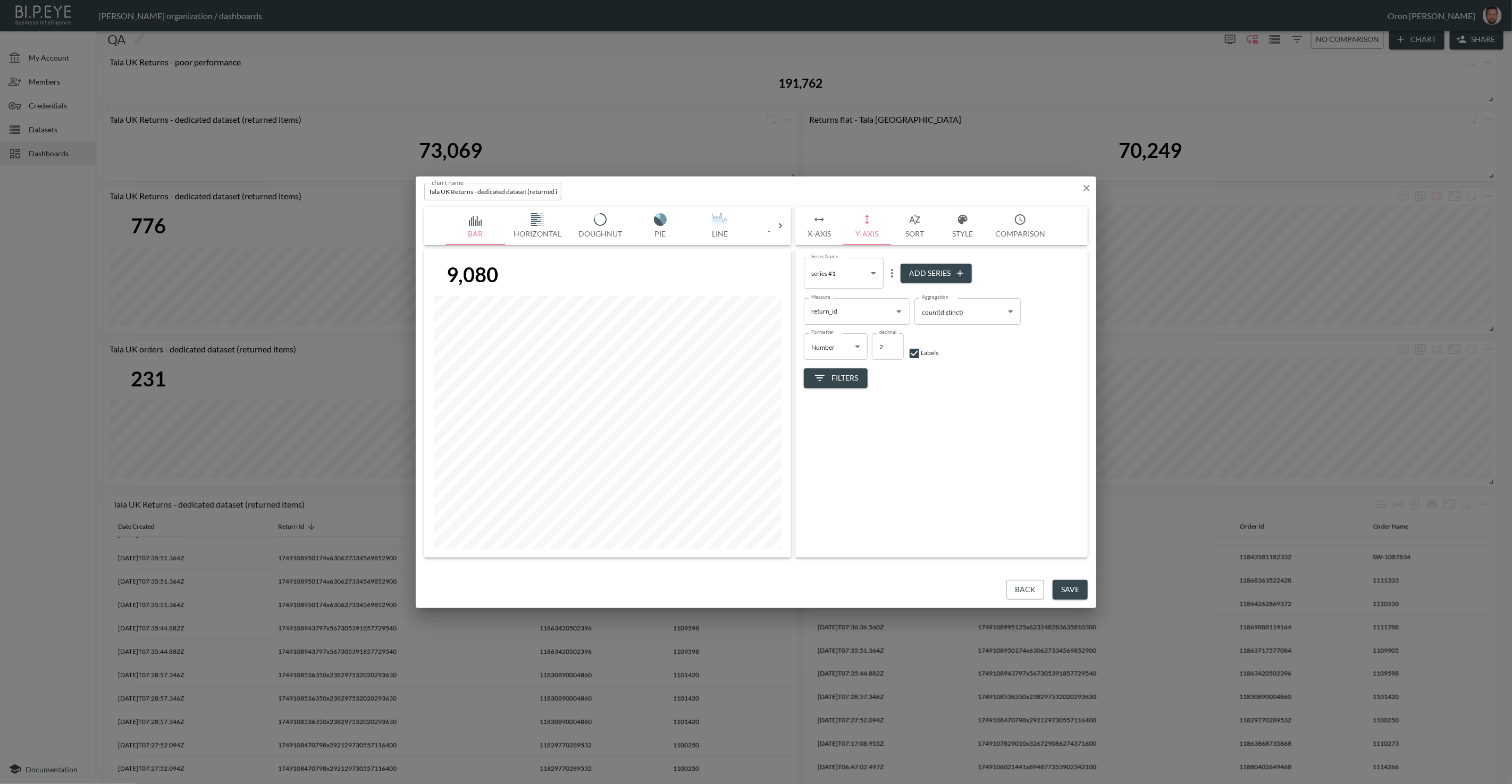
click at [1074, 586] on button "Save" at bounding box center [1070, 590] width 35 height 20
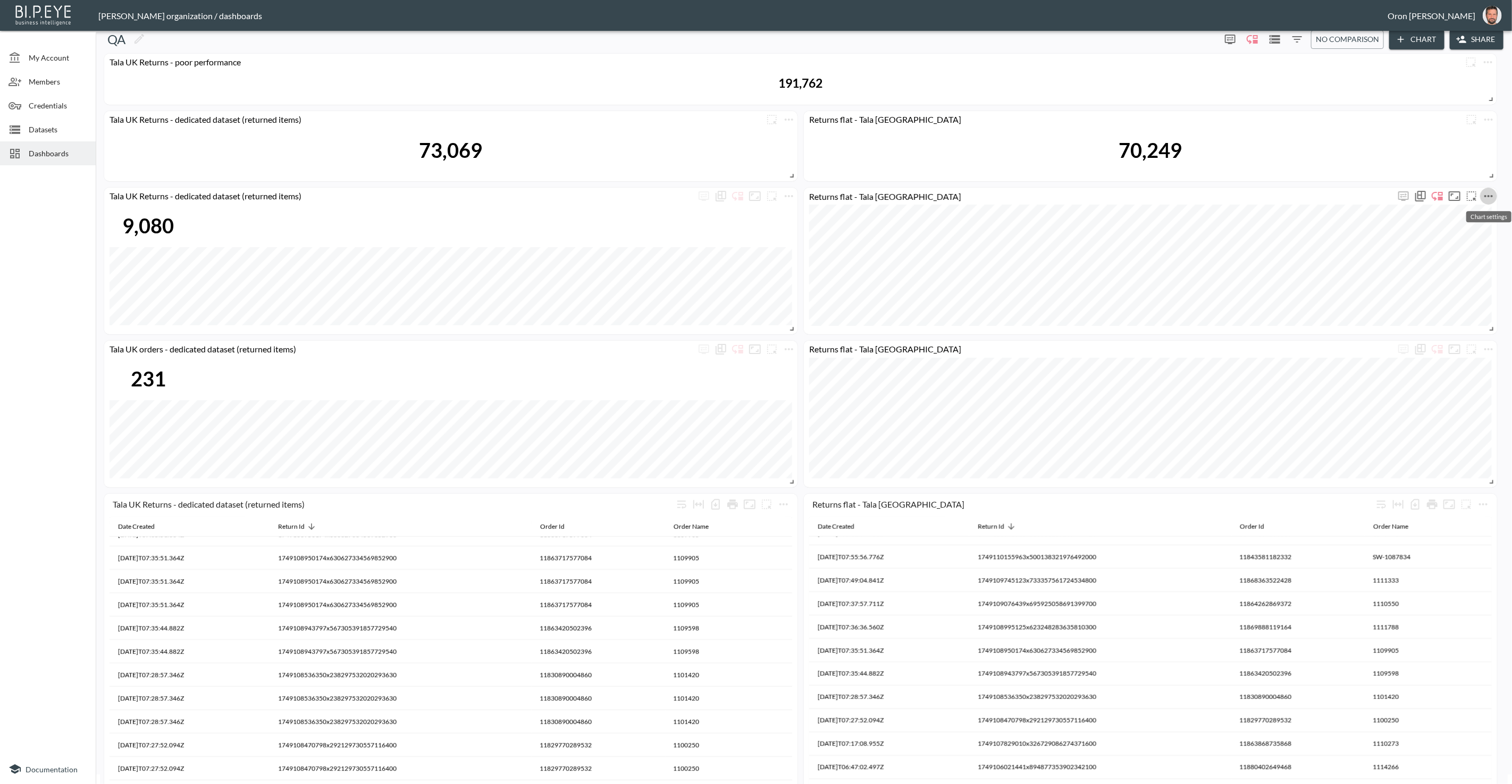
click at [1496, 196] on button "more" at bounding box center [1489, 196] width 17 height 17
click at [1475, 214] on li "Edit" at bounding box center [1459, 216] width 83 height 19
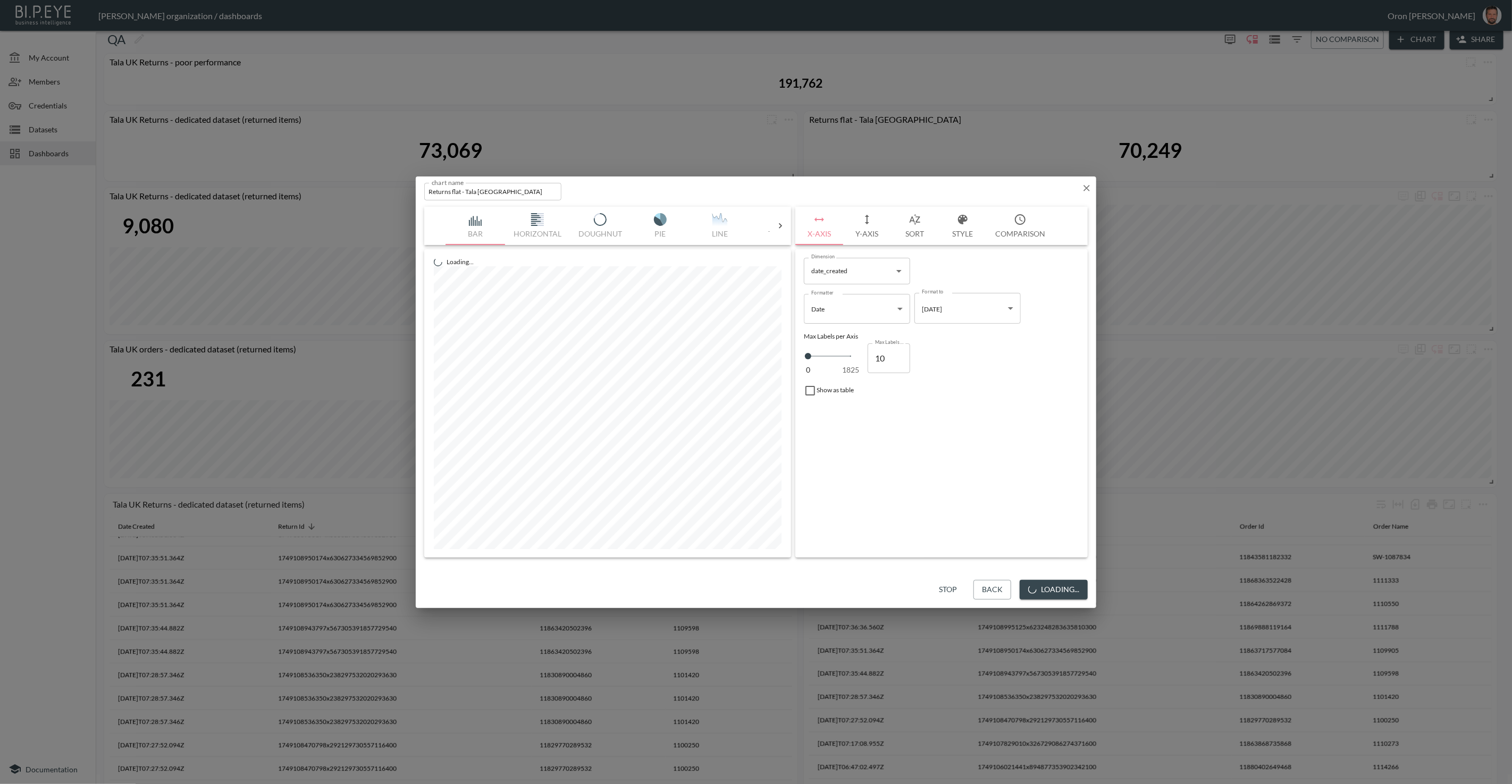
click at [881, 234] on button "Y-Axis" at bounding box center [867, 226] width 48 height 39
click at [851, 367] on div "Filters" at bounding box center [942, 373] width 276 height 28
click at [832, 386] on button "Filters" at bounding box center [836, 378] width 64 height 20
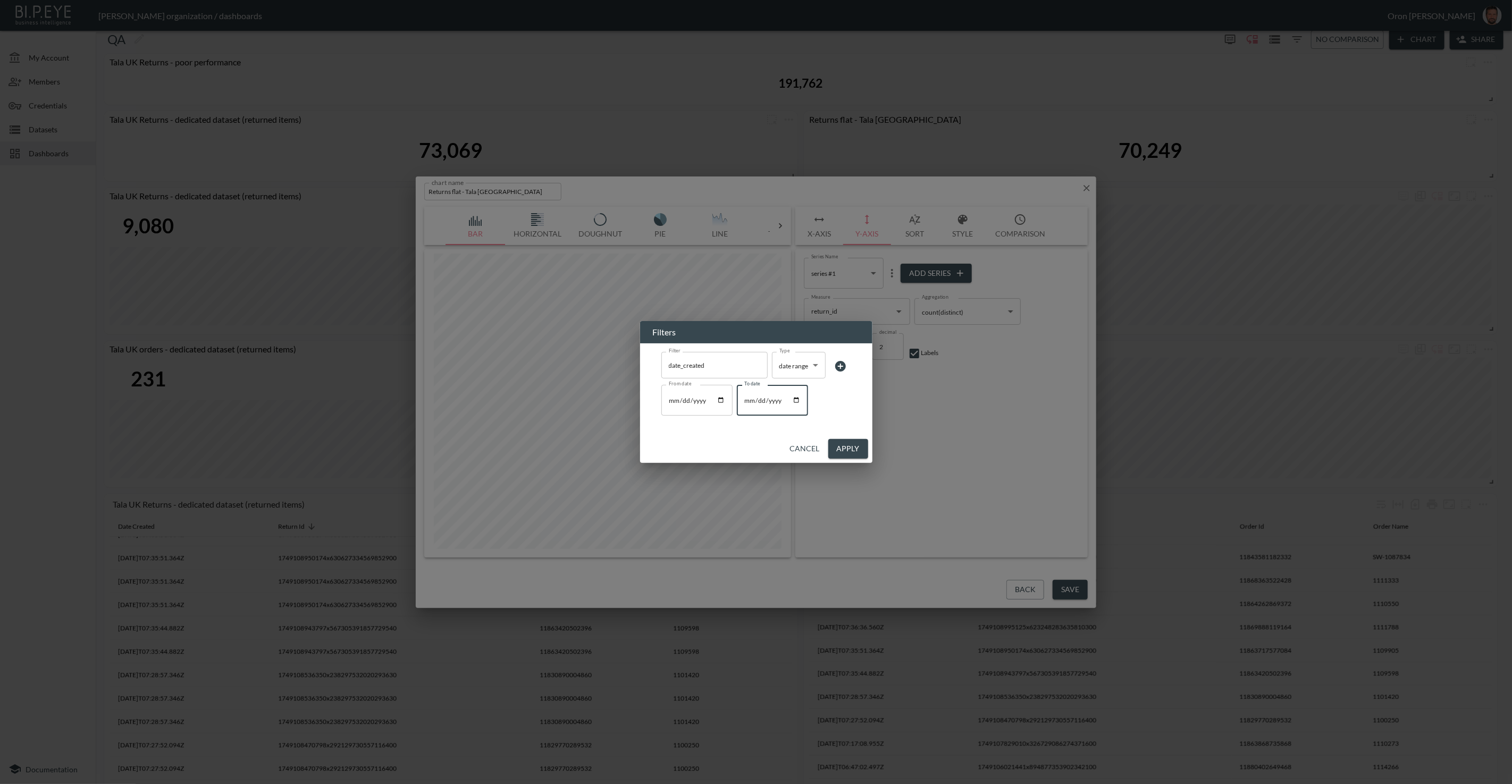
click at [757, 397] on input "2025-06-07" at bounding box center [772, 400] width 71 height 31
type input "2025-07-07"
click at [844, 447] on button "Apply" at bounding box center [848, 448] width 40 height 20
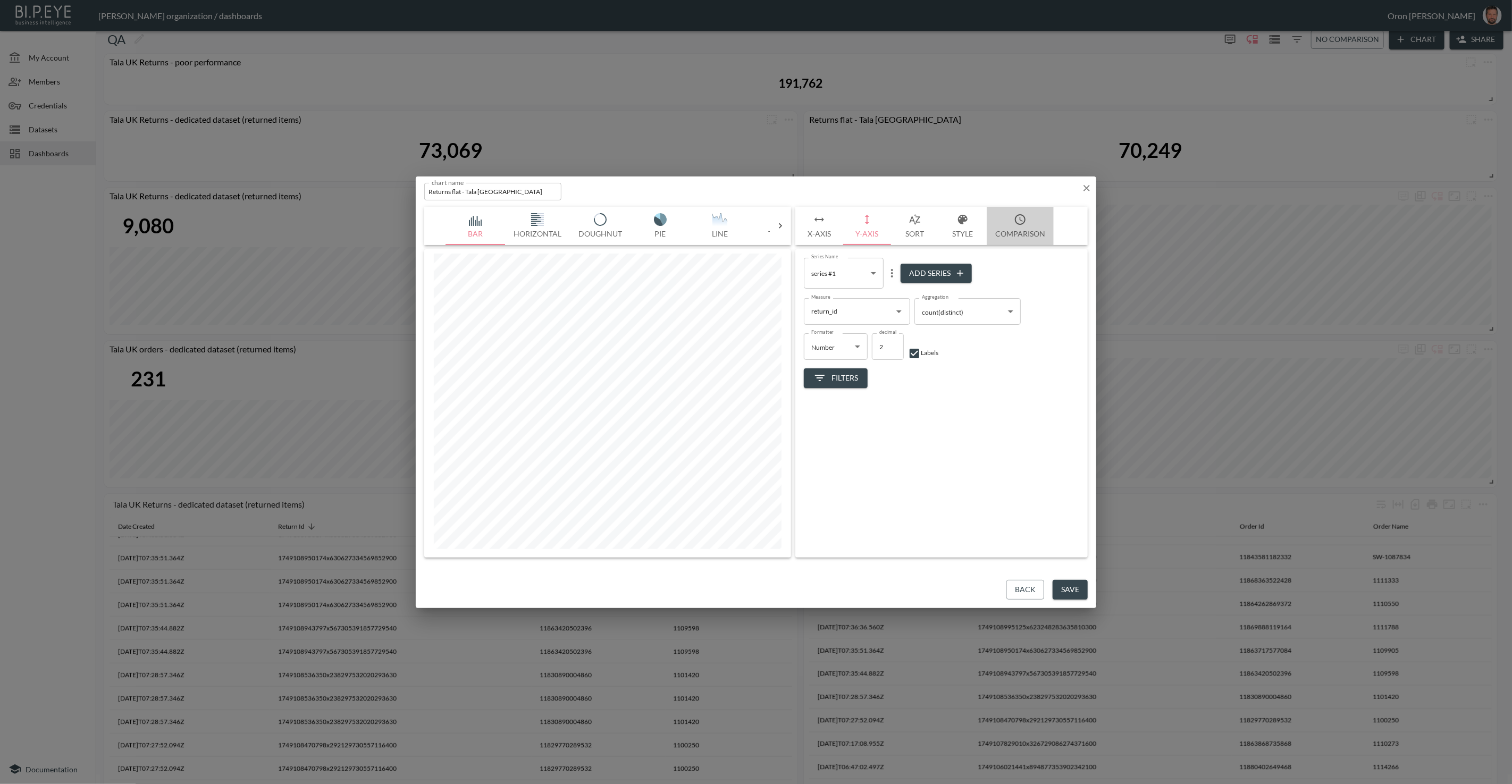
click at [1013, 220] on button "Comparison" at bounding box center [1020, 226] width 67 height 39
click at [1005, 276] on input "Show Summary" at bounding box center [1005, 273] width 61 height 20
checkbox input "true"
drag, startPoint x: 1077, startPoint y: 582, endPoint x: 1077, endPoint y: 575, distance: 7.0
click at [1077, 581] on button "Save" at bounding box center [1070, 590] width 35 height 20
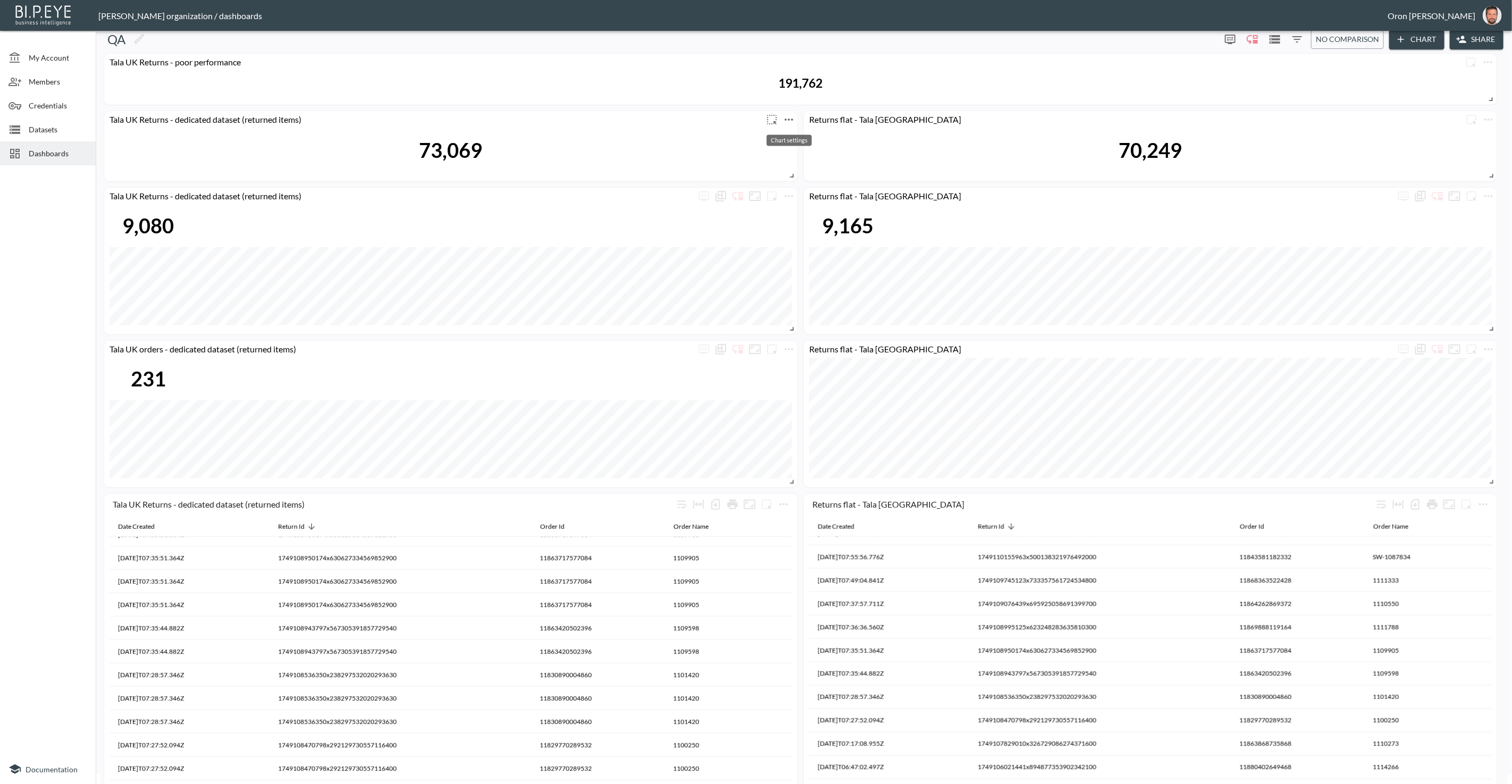
click at [788, 120] on icon "more" at bounding box center [789, 119] width 13 height 13
click at [788, 135] on li "Edit" at bounding box center [788, 140] width 83 height 19
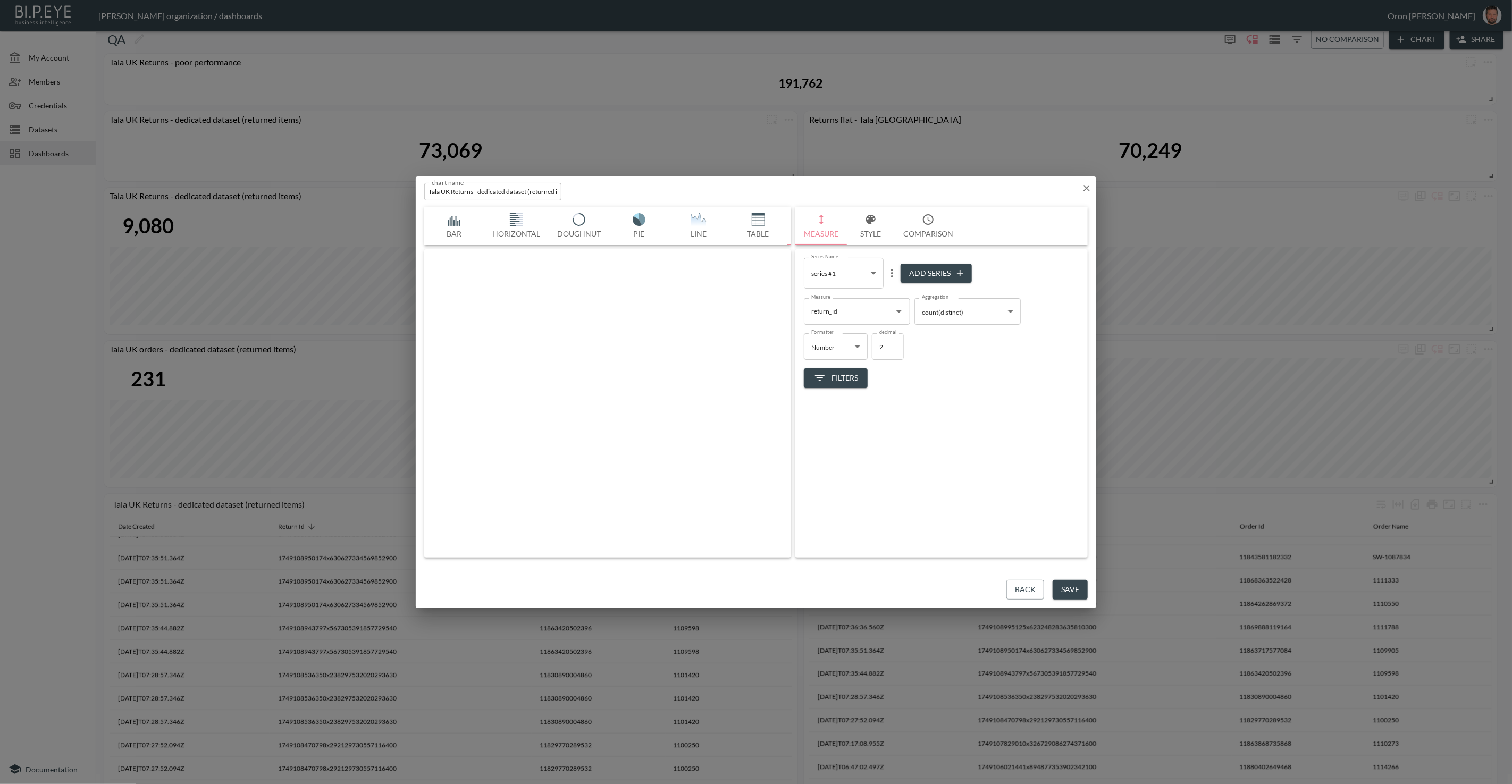
scroll to position [0, 56]
click at [838, 378] on span "Filters" at bounding box center [836, 378] width 45 height 13
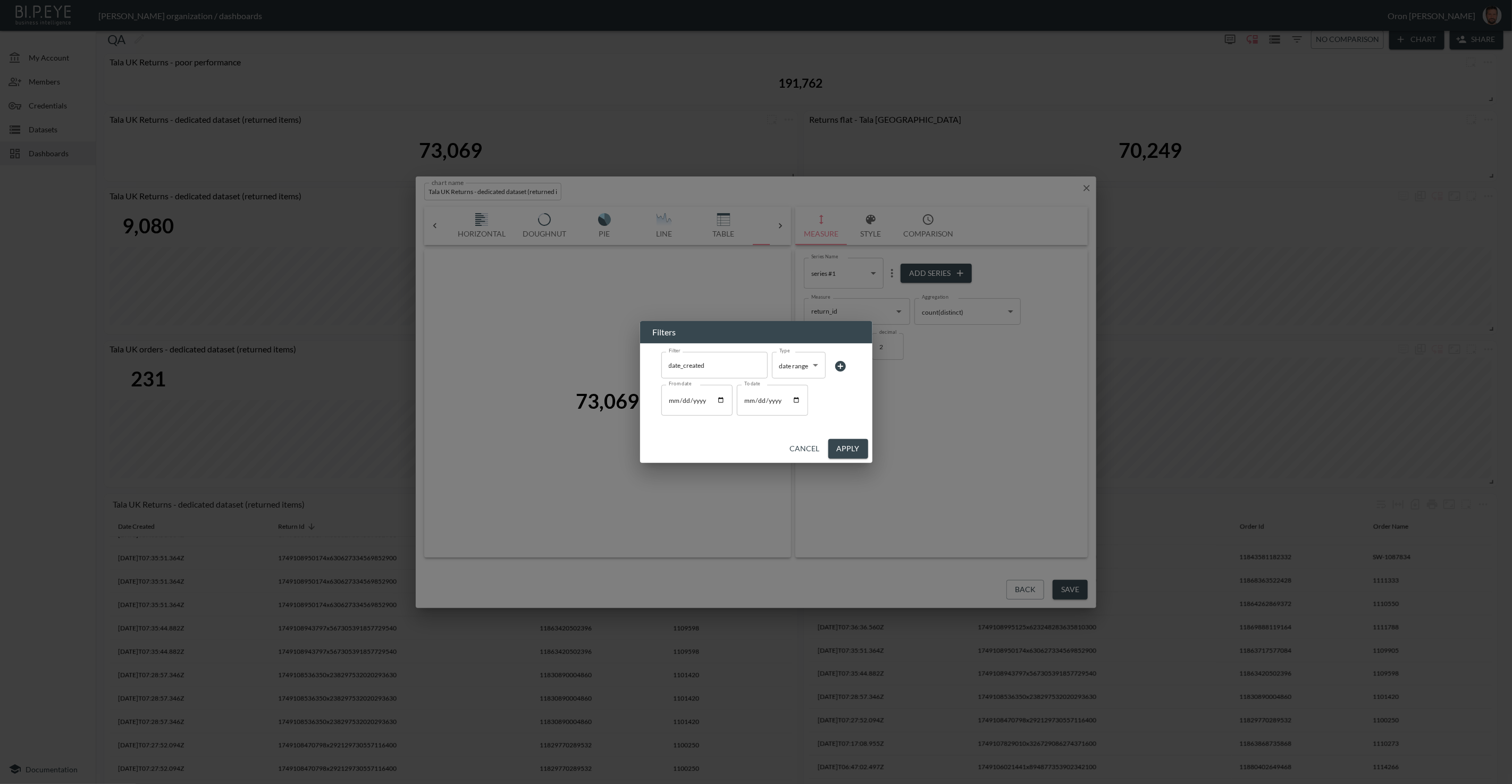
click at [816, 450] on button "Cancel" at bounding box center [805, 448] width 39 height 20
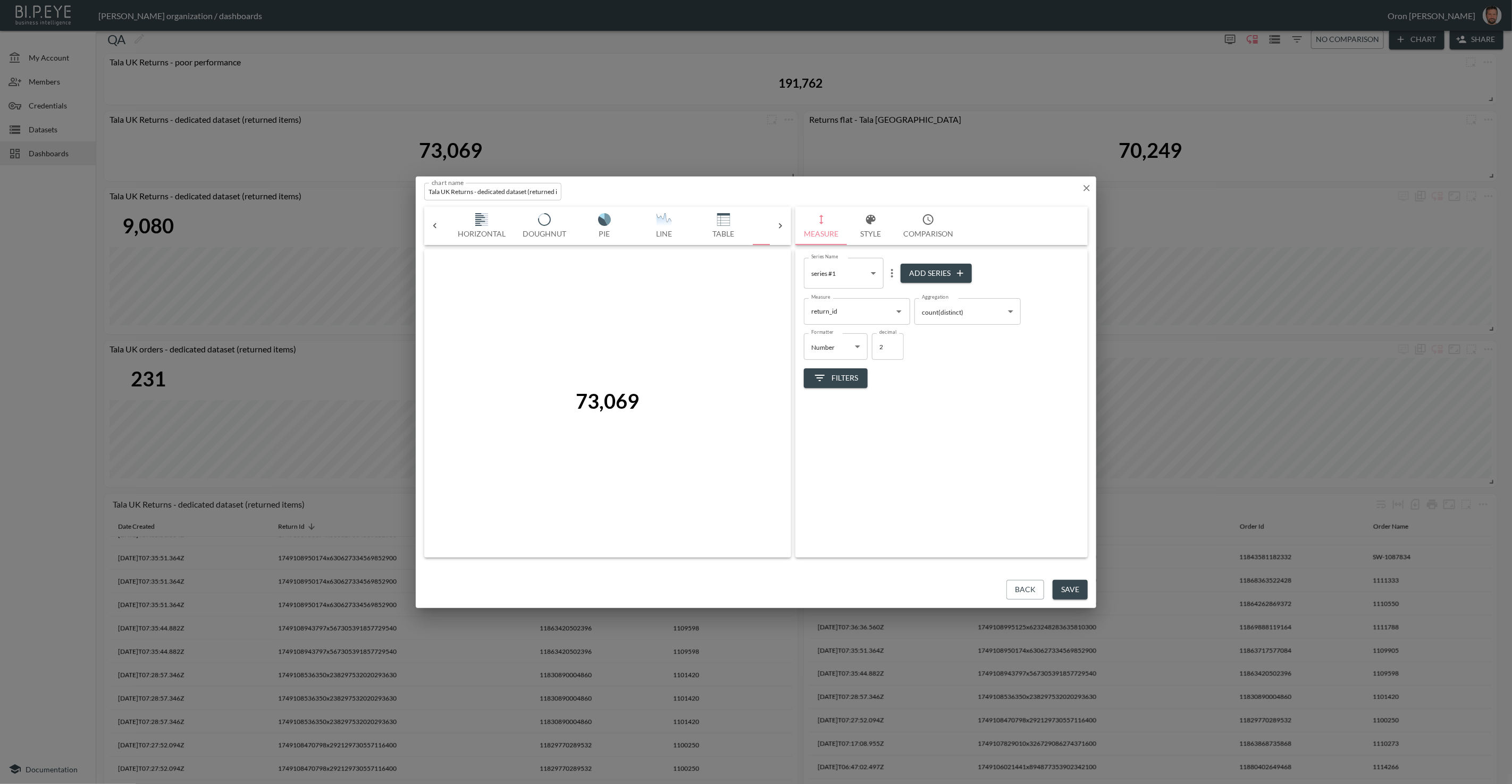
click at [1087, 186] on icon "button" at bounding box center [1086, 187] width 10 height 10
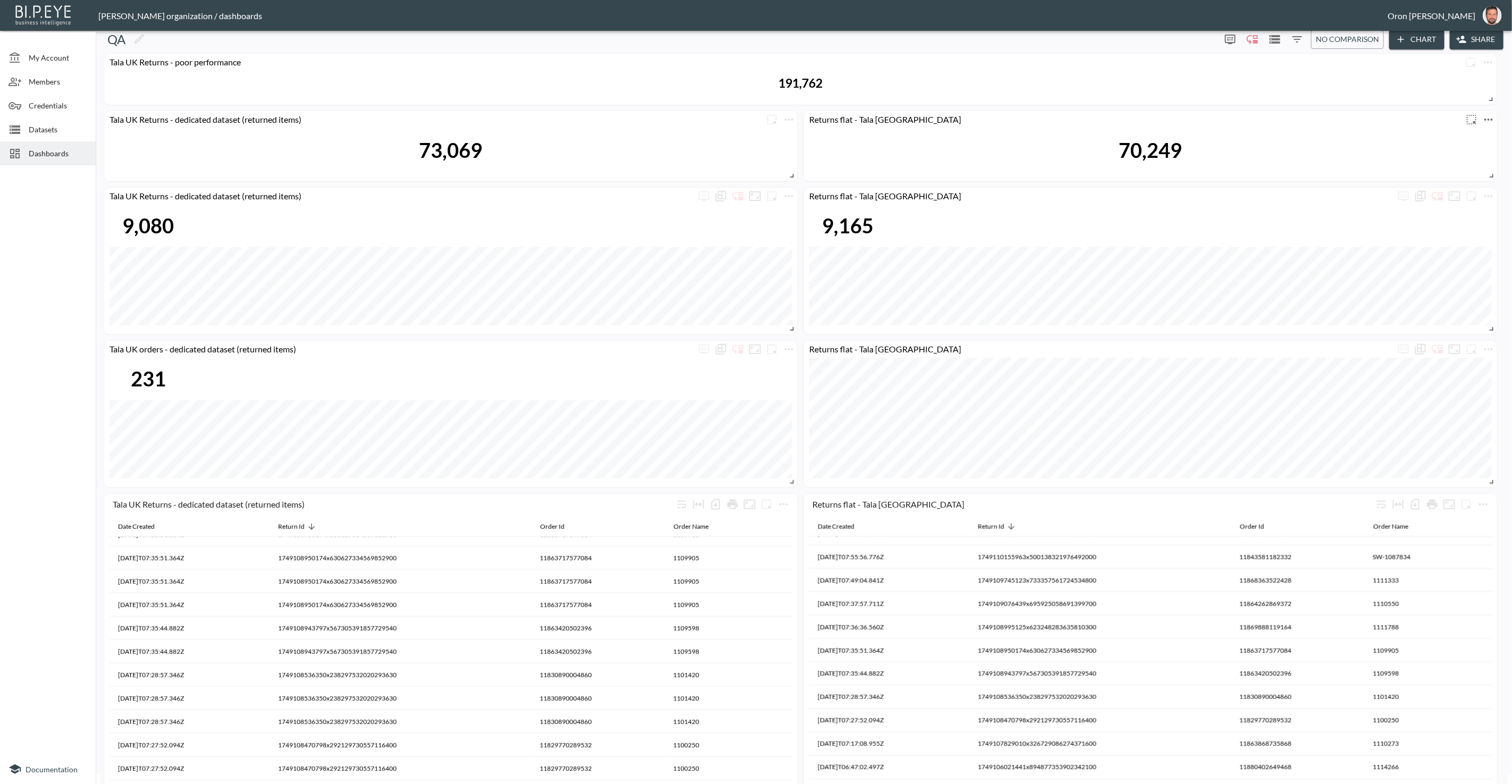
click at [1493, 116] on icon "more" at bounding box center [1489, 119] width 13 height 13
click at [1480, 135] on li "Edit" at bounding box center [1459, 140] width 83 height 19
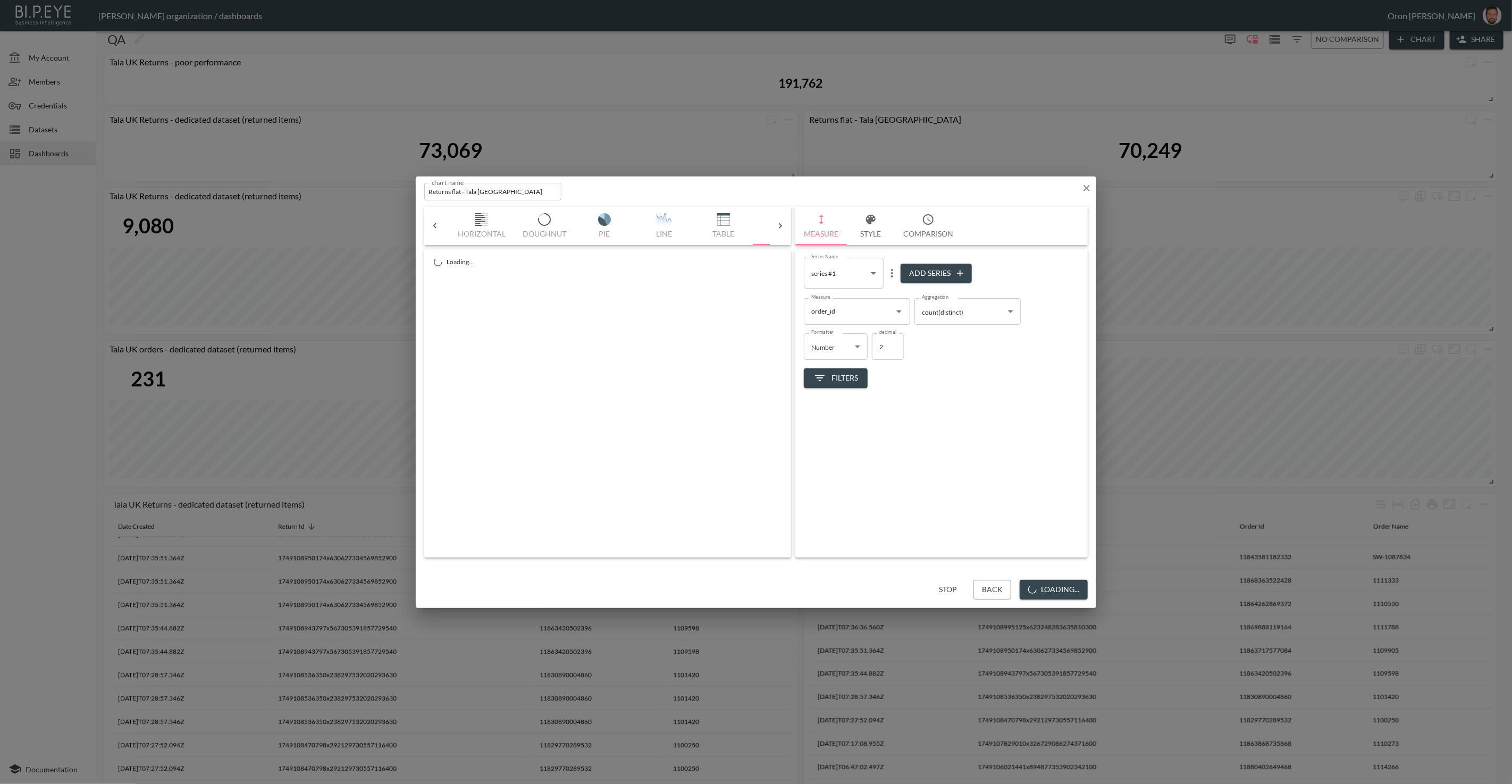
click at [837, 372] on span "Filters" at bounding box center [836, 378] width 45 height 13
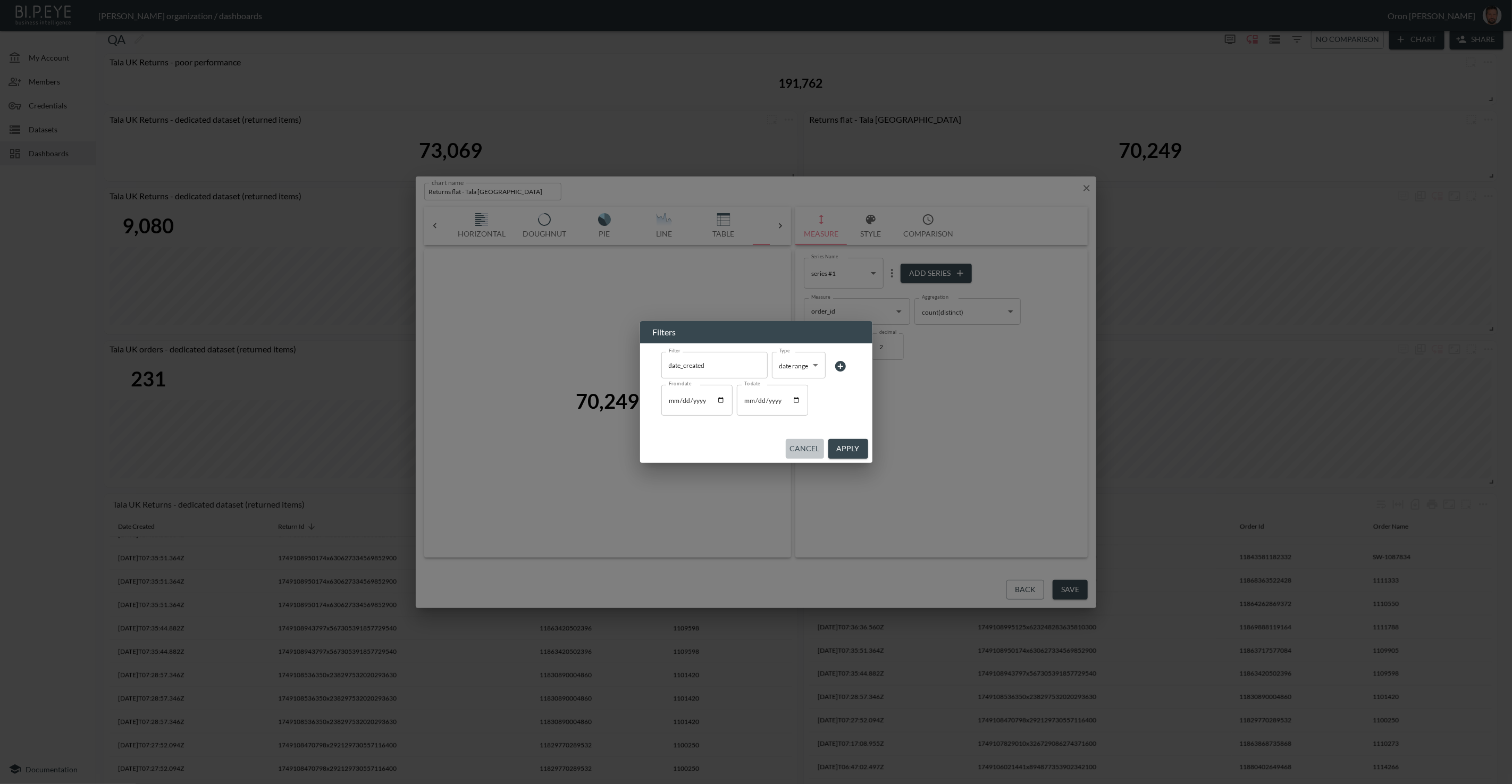
click at [816, 453] on button "Cancel" at bounding box center [805, 448] width 39 height 20
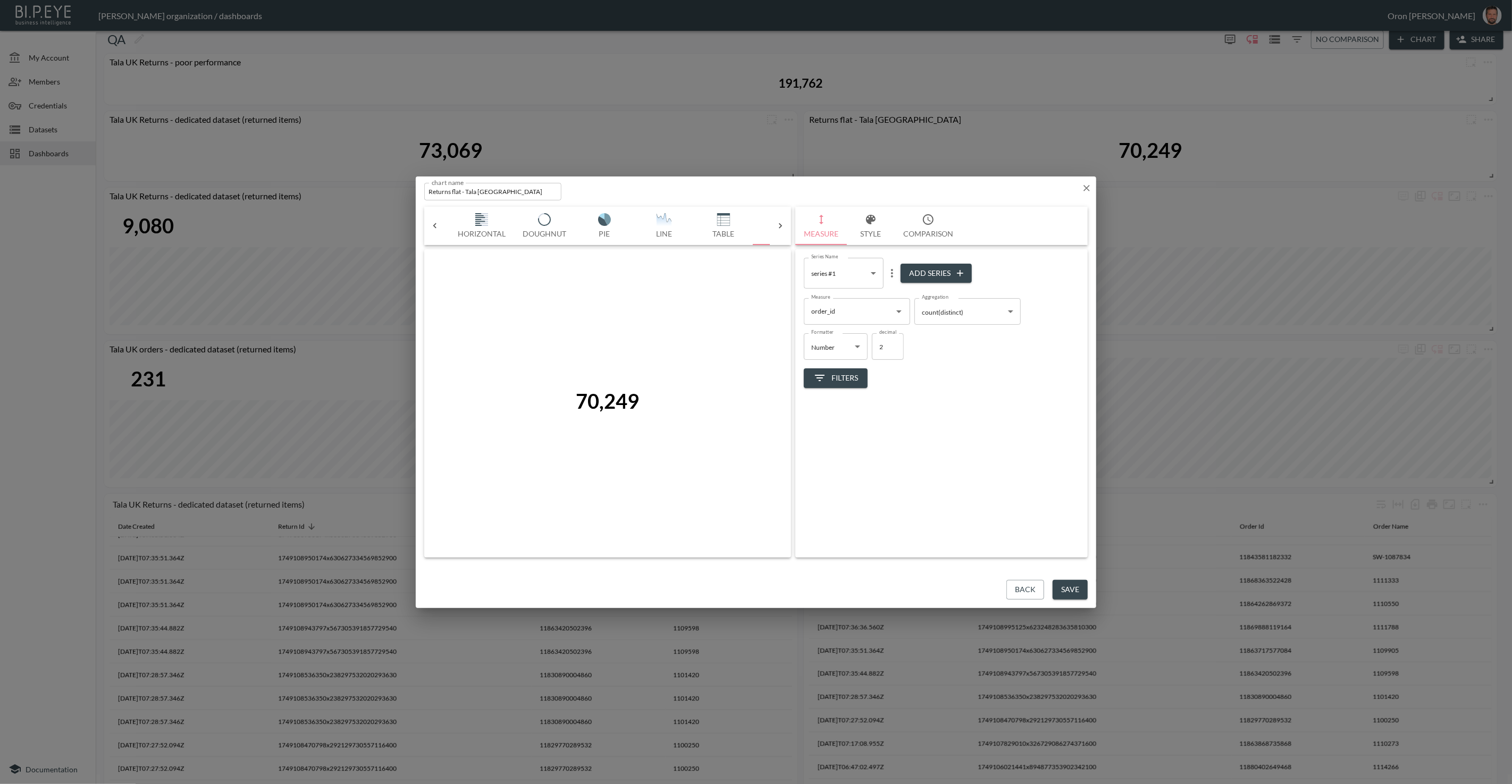
click at [1086, 187] on icon "button" at bounding box center [1087, 188] width 6 height 6
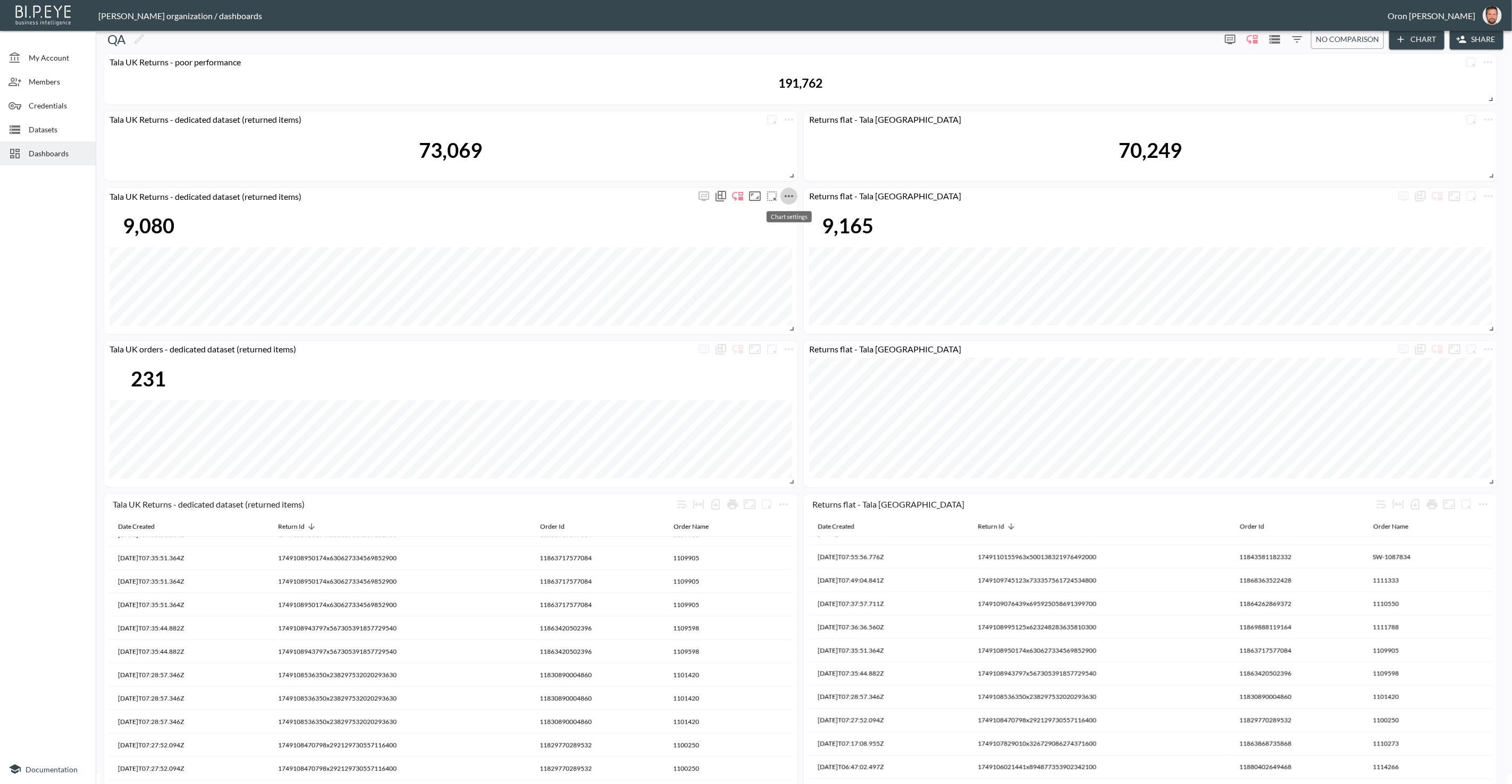
click at [790, 194] on icon "more" at bounding box center [789, 196] width 13 height 13
click at [789, 211] on li "Edit" at bounding box center [788, 216] width 83 height 19
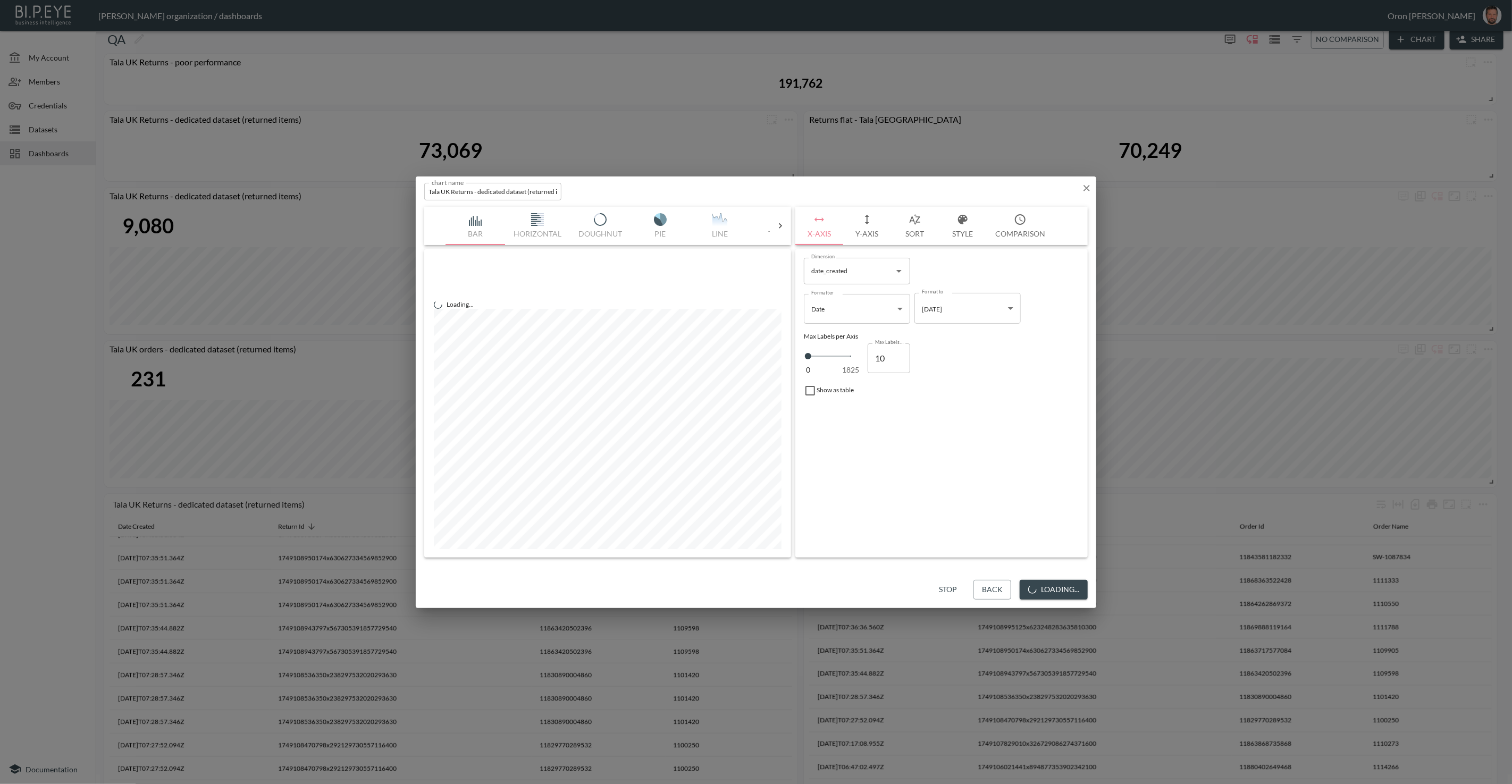
click at [870, 229] on button "Y-Axis" at bounding box center [867, 226] width 48 height 39
click at [841, 384] on span "Filters" at bounding box center [836, 378] width 45 height 13
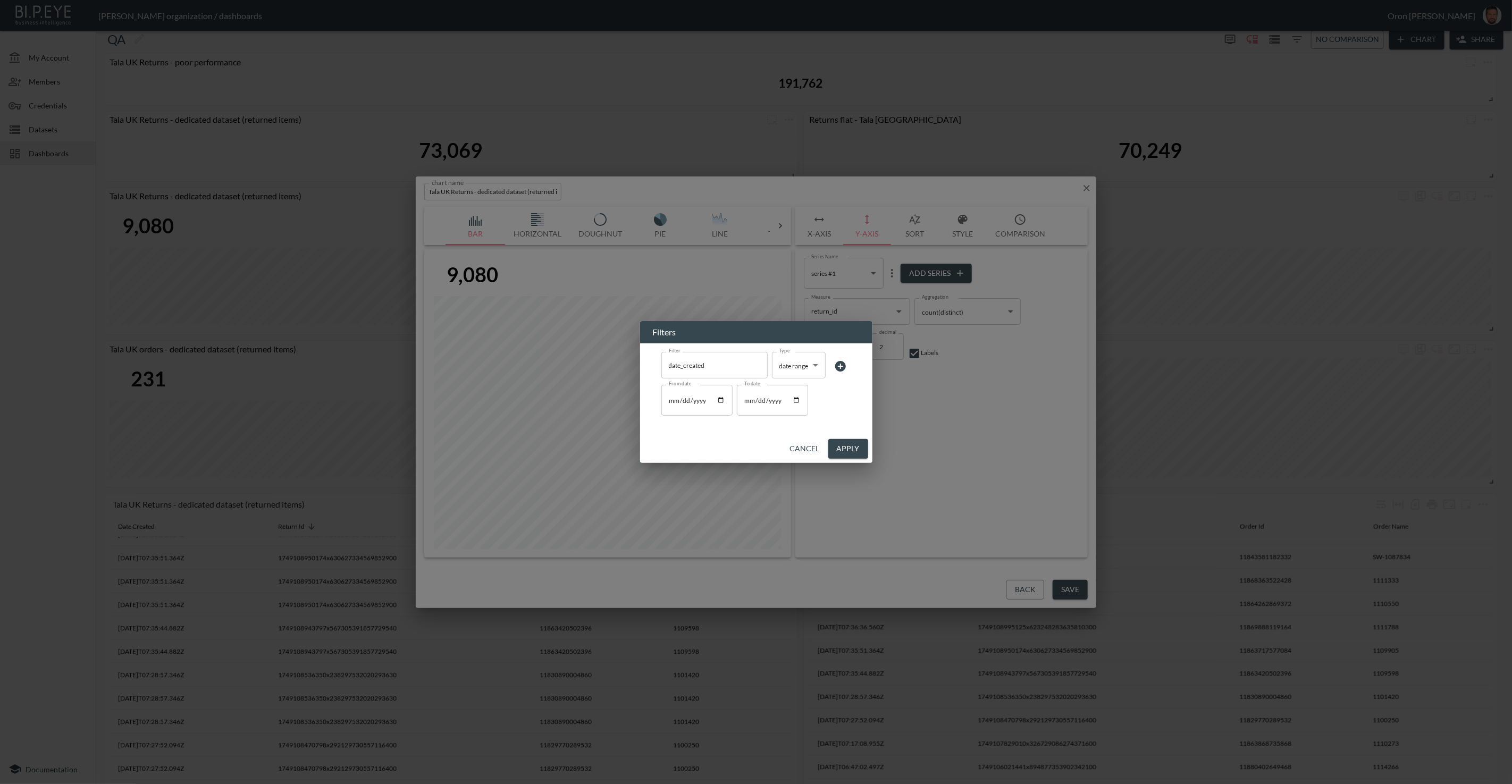
click at [671, 399] on input "2025-06-05" at bounding box center [697, 400] width 71 height 31
type input "2025-06-01"
type input "2025-01-01"
drag, startPoint x: 855, startPoint y: 453, endPoint x: 1045, endPoint y: 466, distance: 190.4
click at [859, 452] on button "Apply" at bounding box center [848, 448] width 40 height 20
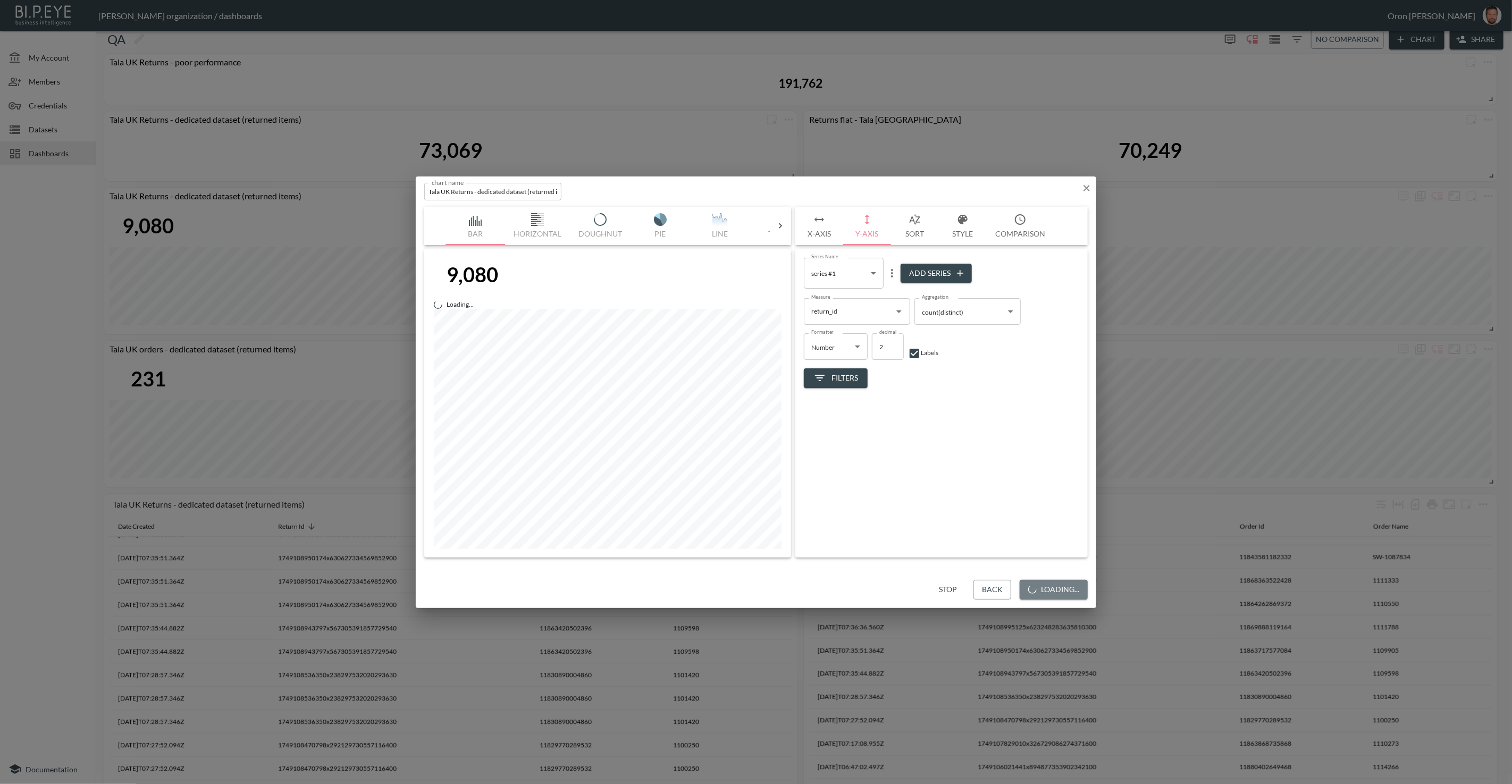
drag, startPoint x: 1072, startPoint y: 584, endPoint x: 1065, endPoint y: 582, distance: 7.3
click at [1072, 584] on button "Loading..." at bounding box center [1054, 590] width 68 height 20
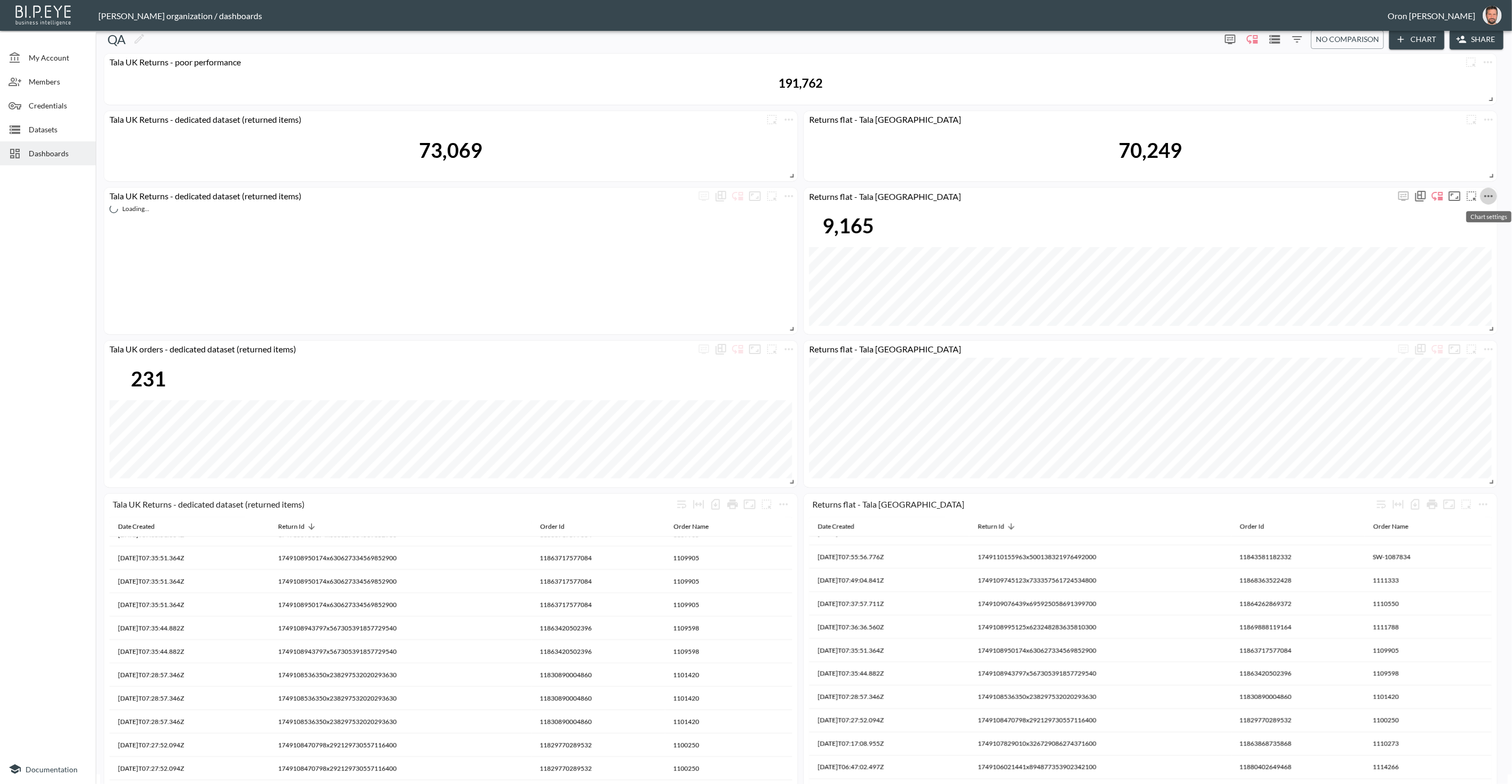
click at [1491, 198] on icon "more" at bounding box center [1489, 196] width 13 height 13
click at [1471, 211] on li "Edit" at bounding box center [1459, 216] width 83 height 19
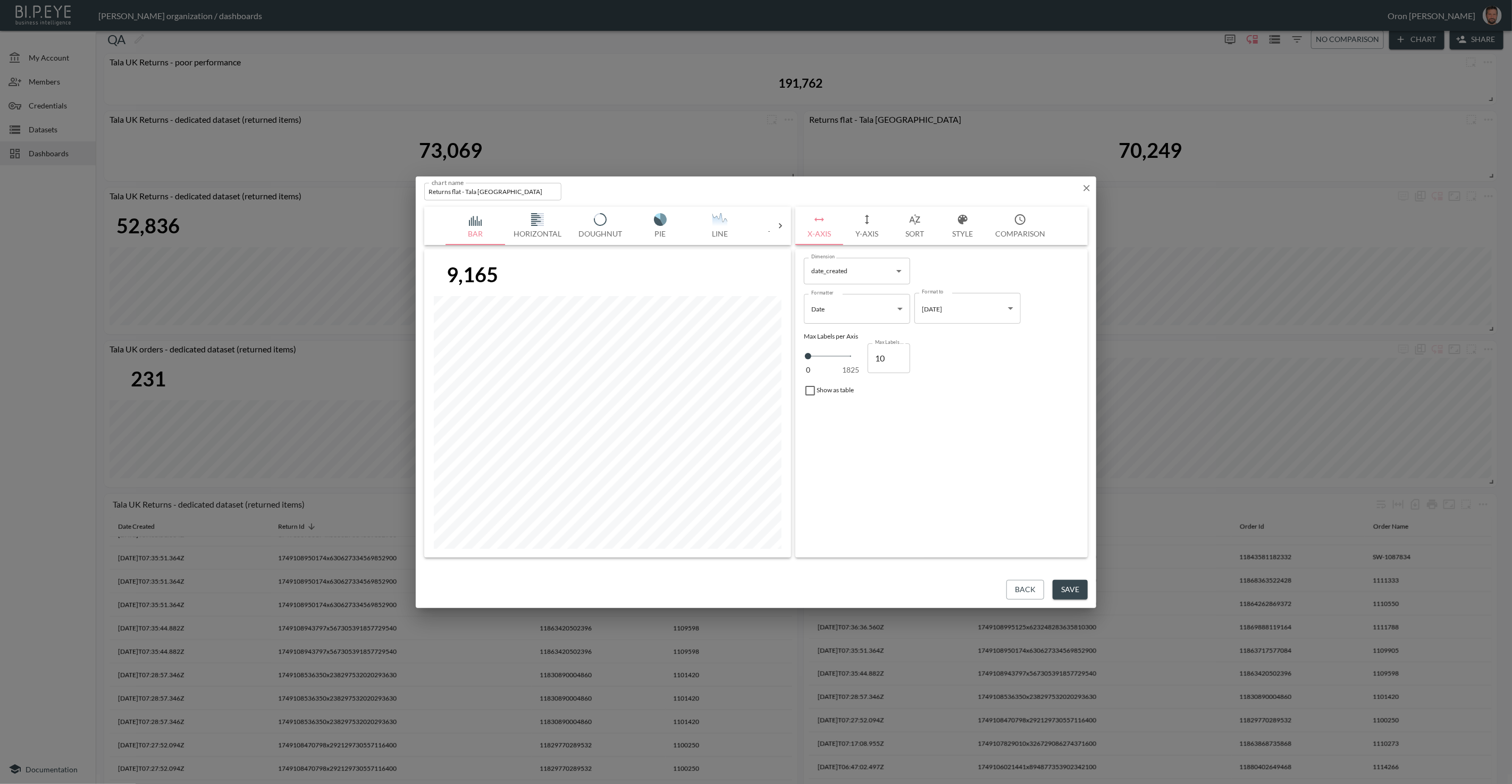
click at [858, 222] on button "Y-Axis" at bounding box center [867, 226] width 48 height 39
click at [830, 375] on span "Filters" at bounding box center [836, 378] width 45 height 13
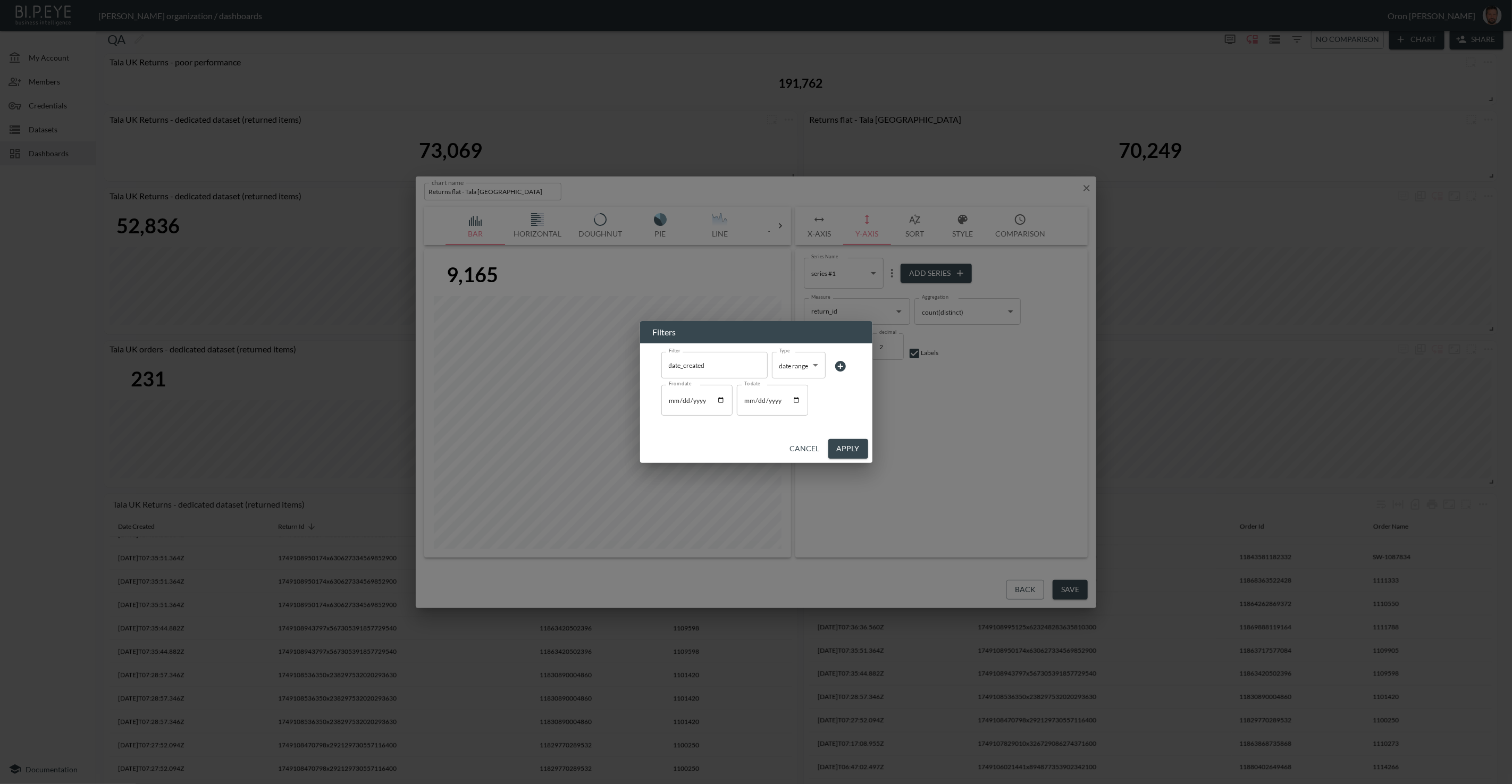
click at [675, 399] on input "2025-06-05" at bounding box center [697, 400] width 71 height 31
type input "2025-06-01"
type input "2025-01-01"
click at [852, 450] on button "Apply" at bounding box center [848, 448] width 40 height 20
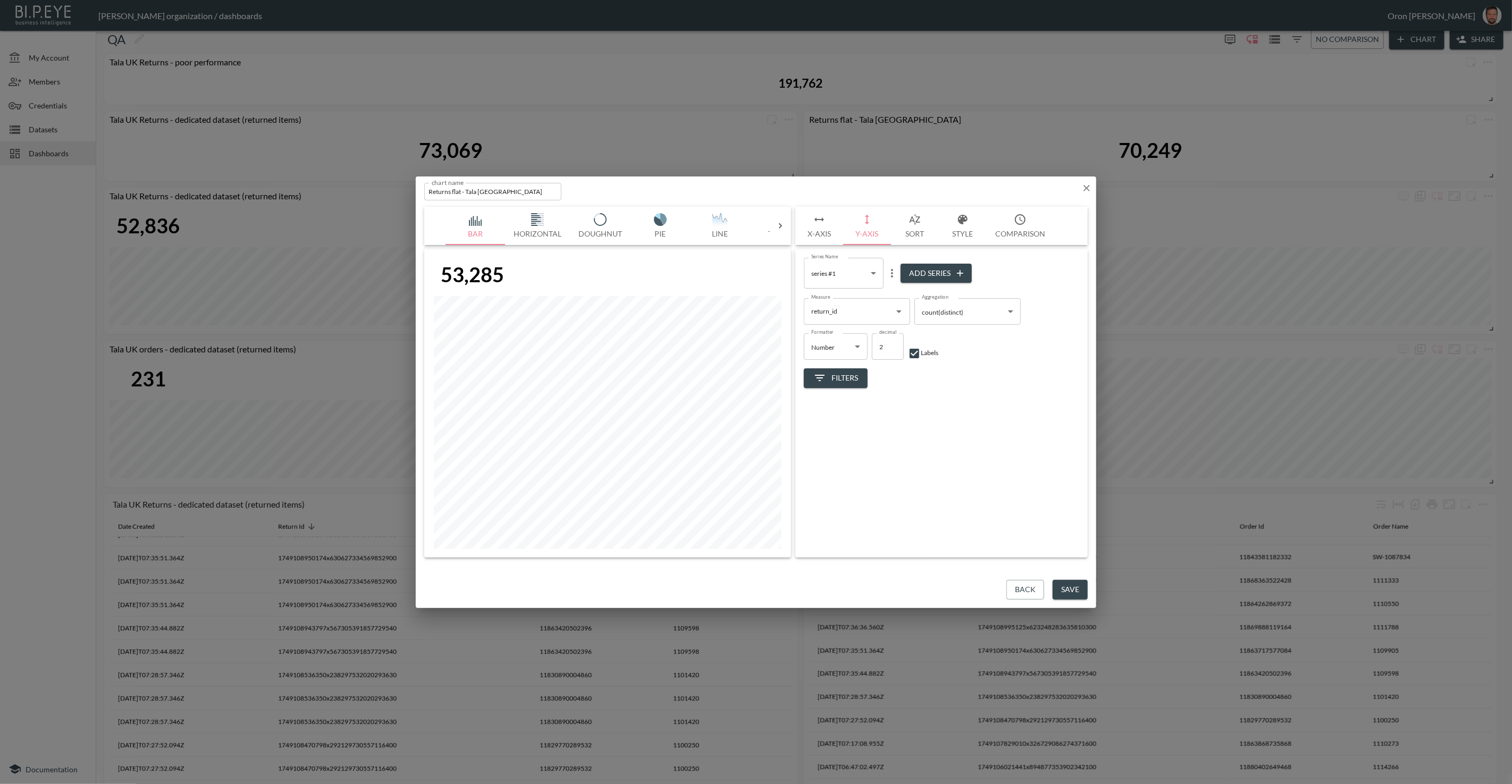
click at [1067, 588] on button "Save" at bounding box center [1070, 590] width 35 height 20
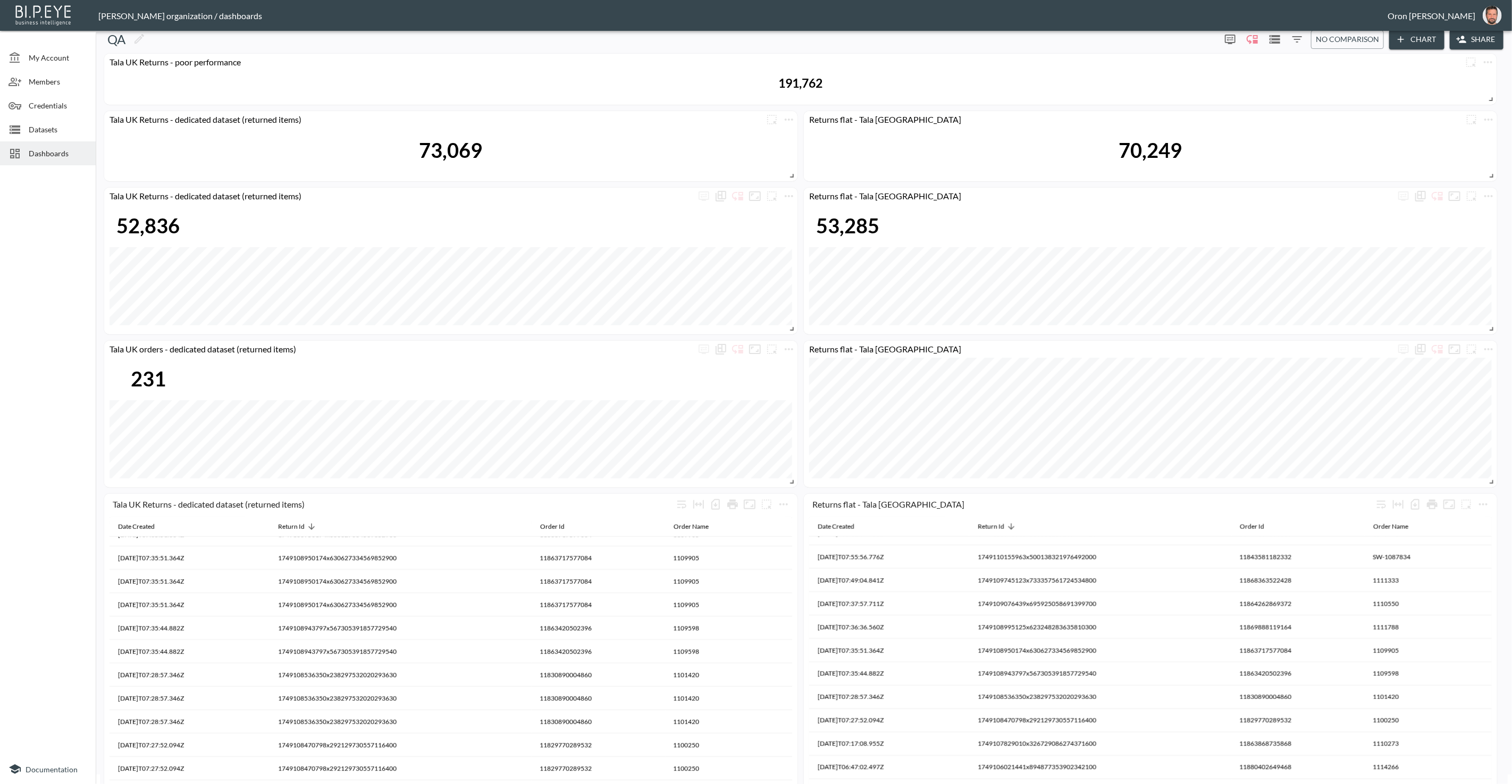
scroll to position [0, 0]
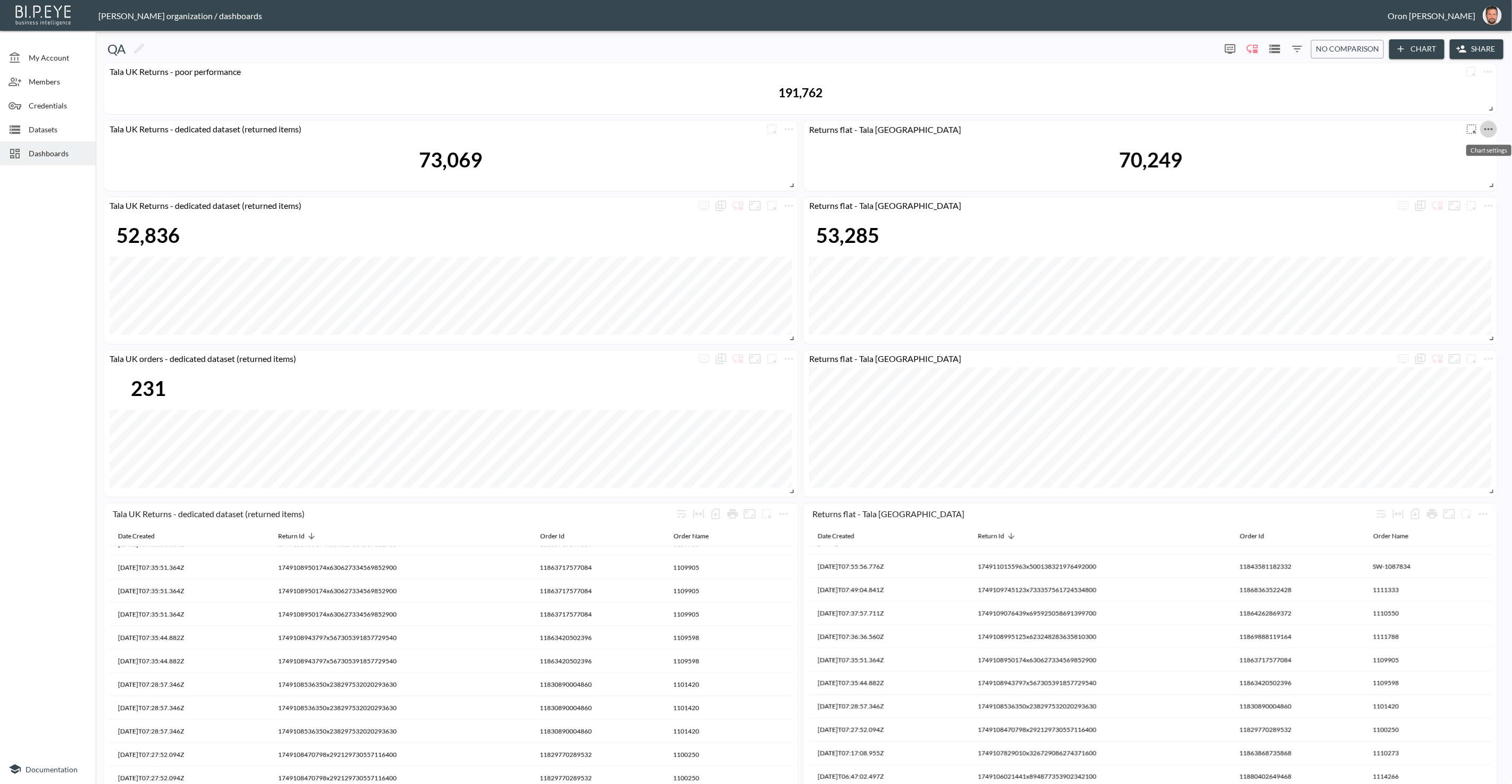
click at [1489, 127] on icon "more" at bounding box center [1489, 129] width 13 height 13
click at [1478, 145] on li "Edit" at bounding box center [1459, 149] width 83 height 19
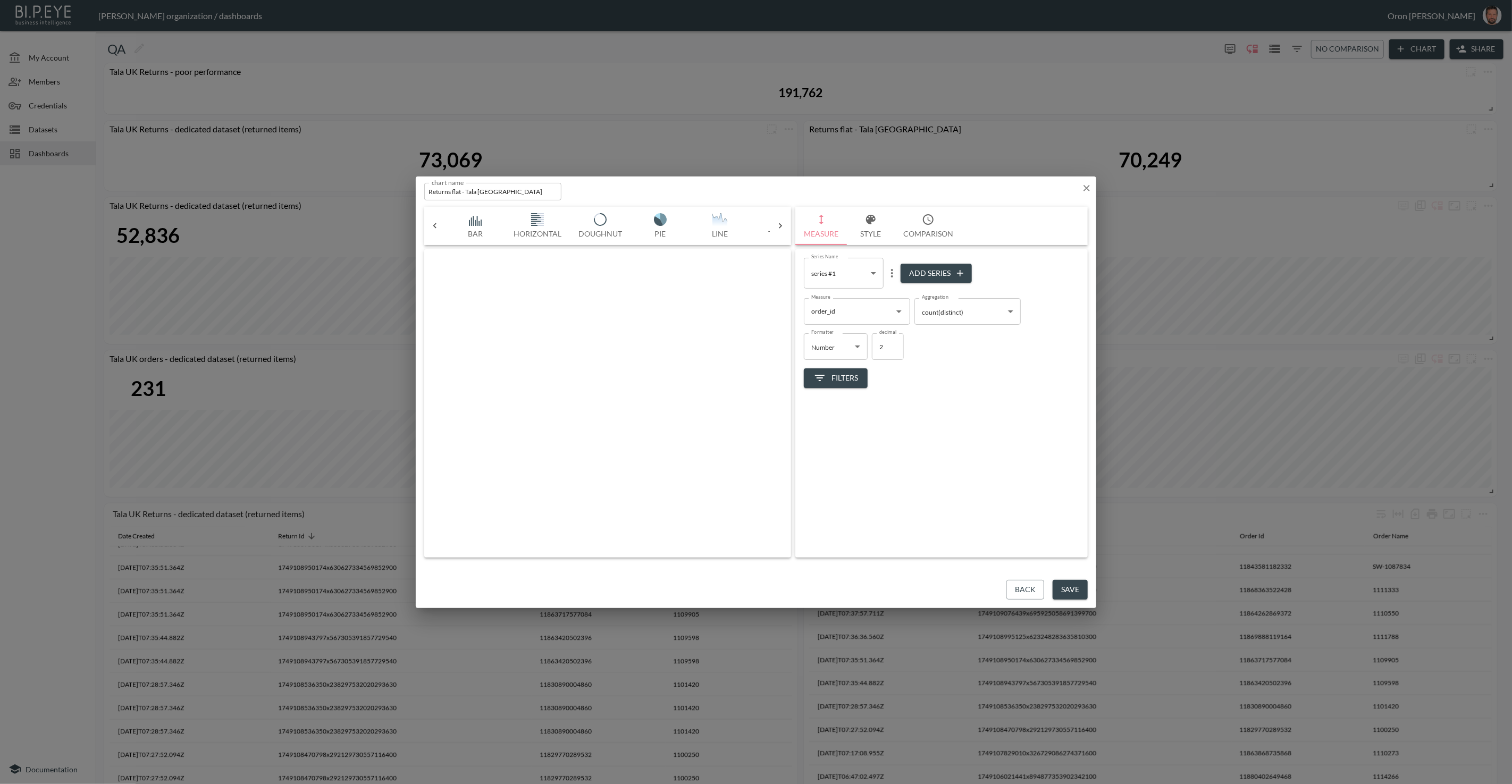
scroll to position [0, 56]
click at [857, 308] on input "order_id" at bounding box center [849, 311] width 81 height 17
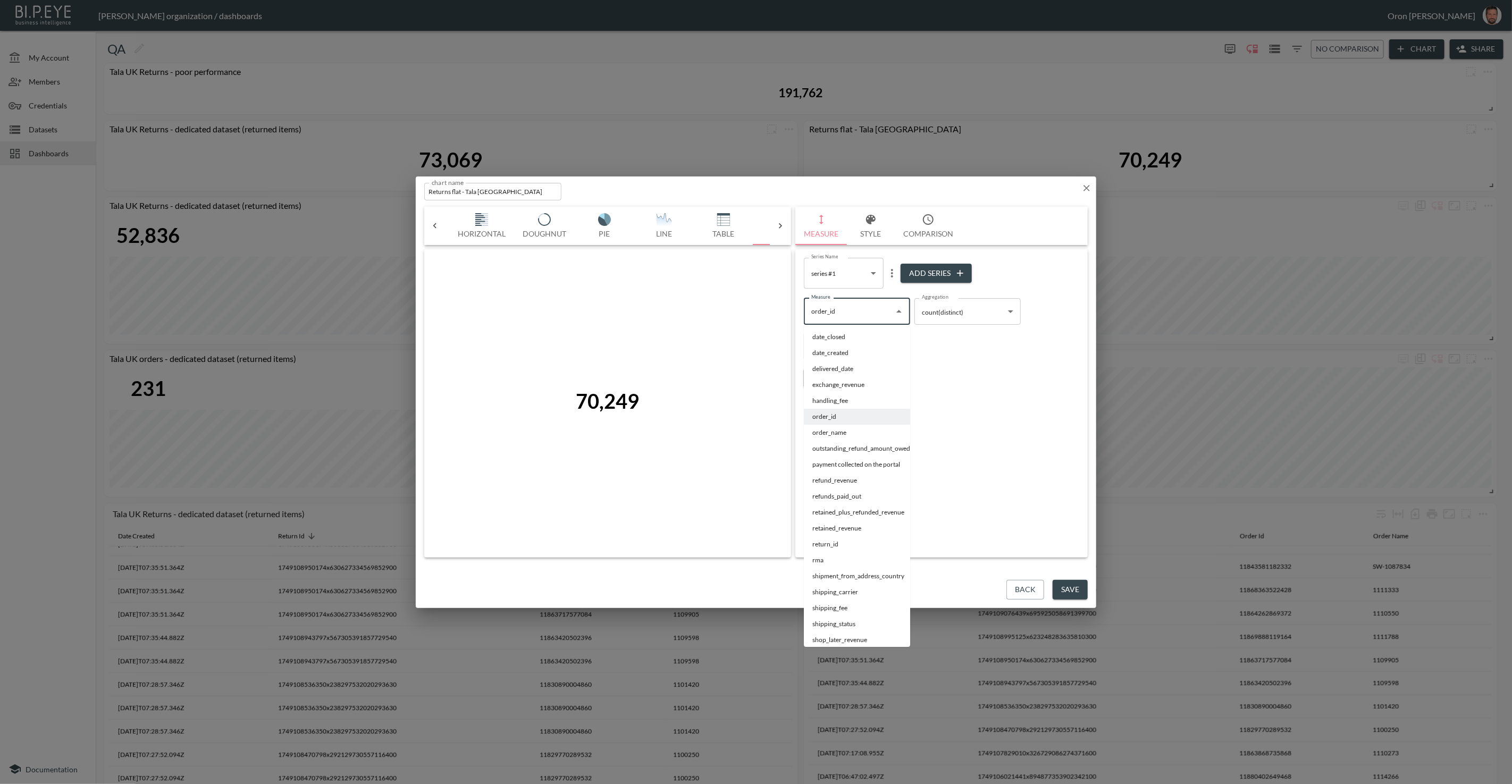
click at [1090, 184] on icon "button" at bounding box center [1086, 187] width 10 height 10
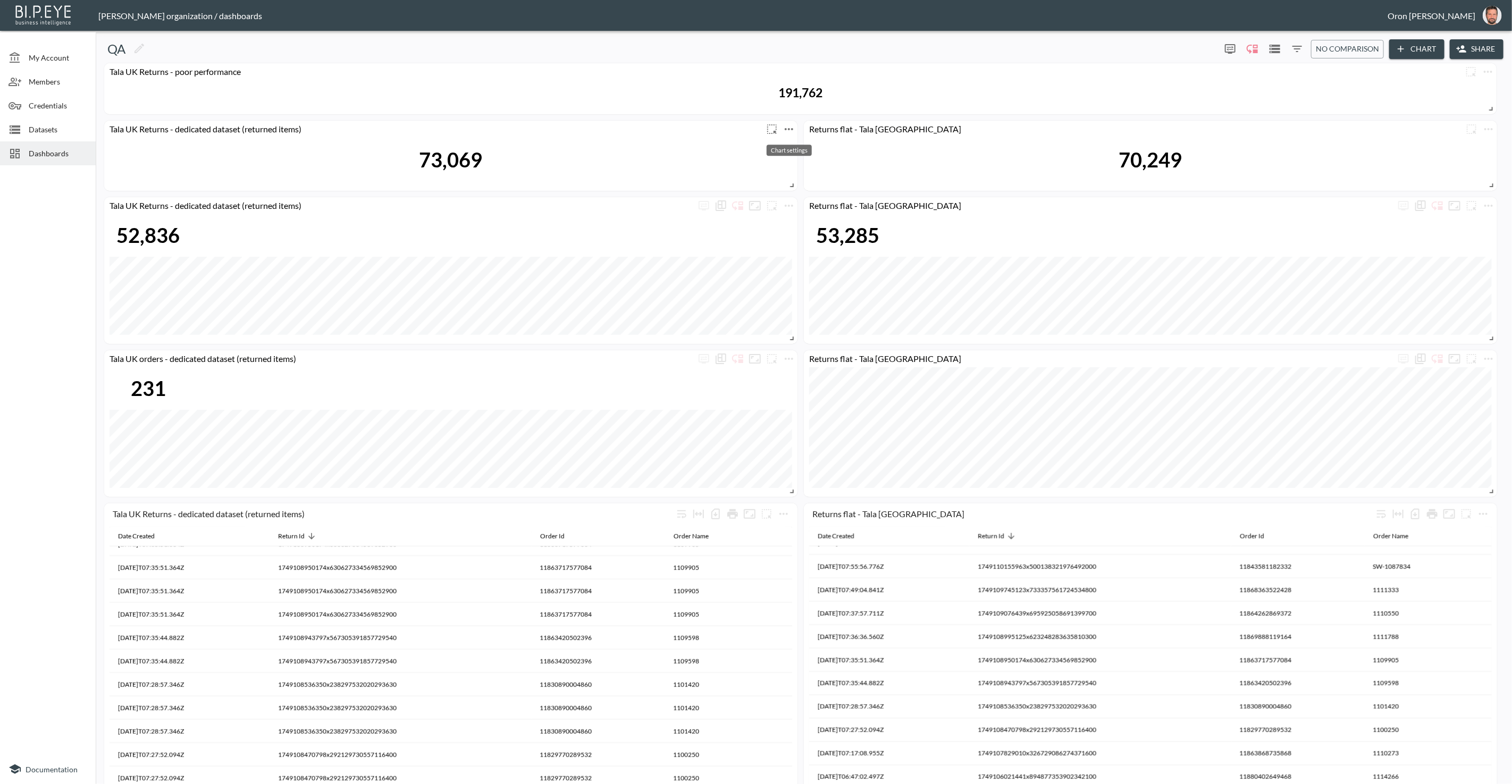
click at [793, 130] on icon "more" at bounding box center [789, 129] width 13 height 13
click at [790, 148] on li "Edit" at bounding box center [788, 149] width 83 height 19
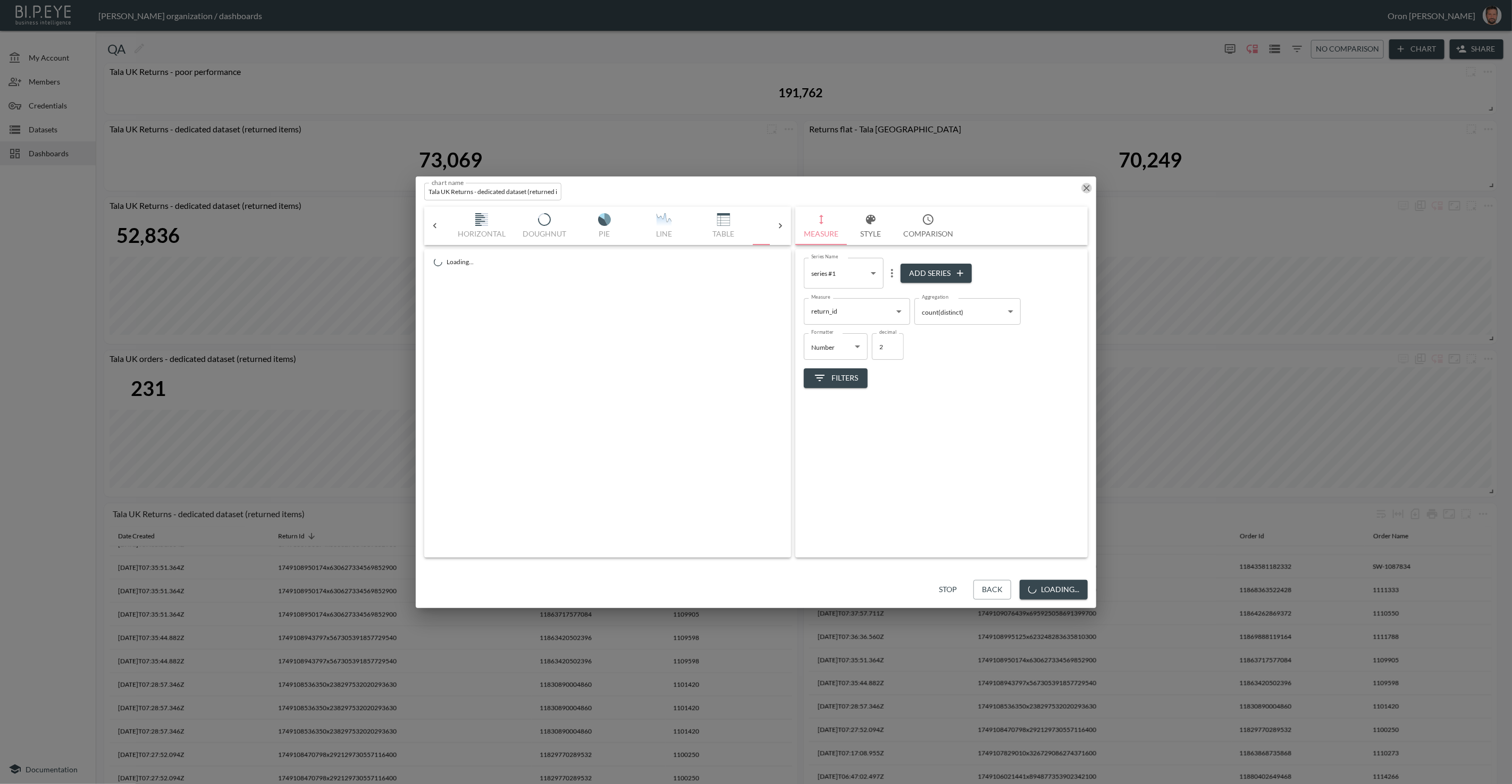
click at [1087, 189] on icon "button" at bounding box center [1086, 187] width 10 height 10
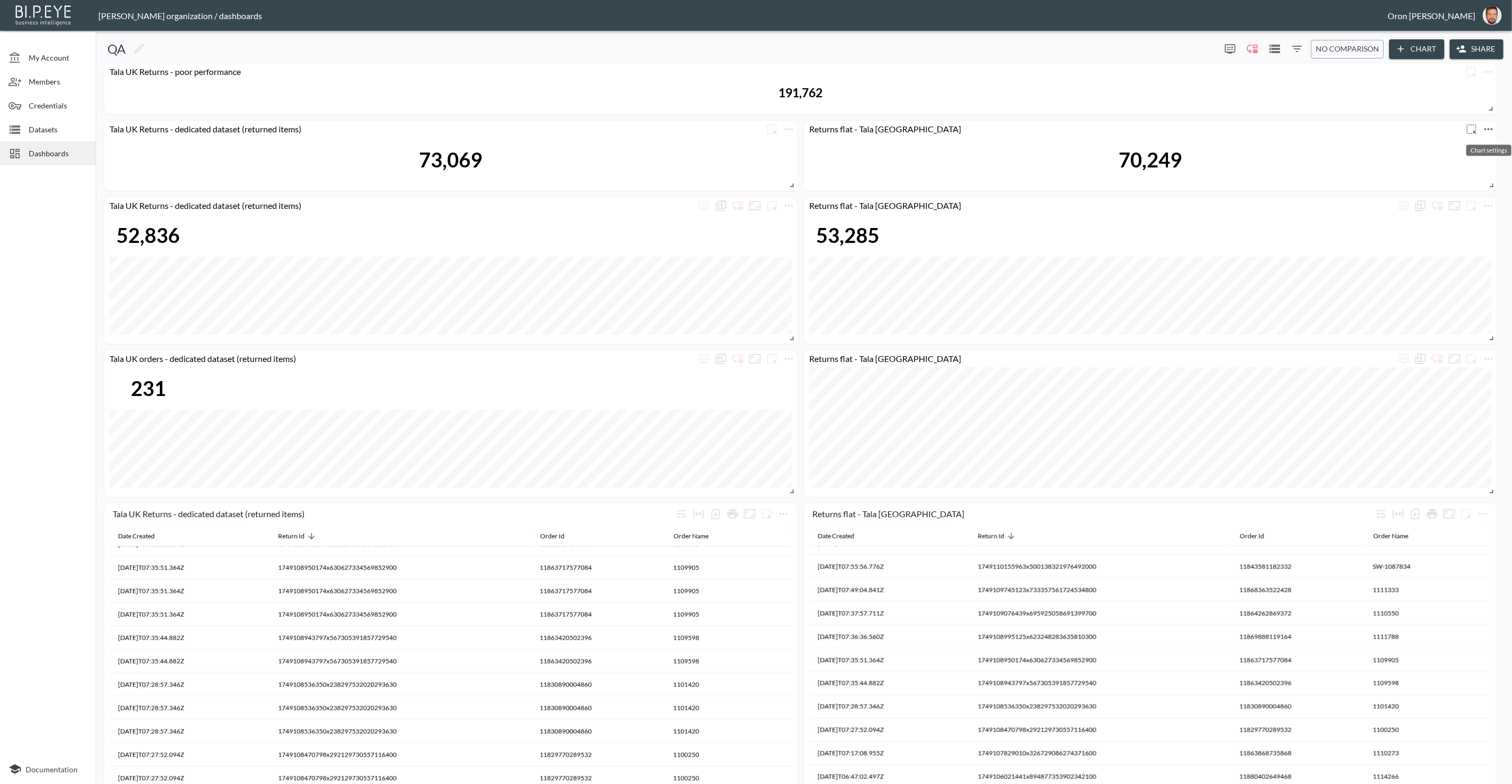
click at [1487, 127] on icon "more" at bounding box center [1489, 129] width 13 height 13
click at [1476, 145] on li "Edit" at bounding box center [1459, 149] width 83 height 19
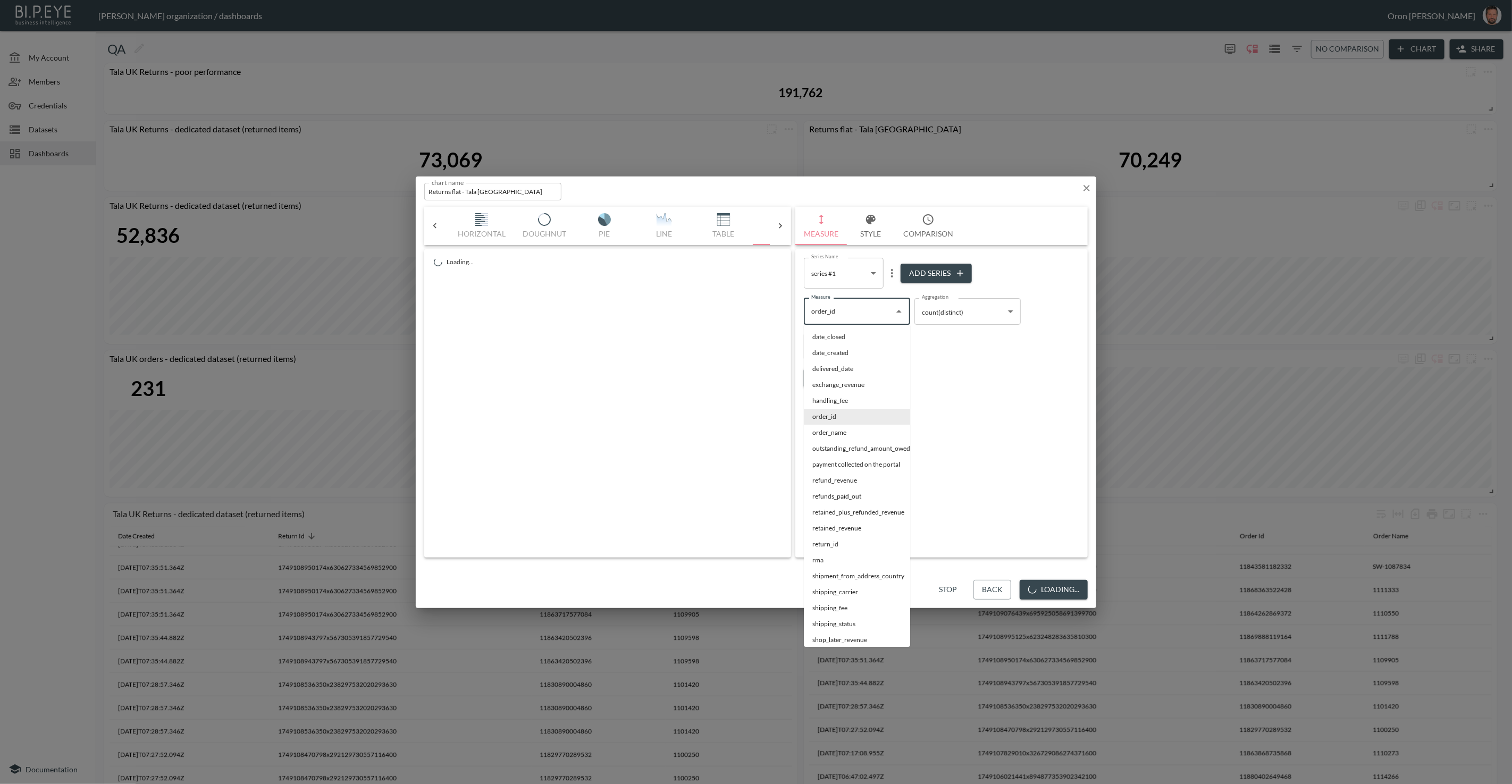
click at [855, 313] on input "order_id" at bounding box center [849, 311] width 81 height 17
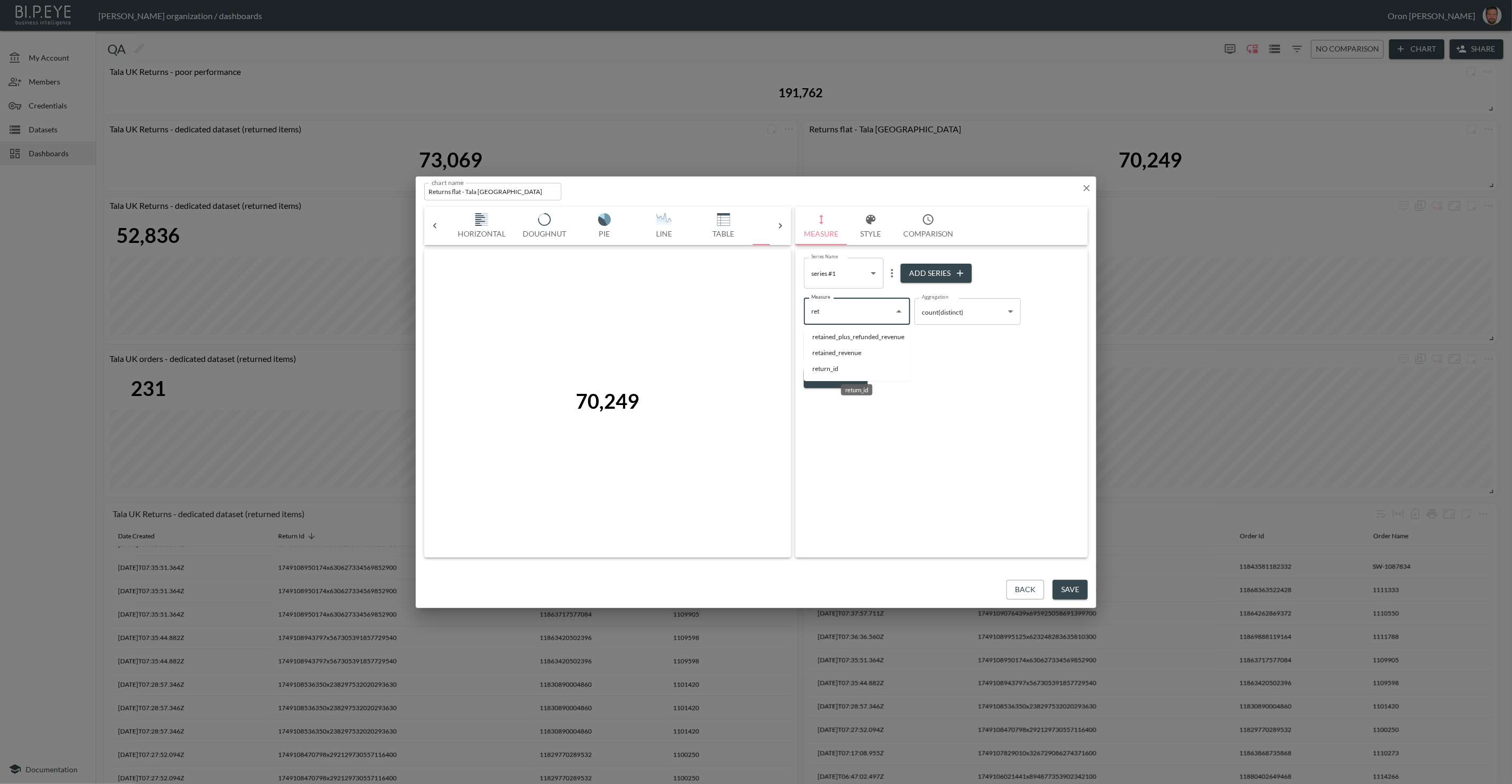
click at [819, 364] on li "return_id" at bounding box center [857, 369] width 106 height 16
type input "return_id"
drag, startPoint x: 1070, startPoint y: 590, endPoint x: 1065, endPoint y: 586, distance: 6.4
click at [1070, 590] on button "Save" at bounding box center [1070, 590] width 35 height 20
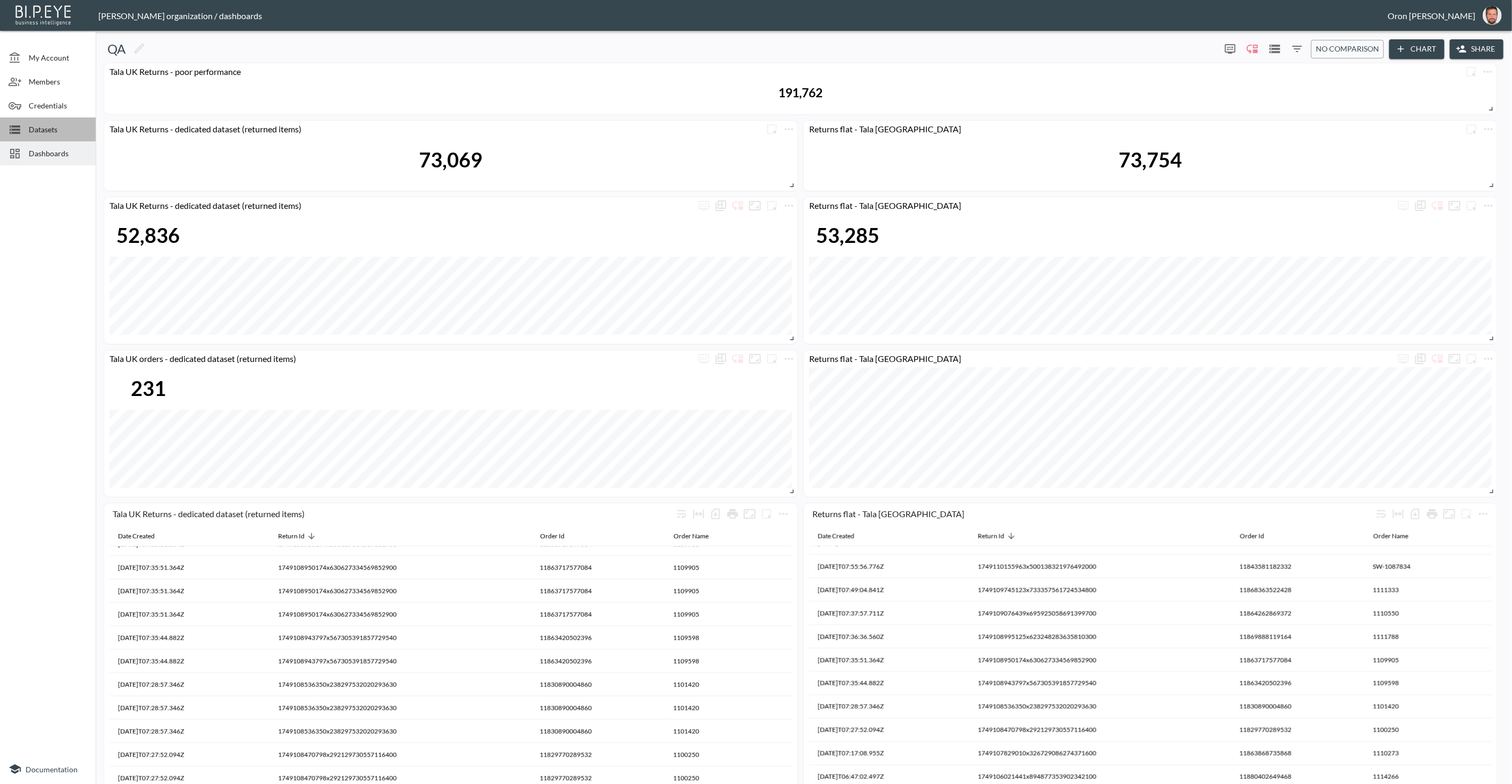
click at [62, 130] on span "Datasets" at bounding box center [58, 130] width 59 height 11
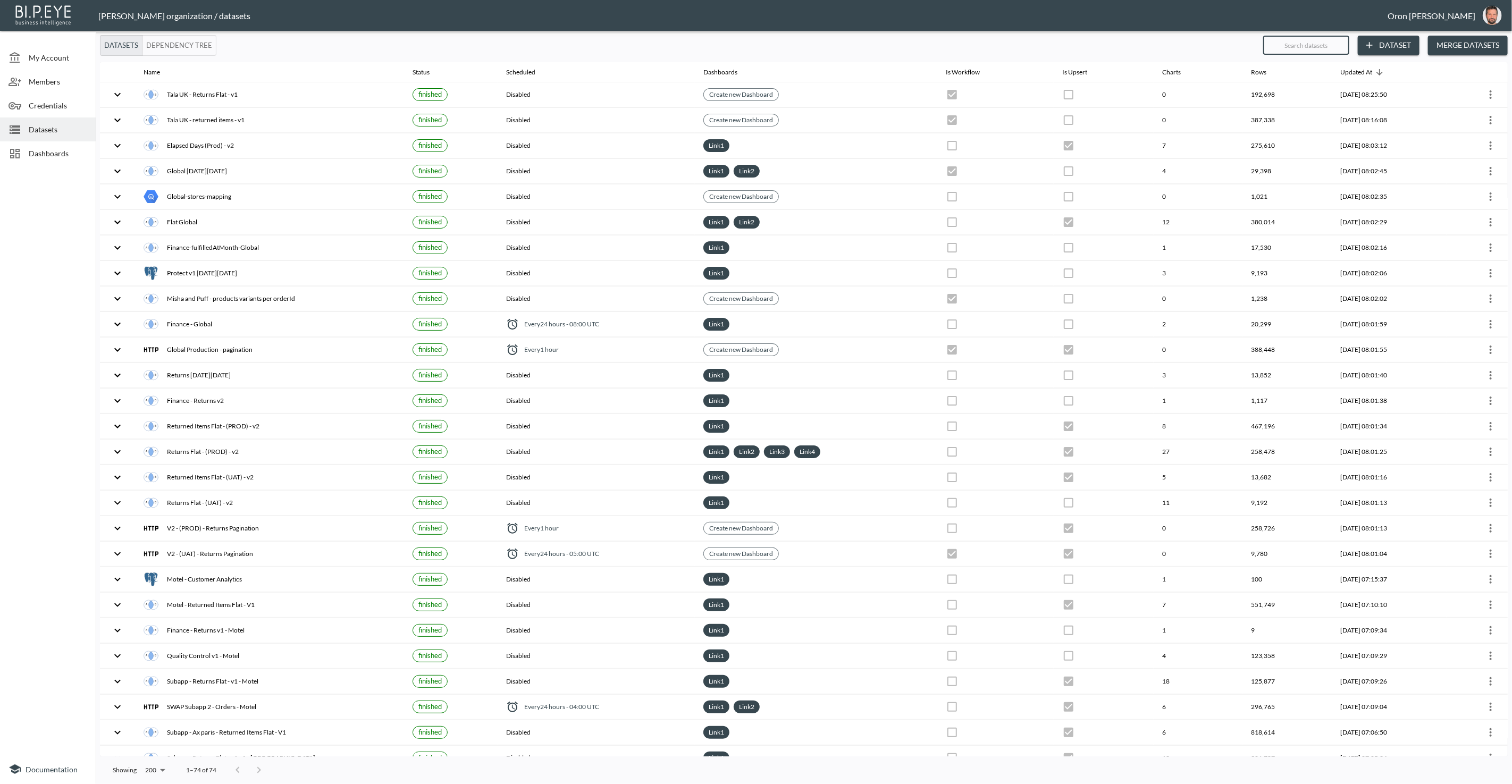
click at [1288, 48] on input "text" at bounding box center [1306, 45] width 86 height 27
type input "fl"
checkbox input "false"
checkbox input "true"
checkbox input "false"
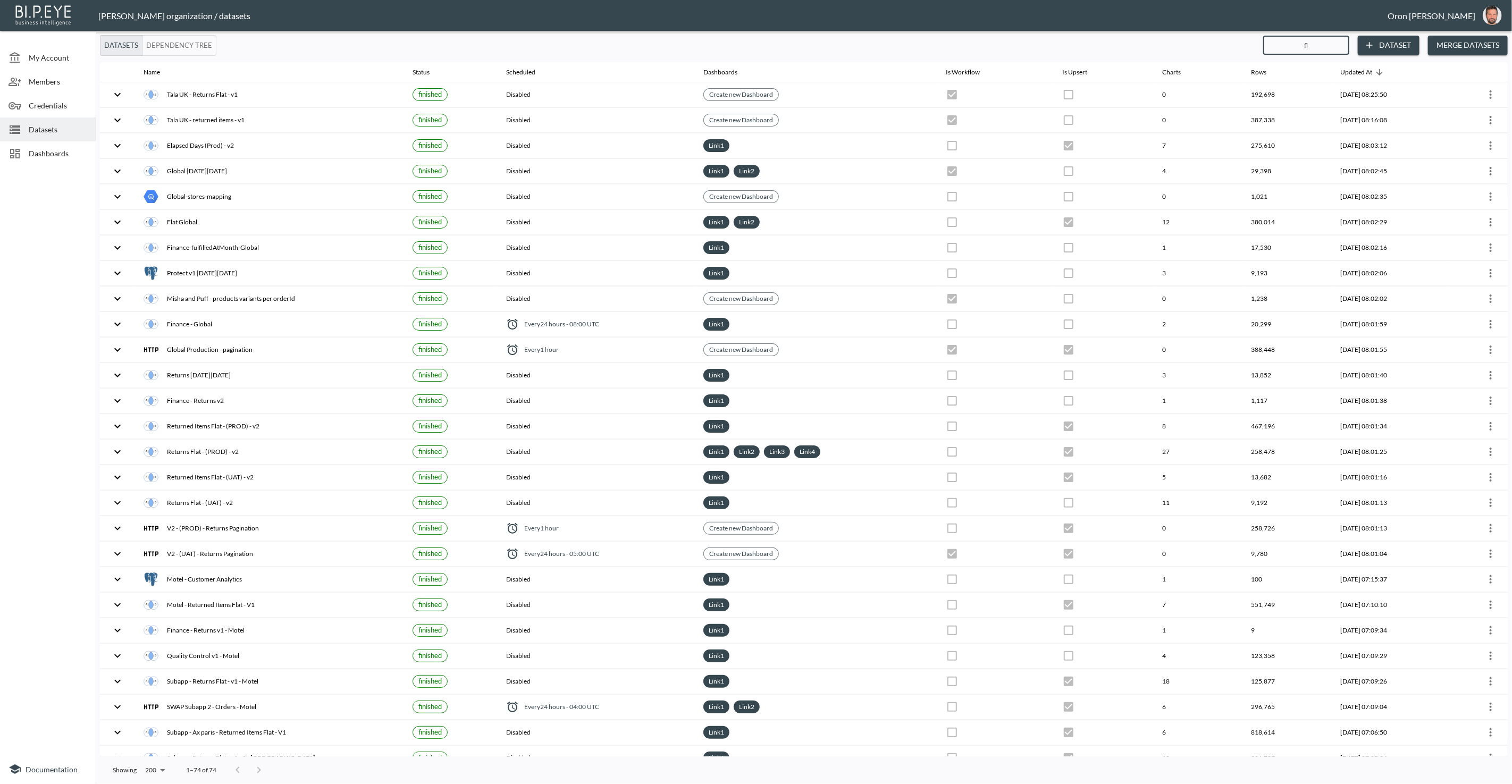
checkbox input "true"
checkbox input "false"
checkbox input "true"
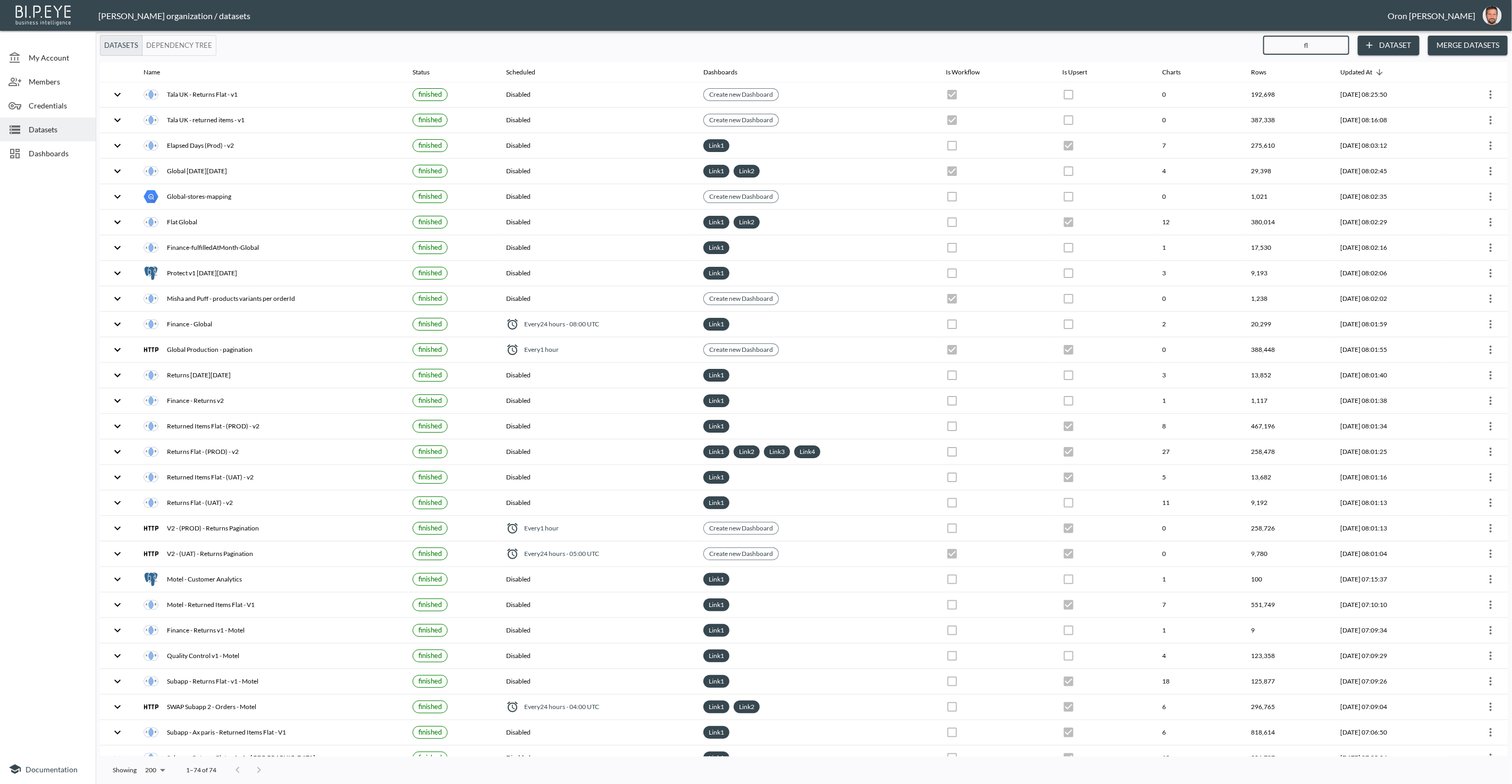
checkbox input "false"
checkbox input "true"
checkbox input "false"
checkbox input "true"
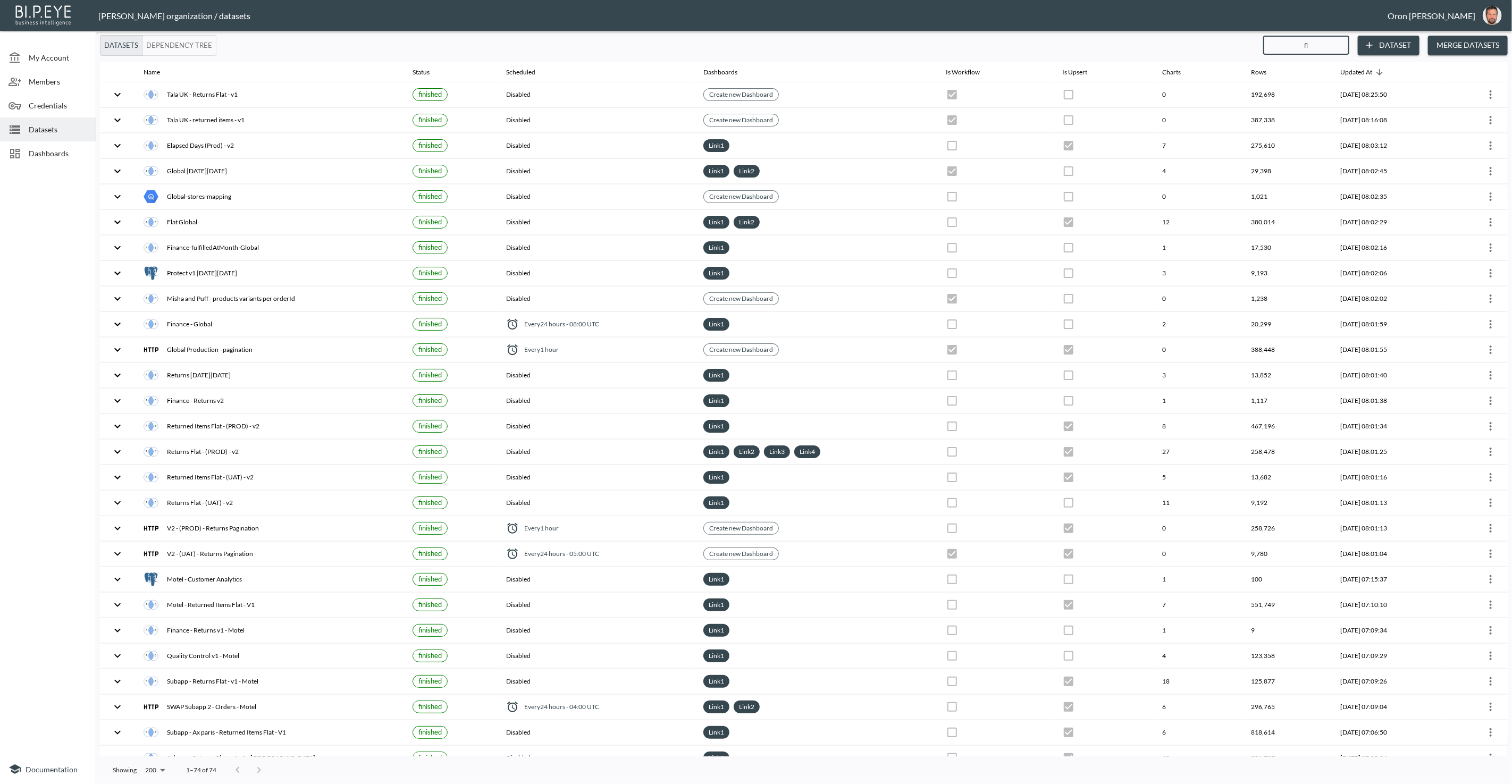
checkbox input "true"
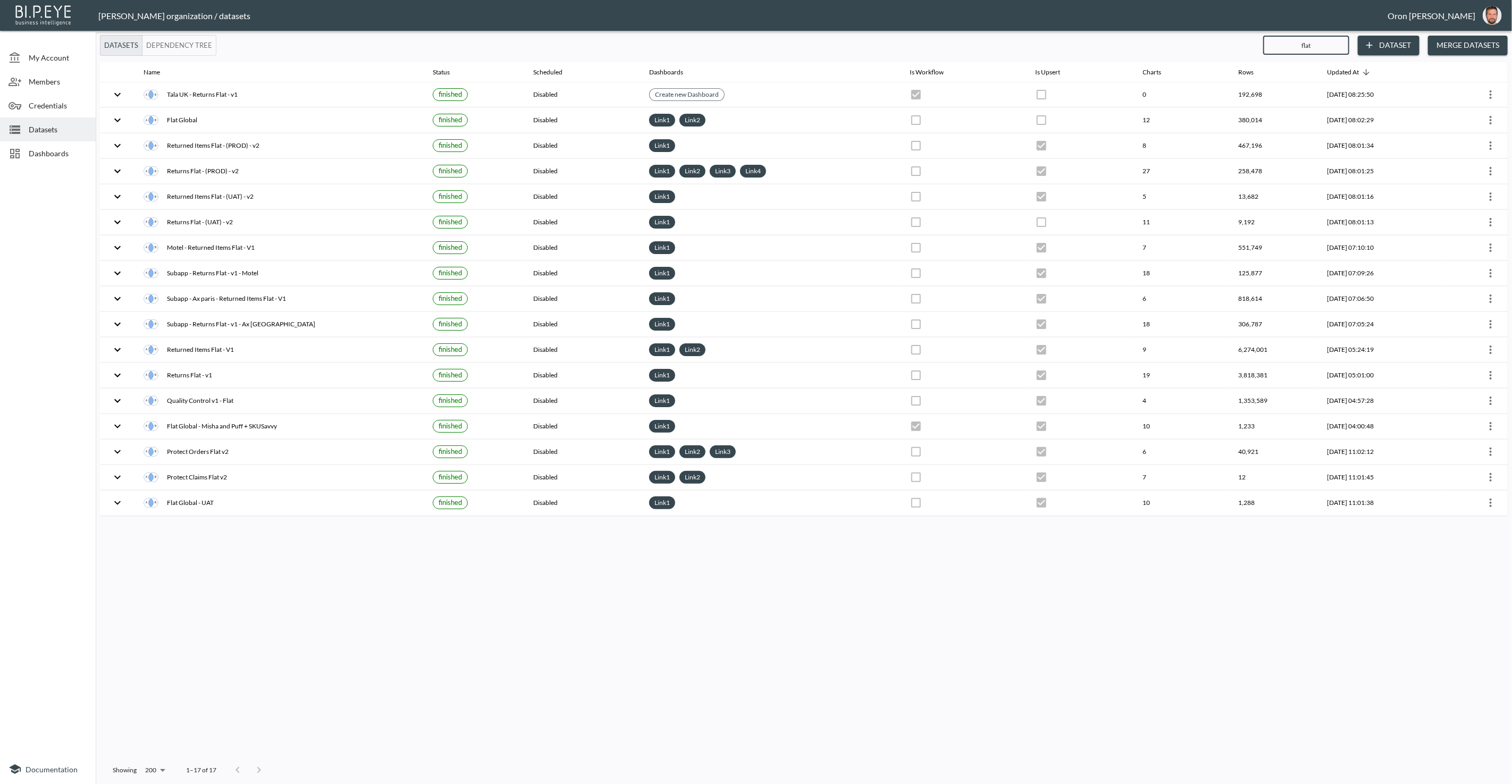
click at [1305, 42] on input "flat" at bounding box center [1306, 45] width 86 height 27
type input "i"
checkbox input "true"
checkbox input "false"
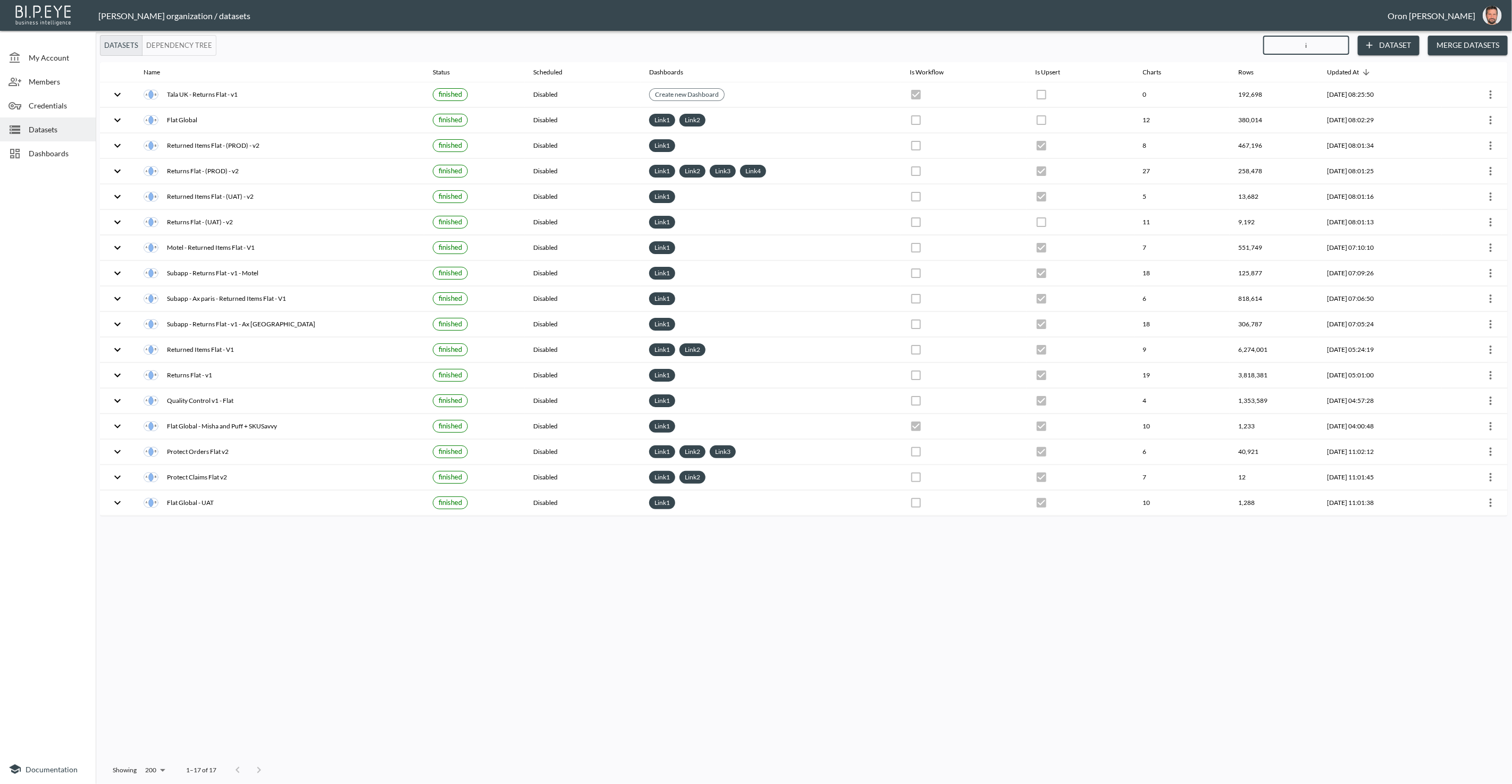
checkbox input "true"
checkbox input "false"
checkbox input "true"
checkbox input "false"
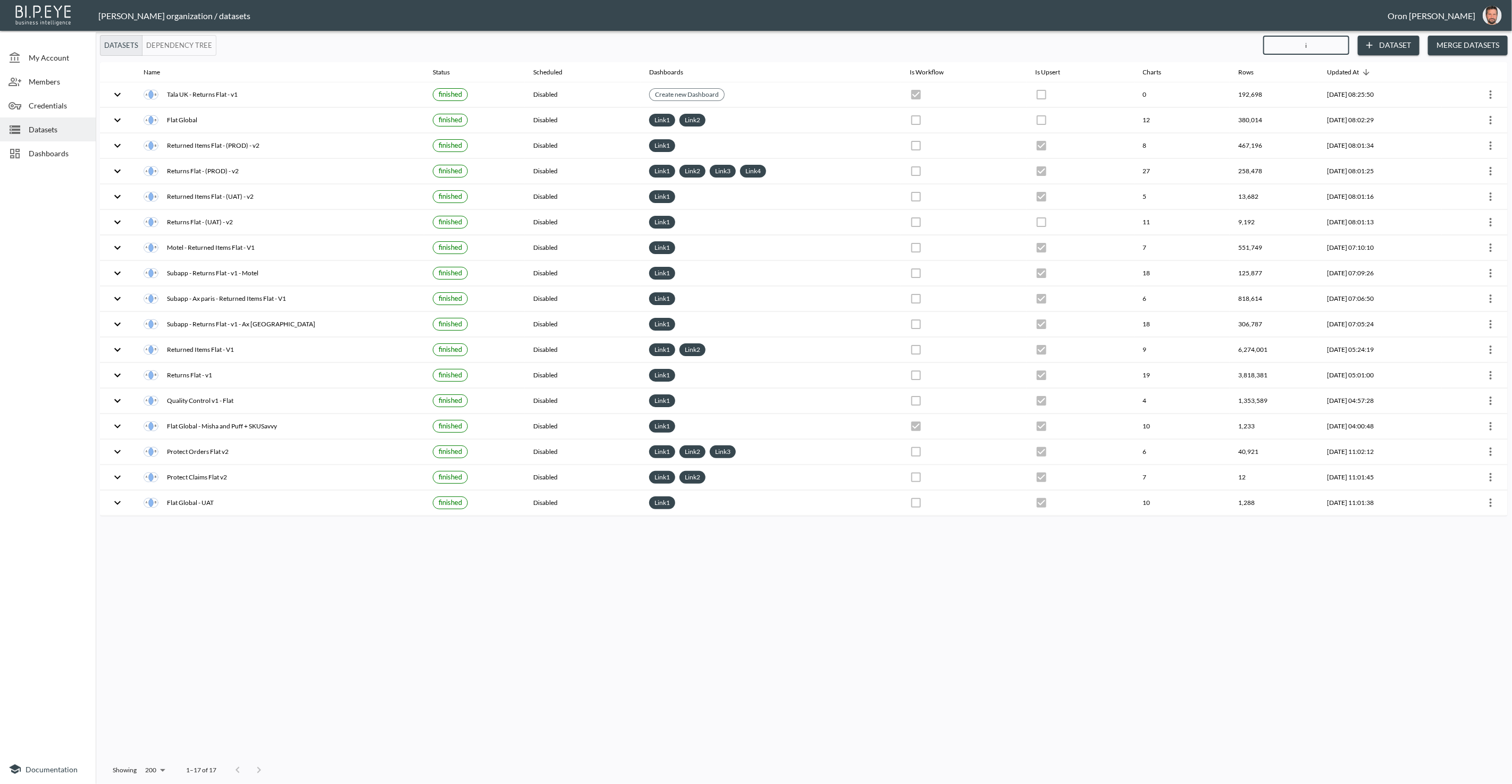
checkbox input "false"
checkbox input "true"
checkbox input "false"
checkbox input "true"
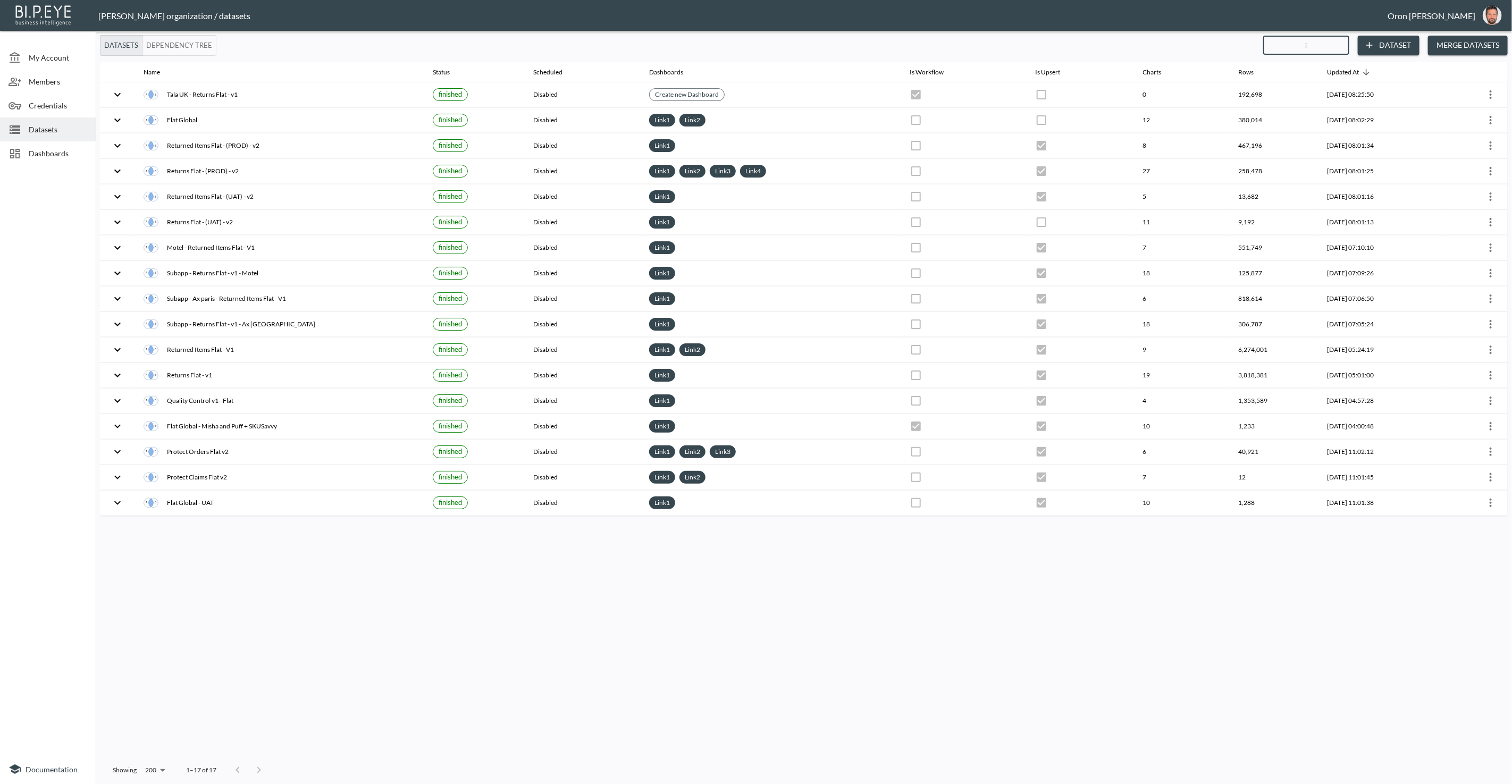
checkbox input "false"
type input "it"
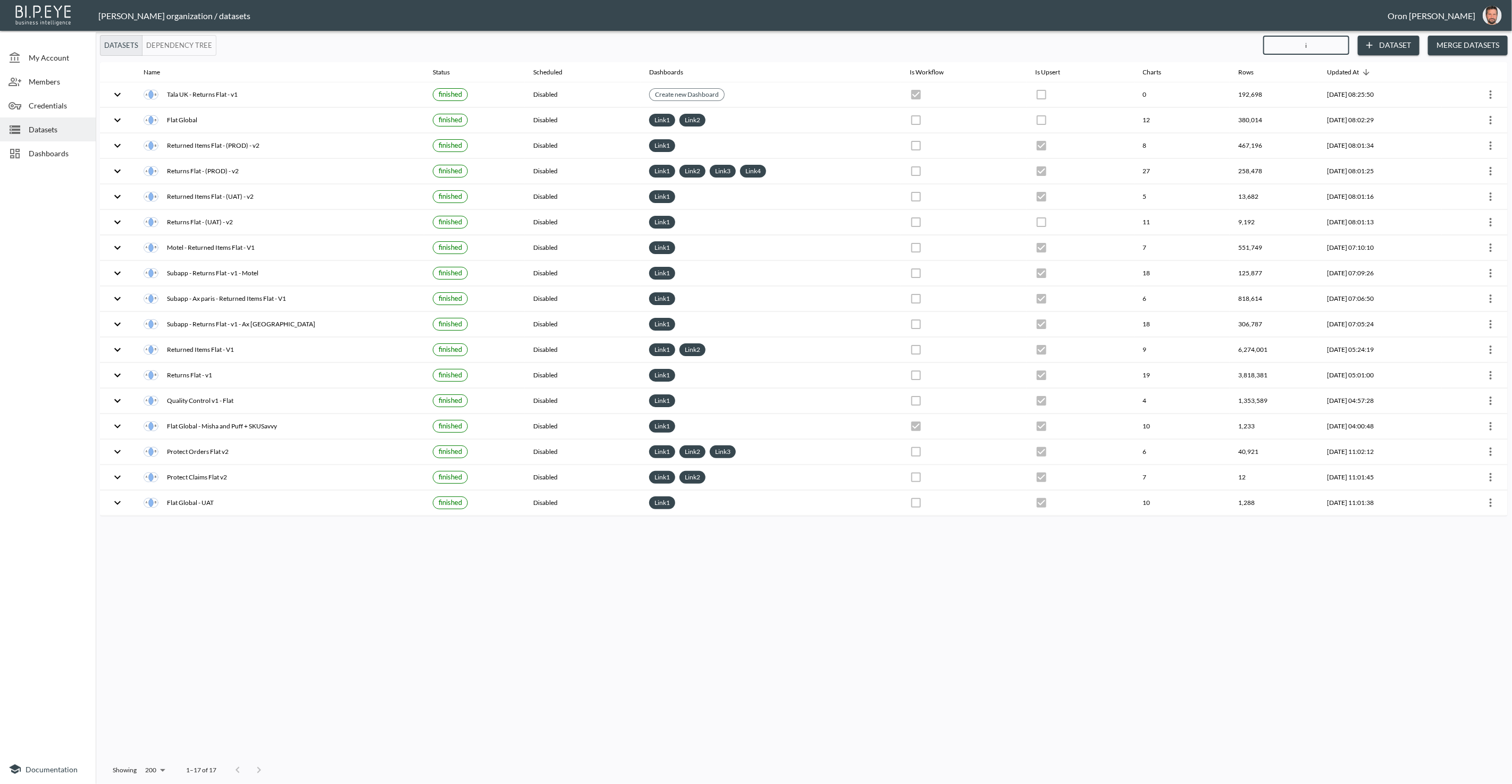
checkbox input "false"
checkbox input "true"
checkbox input "false"
checkbox input "true"
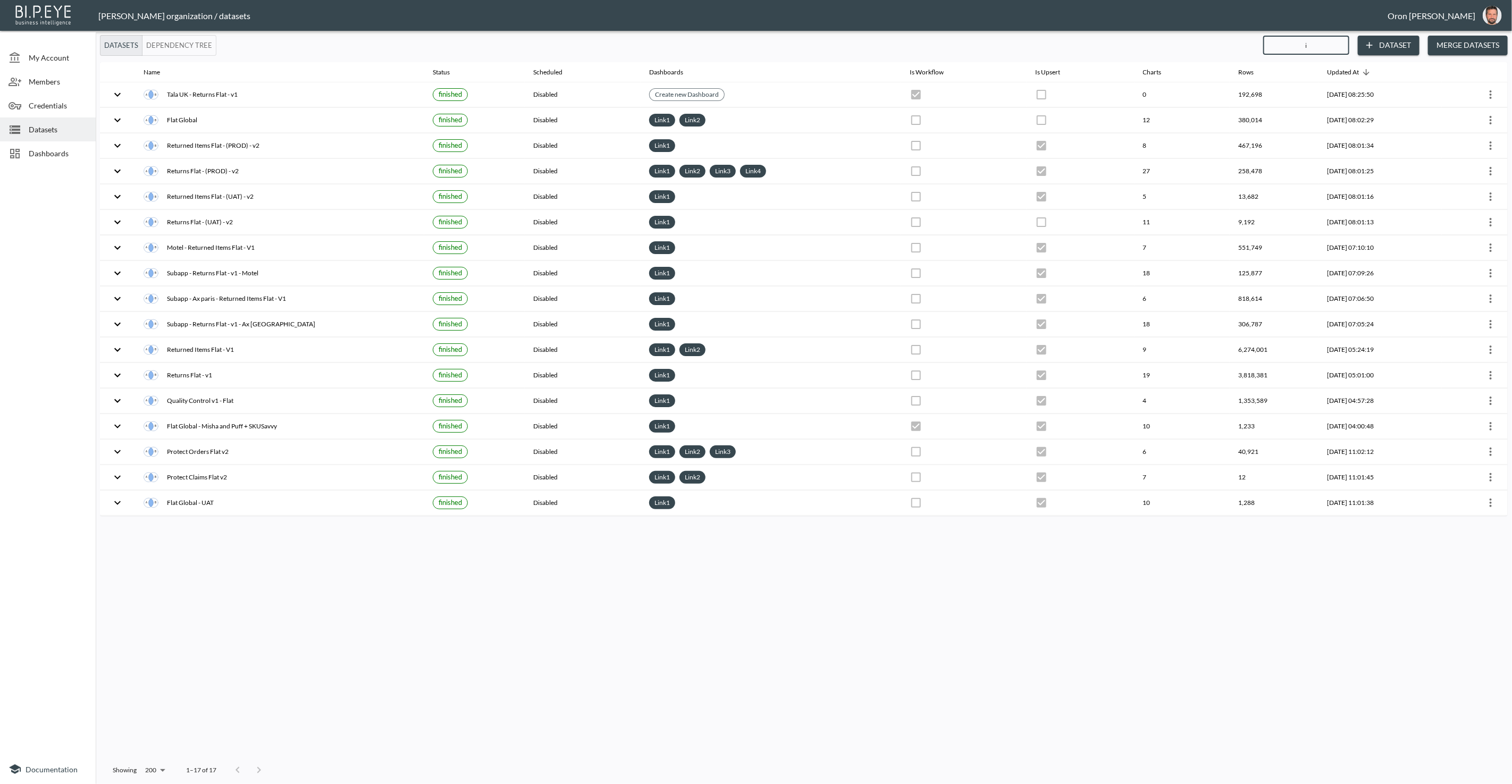
checkbox input "true"
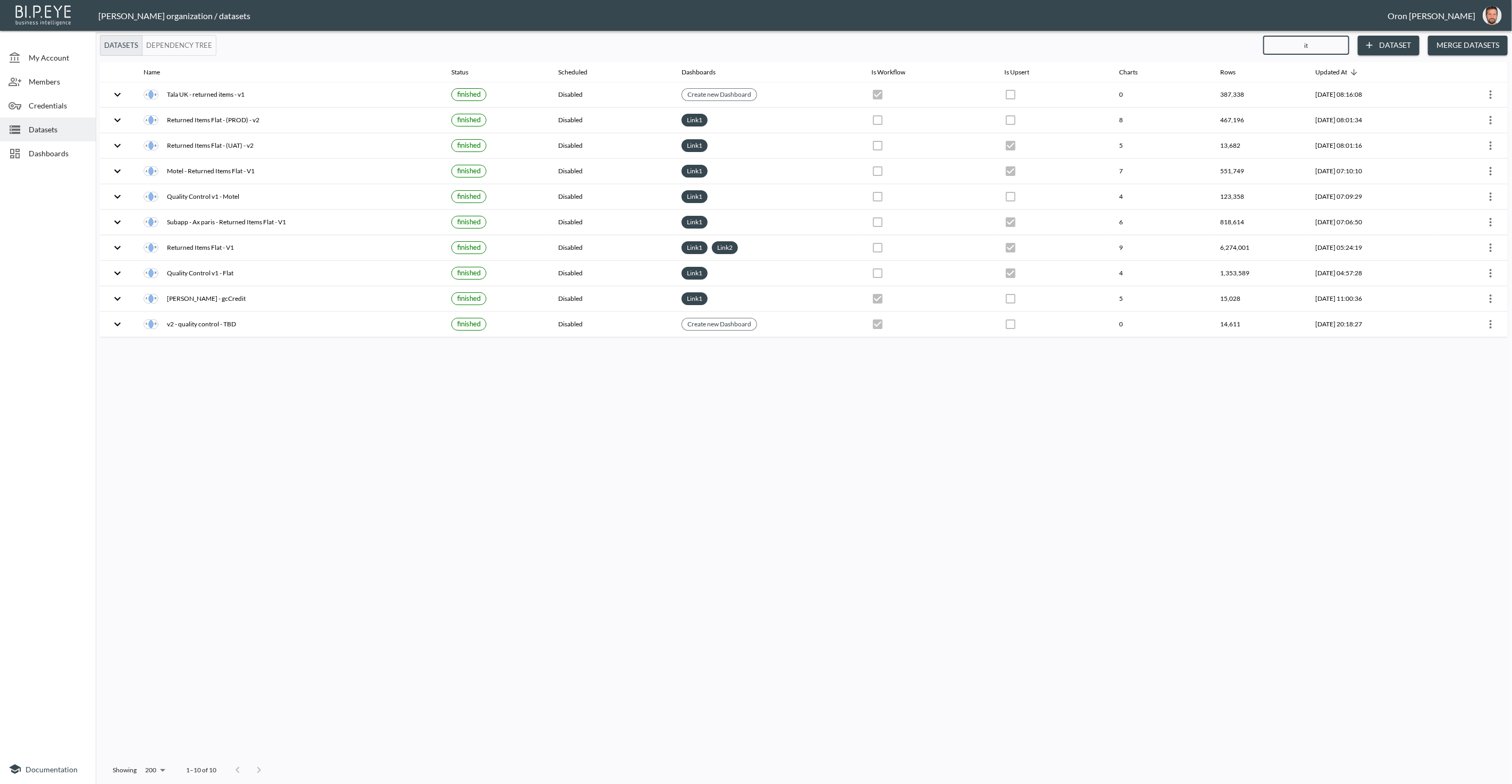
type input "ite"
checkbox input "true"
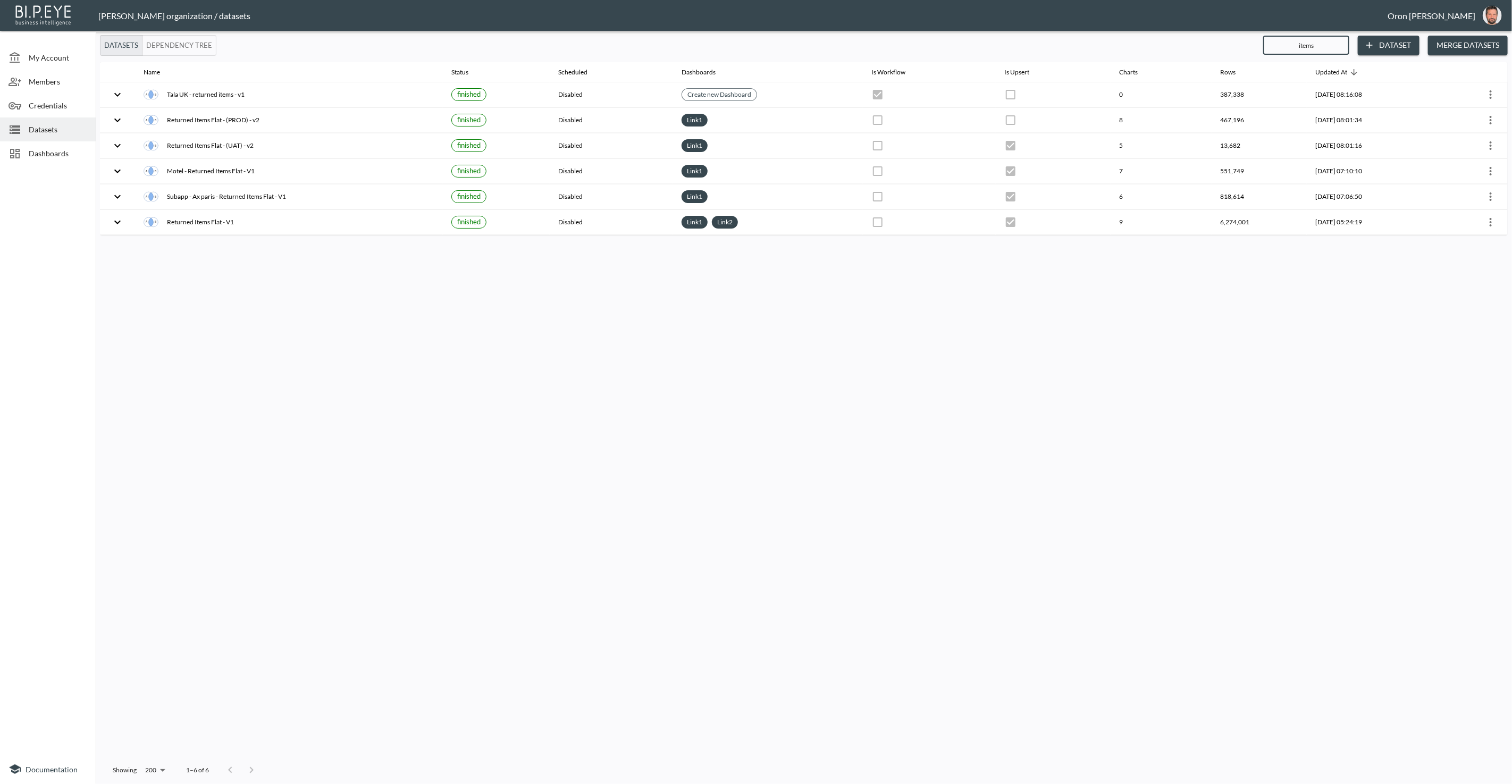
type input "items"
click at [56, 136] on div "Datasets" at bounding box center [48, 130] width 96 height 24
drag, startPoint x: 61, startPoint y: 147, endPoint x: 97, endPoint y: 144, distance: 36.1
click at [62, 146] on div "Dashboards" at bounding box center [48, 153] width 96 height 24
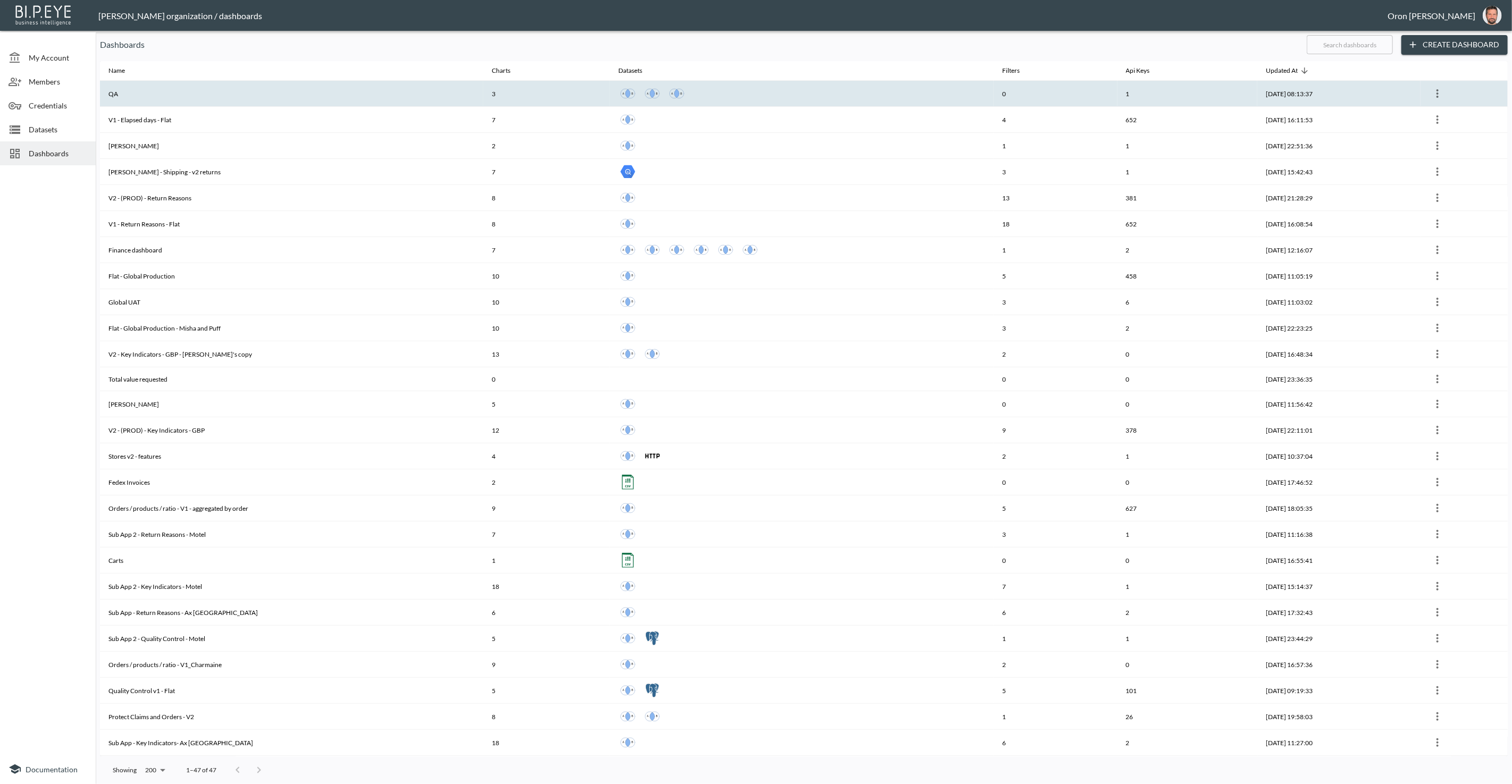
click at [252, 101] on th "QA" at bounding box center [292, 94] width 383 height 26
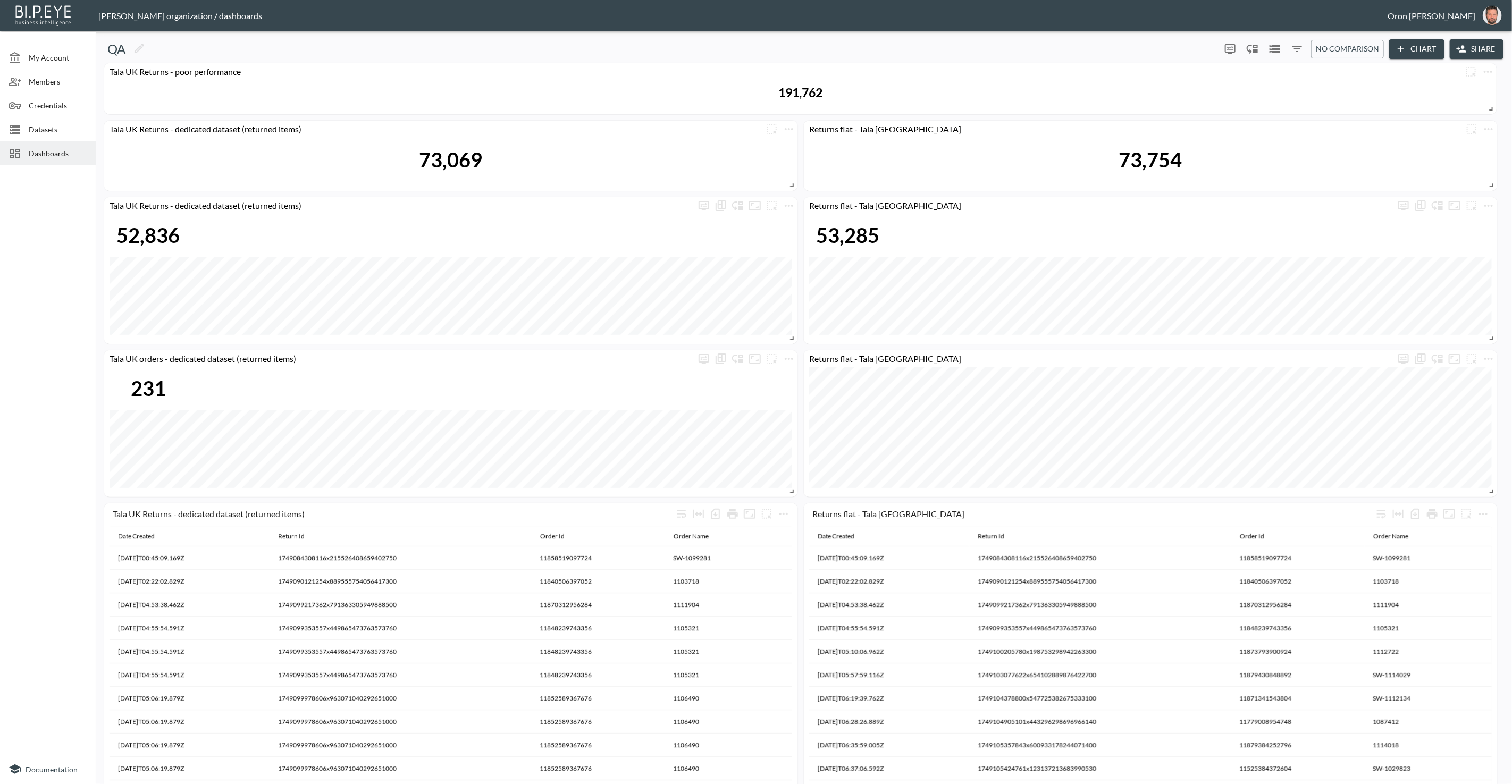
click at [252, 101] on div "191,762" at bounding box center [800, 93] width 1382 height 25
click at [782, 511] on icon "more" at bounding box center [784, 514] width 13 height 13
click at [779, 530] on p "Edit" at bounding box center [772, 534] width 15 height 13
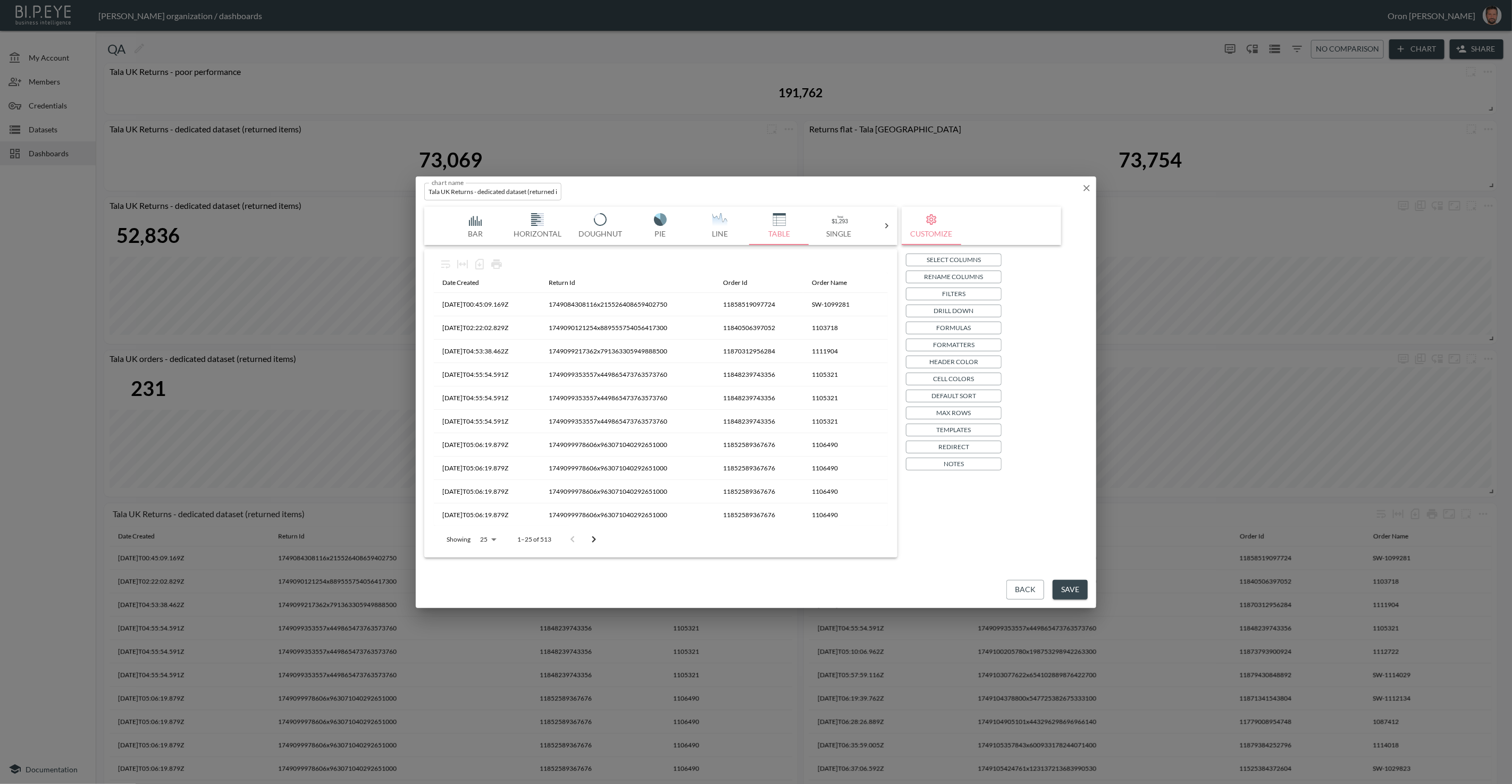
click at [1088, 184] on icon "button" at bounding box center [1086, 187] width 10 height 10
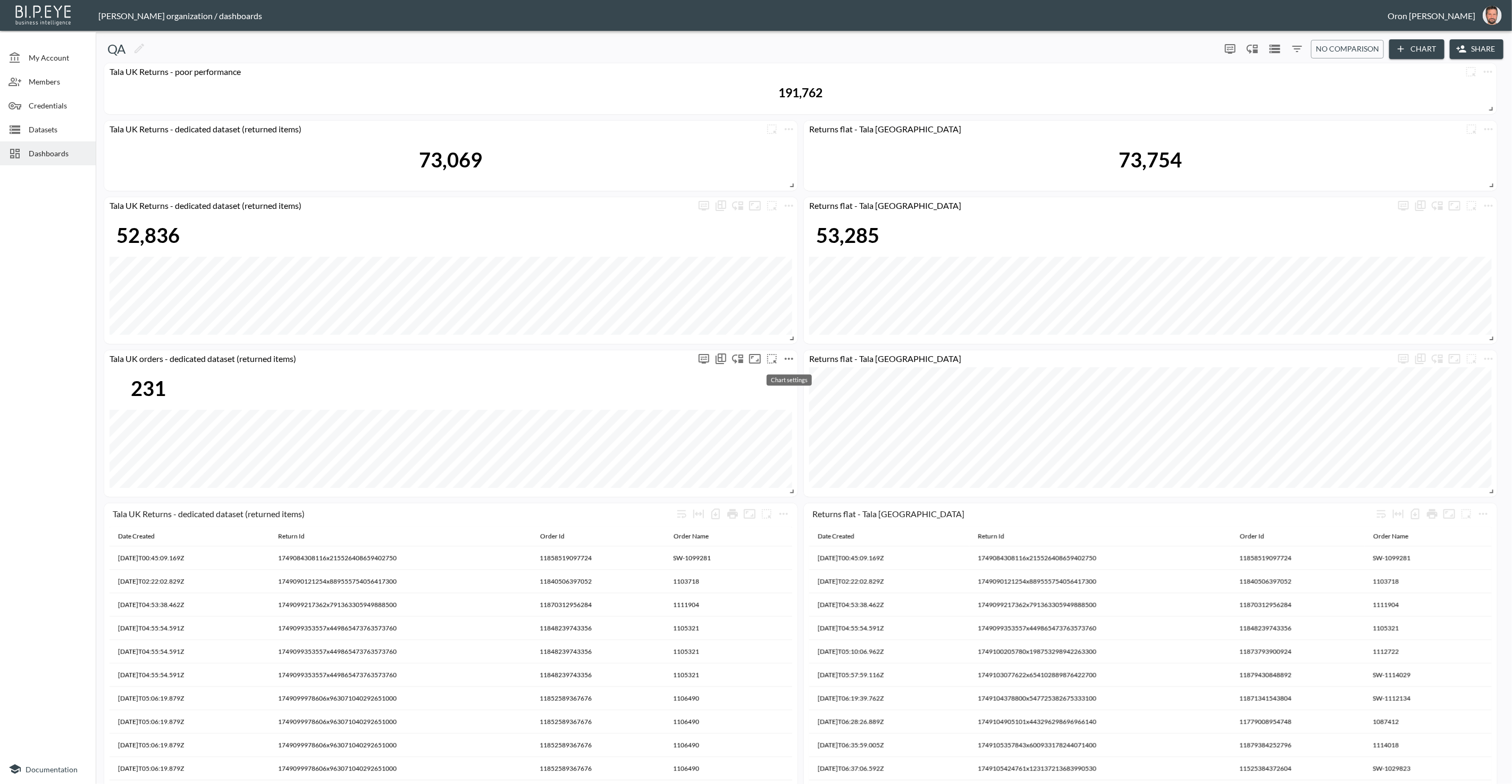
click at [790, 355] on icon "more" at bounding box center [789, 359] width 13 height 13
click at [784, 378] on p "Edit" at bounding box center [777, 379] width 15 height 13
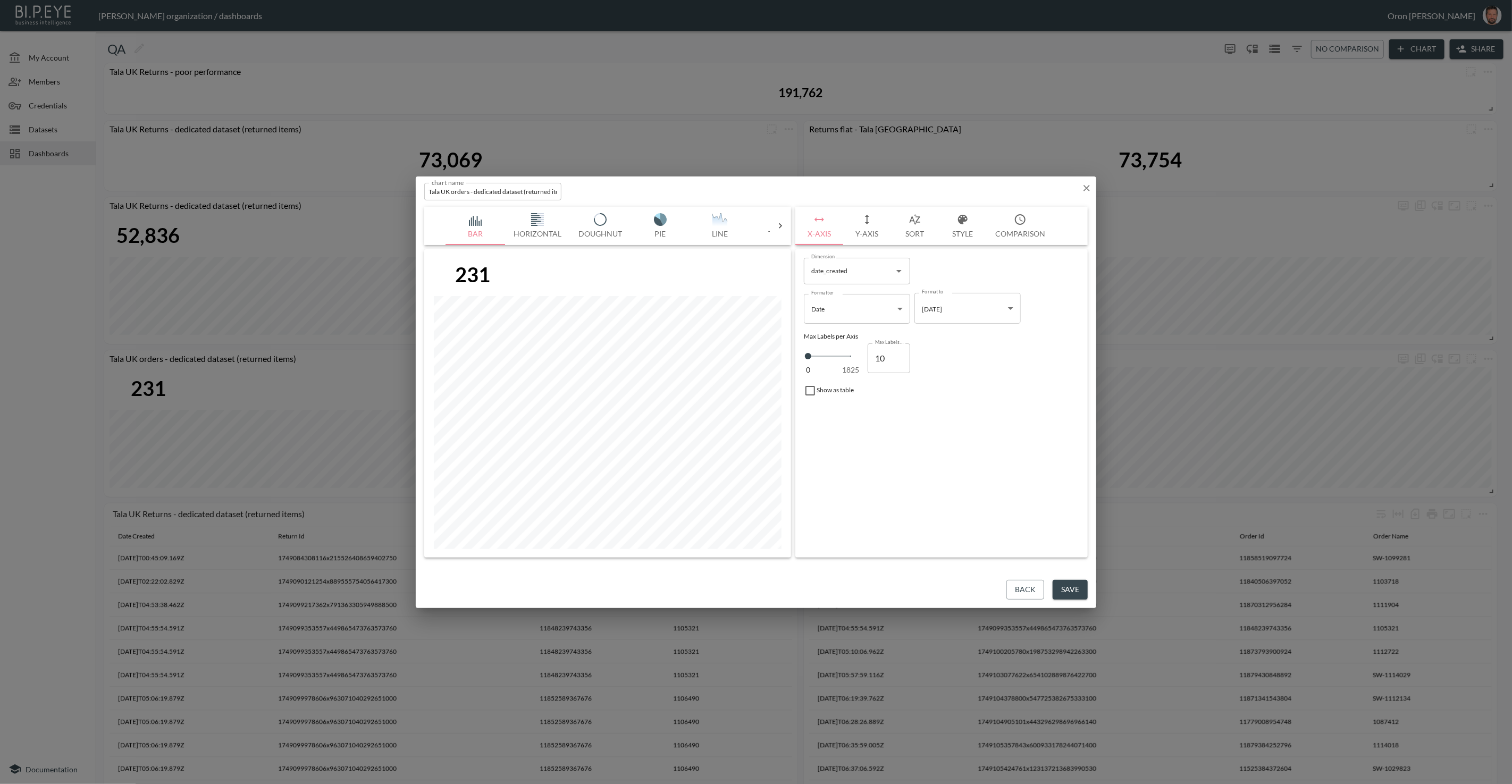
click at [877, 223] on button "Y-Axis" at bounding box center [867, 226] width 48 height 39
click at [832, 381] on span "Filters" at bounding box center [836, 378] width 45 height 13
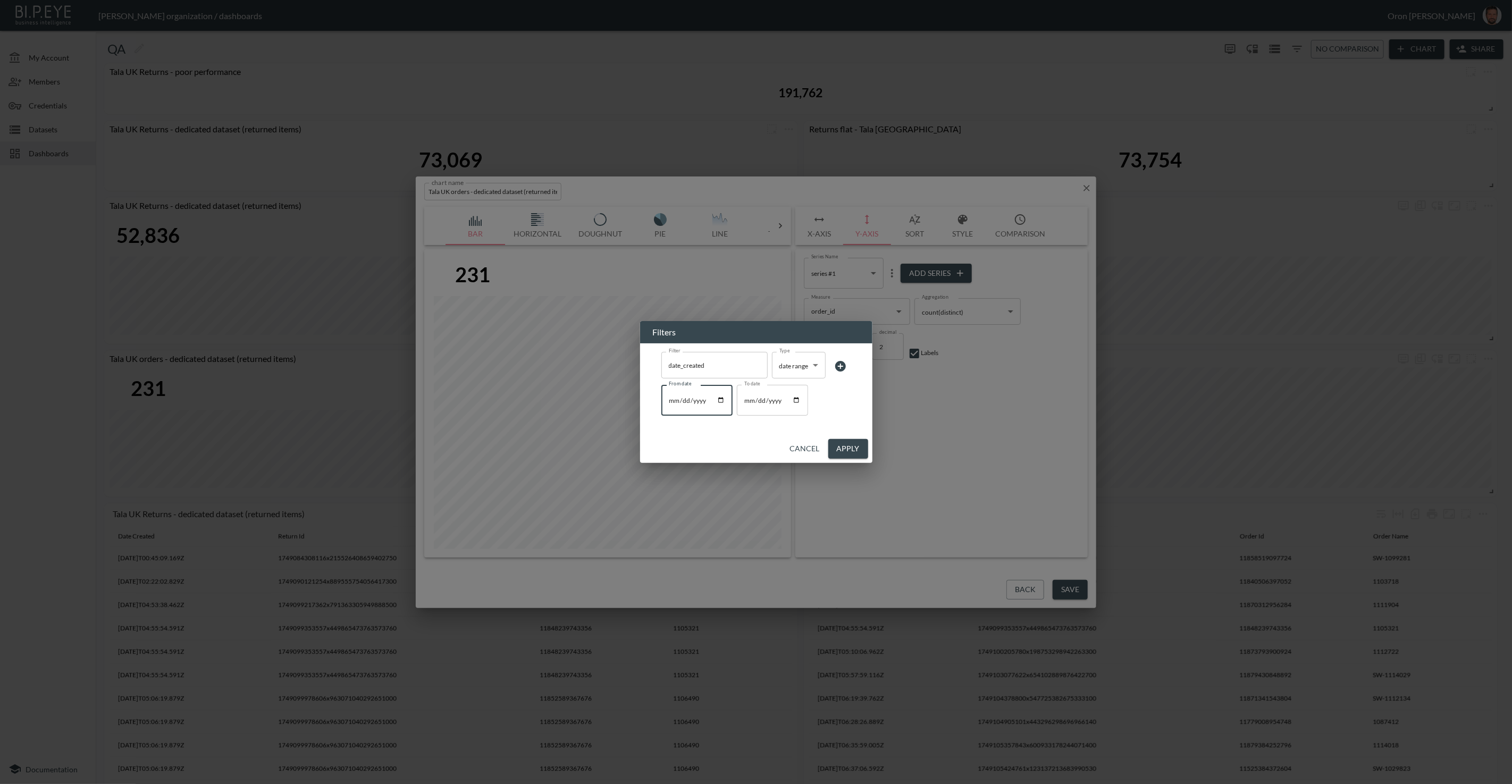
click at [673, 403] on input "2025-06-05" at bounding box center [697, 400] width 71 height 31
type input "2025-06-01"
type input "2025-03-01"
type input "2025-06-01"
type input "2025-03-01"
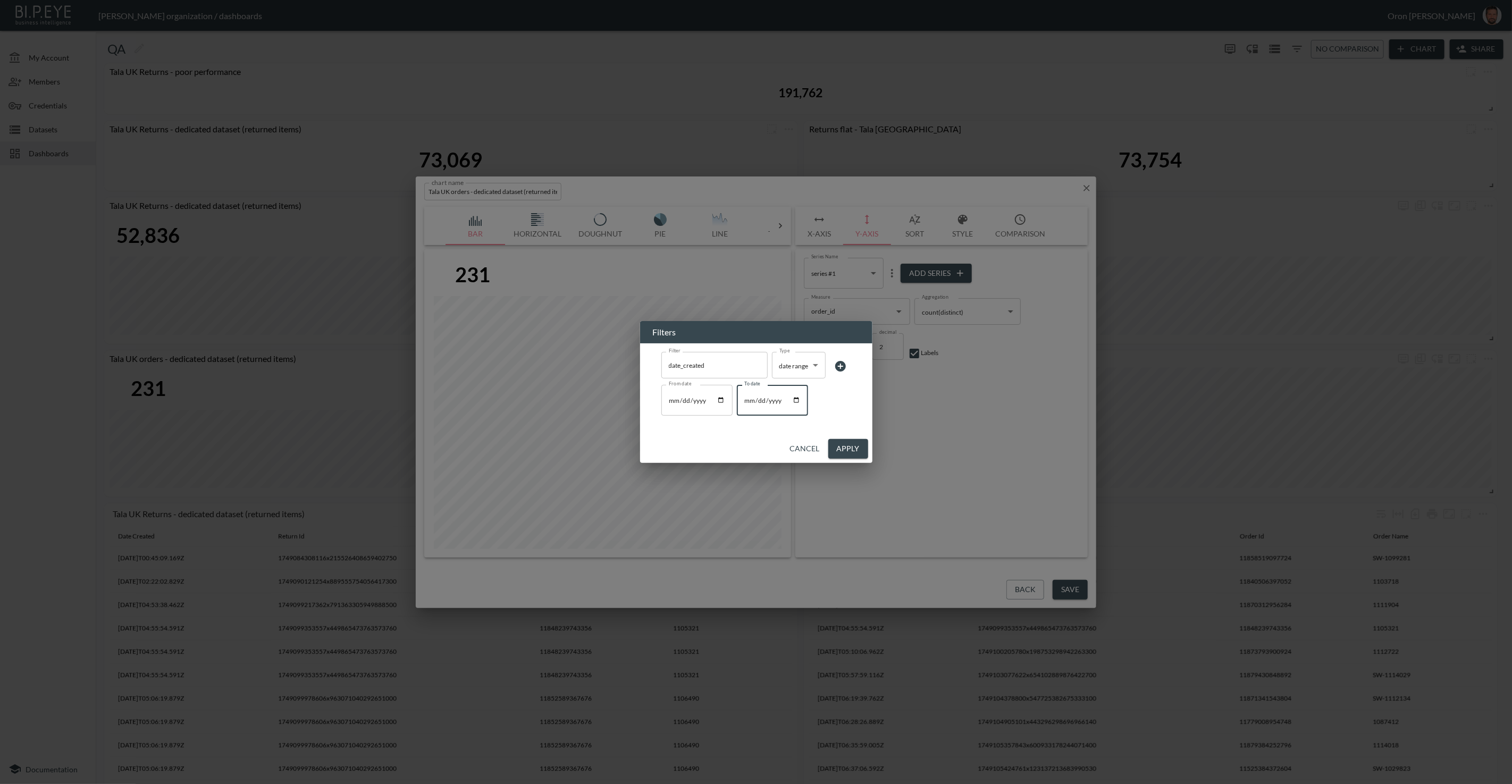
click at [861, 457] on button "Apply" at bounding box center [848, 448] width 40 height 20
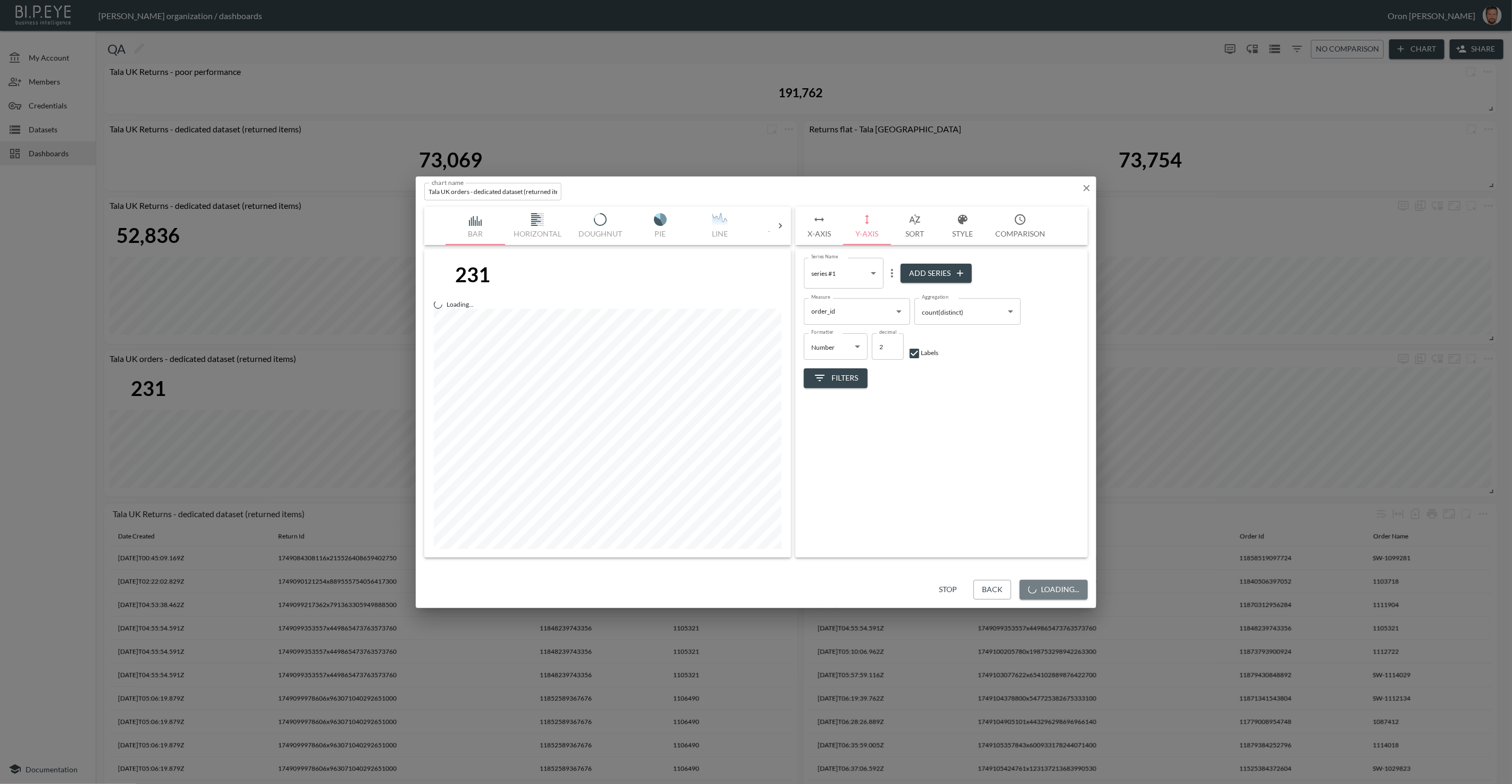
click at [1085, 592] on button "Loading..." at bounding box center [1054, 590] width 68 height 20
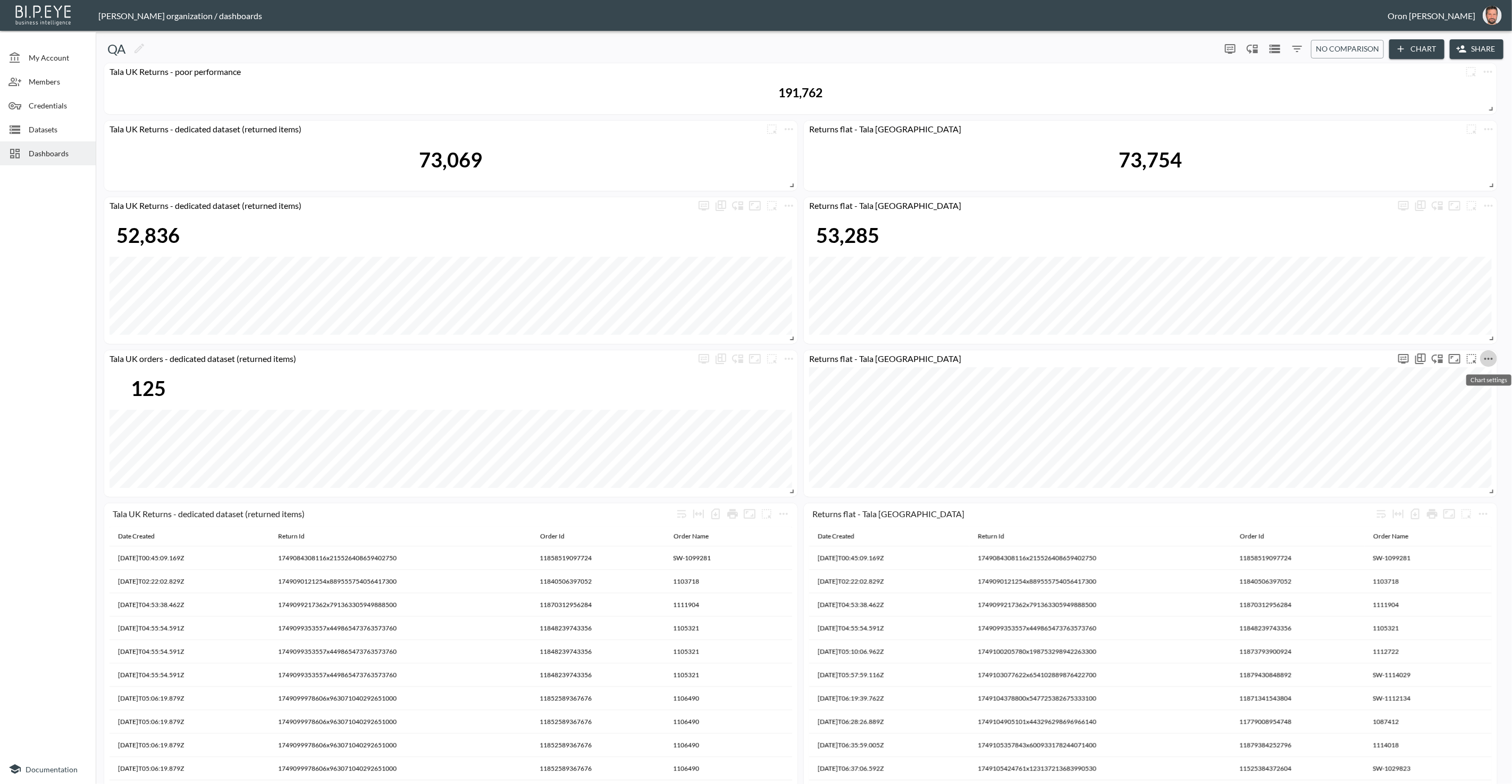
click at [1491, 359] on icon "more" at bounding box center [1489, 358] width 8 height 2
click at [1475, 373] on li "Edit" at bounding box center [1459, 379] width 83 height 19
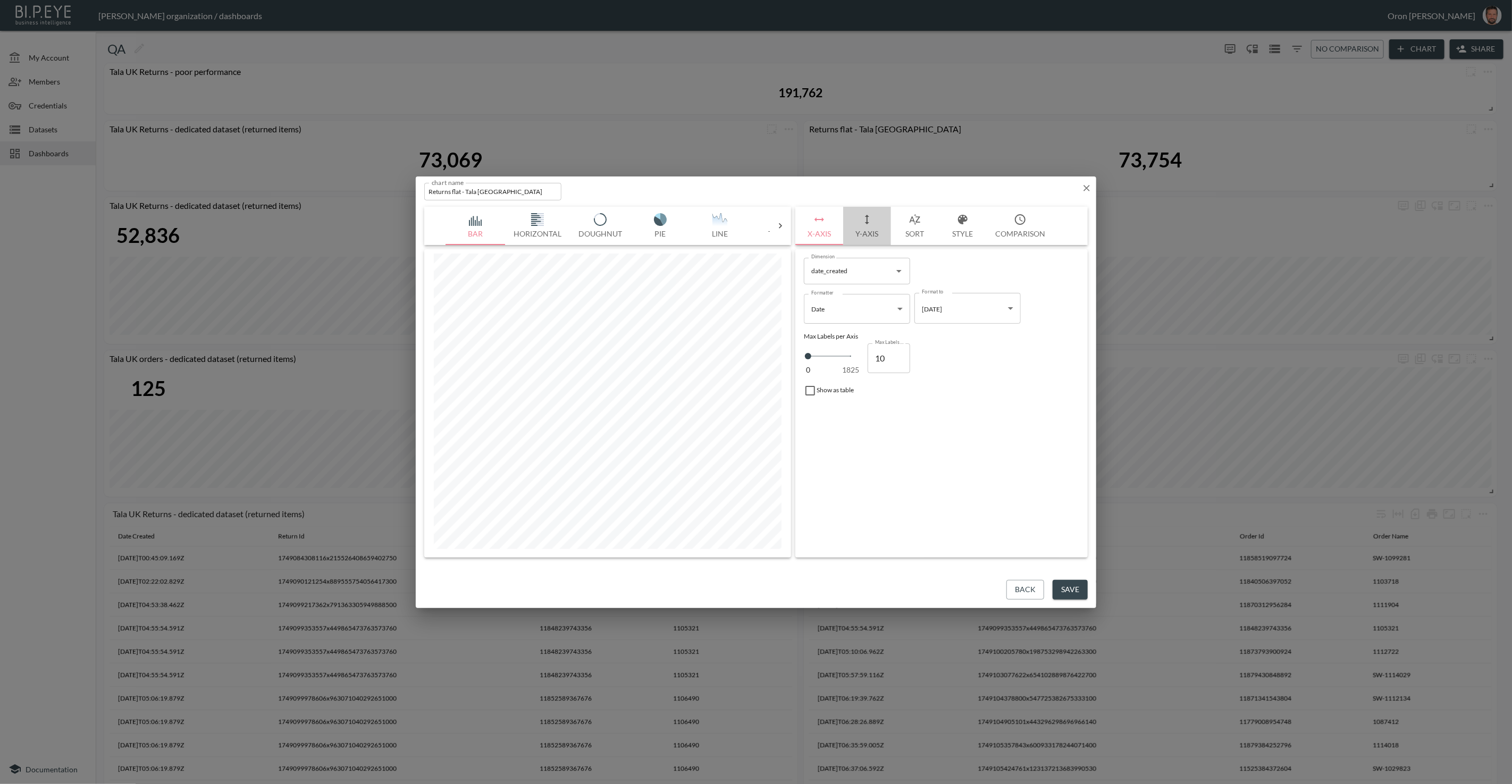
drag, startPoint x: 850, startPoint y: 230, endPoint x: 847, endPoint y: 237, distance: 7.6
click at [848, 232] on button "Y-Axis" at bounding box center [867, 226] width 48 height 39
click at [1085, 189] on icon "button" at bounding box center [1087, 188] width 6 height 6
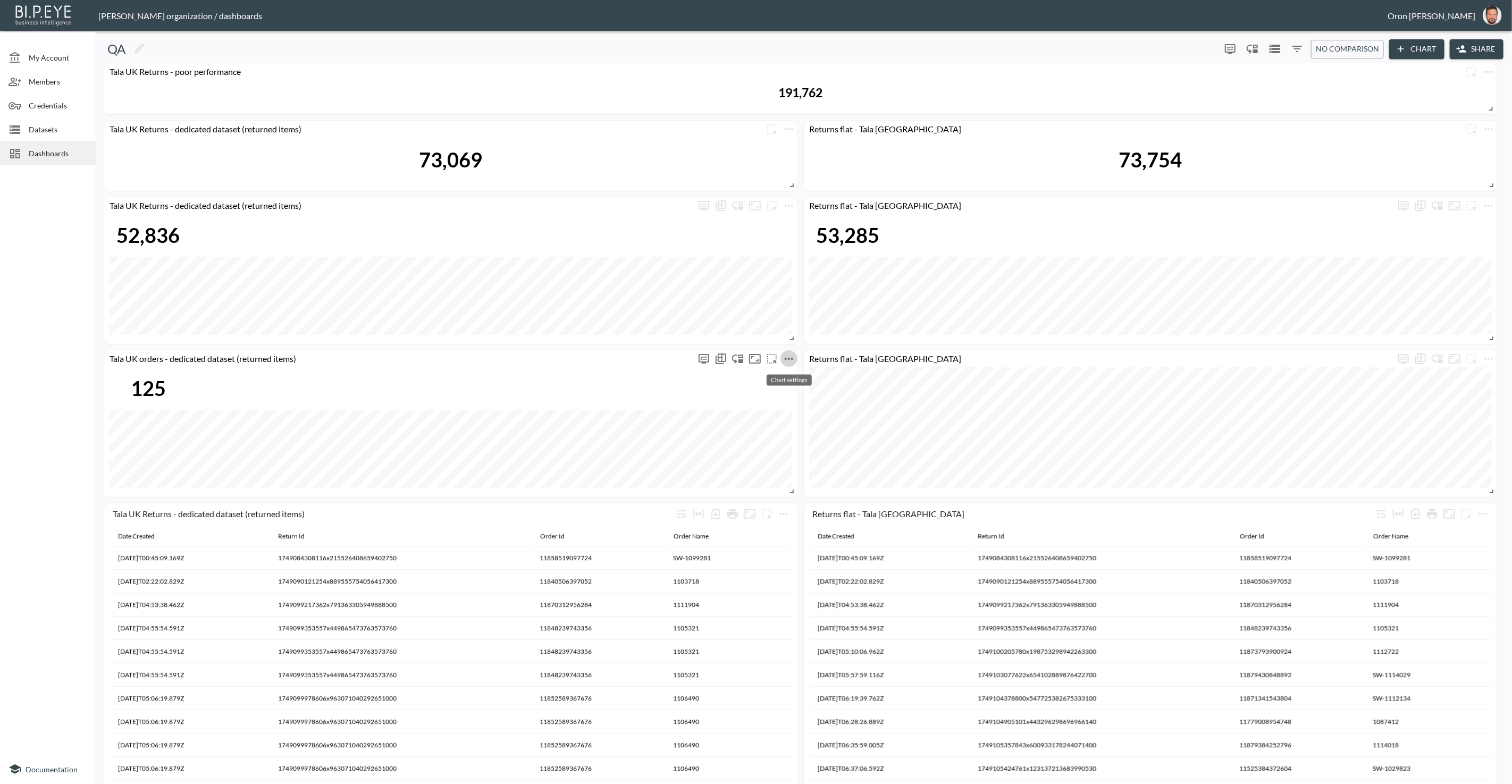
click at [788, 358] on icon "more" at bounding box center [789, 358] width 8 height 2
click at [764, 401] on icon at bounding box center [757, 403] width 13 height 13
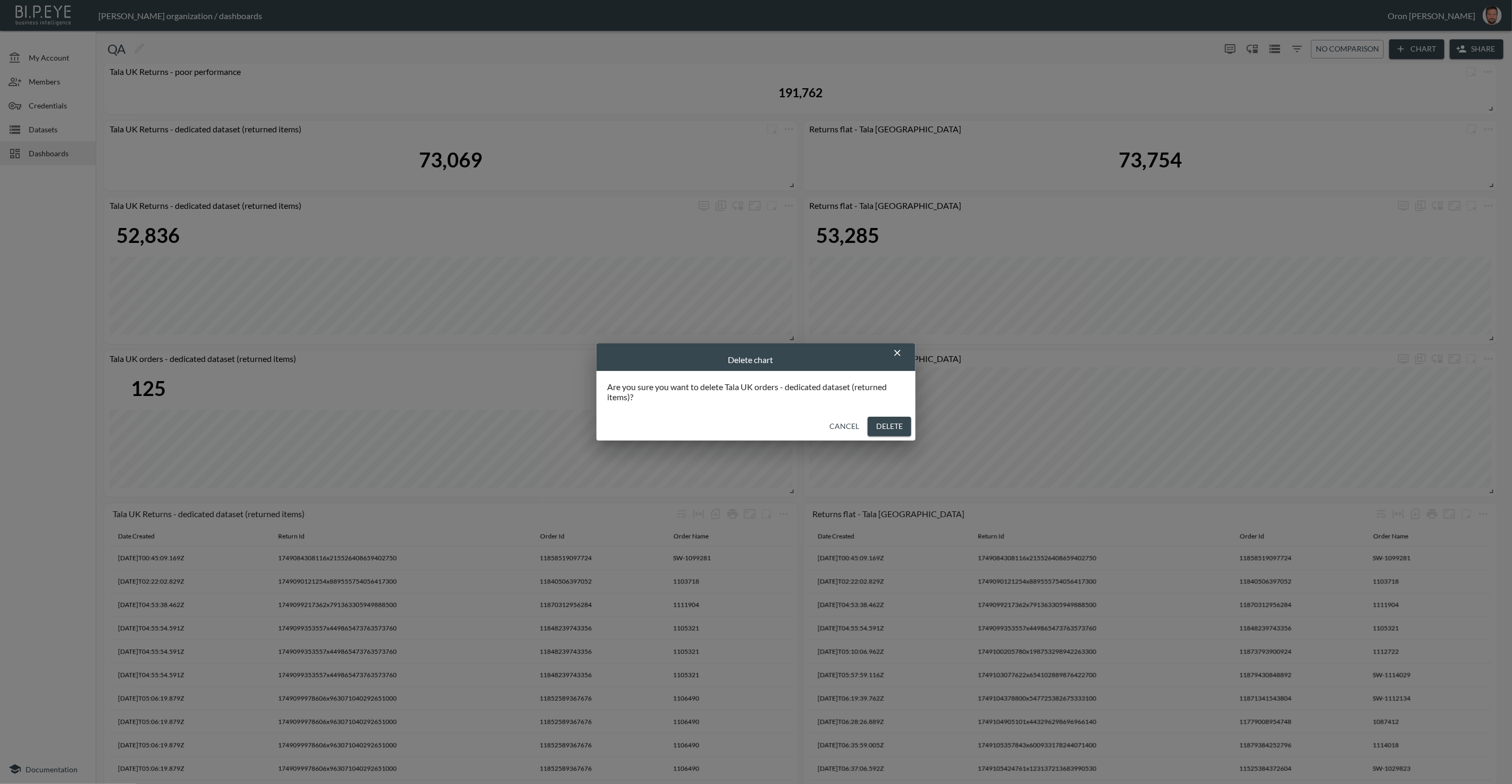
drag, startPoint x: 896, startPoint y: 425, endPoint x: 907, endPoint y: 425, distance: 11.0
click at [897, 425] on button "Delete" at bounding box center [889, 426] width 43 height 20
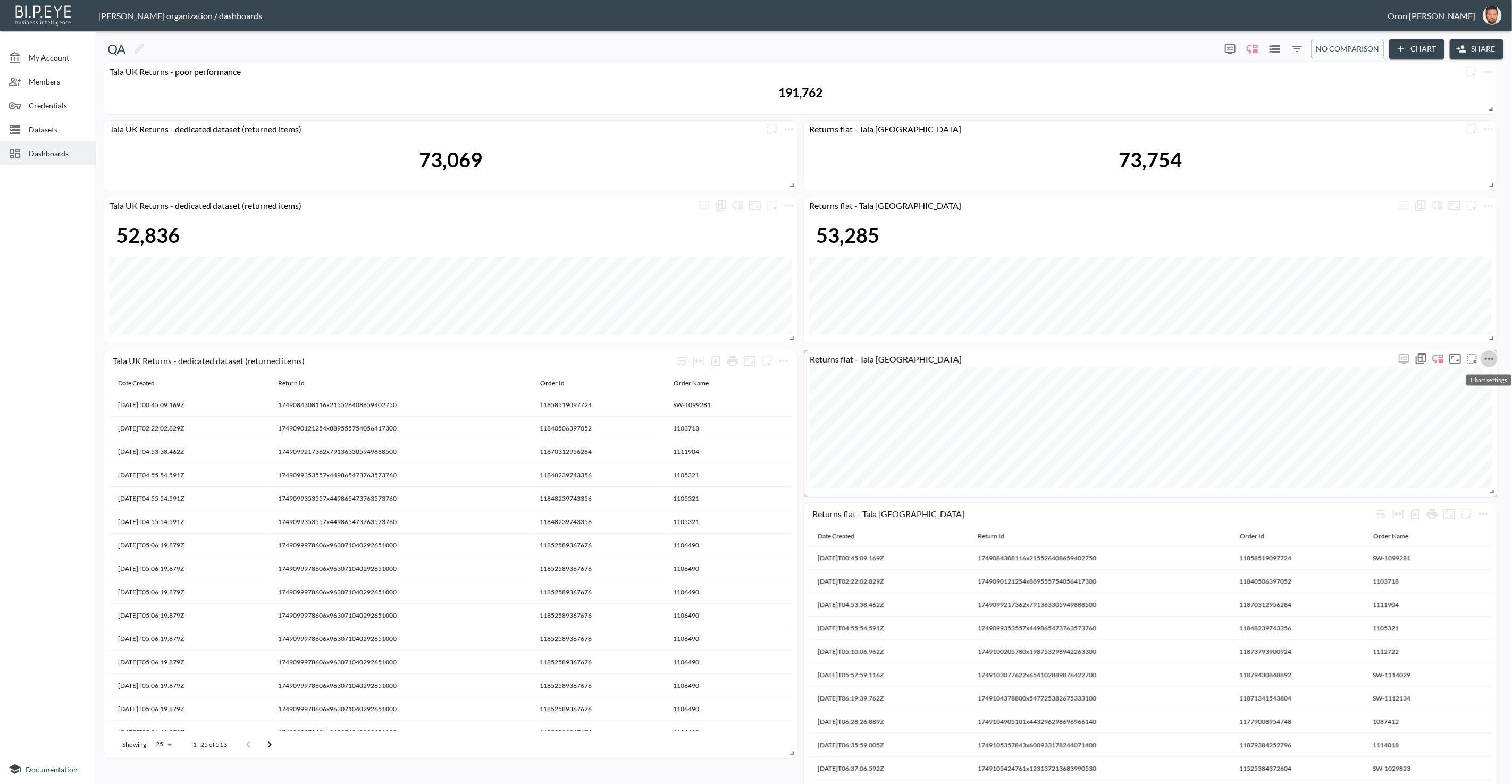
click at [1486, 357] on icon "more" at bounding box center [1489, 359] width 13 height 13
click at [1467, 375] on li "Edit" at bounding box center [1459, 379] width 83 height 19
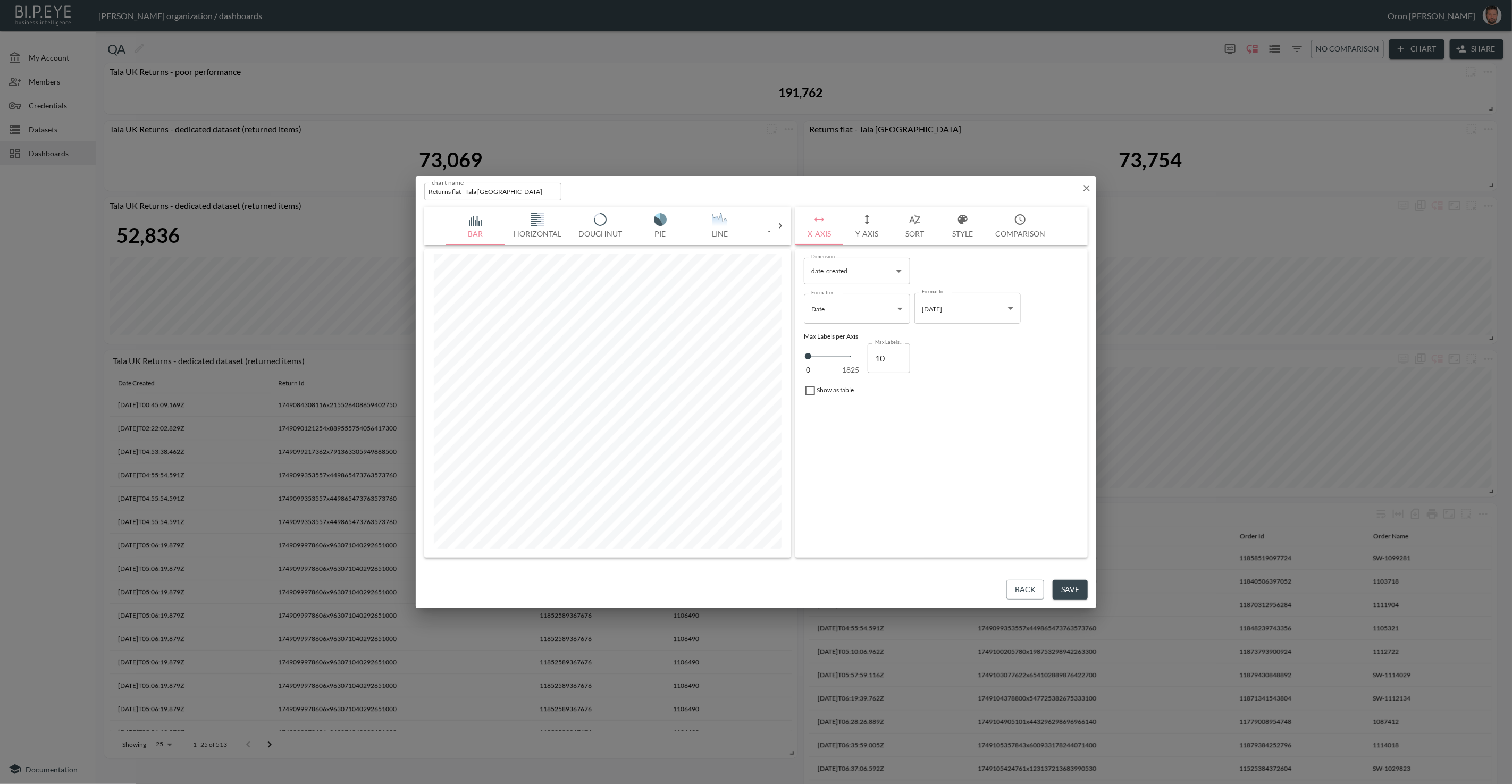
click at [1088, 188] on icon "button" at bounding box center [1086, 187] width 10 height 10
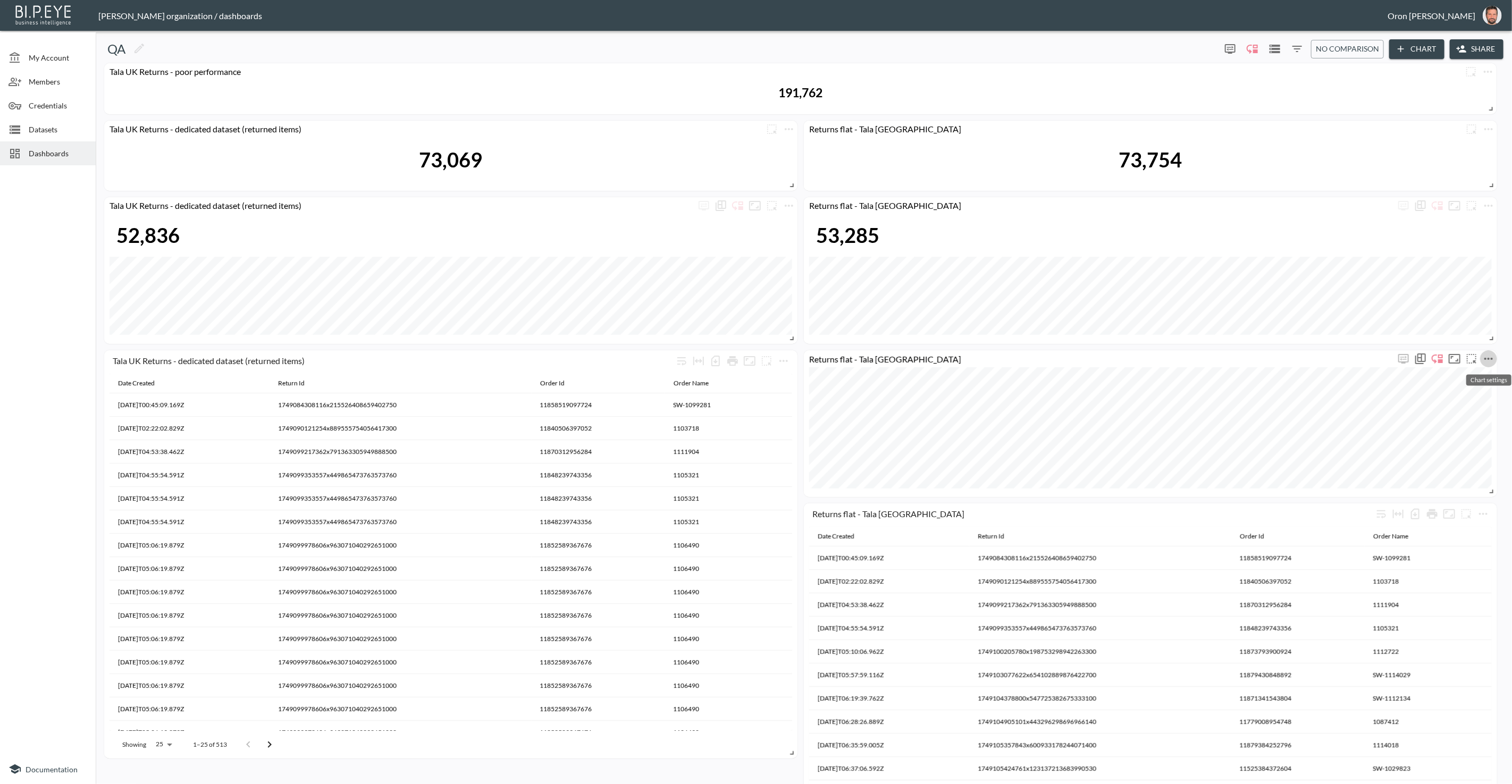
click at [1491, 358] on icon "more" at bounding box center [1489, 359] width 13 height 13
click at [1462, 406] on p "Delete" at bounding box center [1452, 403] width 24 height 13
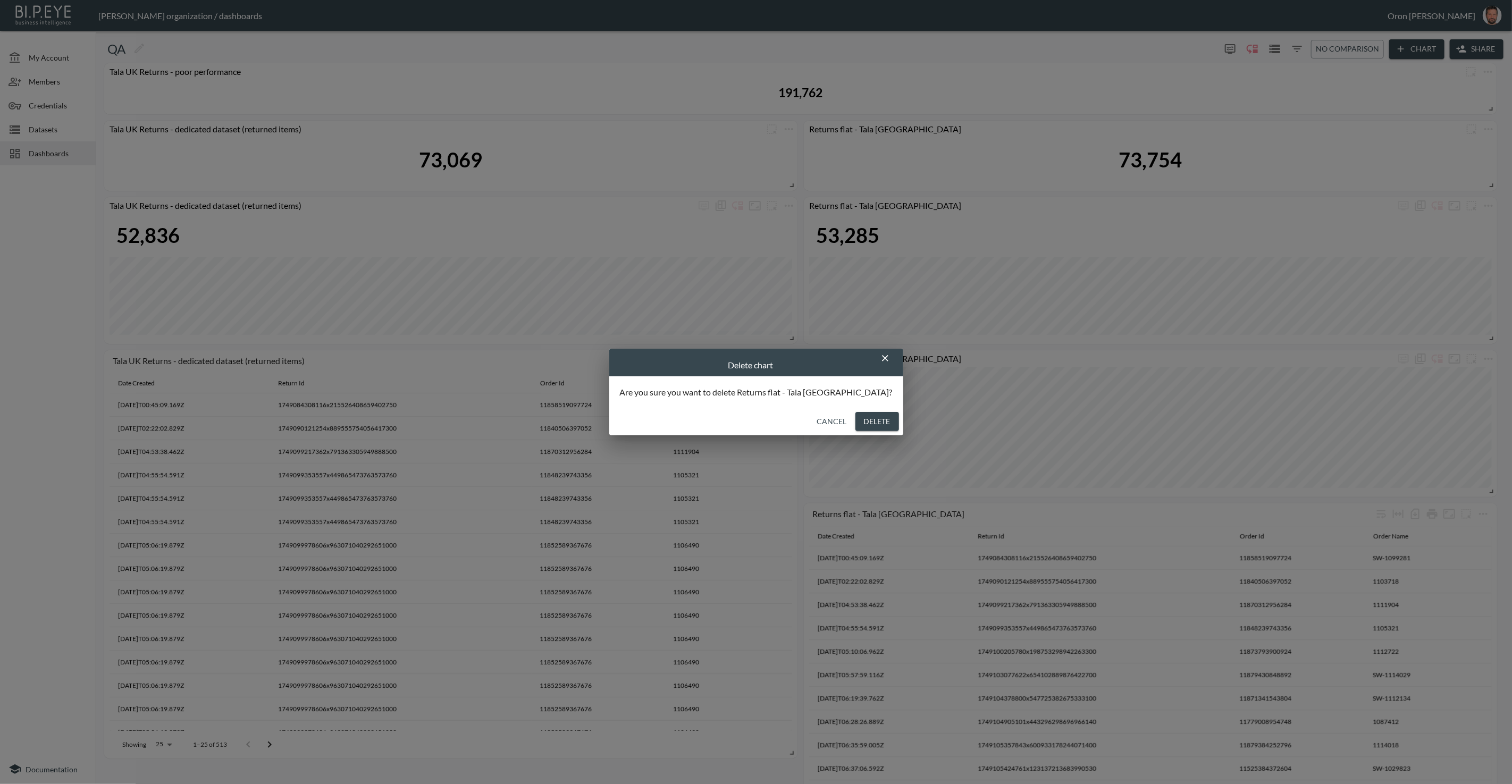
click at [856, 420] on button "Delete" at bounding box center [877, 422] width 43 height 20
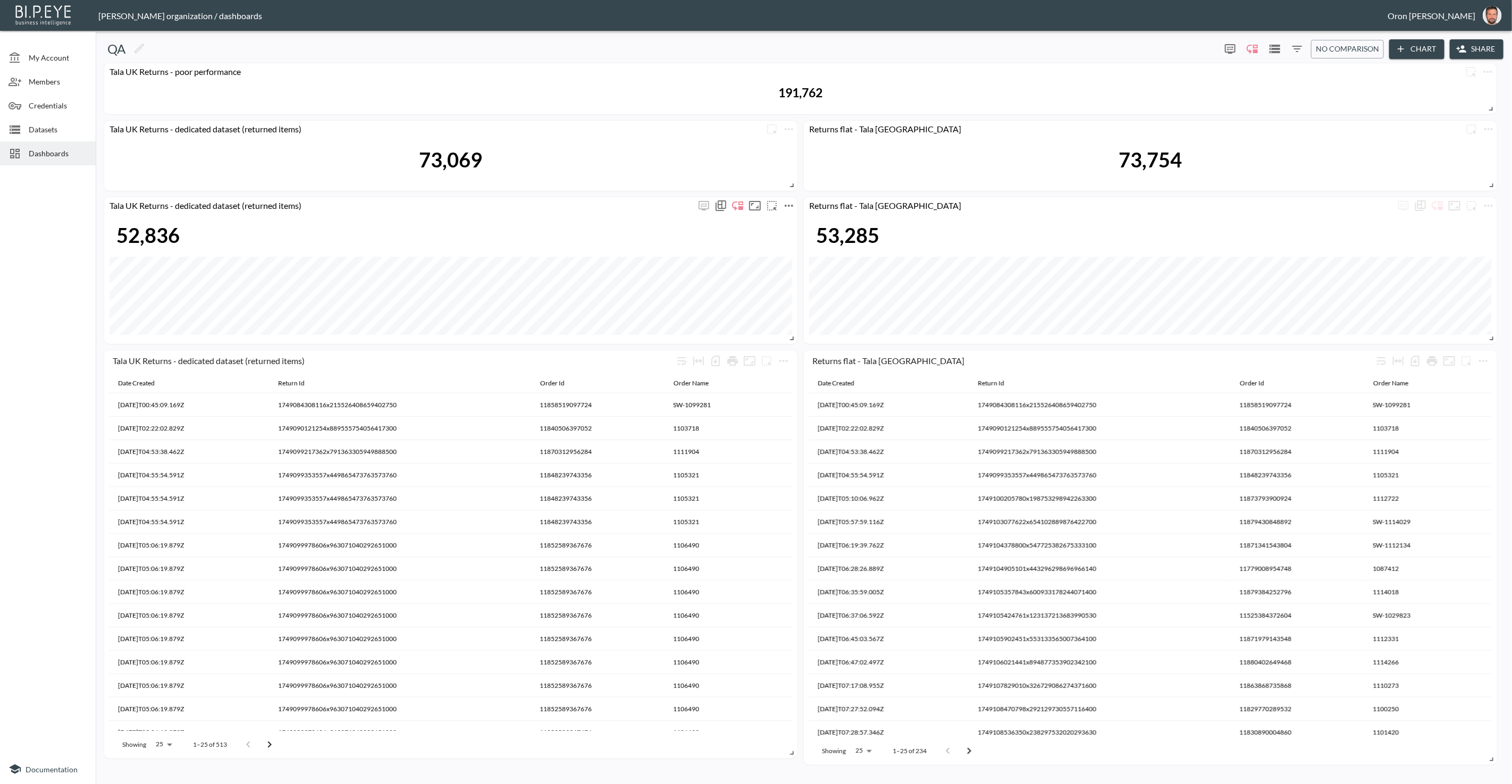
click at [788, 204] on icon "more" at bounding box center [789, 205] width 13 height 13
click at [780, 220] on p "Edit" at bounding box center [777, 226] width 15 height 13
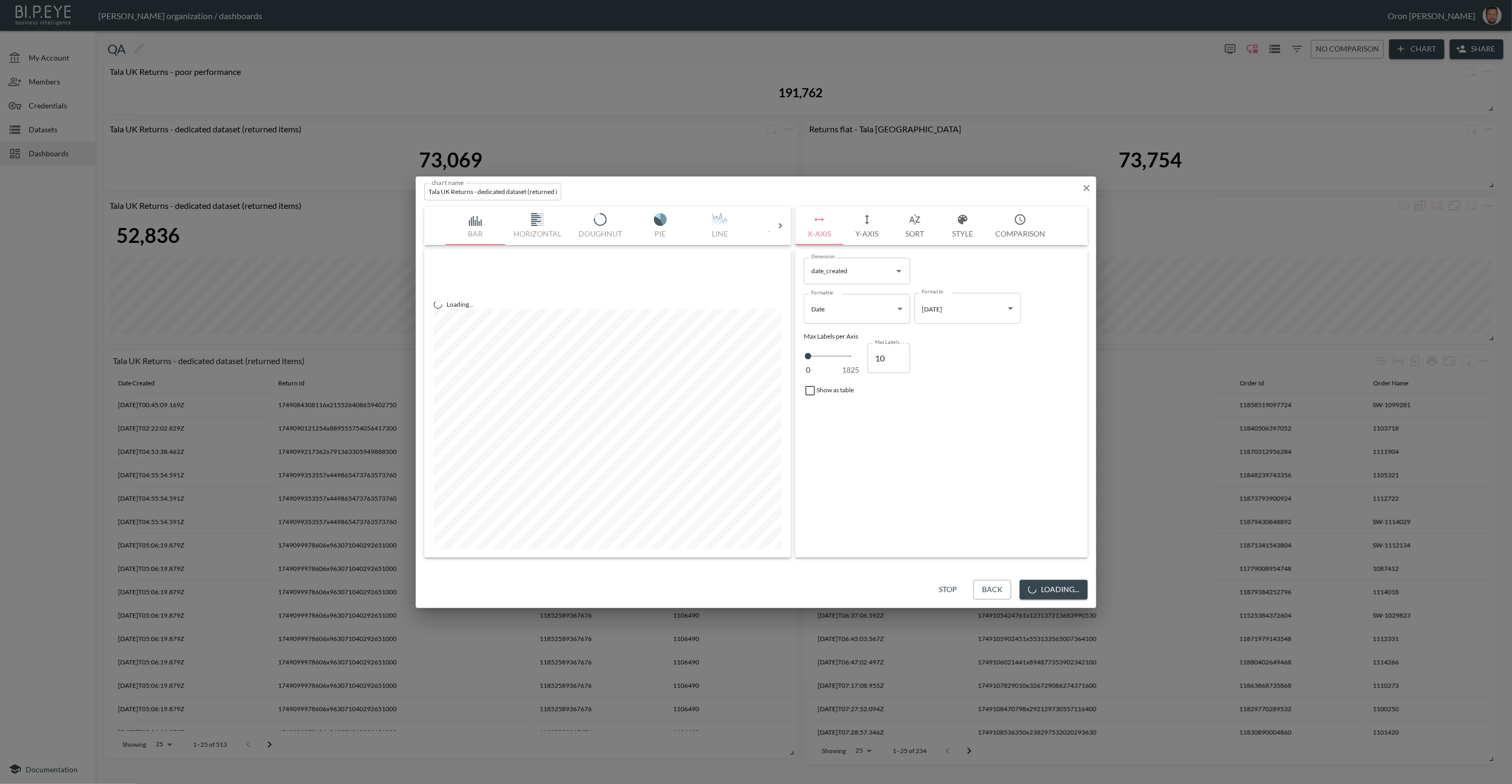
click at [861, 212] on button "Y-Axis" at bounding box center [867, 226] width 48 height 39
click at [835, 382] on span "Filters" at bounding box center [836, 378] width 45 height 13
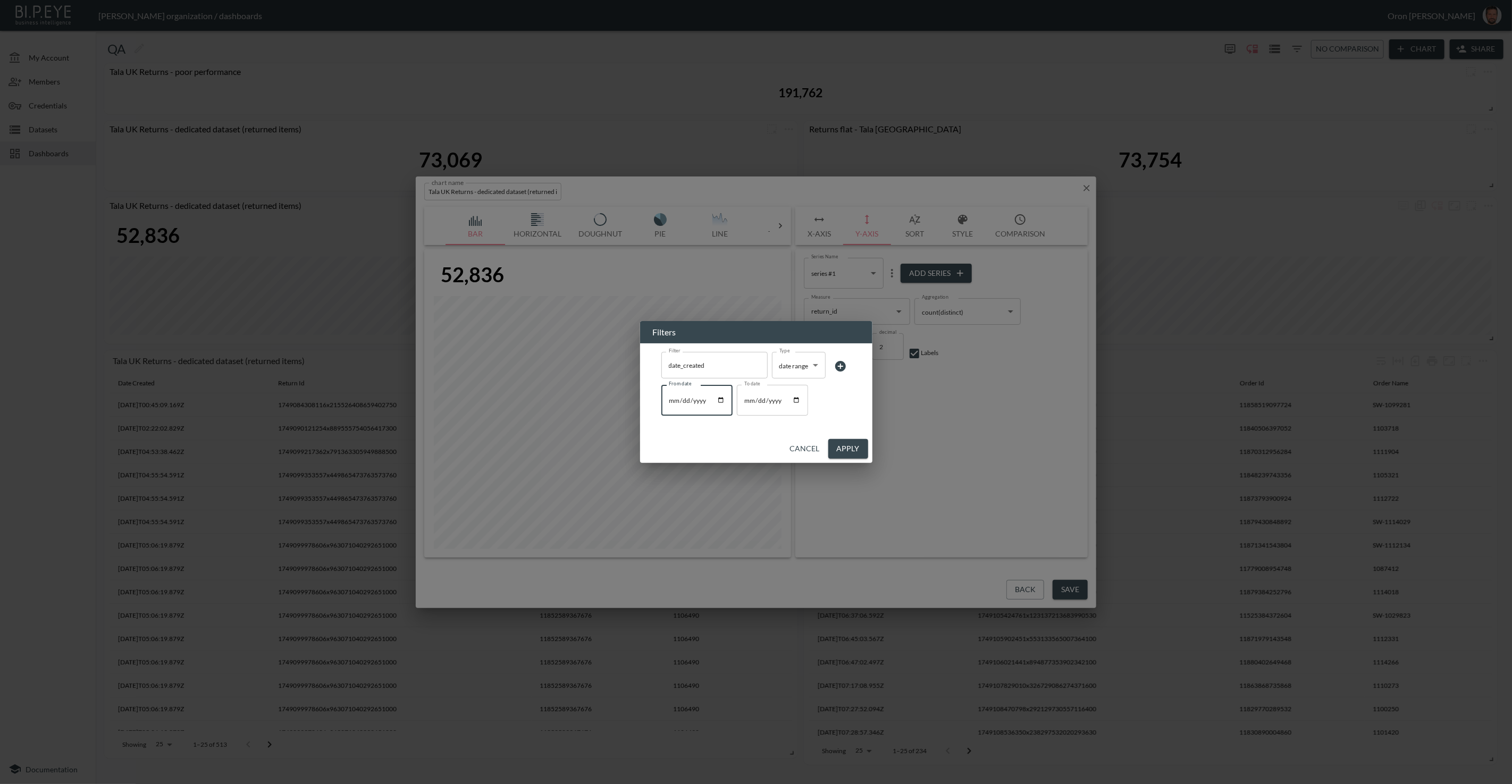
click at [682, 402] on input "2025-01-01" at bounding box center [697, 400] width 71 height 31
type input "2025-03-01"
click at [746, 398] on input "2025-07-07" at bounding box center [772, 400] width 71 height 31
type input "2025-07-01"
type input "2025-03-01"
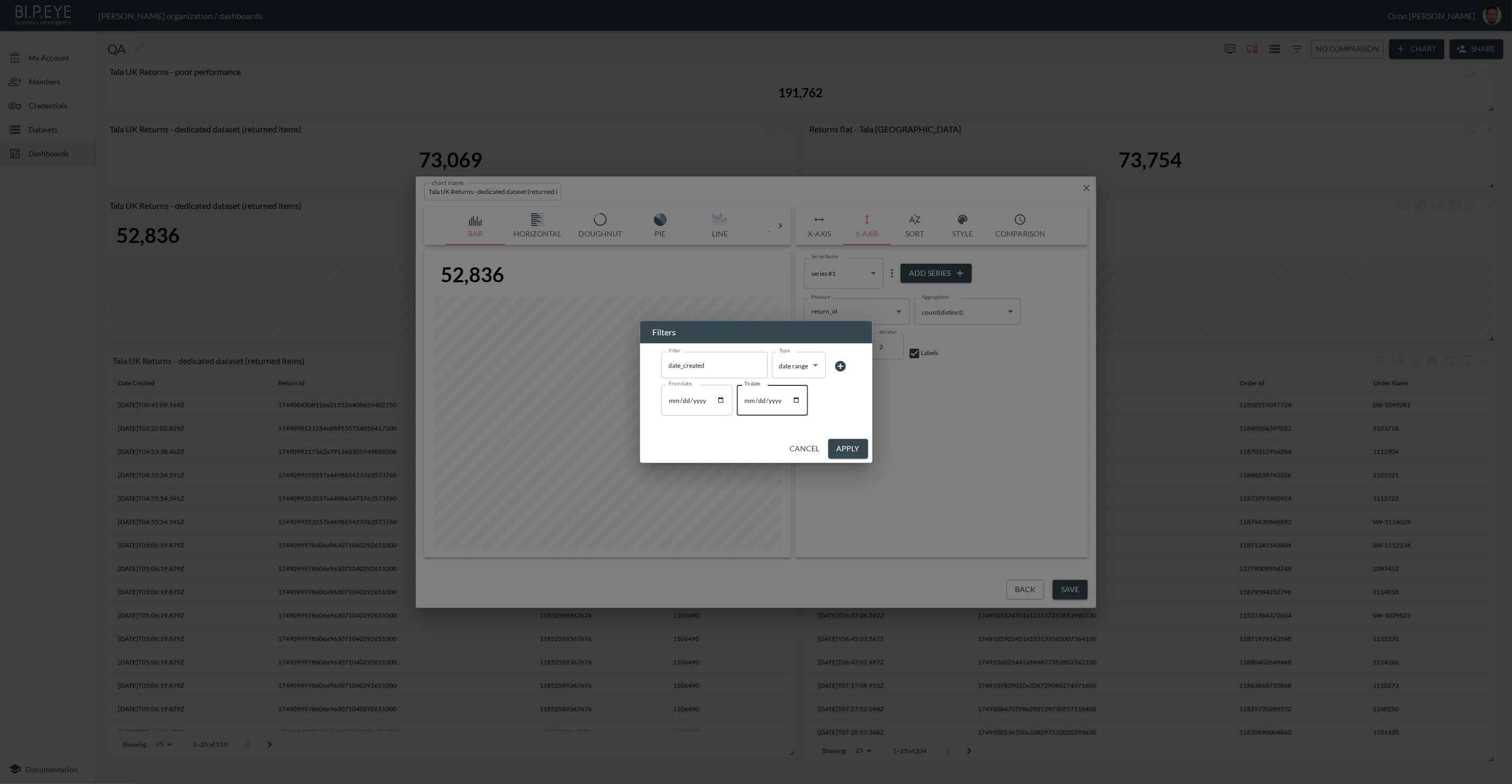
click at [841, 451] on button "Apply" at bounding box center [848, 448] width 40 height 20
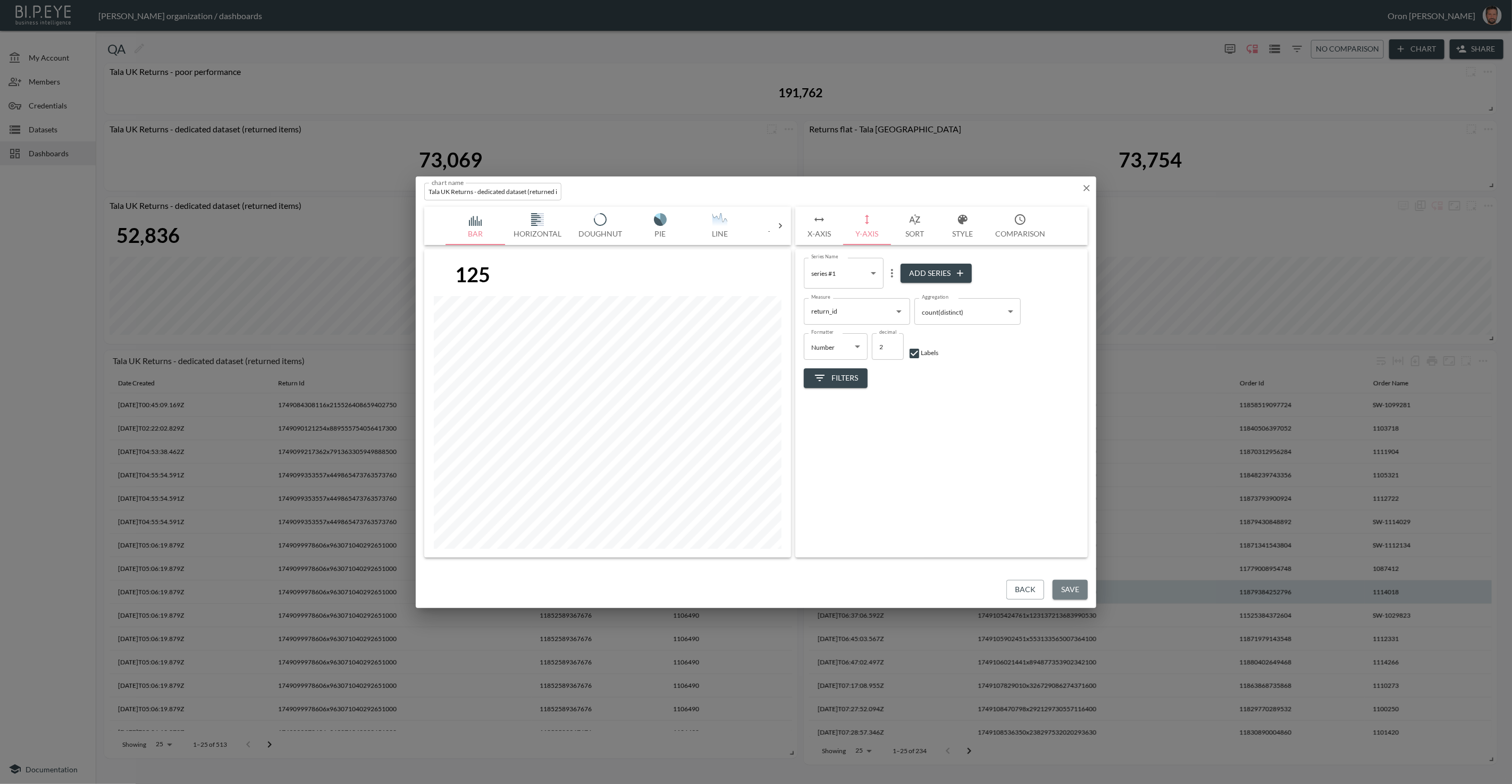
drag, startPoint x: 1059, startPoint y: 584, endPoint x: 1051, endPoint y: 583, distance: 8.1
click at [1059, 584] on button "Save" at bounding box center [1070, 590] width 35 height 20
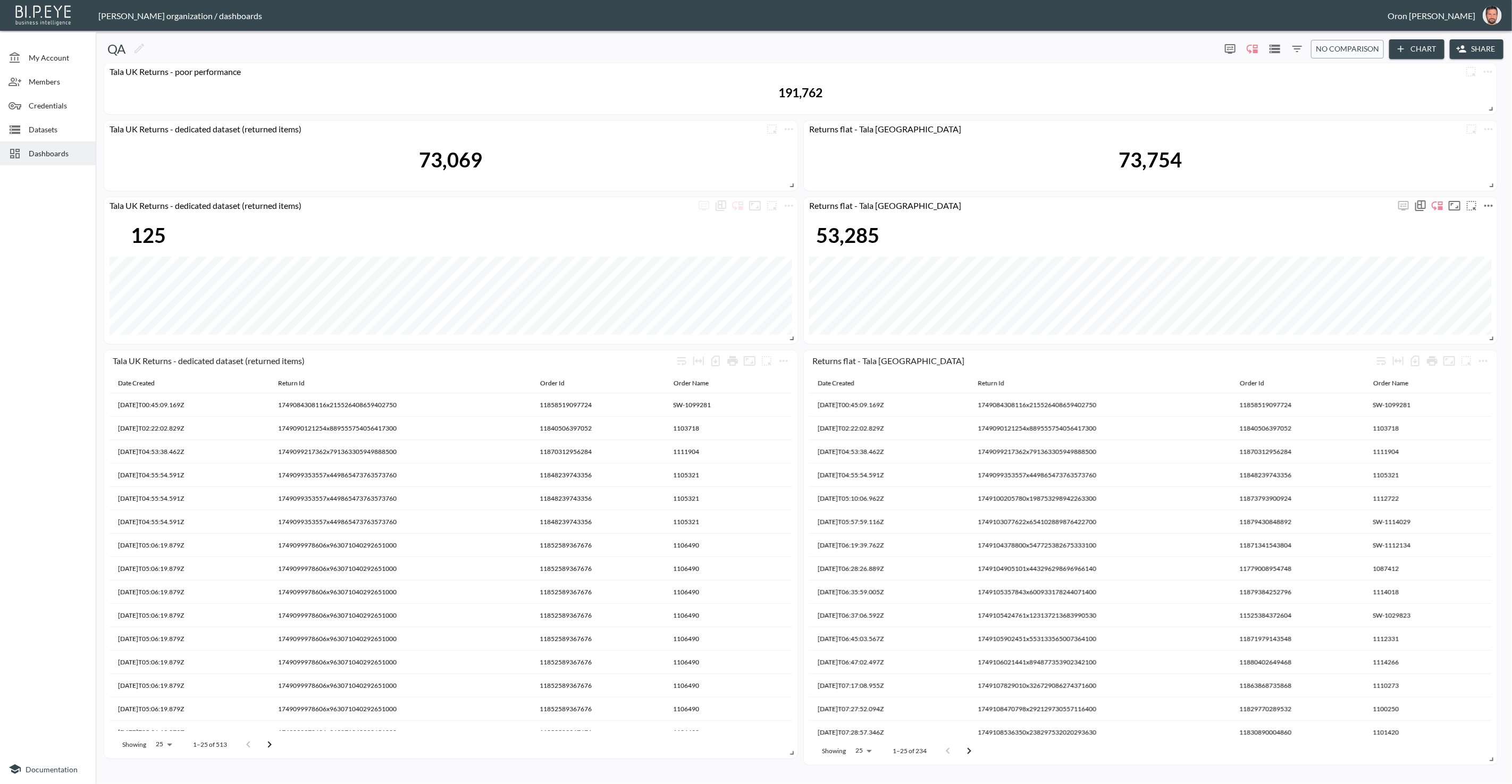
click at [1493, 201] on icon "more" at bounding box center [1489, 205] width 13 height 13
click at [1473, 223] on li "Edit" at bounding box center [1459, 226] width 83 height 19
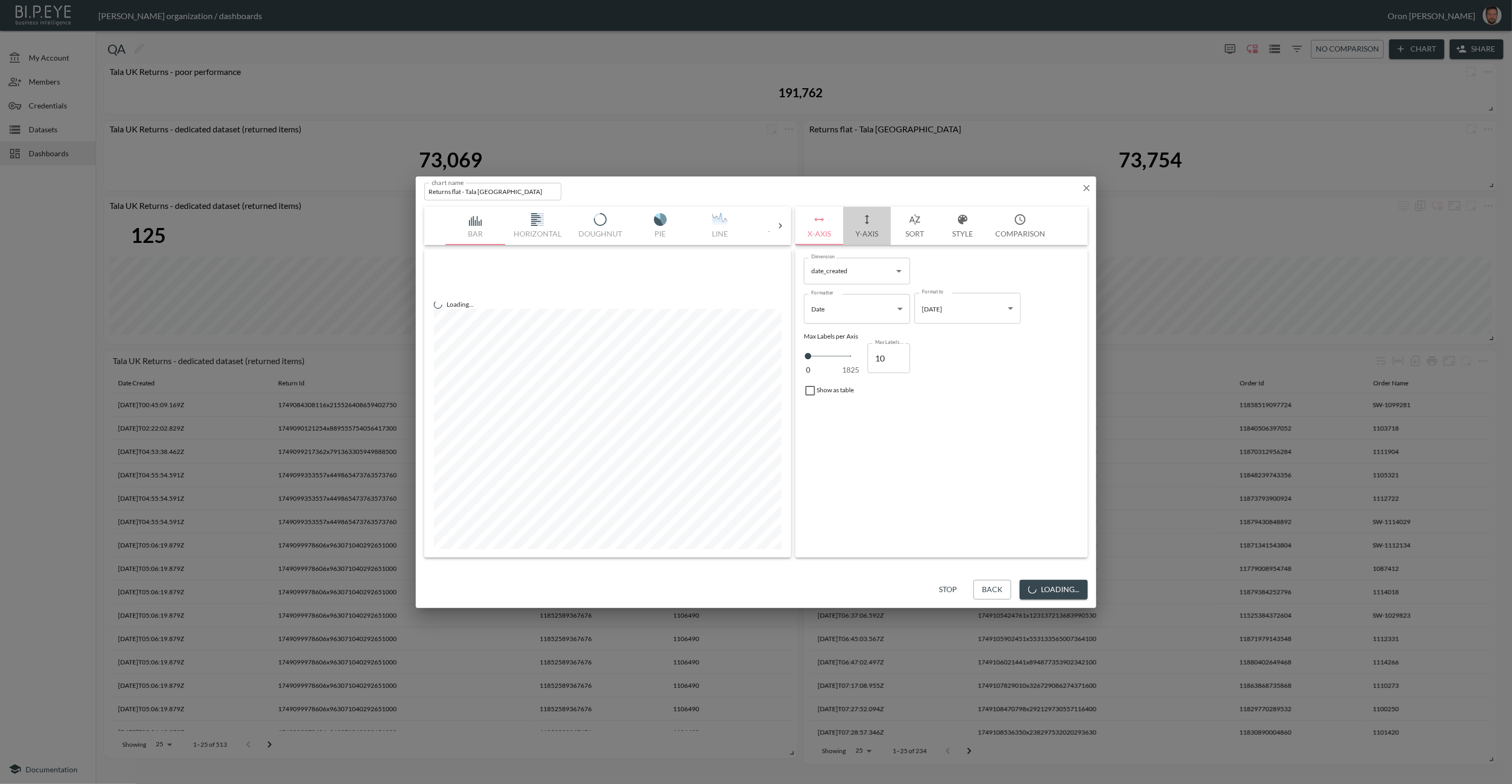
click at [868, 225] on icon "button" at bounding box center [867, 219] width 13 height 13
click at [849, 384] on span "Filters" at bounding box center [836, 378] width 45 height 13
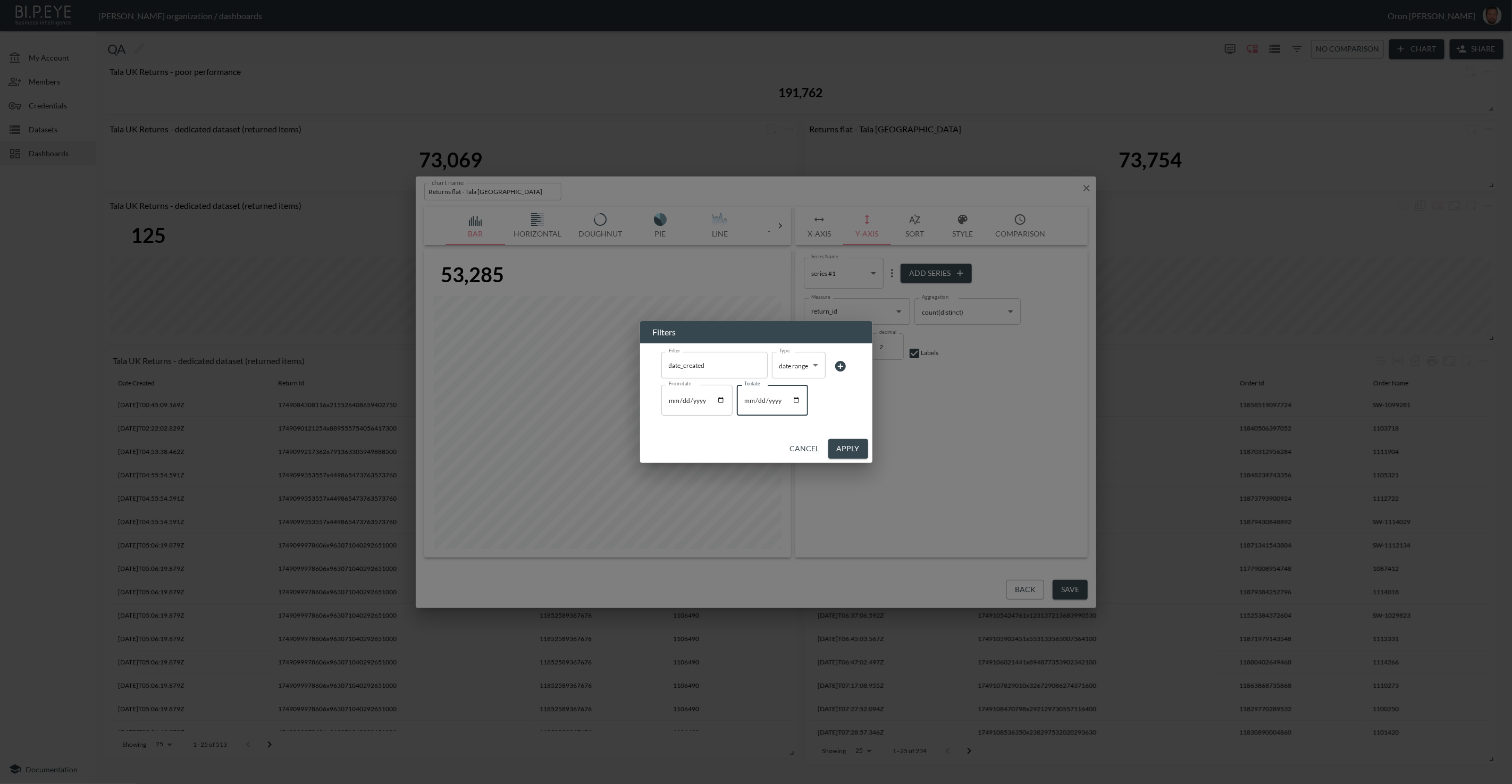
click at [748, 402] on input "2025-07-07" at bounding box center [772, 400] width 71 height 31
type input "2025-07-01"
type input "2025-03-01"
click at [835, 446] on button "Apply" at bounding box center [848, 448] width 40 height 20
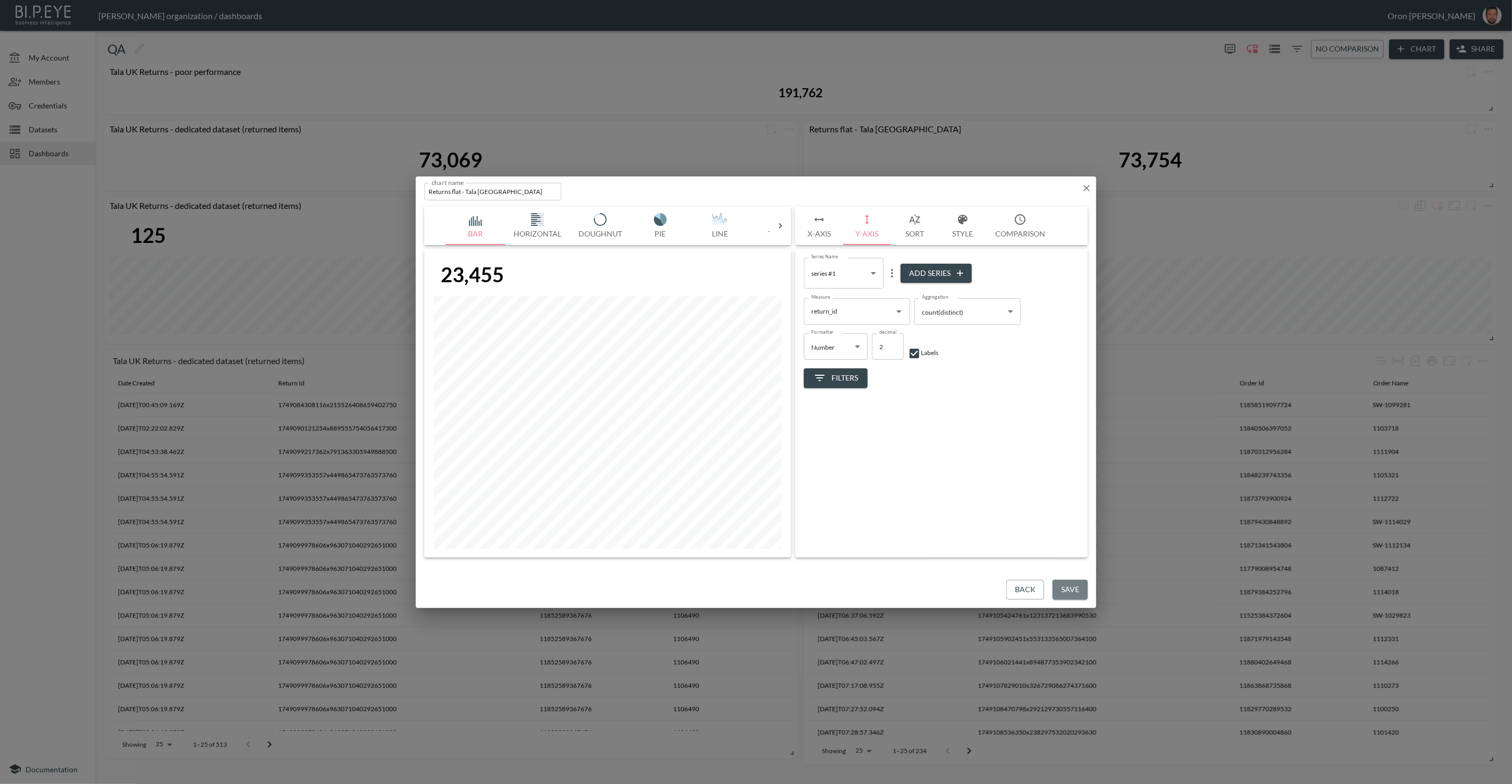
click at [1076, 591] on button "Save" at bounding box center [1070, 590] width 35 height 20
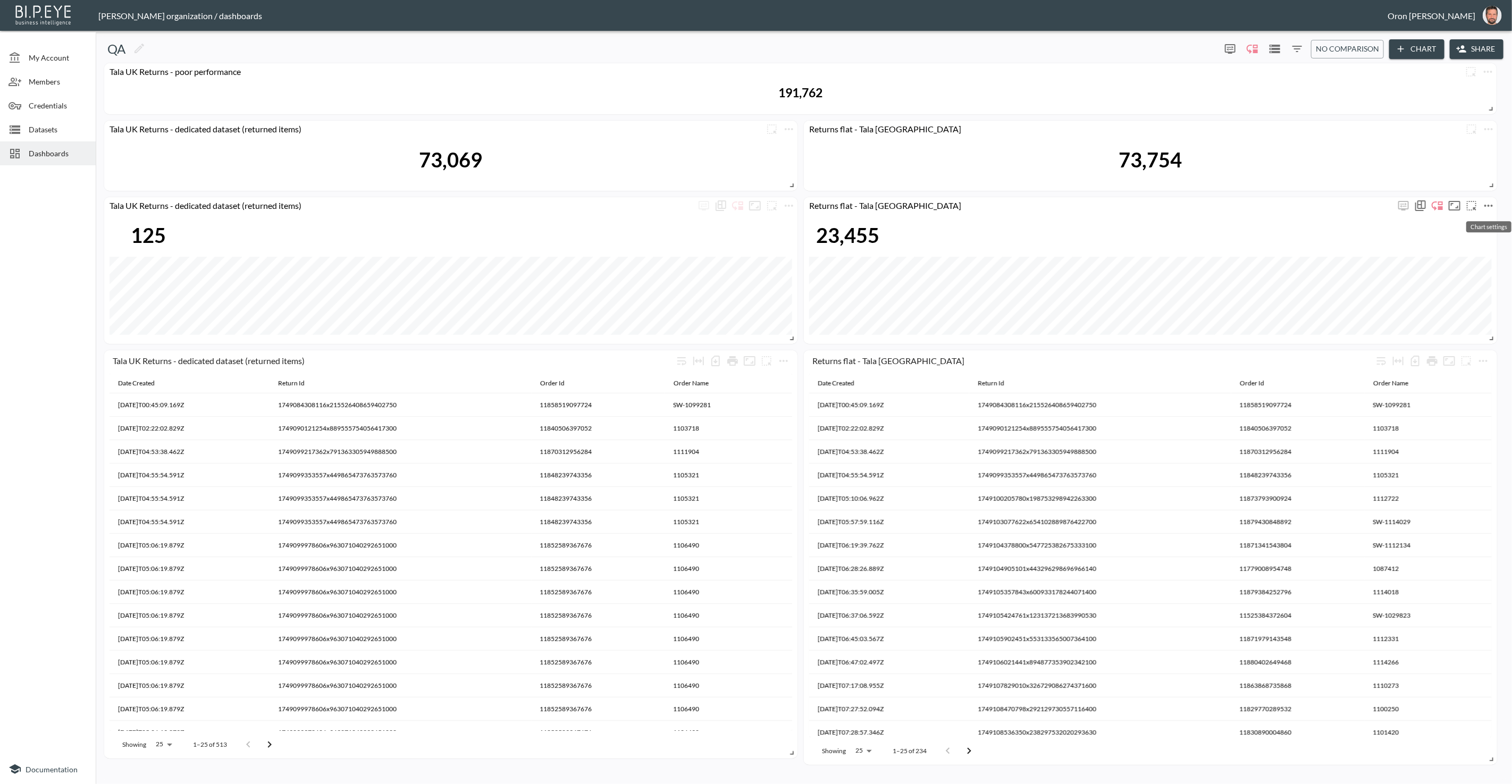
click at [1486, 205] on icon "more" at bounding box center [1489, 205] width 8 height 2
click at [1464, 218] on li "Edit" at bounding box center [1459, 226] width 83 height 19
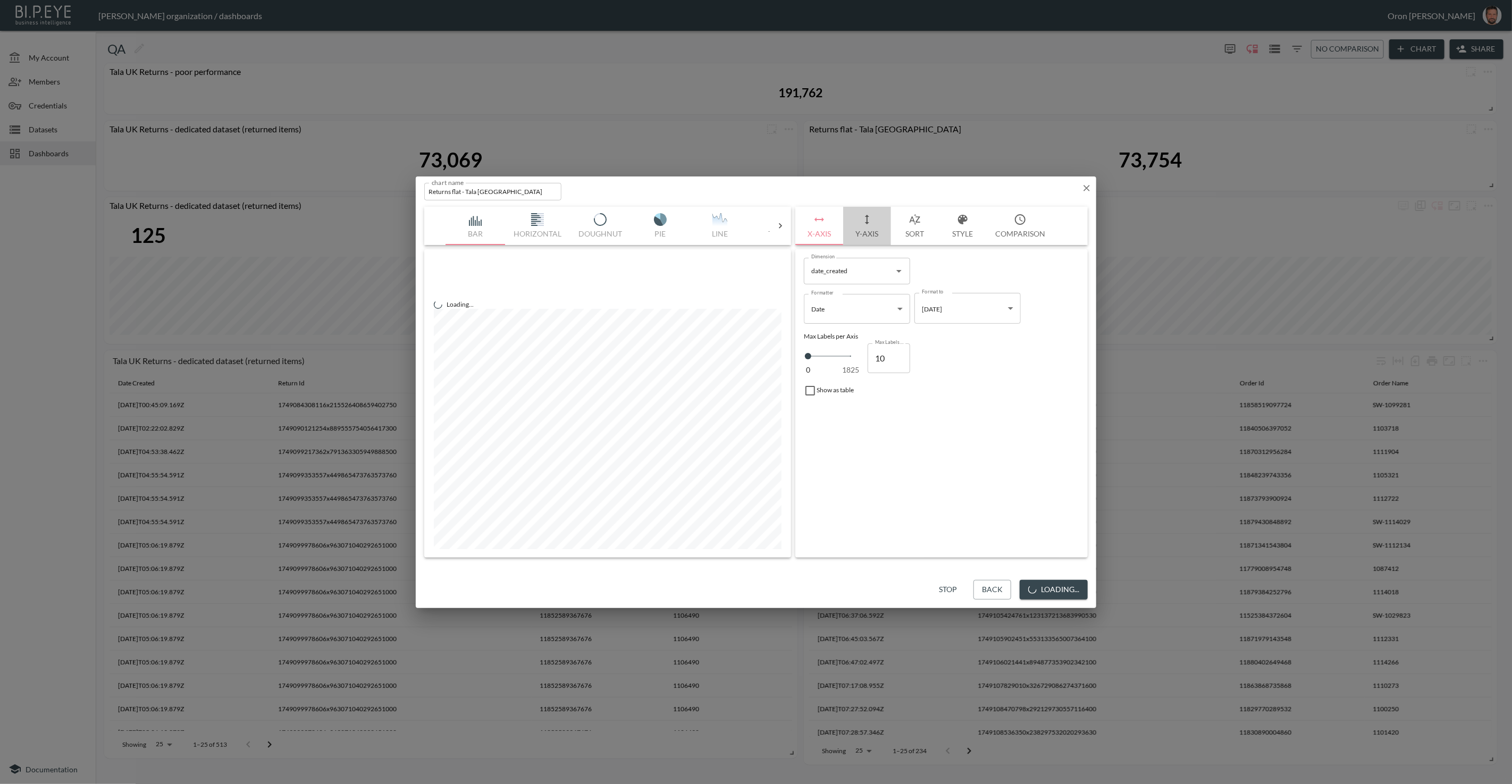
drag, startPoint x: 877, startPoint y: 227, endPoint x: 873, endPoint y: 245, distance: 18.4
click at [877, 228] on button "Y-Axis" at bounding box center [867, 226] width 48 height 39
click at [842, 364] on div "Filters" at bounding box center [942, 373] width 276 height 28
click at [841, 371] on span "Filters" at bounding box center [836, 378] width 45 height 13
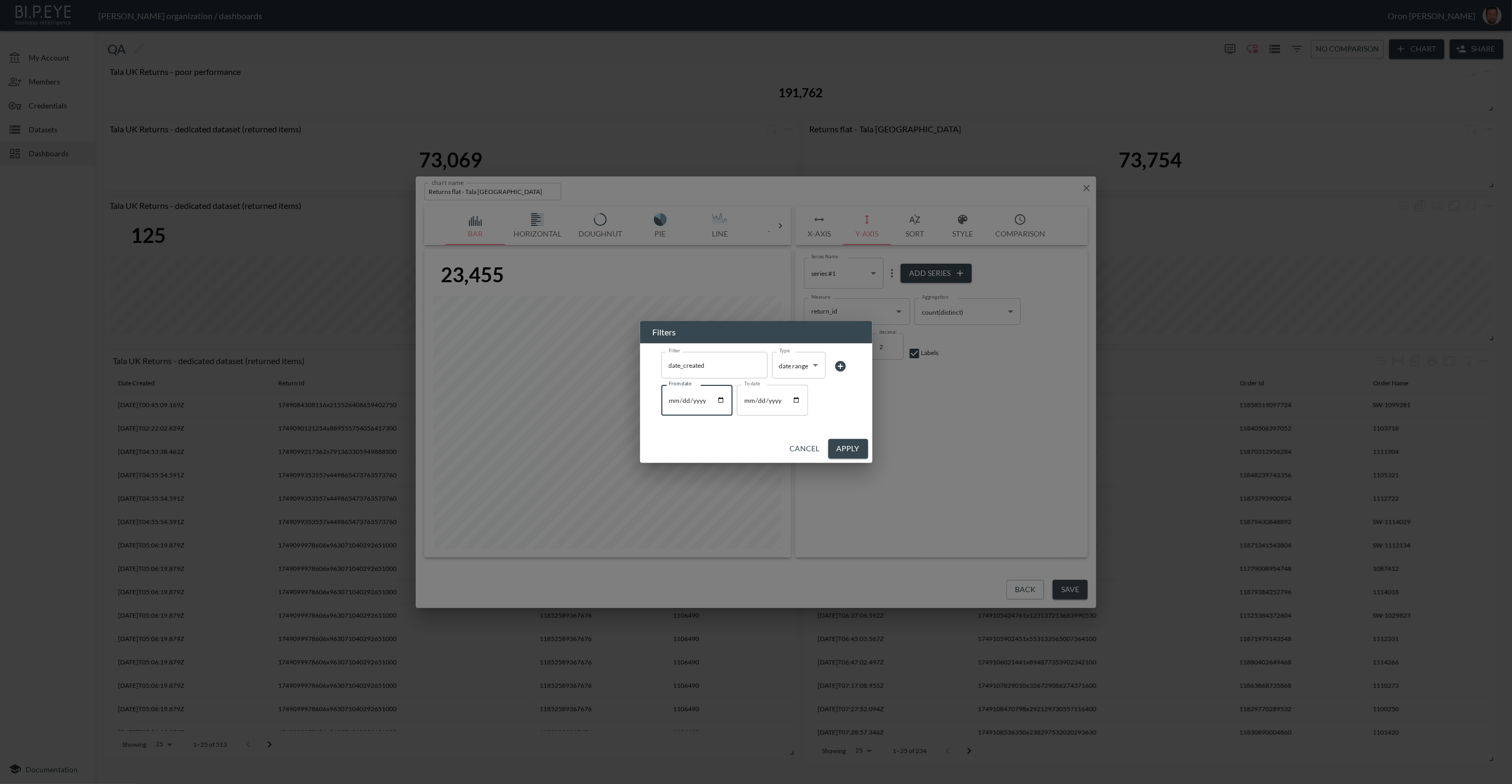
click at [691, 400] on input "2025-01-01" at bounding box center [697, 400] width 71 height 31
type input "2025-03-01"
click at [840, 448] on button "Apply" at bounding box center [848, 448] width 40 height 20
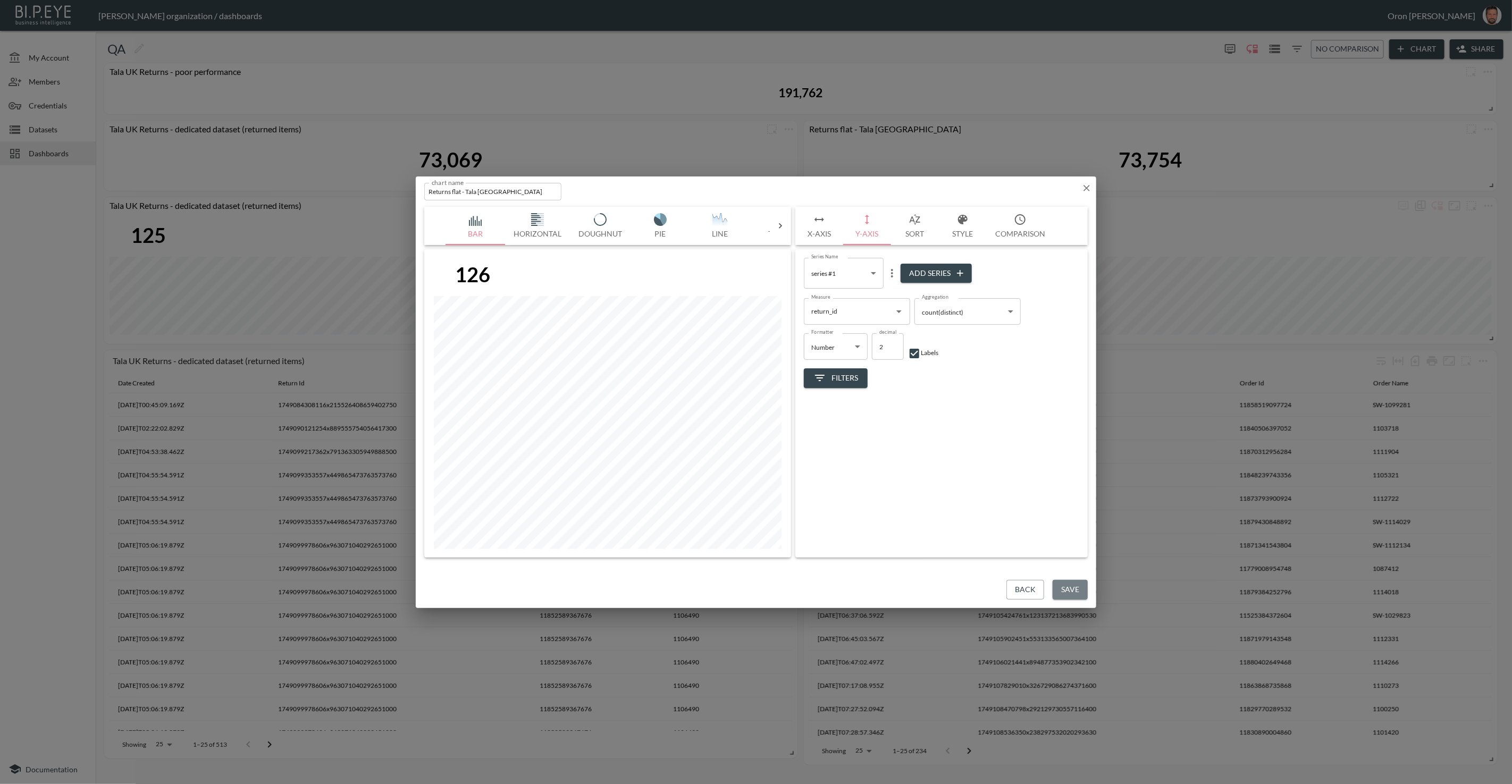
click at [1077, 588] on button "Save" at bounding box center [1070, 590] width 35 height 20
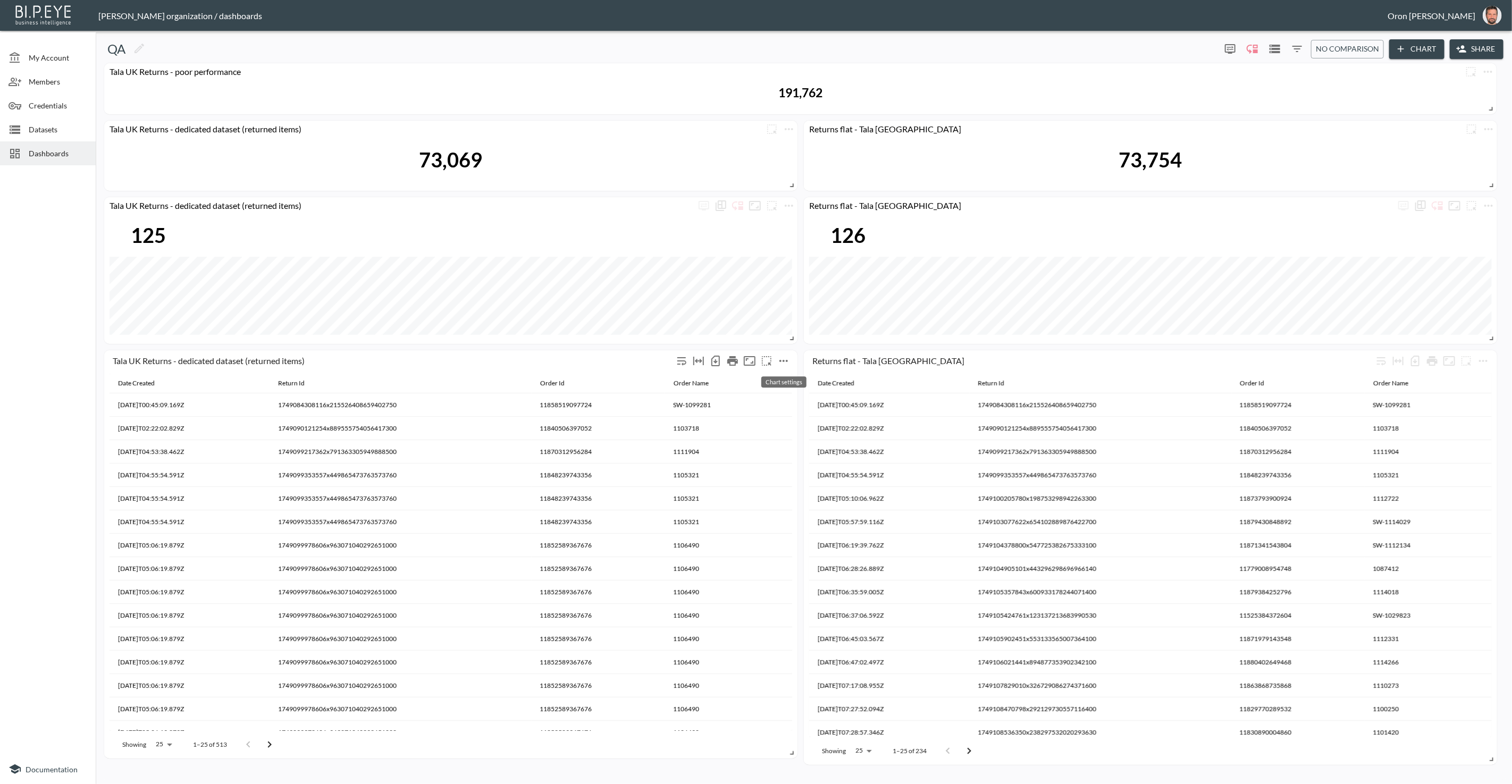
click at [786, 358] on icon "more" at bounding box center [784, 361] width 13 height 13
click at [777, 383] on p "Edit" at bounding box center [772, 381] width 15 height 13
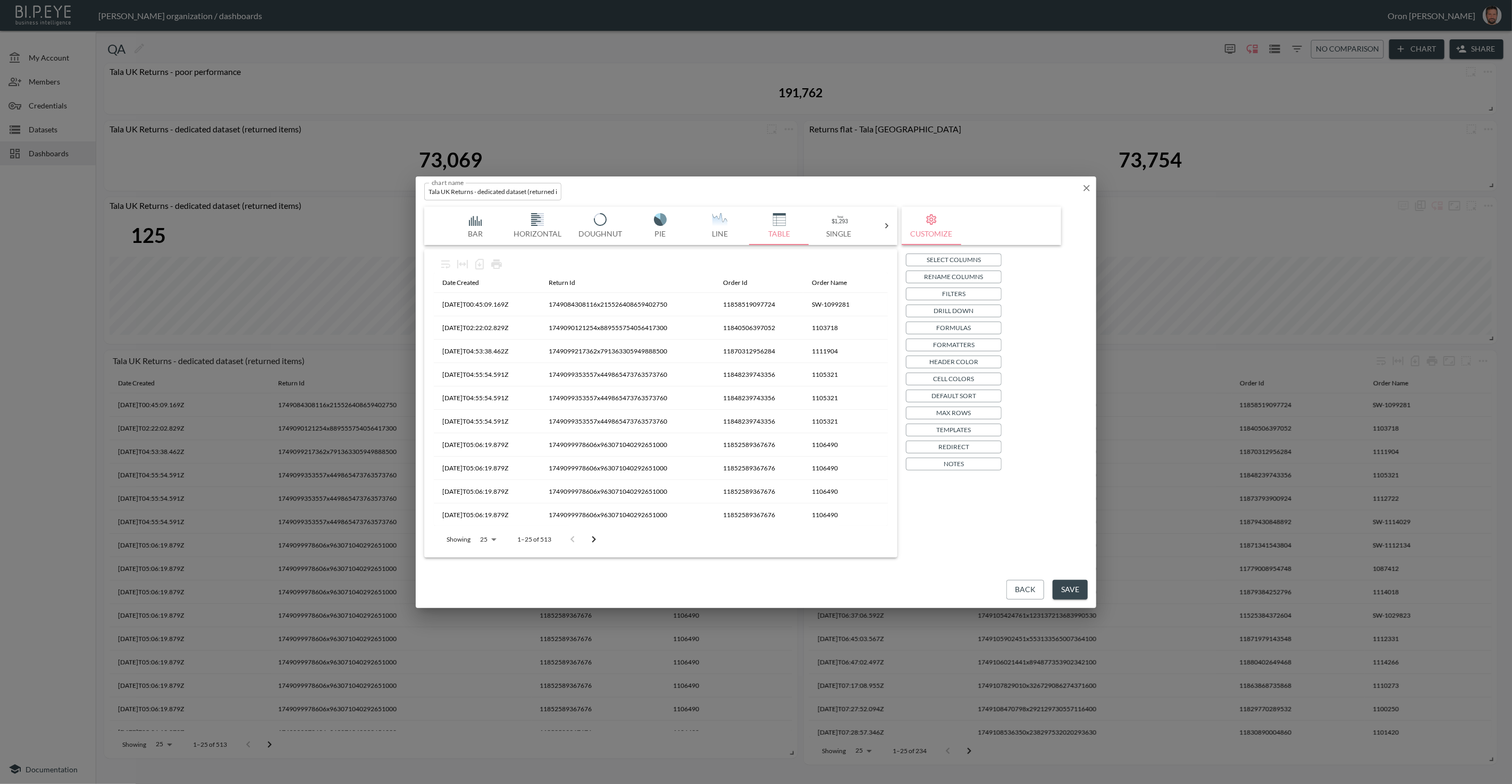
click at [954, 292] on p "Filters" at bounding box center [954, 293] width 23 height 11
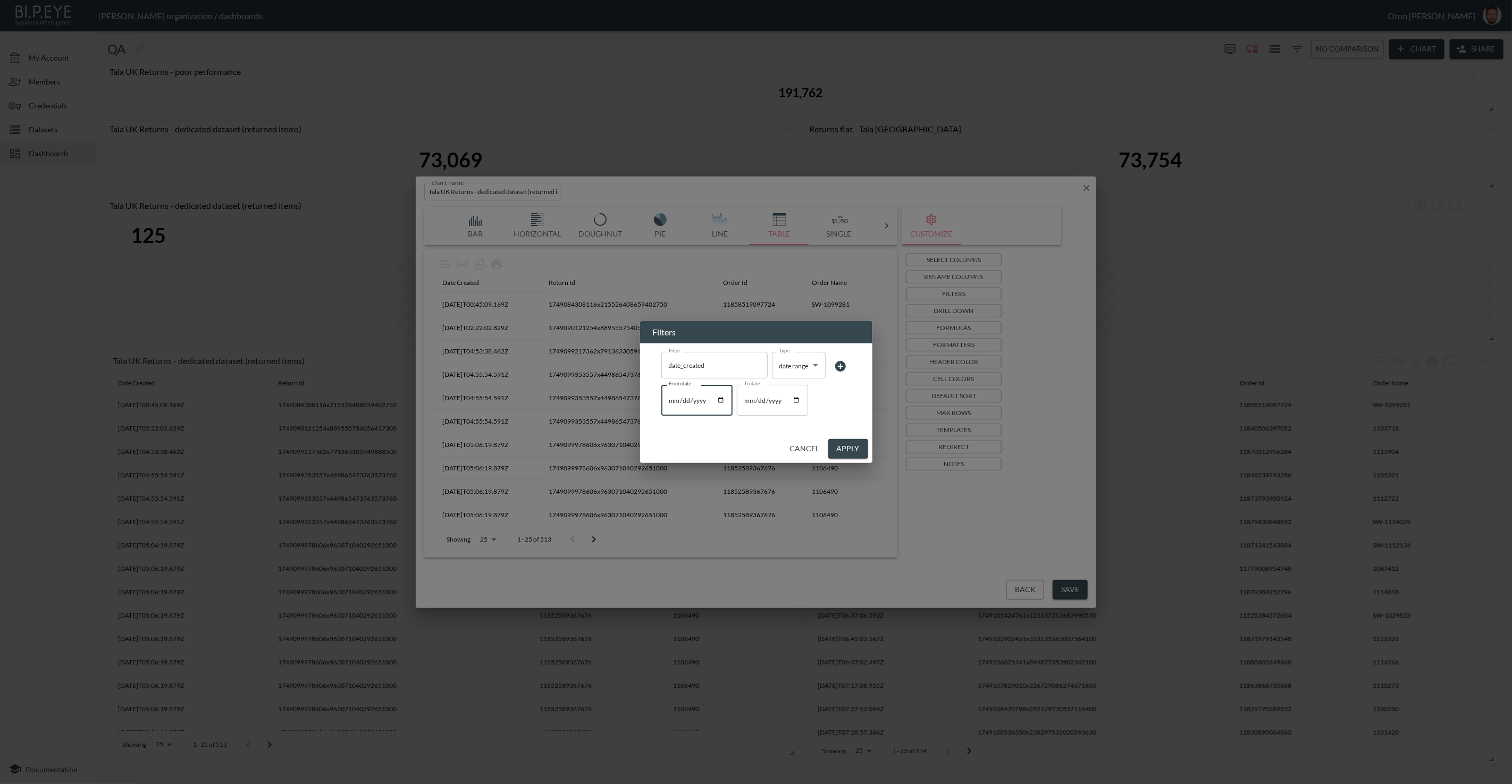
click at [673, 397] on input "2025-06-05" at bounding box center [697, 400] width 71 height 31
type input "2025-06-01"
type input "2025-03-01"
type input "2025-06-01"
type input "2025-03-01"
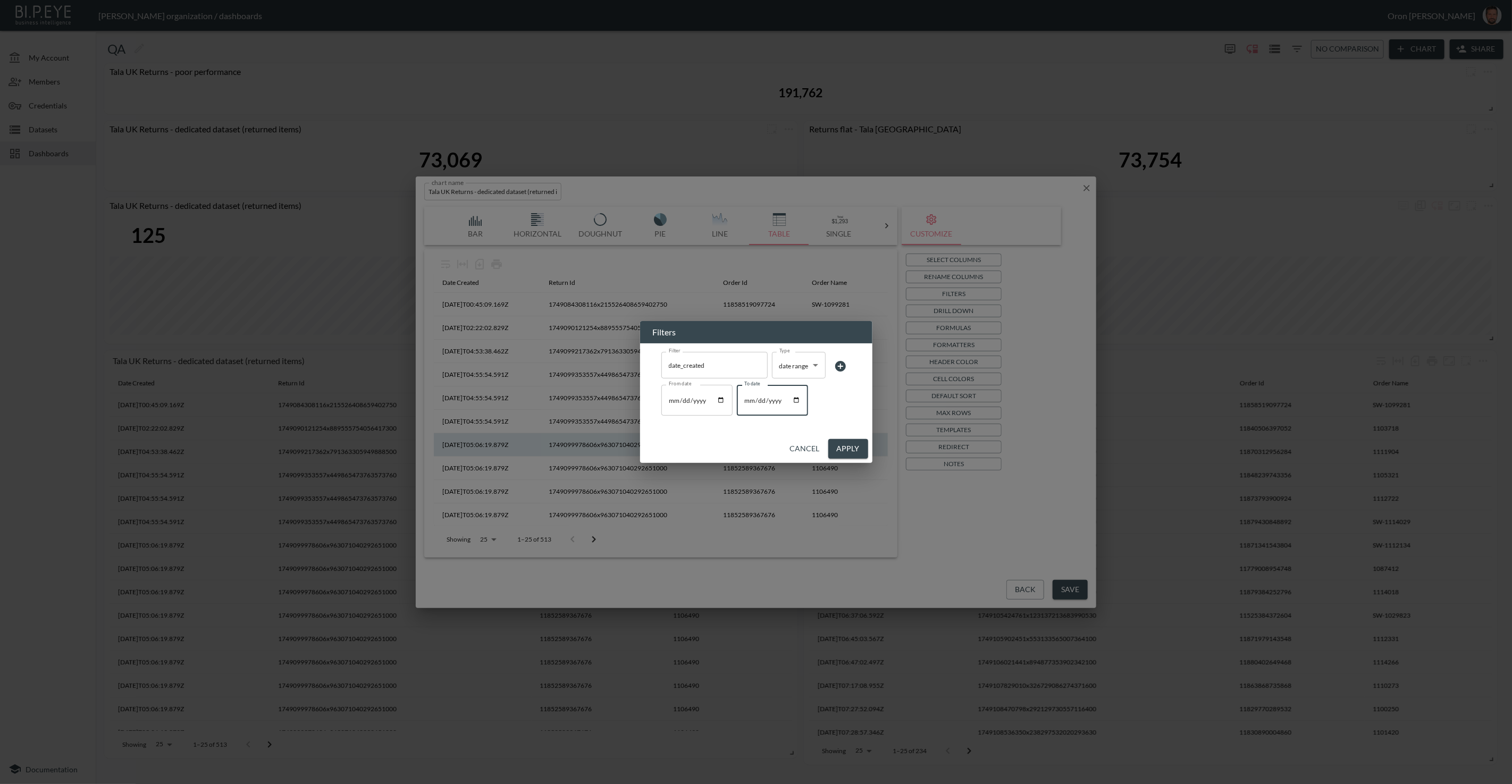
click at [856, 452] on button "Apply" at bounding box center [848, 448] width 40 height 20
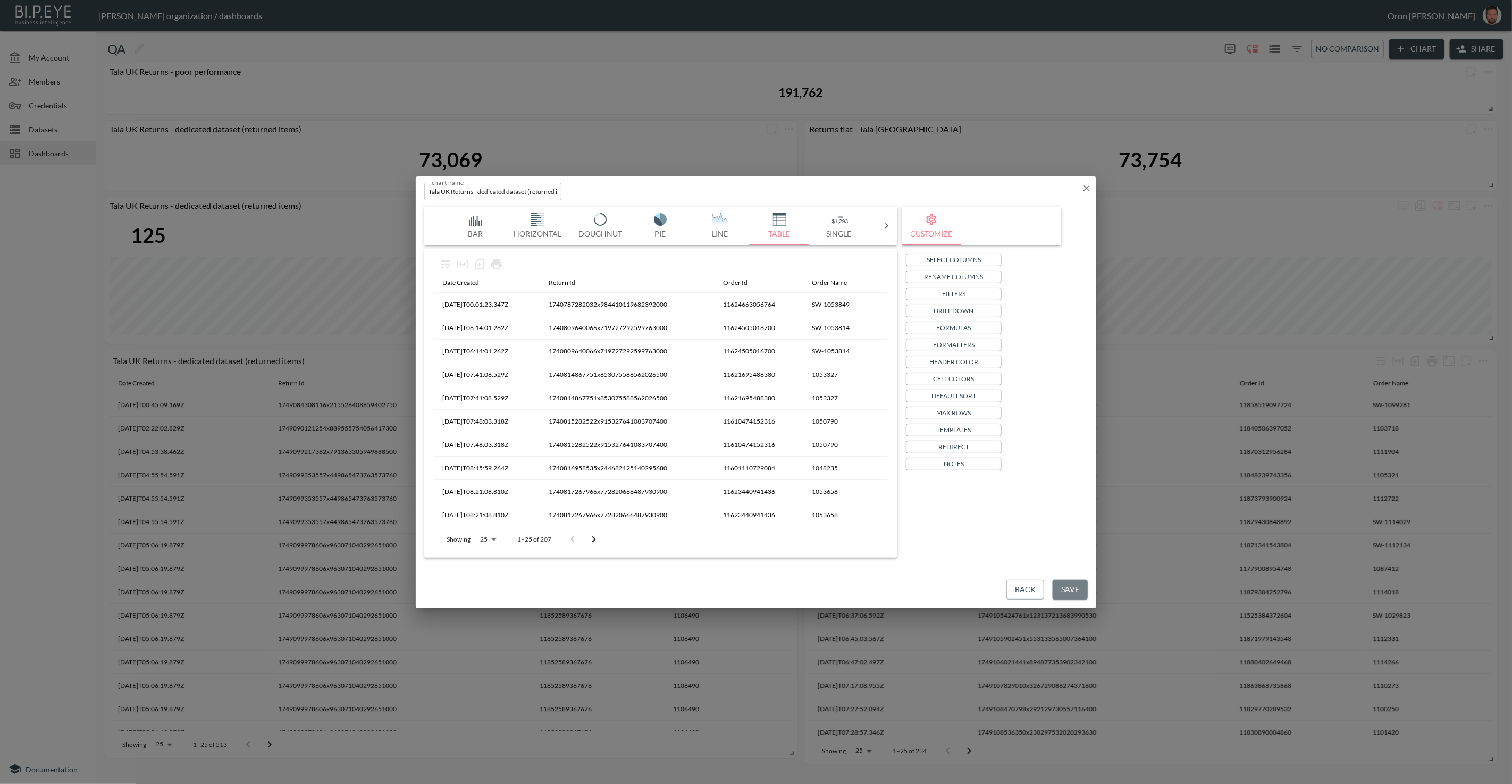
click at [1061, 586] on button "Save" at bounding box center [1070, 590] width 35 height 20
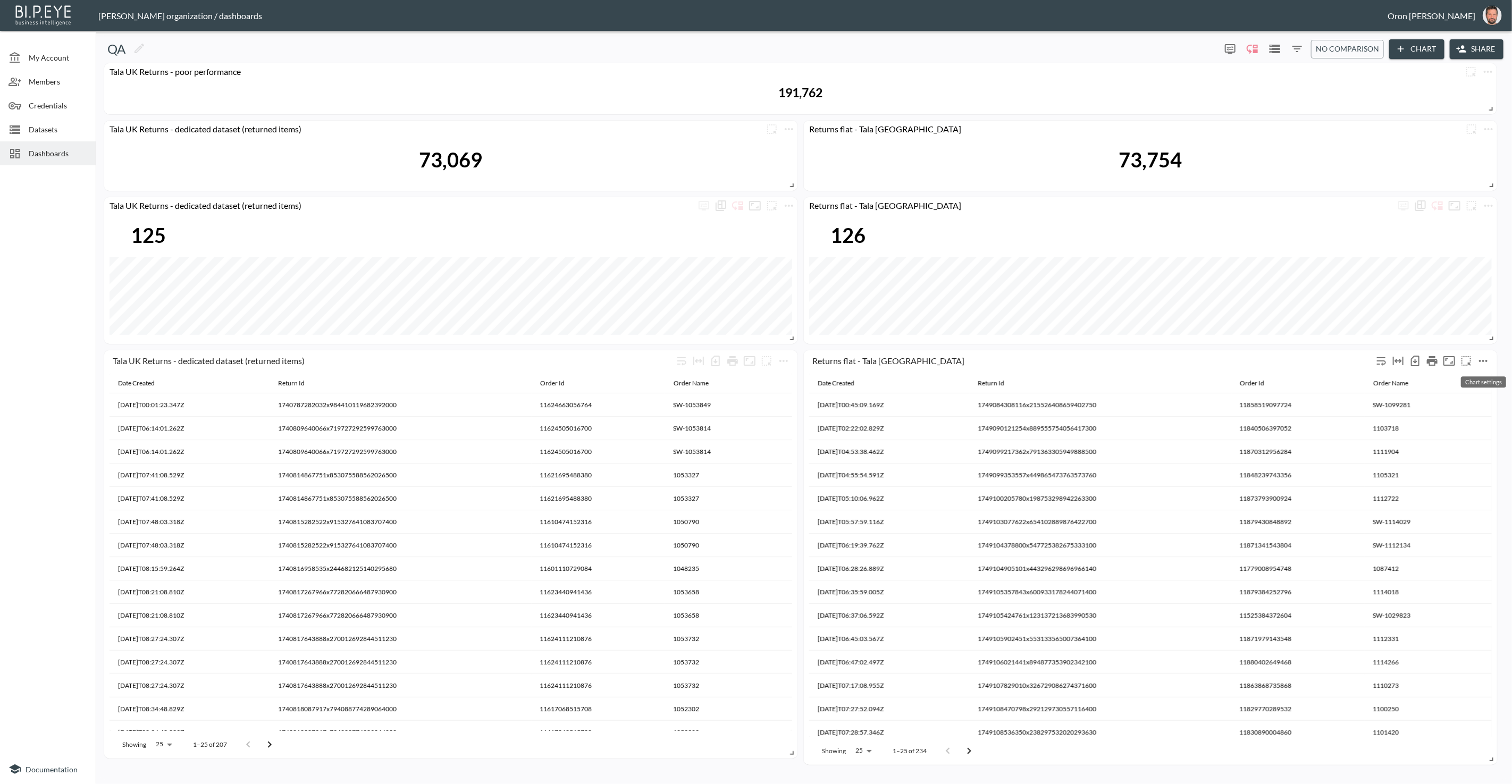
click at [1485, 362] on icon "more" at bounding box center [1484, 361] width 13 height 13
click at [1478, 376] on li "Edit" at bounding box center [1459, 381] width 83 height 19
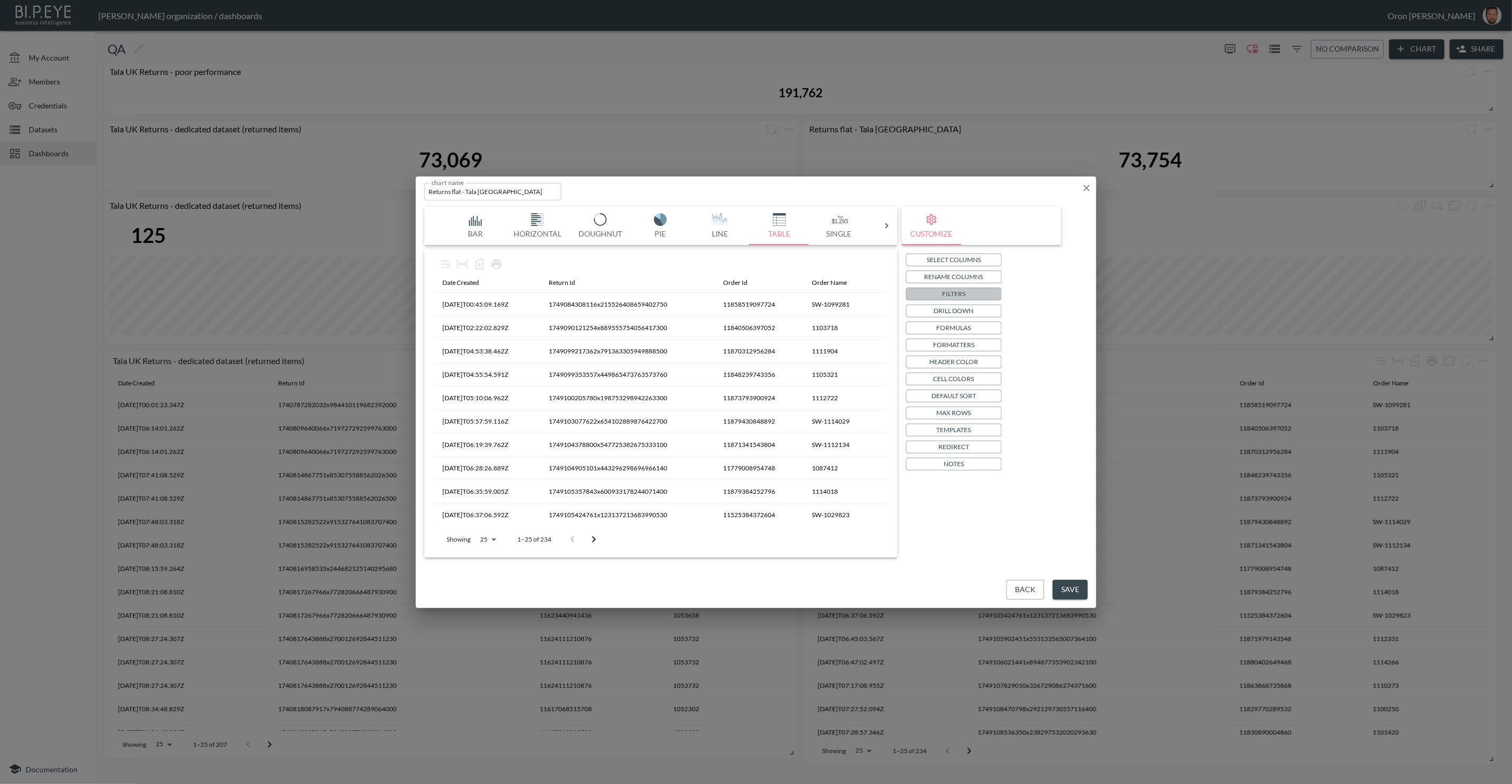
click at [968, 292] on button "Filters" at bounding box center [954, 293] width 96 height 13
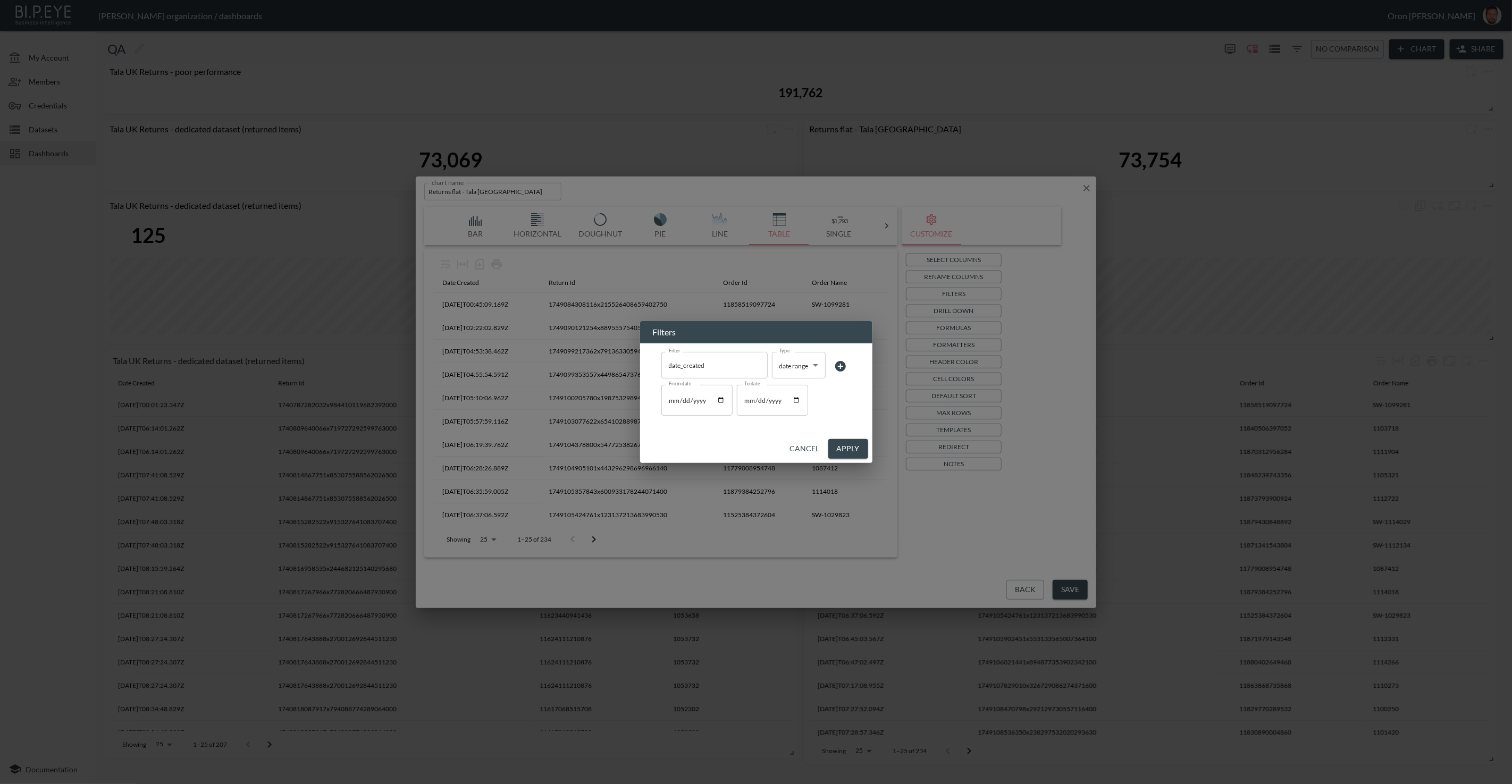
click at [671, 399] on input "2025-06-05" at bounding box center [697, 400] width 71 height 31
type input "2025-06-01"
type input "2025-03-01"
type input "2025-06-01"
type input "2025-03-01"
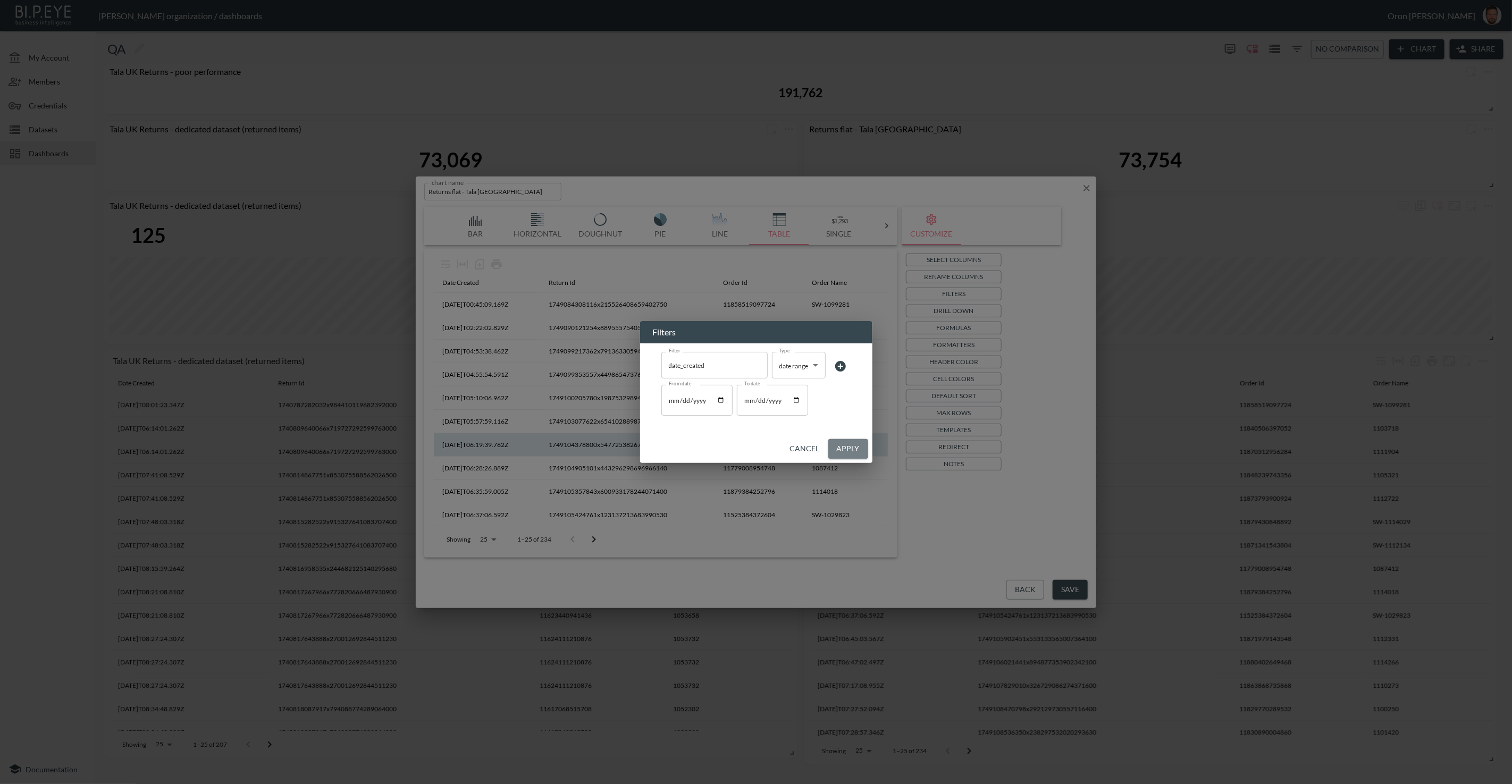
click at [851, 452] on button "Apply" at bounding box center [848, 448] width 40 height 20
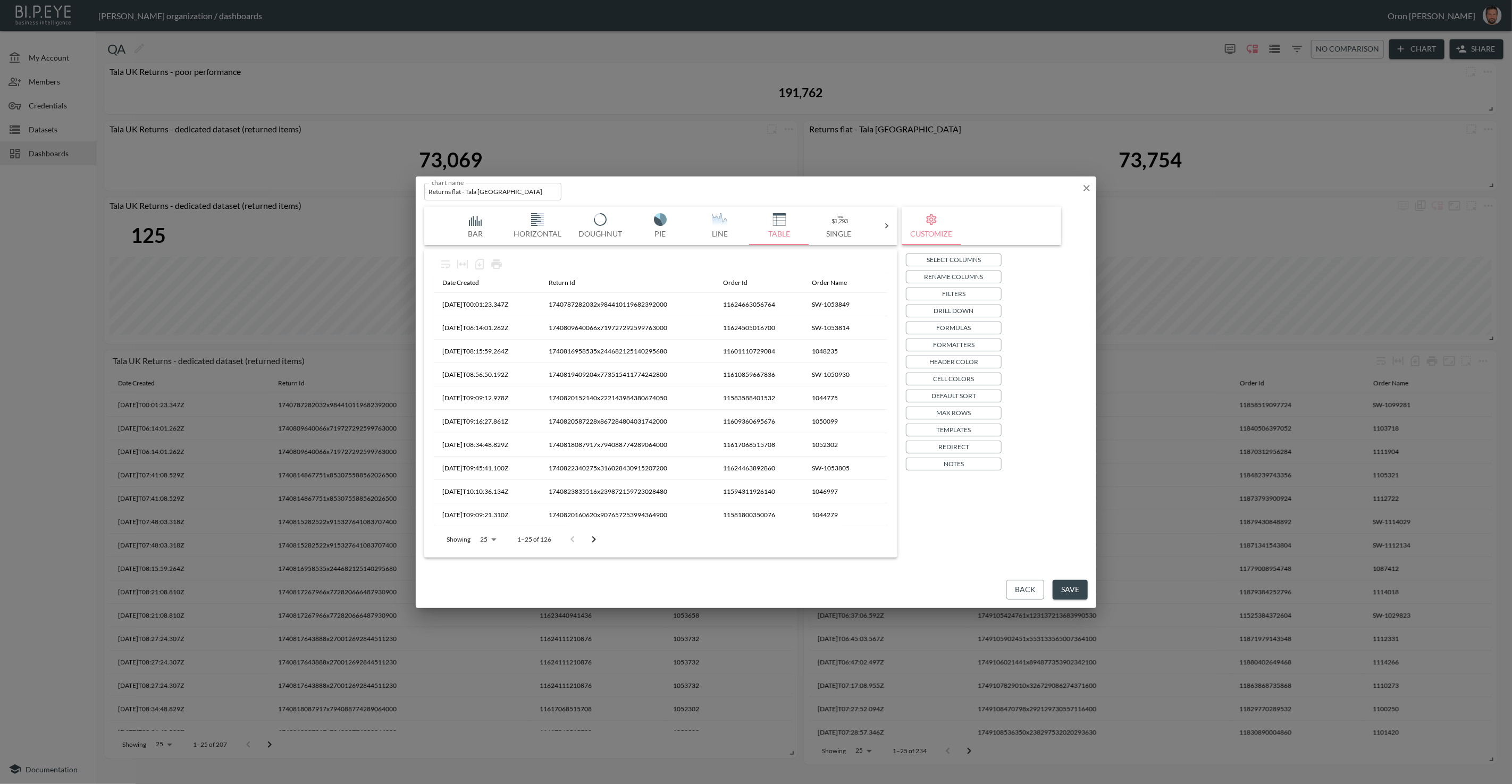
click at [1072, 593] on button "Save" at bounding box center [1070, 590] width 35 height 20
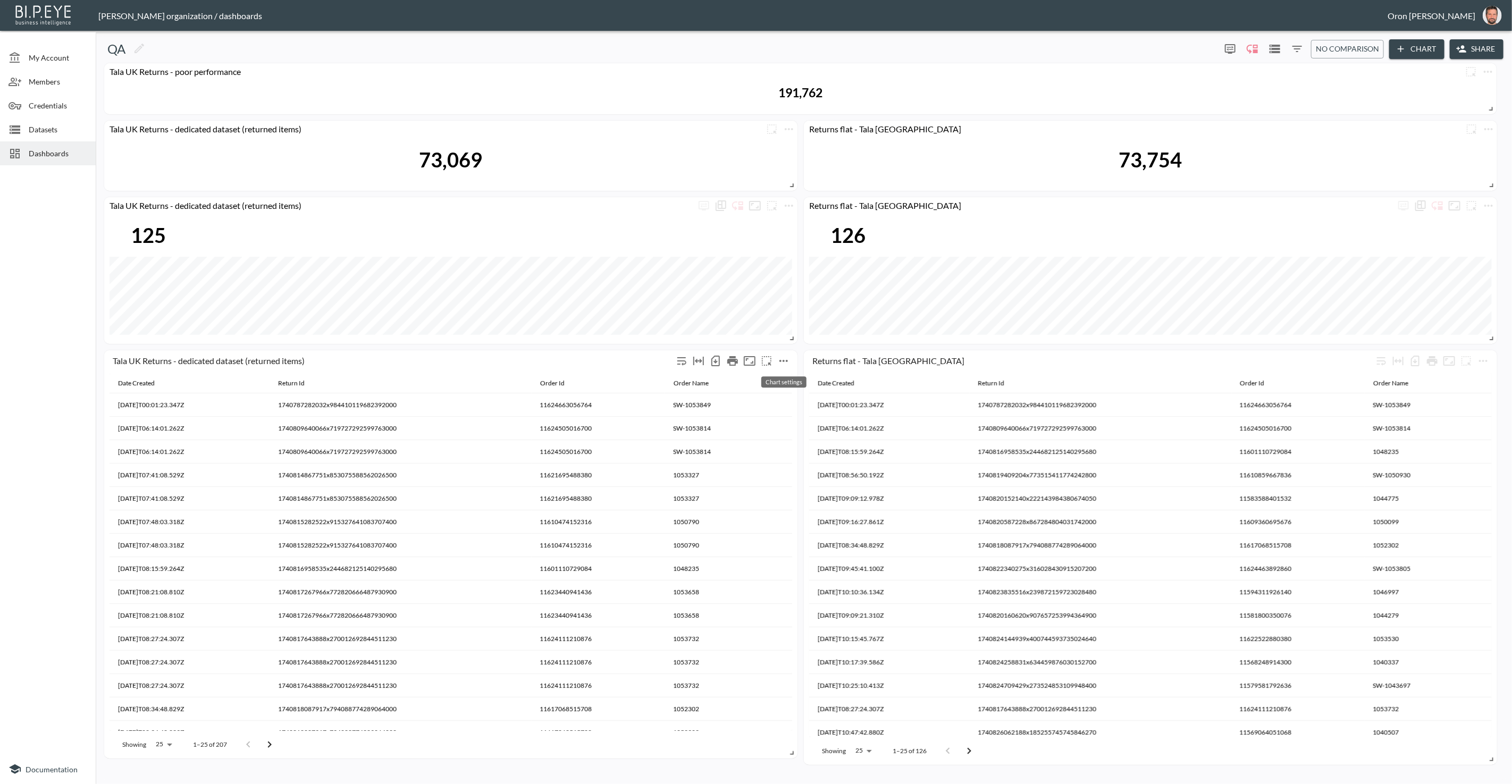
click at [789, 362] on icon "more" at bounding box center [784, 361] width 13 height 13
click at [785, 374] on li "Edit" at bounding box center [783, 381] width 83 height 19
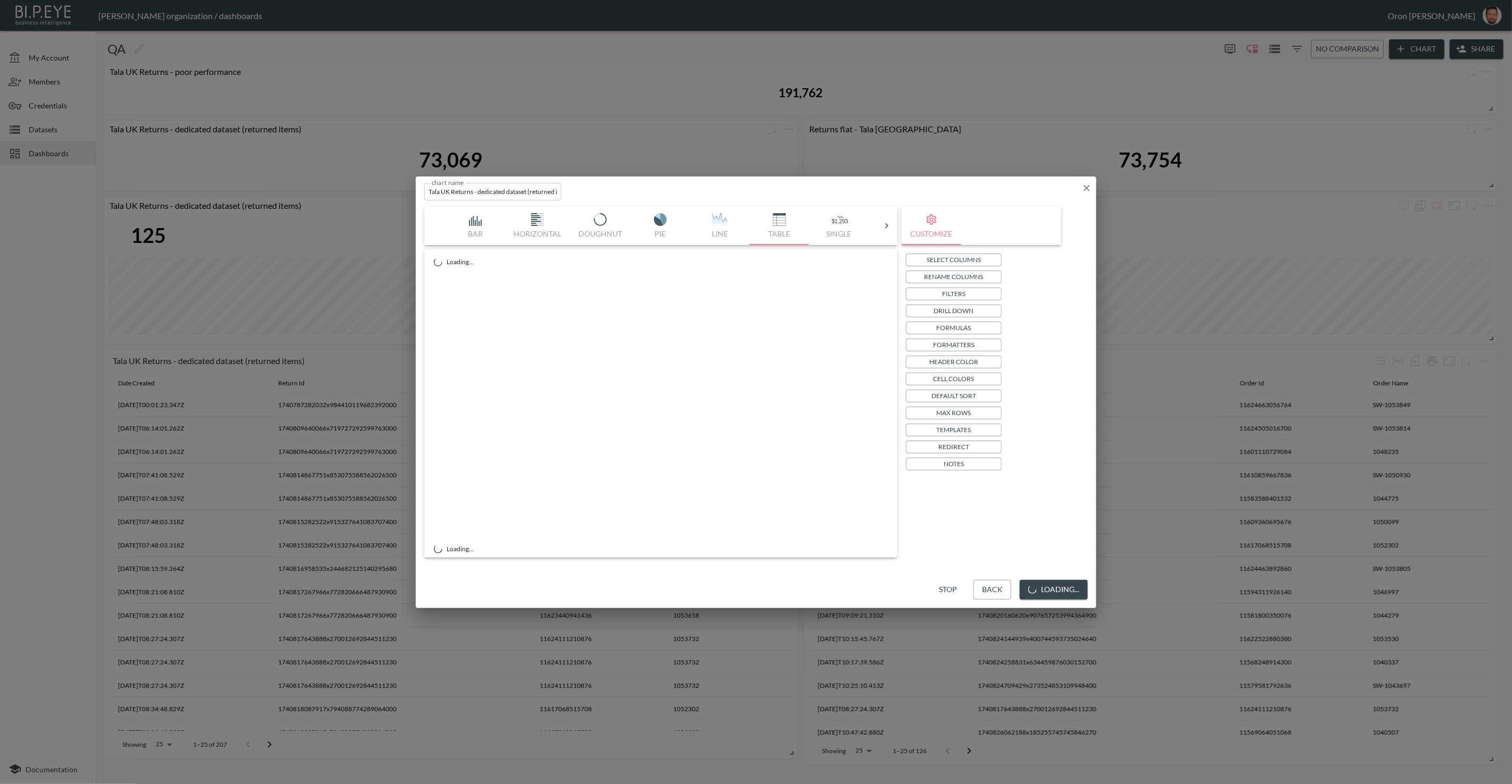
click at [972, 314] on p "Drill Down" at bounding box center [954, 311] width 40 height 11
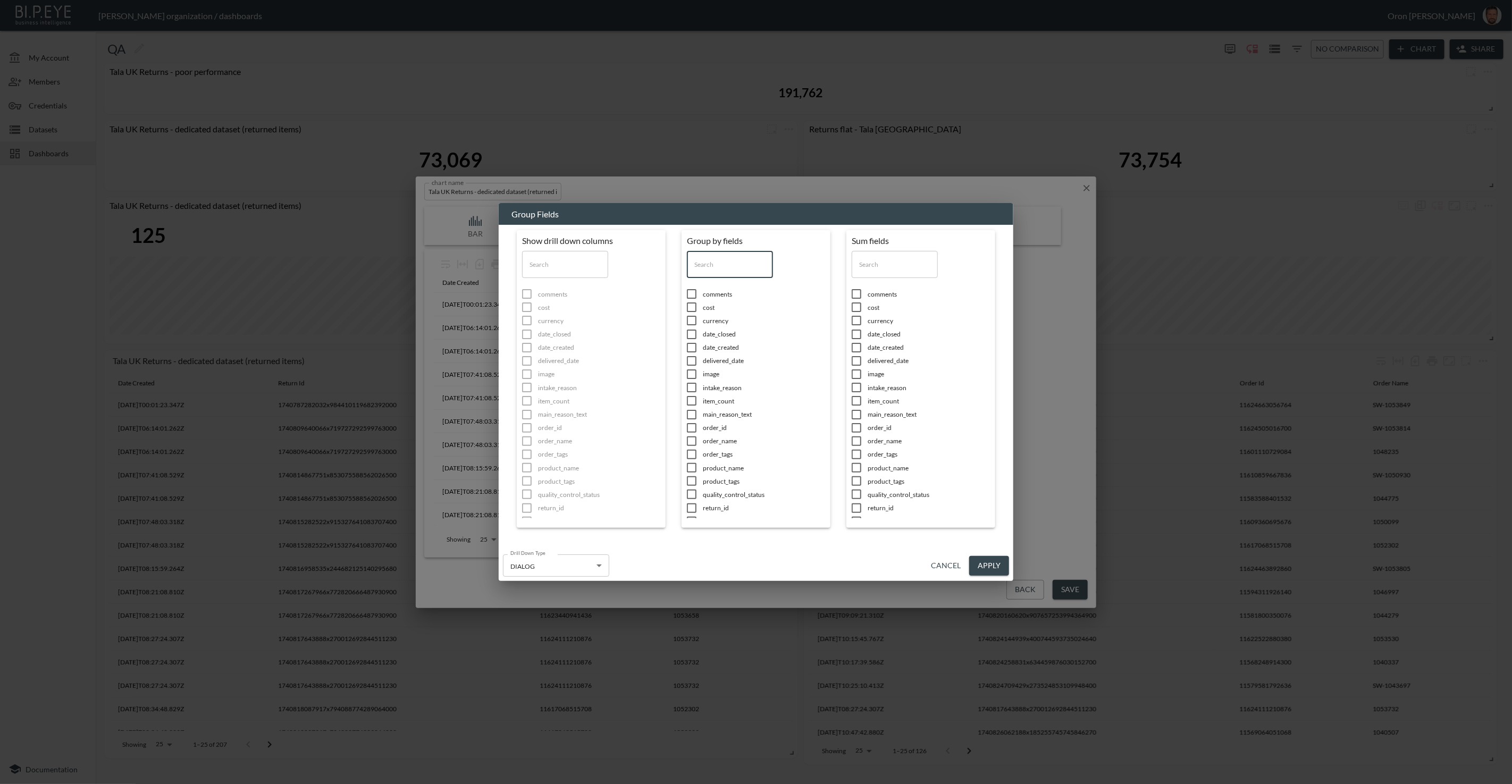
click at [743, 262] on input "text" at bounding box center [730, 264] width 86 height 27
type input "ret"
click at [723, 295] on span "return_id" at bounding box center [764, 294] width 122 height 9
checkbox input "true"
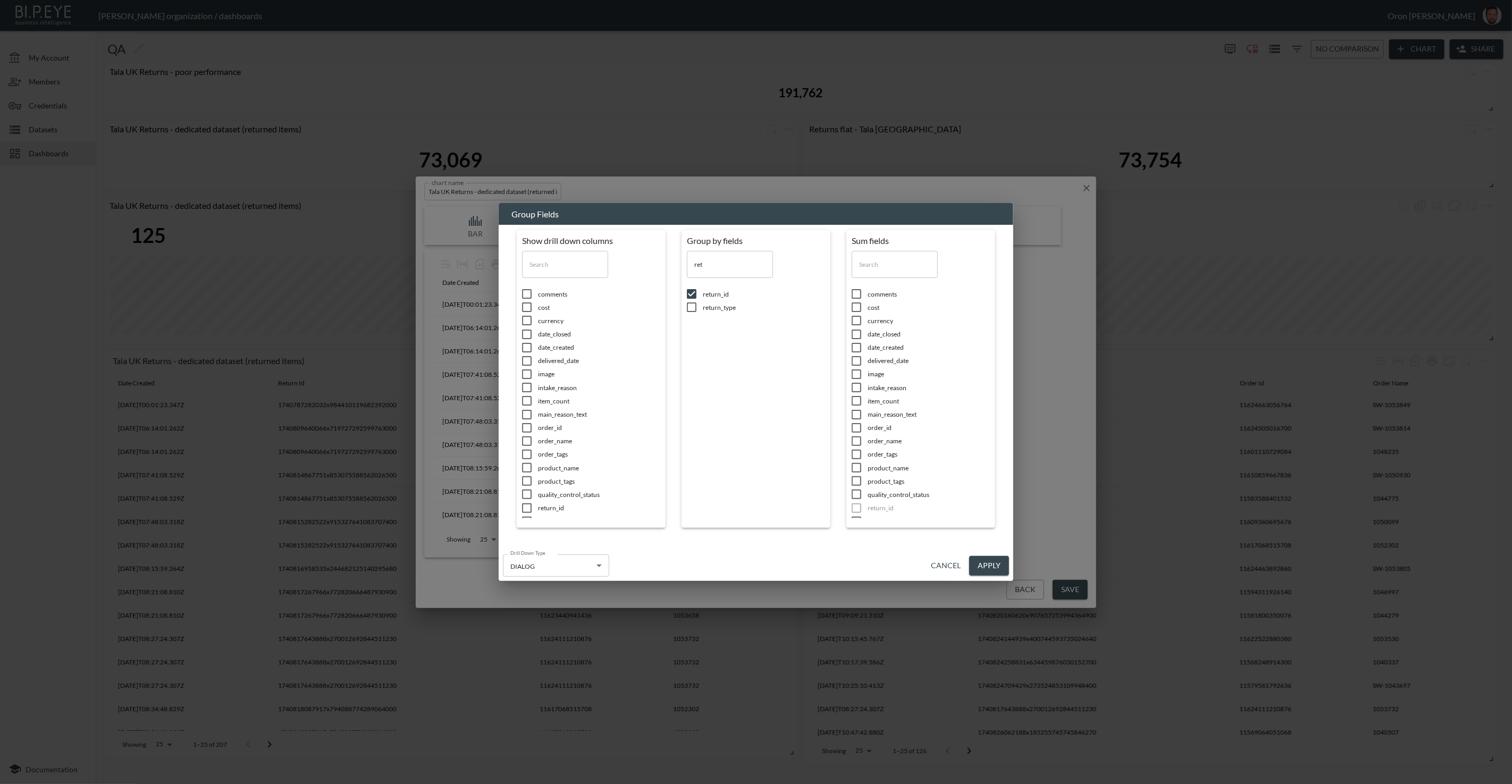
click at [1002, 566] on button "Apply" at bounding box center [990, 566] width 40 height 20
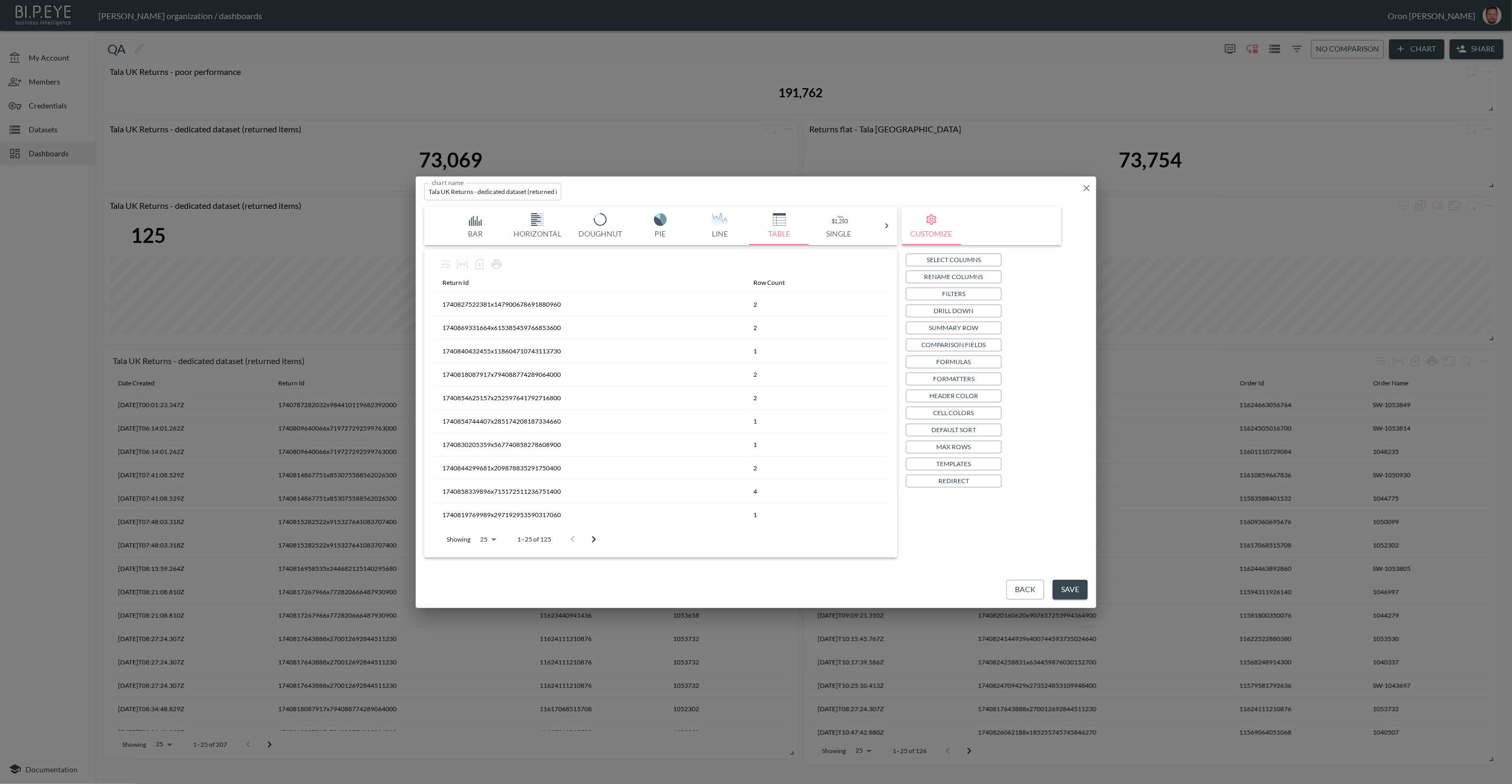
click at [949, 260] on p "Select Columns" at bounding box center [954, 260] width 54 height 11
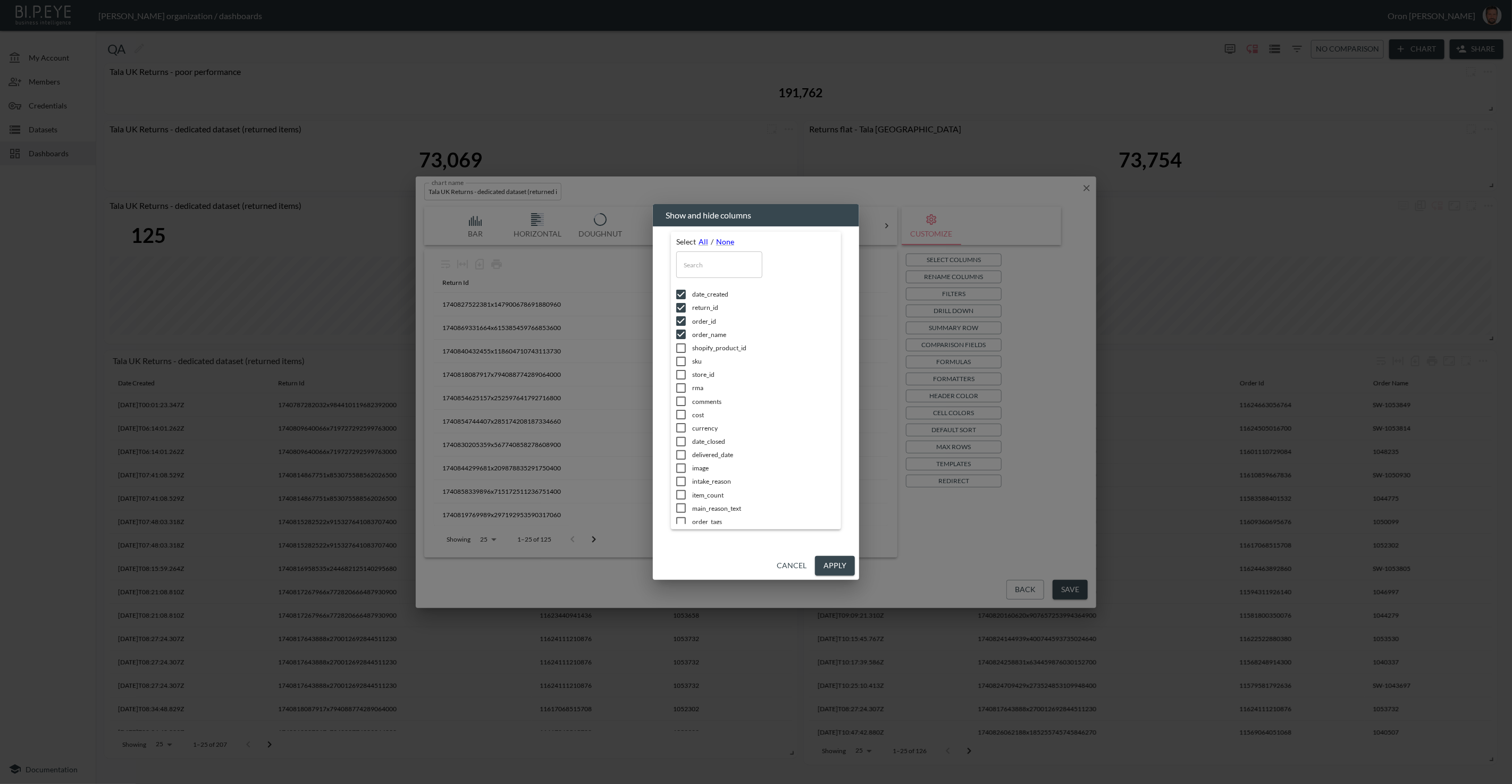
click at [706, 327] on li "order_id" at bounding box center [755, 321] width 159 height 13
checkbox input "false"
drag, startPoint x: 706, startPoint y: 336, endPoint x: 706, endPoint y: 328, distance: 8.0
click at [706, 336] on span "order_name" at bounding box center [764, 334] width 143 height 9
checkbox input "false"
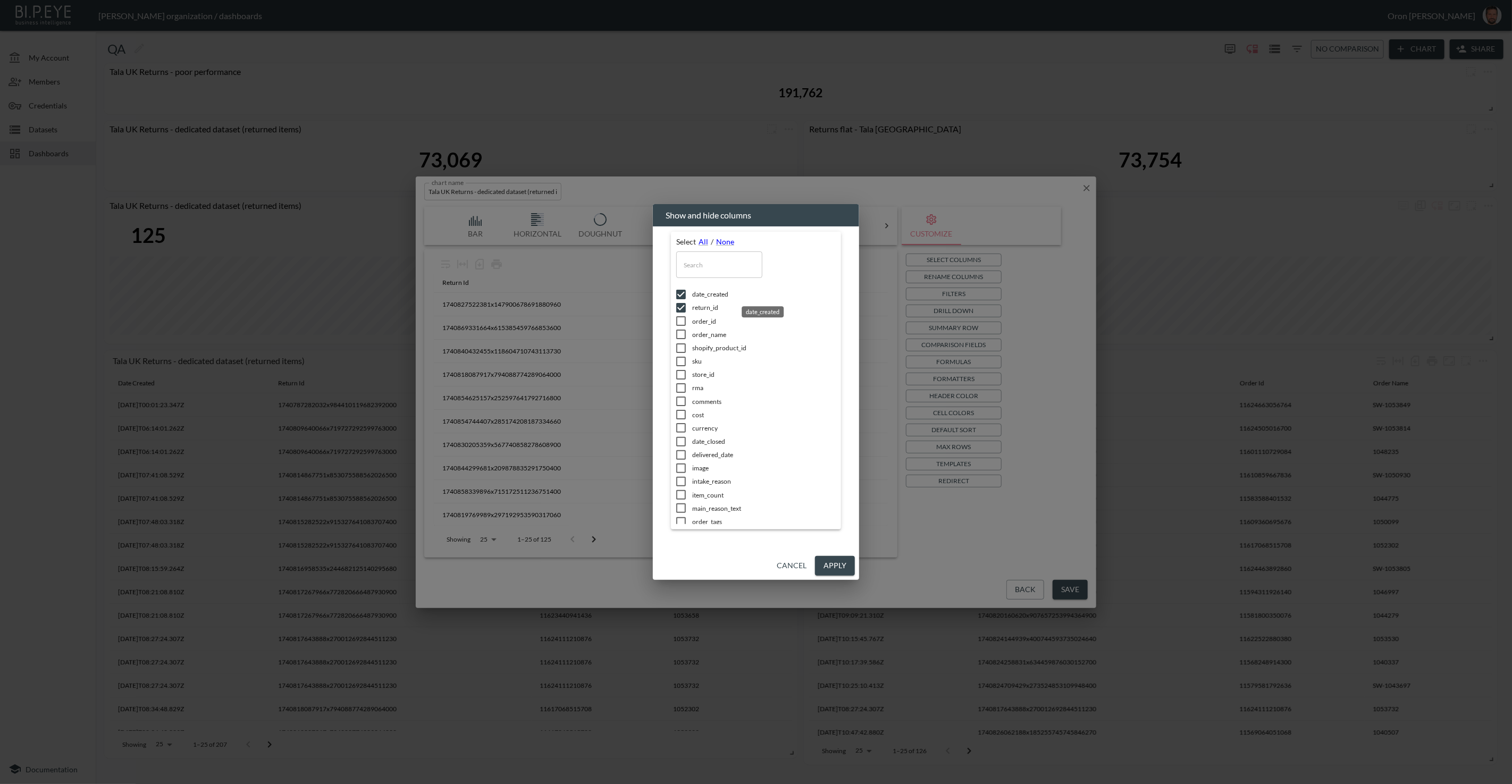
click at [707, 297] on span "date_created" at bounding box center [764, 294] width 143 height 9
checkbox input "false"
click at [832, 566] on button "Apply" at bounding box center [835, 566] width 40 height 20
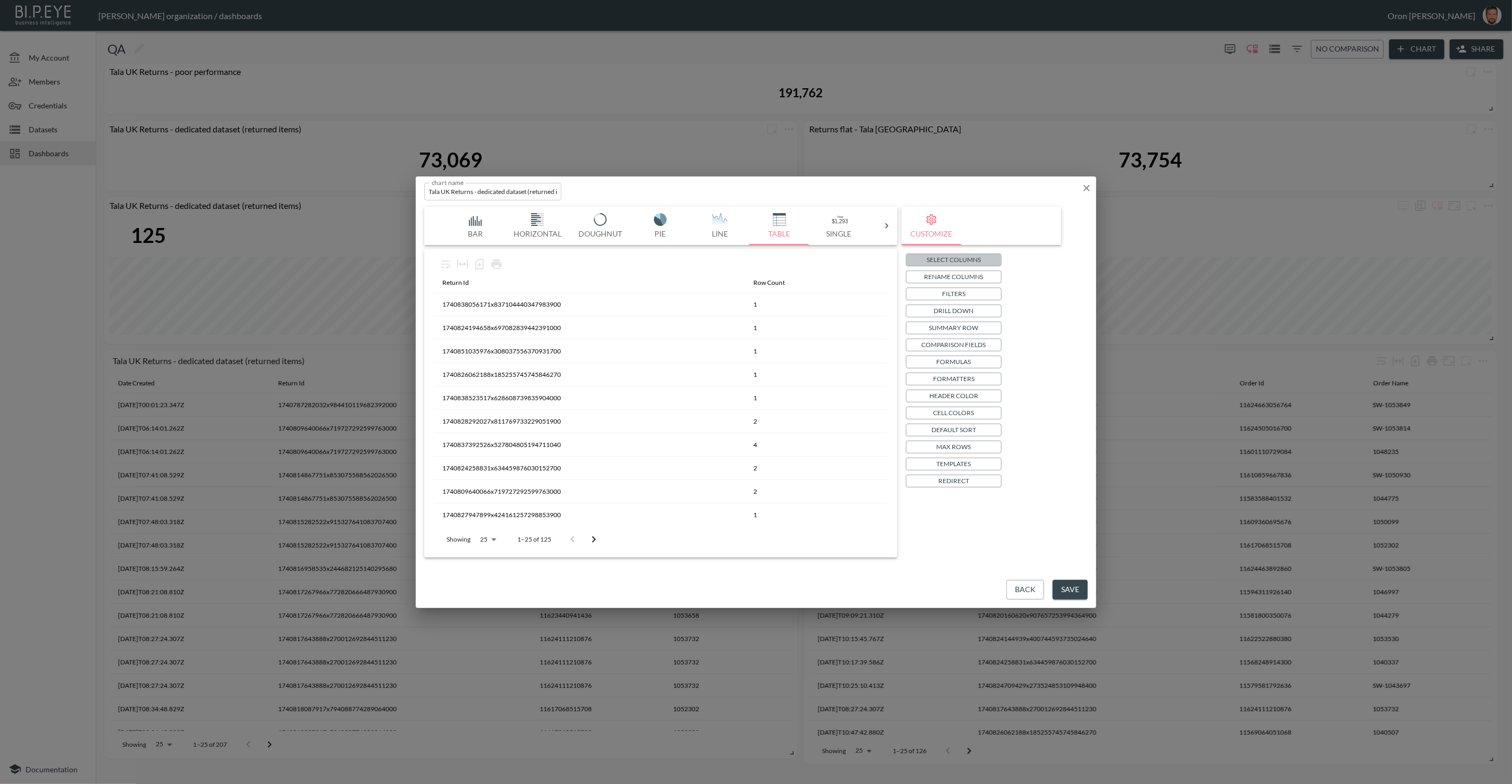
click at [967, 260] on p "Select Columns" at bounding box center [954, 260] width 54 height 11
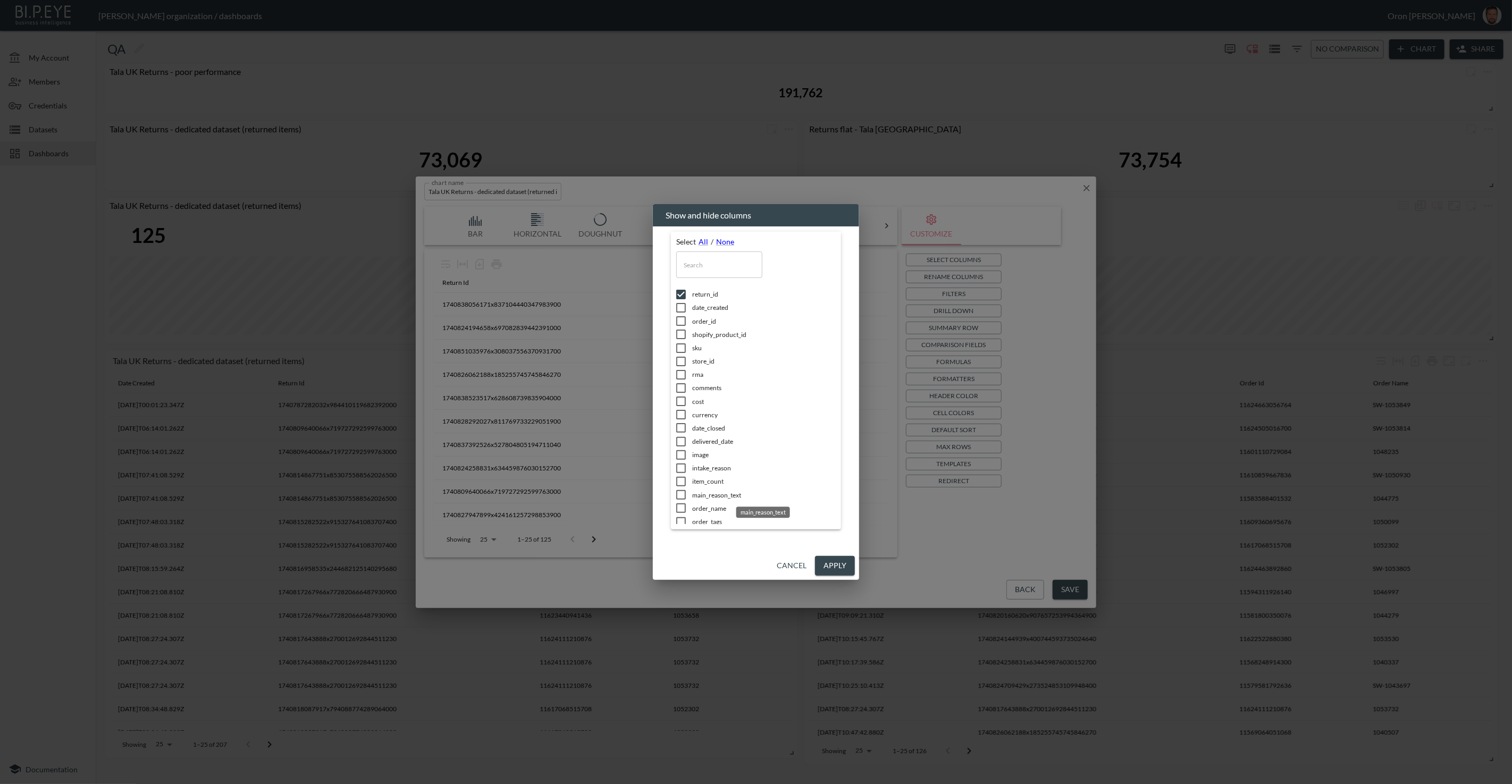
scroll to position [11, 0]
drag, startPoint x: 800, startPoint y: 563, endPoint x: 797, endPoint y: 548, distance: 15.3
click at [800, 561] on button "Cancel" at bounding box center [792, 566] width 39 height 20
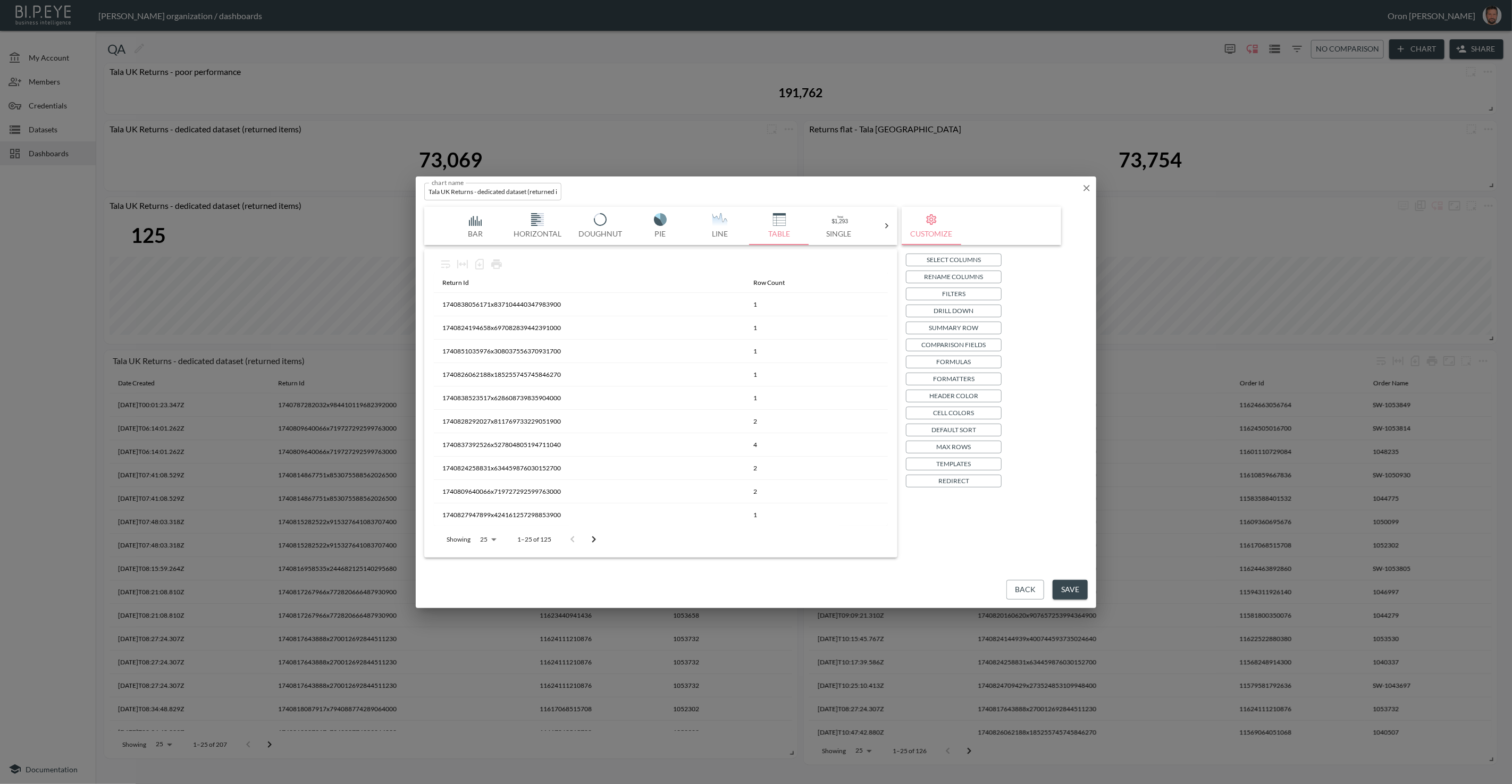
drag, startPoint x: 1072, startPoint y: 588, endPoint x: 1032, endPoint y: 571, distance: 43.5
click at [1072, 588] on button "Save" at bounding box center [1070, 590] width 35 height 20
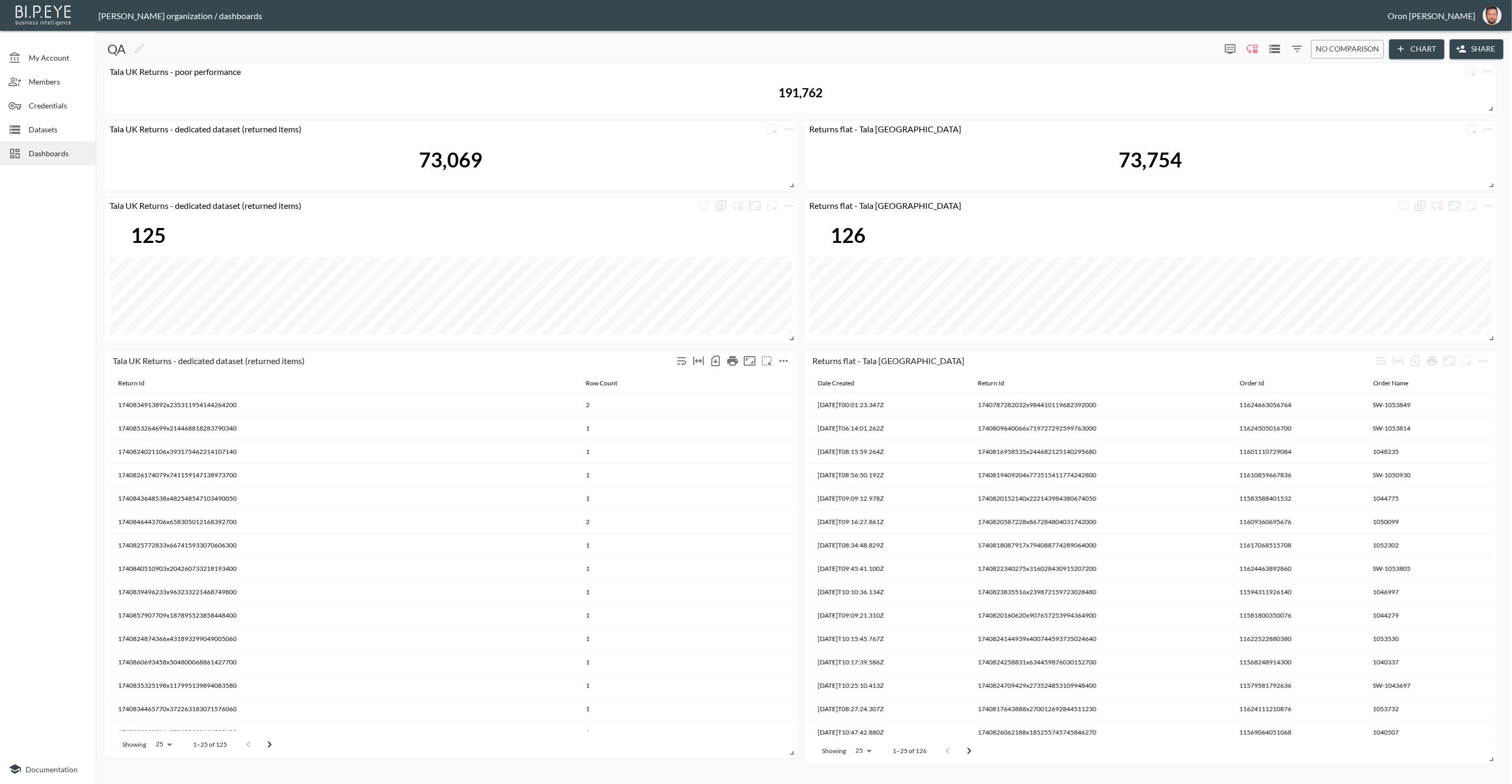
click at [788, 361] on icon "more" at bounding box center [784, 361] width 13 height 13
click at [786, 378] on li "Edit" at bounding box center [783, 381] width 83 height 19
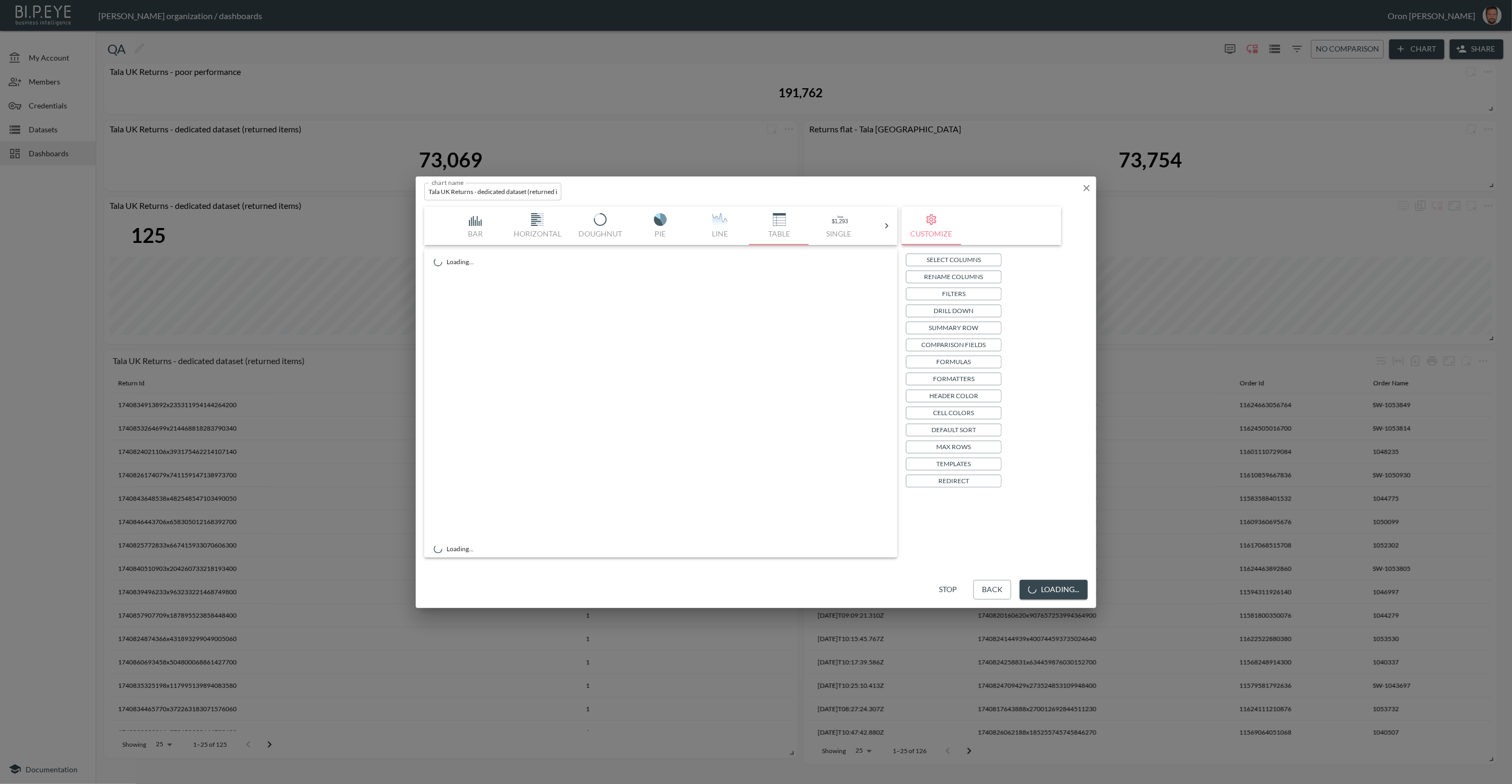
click at [941, 262] on p "Select Columns" at bounding box center [954, 260] width 54 height 11
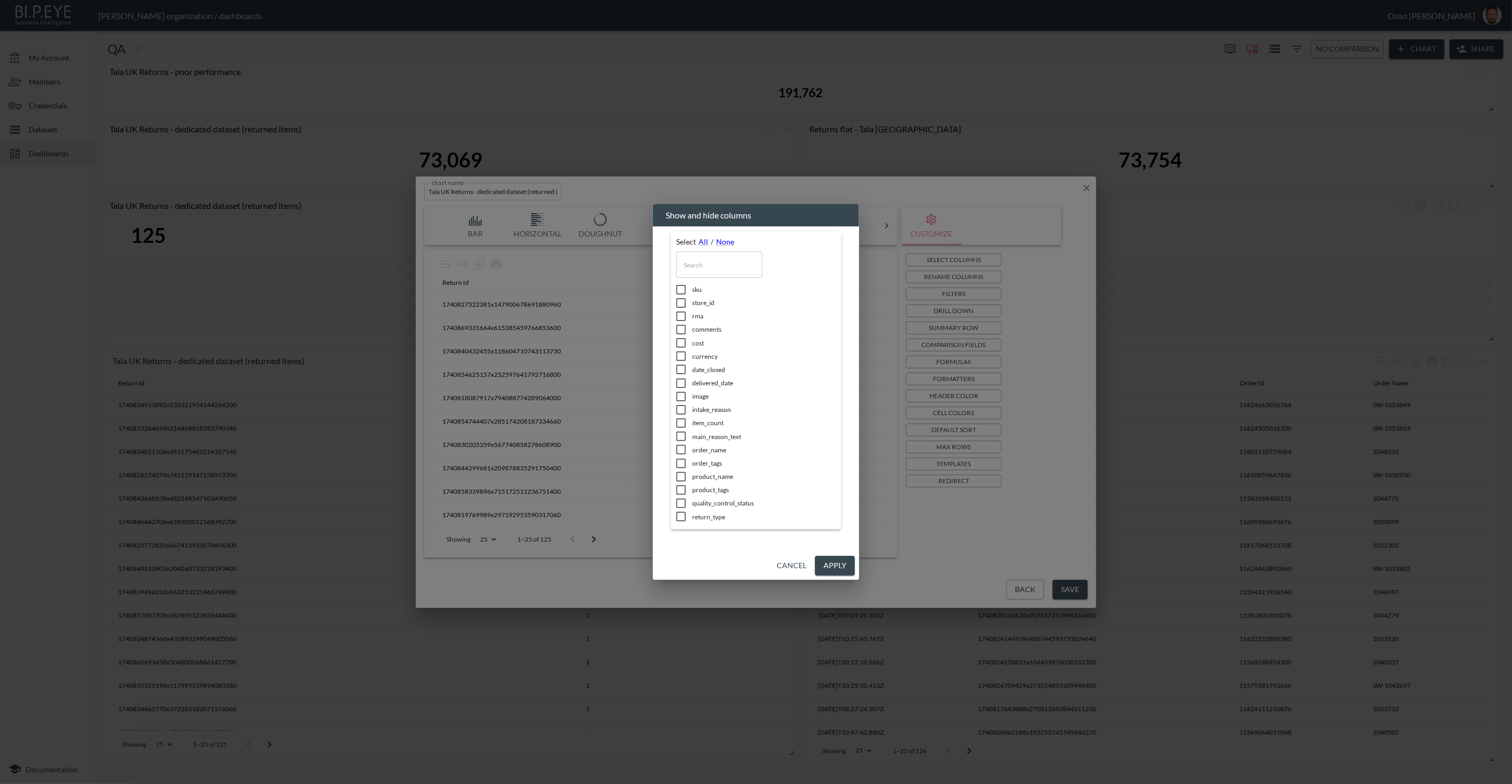
scroll to position [0, 0]
click at [715, 269] on input "text" at bounding box center [719, 265] width 86 height 27
type input "ro"
checkbox input "false"
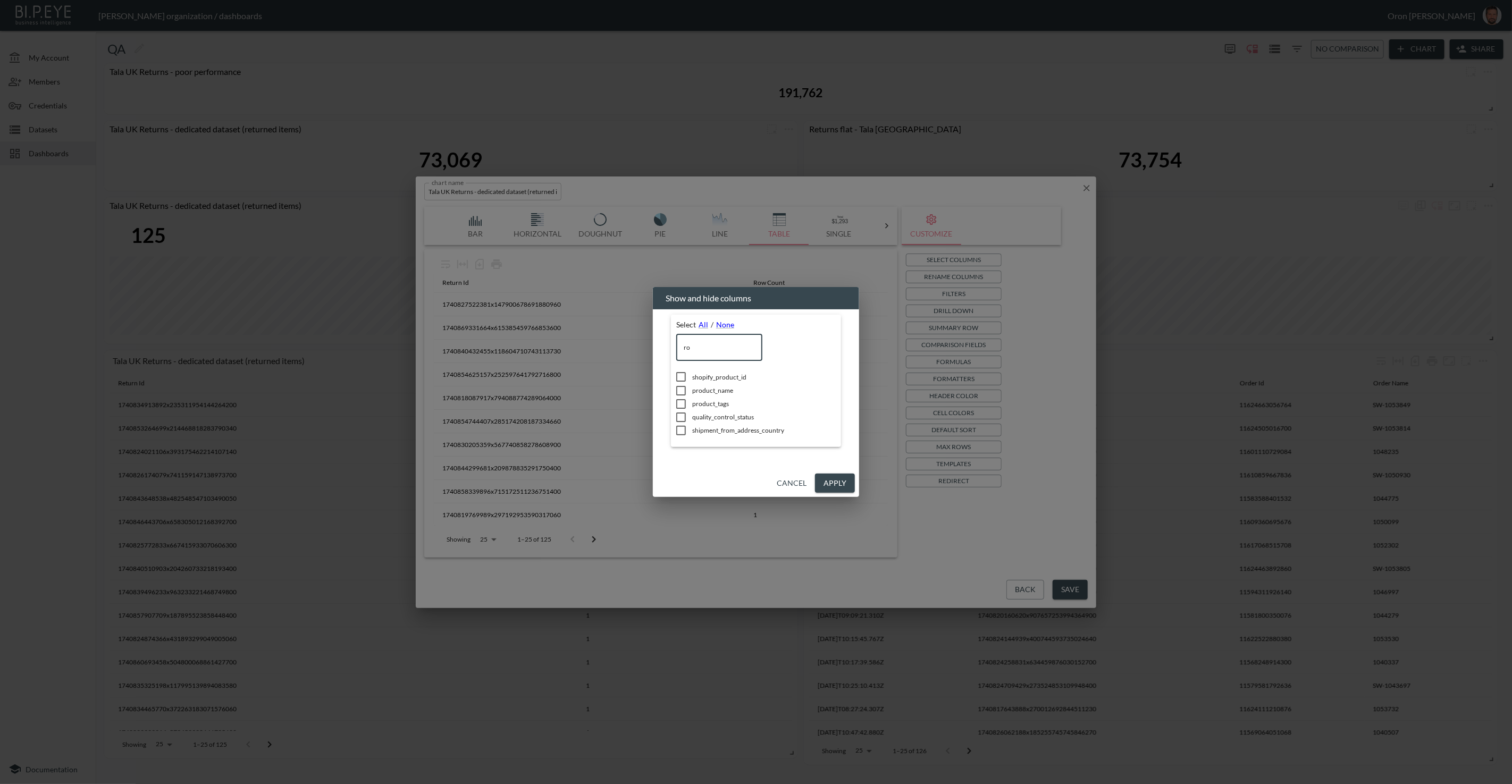
type input "row"
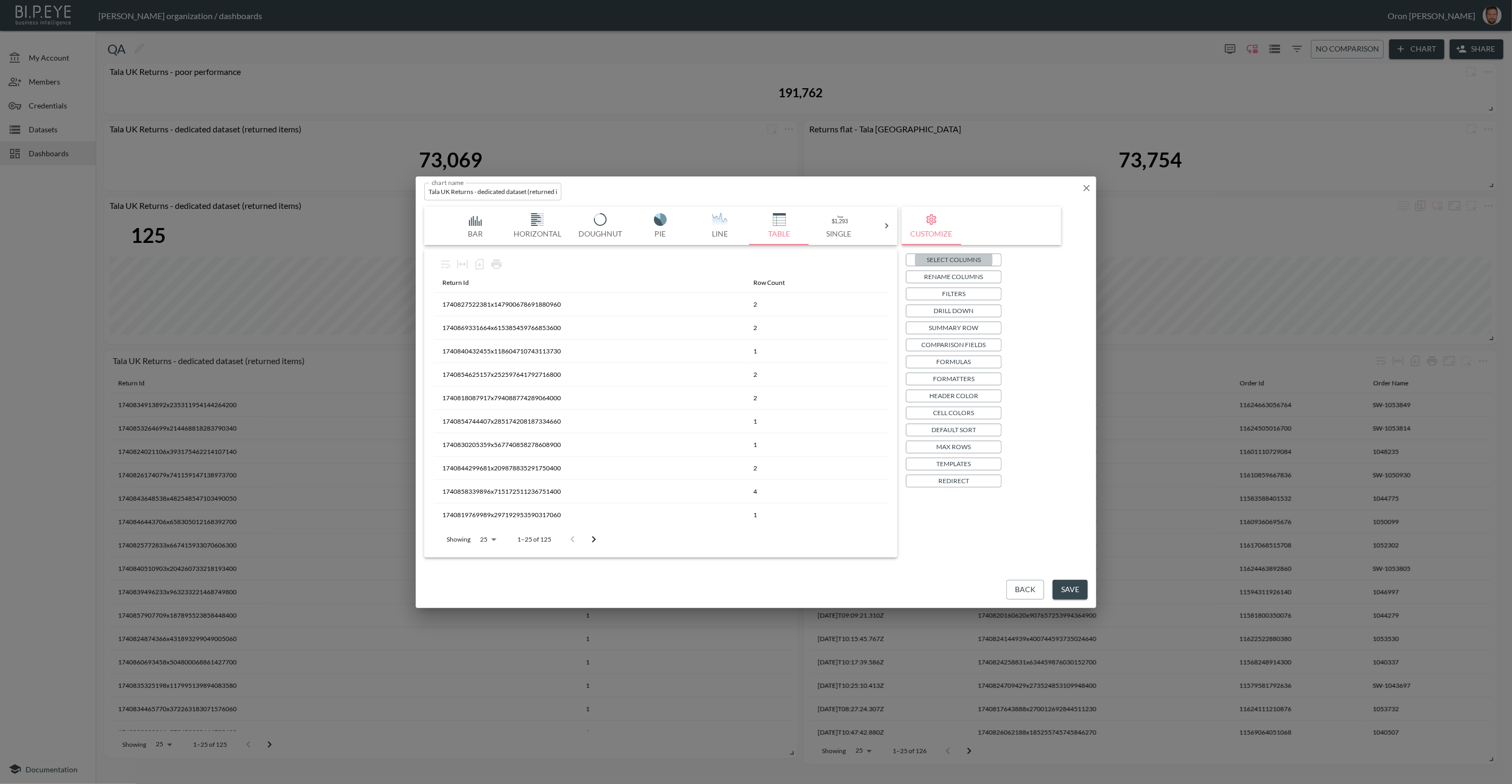
click at [1091, 188] on icon "button" at bounding box center [1086, 187] width 10 height 10
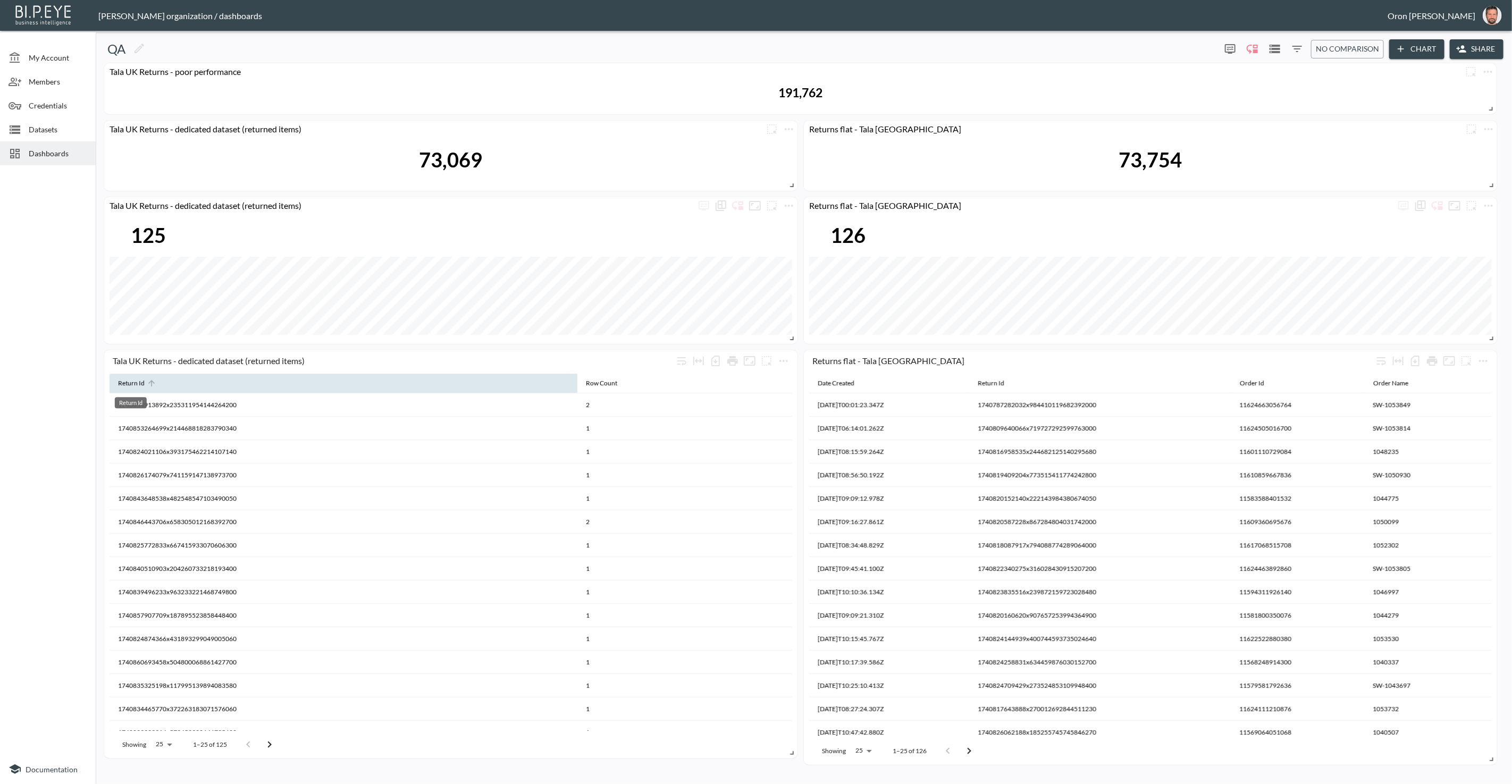
click at [122, 384] on div "Return Id" at bounding box center [131, 383] width 27 height 13
click at [1016, 384] on icon at bounding box center [1012, 383] width 10 height 10
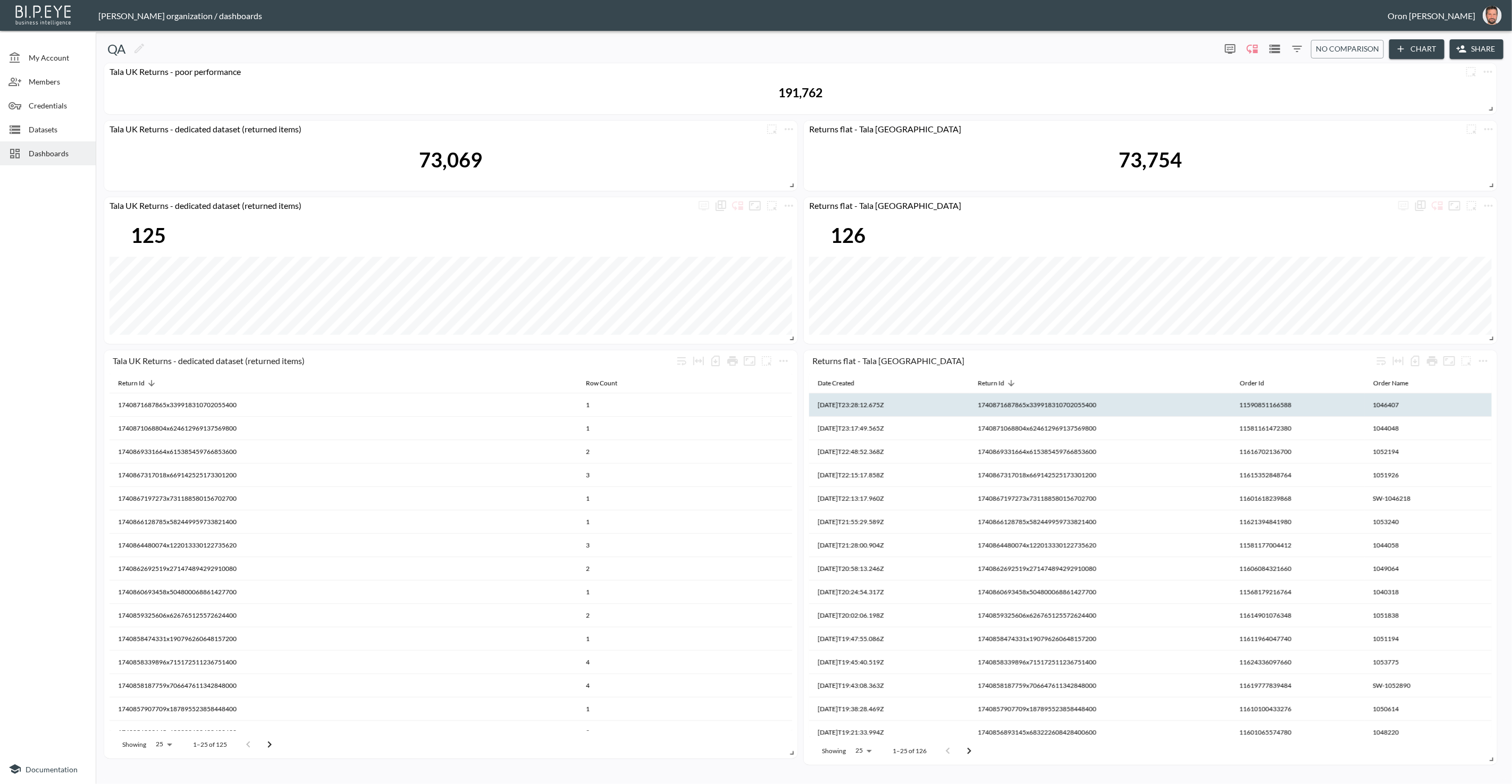
click at [793, 400] on th "1740871687865x339918310702055400" at bounding box center [685, 405] width 215 height 23
click at [1029, 400] on th "1740871687865x339918310702055400" at bounding box center [1101, 405] width 262 height 23
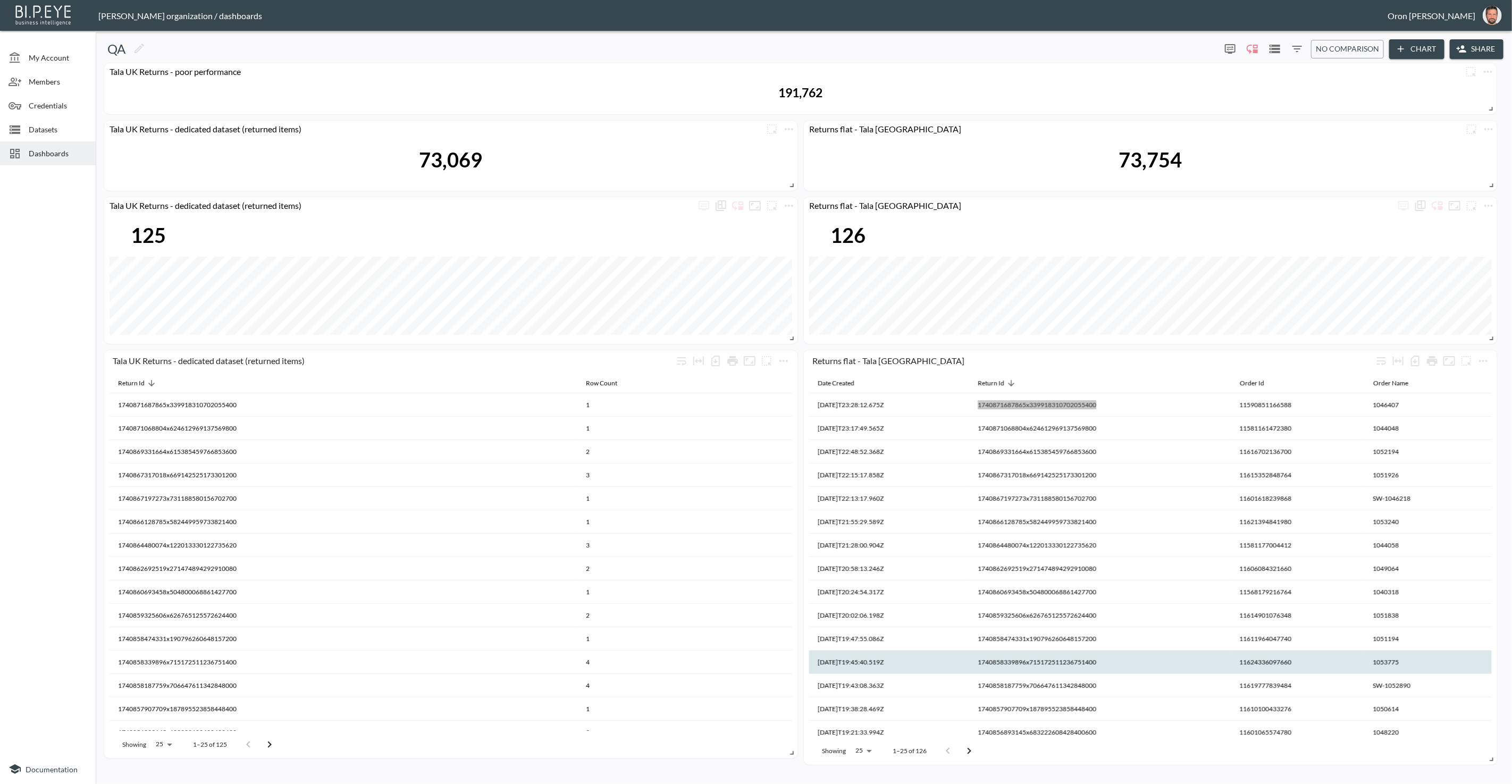
scroll to position [241, 0]
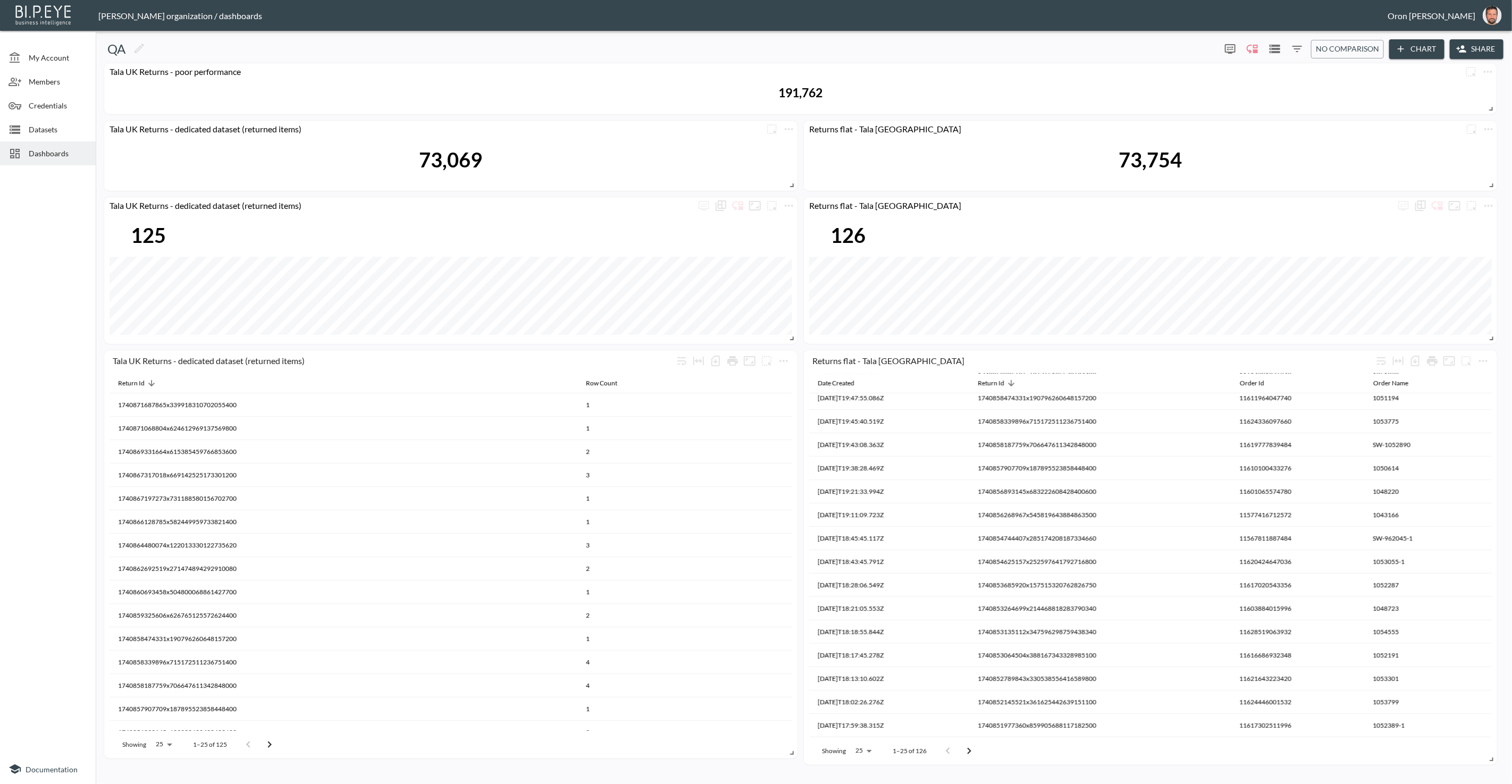
click at [865, 755] on body "BI.P.EYE, Interactive Analytics Dashboards - app Zach Bailet organization / das…" at bounding box center [756, 392] width 1512 height 784
click at [869, 663] on li "200" at bounding box center [864, 666] width 41 height 19
type input "200"
click at [159, 742] on body "BI.P.EYE, Interactive Analytics Dashboards - app Zach Bailet organization / das…" at bounding box center [756, 392] width 1512 height 784
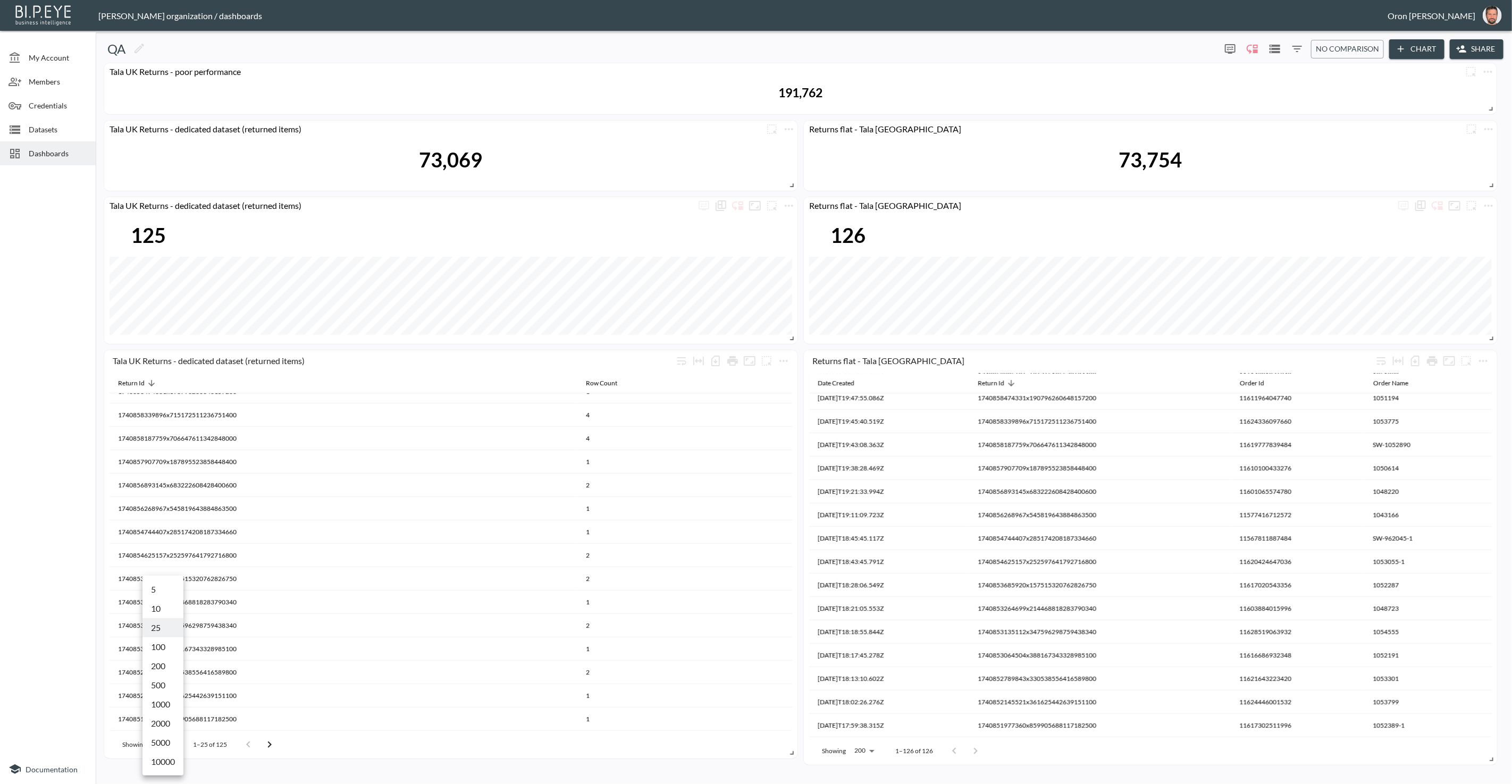
click at [168, 664] on li "200" at bounding box center [163, 666] width 41 height 19
type input "200"
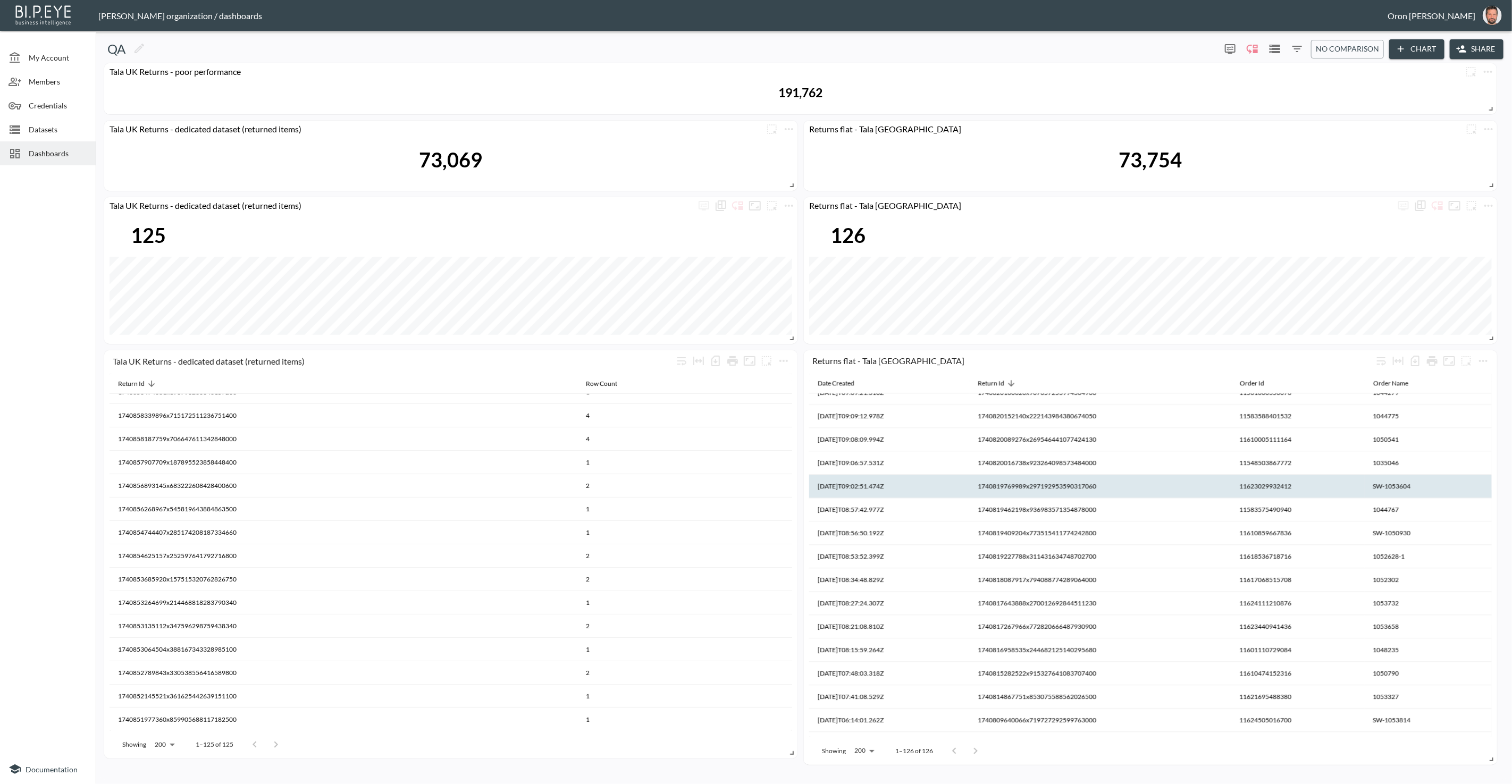
scroll to position [2603, 0]
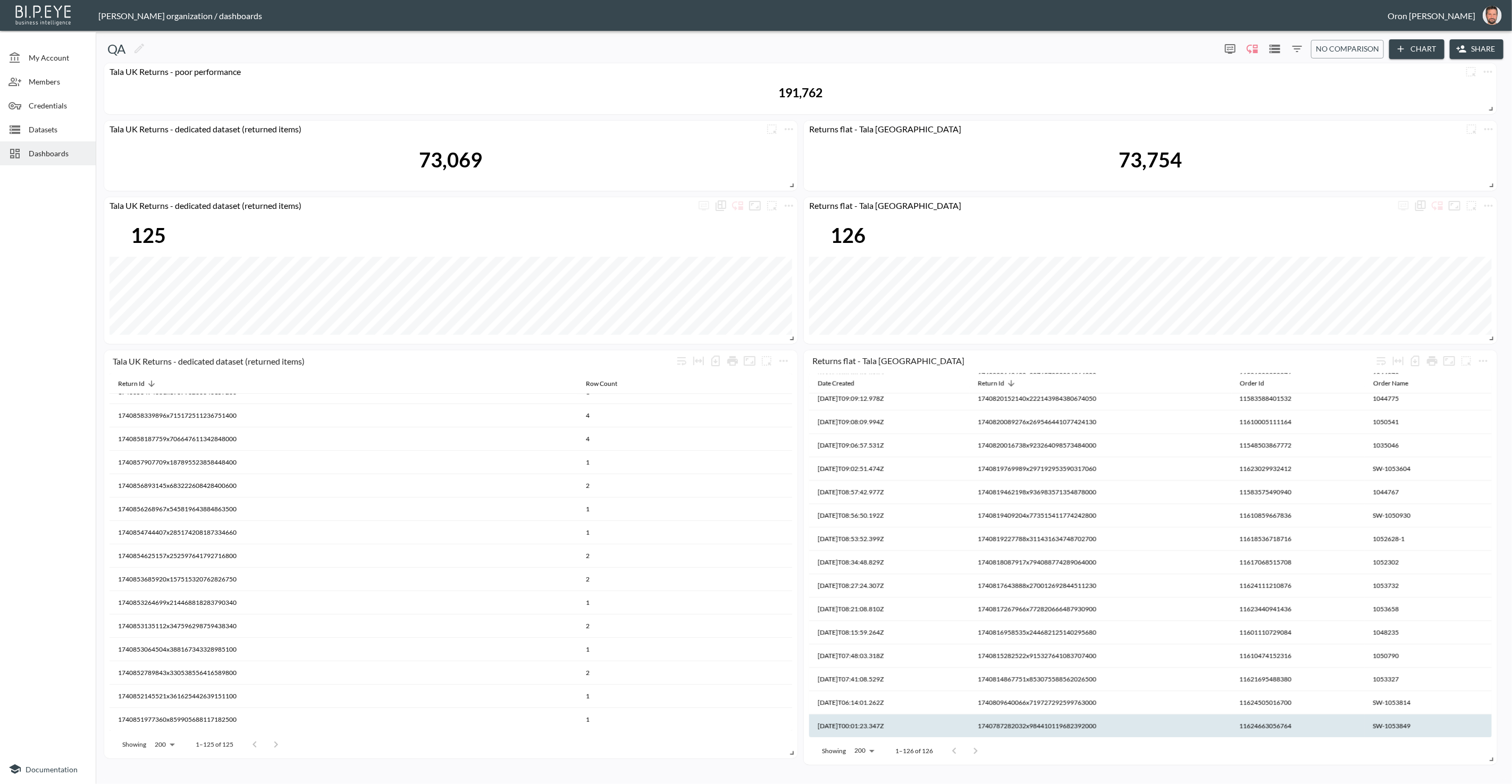
click at [1082, 718] on th "1740787282032x984410119682392000" at bounding box center [1101, 726] width 262 height 23
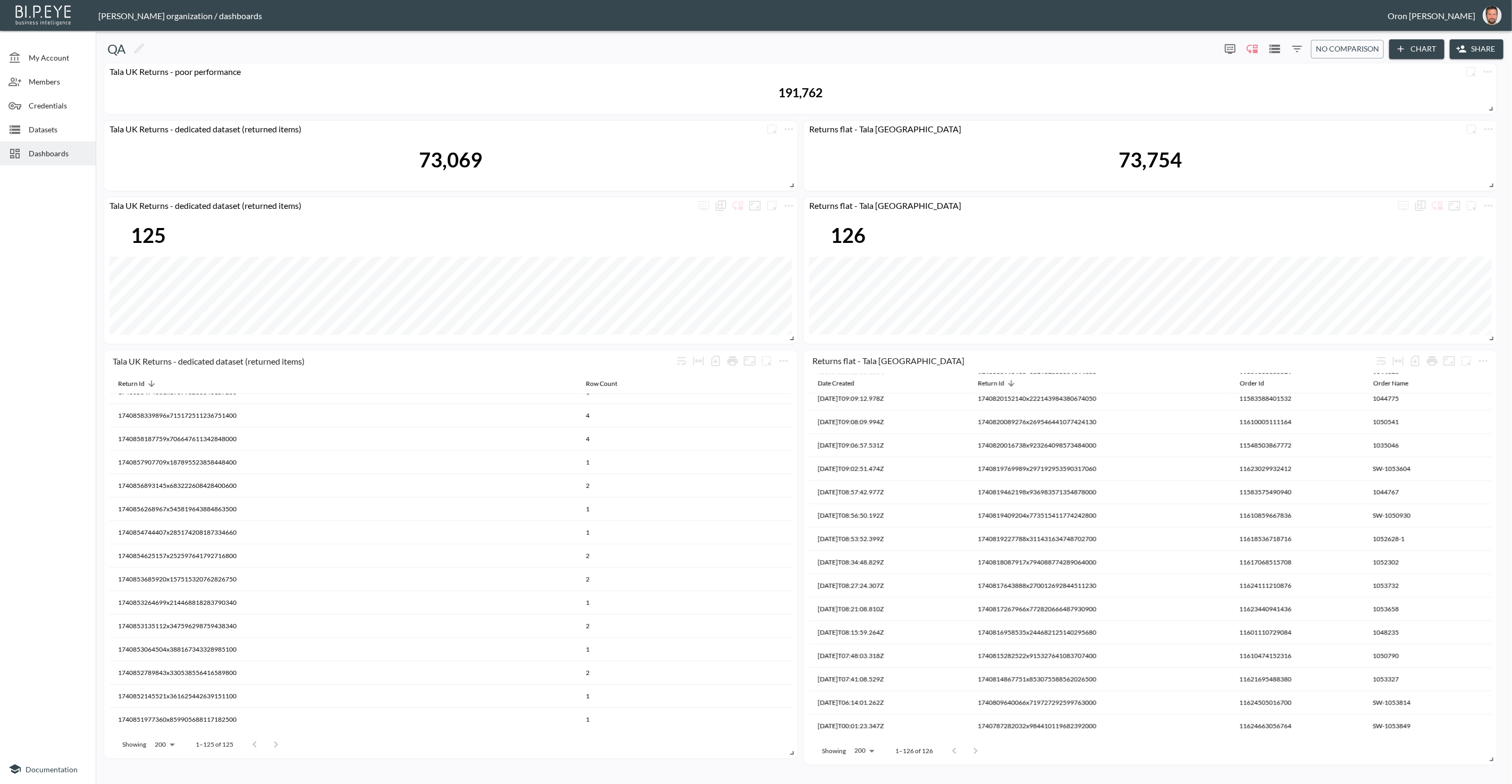
scroll to position [2586, 0]
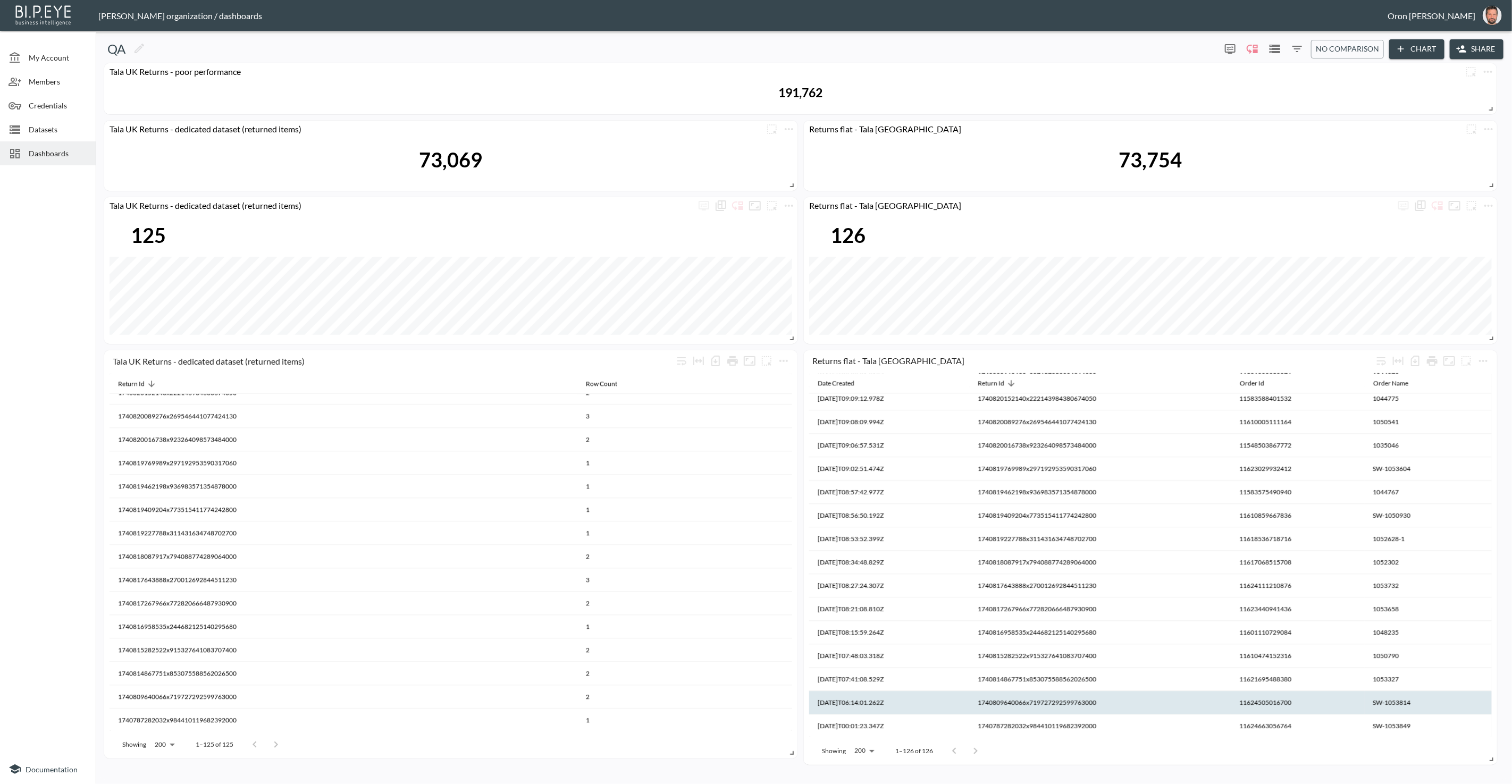
click at [793, 708] on th "1740809640066x719727292599763000" at bounding box center [685, 720] width 215 height 23
click at [1038, 694] on th "1740809640066x719727292599763000" at bounding box center [1101, 703] width 262 height 23
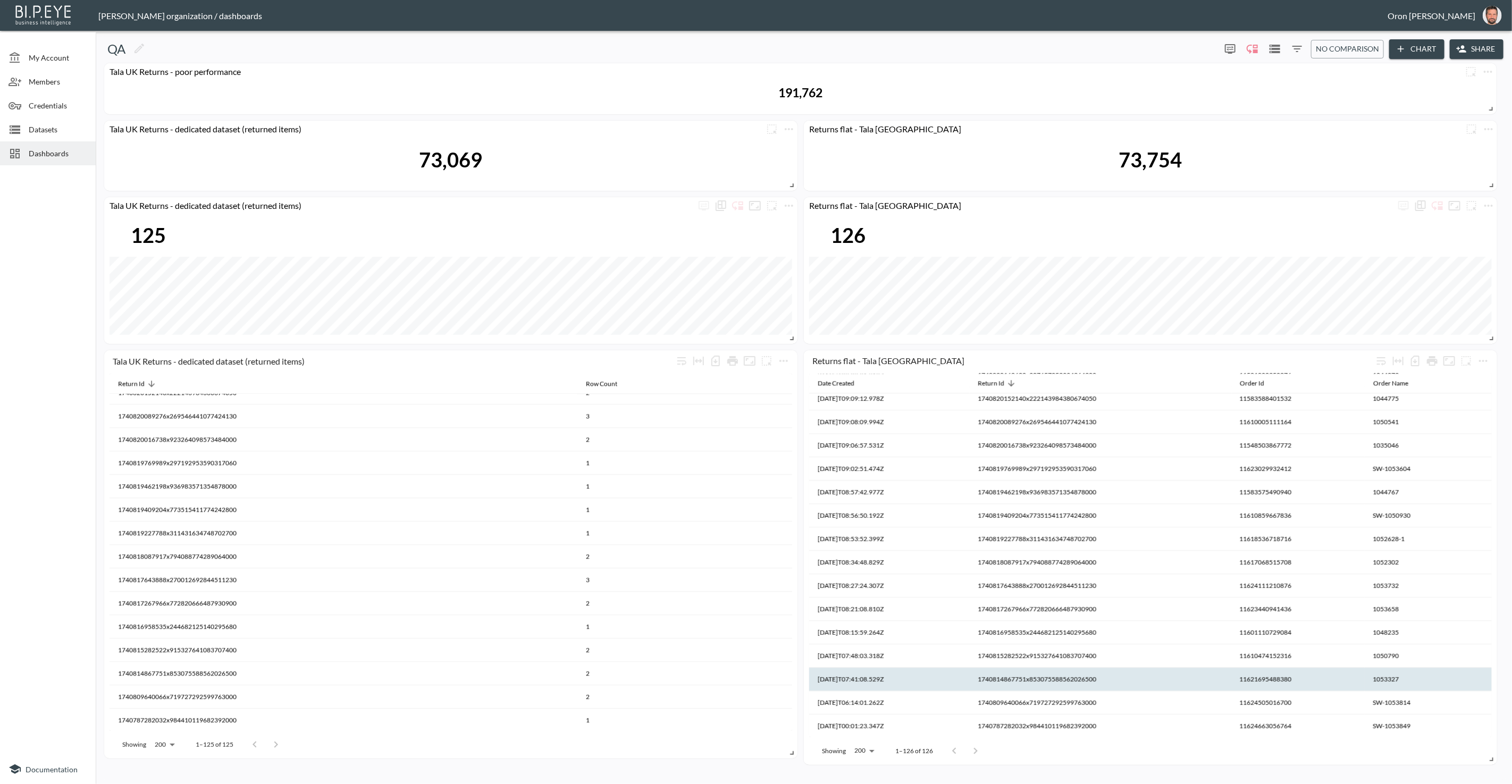
click at [793, 685] on th "1740814867751x853075588562026500" at bounding box center [685, 697] width 215 height 23
click at [1042, 679] on th "1740814867751x853075588562026500" at bounding box center [1101, 679] width 262 height 23
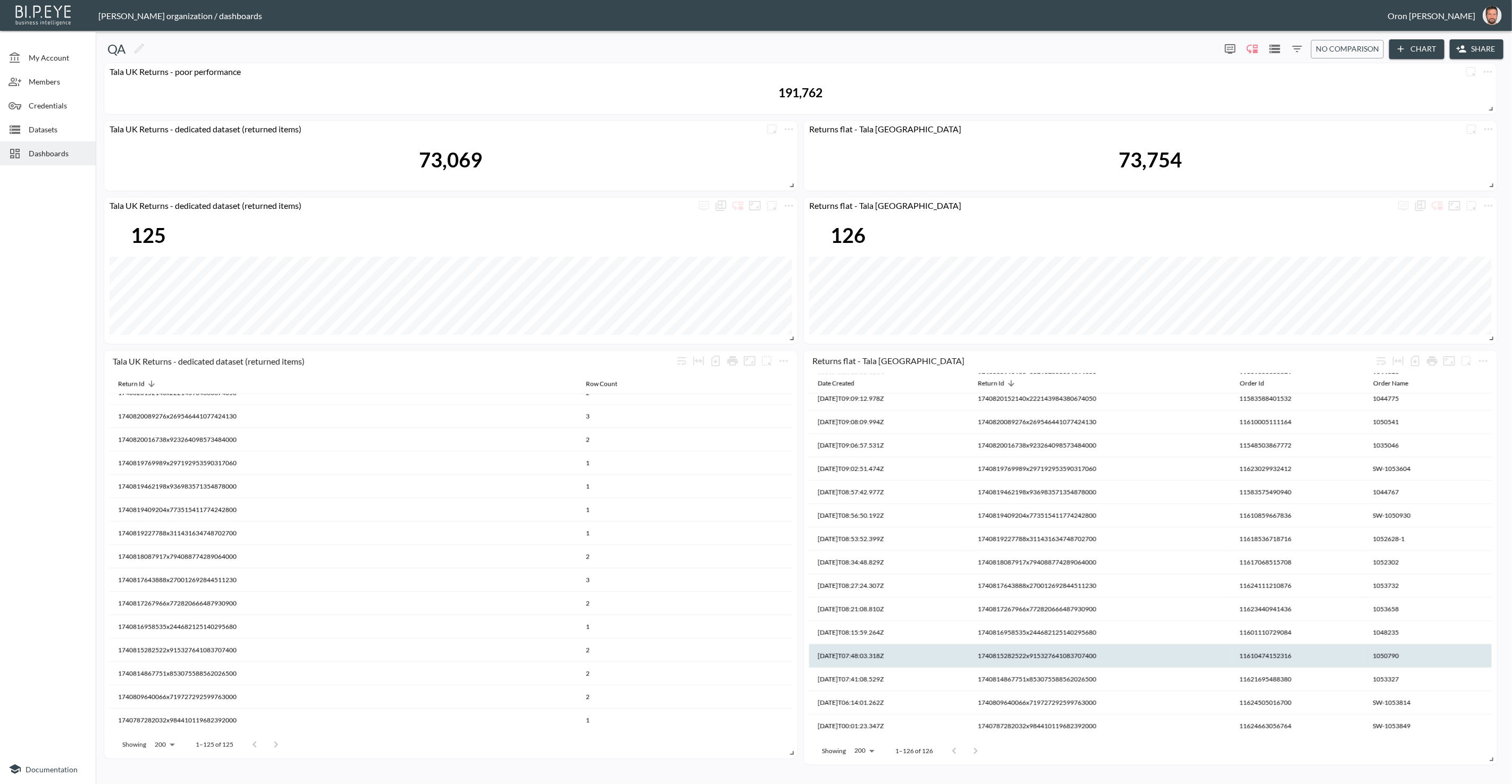
click at [793, 661] on th "1740815282522x915327641083707400" at bounding box center [685, 673] width 215 height 23
click at [1043, 659] on th "1740815282522x915327641083707400" at bounding box center [1101, 656] width 262 height 23
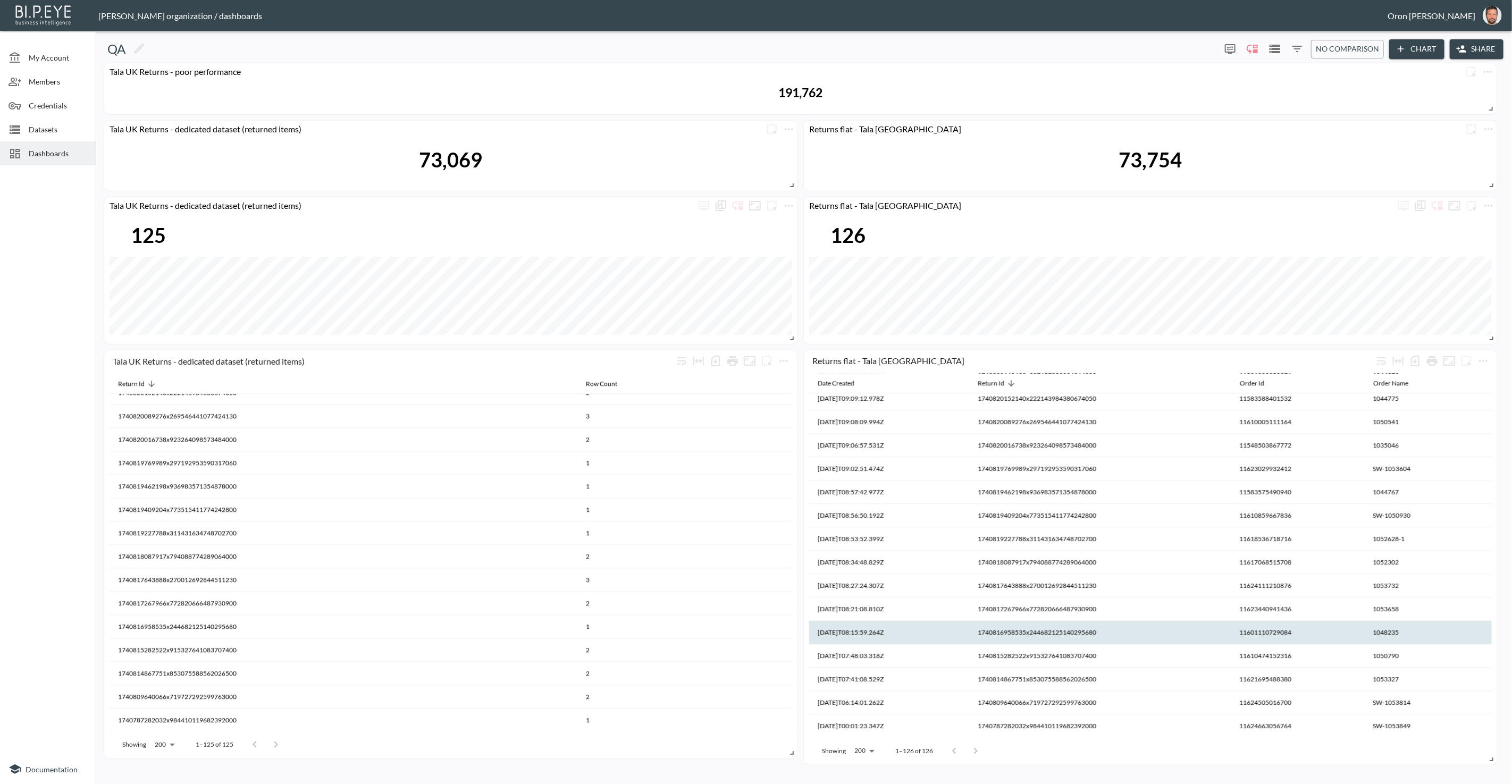
click at [793, 638] on th "1740816958535x244682125140295680" at bounding box center [685, 650] width 215 height 23
click at [1042, 632] on th "1740816958535x244682125140295680" at bounding box center [1101, 632] width 262 height 23
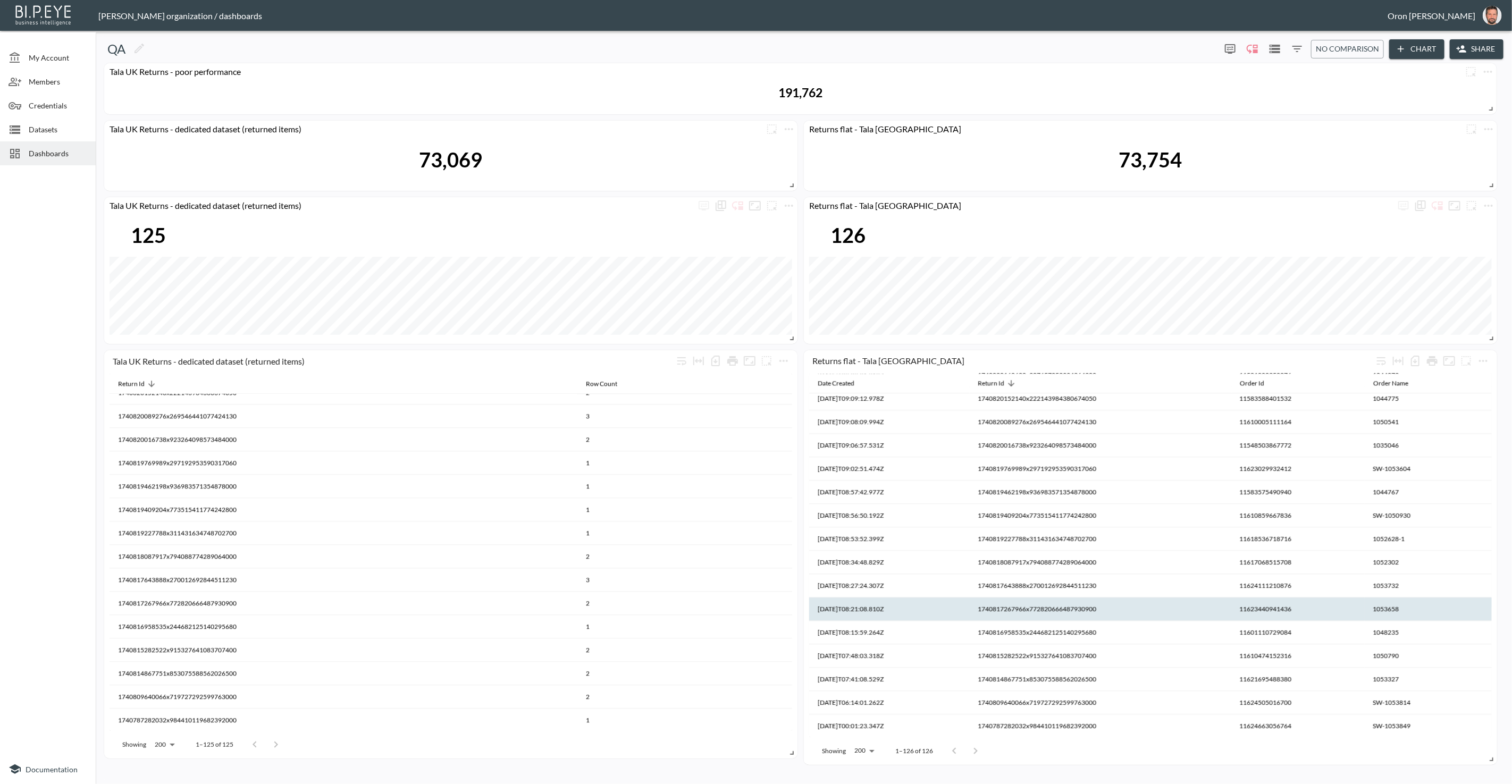
click at [793, 615] on th "1740817267966x772820666487930900" at bounding box center [685, 626] width 215 height 23
click at [1036, 609] on th "1740817267966x772820666487930900" at bounding box center [1101, 609] width 262 height 23
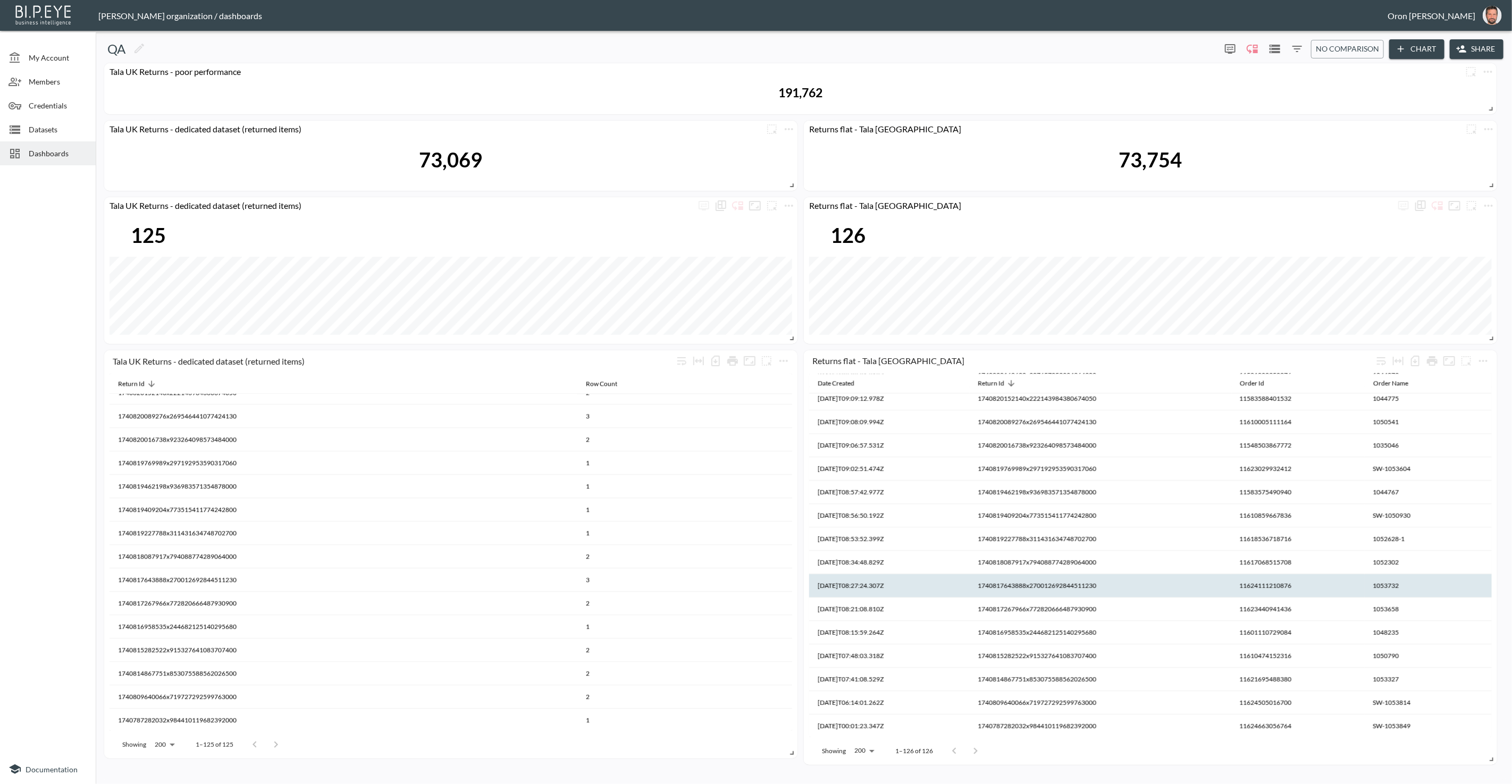
click at [793, 591] on th "1740817643888x270012692844511230" at bounding box center [685, 603] width 215 height 23
click at [1034, 583] on th "1740817643888x270012692844511230" at bounding box center [1101, 586] width 262 height 23
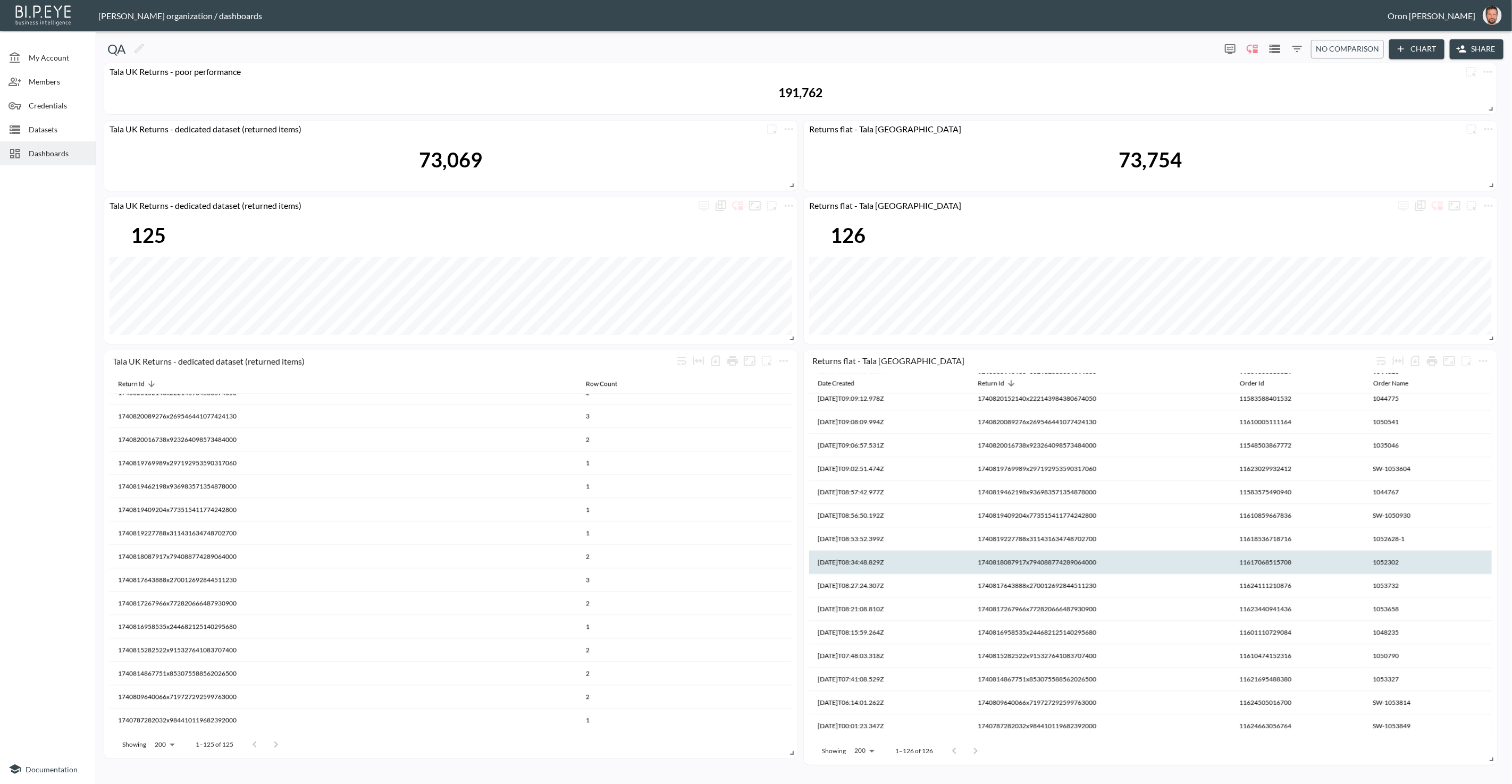
click at [793, 568] on th "1740818087917x794088774289064000" at bounding box center [685, 579] width 215 height 23
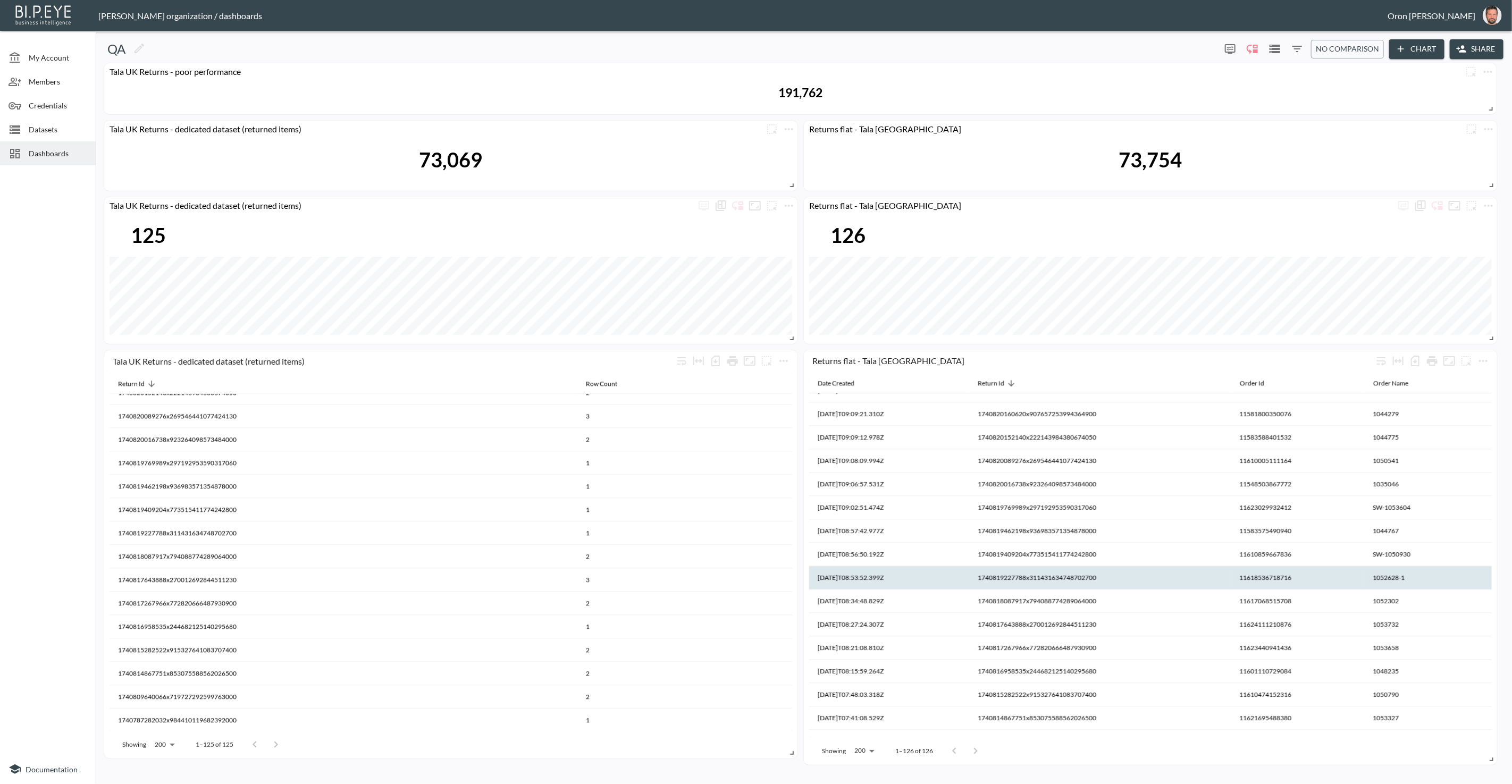
click at [793, 568] on th "1740819227788x311431634748702700" at bounding box center [685, 556] width 215 height 23
click at [1033, 579] on th "1740819227788x311431634748702700" at bounding box center [1101, 578] width 262 height 23
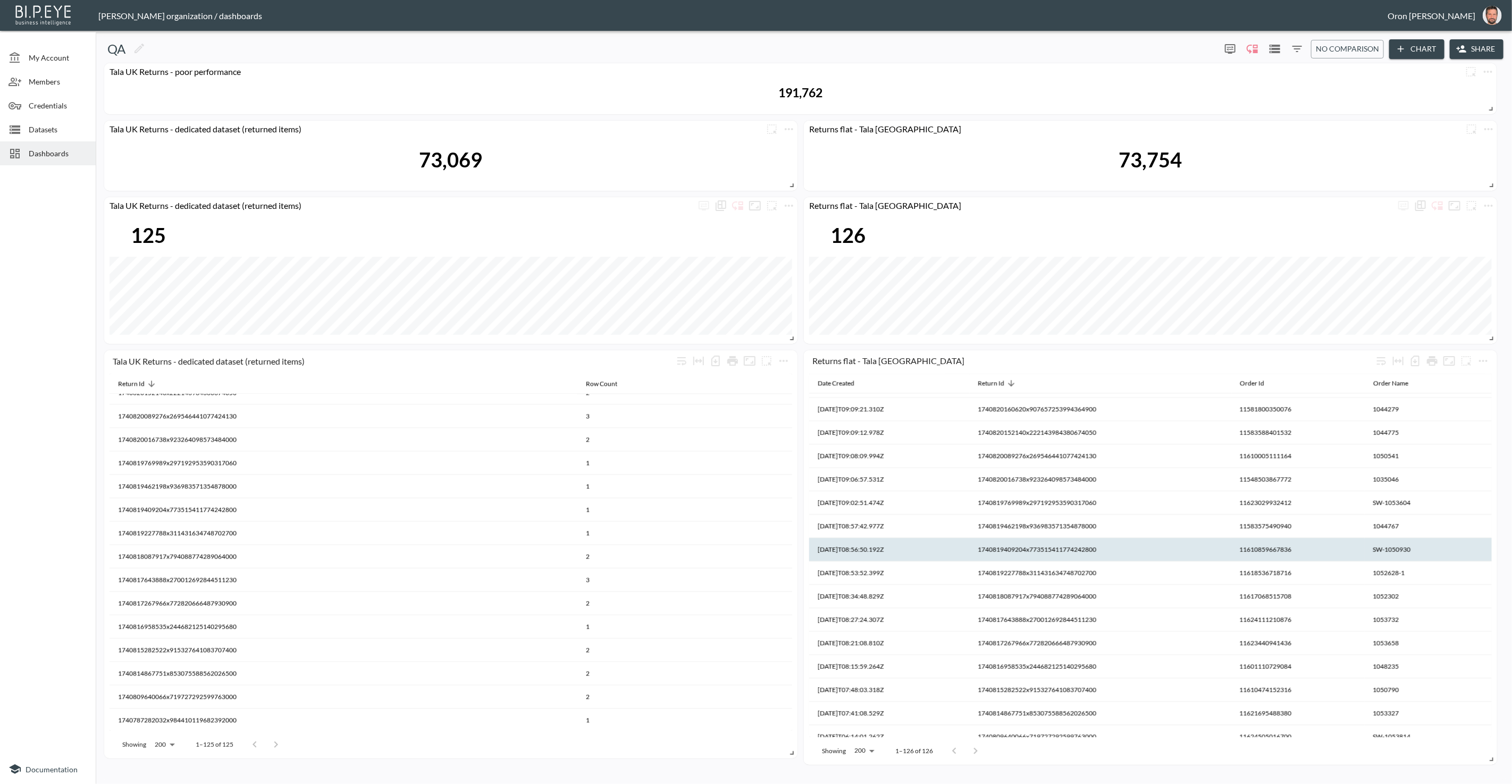
click at [793, 544] on th "1740819409204x773515411774242800" at bounding box center [685, 533] width 215 height 23
click at [1033, 551] on th "1740819409204x773515411774242800" at bounding box center [1101, 550] width 262 height 23
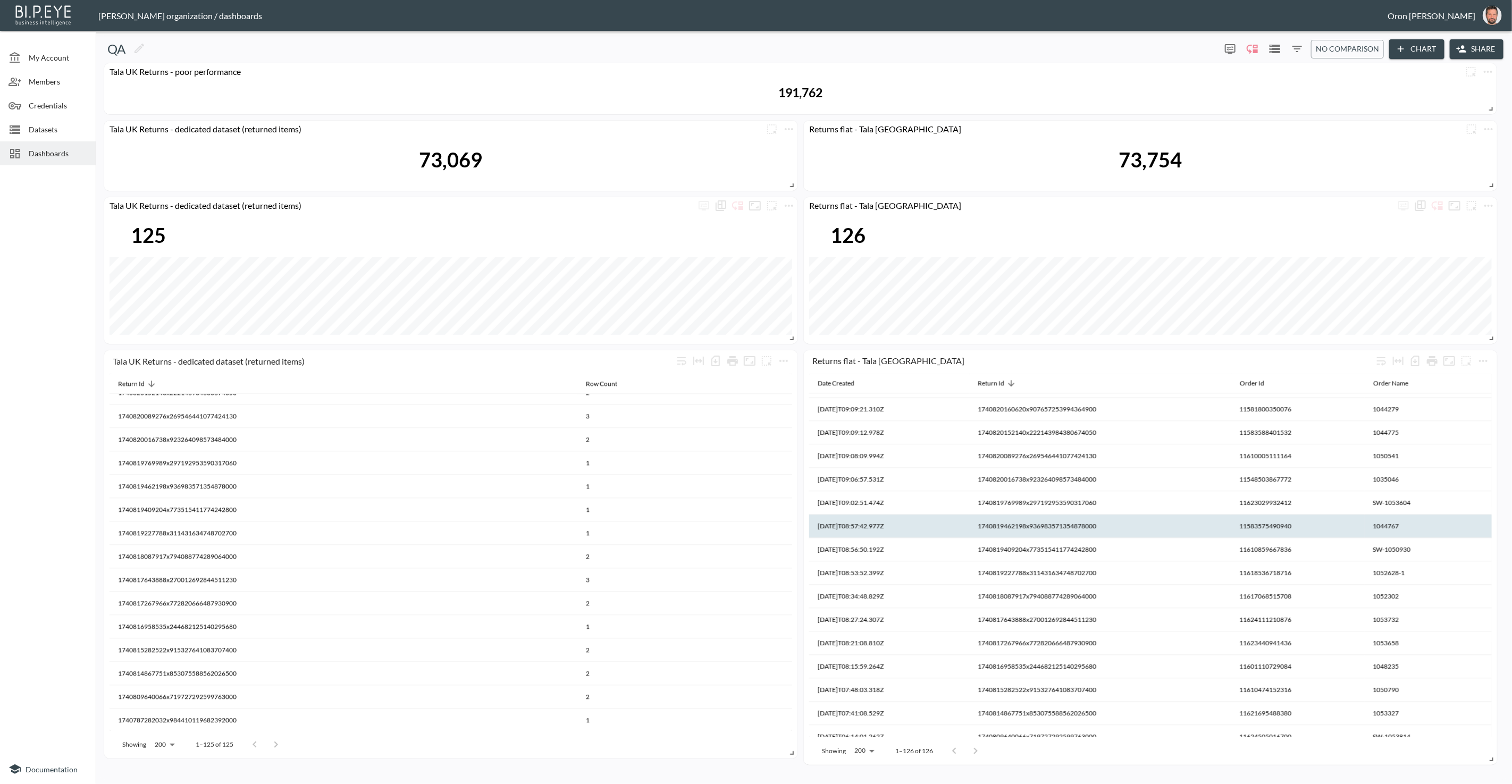
click at [793, 521] on th "1740819462198x936983571354878000" at bounding box center [685, 509] width 215 height 23
click at [1031, 527] on th "1740819462198x936983571354878000" at bounding box center [1101, 526] width 262 height 23
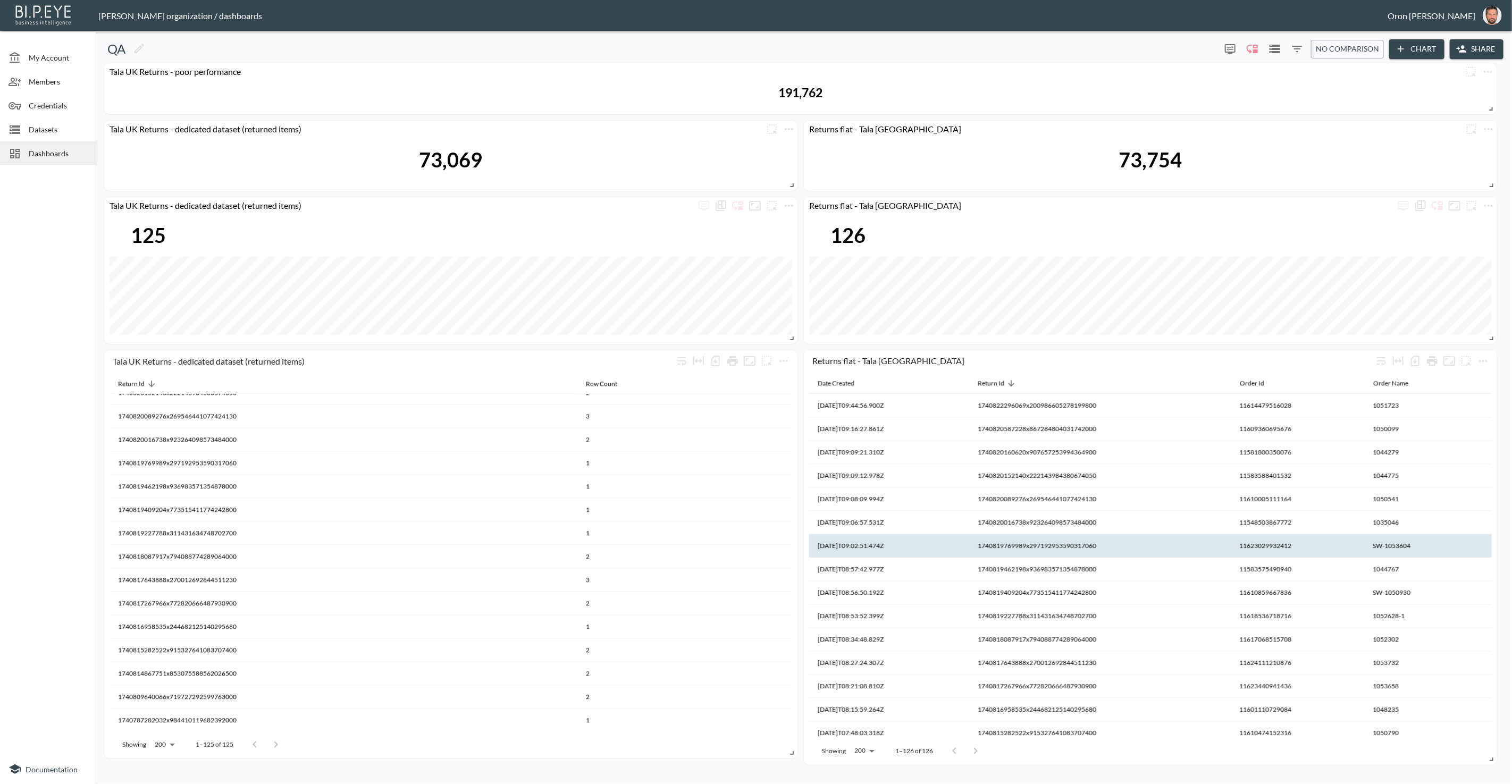
click at [793, 497] on th "1740819769989x297192953590317060" at bounding box center [685, 486] width 215 height 23
click at [1030, 545] on th "1740819769989x297192953590317060" at bounding box center [1101, 546] width 262 height 23
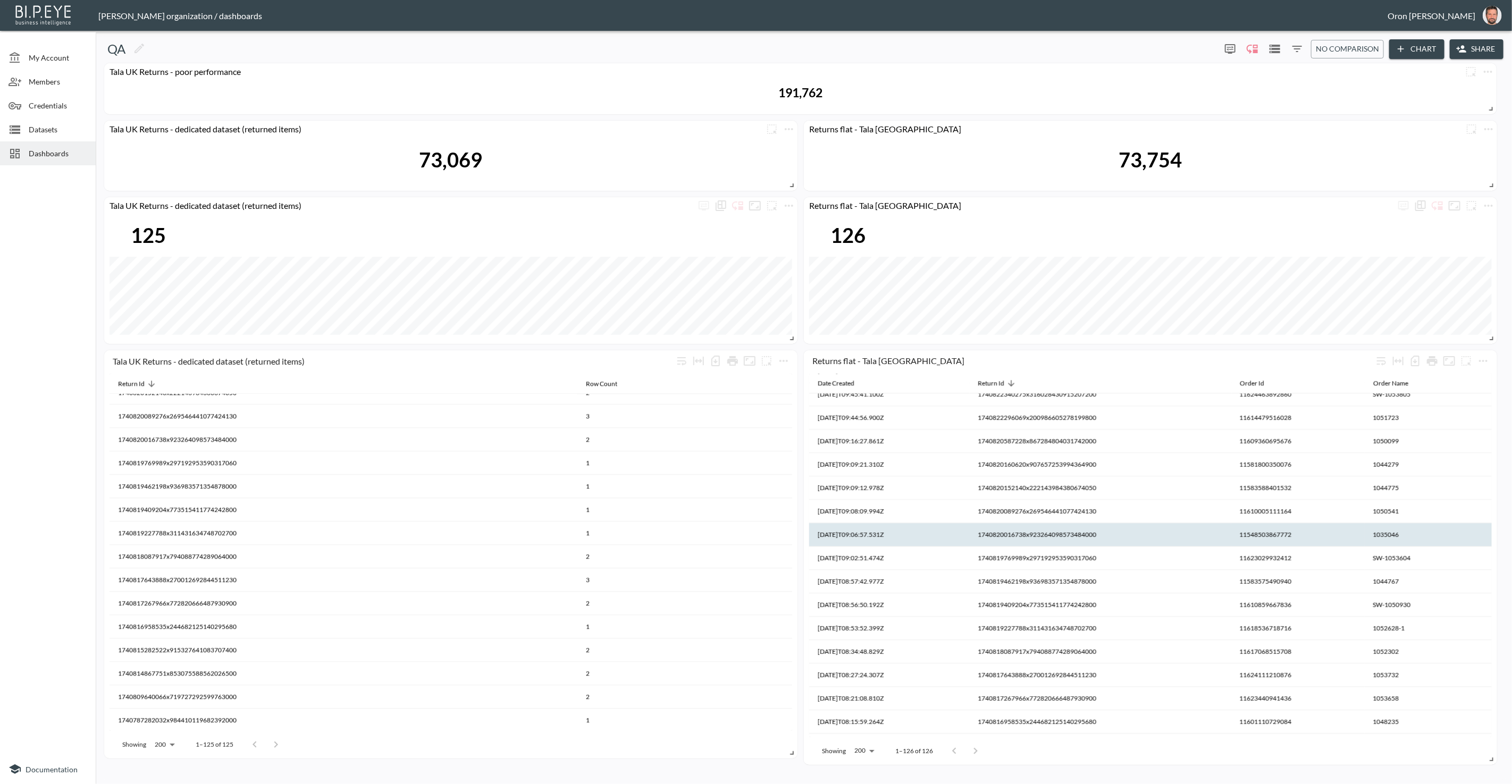
scroll to position [2511, 0]
click at [793, 474] on th "1740820016738x923264098573484000" at bounding box center [685, 462] width 215 height 23
click at [1031, 538] on th "1740820016738x923264098573484000" at bounding box center [1101, 537] width 262 height 23
click at [793, 451] on th "1740820089276x269546441077424130" at bounding box center [685, 439] width 215 height 23
click at [1030, 533] on th "1740820089276x269546441077424130" at bounding box center [1101, 534] width 262 height 23
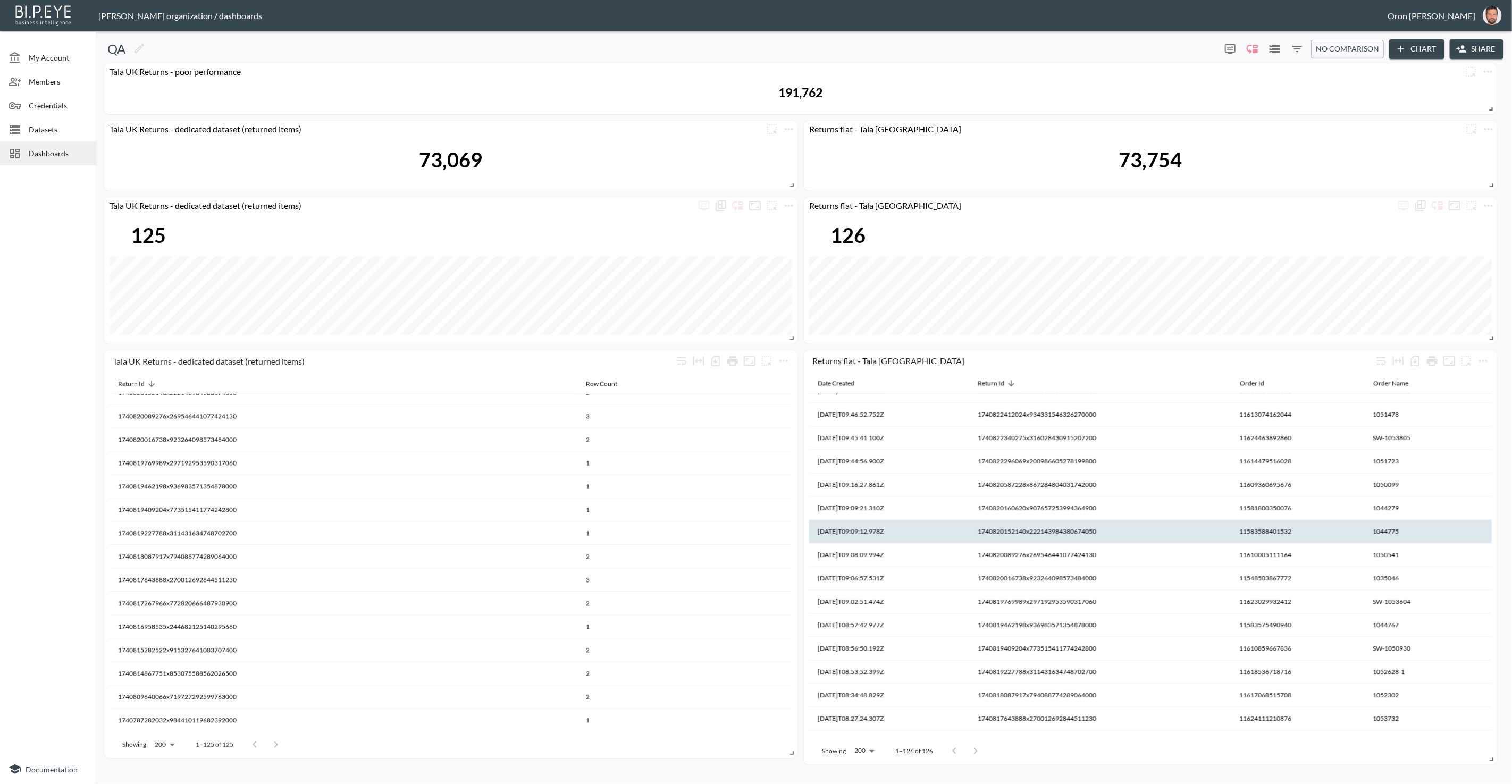
scroll to position [2468, 0]
click at [793, 427] on th "1740820152140x222143984380674050" at bounding box center [685, 415] width 215 height 23
click at [1029, 532] on th "1740820152140x222143984380674050" at bounding box center [1101, 534] width 262 height 23
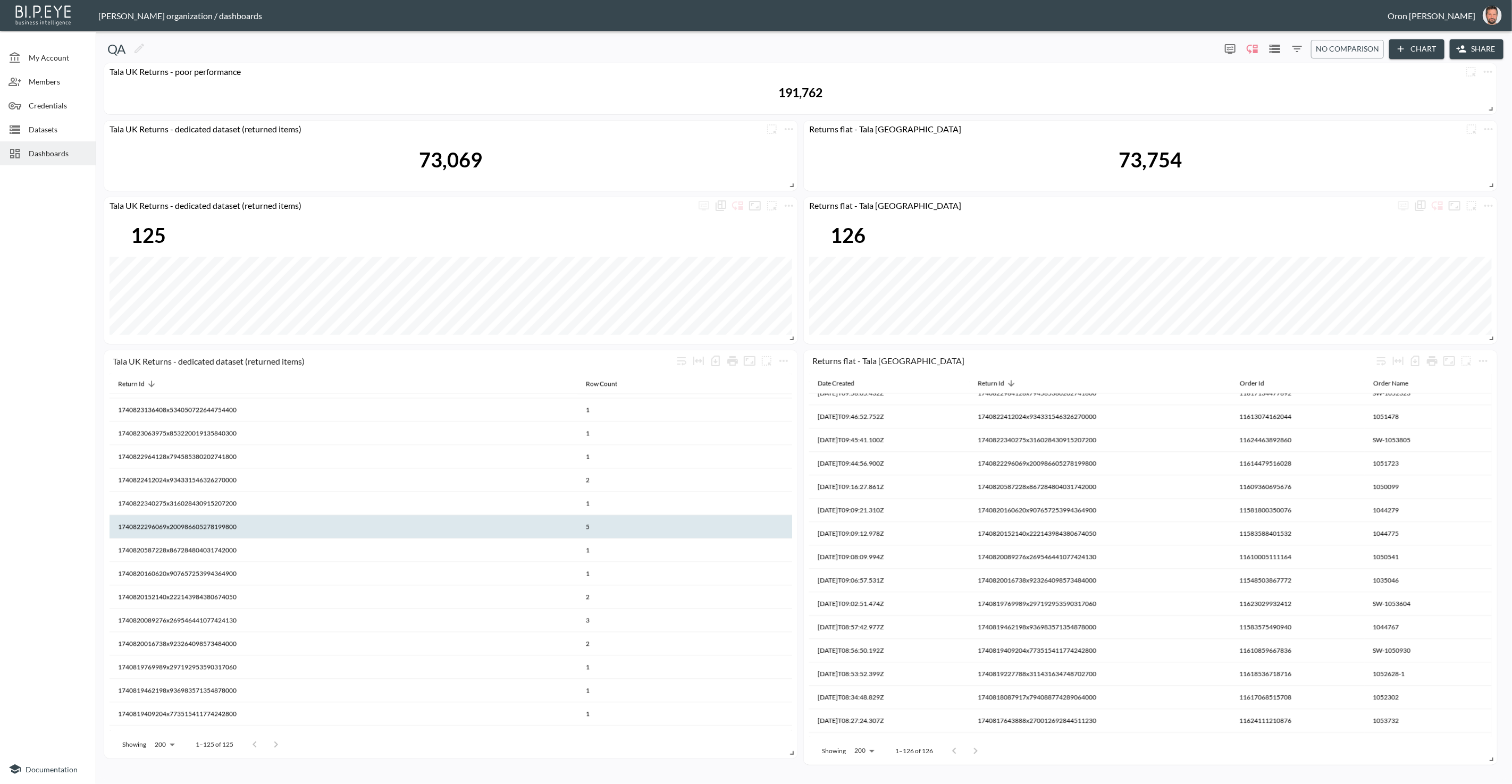
scroll to position [2367, 0]
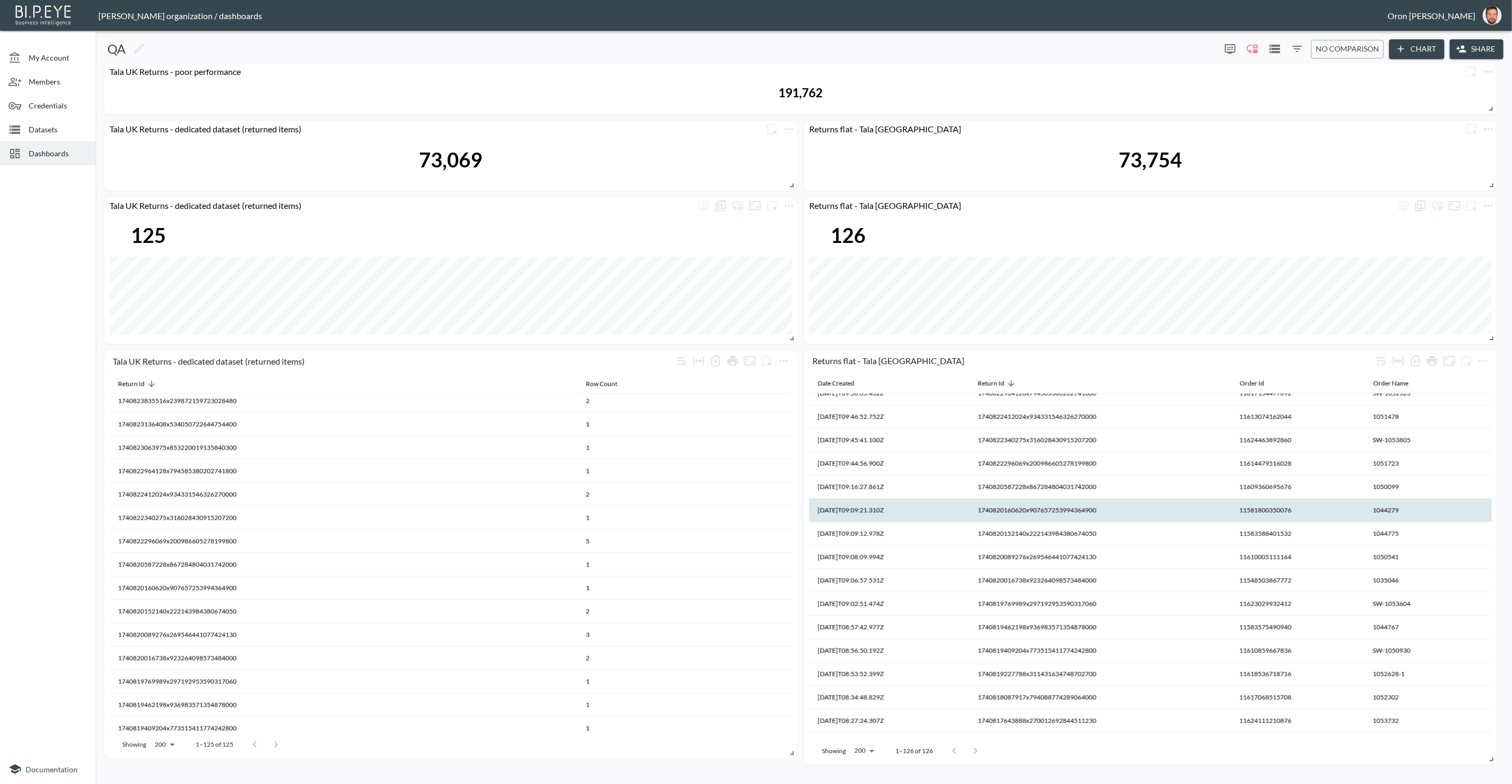
click at [793, 599] on th "1740820160620x907657253994364900" at bounding box center [685, 611] width 215 height 23
click at [1010, 508] on th "1740820160620x907657253994364900" at bounding box center [1101, 510] width 262 height 23
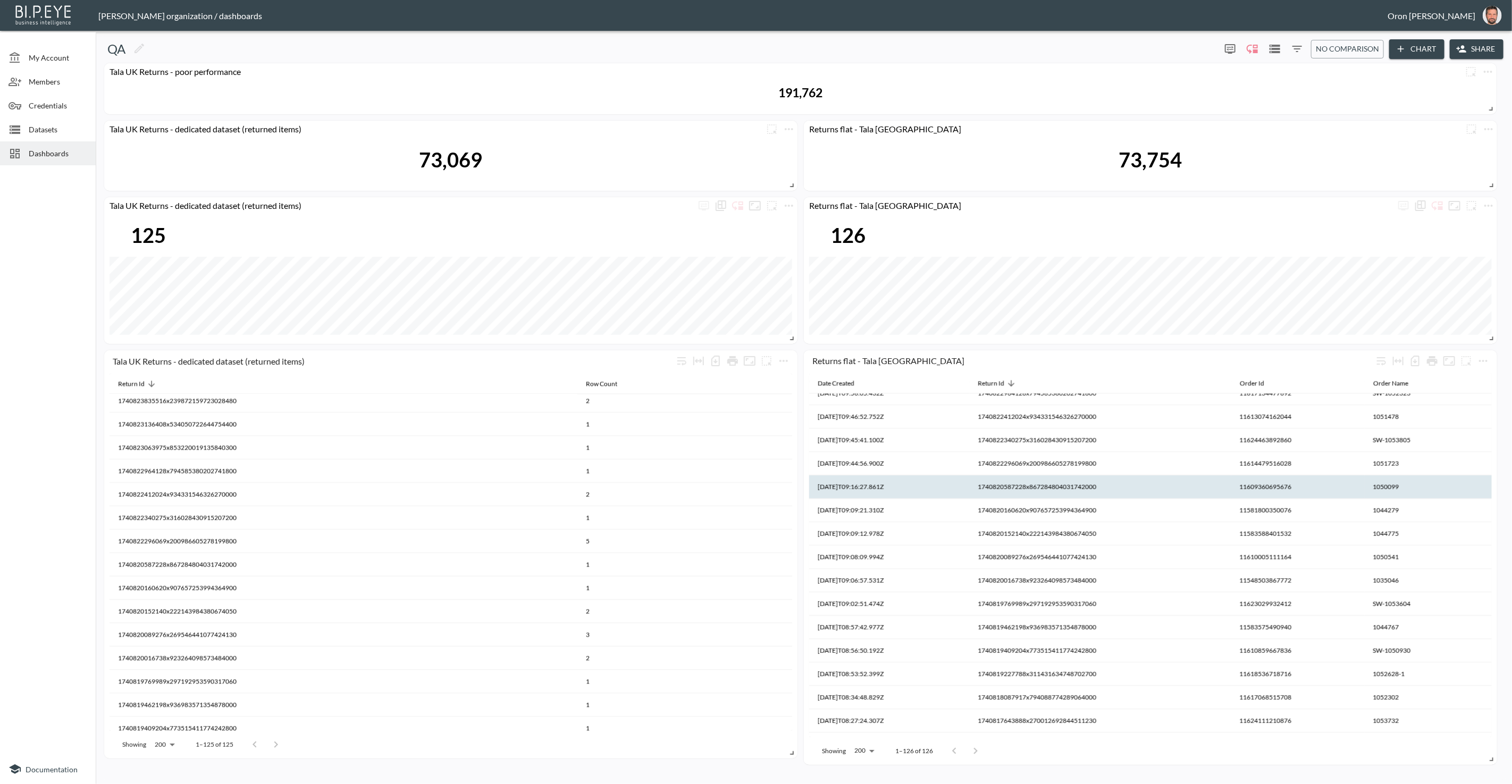
click at [793, 576] on th "1740820587228x867284804031742000" at bounding box center [685, 588] width 215 height 23
click at [1012, 487] on th "1740820587228x867284804031742000" at bounding box center [1101, 487] width 262 height 23
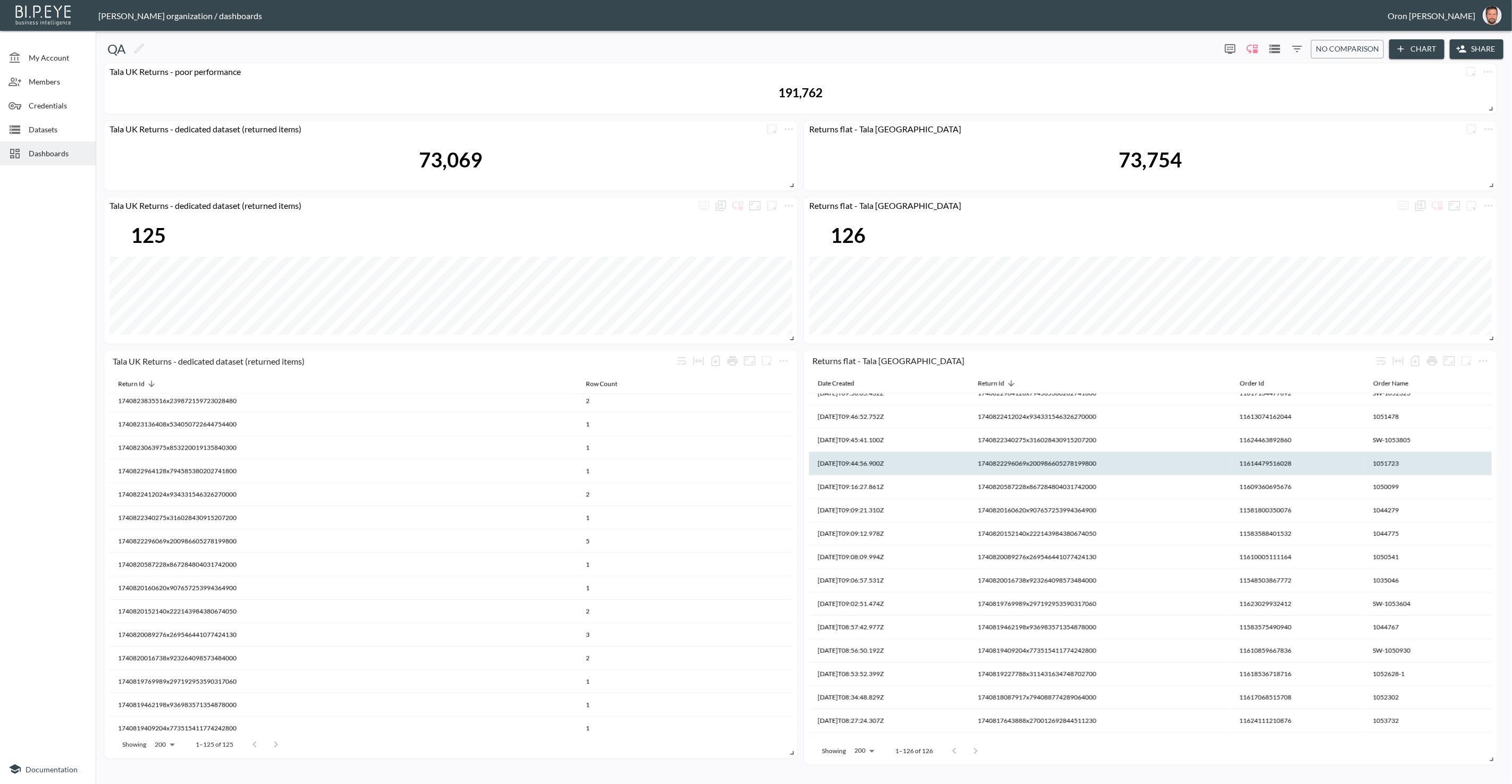
click at [793, 553] on th "1740822296069x200986605278199800" at bounding box center [685, 564] width 215 height 23
click at [1018, 459] on th "1740822296069x200986605278199800" at bounding box center [1101, 464] width 262 height 23
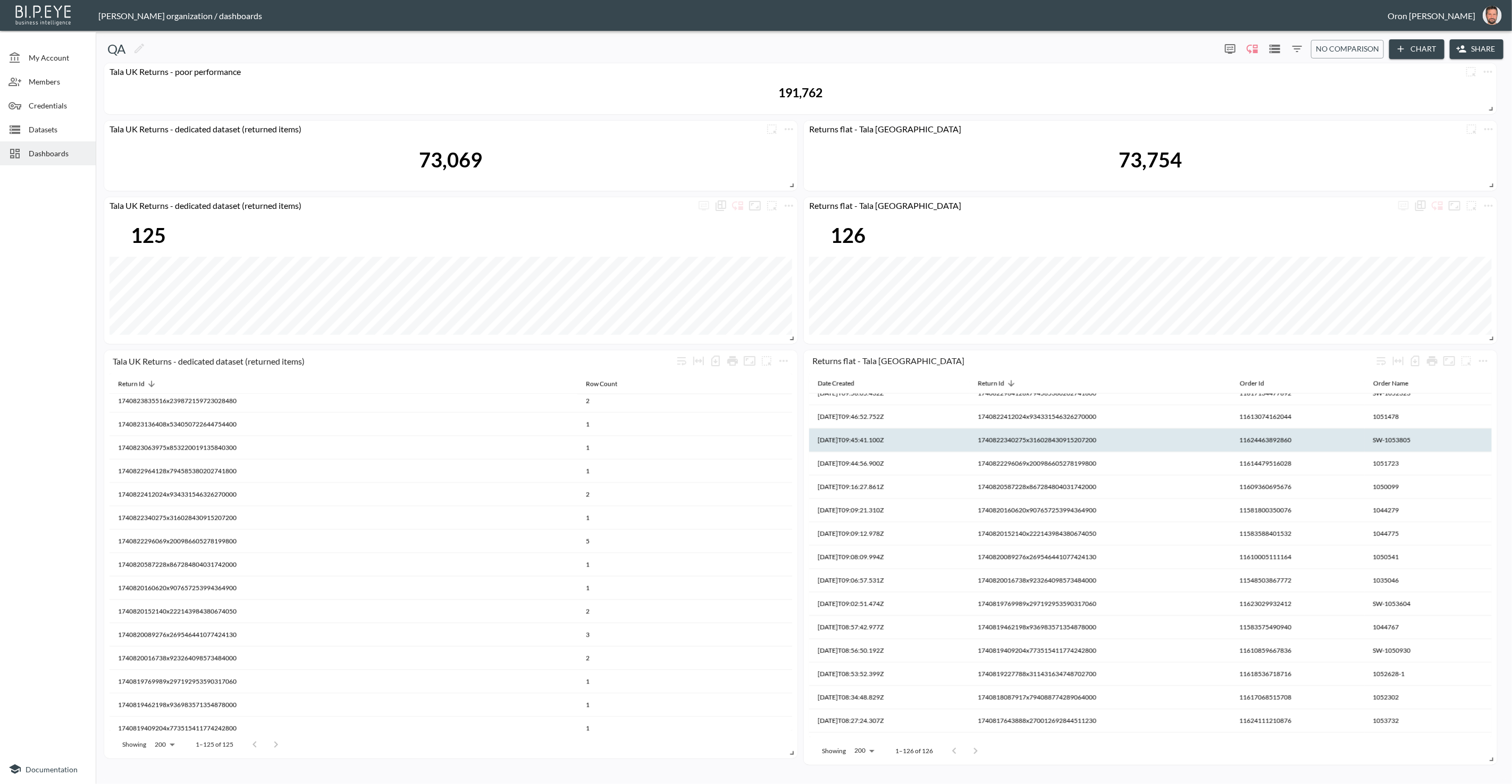
click at [793, 529] on th "1740822340275x316028430915207200" at bounding box center [685, 541] width 215 height 23
click at [1014, 443] on th "1740822340275x316028430915207200" at bounding box center [1101, 440] width 262 height 23
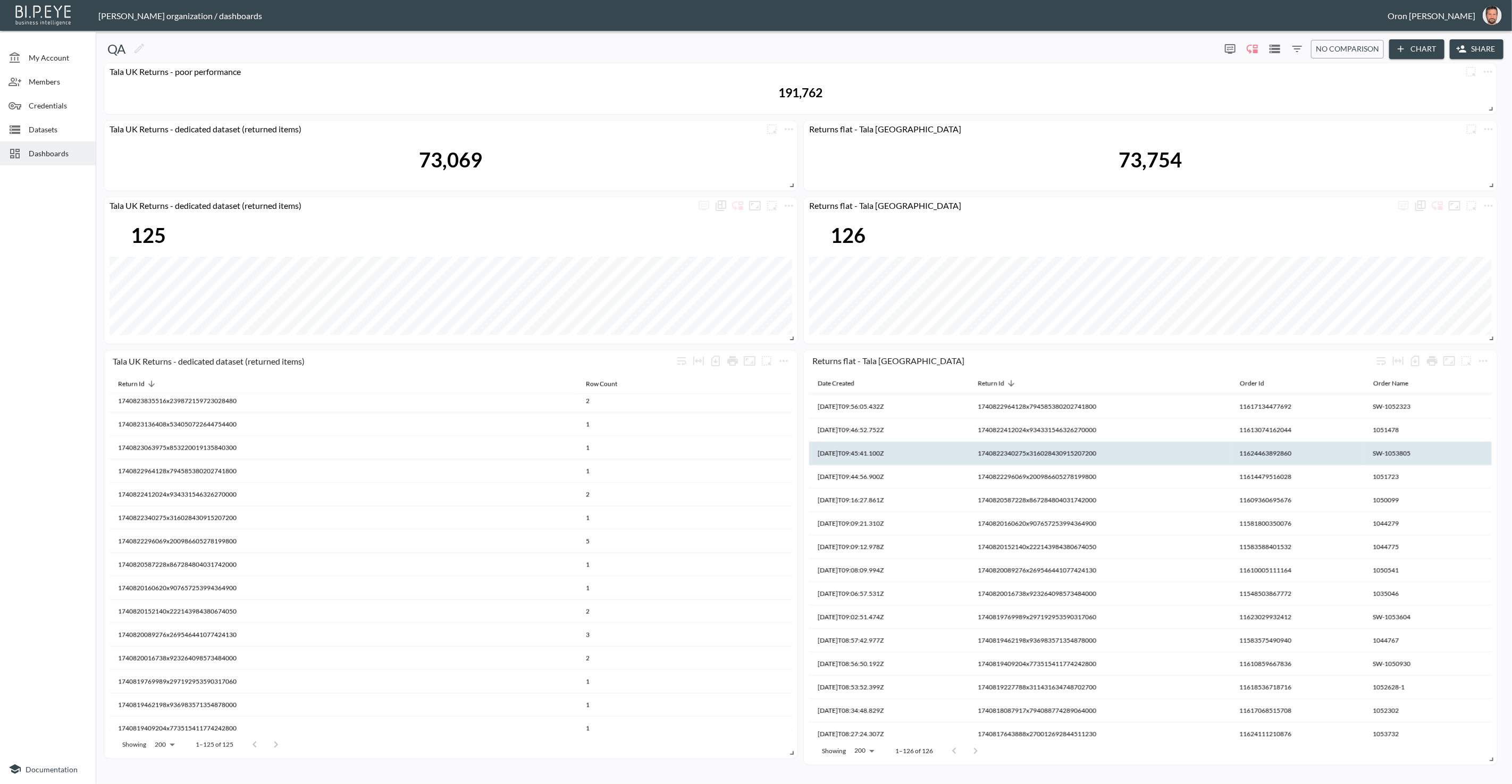
scroll to position [2453, 0]
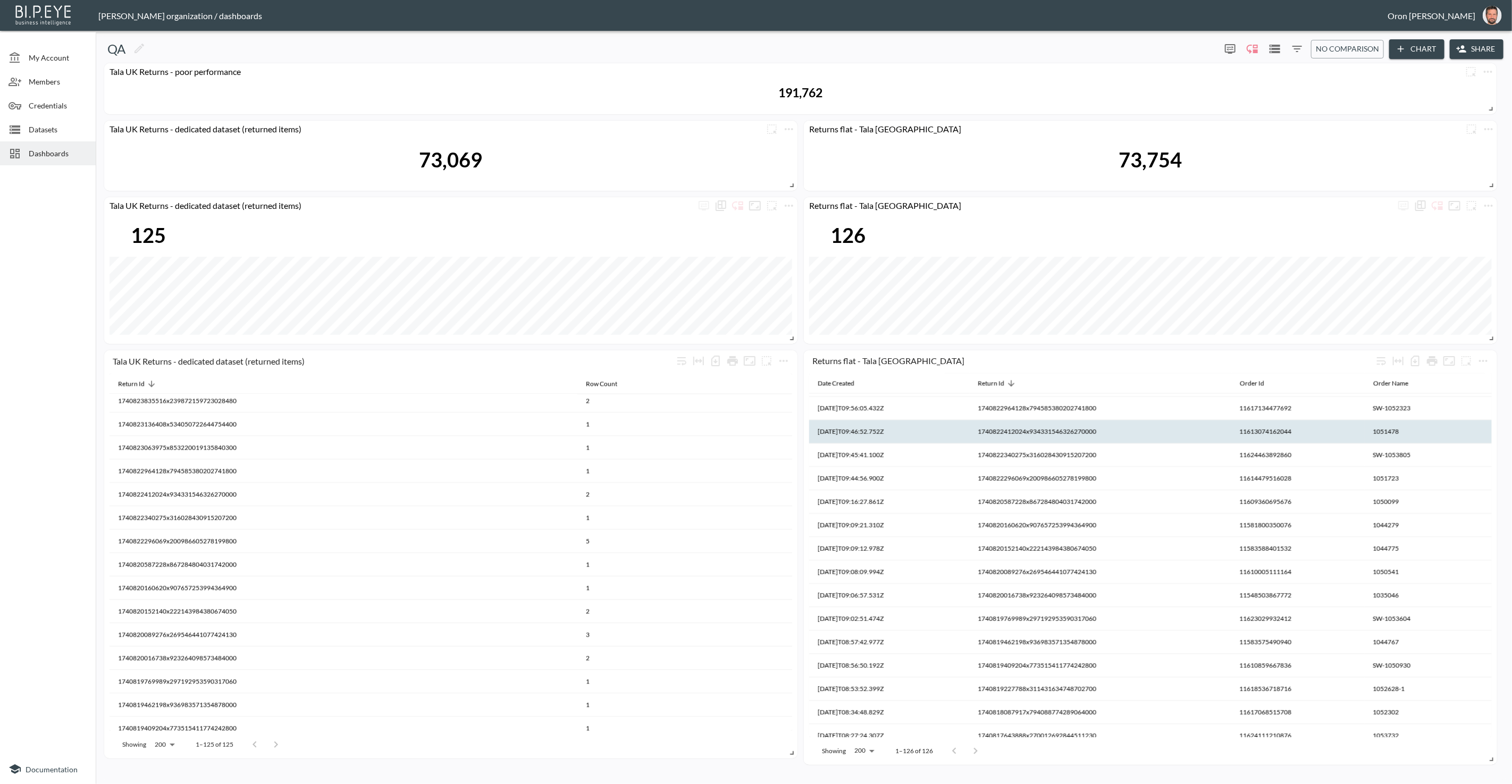
click at [793, 506] on th "1740822412024x934331546326270000" at bounding box center [685, 517] width 215 height 23
click at [1012, 437] on th "1740822412024x934331546326270000" at bounding box center [1101, 432] width 262 height 23
click at [793, 506] on th "1740822412024x934331546326270000" at bounding box center [685, 517] width 215 height 23
click at [1012, 435] on th "1740822412024x934331546326270000" at bounding box center [1101, 432] width 262 height 23
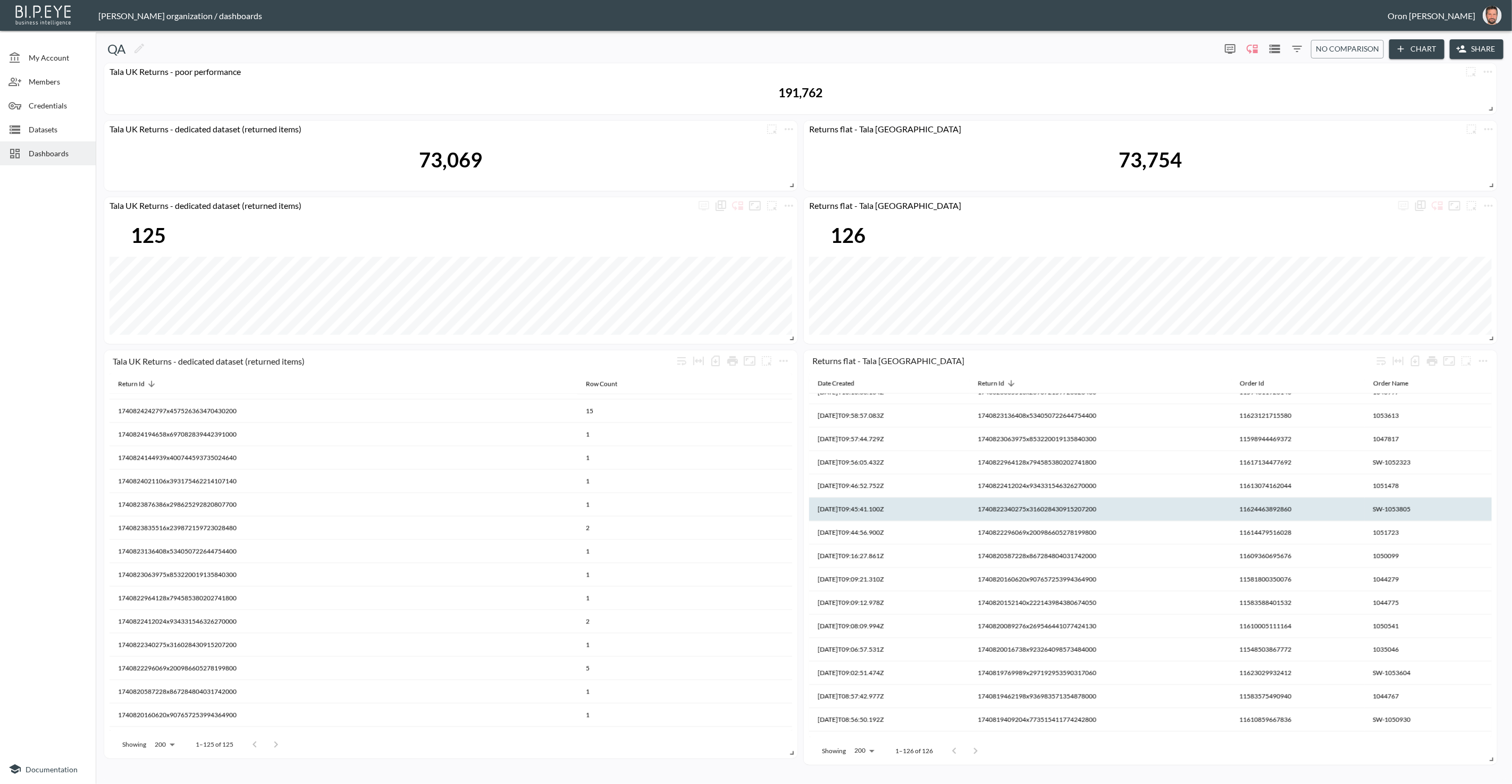
scroll to position [2362, 0]
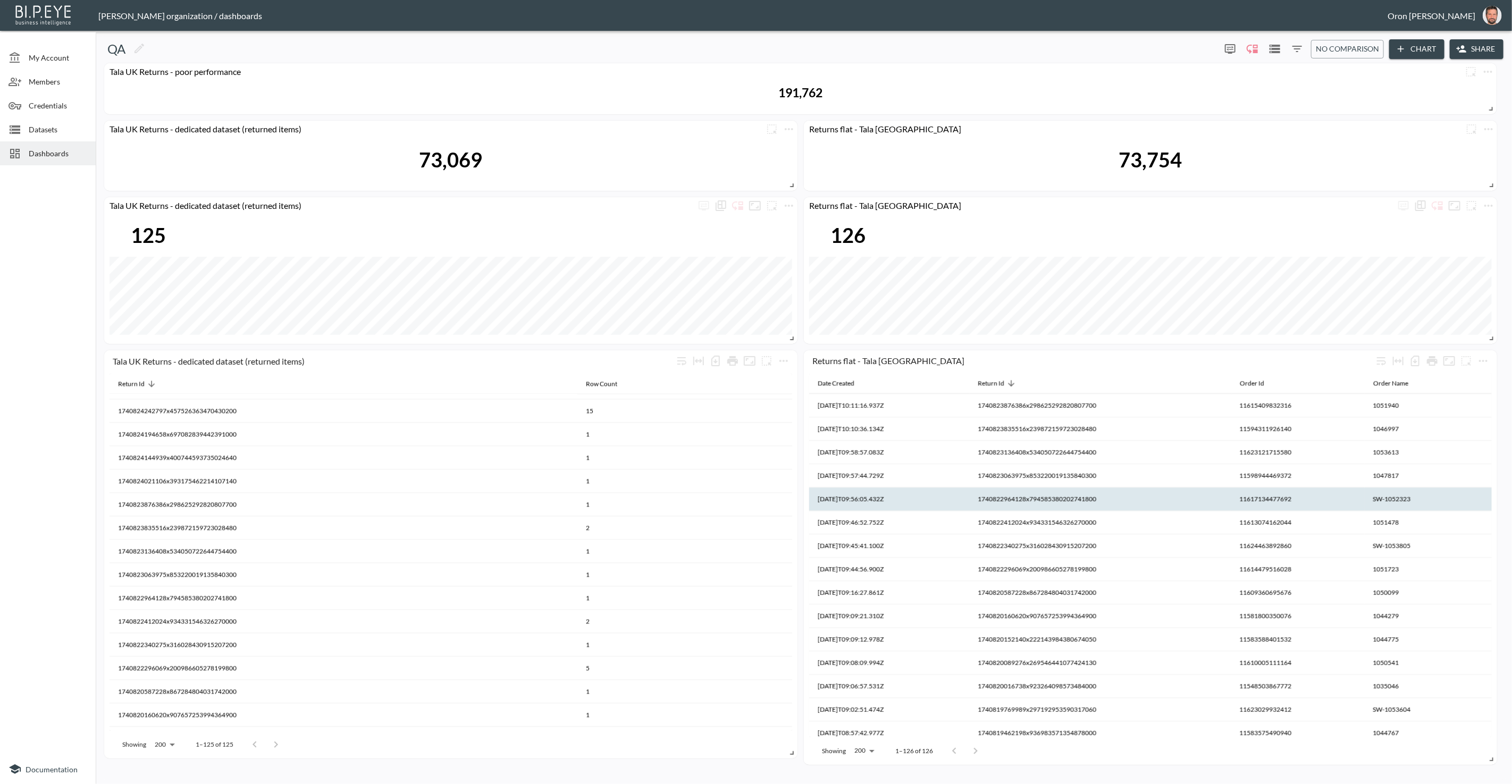
click at [793, 609] on th "1740822964128x794585380202741800" at bounding box center [685, 621] width 215 height 23
click at [1037, 499] on th "1740822964128x794585380202741800" at bounding box center [1101, 499] width 262 height 23
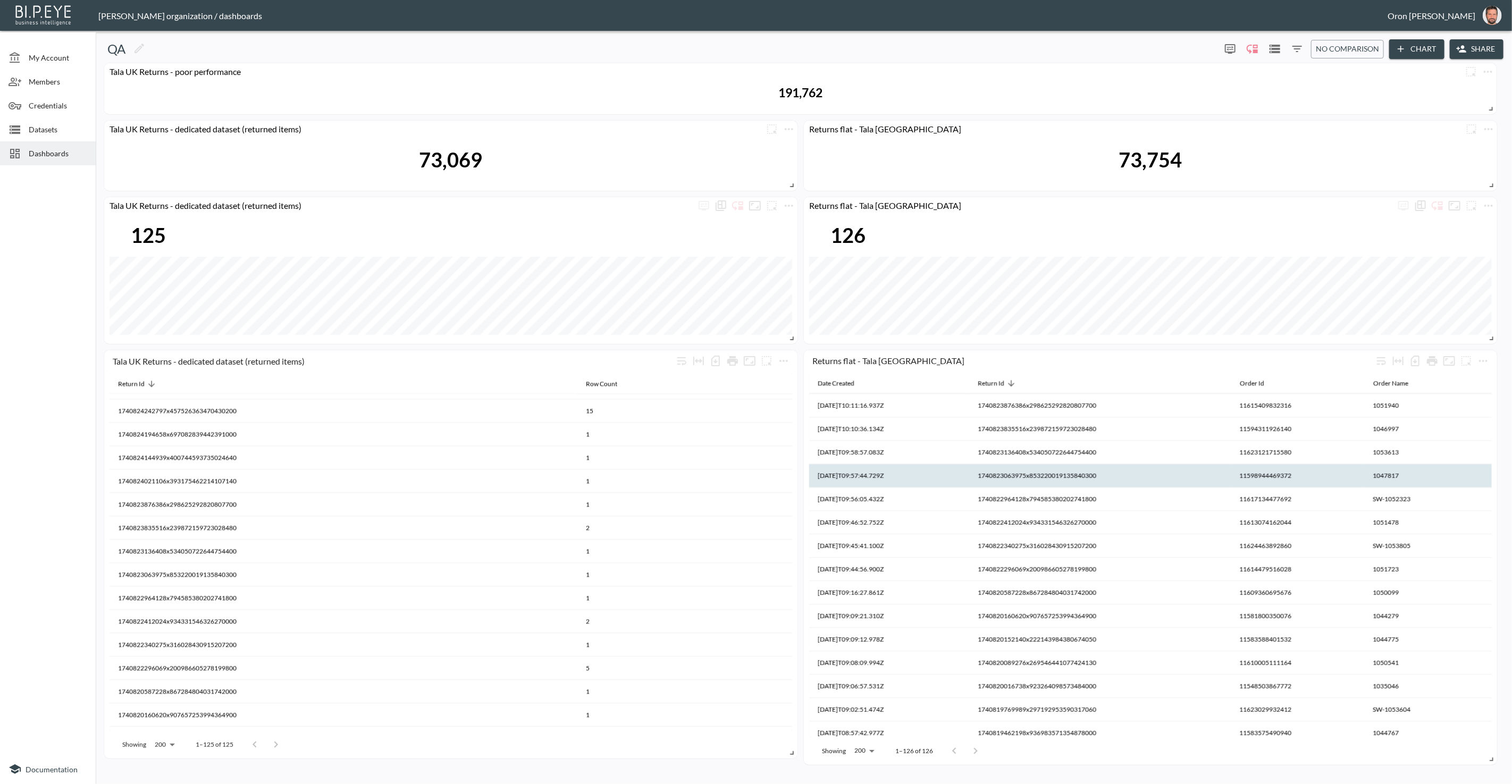
click at [793, 586] on th "1740823063975x853220019135840300" at bounding box center [685, 597] width 215 height 23
click at [1034, 479] on th "1740823063975x853220019135840300" at bounding box center [1101, 476] width 262 height 23
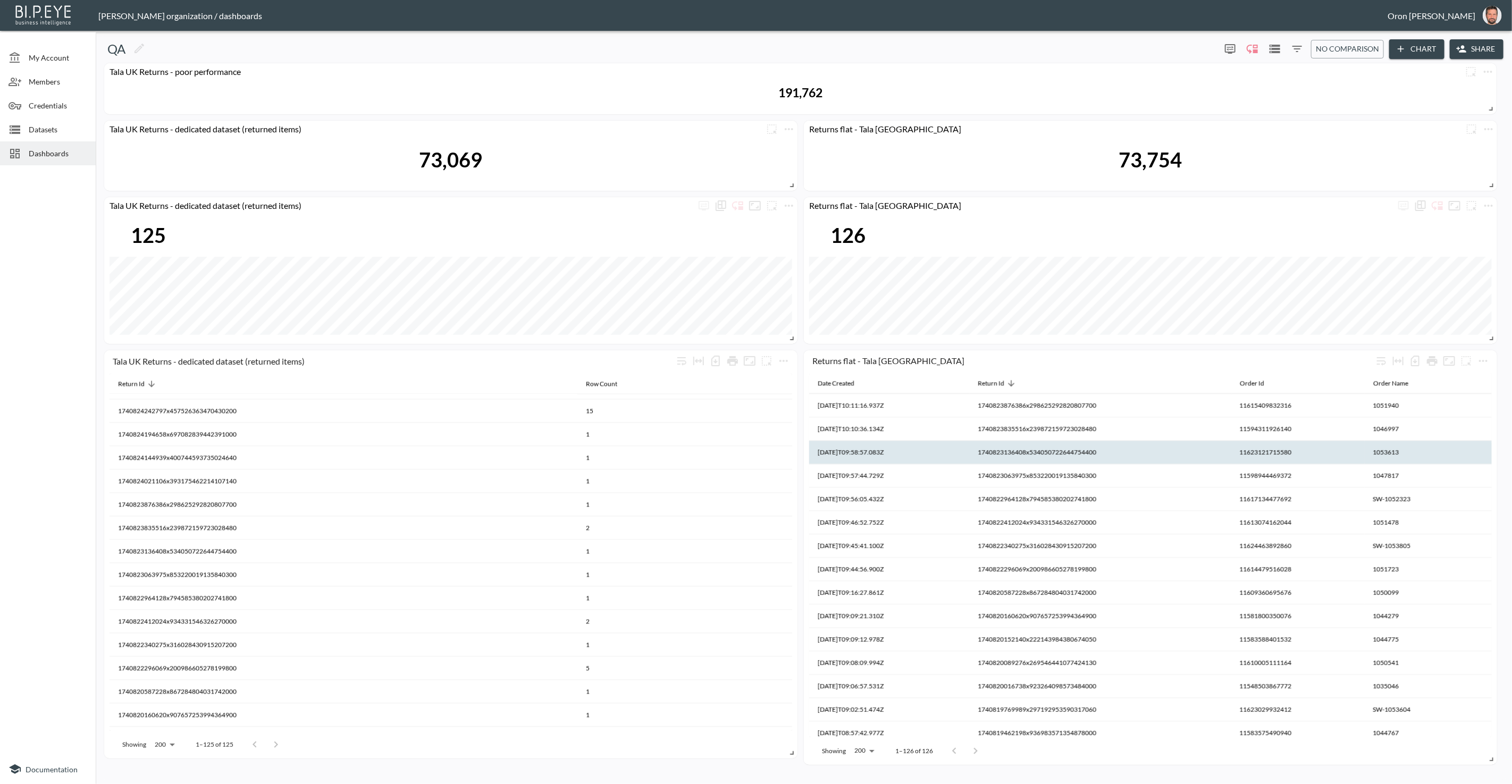
click at [793, 562] on th "1740823136408x534050722644754400" at bounding box center [685, 574] width 215 height 23
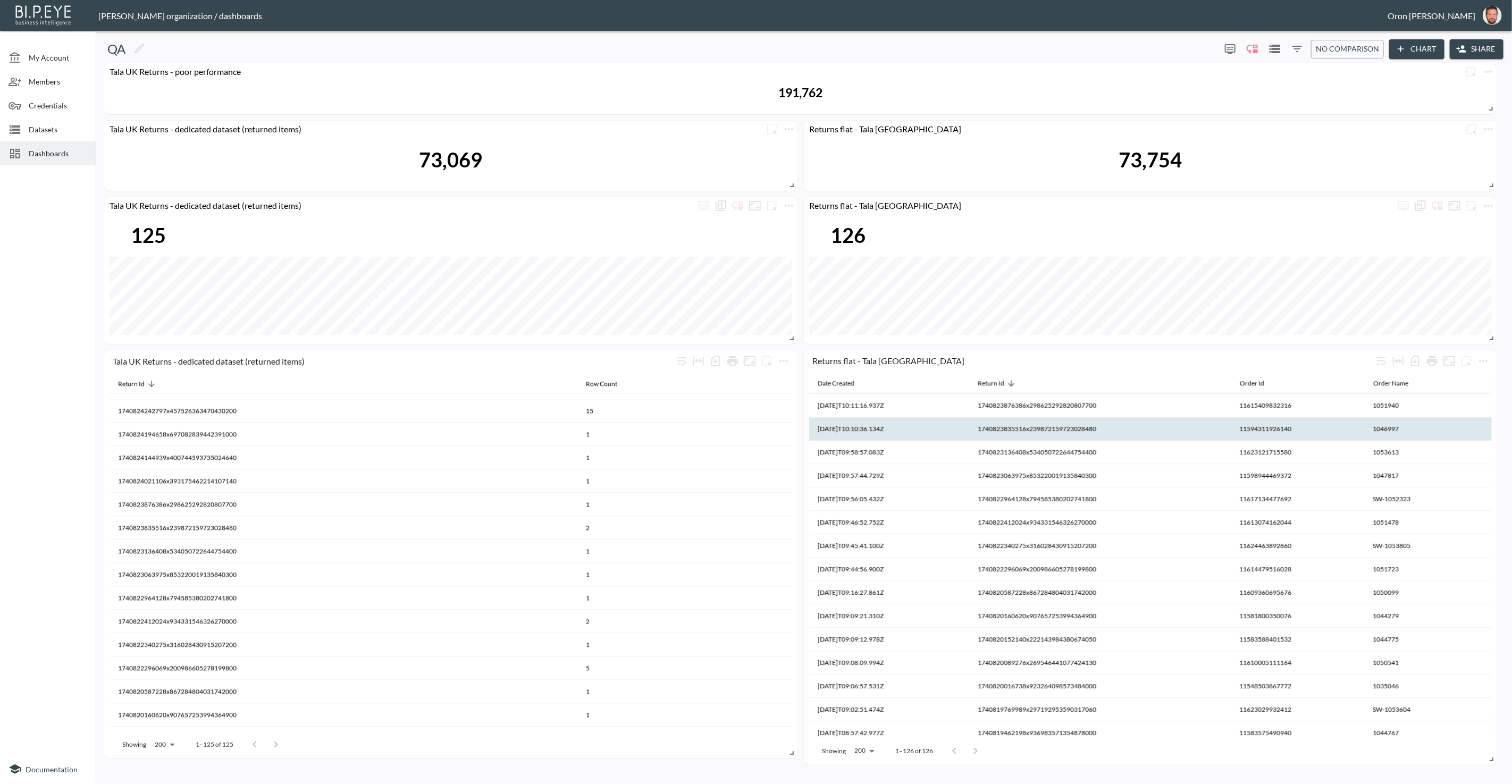
click at [793, 539] on th "1740823835516x239872159723028480" at bounding box center [685, 550] width 215 height 23
click at [1036, 437] on th "1740823835516x239872159723028480" at bounding box center [1101, 429] width 262 height 23
click at [793, 539] on th "1740823835516x239872159723028480" at bounding box center [685, 550] width 215 height 23
click at [1036, 432] on th "1740823835516x239872159723028480" at bounding box center [1101, 429] width 262 height 23
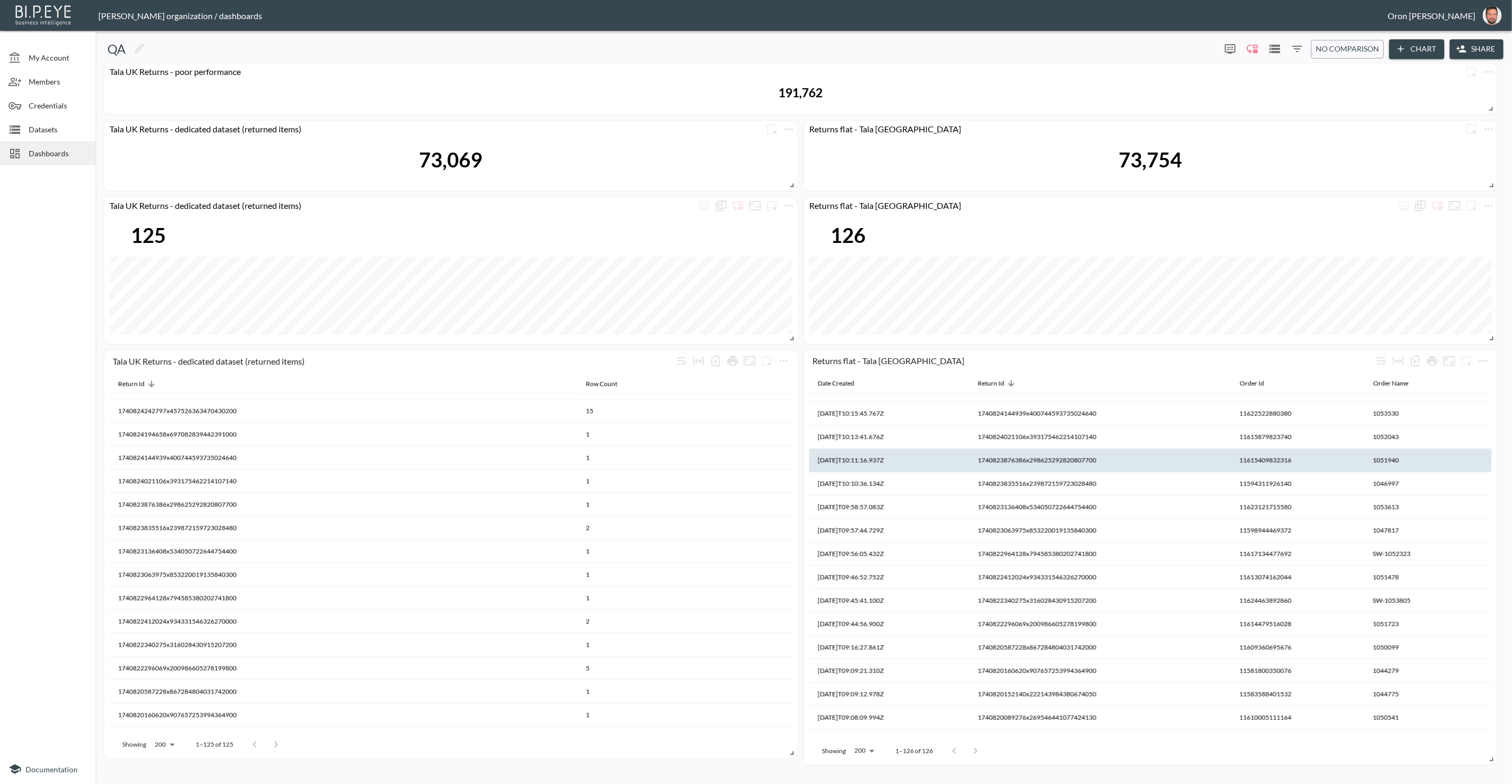
click at [793, 515] on th "1740823876386x298625292820807700" at bounding box center [685, 527] width 215 height 23
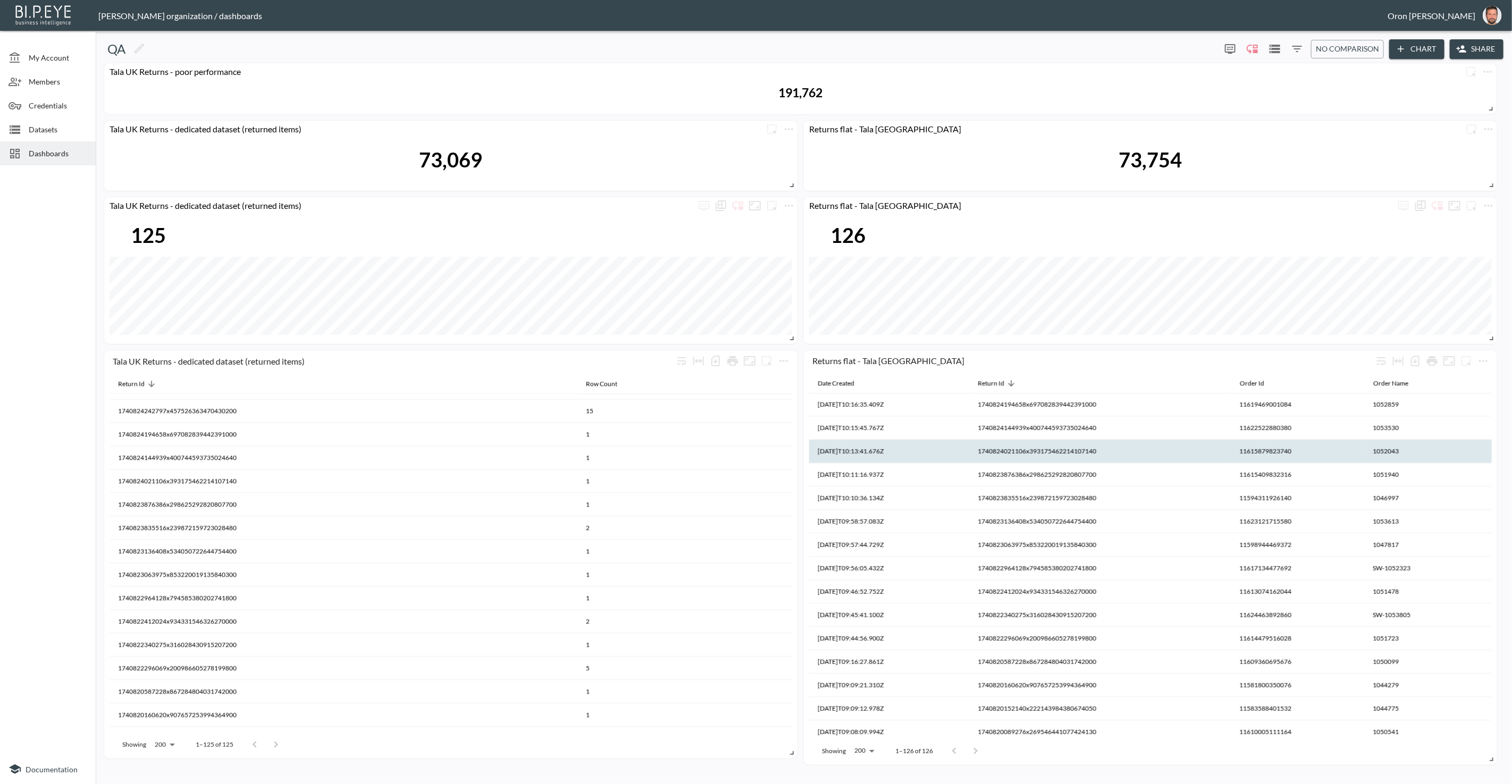
click at [793, 493] on th "1740824021106x393175462214107140" at bounding box center [685, 504] width 215 height 23
click at [1030, 453] on th "1740824021106x393175462214107140" at bounding box center [1101, 451] width 262 height 23
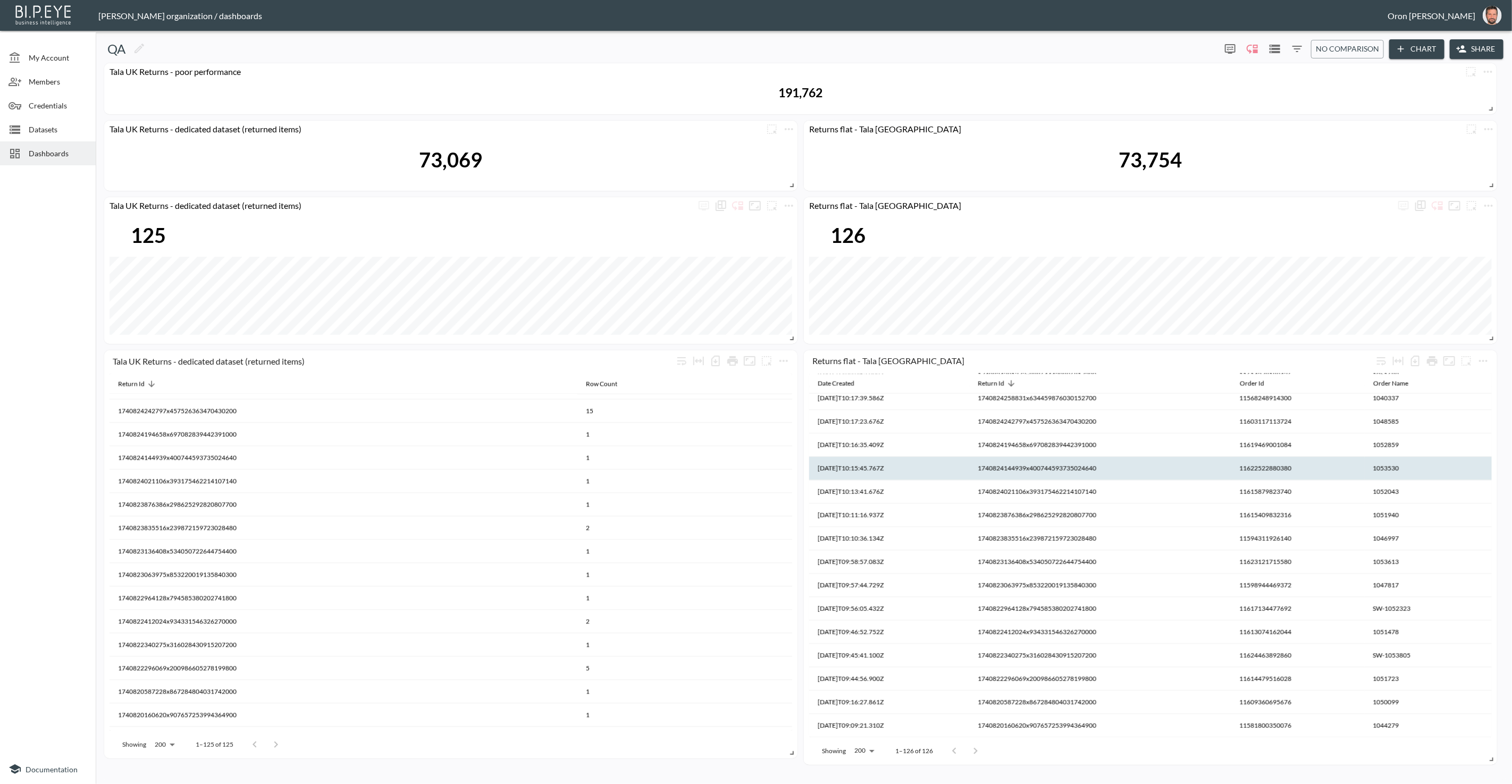
click at [793, 469] on th "1740824144939x400744593735024640" at bounding box center [685, 481] width 215 height 23
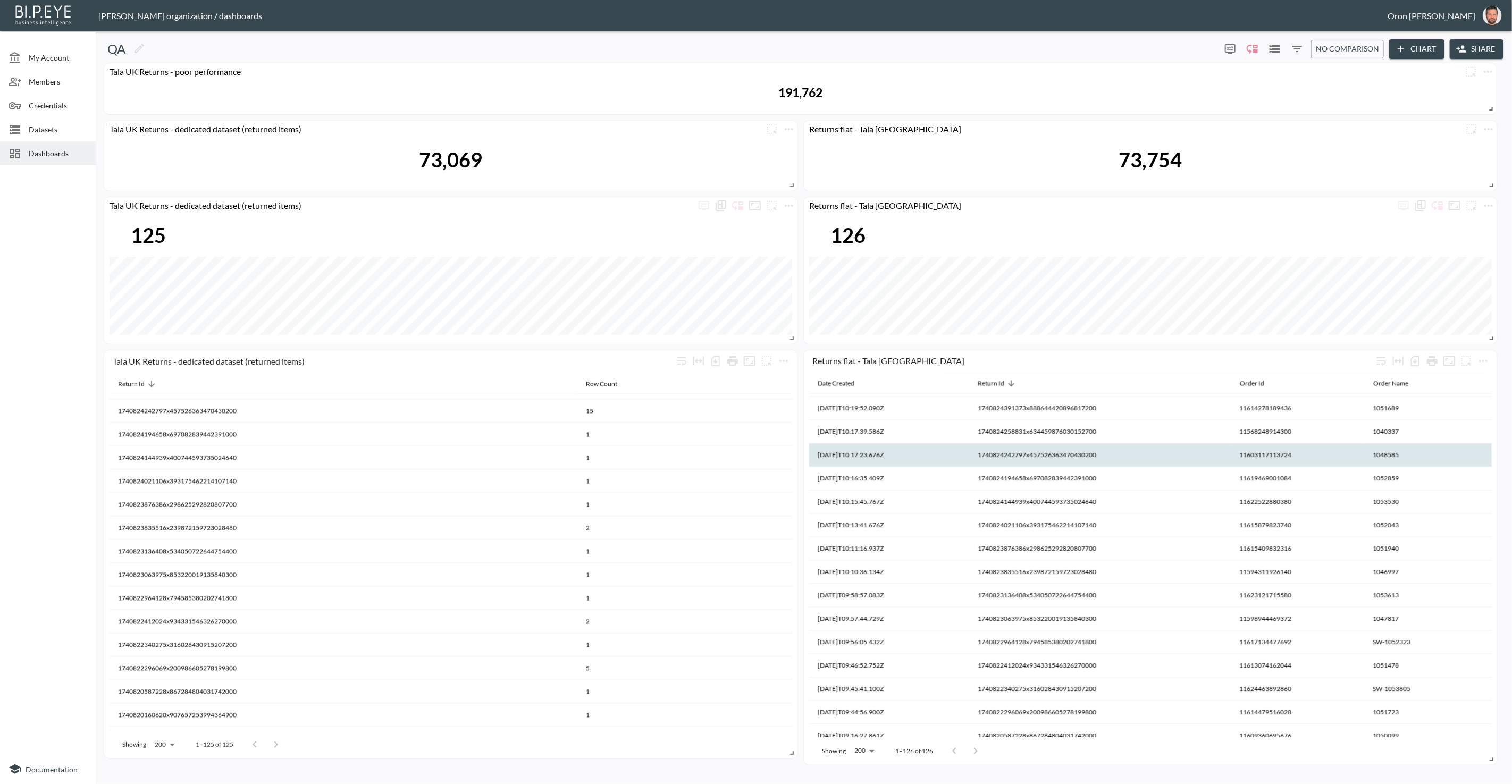
scroll to position [2217, 0]
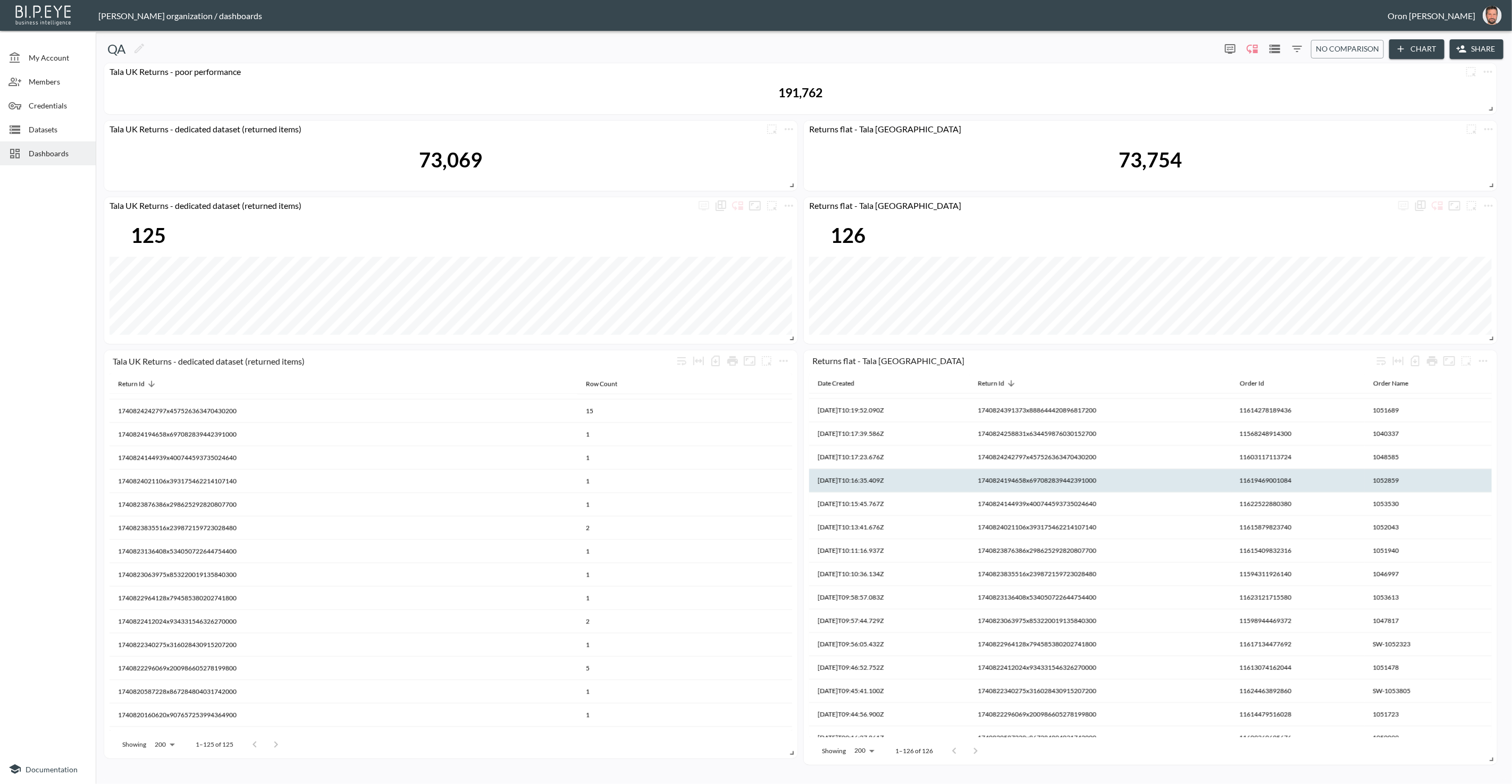
click at [793, 469] on th "1740824194658x697082839442391000" at bounding box center [685, 457] width 215 height 23
click at [1023, 477] on th "1740824194658x697082839442391000" at bounding box center [1101, 481] width 262 height 23
click at [793, 446] on th "1740824242797x457526363470430200" at bounding box center [685, 434] width 215 height 23
click at [1039, 479] on th "1740824242797x457526363470430200" at bounding box center [1101, 480] width 262 height 23
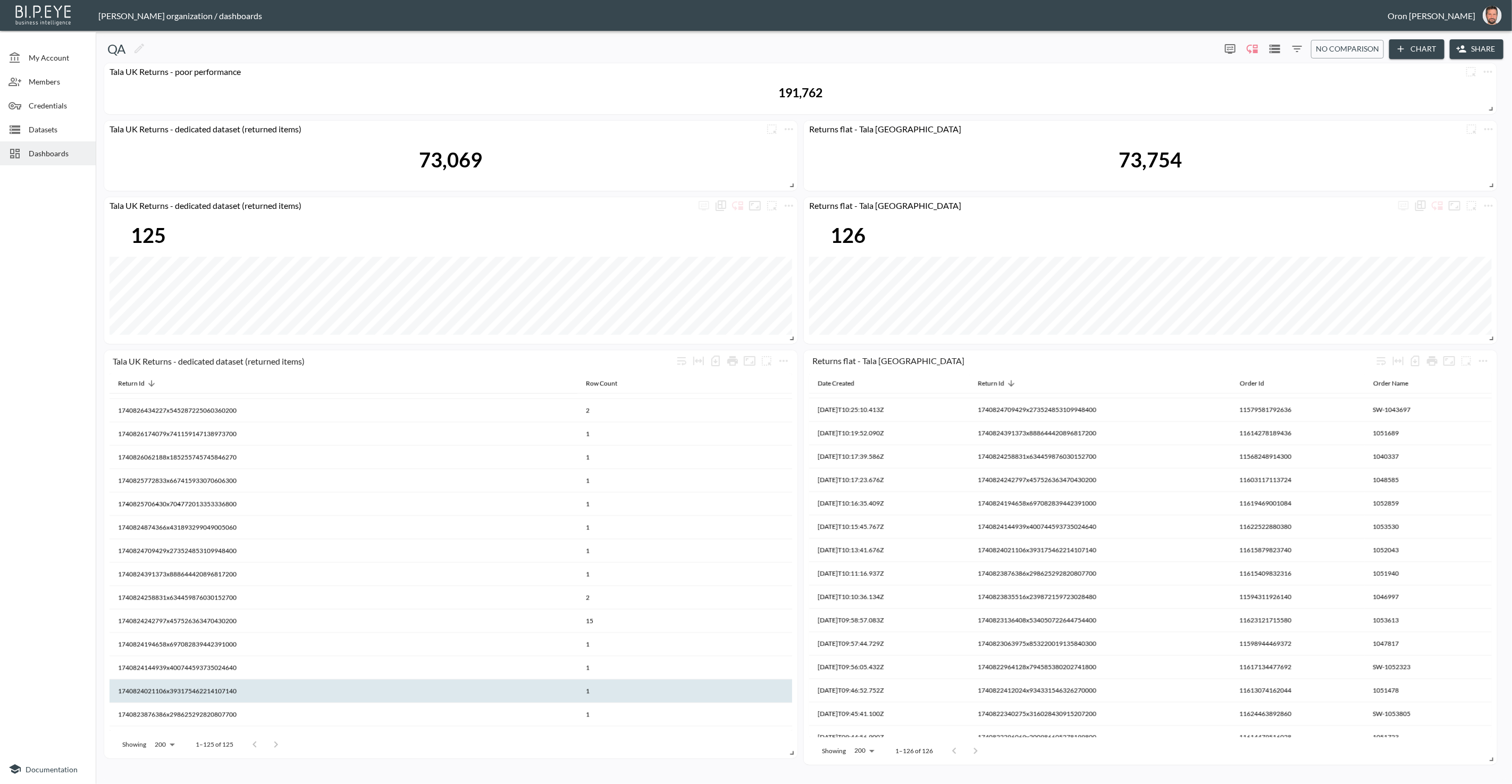
scroll to position [2028, 0]
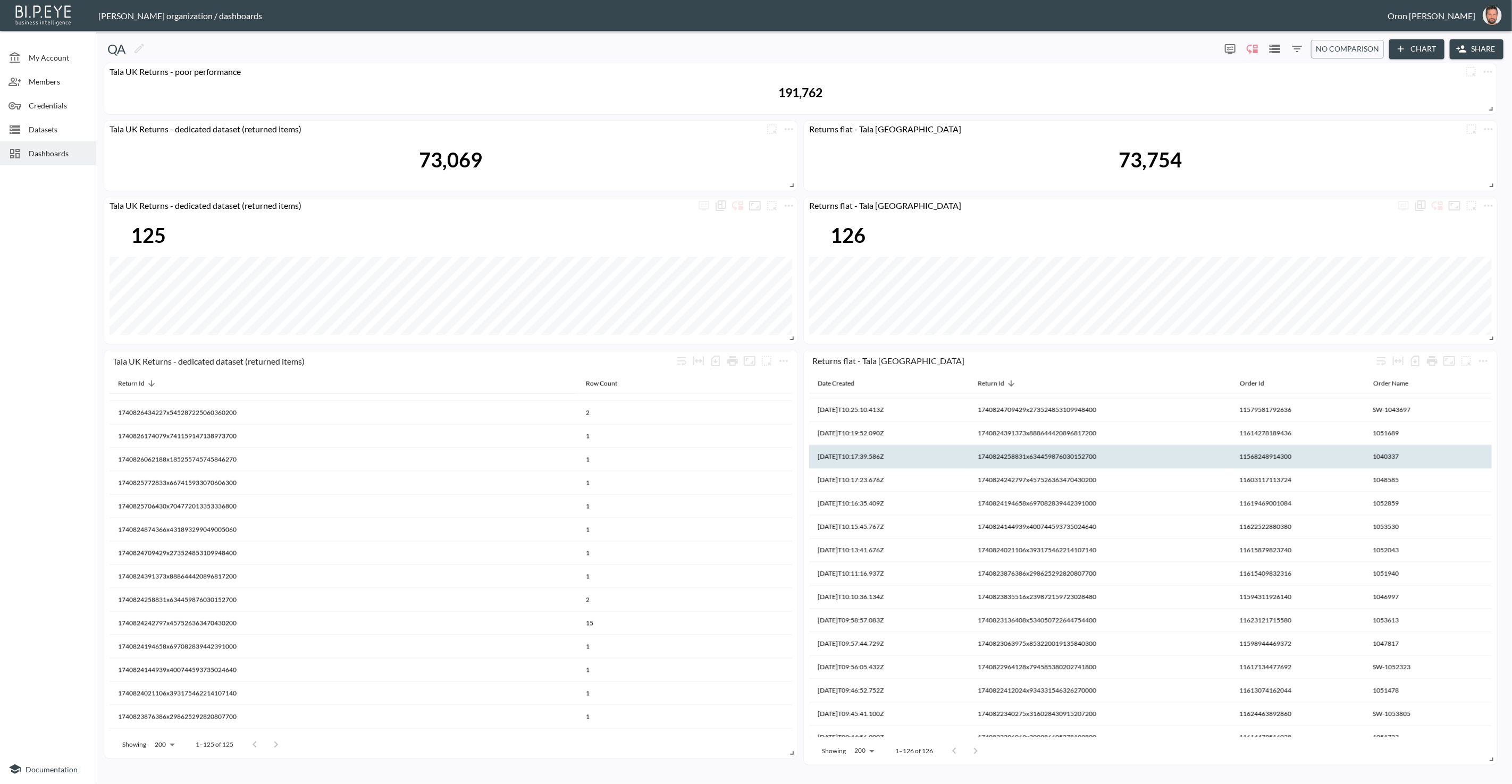
click at [793, 611] on th "1740824258831x634459876030152700" at bounding box center [685, 623] width 215 height 23
click at [1032, 454] on th "1740824258831x634459876030152700" at bounding box center [1101, 457] width 262 height 23
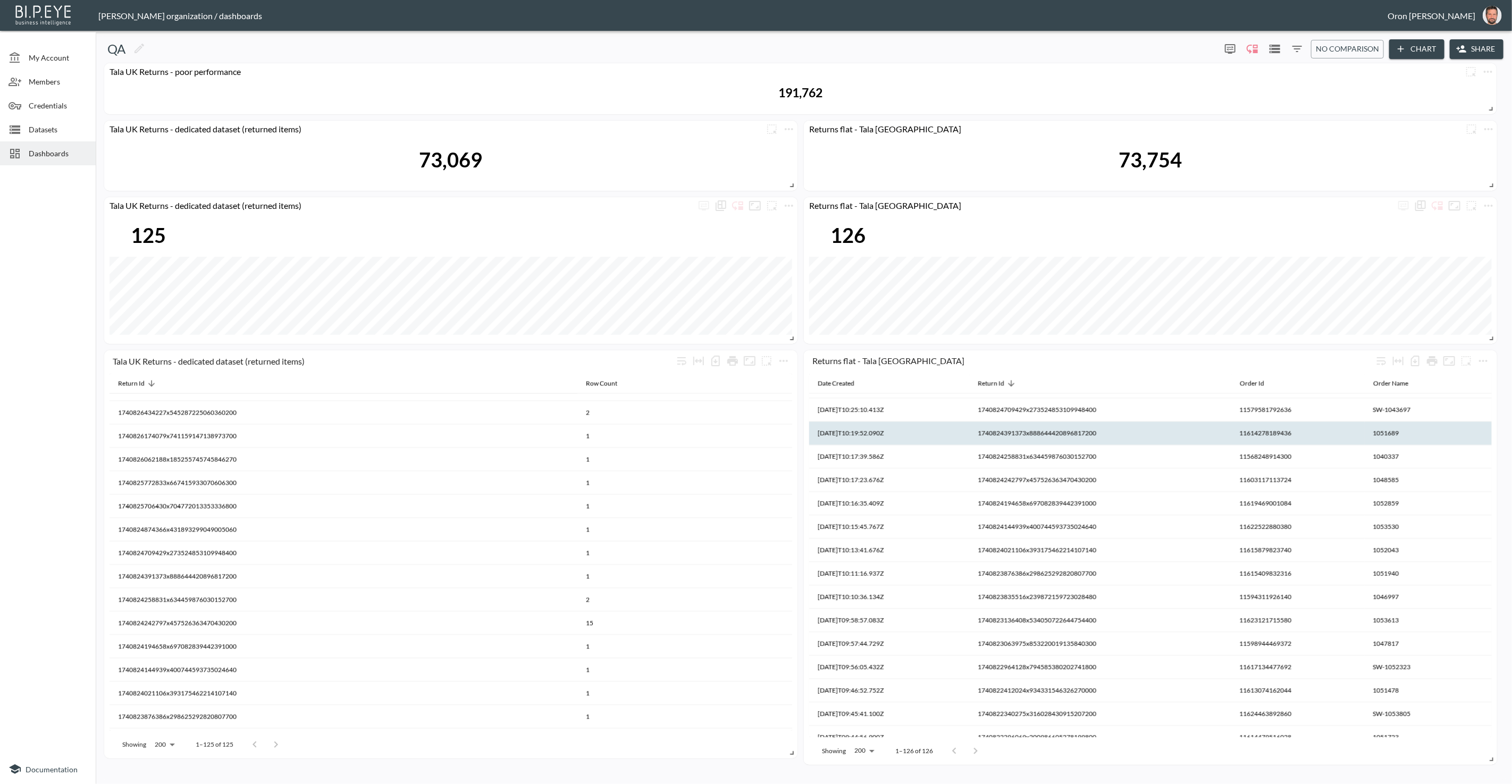
click at [793, 588] on th "1740824391373x888644420896817200" at bounding box center [685, 599] width 215 height 23
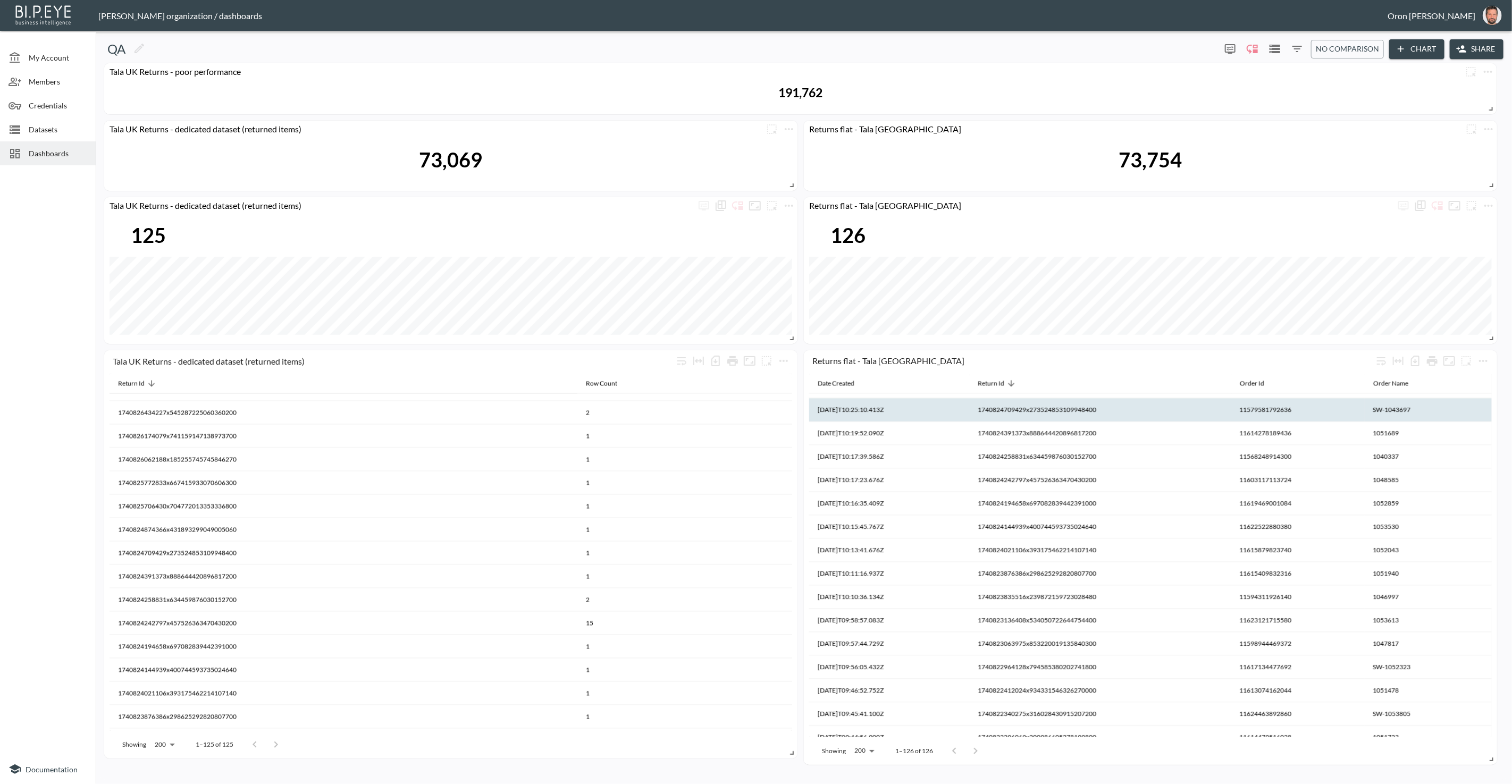
click at [793, 564] on th "1740824709429x273524853109948400" at bounding box center [685, 576] width 215 height 23
click at [1032, 411] on th "1740824709429x273524853109948400" at bounding box center [1101, 410] width 262 height 23
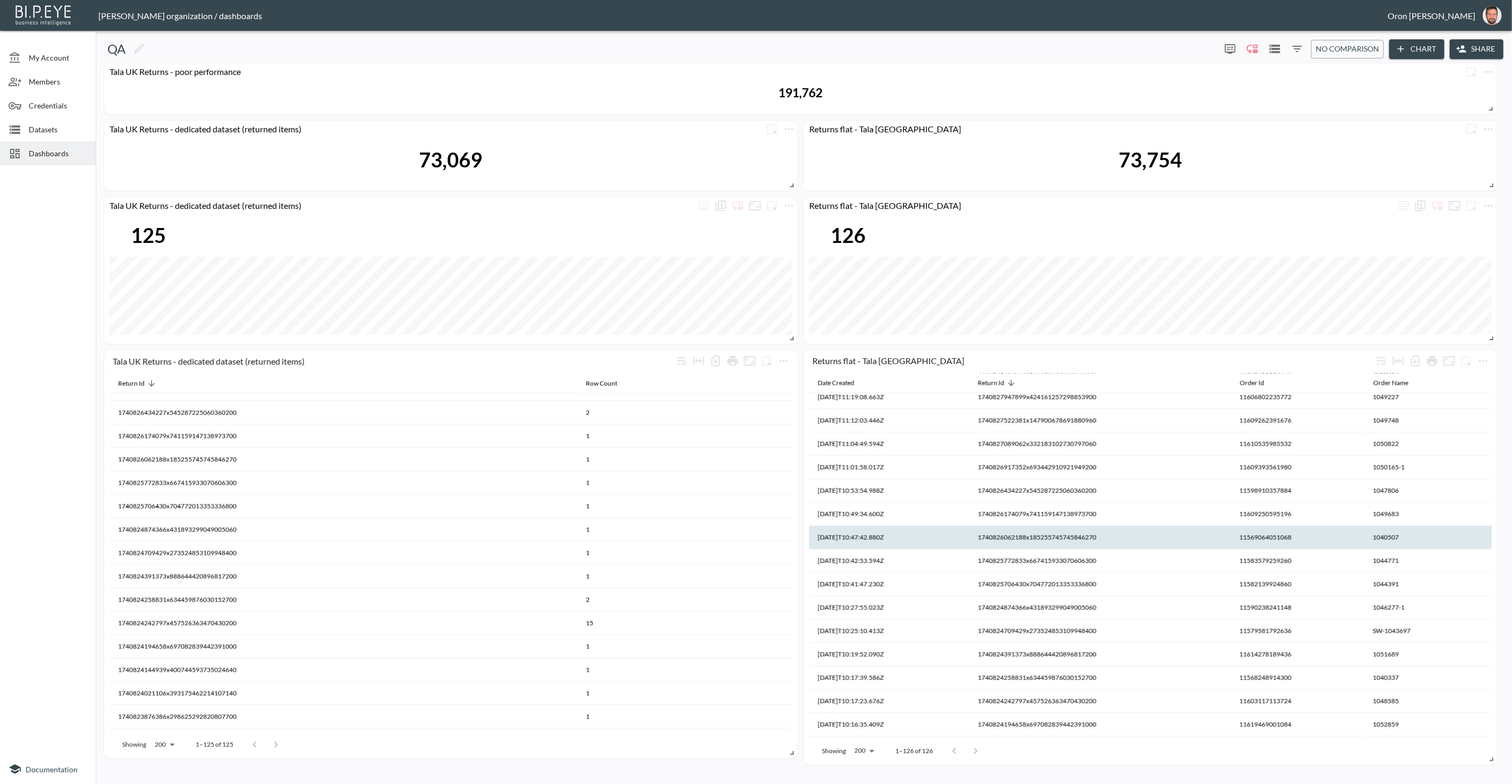
scroll to position [1966, 0]
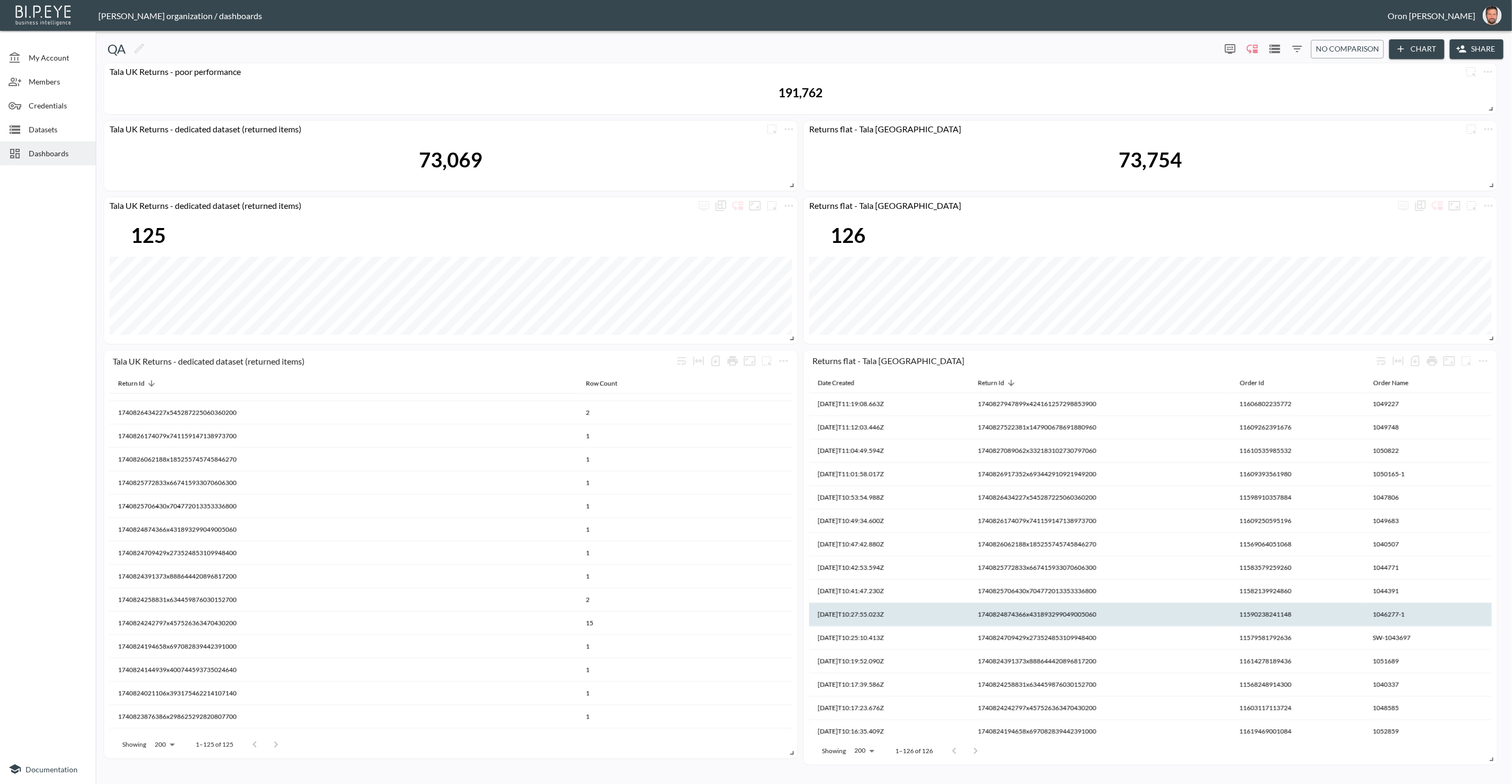
click at [793, 564] on th "1740824874366x431893299049005060" at bounding box center [685, 553] width 215 height 23
click at [1035, 610] on th "1740824874366x431893299049005060" at bounding box center [1101, 615] width 262 height 23
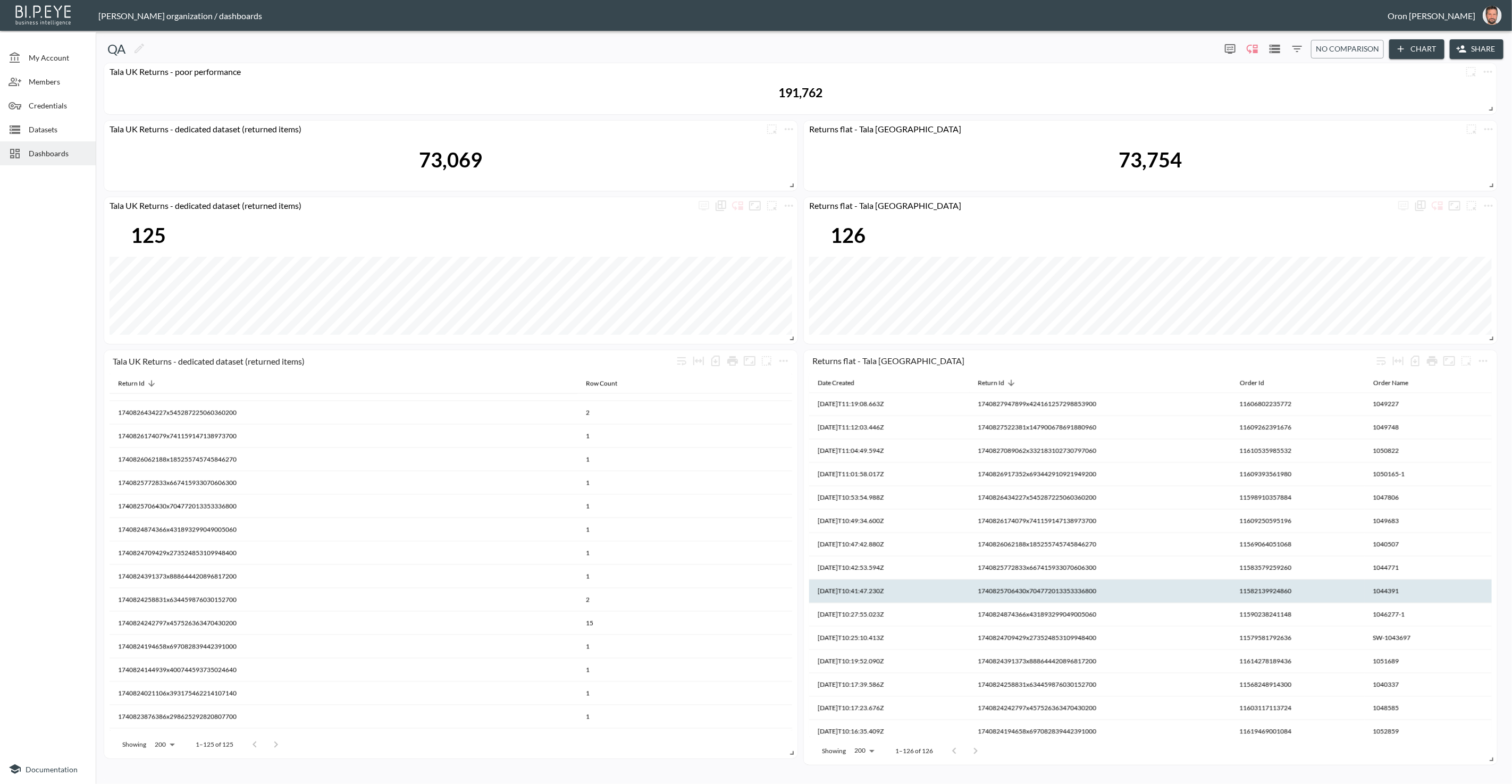
click at [793, 541] on th "1740825706430x704772013353336800" at bounding box center [685, 530] width 215 height 23
click at [1038, 586] on th "1740825706430x704772013353336800" at bounding box center [1101, 592] width 262 height 23
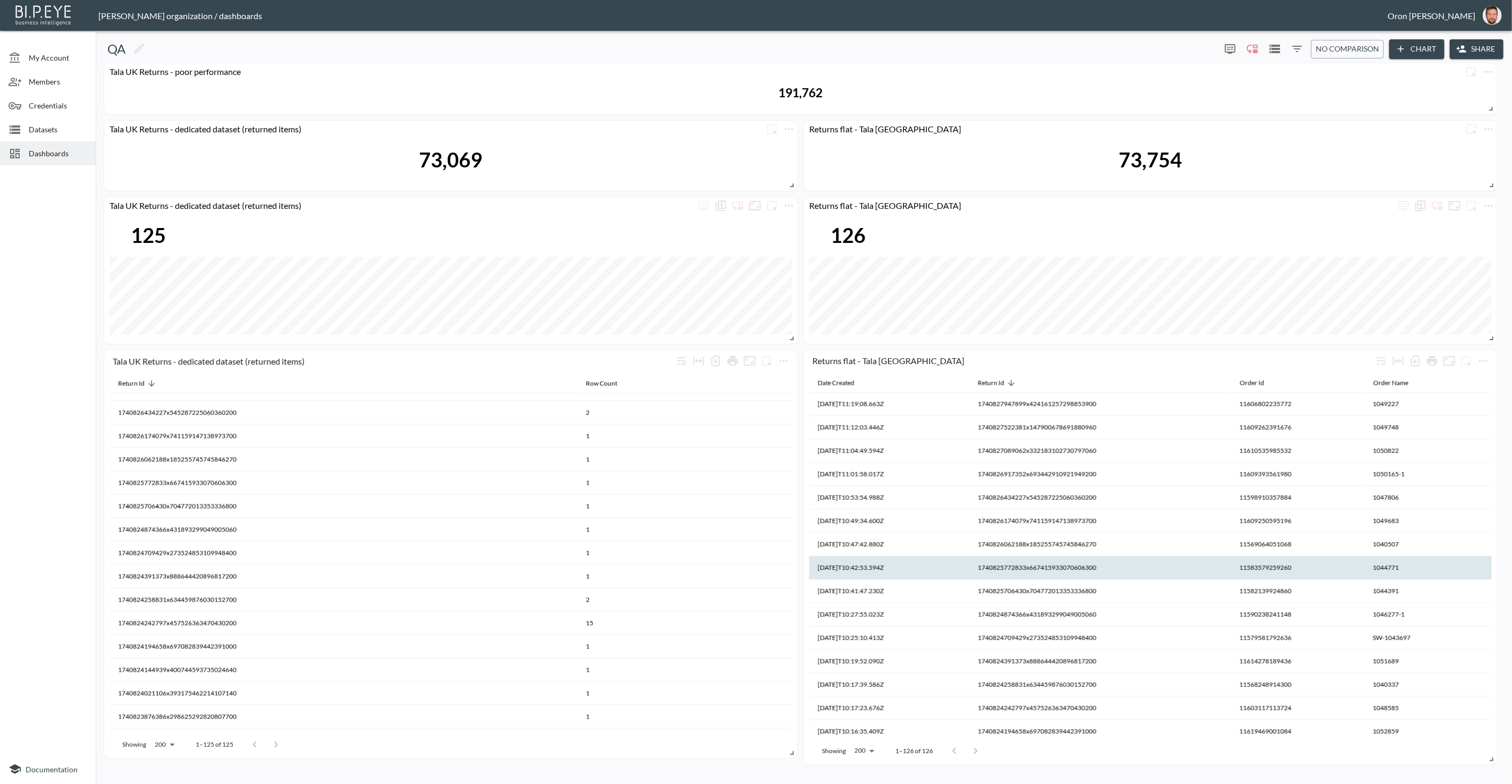
click at [793, 518] on th "1740825772833x667415933070606300" at bounding box center [685, 506] width 215 height 23
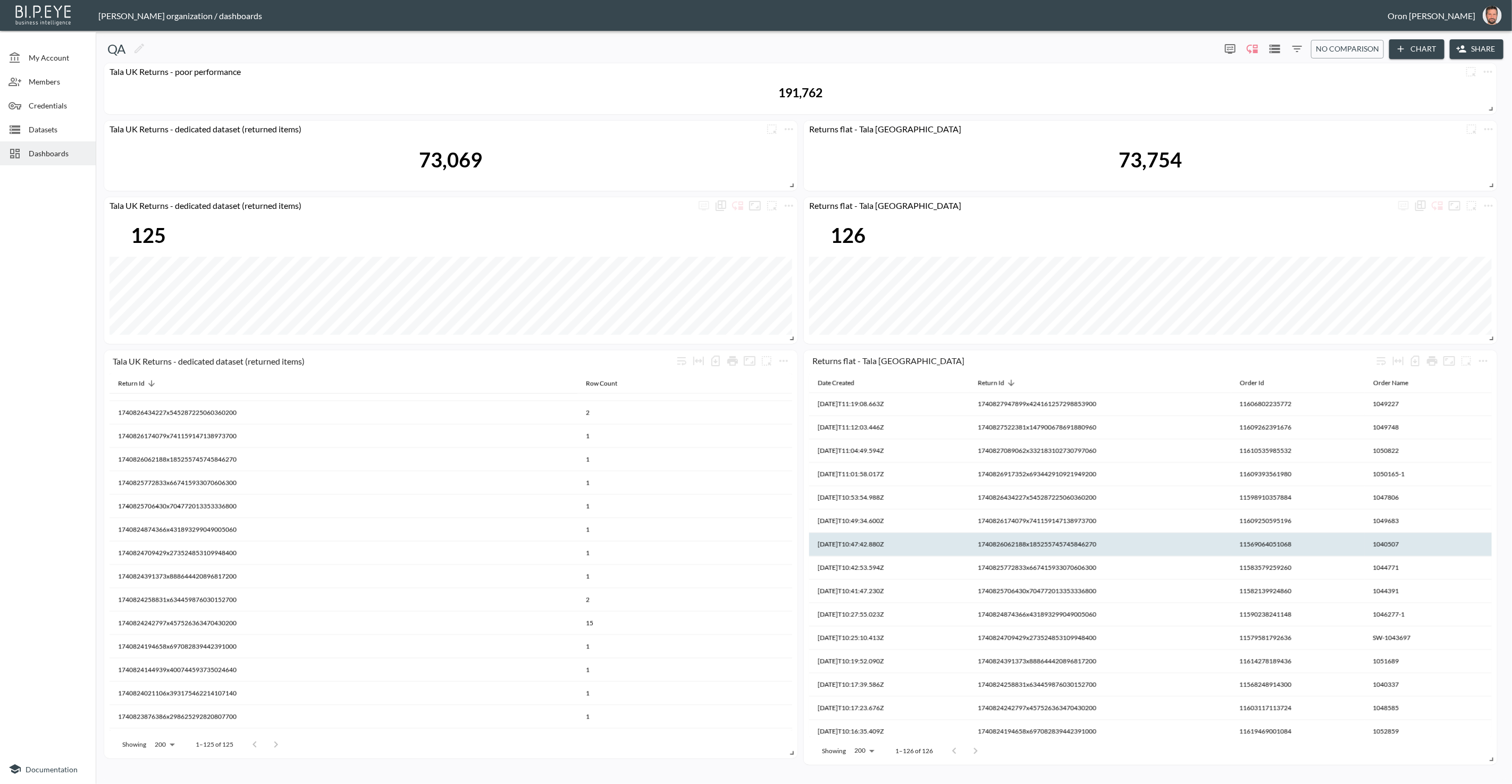
click at [793, 495] on th "1740826062188x185255745745846270" at bounding box center [685, 483] width 215 height 23
click at [1039, 544] on th "1740826062188x185255745745846270" at bounding box center [1101, 545] width 262 height 23
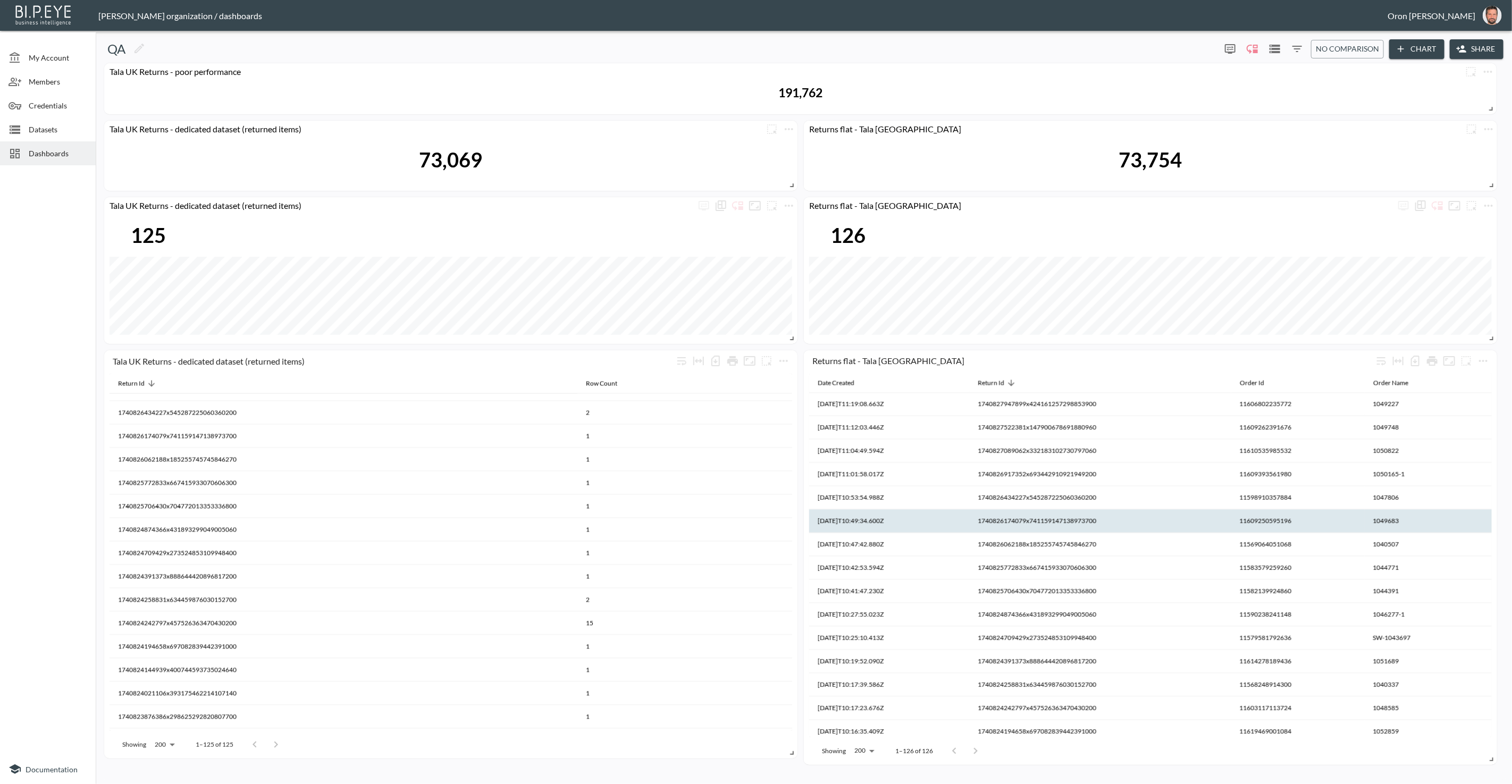
click at [793, 471] on th "1740826174079x741159147138973700" at bounding box center [685, 460] width 215 height 23
click at [1039, 522] on th "1740826174079x741159147138973700" at bounding box center [1101, 522] width 262 height 23
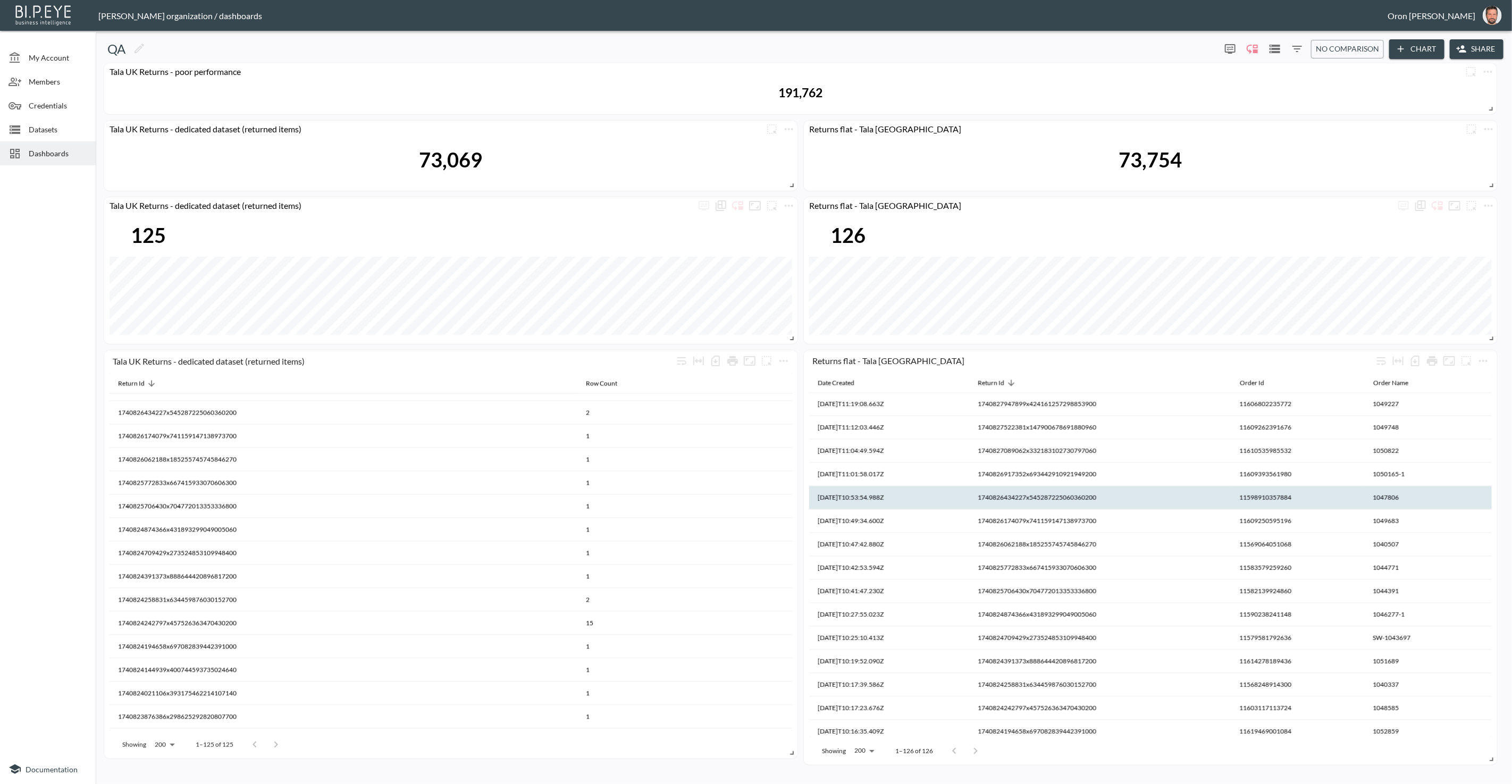
click at [793, 448] on th "1740826434227x545287225060360200" at bounding box center [685, 436] width 215 height 23
click at [1037, 495] on th "1740826434227x545287225060360200" at bounding box center [1101, 498] width 262 height 23
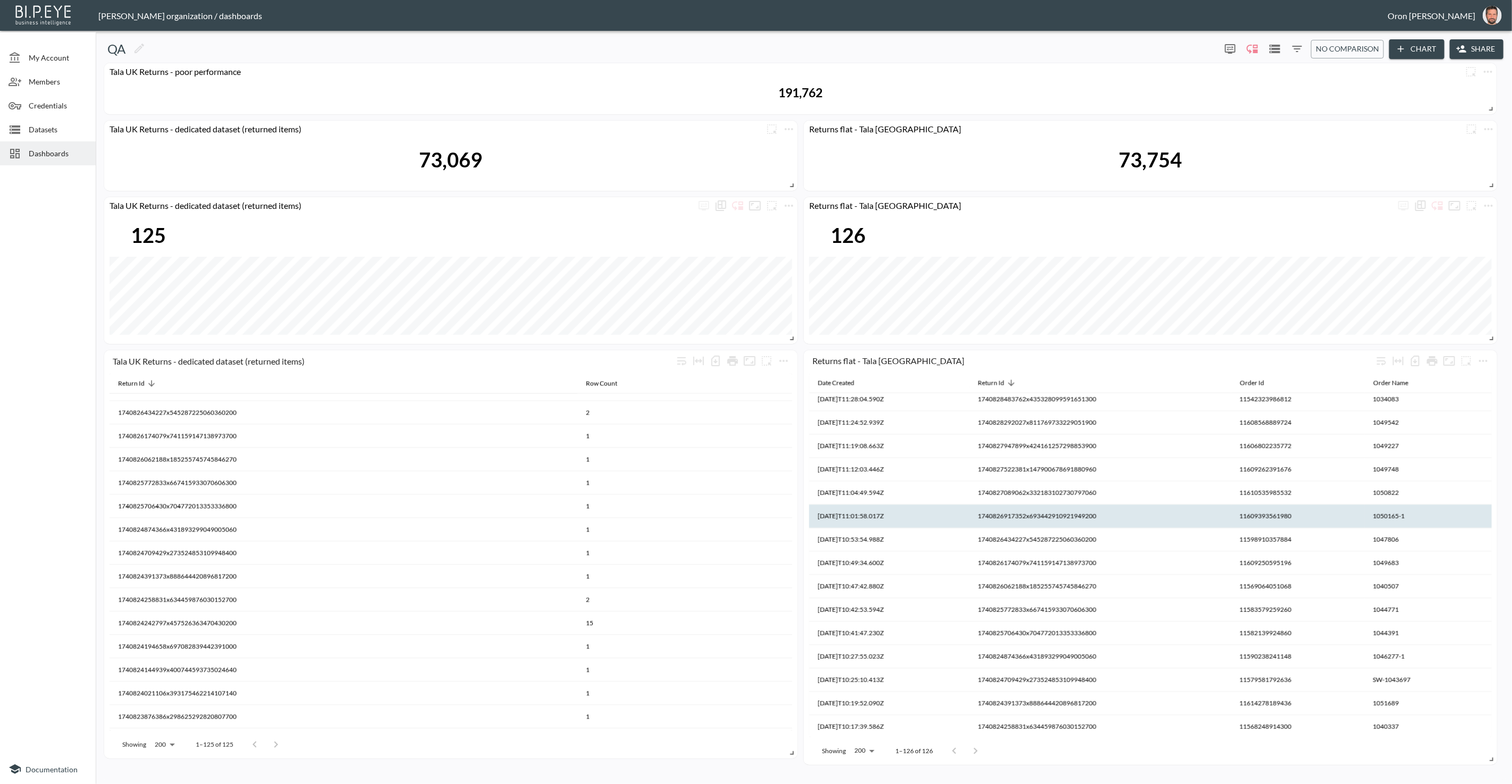
scroll to position [1921, 0]
click at [793, 424] on th "1740826917352x693442910921949200" at bounding box center [685, 413] width 215 height 23
click at [1034, 516] on th "1740826917352x693442910921949200" at bounding box center [1101, 518] width 262 height 23
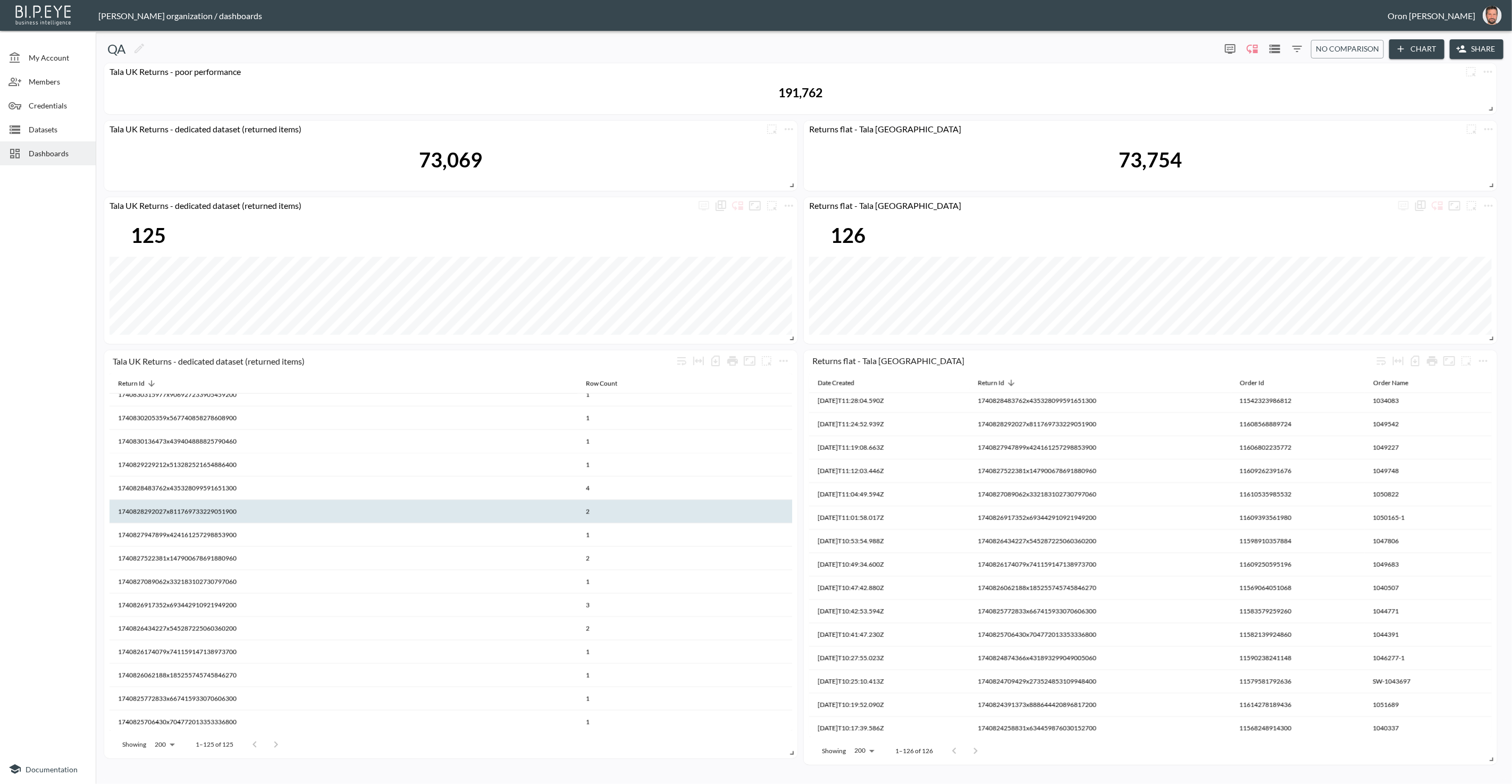
scroll to position [1811, 0]
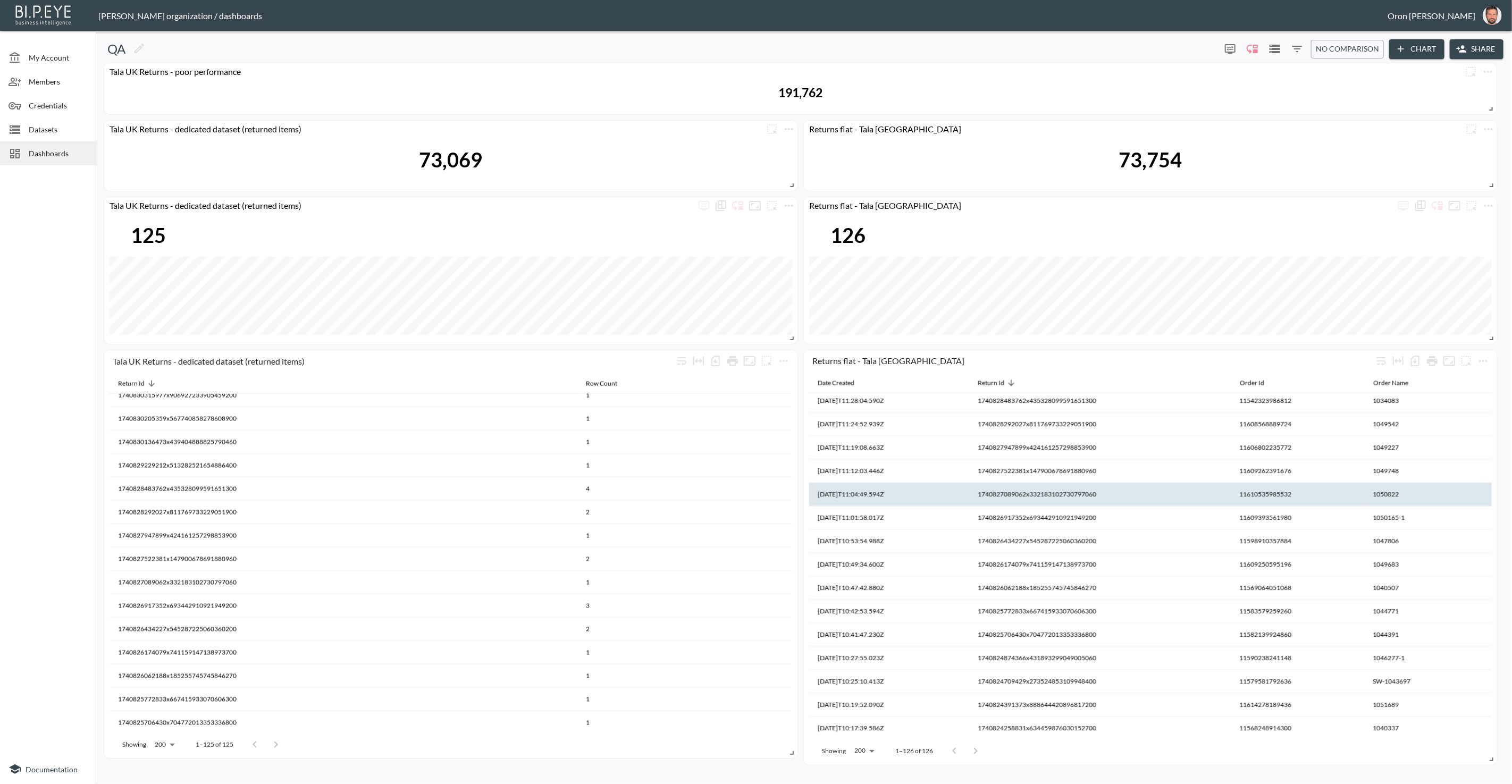
click at [793, 594] on th "1740827089062x332183102730797060" at bounding box center [685, 606] width 215 height 23
click at [1059, 495] on th "1740827089062x332183102730797060" at bounding box center [1101, 495] width 262 height 23
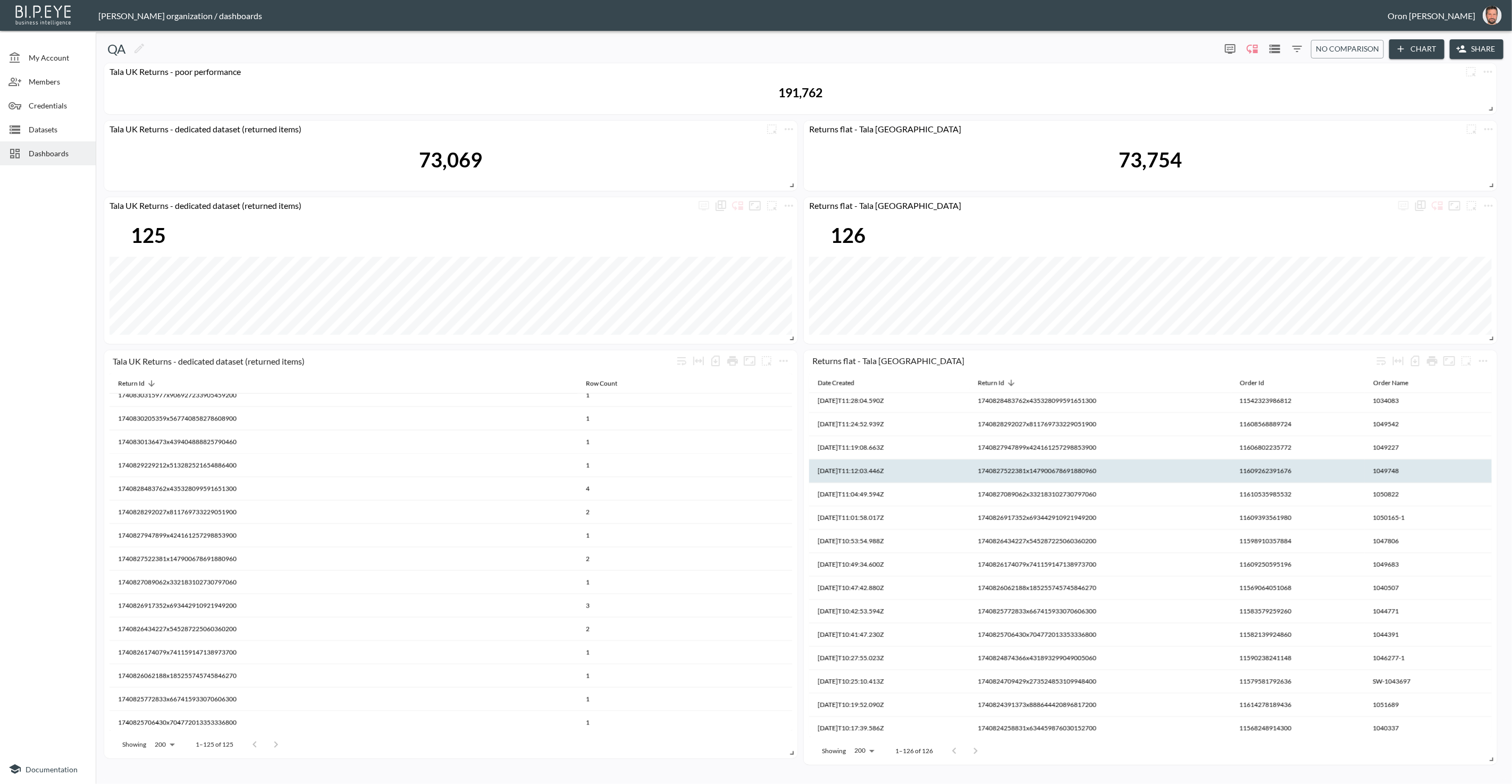
click at [793, 570] on th "1740827522381x147900678691880960" at bounding box center [685, 582] width 215 height 23
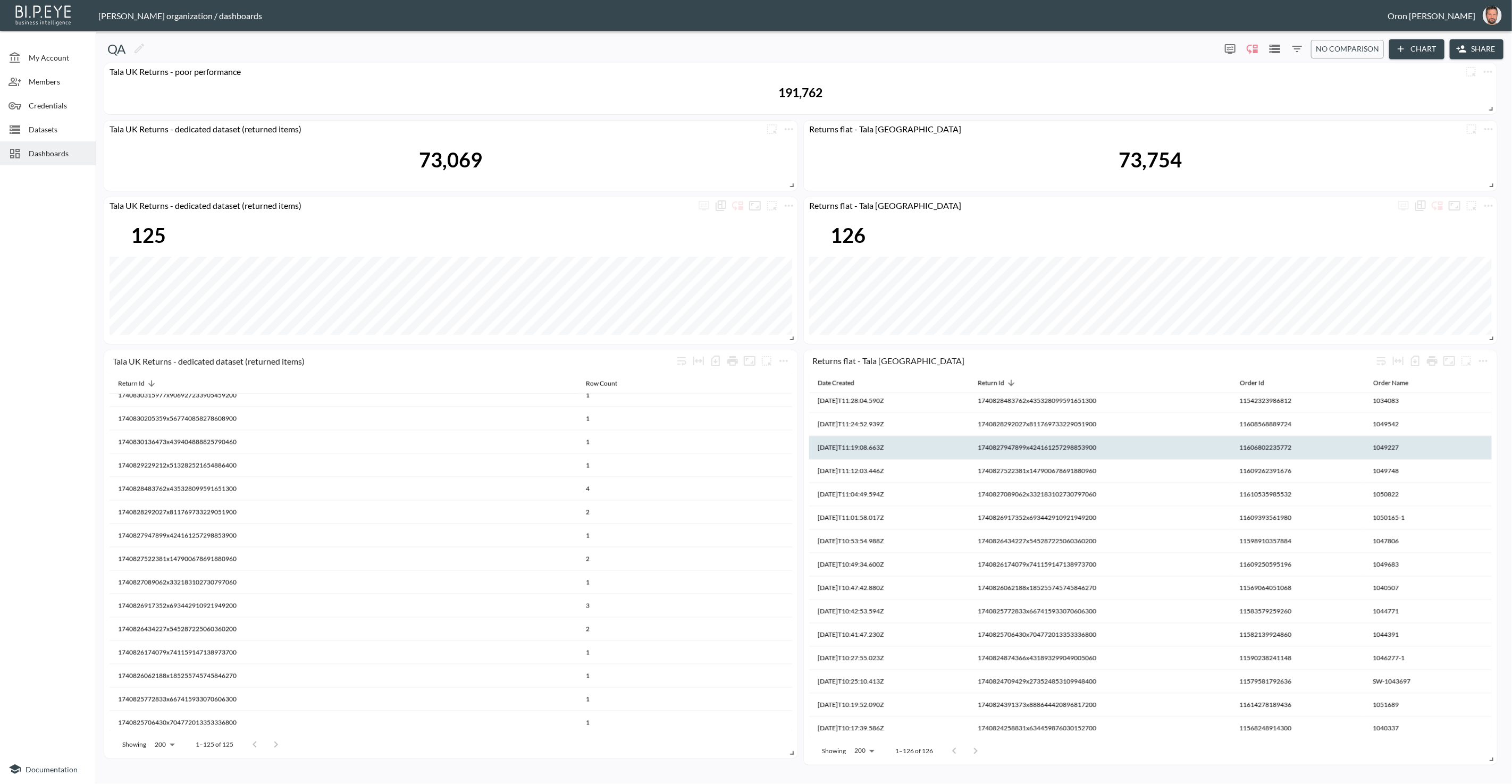
click at [793, 547] on th "1740827947899x424161257298853900" at bounding box center [685, 559] width 215 height 23
click at [1055, 446] on th "1740827947899x424161257298853900" at bounding box center [1101, 448] width 262 height 23
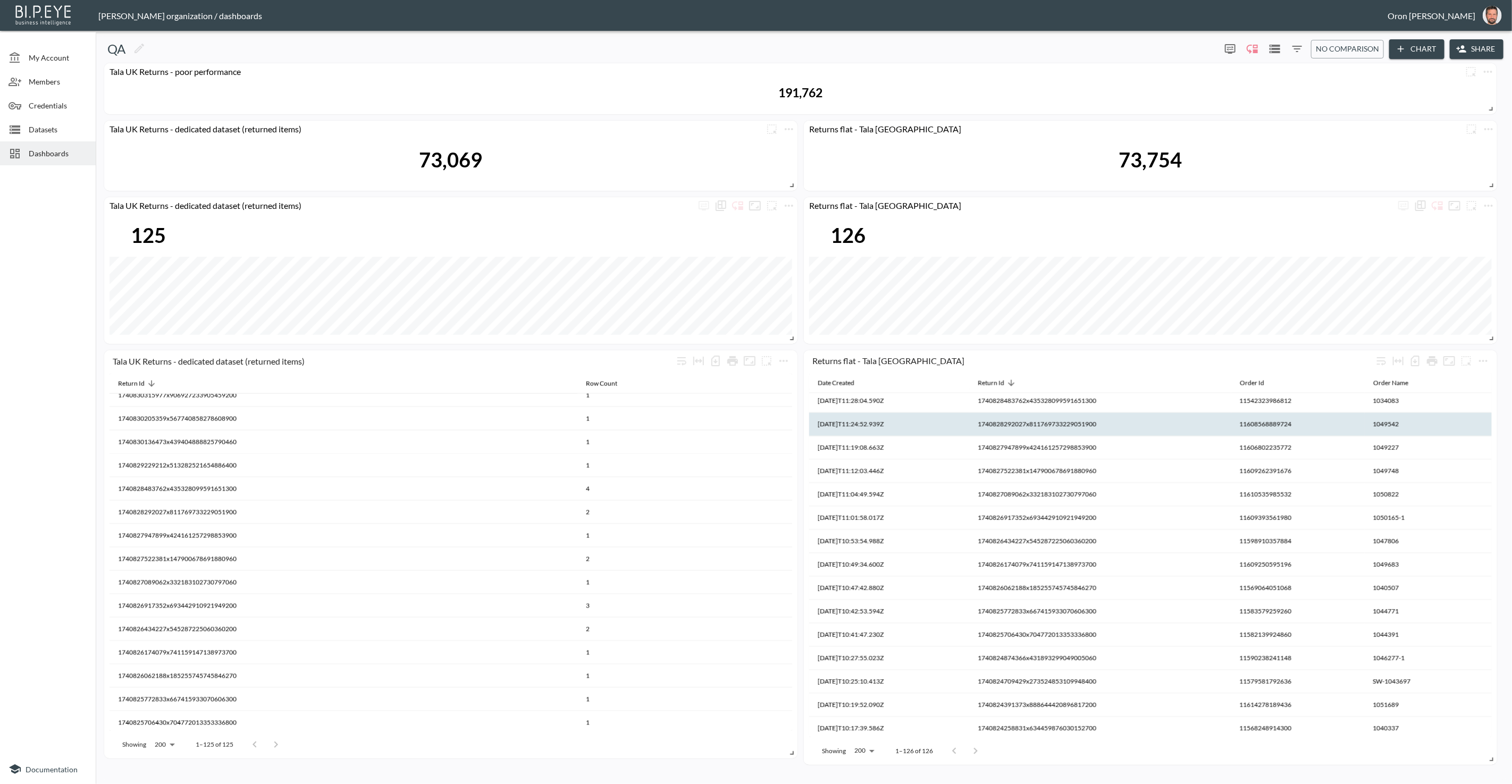
click at [793, 524] on th "1740828292027x811769733229051900" at bounding box center [685, 535] width 215 height 23
click at [1046, 425] on th "1740828292027x811769733229051900" at bounding box center [1101, 425] width 262 height 23
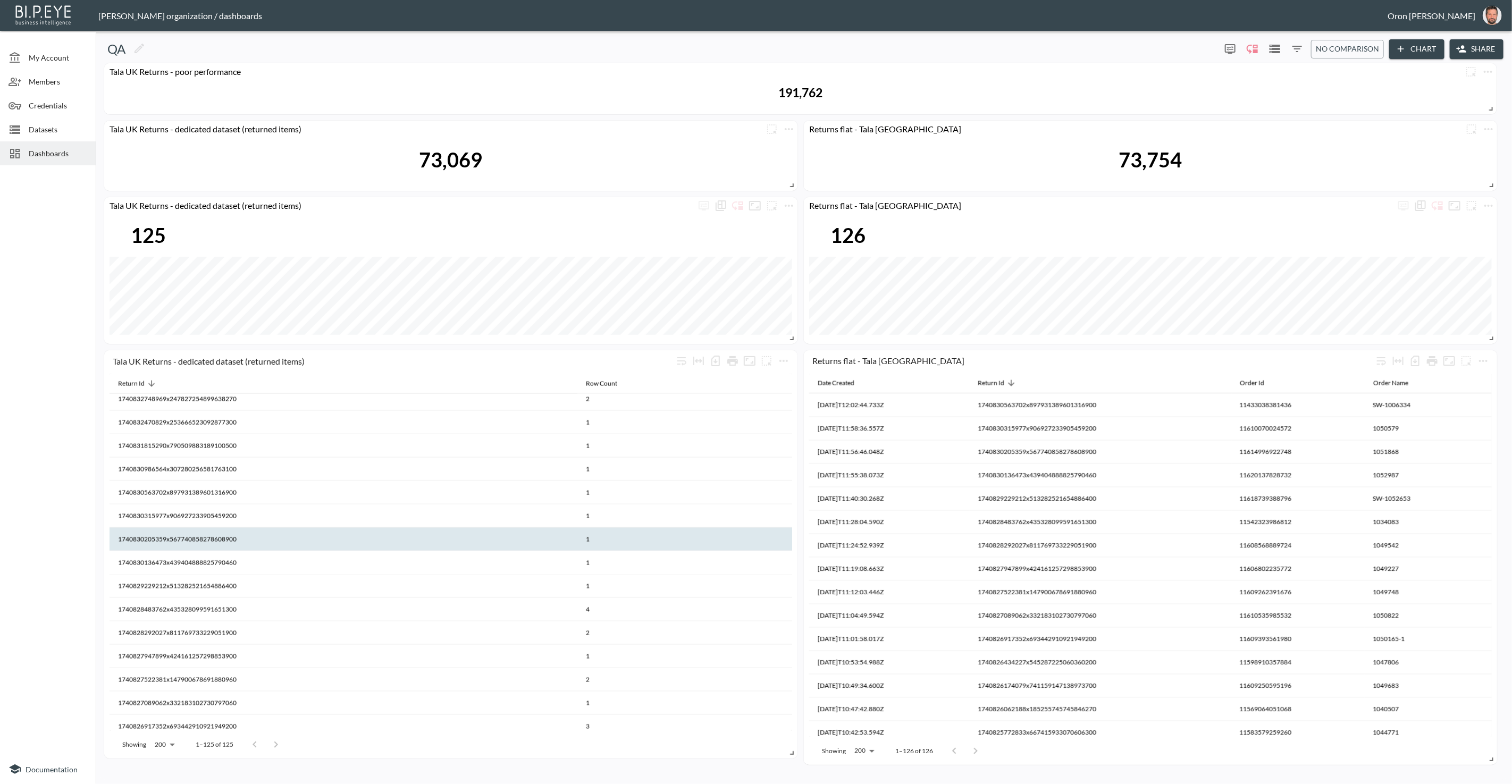
scroll to position [1691, 0]
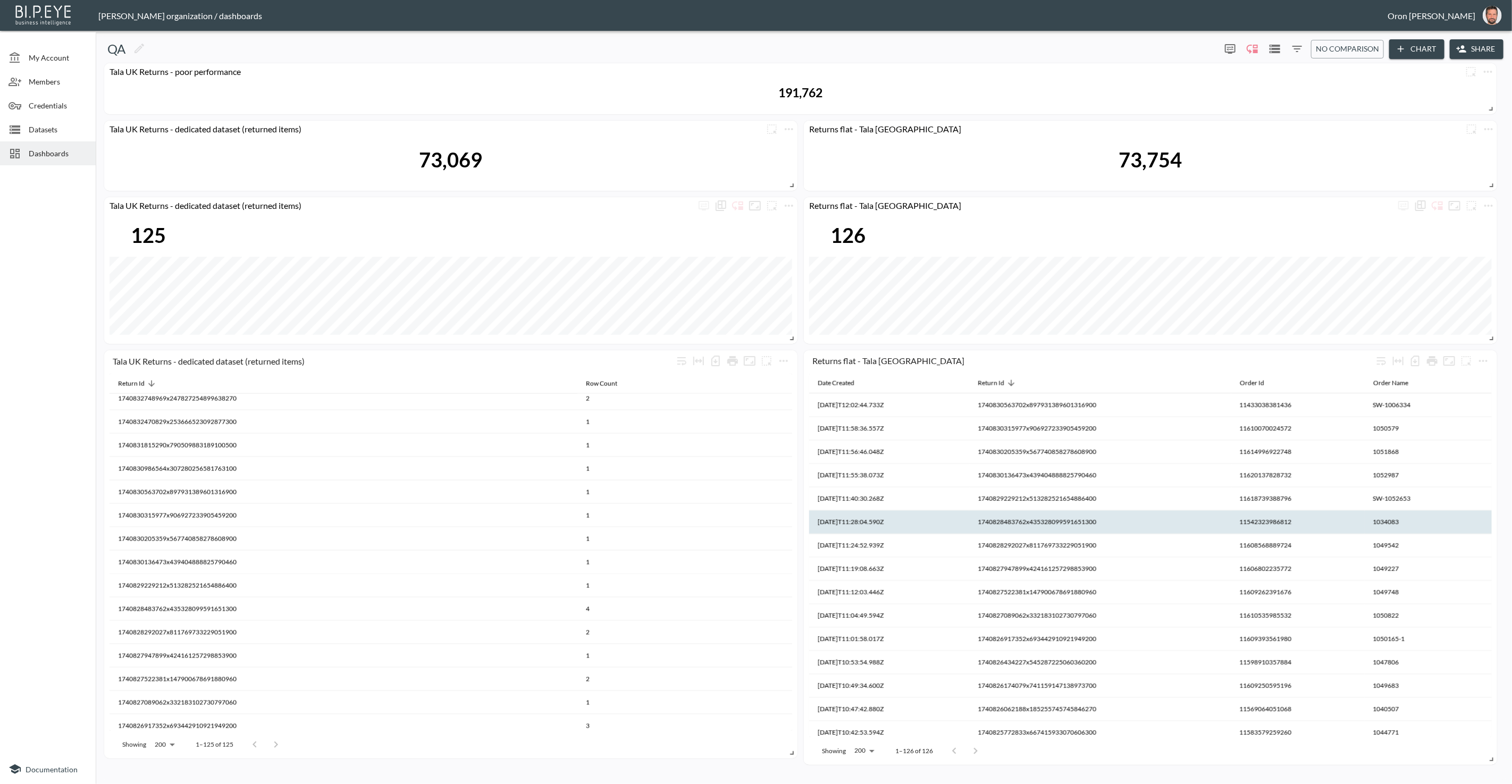
click at [793, 620] on th "1740828483762x435328099591651300" at bounding box center [685, 632] width 215 height 23
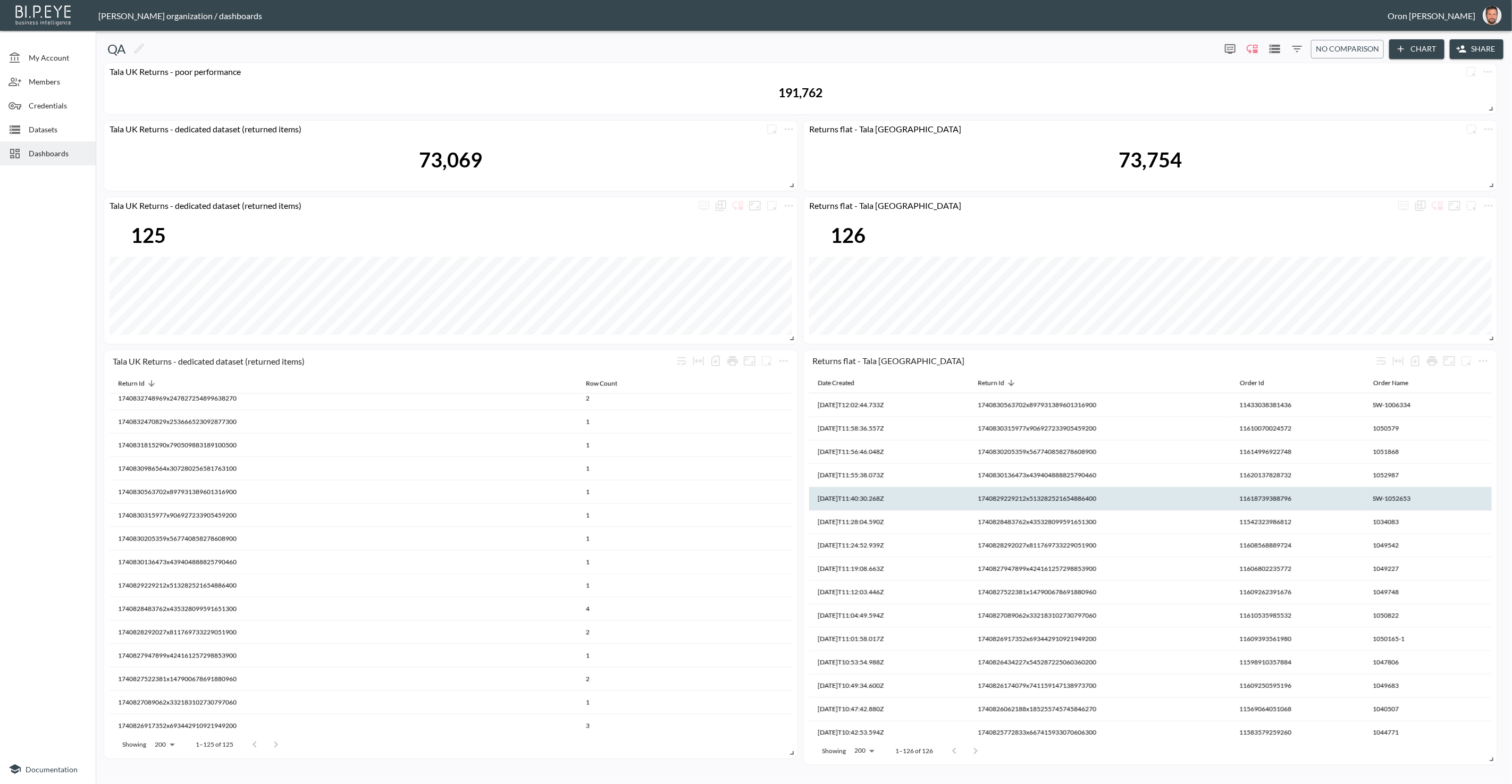
click at [793, 597] on th "1740829229212x513282521654886400" at bounding box center [685, 609] width 215 height 23
click at [1025, 502] on th "1740829229212x513282521654886400" at bounding box center [1101, 499] width 262 height 23
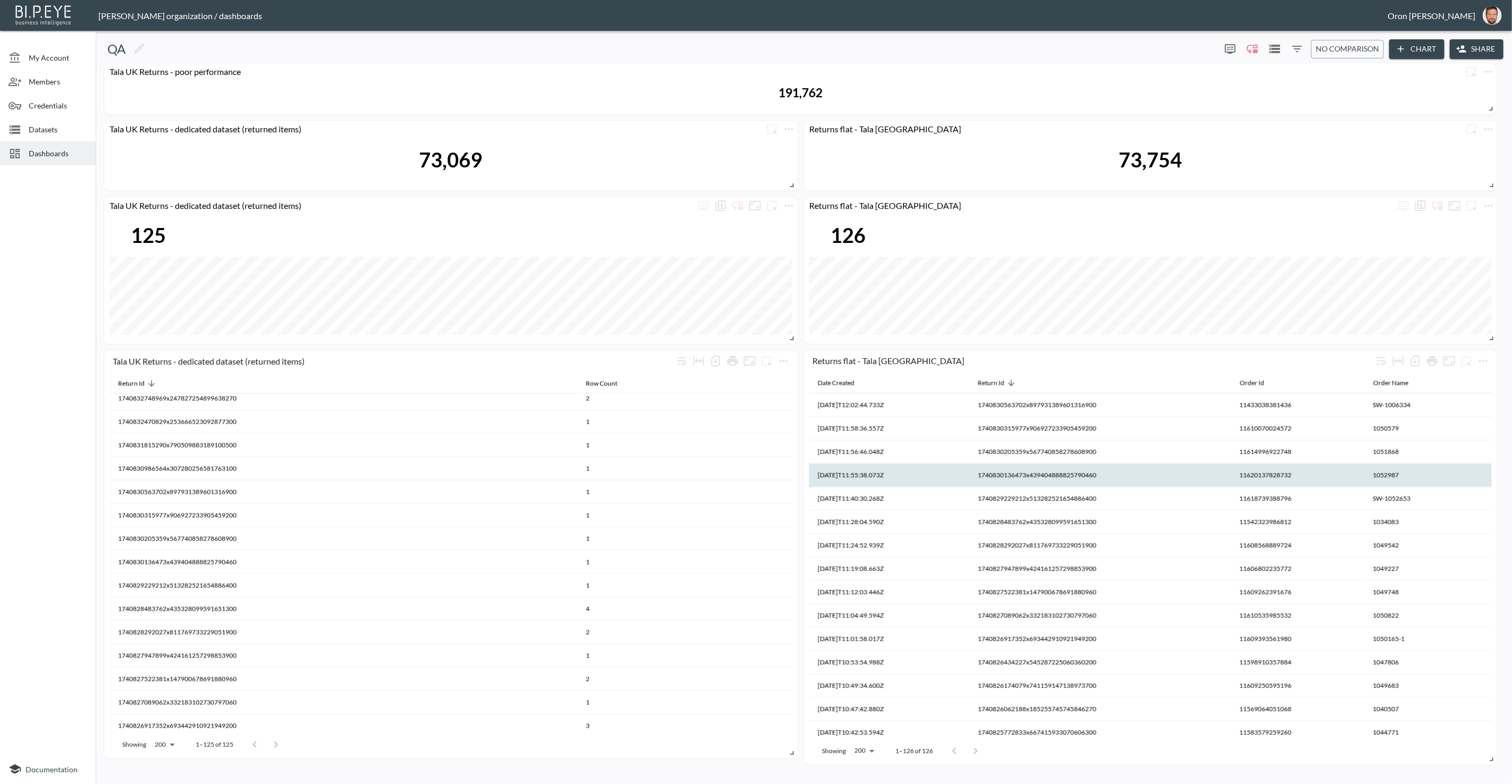
click at [793, 574] on th "1740830136473x439404888825790460" at bounding box center [685, 586] width 215 height 23
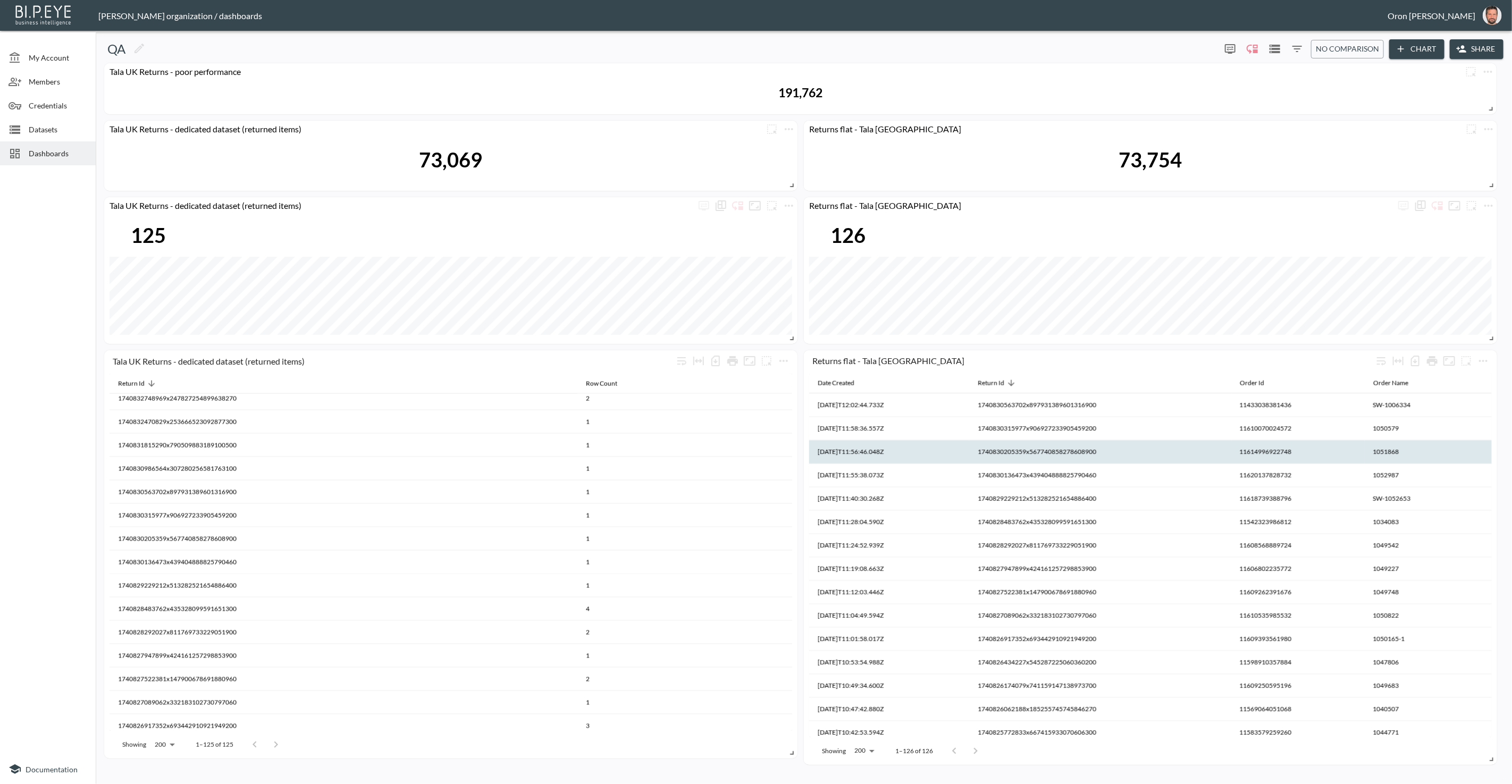
click at [793, 550] on th "1740830205359x567740858278608900" at bounding box center [685, 562] width 215 height 23
click at [1022, 453] on th "1740830205359x567740858278608900" at bounding box center [1101, 453] width 262 height 23
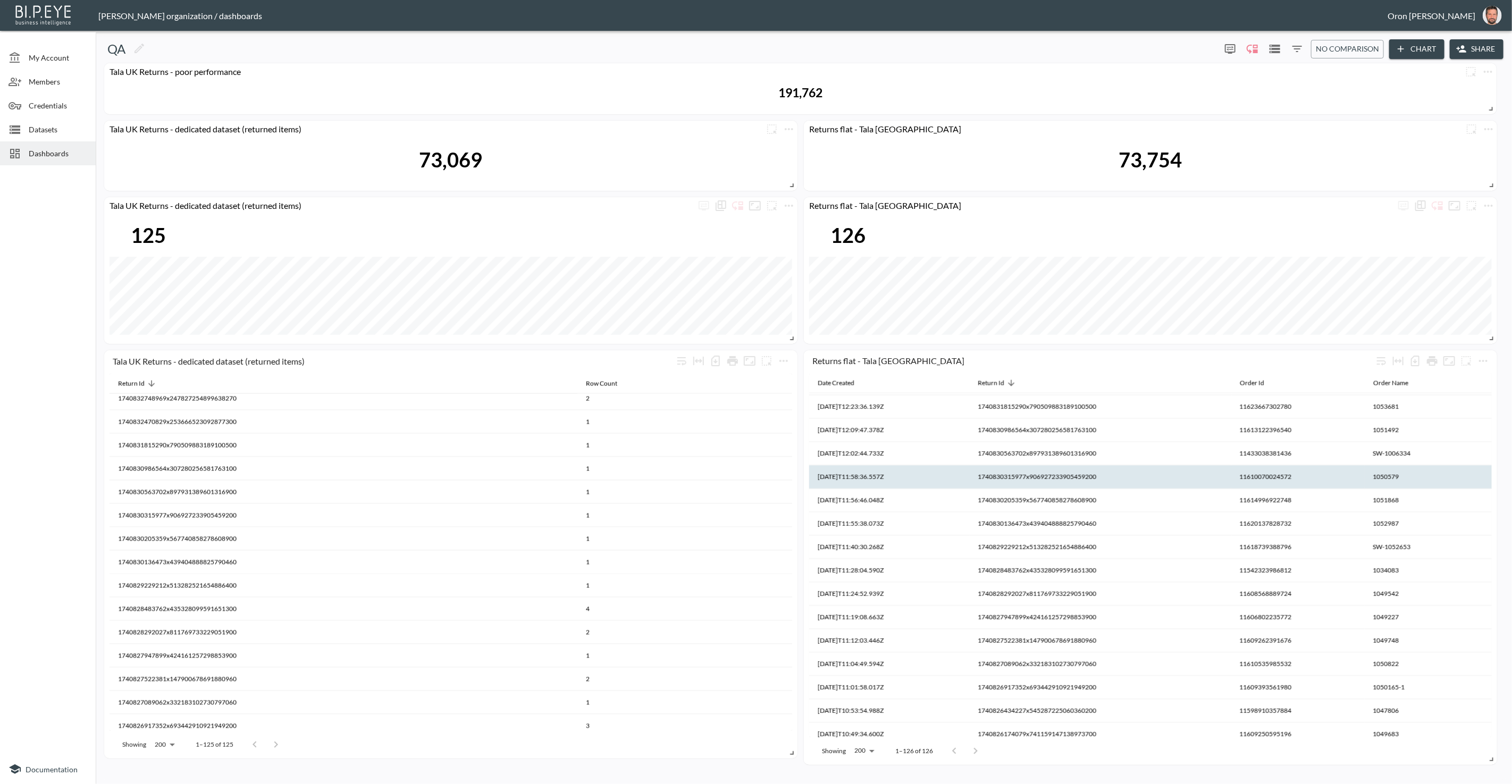
click at [793, 527] on th "1740830315977x906927233905459200" at bounding box center [685, 539] width 215 height 23
click at [1016, 473] on th "1740830315977x906927233905459200" at bounding box center [1101, 477] width 262 height 23
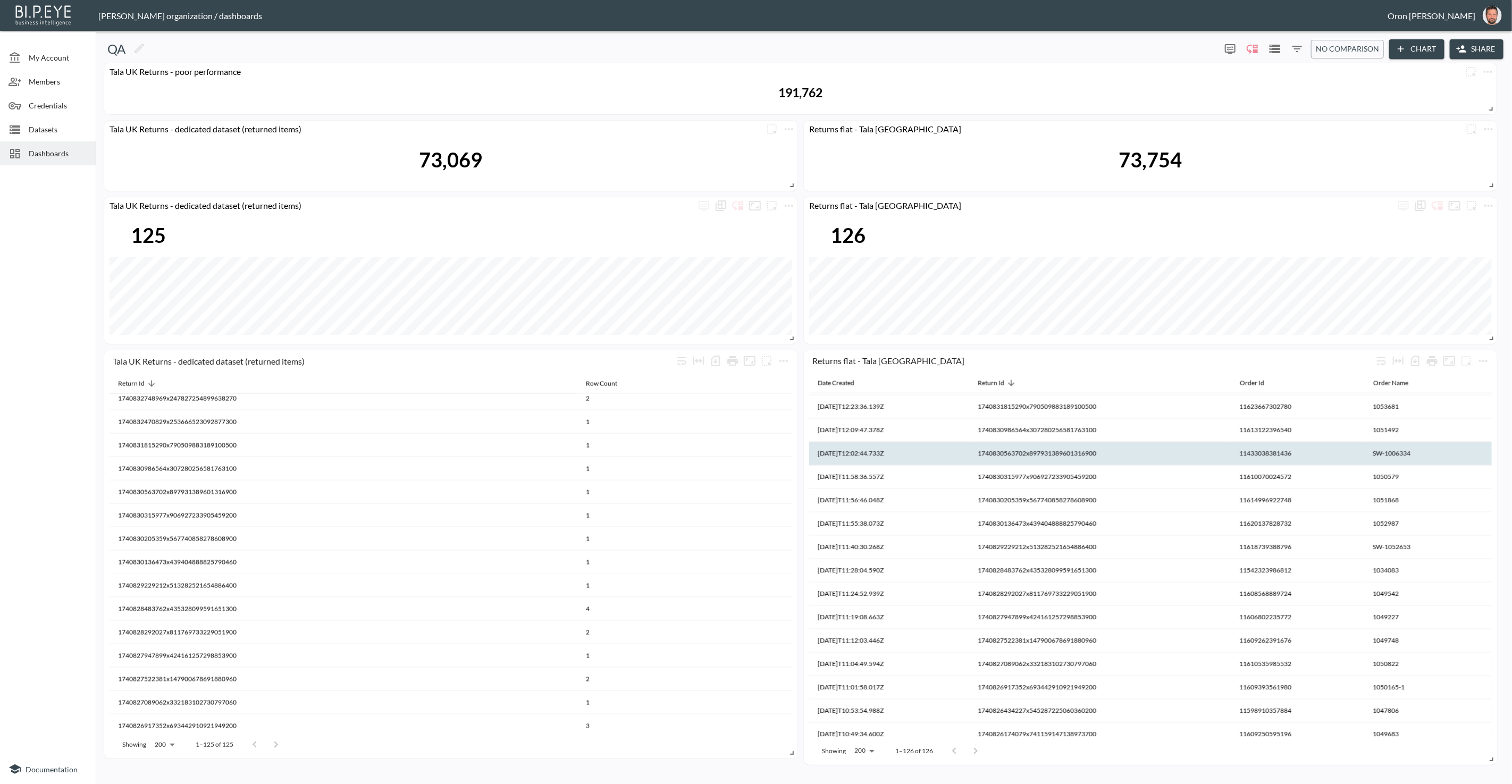
click at [793, 504] on th "1740830563702x897931389601316900" at bounding box center [685, 515] width 215 height 23
click at [1016, 456] on th "1740830563702x897931389601316900" at bounding box center [1101, 454] width 262 height 23
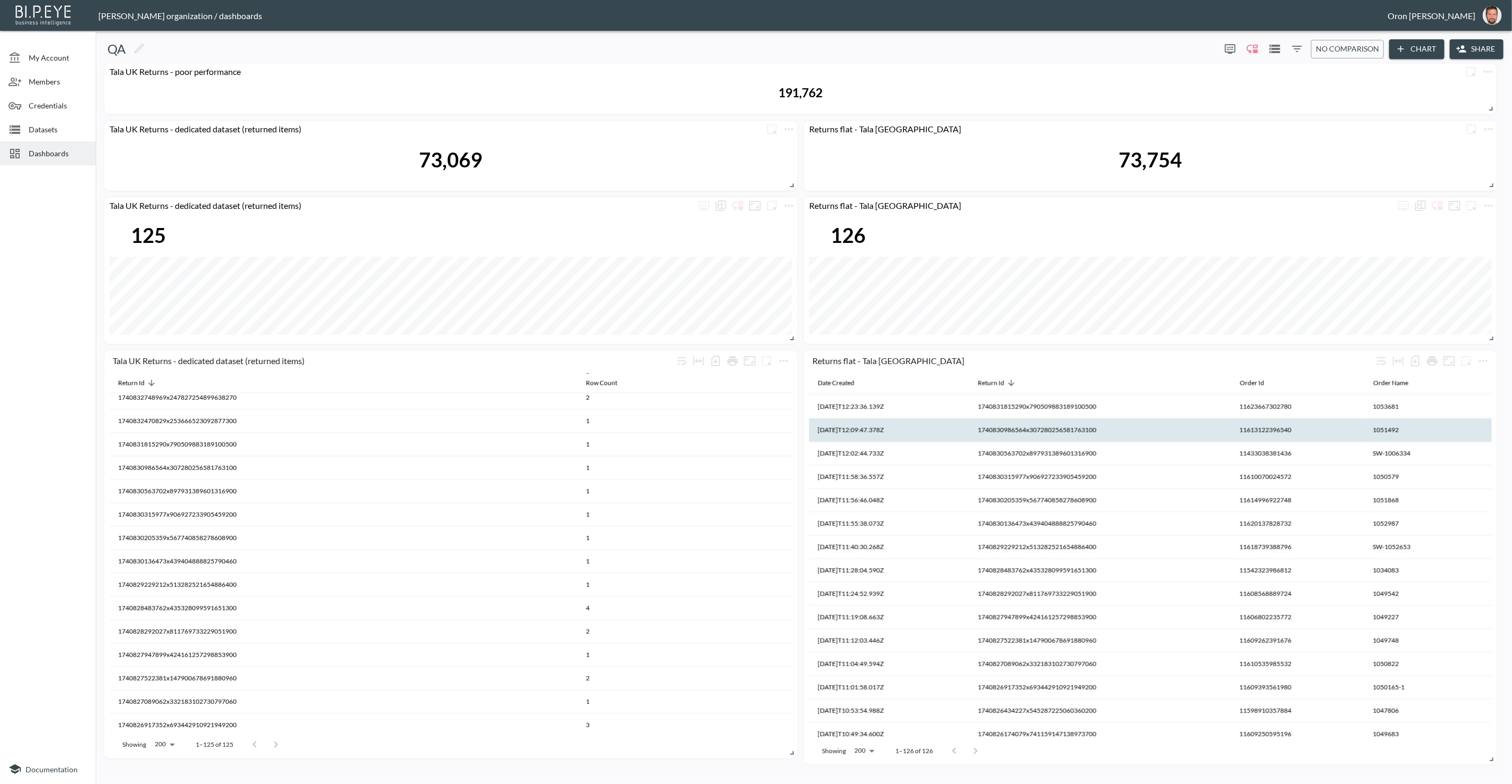
click at [793, 480] on th "1740830986564x307280256581763100" at bounding box center [685, 492] width 215 height 23
click at [1016, 425] on th "1740830986564x307280256581763100" at bounding box center [1101, 431] width 262 height 23
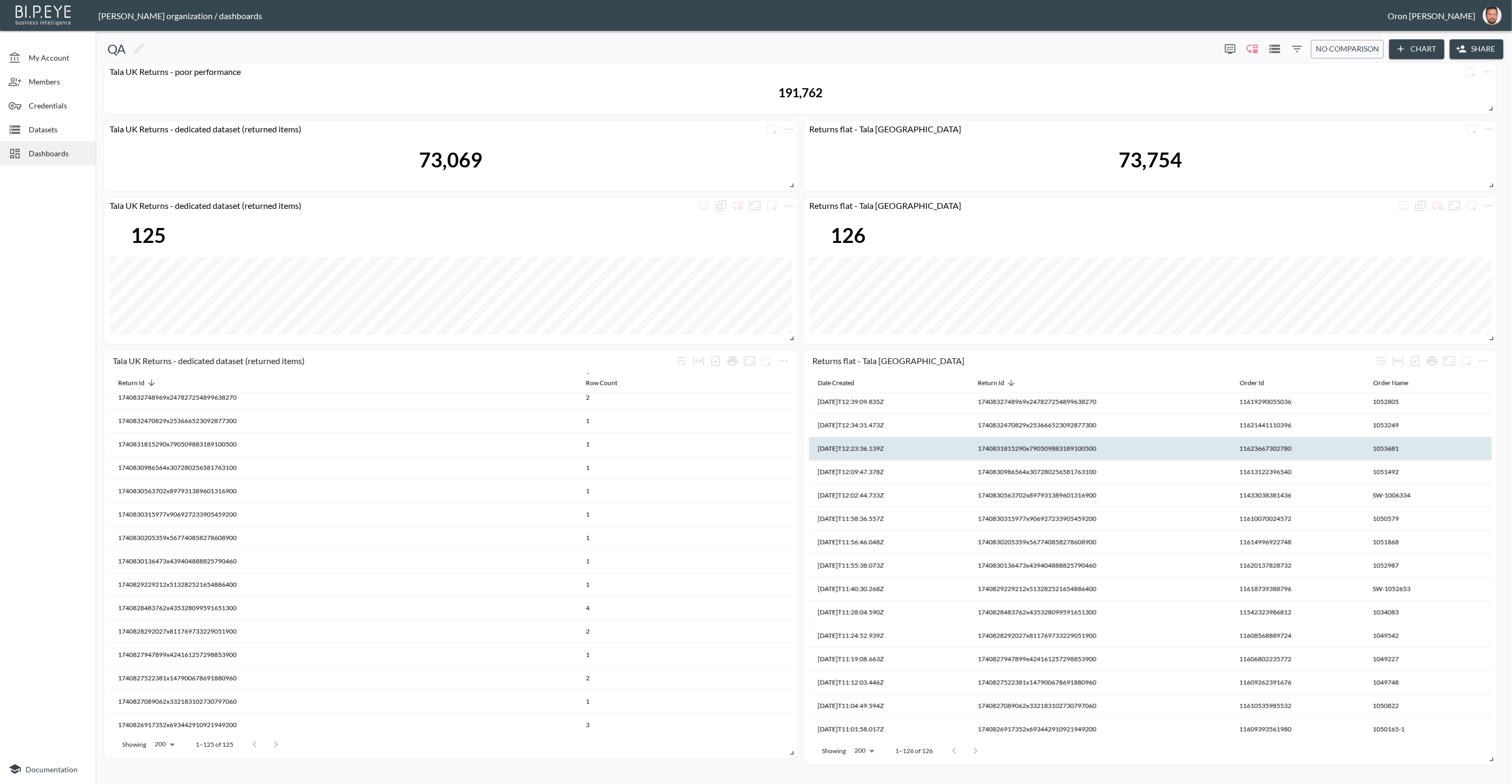
click at [793, 457] on th "1740831815290x790509883189100500" at bounding box center [685, 468] width 215 height 23
click at [1014, 443] on th "1740831815290x790509883189100500" at bounding box center [1101, 449] width 262 height 23
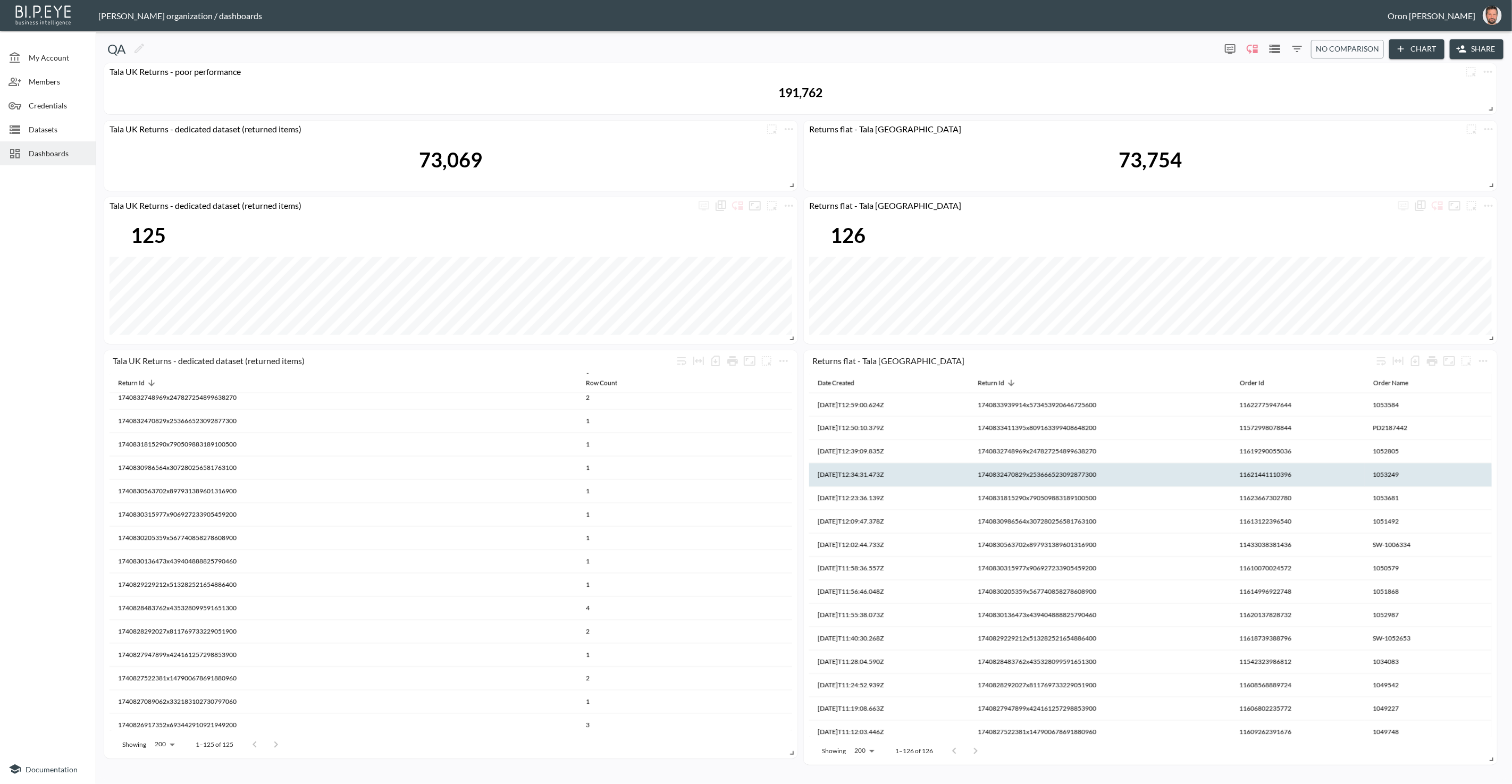
click at [793, 457] on th "1740832470829x253666523092877300" at bounding box center [685, 445] width 215 height 23
click at [1019, 471] on th "1740832470829x253666523092877300" at bounding box center [1101, 475] width 262 height 23
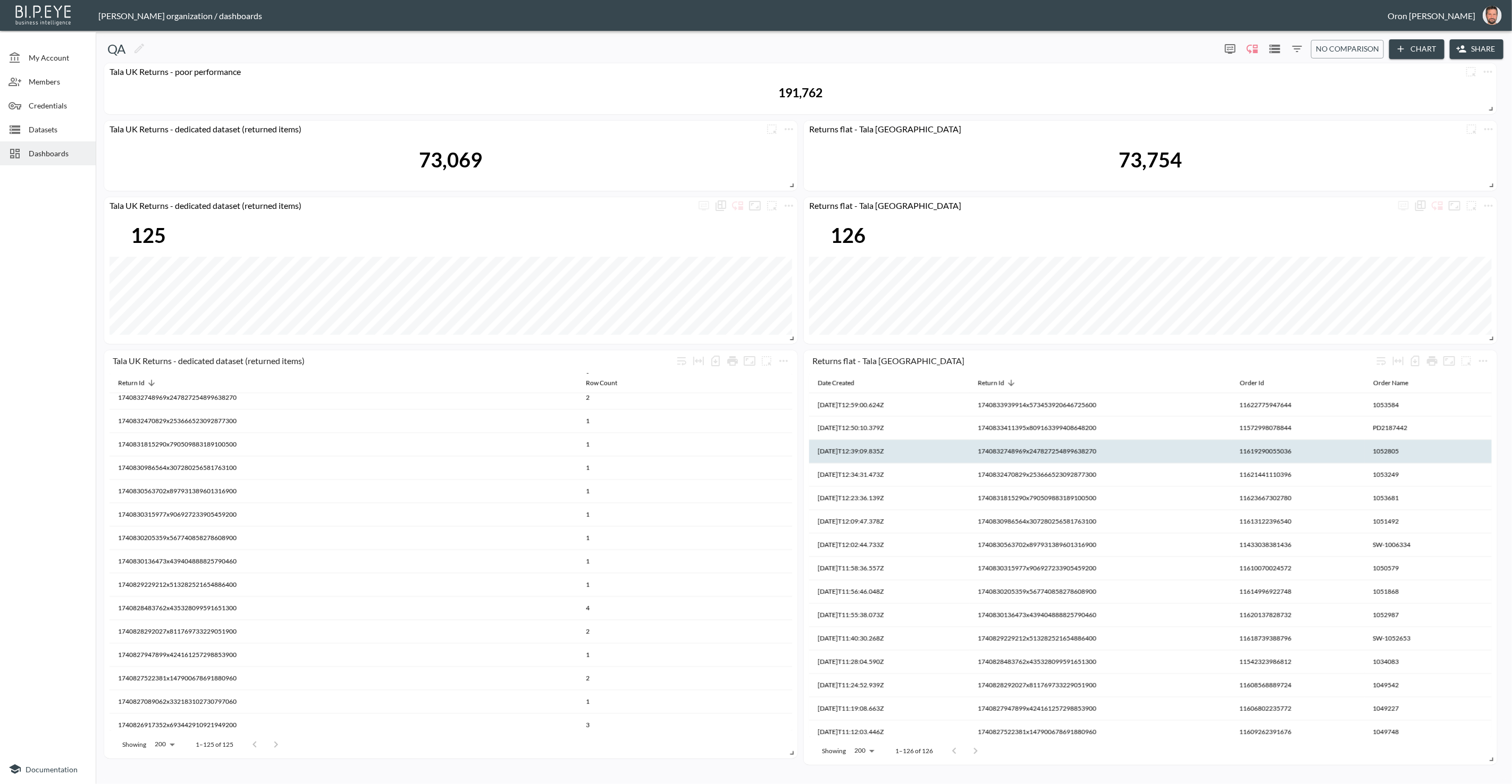
click at [793, 433] on th "1740832748969x247827254899638270" at bounding box center [685, 422] width 215 height 23
click at [1021, 446] on th "1740832748969x247827254899638270" at bounding box center [1101, 452] width 262 height 23
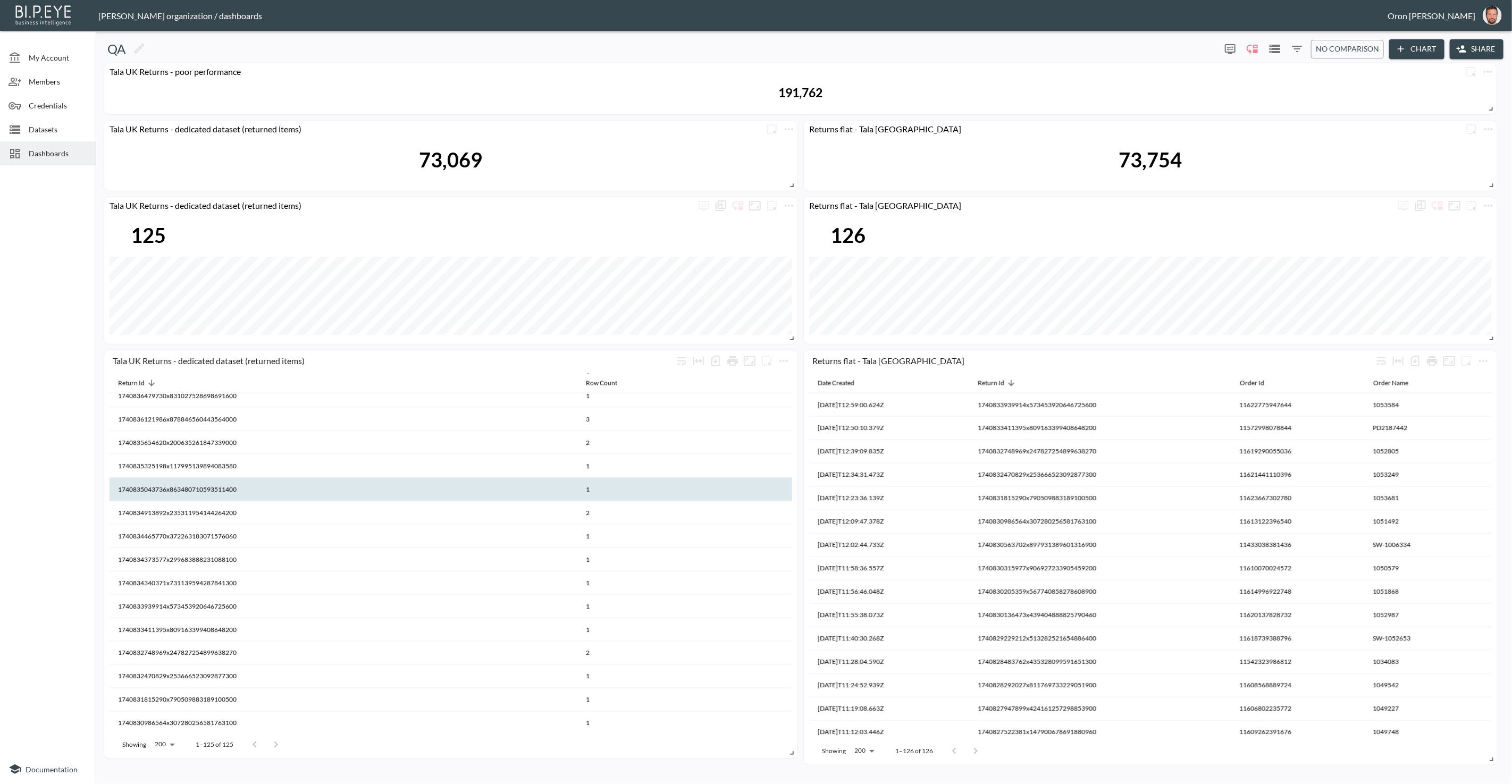
scroll to position [1436, 0]
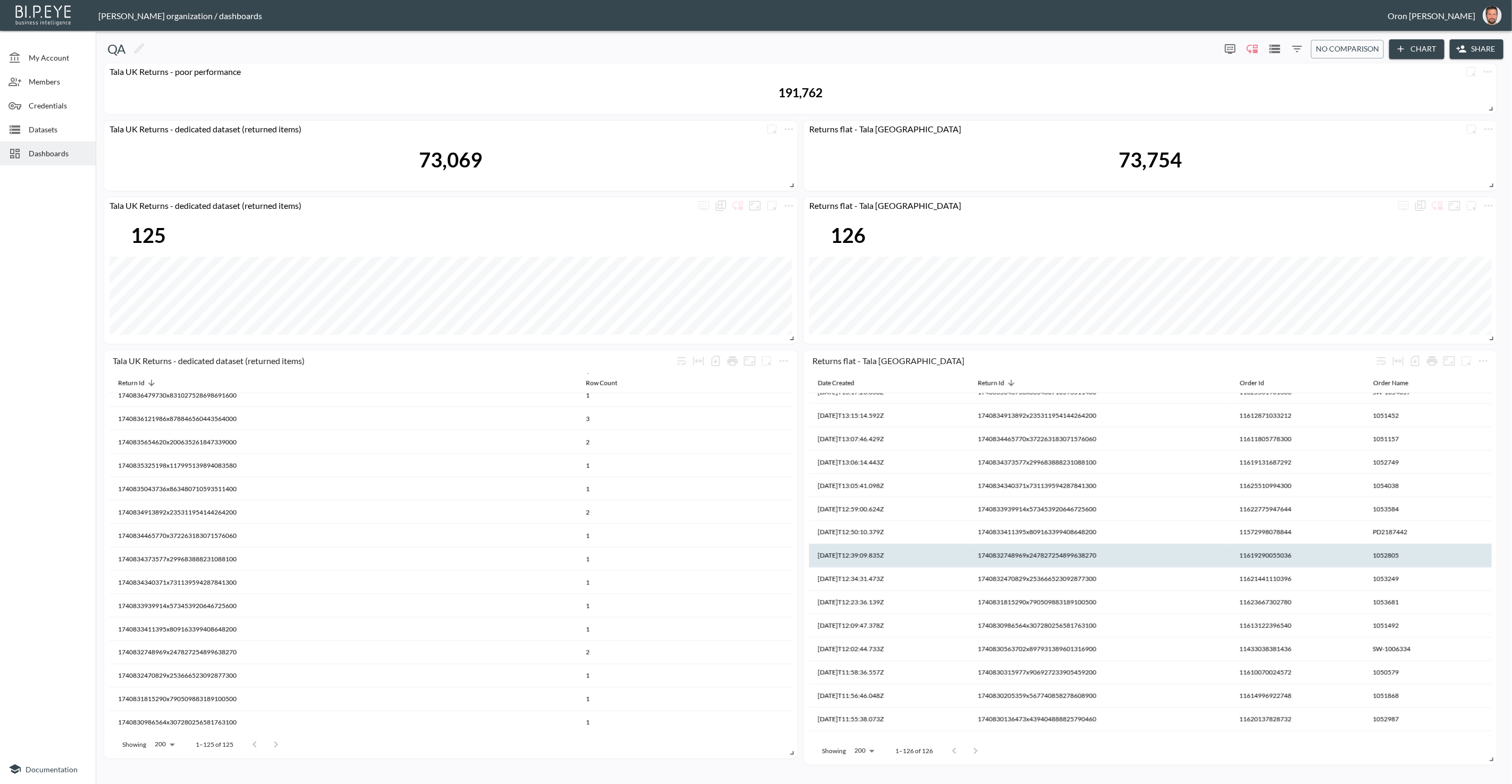
click at [793, 665] on th "1740832748969x247827254899638270" at bounding box center [685, 677] width 215 height 23
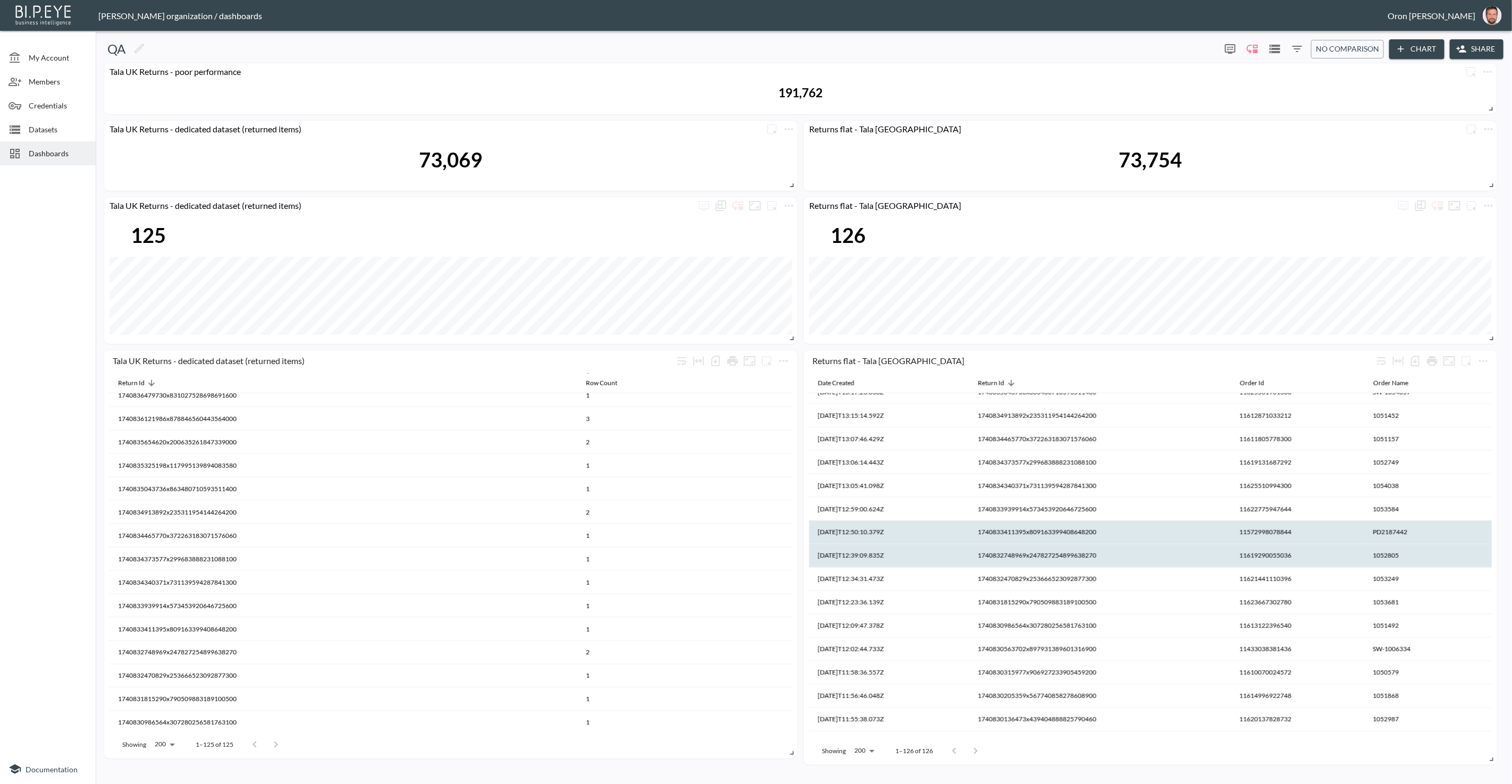
click at [793, 641] on th "1740833411395x809163399408648200" at bounding box center [685, 653] width 215 height 23
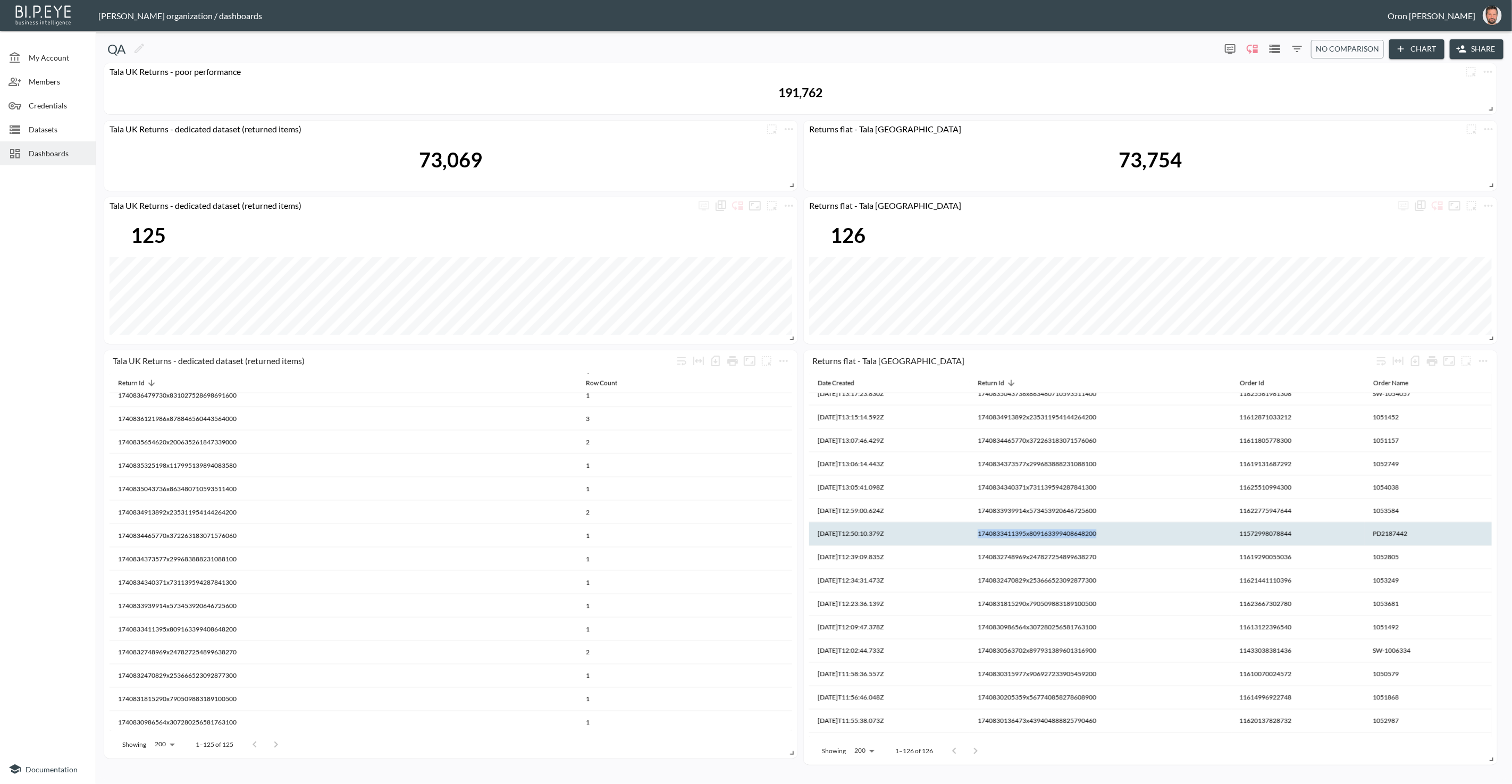
click at [1024, 537] on th "1740833411395x809163399408648200" at bounding box center [1101, 534] width 262 height 23
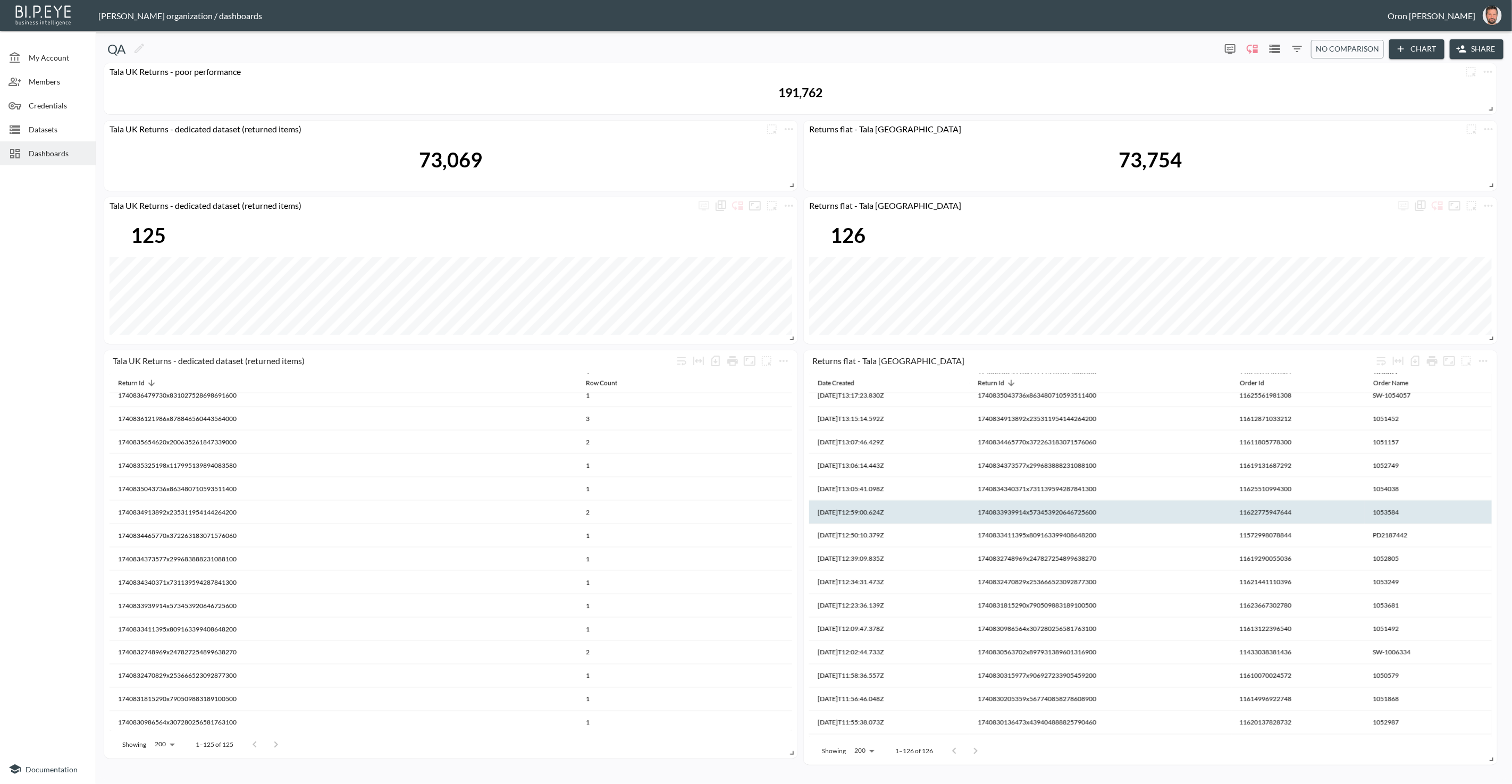
click at [793, 618] on th "1740833939914x573453920646725600" at bounding box center [685, 630] width 215 height 23
click at [1025, 512] on th "1740833939914x573453920646725600" at bounding box center [1101, 513] width 262 height 23
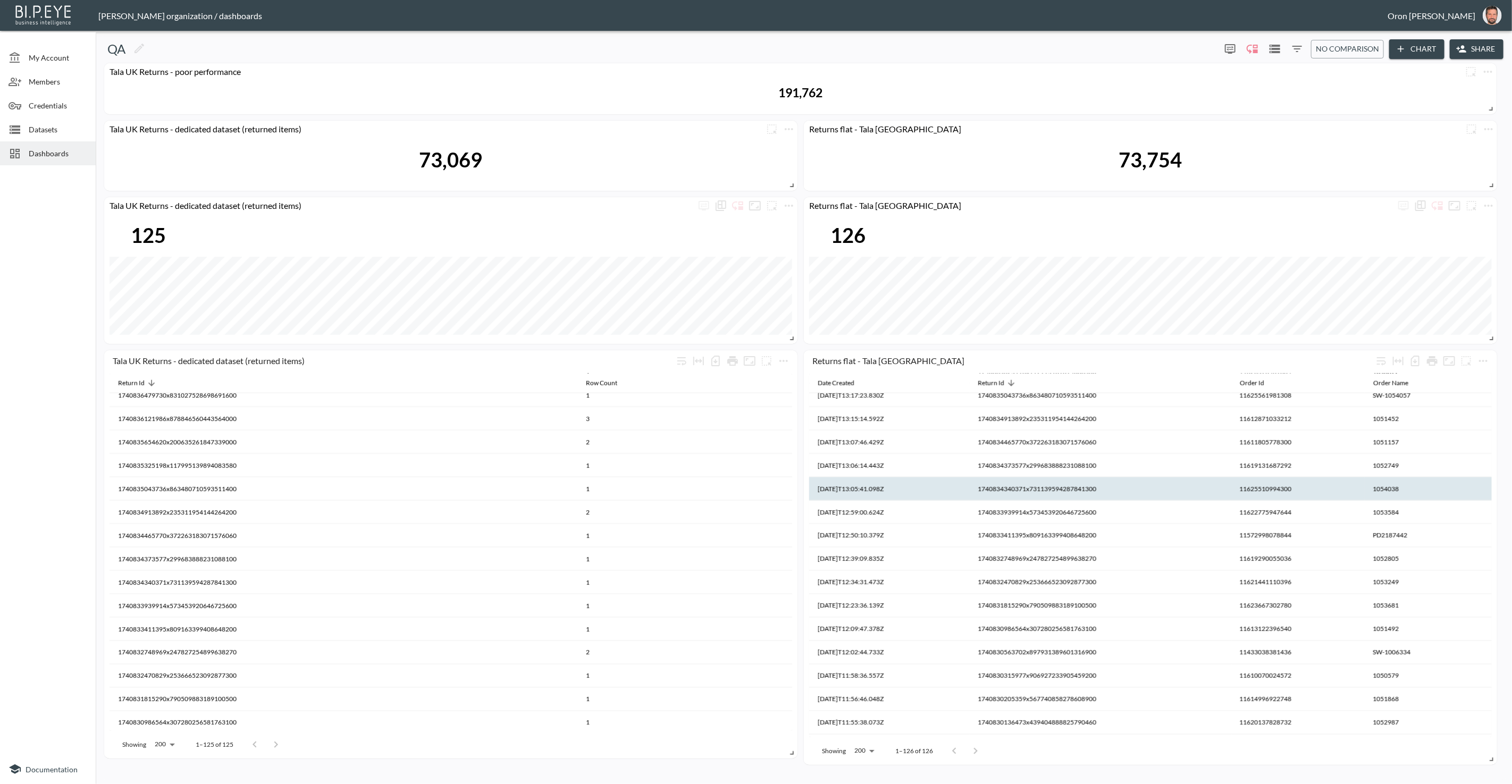
click at [793, 595] on th "1740834340371x731139594287841300" at bounding box center [685, 606] width 215 height 23
click at [1028, 491] on th "1740834340371x731139594287841300" at bounding box center [1101, 489] width 262 height 23
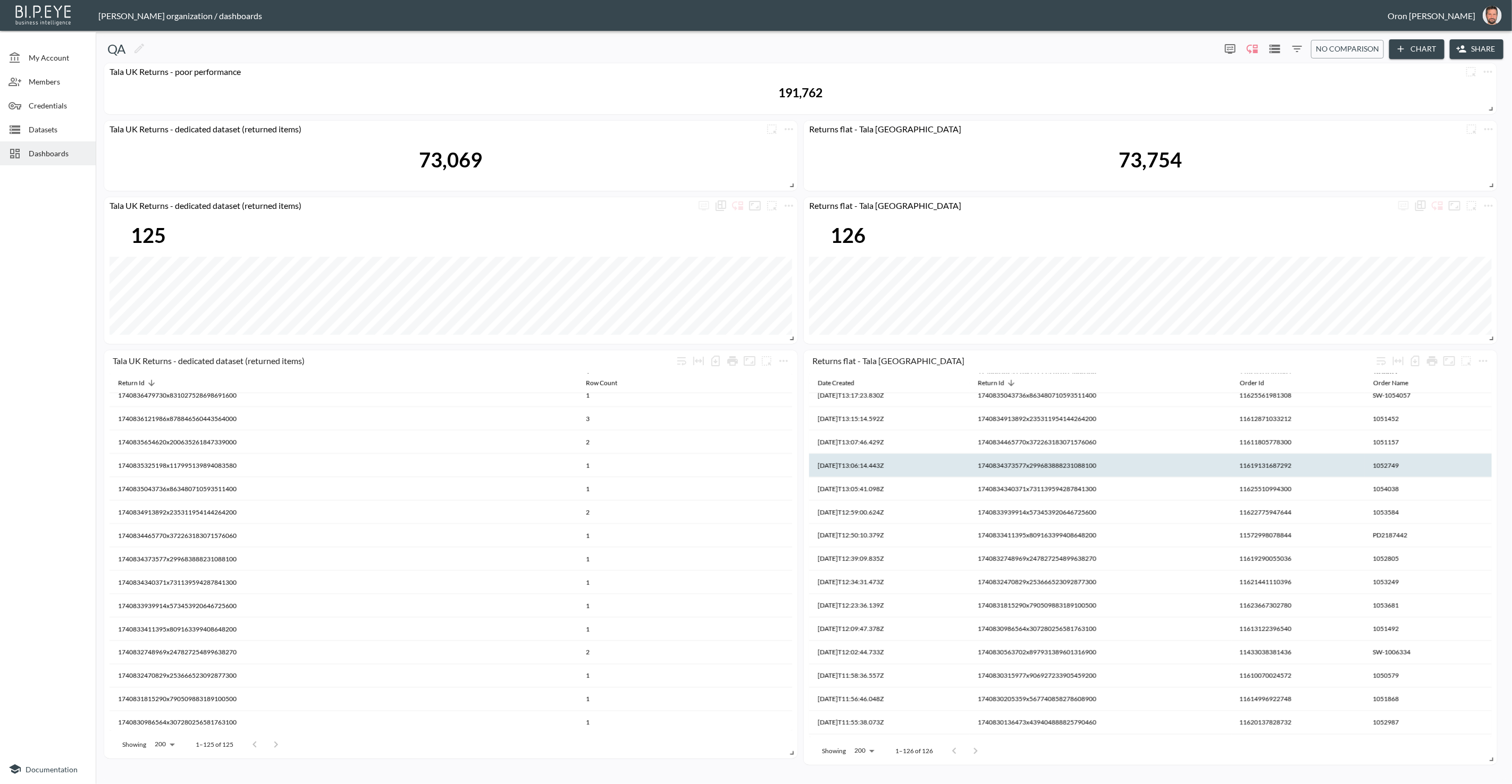
click at [793, 571] on th "1740834373577x299683888231088100" at bounding box center [685, 583] width 215 height 23
click at [1026, 464] on th "1740834373577x299683888231088100" at bounding box center [1101, 466] width 262 height 23
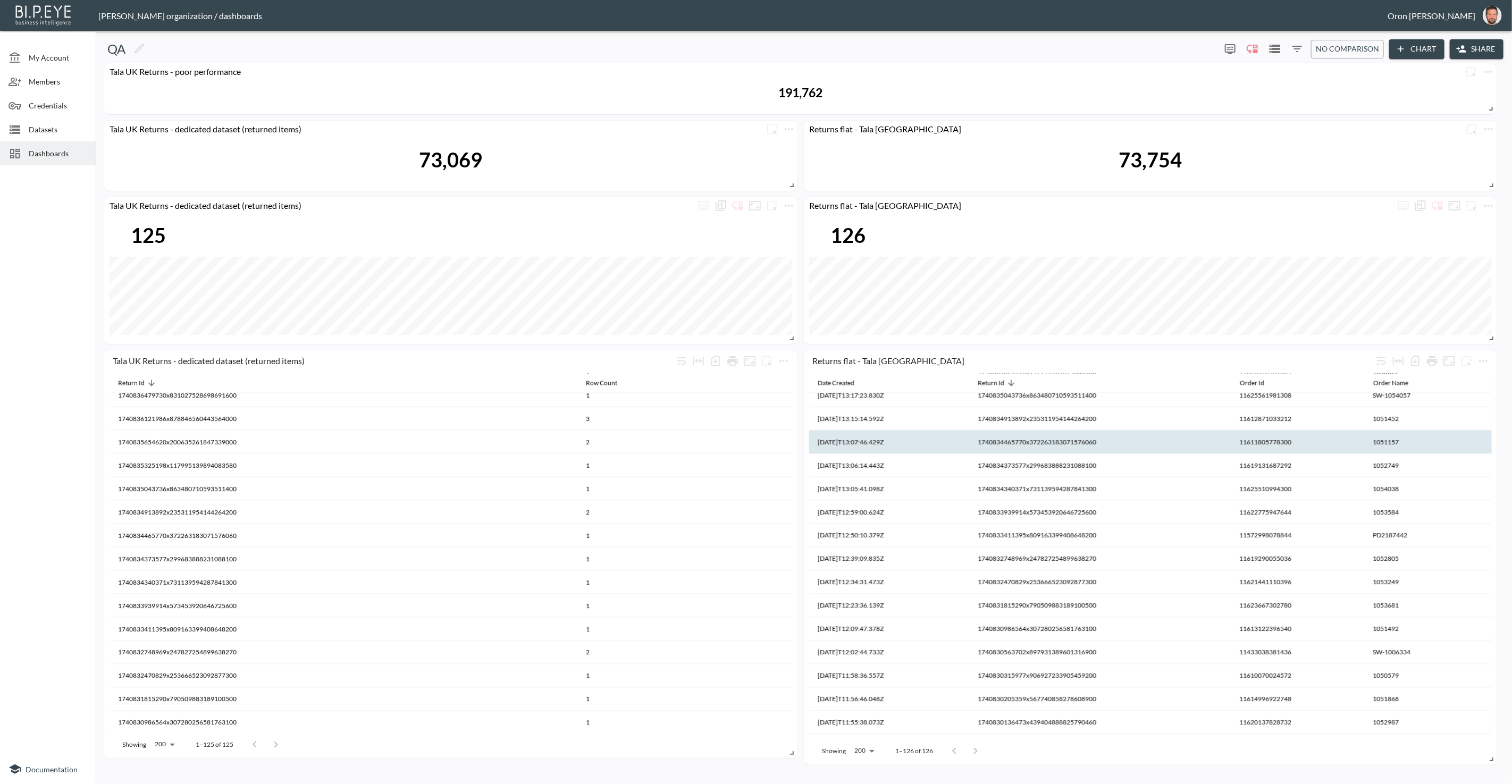
click at [793, 548] on th "1740834465770x372263183071576060" at bounding box center [685, 559] width 215 height 23
click at [1019, 439] on th "1740834465770x372263183071576060" at bounding box center [1101, 442] width 262 height 23
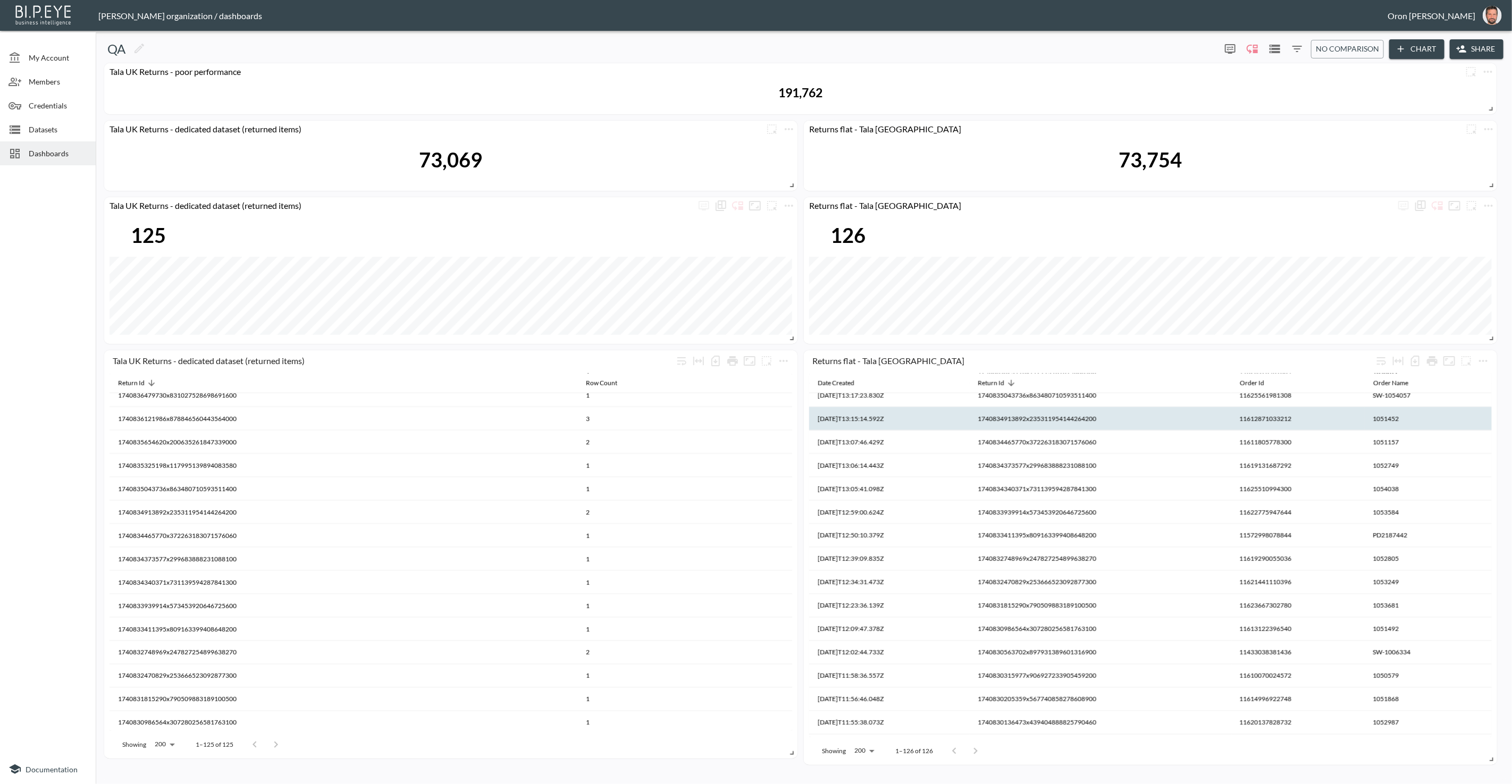
click at [793, 524] on th "1740834913892x235311954144264200" at bounding box center [685, 536] width 215 height 23
click at [1019, 418] on th "1740834913892x235311954144264200" at bounding box center [1101, 419] width 262 height 23
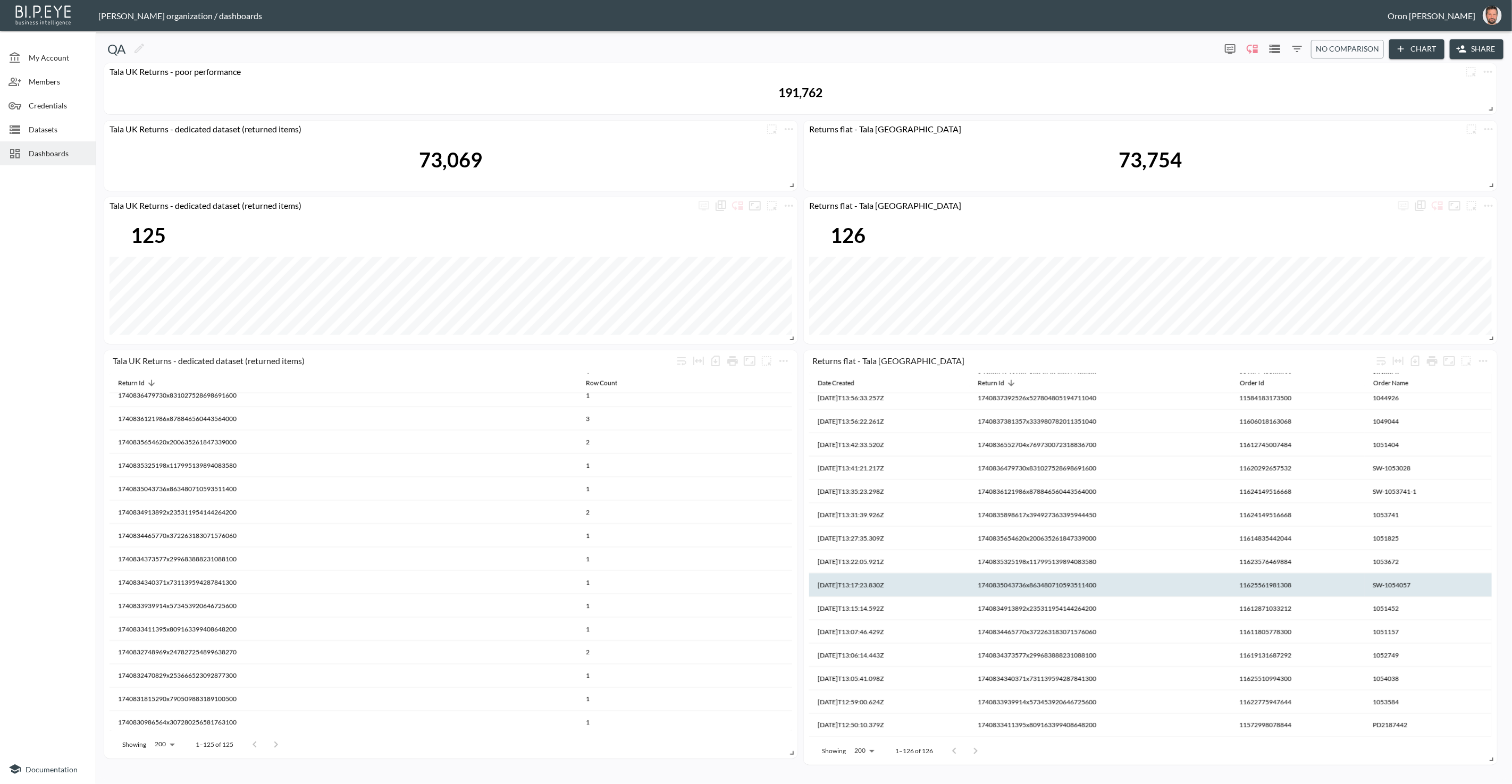
click at [793, 524] on th "1740835043736x863480710593511400" at bounding box center [685, 513] width 215 height 23
click at [1030, 590] on th "1740835043736x863480710593511400" at bounding box center [1101, 586] width 262 height 23
click at [793, 524] on th "1740835043736x863480710593511400" at bounding box center [685, 513] width 215 height 23
click at [1030, 586] on th "1740835043736x863480710593511400" at bounding box center [1101, 586] width 262 height 23
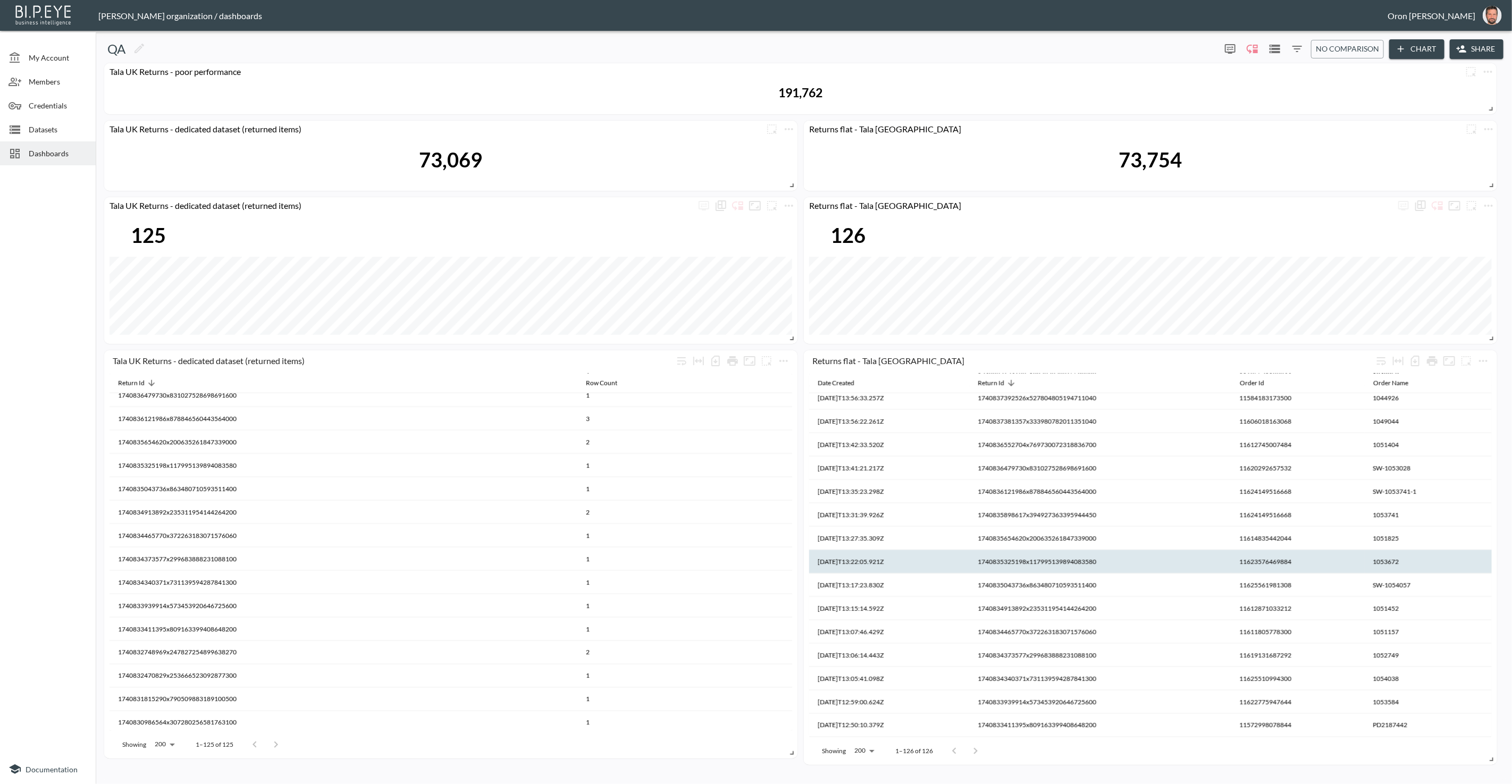
click at [793, 501] on th "1740835325198x117995139894083580" at bounding box center [685, 489] width 215 height 23
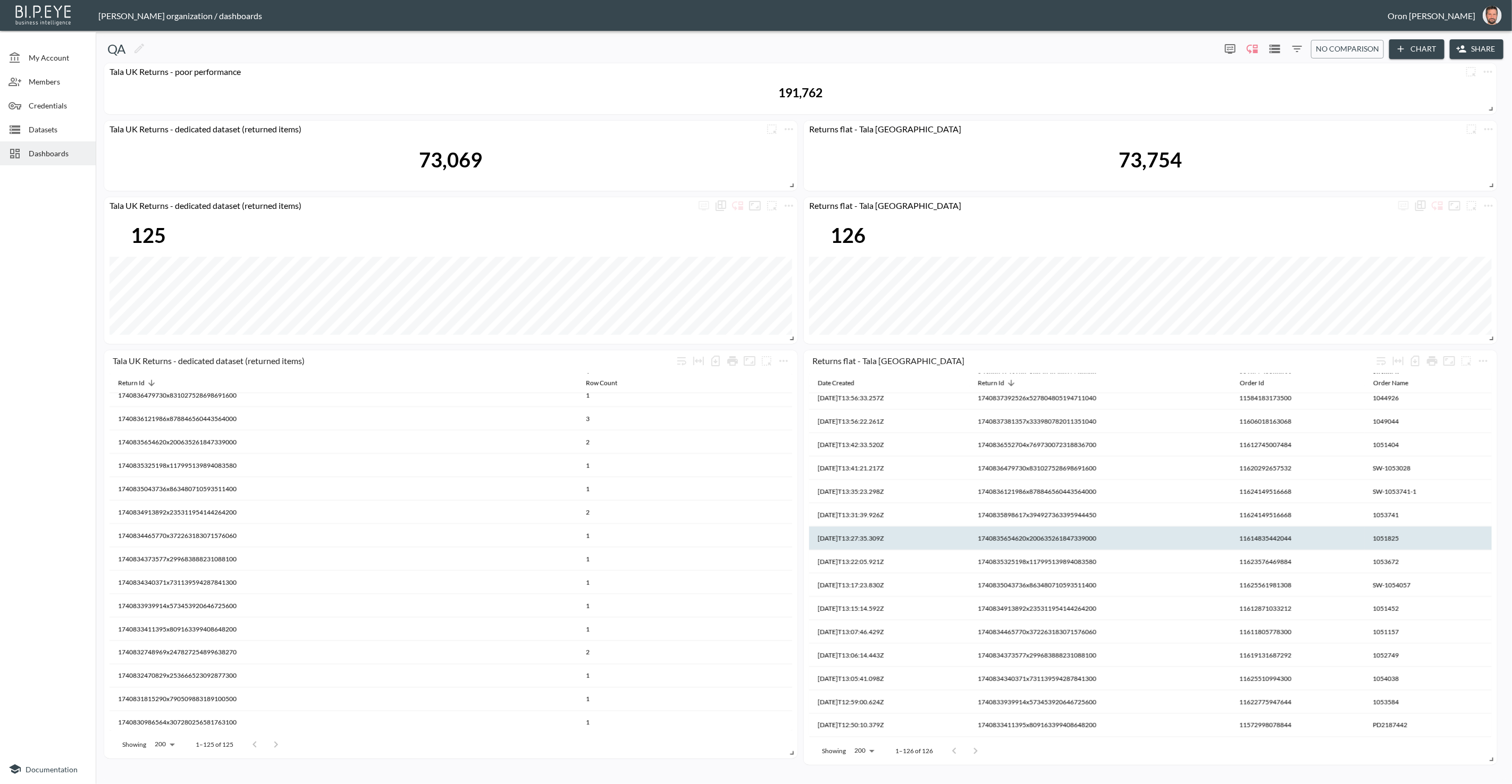
click at [793, 477] on th "1740835654620x200635261847339000" at bounding box center [685, 466] width 215 height 23
click at [1032, 539] on th "1740835654620x200635261847339000" at bounding box center [1101, 539] width 262 height 23
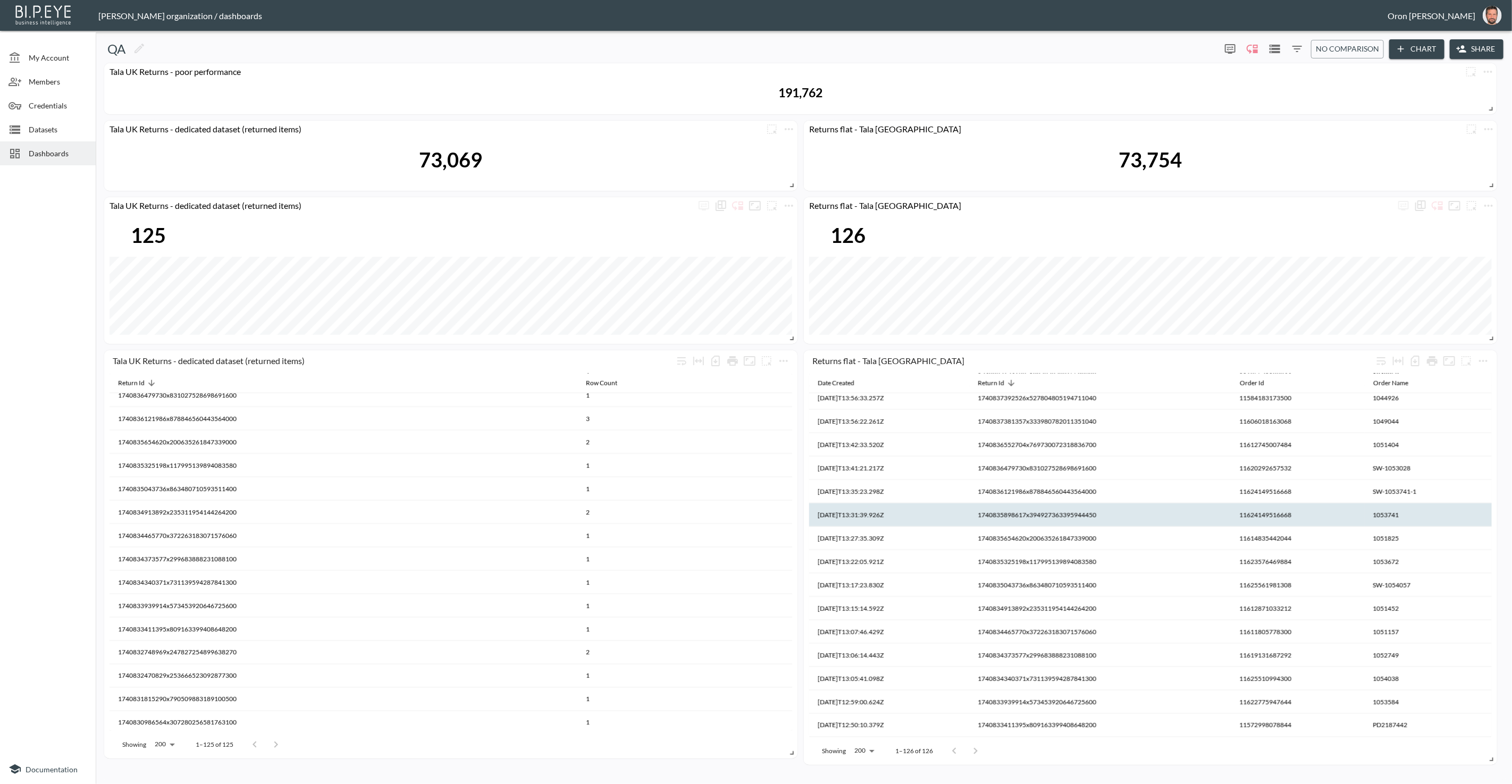
click at [793, 454] on th "1740835898617x394927363395944450" at bounding box center [685, 442] width 215 height 23
click at [1069, 513] on th "1740835898617x394927363395944450" at bounding box center [1101, 515] width 262 height 23
click at [793, 454] on th "1740835898617x394927363395944450" at bounding box center [685, 442] width 215 height 23
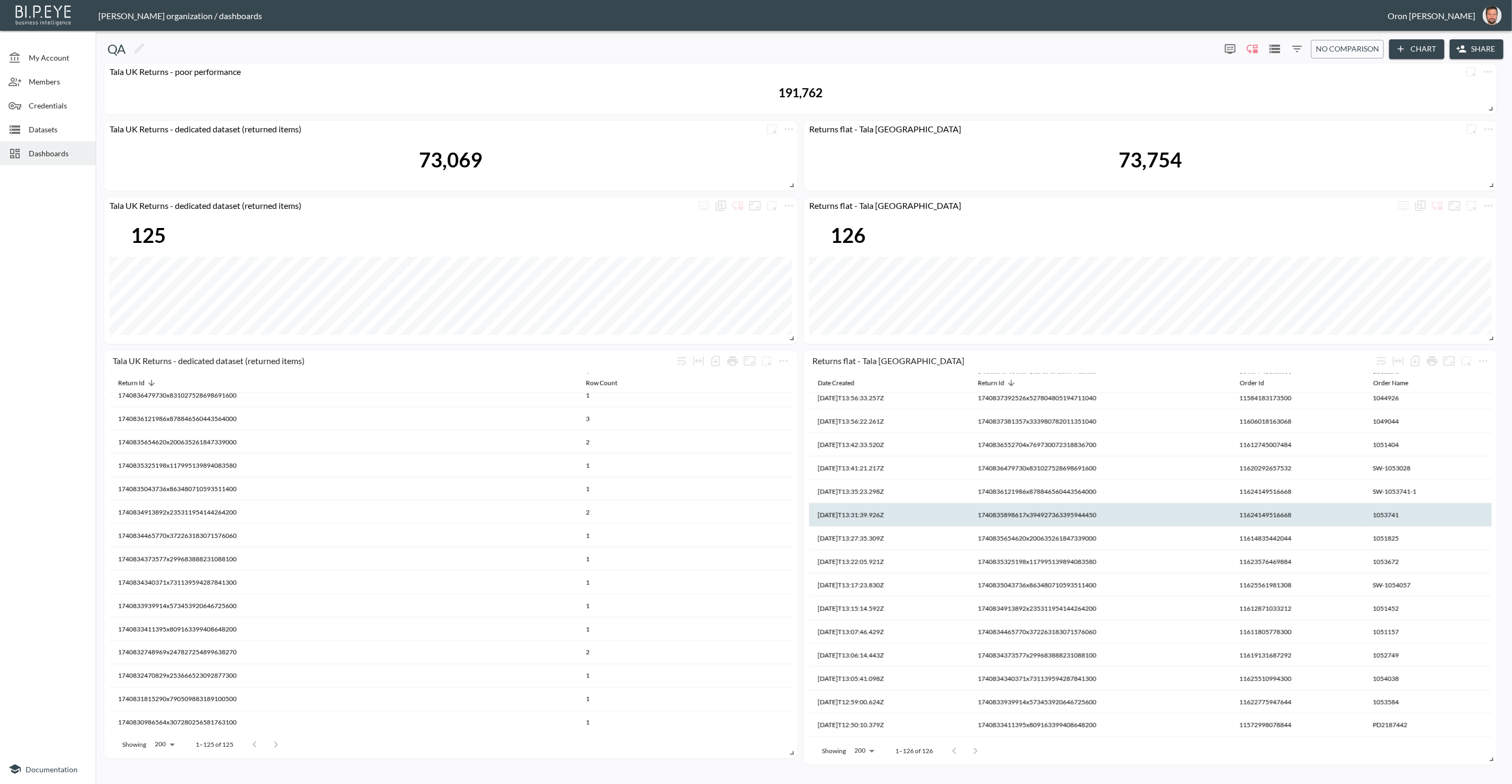
scroll to position [1417, 0]
click at [1276, 513] on th "11624149516668" at bounding box center [1298, 513] width 134 height 23
click at [1387, 520] on th "1053741" at bounding box center [1429, 517] width 127 height 23
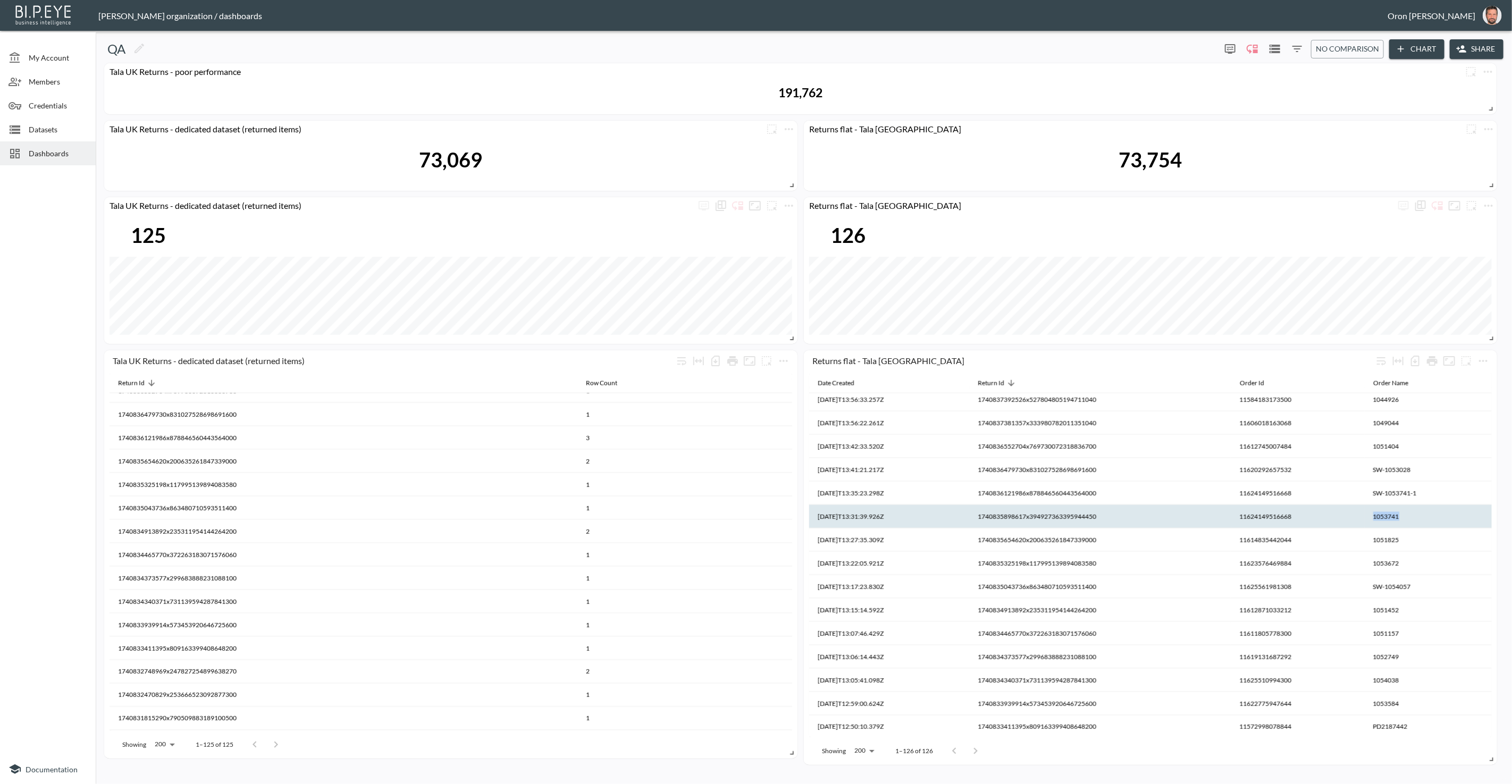
click at [1387, 520] on th "1053741" at bounding box center [1429, 517] width 127 height 23
click at [786, 360] on icon "more" at bounding box center [784, 361] width 13 height 13
click at [782, 375] on li "Edit" at bounding box center [783, 381] width 83 height 19
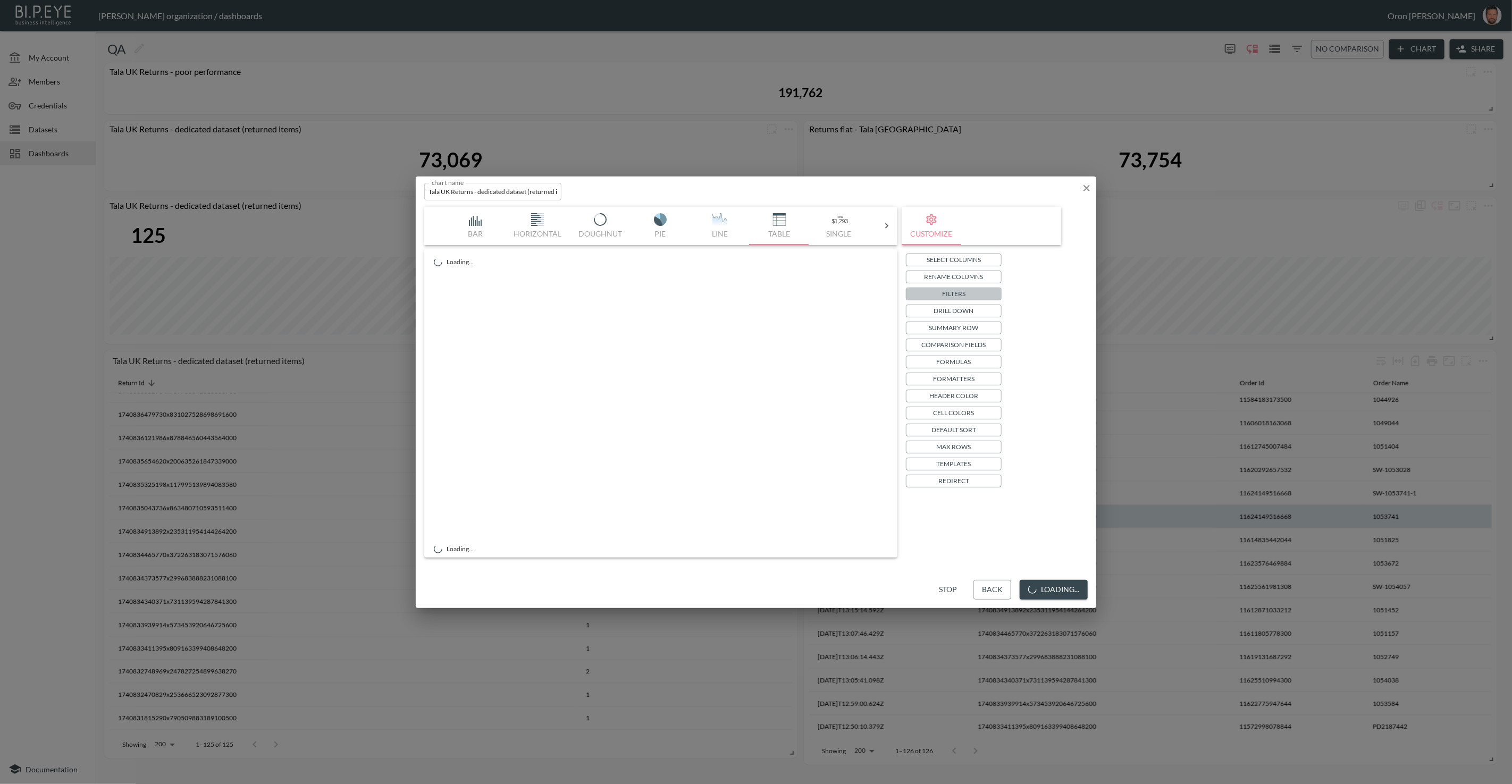
click at [967, 292] on button "Filters" at bounding box center [954, 293] width 96 height 13
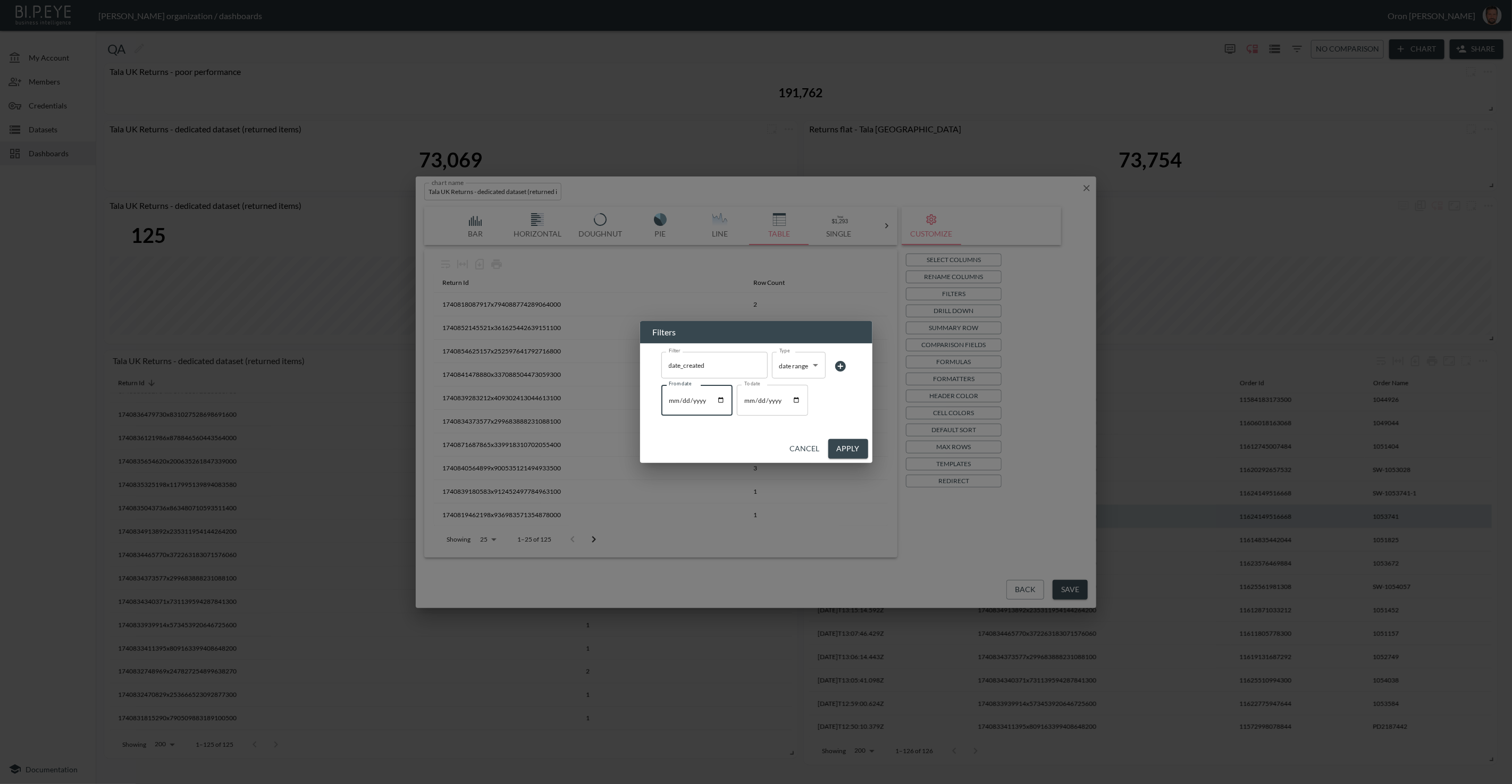
click at [689, 398] on input "2025-03-01" at bounding box center [697, 400] width 71 height 31
click at [680, 398] on input "2025-03-01" at bounding box center [697, 400] width 71 height 31
type input "2025-01-01"
click at [762, 398] on input "2025-03-01" at bounding box center [772, 400] width 71 height 31
type input "2025-08-01"
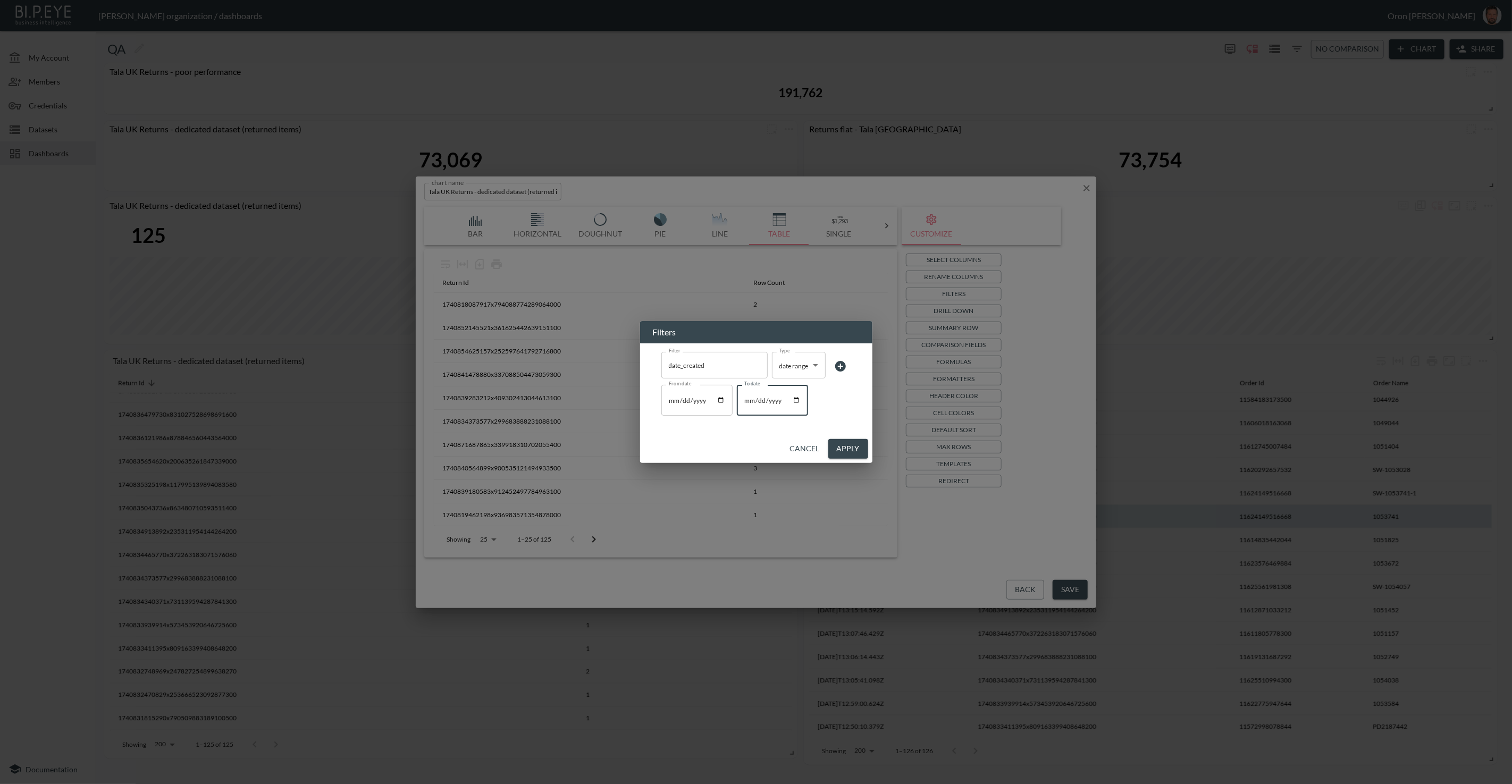
click at [840, 366] on icon at bounding box center [841, 366] width 13 height 13
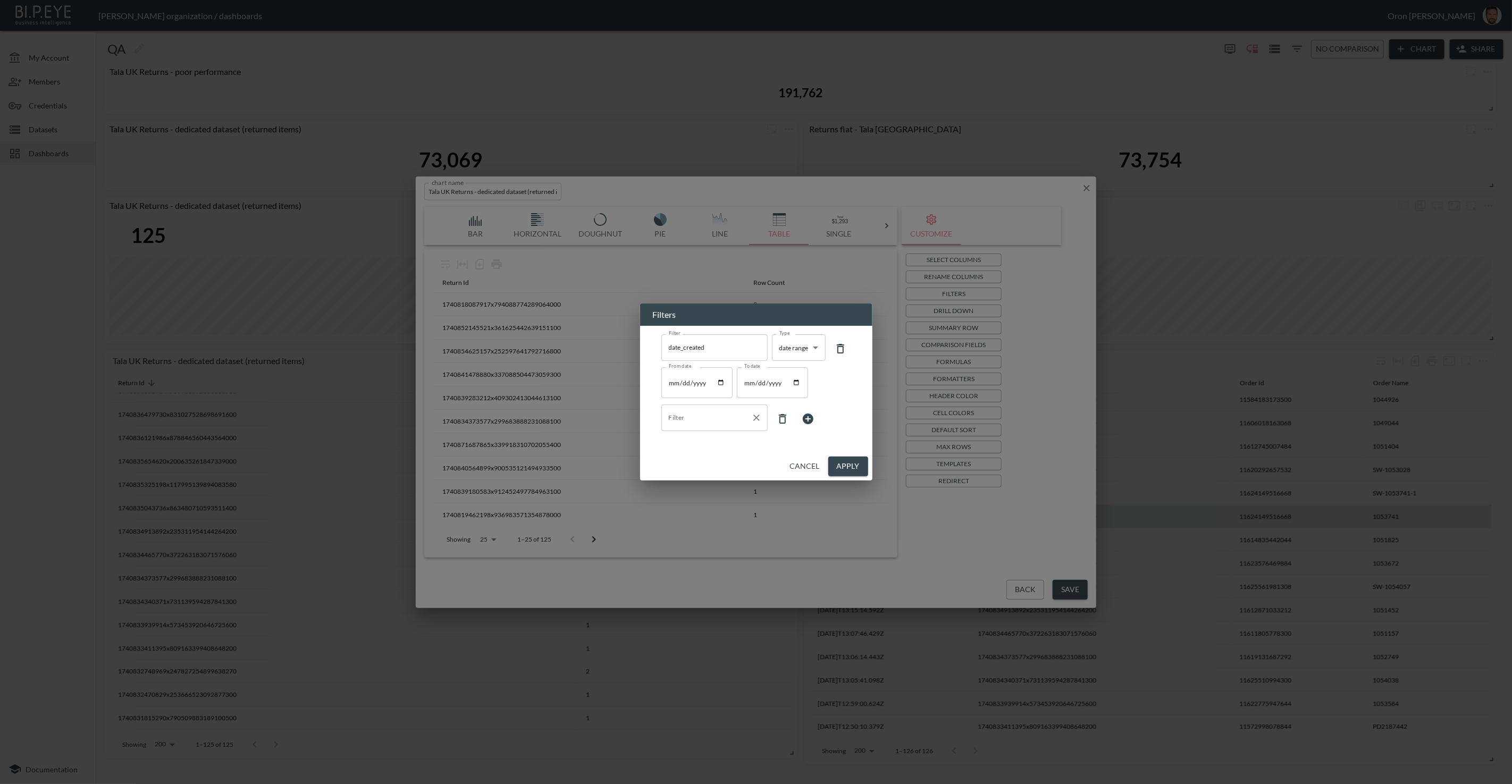
click at [704, 415] on input "Filter" at bounding box center [706, 417] width 81 height 17
click at [686, 457] on span "order_name" at bounding box center [714, 460] width 90 height 10
type input "order_name"
click at [768, 420] on body "BI.P.EYE, Interactive Analytics Dashboards - app Zach Bailet organization / das…" at bounding box center [756, 392] width 1512 height 784
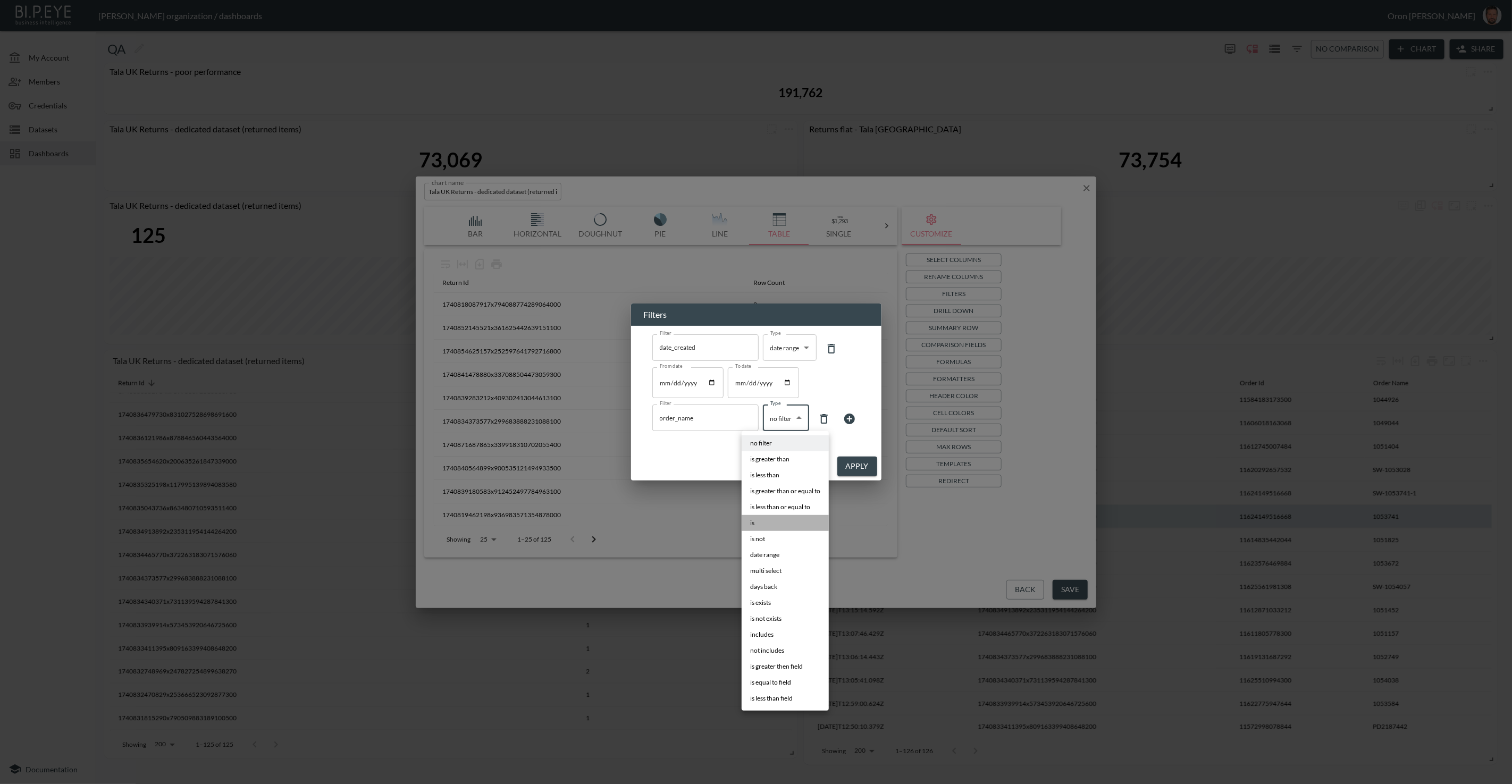
drag, startPoint x: 764, startPoint y: 526, endPoint x: 813, endPoint y: 485, distance: 63.9
click at [766, 526] on li "is" at bounding box center [785, 523] width 88 height 16
type input "is"
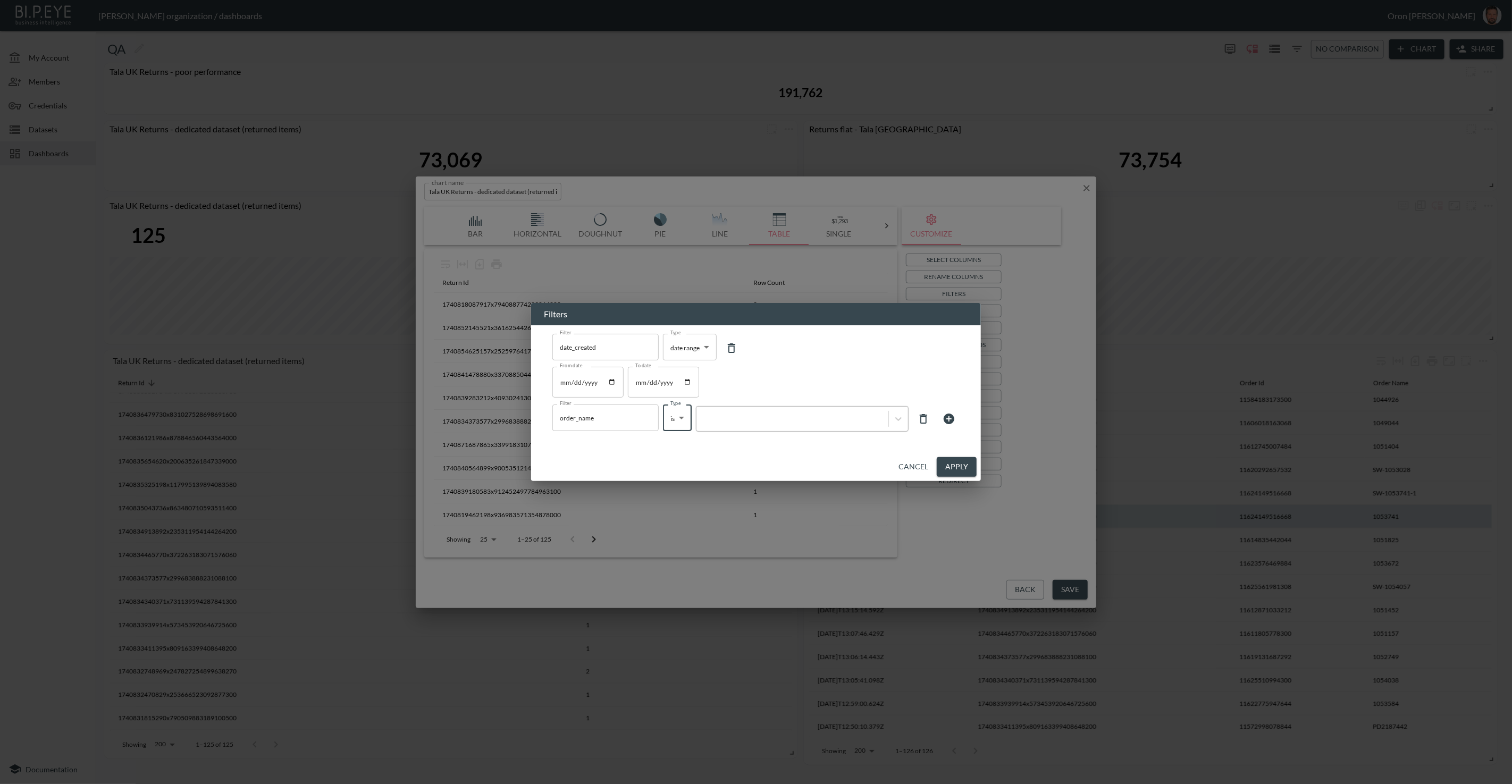
click at [828, 423] on div at bounding box center [793, 419] width 181 height 10
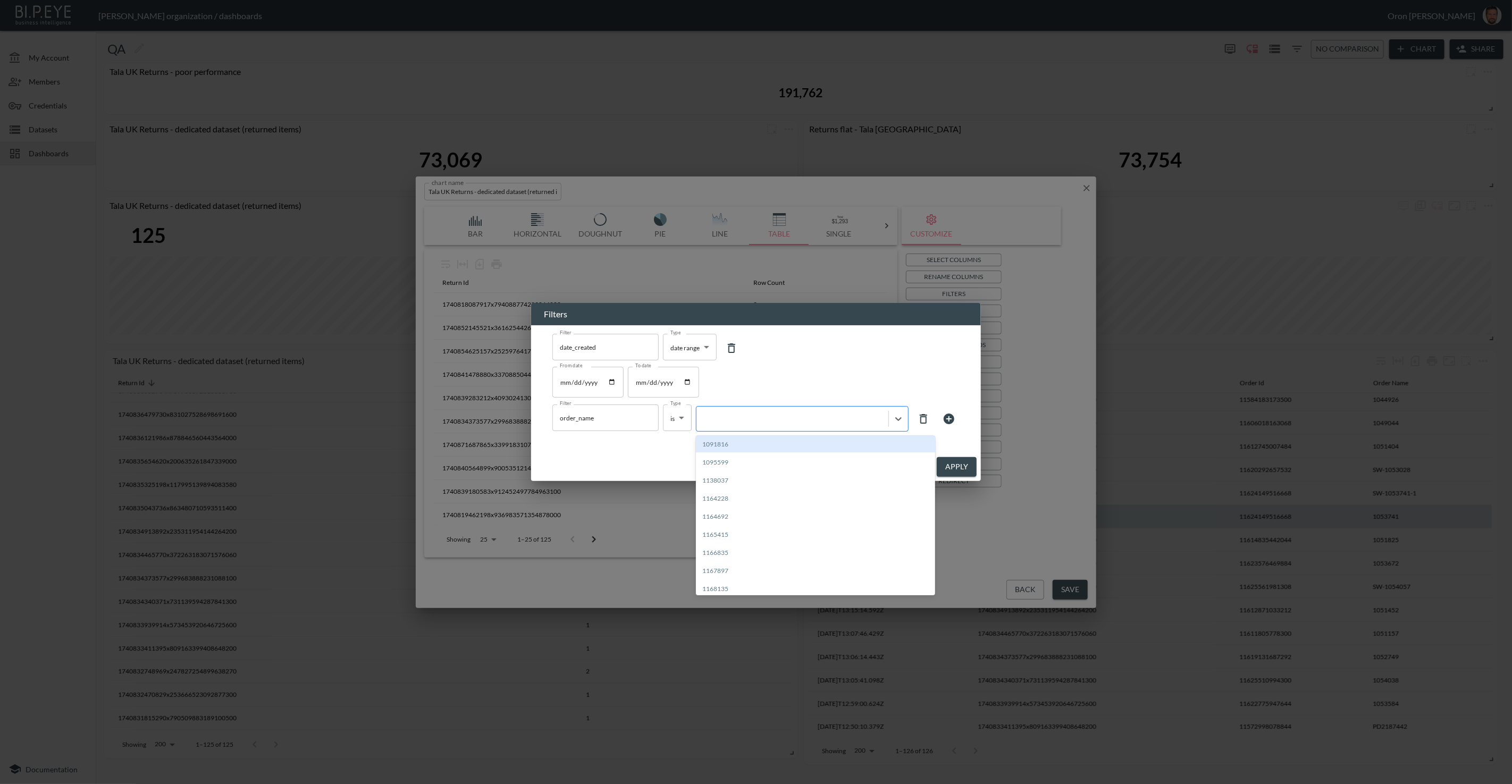
paste input "1053741"
type input "1053741"
click at [766, 444] on div "Create "1053741"" at bounding box center [815, 444] width 239 height 17
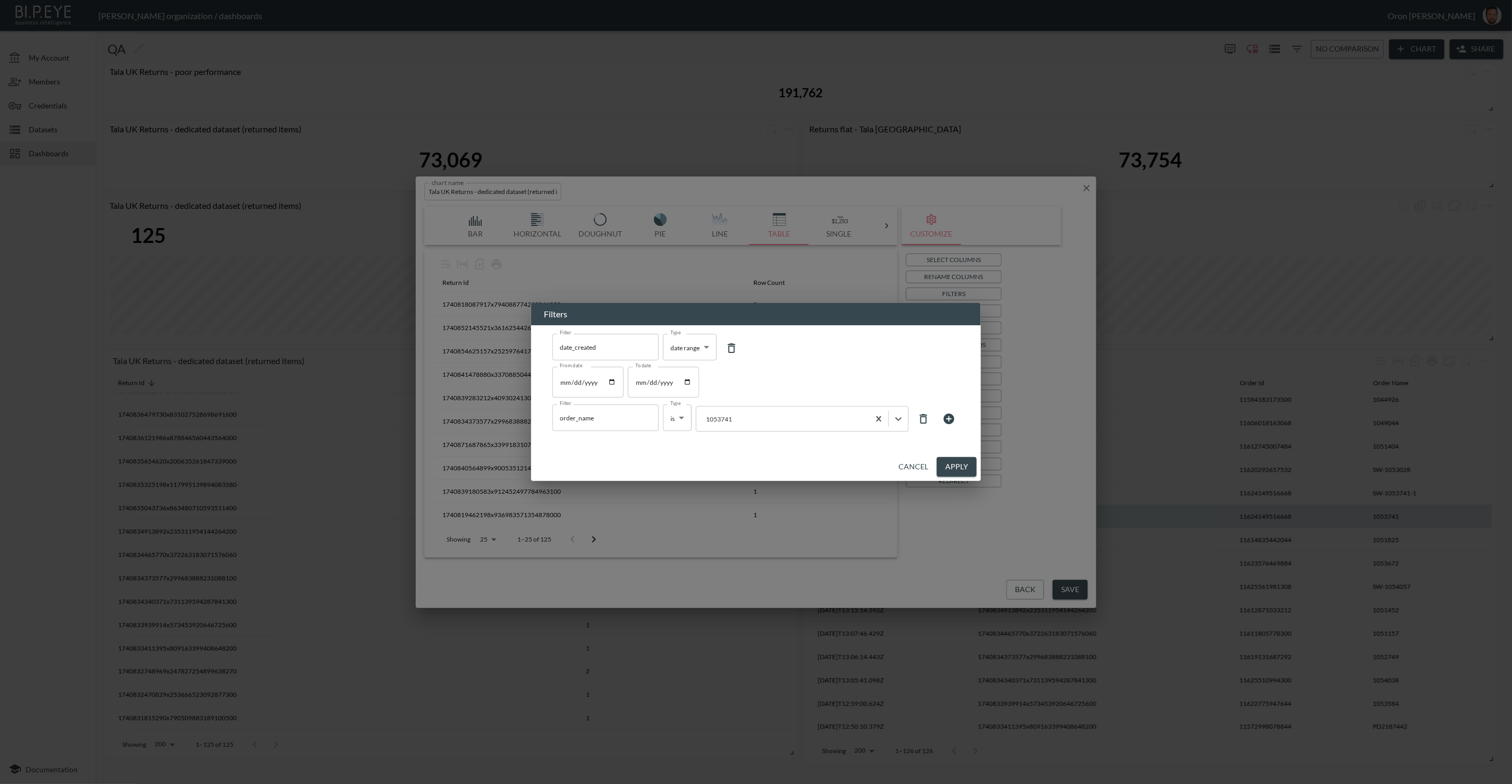
drag, startPoint x: 967, startPoint y: 464, endPoint x: 930, endPoint y: 444, distance: 42.1
click at [966, 464] on button "Apply" at bounding box center [957, 467] width 40 height 20
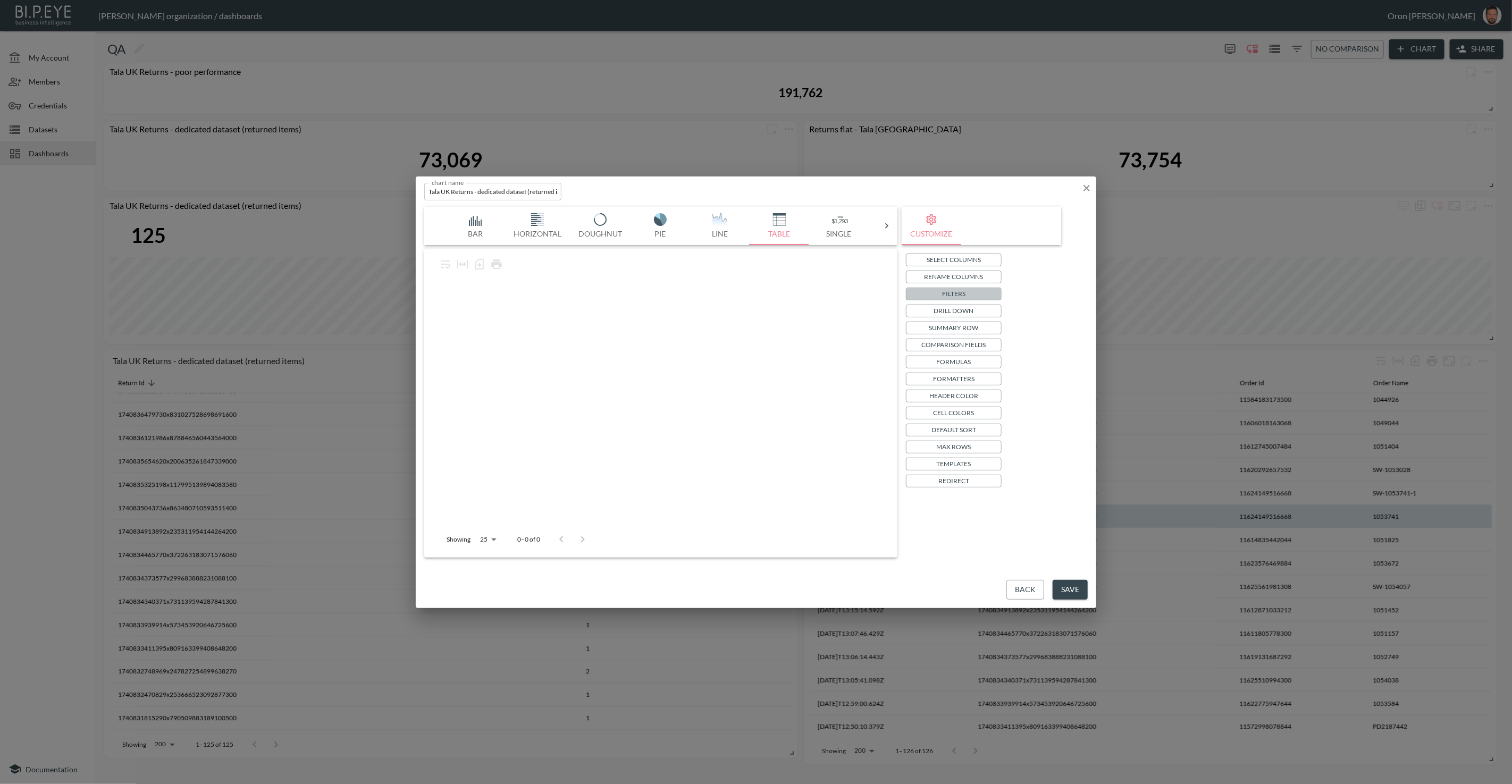
click at [957, 292] on p "Filters" at bounding box center [954, 293] width 23 height 11
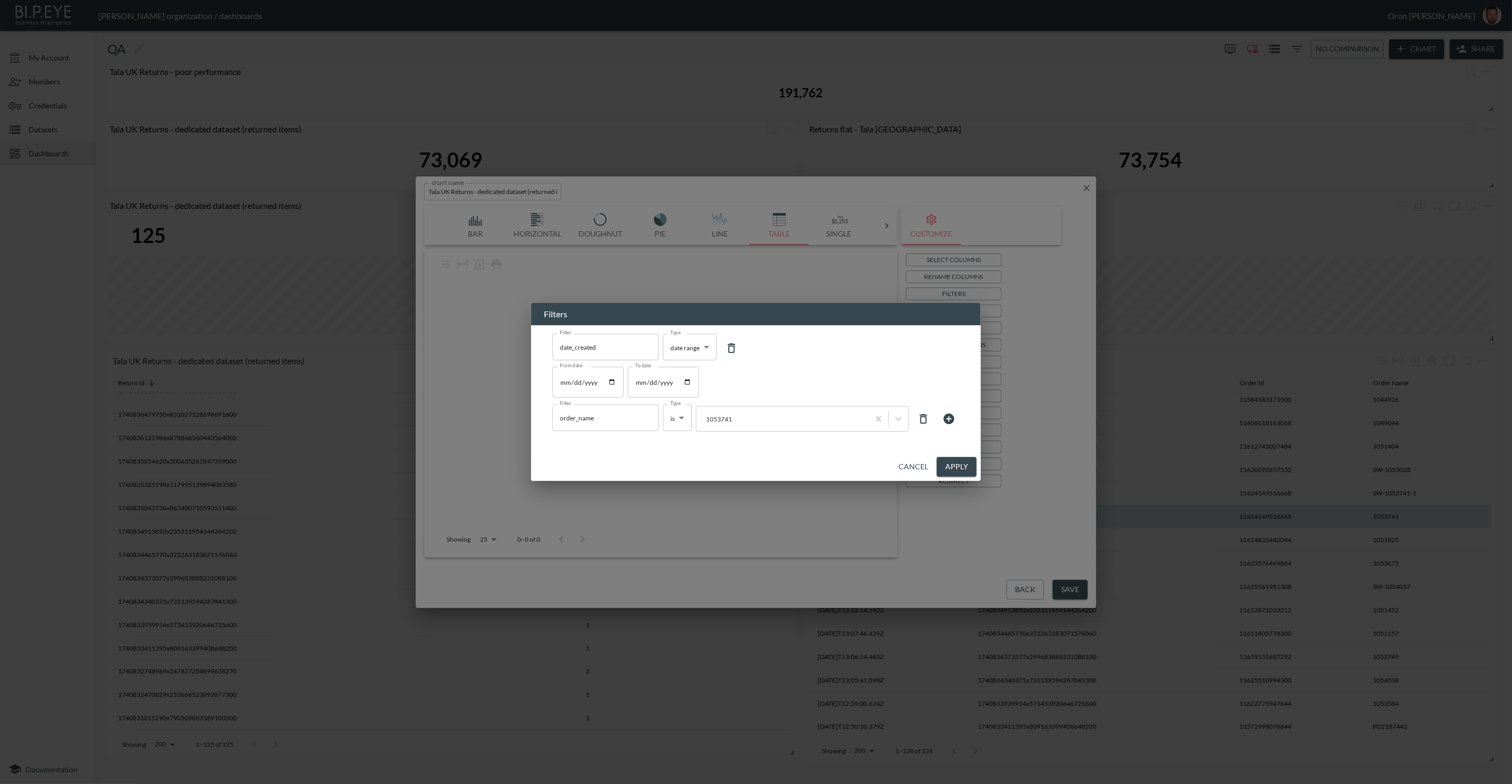
click at [734, 344] on icon at bounding box center [731, 348] width 8 height 10
type input "order_name"
type input "is"
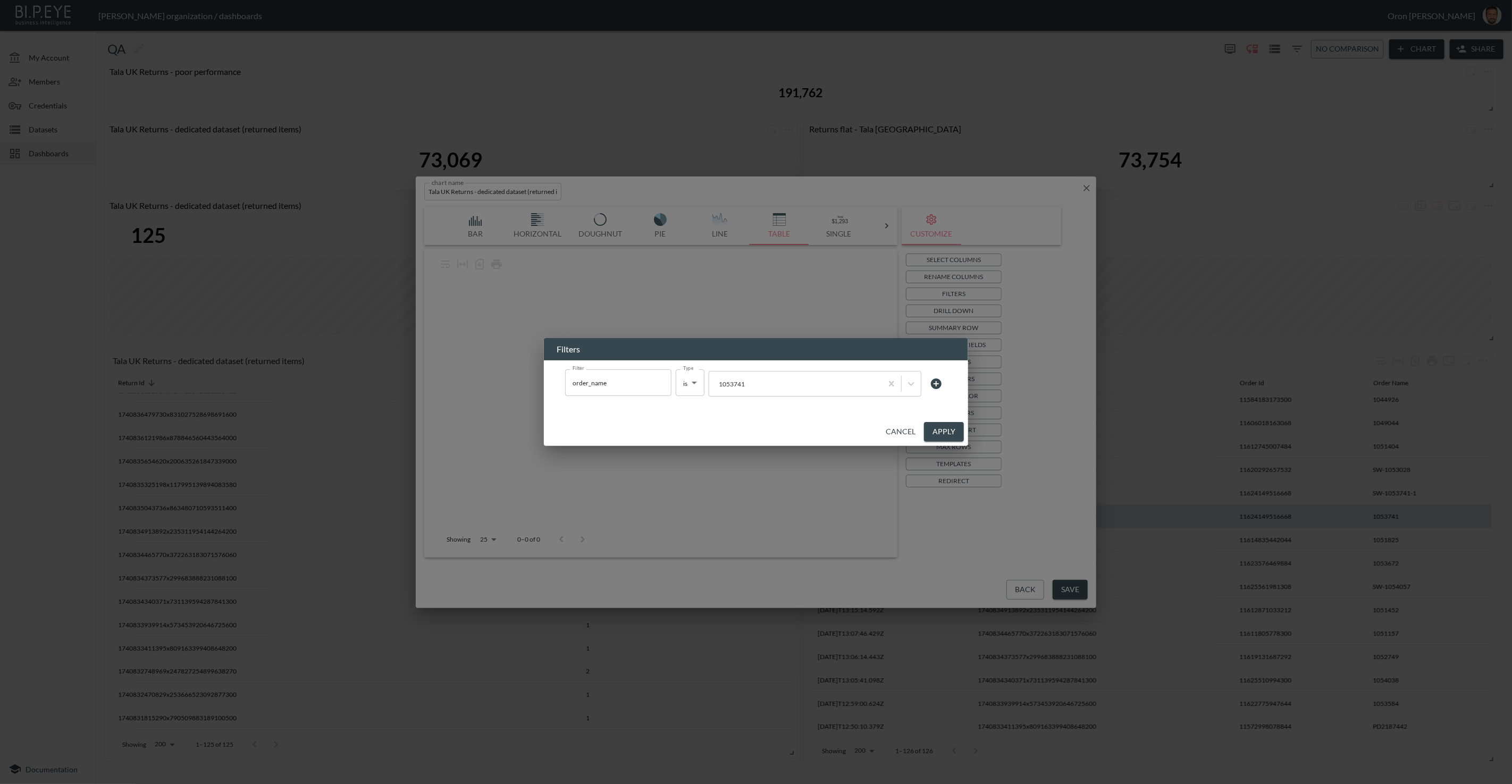
click at [930, 429] on button "Apply" at bounding box center [944, 432] width 40 height 20
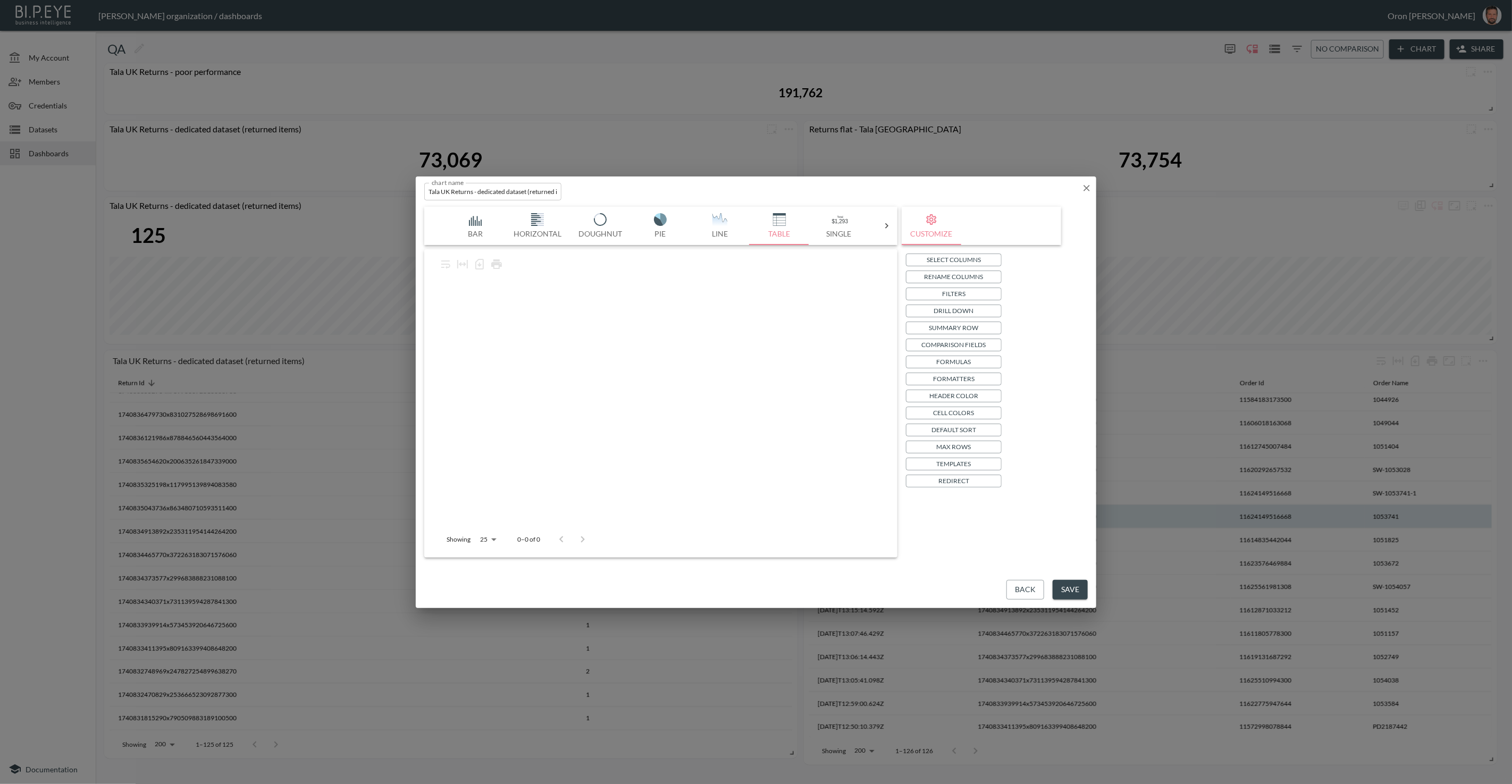
click at [970, 294] on button "Filters" at bounding box center [954, 293] width 96 height 13
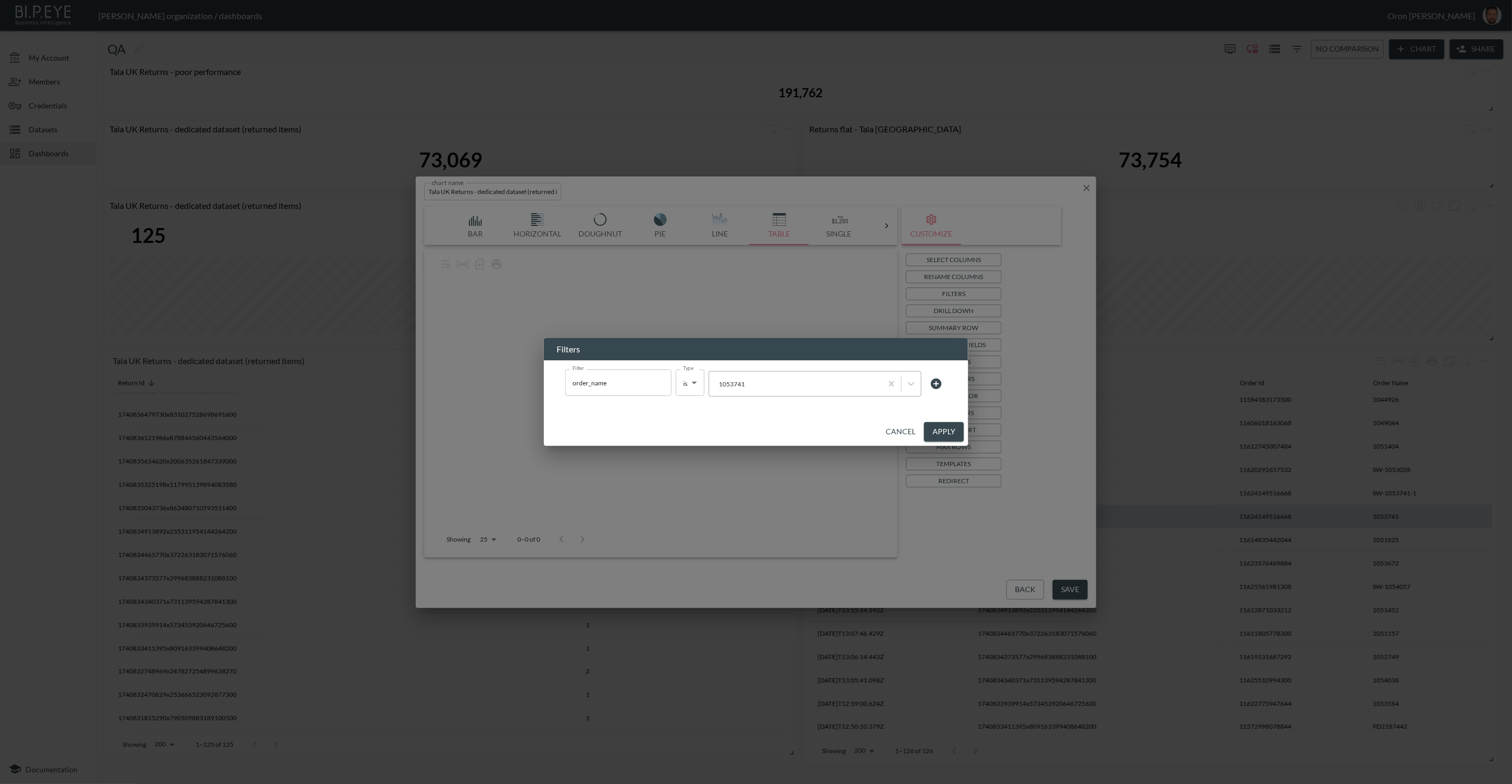
click at [766, 388] on div at bounding box center [795, 384] width 162 height 10
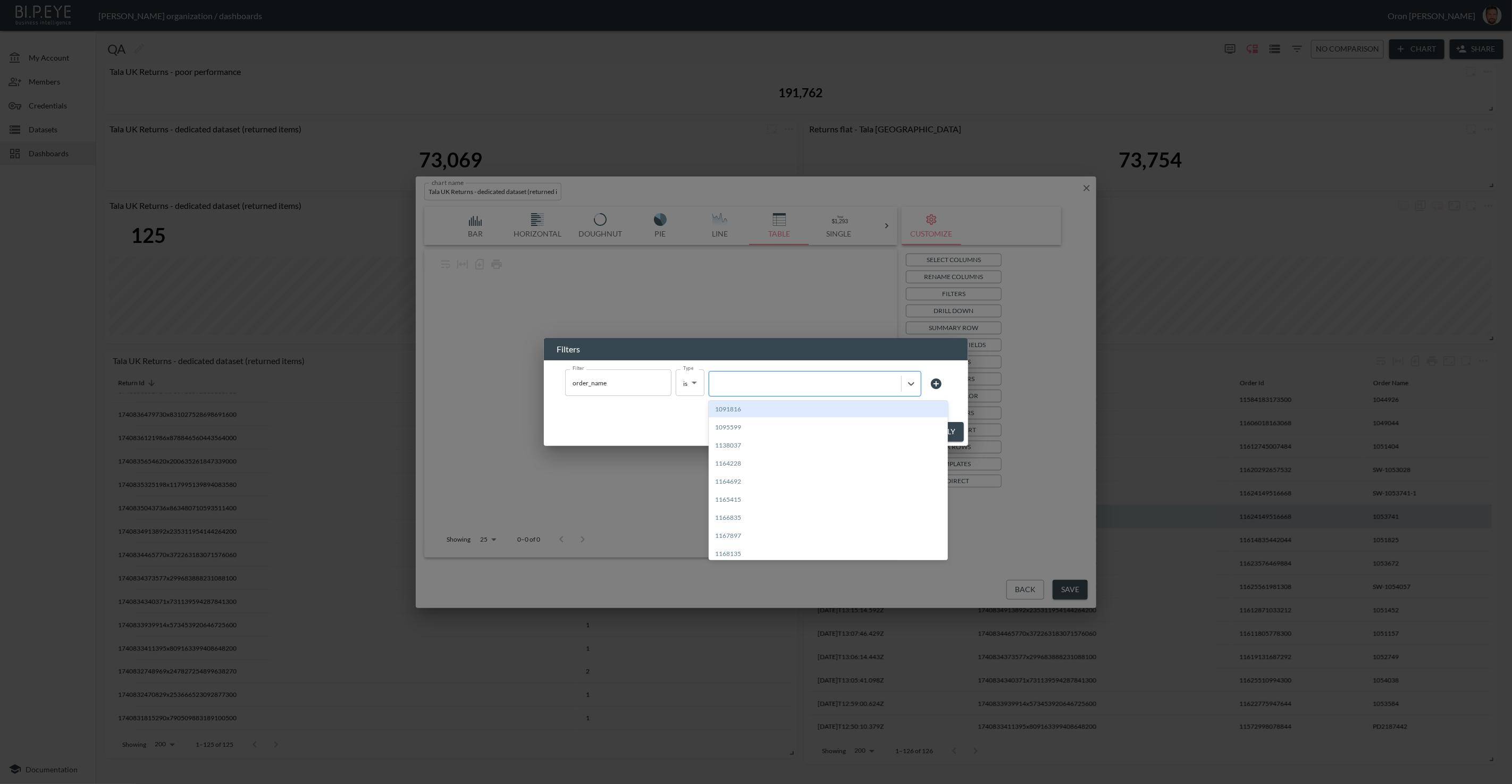
paste input "1053741"
type input "1053741"
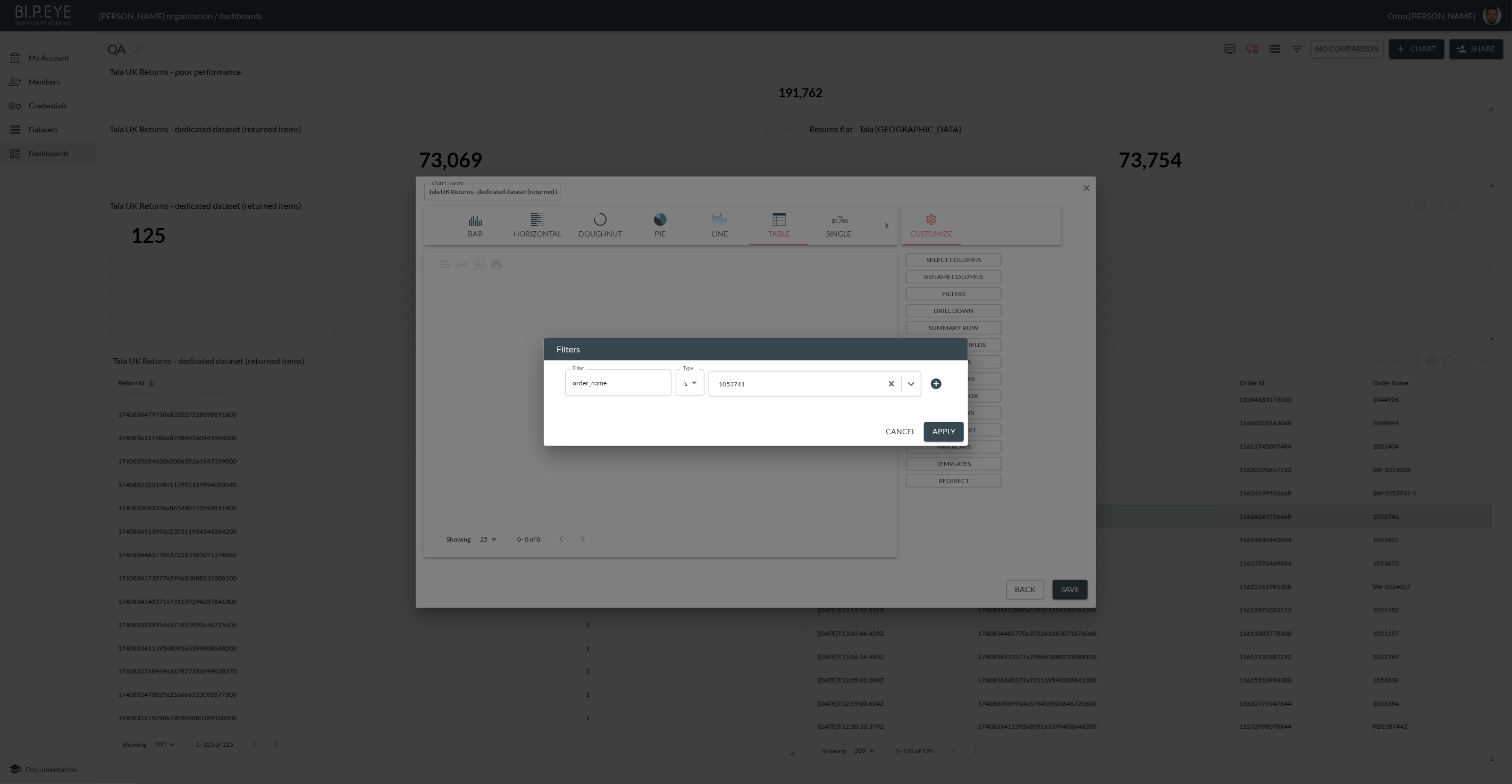
drag, startPoint x: 934, startPoint y: 434, endPoint x: 928, endPoint y: 433, distance: 6.1
click at [934, 434] on button "Apply" at bounding box center [944, 432] width 40 height 20
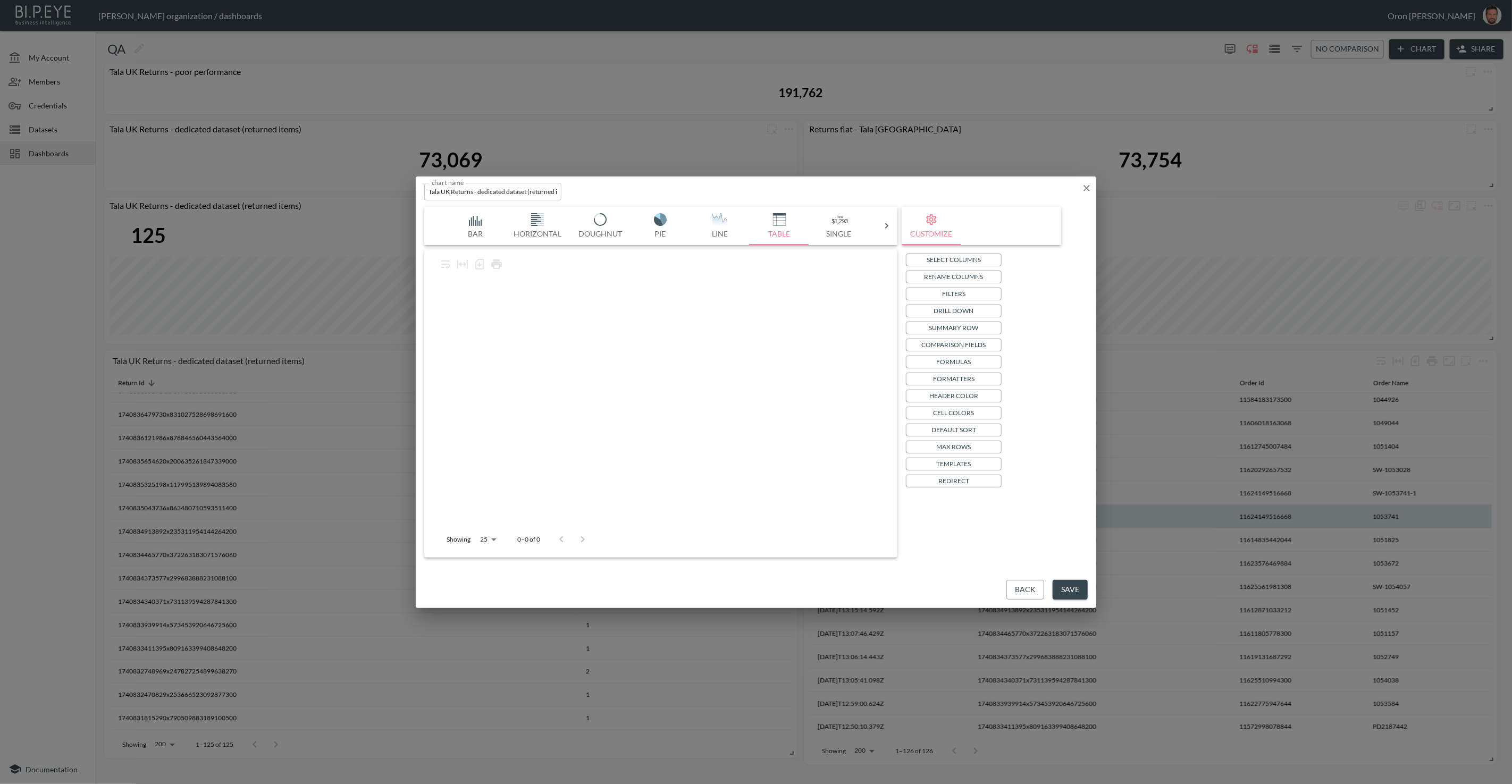
click at [937, 291] on button "Filters" at bounding box center [954, 293] width 96 height 13
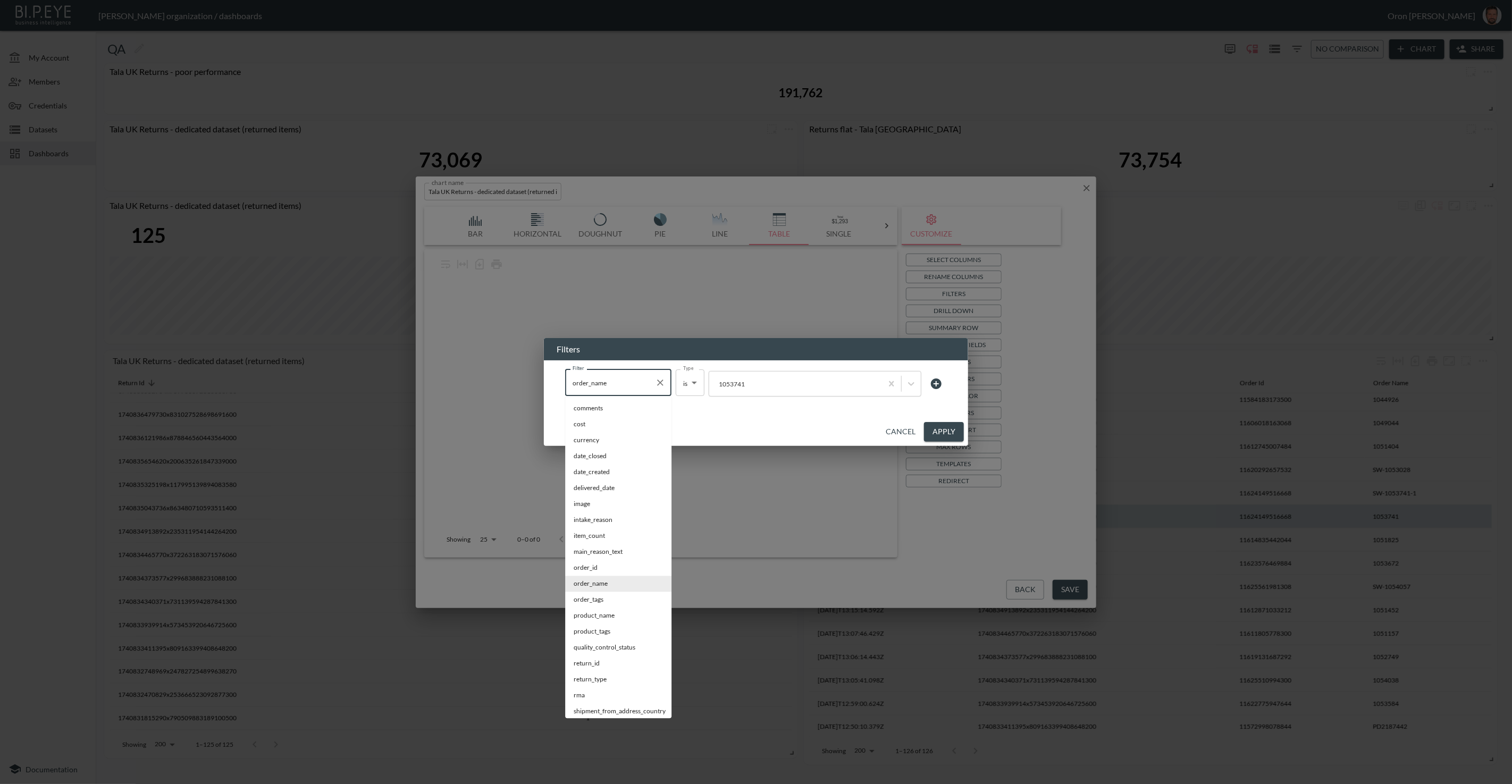
click at [630, 382] on input "order_name" at bounding box center [610, 382] width 81 height 17
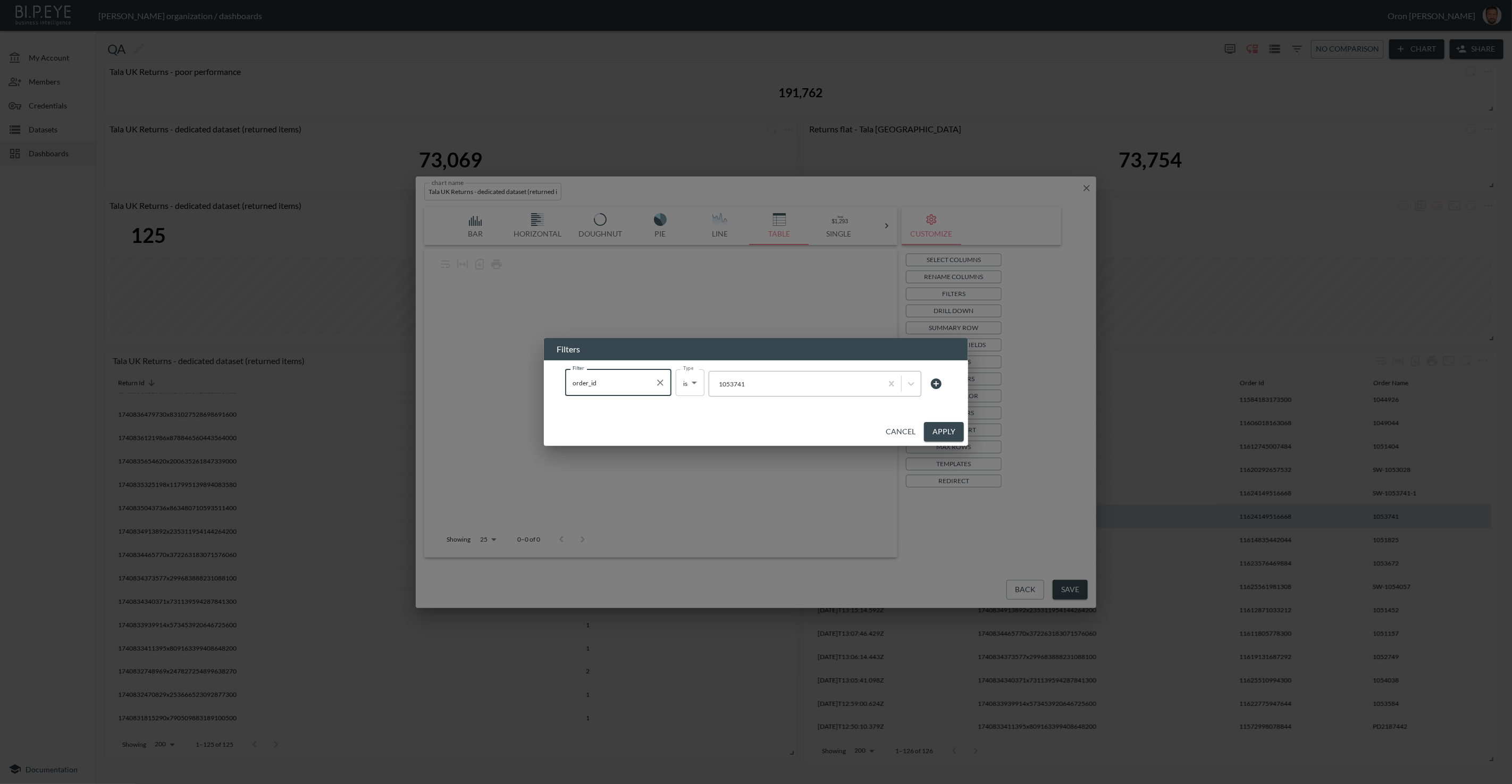
type input "order_id"
click at [756, 380] on div at bounding box center [795, 384] width 162 height 10
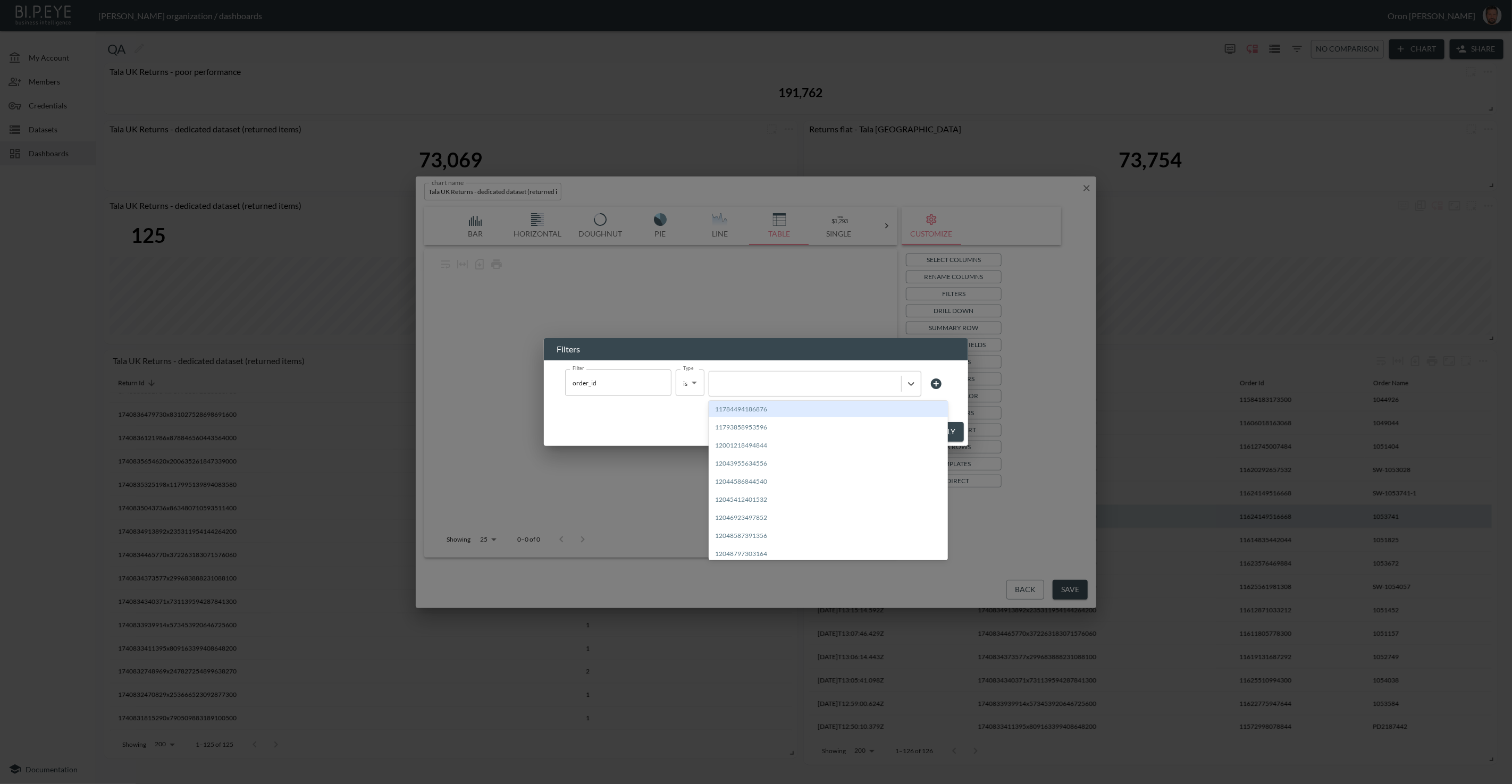
paste input "11624149516668"
type input "11624149516668"
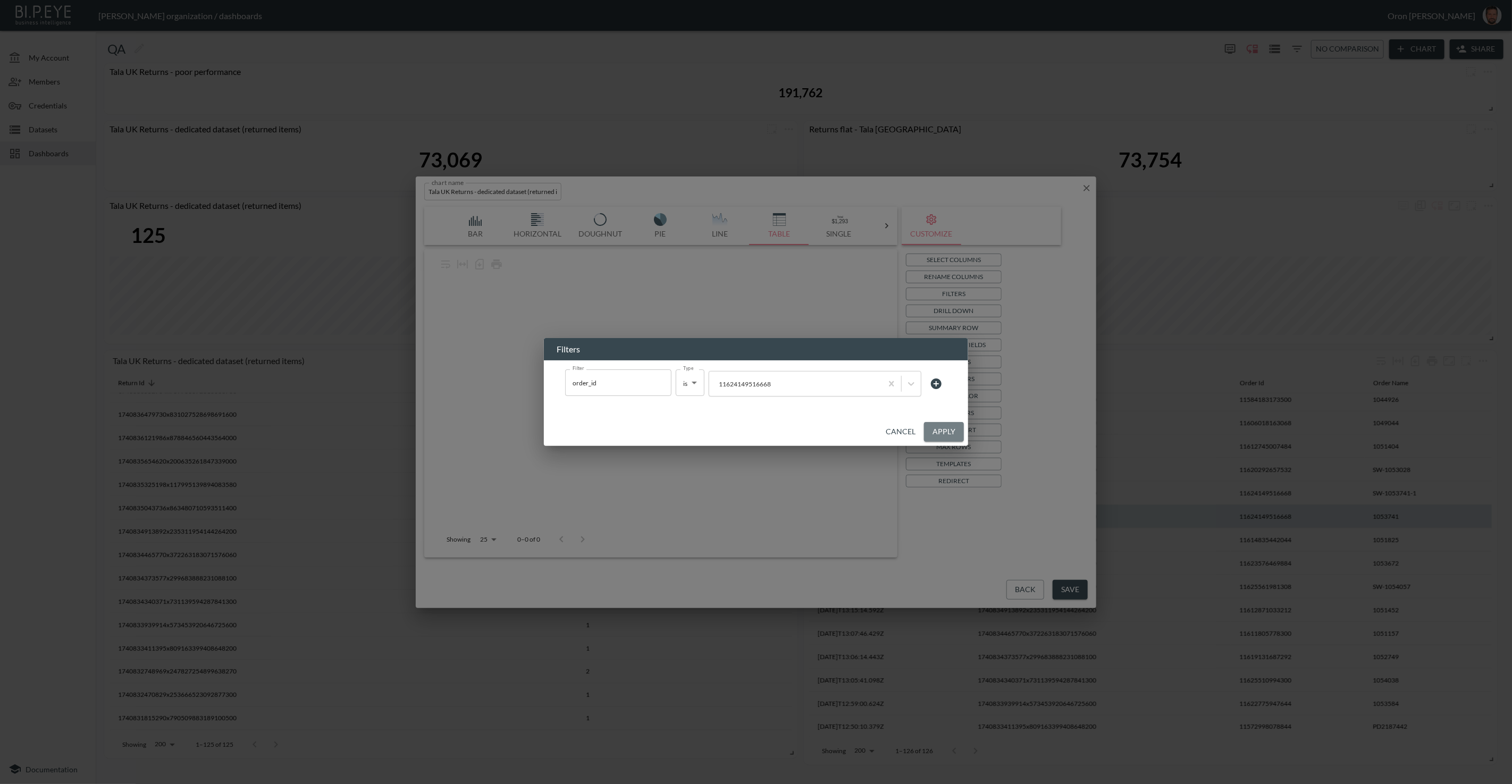
click at [948, 429] on button "Apply" at bounding box center [944, 432] width 40 height 20
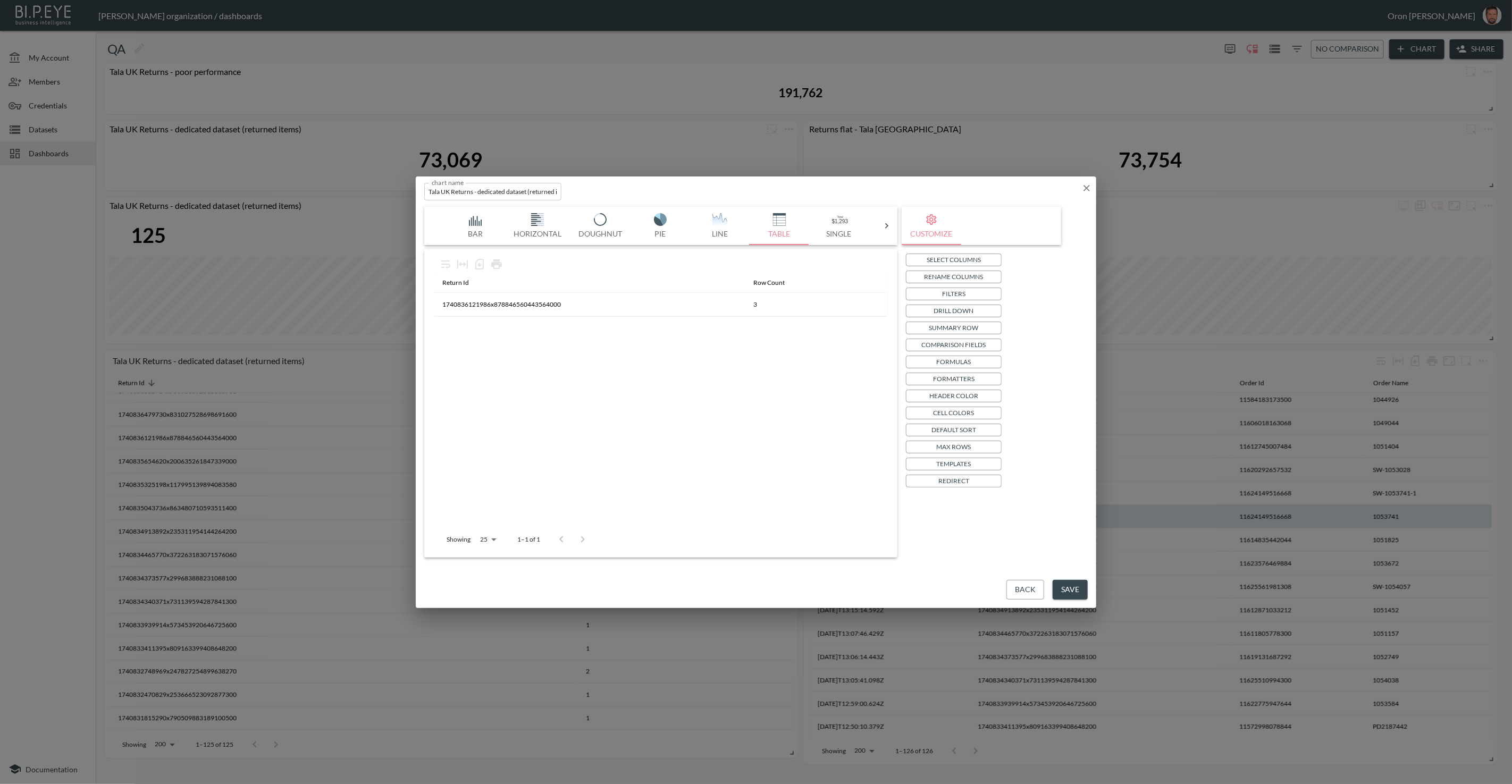
click at [953, 294] on p "Filters" at bounding box center [954, 293] width 23 height 11
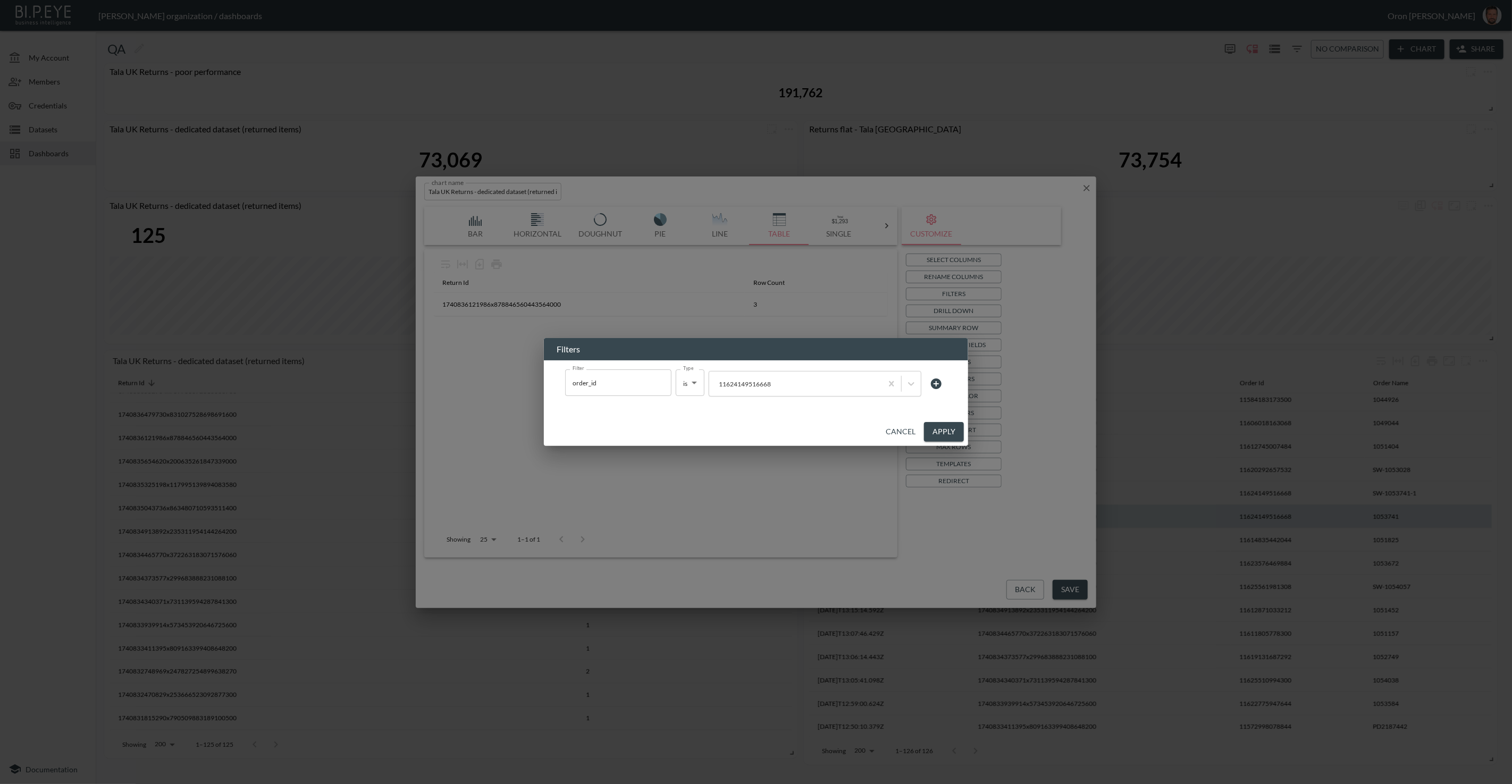
click at [894, 437] on button "Cancel" at bounding box center [901, 432] width 39 height 20
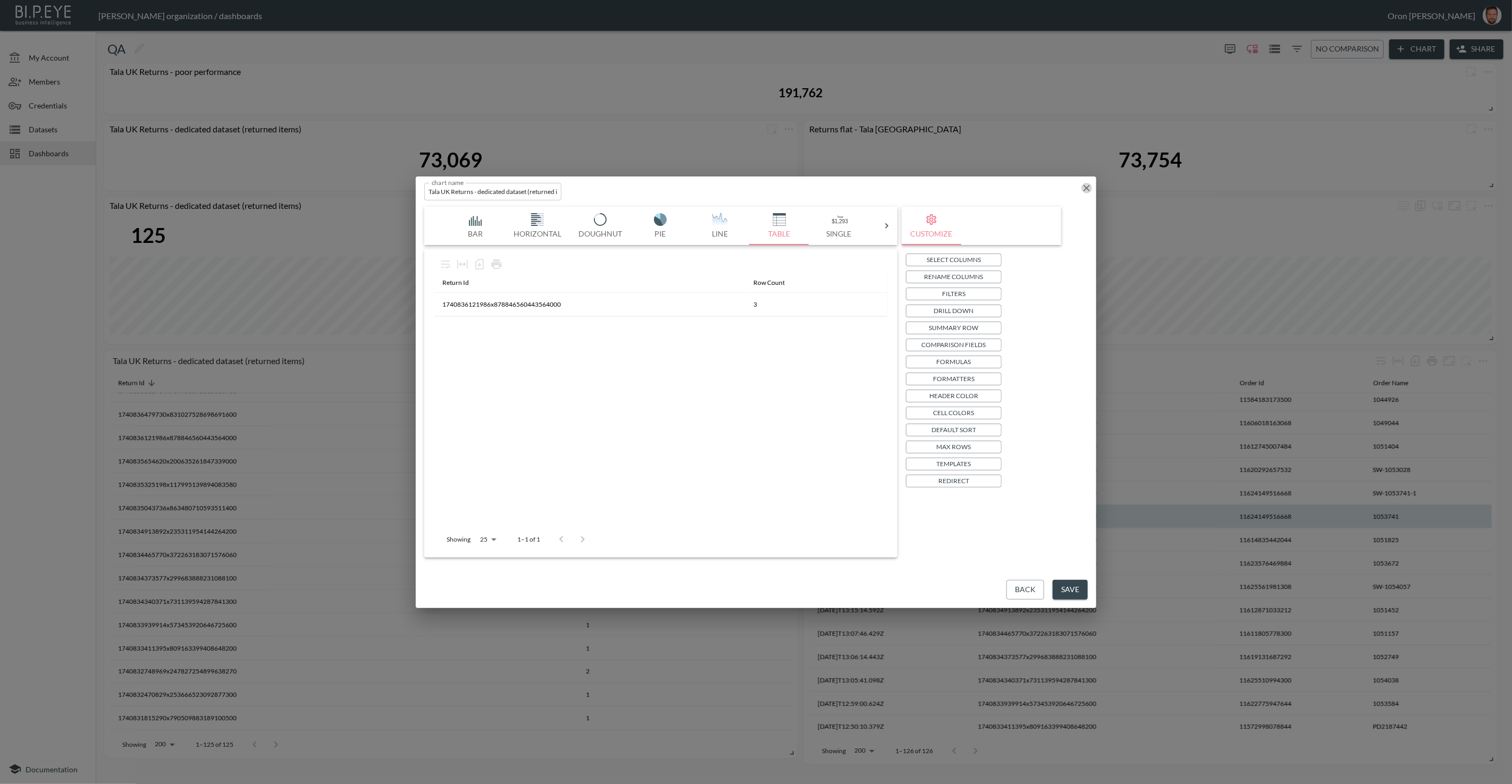
click at [1086, 186] on icon "button" at bounding box center [1086, 187] width 10 height 10
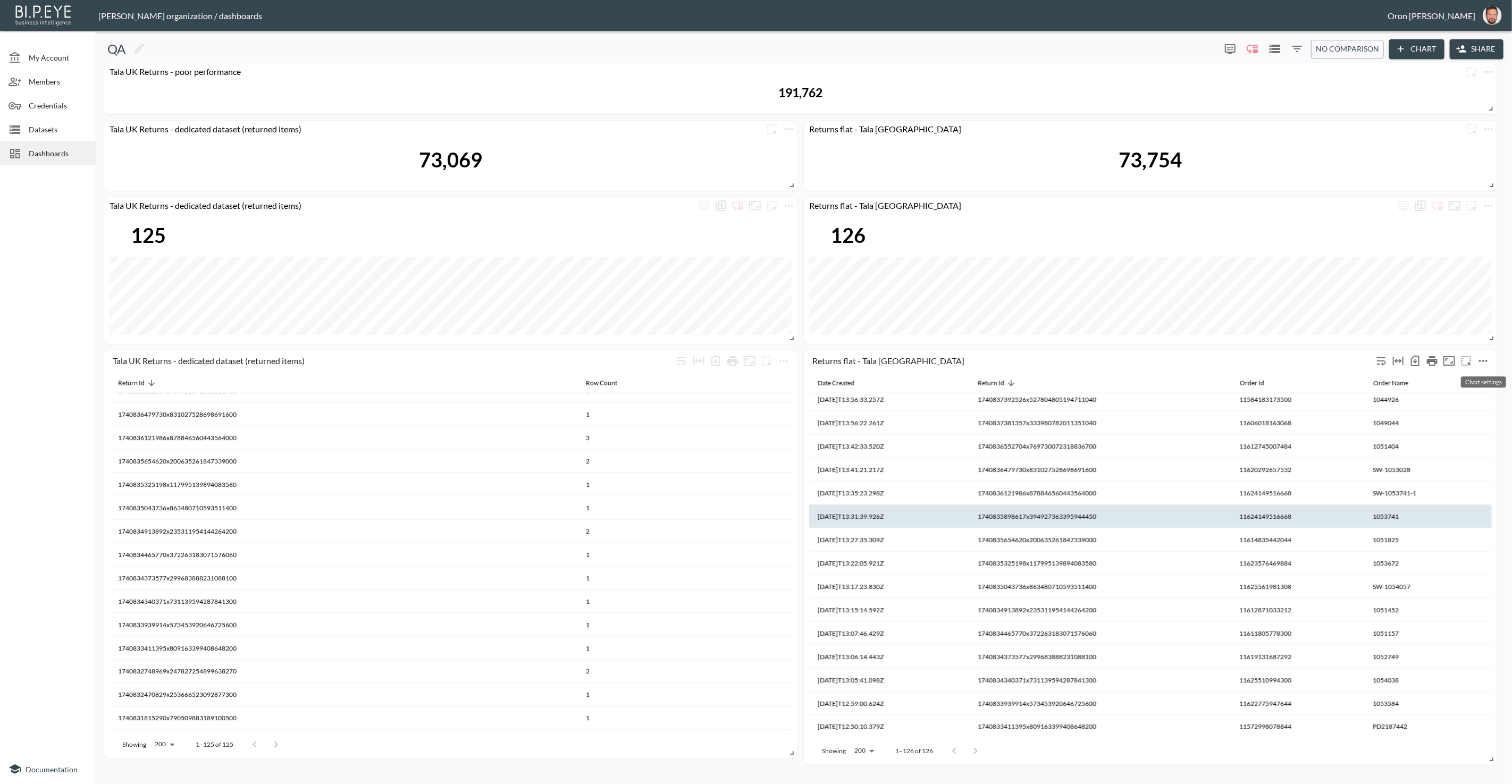
click at [1484, 362] on icon "more" at bounding box center [1484, 361] width 13 height 13
click at [1469, 373] on li "Edit" at bounding box center [1459, 381] width 83 height 19
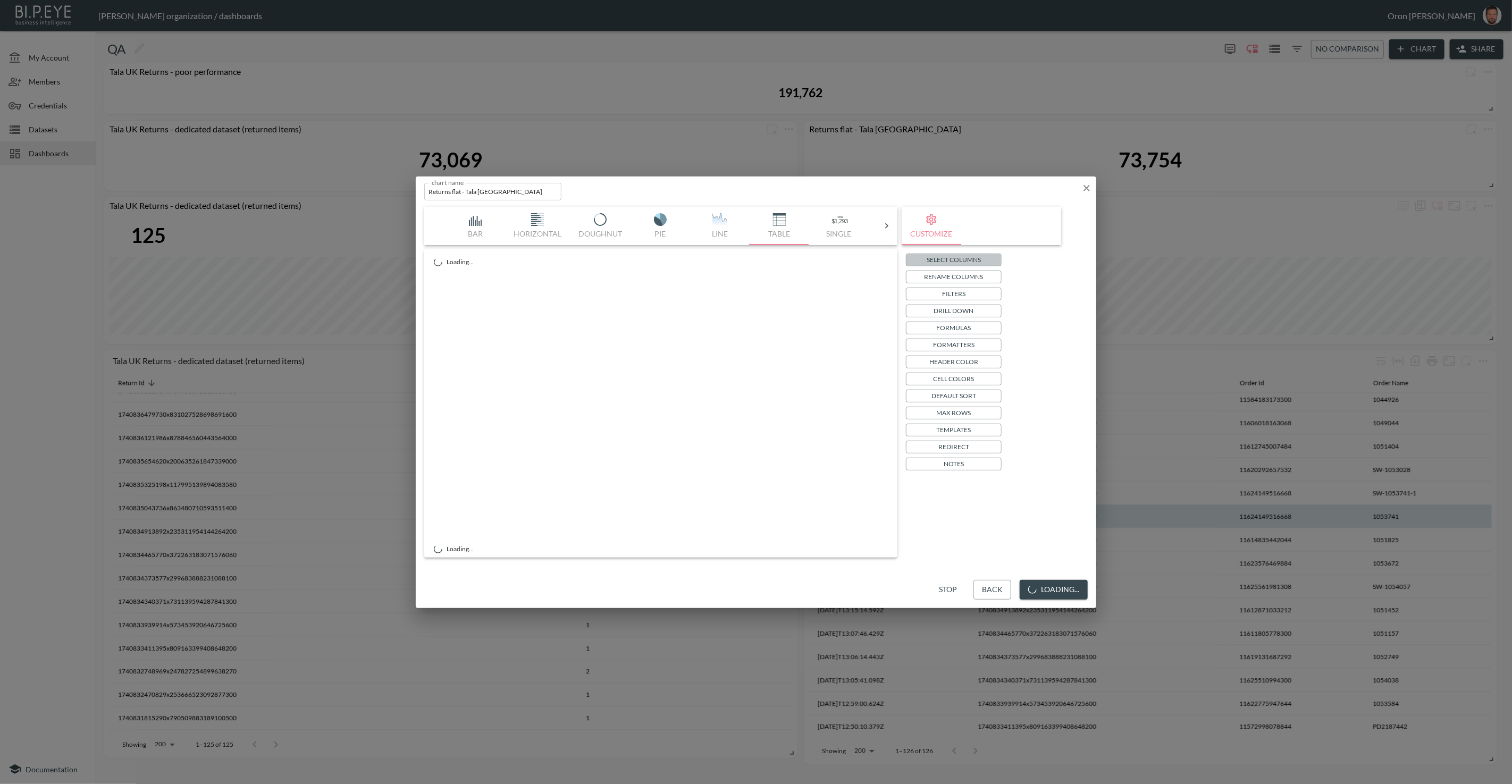
click at [937, 262] on p "Select Columns" at bounding box center [954, 260] width 54 height 11
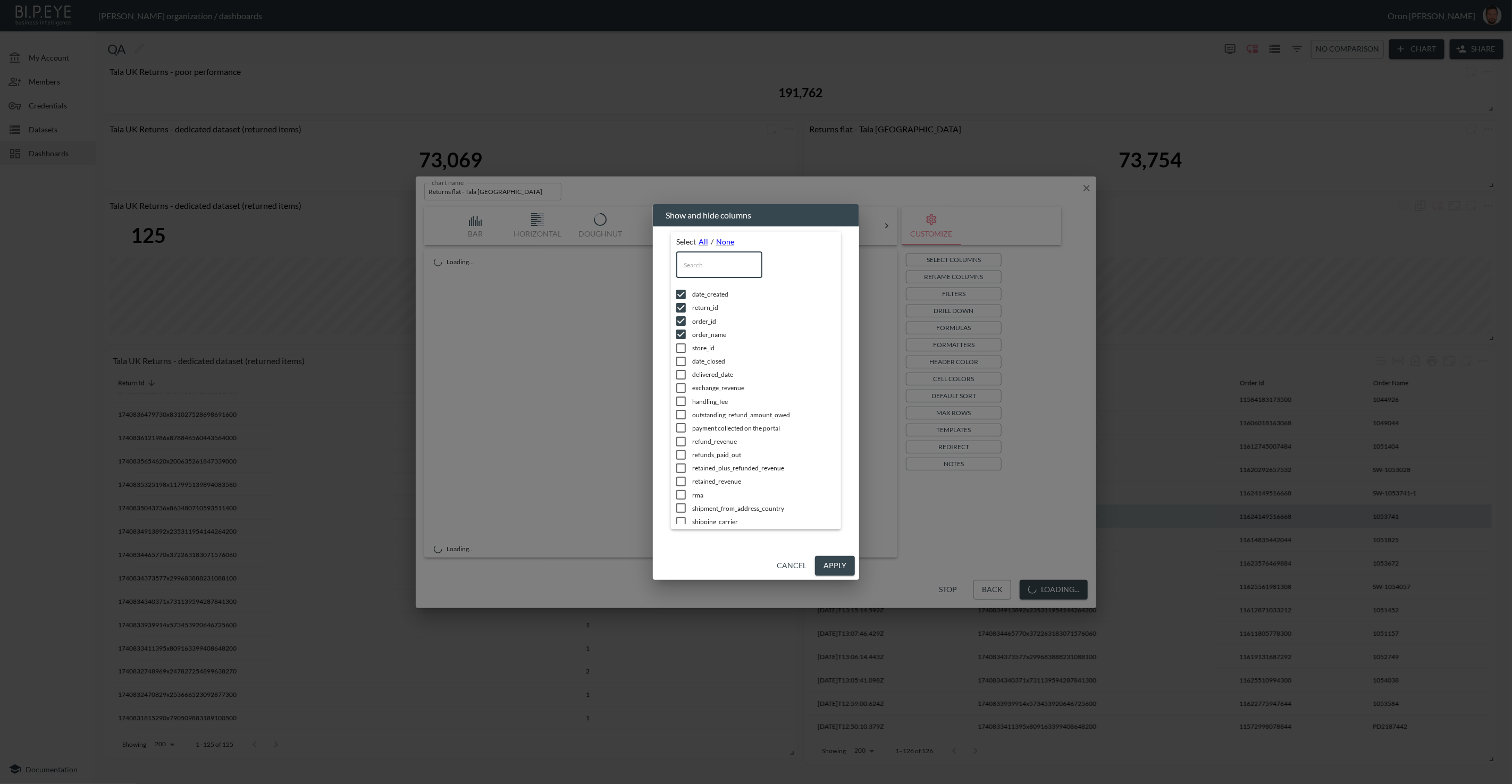
click at [721, 260] on input "text" at bounding box center [719, 265] width 86 height 27
type input "rm"
checkbox input "false"
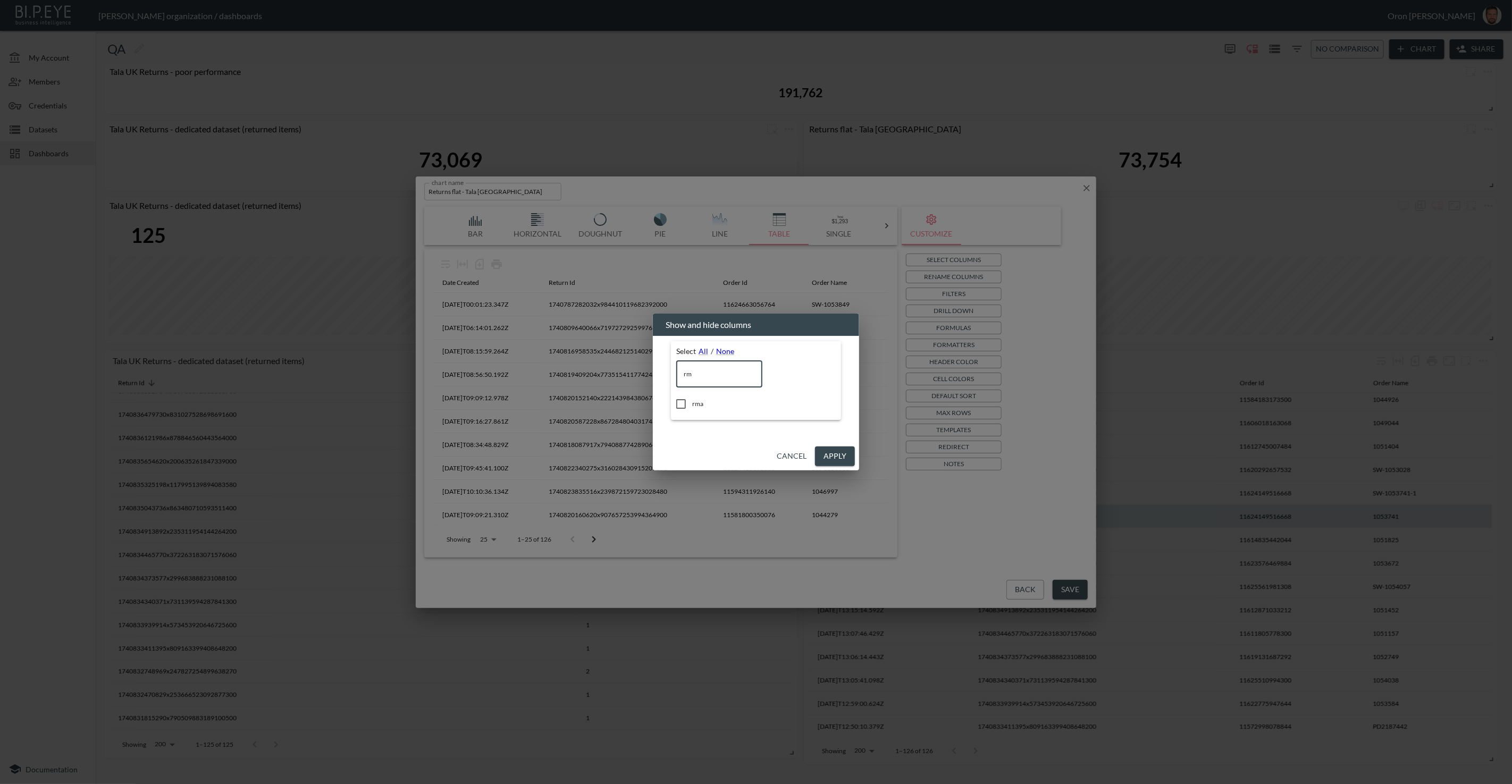
type input "rm"
click at [693, 404] on input "checkbox" at bounding box center [681, 404] width 22 height 10
checkbox input "true"
click at [853, 457] on button "Apply" at bounding box center [835, 456] width 40 height 20
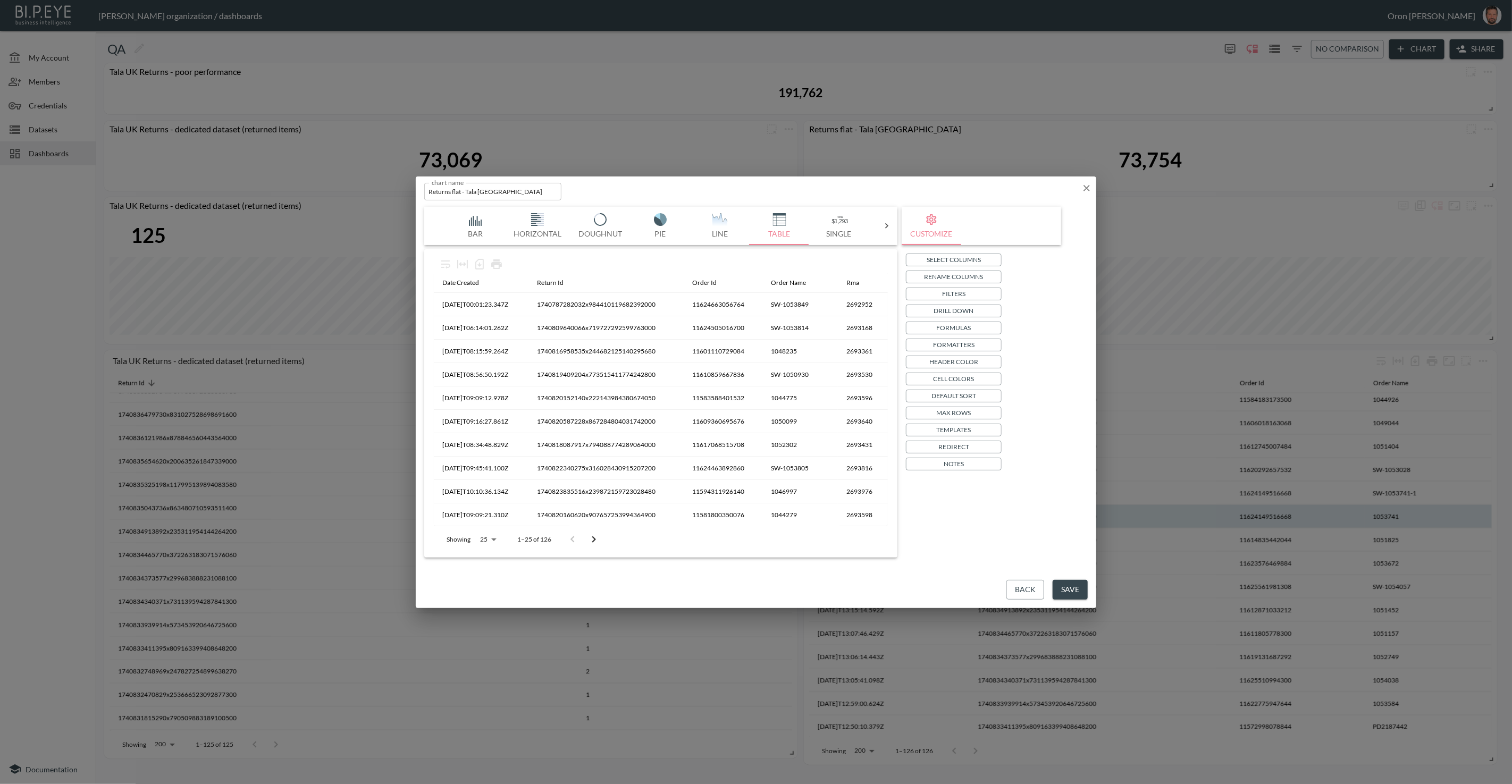
click at [1084, 592] on button "Save" at bounding box center [1070, 590] width 35 height 20
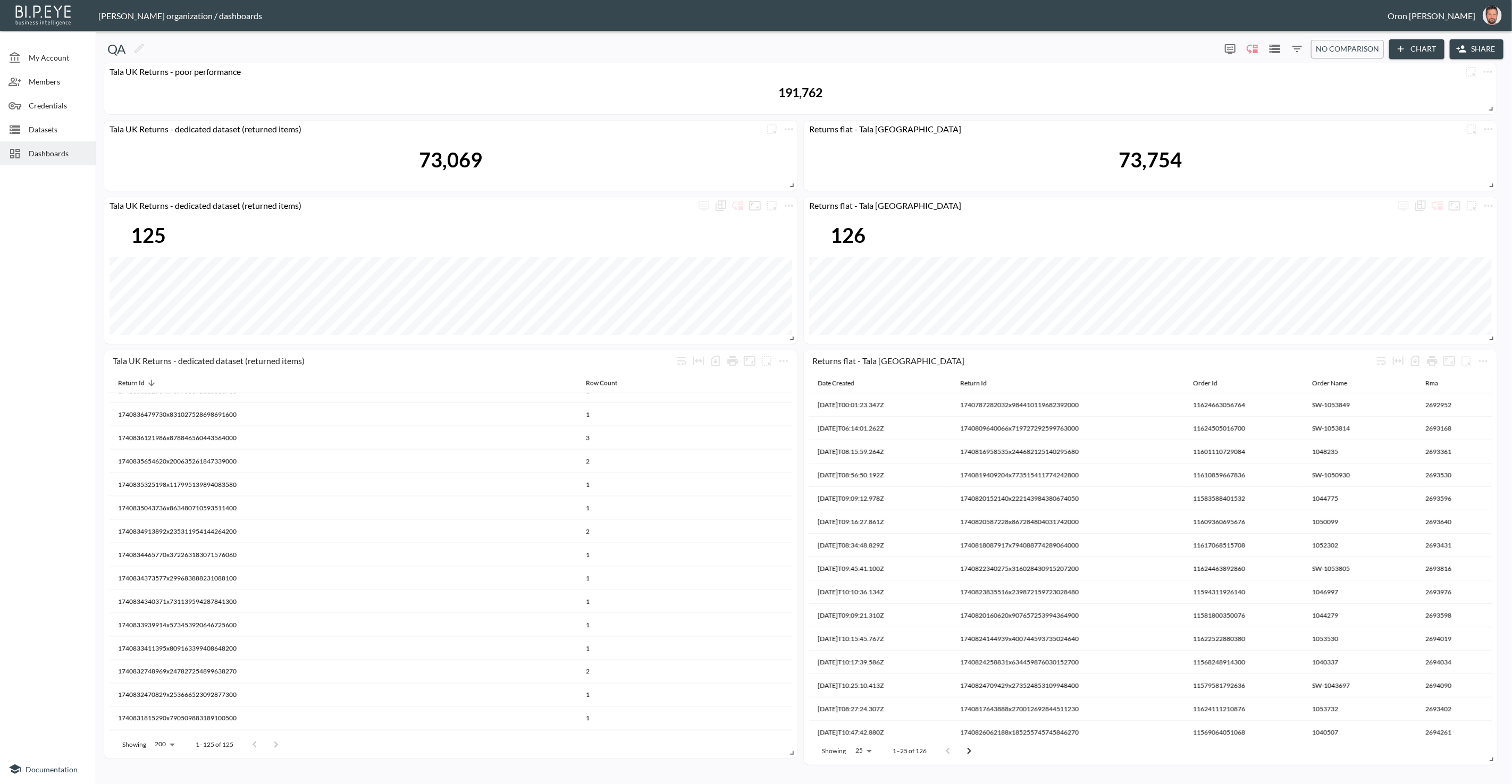
click at [864, 747] on body "BI.P.EYE, Interactive Analytics Dashboards - app Zach Bailet organization / das…" at bounding box center [756, 392] width 1512 height 784
drag, startPoint x: 868, startPoint y: 689, endPoint x: 883, endPoint y: 682, distance: 16.6
click at [868, 689] on li "500" at bounding box center [862, 685] width 41 height 19
type input "500"
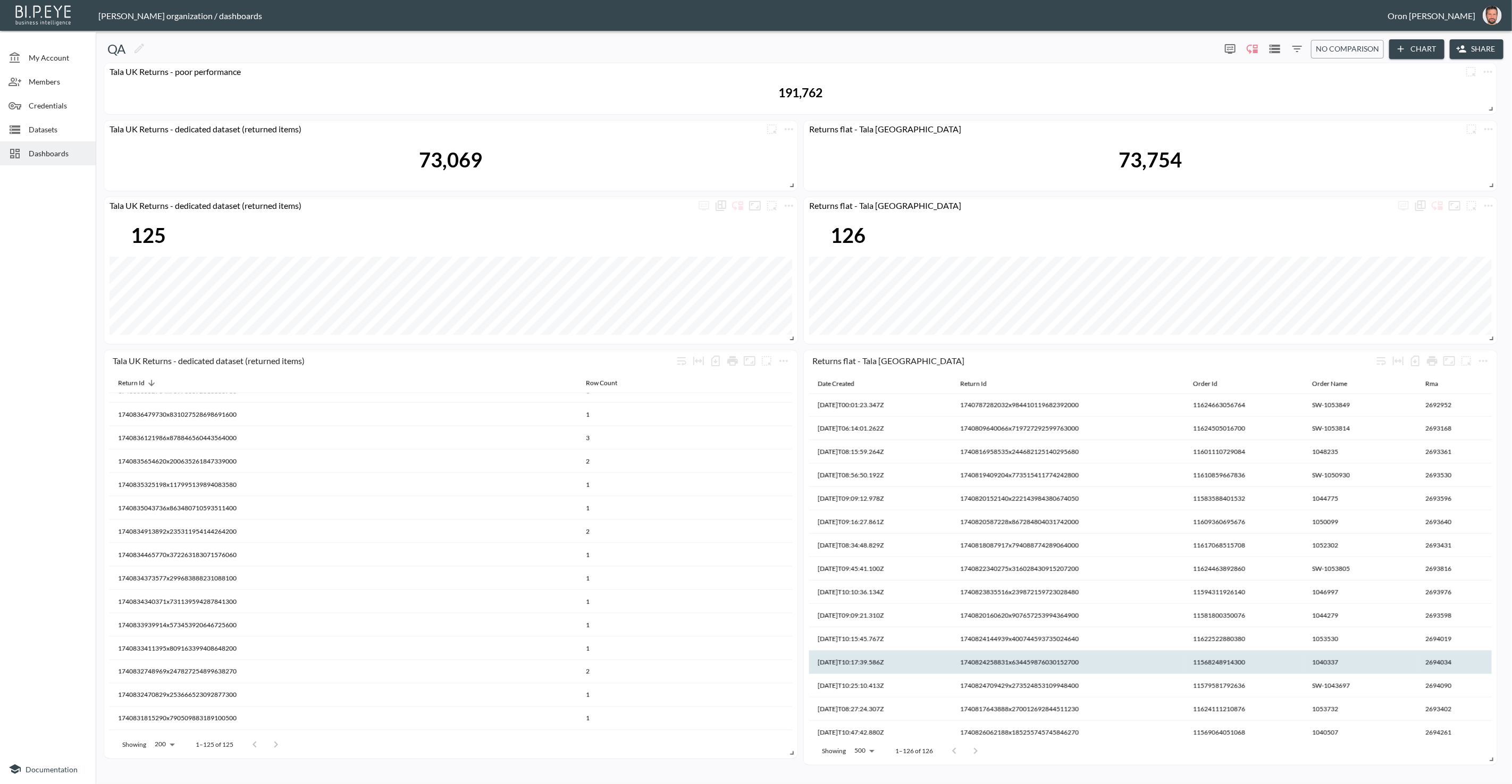
scroll to position [972, 0]
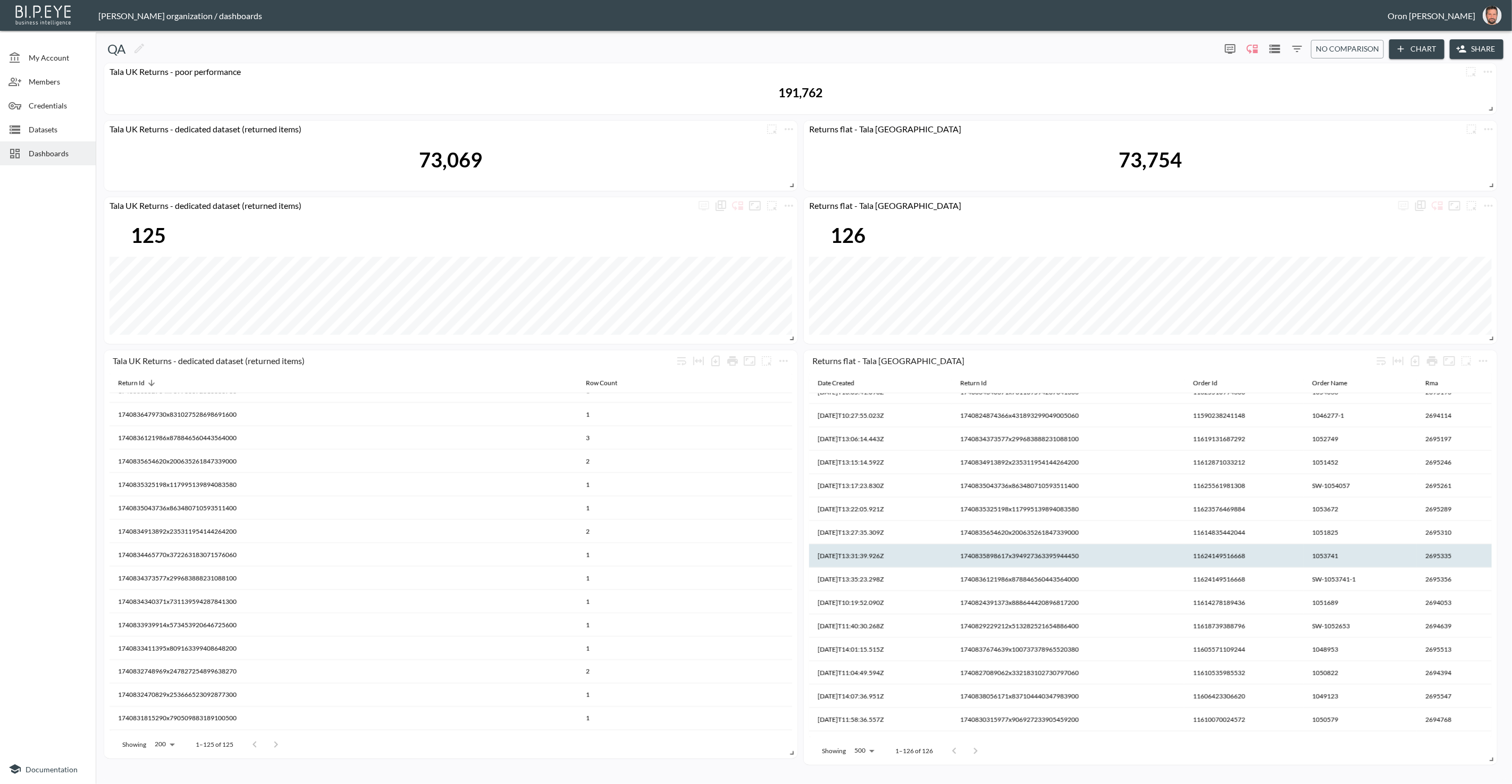
click at [1438, 555] on th "2695335" at bounding box center [1454, 556] width 75 height 23
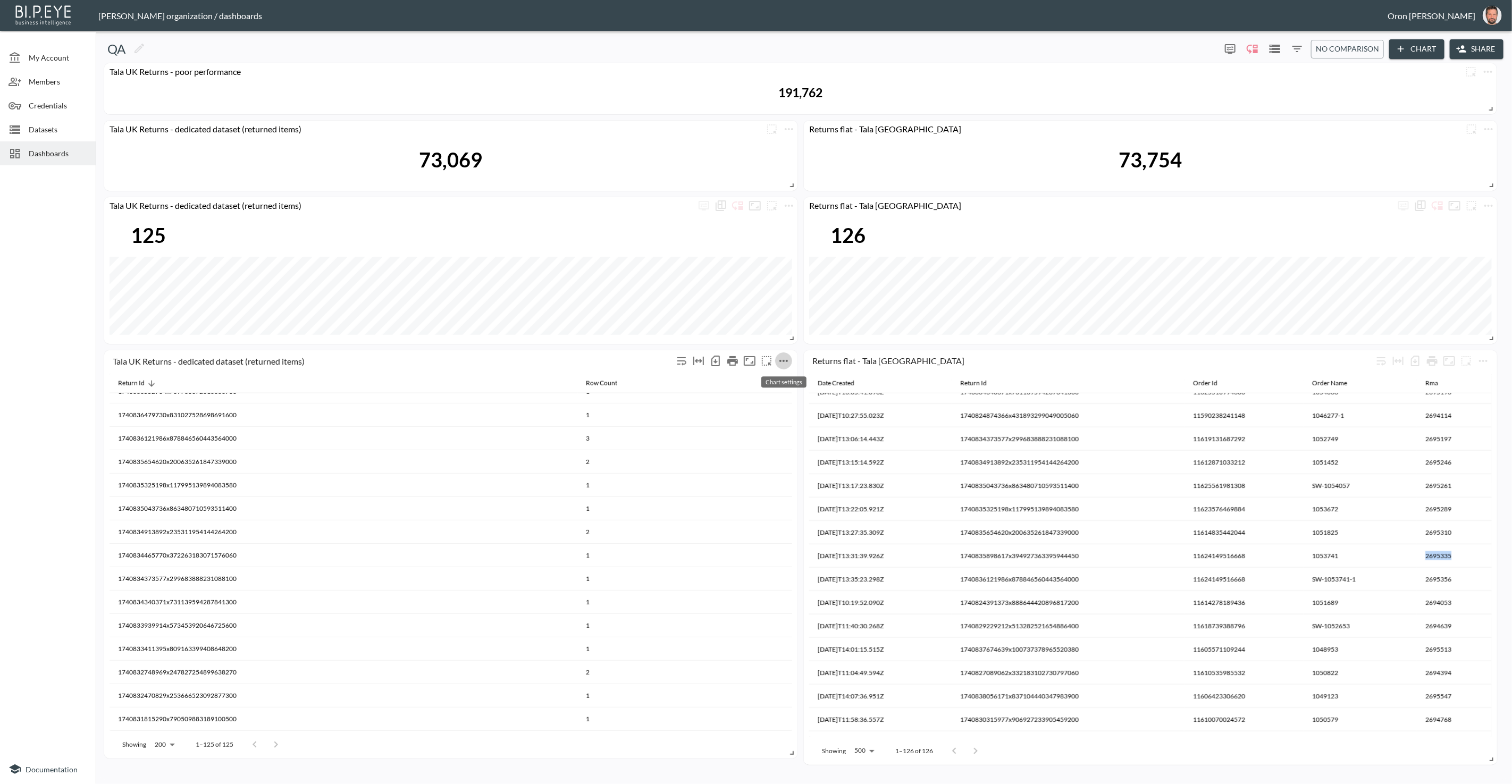
click at [789, 365] on icon "more" at bounding box center [784, 361] width 13 height 13
click at [782, 378] on li "Edit" at bounding box center [783, 381] width 83 height 19
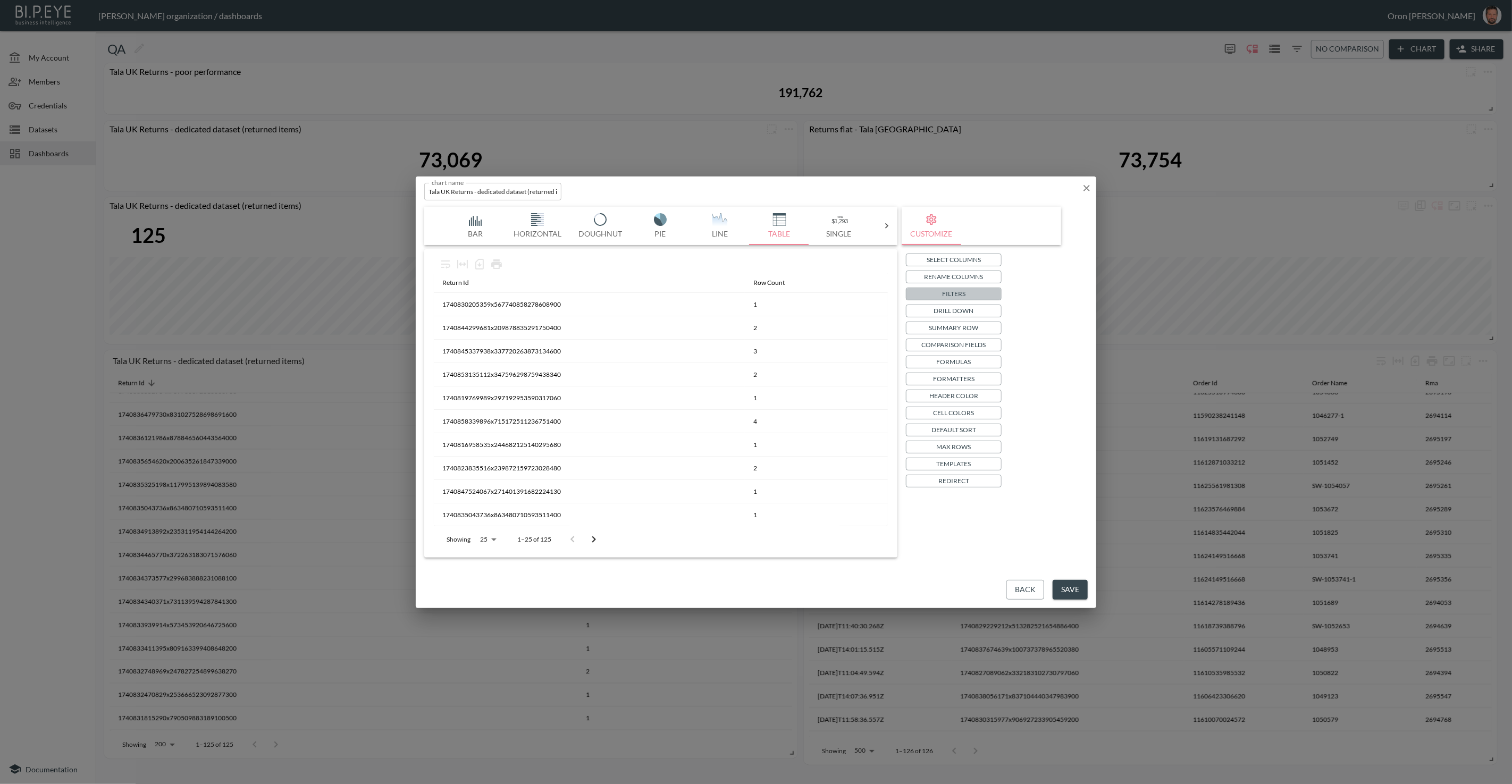
click at [948, 292] on p "Filters" at bounding box center [954, 293] width 23 height 11
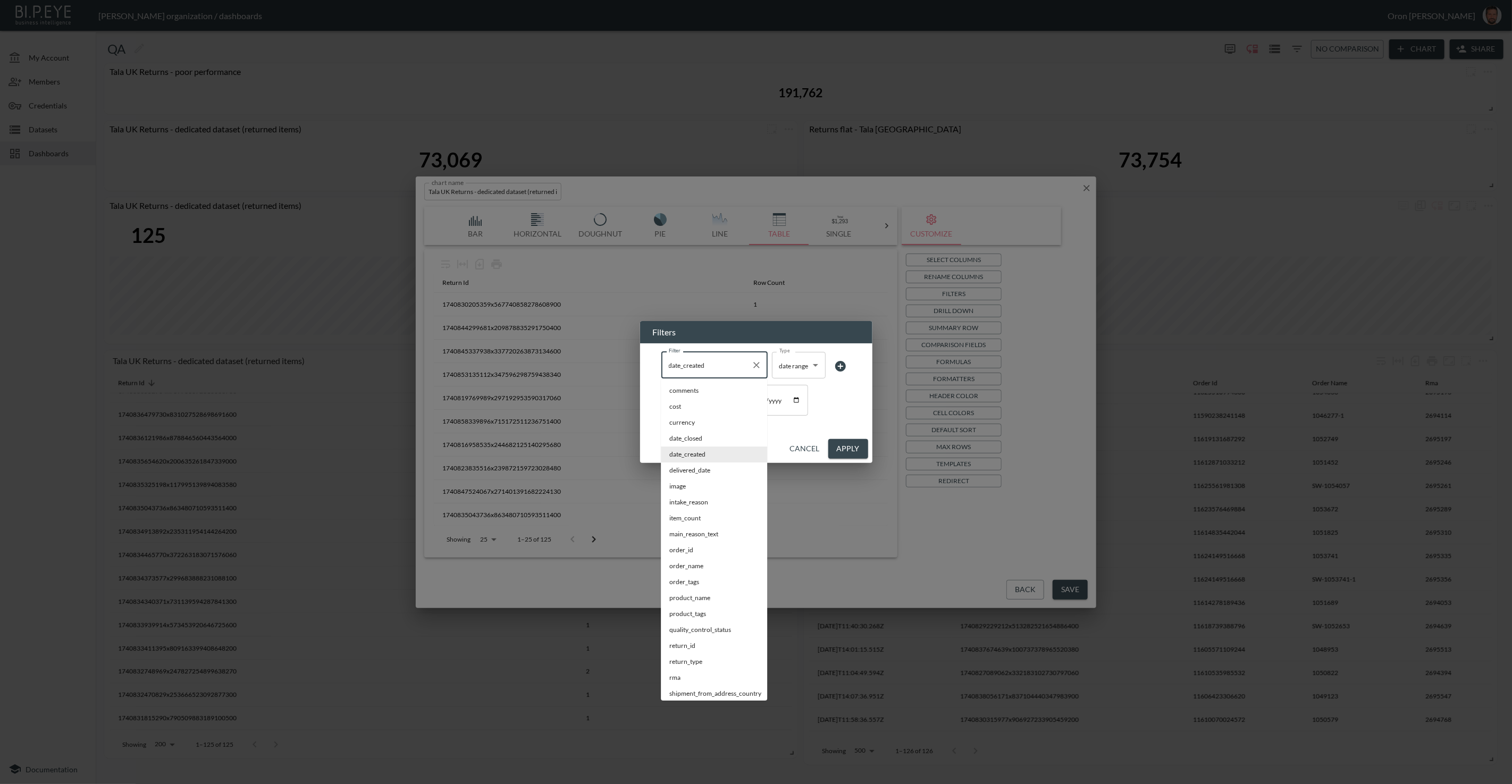
click at [738, 369] on input "date_created" at bounding box center [706, 365] width 81 height 17
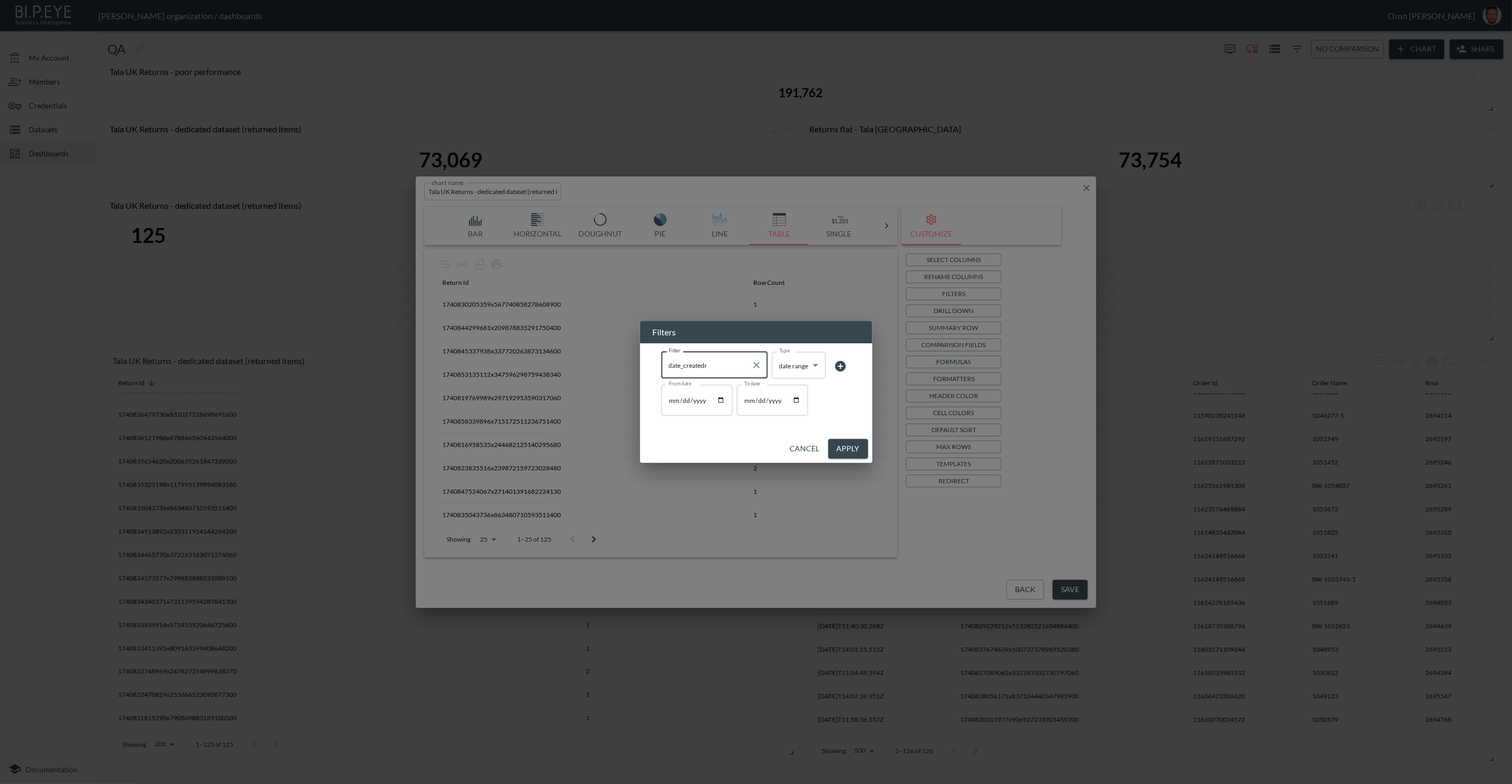
click at [725, 362] on input "date_createdr" at bounding box center [706, 365] width 81 height 17
click at [724, 389] on span "rma" at bounding box center [714, 391] width 90 height 10
type input "rma"
click at [800, 369] on body "BI.P.EYE, Interactive Analytics Dashboards - app Zach Bailet organization / das…" at bounding box center [756, 392] width 1512 height 784
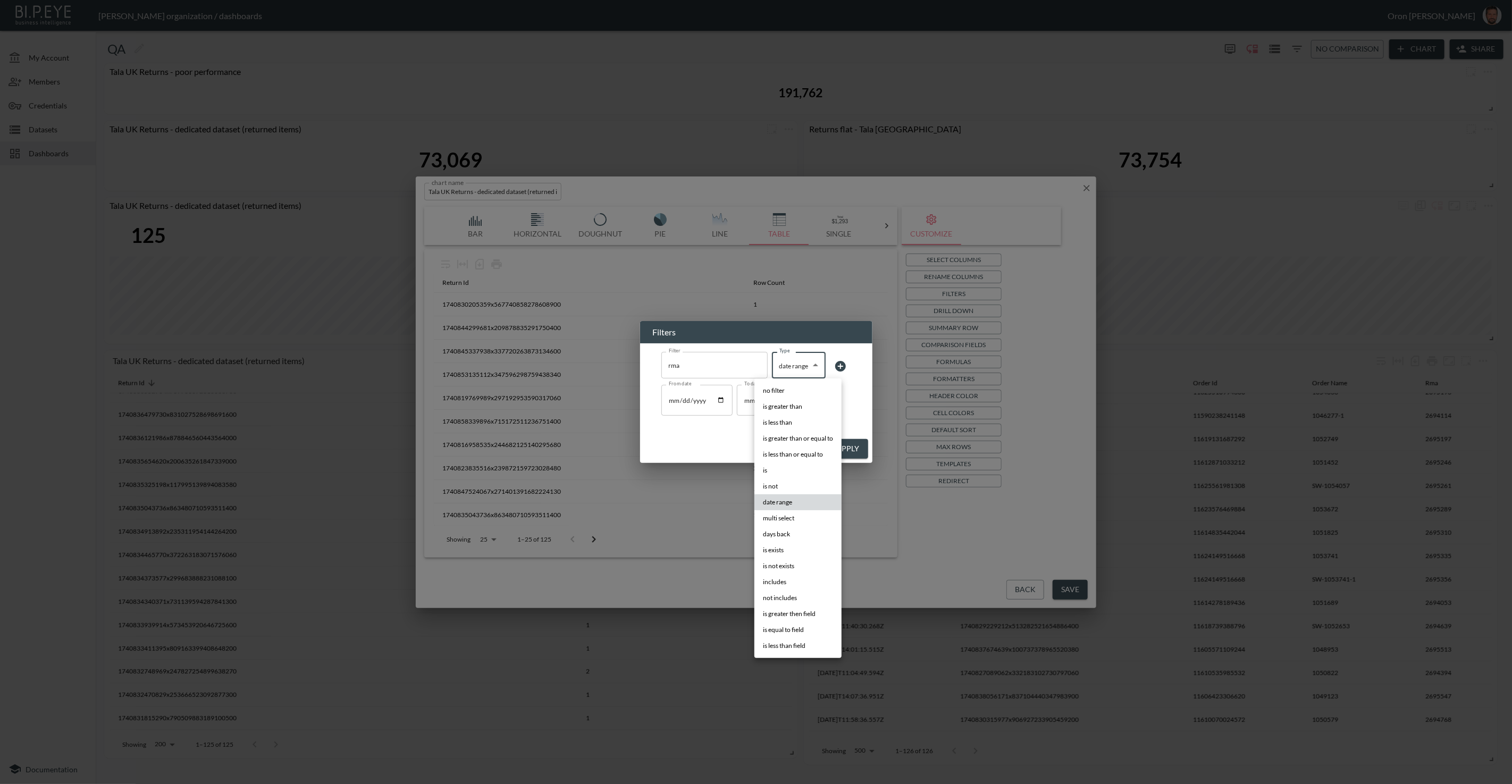
click at [779, 470] on li "is" at bounding box center [798, 470] width 88 height 16
type input "is"
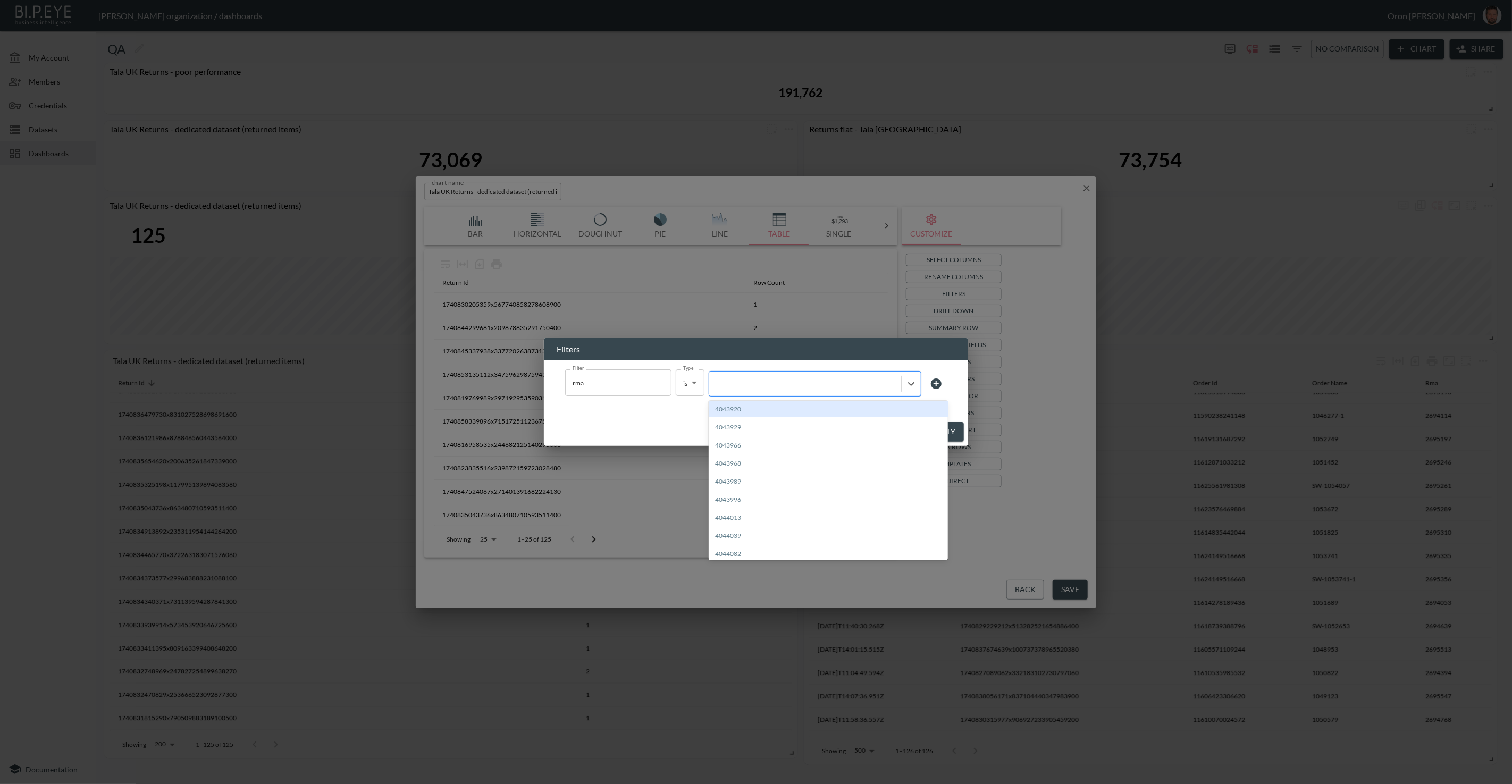
click at [793, 392] on div at bounding box center [815, 384] width 213 height 25
paste input "2695335"
type input "2695335"
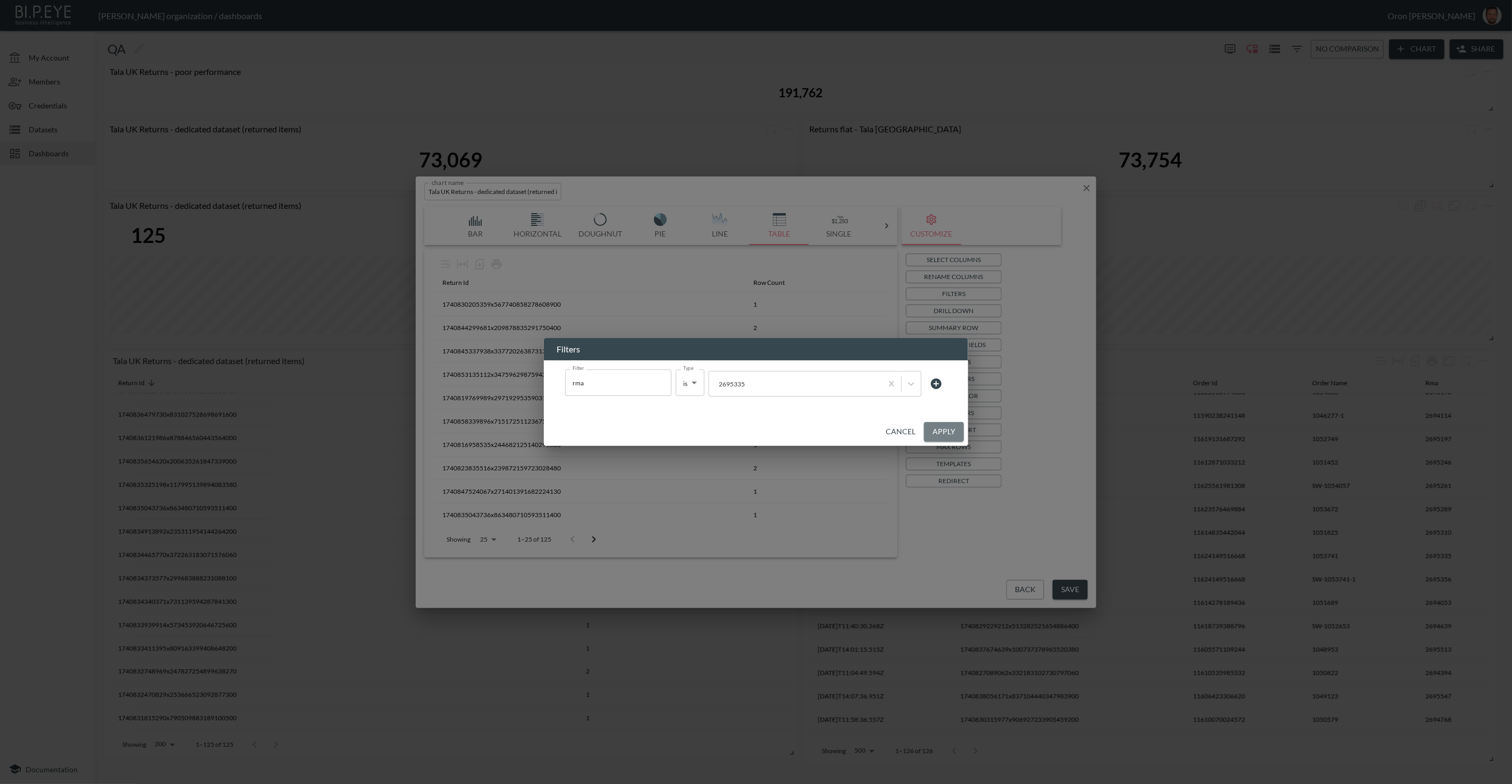
click at [928, 426] on button "Apply" at bounding box center [944, 432] width 40 height 20
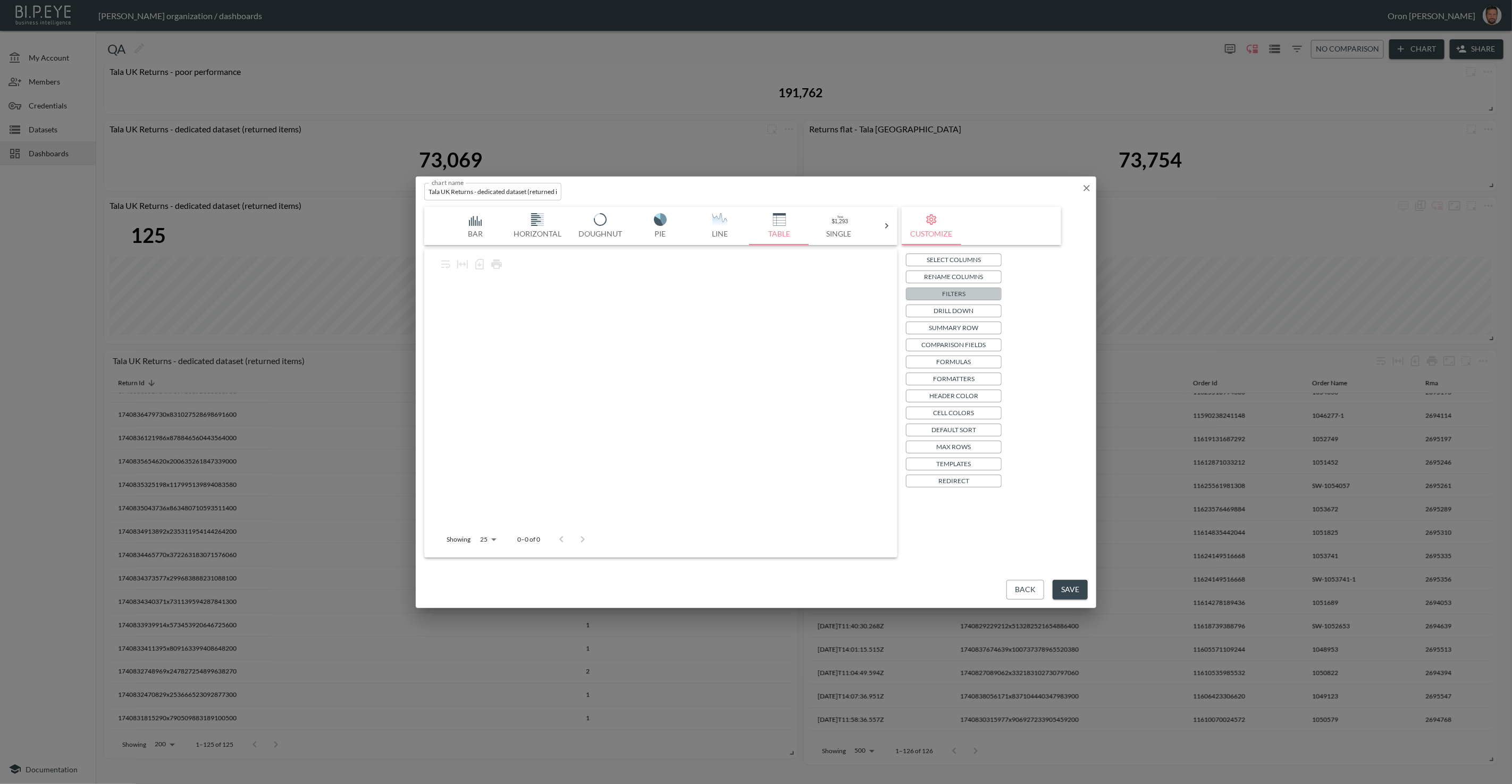
click at [970, 295] on button "Filters" at bounding box center [954, 293] width 96 height 13
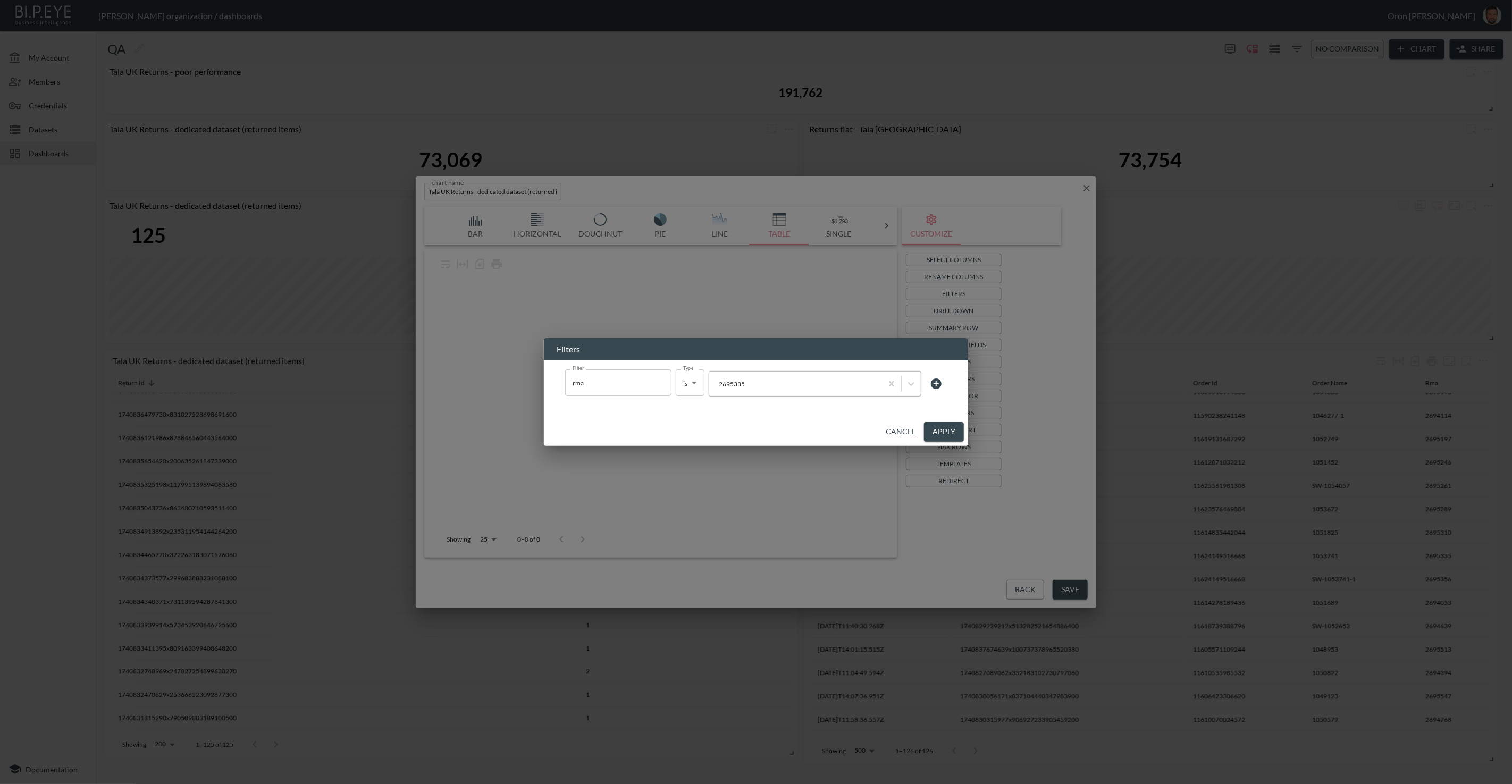
click at [819, 387] on div at bounding box center [795, 384] width 162 height 10
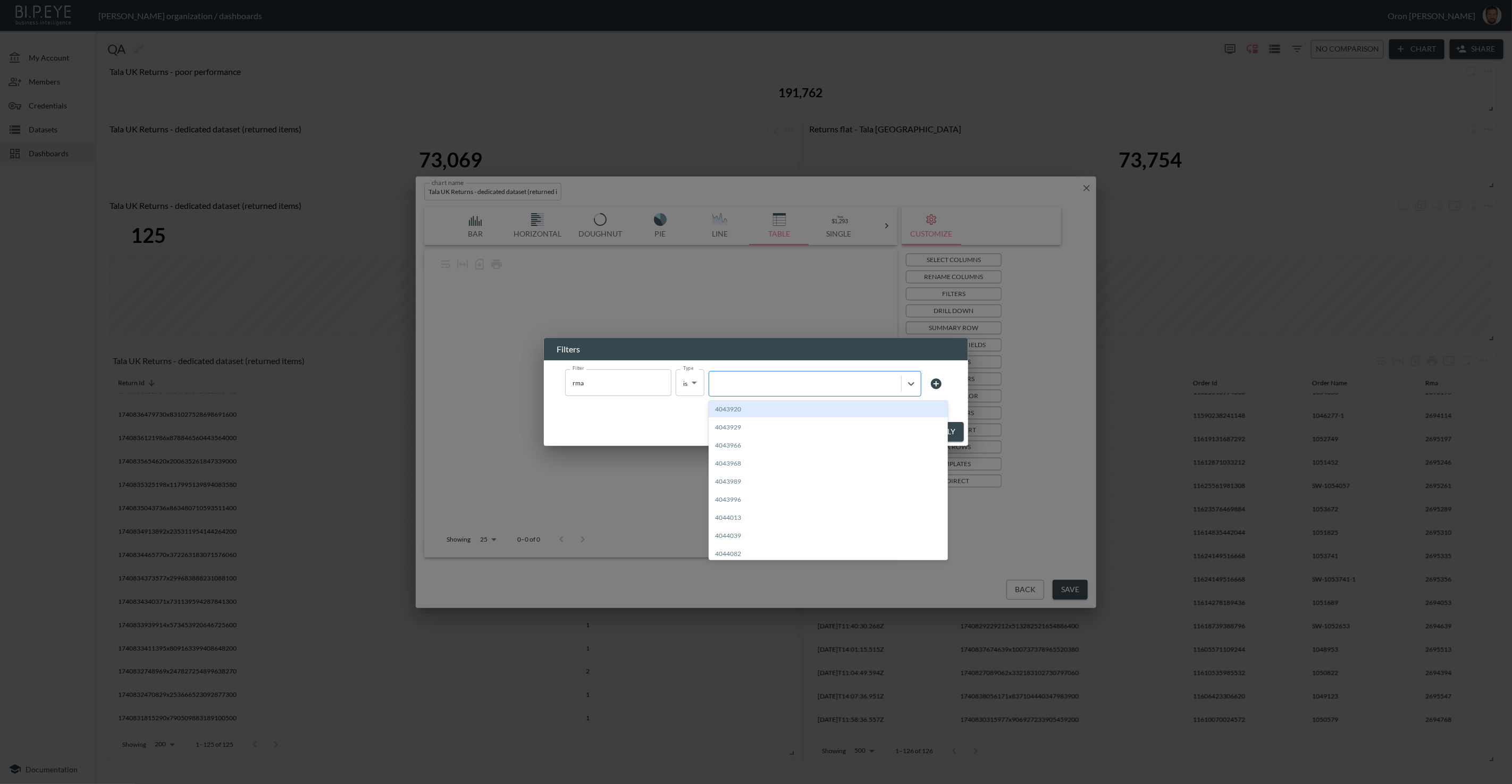
click at [819, 387] on div at bounding box center [805, 384] width 181 height 10
paste input "2695335"
type input "2695335"
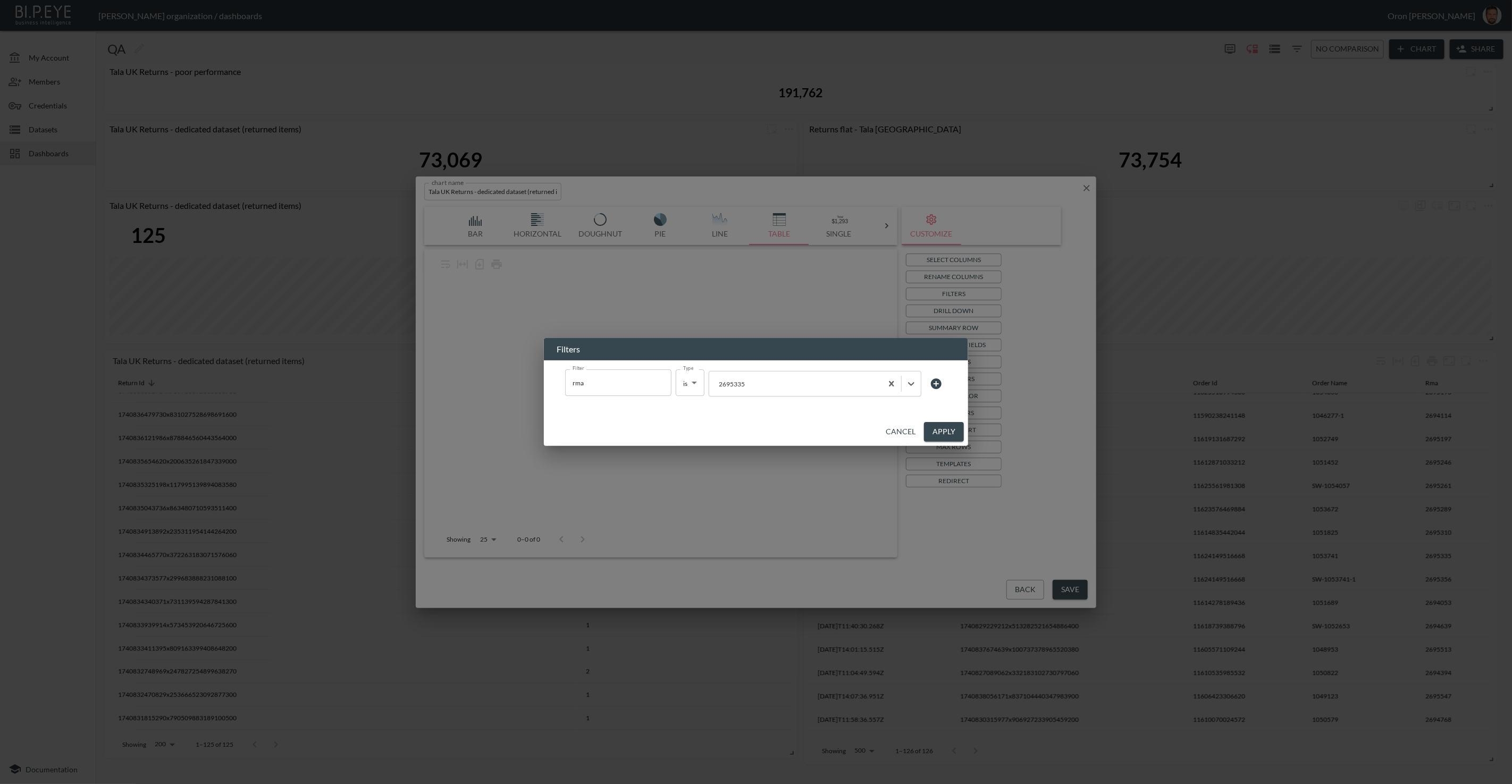
click at [939, 429] on button "Apply" at bounding box center [944, 432] width 40 height 20
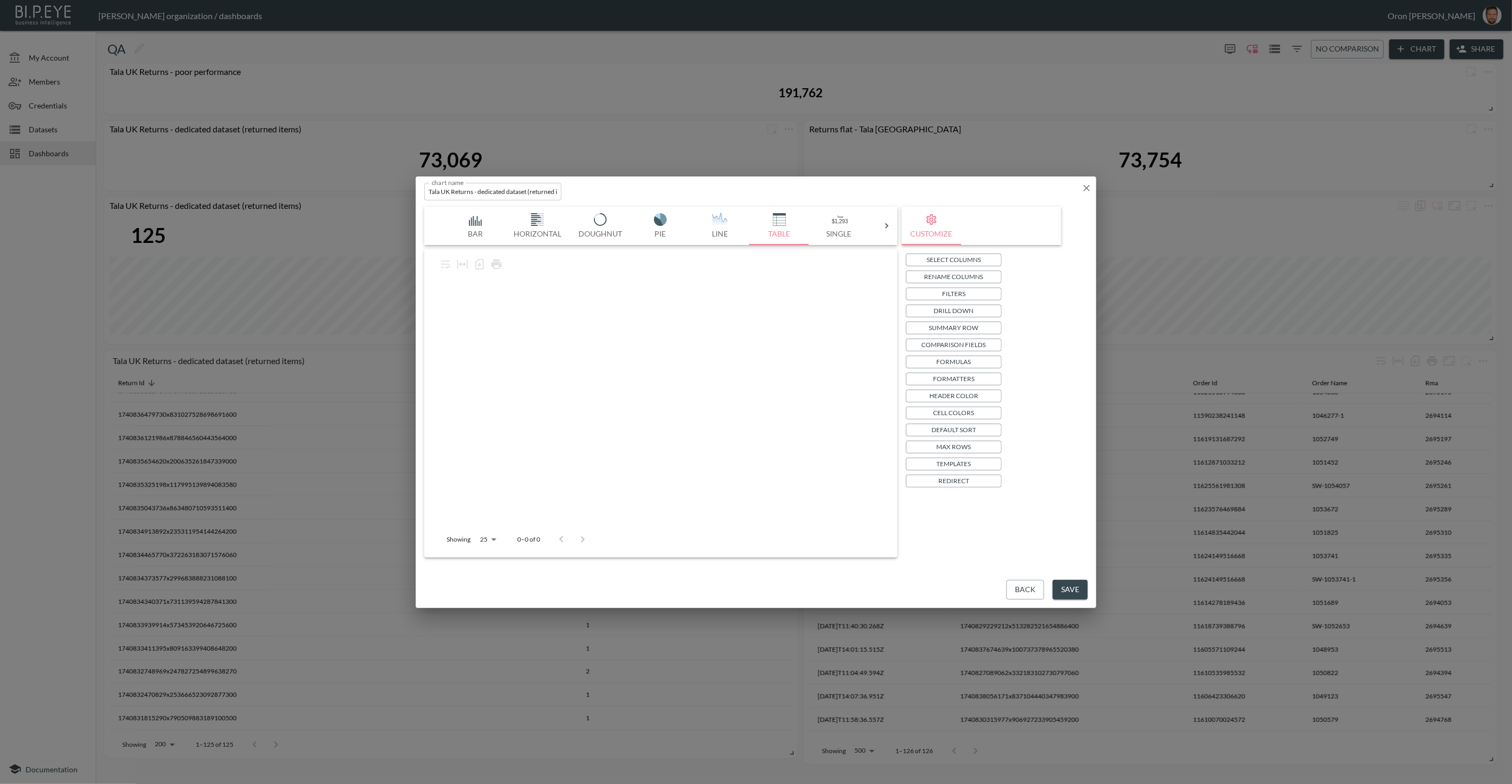
click at [507, 192] on input "Tala UK Returns - dedicated dataset (returned items)" at bounding box center [493, 191] width 137 height 17
click at [1083, 185] on icon "button" at bounding box center [1086, 187] width 10 height 10
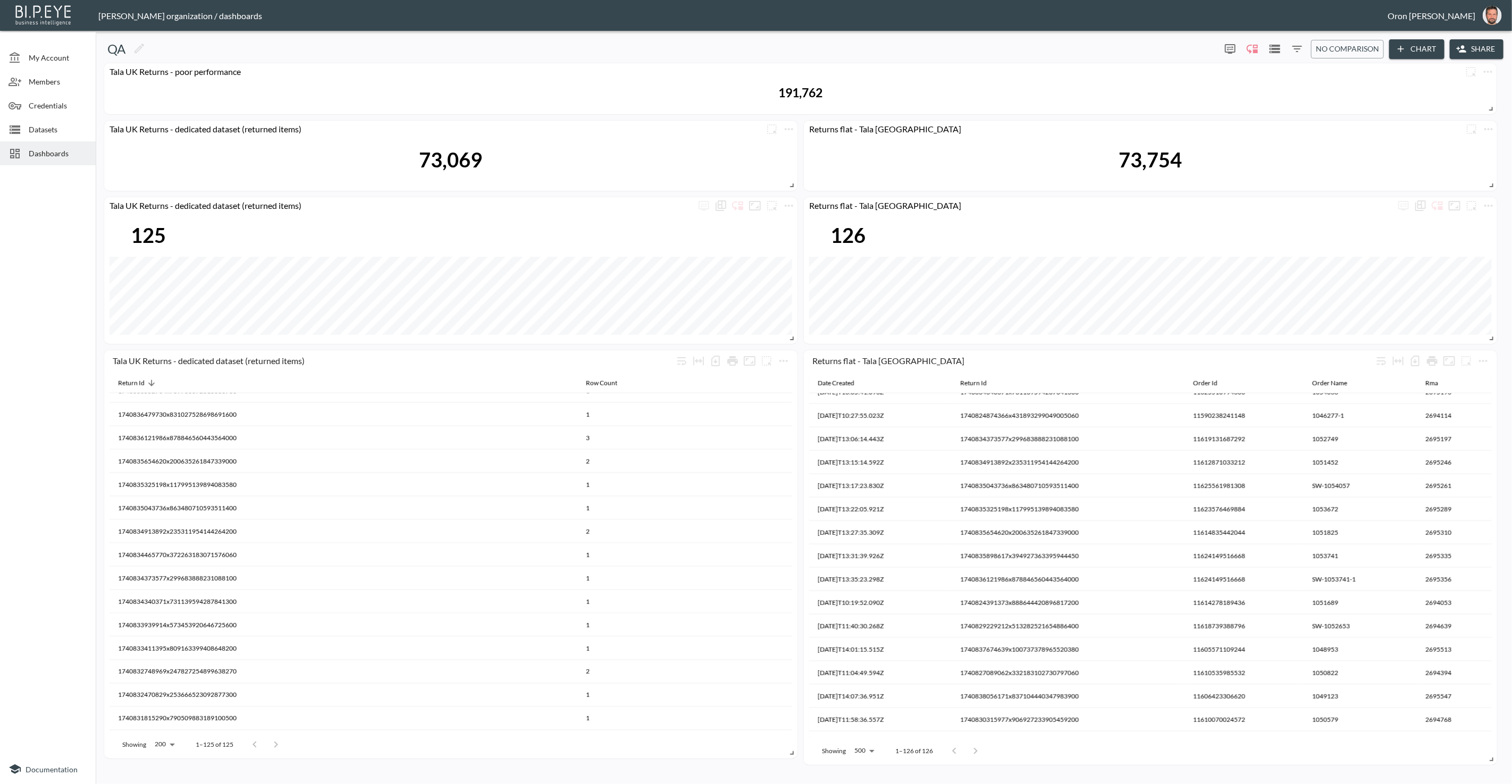
click at [37, 132] on span "Datasets" at bounding box center [58, 130] width 59 height 11
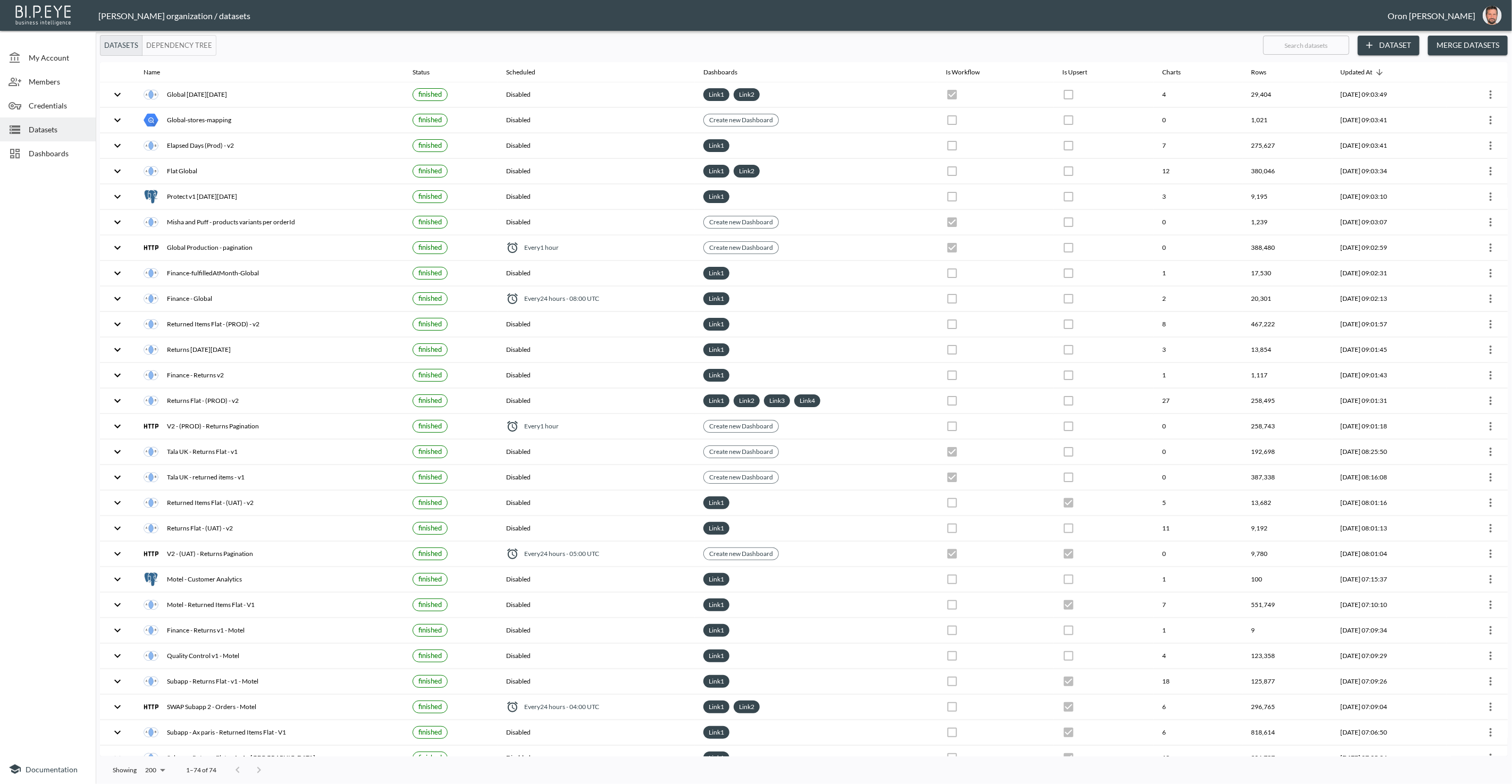
click at [1291, 50] on input "text" at bounding box center [1306, 45] width 86 height 27
type input "v"
checkbox input "false"
checkbox input "true"
checkbox input "false"
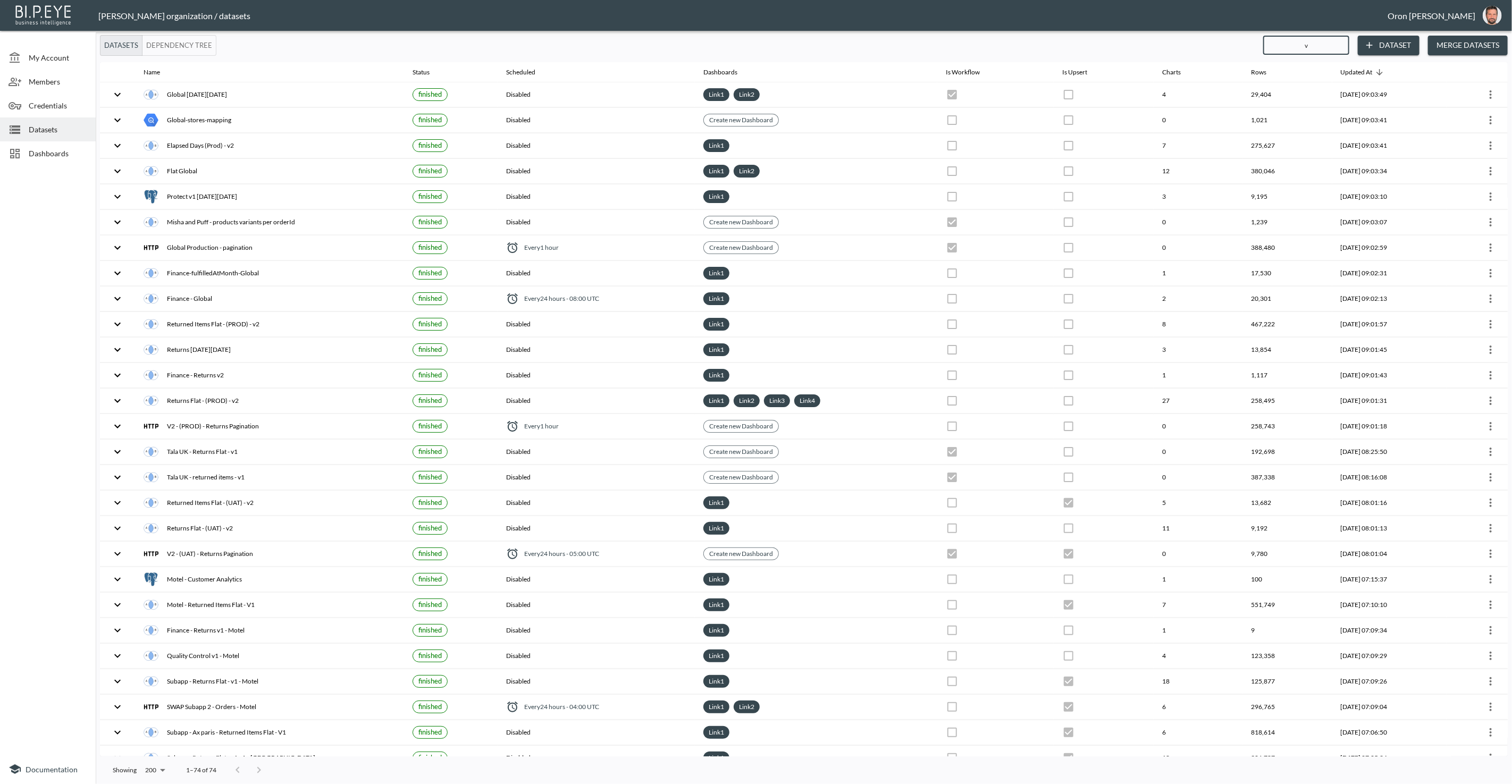
checkbox input "false"
checkbox input "true"
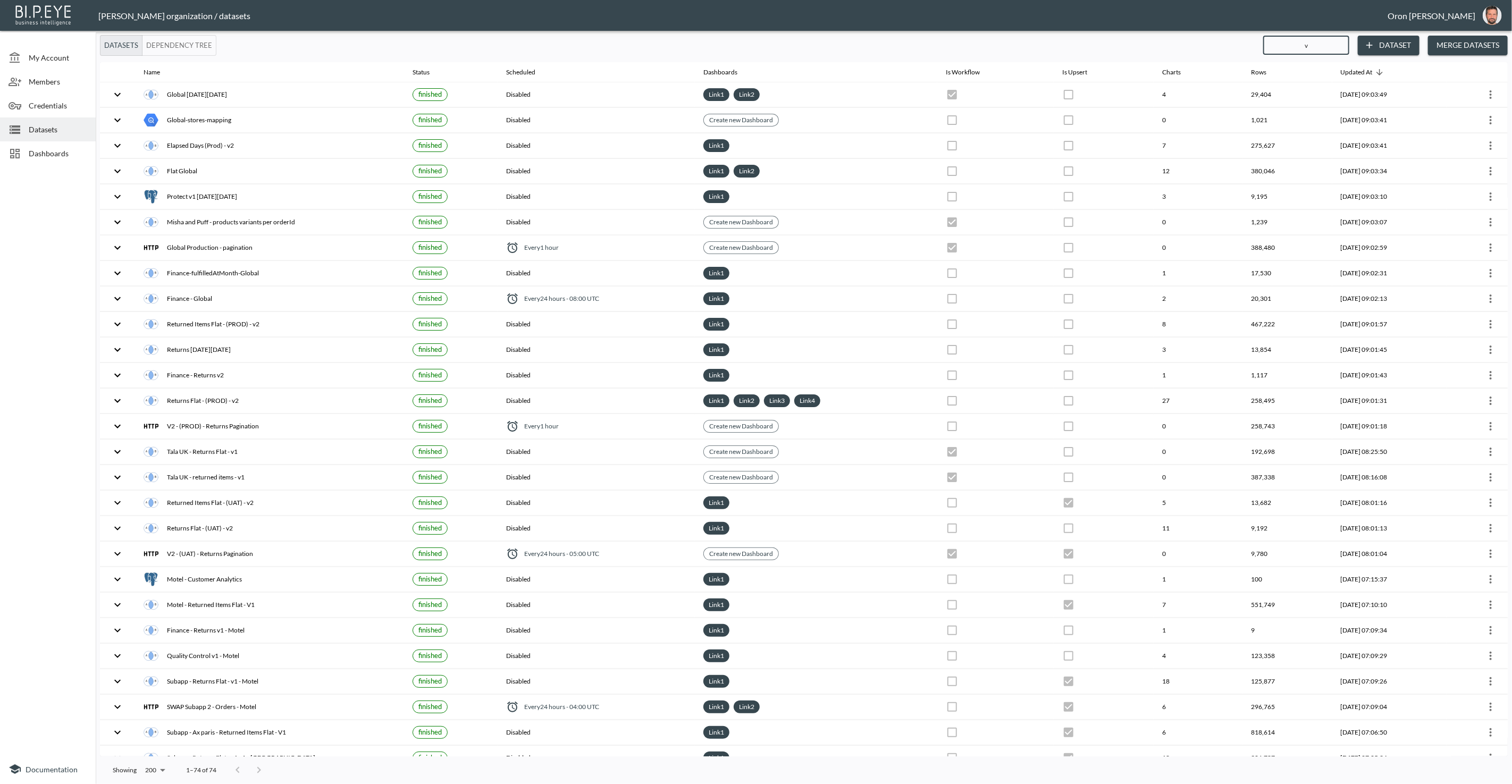
checkbox input "true"
checkbox input "false"
checkbox input "true"
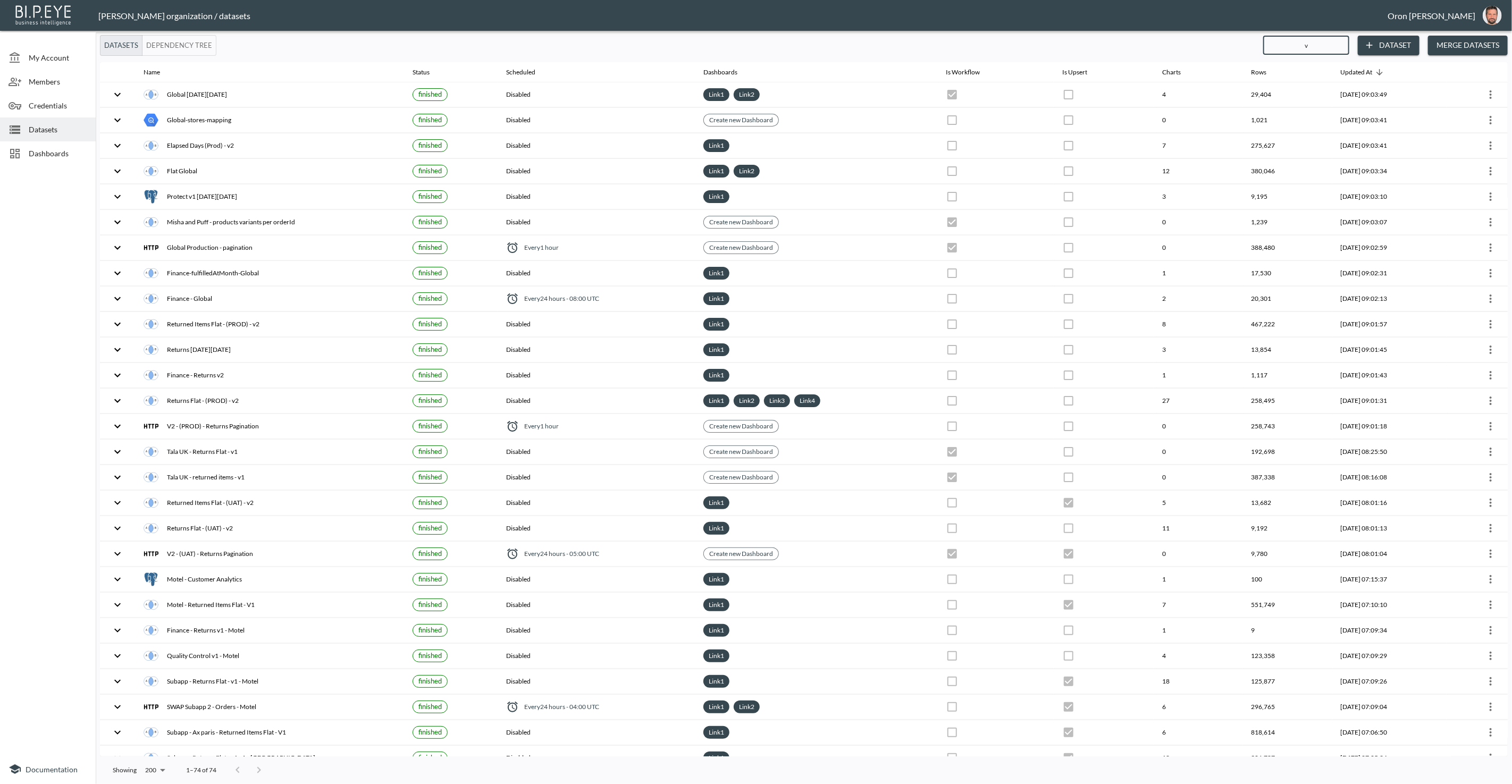
checkbox input "true"
checkbox input "false"
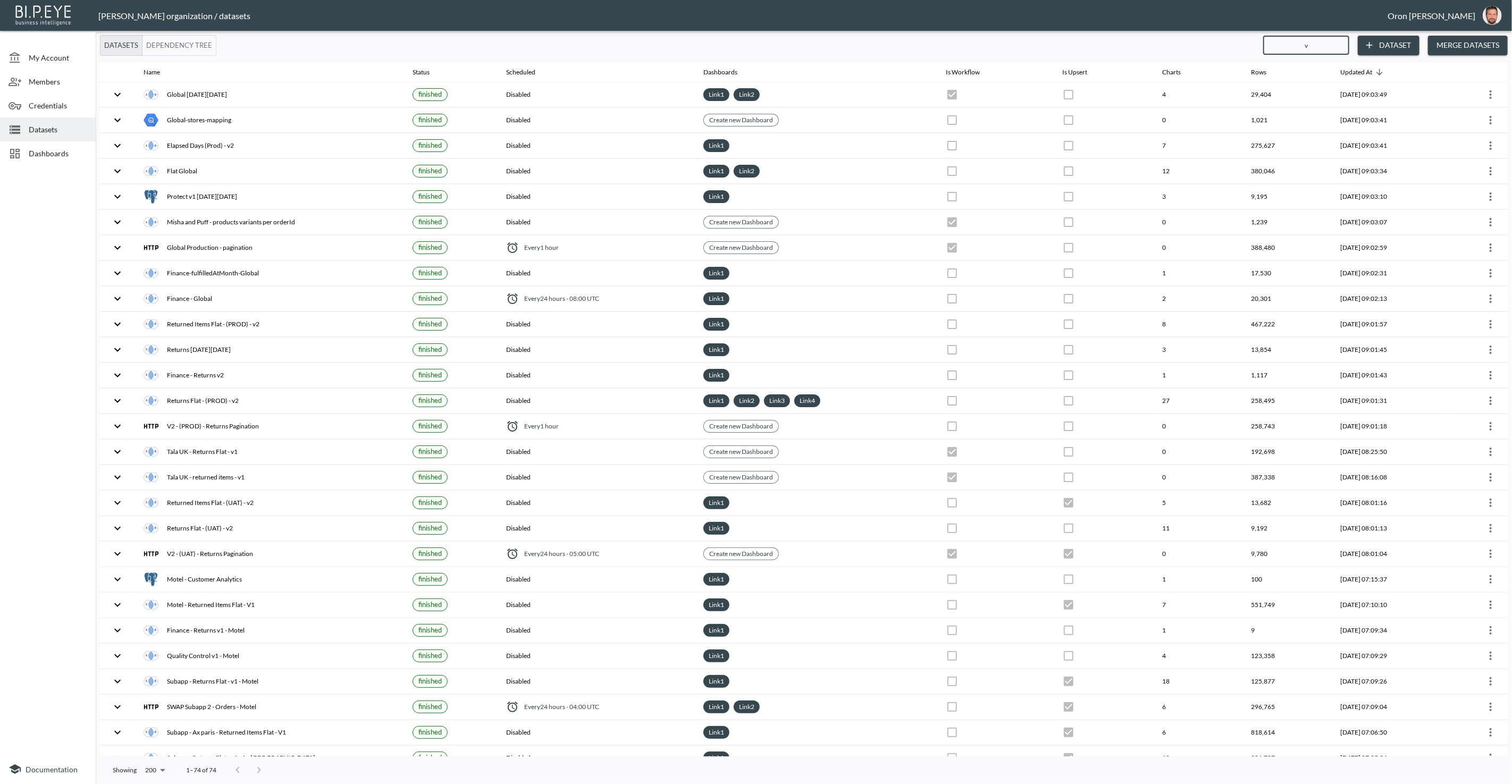
checkbox input "false"
checkbox input "true"
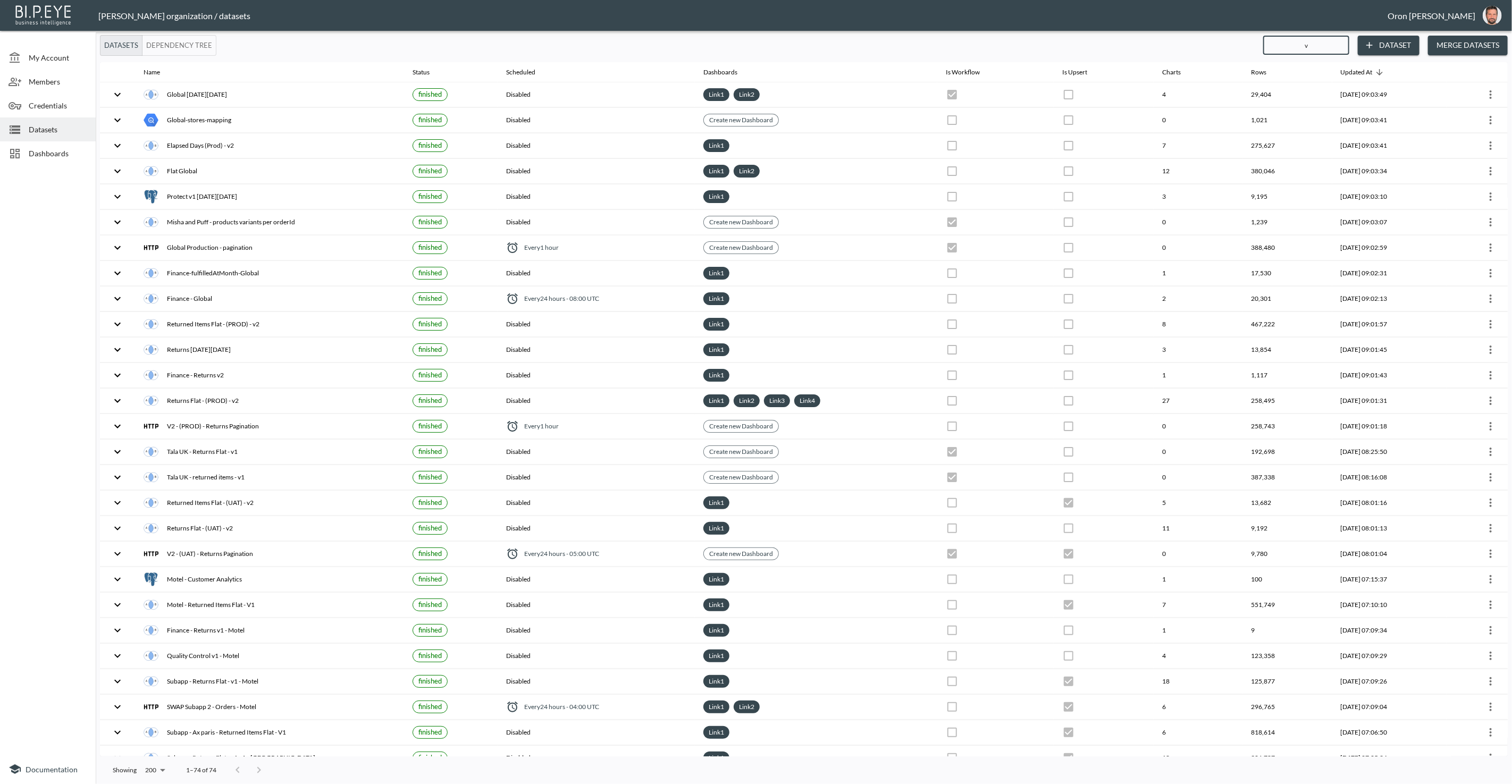
checkbox input "true"
checkbox input "false"
checkbox input "true"
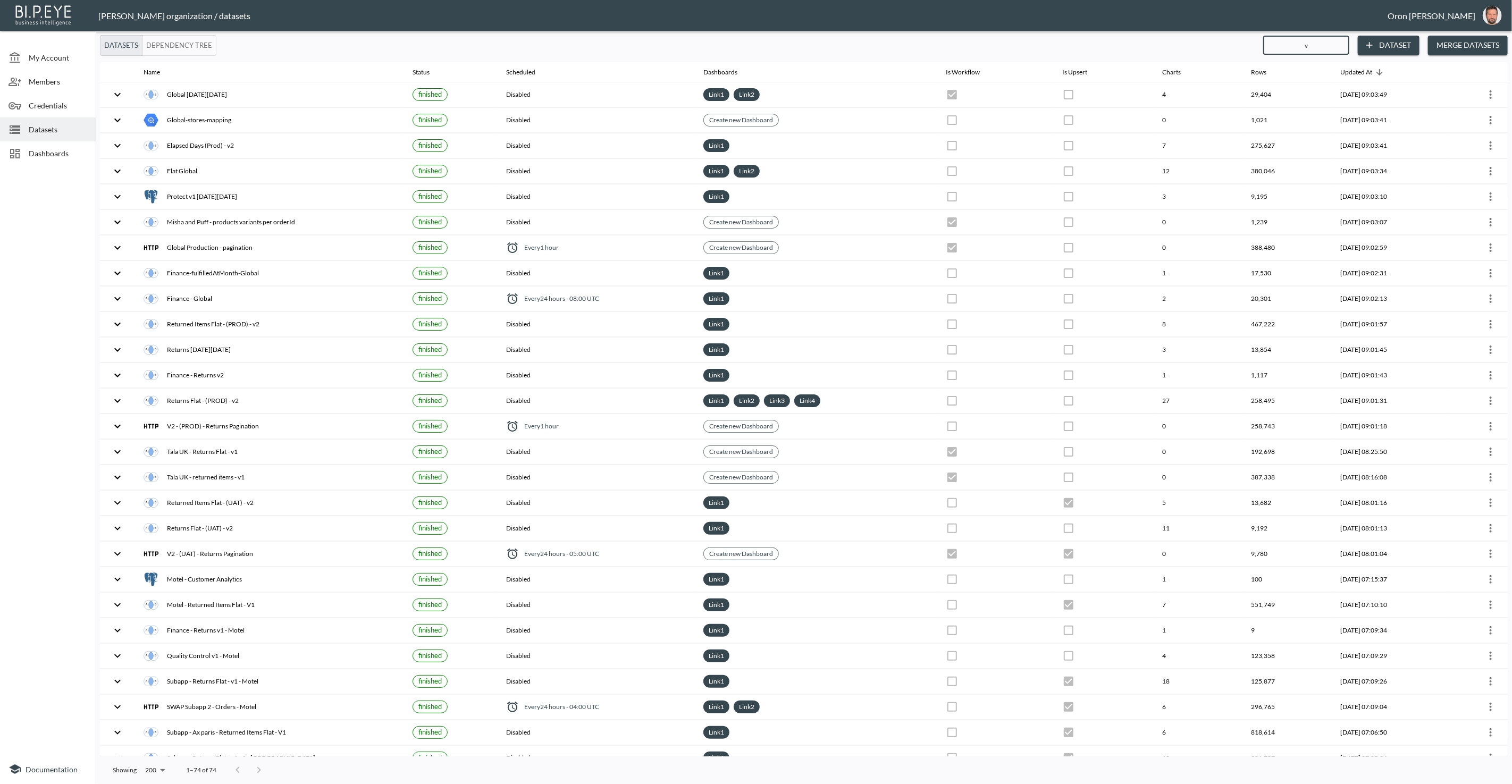
checkbox input "true"
checkbox input "false"
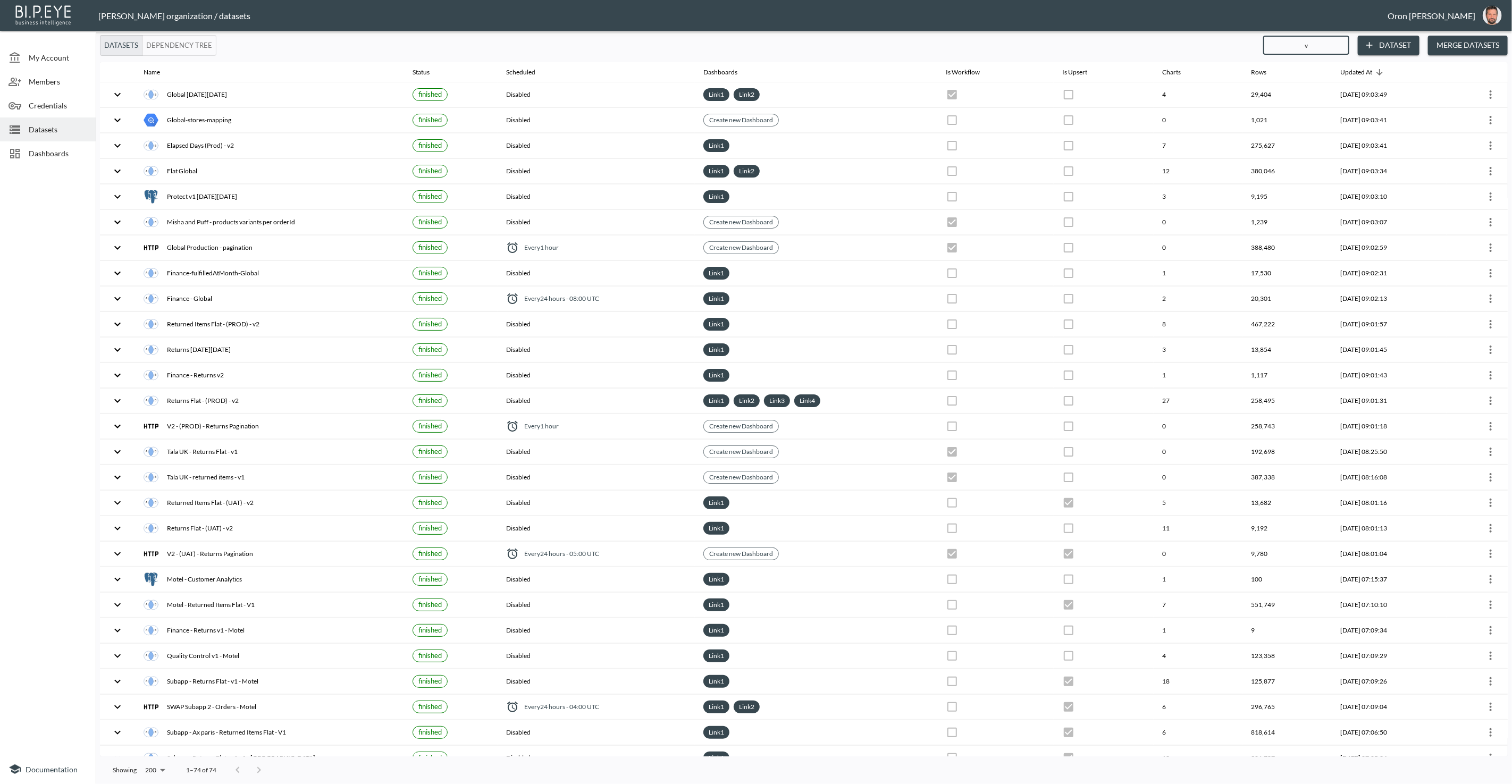
checkbox input "false"
checkbox input "true"
checkbox input "false"
checkbox input "true"
checkbox input "false"
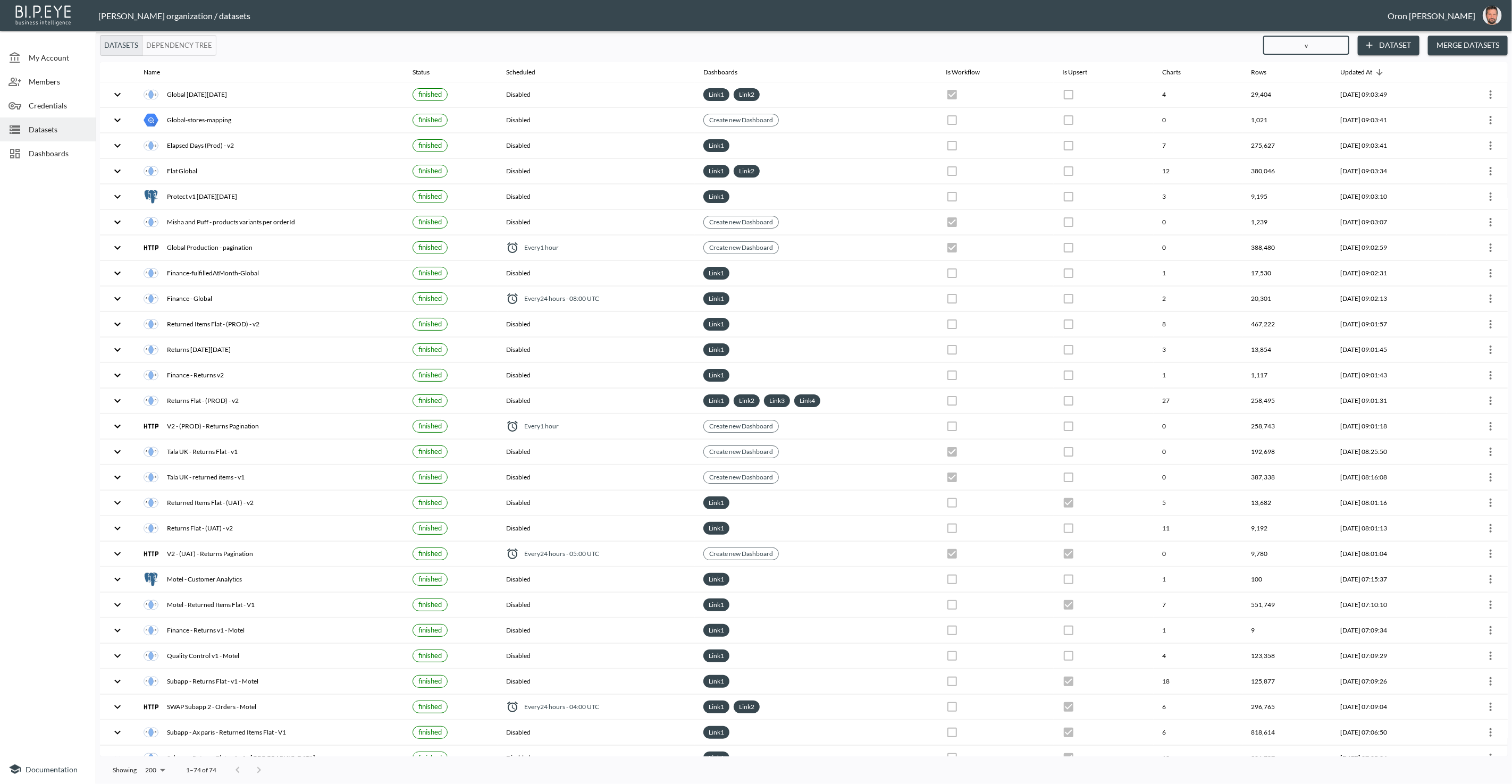
checkbox input "false"
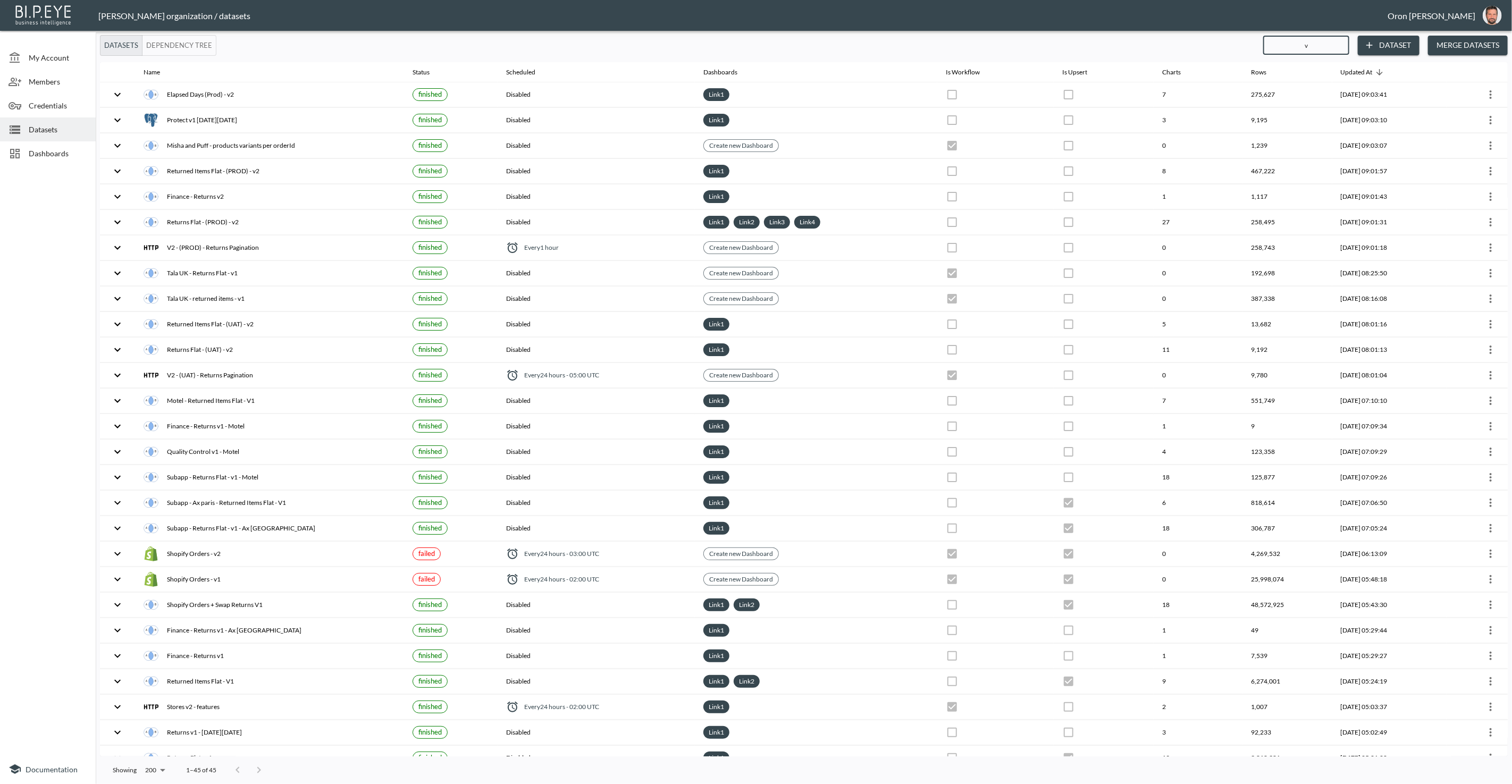
type input "v1"
checkbox input "true"
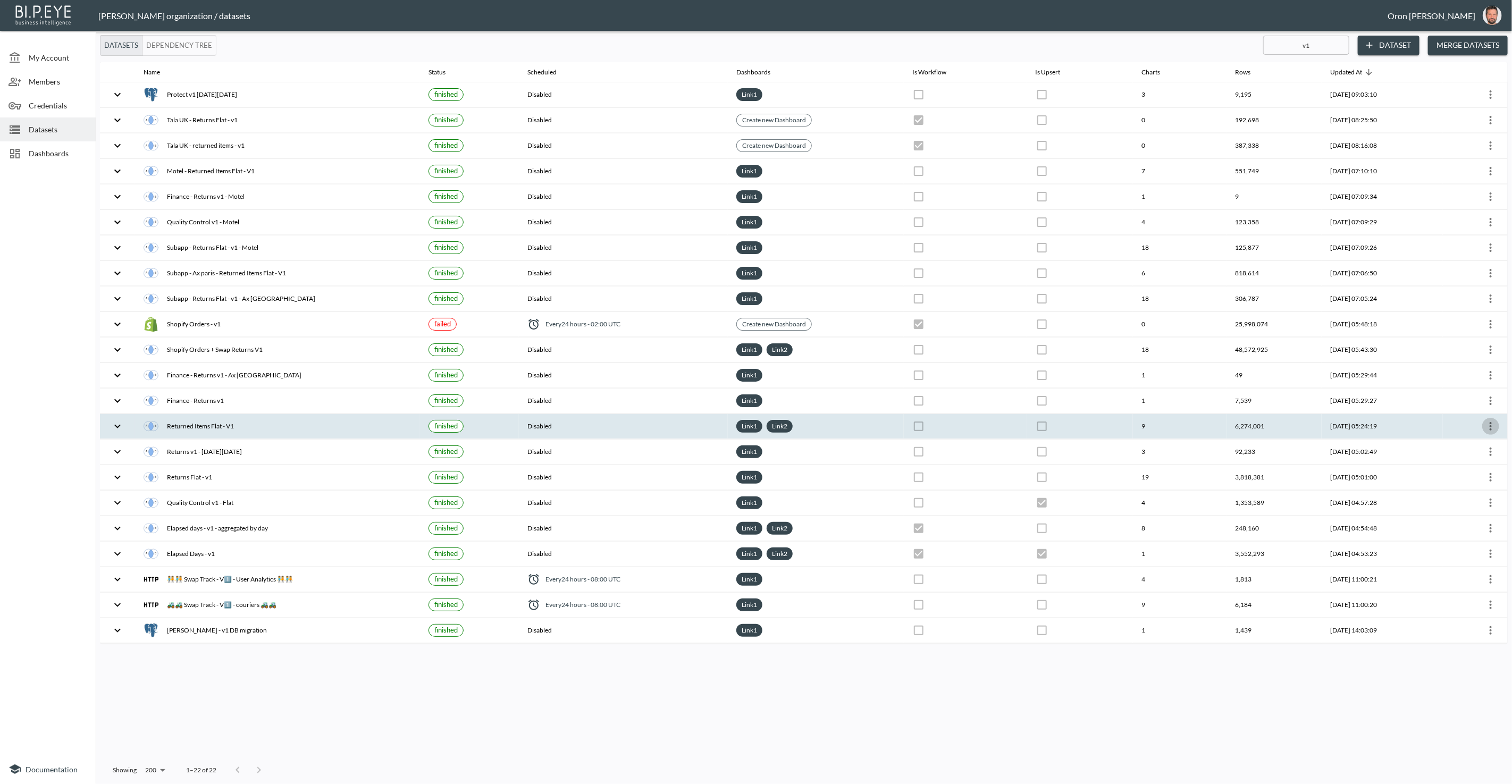
click at [1489, 420] on icon "more" at bounding box center [1491, 426] width 13 height 13
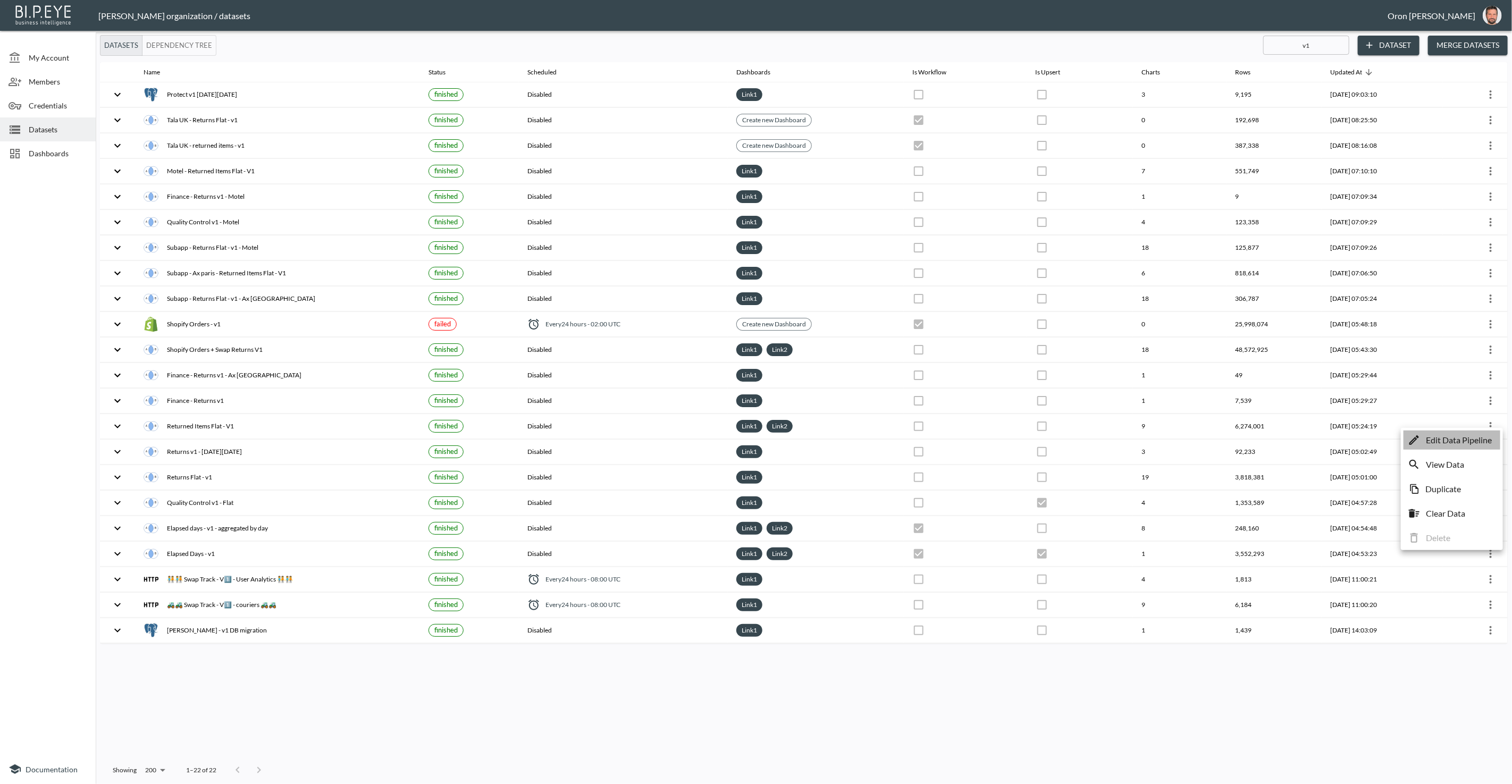
click at [1475, 437] on p "Edit Data Pipeline" at bounding box center [1459, 440] width 66 height 13
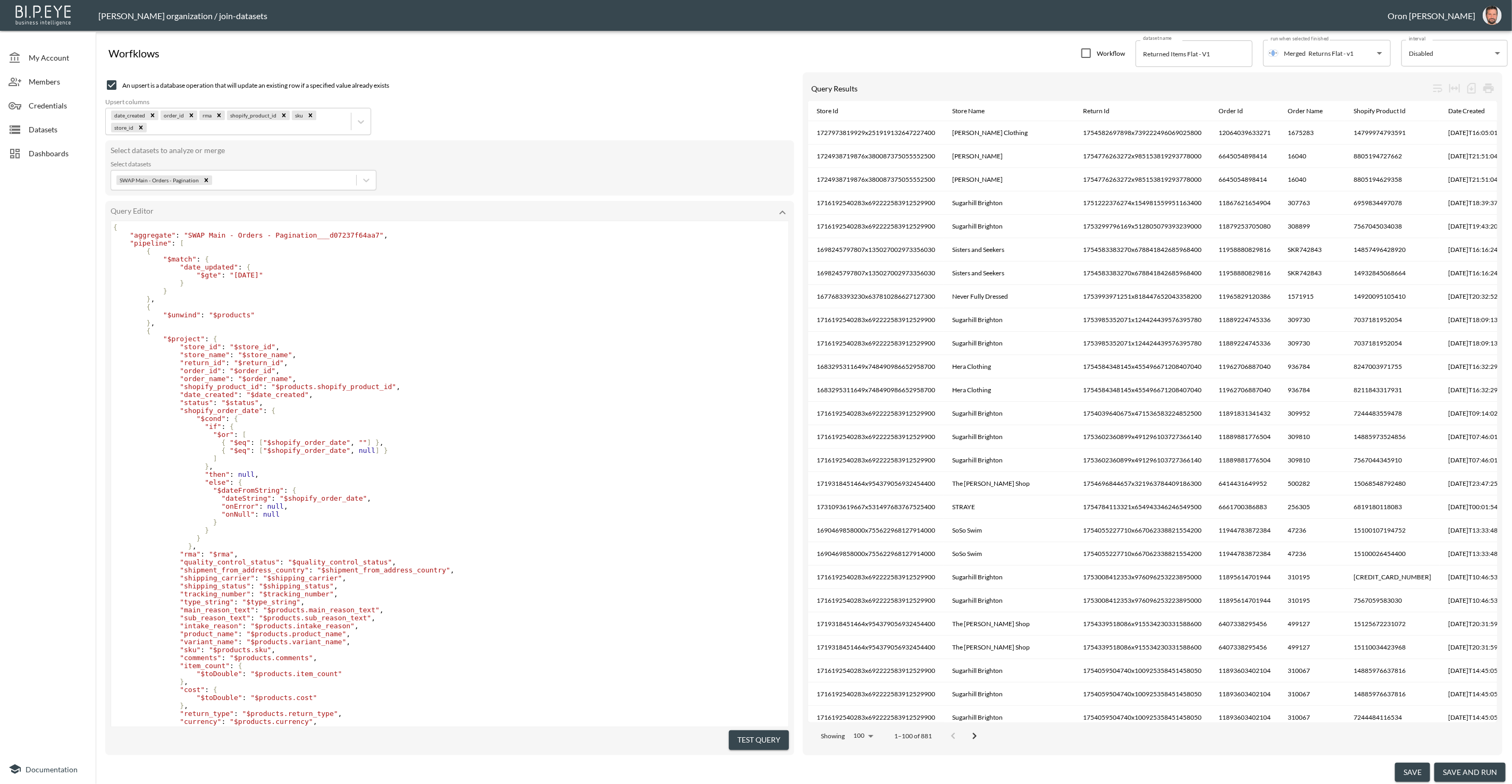
click at [343, 269] on pre ""date_updated" : {" at bounding box center [449, 267] width 677 height 8
click at [339, 272] on pre ""$gte" : "2025-07-20"" at bounding box center [449, 276] width 677 height 8
click at [38, 119] on div "Datasets" at bounding box center [48, 130] width 96 height 24
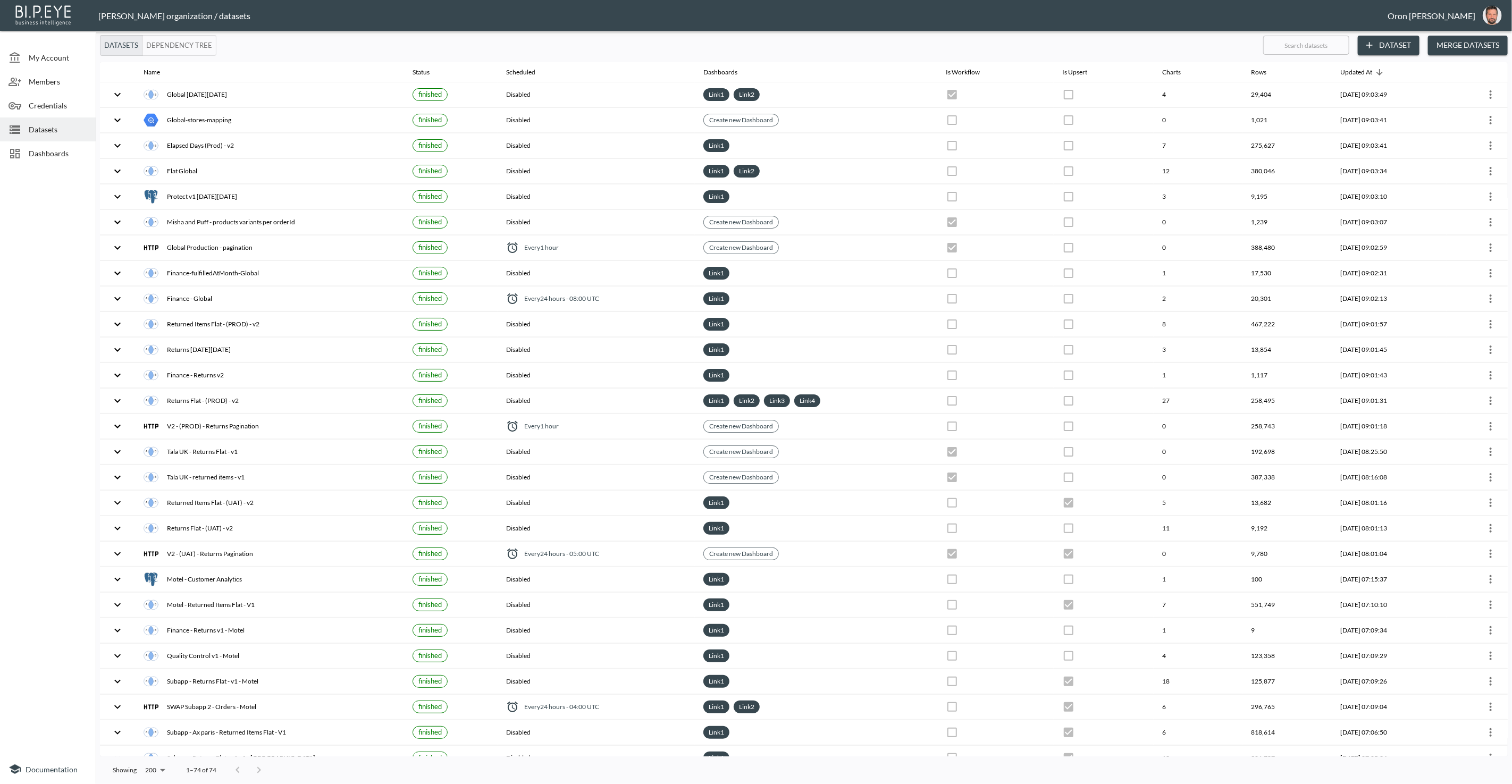
click at [39, 150] on span "Dashboards" at bounding box center [58, 154] width 59 height 11
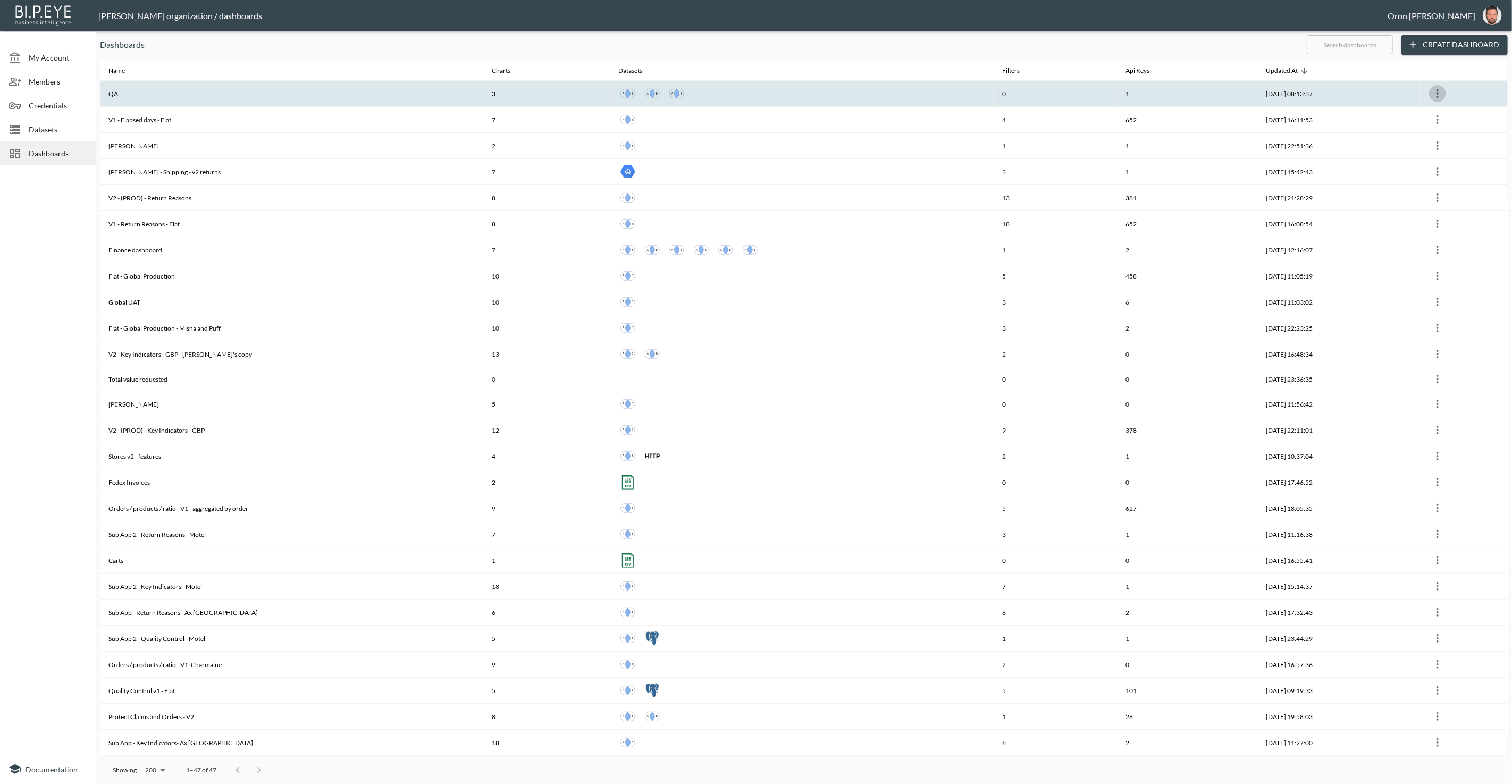
click at [1438, 93] on icon "more" at bounding box center [1438, 94] width 2 height 8
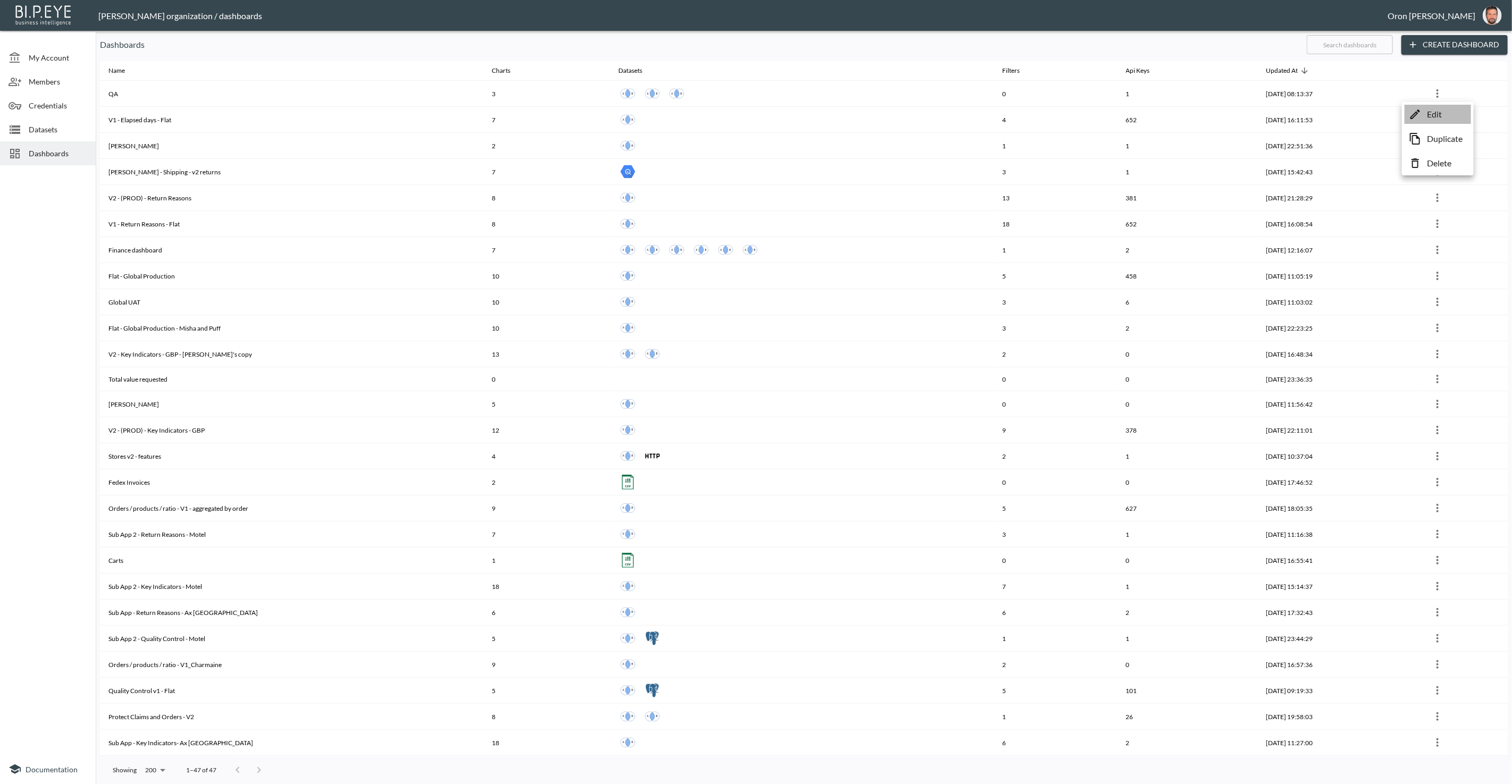
click at [1431, 110] on p "Edit" at bounding box center [1435, 114] width 15 height 13
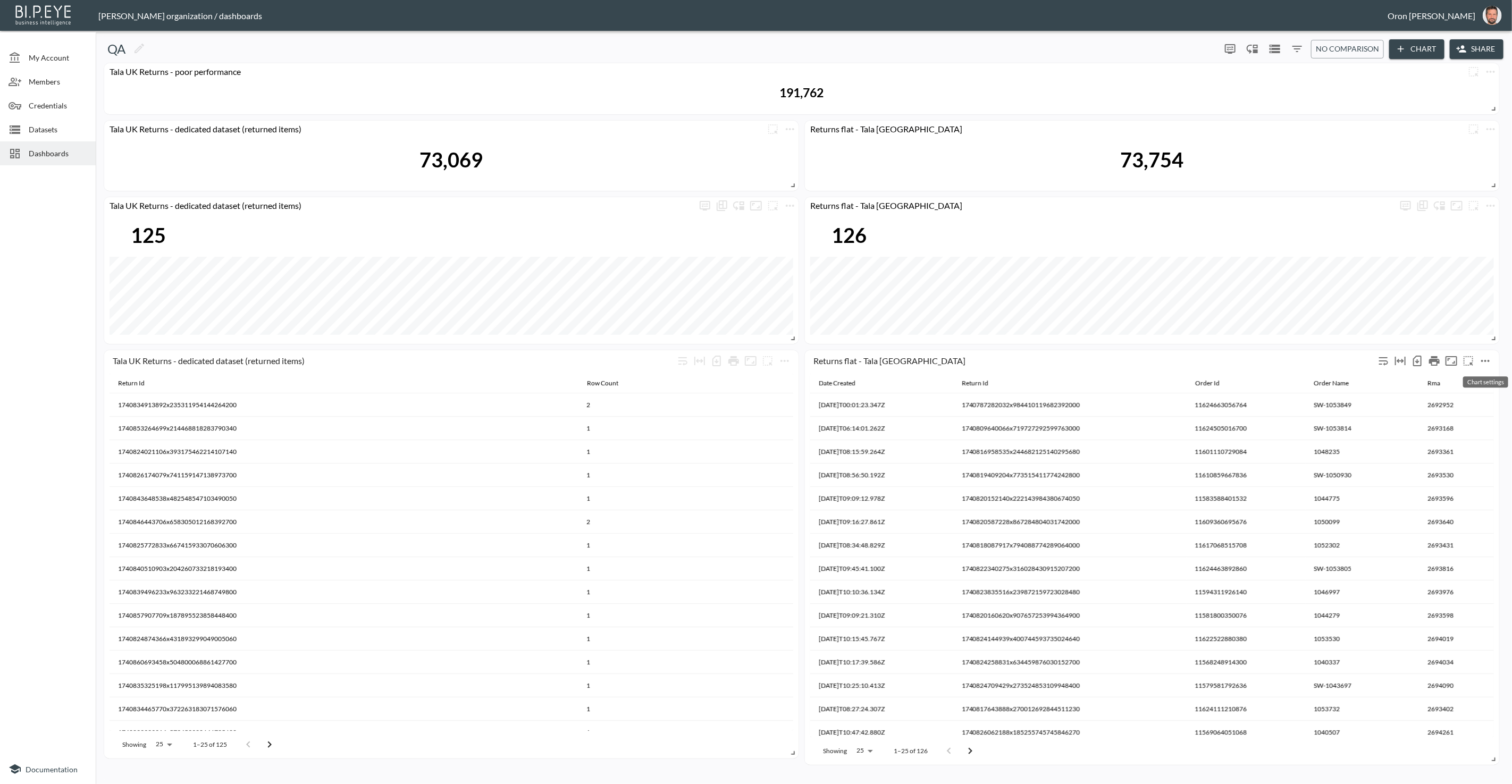
click at [1489, 362] on icon "more" at bounding box center [1486, 361] width 13 height 13
click at [1484, 374] on li "Edit" at bounding box center [1459, 381] width 83 height 19
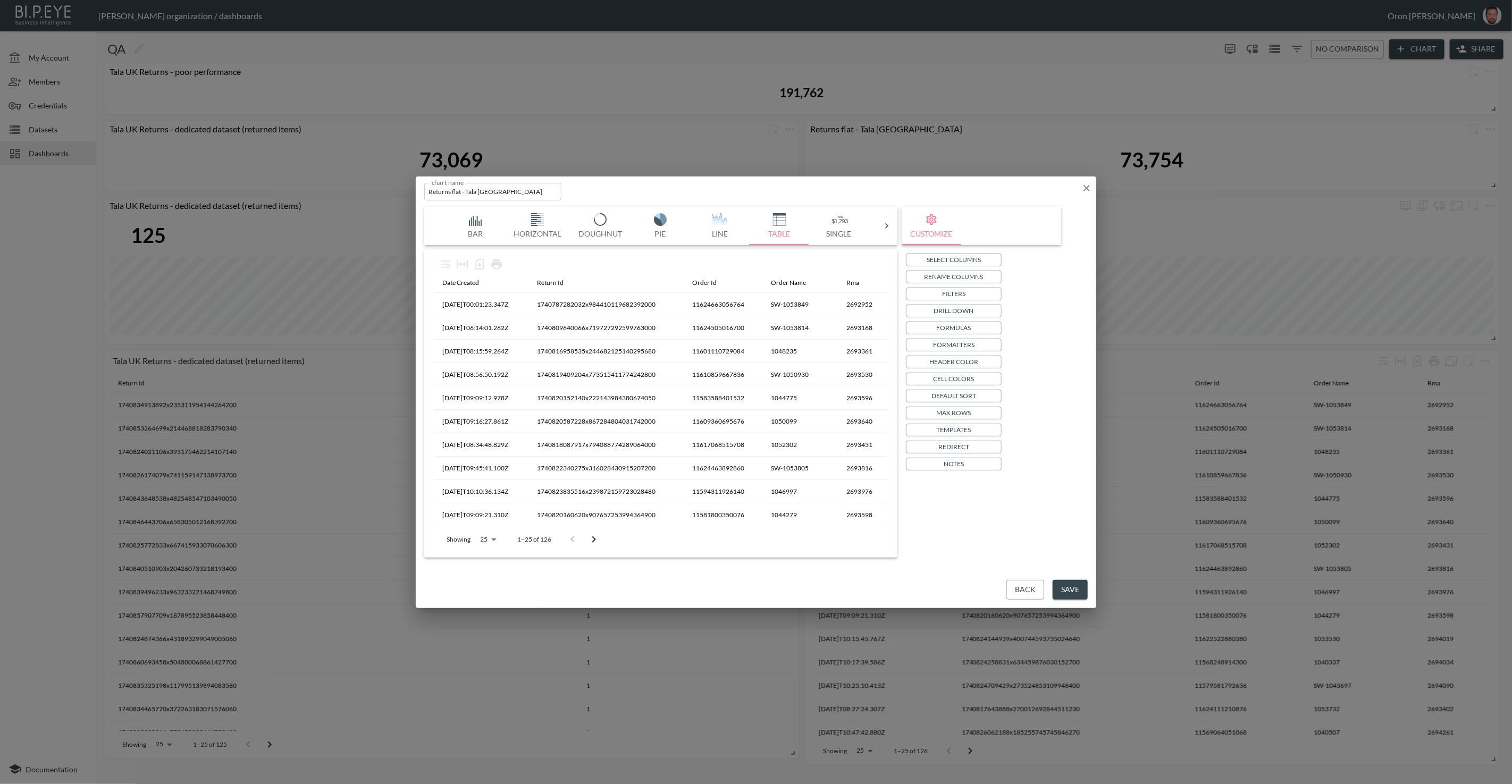
click at [963, 298] on p "Filters" at bounding box center [954, 293] width 23 height 11
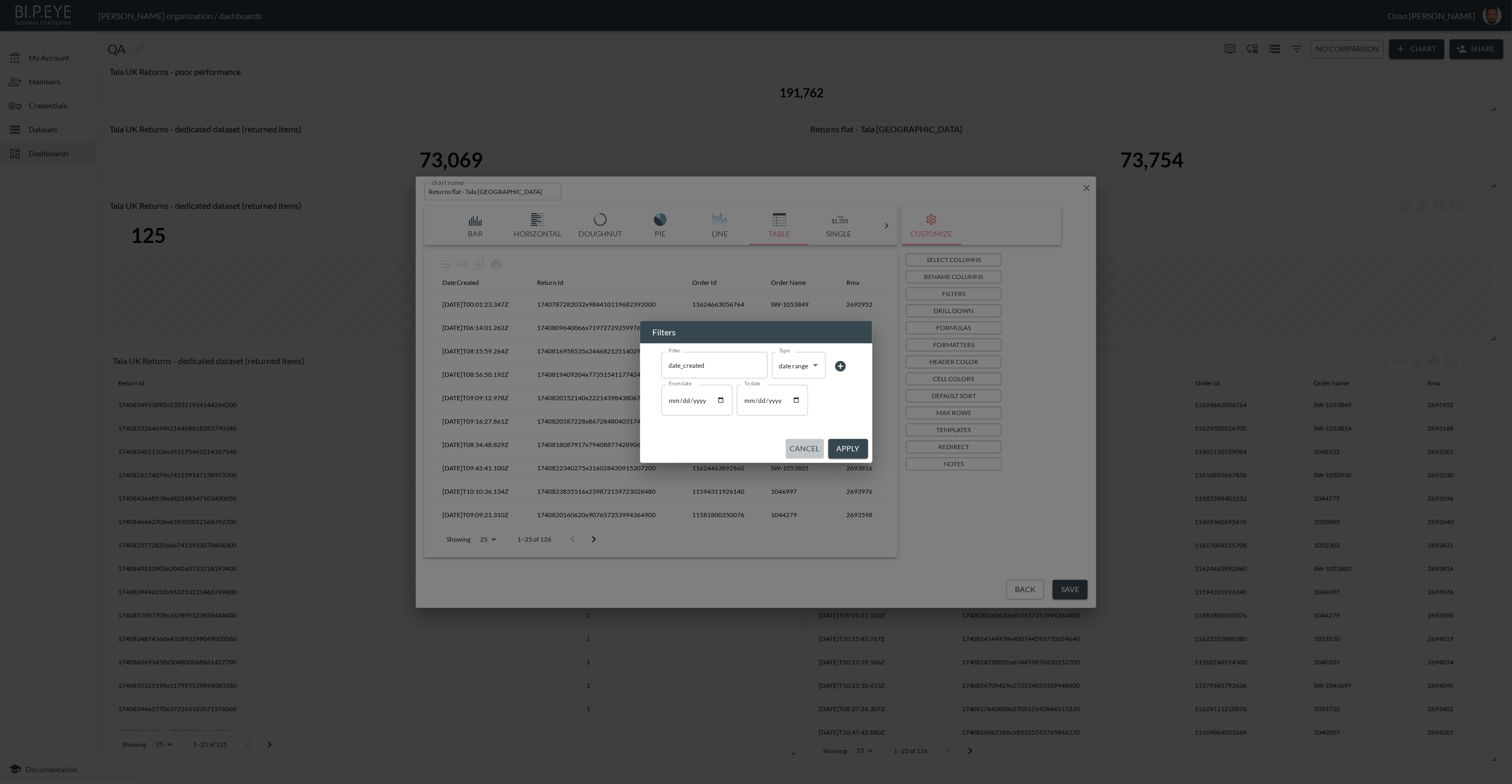
click at [810, 448] on button "Cancel" at bounding box center [805, 448] width 39 height 20
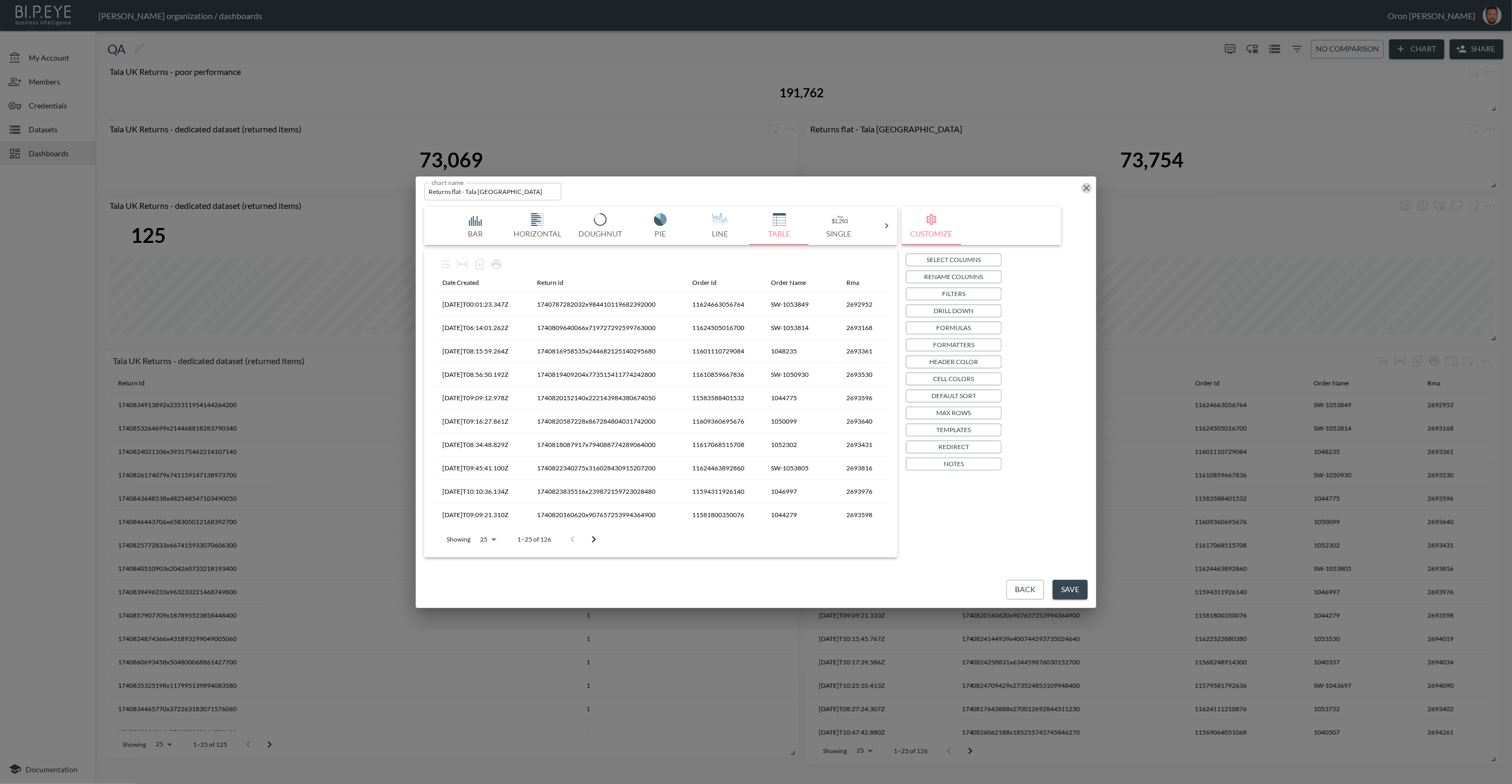
click at [1088, 189] on icon "button" at bounding box center [1086, 187] width 10 height 10
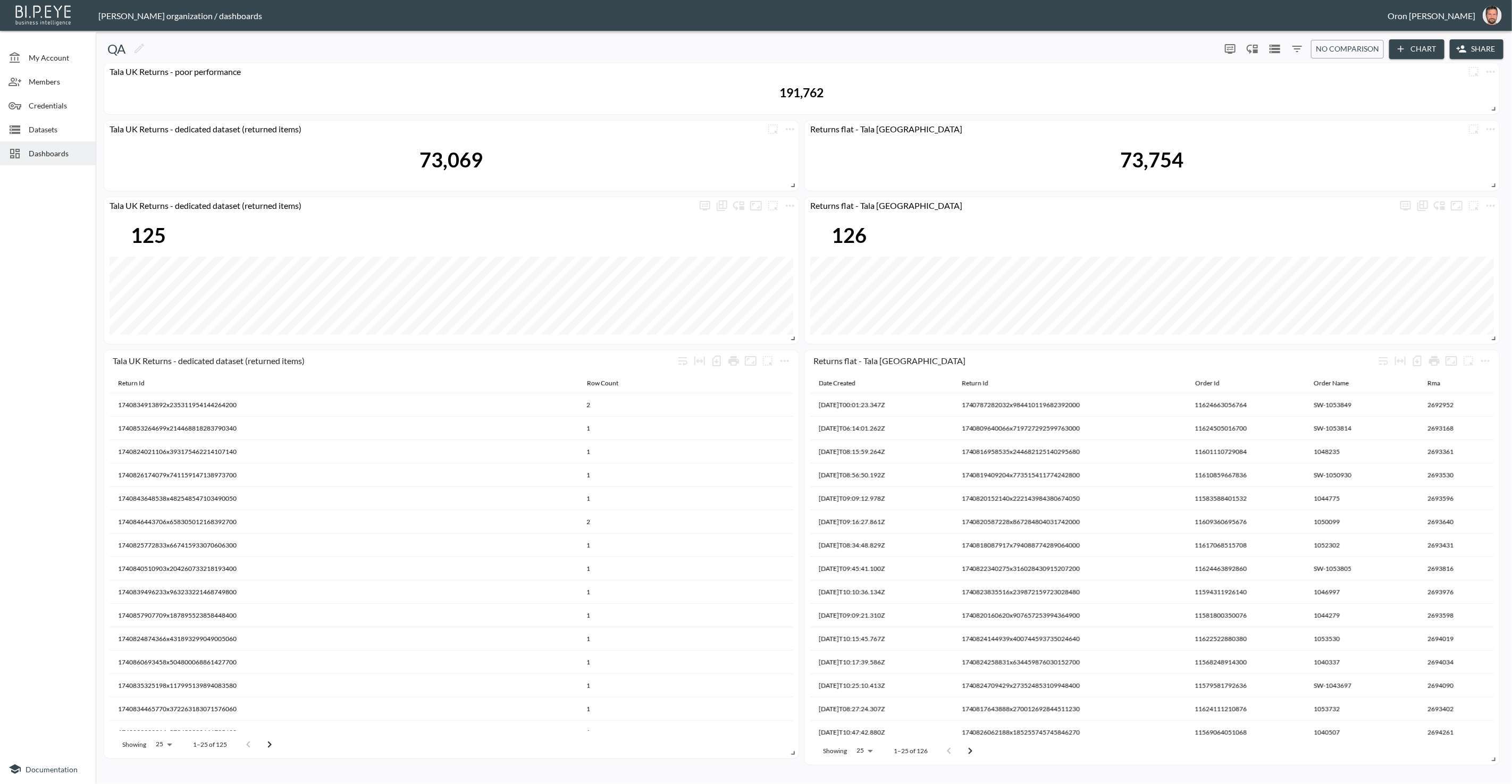
click at [82, 124] on span "Datasets" at bounding box center [58, 130] width 59 height 11
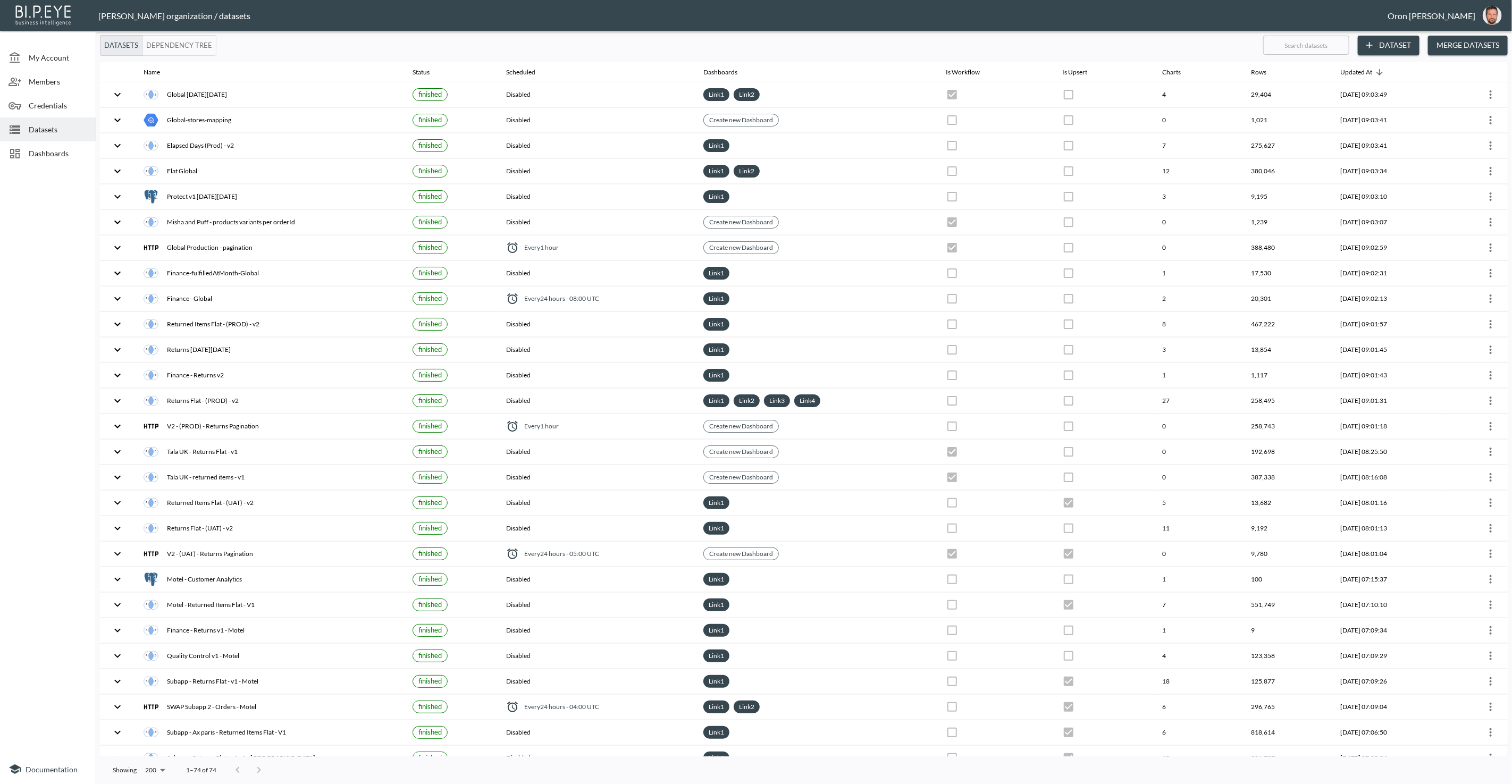
click at [1282, 48] on input "text" at bounding box center [1306, 45] width 86 height 27
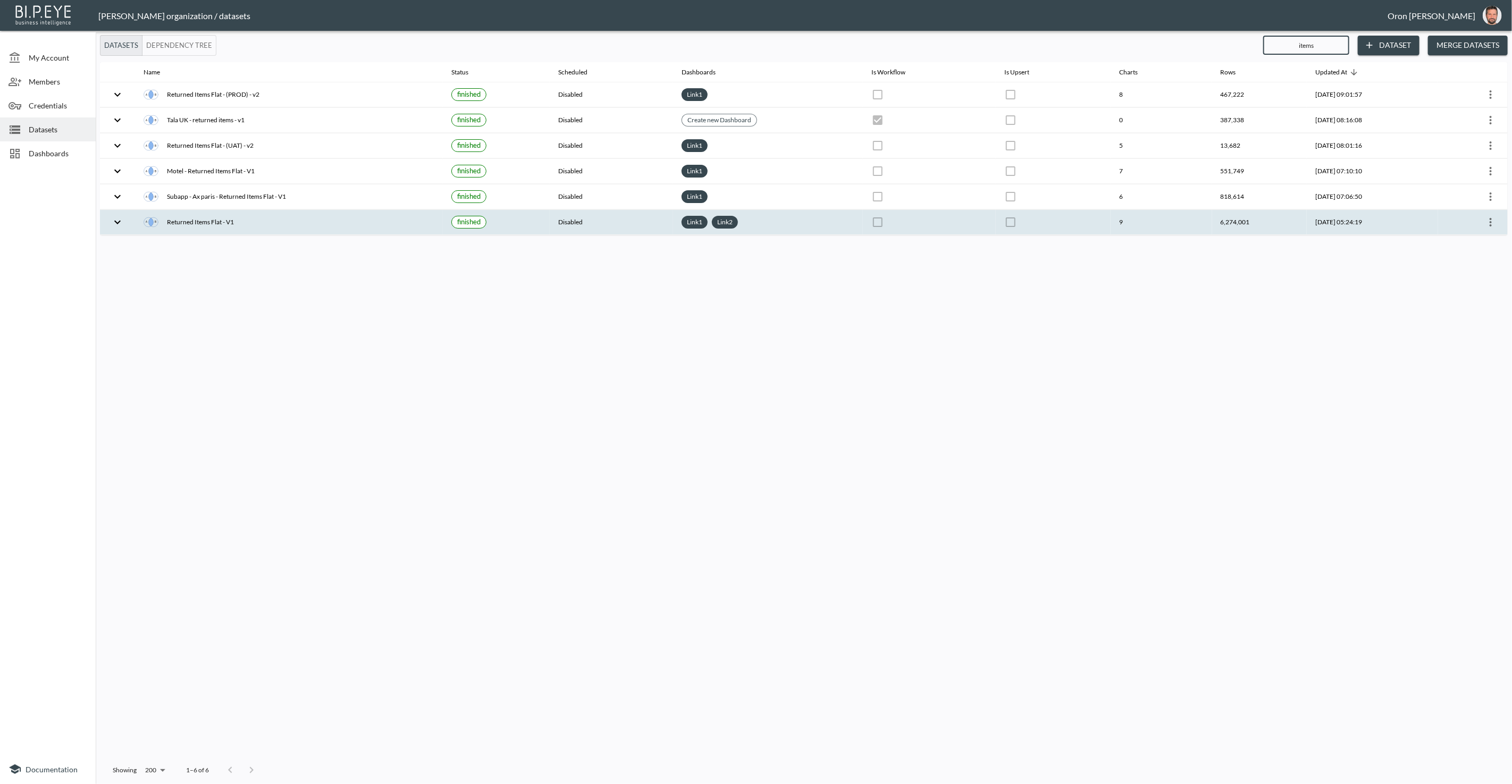
click at [1489, 216] on icon "more" at bounding box center [1491, 222] width 13 height 13
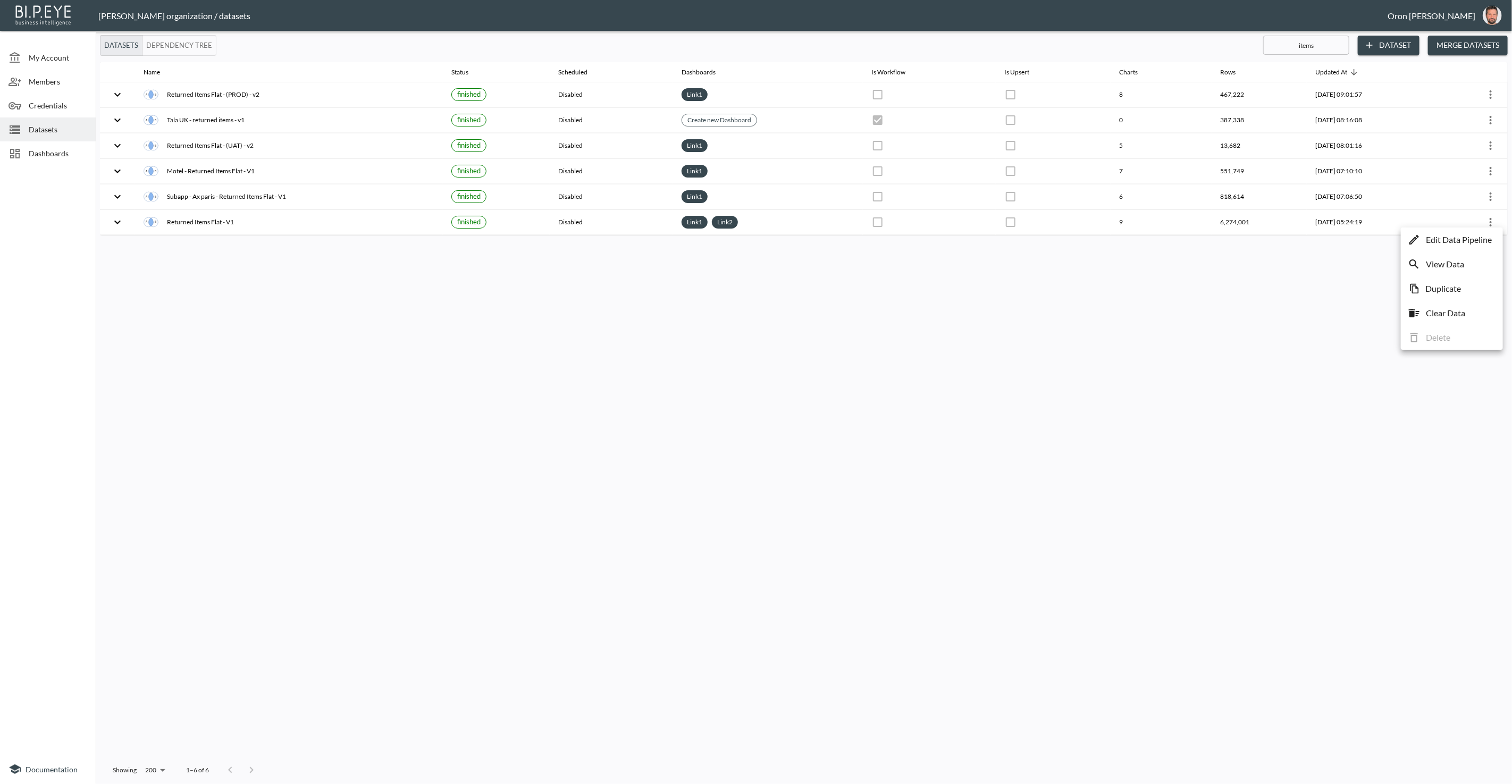
click at [1481, 236] on p "Edit Data Pipeline" at bounding box center [1459, 240] width 66 height 13
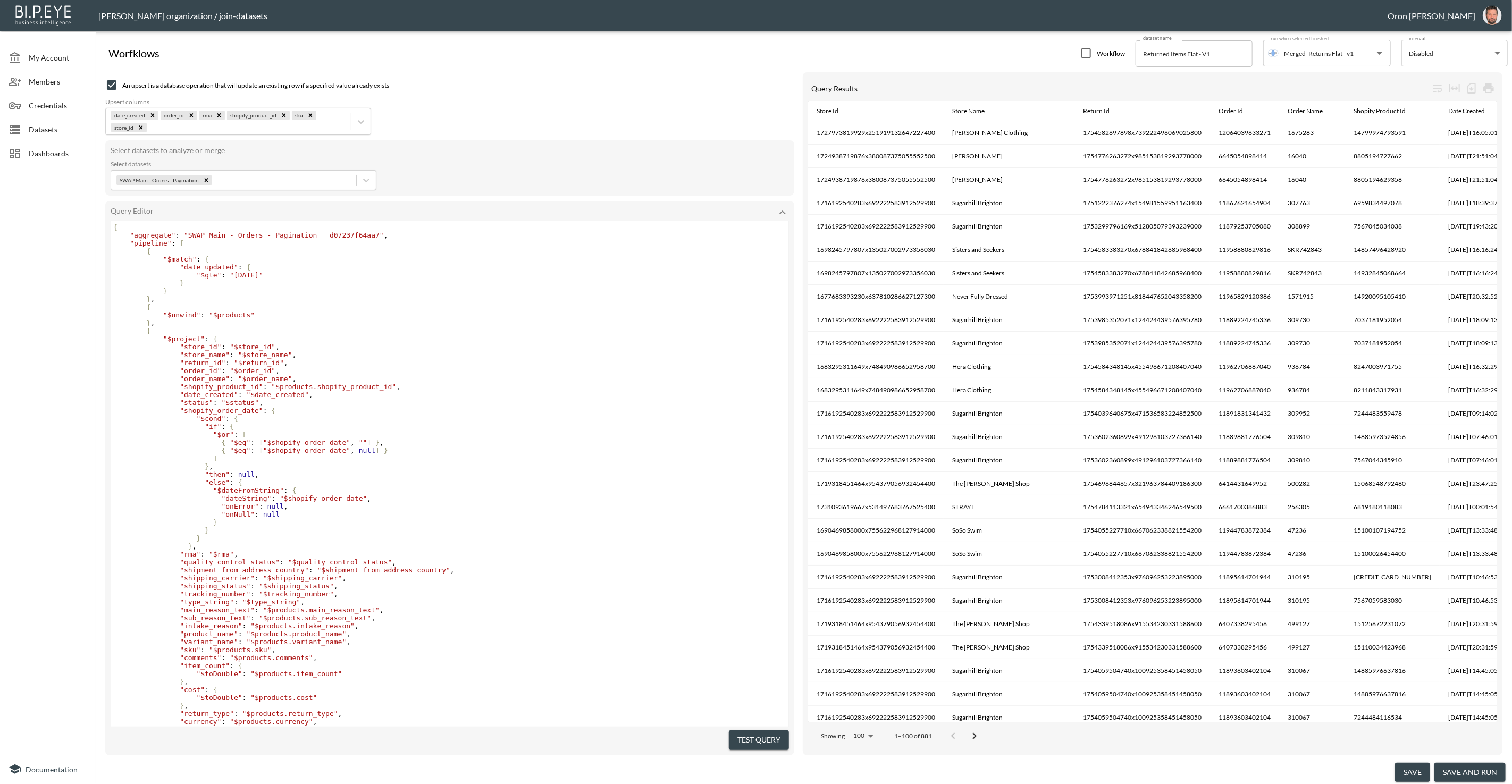
click at [258, 274] on span ""[DATE]"" at bounding box center [246, 276] width 34 height 8
drag, startPoint x: 258, startPoint y: 274, endPoint x: 273, endPoint y: 276, distance: 15.1
click at [258, 274] on span ""[DATE]"" at bounding box center [246, 276] width 34 height 8
click at [211, 381] on span ""order_id"" at bounding box center [201, 379] width 41 height 8
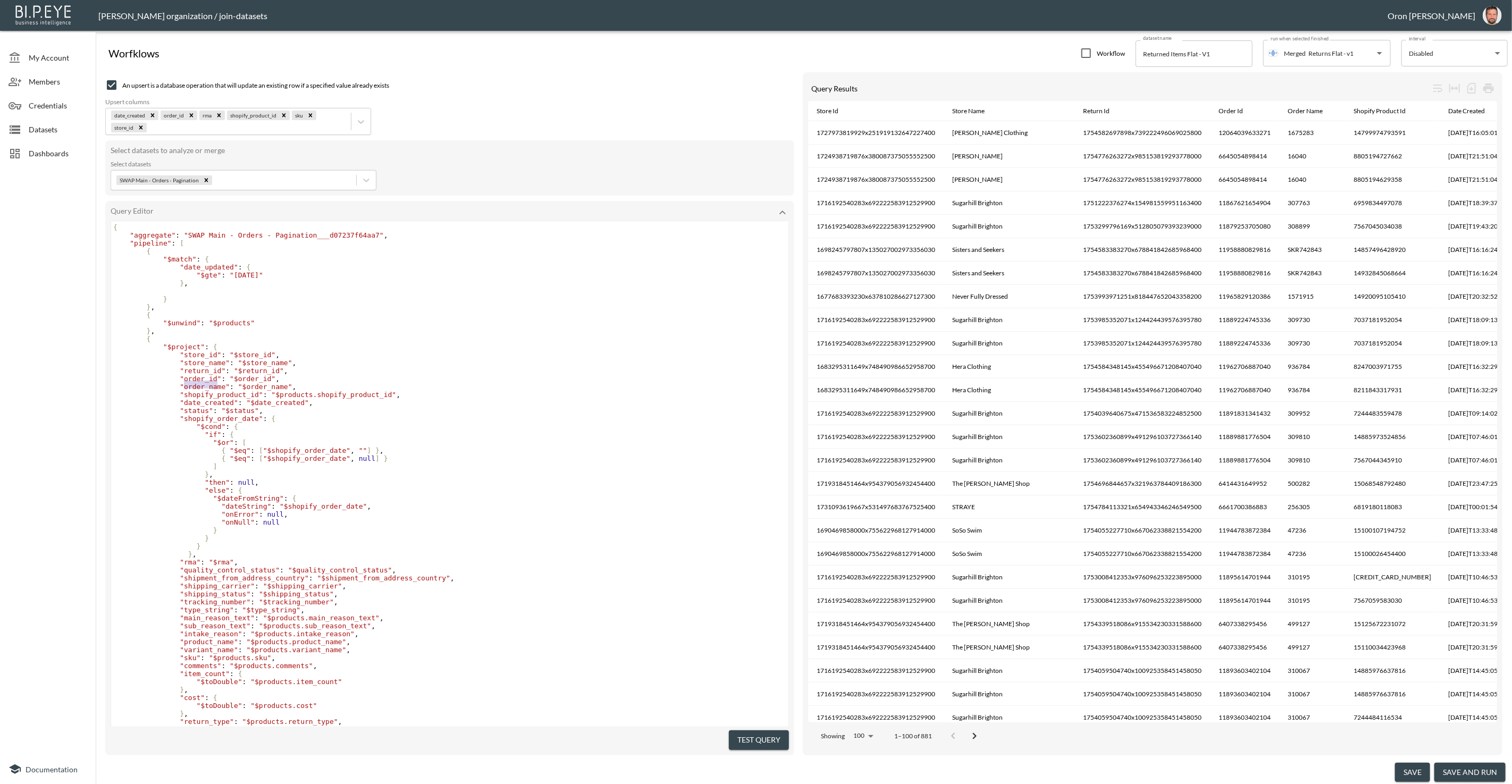
click at [211, 382] on span ""order_id"" at bounding box center [201, 379] width 41 height 8
click at [199, 297] on pre "}" at bounding box center [449, 299] width 677 height 8
paste textarea """
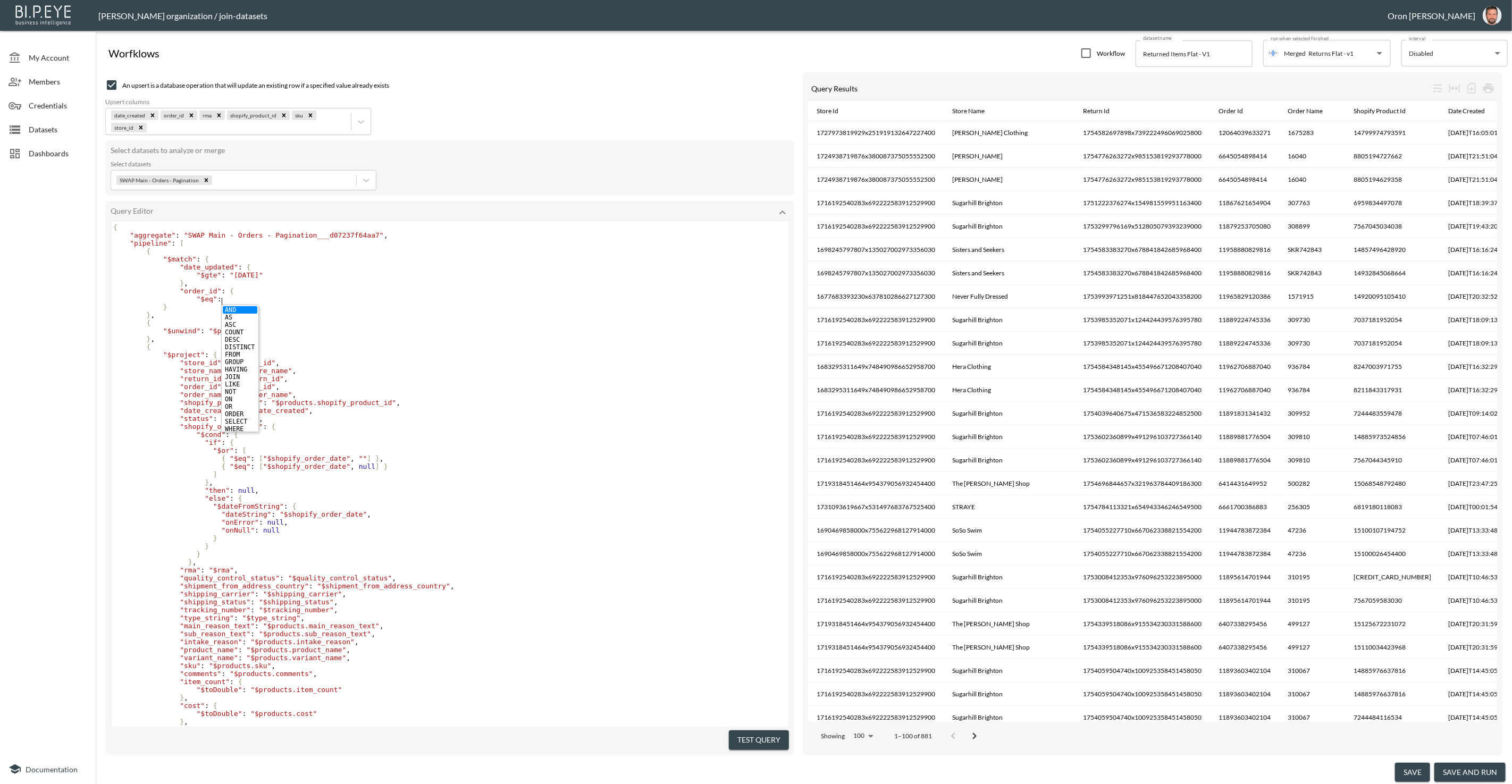
scroll to position [0, 29]
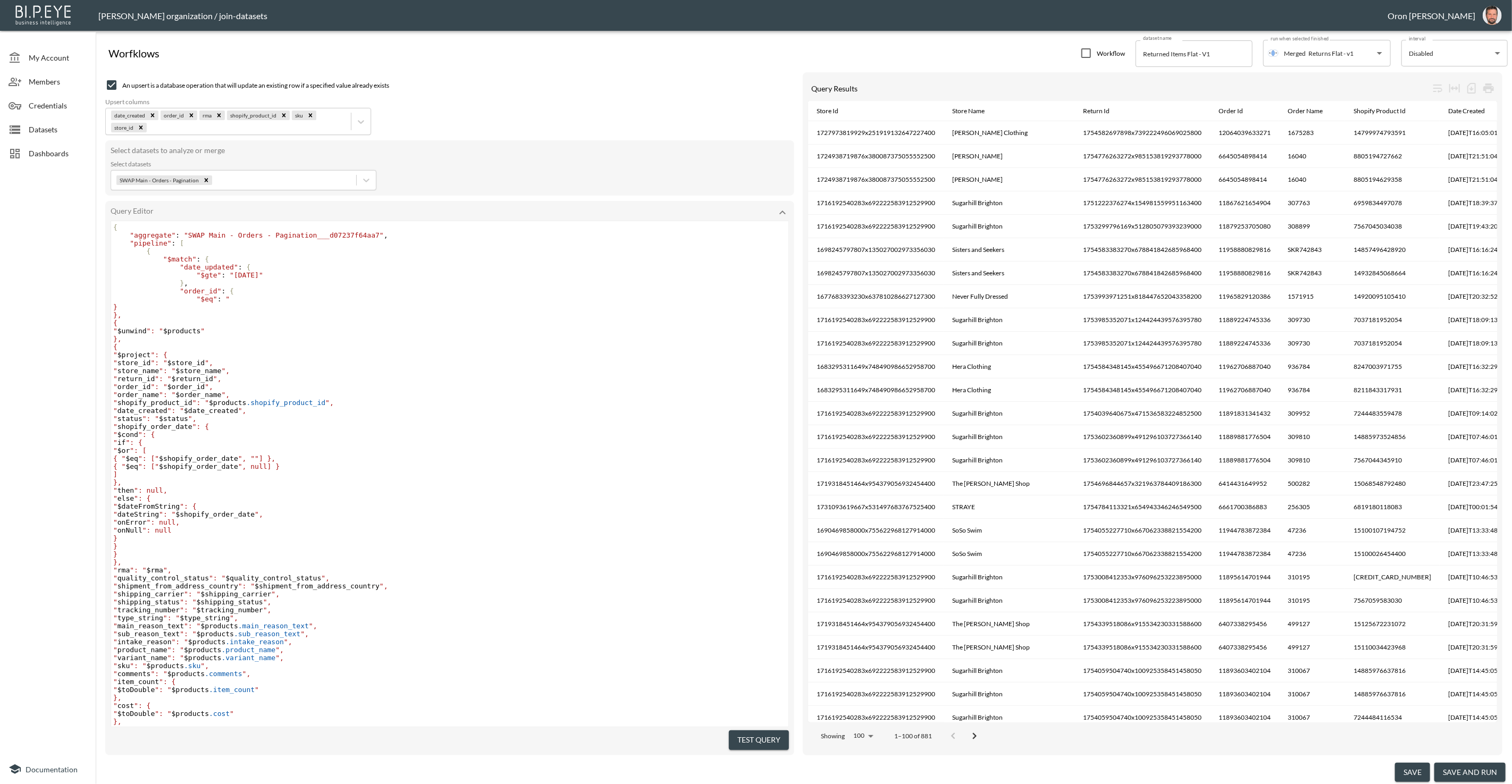
type textarea ""$eq": "2"
paste textarea """
type textarea """
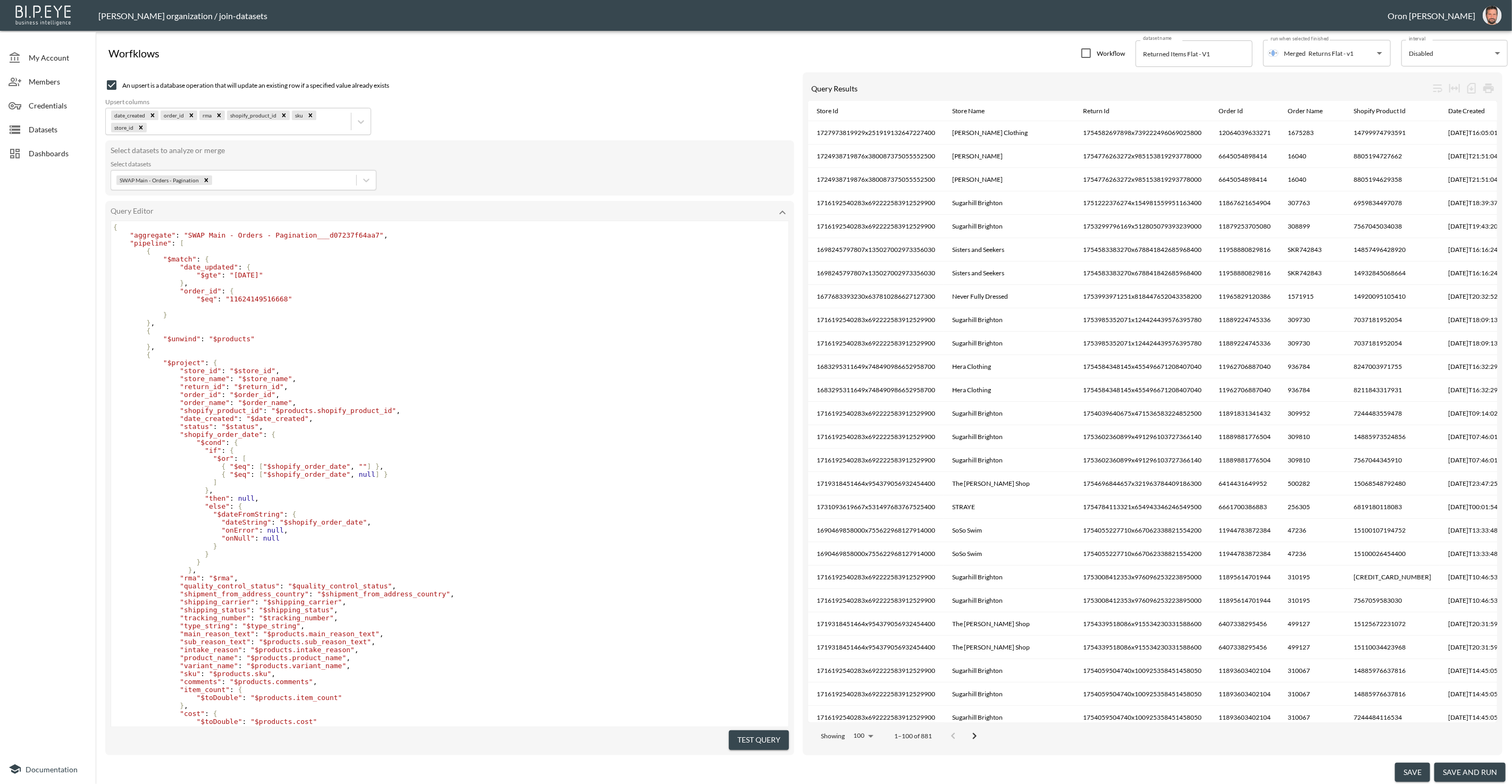
type textarea "}"
click at [310, 290] on pre ""order_id" : {" at bounding box center [449, 291] width 677 height 8
click at [761, 736] on button "Test Query" at bounding box center [759, 740] width 60 height 20
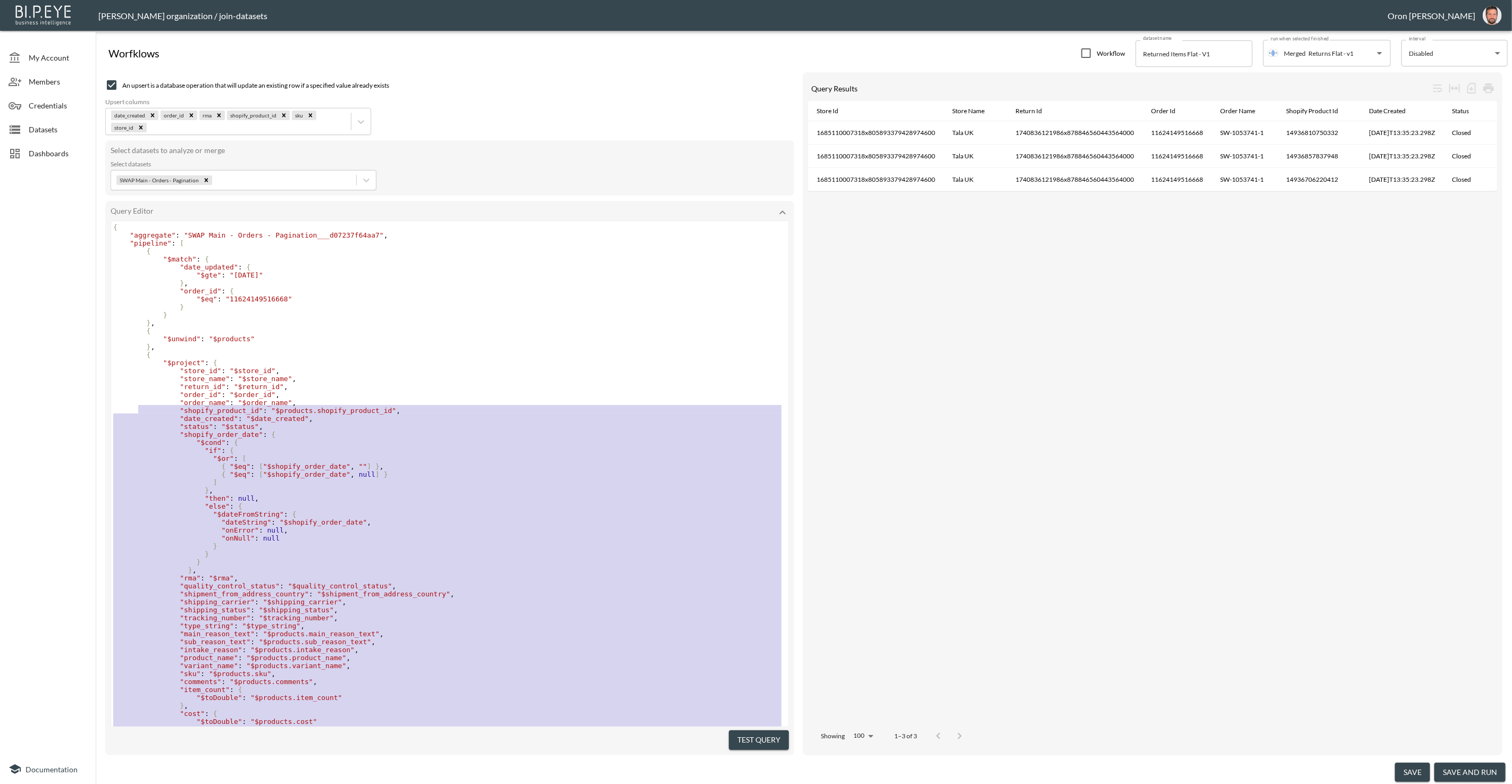
scroll to position [2, 0]
type textarea ""order_id": "$order_id", "order_name": "$order_name", "shopify_product_id": "$p…"
drag, startPoint x: 309, startPoint y: 639, endPoint x: 140, endPoint y: 402, distance: 291.1
click at [140, 402] on div "{ "aggregate" : "SWAP Main - Orders - Pagination___d07237f64aa7" , "pipeline" :…" at bounding box center [449, 524] width 677 height 606
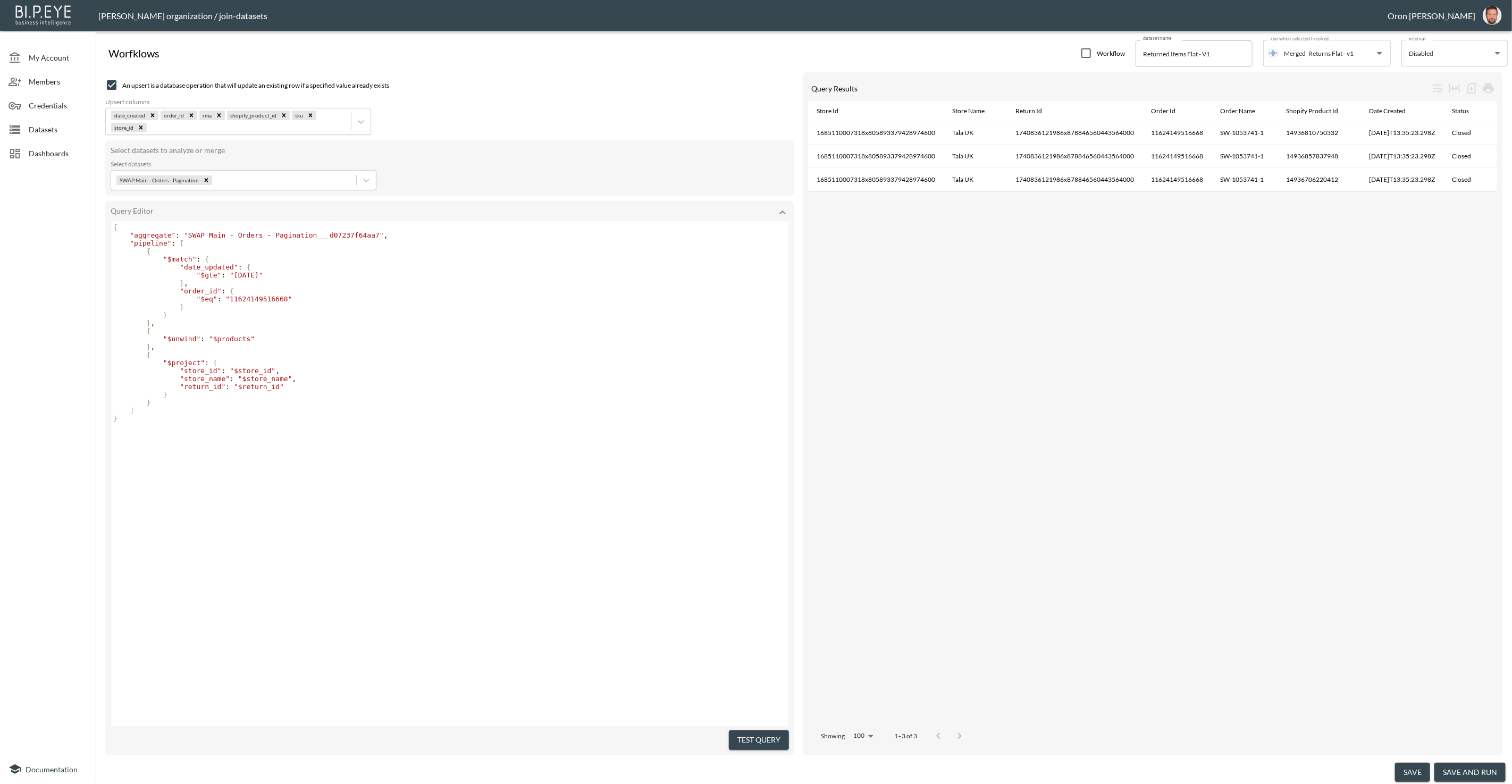
click at [766, 731] on button "Test Query" at bounding box center [759, 740] width 60 height 20
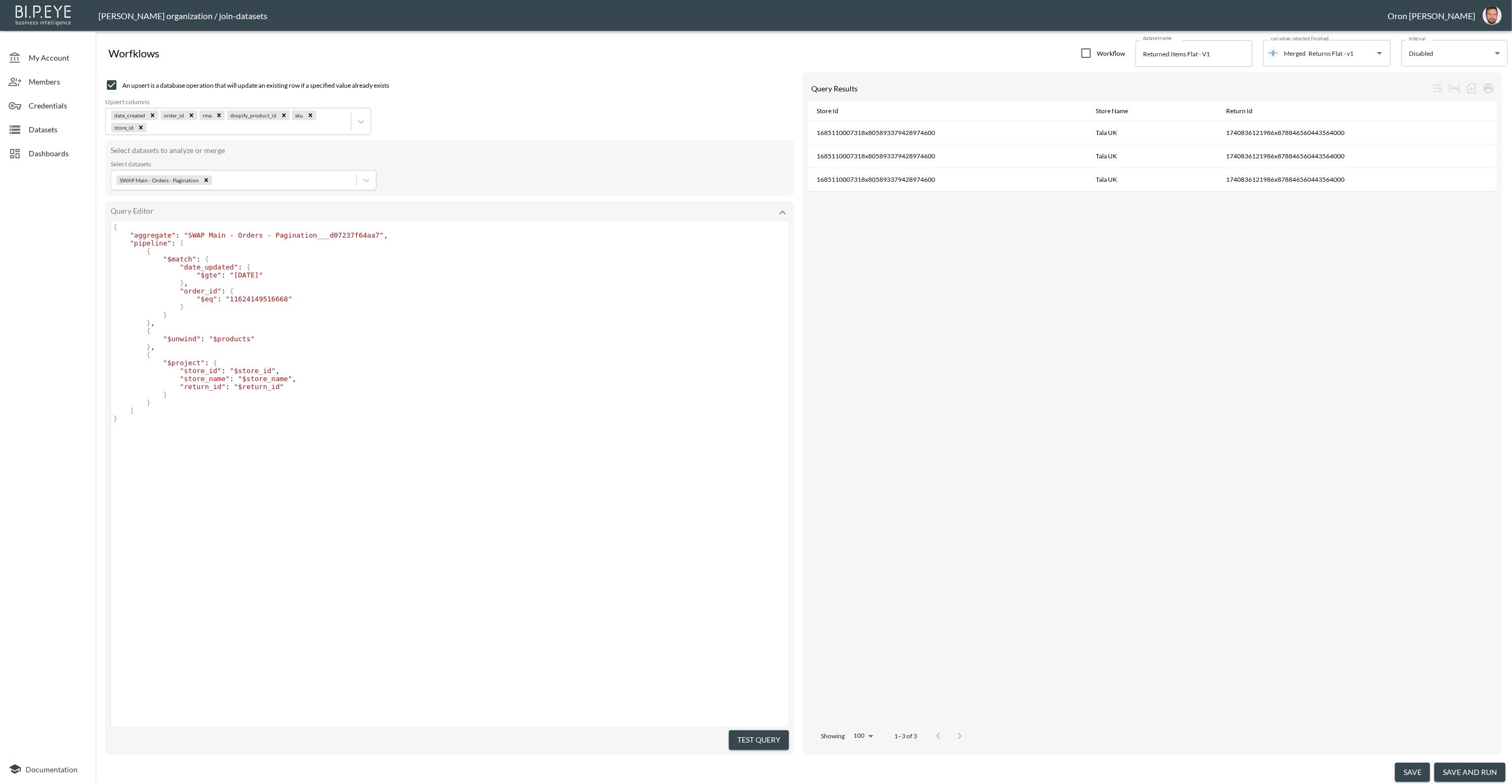
click at [946, 291] on div "Store Id Store Name Return Id 1685110007318x805893379428974600 Tala UK 17408361…" at bounding box center [1153, 411] width 689 height 621
click at [56, 132] on span "Datasets" at bounding box center [58, 130] width 59 height 11
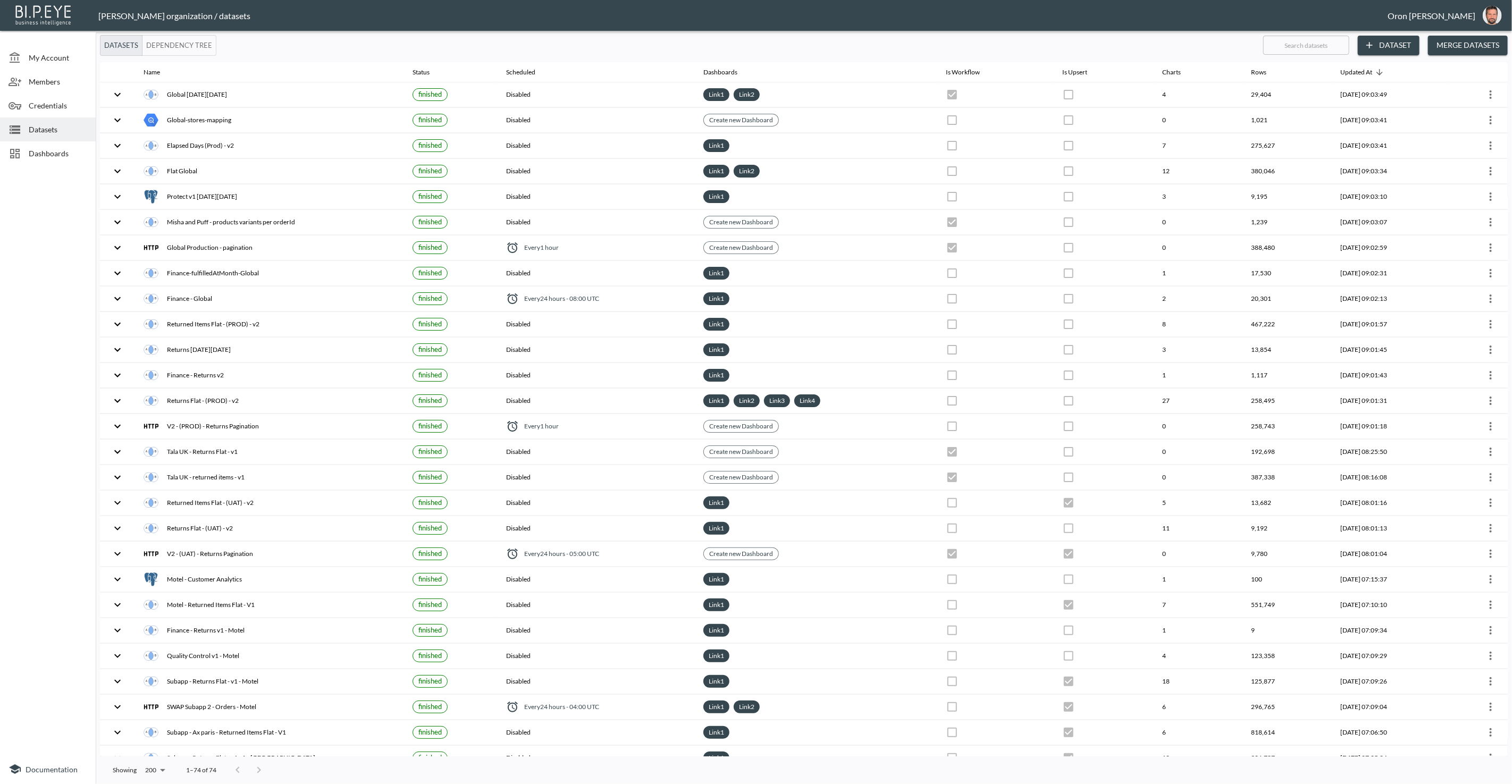
click at [1307, 46] on input "text" at bounding box center [1306, 45] width 86 height 27
type input "v"
checkbox input "false"
checkbox input "true"
checkbox input "false"
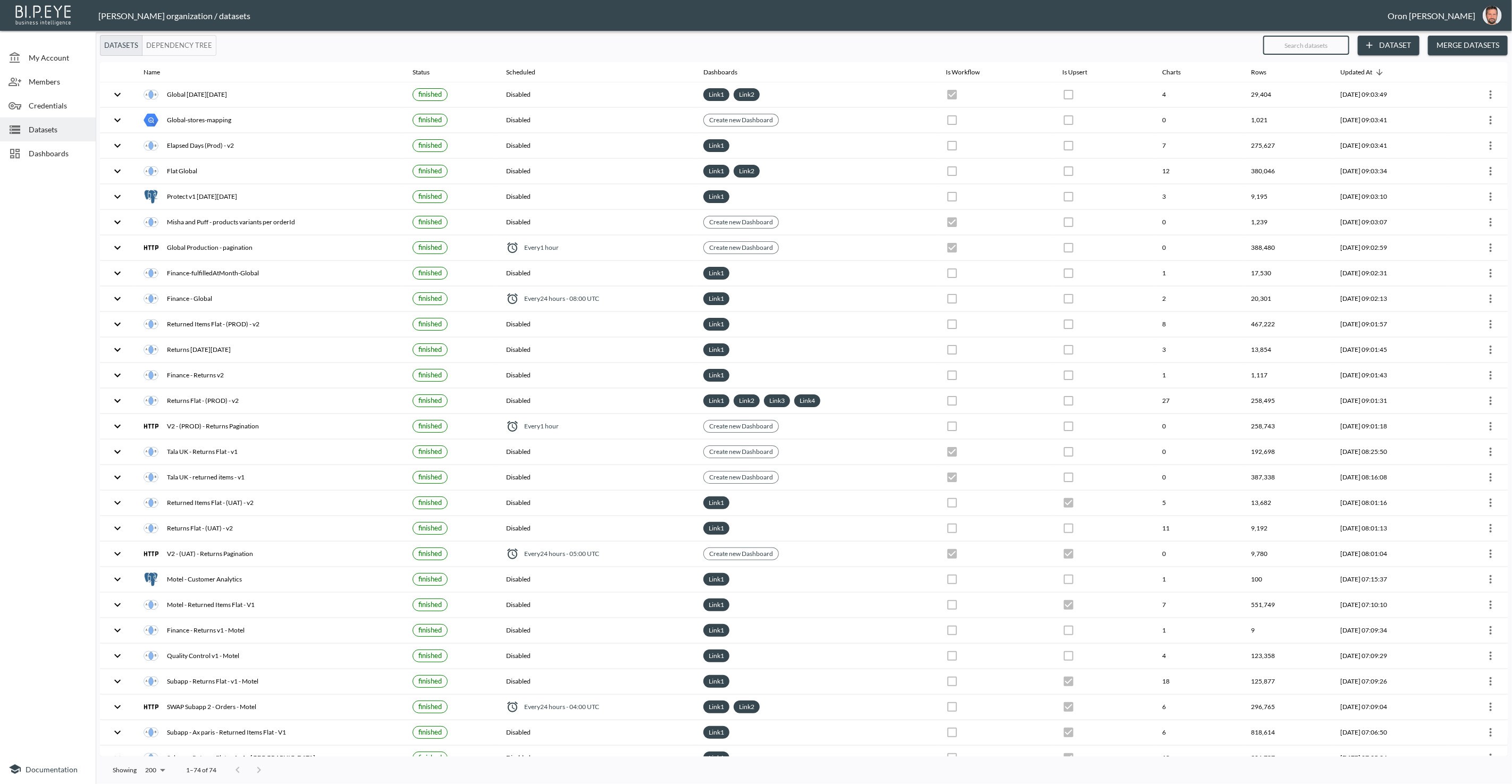
checkbox input "false"
checkbox input "true"
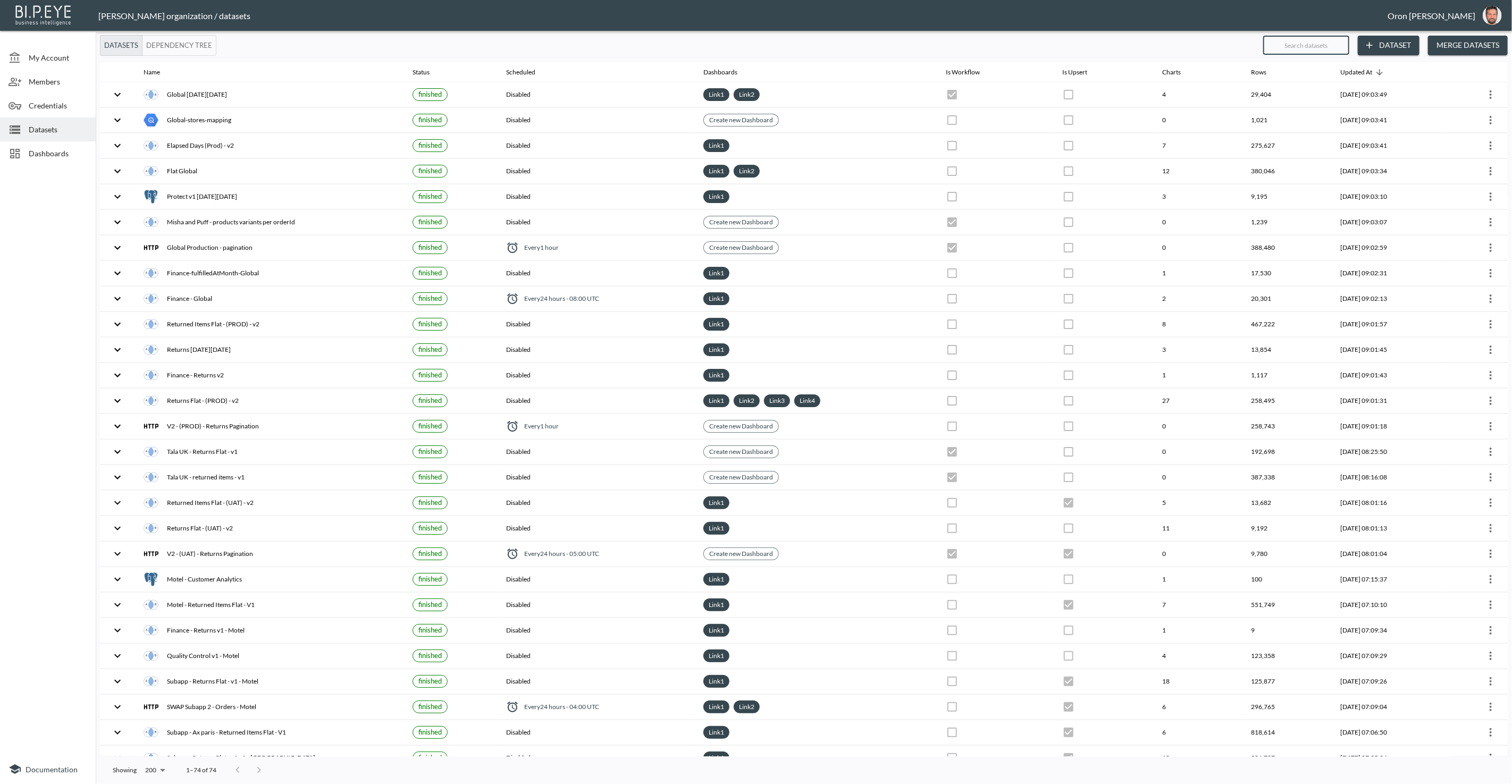
checkbox input "true"
checkbox input "false"
checkbox input "true"
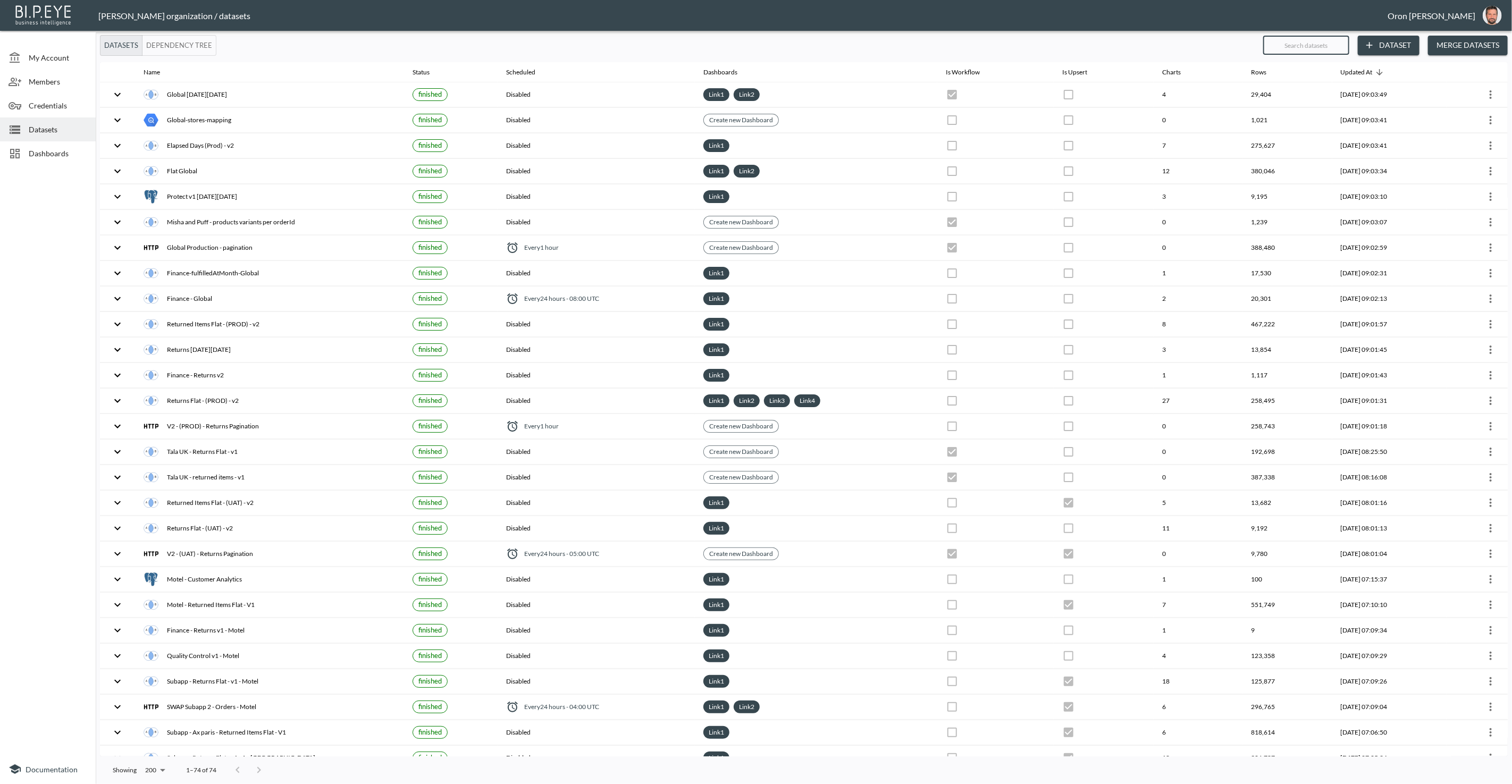
checkbox input "true"
checkbox input "false"
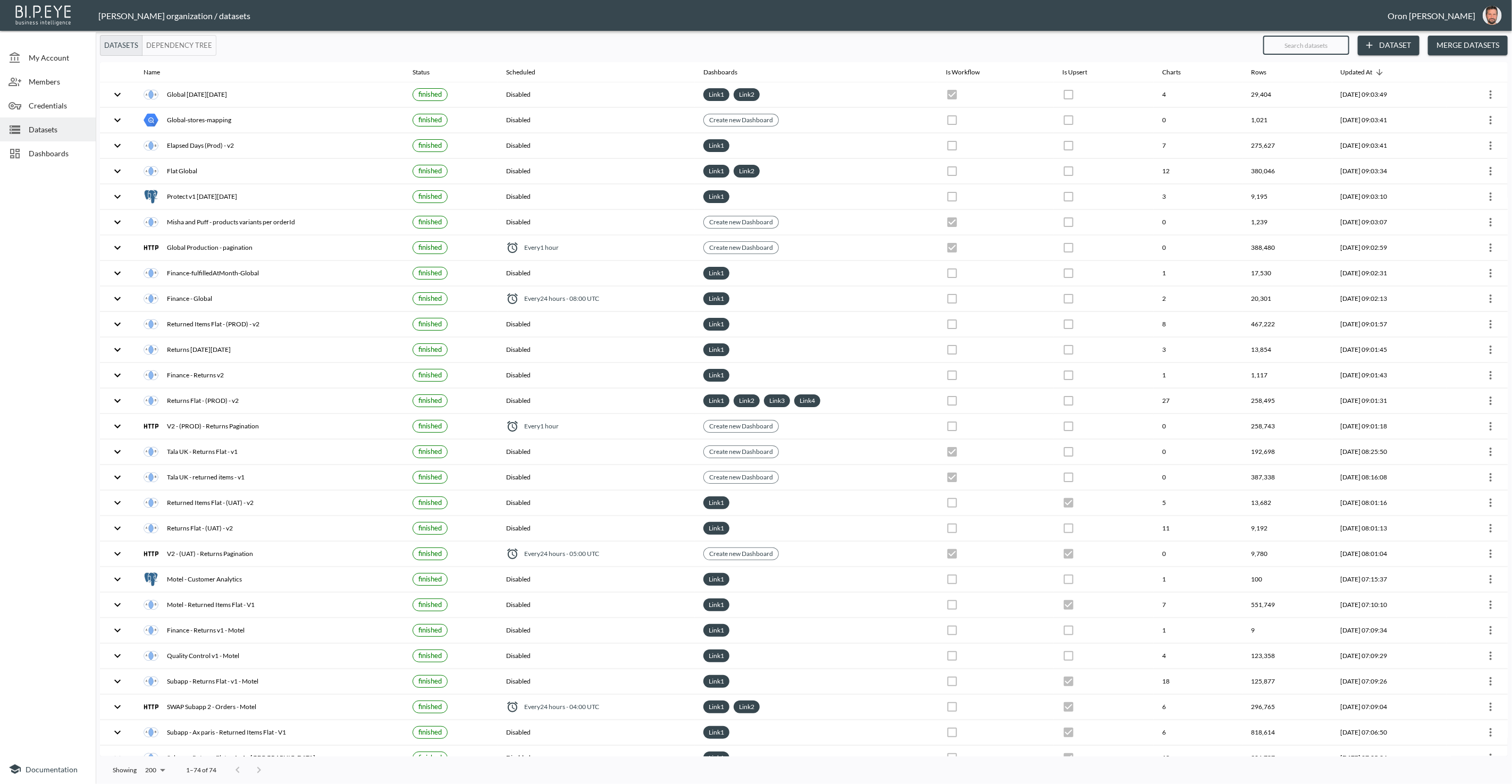
checkbox input "false"
checkbox input "true"
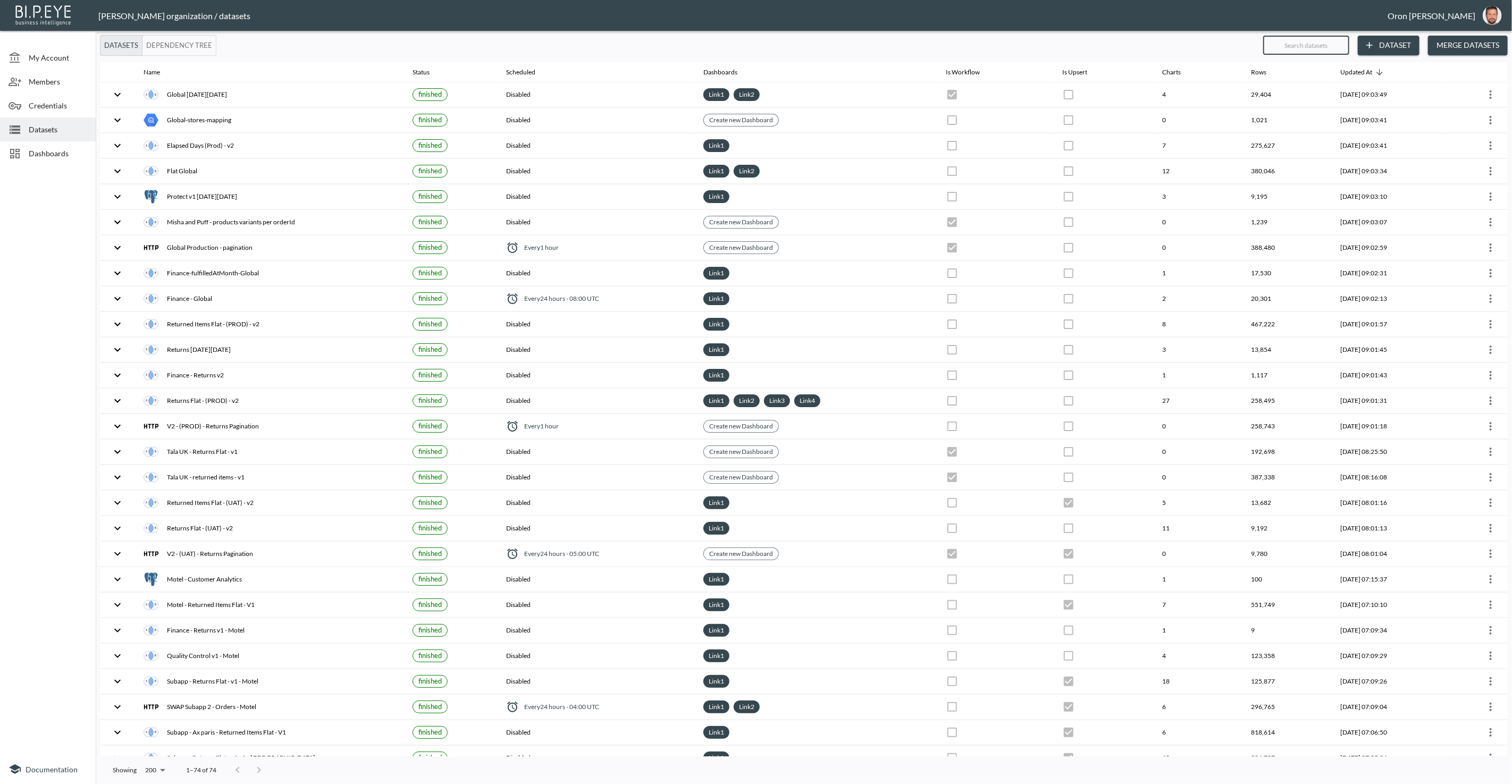
checkbox input "true"
checkbox input "false"
checkbox input "true"
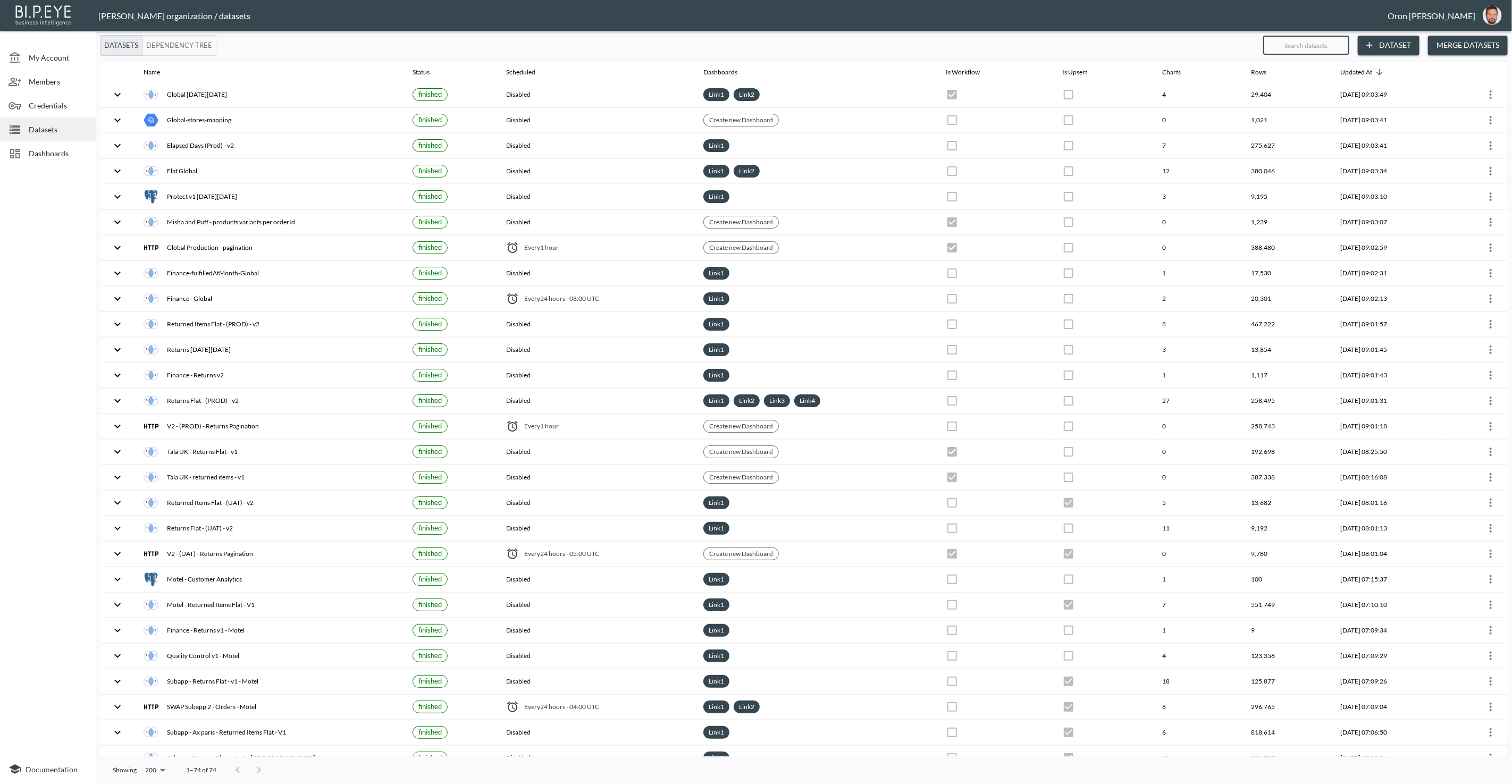
checkbox input "true"
checkbox input "false"
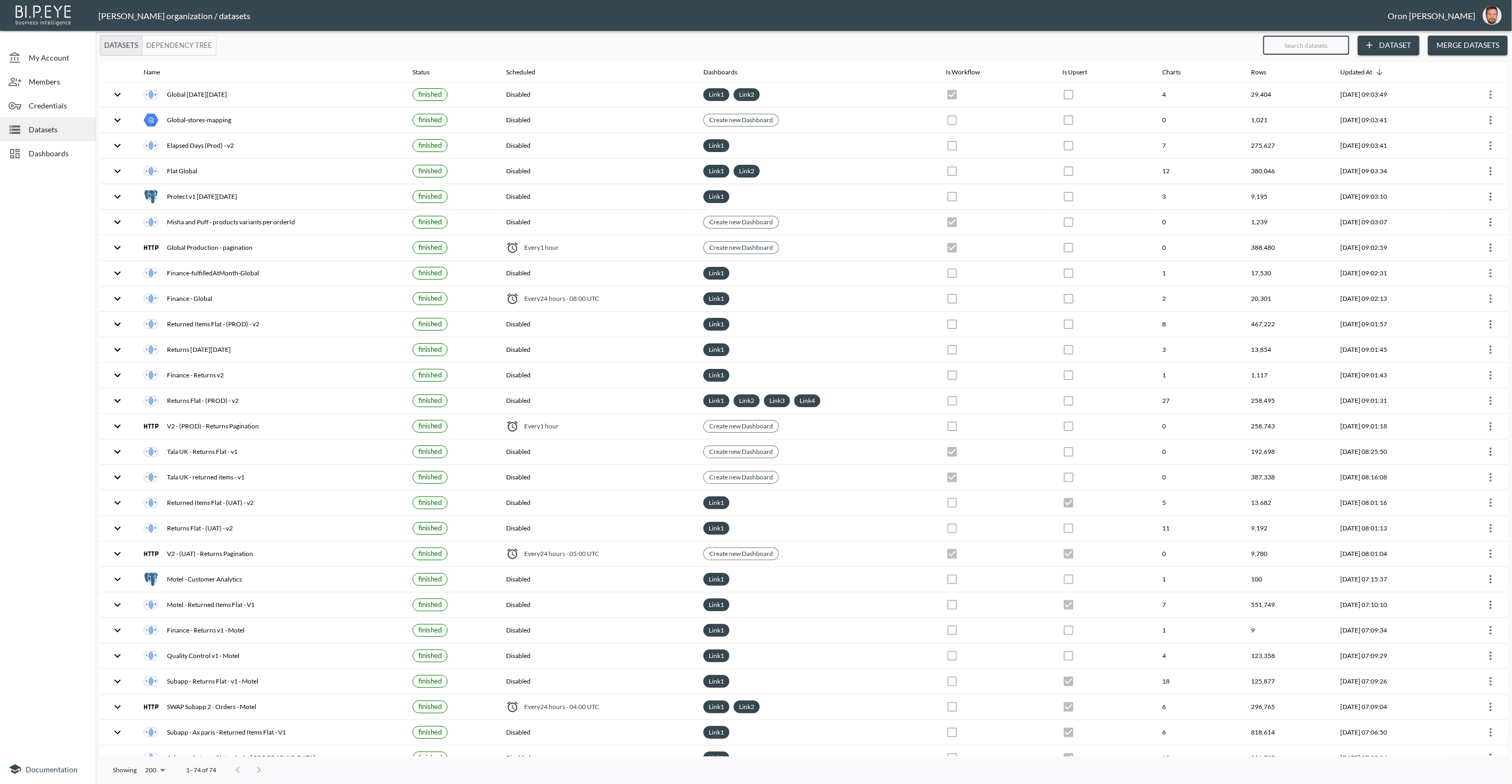
checkbox input "false"
checkbox input "true"
checkbox input "false"
checkbox input "true"
checkbox input "false"
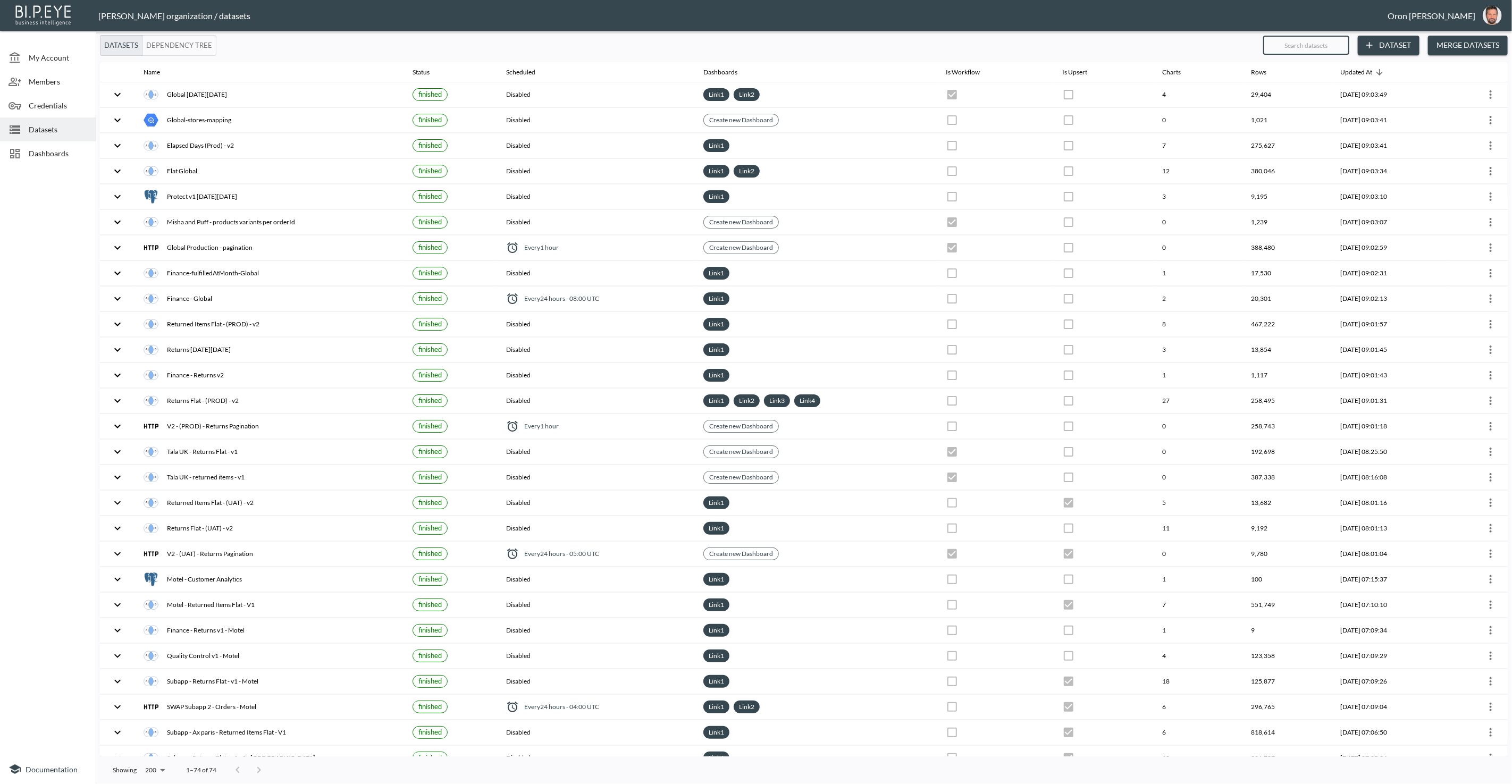
checkbox input "false"
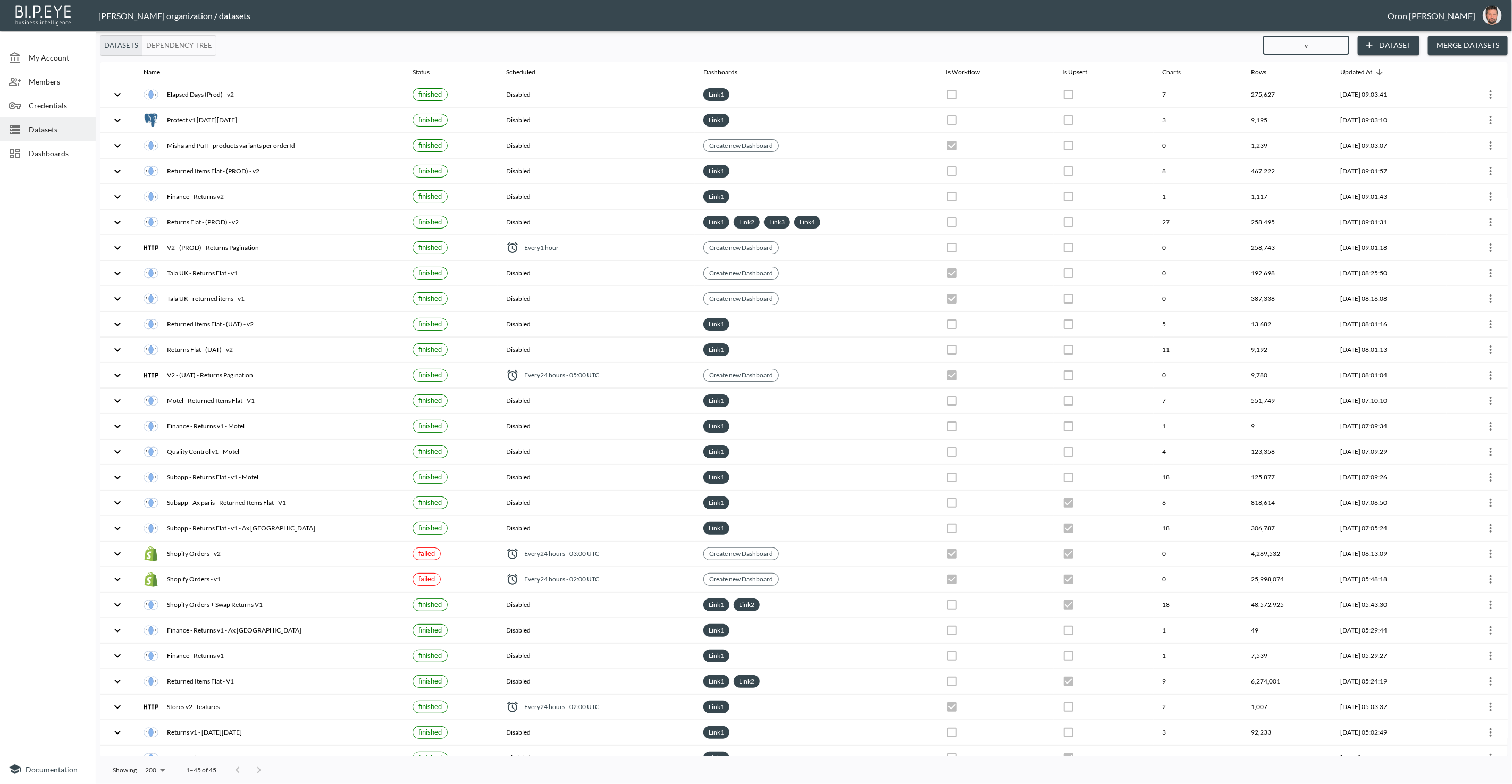
type input "v1"
checkbox input "true"
checkbox input "false"
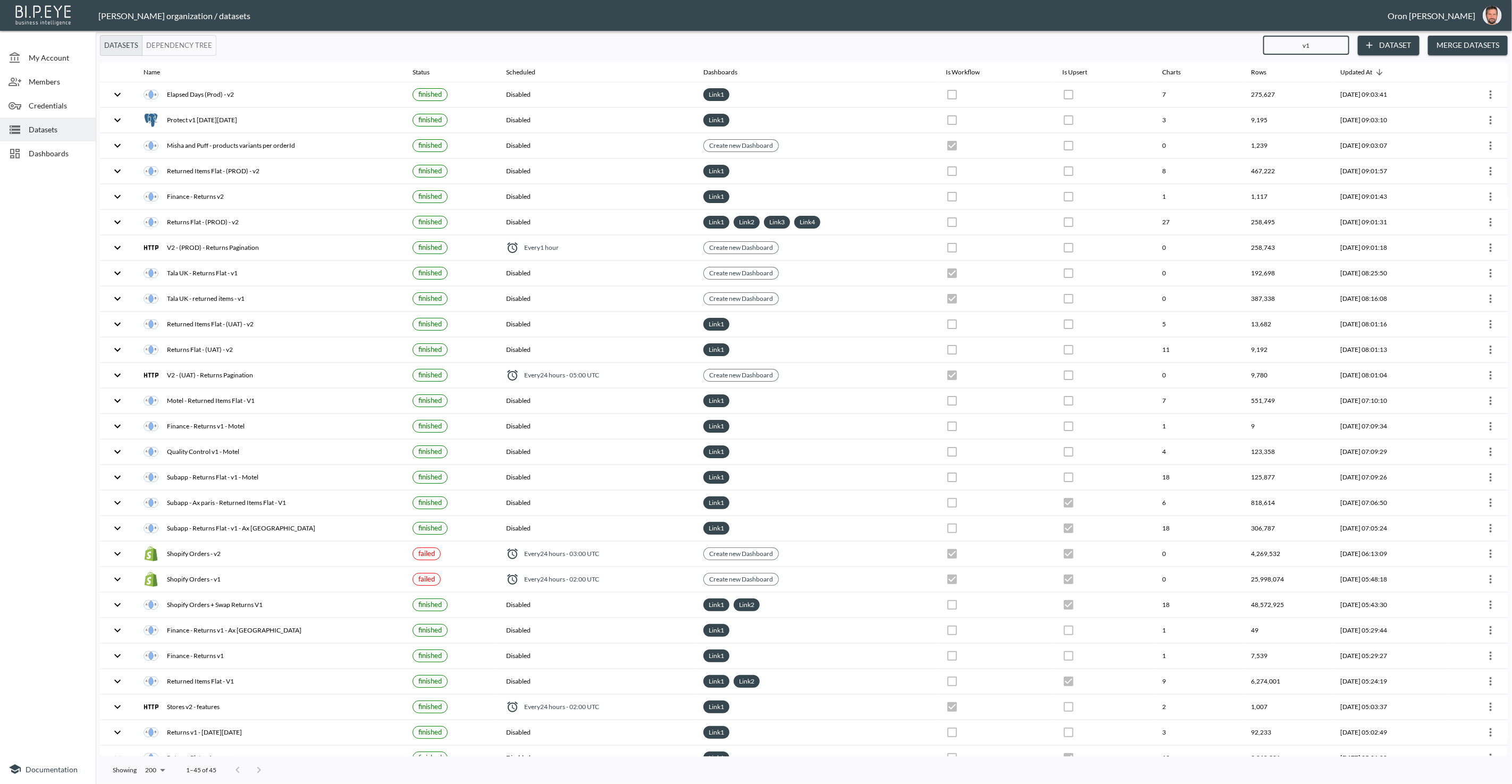
checkbox input "true"
checkbox input "false"
checkbox input "true"
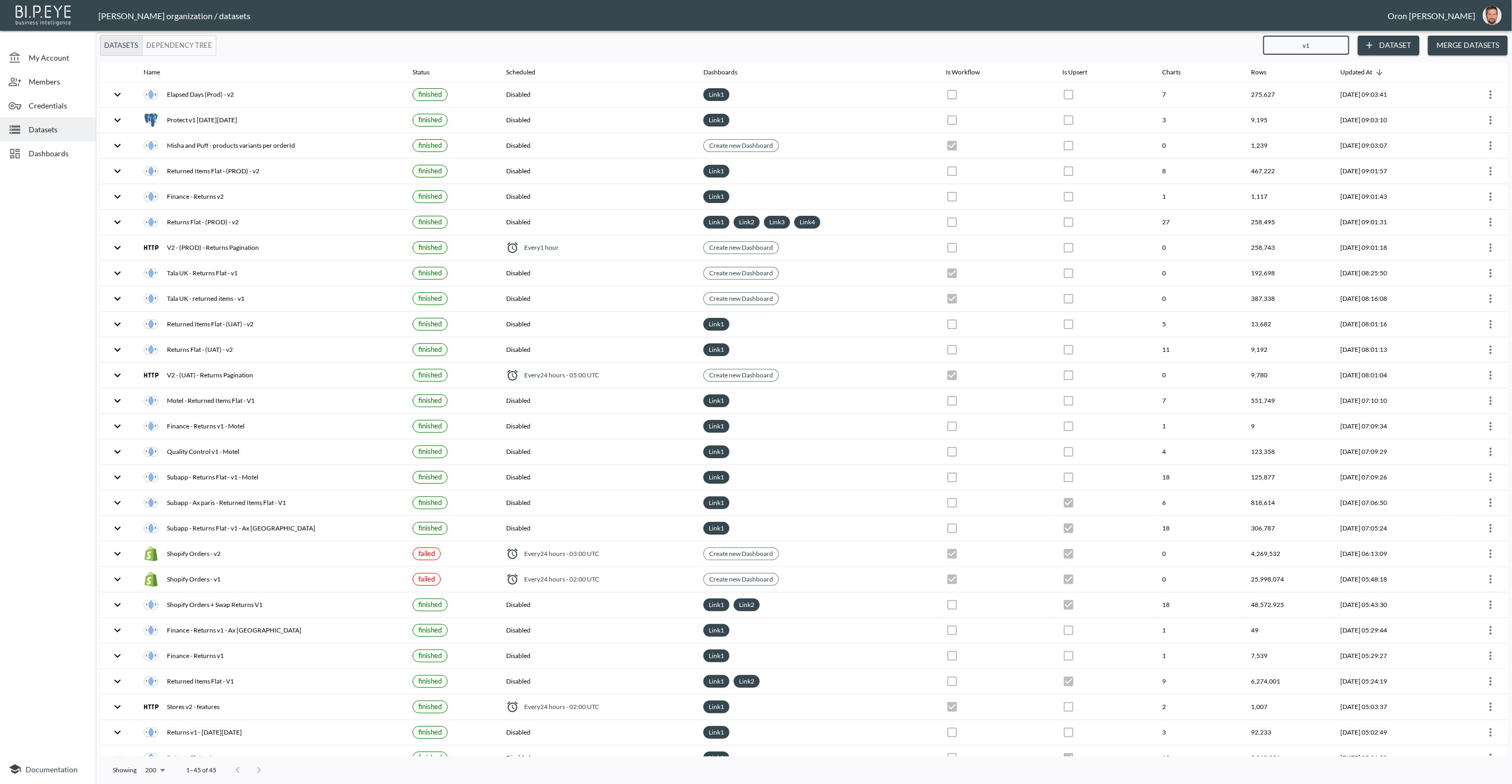
checkbox input "false"
checkbox input "true"
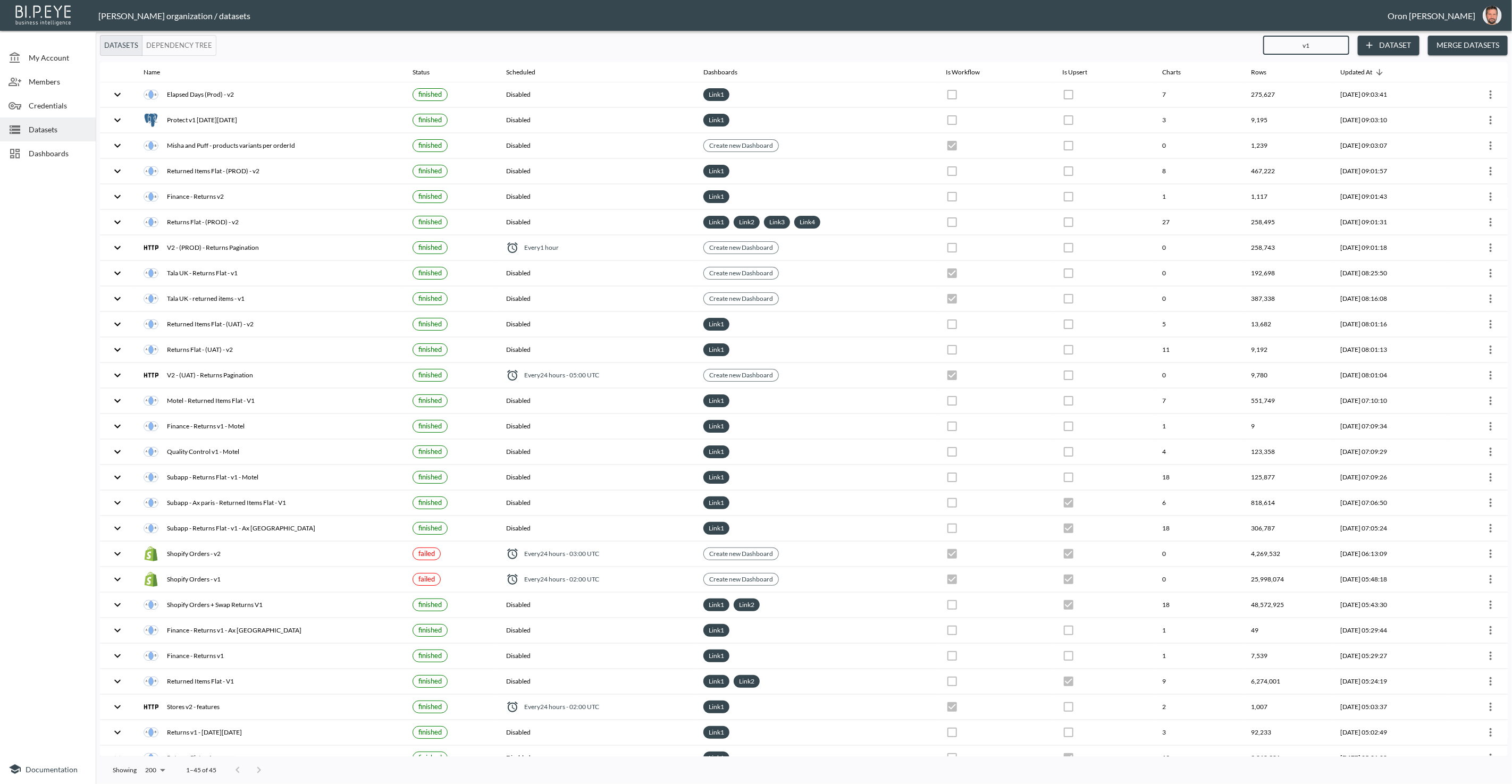
checkbox input "false"
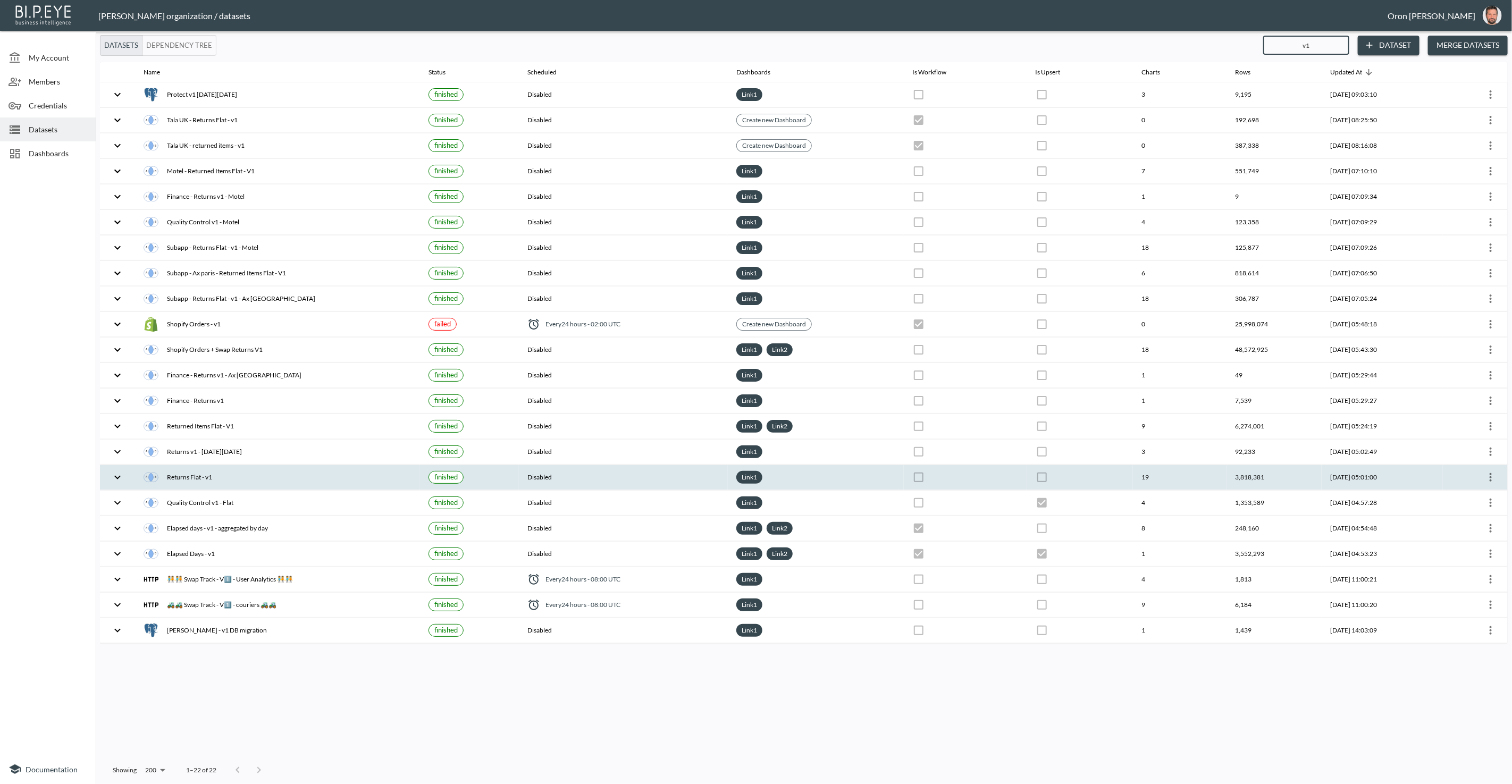
type input "v1"
click at [1489, 471] on icon "more" at bounding box center [1491, 477] width 13 height 13
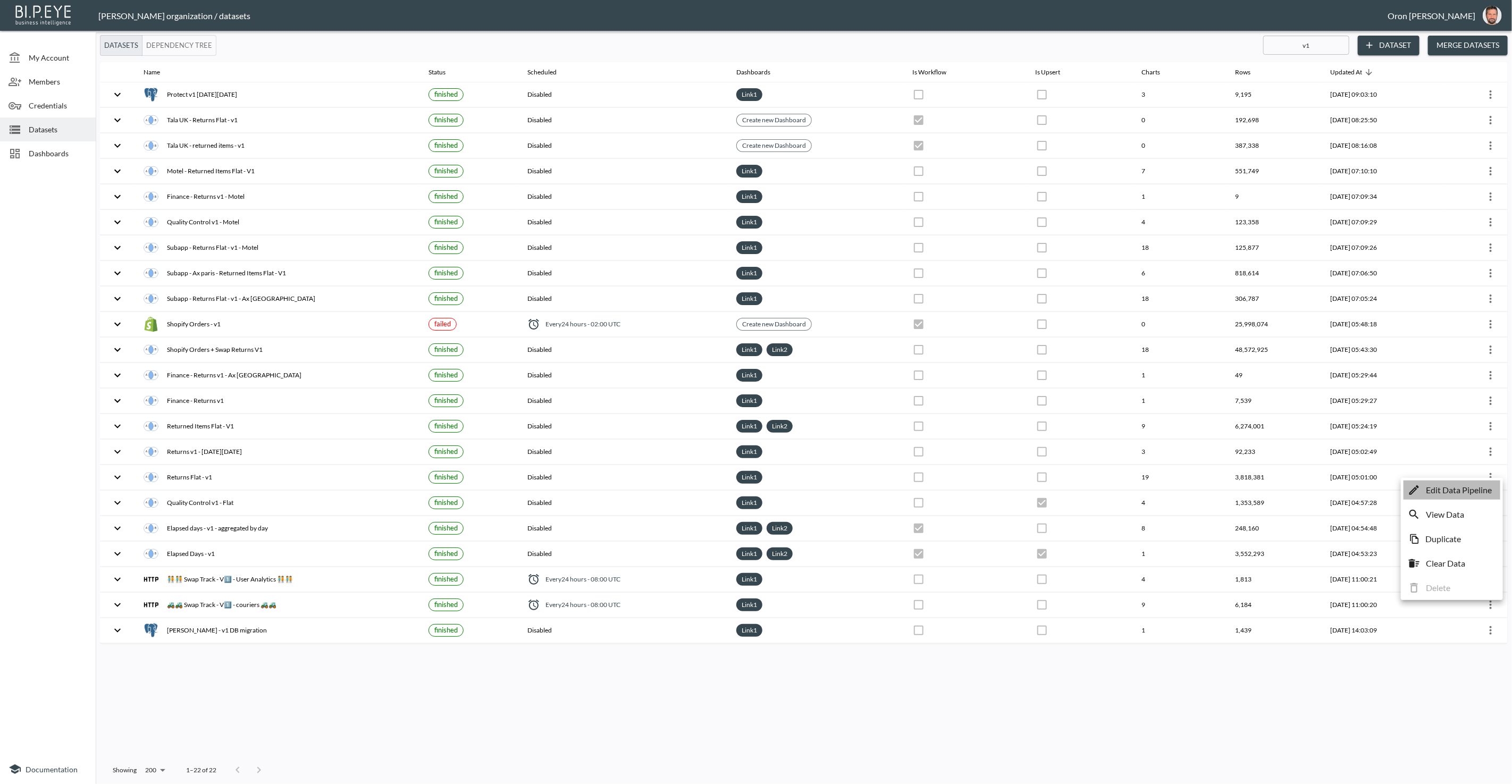
click at [1474, 487] on p "Edit Data Pipeline" at bounding box center [1459, 490] width 66 height 13
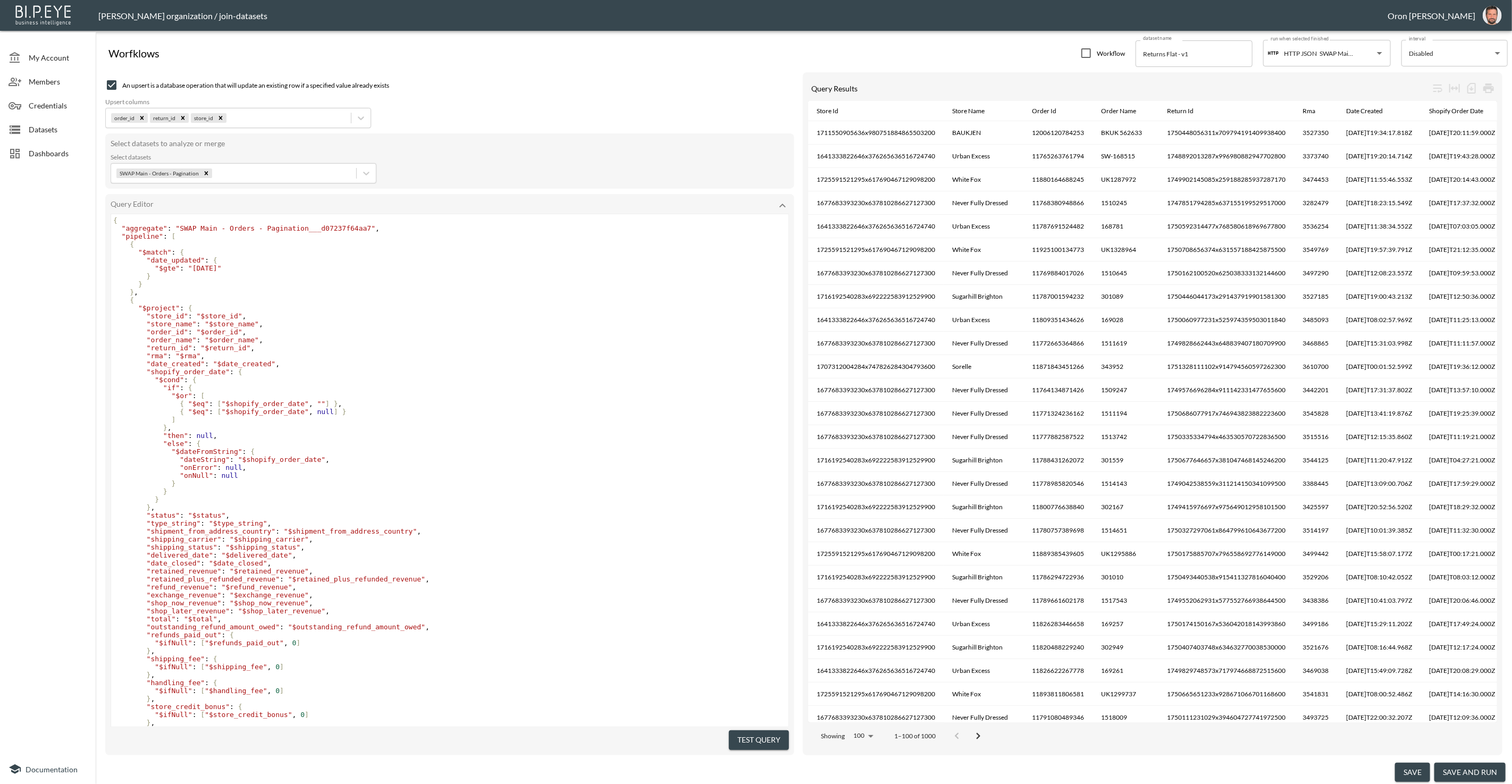
click at [216, 267] on span ""[DATE]"" at bounding box center [205, 268] width 34 height 8
type textarea "03"
click at [170, 274] on pre "}" at bounding box center [449, 276] width 677 height 8
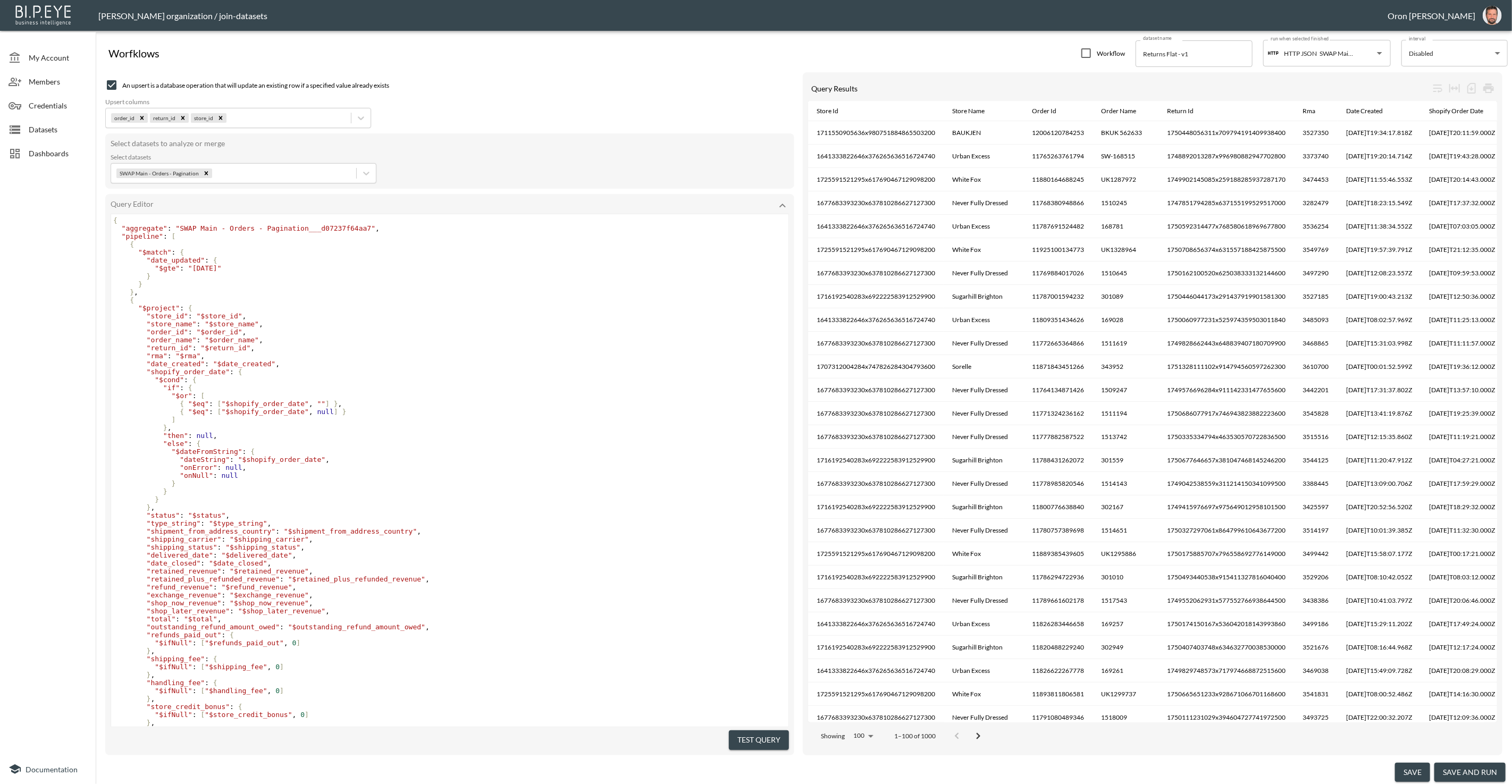
type textarea ","
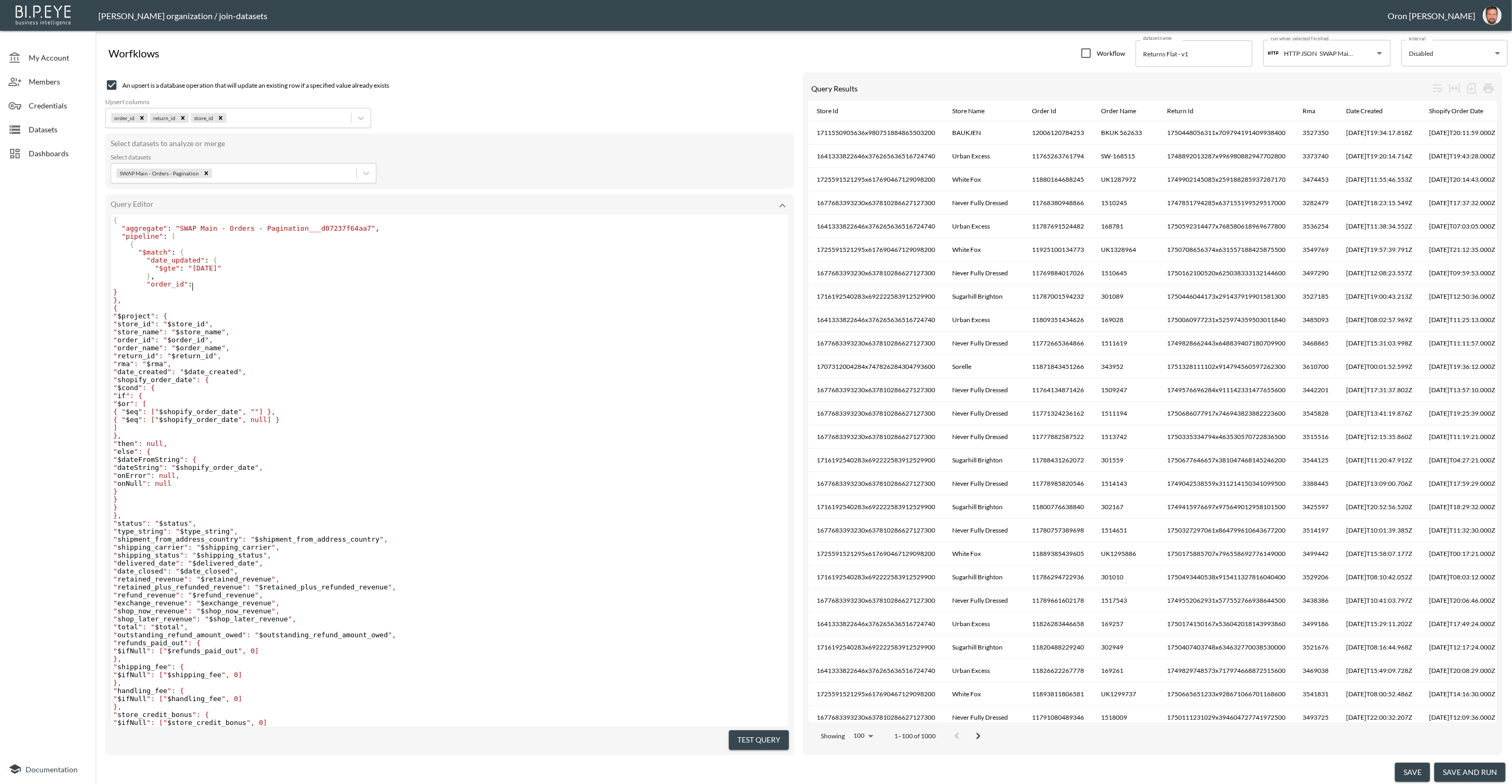
scroll to position [0, 45]
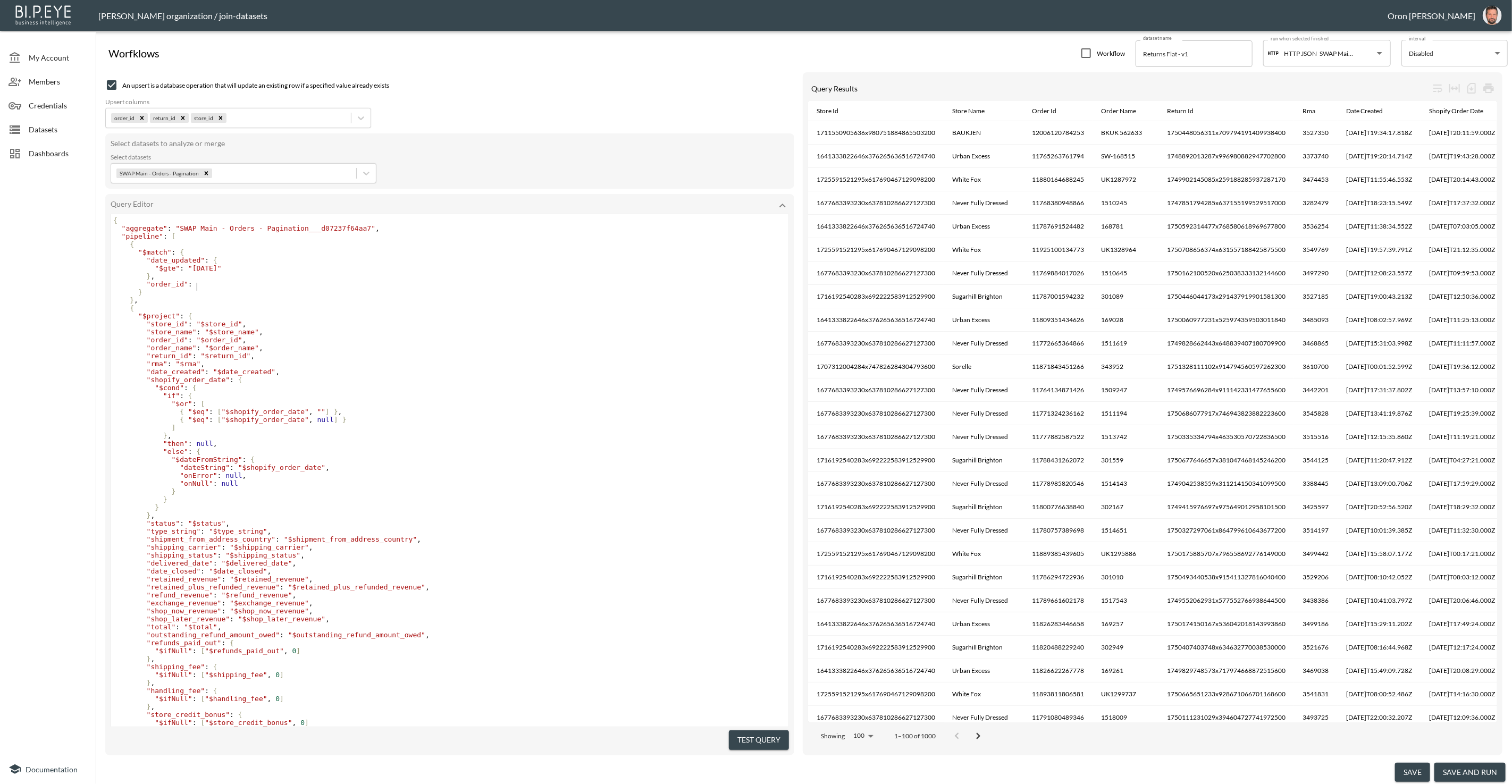
type textarea ""order_id": {"
type textarea "}"
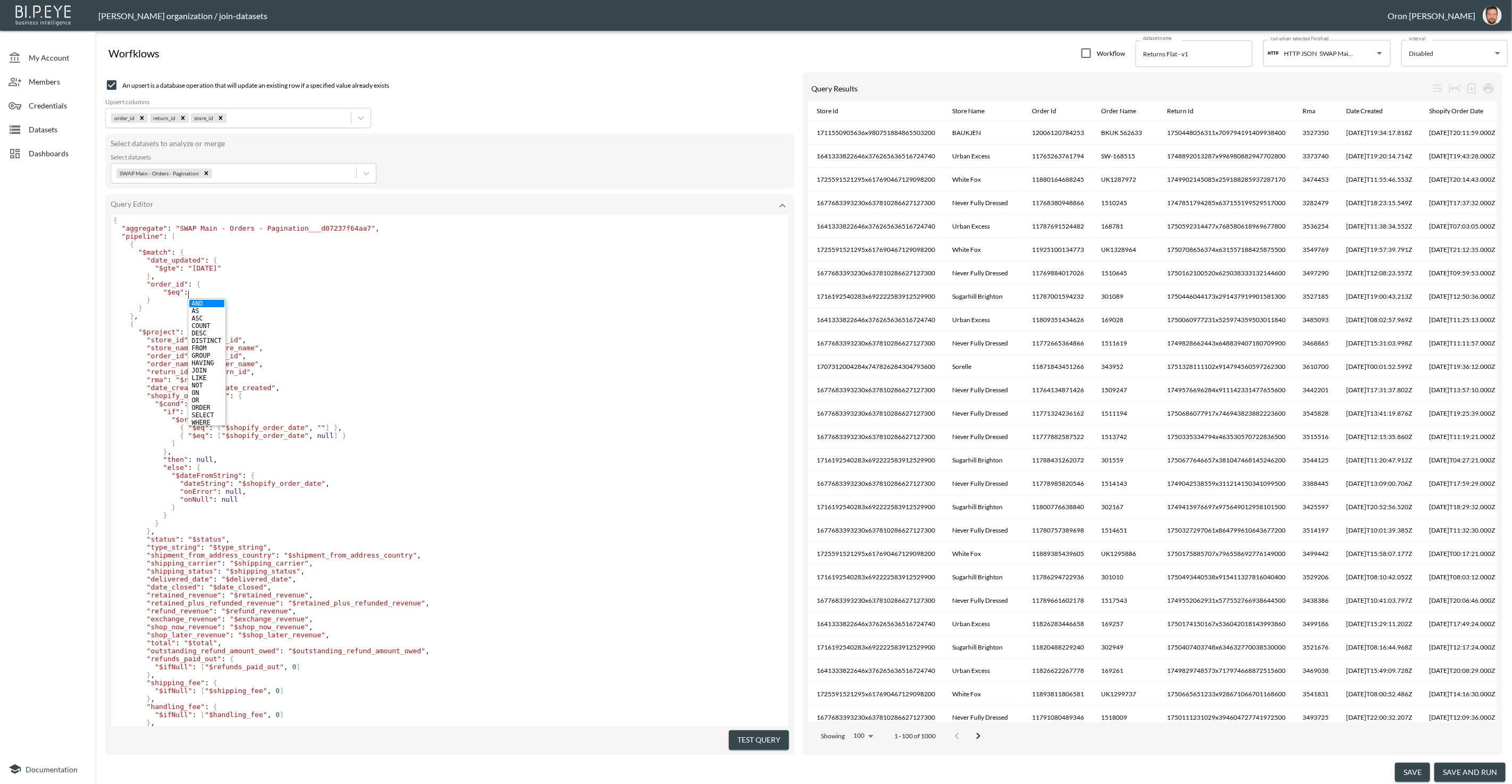
scroll to position [0, 29]
type textarea ""$eq":"
paste textarea """
type textarea """
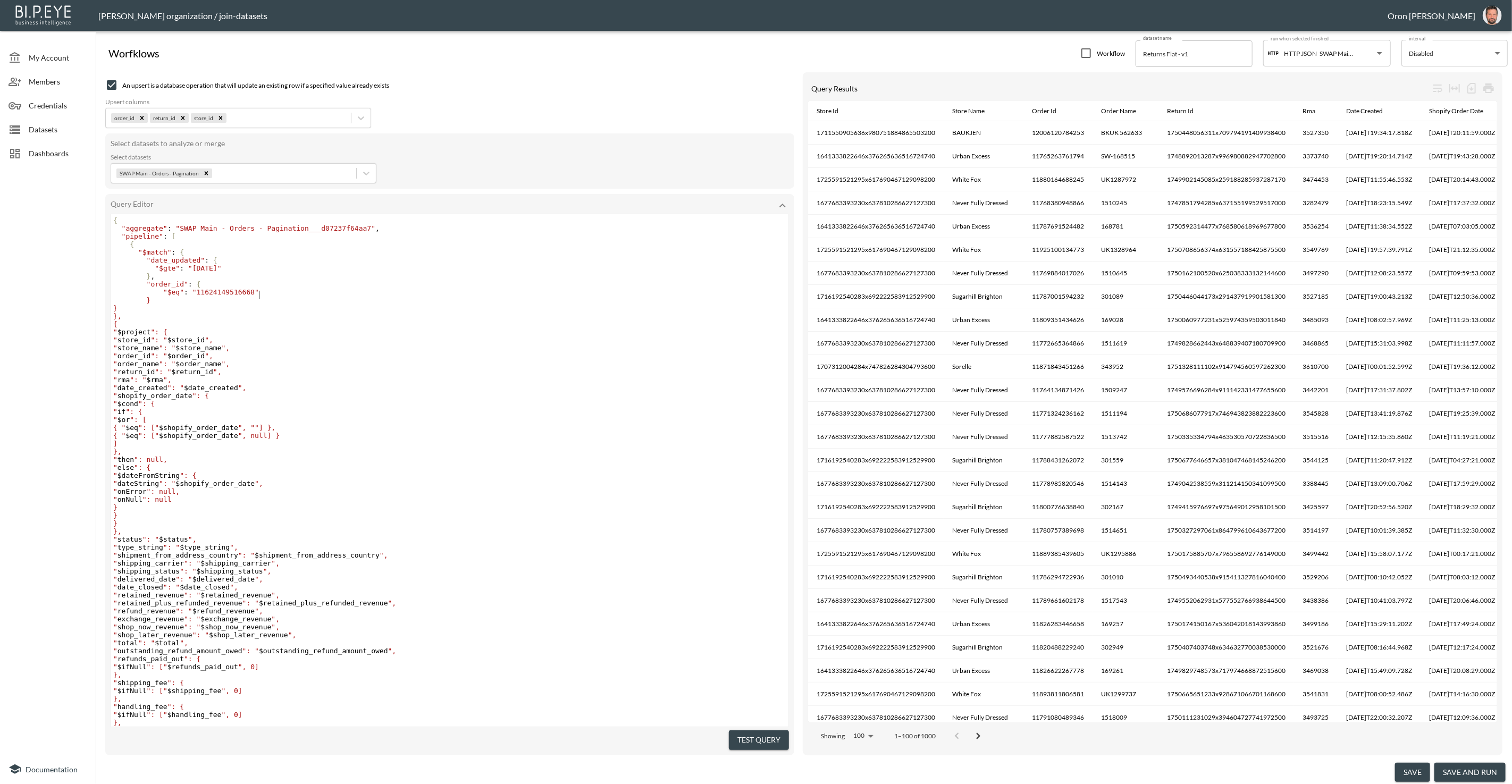
scroll to position [0, 3]
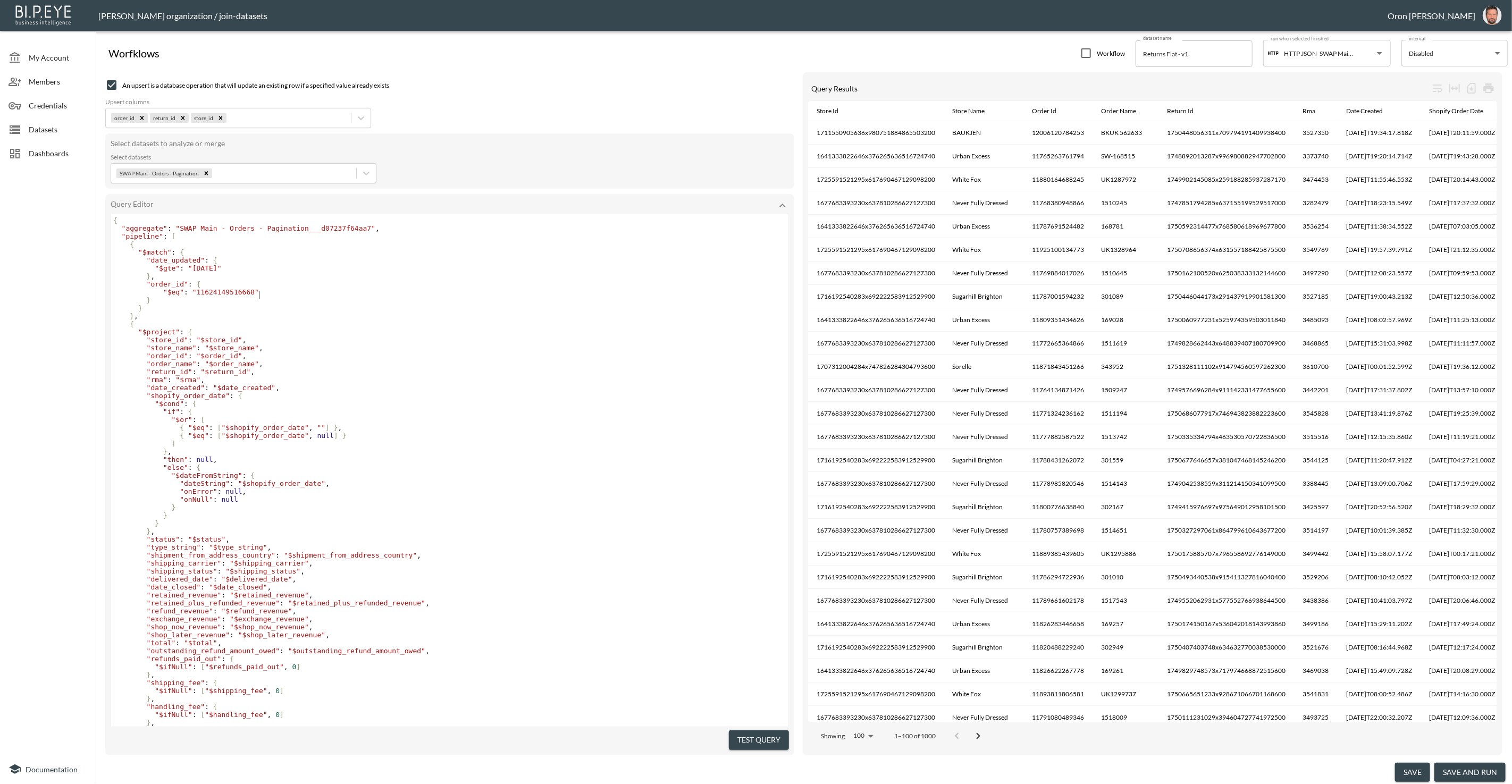
type textarea """
drag, startPoint x: 758, startPoint y: 734, endPoint x: 741, endPoint y: 733, distance: 17.0
click at [757, 734] on button "Test Query" at bounding box center [759, 740] width 60 height 20
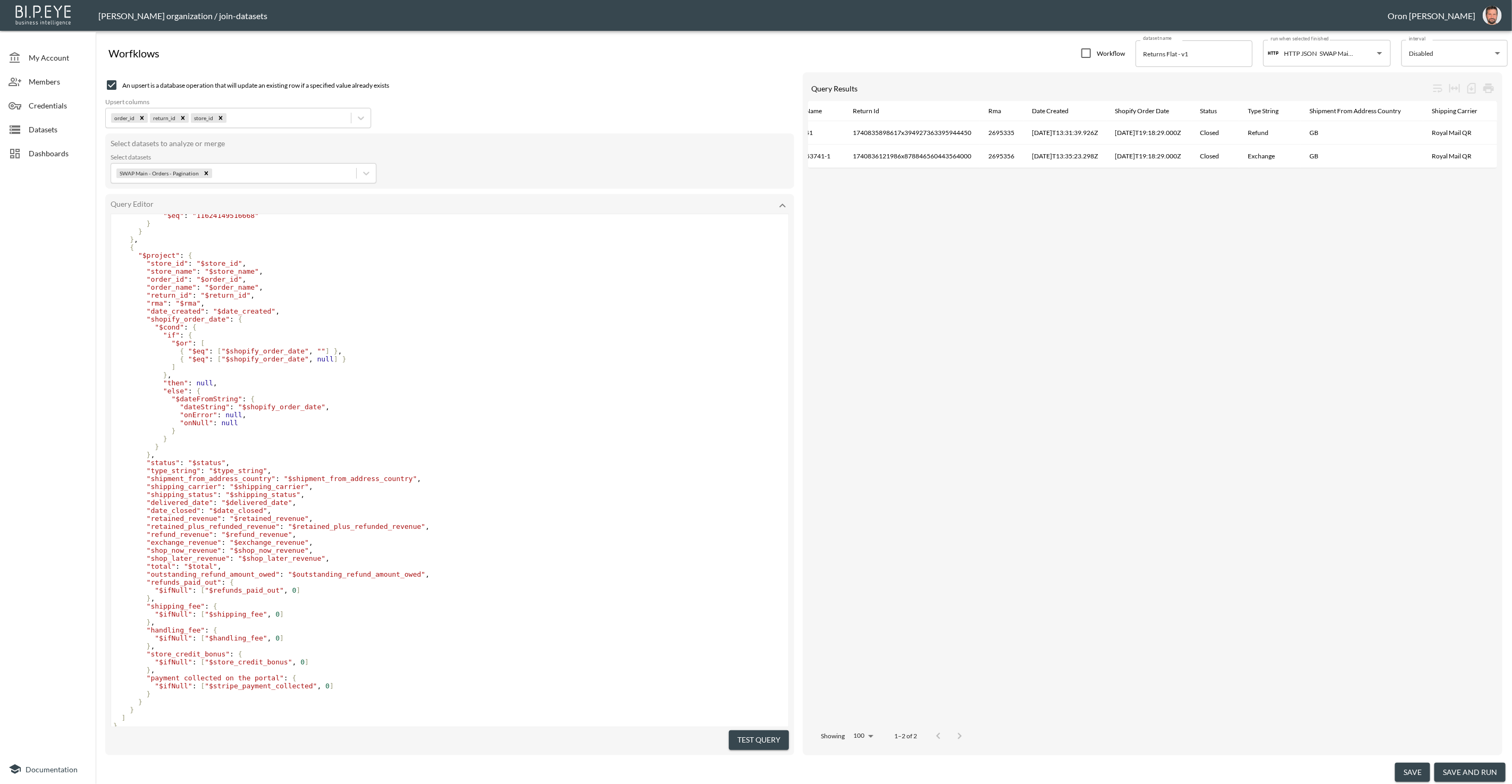
scroll to position [0, 0]
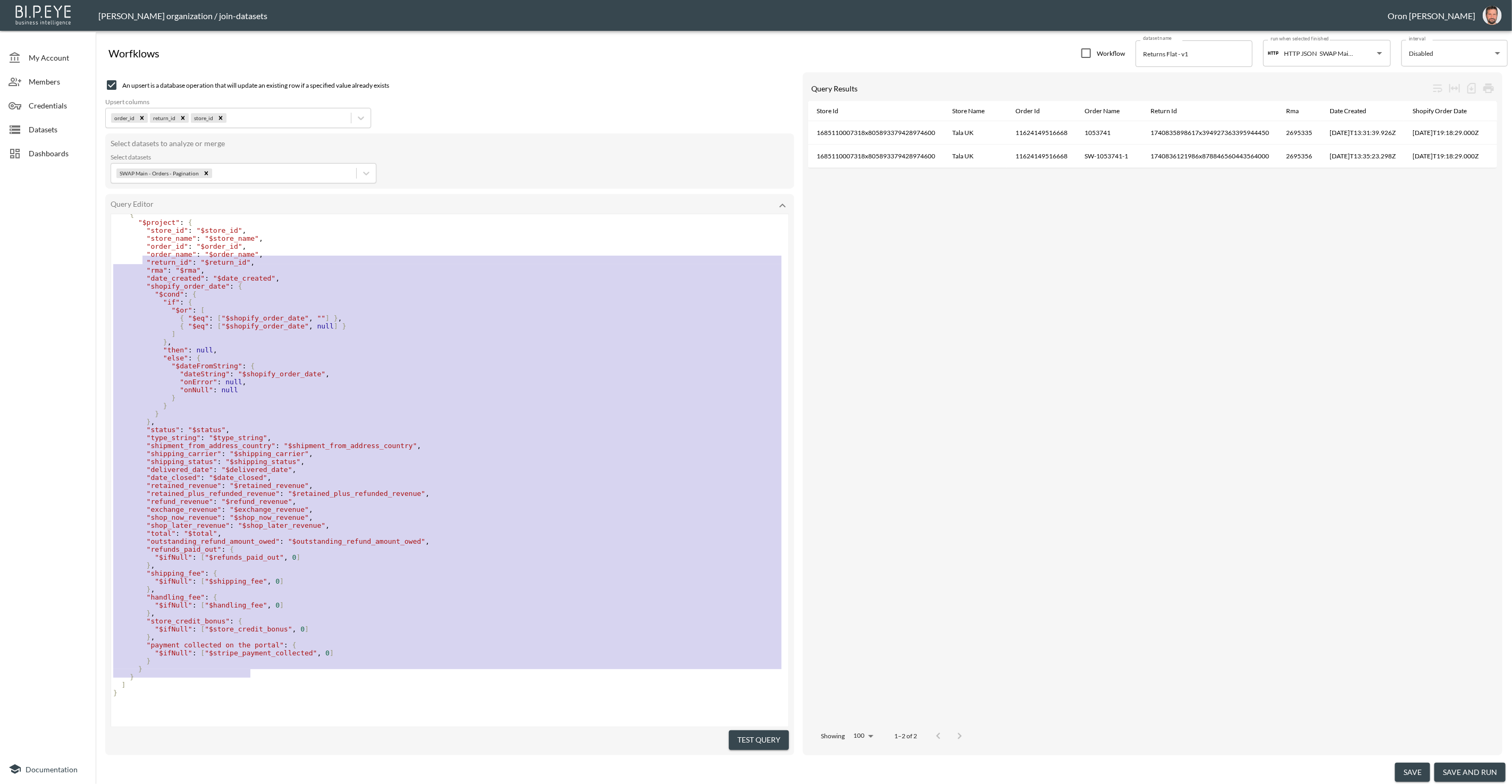
type textarea ""order_name": "$order_name", "return_id": "$return_id", "rma": "$rma", "date_cr…"
drag, startPoint x: 143, startPoint y: 341, endPoint x: 253, endPoint y: 672, distance: 348.8
click at [253, 672] on div "{ "aggregate" : "SWAP Main - Orders - Pagination___d07237f64aa7" , "pipeline" :…" at bounding box center [449, 406] width 677 height 598
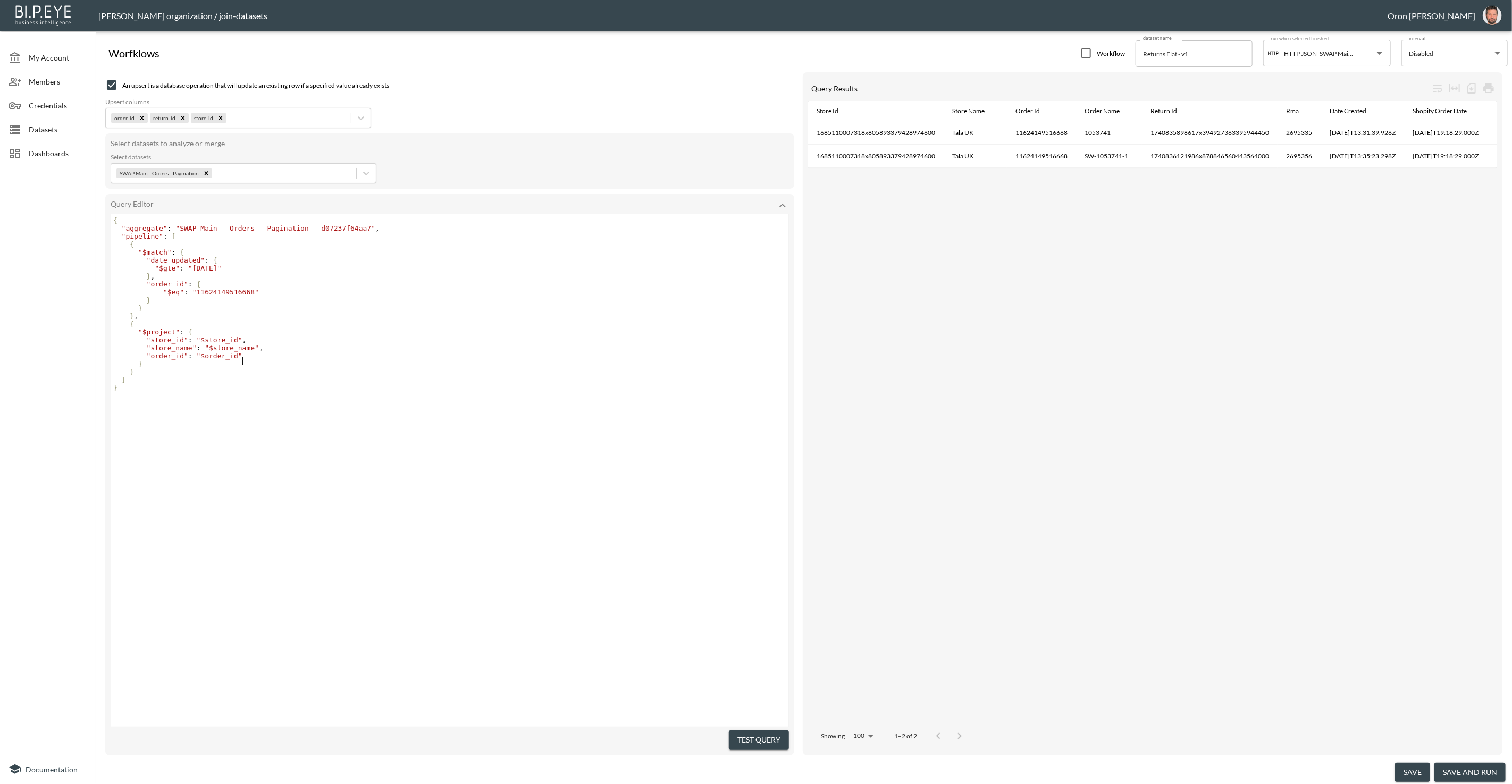
click at [284, 336] on pre ""$project" : {" at bounding box center [451, 332] width 680 height 8
click at [744, 731] on button "Test Query" at bounding box center [759, 740] width 60 height 20
click at [371, 336] on pre ""$project" : {" at bounding box center [451, 332] width 680 height 8
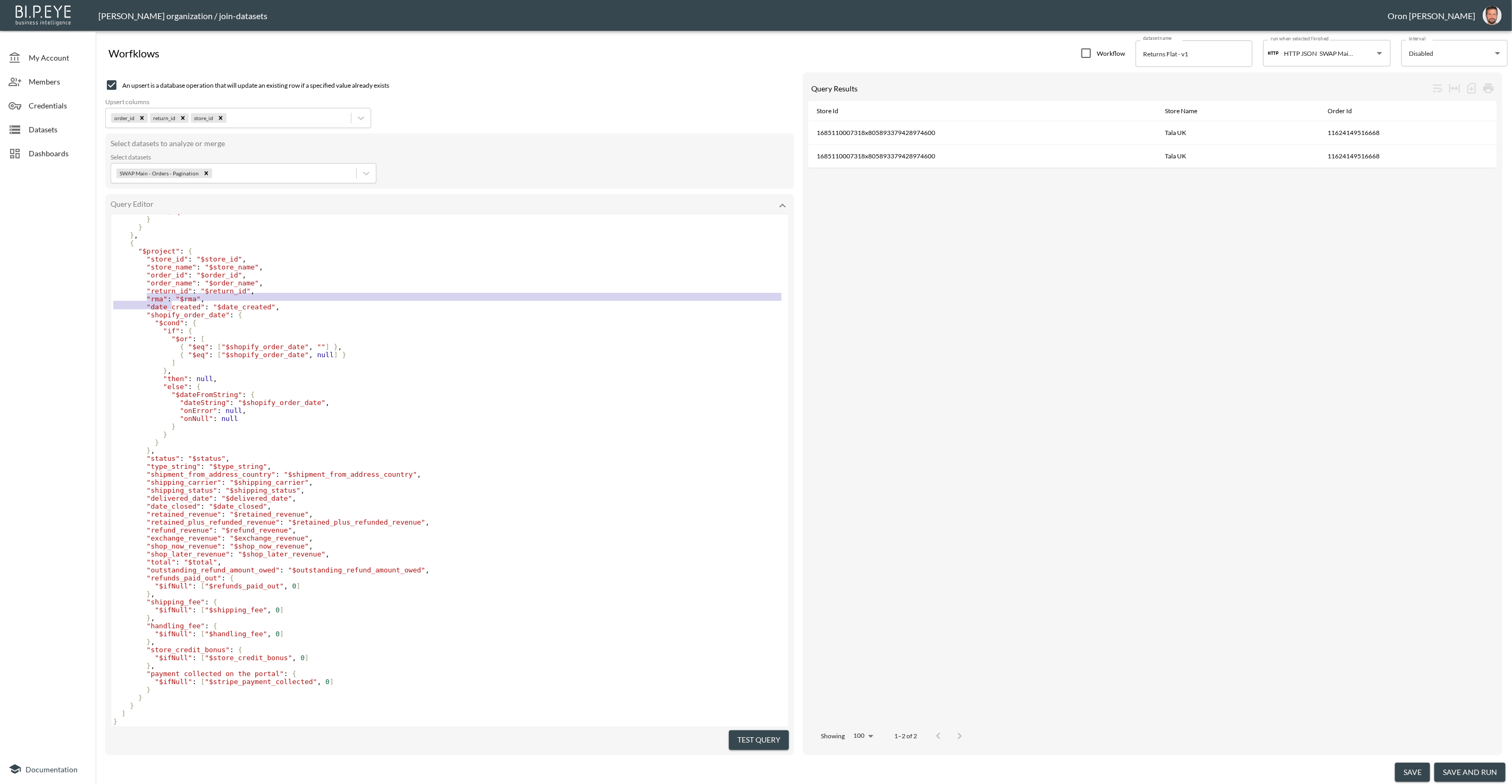
type textarea ""return_id": "$return_id", "rma": ""
drag, startPoint x: 148, startPoint y: 296, endPoint x: 180, endPoint y: 305, distance: 33.2
click at [178, 305] on div "{ "aggregate" : "SWAP Main - Orders - Pagination___d07237f64aa7" , "pipeline" :…" at bounding box center [449, 435] width 677 height 598
click at [233, 311] on span ""$date_created"" at bounding box center [244, 307] width 62 height 8
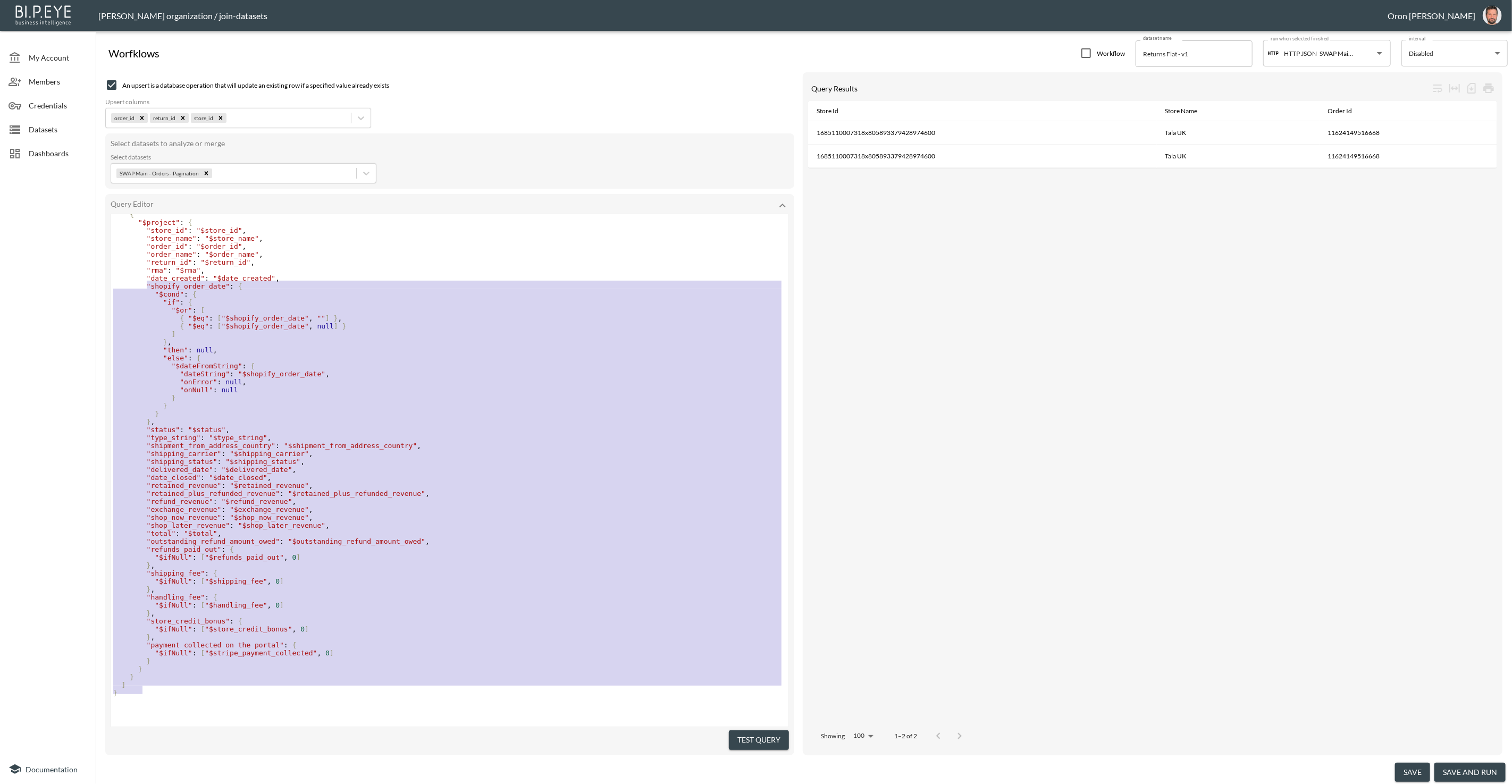
type textarea ""date_created": "$date_created", "shopify_order_date": { "$cond": { "if": { "$o…"
drag, startPoint x: 145, startPoint y: 310, endPoint x: 257, endPoint y: 669, distance: 376.1
click at [257, 669] on div "{ "aggregate" : "SWAP Main - Orders - Pagination___d07237f64aa7" , "pipeline" :…" at bounding box center [449, 406] width 677 height 598
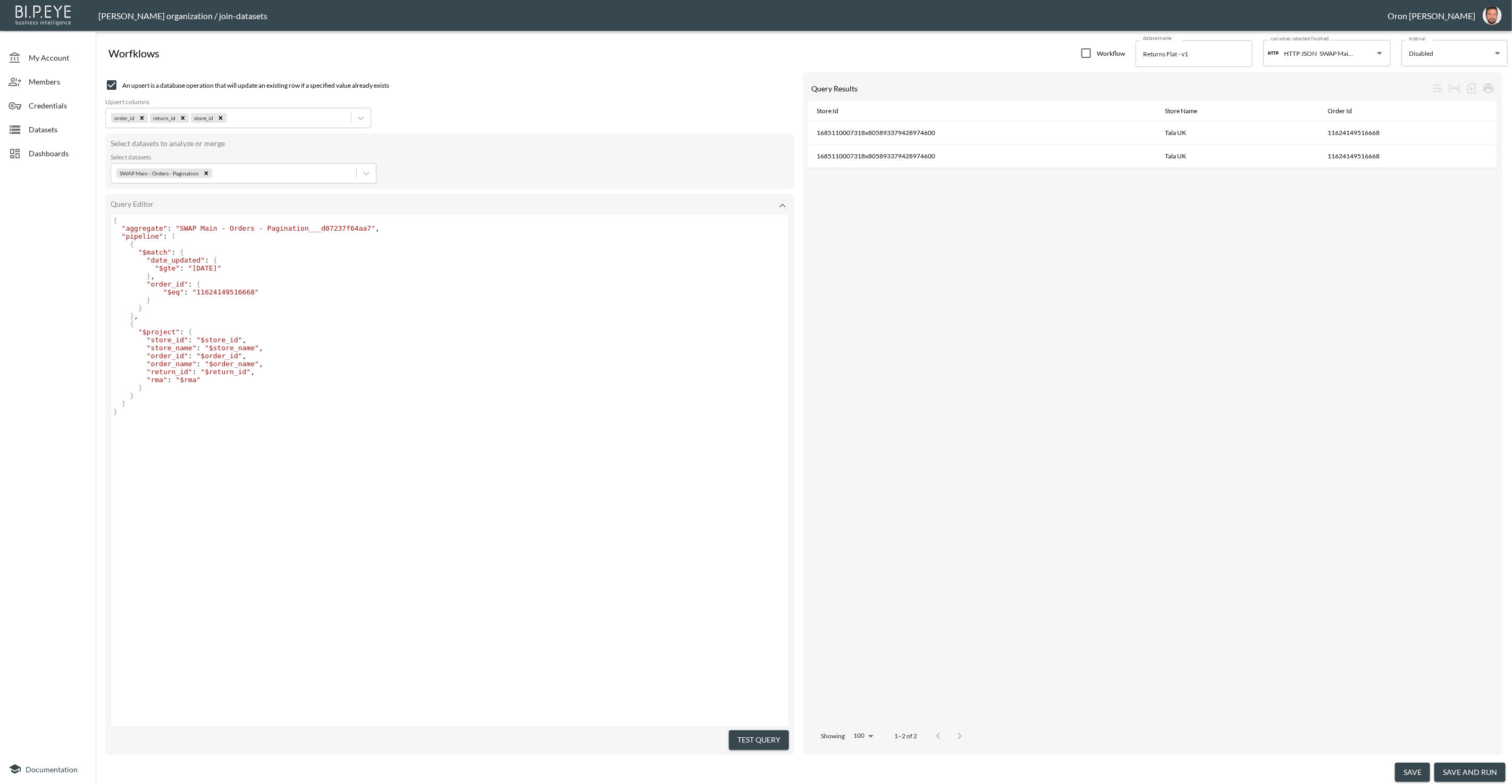
drag, startPoint x: 764, startPoint y: 733, endPoint x: 758, endPoint y: 739, distance: 8.5
click at [764, 733] on button "Test Query" at bounding box center [759, 740] width 60 height 20
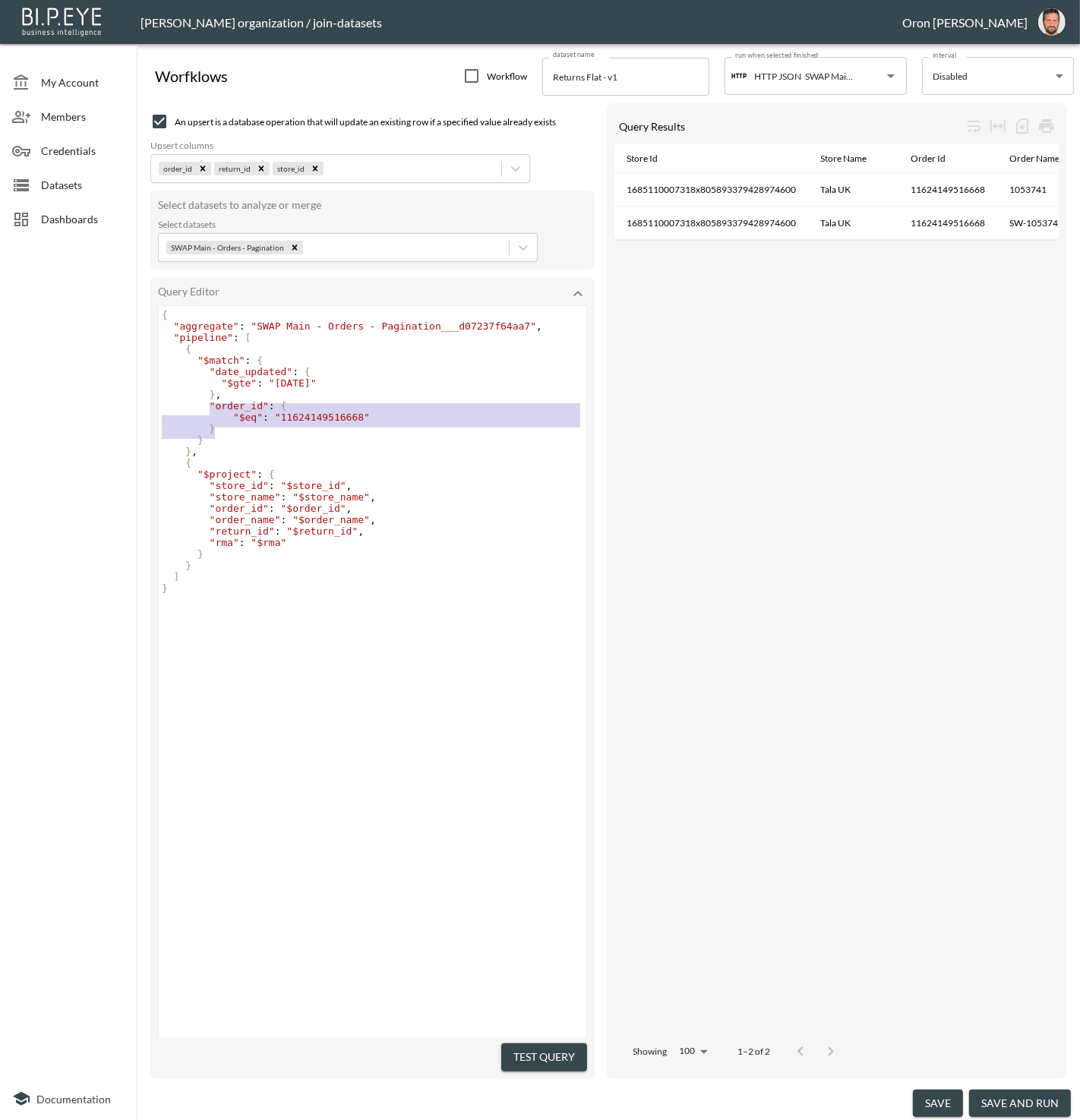
drag, startPoint x: 215, startPoint y: 429, endPoint x: 199, endPoint y: 412, distance: 23.3
click at [199, 412] on div "{ "aggregate" : "SWAP Main - Orders - Pagination___d07237f64aa7" , "pipeline" :…" at bounding box center [374, 457] width 431 height 296
click at [381, 547] on pre ""rma" : "$rma"" at bounding box center [374, 543] width 431 height 12
type textarea """
click at [381, 547] on pre ""rma" : "$rma"" at bounding box center [374, 543] width 431 height 12
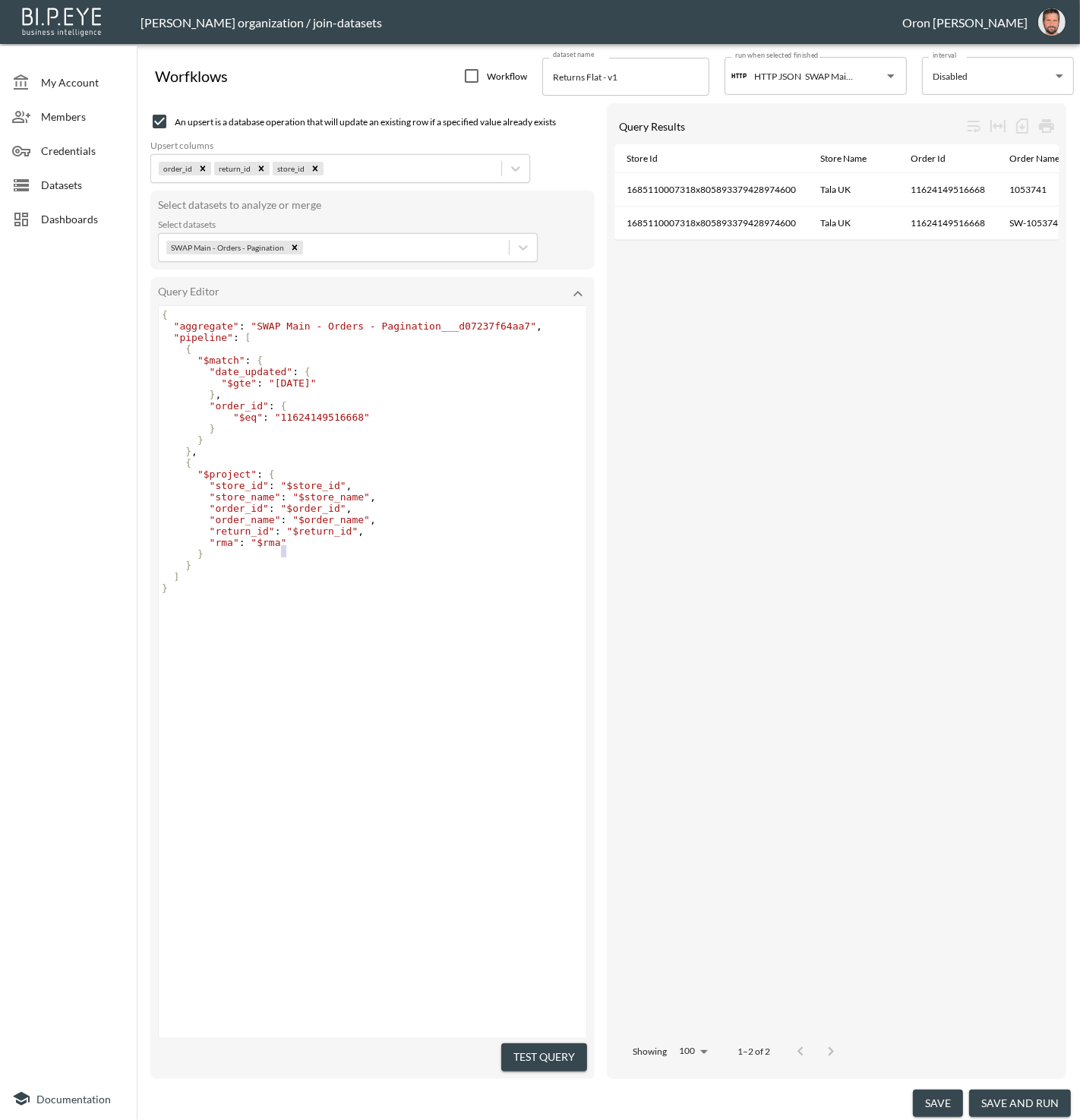
click at [381, 547] on pre ""rma" : "$rma"" at bounding box center [374, 543] width 431 height 12
type textarea ","
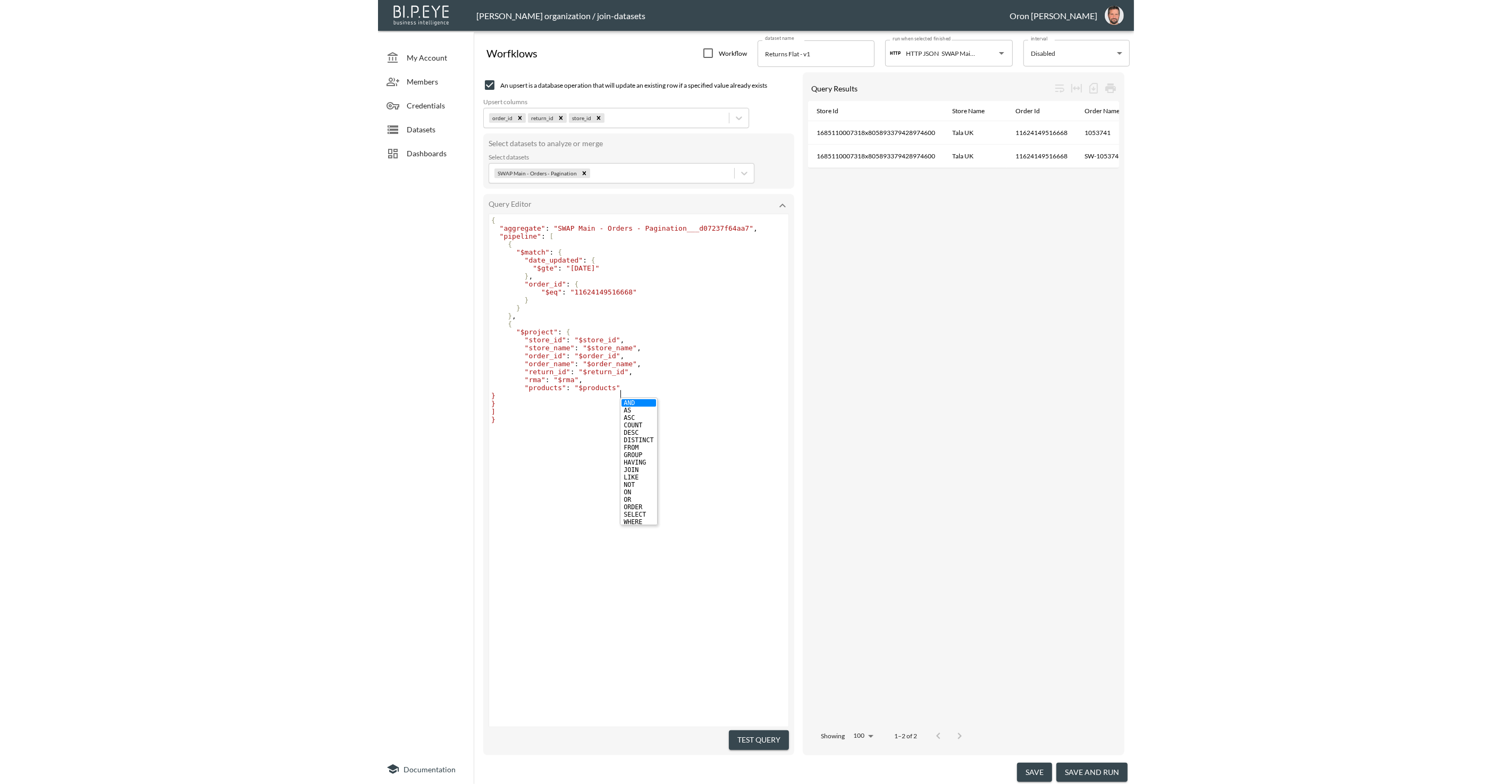
scroll to position [0, 96]
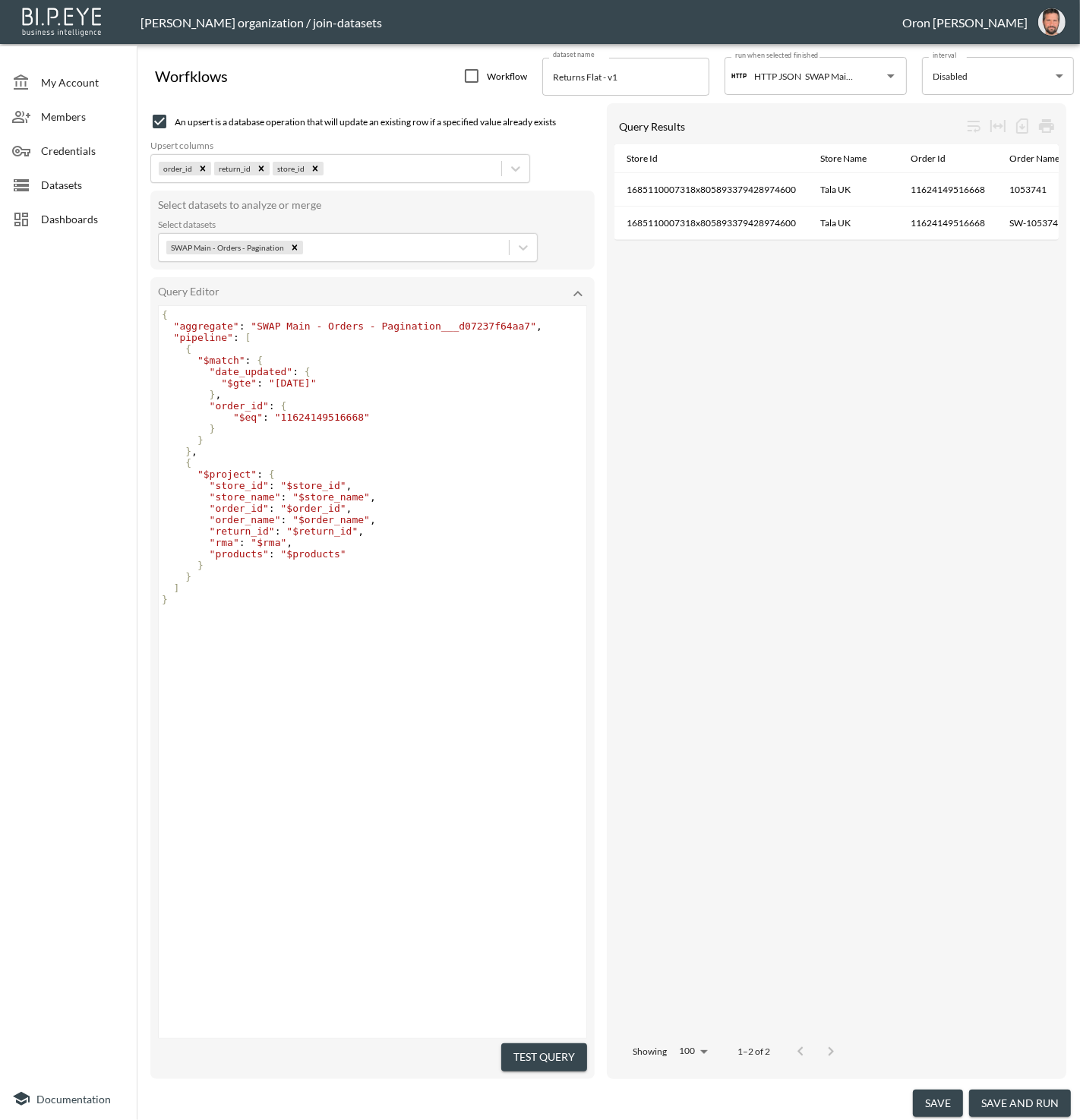
type textarea ""products": "$products""
click at [527, 1047] on button "Test Query" at bounding box center [543, 1057] width 86 height 29
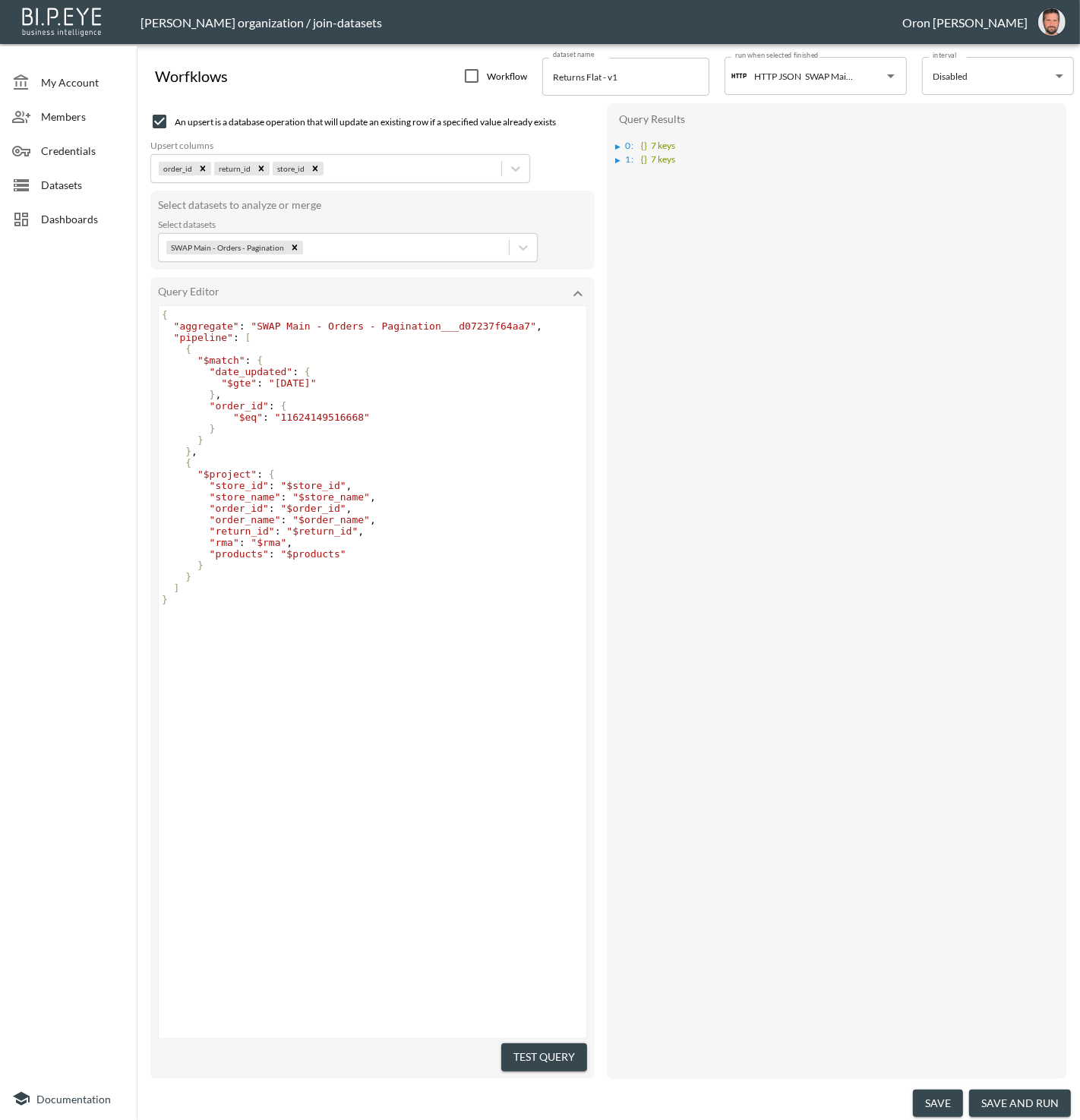
click at [619, 158] on div "▶" at bounding box center [618, 160] width 5 height 8
click at [614, 142] on div "▶ 0 : {} 7 keys ▶ 1 : {} 7 keys store_id : "1685110007318x805893379428974600" s…" at bounding box center [836, 199] width 444 height 132
click at [617, 144] on div "▶" at bounding box center [618, 147] width 5 height 8
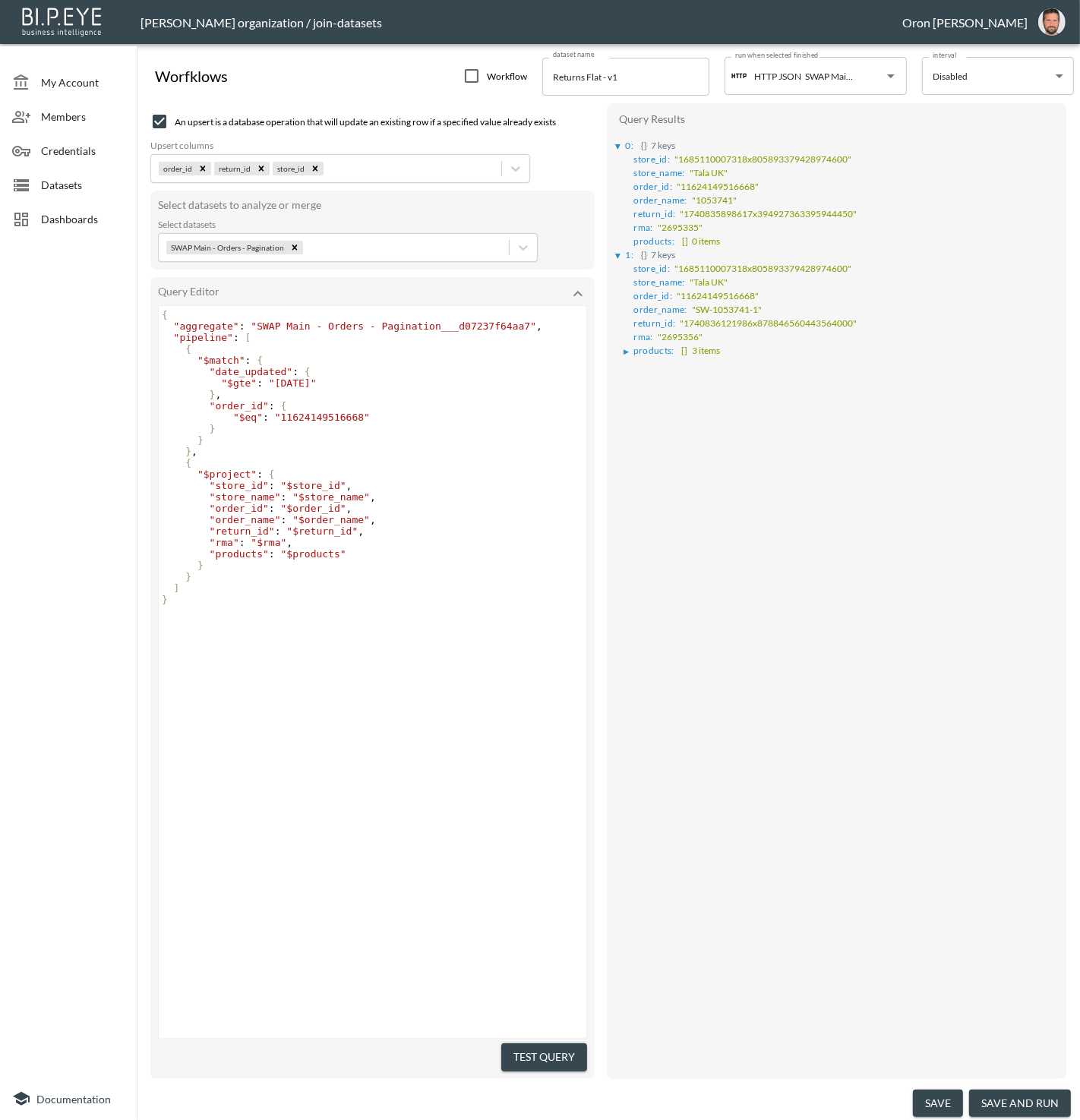
click at [624, 347] on div "▶" at bounding box center [625, 351] width 5 height 8
click at [633, 361] on div "▶" at bounding box center [634, 365] width 5 height 8
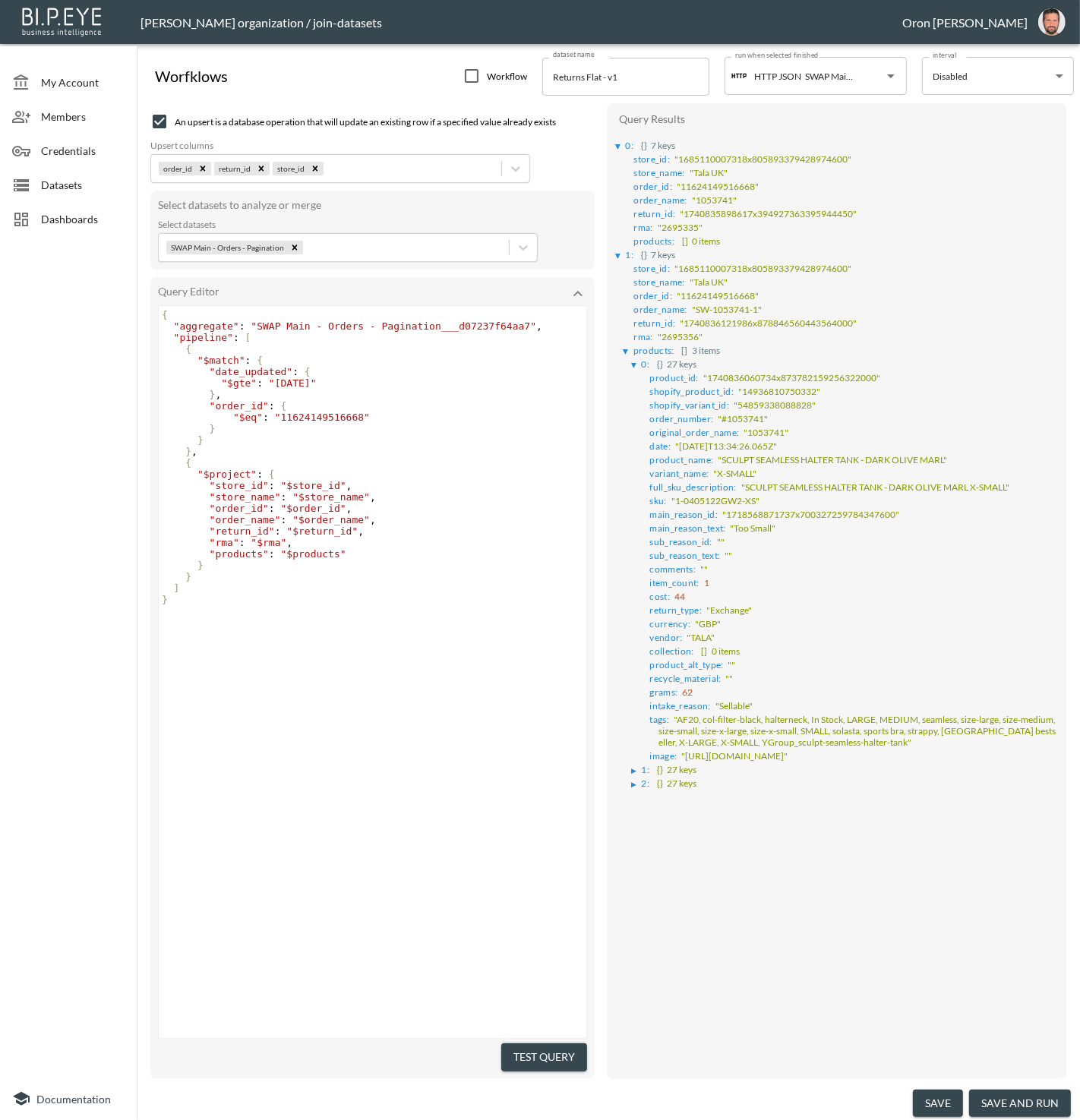
click at [628, 349] on div "▶" at bounding box center [626, 351] width 8 height 5
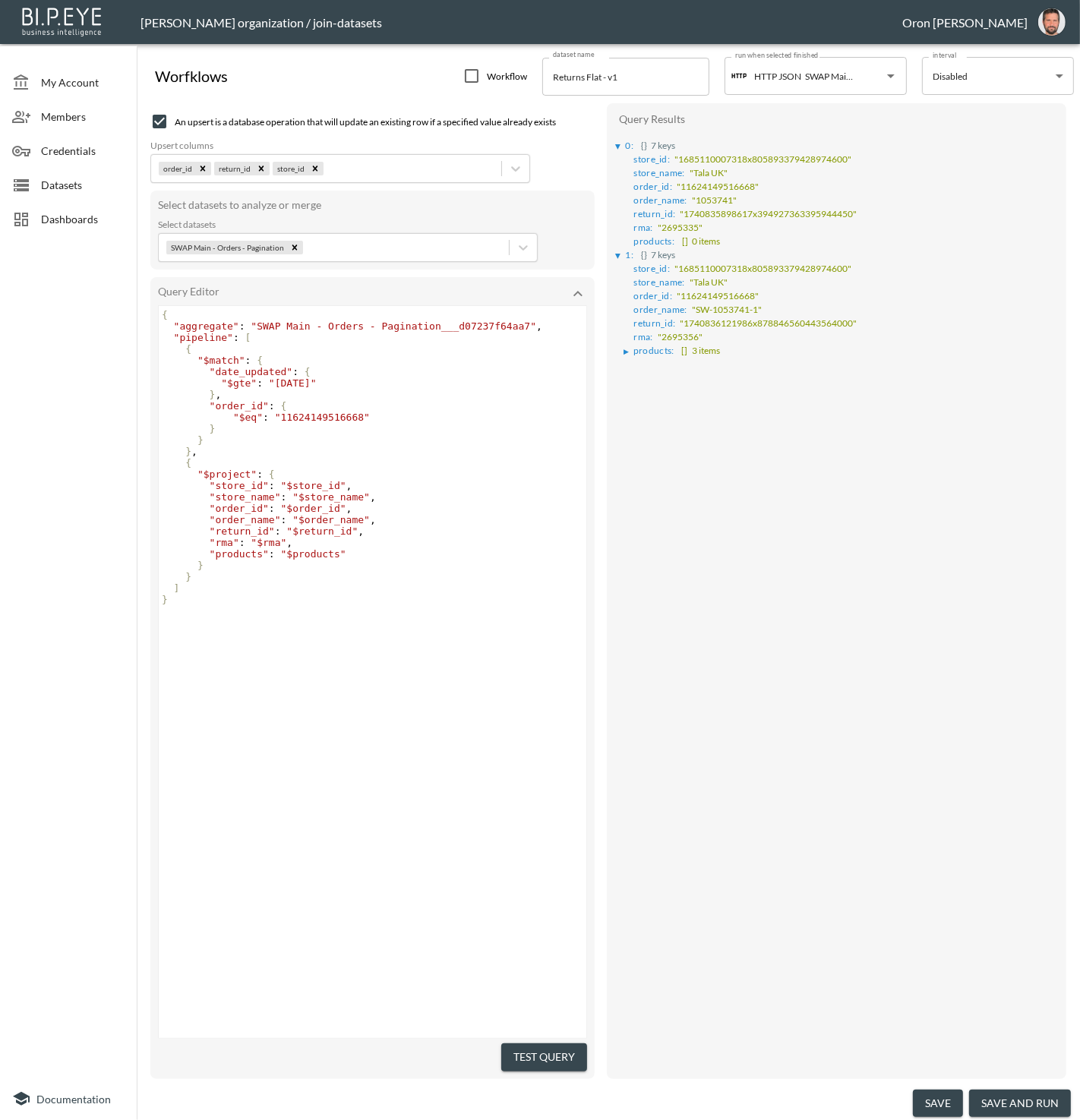
type textarea ""order_id": { "$eq": "11624149516668" }"
click at [140, 407] on div "Worfklows Workflow dataset name Returns Flat - v1 dataset name run when selecte…" at bounding box center [608, 585] width 943 height 1070
click at [46, 225] on span "Dashboards" at bounding box center [83, 219] width 84 height 16
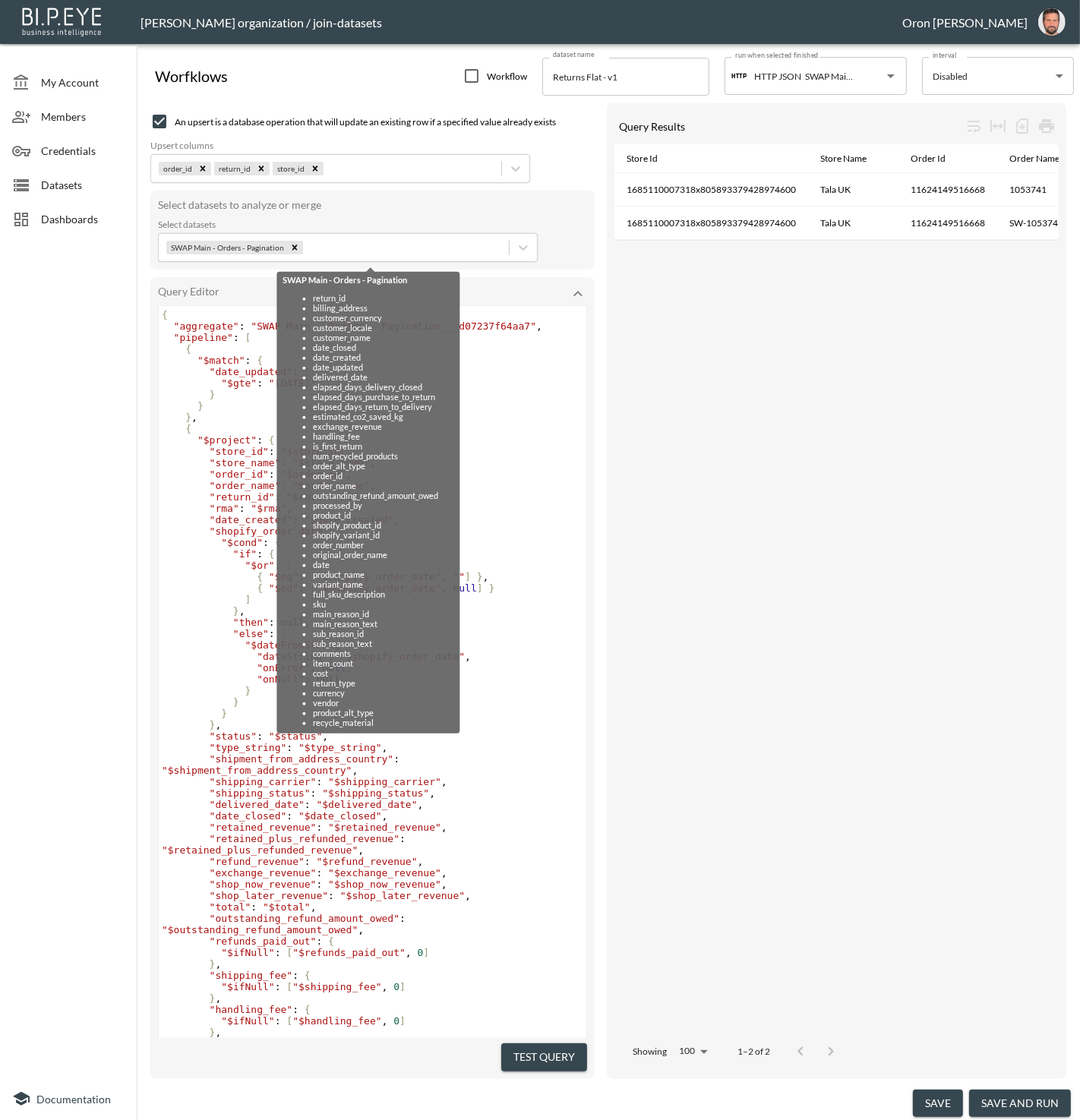
click at [116, 192] on span "Datasets" at bounding box center [83, 185] width 84 height 16
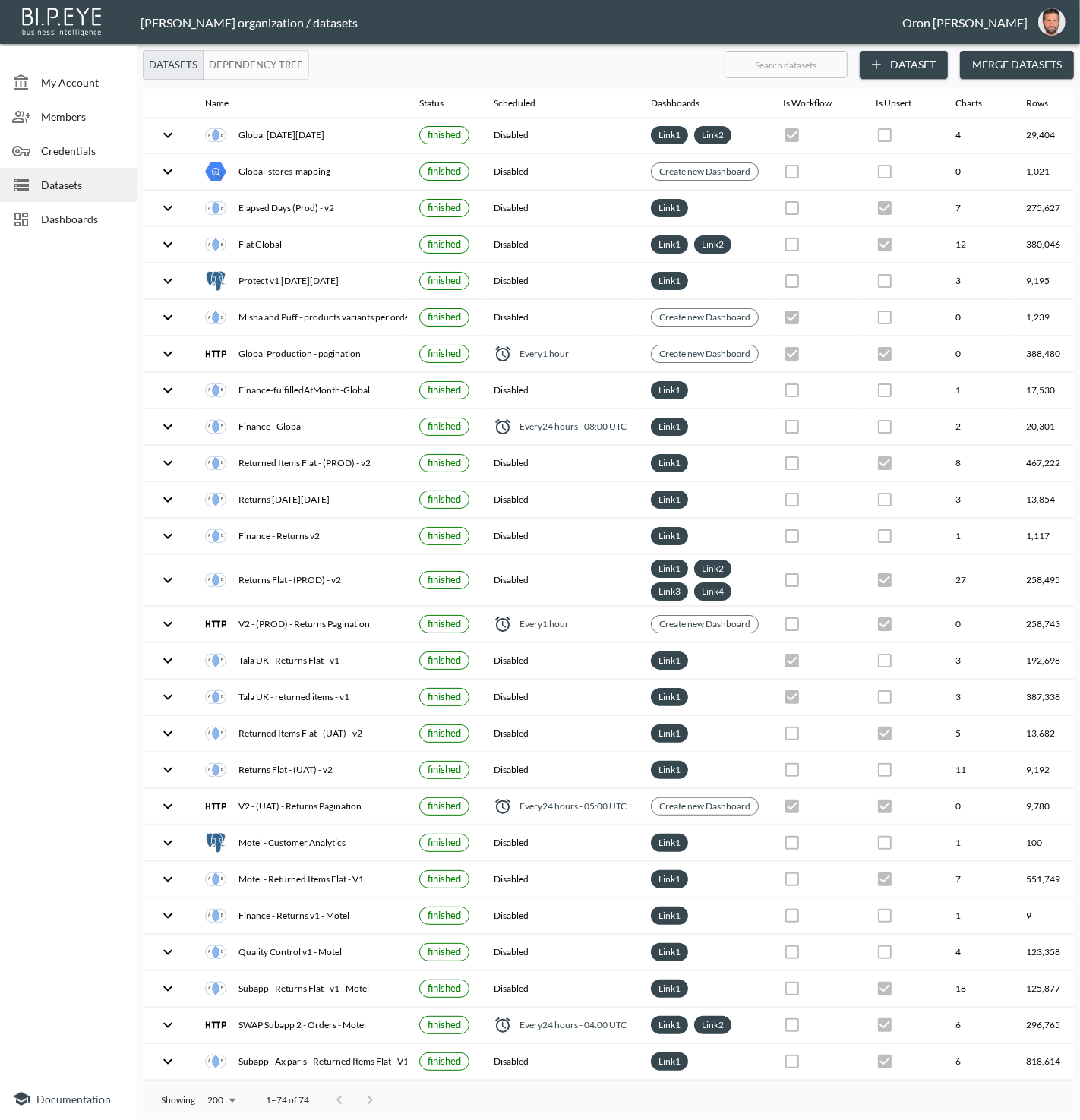
click at [787, 72] on input "text" at bounding box center [786, 64] width 123 height 38
type input "it"
checkbox input "false"
checkbox input "true"
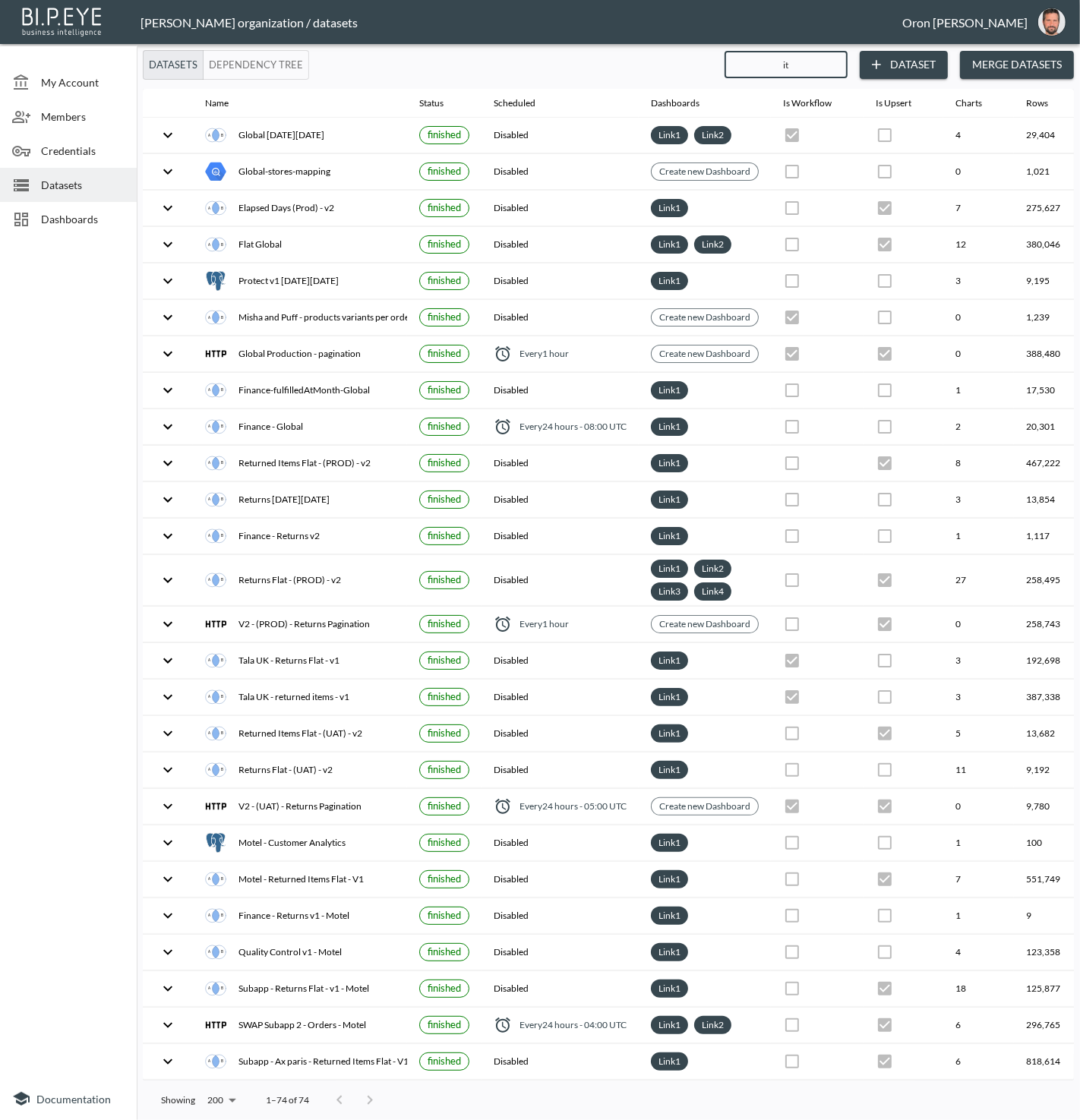
checkbox input "false"
checkbox input "true"
checkbox input "false"
checkbox input "true"
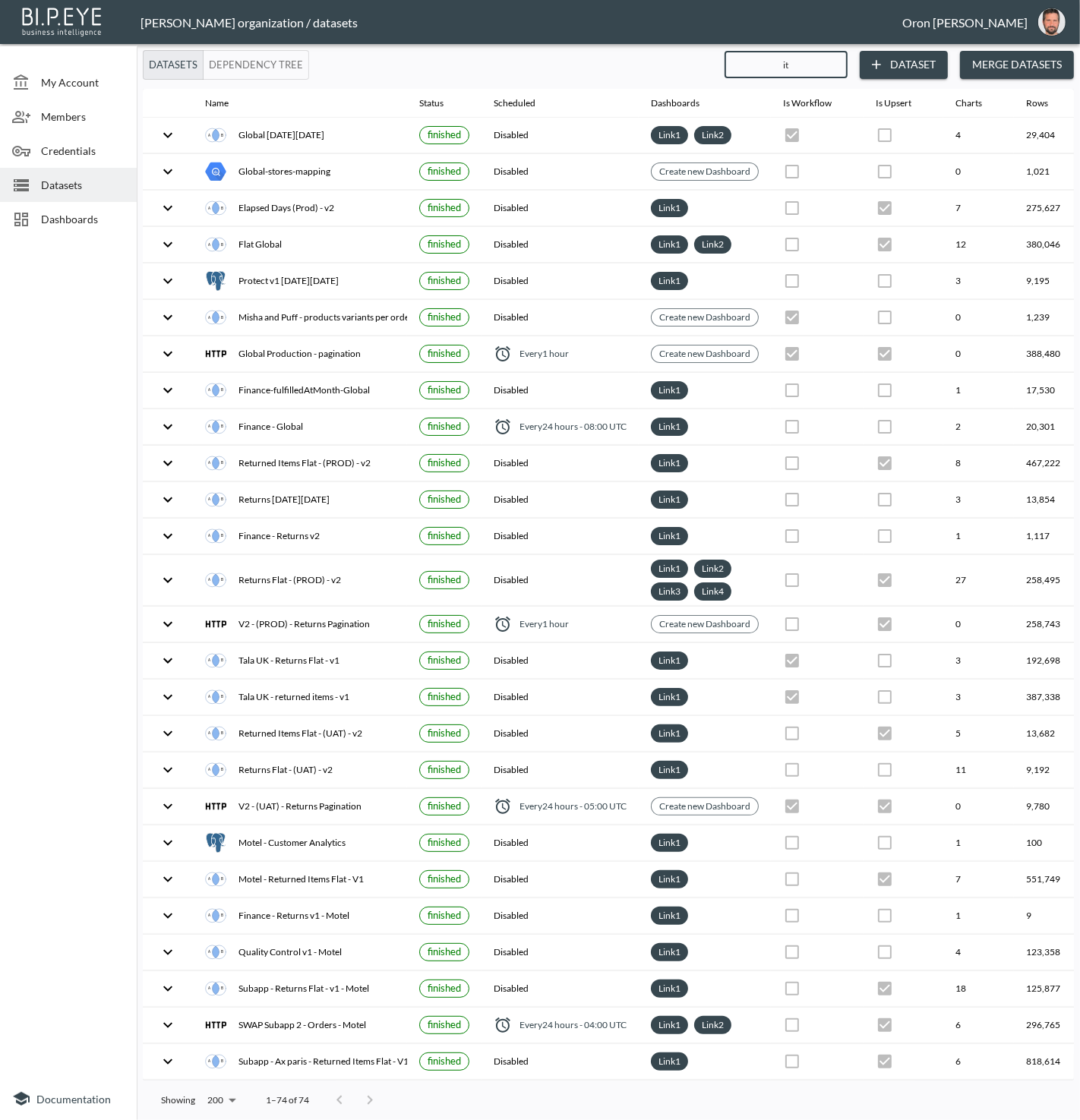
checkbox input "true"
checkbox input "false"
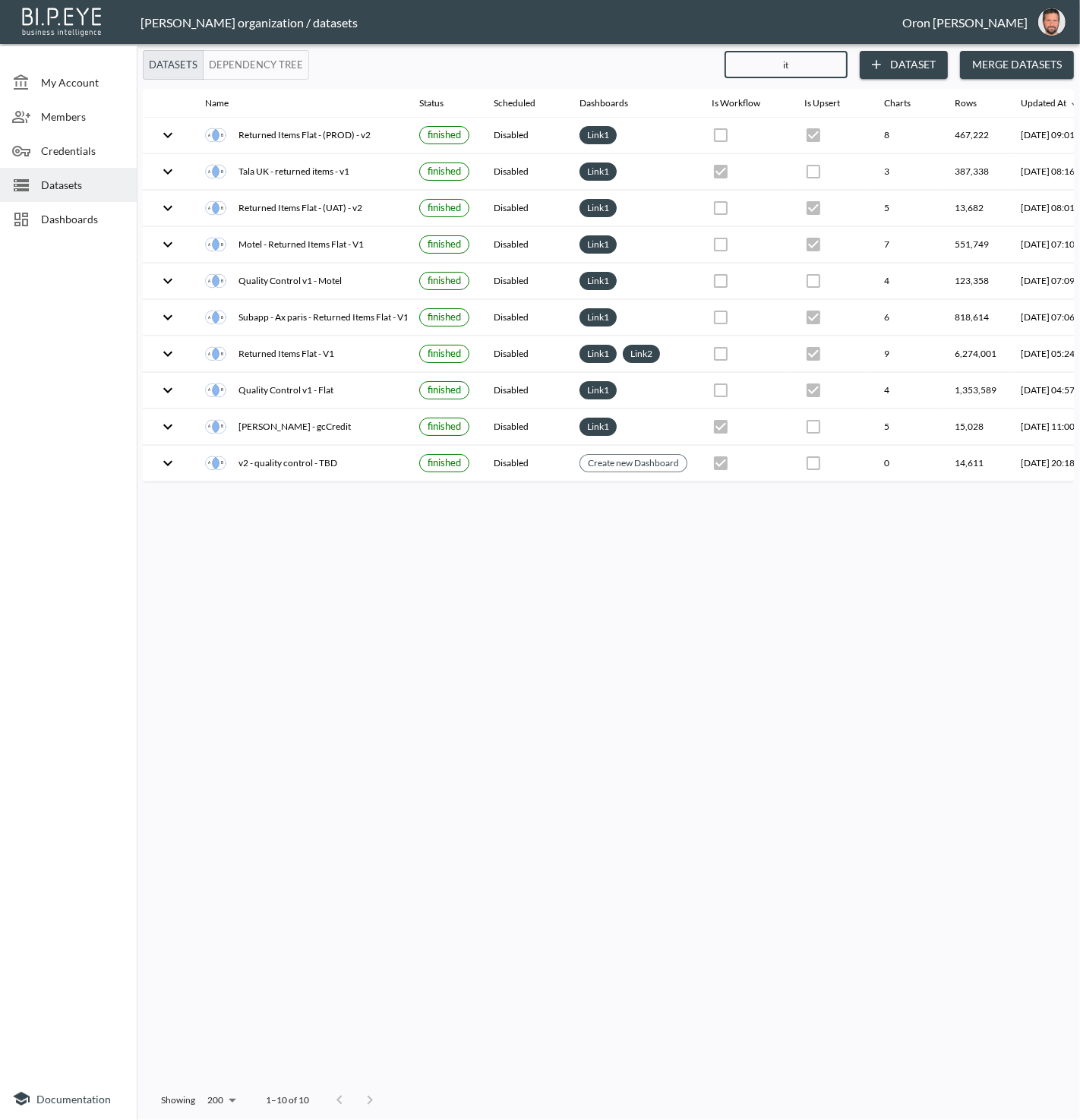
type input "ite"
checkbox input "true"
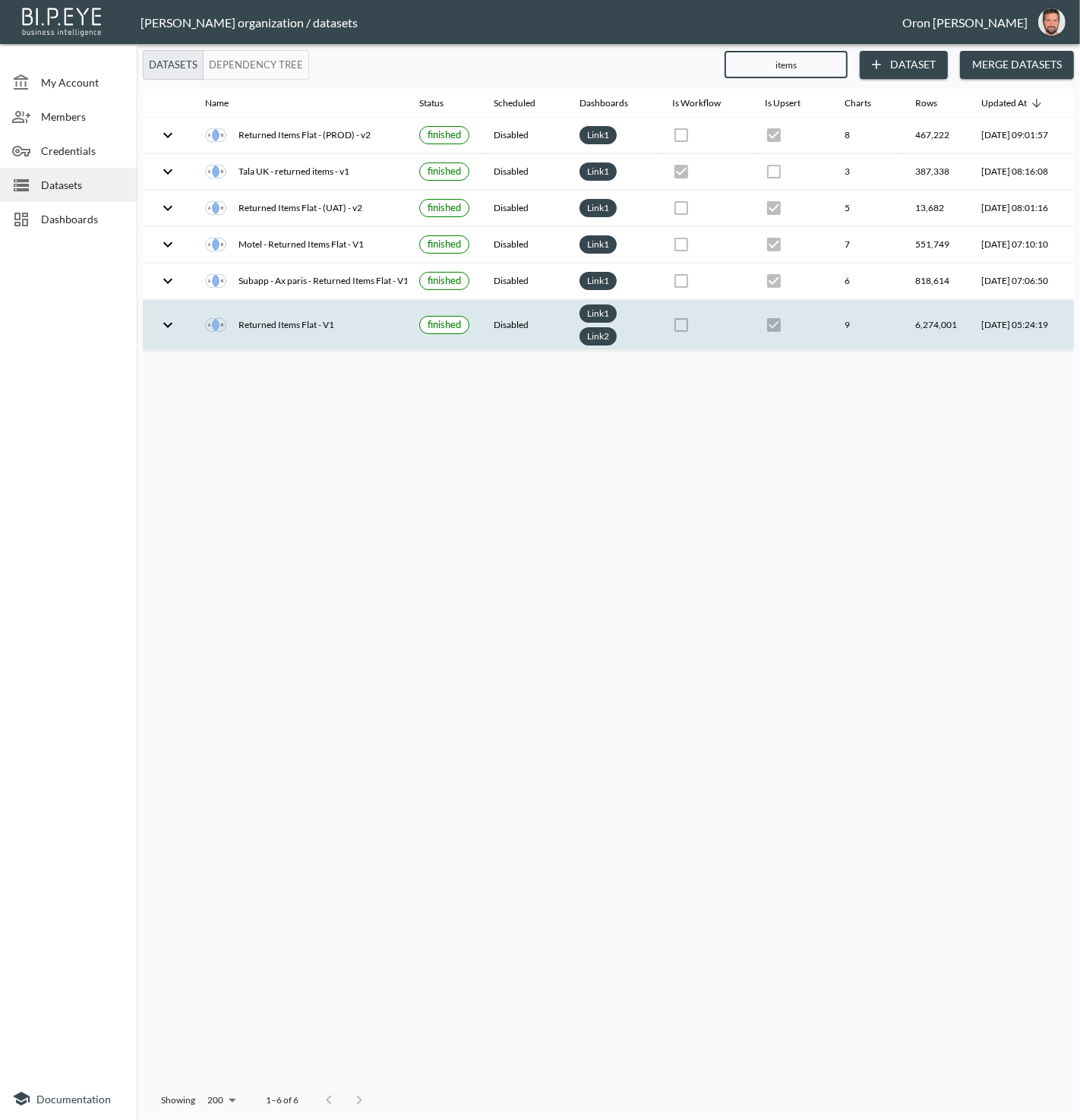
scroll to position [0, 55]
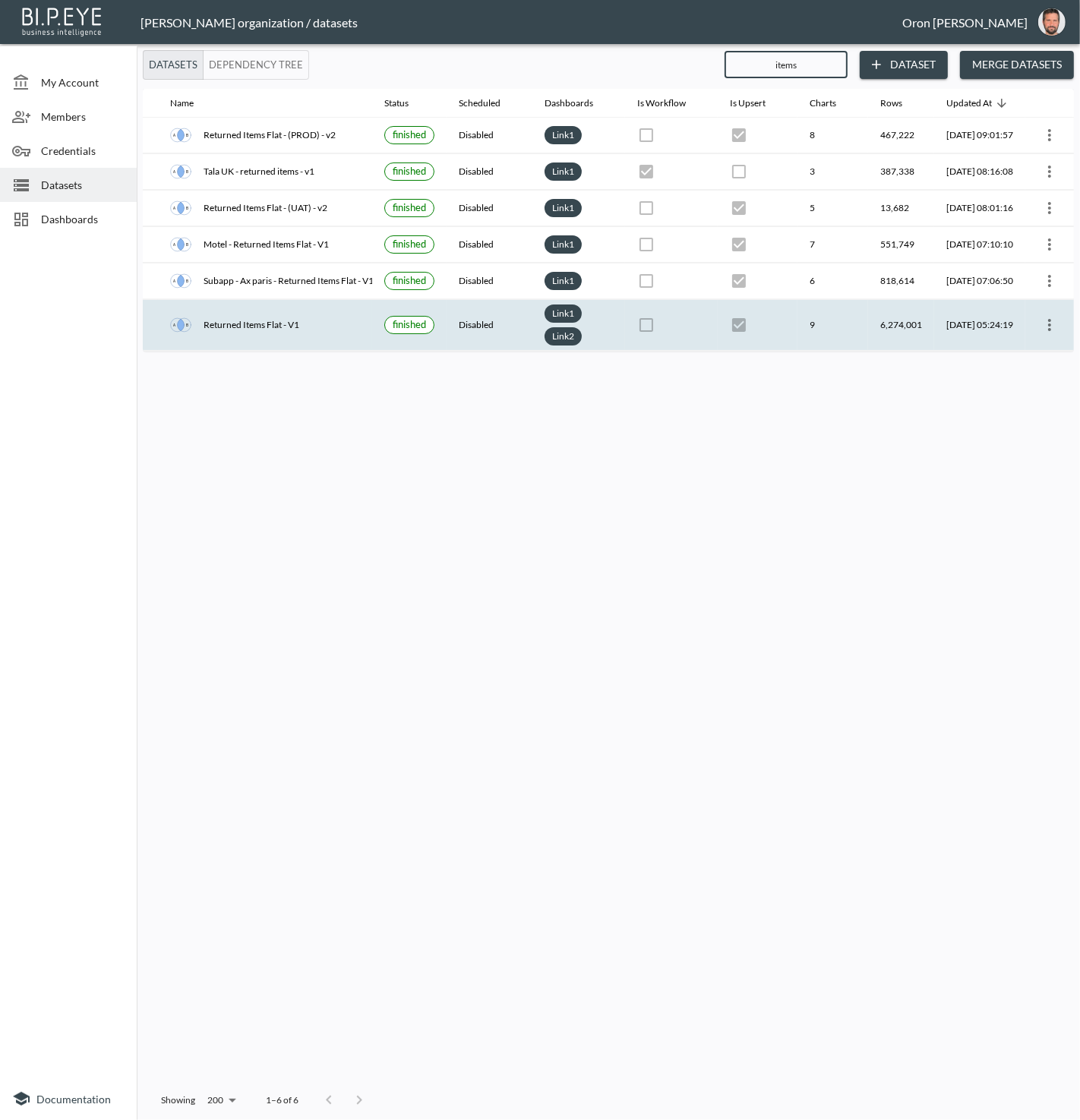
type input "items"
click at [1048, 316] on icon "more" at bounding box center [1049, 325] width 19 height 19
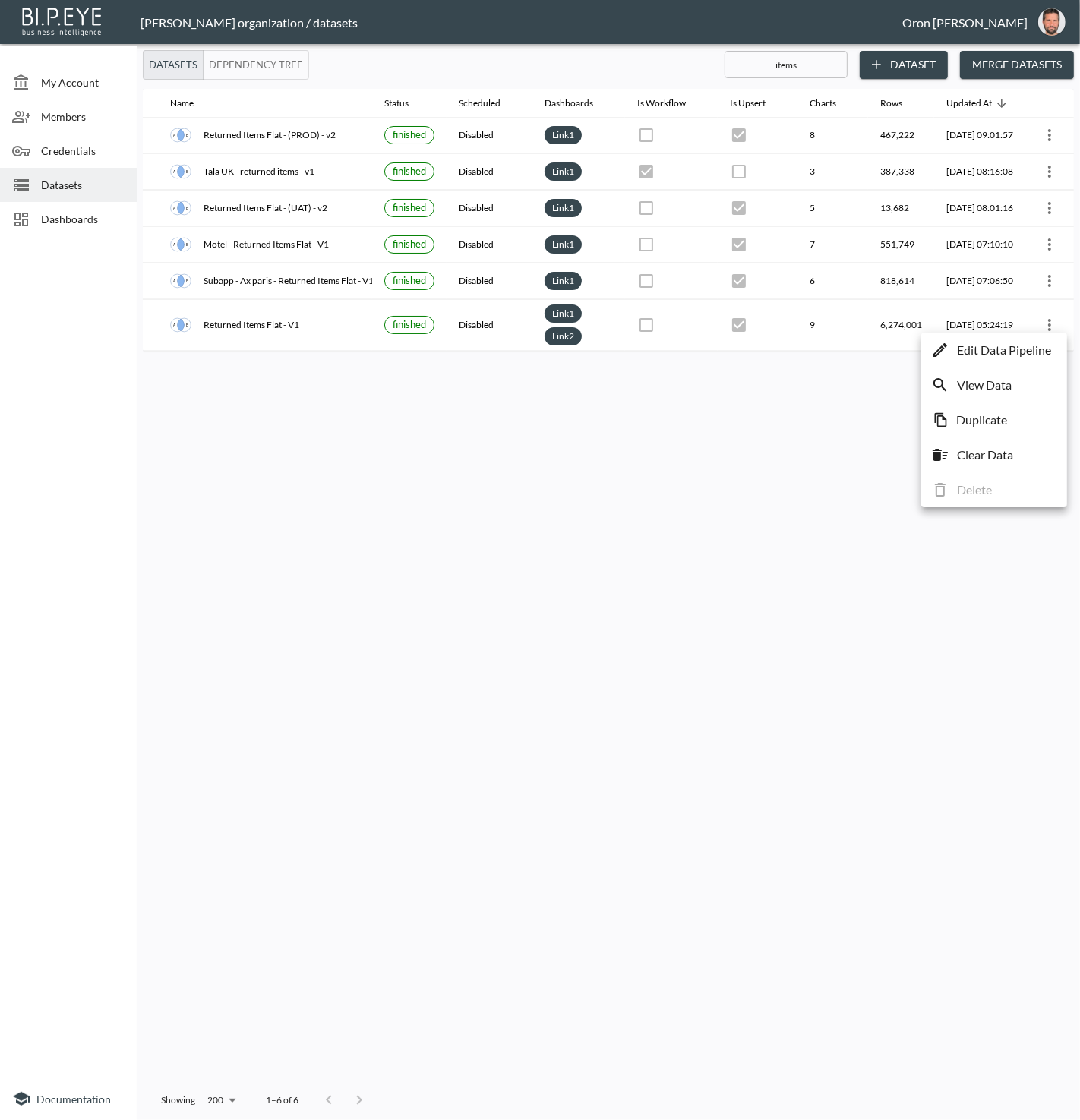
click at [1036, 342] on p "Edit Data Pipeline" at bounding box center [1004, 349] width 95 height 19
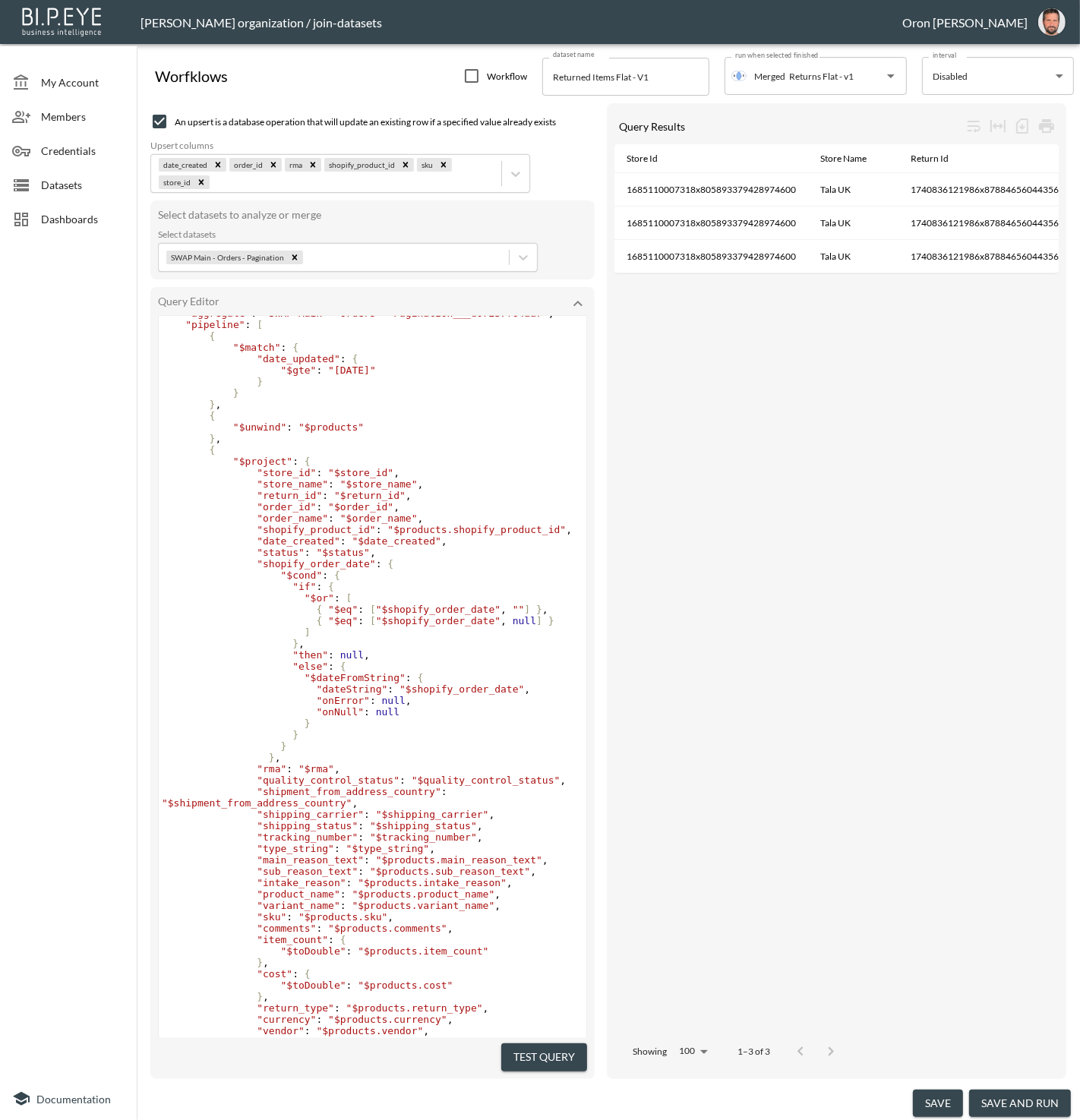
scroll to position [22, 0]
click at [367, 364] on pre ""date_updated" : {" at bounding box center [372, 360] width 427 height 12
type textarea "{"
click at [367, 364] on pre ""date_updated" : {" at bounding box center [372, 360] width 427 height 12
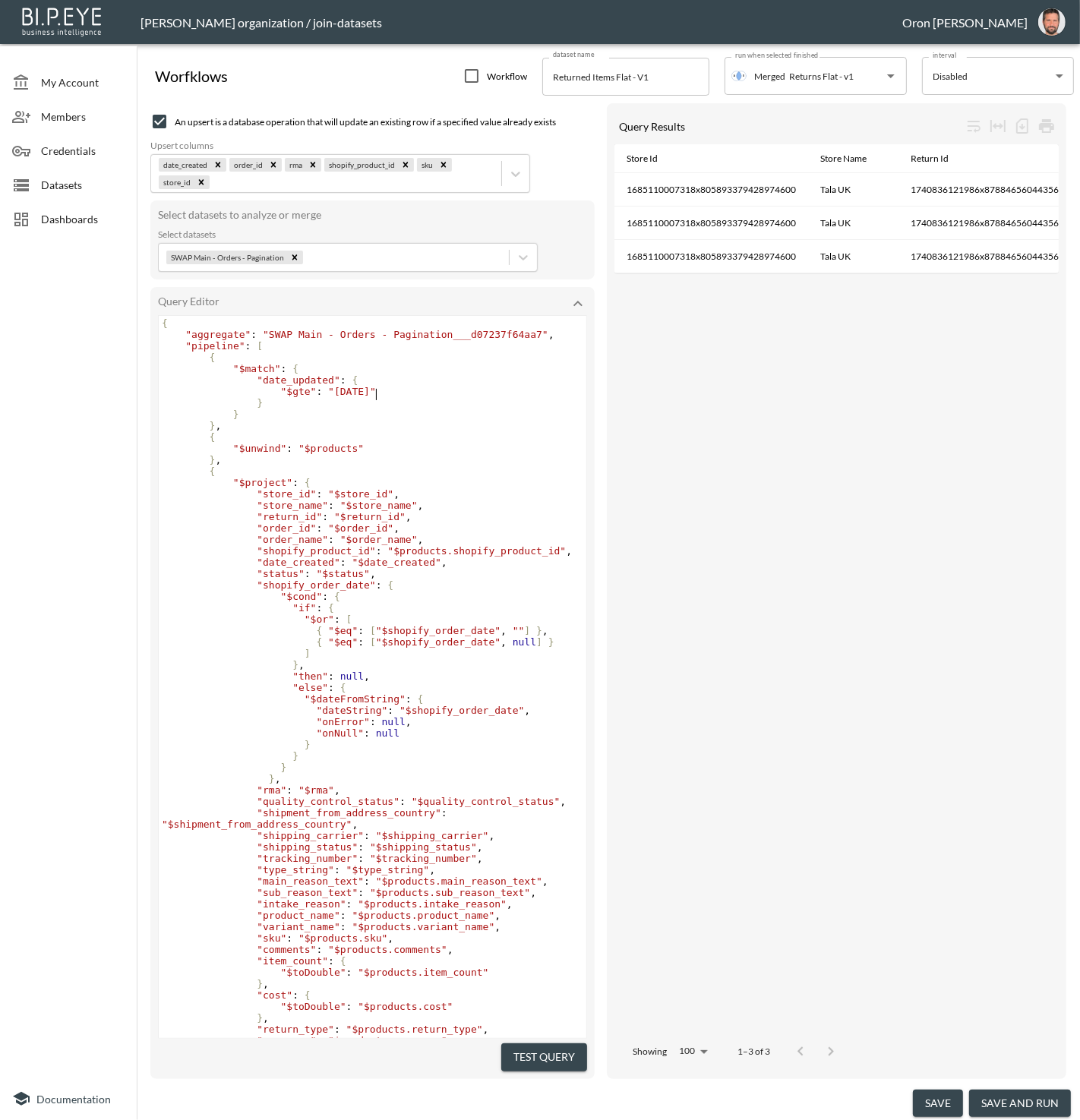
scroll to position [0, 0]
type textarea "03"
click at [281, 408] on pre "}" at bounding box center [372, 404] width 427 height 12
type textarea "}"
click at [281, 408] on pre "}" at bounding box center [372, 404] width 427 height 12
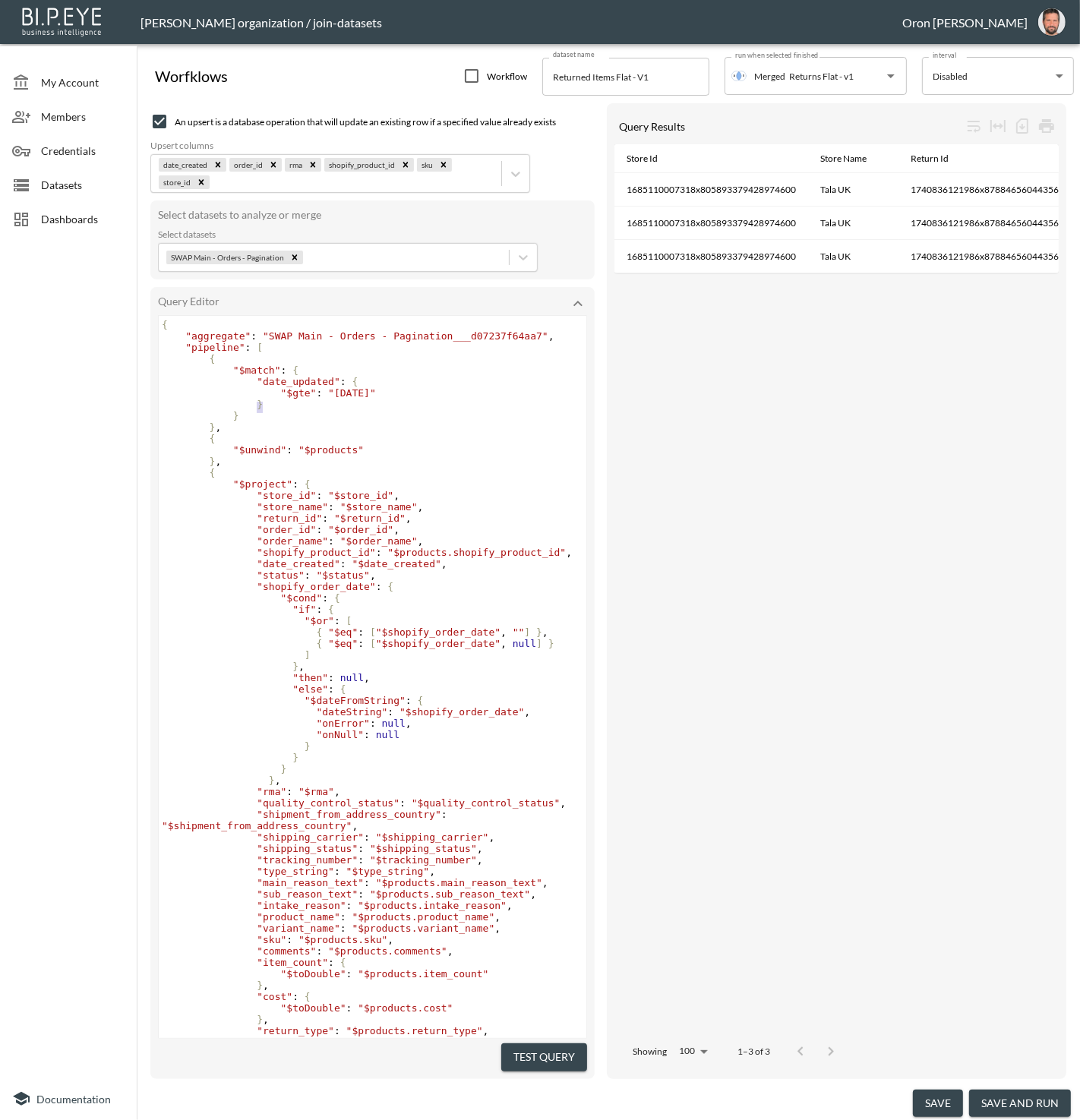
click at [286, 406] on pre "}" at bounding box center [372, 404] width 427 height 12
type textarea ","
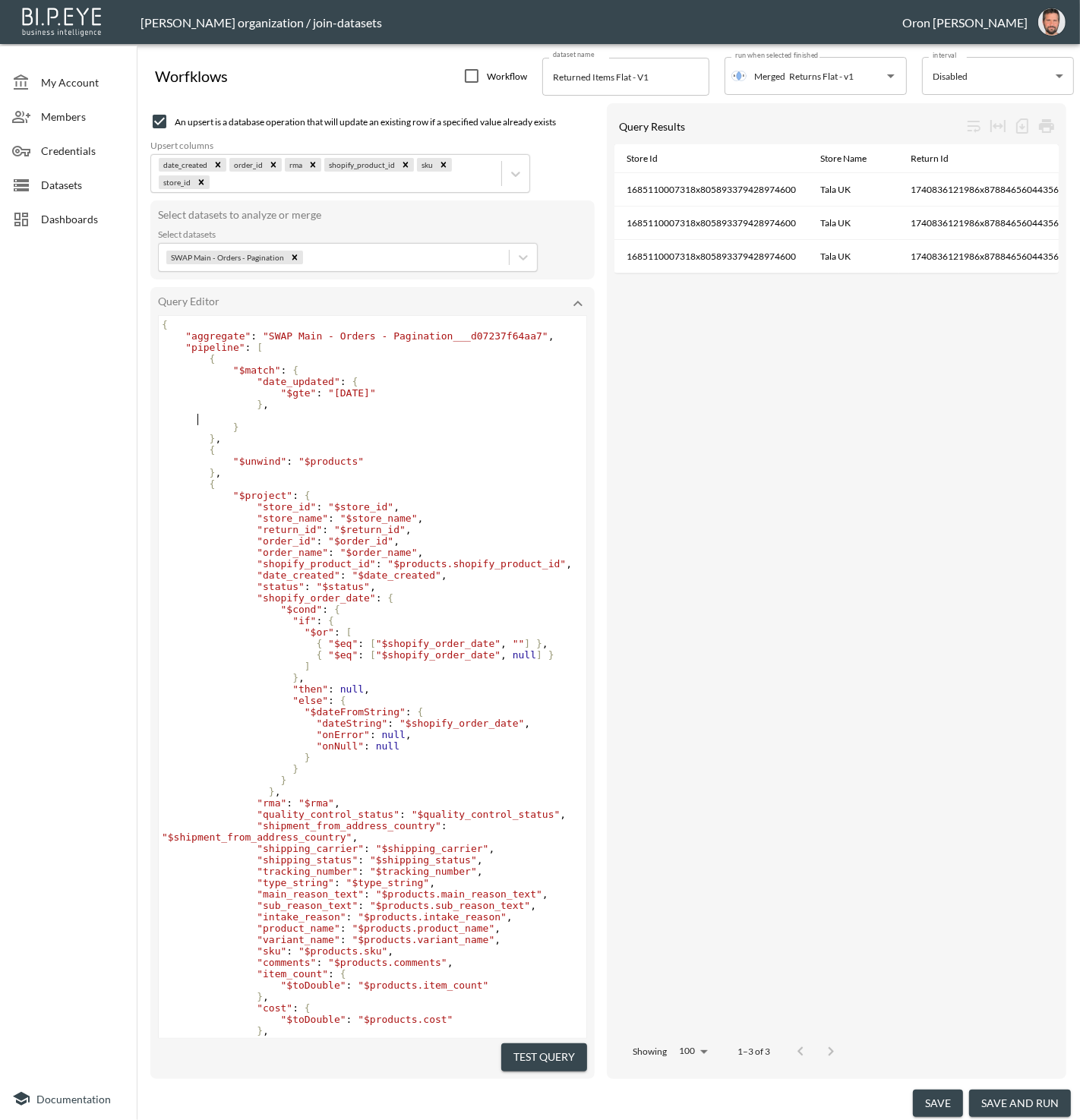
paste textarea "}"
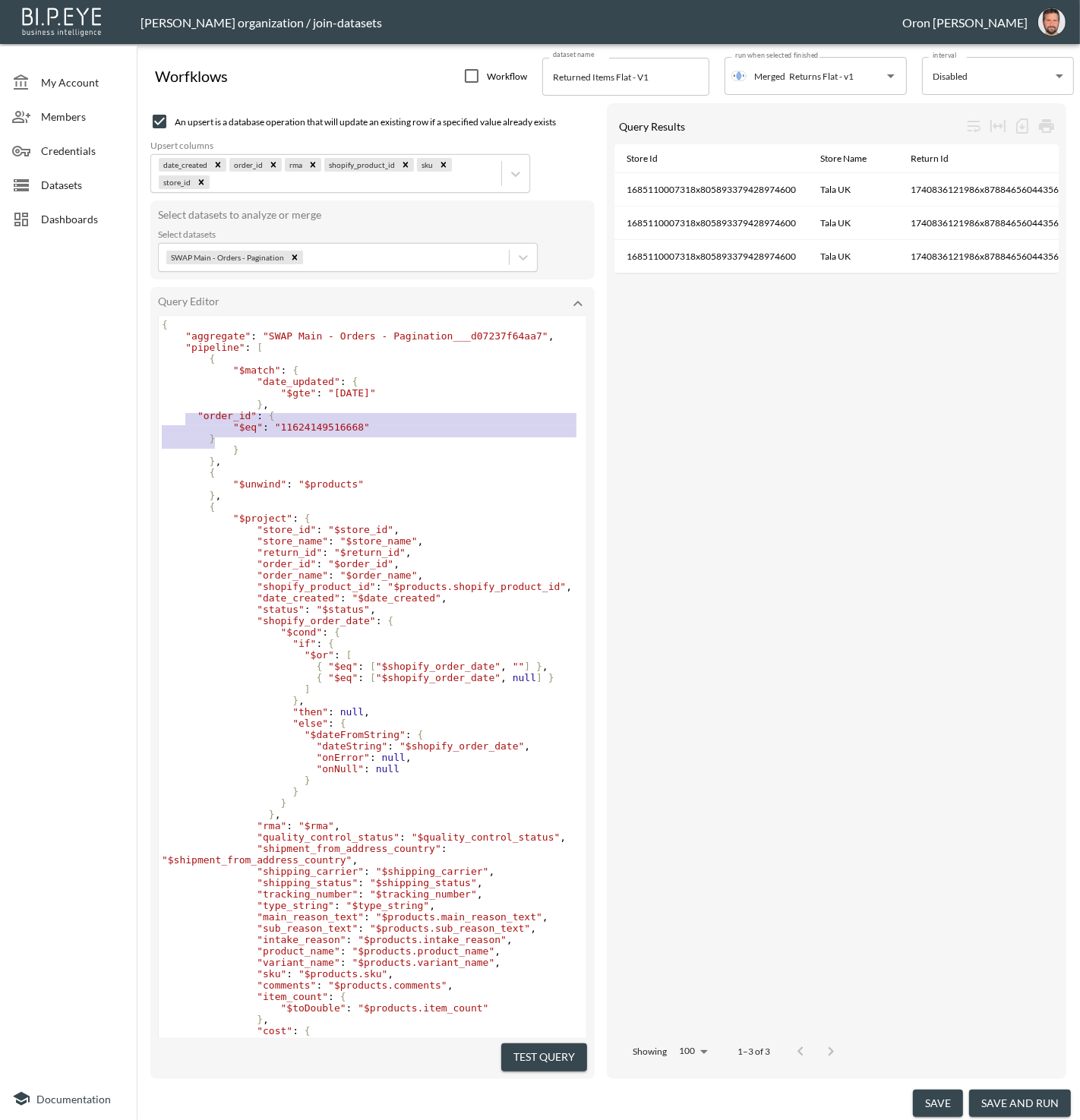
drag, startPoint x: 202, startPoint y: 434, endPoint x: 185, endPoint y: 420, distance: 22.0
click at [185, 420] on div "{ "aggregate" : "SWAP Main - Orders - Pagination___d07237f64aa7" , "pipeline" :…" at bounding box center [372, 740] width 427 height 842
type textarea ""order_id": { "$eq": "11624149516668" }"
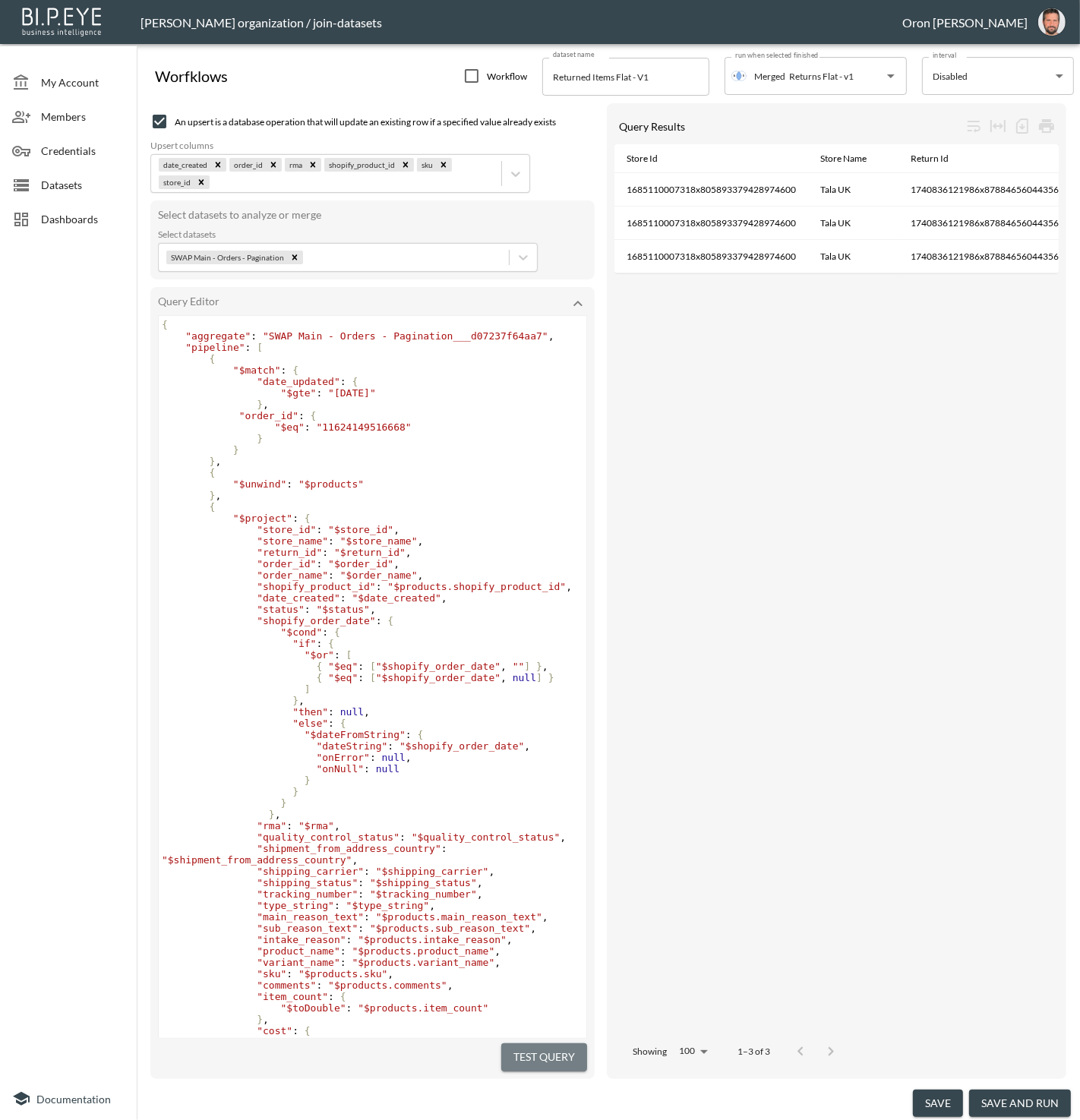
drag, startPoint x: 547, startPoint y: 1054, endPoint x: 533, endPoint y: 1053, distance: 14.0
click at [547, 1054] on button "Test Query" at bounding box center [543, 1057] width 86 height 29
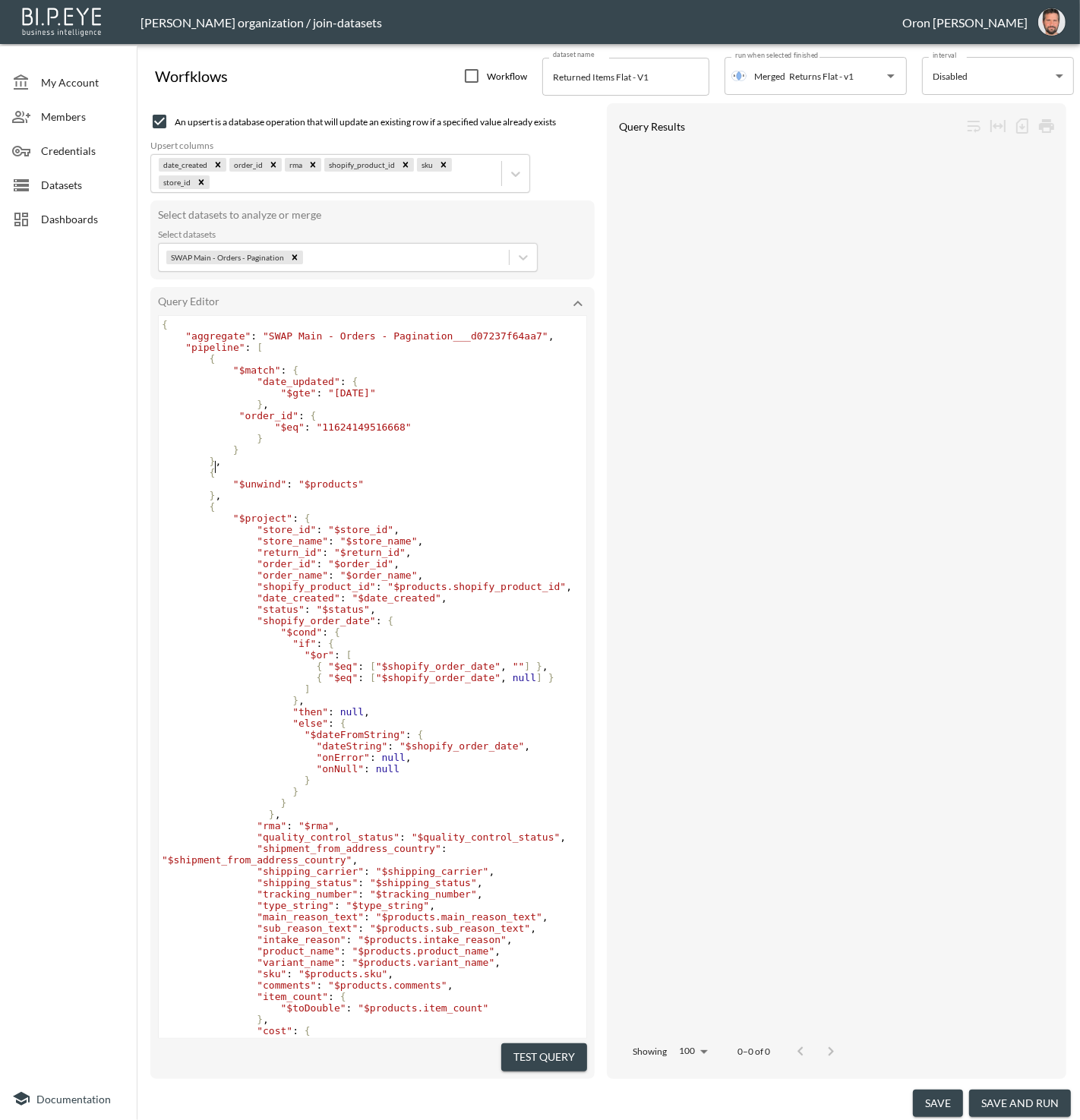
scroll to position [0, 0]
type textarea ", { "$unwind": "$products" },"
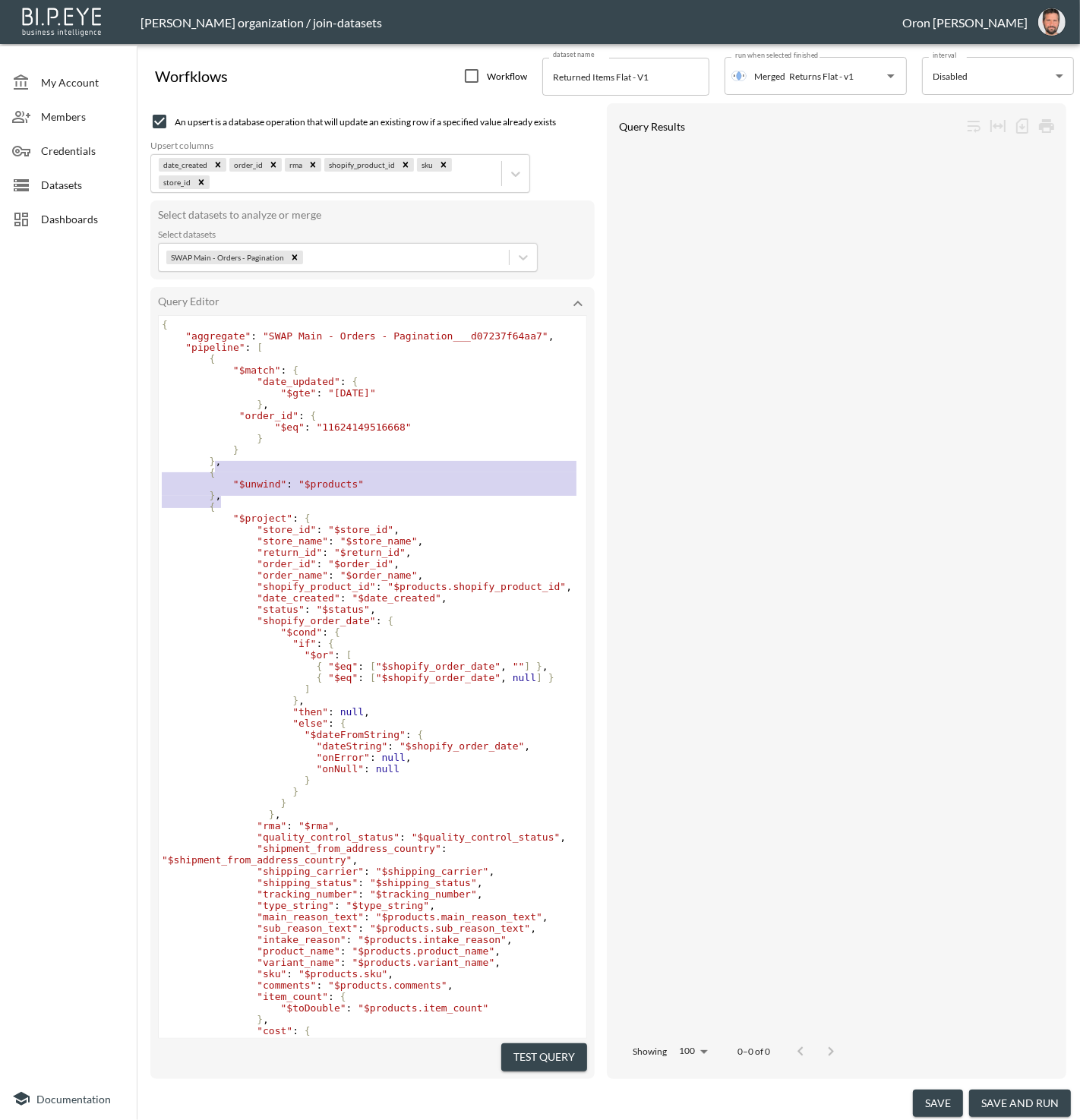
drag, startPoint x: 215, startPoint y: 467, endPoint x: 230, endPoint y: 494, distance: 30.9
click at [228, 494] on div "{ "aggregate" : "SWAP Main - Orders - Pagination___d07237f64aa7" , "pipeline" :…" at bounding box center [372, 740] width 427 height 842
click at [251, 508] on pre "{" at bounding box center [372, 507] width 427 height 12
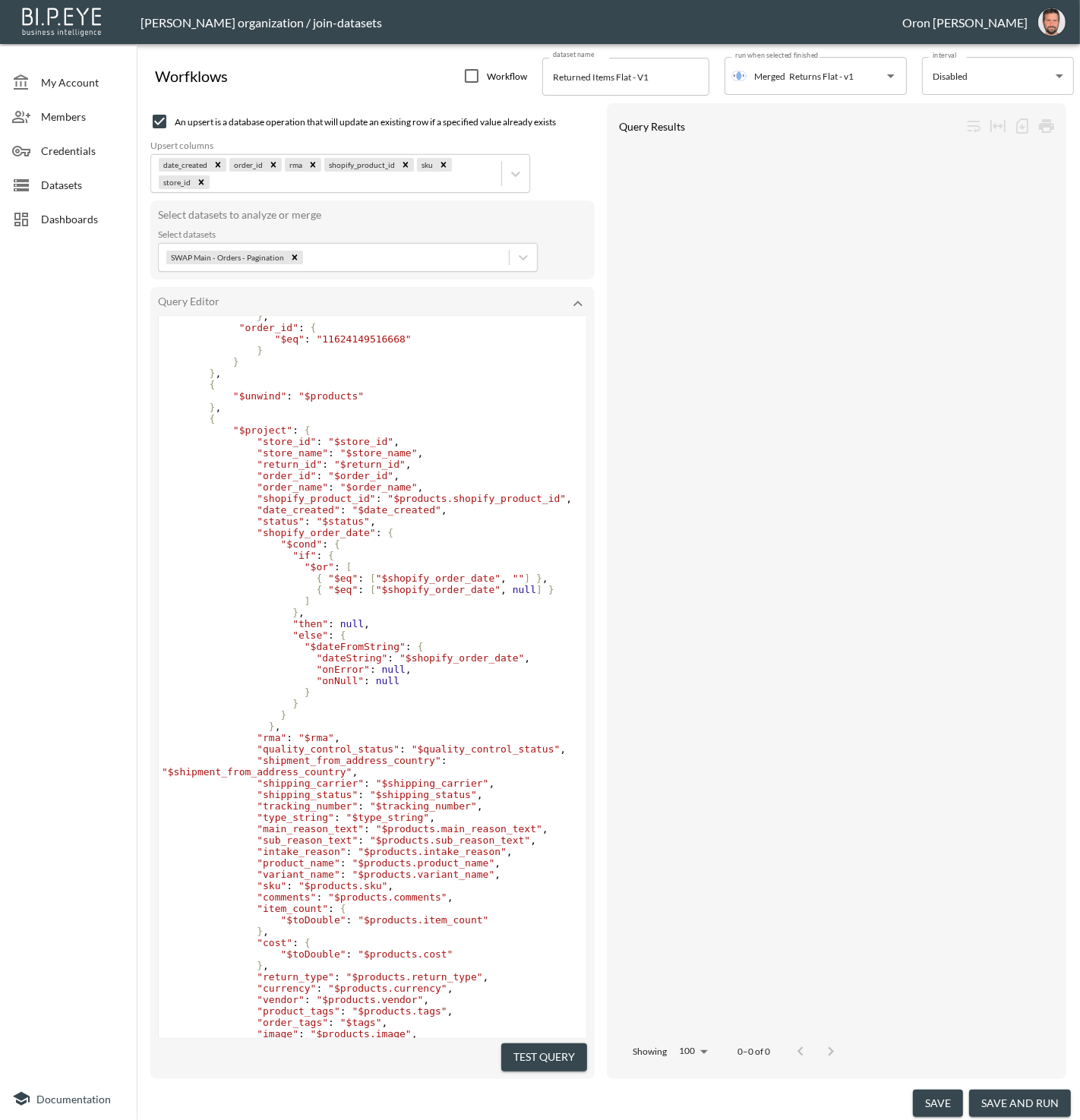
scroll to position [101, 0]
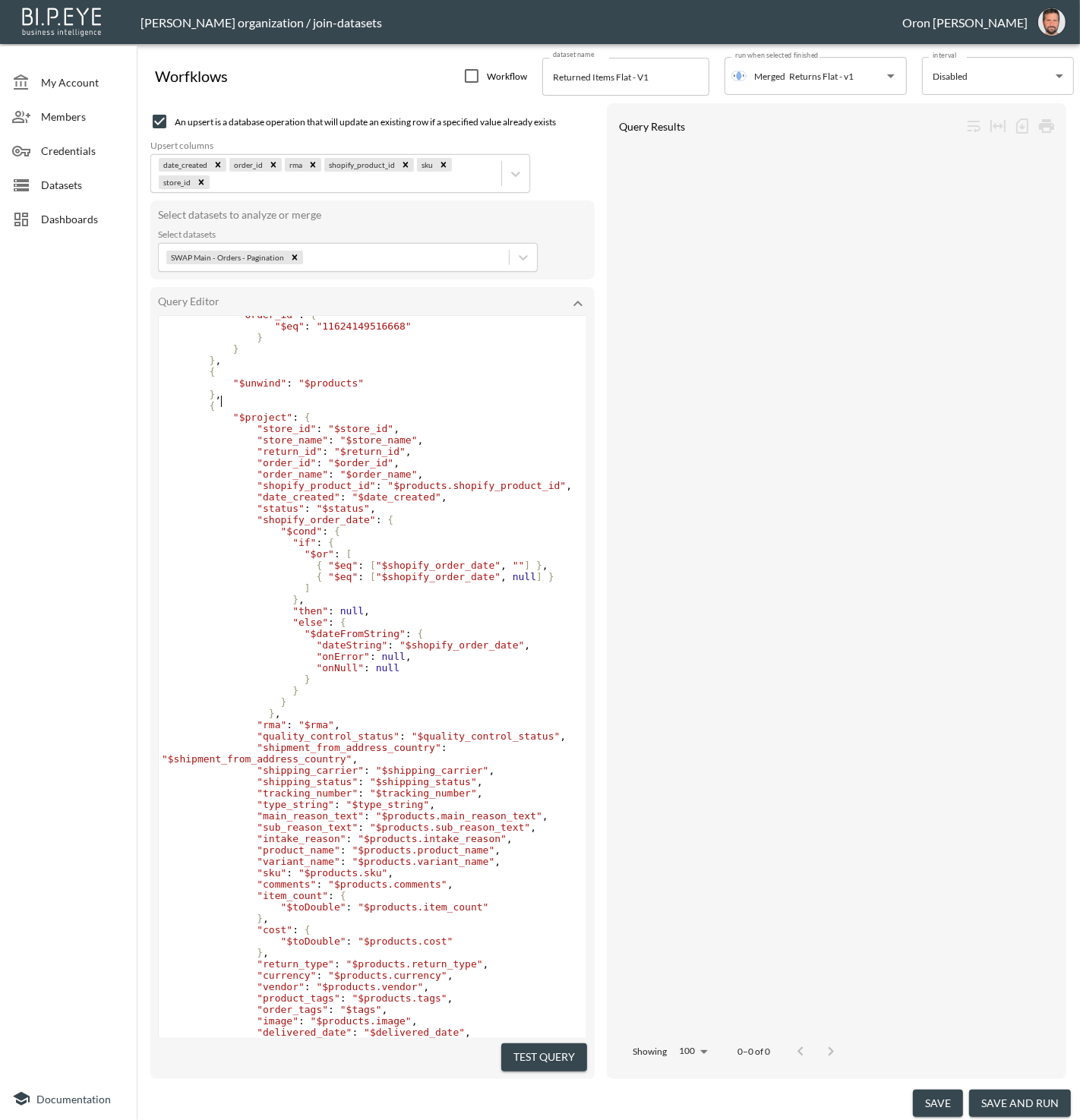
click at [238, 401] on pre "} ," at bounding box center [372, 395] width 427 height 12
click at [235, 410] on pre "{" at bounding box center [372, 406] width 427 height 12
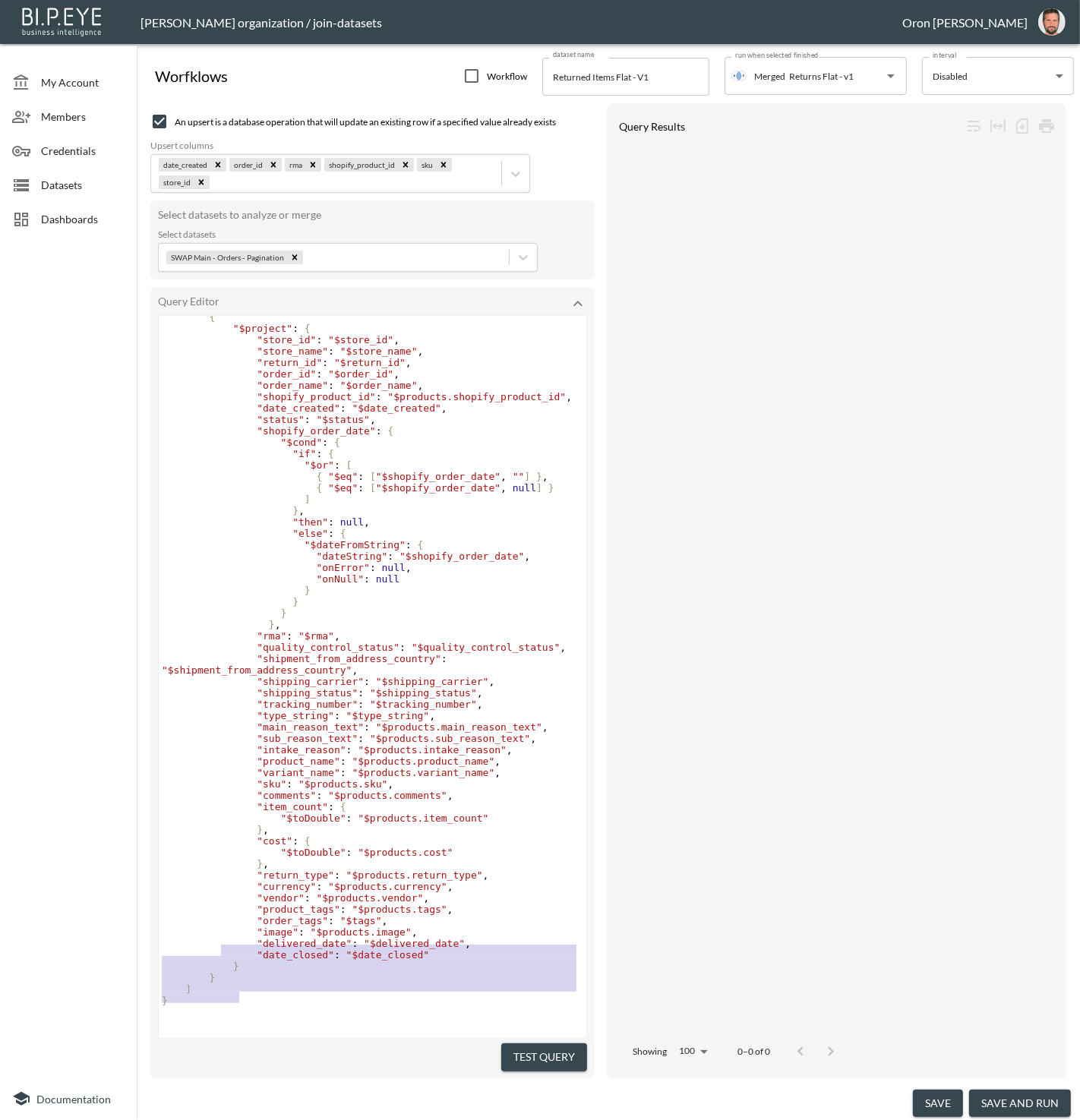
scroll to position [0, 0]
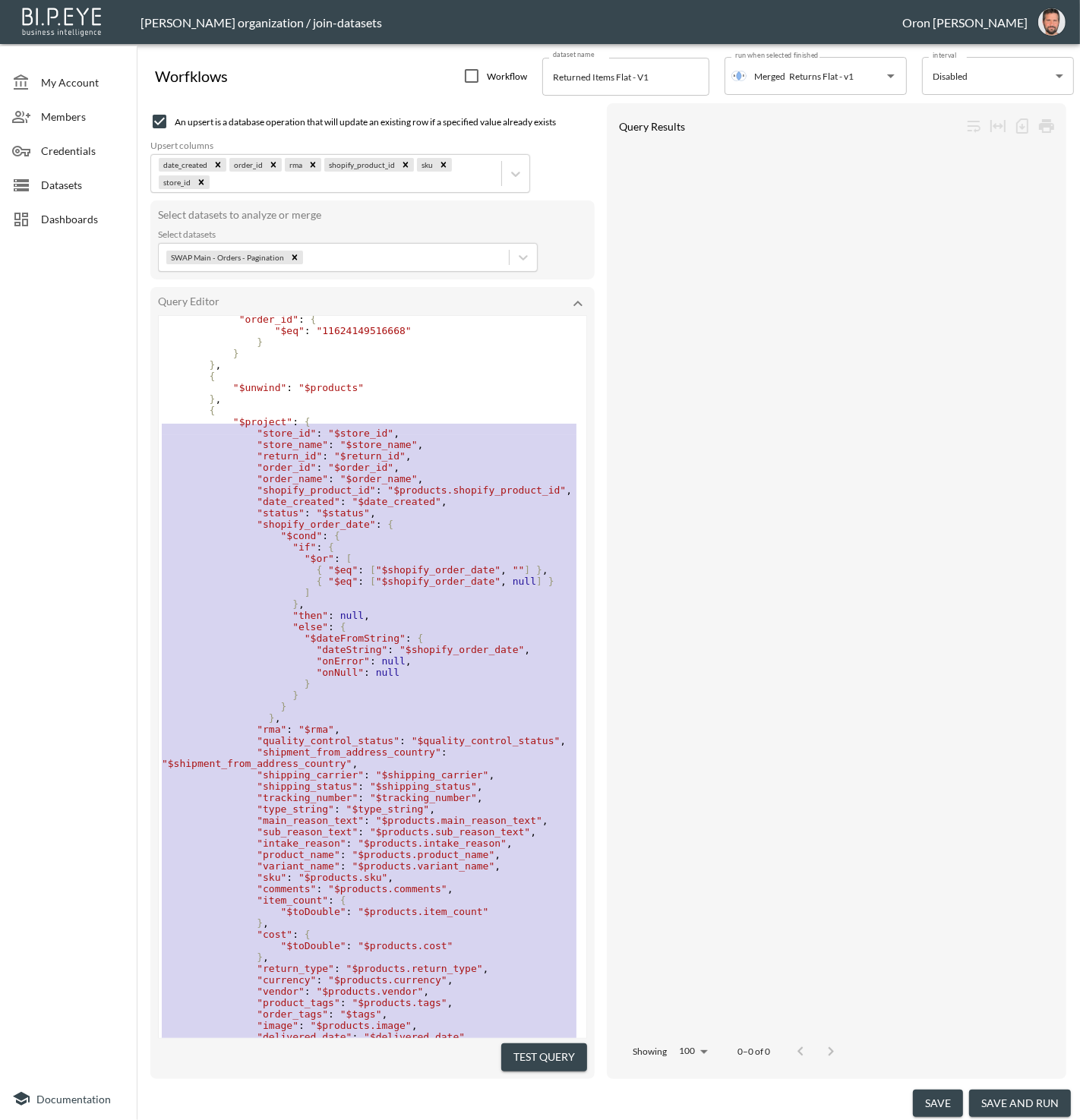
type textarea "{ "$project": { "store_id": "$store_id", "store_name": "$store_name", "return_i…"
drag, startPoint x: 241, startPoint y: 973, endPoint x: 127, endPoint y: 412, distance: 572.5
click at [127, 412] on div "My Account Members Credentials Datasets Dashboards Documentation Worfklows Work…" at bounding box center [540, 560] width 1080 height 1120
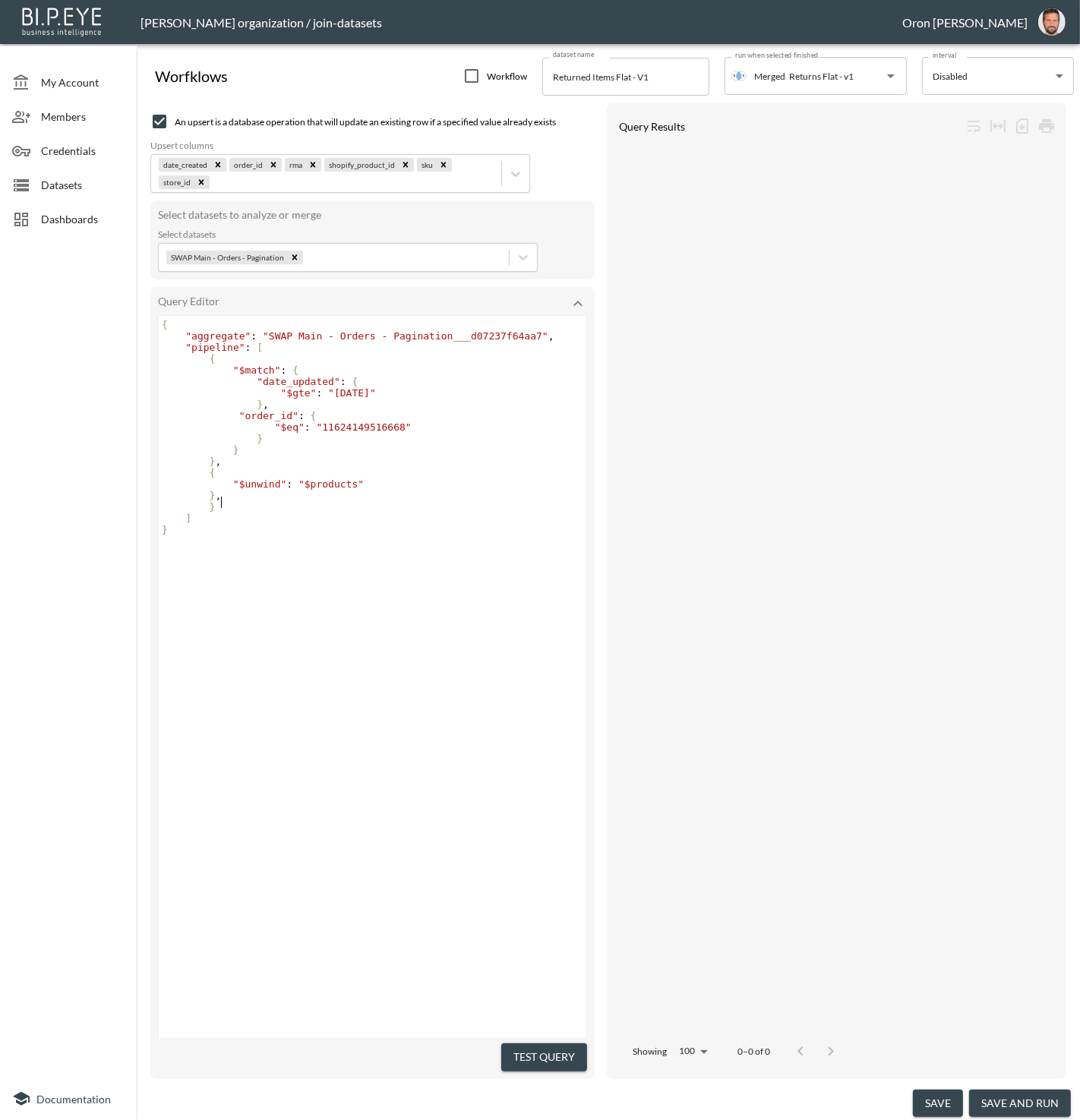
click at [243, 505] on pre "}" at bounding box center [374, 507] width 431 height 12
click at [243, 501] on pre "} ," at bounding box center [374, 496] width 431 height 12
click at [537, 1046] on button "Test Query" at bounding box center [543, 1057] width 86 height 29
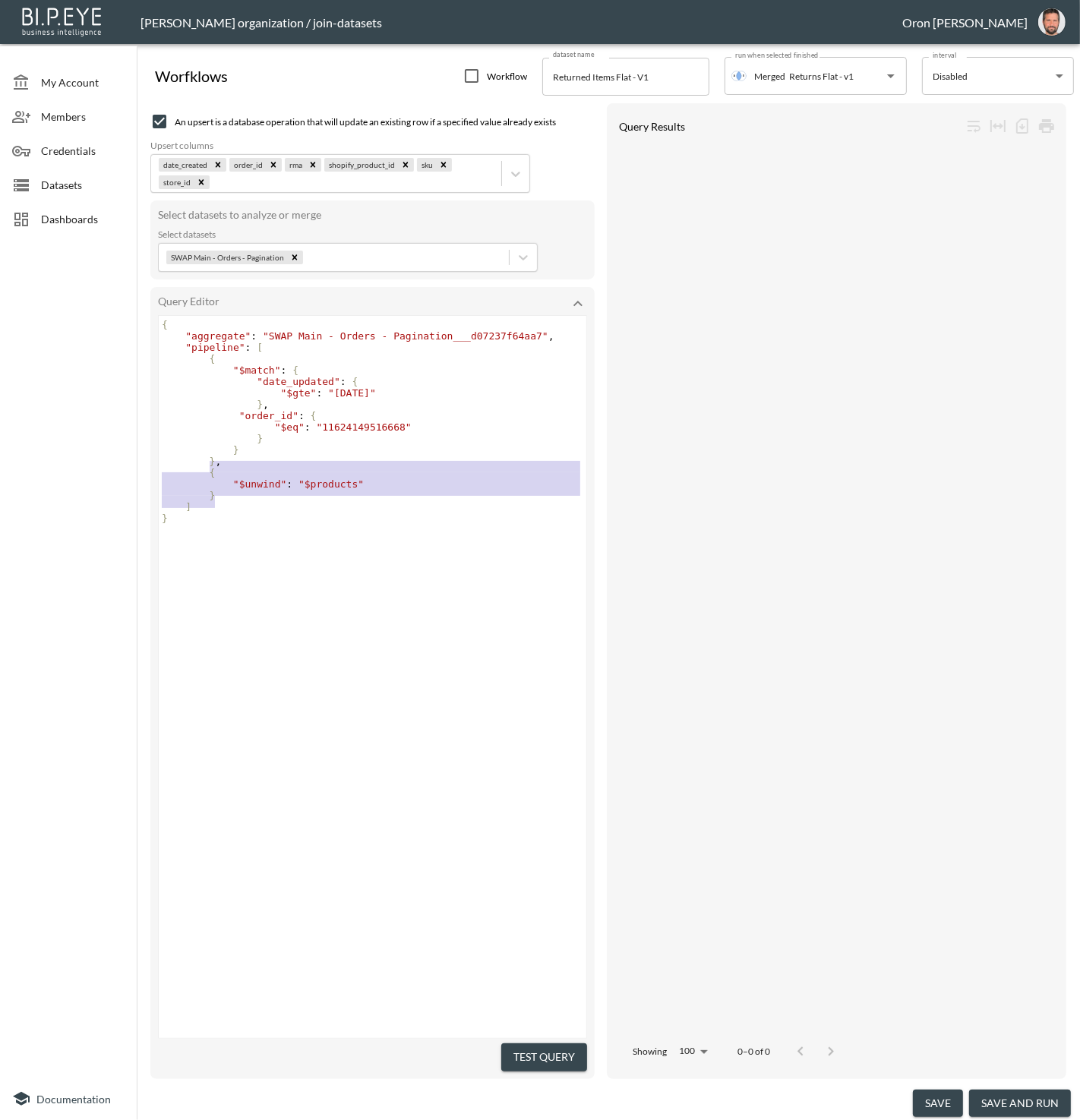
type textarea ", { "$unwind": "$products" }"
drag, startPoint x: 224, startPoint y: 496, endPoint x: 215, endPoint y: 465, distance: 32.3
click at [215, 465] on div "{ "aggregate" : "SWAP Main - Orders - Pagination___d07237f64aa7" , "pipeline" :…" at bounding box center [374, 421] width 431 height 205
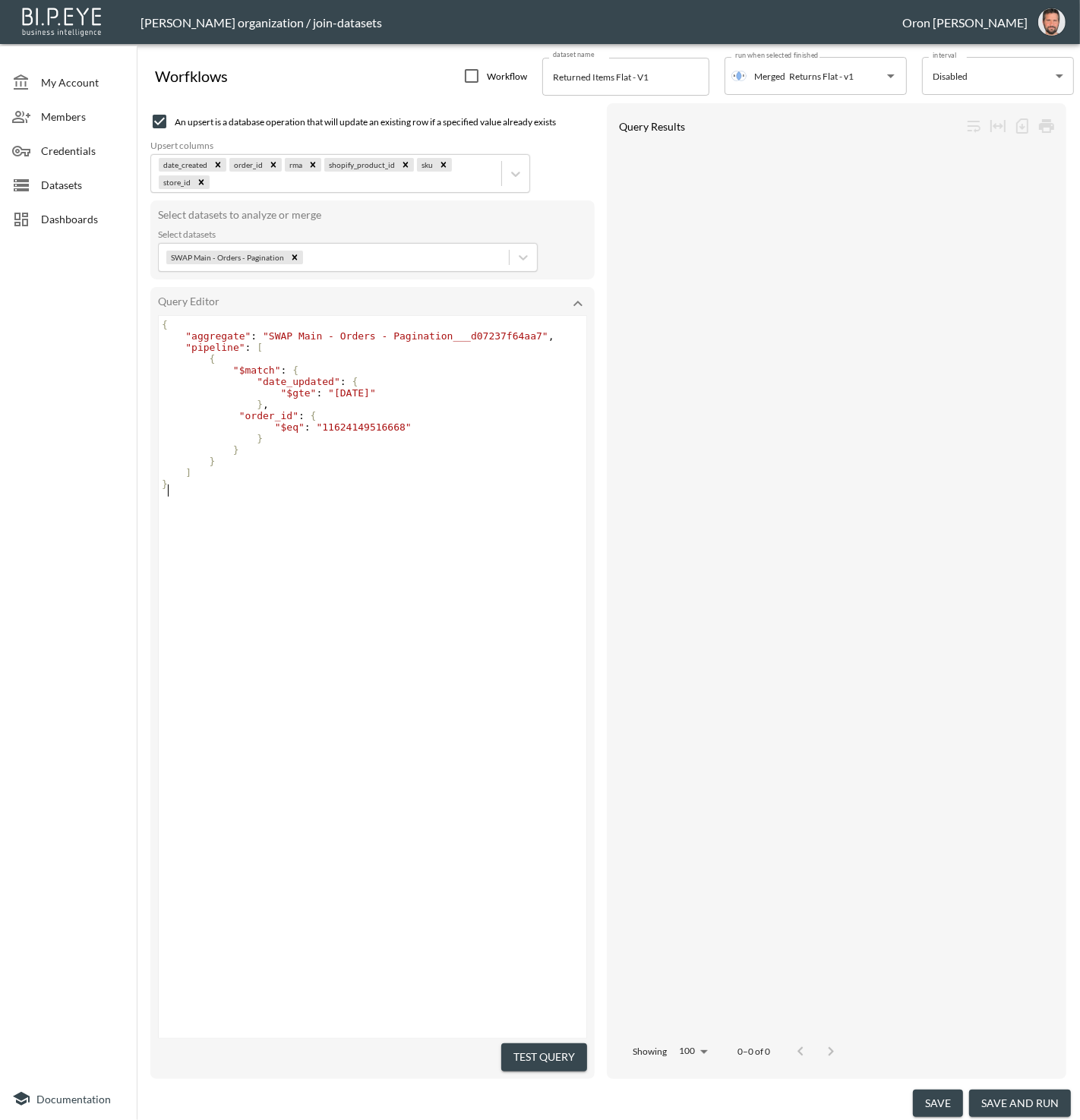
click at [458, 862] on div "x { "aggregate" : "SWAP Main - Orders - Pagination___d07237f64aa7" , "pipeline"…" at bounding box center [391, 696] width 466 height 760
drag, startPoint x: 531, startPoint y: 1046, endPoint x: 517, endPoint y: 1017, distance: 32.2
click at [531, 1046] on button "Test Query" at bounding box center [543, 1057] width 86 height 29
click at [376, 395] on span ""2025-03-20"" at bounding box center [351, 394] width 48 height 12
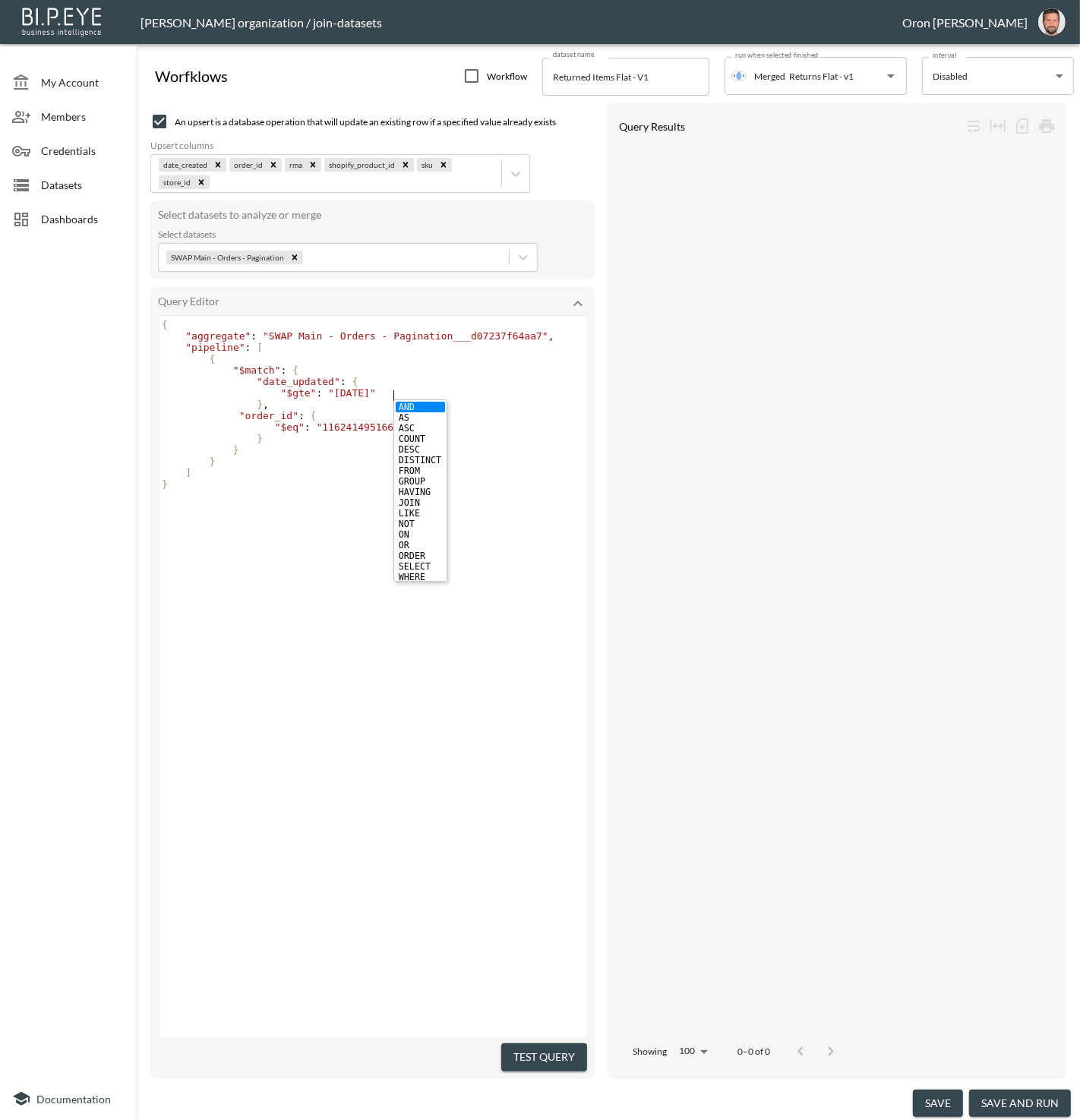
type textarea "01"
drag, startPoint x: 527, startPoint y: 1047, endPoint x: 521, endPoint y: 1032, distance: 16.2
click at [527, 1046] on button "Test Query" at bounding box center [543, 1057] width 86 height 29
click at [324, 431] on span ""11624149516668"" at bounding box center [364, 427] width 95 height 12
click at [376, 394] on span ""2025-03-20"" at bounding box center [351, 394] width 48 height 12
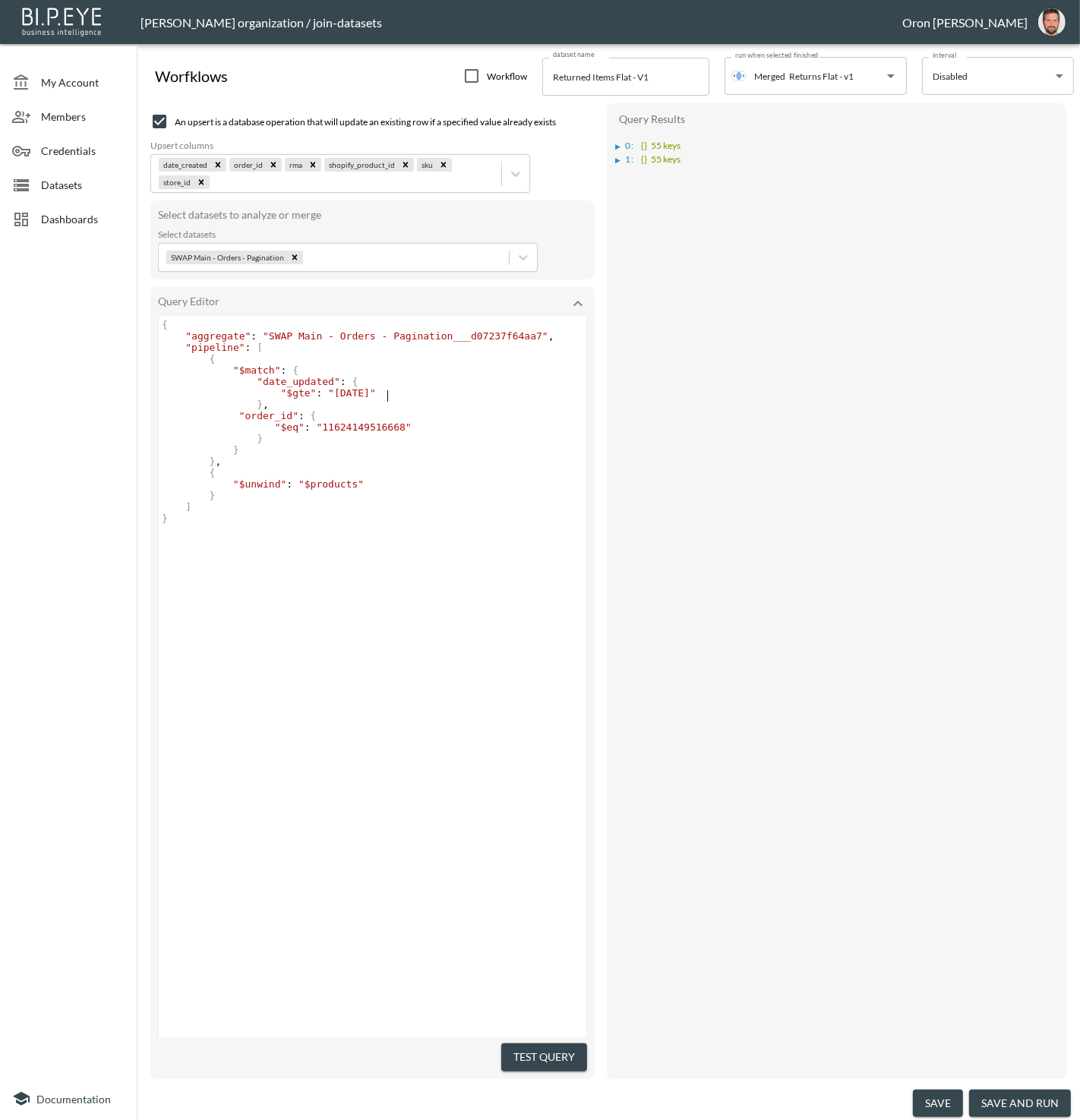
click at [376, 394] on span ""2025-03-20"" at bounding box center [351, 394] width 48 height 12
type textarea "01"
click at [570, 1043] on button "Test Query" at bounding box center [543, 1057] width 86 height 29
click at [618, 171] on div "▶" at bounding box center [618, 174] width 5 height 8
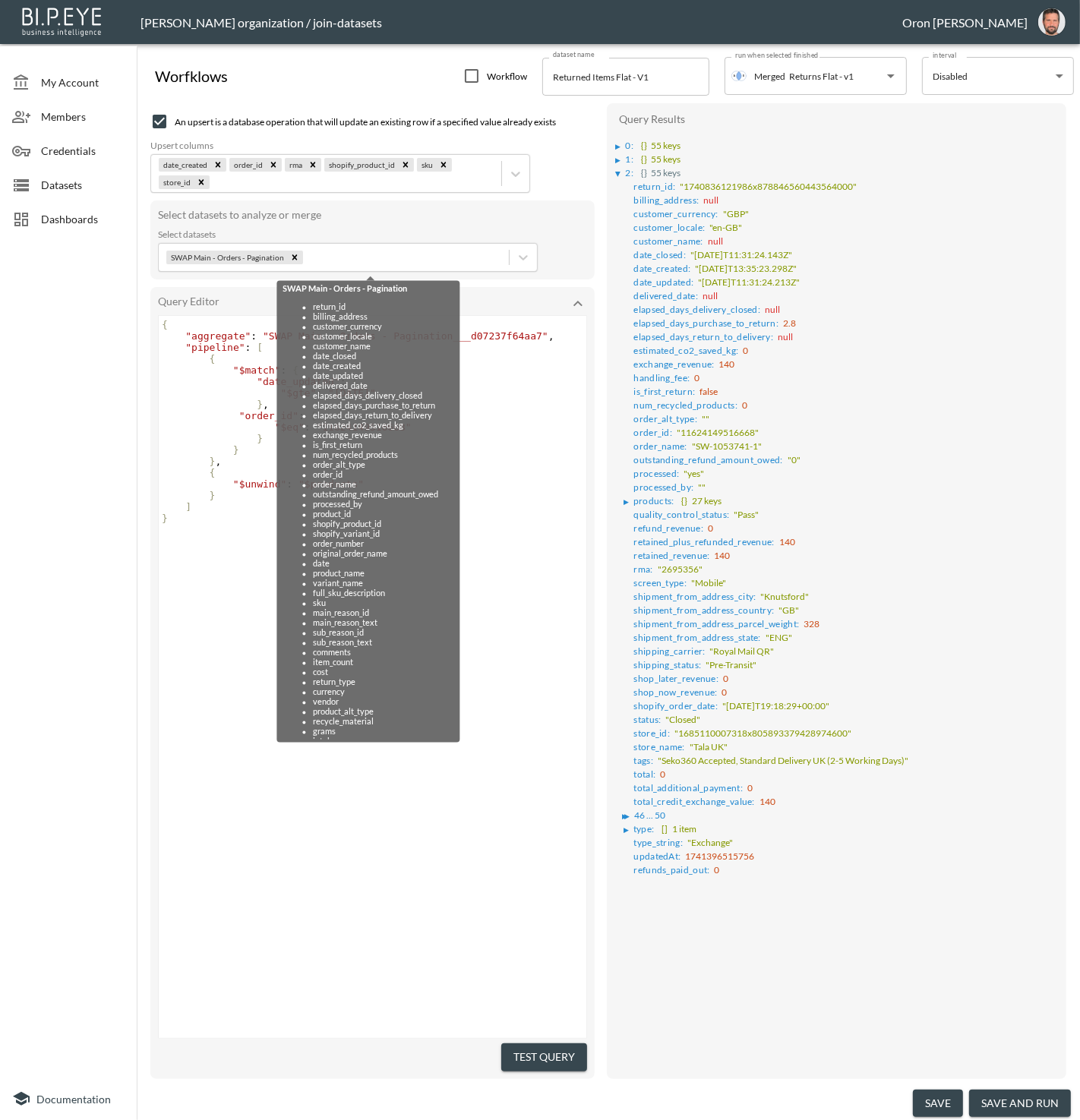
click at [500, 413] on pre ""order_id" : {" at bounding box center [374, 416] width 431 height 12
type textarea "{"
click at [500, 413] on pre ""order_id" : {" at bounding box center [374, 416] width 431 height 12
click at [240, 513] on pre "]" at bounding box center [374, 507] width 431 height 12
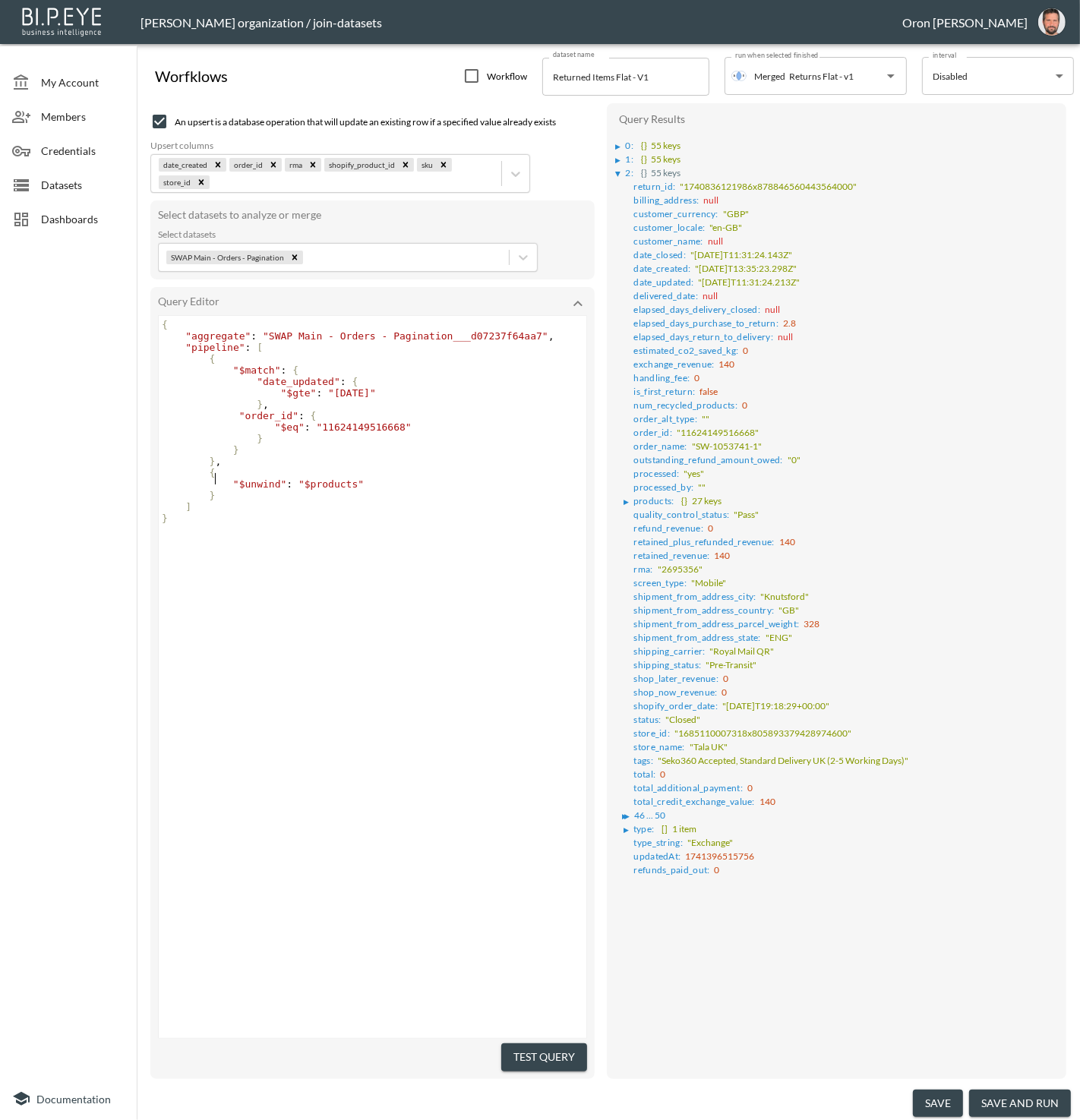
click at [245, 473] on pre "{" at bounding box center [374, 473] width 431 height 12
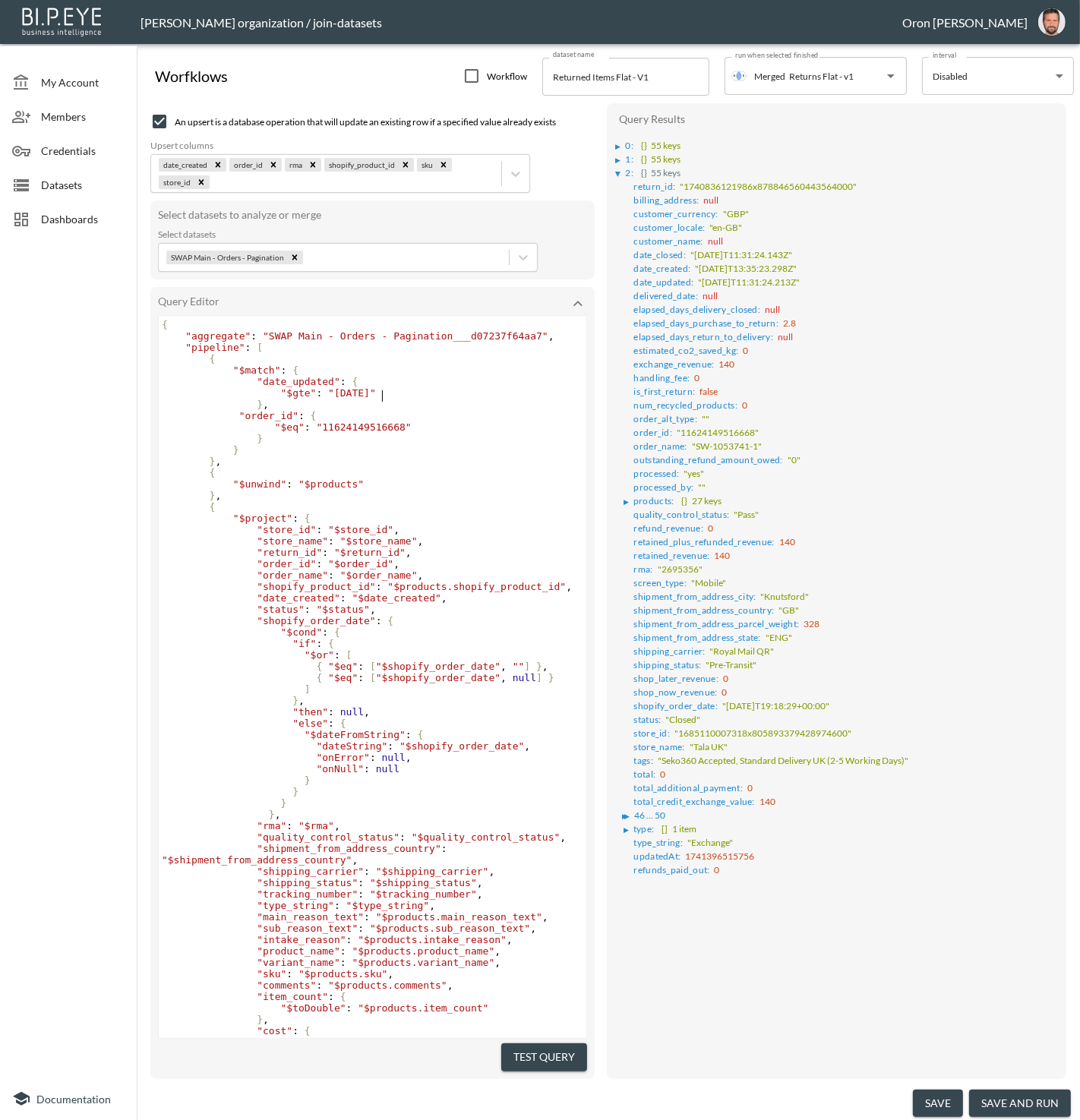
click at [376, 389] on span ""2025-03-20"" at bounding box center [351, 394] width 48 height 12
type textarea "01"
click at [516, 1047] on button "Test Query" at bounding box center [543, 1057] width 86 height 29
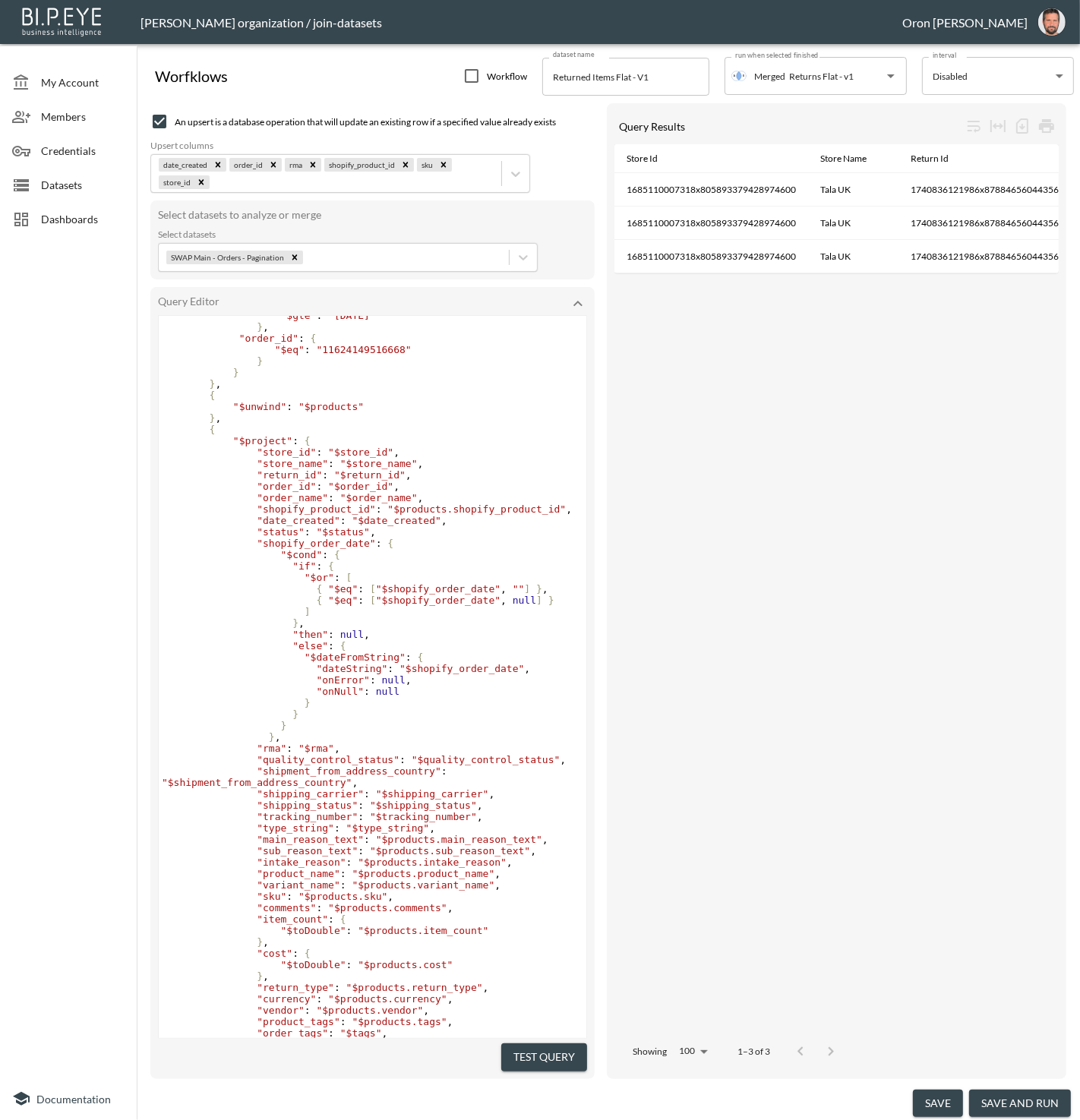
scroll to position [76, 0]
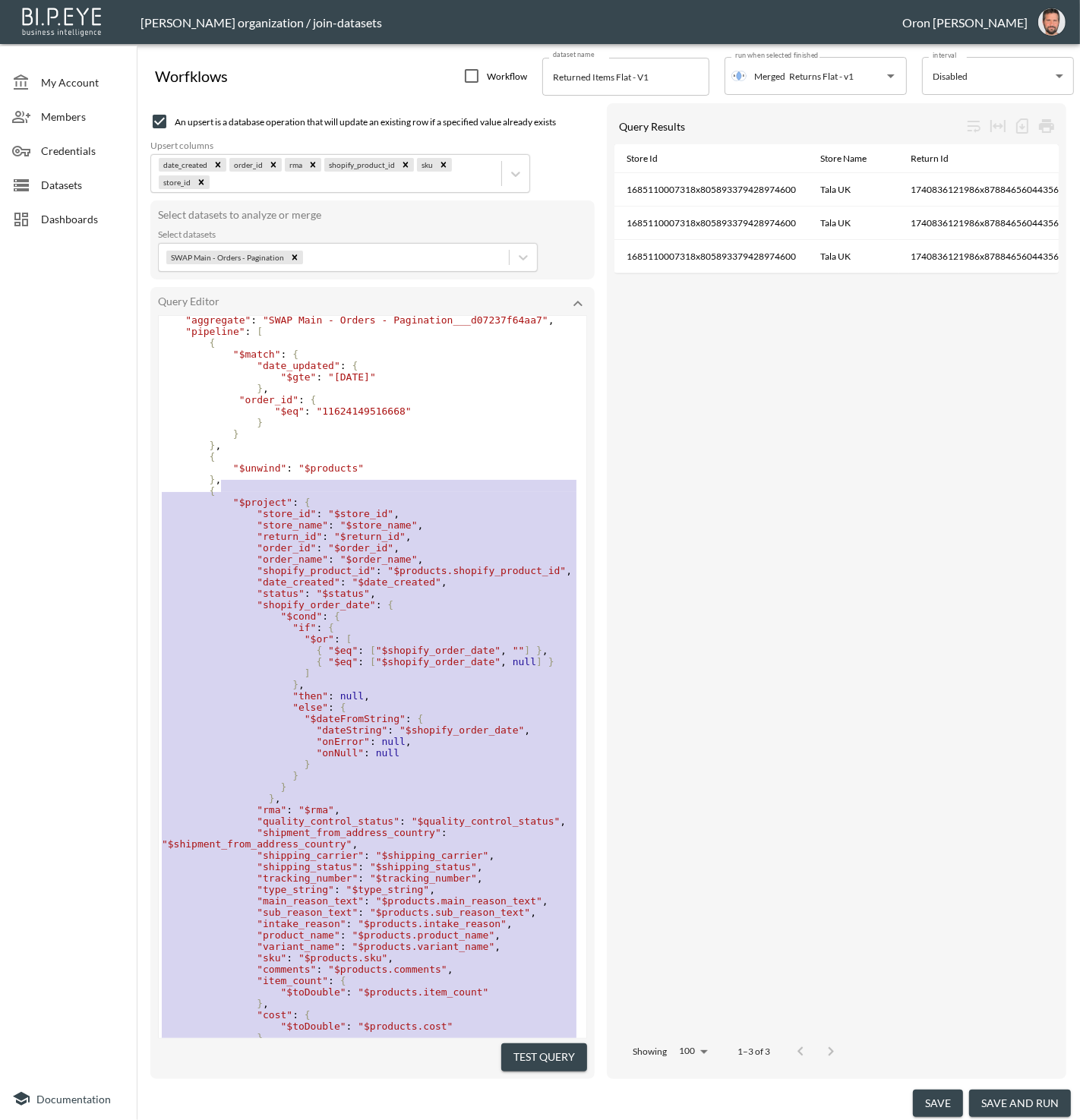
type textarea ", { "$project": { "store_id": "$store_id", "store_name": "$store_name", "return…"
drag, startPoint x: 246, startPoint y: 972, endPoint x: 216, endPoint y: 487, distance: 485.9
click at [216, 487] on div "{ "aggregate" : "SWAP Main - Orders - Pagination___d07237f64aa7" , "pipeline" :…" at bounding box center [372, 741] width 427 height 877
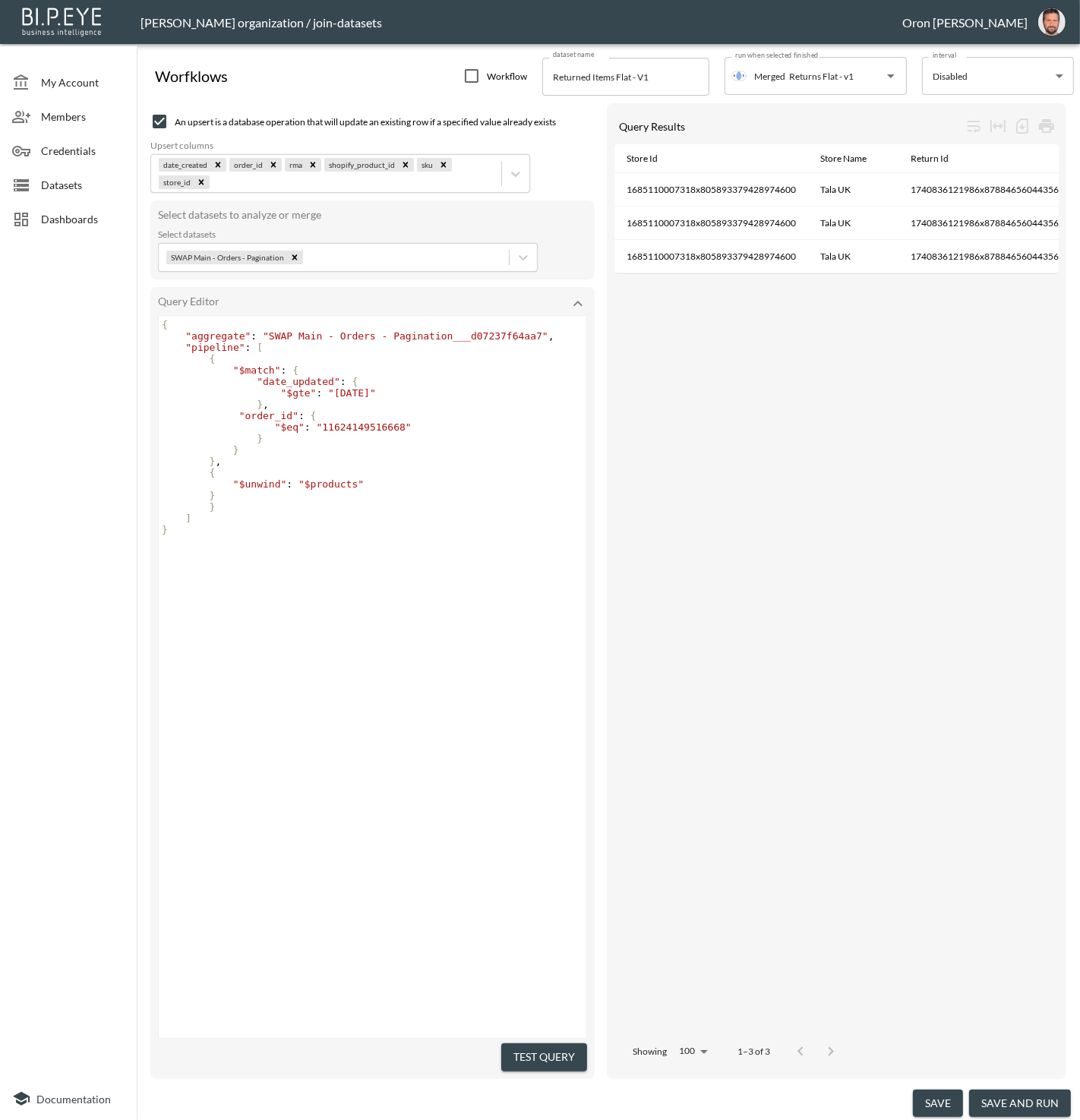
click at [217, 520] on pre "]" at bounding box center [374, 519] width 431 height 12
drag, startPoint x: 583, startPoint y: 1048, endPoint x: 574, endPoint y: 1053, distance: 10.3
click at [583, 1048] on button "Test Query" at bounding box center [543, 1057] width 86 height 29
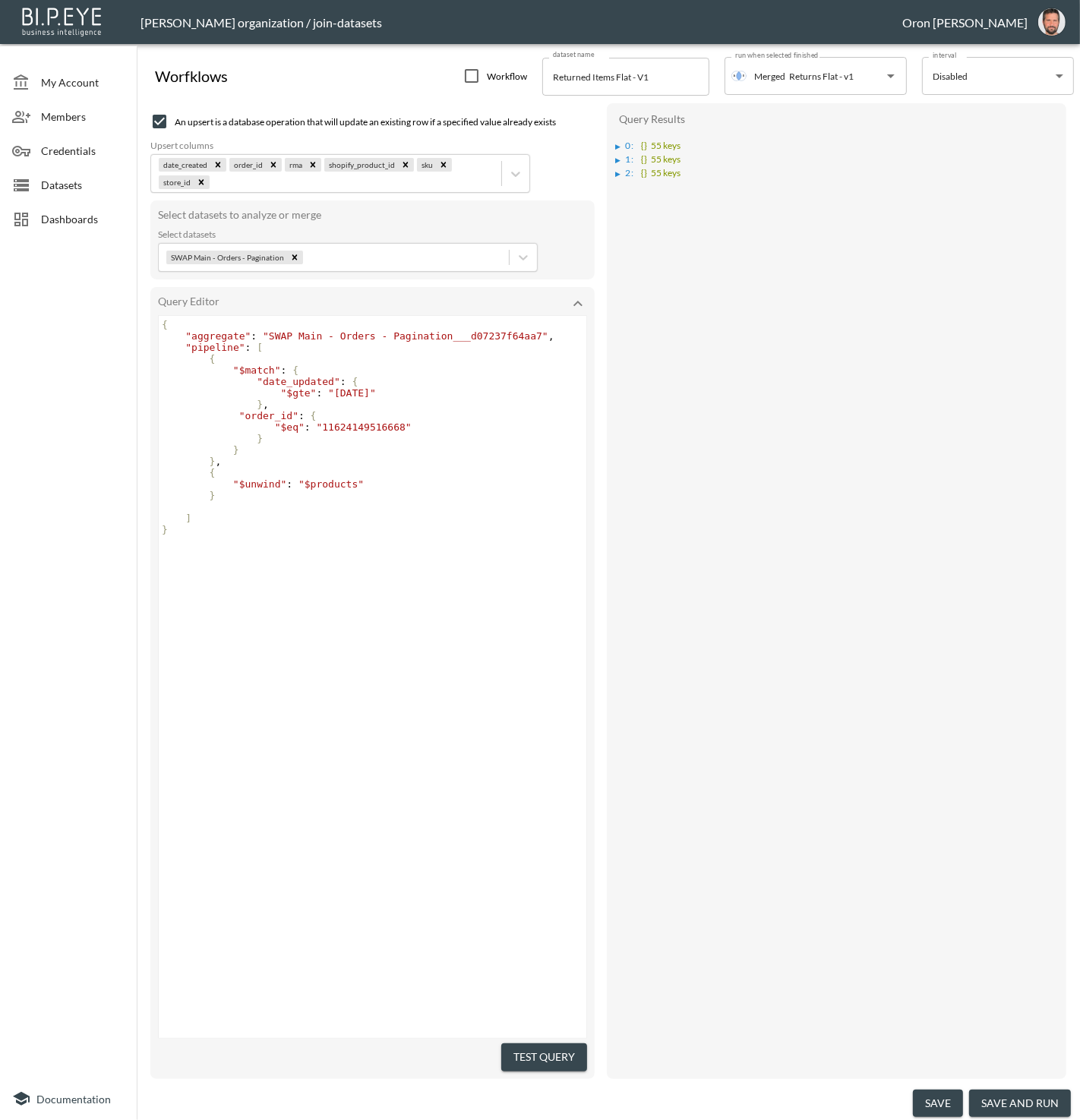
click at [621, 171] on div "▶" at bounding box center [618, 174] width 5 height 8
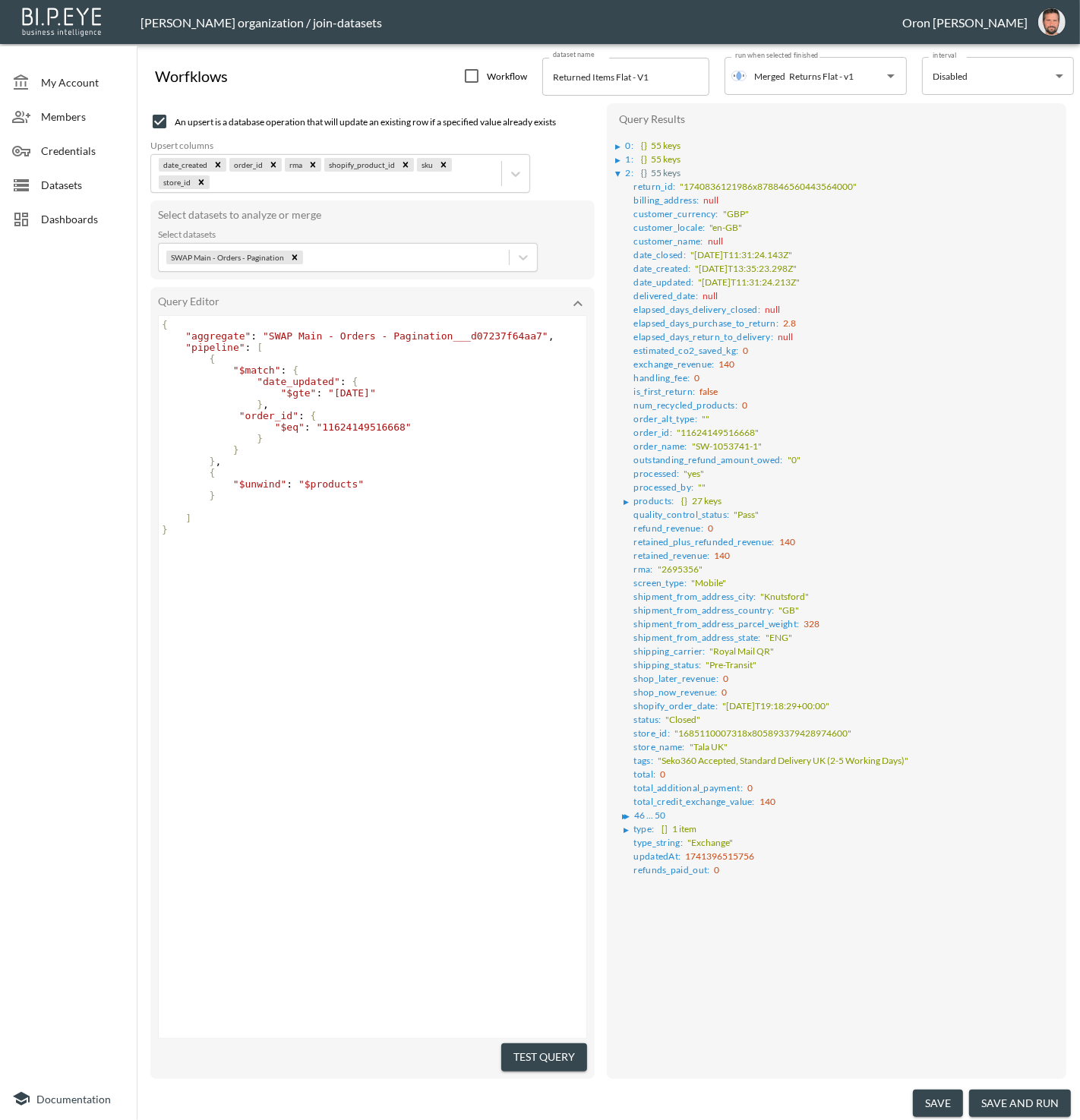
click at [618, 160] on div "▶" at bounding box center [618, 160] width 5 height 8
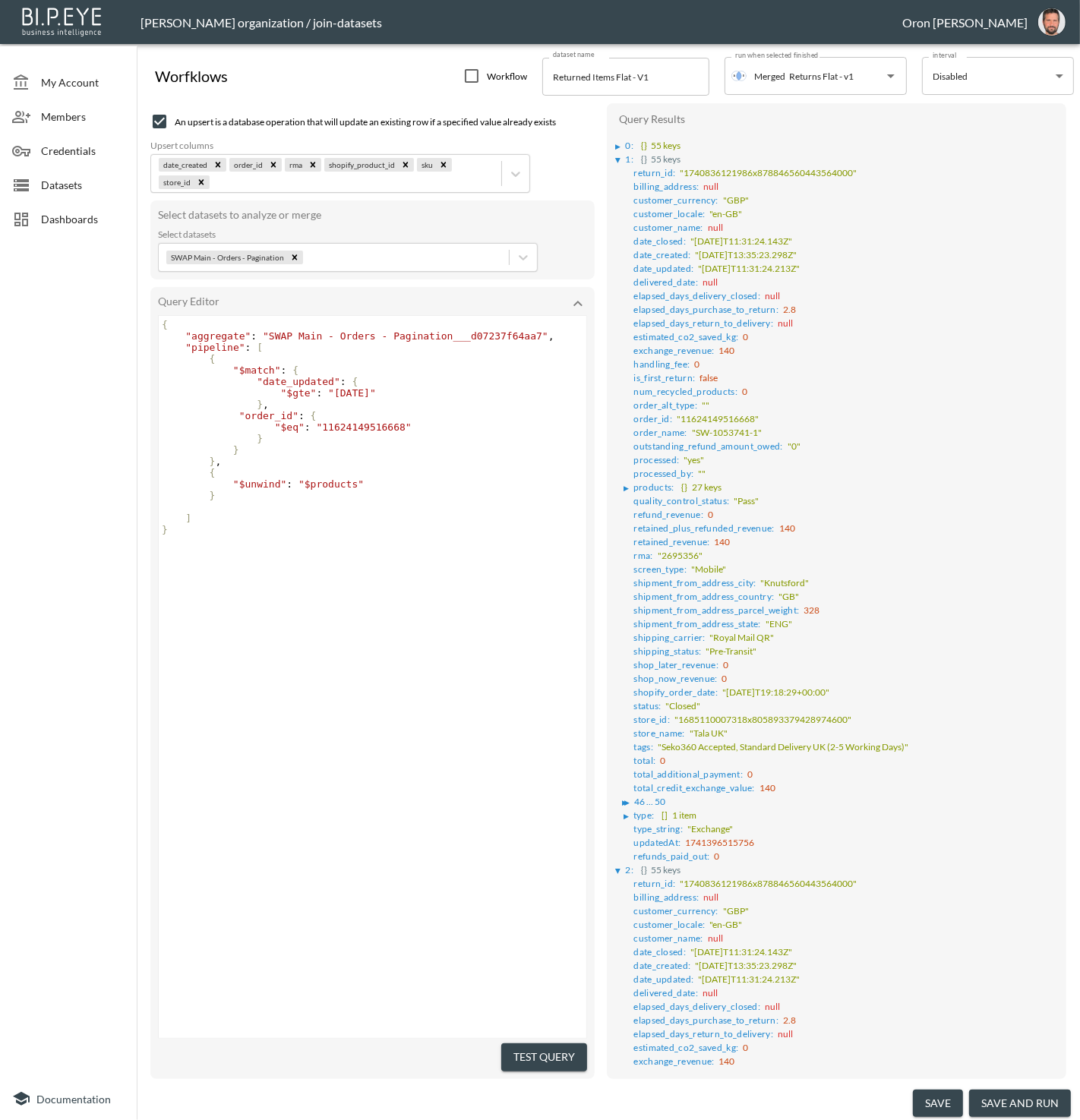
click at [617, 145] on div "▶" at bounding box center [618, 147] width 5 height 8
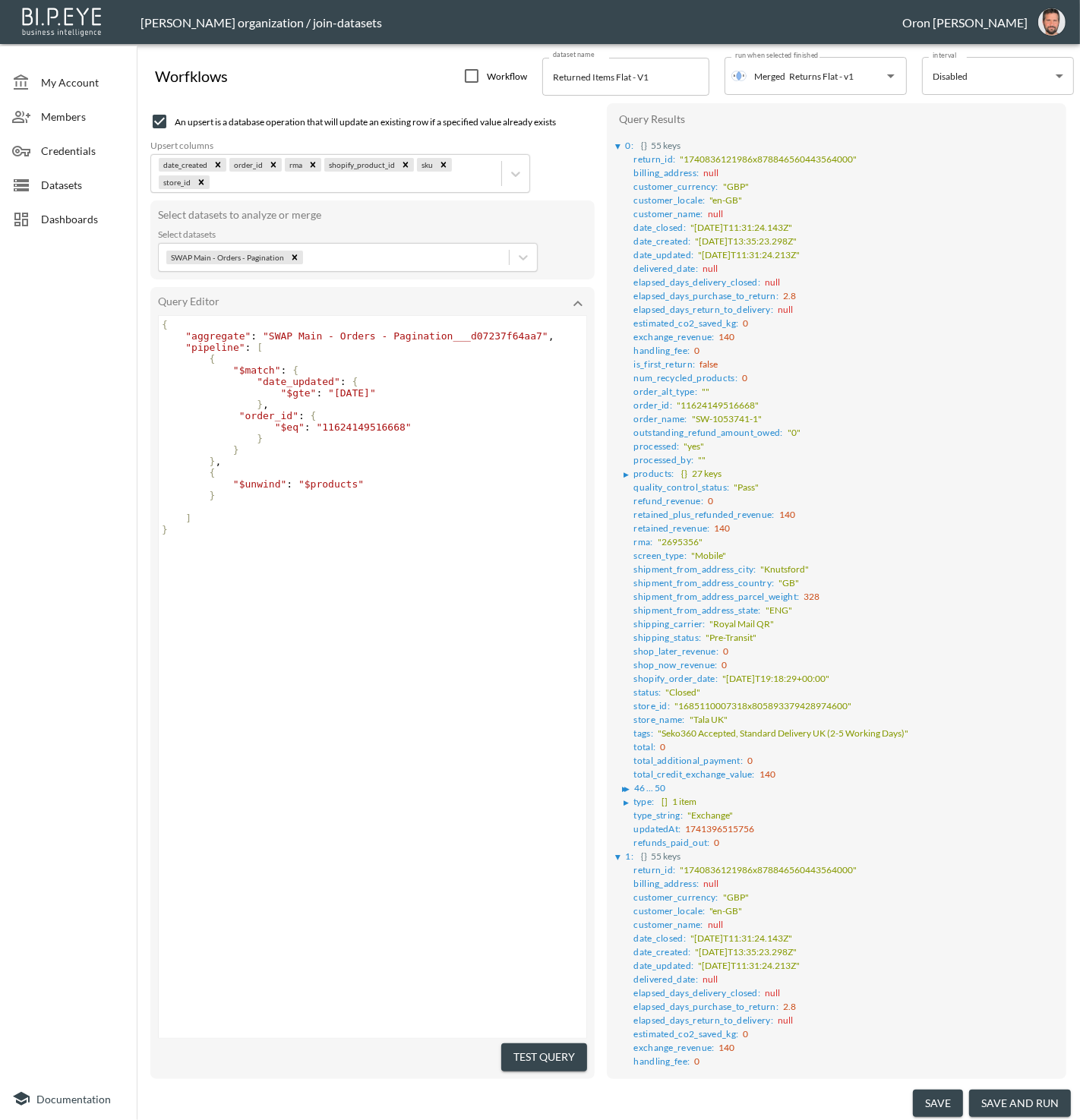
click at [617, 145] on div "▶" at bounding box center [618, 147] width 8 height 5
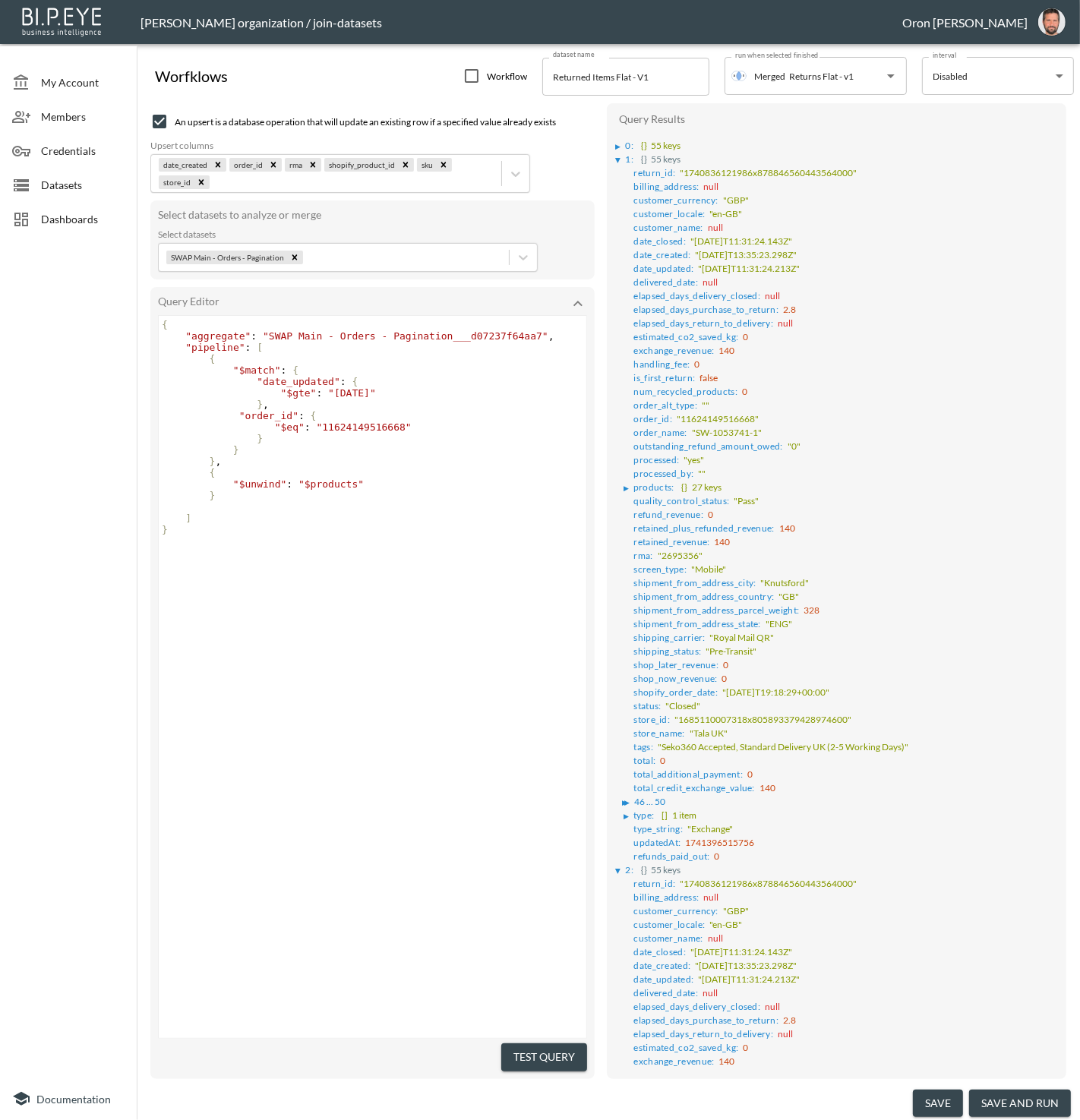
click at [620, 156] on div "▶" at bounding box center [621, 160] width 10 height 8
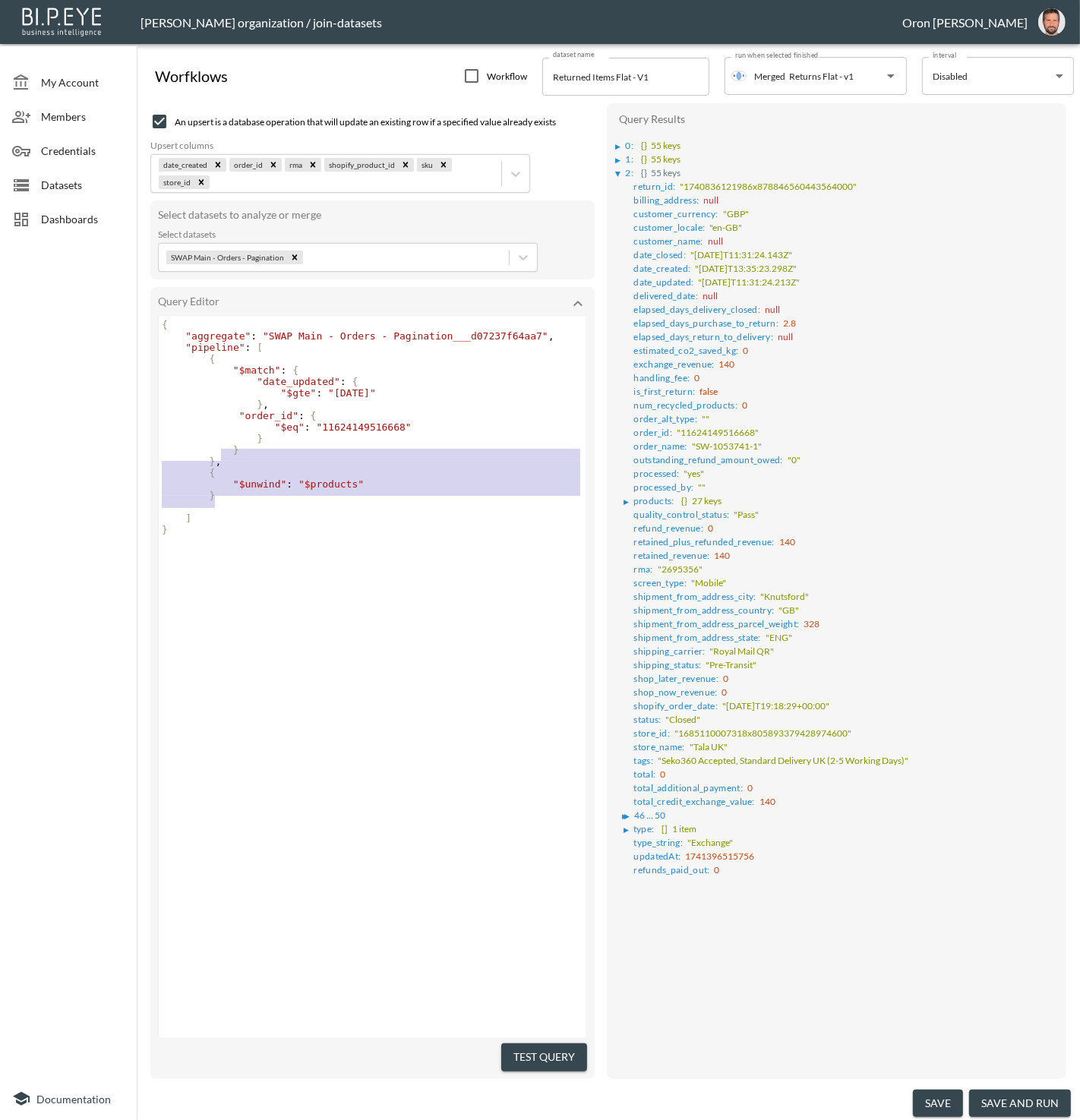
type textarea ", { "$unwind": "$products" }"
drag, startPoint x: 226, startPoint y: 499, endPoint x: 214, endPoint y: 461, distance: 39.8
click at [214, 461] on div "{ "aggregate" : "SWAP Main - Orders - Pagination___d07237f64aa7" , "pipeline" :…" at bounding box center [374, 427] width 431 height 217
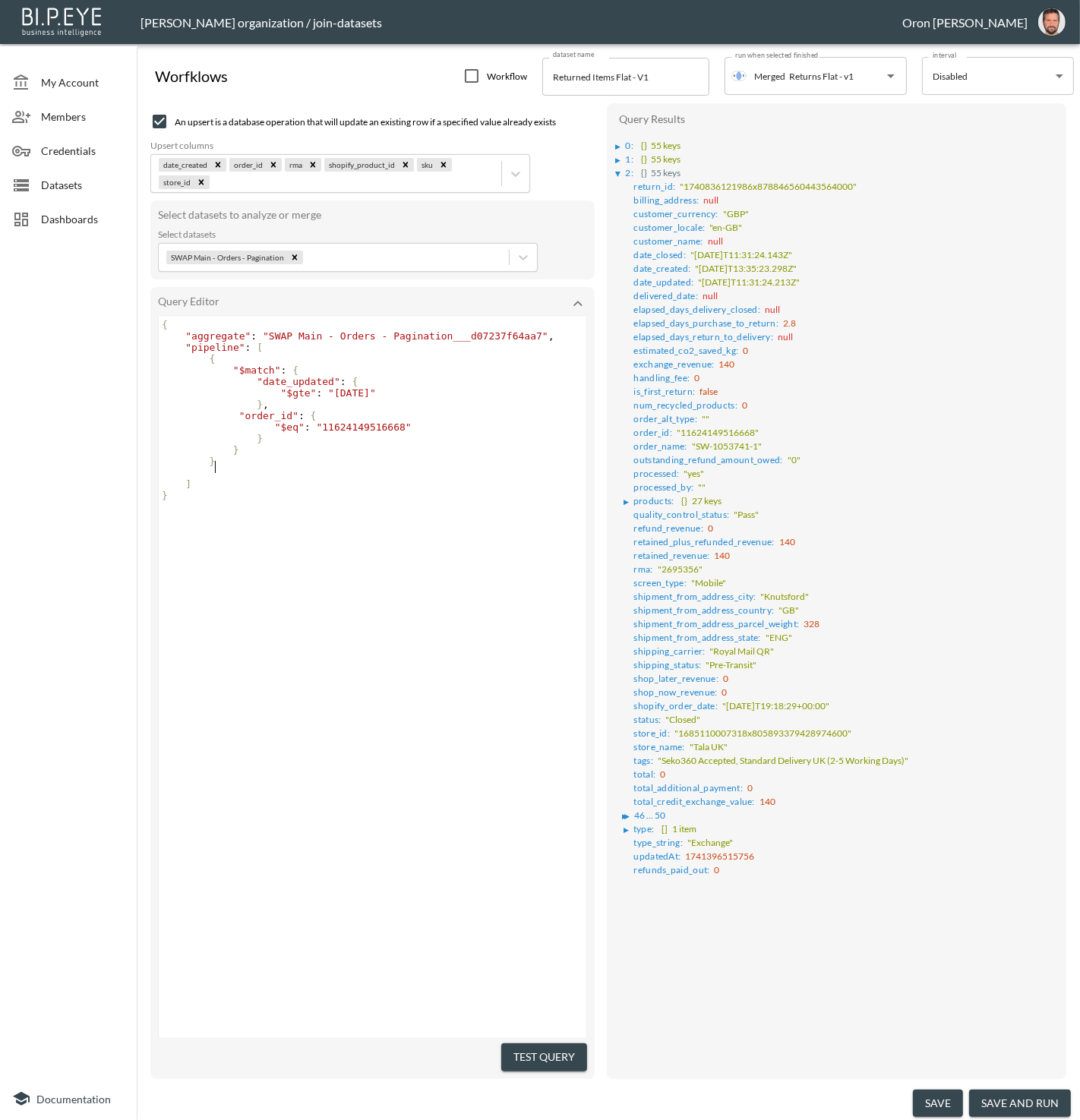
click at [366, 688] on div "x { "aggregate" : "SWAP Main - Orders - Pagination___d07237f64aa7" , "pipeline"…" at bounding box center [391, 696] width 466 height 760
type textarea ", { "$unwind": "$products" }"
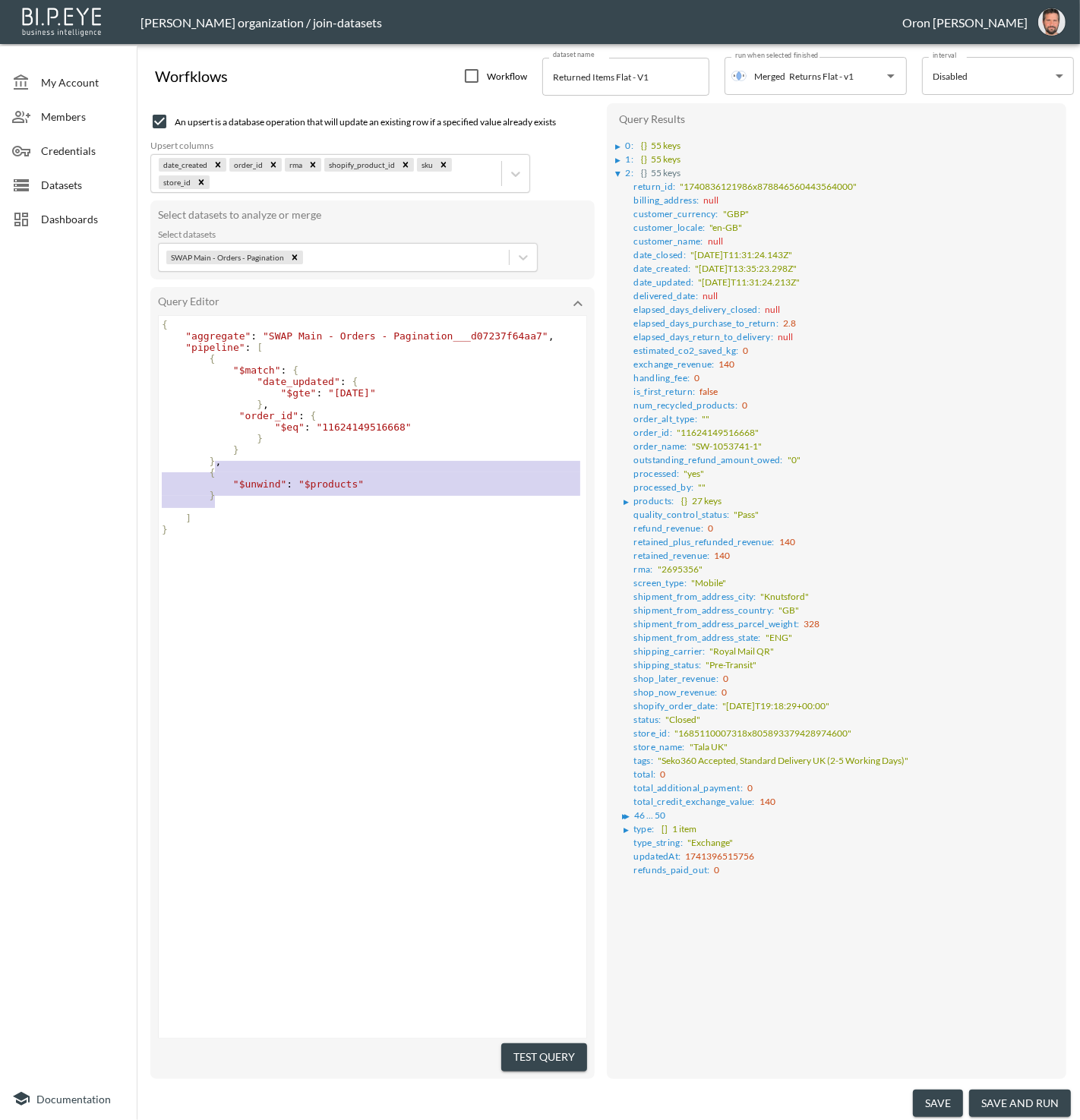
drag, startPoint x: 218, startPoint y: 498, endPoint x: 223, endPoint y: 474, distance: 24.5
click at [215, 467] on div "{ "aggregate" : "SWAP Main - Orders - Pagination___d07237f64aa7" , "pipeline" :…" at bounding box center [374, 427] width 431 height 217
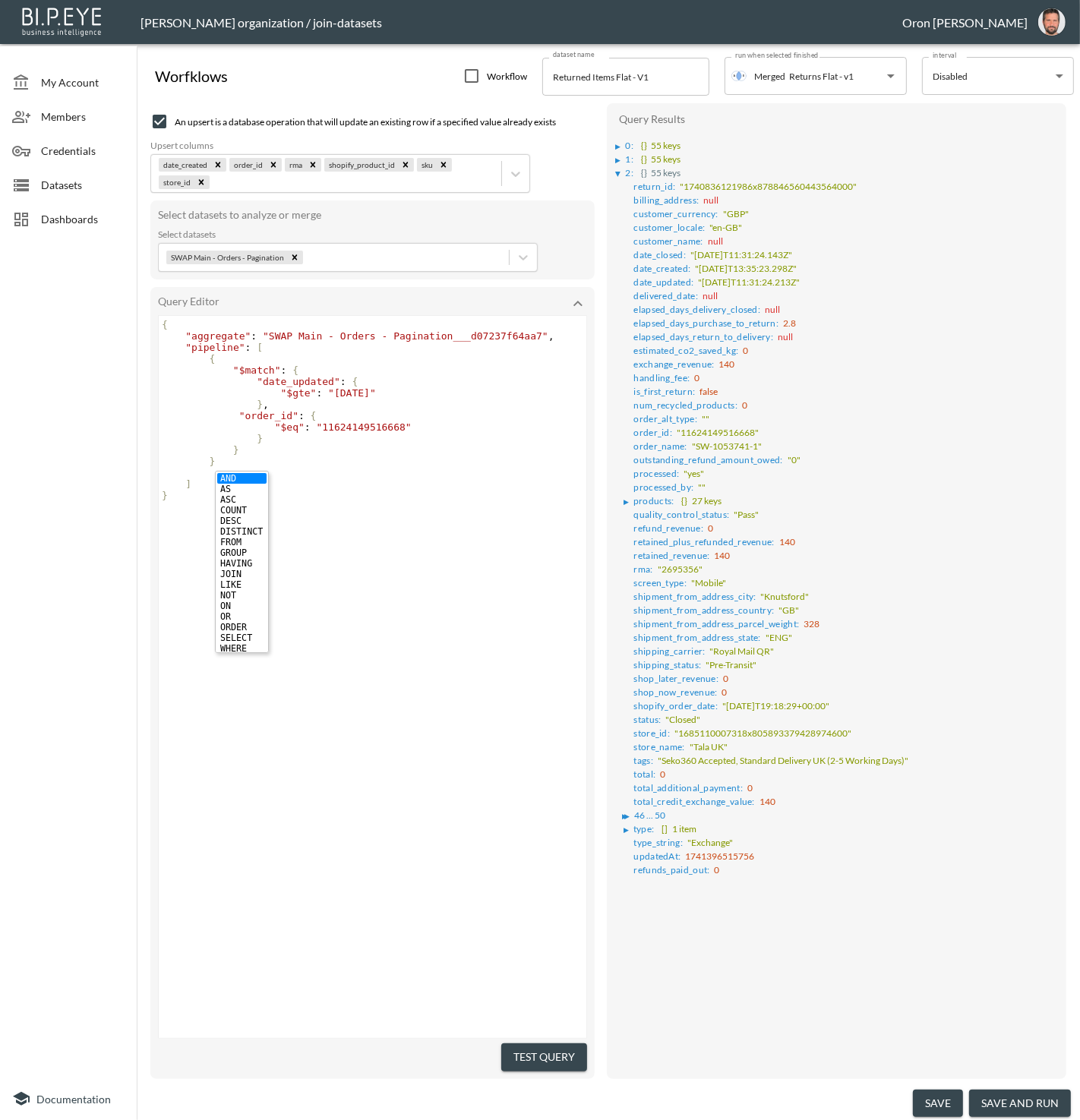
click at [432, 761] on div "x { "aggregate" : "SWAP Main - Orders - Pagination___d07237f64aa7" , "pipeline"…" at bounding box center [391, 696] width 466 height 760
click at [542, 1045] on button "Test Query" at bounding box center [543, 1057] width 86 height 29
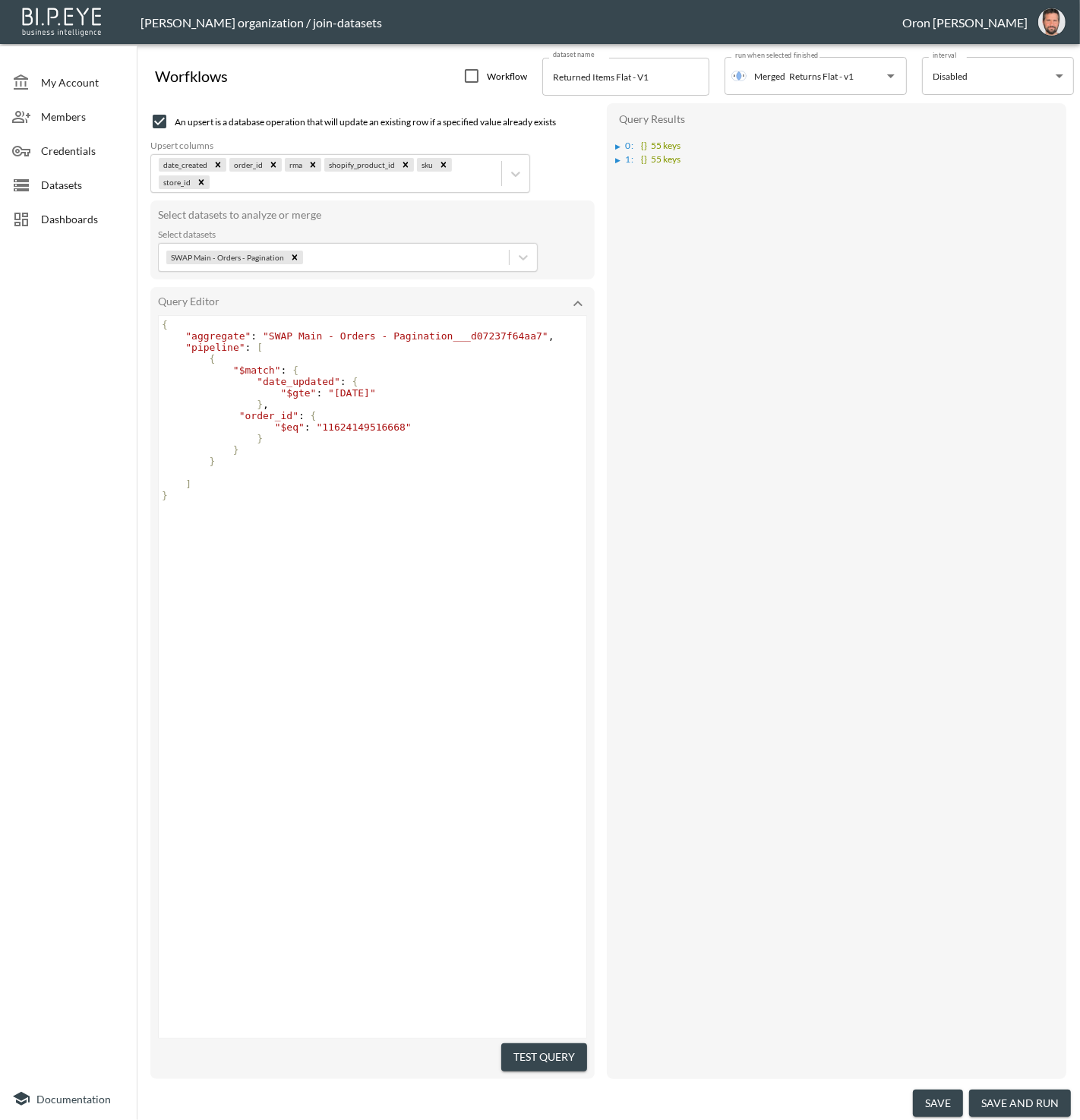
click at [617, 144] on div "▶" at bounding box center [618, 147] width 5 height 8
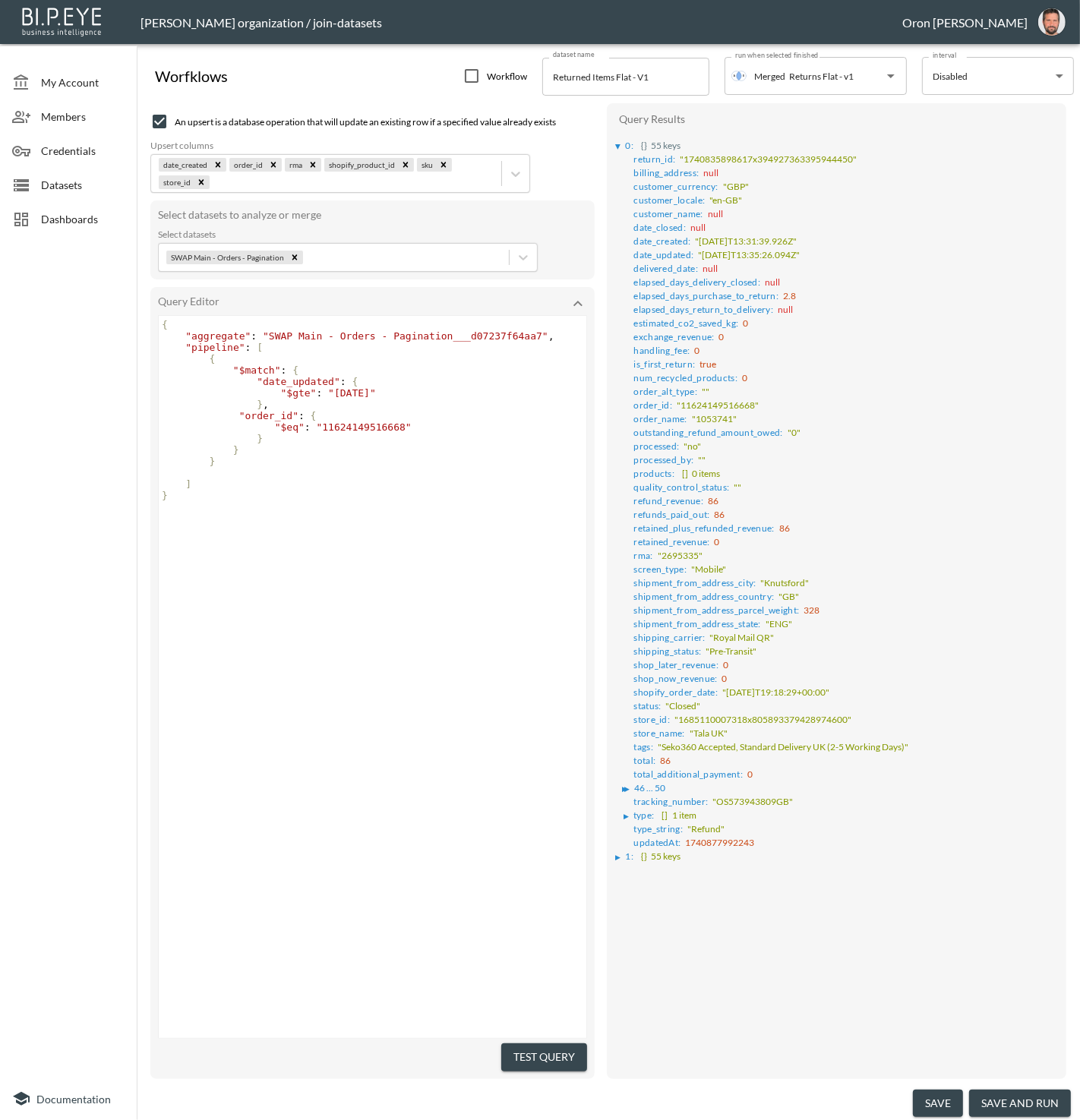
click at [617, 145] on div "▶" at bounding box center [618, 147] width 8 height 5
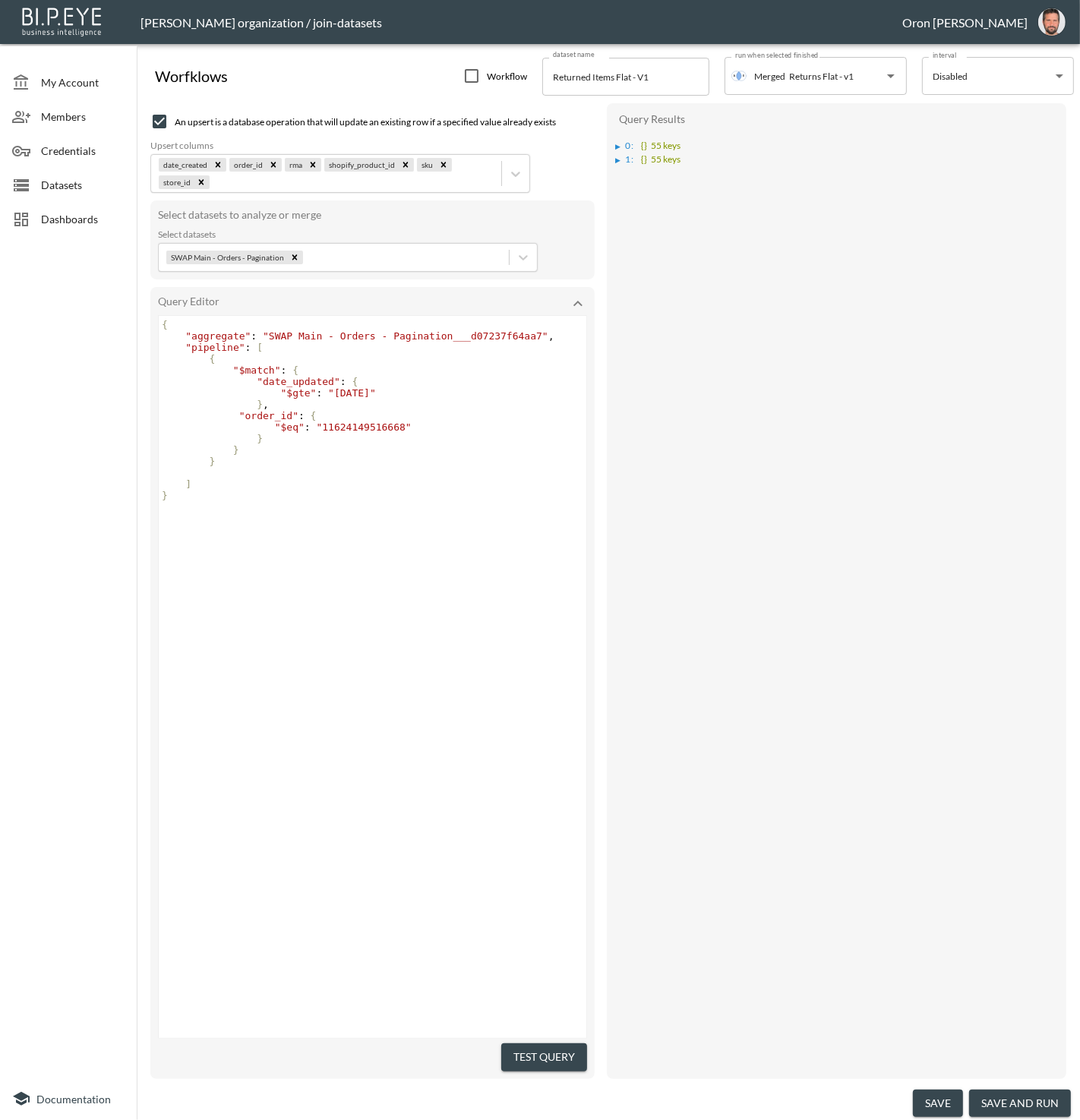
click at [617, 163] on li "▶ 1 : {} 55 keys" at bounding box center [838, 158] width 444 height 14
click at [618, 157] on div "▶" at bounding box center [618, 160] width 5 height 8
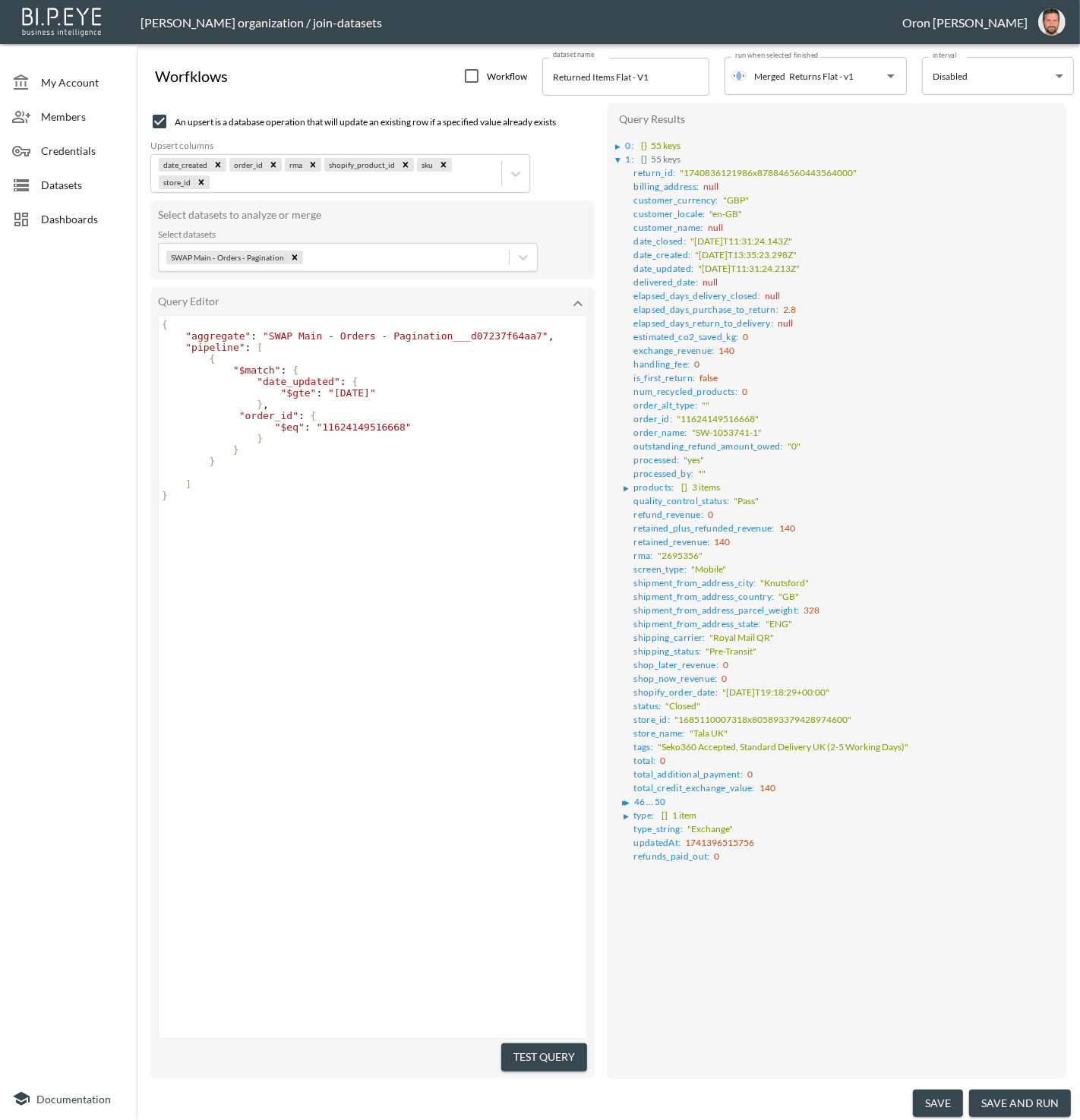
click at [618, 148] on div "▶" at bounding box center [618, 147] width 5 height 8
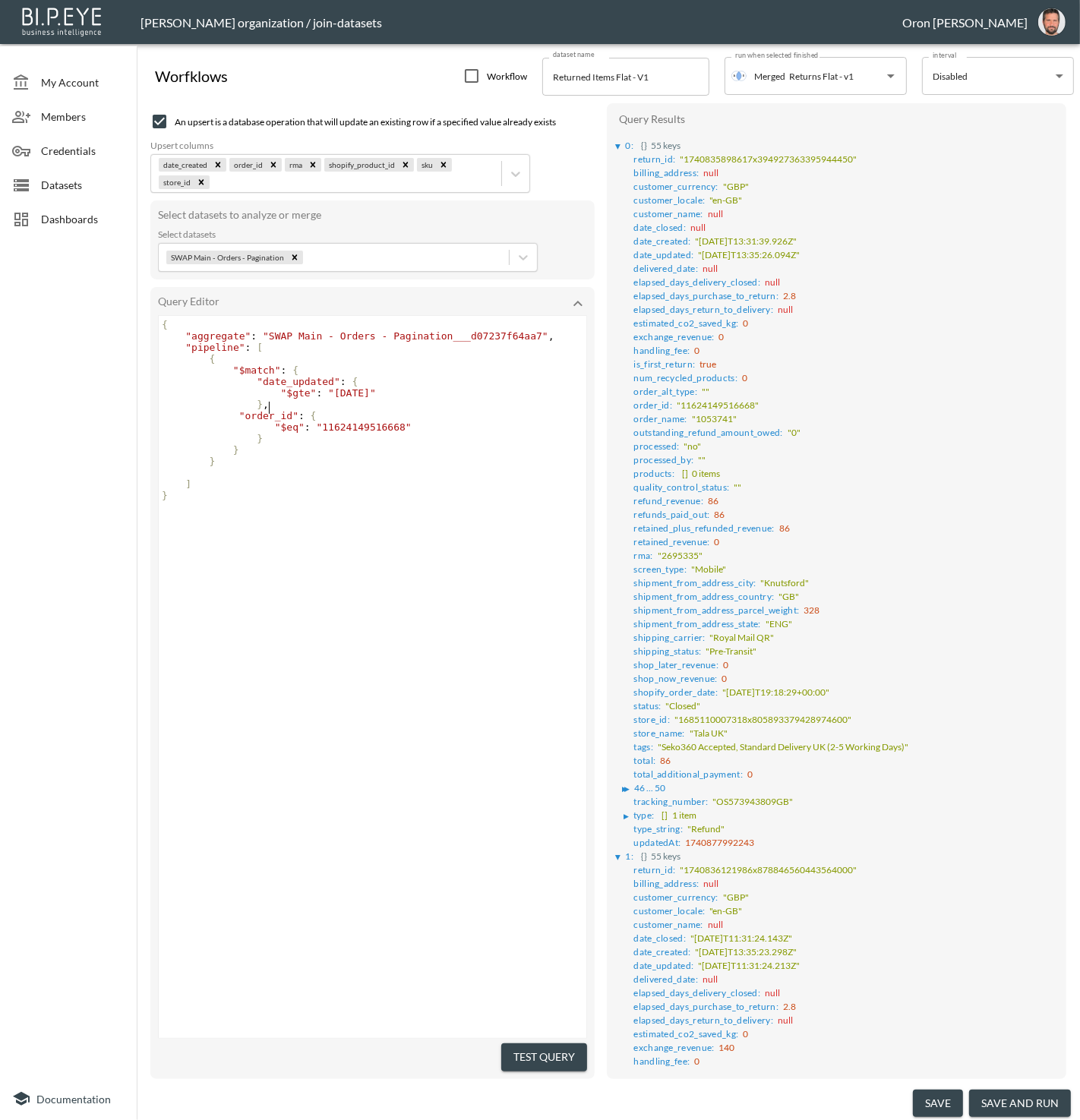
click at [391, 407] on pre "} ," at bounding box center [374, 404] width 431 height 12
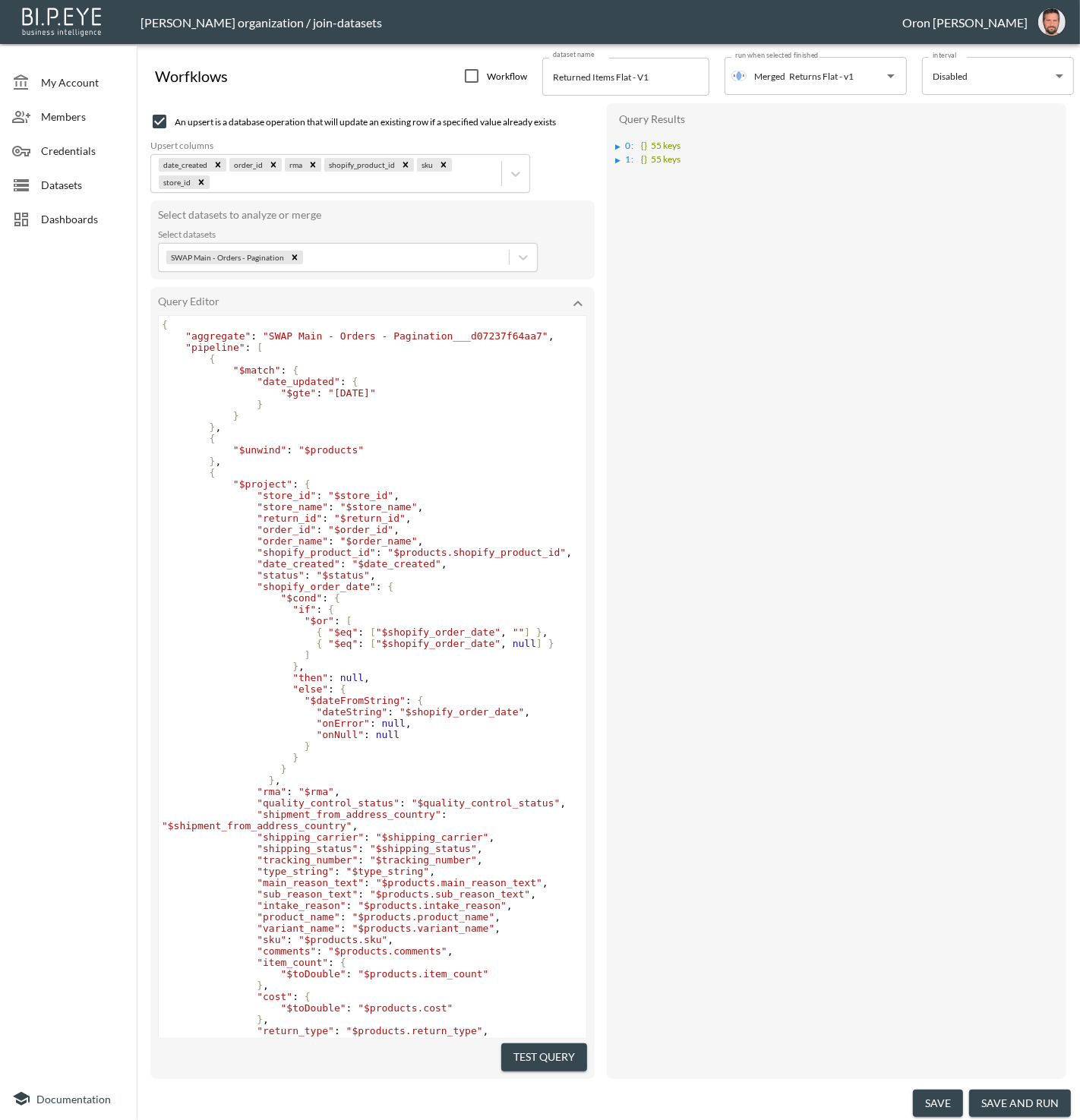
click at [234, 429] on pre "} ," at bounding box center [372, 427] width 427 height 12
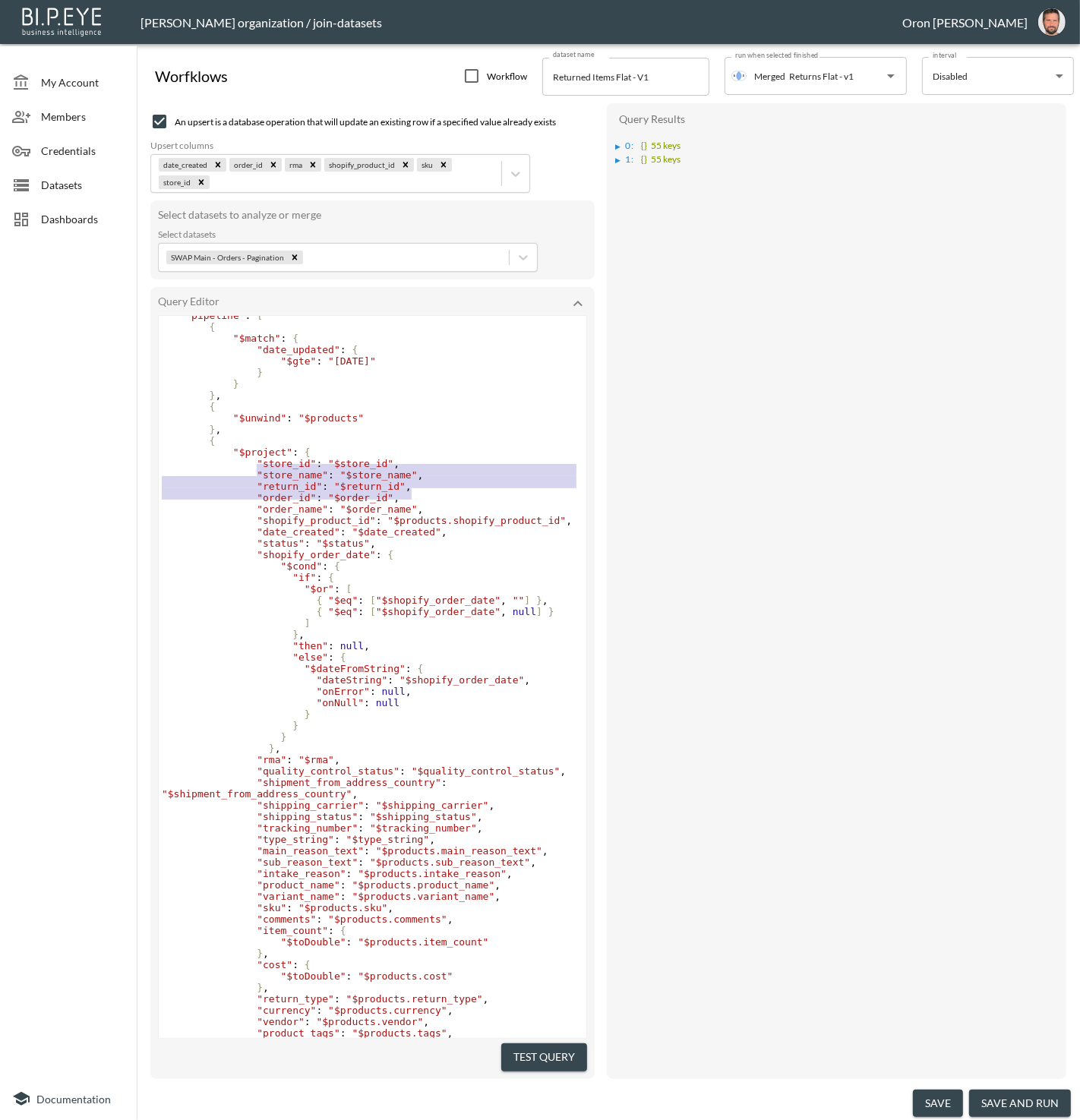
type textarea ""store_id": "$store_id", "store_name": "$store_name", "return_id": "$return_id"…"
drag, startPoint x: 256, startPoint y: 467, endPoint x: 431, endPoint y: 498, distance: 177.7
click at [431, 498] on div "{ "aggregate" : "SWAP Main - Orders - Pagination___d07237f64aa7" , "pipeline" :…" at bounding box center [372, 709] width 427 height 842
drag, startPoint x: 286, startPoint y: 449, endPoint x: 376, endPoint y: 488, distance: 98.1
click at [287, 447] on pre "{" at bounding box center [372, 441] width 427 height 12
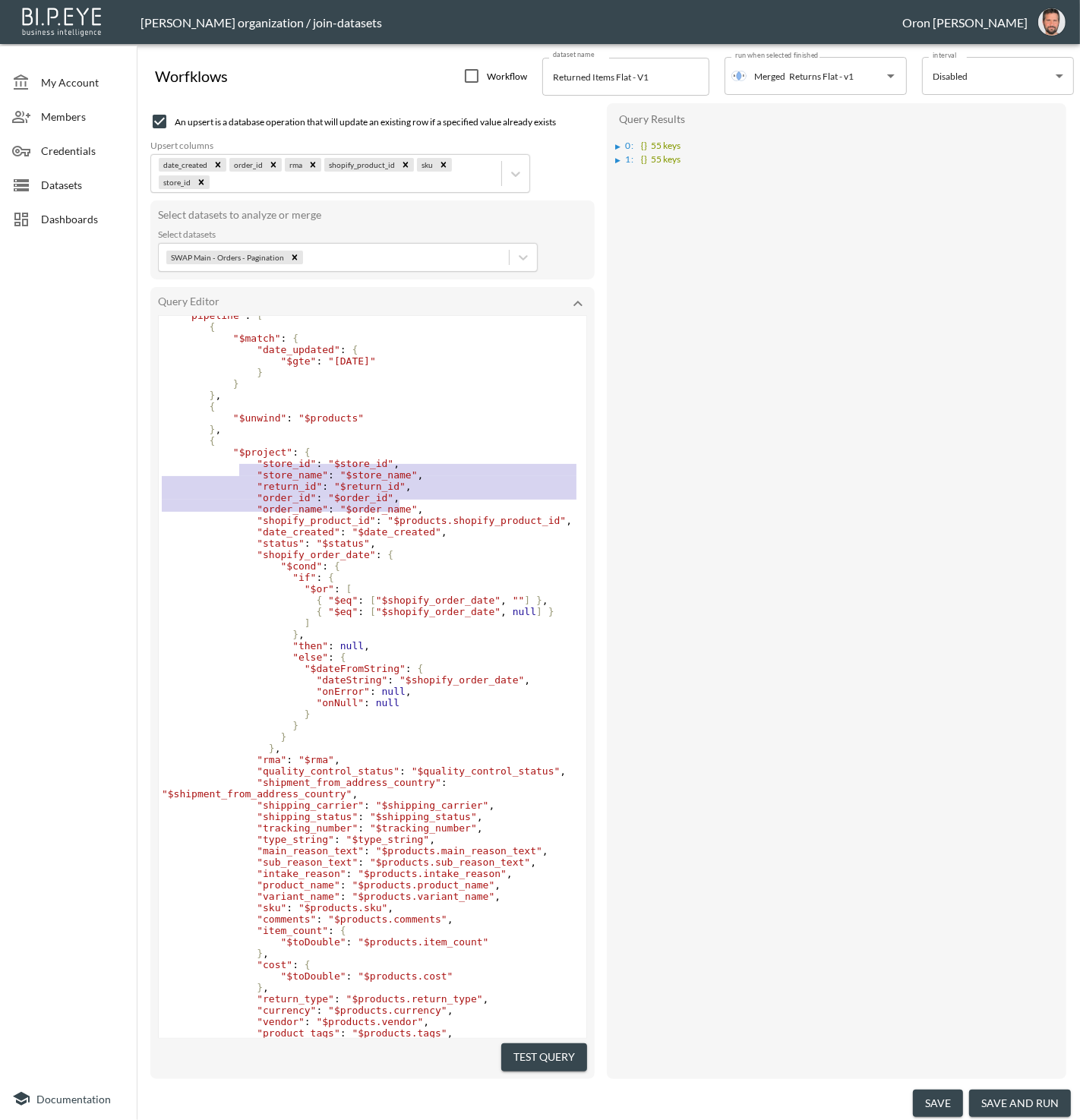
type textarea ""$project": { "store_id": "$store_id", "store_name": "$store_name", "return_id"…"
drag, startPoint x: 366, startPoint y: 497, endPoint x: 232, endPoint y: 460, distance: 139.0
click at [232, 460] on div "{ "aggregate" : "SWAP Main - Orders - Pagination___d07237f64aa7" , "pipeline" :…" at bounding box center [372, 709] width 427 height 842
click at [238, 401] on pre "} ," at bounding box center [372, 396] width 427 height 12
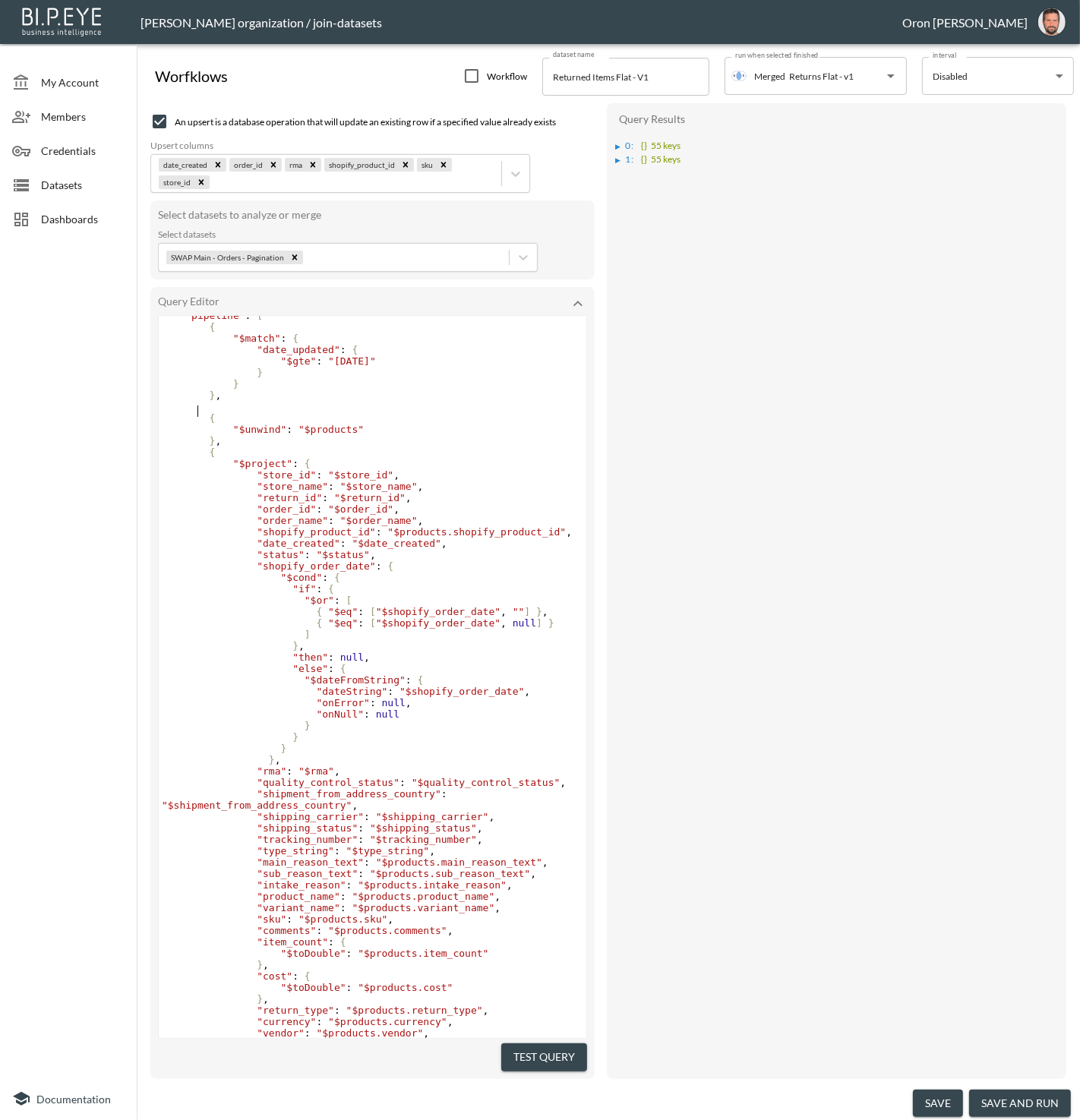
paste textarea "{"
type textarea "{"
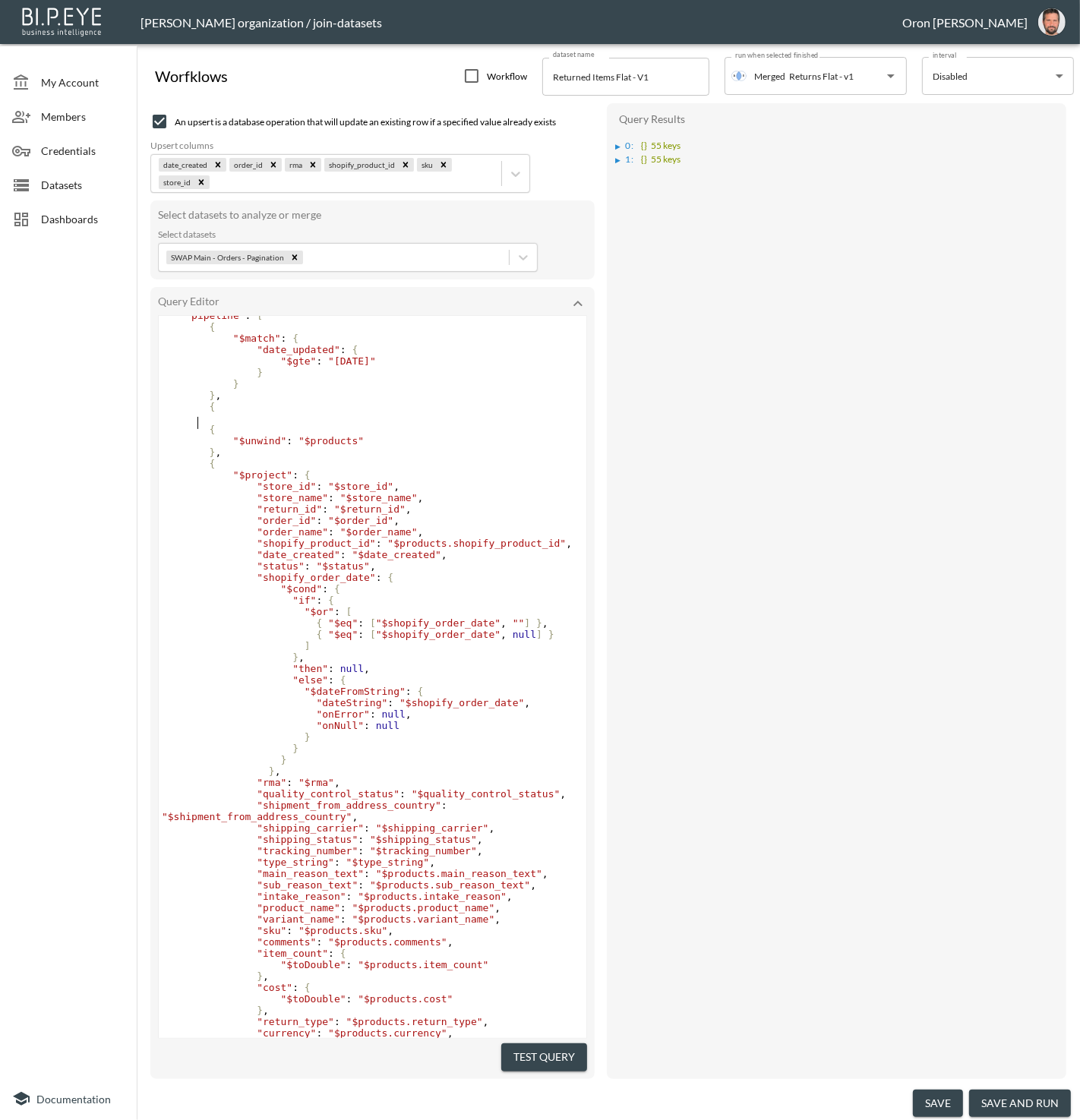
paste textarea "}"
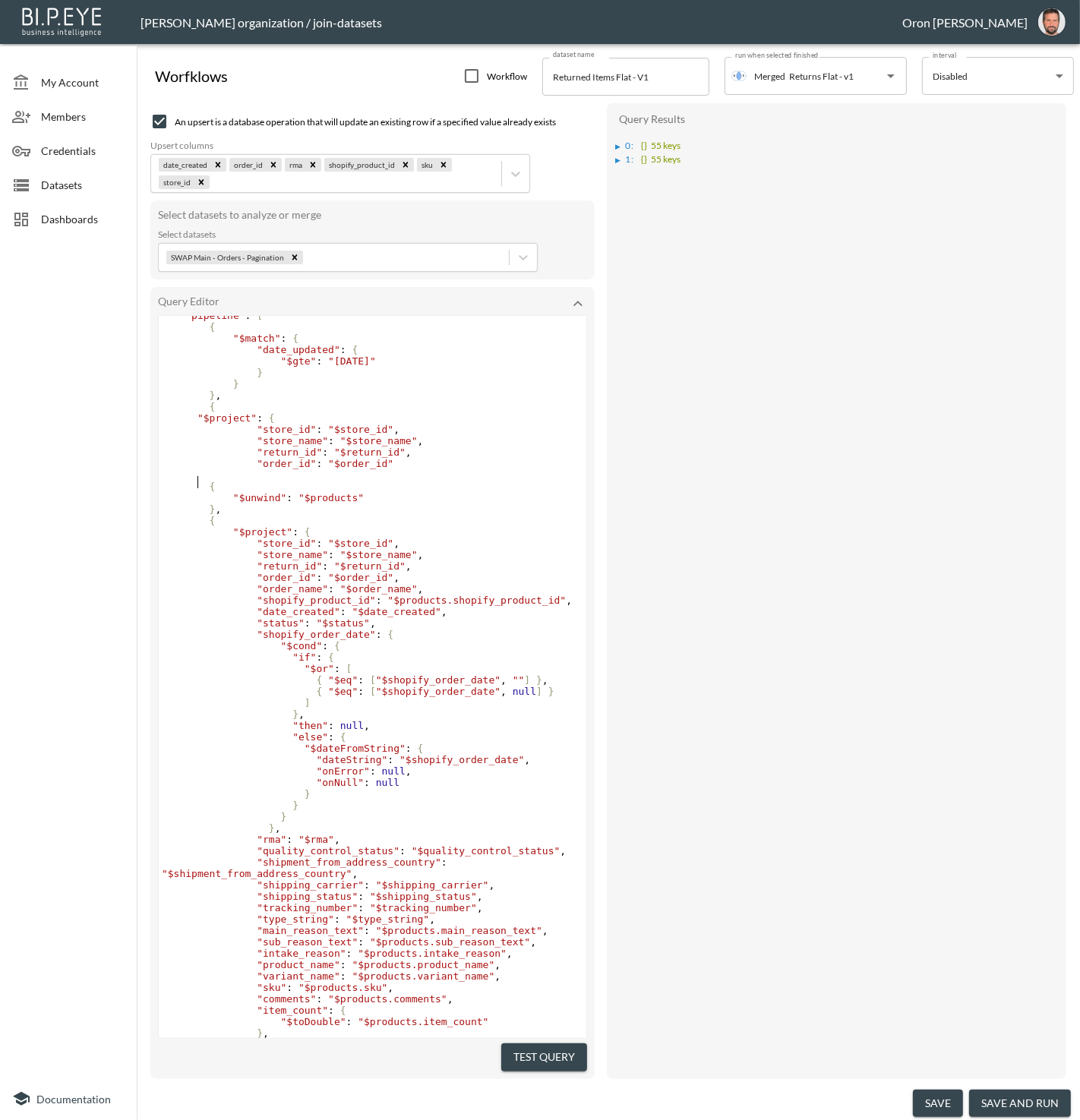
type textarea "}"
type textarea ","
click at [528, 1043] on button "Test Query" at bounding box center [543, 1057] width 86 height 29
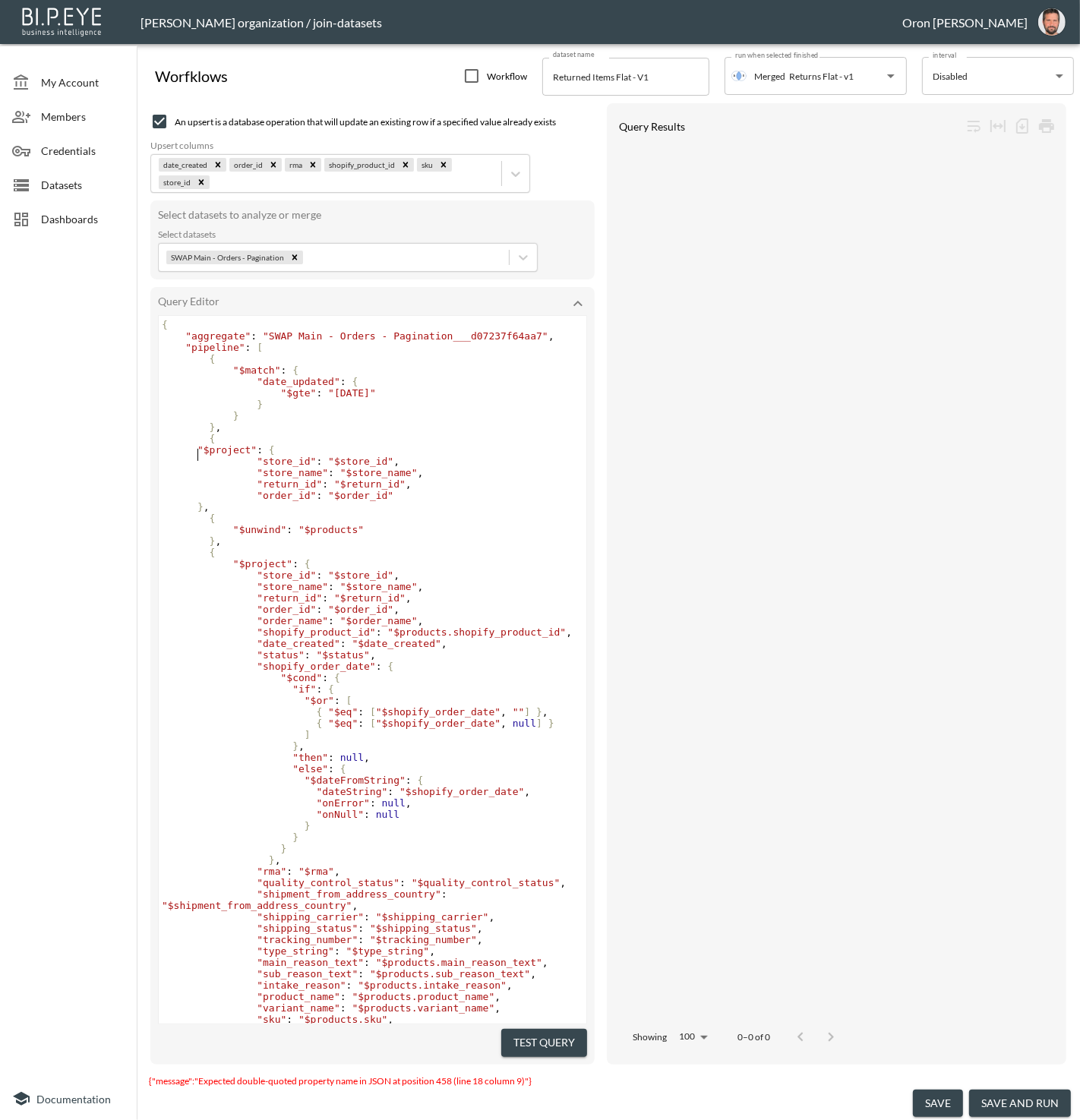
click at [198, 451] on span ""$project"" at bounding box center [227, 450] width 59 height 12
click at [198, 510] on span "}" at bounding box center [201, 507] width 6 height 12
click at [254, 512] on pre "} ," at bounding box center [372, 507] width 427 height 12
type textarea ","
click at [427, 554] on pre "{" at bounding box center [372, 553] width 427 height 12
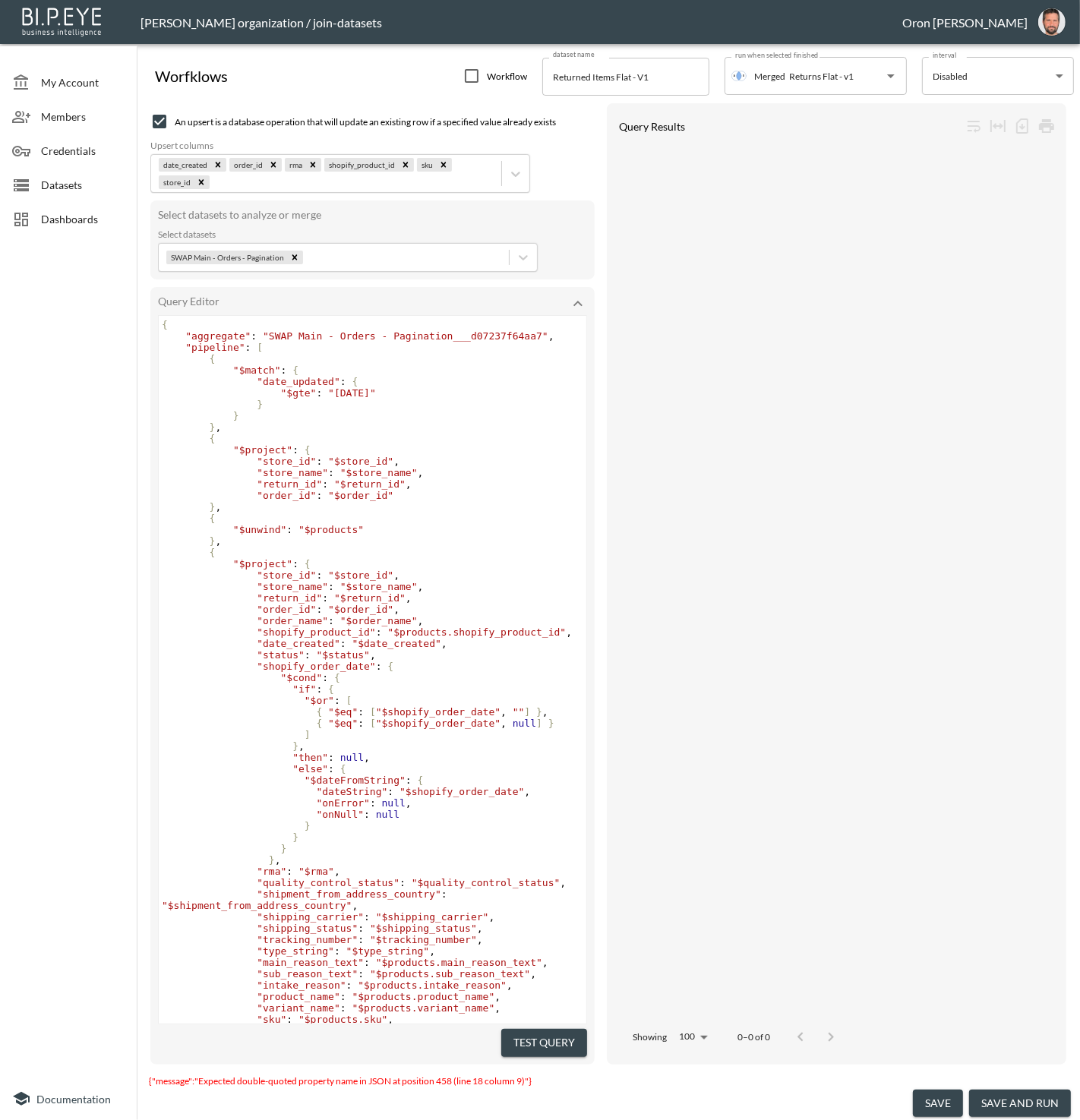
drag, startPoint x: 514, startPoint y: 1030, endPoint x: 494, endPoint y: 946, distance: 86.3
click at [514, 1030] on button "Test Query" at bounding box center [543, 1043] width 86 height 29
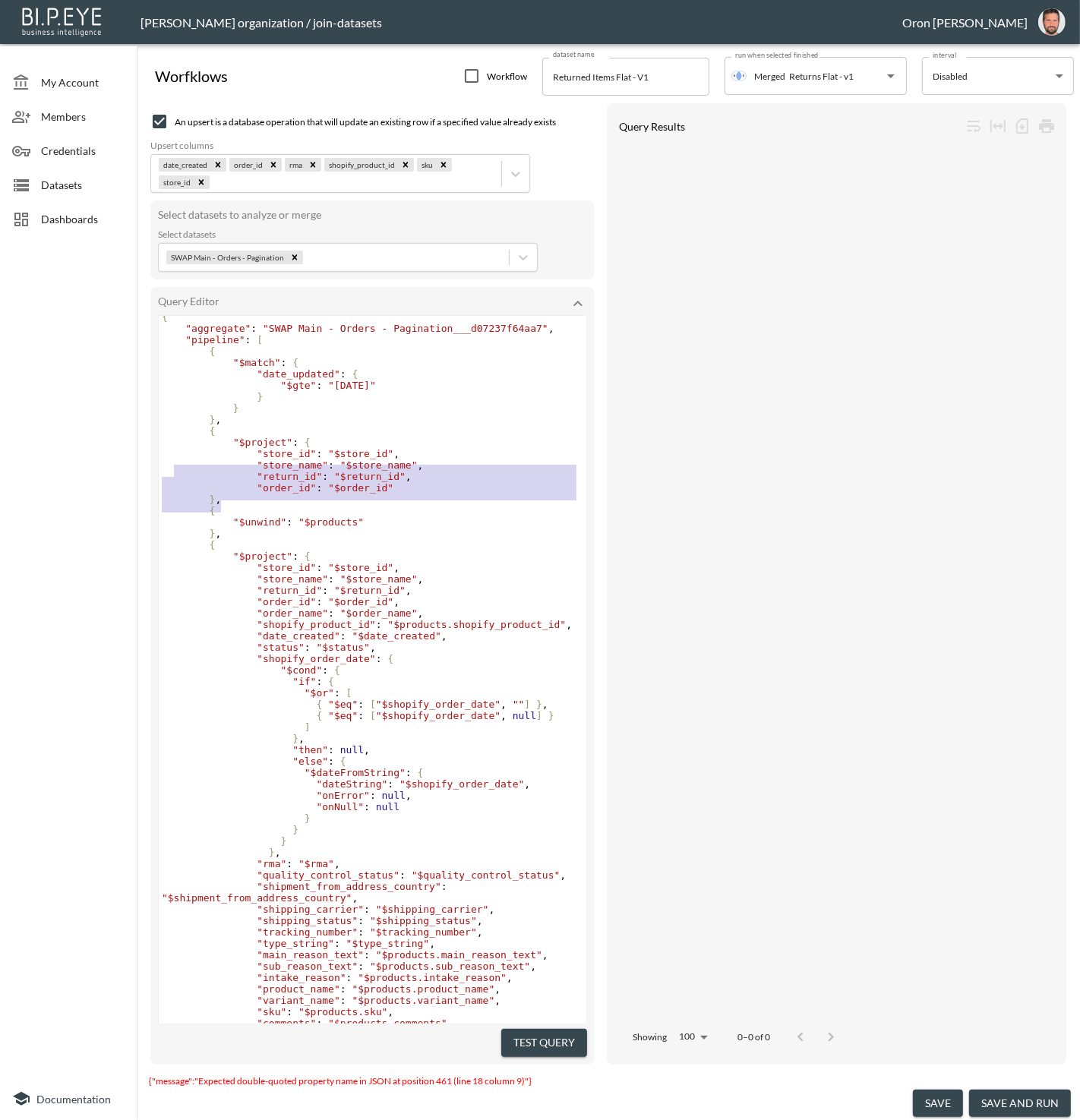
type textarea "{ "$project": { "store_id": "$store_id", "store_name": "$store_name", "return_i…"
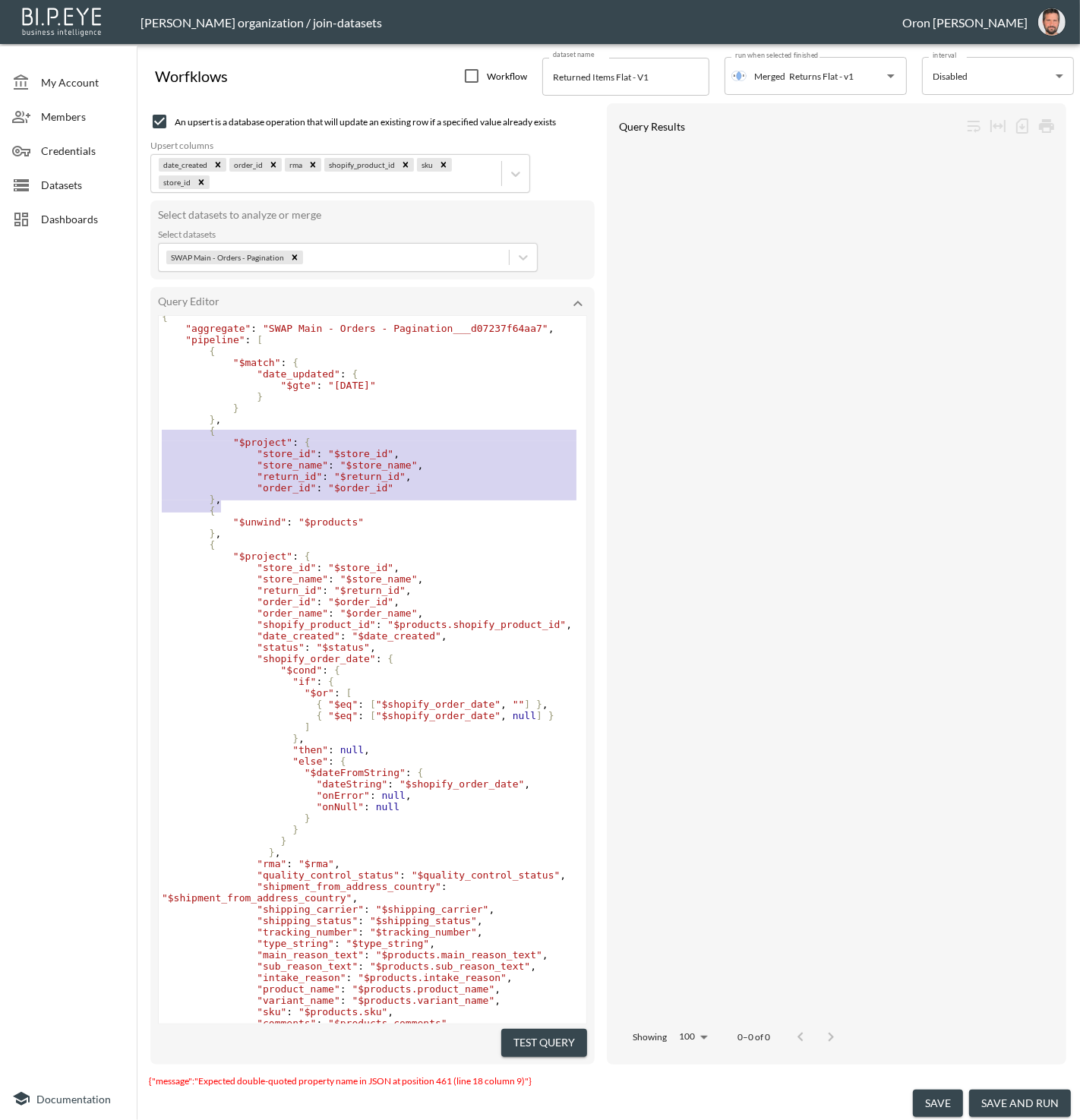
drag, startPoint x: 222, startPoint y: 504, endPoint x: 142, endPoint y: 427, distance: 111.0
click at [142, 427] on div "Worfklows Workflow dataset name Returned Items Flat - V1 dataset name run when …" at bounding box center [608, 585] width 943 height 1070
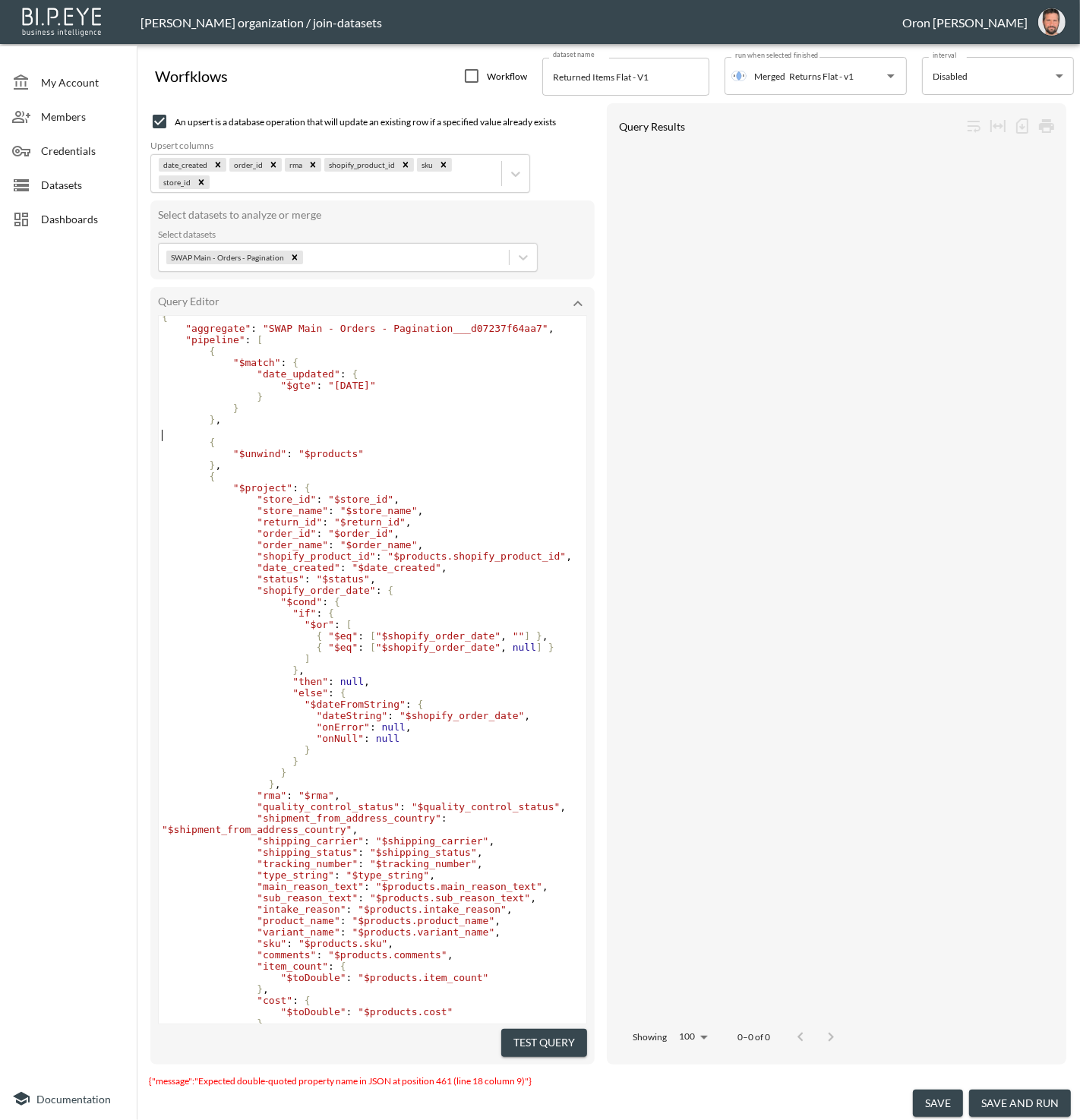
click at [567, 1042] on button "Test Query" at bounding box center [543, 1043] width 86 height 29
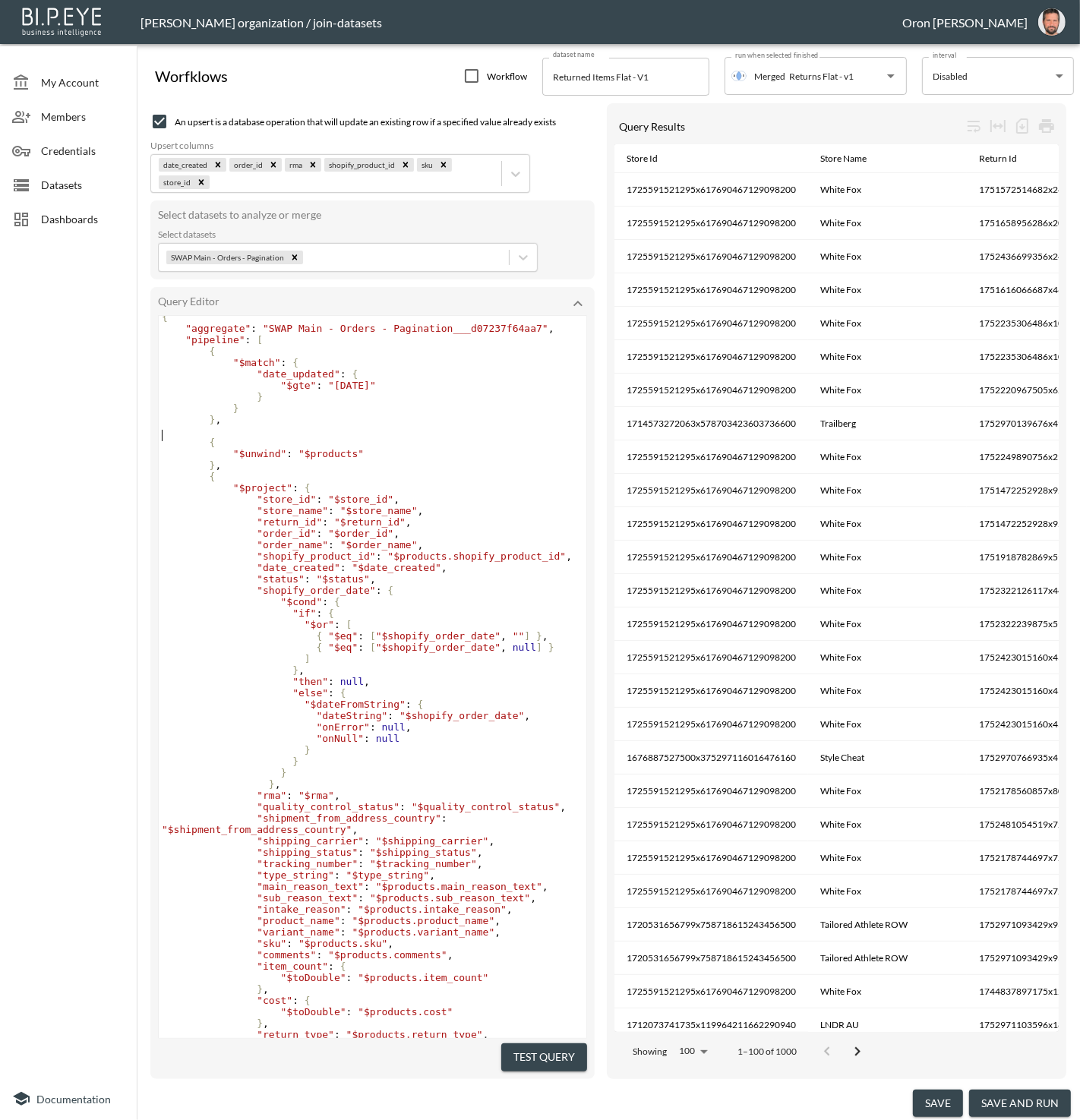
click at [224, 431] on pre "​" at bounding box center [372, 431] width 427 height 12
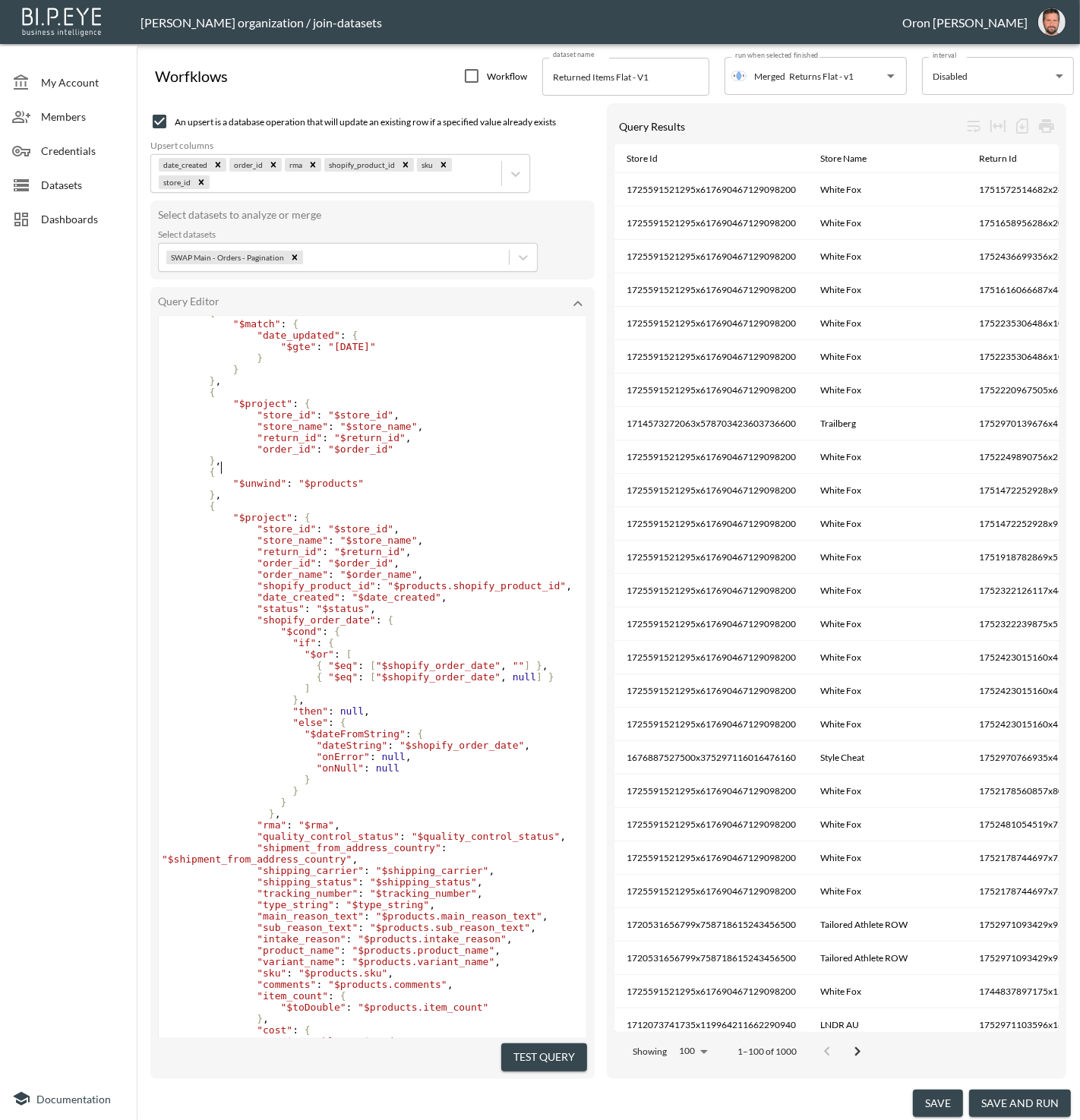
scroll to position [60, 0]
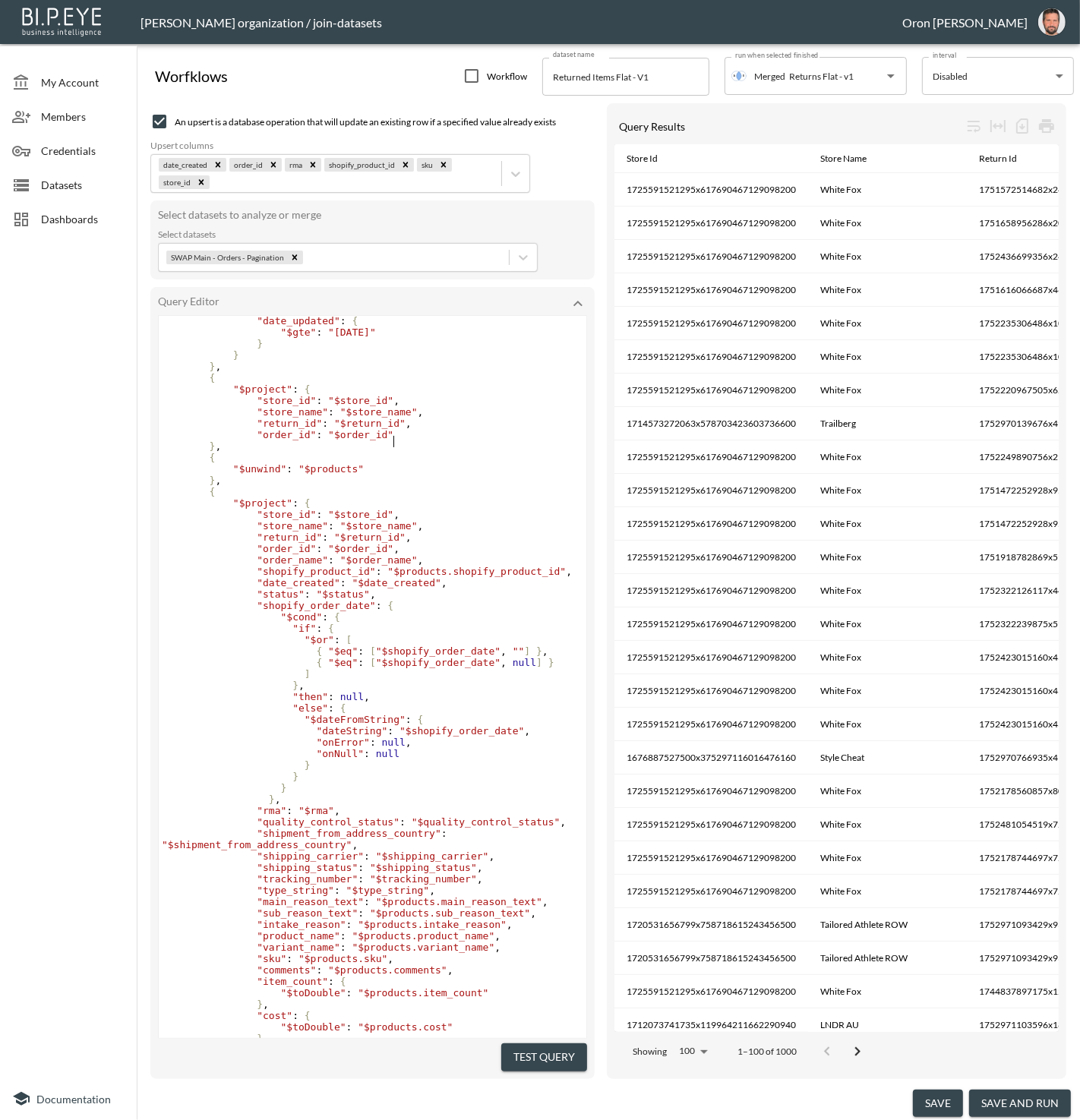
click at [393, 441] on span ""$order_id"" at bounding box center [360, 435] width 65 height 12
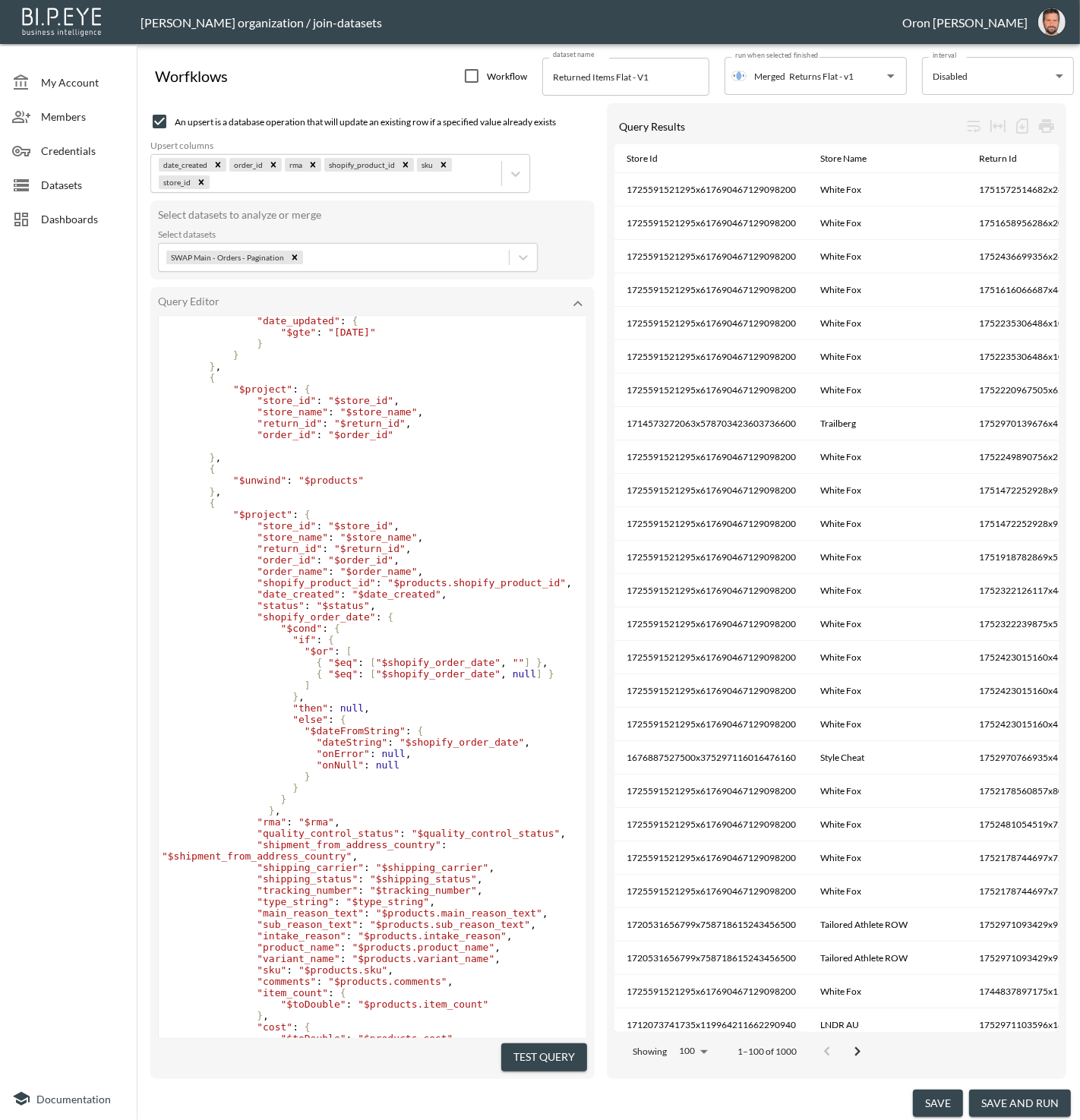
type textarea "}"
drag, startPoint x: 510, startPoint y: 1048, endPoint x: 497, endPoint y: 1046, distance: 13.2
click at [511, 1046] on button "Test Query" at bounding box center [543, 1057] width 86 height 29
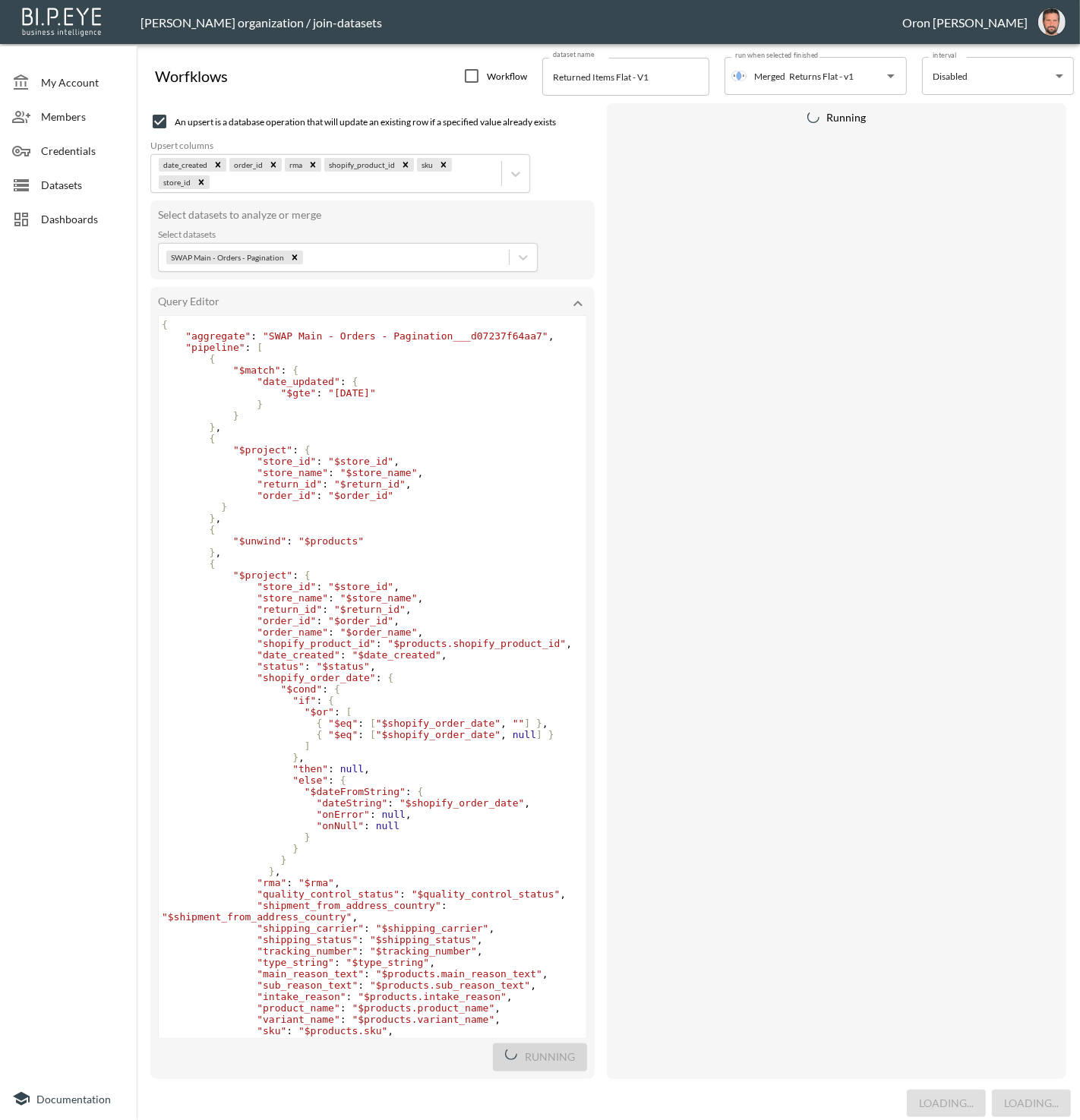
scroll to position [0, 0]
click at [299, 403] on pre "}" at bounding box center [372, 404] width 427 height 12
type textarea ","
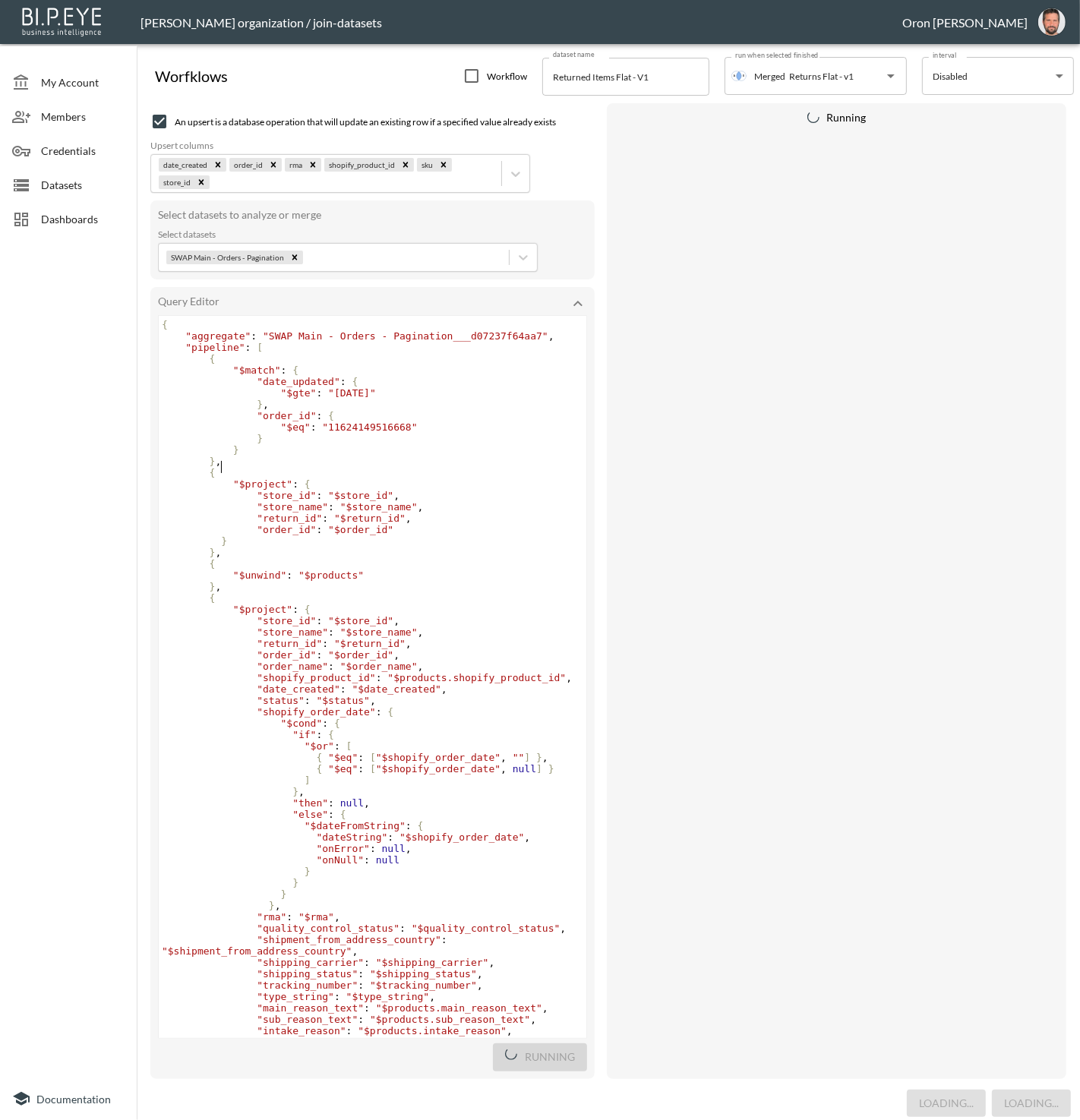
click at [357, 467] on pre "} ," at bounding box center [372, 462] width 427 height 12
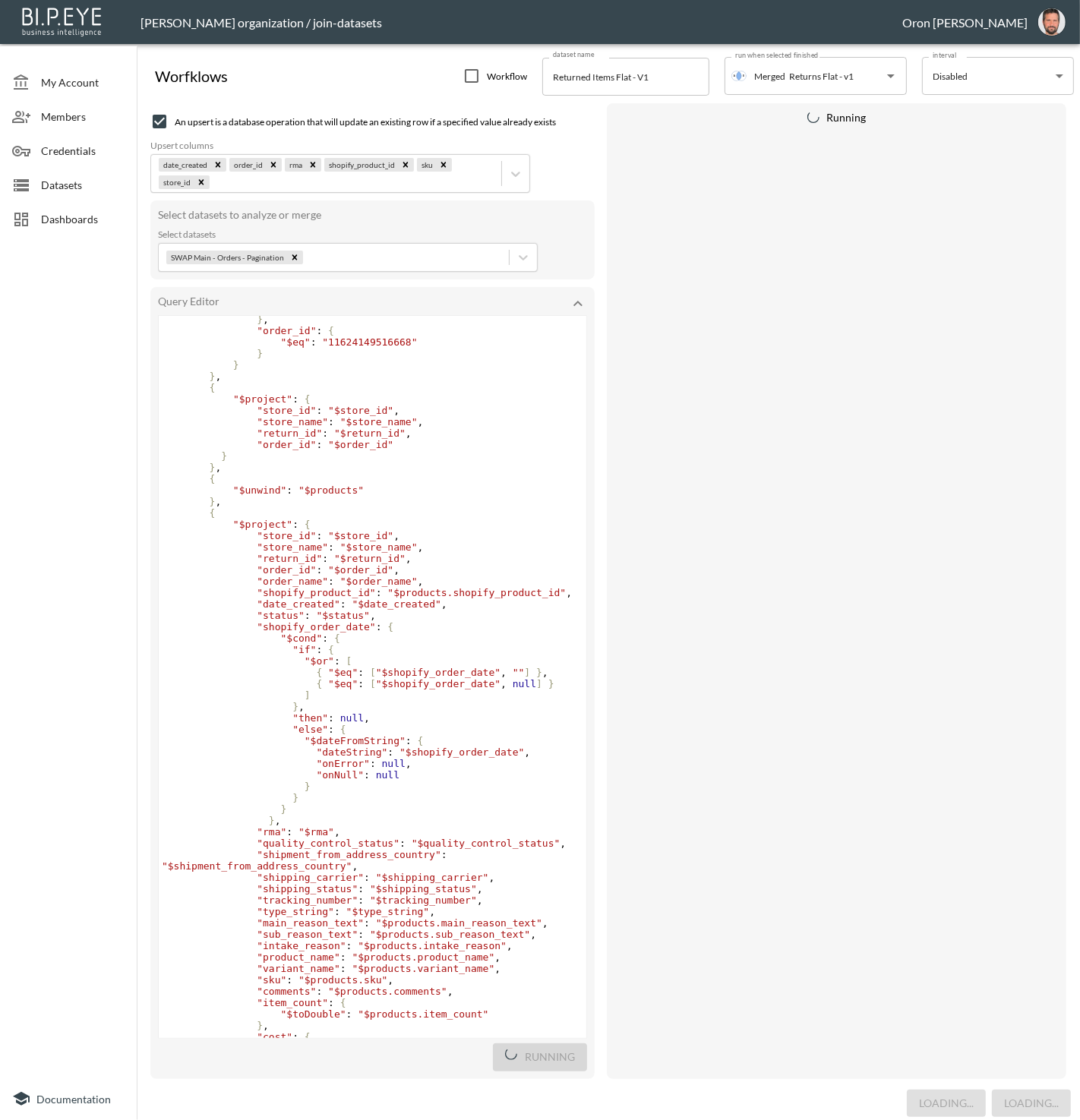
scroll to position [85, 0]
click at [367, 469] on pre "} ," at bounding box center [372, 467] width 427 height 12
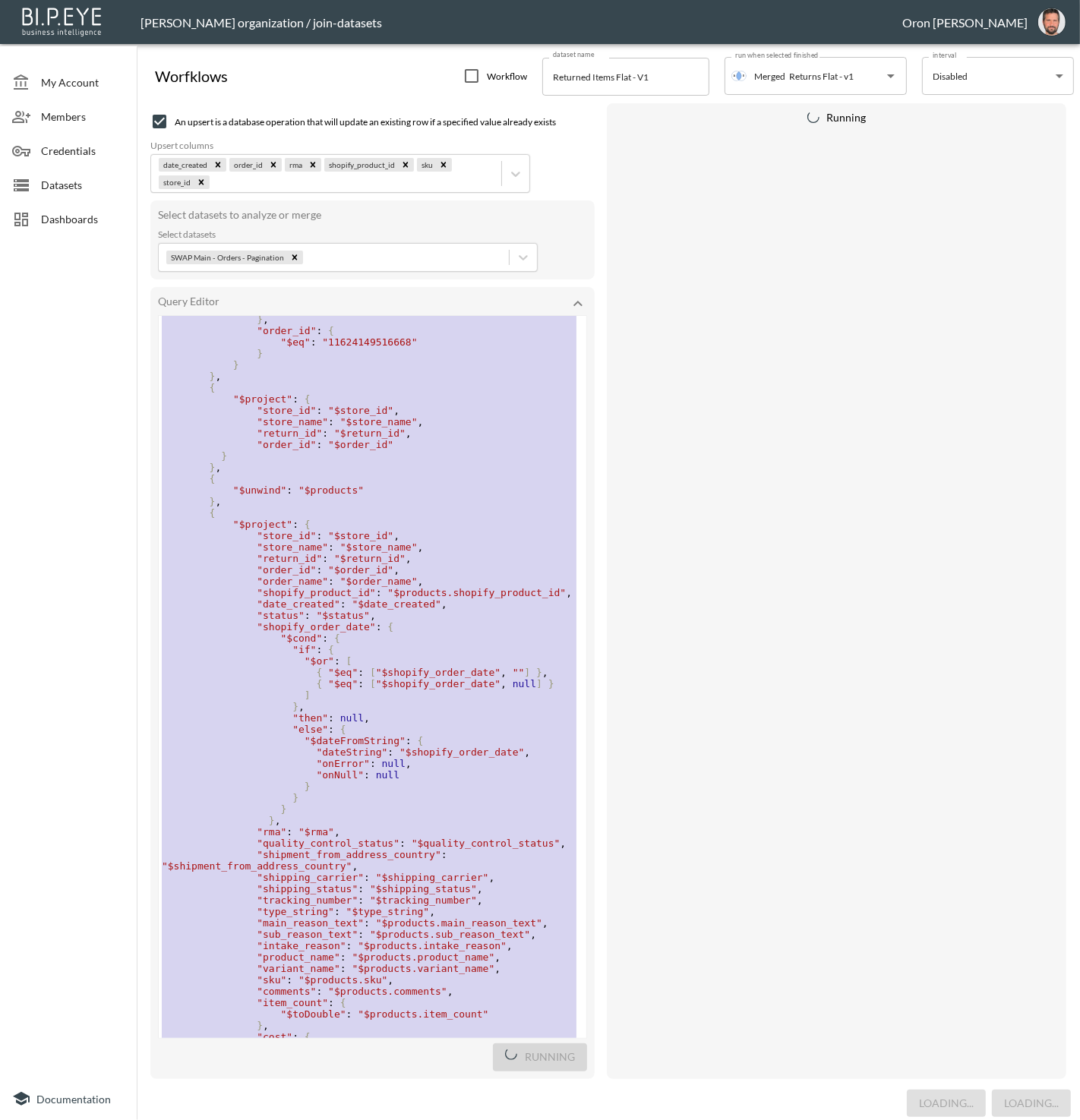
type textarea "{ "aggregate": "SWAP Main - Orders - Pagination___d07237f64aa7", "pipeline": [ …"
click at [367, 469] on pre "} ," at bounding box center [372, 467] width 427 height 12
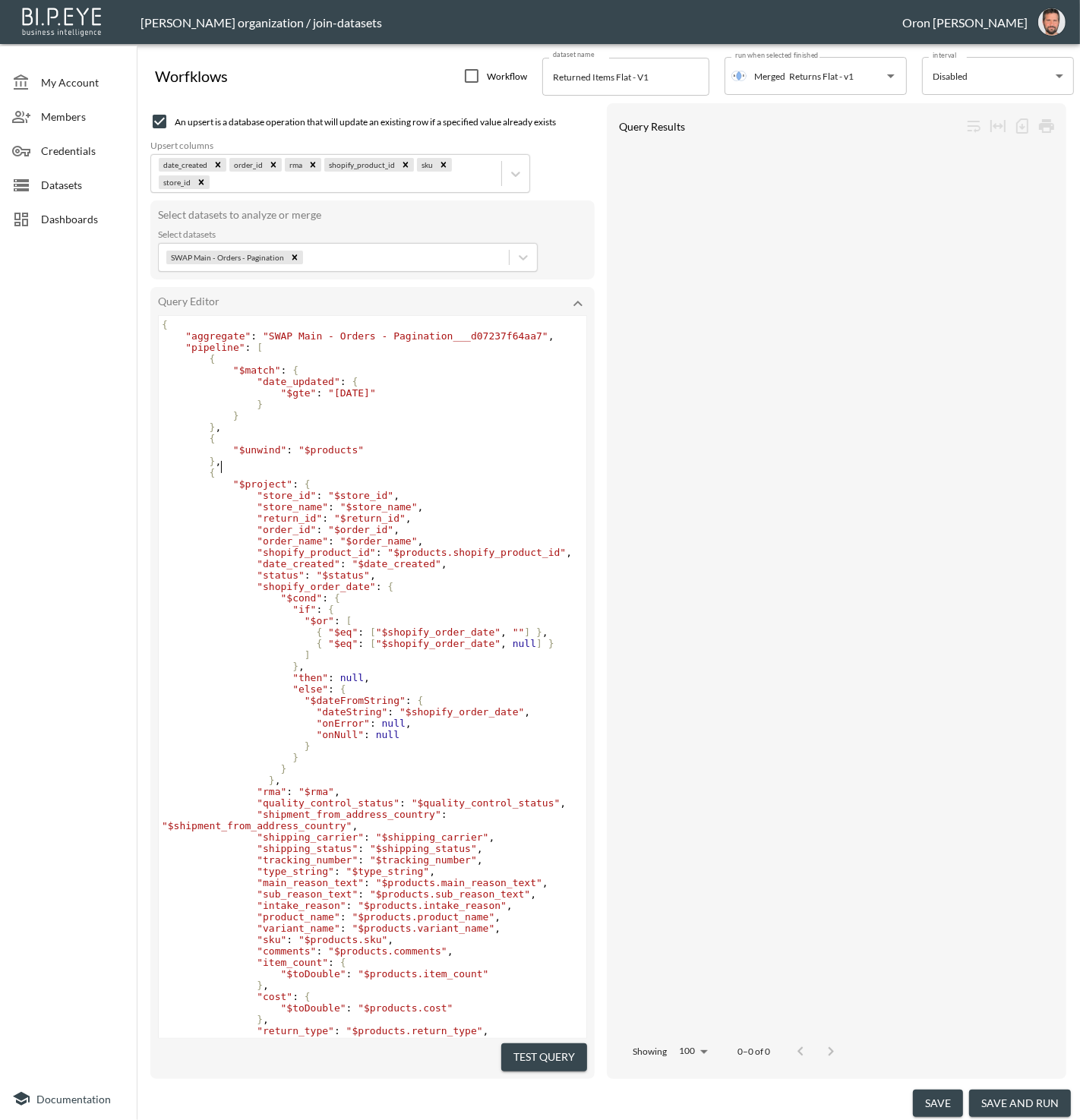
click at [367, 467] on pre "} ," at bounding box center [372, 462] width 427 height 12
type textarea "{ "aggregate": "SWAP Main - Orders - Pagination___d07237f64aa7", "pipeline": [ …"
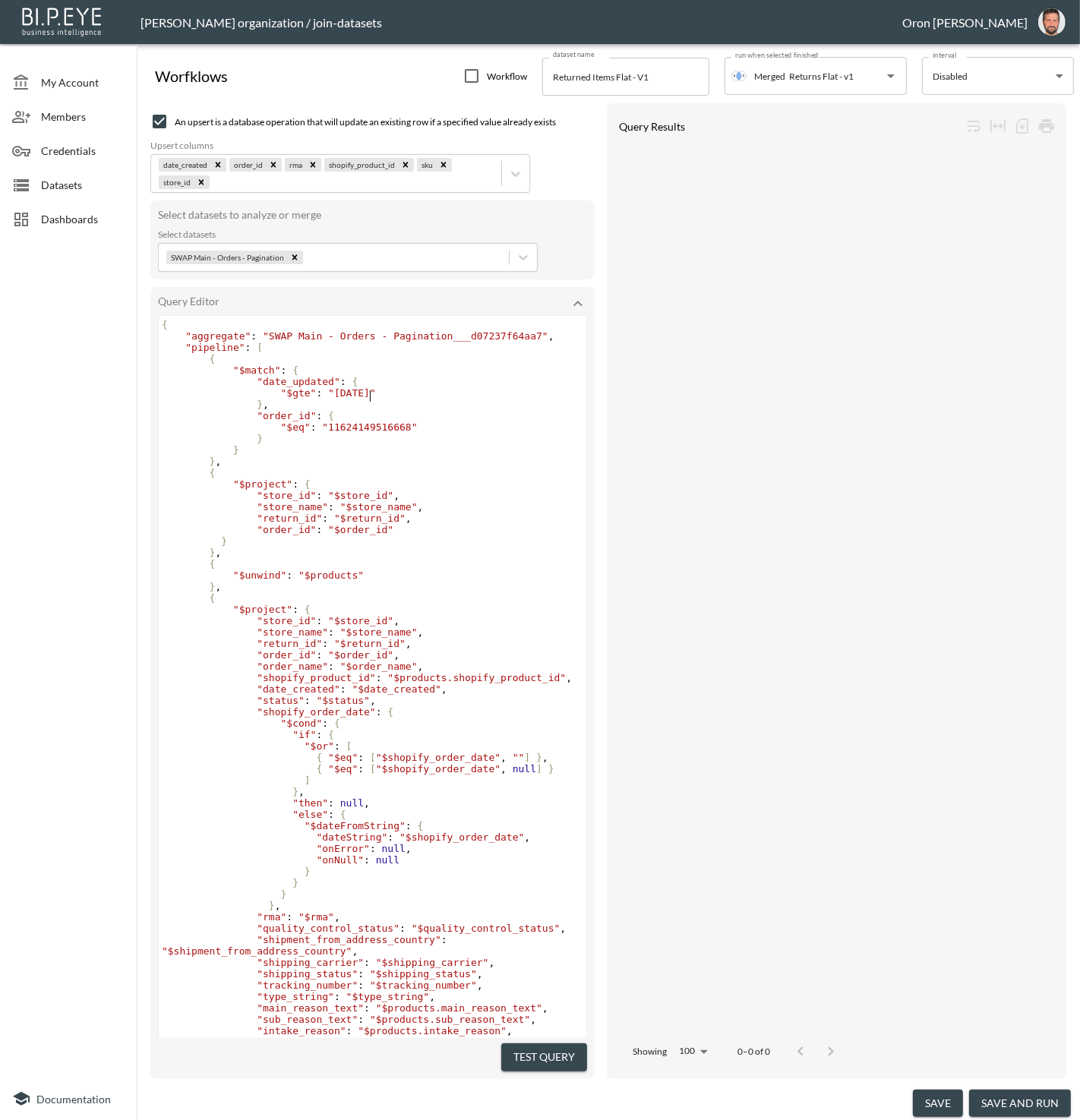
click at [370, 394] on span ""[DATE]"" at bounding box center [351, 394] width 48 height 12
type textarea "03"
type textarea "01"
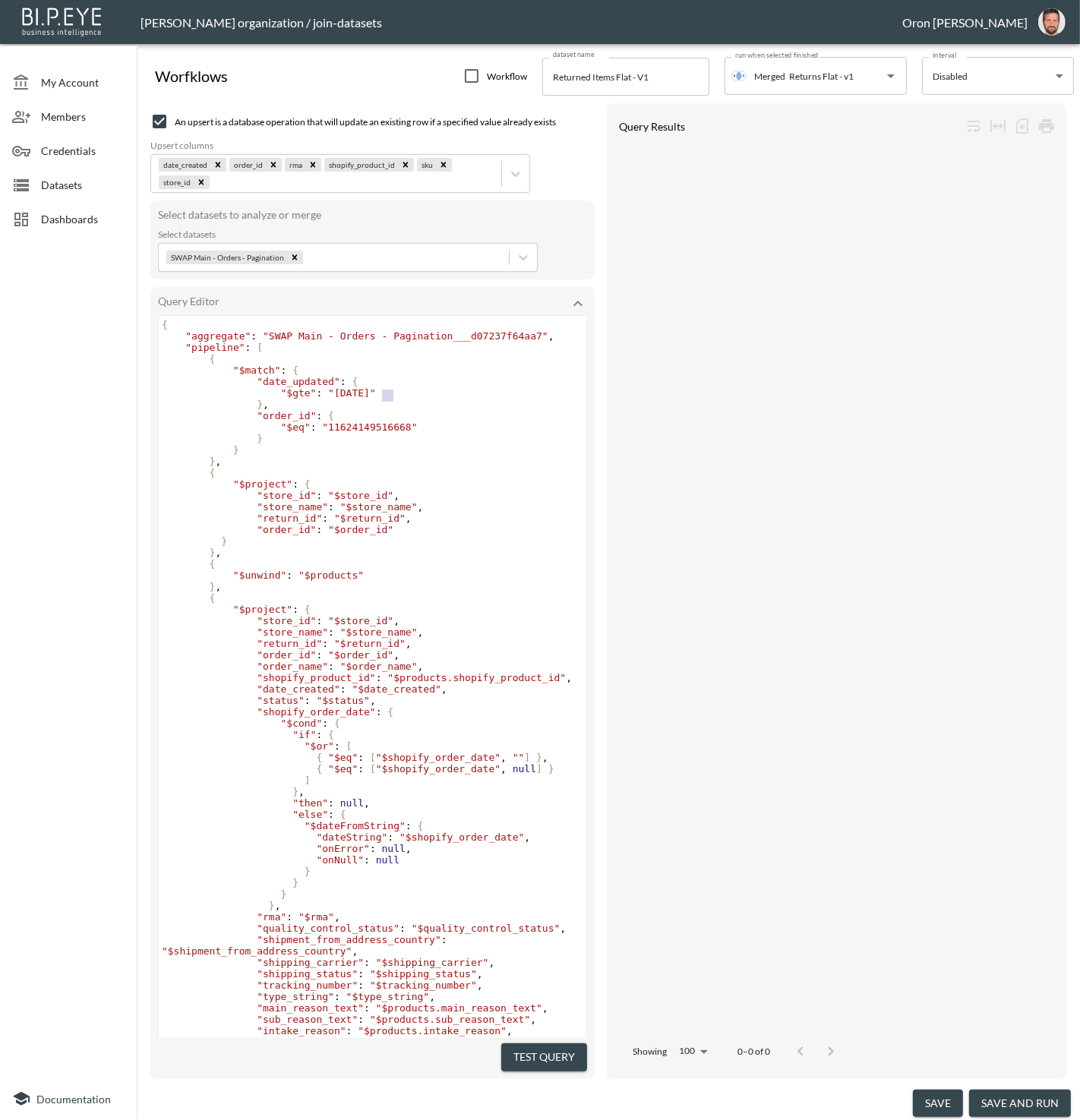
scroll to position [0, 12]
click at [324, 558] on pre "} ," at bounding box center [372, 553] width 427 height 12
drag, startPoint x: 546, startPoint y: 1048, endPoint x: 543, endPoint y: 1026, distance: 22.2
click at [546, 1049] on button "Test Query" at bounding box center [543, 1057] width 86 height 29
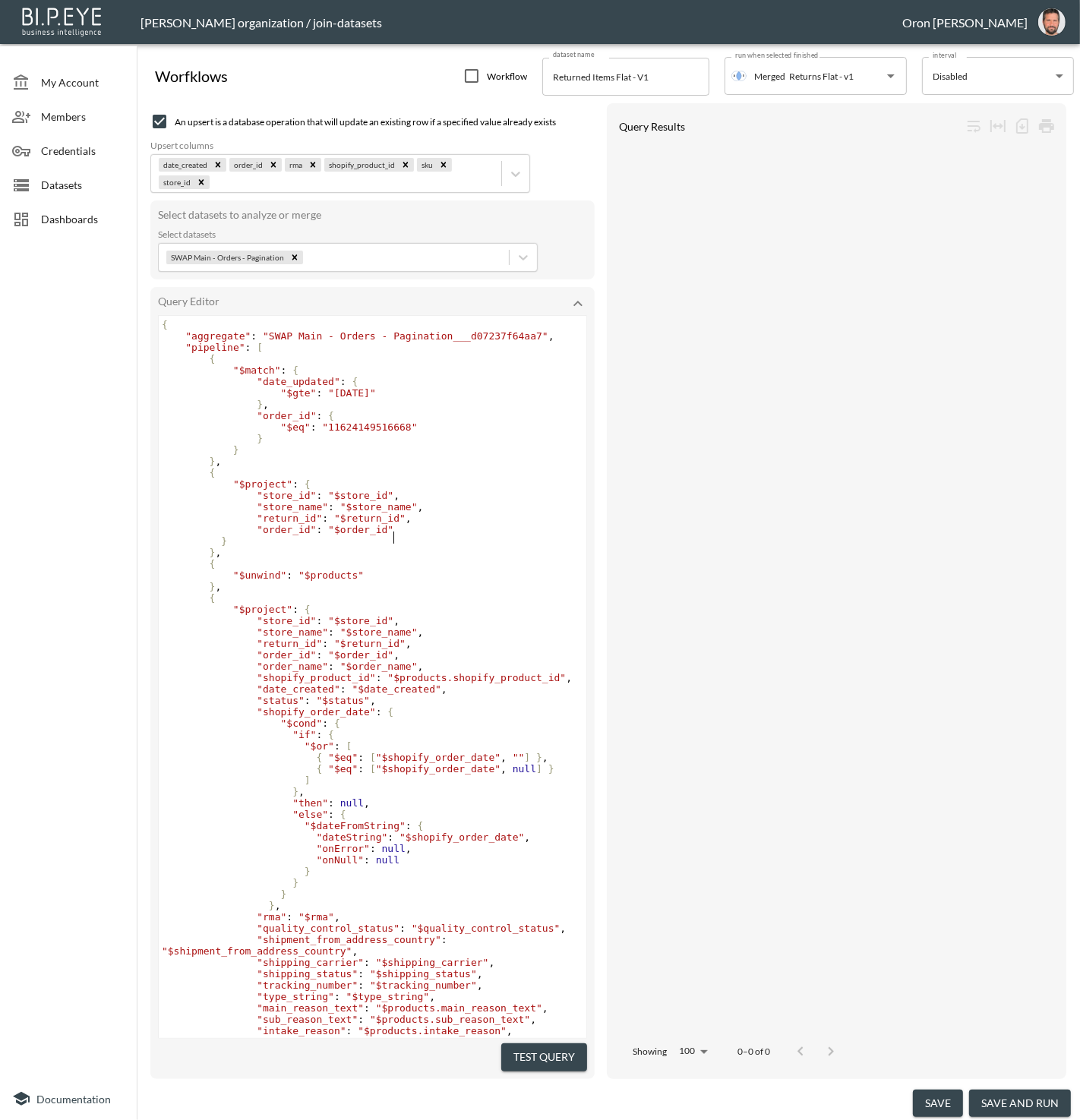
click at [407, 535] on pre ""order_id" : "$order_id"" at bounding box center [372, 529] width 427 height 12
type textarea ","
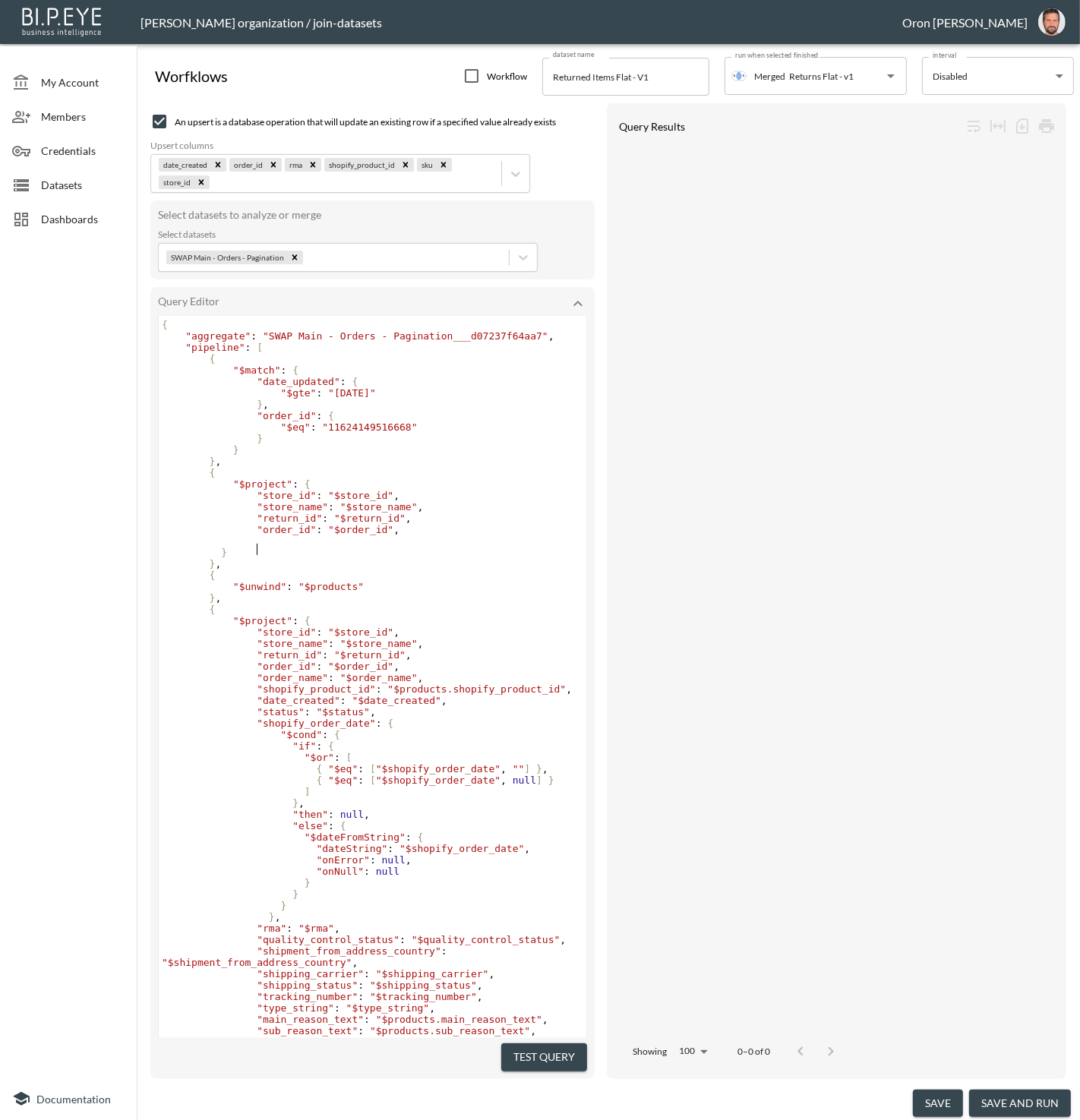
type textarea """
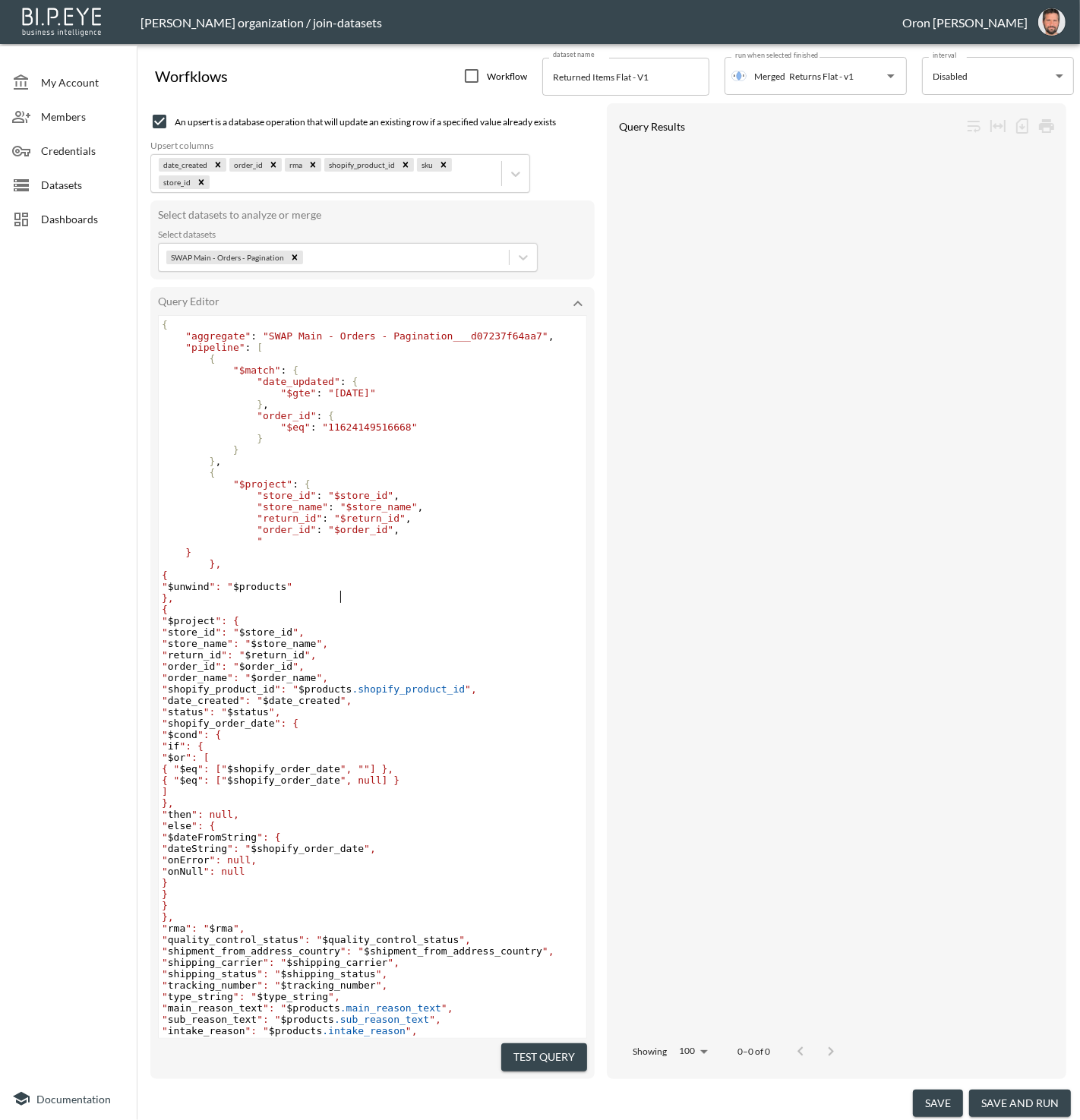
click at [292, 592] on span "" $unwind ": " $products "" at bounding box center [226, 587] width 131 height 12
type textarea "products"
click at [292, 592] on span "" $unwind ": " $products "" at bounding box center [226, 587] width 131 height 12
click at [295, 547] on pre """ at bounding box center [372, 541] width 427 height 12
paste textarea """
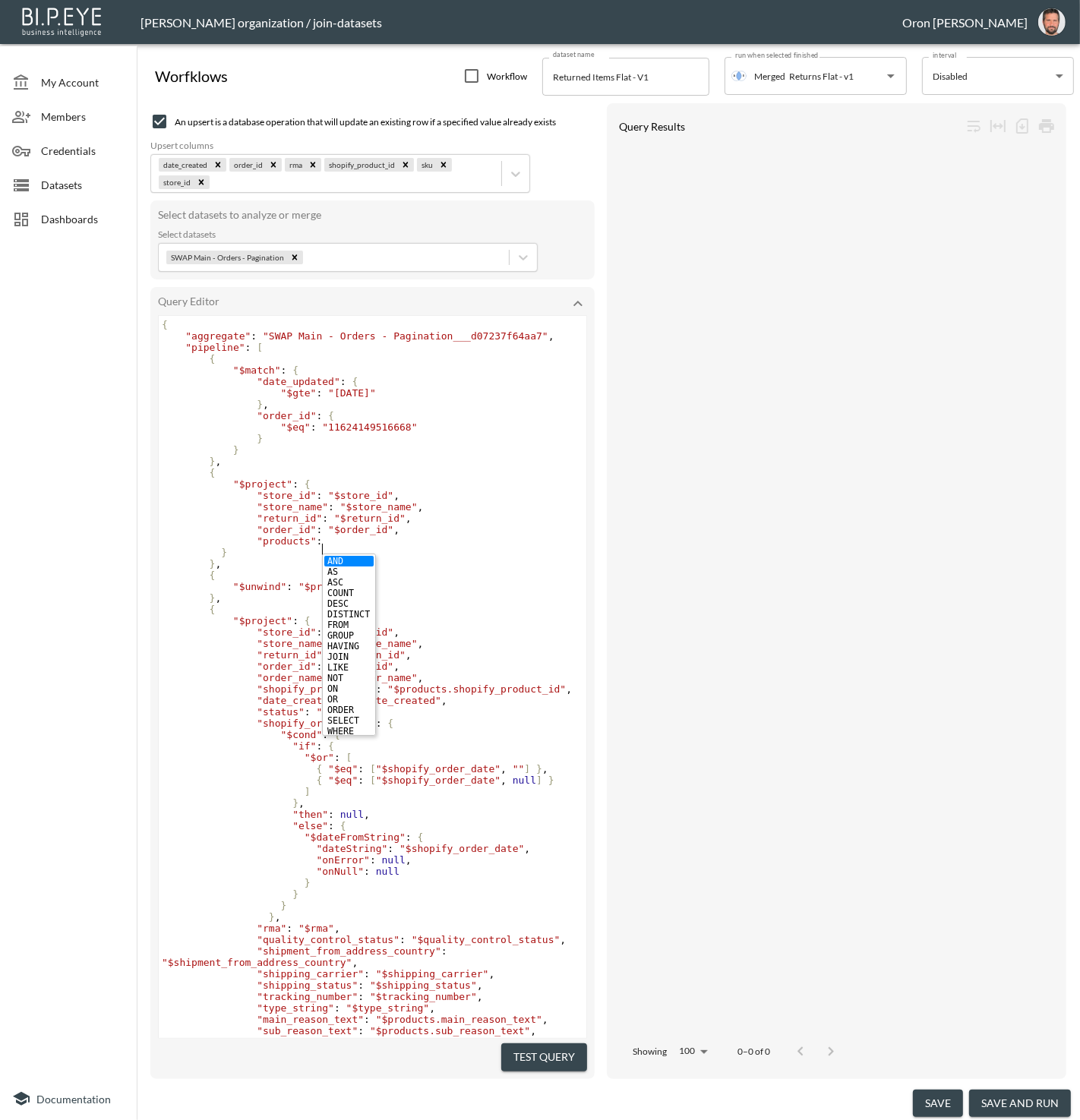
type textarea "":""
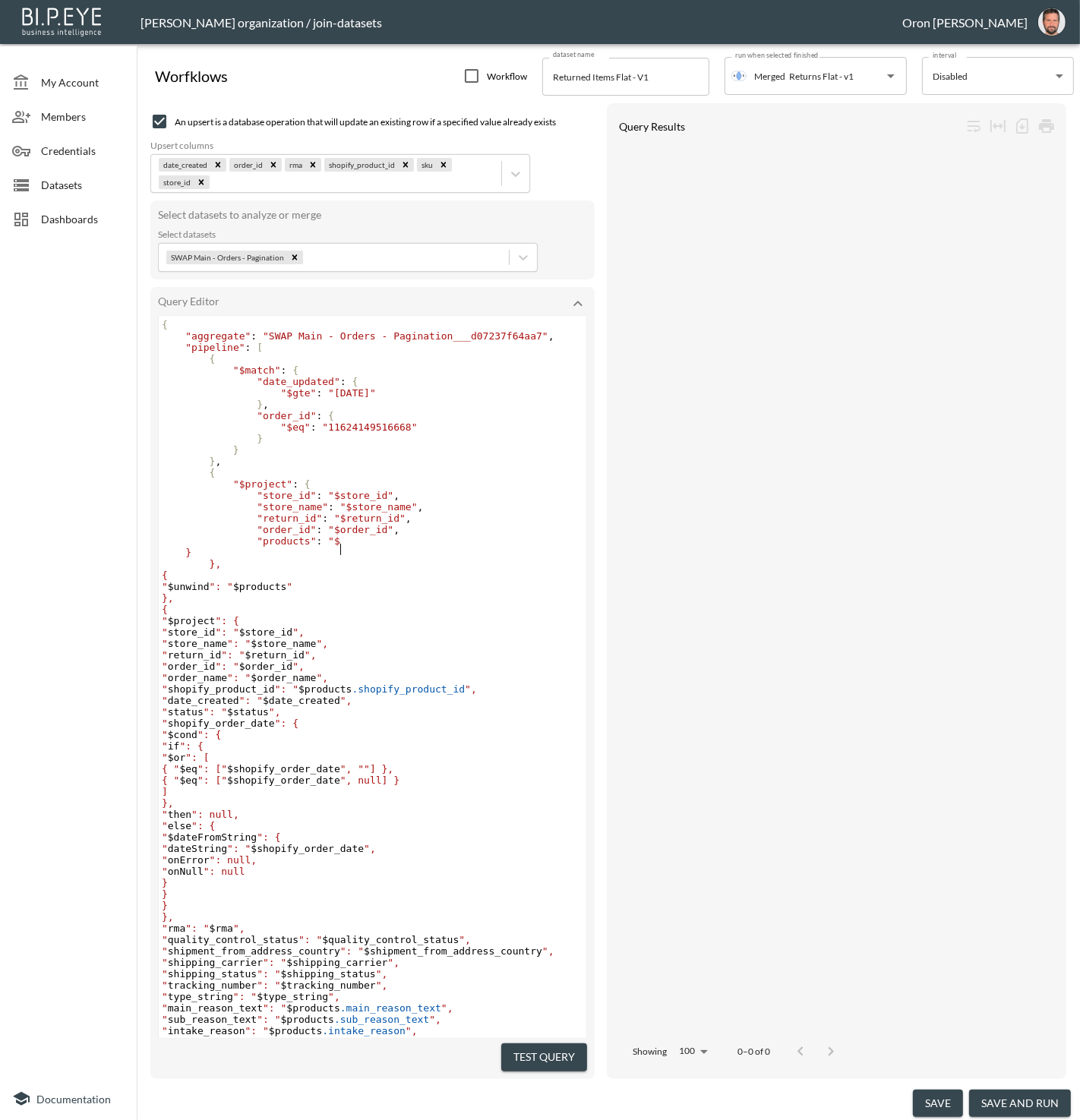
paste textarea """
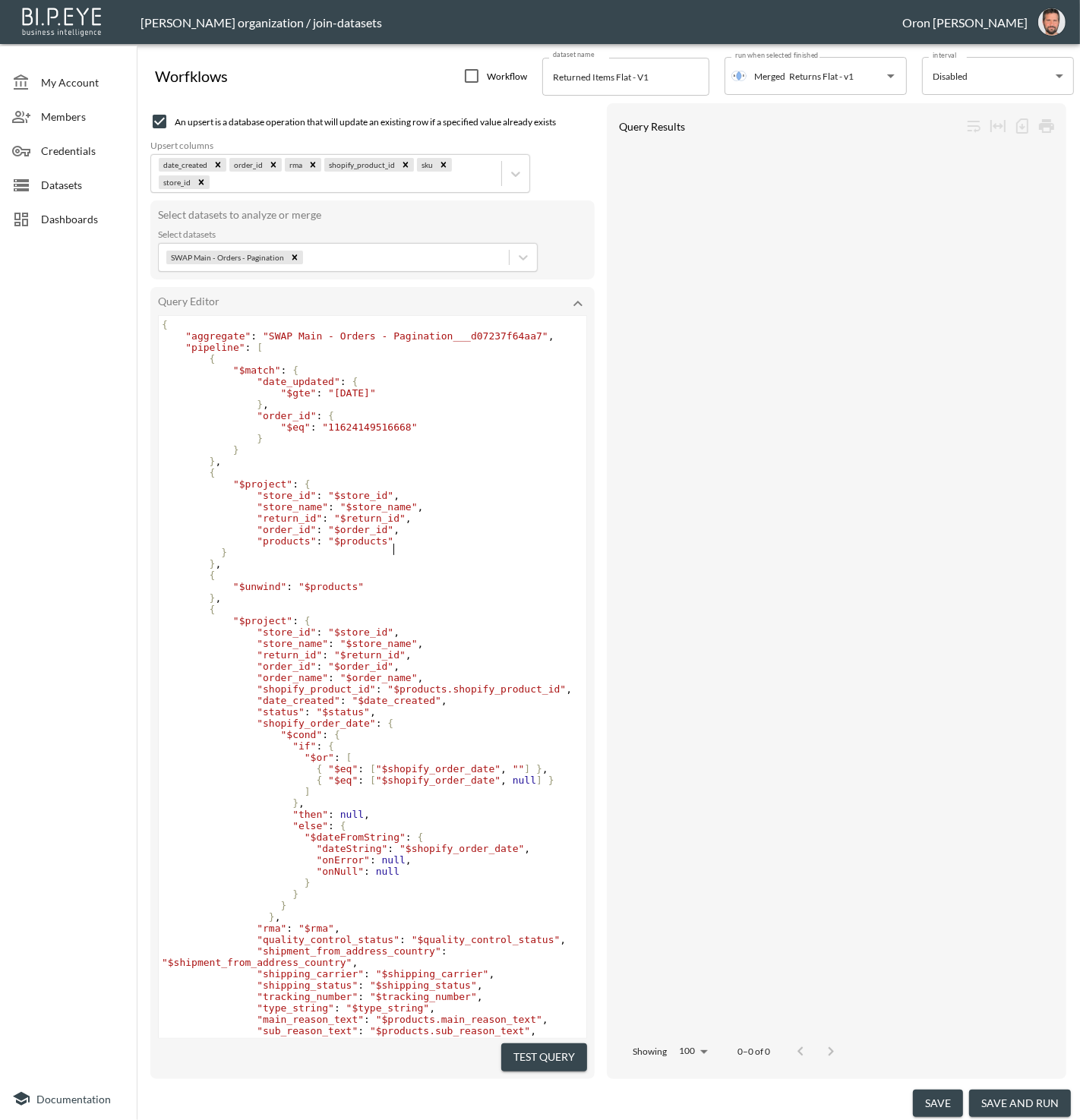
type textarea ""$""
click at [544, 1045] on button "Test Query" at bounding box center [543, 1057] width 86 height 29
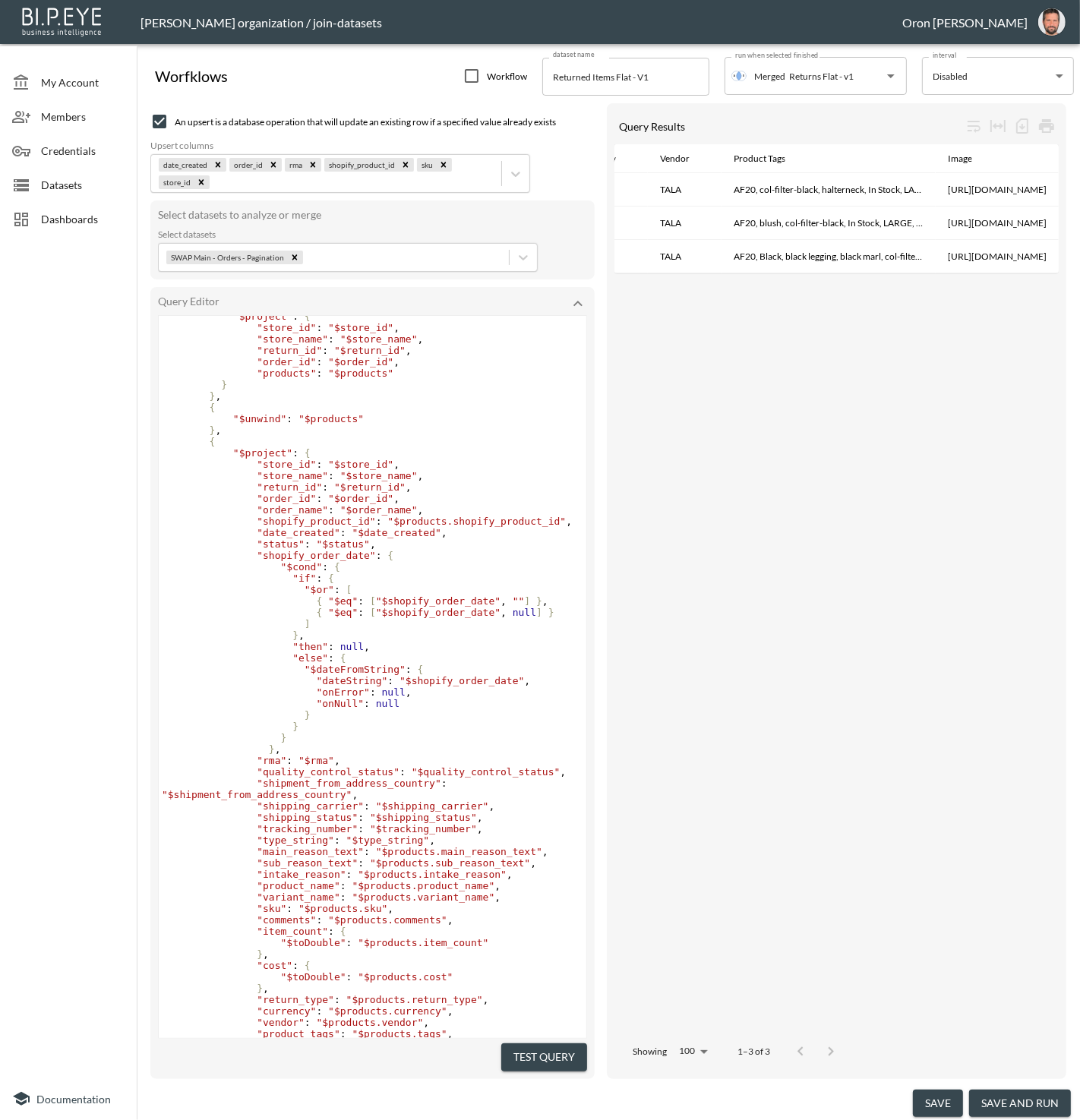
scroll to position [169, 0]
click at [228, 434] on pre "} ," at bounding box center [372, 429] width 427 height 12
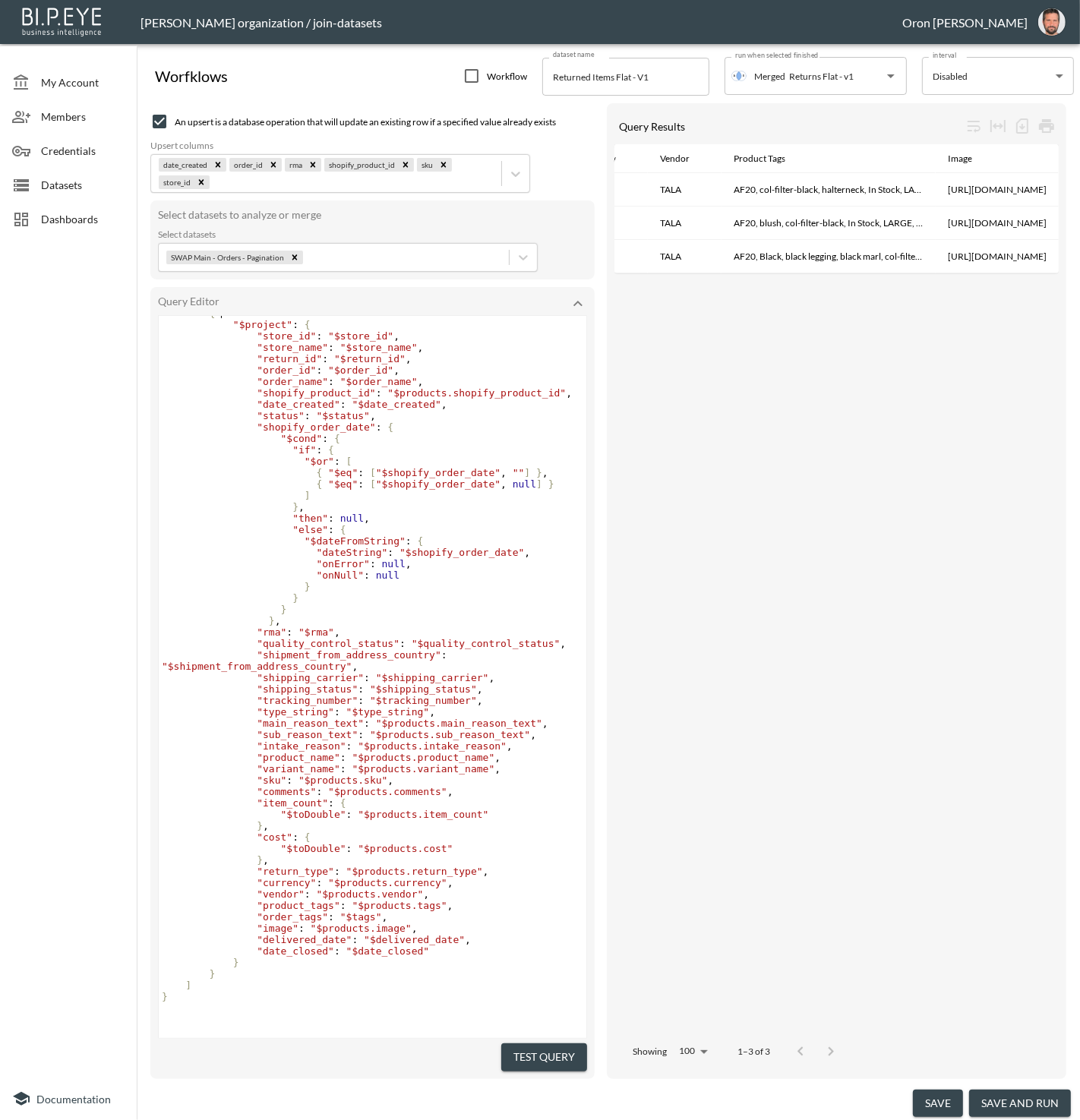
scroll to position [0, 0]
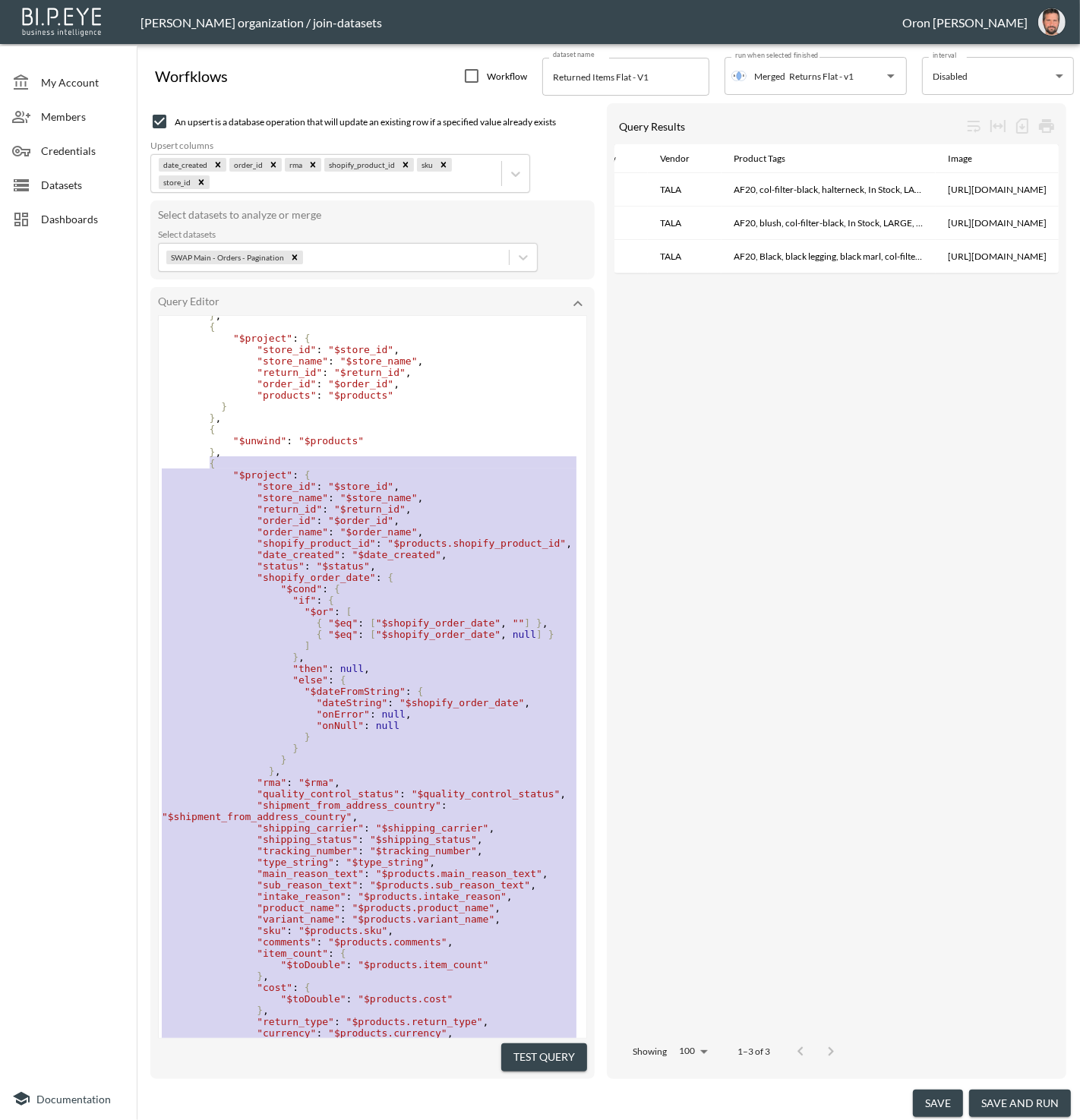
type textarea ", { "$project": { "store_id": "$store_id", "store_name": "$store_name", "return…"
drag, startPoint x: 244, startPoint y: 968, endPoint x: 219, endPoint y: 472, distance: 496.6
click at [215, 465] on div "{ "aggregate" : "SWAP Main - Orders - Pagination___d07237f64aa7" , "pipeline" :…" at bounding box center [372, 662] width 427 height 979
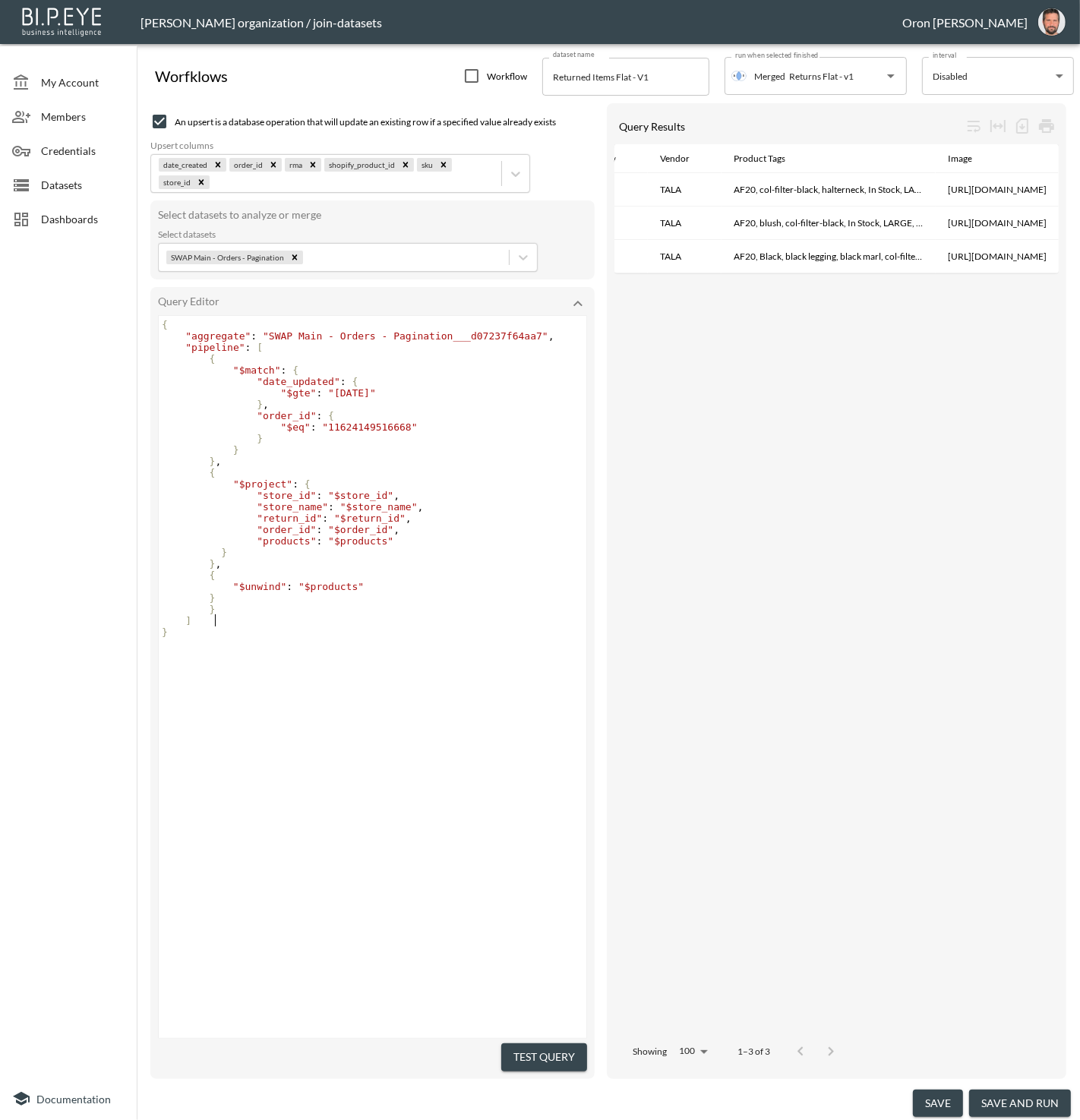
click at [234, 615] on pre "}" at bounding box center [374, 609] width 431 height 12
drag, startPoint x: 579, startPoint y: 1050, endPoint x: 575, endPoint y: 1057, distance: 8.1
click at [579, 1050] on button "Test Query" at bounding box center [543, 1057] width 86 height 29
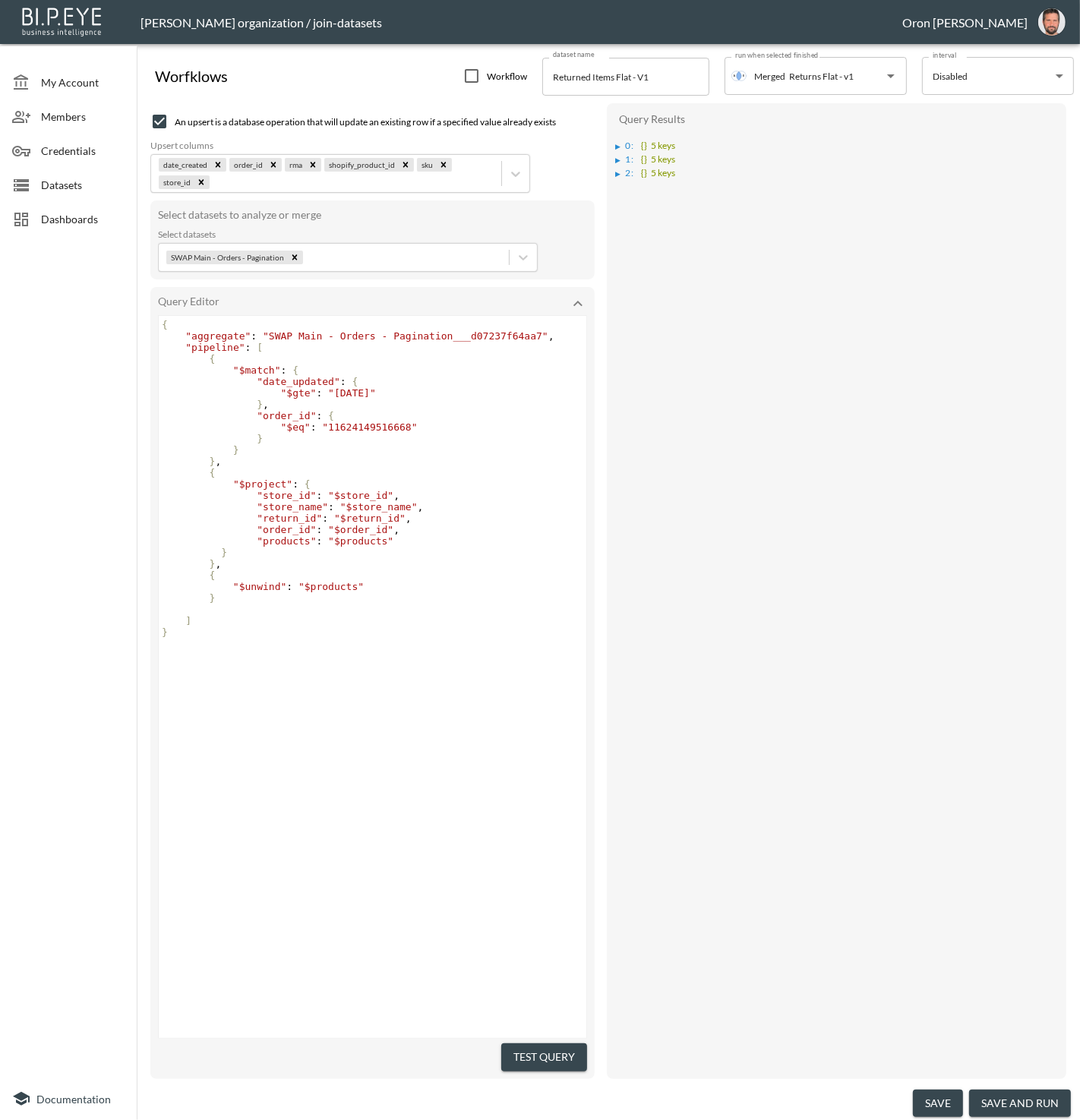
click at [616, 143] on div "▶" at bounding box center [618, 147] width 5 height 8
click at [619, 224] on div "▶" at bounding box center [618, 228] width 5 height 8
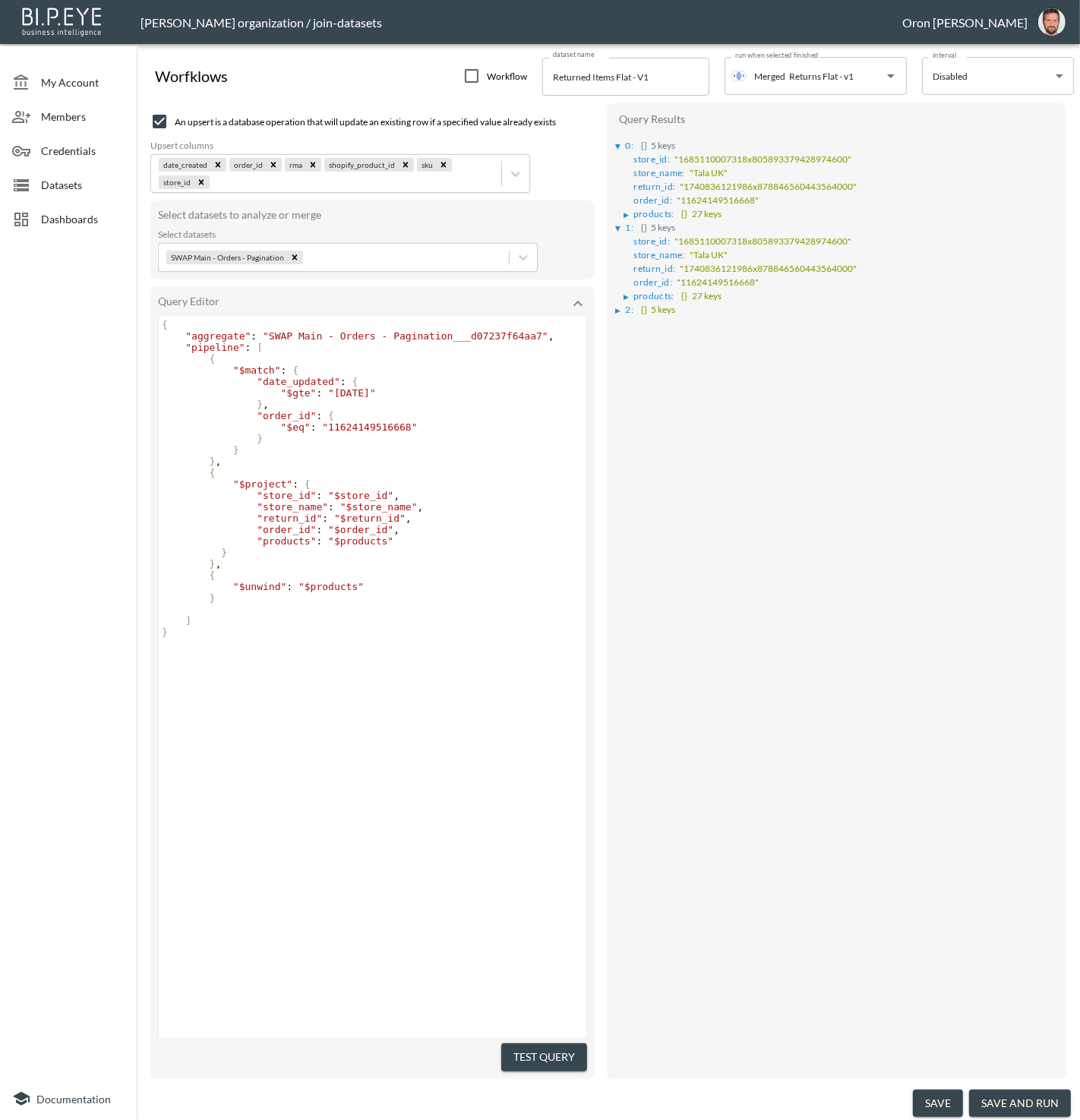
click at [617, 307] on div "▶" at bounding box center [618, 311] width 5 height 8
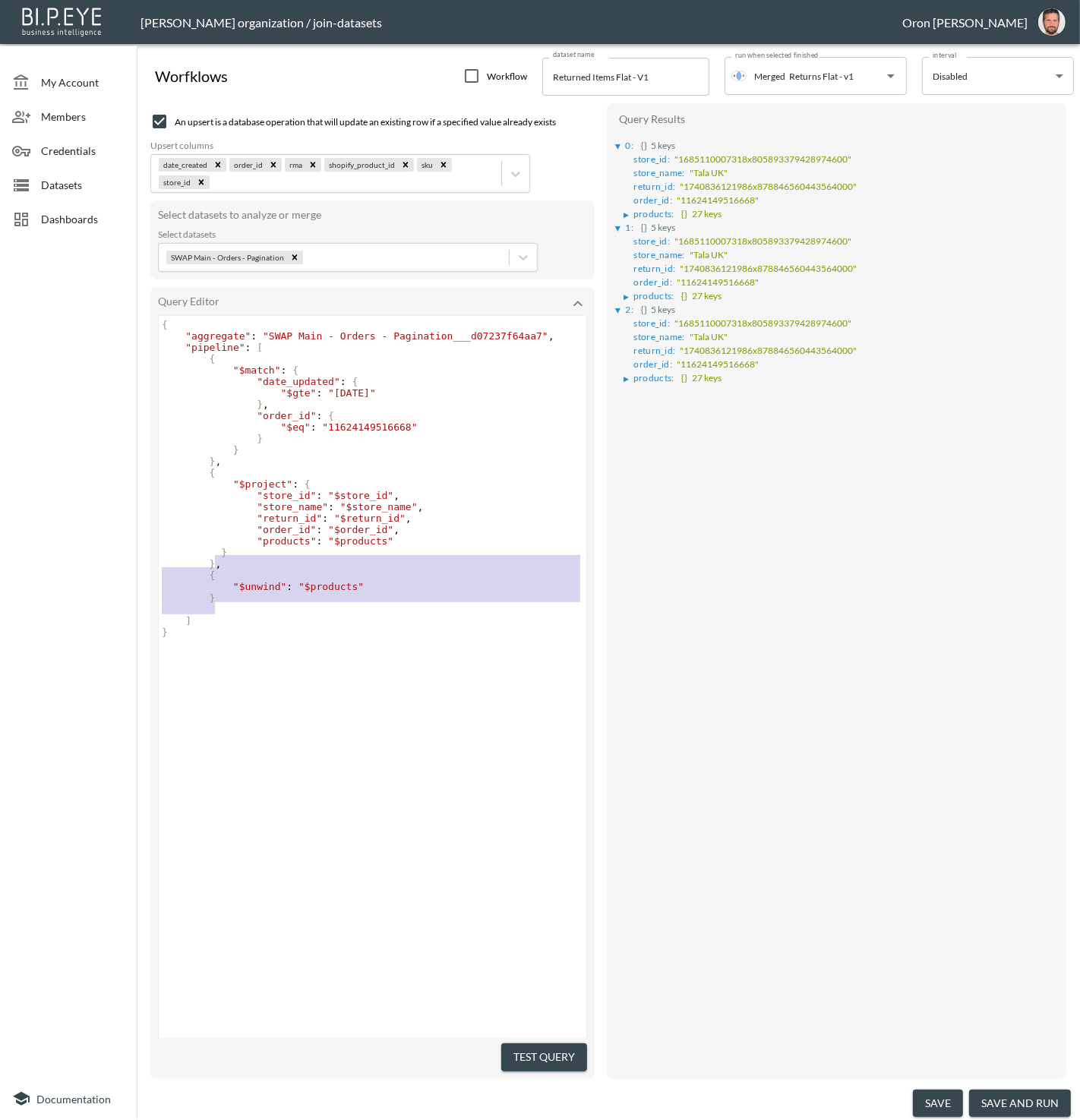
type textarea ", { "$unwind": "$products" }"
drag, startPoint x: 215, startPoint y: 593, endPoint x: 214, endPoint y: 571, distance: 22.0
click at [214, 571] on div "{ "aggregate" : "SWAP Main - Orders - Pagination___d07237f64aa7" , "pipeline" :…" at bounding box center [374, 478] width 431 height 319
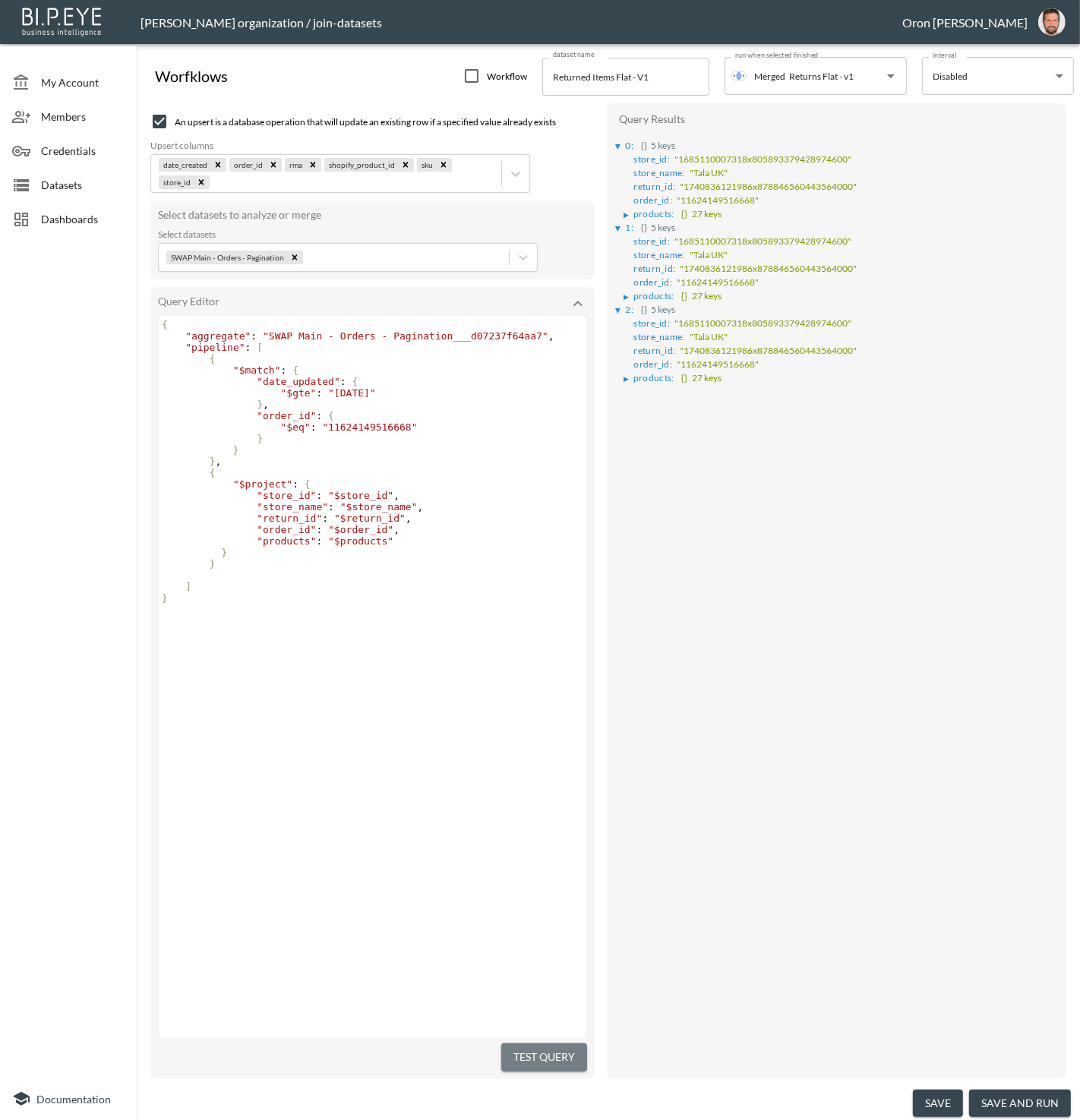
click at [536, 1043] on button "Test Query" at bounding box center [543, 1057] width 86 height 29
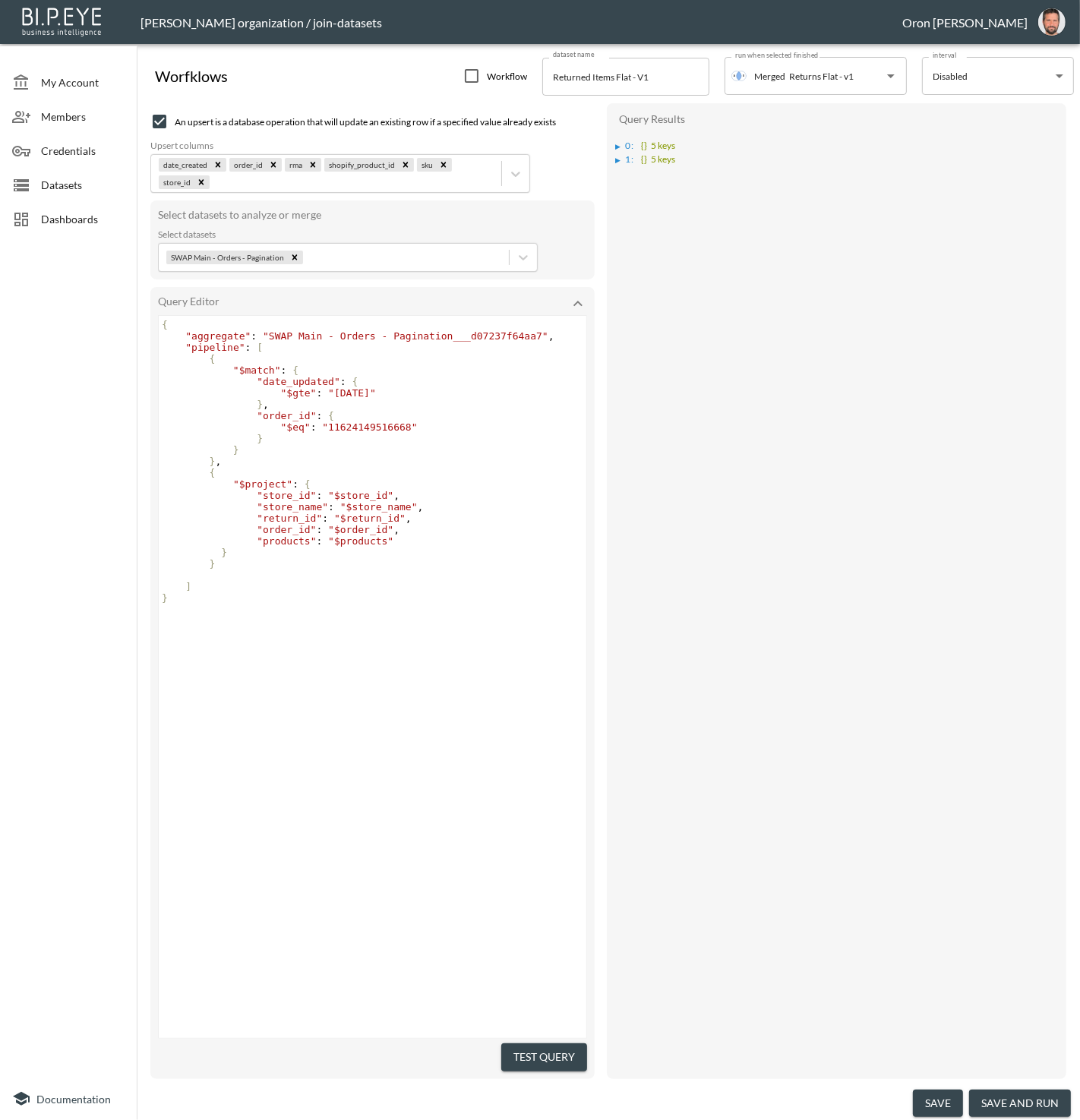
click at [617, 162] on li "▶ 1 : {} 5 keys" at bounding box center [838, 158] width 444 height 14
click at [617, 157] on div "▶" at bounding box center [618, 160] width 5 height 8
click at [617, 145] on div "▶" at bounding box center [618, 147] width 5 height 8
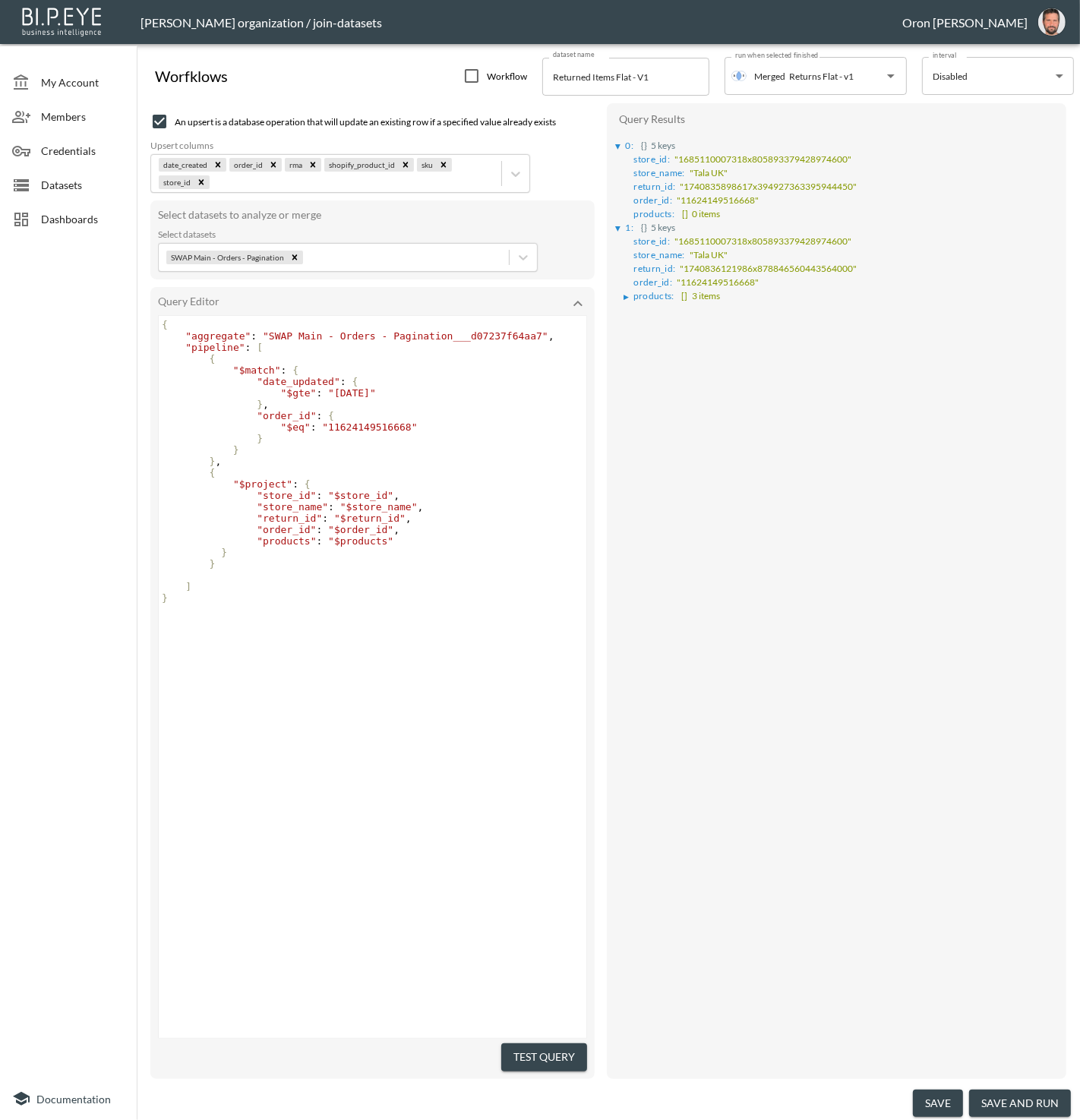
click at [308, 441] on pre "}" at bounding box center [374, 439] width 431 height 12
